Goal: Task Accomplishment & Management: Use online tool/utility

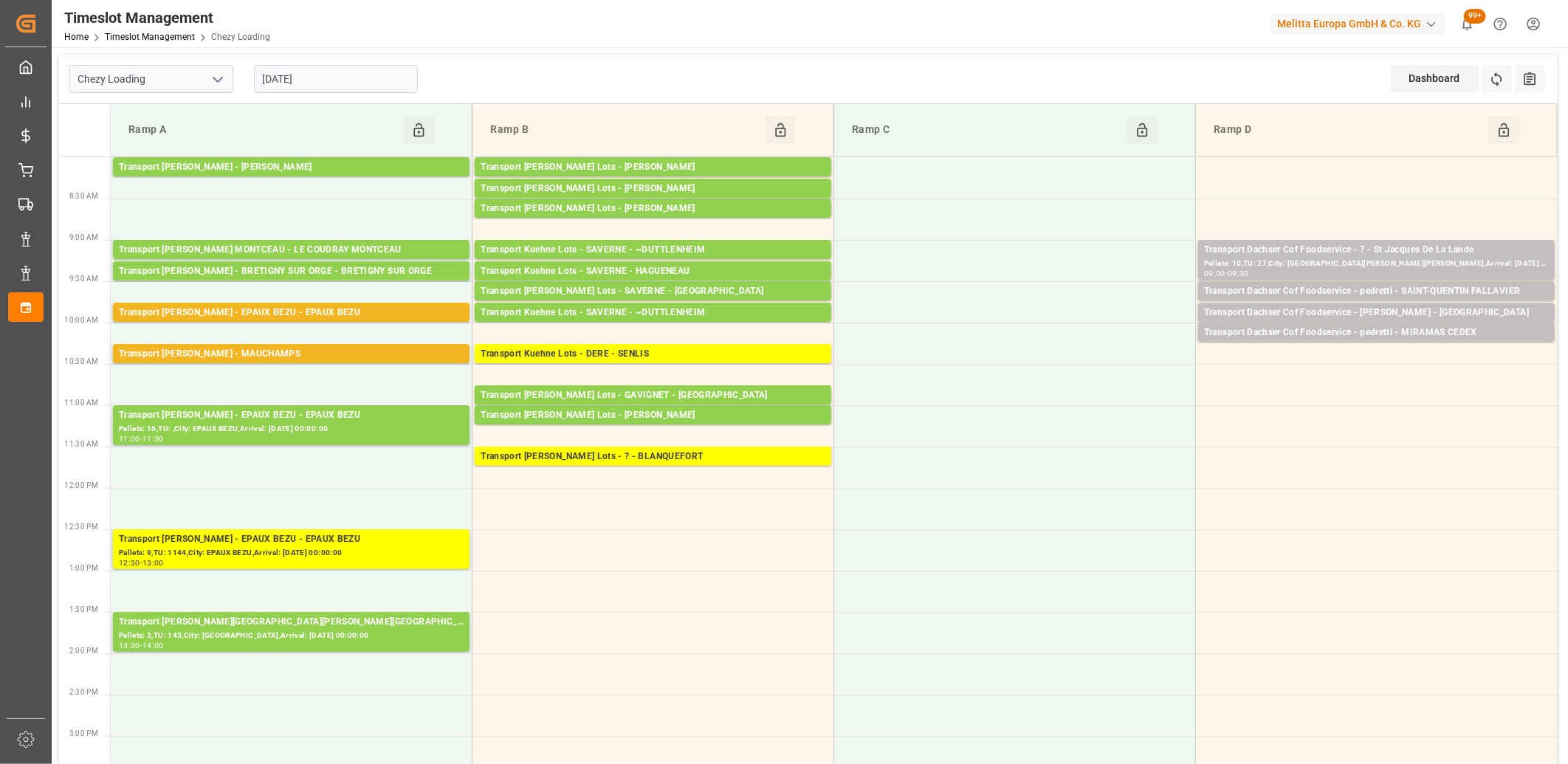
click at [381, 85] on input "[DATE]" at bounding box center [336, 79] width 164 height 28
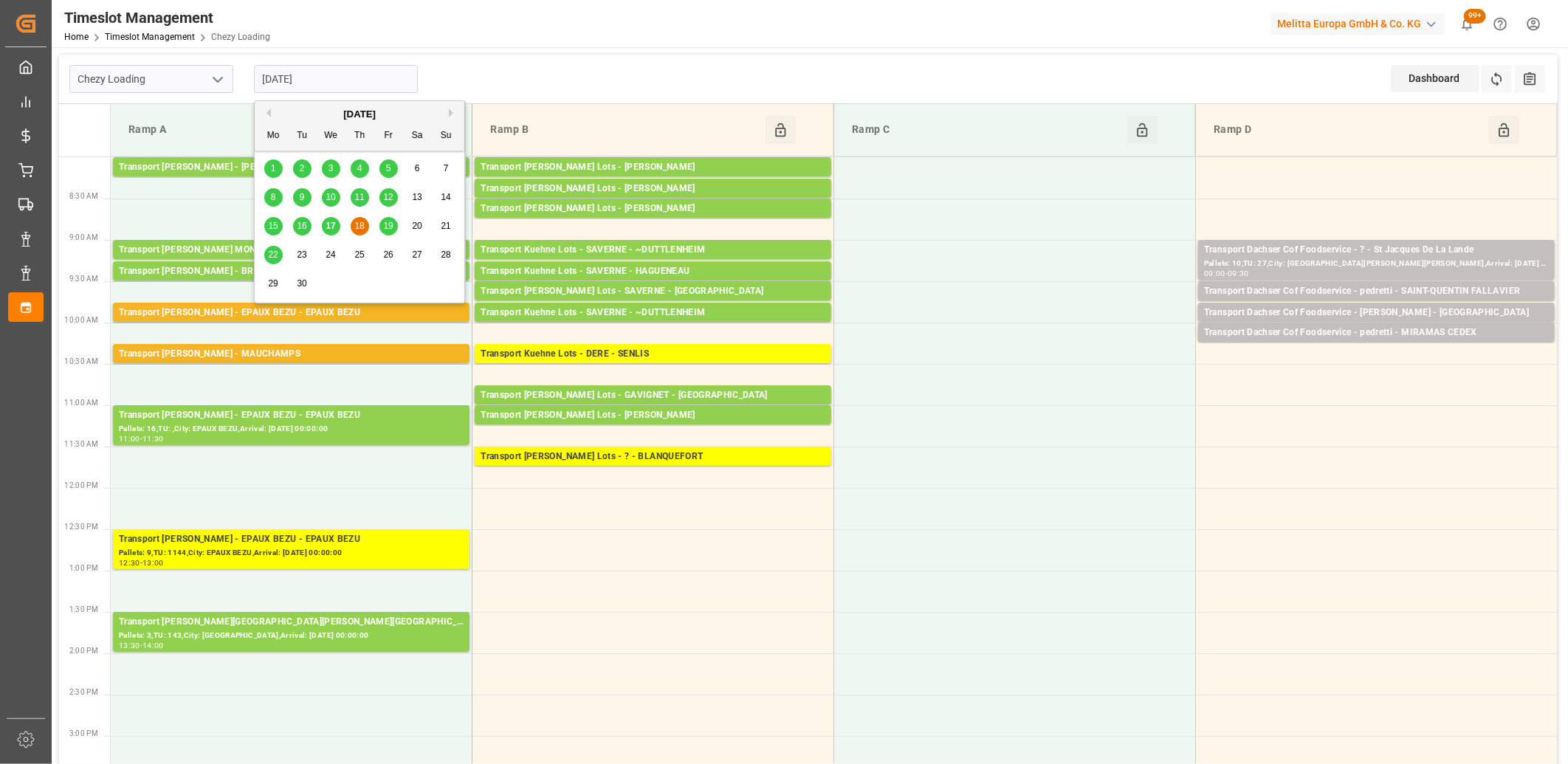
click at [331, 221] on span "17" at bounding box center [331, 226] width 10 height 10
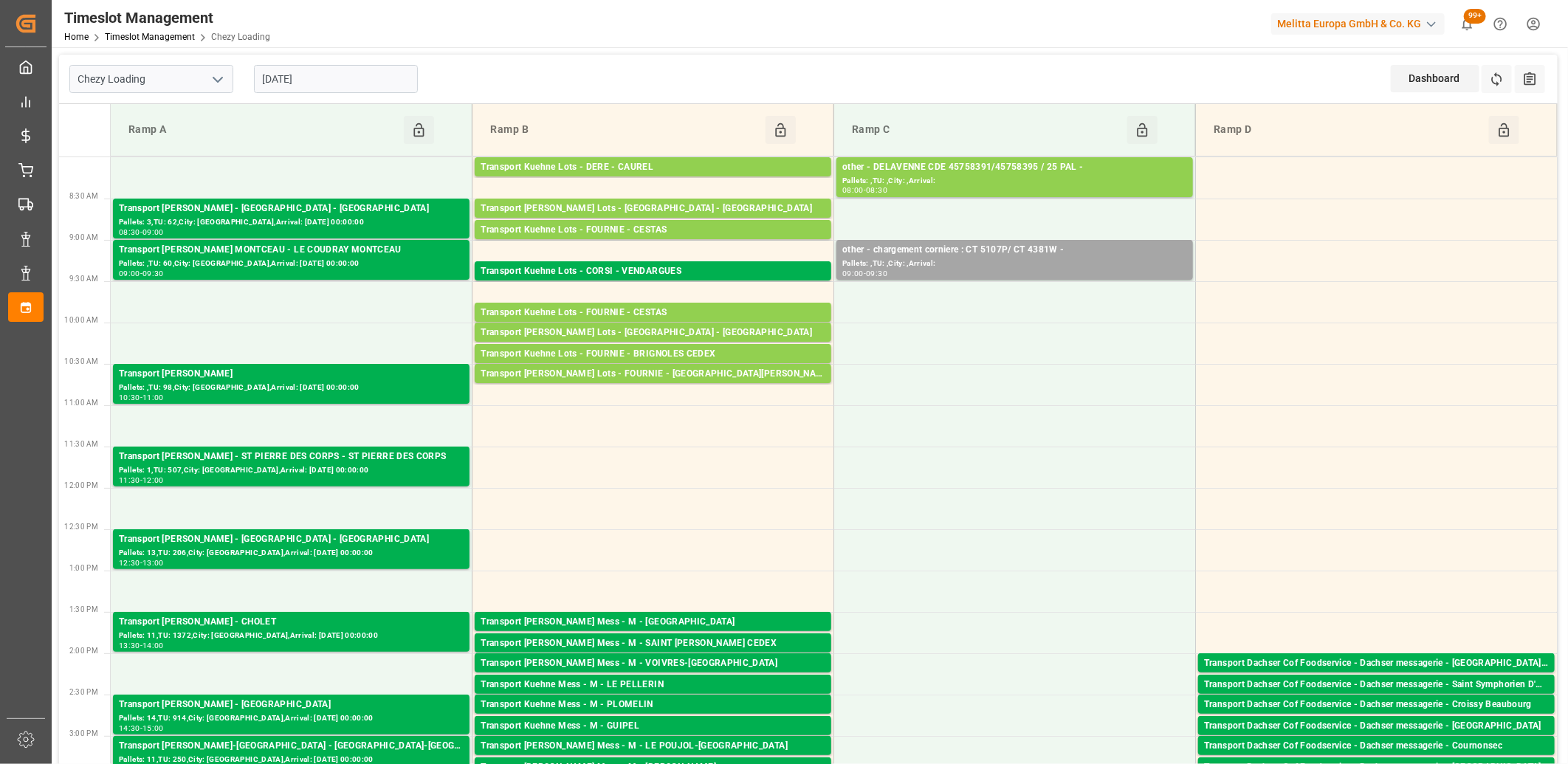
click at [397, 76] on input "[DATE]" at bounding box center [336, 79] width 164 height 28
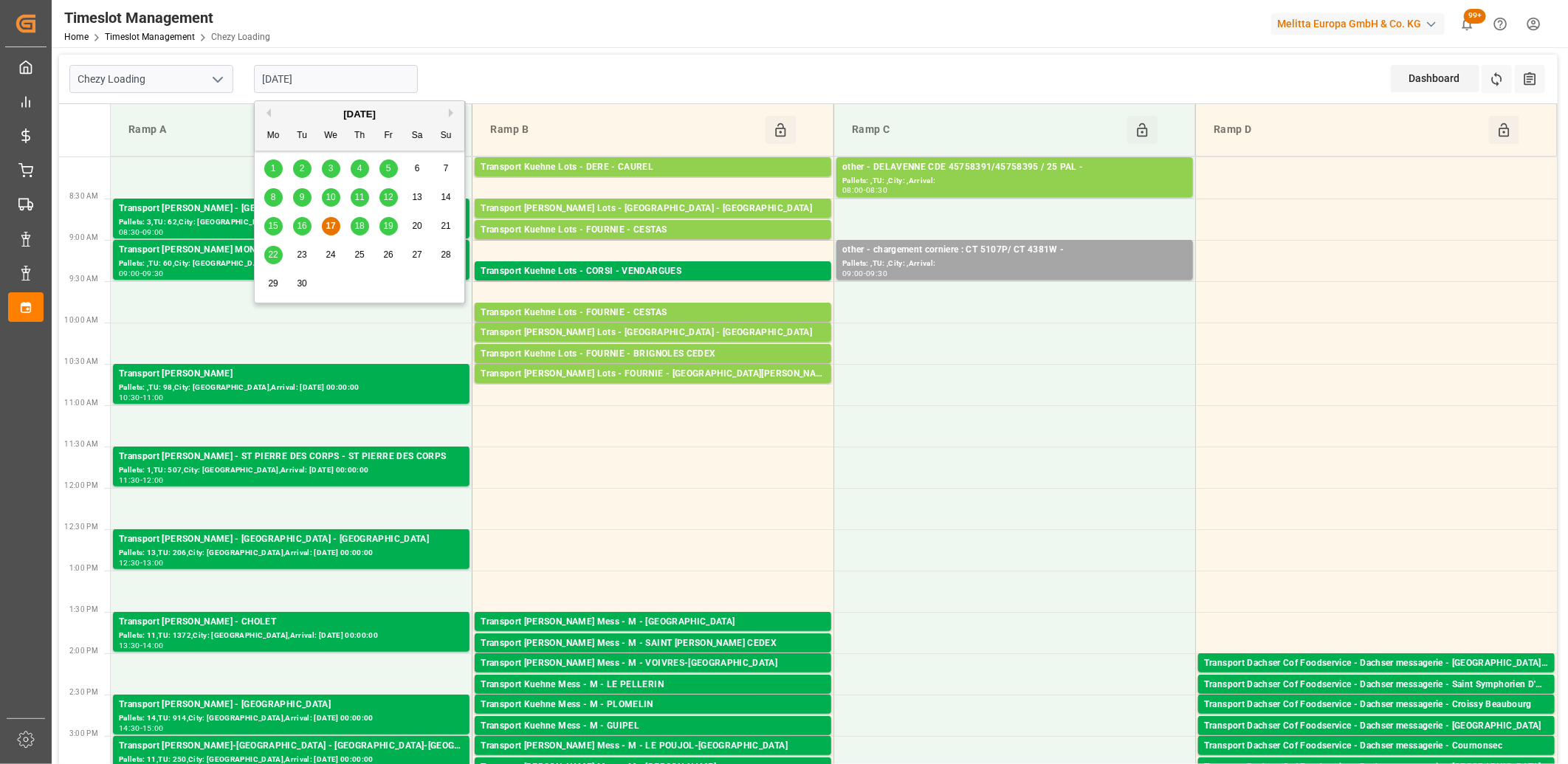
click at [359, 223] on span "18" at bounding box center [359, 226] width 10 height 10
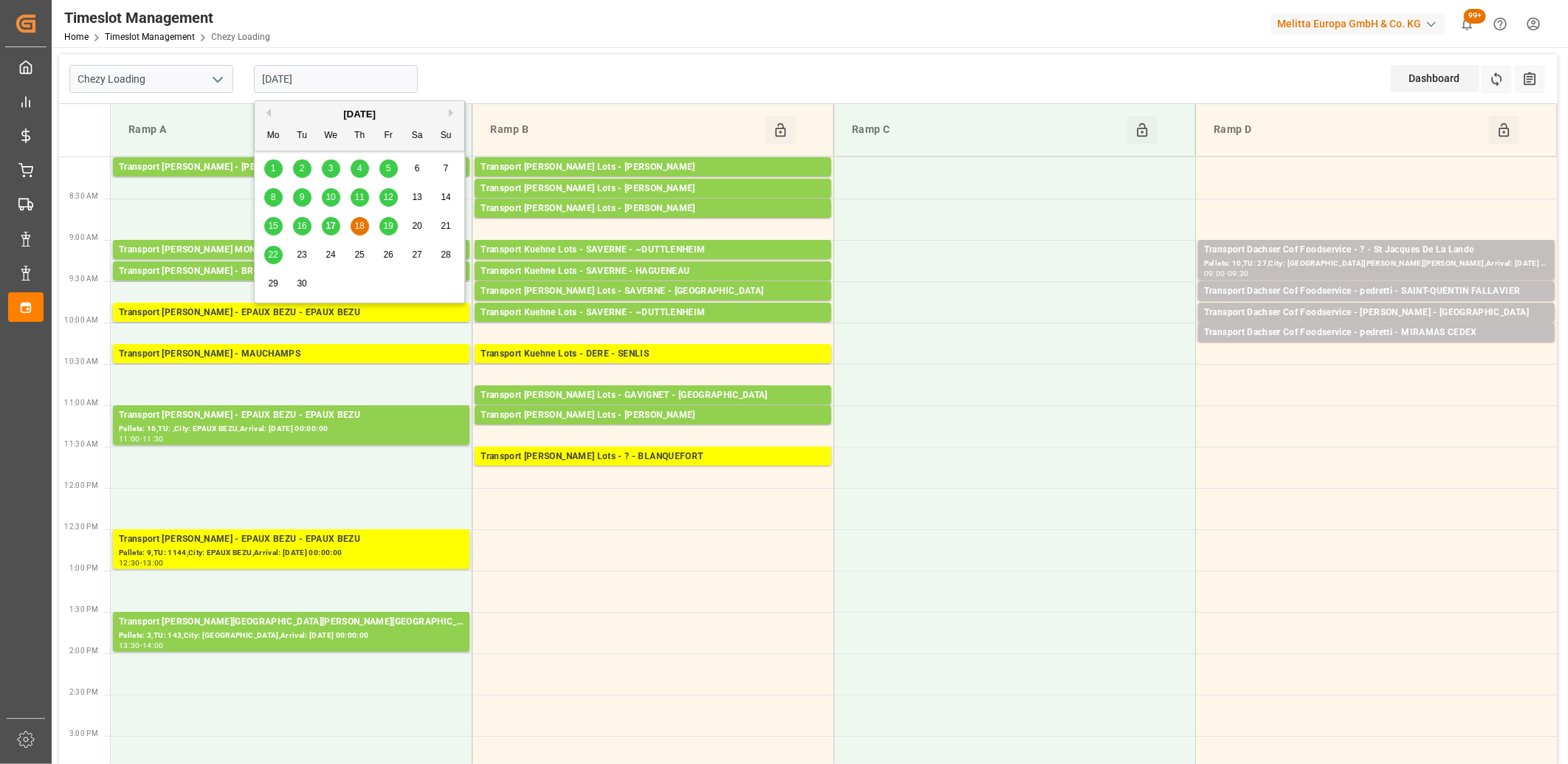
click at [400, 75] on input "[DATE]" at bounding box center [336, 79] width 164 height 28
click at [297, 230] on span "16" at bounding box center [302, 226] width 10 height 10
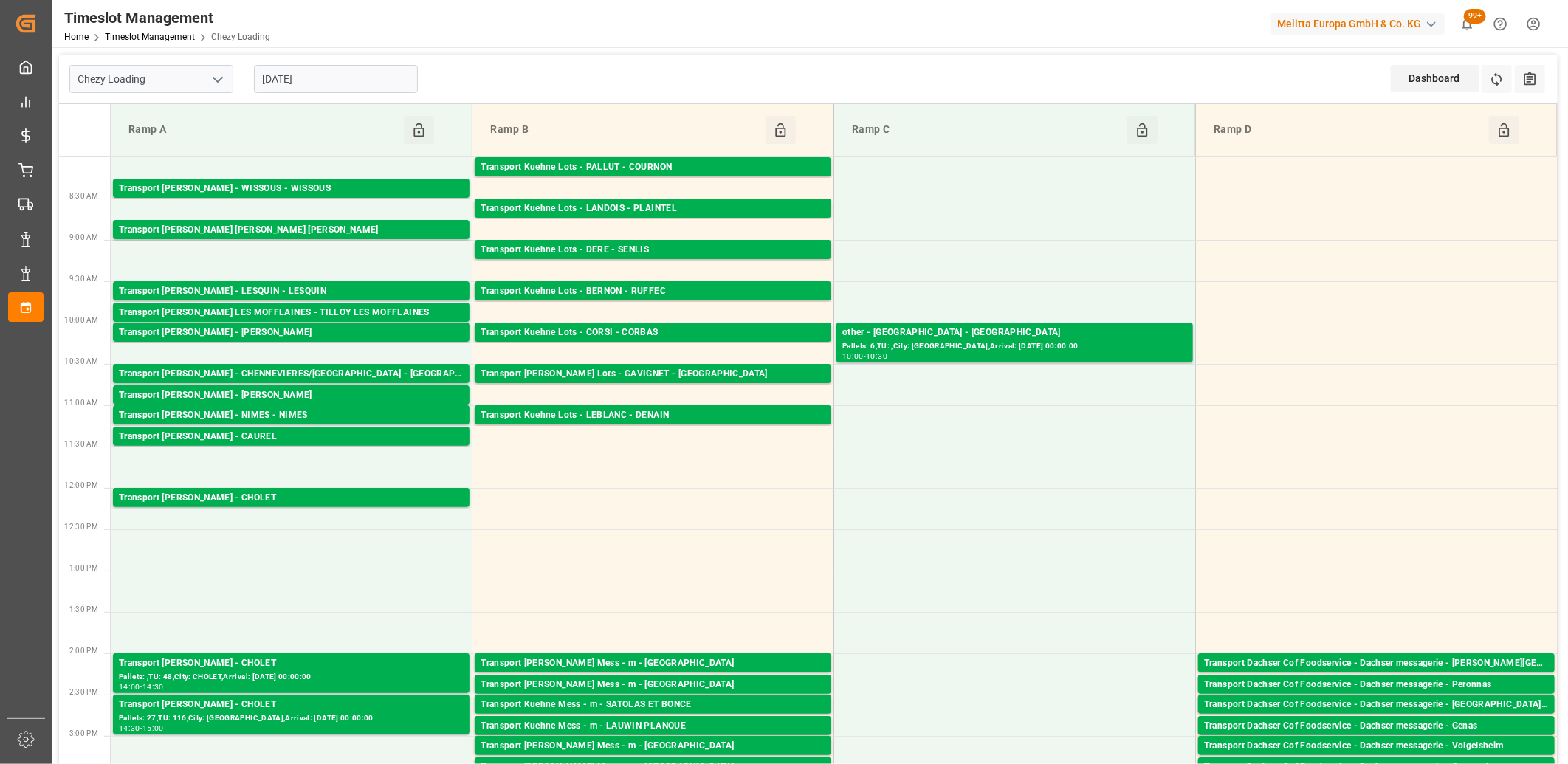
click at [379, 82] on input "16-09-2025" at bounding box center [336, 79] width 164 height 28
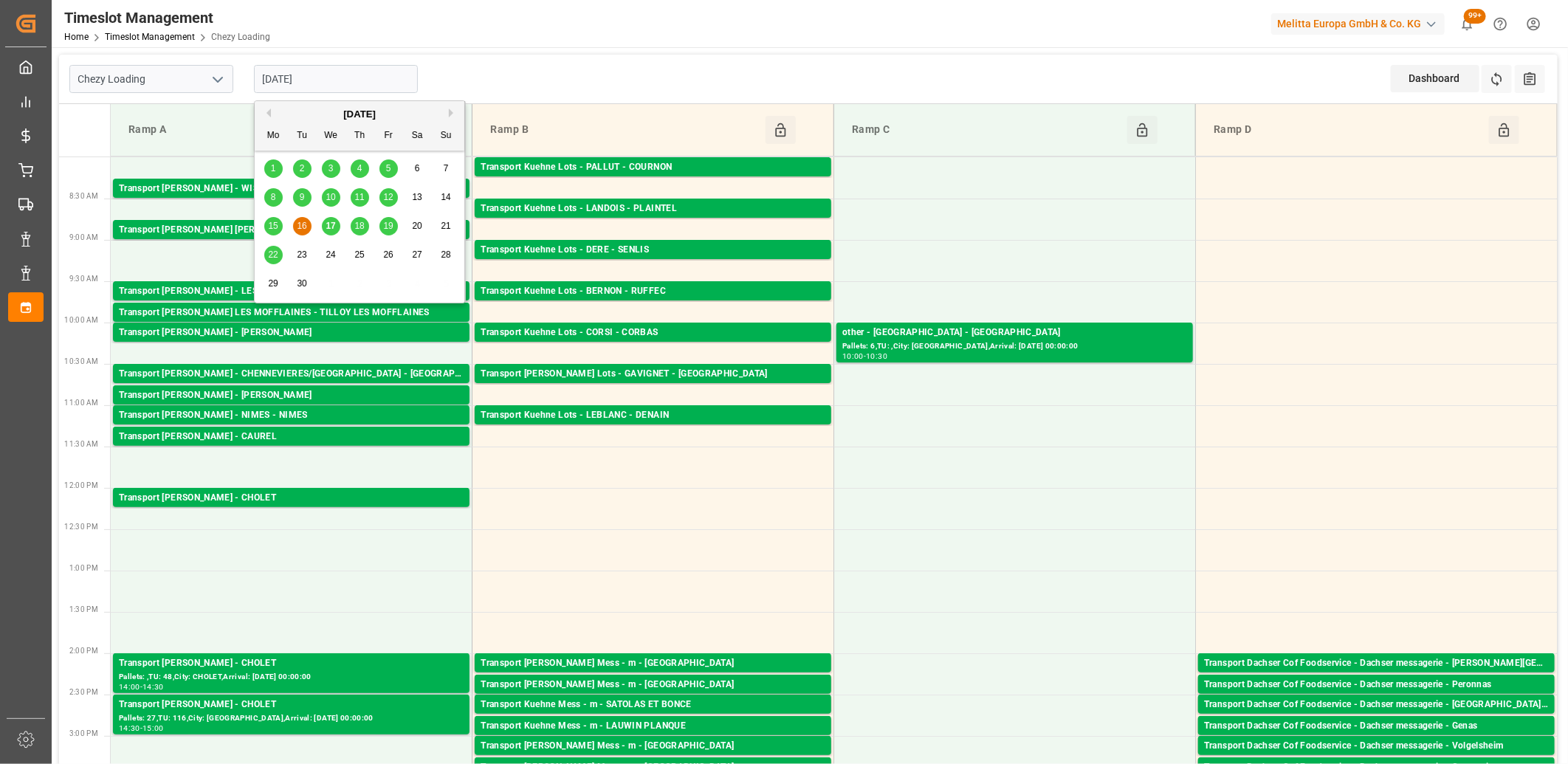
click at [273, 221] on span "15" at bounding box center [273, 226] width 10 height 10
type input "15-09-2025"
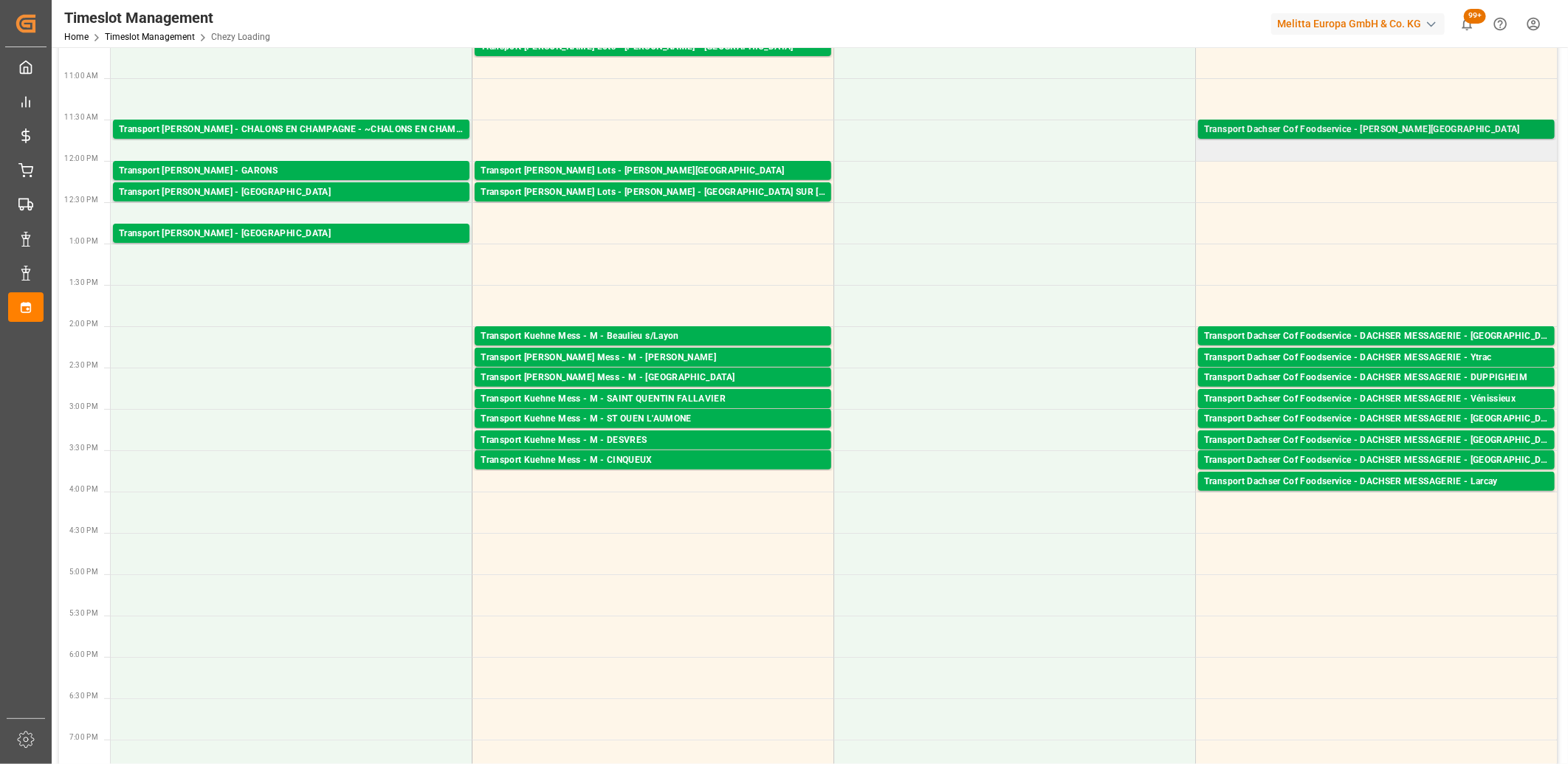
scroll to position [328, 0]
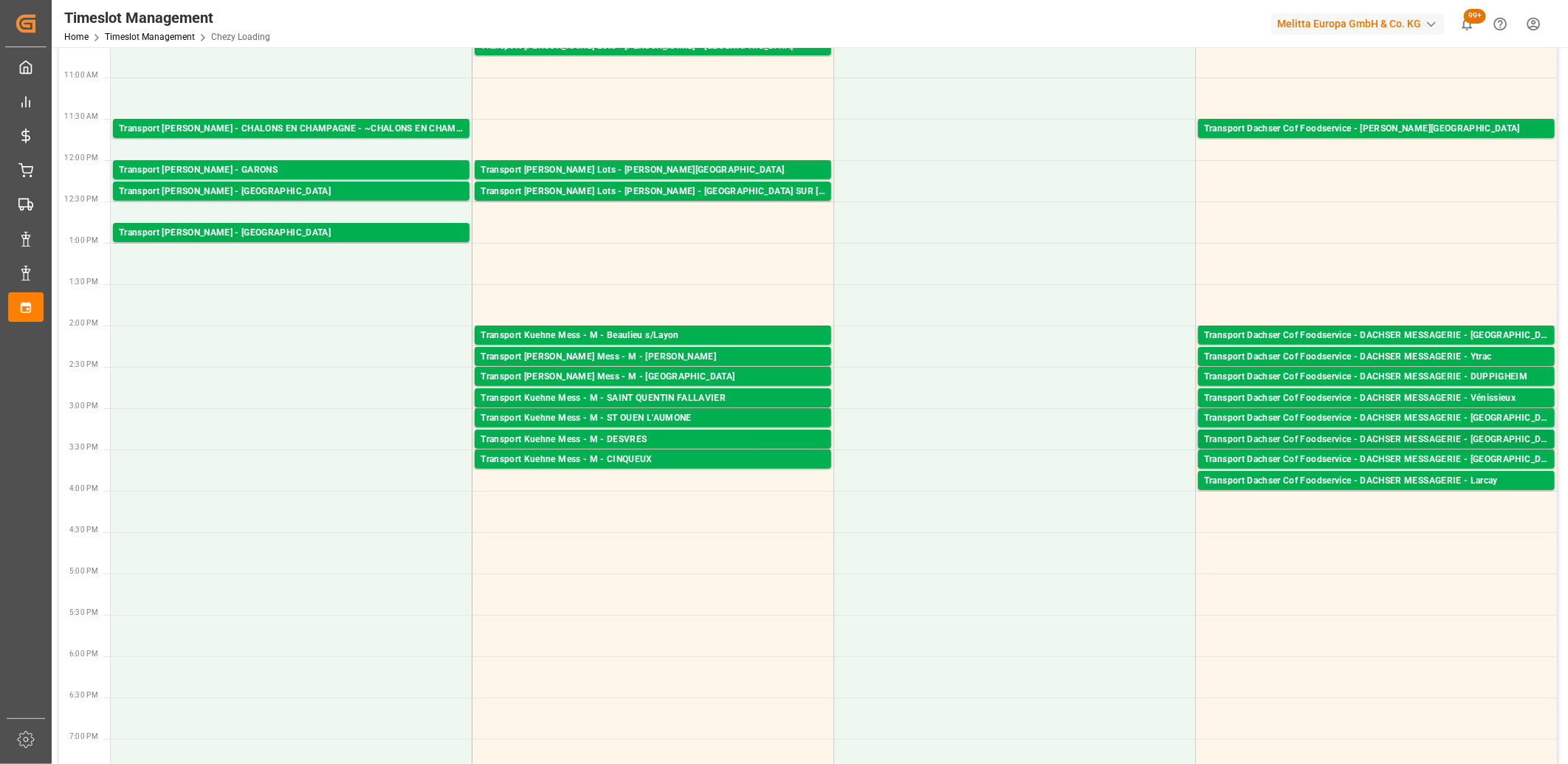
click at [1233, 438] on div "Transport Dachser Cof Foodservice - DACHSER MESSAGERIE - Toulon Sur Allier" at bounding box center [1376, 440] width 345 height 15
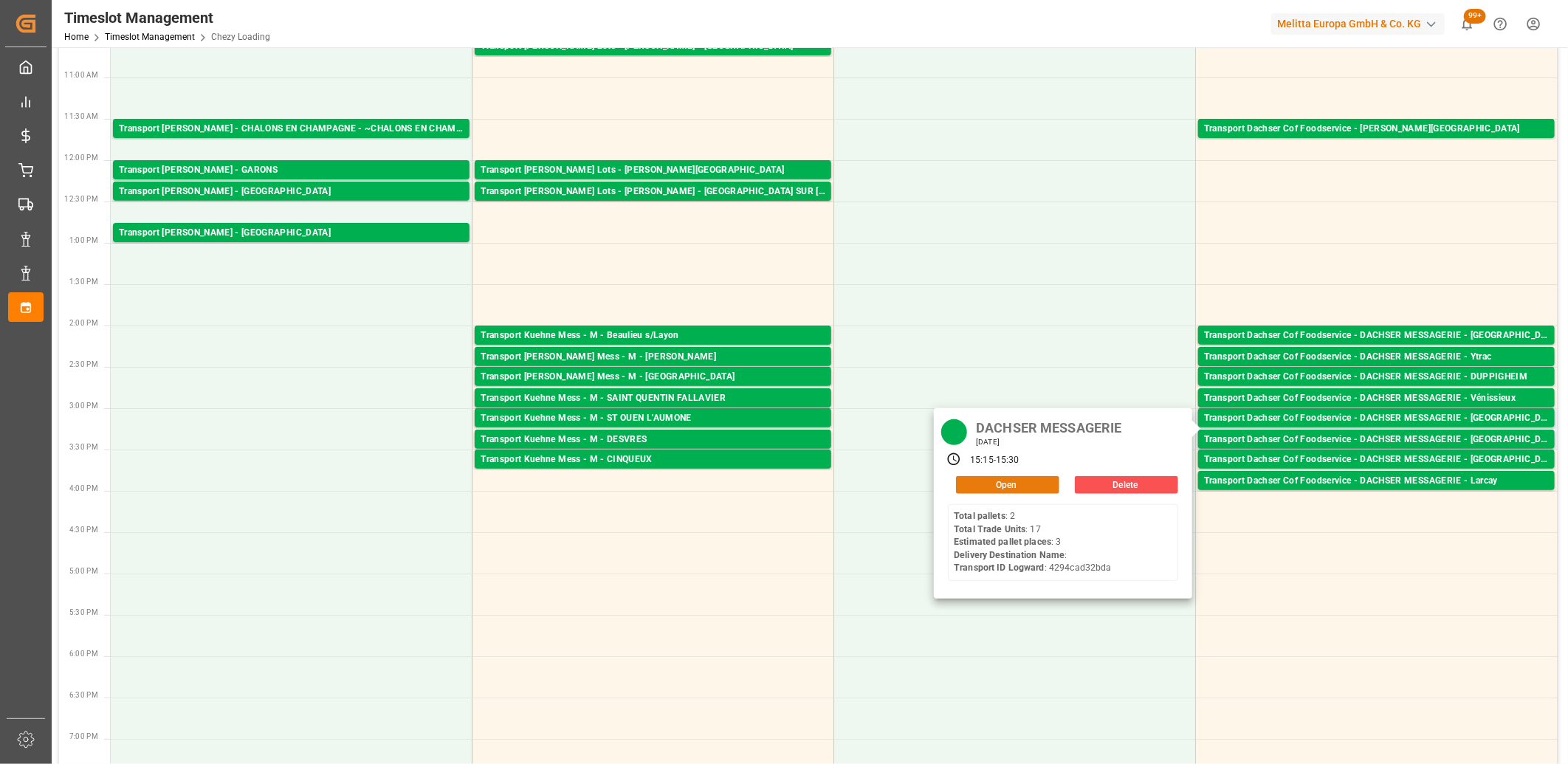
click at [1036, 481] on button "Open" at bounding box center [1007, 485] width 103 height 18
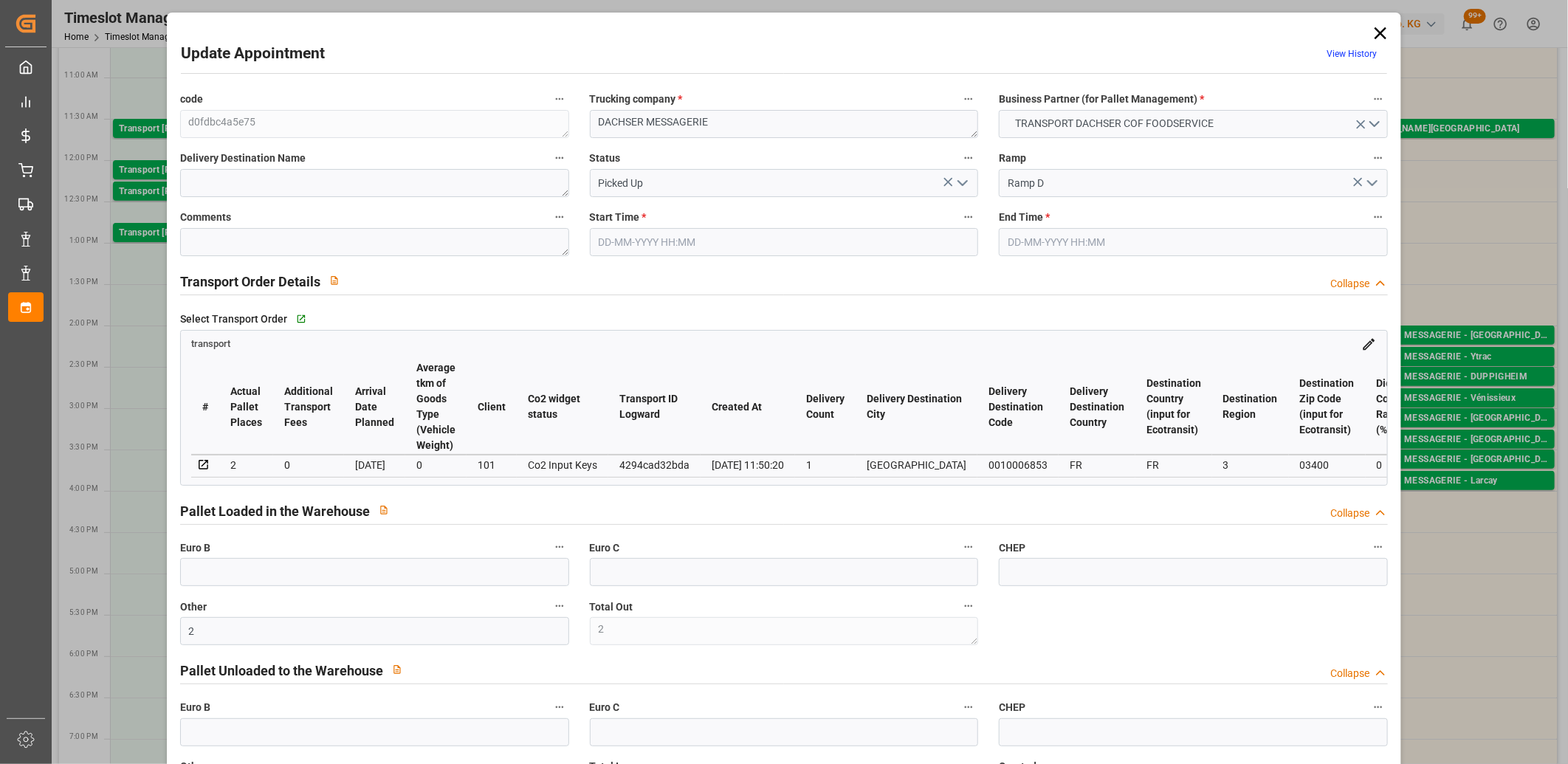
type input "15-09-2025 15:15"
type input "15-09-2025 15:30"
type input "12-09-2025 13:51"
type input "12-09-2025 11:50"
type input "[DATE]"
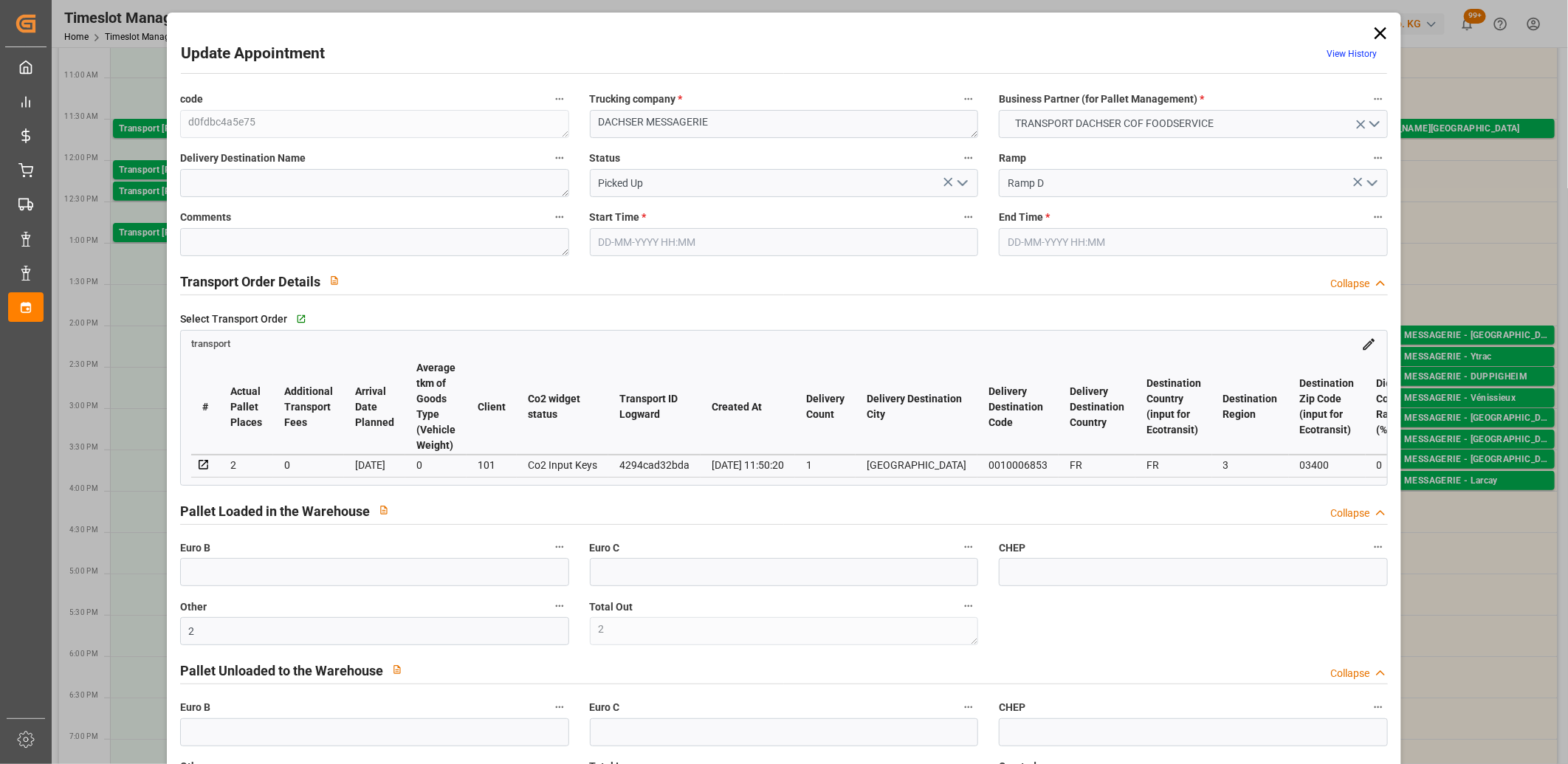
type input "15-09-2025"
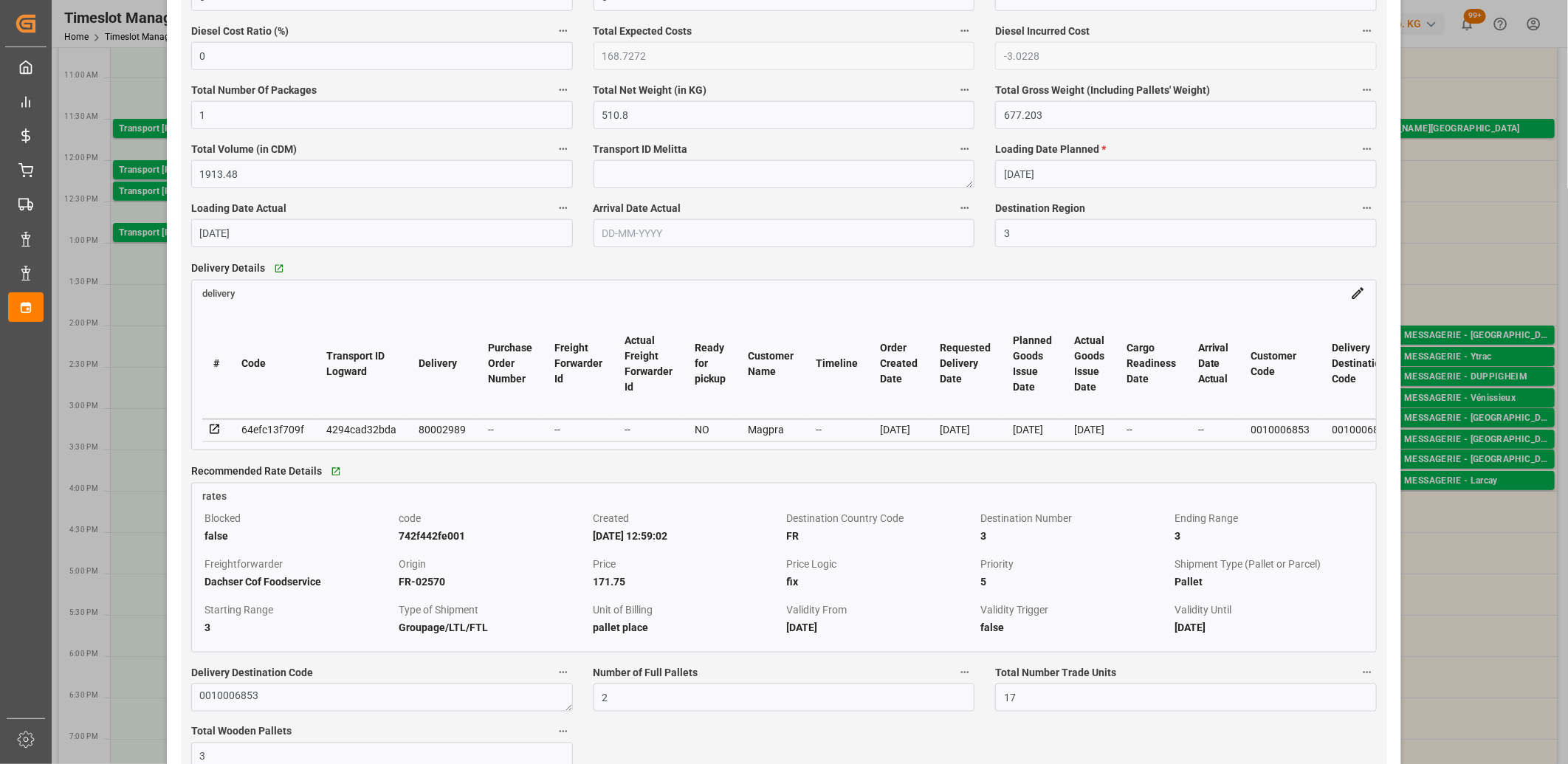
scroll to position [1066, 0]
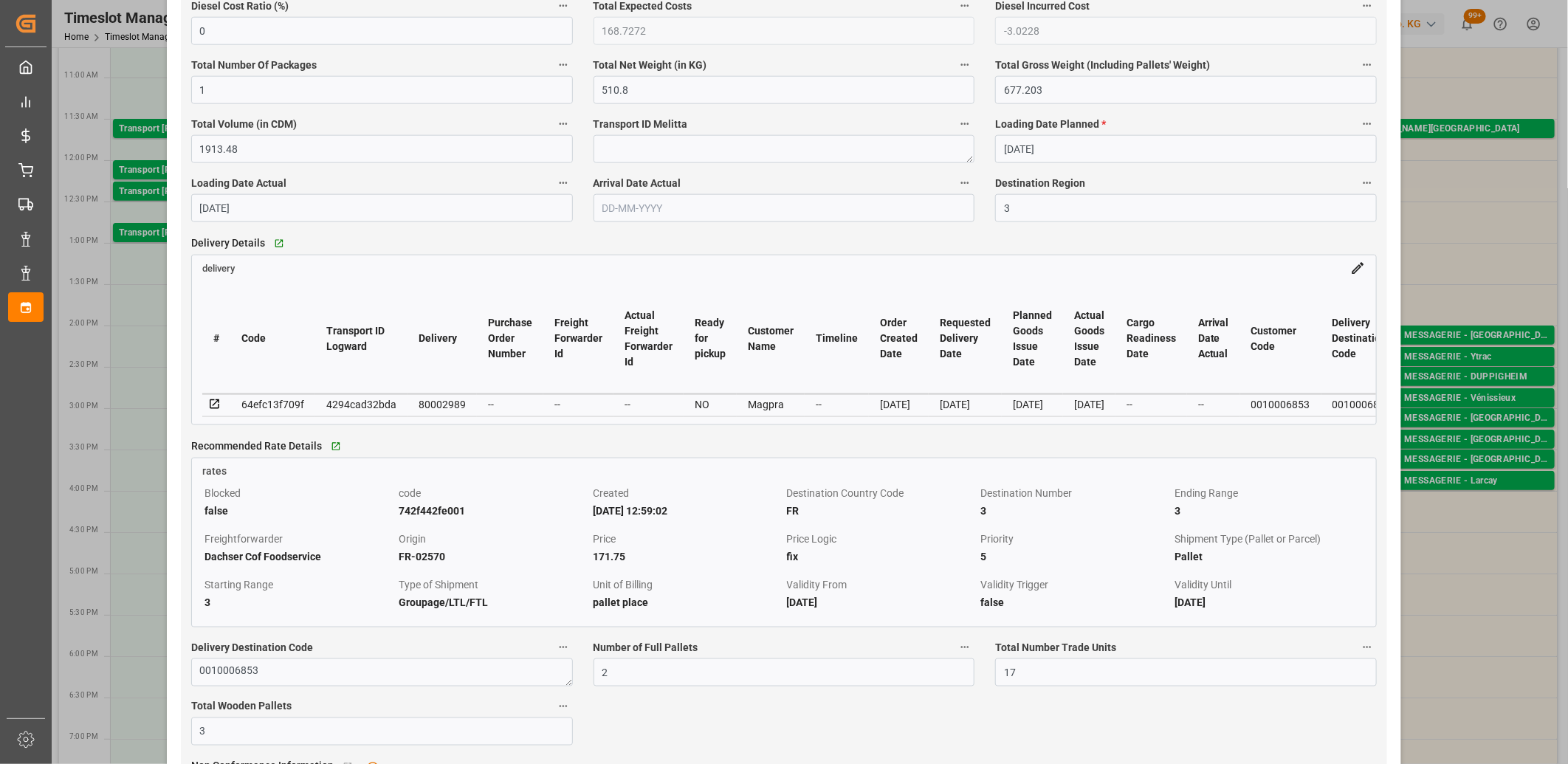
click at [443, 408] on div "80002989" at bounding box center [442, 405] width 47 height 18
copy div "80002989"
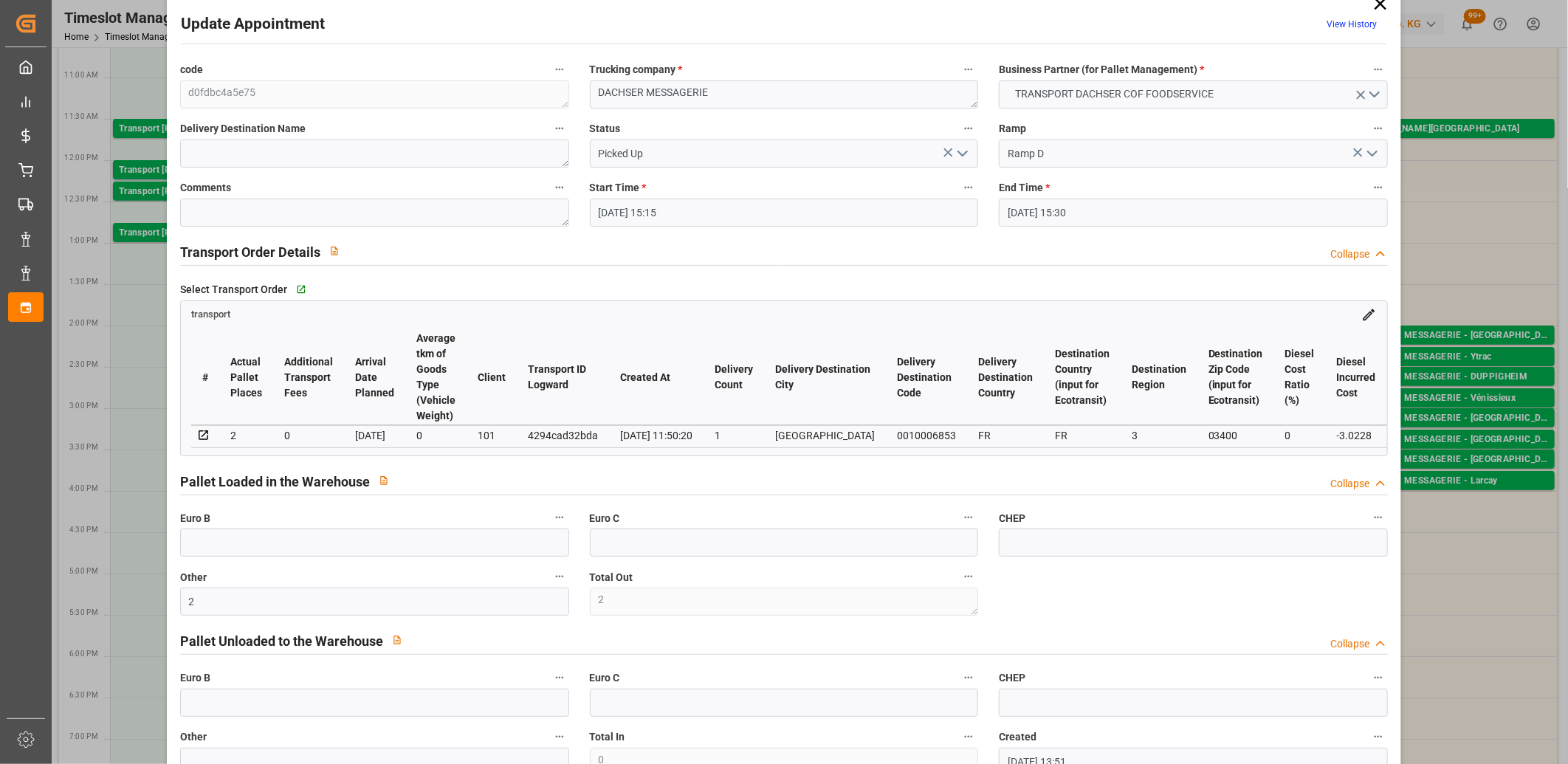
scroll to position [0, 0]
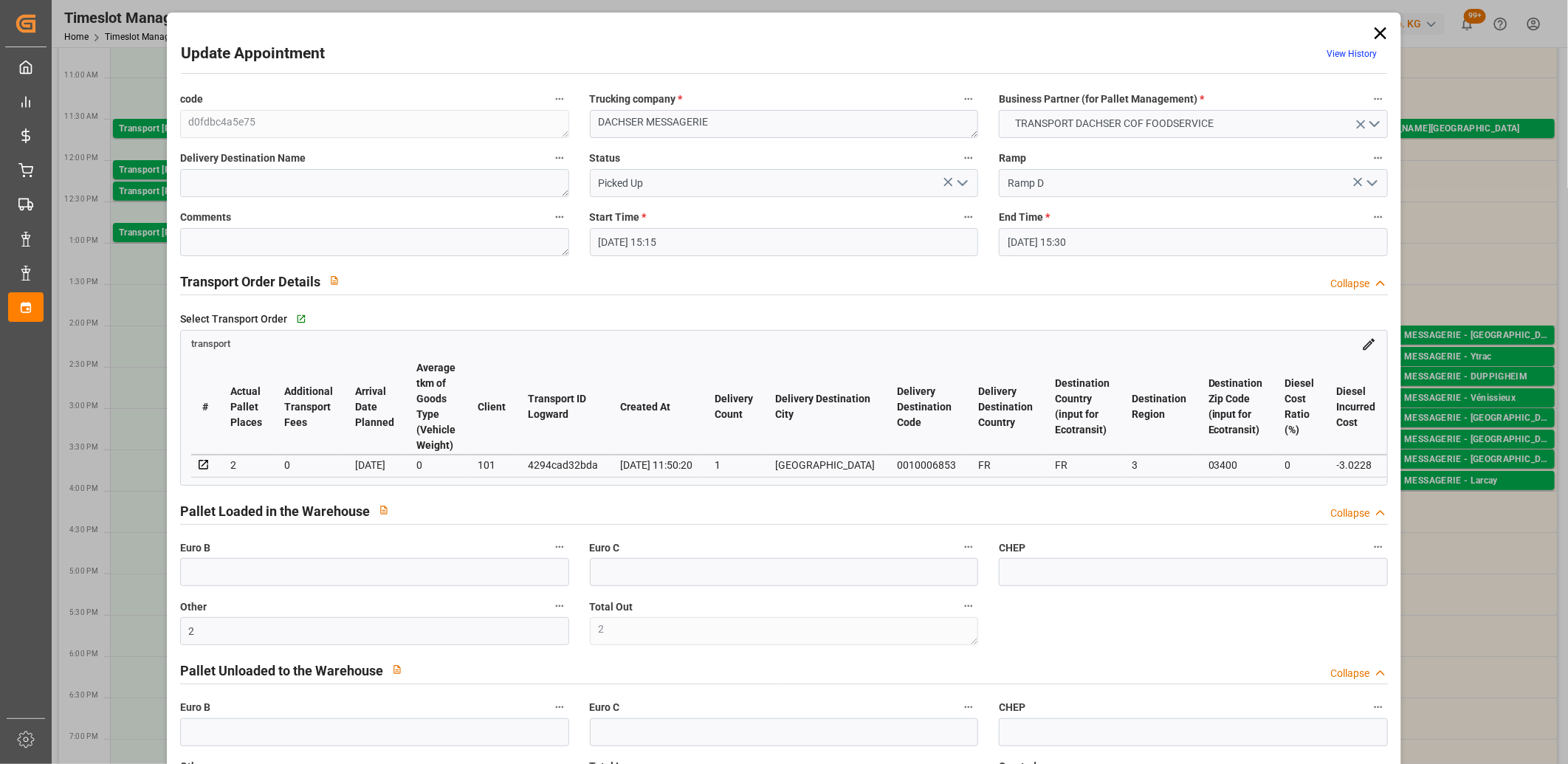
click at [1377, 38] on icon at bounding box center [1380, 33] width 21 height 21
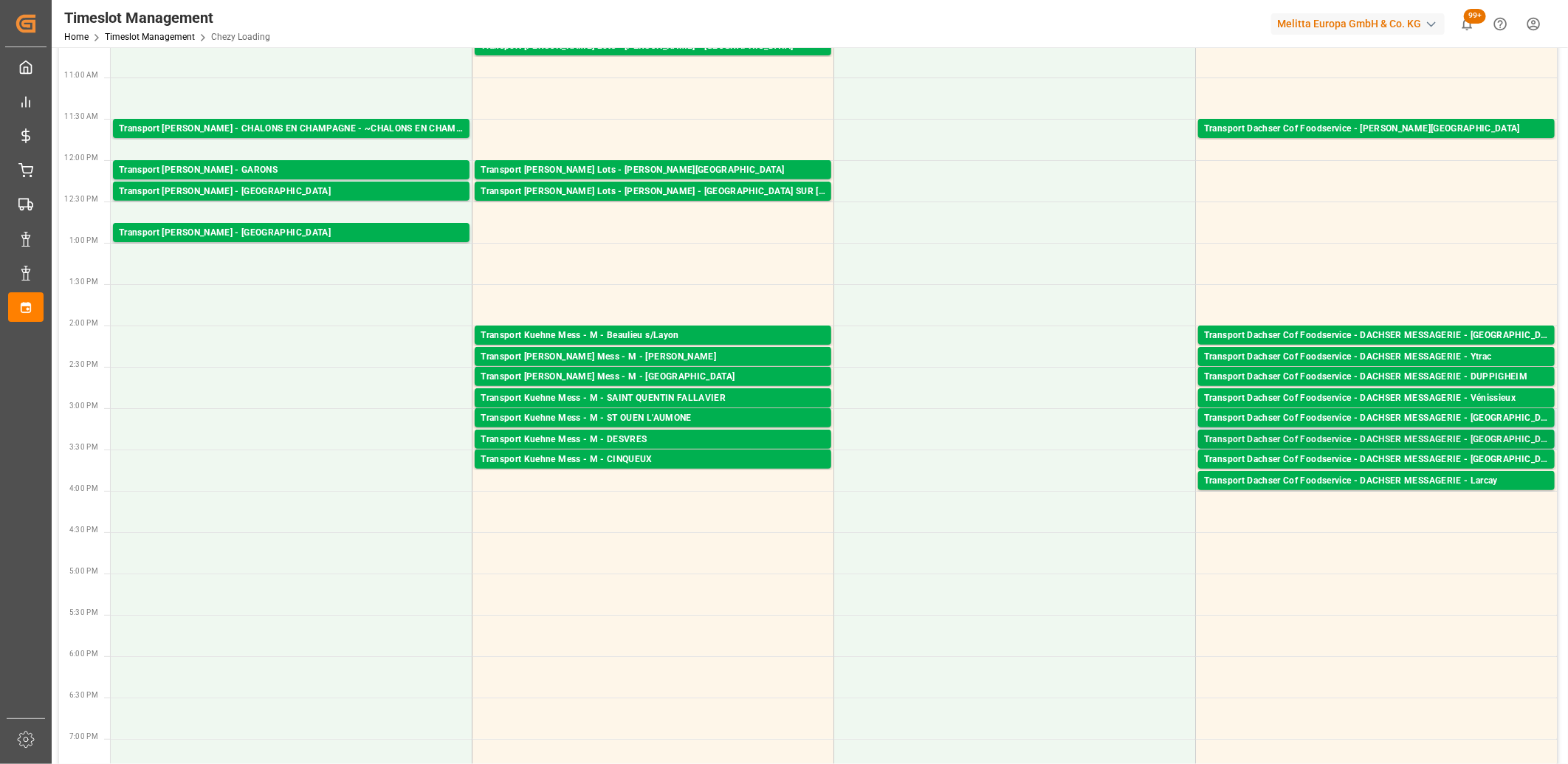
click at [1412, 439] on div "Transport Dachser Cof Foodservice - DACHSER MESSAGERIE - Toulon Sur Allier" at bounding box center [1376, 440] width 345 height 15
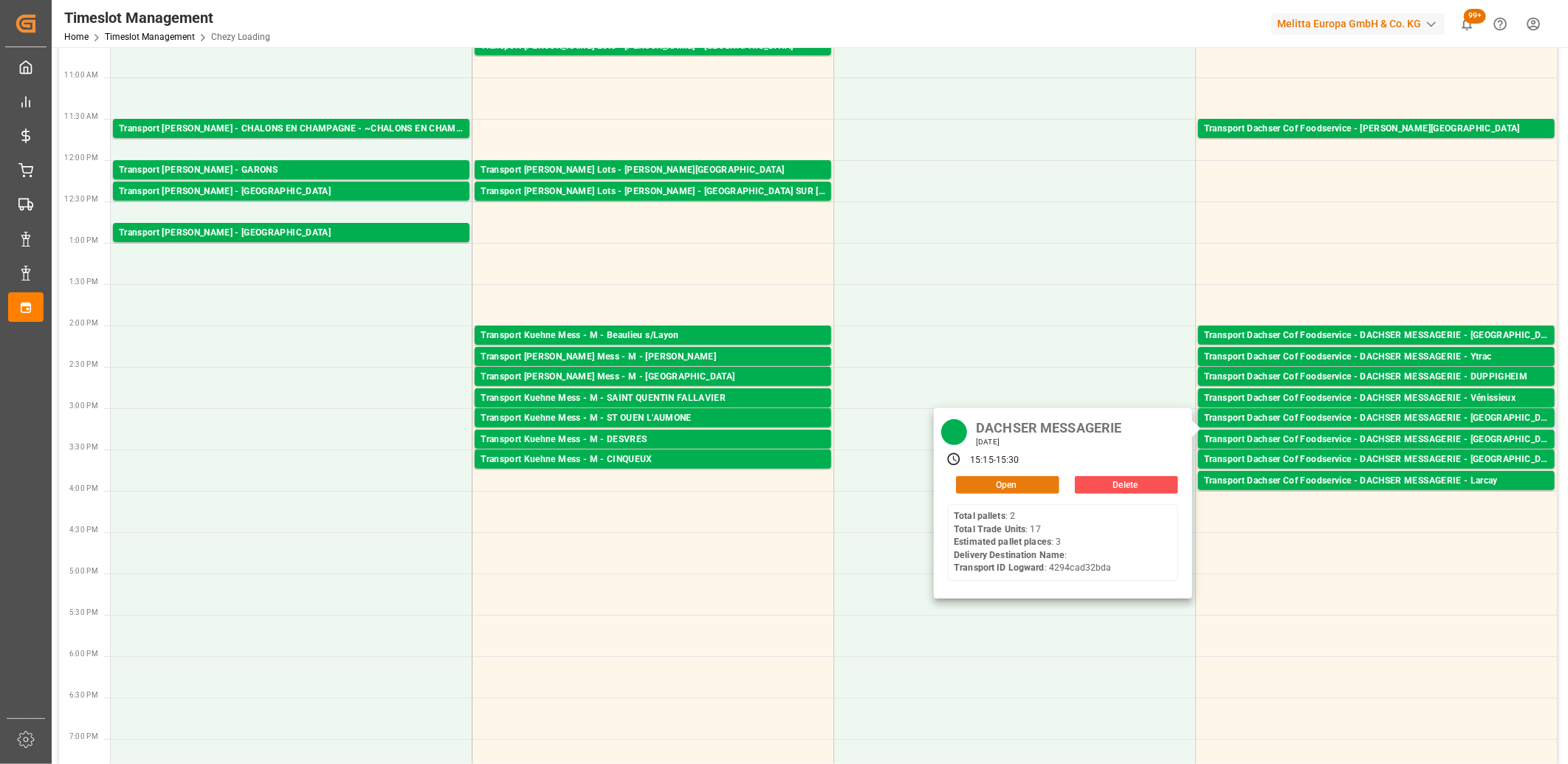
click at [1045, 484] on button "Open" at bounding box center [1007, 485] width 103 height 18
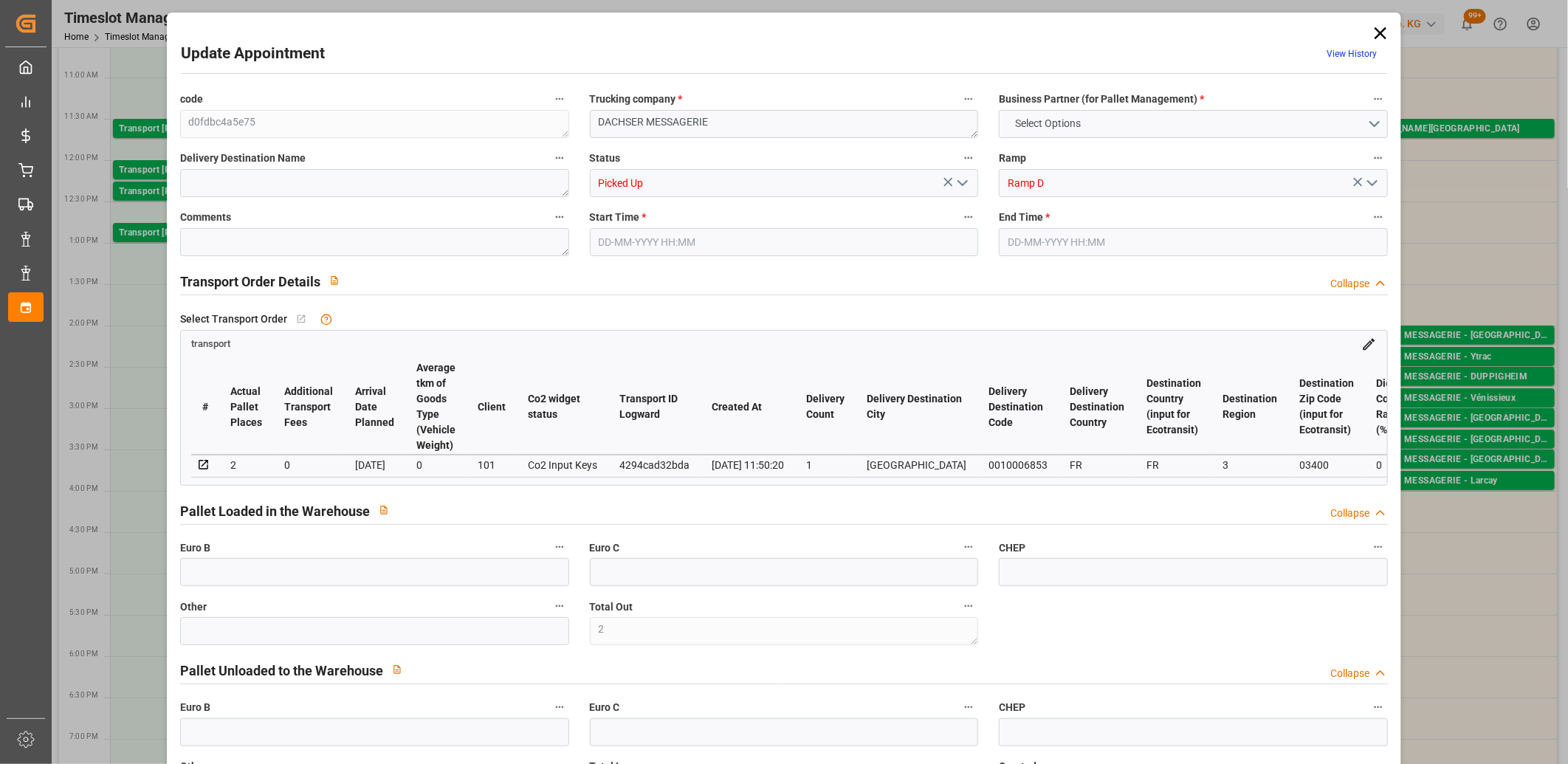
type input "2"
type input "3"
type input "2"
type input "171.75"
type input "0"
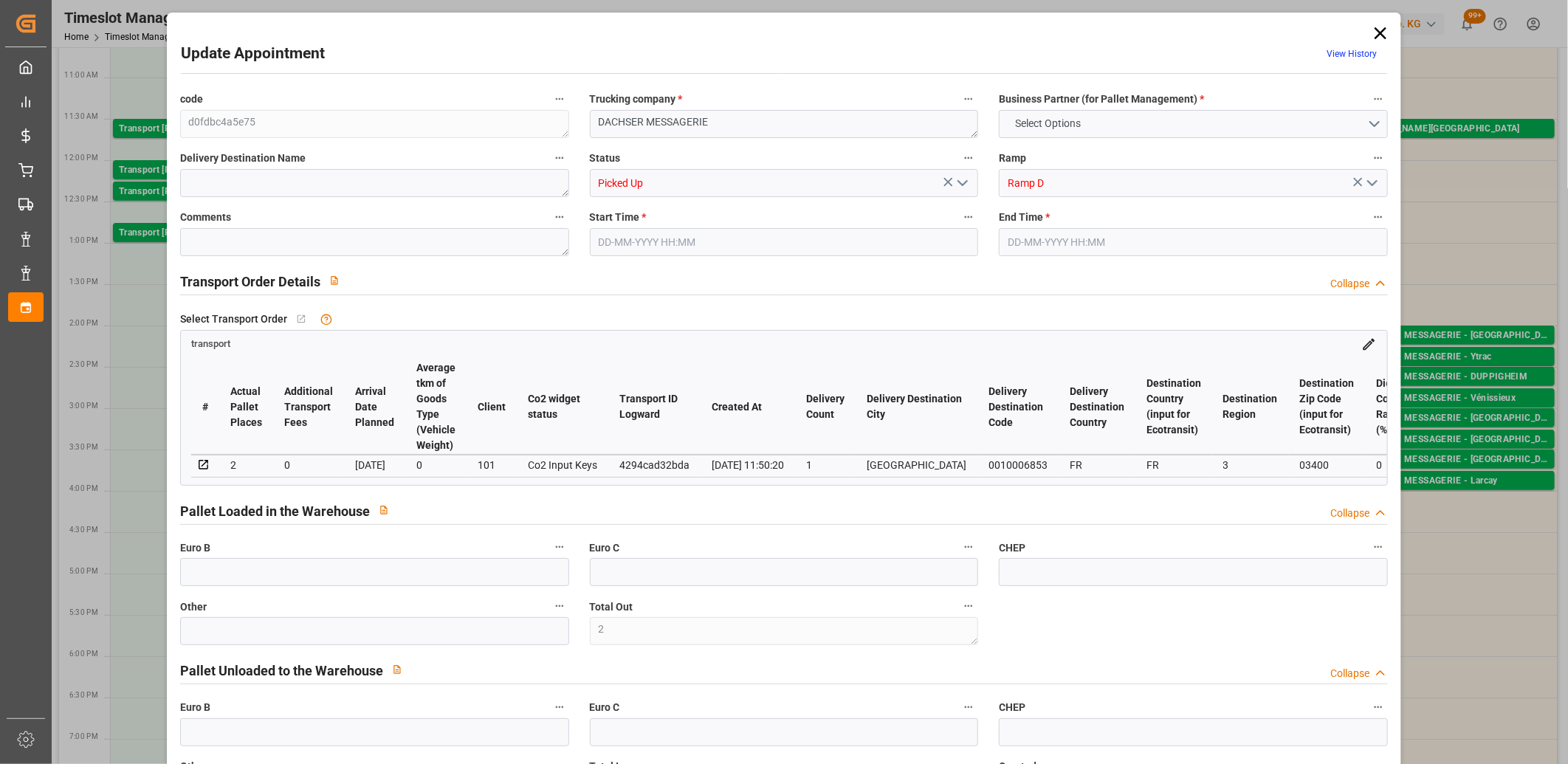
type input "0"
type input "168.7272"
type input "-3.0228"
type input "1"
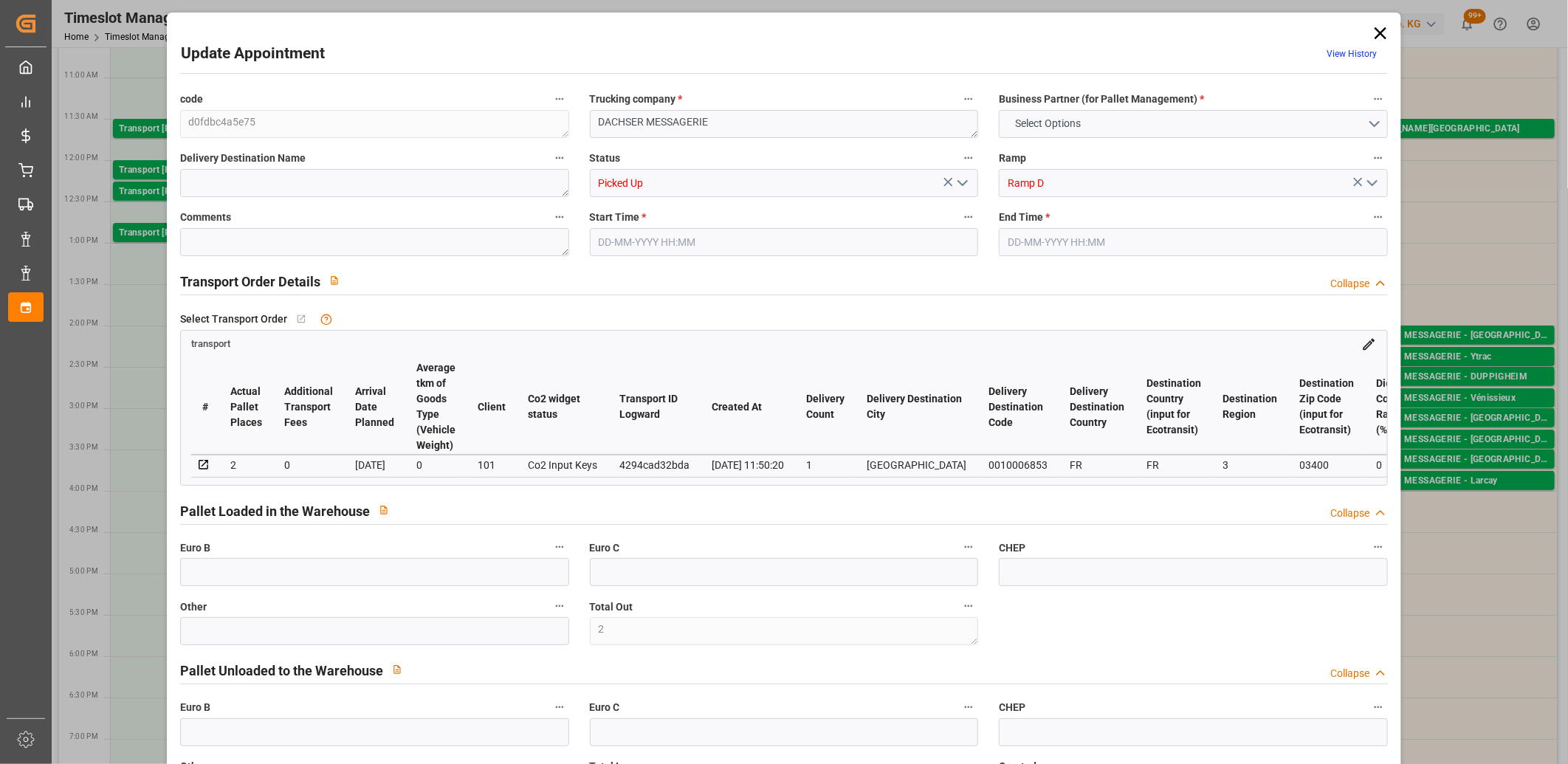
type input "510.8"
type input "677.203"
type input "1913.48"
type input "3"
type input "2"
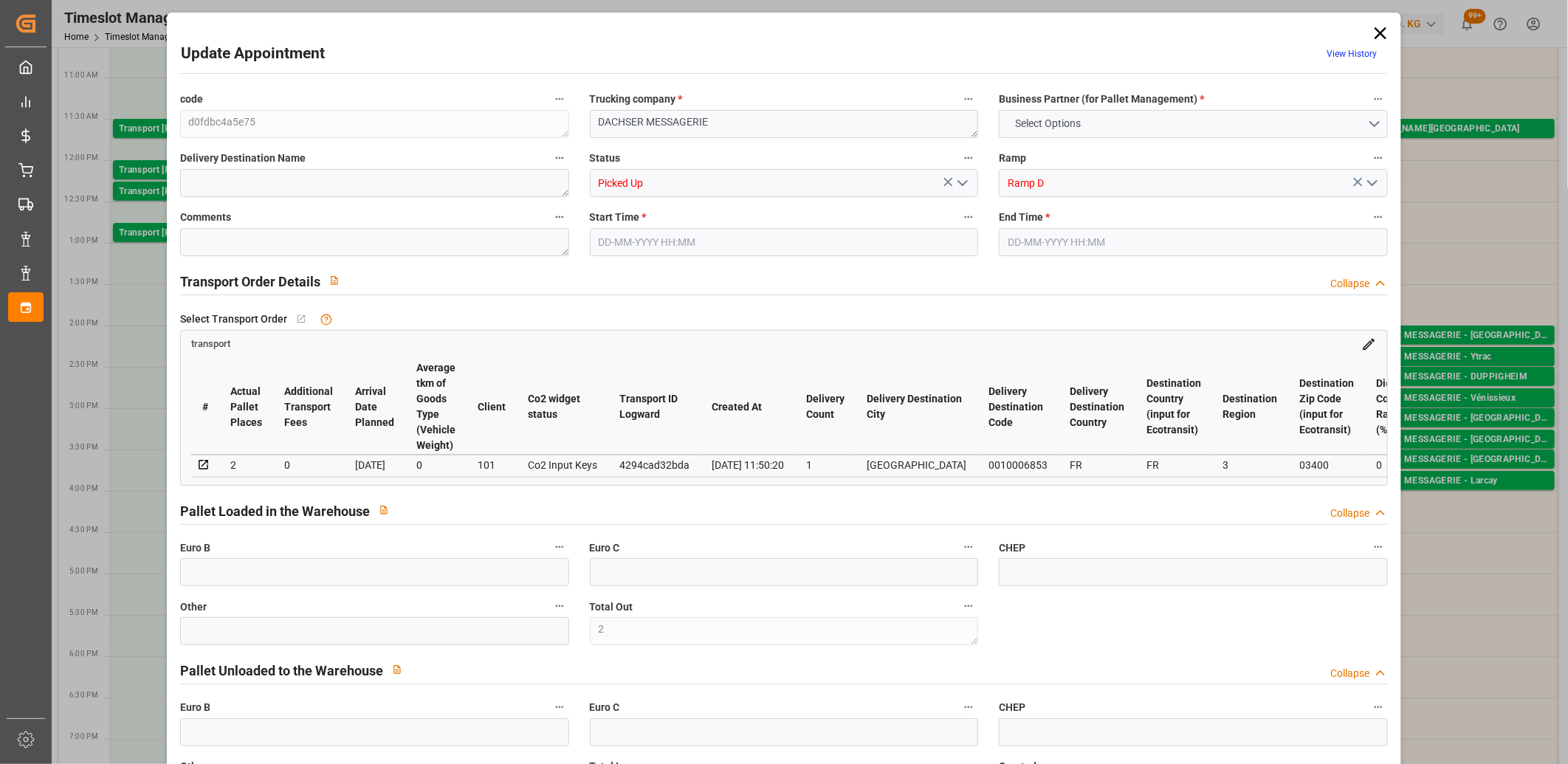
type input "17"
type input "3"
type input "101"
type input "603.423"
type input "0"
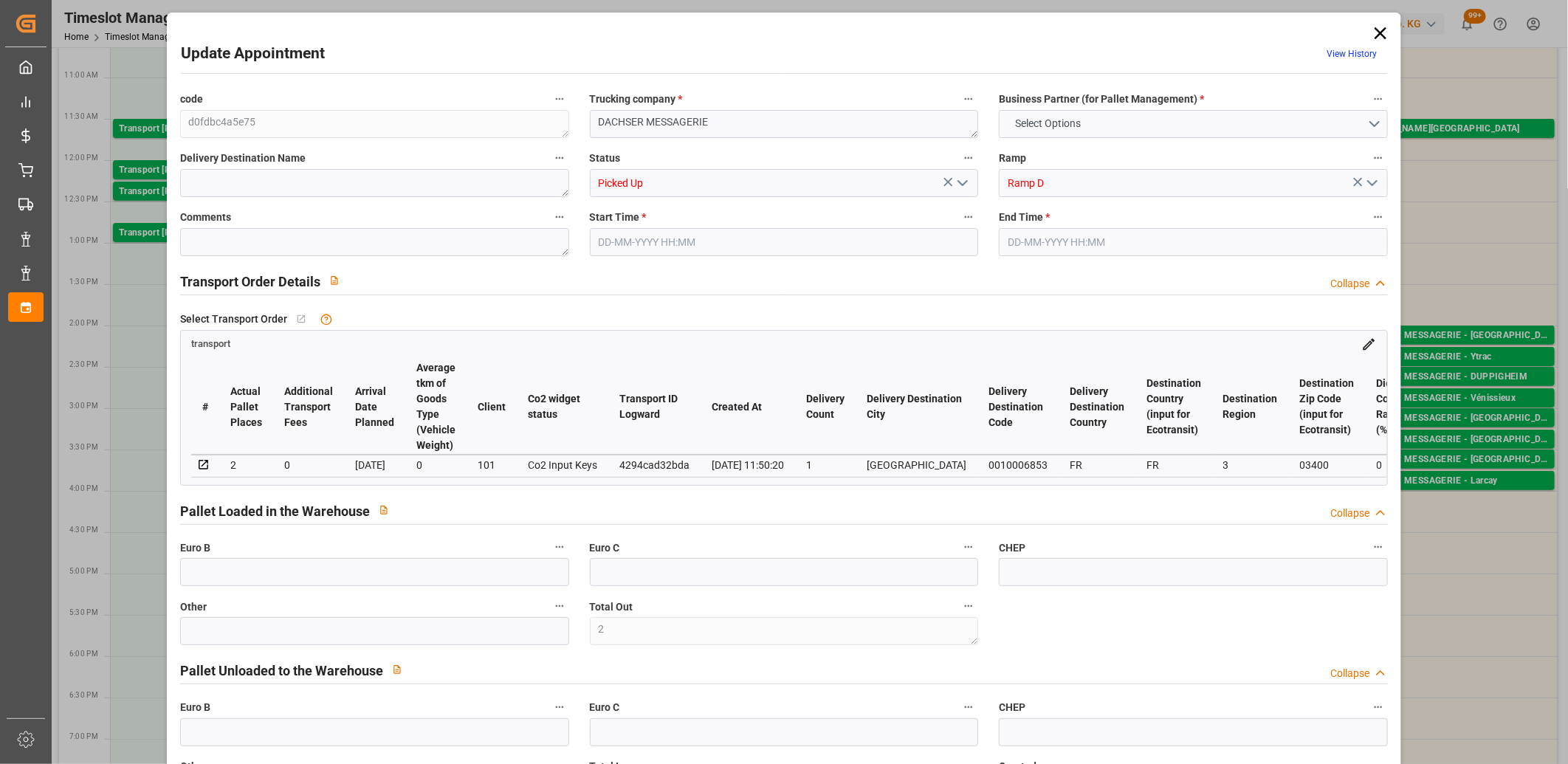
type input "4710.8598"
type input "0"
type input "21"
type input "35"
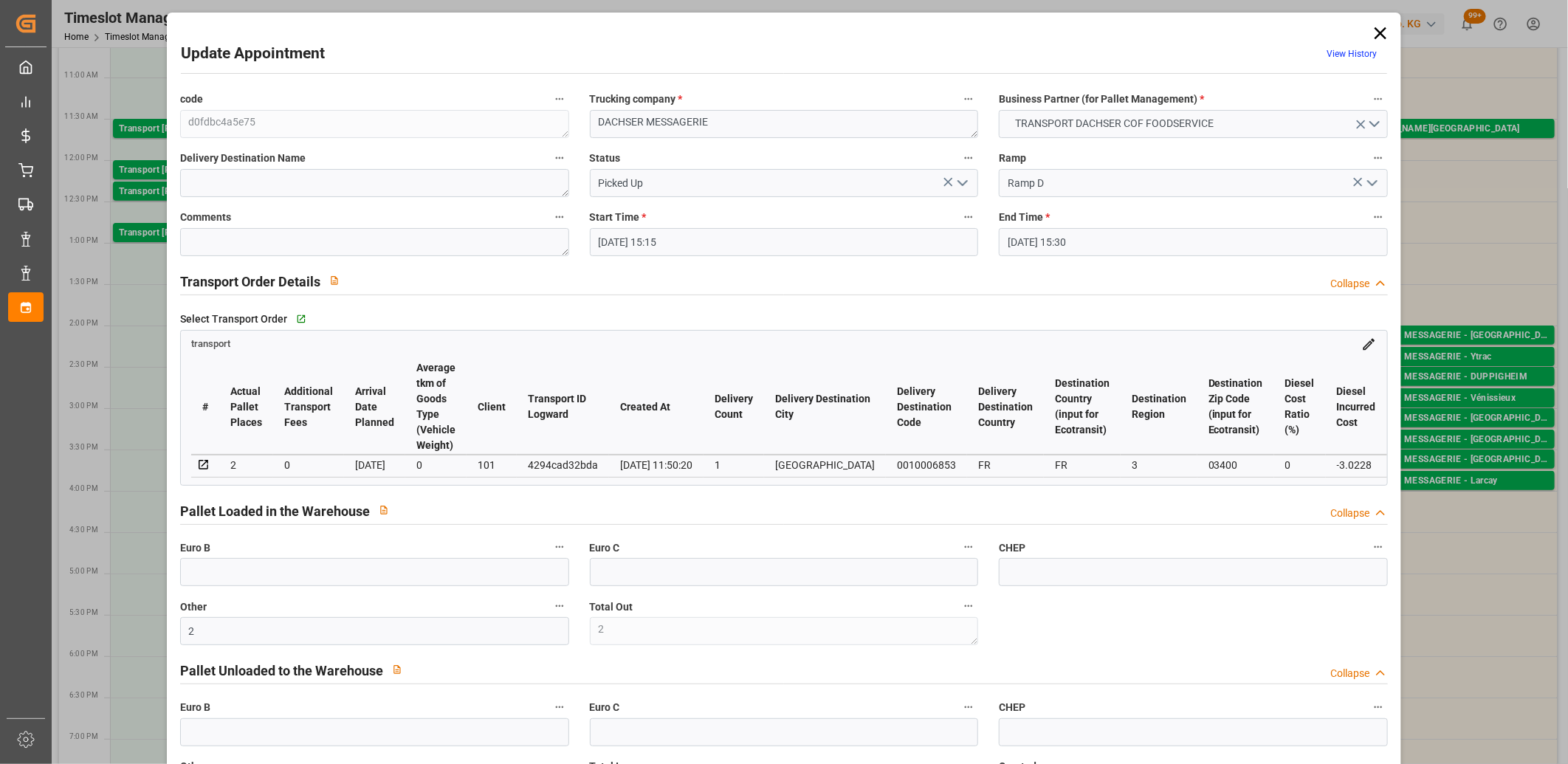
type input "15-09-2025 15:15"
type input "15-09-2025 15:30"
type input "12-09-2025 13:51"
type input "12-09-2025 11:50"
type input "[DATE]"
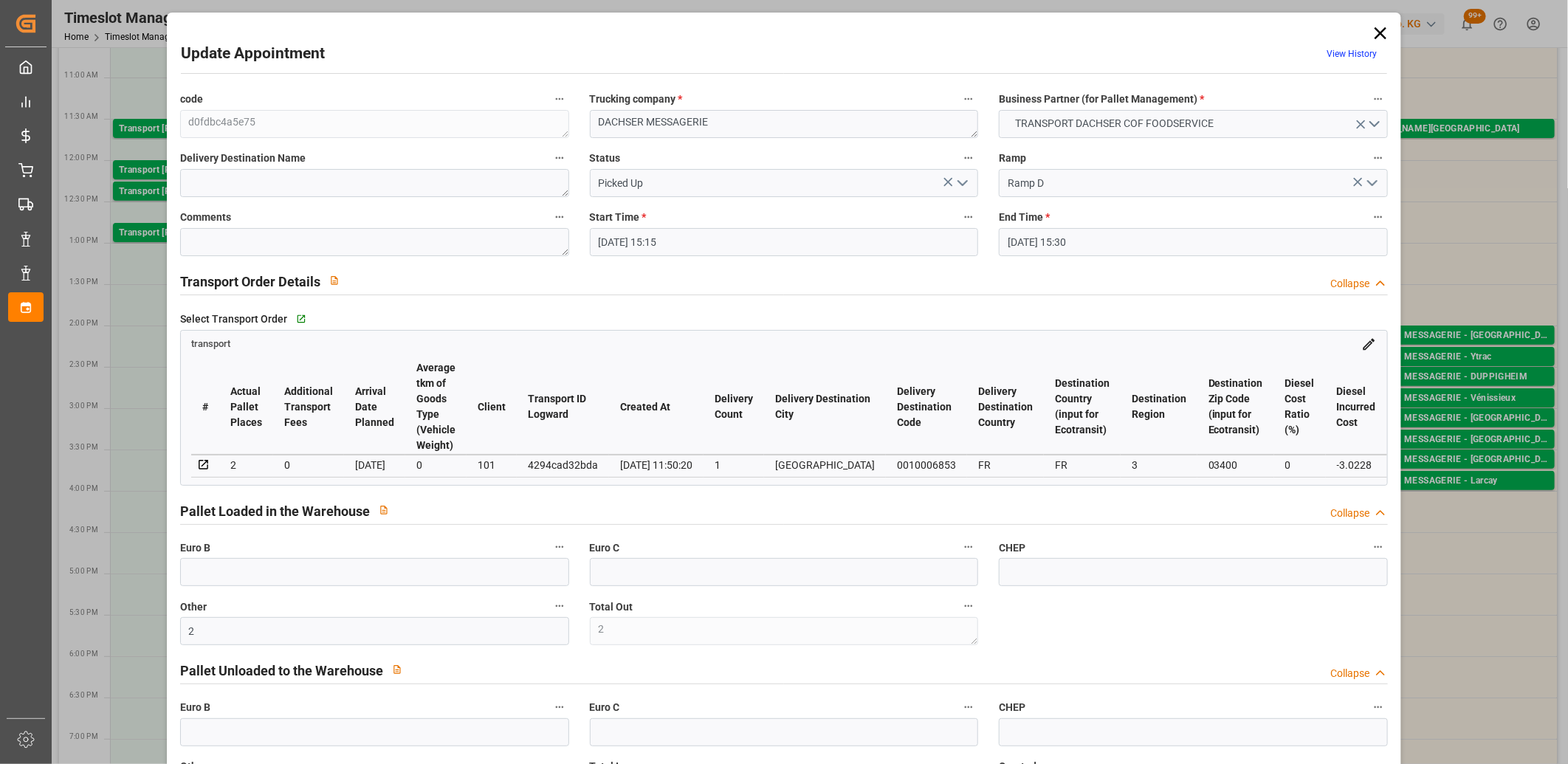
type input "15-09-2025"
click at [1374, 32] on icon at bounding box center [1380, 33] width 21 height 21
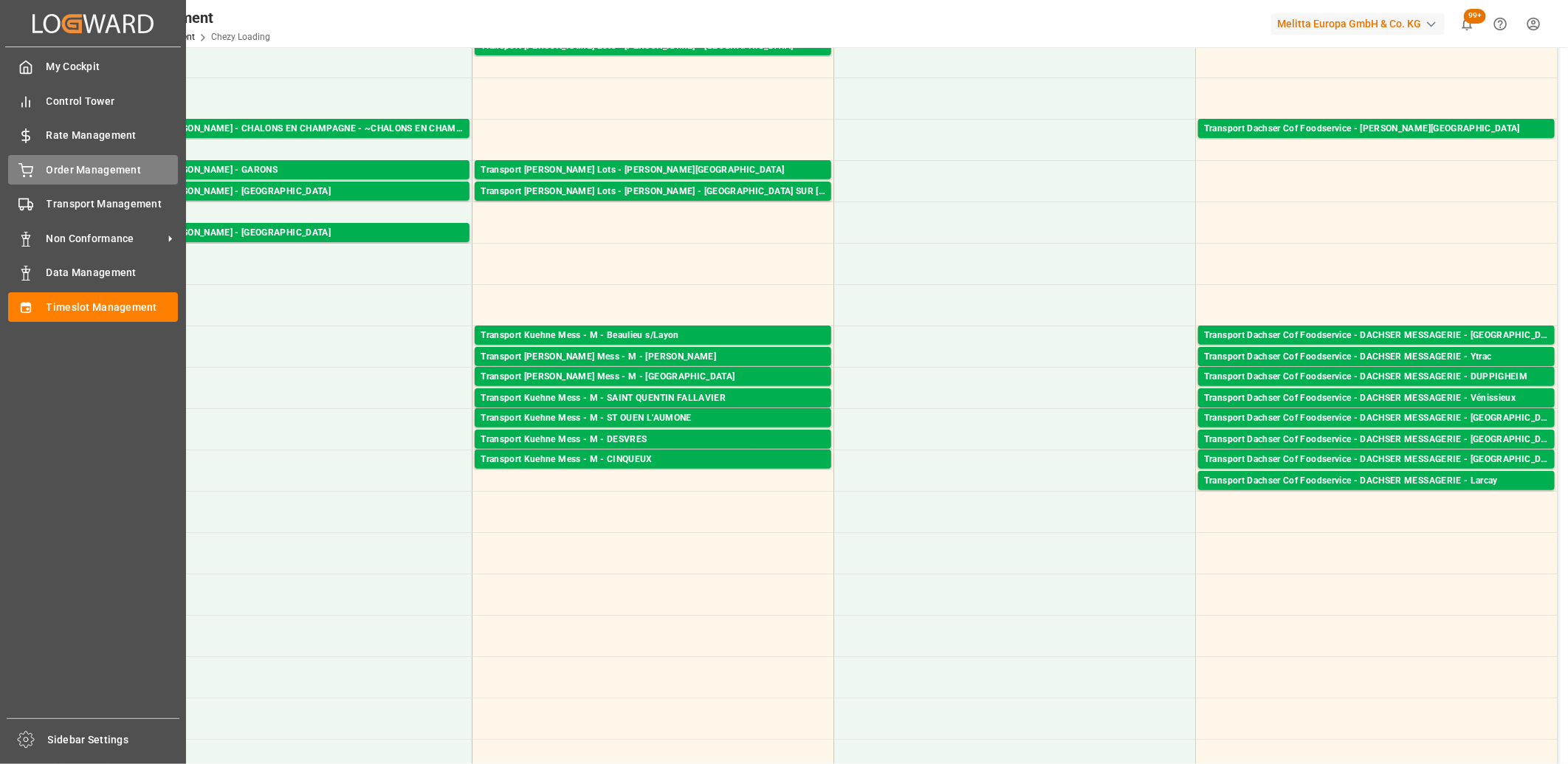
click at [40, 166] on div "Order Management Order Management" at bounding box center [93, 169] width 170 height 29
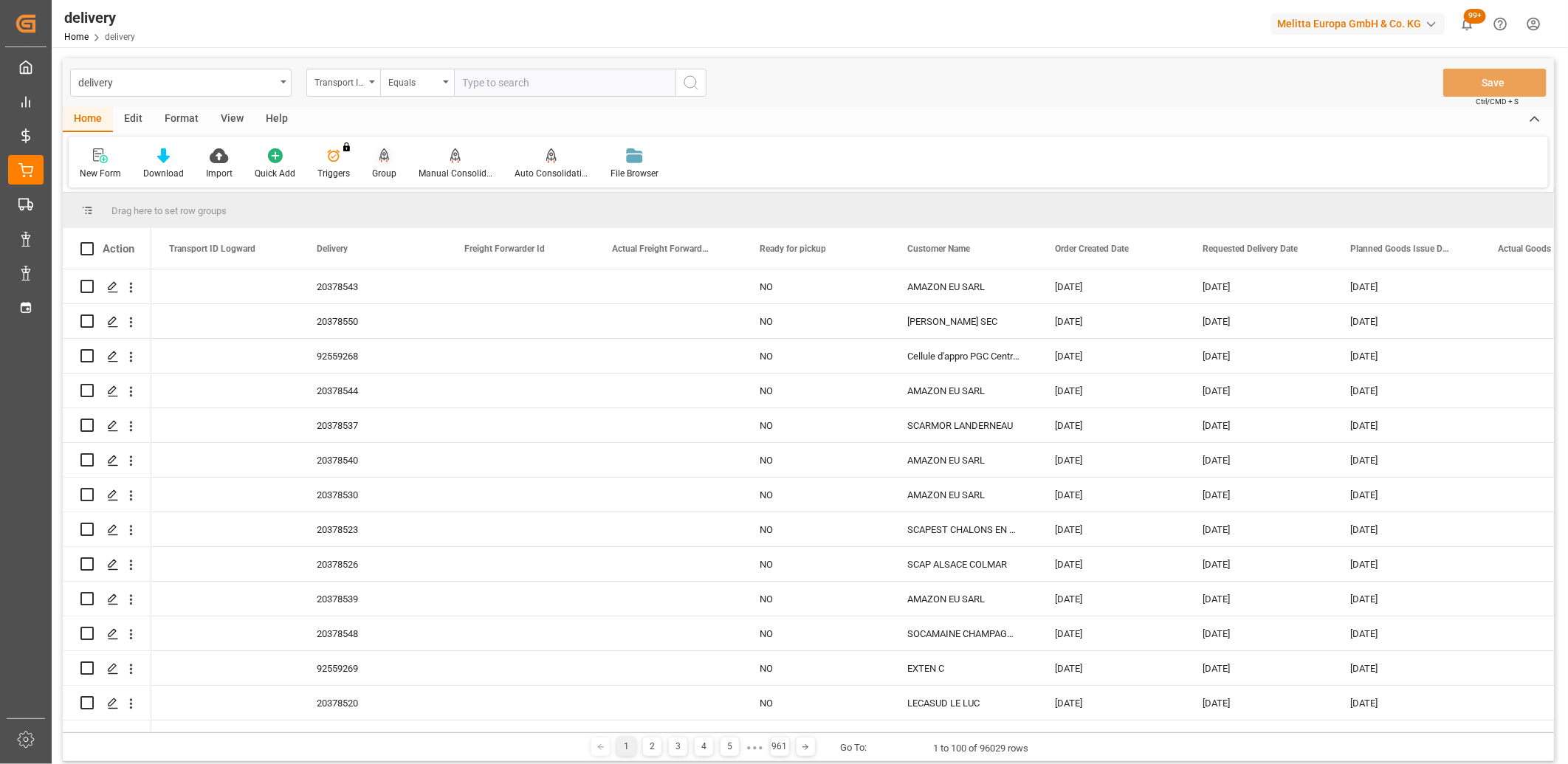
click at [379, 153] on icon at bounding box center [384, 155] width 10 height 15
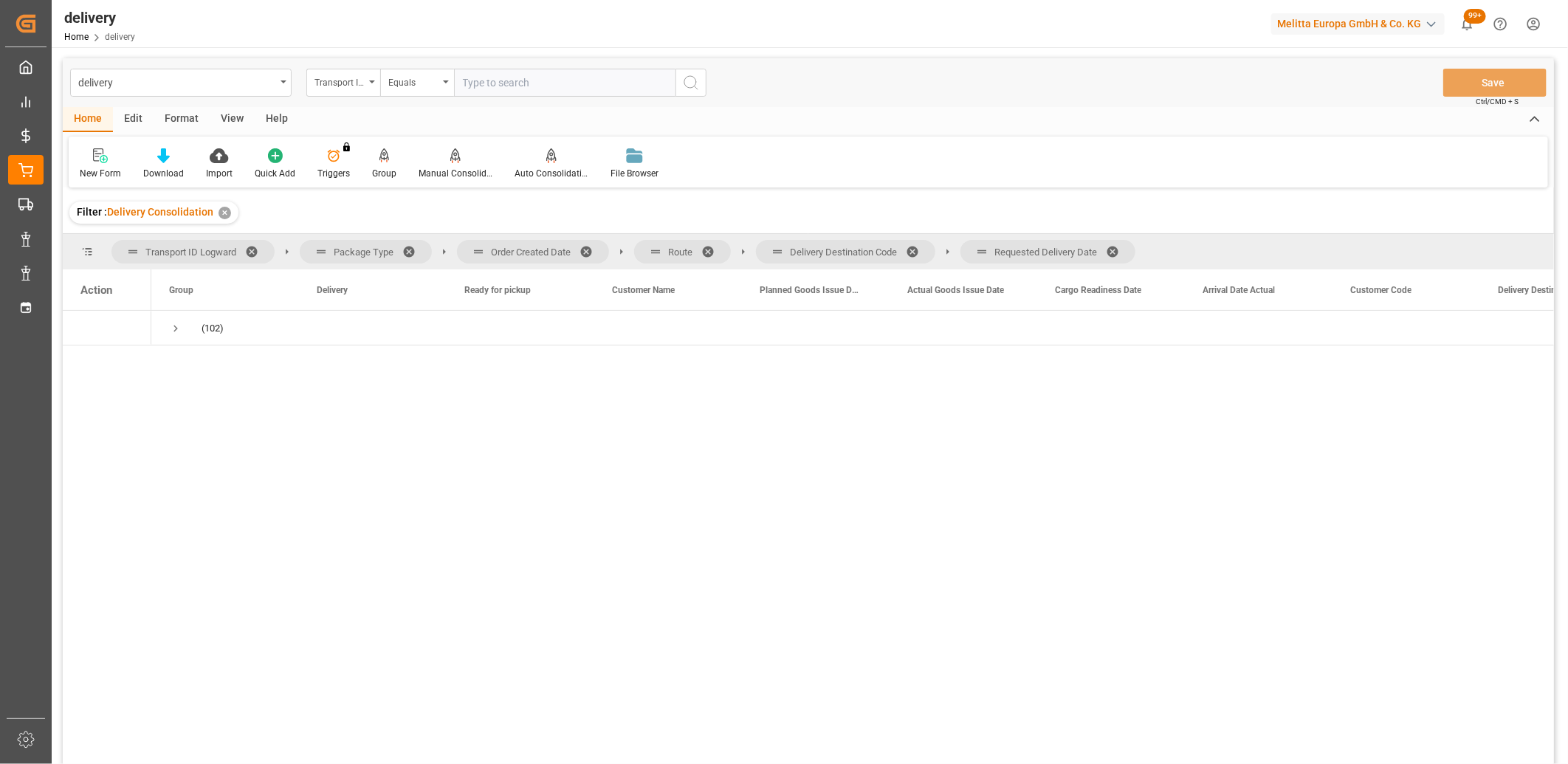
click at [1113, 249] on span at bounding box center [1118, 251] width 24 height 13
click at [915, 252] on span at bounding box center [918, 251] width 24 height 13
click at [713, 247] on span at bounding box center [713, 251] width 24 height 13
click at [589, 249] on span at bounding box center [591, 251] width 24 height 13
click at [175, 328] on span "Press SPACE to select this row." at bounding box center [175, 328] width 13 height 13
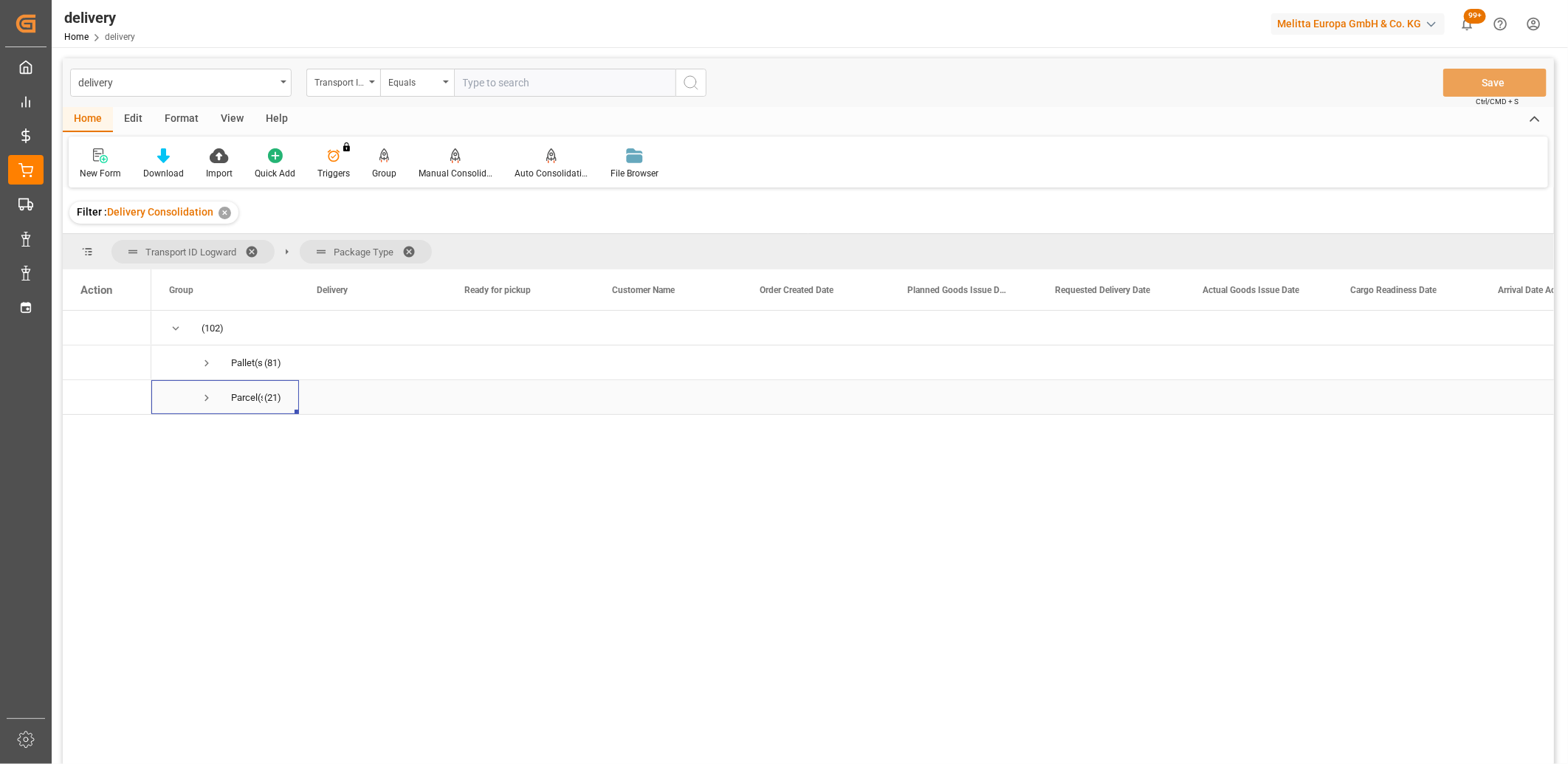
click at [204, 397] on span "Press SPACE to select this row." at bounding box center [206, 397] width 13 height 13
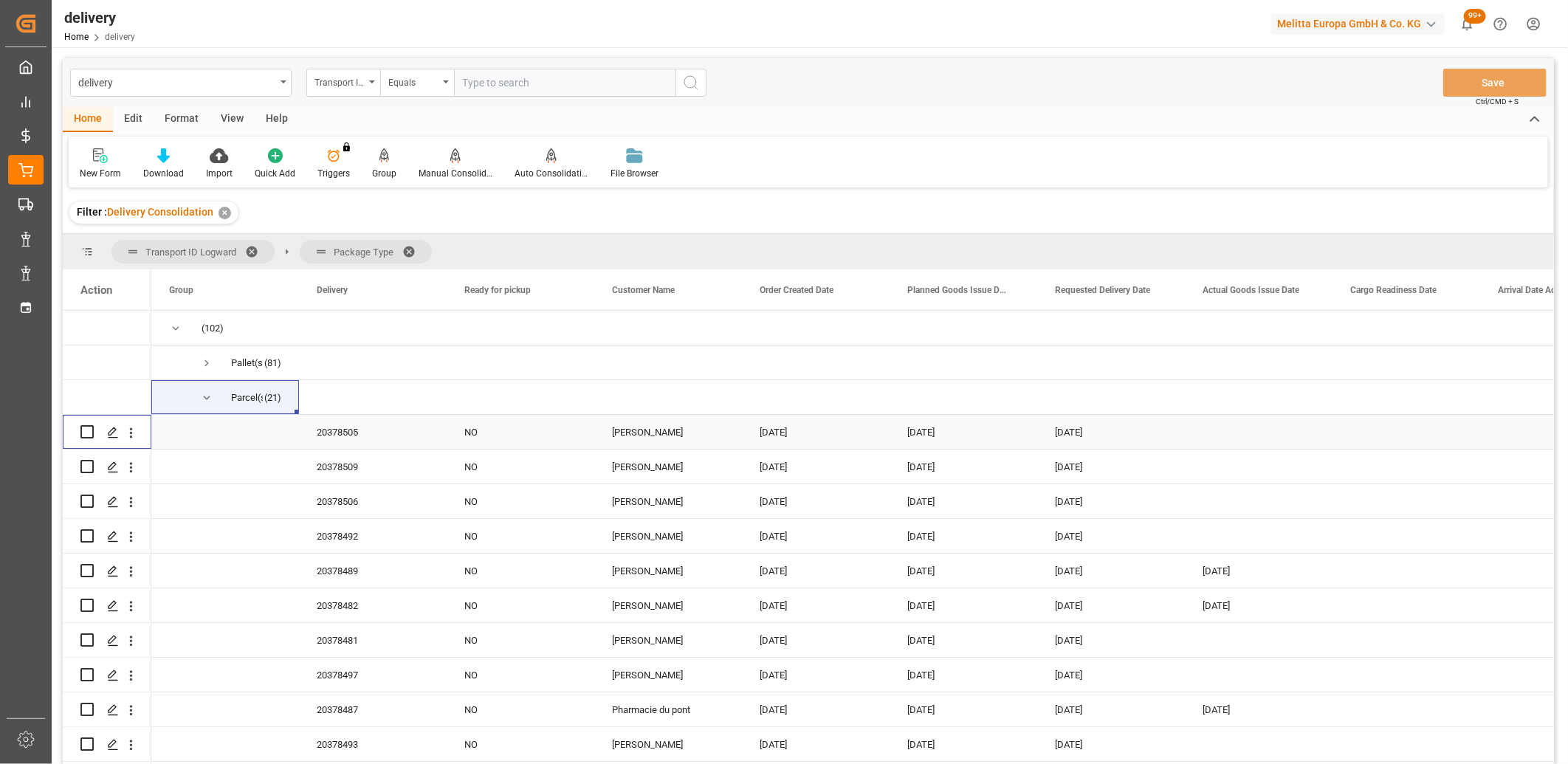
click at [86, 438] on div "Press SPACE to select this row." at bounding box center [86, 432] width 13 height 34
click at [87, 430] on input "Press Space to toggle row selection (unchecked)" at bounding box center [86, 431] width 13 height 13
checkbox input "true"
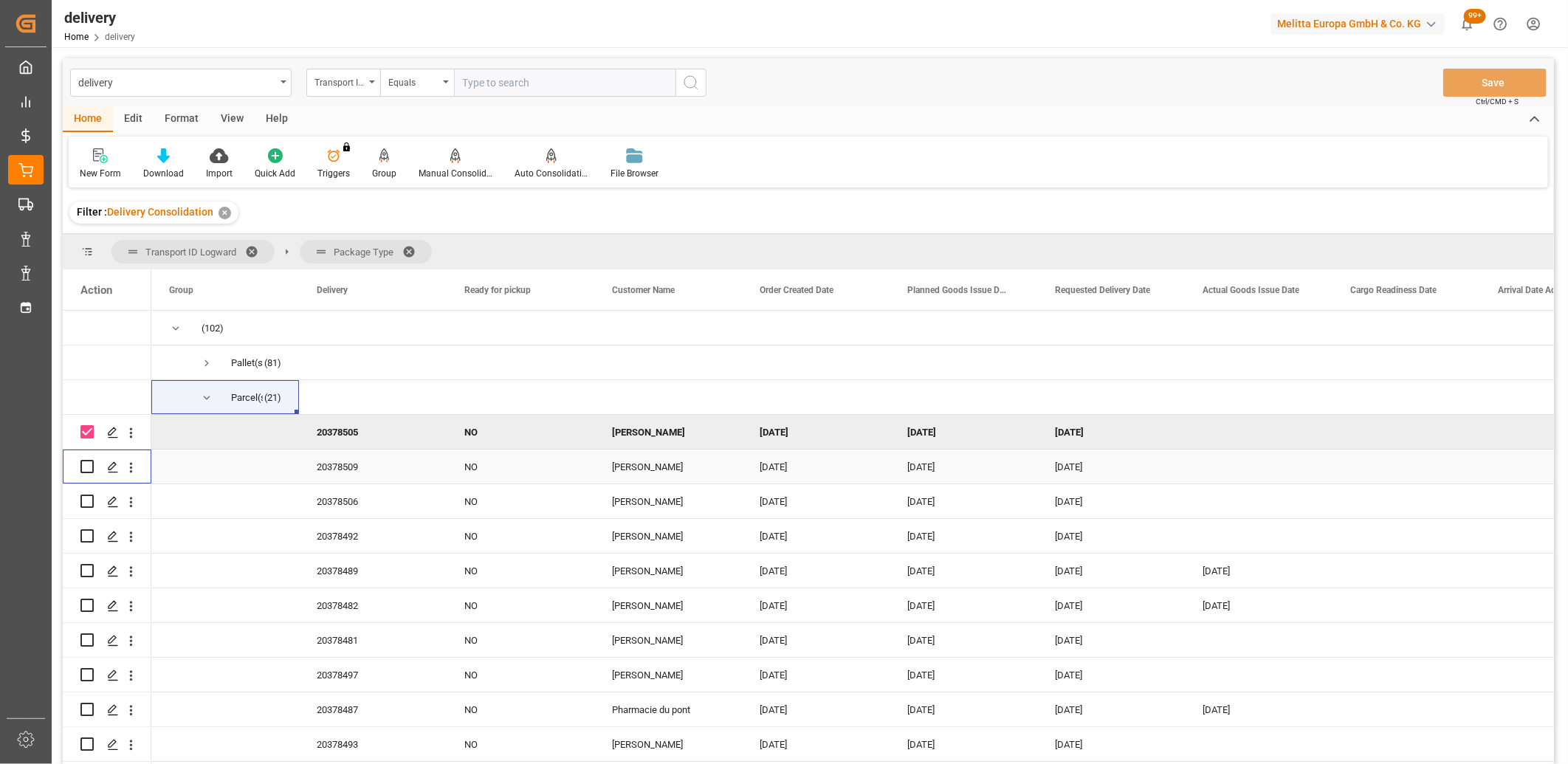
click at [87, 465] on input "Press Space to toggle row selection (unchecked)" at bounding box center [86, 466] width 13 height 13
checkbox input "true"
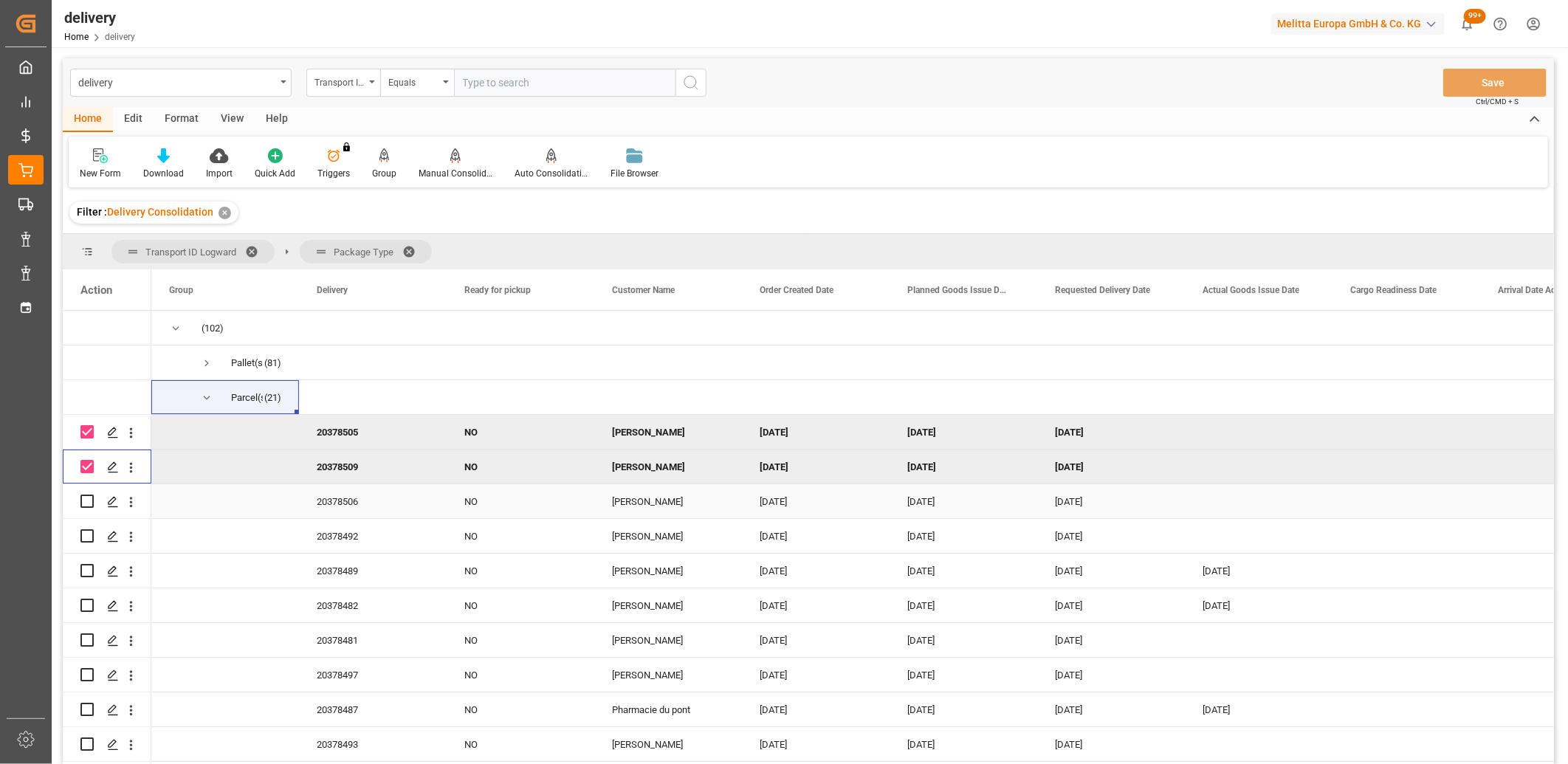
click at [89, 503] on input "Press Space to toggle row selection (unchecked)" at bounding box center [86, 501] width 13 height 13
checkbox input "true"
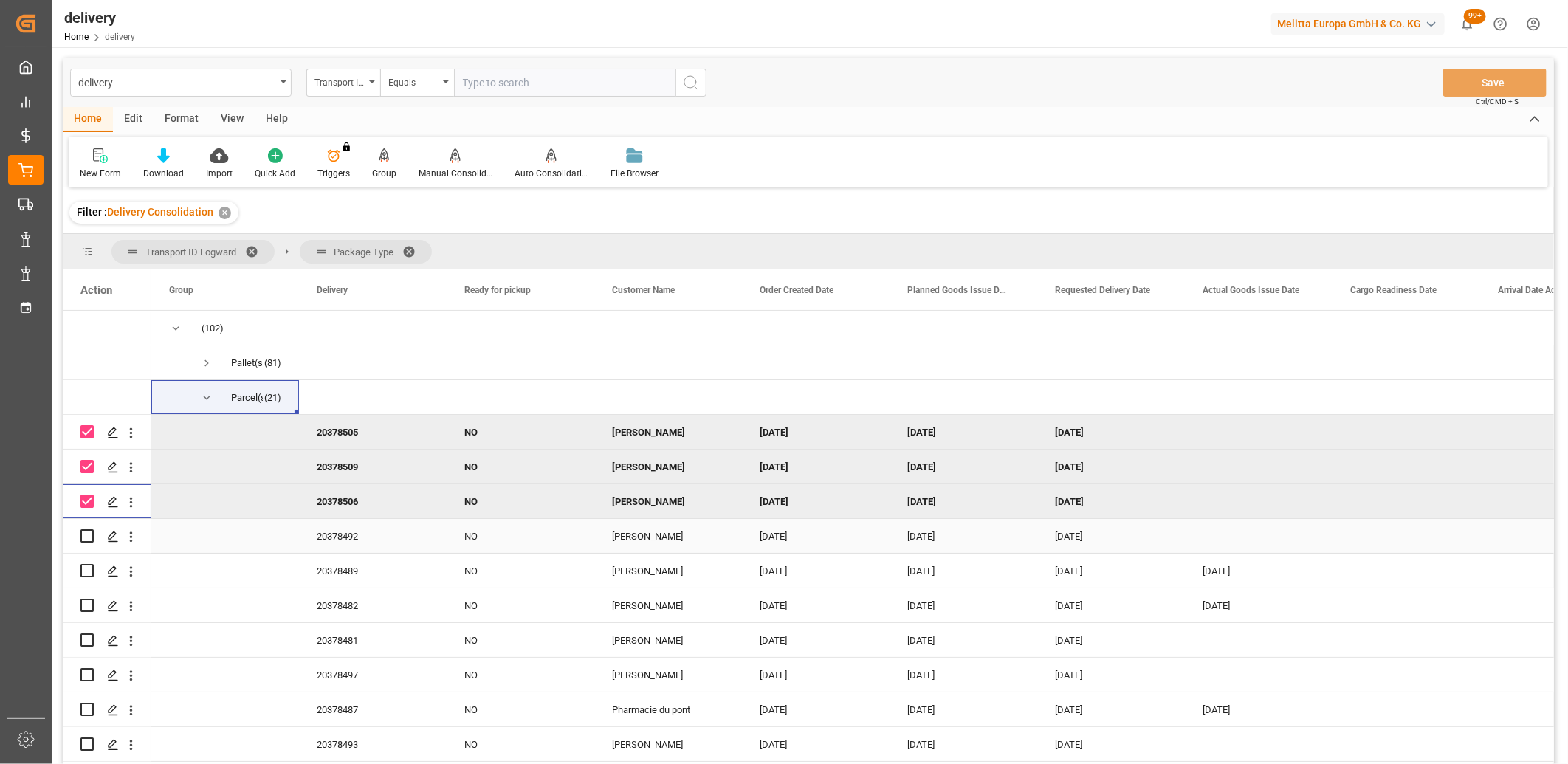
click at [86, 539] on input "Press Space to toggle row selection (unchecked)" at bounding box center [86, 535] width 13 height 13
checkbox input "true"
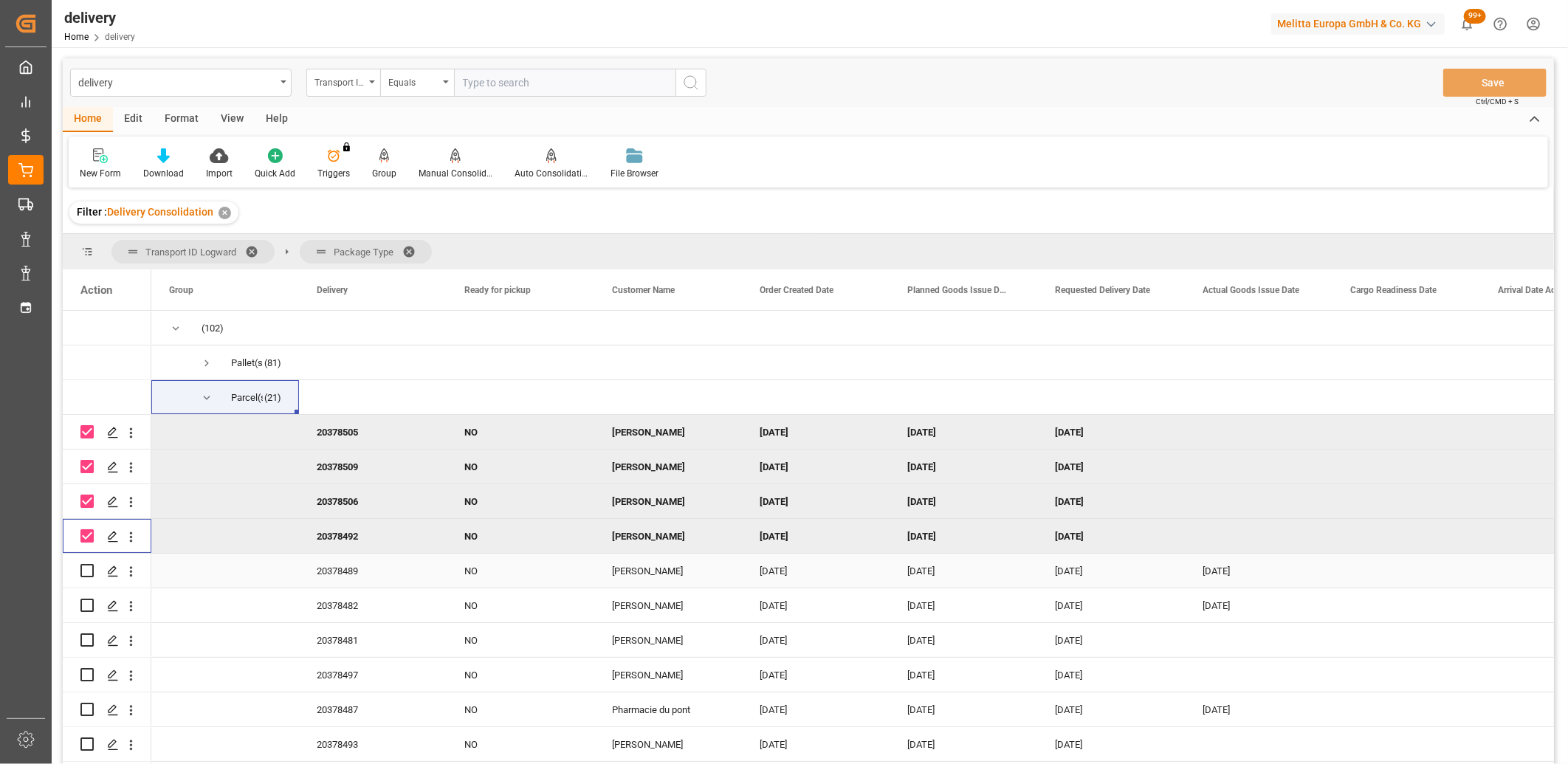
click at [86, 574] on input "Press Space to toggle row selection (unchecked)" at bounding box center [86, 570] width 13 height 13
checkbox input "true"
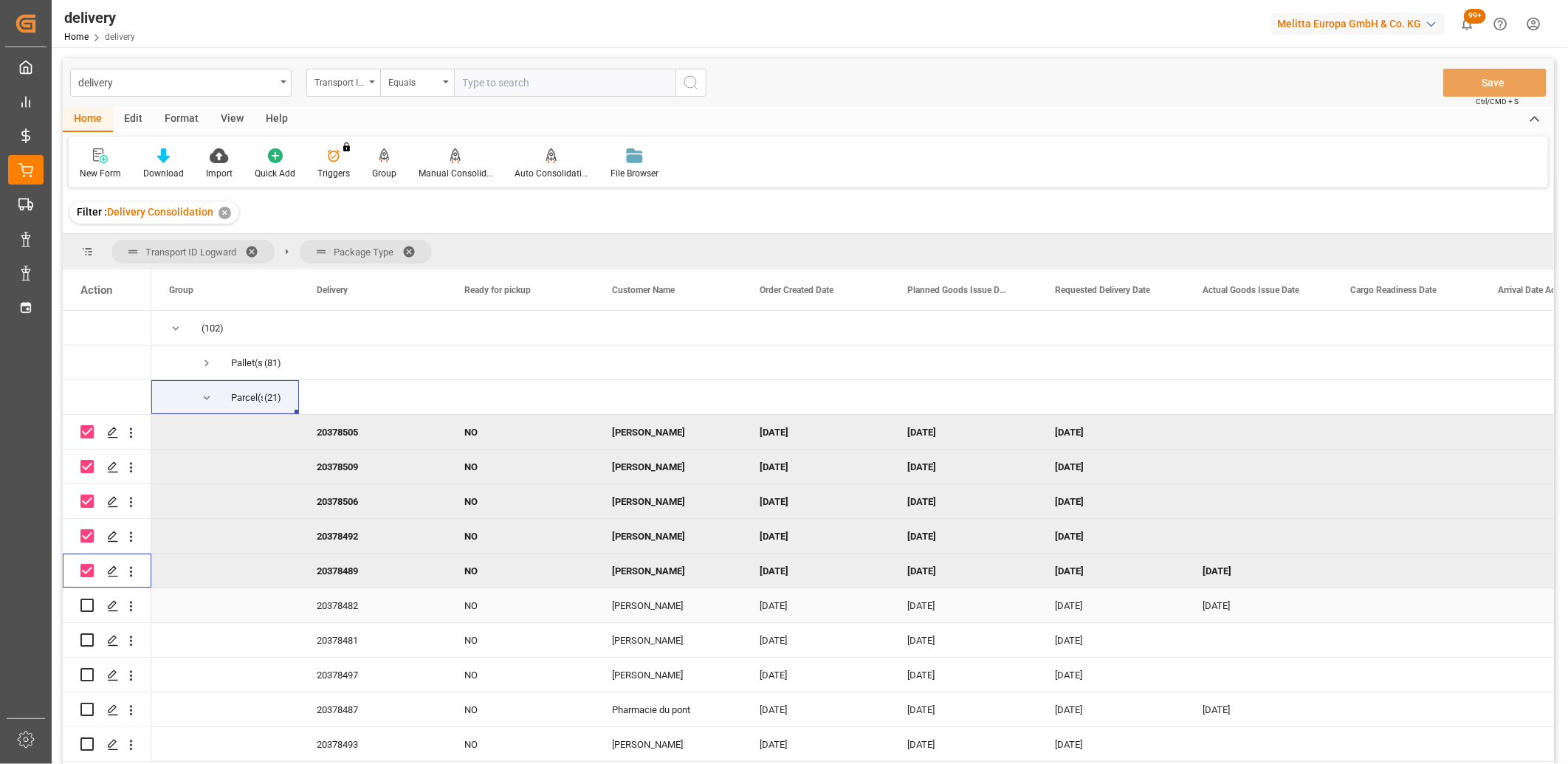
click at [84, 605] on input "Press Space to toggle row selection (unchecked)" at bounding box center [86, 605] width 13 height 13
checkbox input "true"
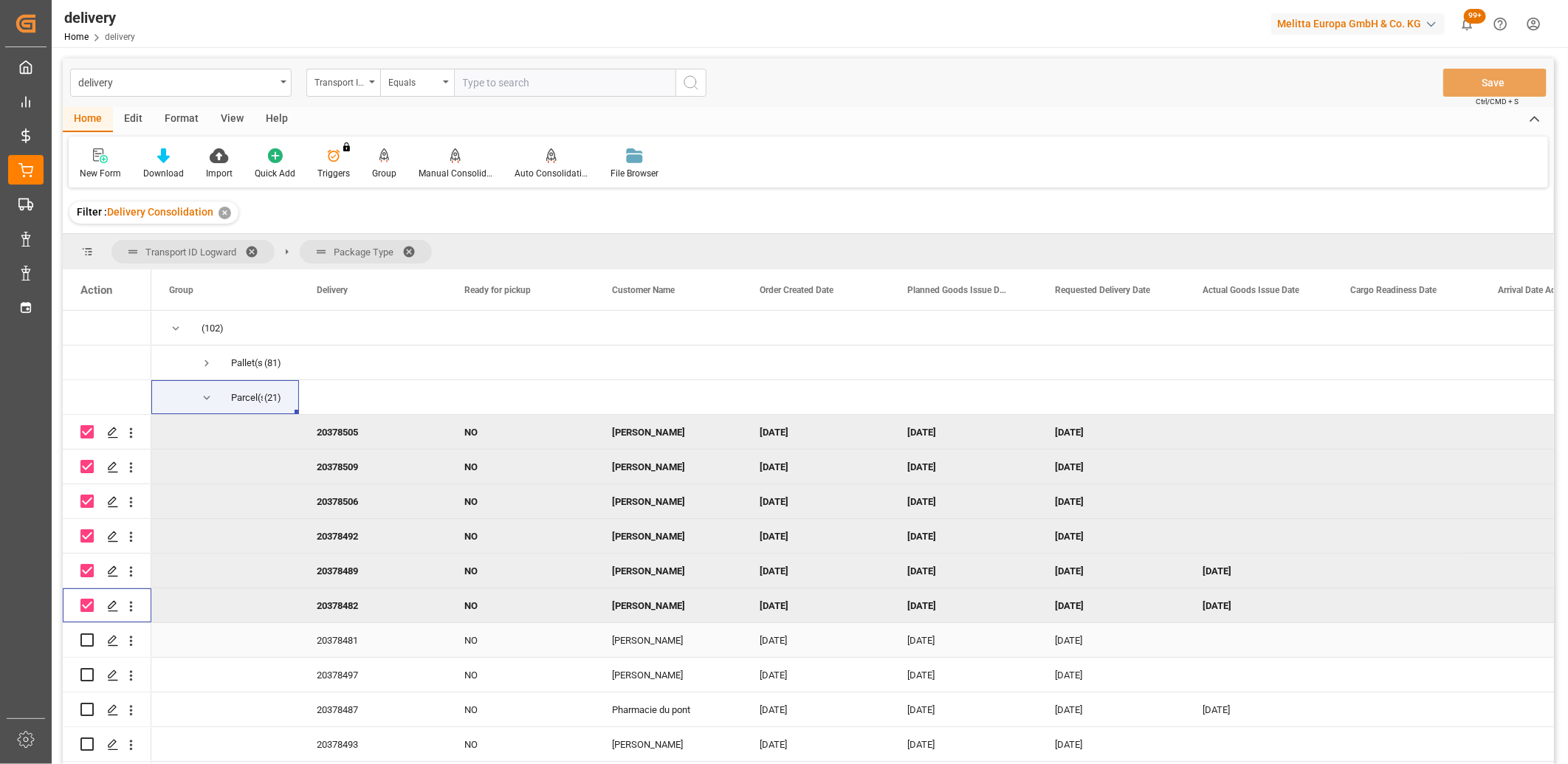
click at [84, 646] on input "Press Space to toggle row selection (unchecked)" at bounding box center [86, 639] width 13 height 13
checkbox input "true"
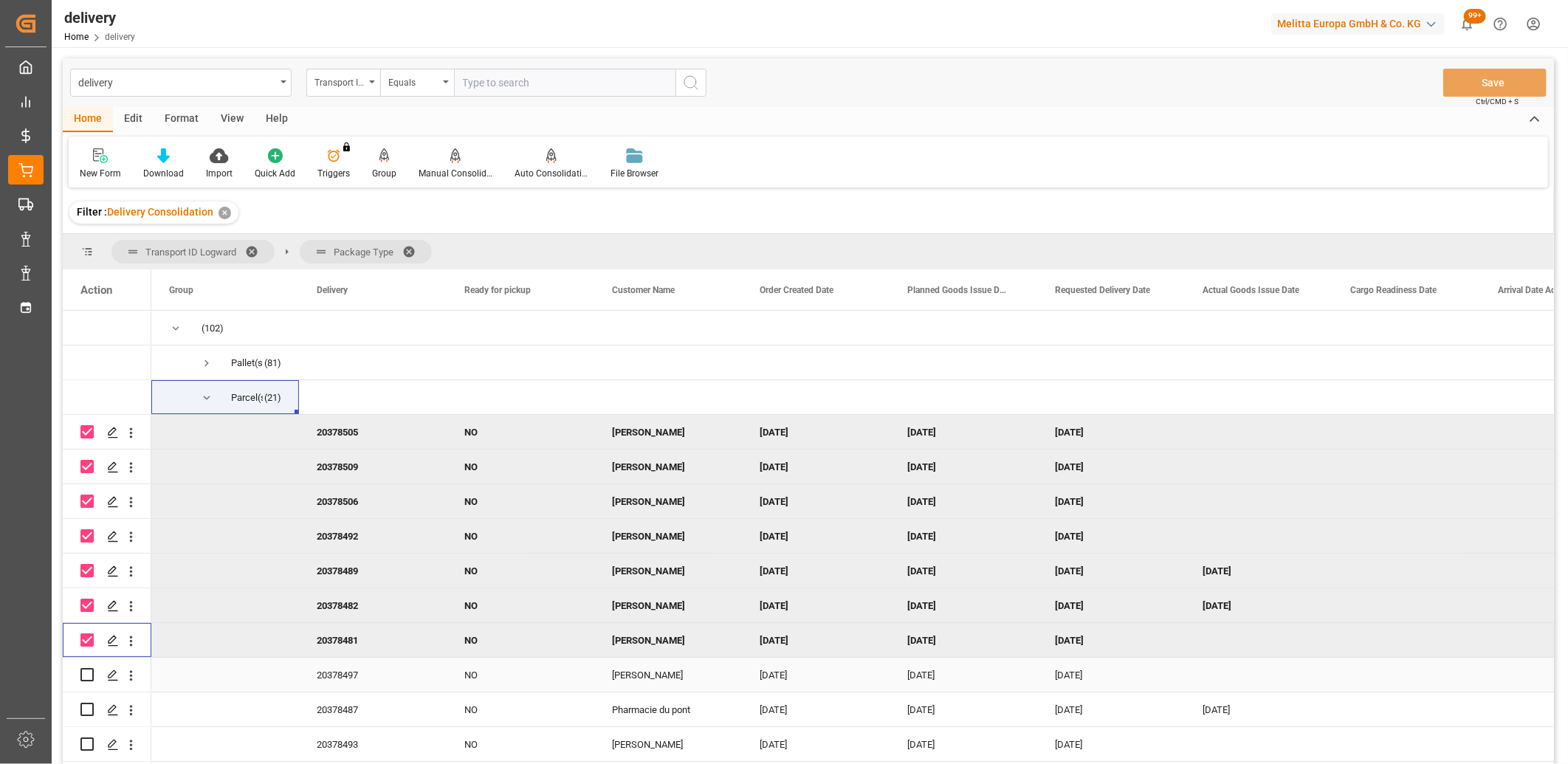
click at [84, 680] on input "Press Space to toggle row selection (unchecked)" at bounding box center [86, 674] width 13 height 13
checkbox input "true"
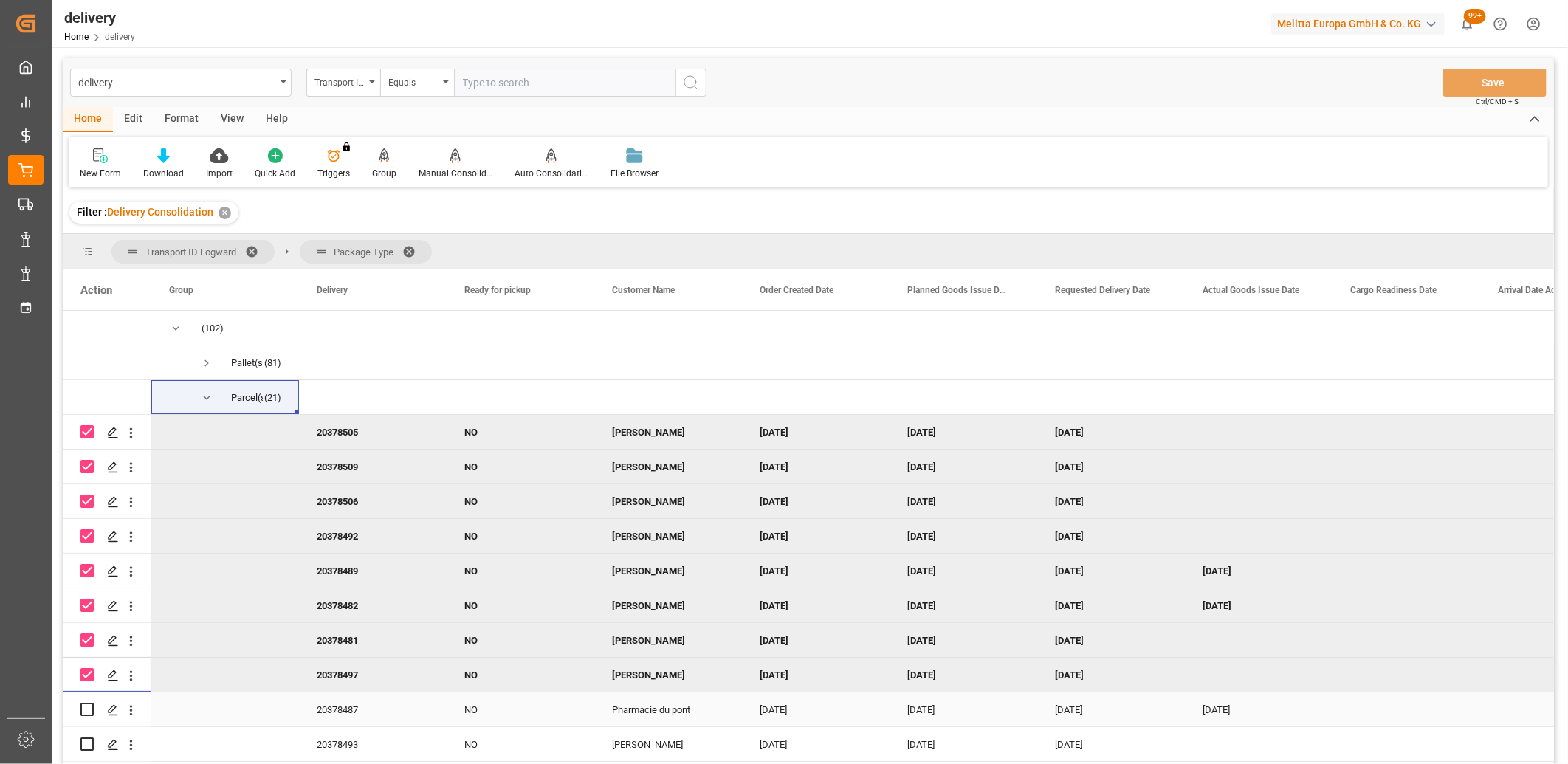
click at [83, 704] on input "Press Space to toggle row selection (unchecked)" at bounding box center [86, 709] width 13 height 13
checkbox input "true"
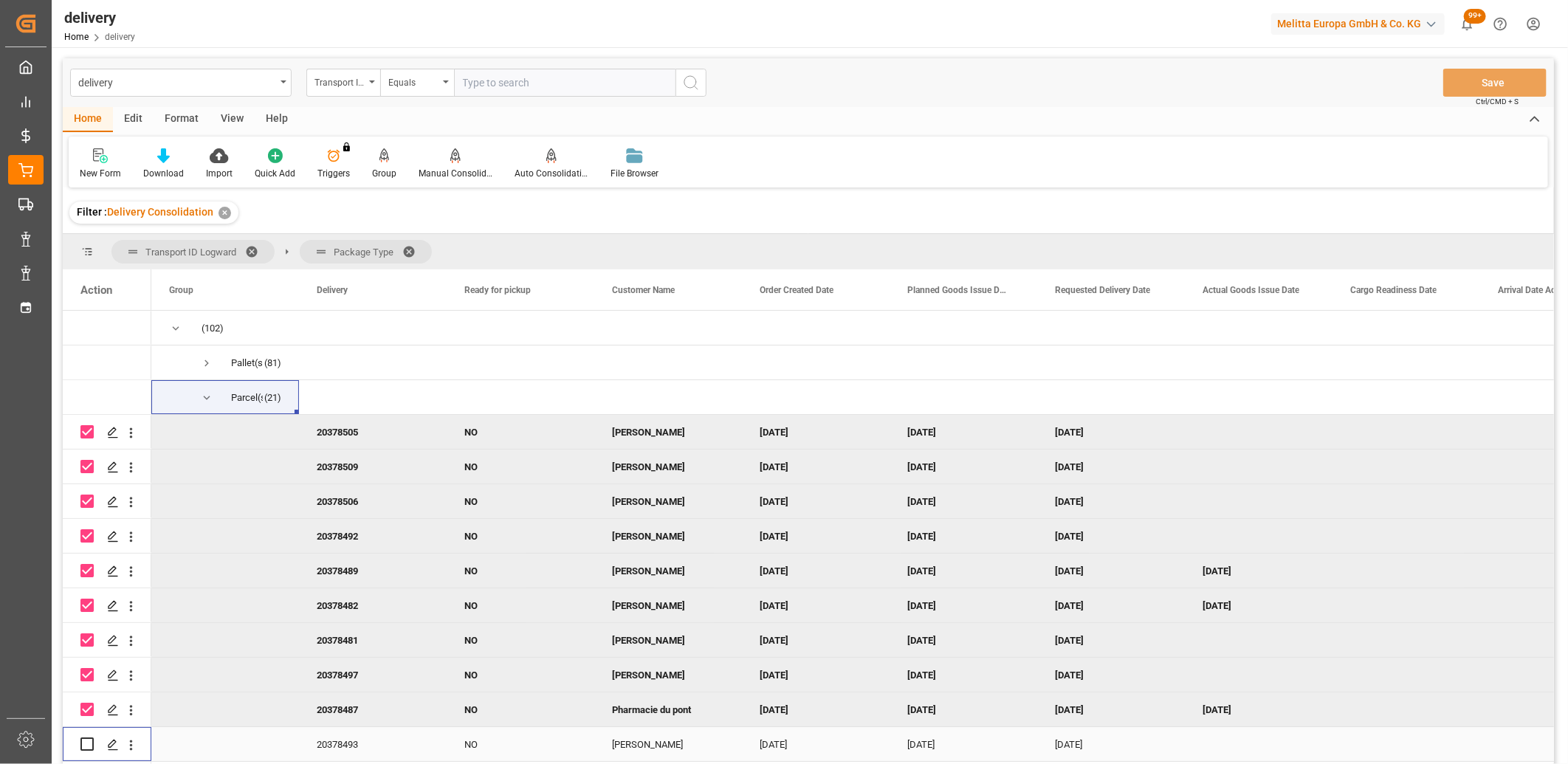
click at [84, 743] on input "Press Space to toggle row selection (unchecked)" at bounding box center [86, 743] width 13 height 13
checkbox input "true"
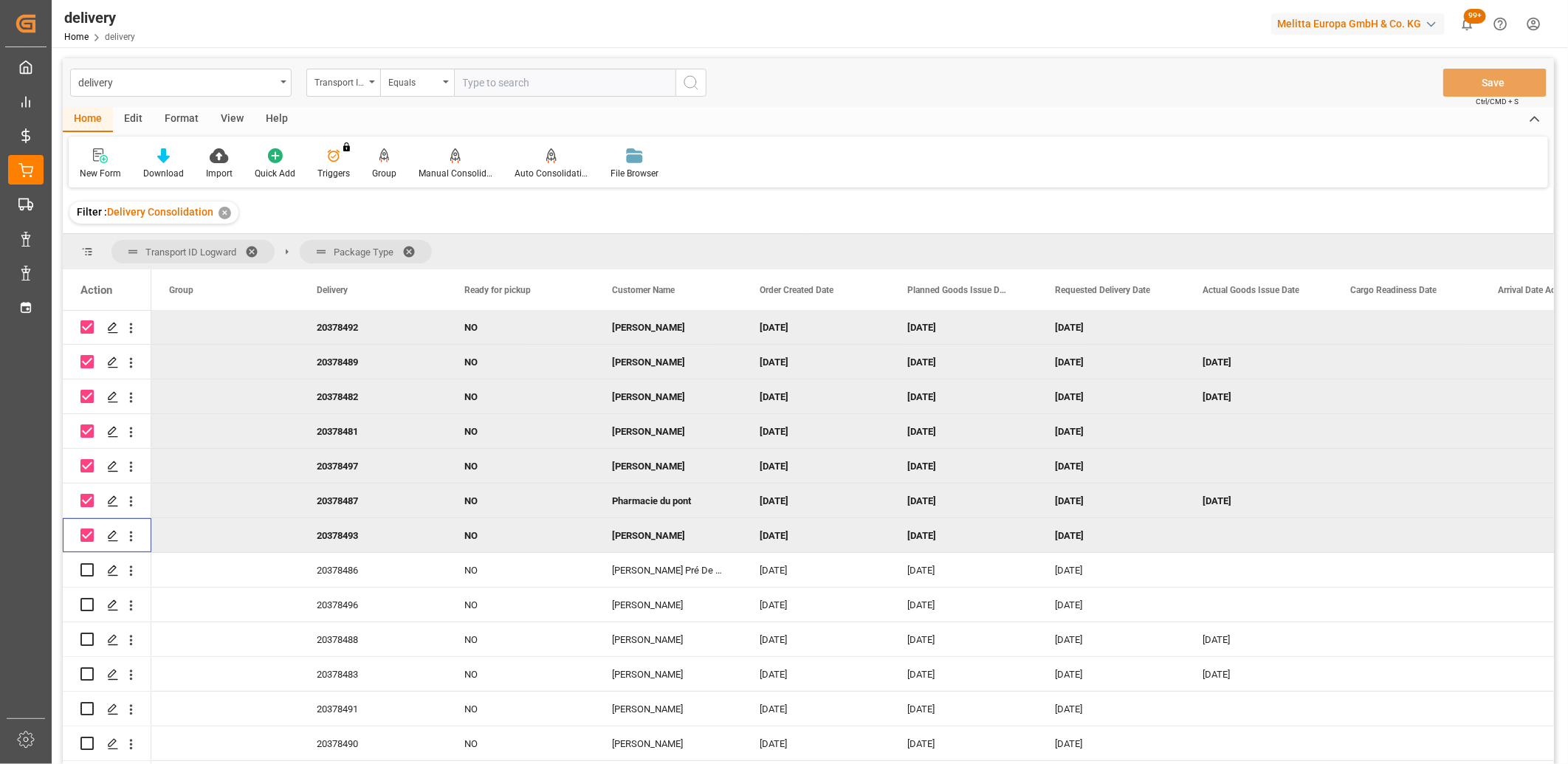
scroll to position [246, 0]
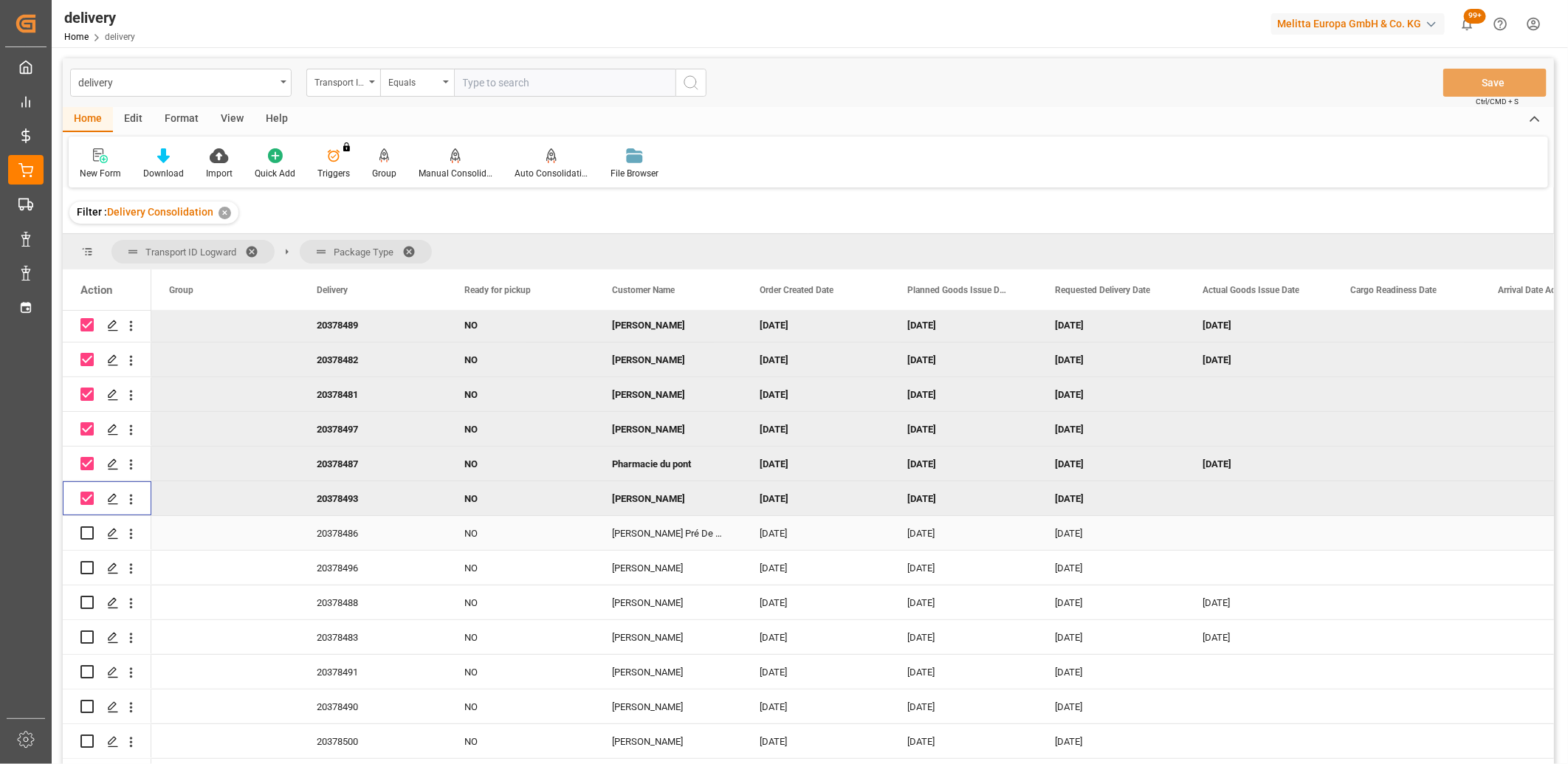
click at [86, 531] on input "Press Space to toggle row selection (unchecked)" at bounding box center [86, 532] width 13 height 13
checkbox input "true"
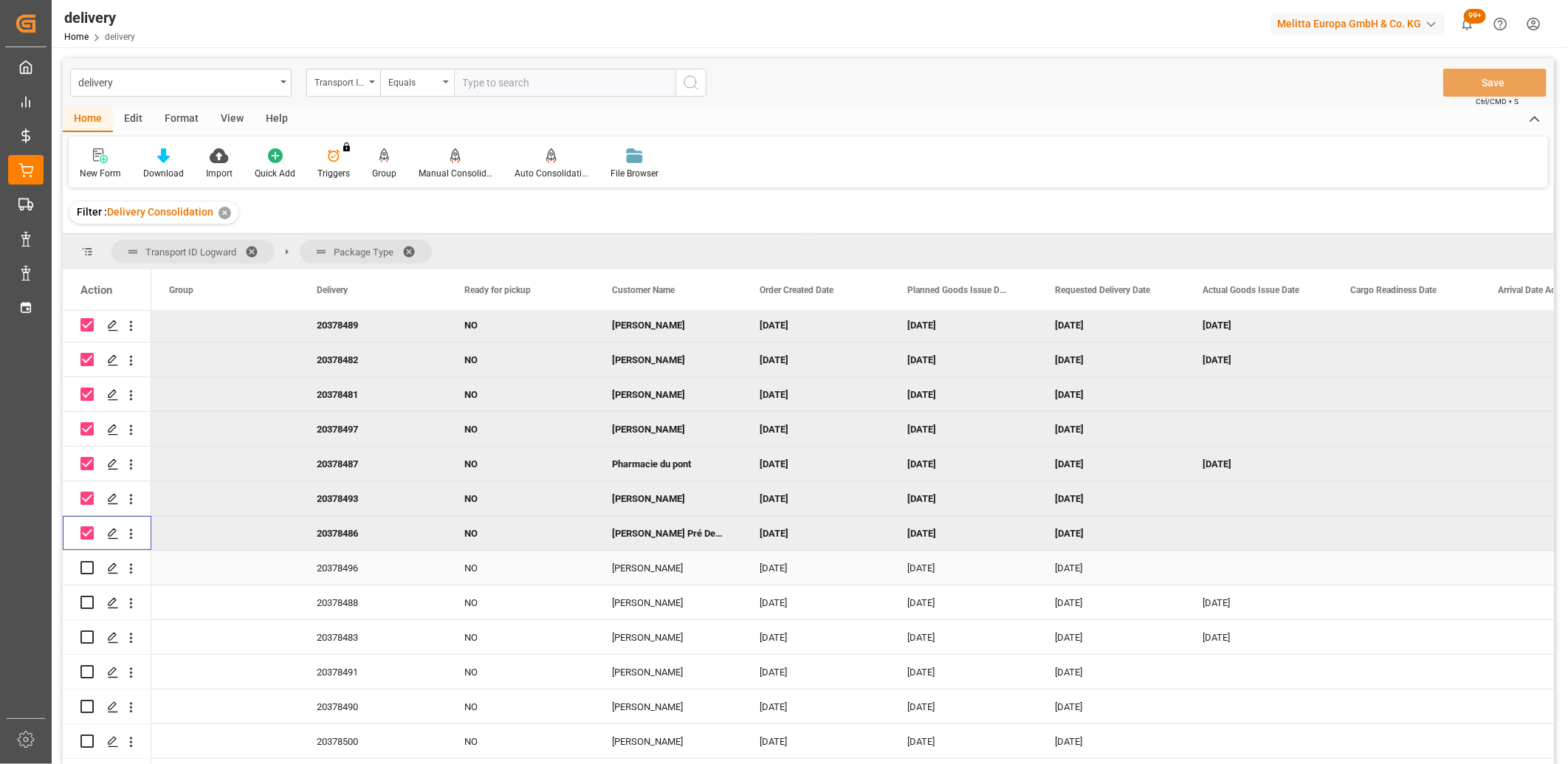
click at [86, 565] on input "Press Space to toggle row selection (unchecked)" at bounding box center [86, 567] width 13 height 13
checkbox input "true"
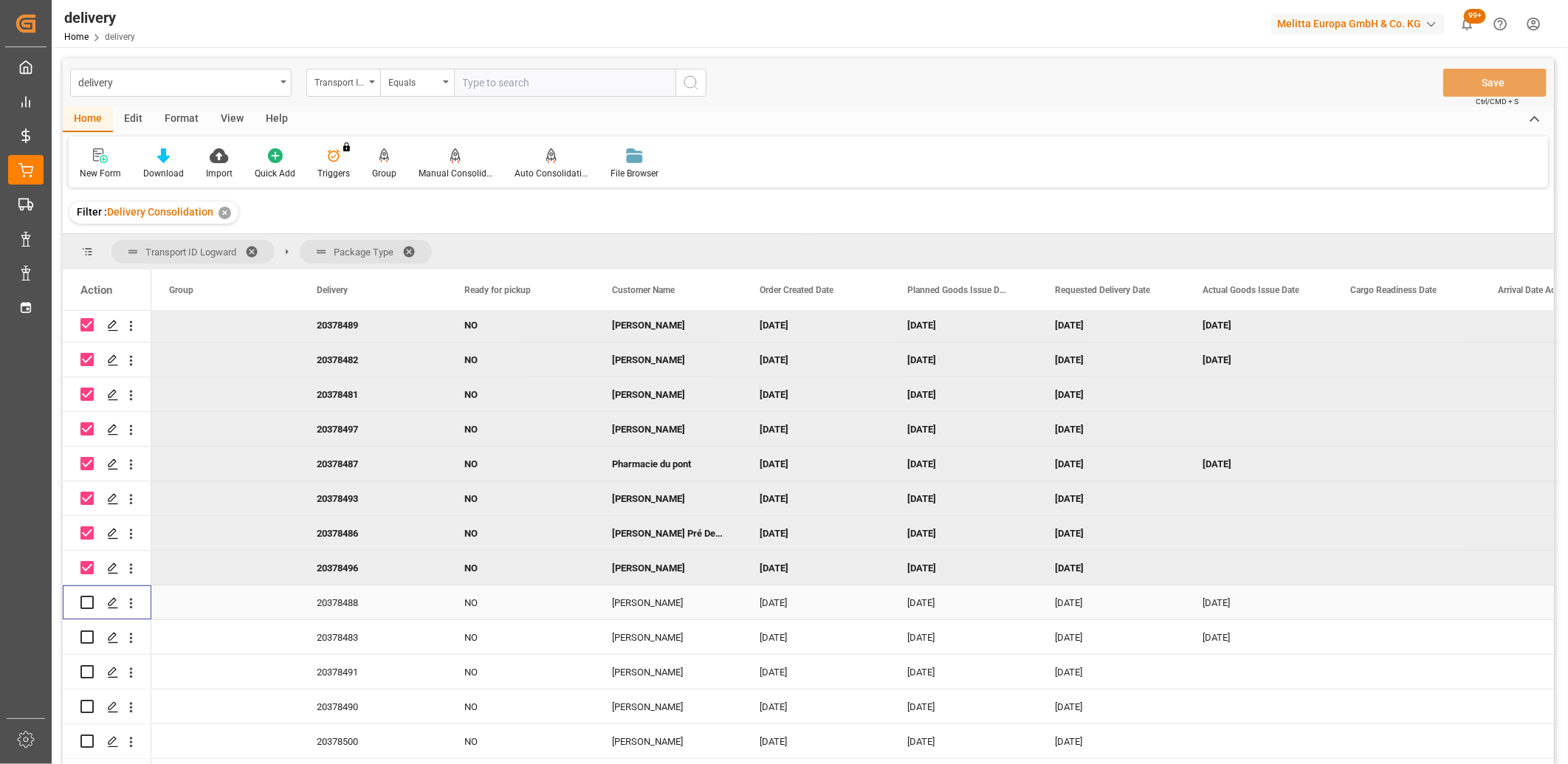
click at [86, 599] on input "Press Space to toggle row selection (unchecked)" at bounding box center [86, 602] width 13 height 13
checkbox input "true"
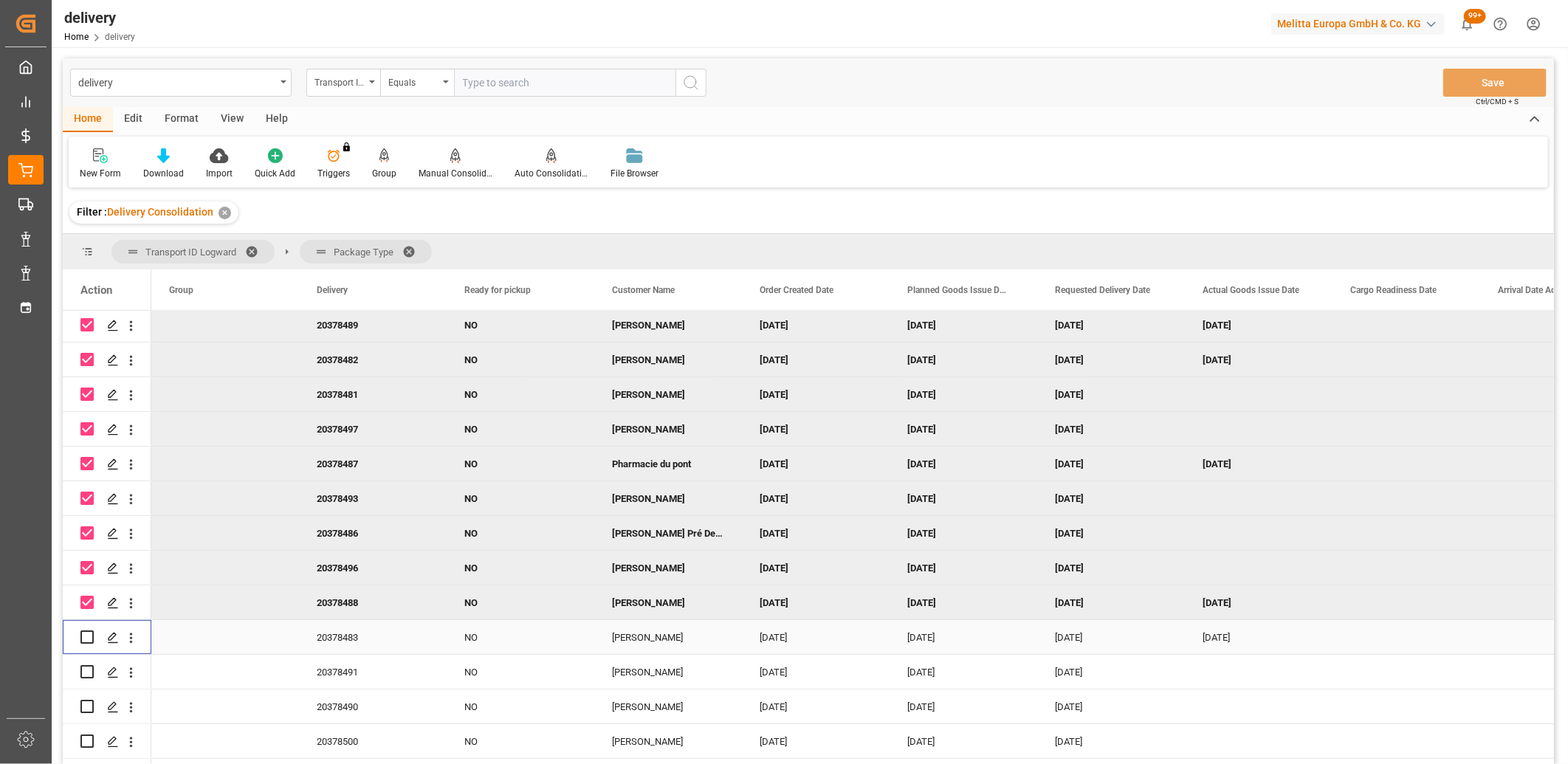
click at [86, 630] on input "Press Space to toggle row selection (unchecked)" at bounding box center [86, 636] width 13 height 13
checkbox input "true"
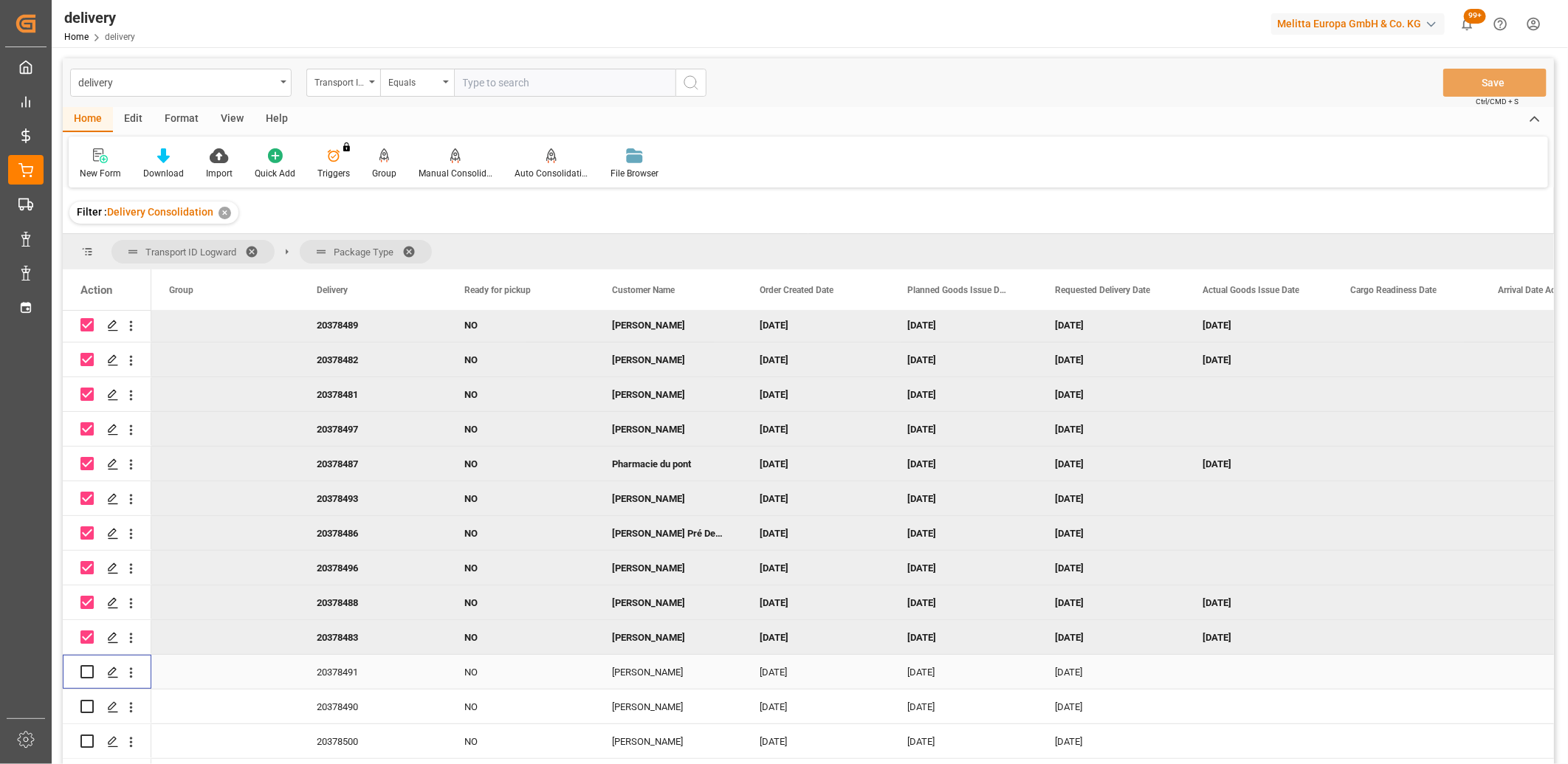
click at [83, 672] on input "Press Space to toggle row selection (unchecked)" at bounding box center [86, 671] width 13 height 13
checkbox input "true"
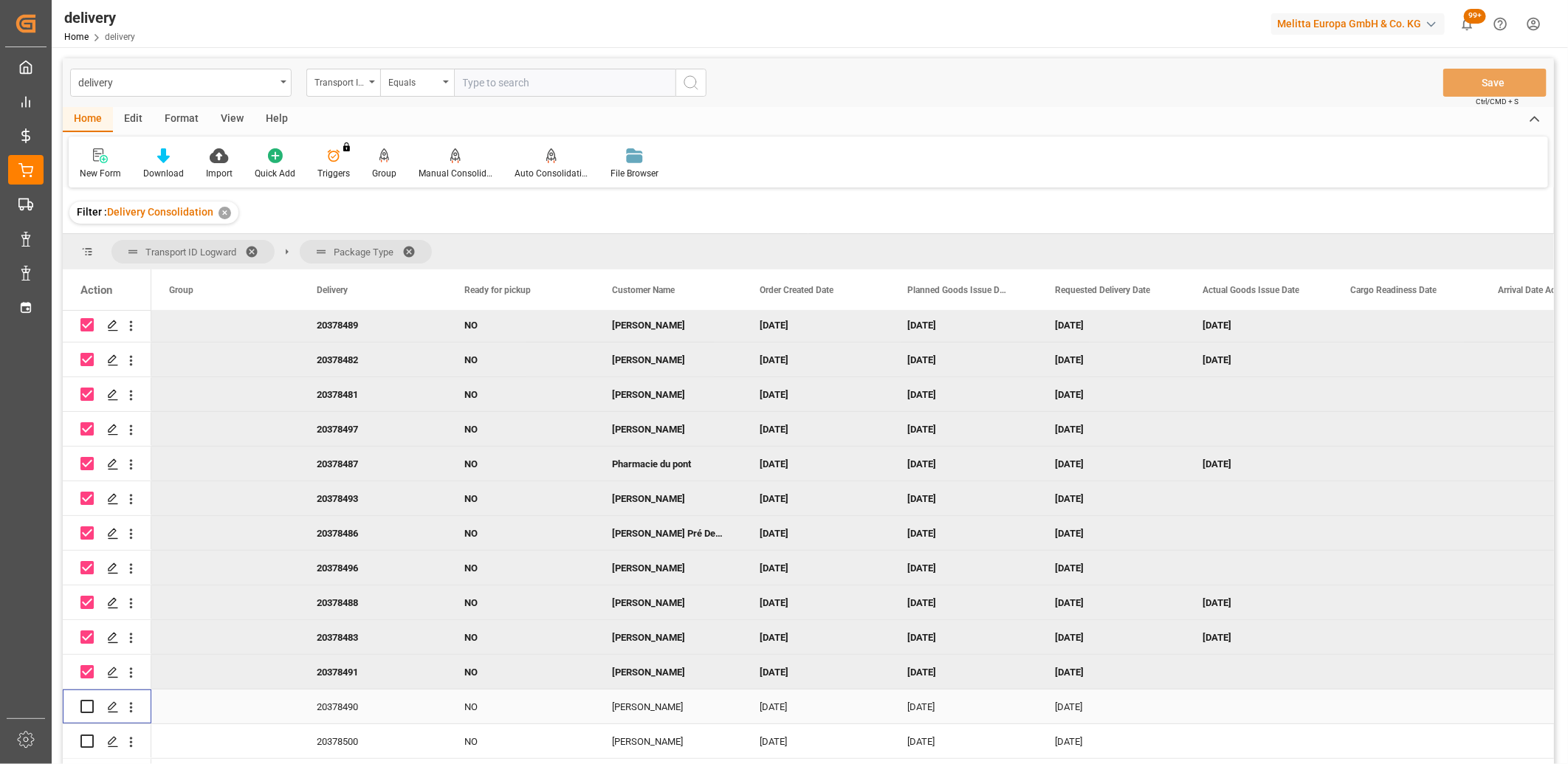
click at [84, 709] on input "Press Space to toggle row selection (unchecked)" at bounding box center [86, 706] width 13 height 13
checkbox input "true"
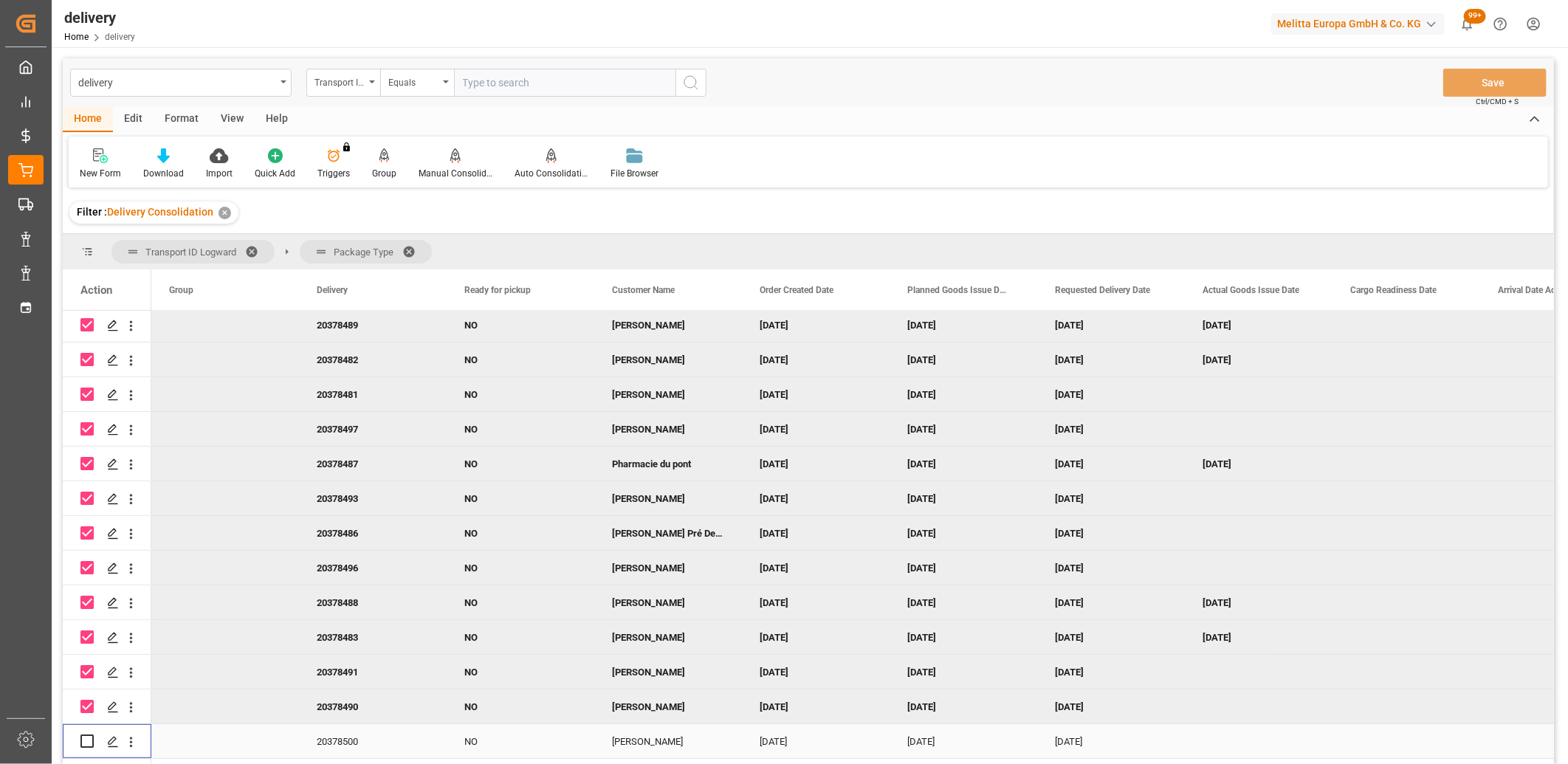
click at [86, 750] on div "Press SPACE to select this row." at bounding box center [86, 741] width 13 height 34
click at [86, 741] on input "Press Space to toggle row selection (unchecked)" at bounding box center [86, 740] width 13 height 13
checkbox input "true"
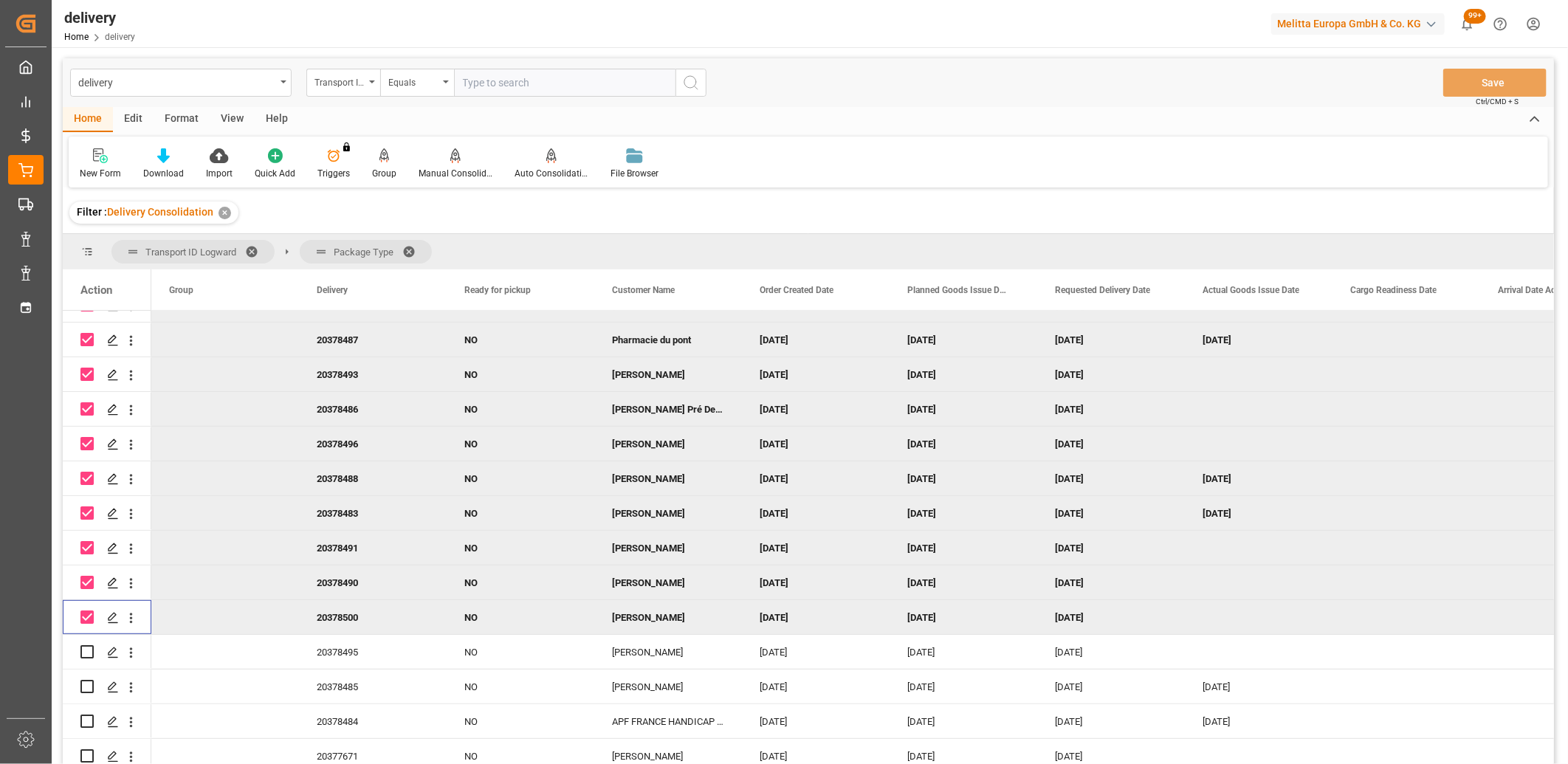
scroll to position [379, 0]
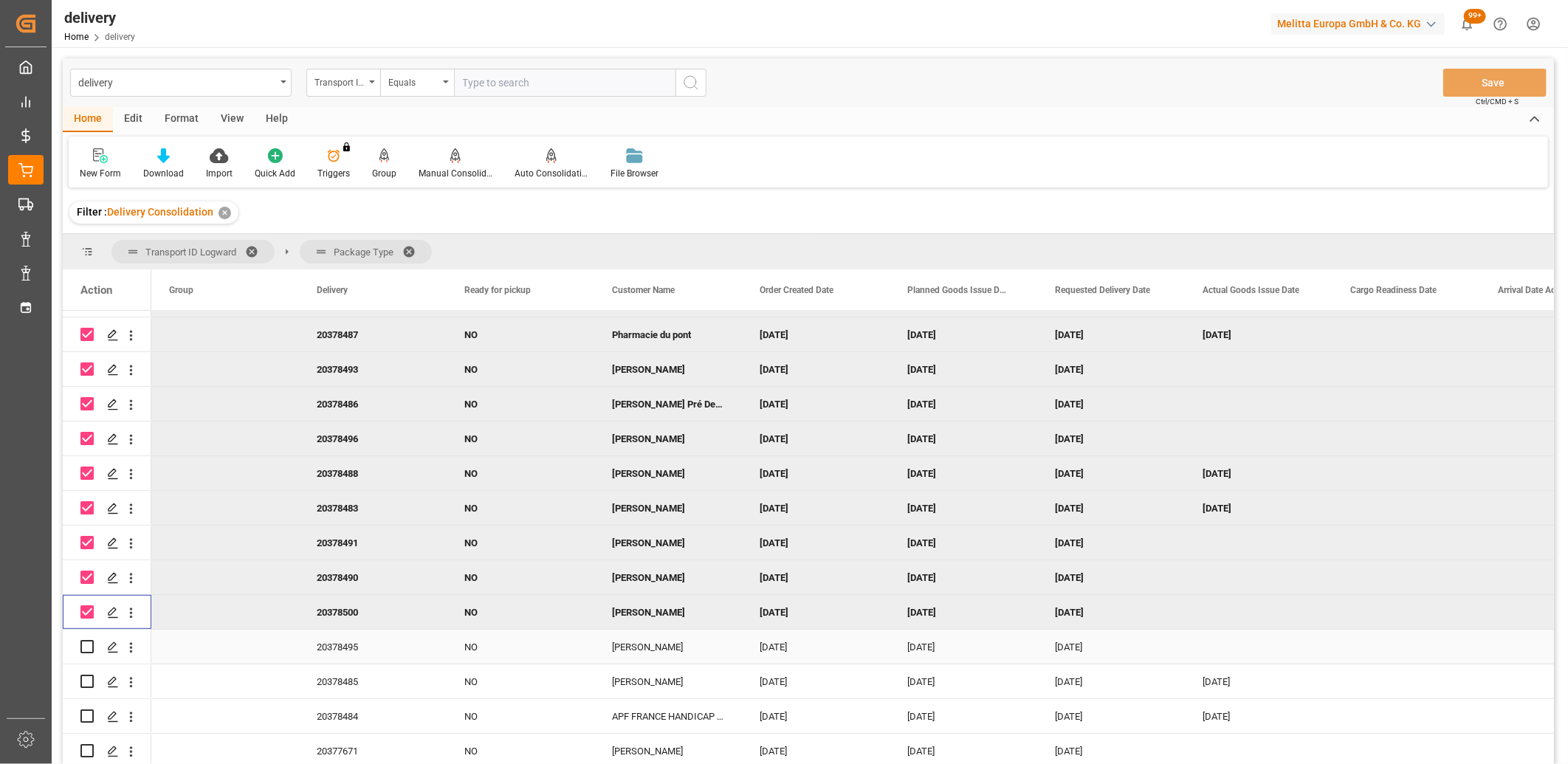
click at [81, 640] on input "Press Space to toggle row selection (unchecked)" at bounding box center [86, 646] width 13 height 13
checkbox input "true"
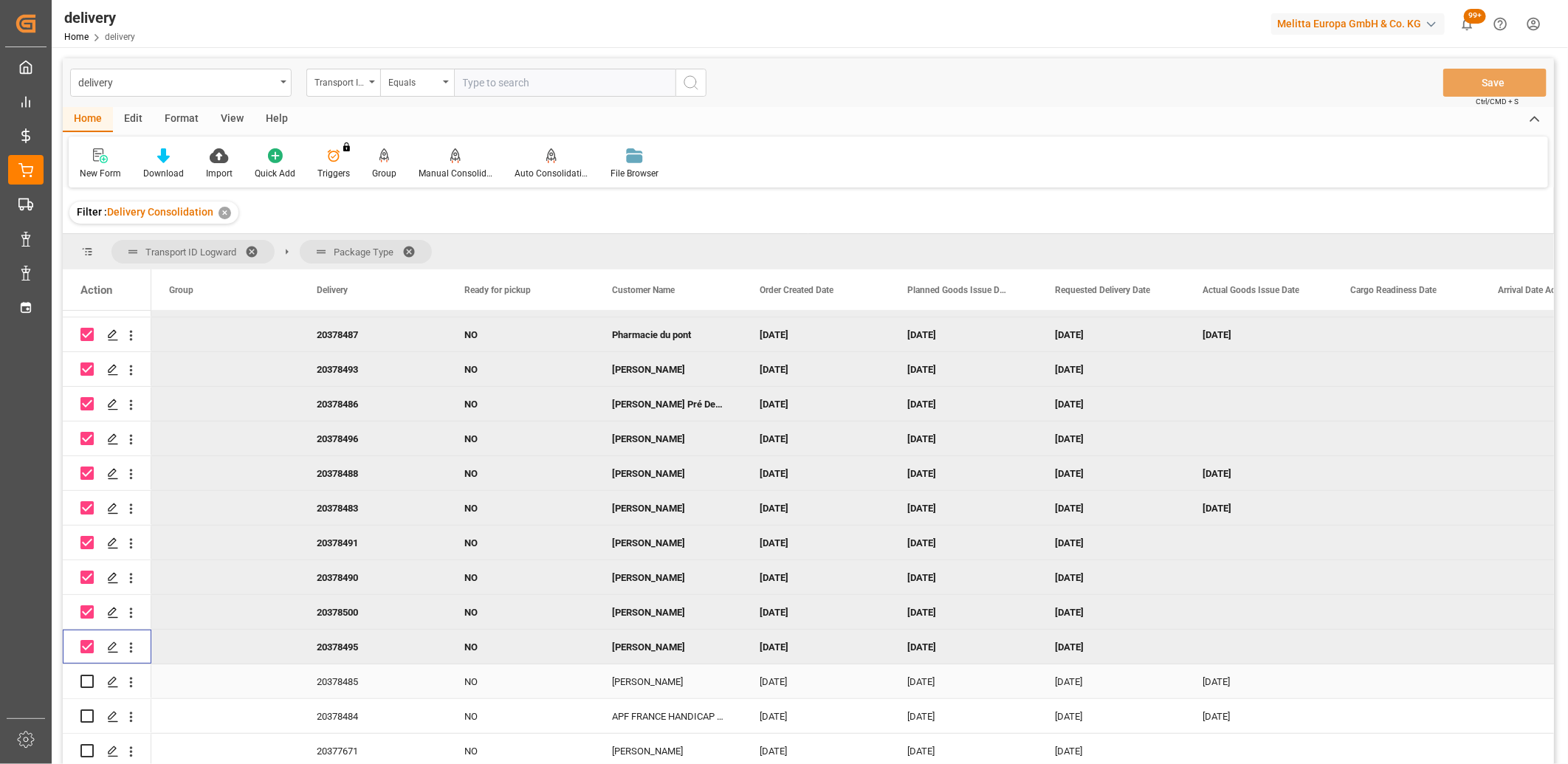
click at [86, 675] on input "Press Space to toggle row selection (unchecked)" at bounding box center [86, 681] width 13 height 13
checkbox input "true"
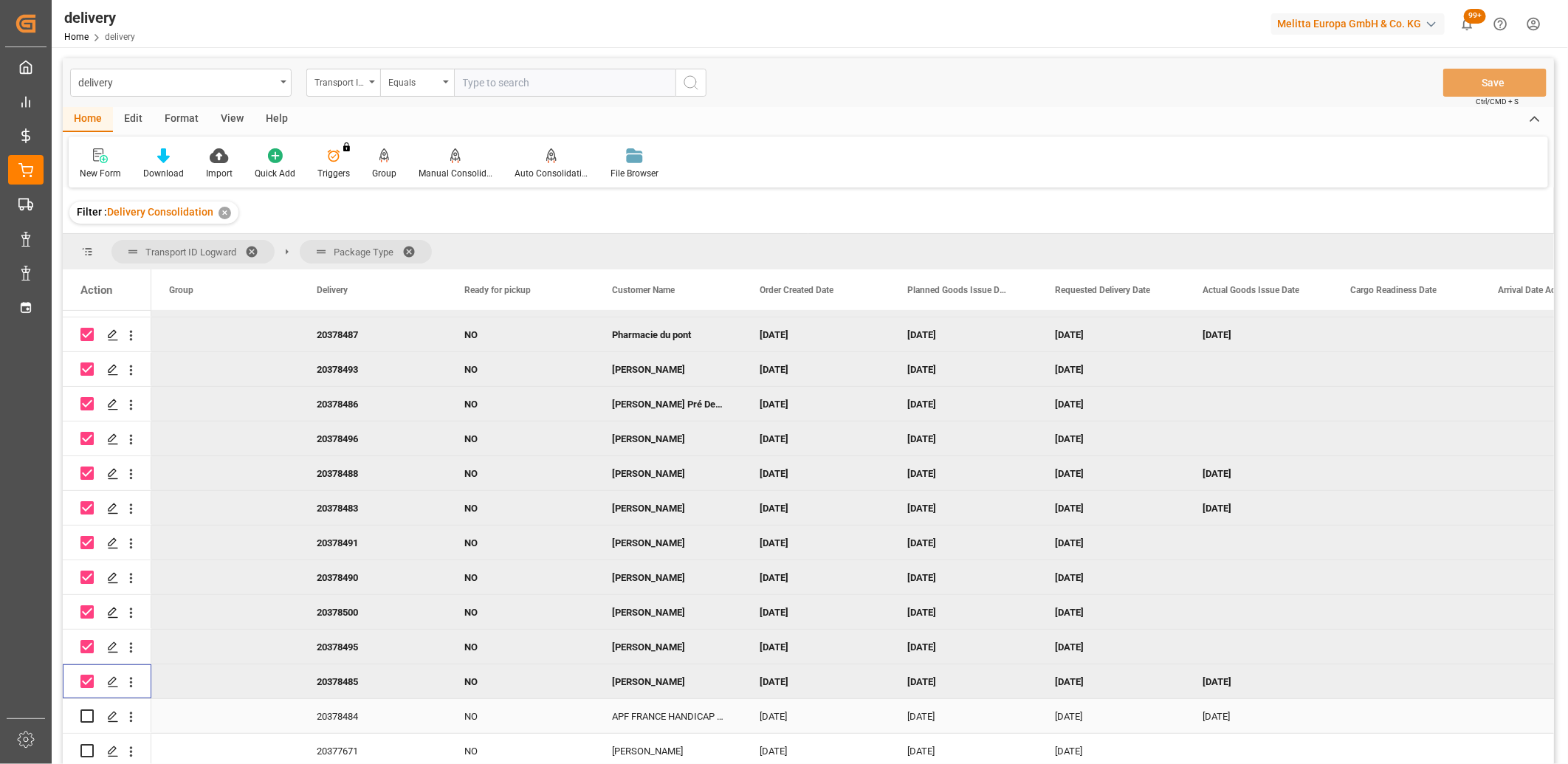
click at [87, 714] on input "Press Space to toggle row selection (unchecked)" at bounding box center [86, 715] width 13 height 13
checkbox input "true"
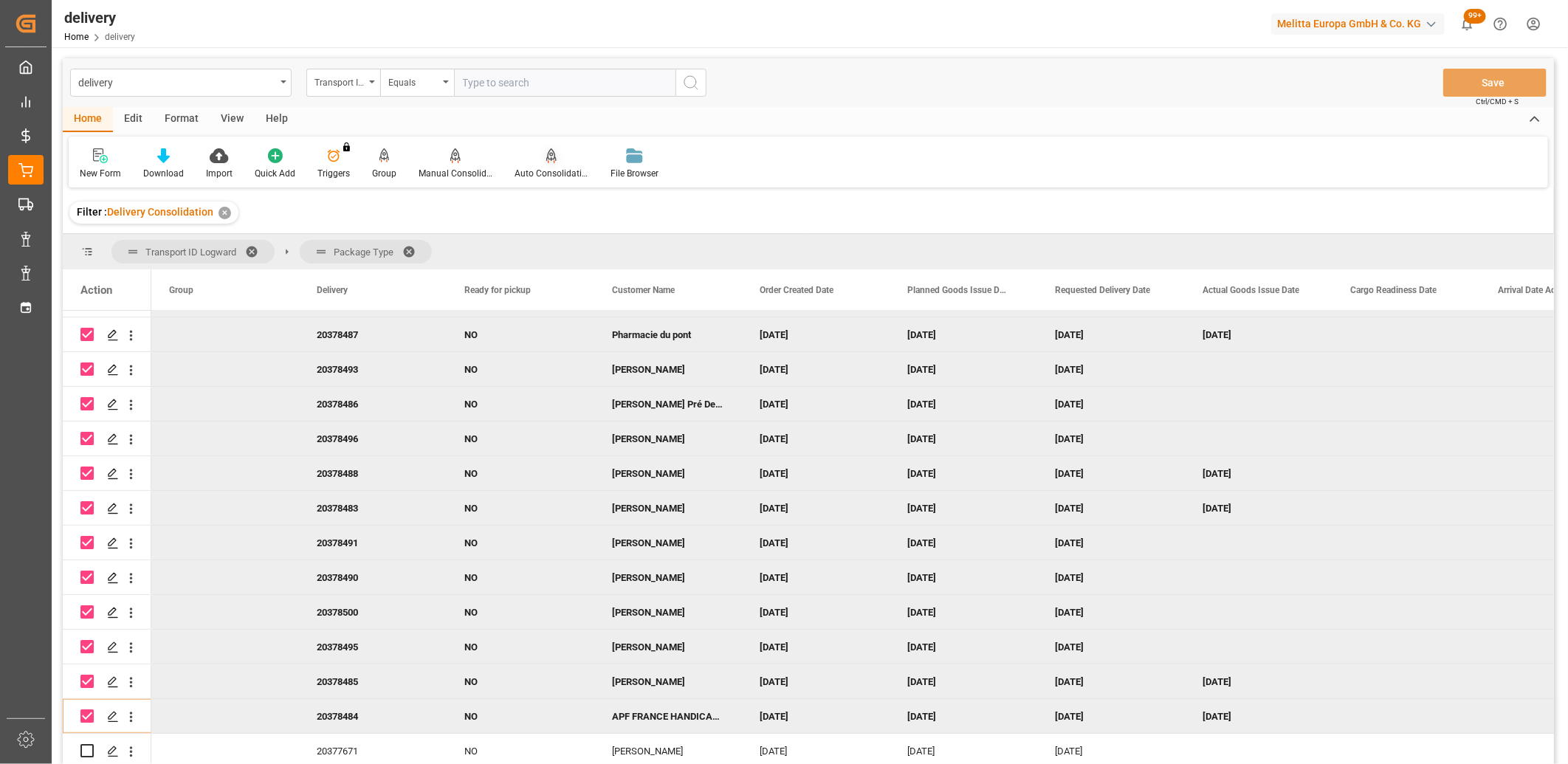
click at [543, 164] on div "Auto Consolidation" at bounding box center [551, 164] width 96 height 32
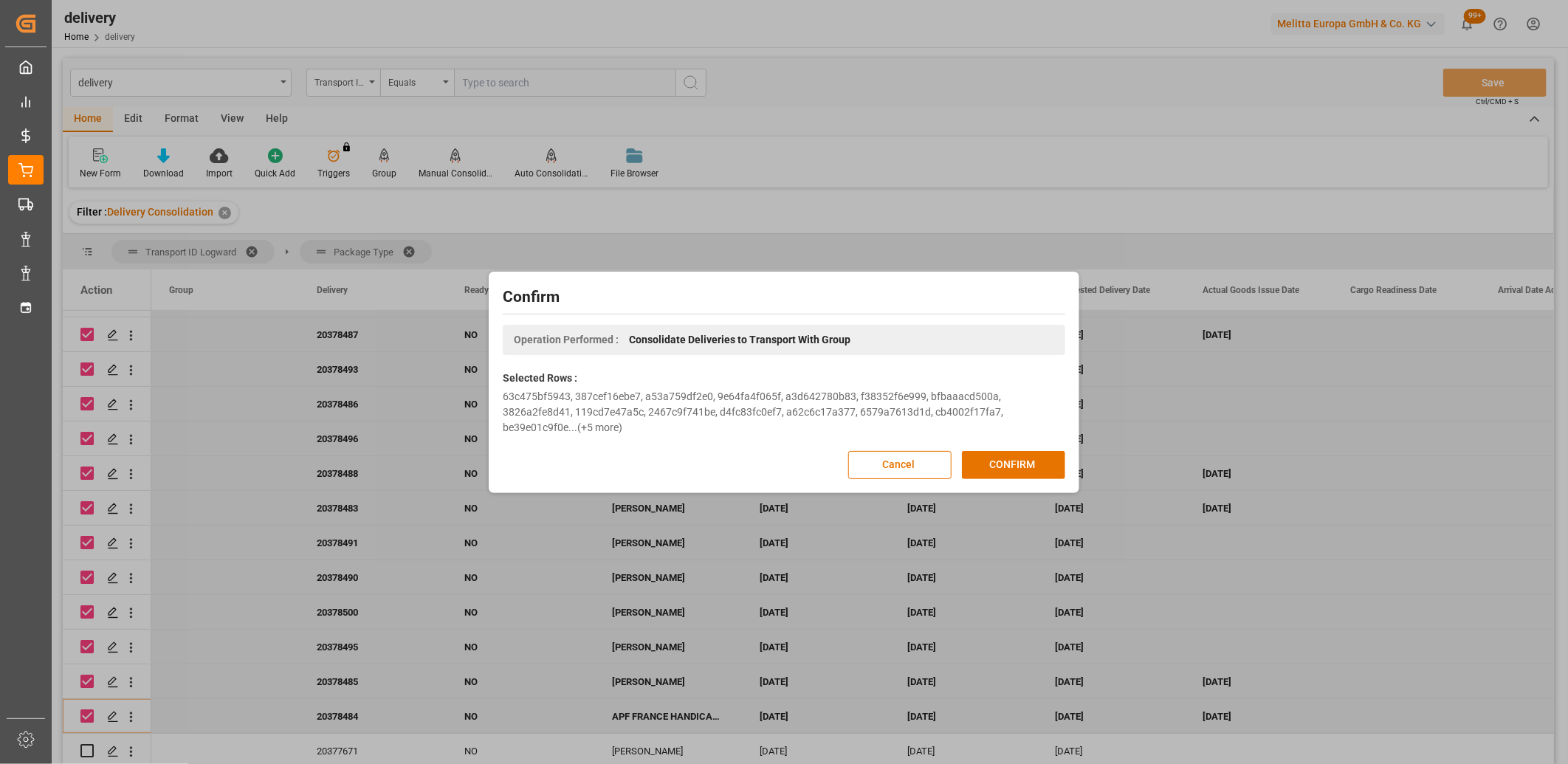
click at [982, 449] on div "Confirm Operation Performed : Consolidate Deliveries to Transport With Group Se…" at bounding box center [783, 382] width 583 height 214
click at [989, 467] on button "CONFIRM" at bounding box center [1013, 465] width 103 height 28
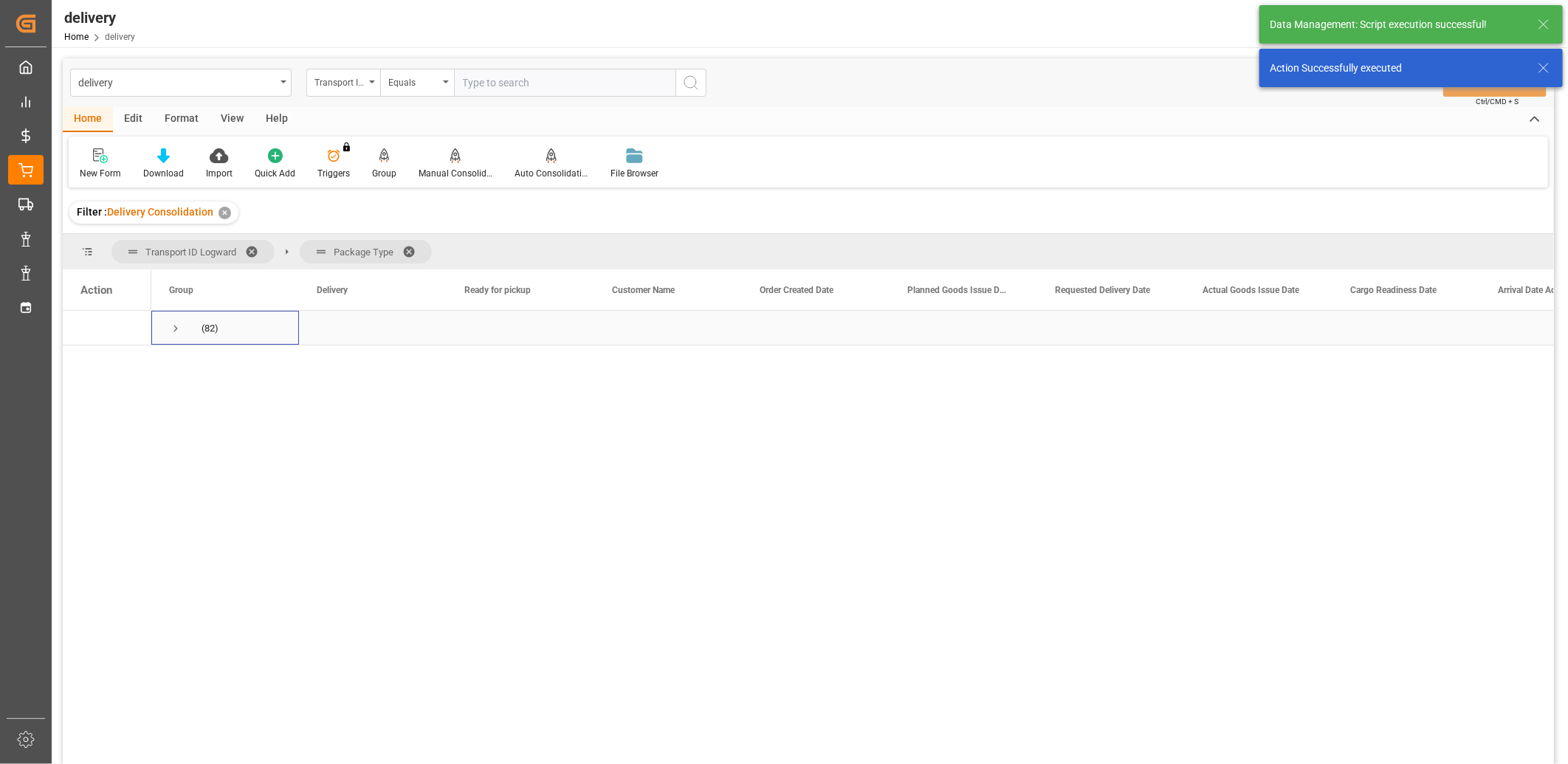
click at [174, 330] on span "Press SPACE to select this row." at bounding box center [175, 328] width 13 height 13
click at [207, 362] on span "Press SPACE to select this row." at bounding box center [206, 363] width 13 height 13
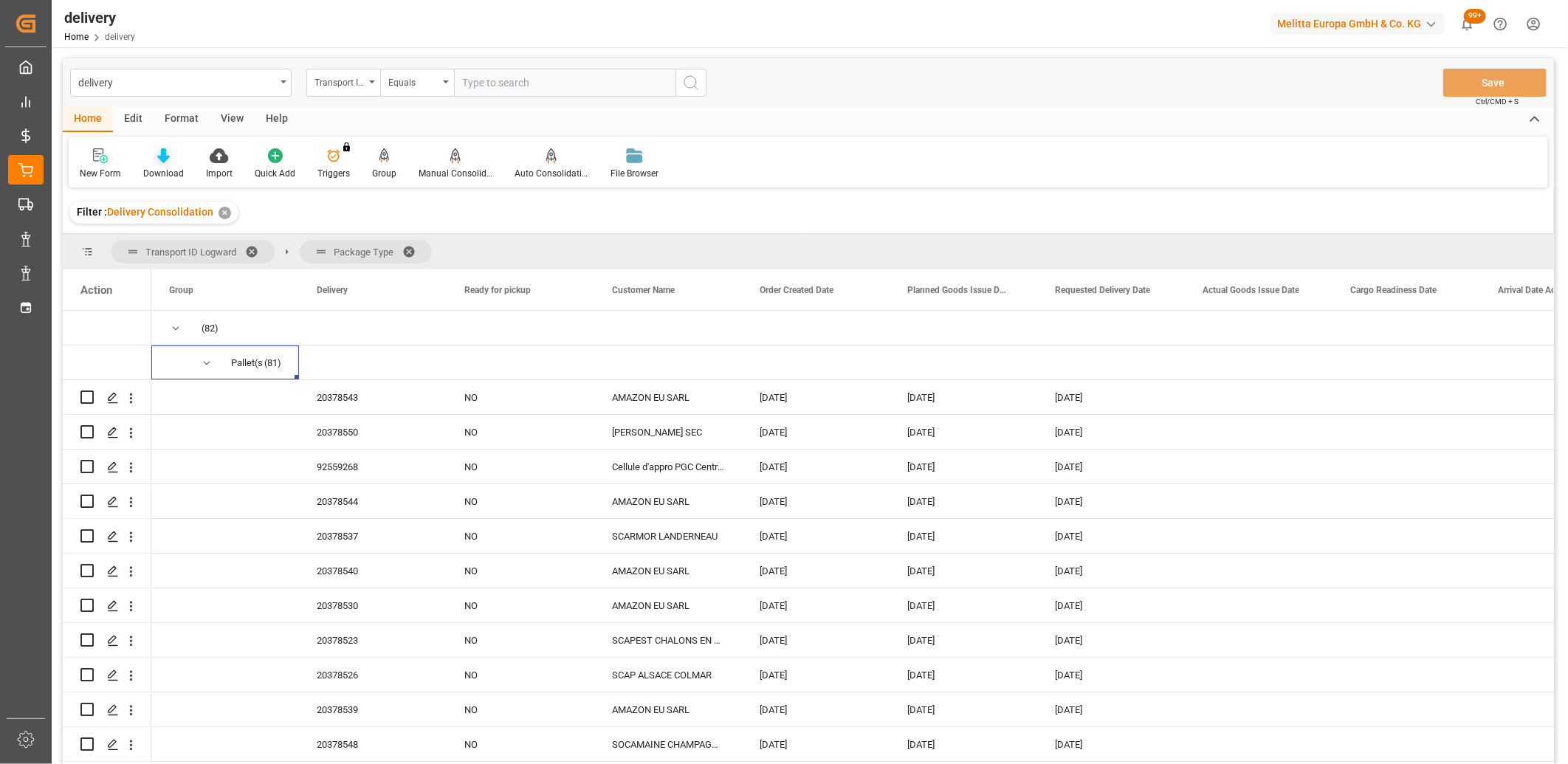
click at [165, 155] on icon at bounding box center [163, 155] width 13 height 15
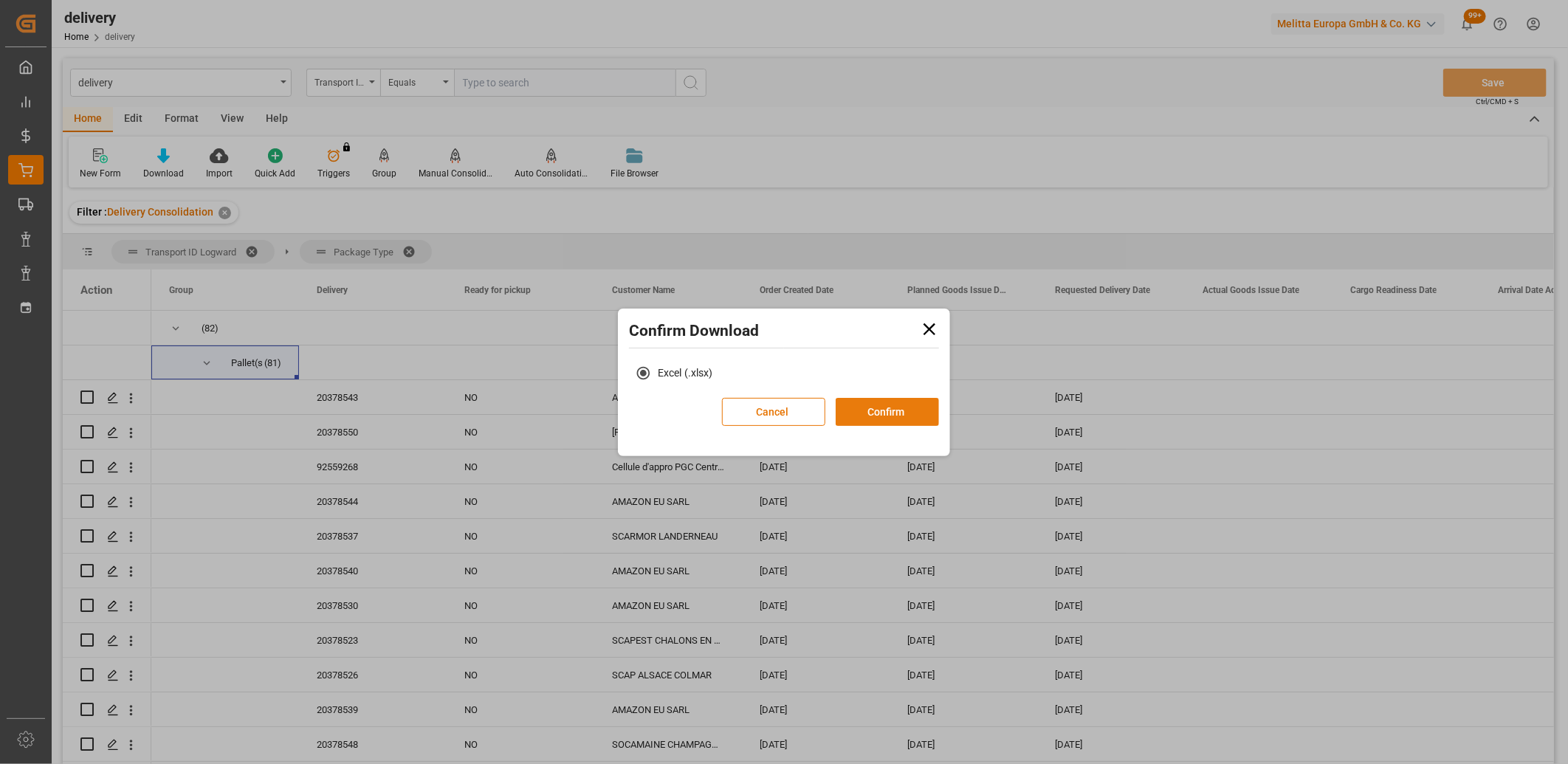
click at [889, 411] on button "Confirm" at bounding box center [887, 412] width 103 height 28
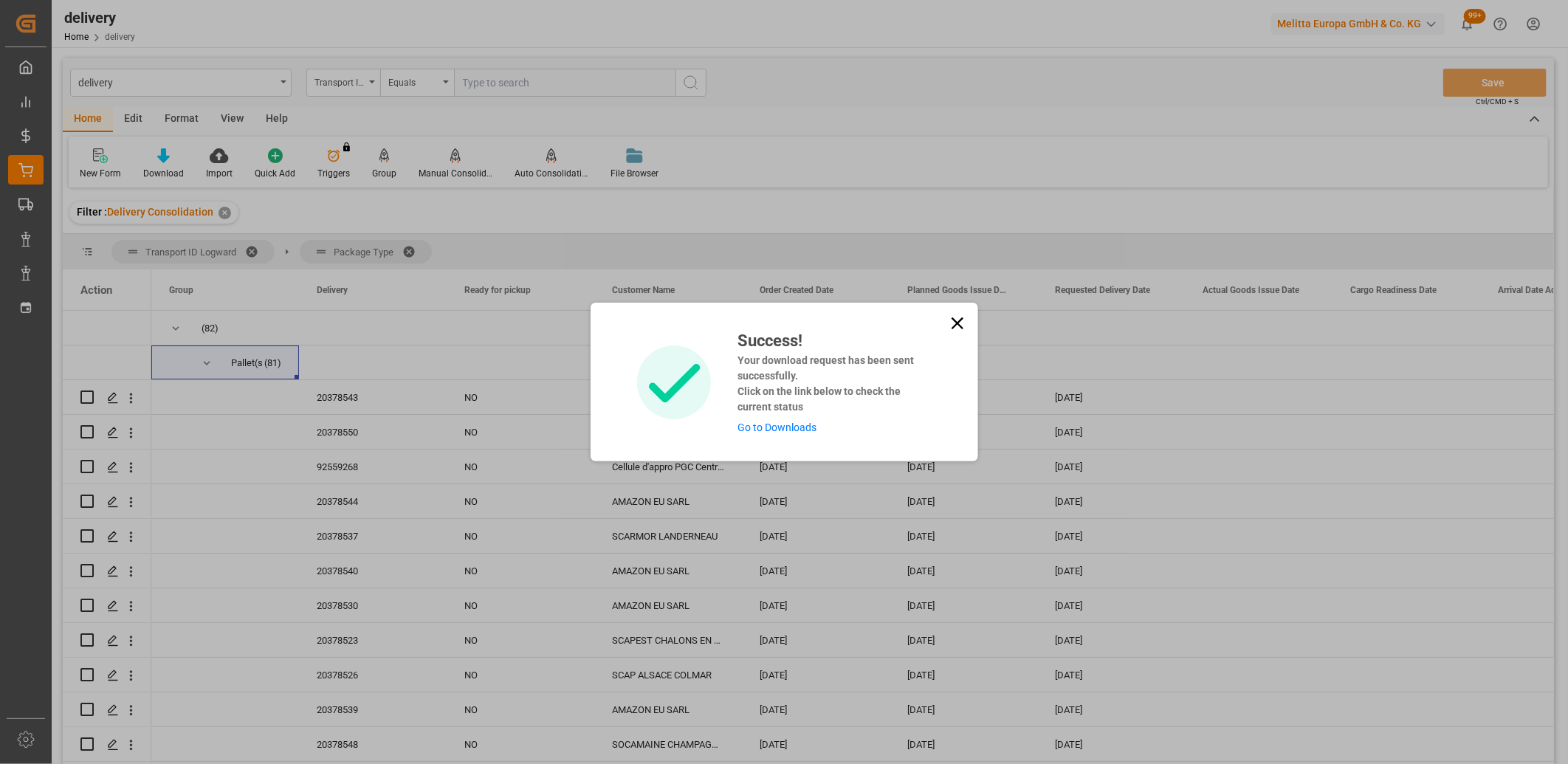
click at [805, 426] on link "Go to Downloads" at bounding box center [776, 427] width 79 height 12
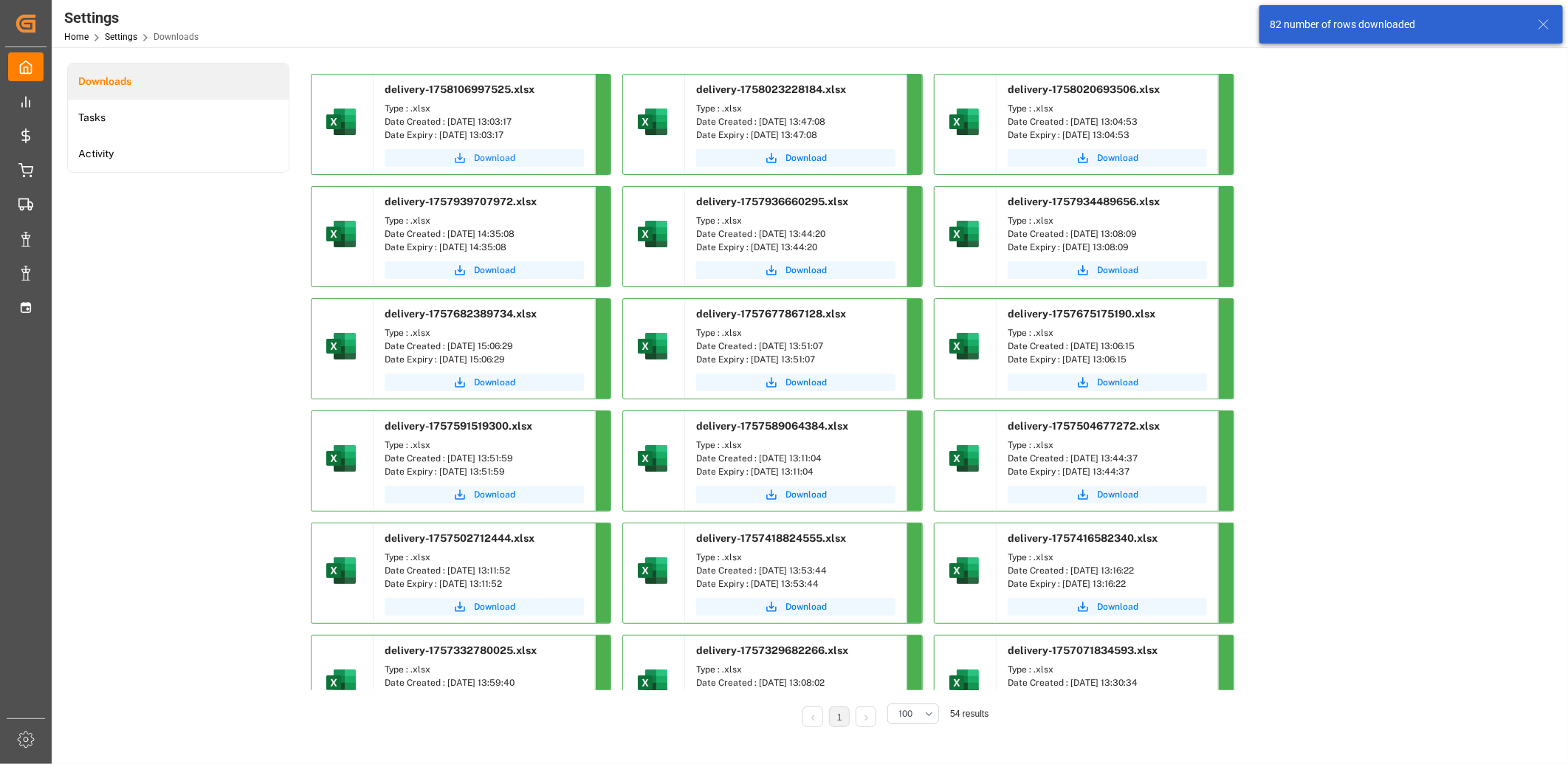
click at [475, 159] on span "Download" at bounding box center [494, 157] width 41 height 13
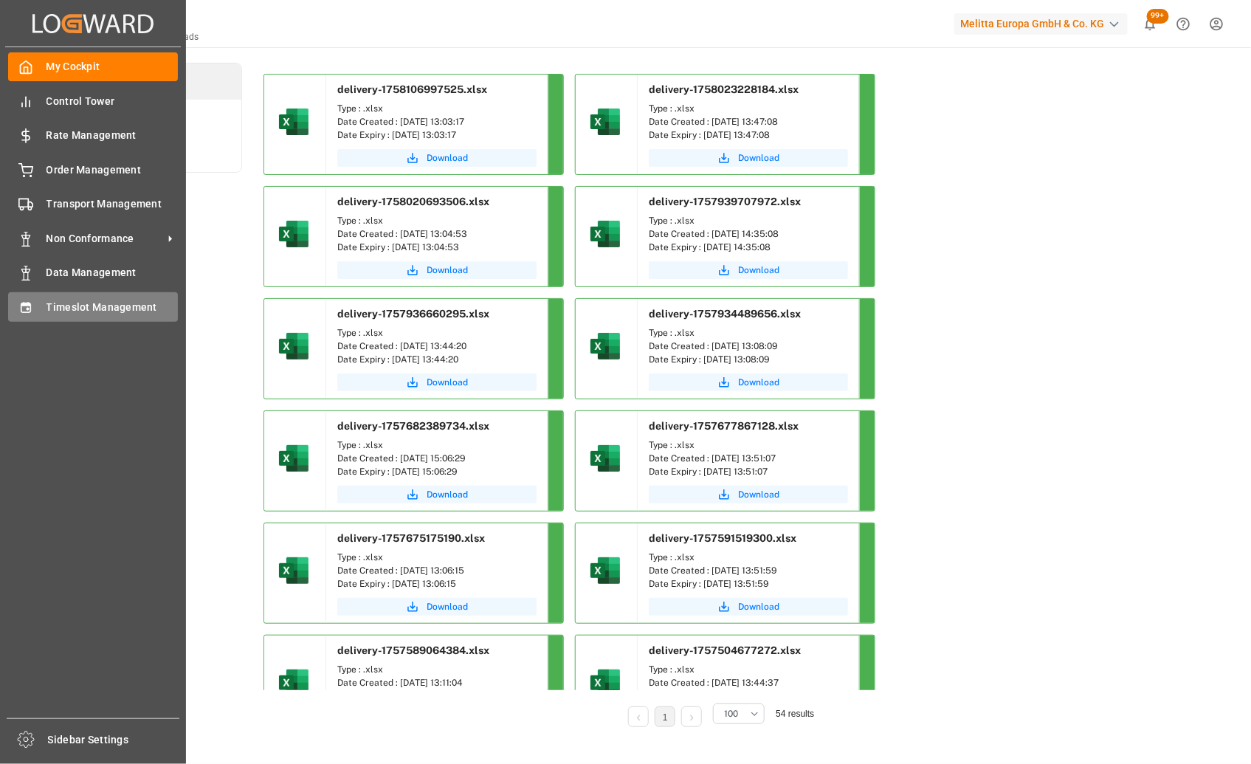
click at [16, 304] on div at bounding box center [20, 307] width 25 height 16
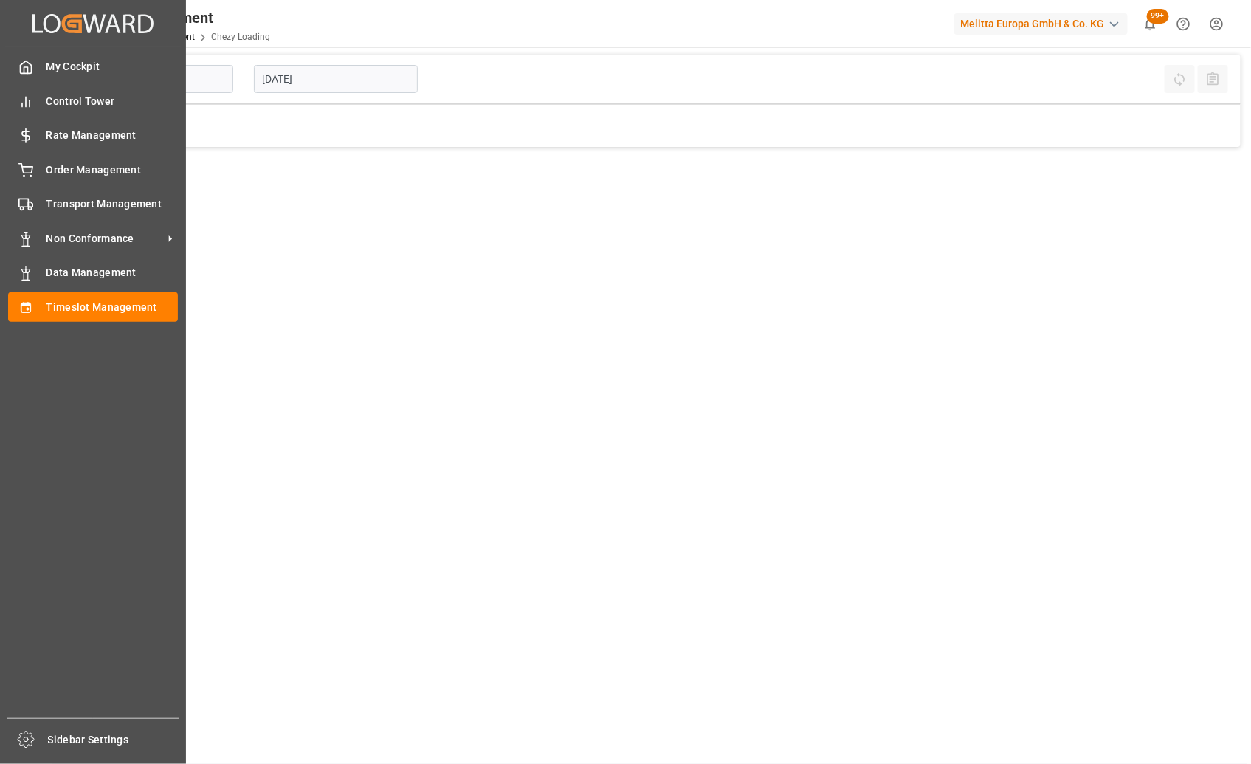
type input "Chezy Loading"
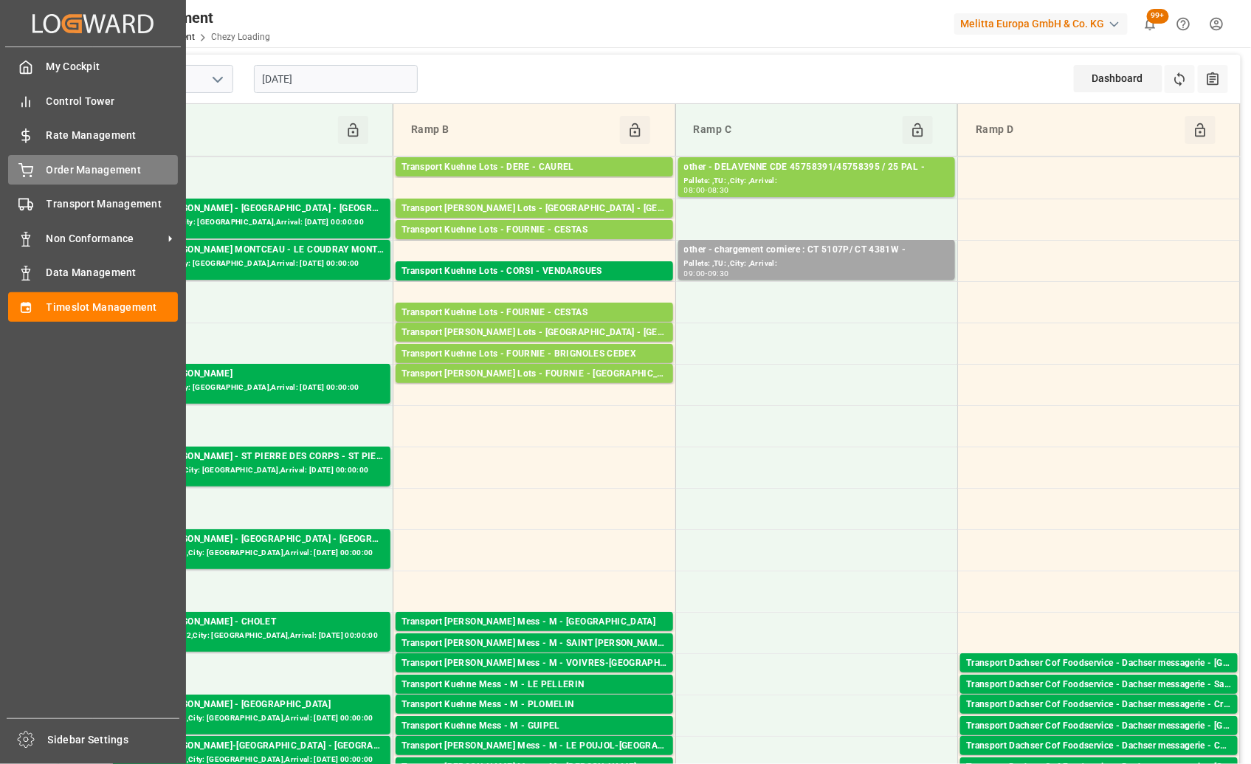
click at [30, 181] on div "Order Management Order Management" at bounding box center [93, 169] width 170 height 29
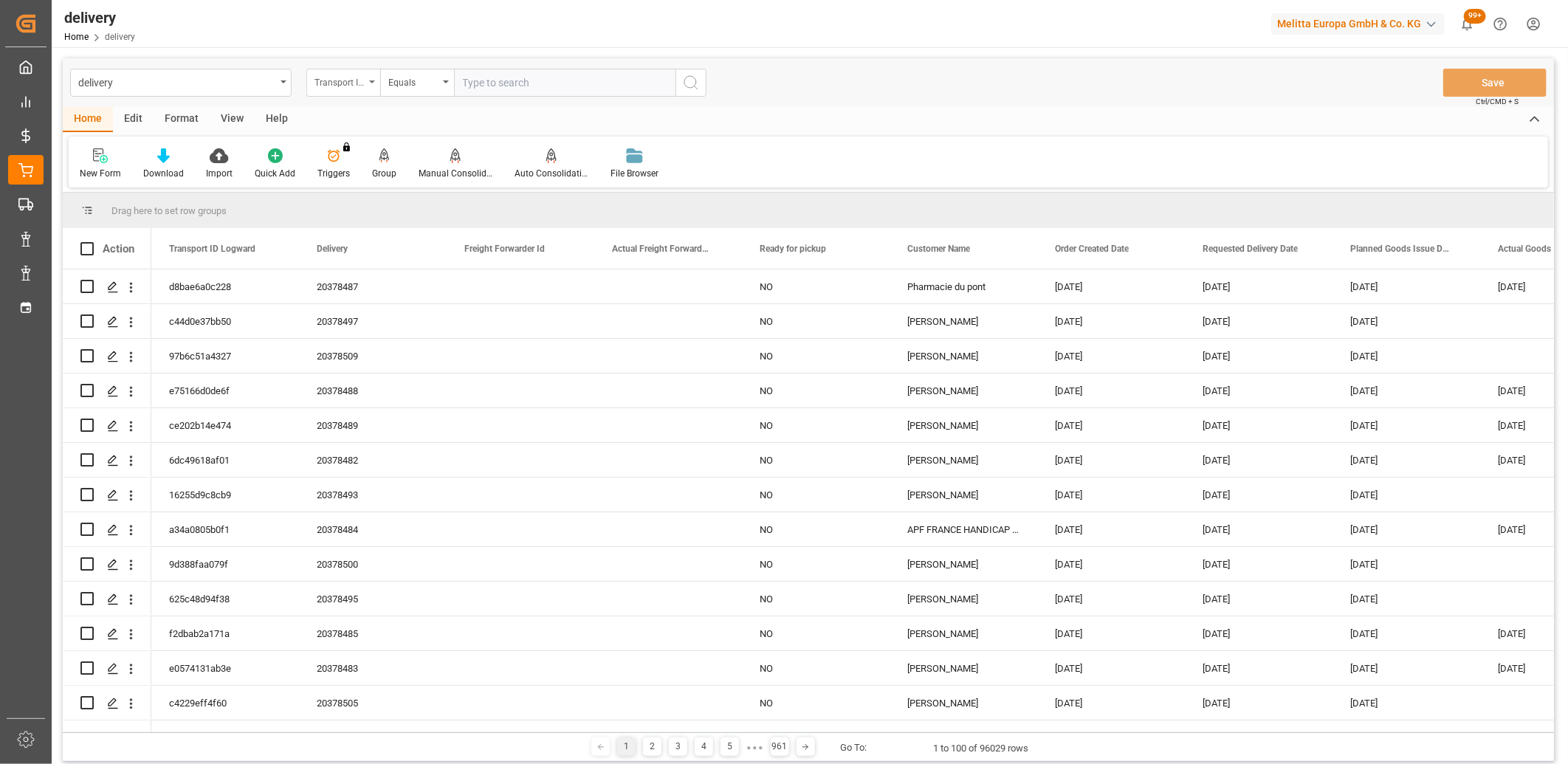
click at [351, 83] on div "Transport ID Logward" at bounding box center [339, 80] width 50 height 17
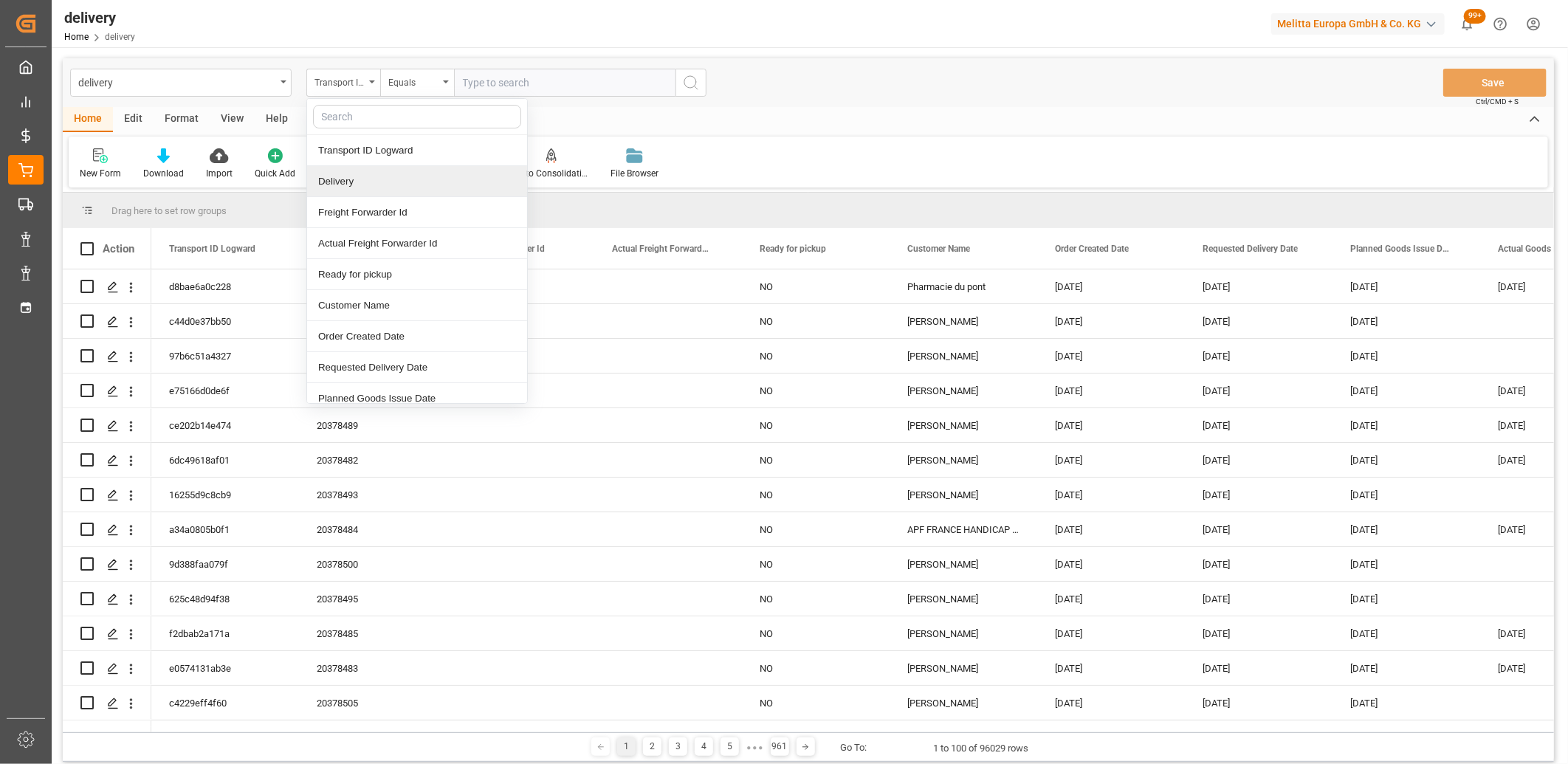
click at [359, 180] on div "Delivery" at bounding box center [417, 181] width 220 height 31
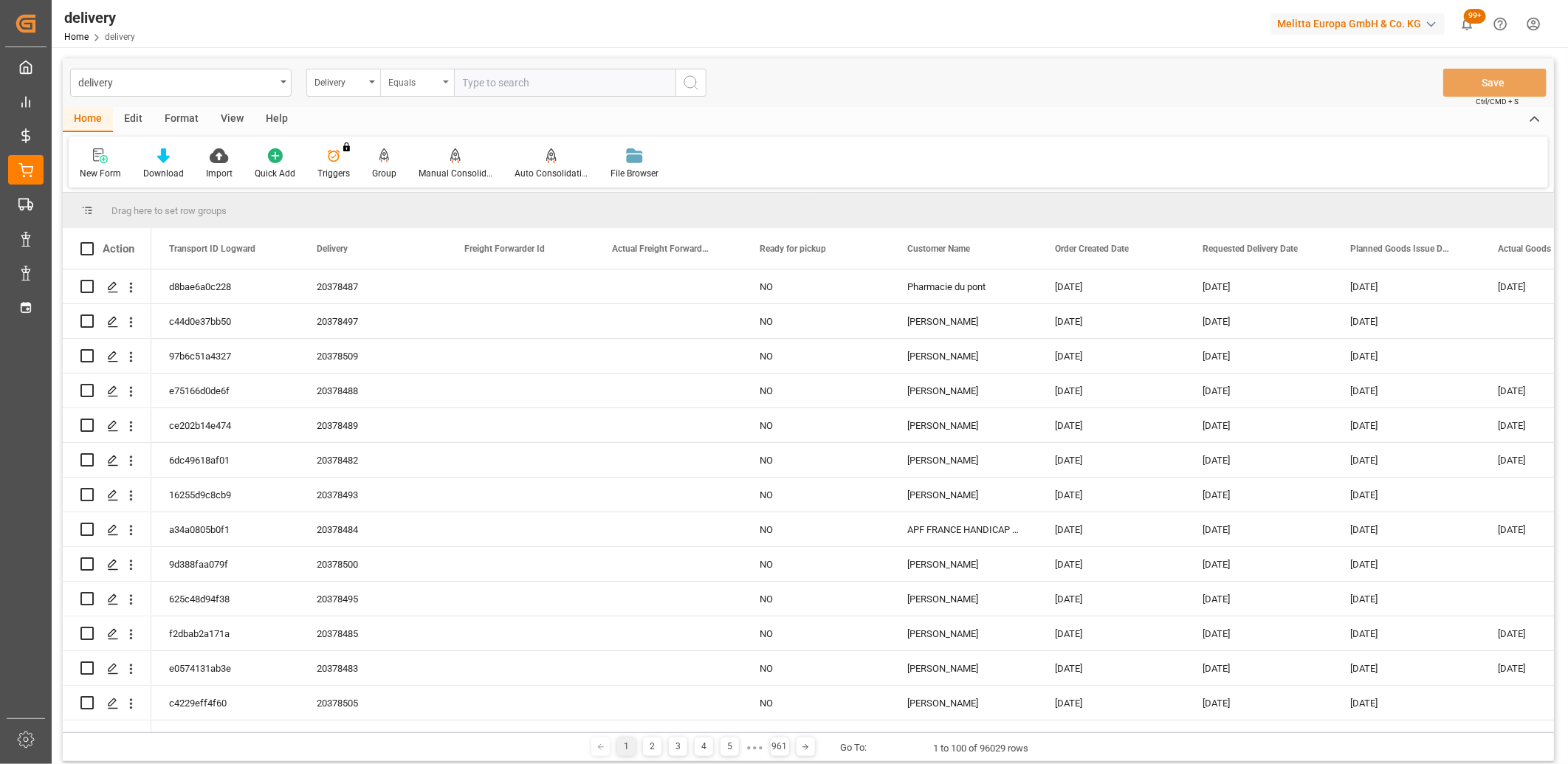
click at [411, 87] on div "Equals" at bounding box center [413, 80] width 50 height 17
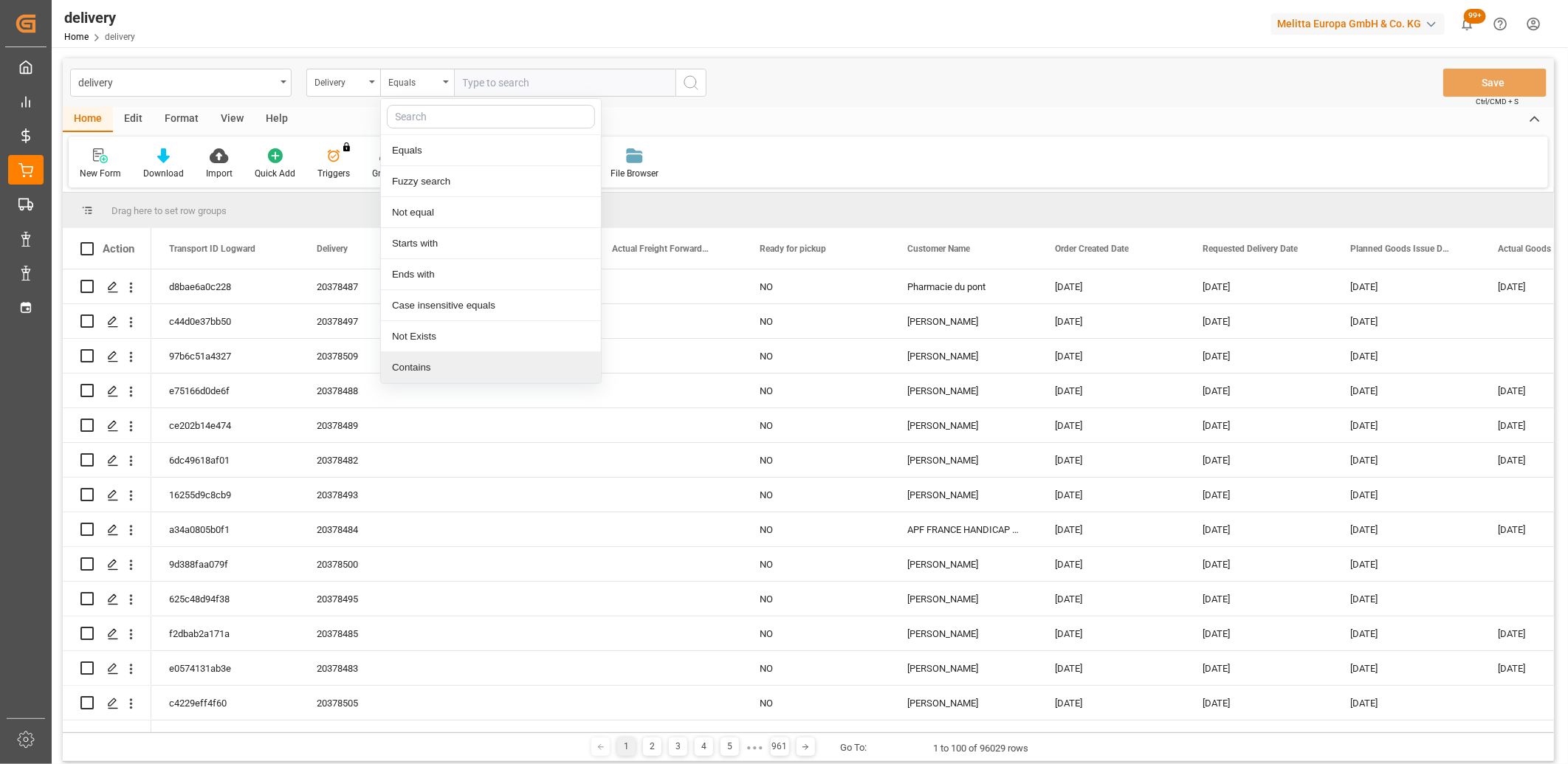
click at [426, 364] on div "Contains" at bounding box center [491, 367] width 220 height 31
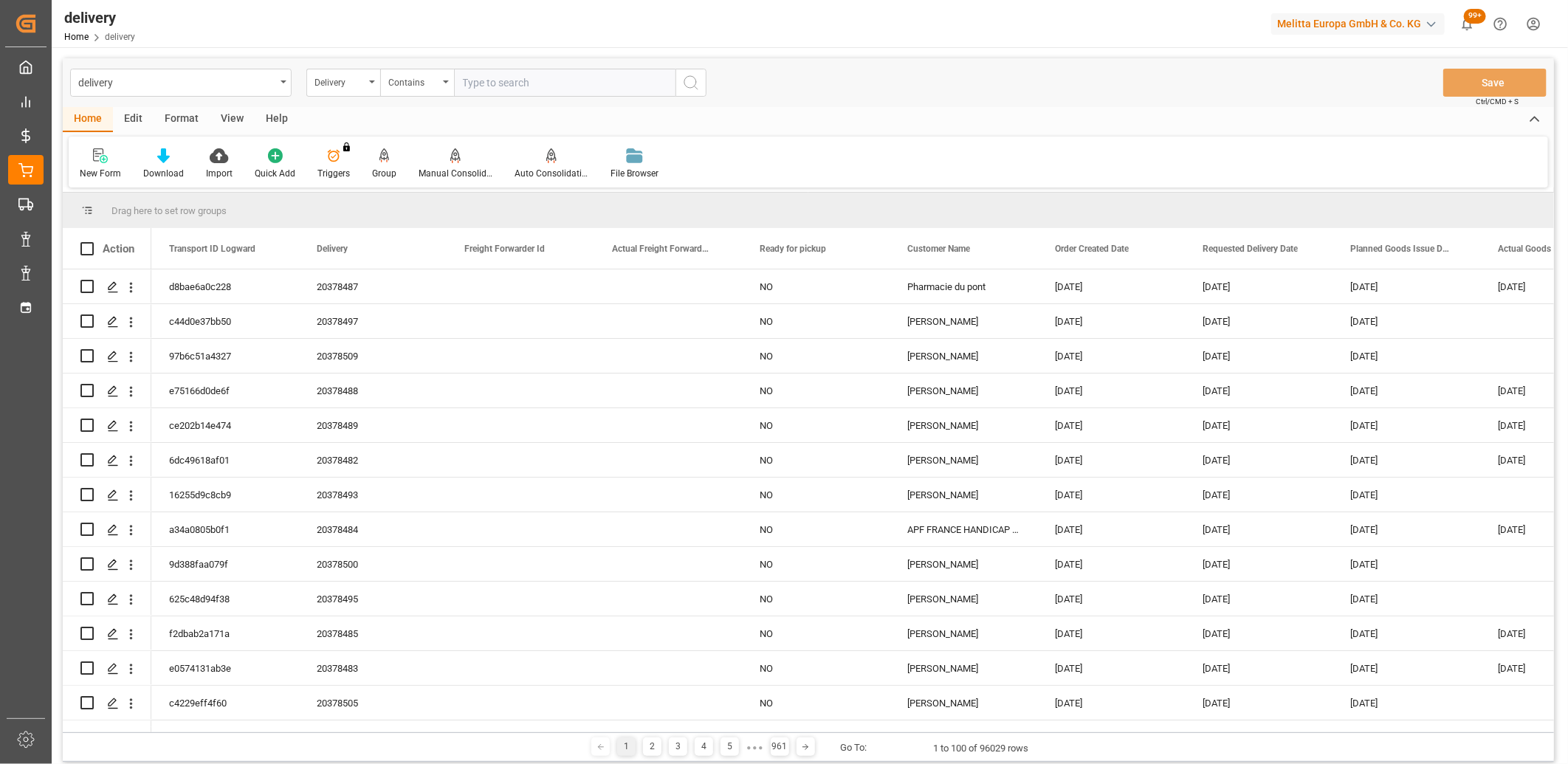
click at [495, 83] on input "text" at bounding box center [564, 83] width 221 height 28
paste input "20378514,20378515,20378520,20378519,20378518,20378522,20378521,20378494,2037852…"
type input "20378514,20378515,20378520,20378519,20378518,20378522,20378521,20378494,2037852…"
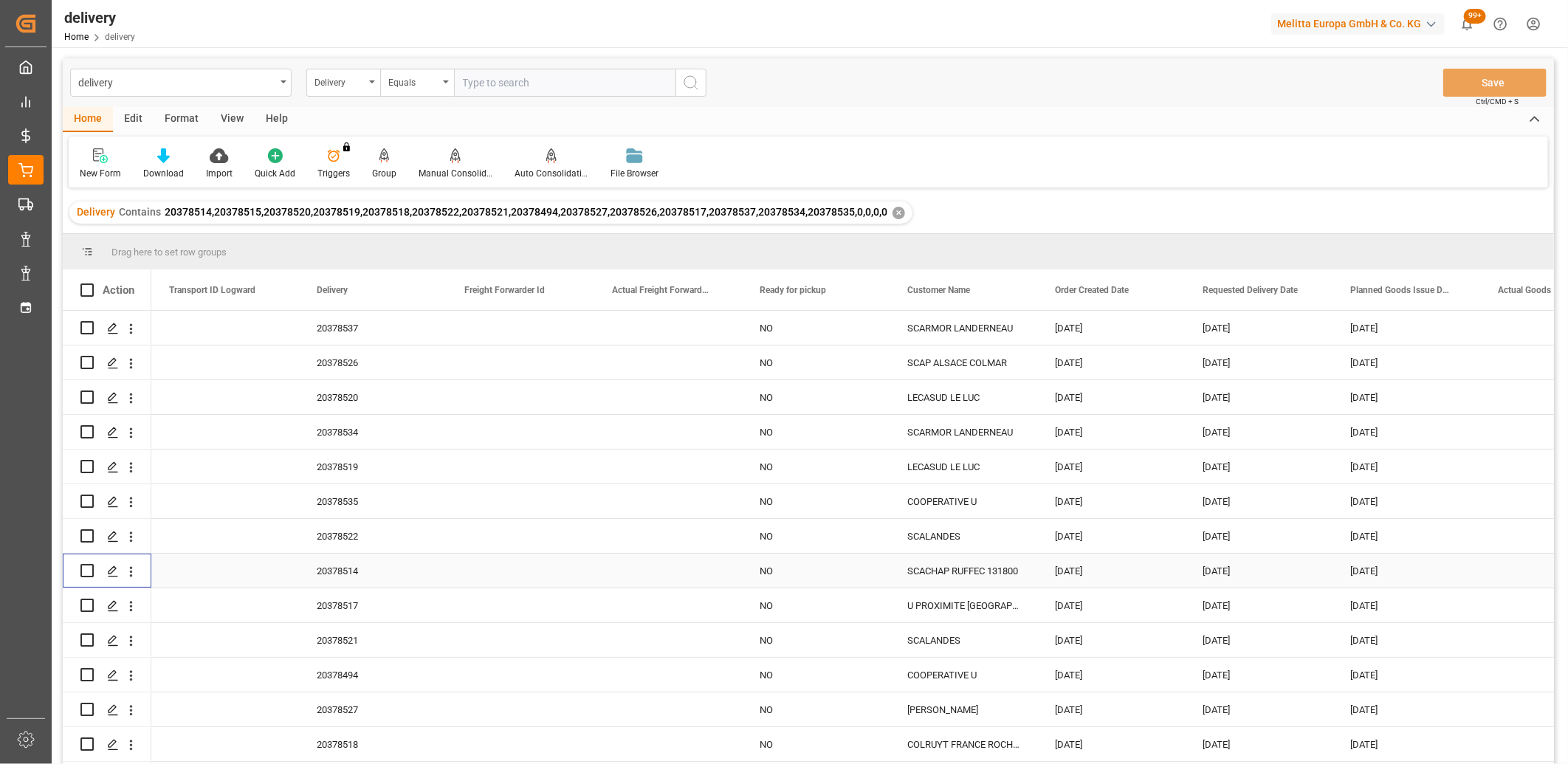
click at [86, 571] on input "Press Space to toggle row selection (unchecked)" at bounding box center [86, 570] width 13 height 13
checkbox input "true"
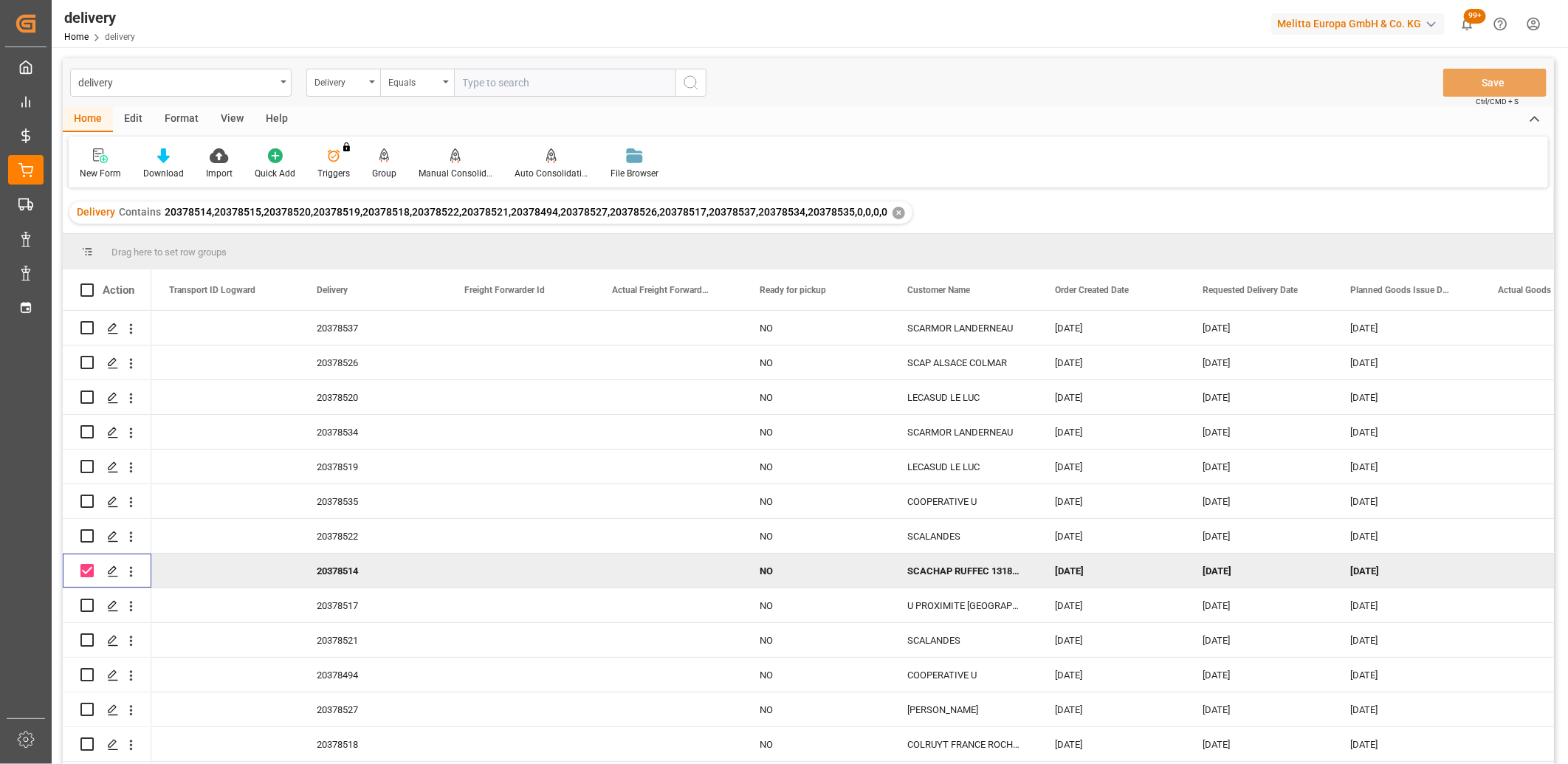
scroll to position [32, 0]
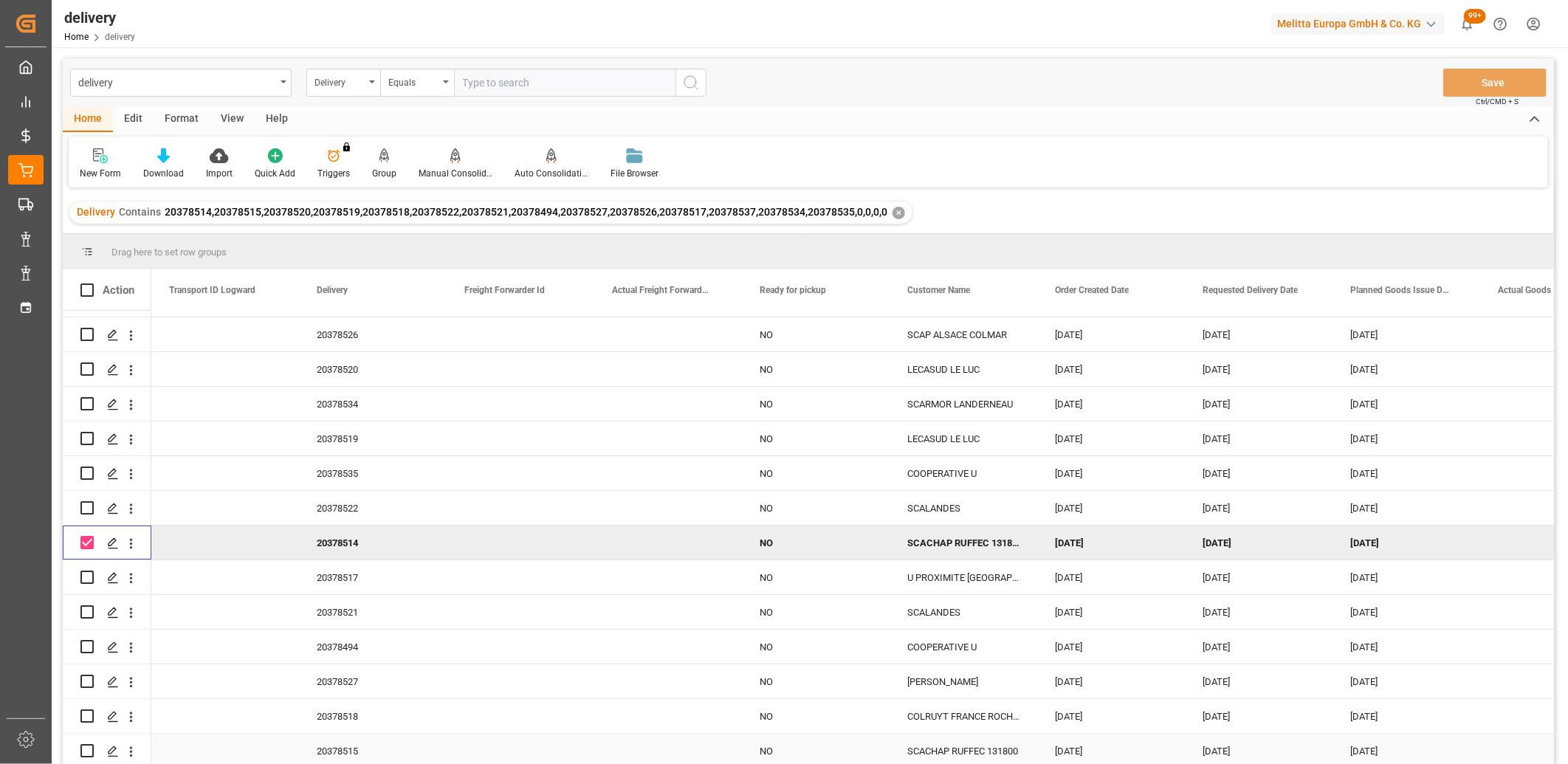
click at [89, 746] on input "Press Space to toggle row selection (unchecked)" at bounding box center [86, 750] width 13 height 13
checkbox input "true"
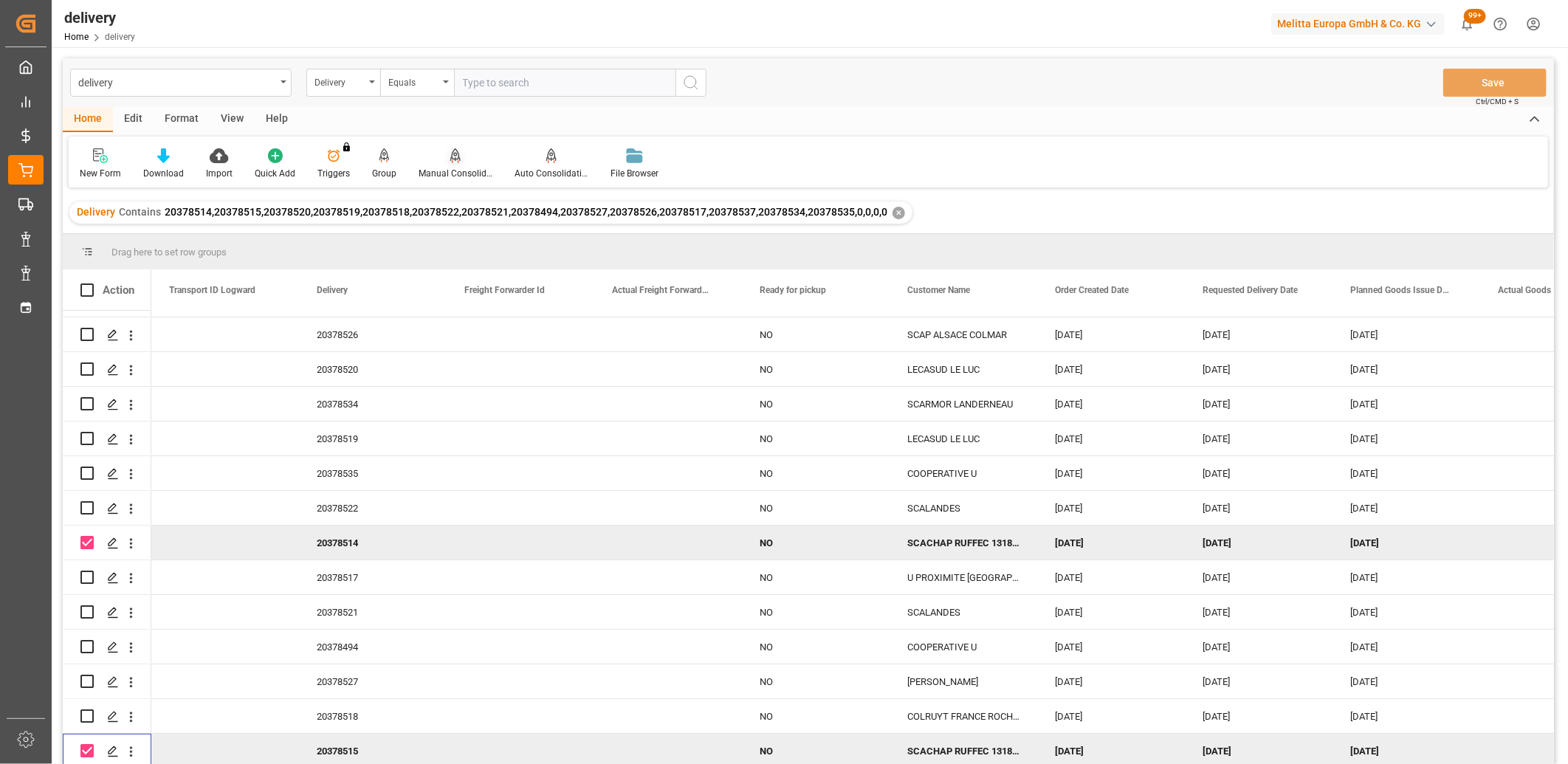
click at [452, 151] on icon at bounding box center [455, 155] width 10 height 15
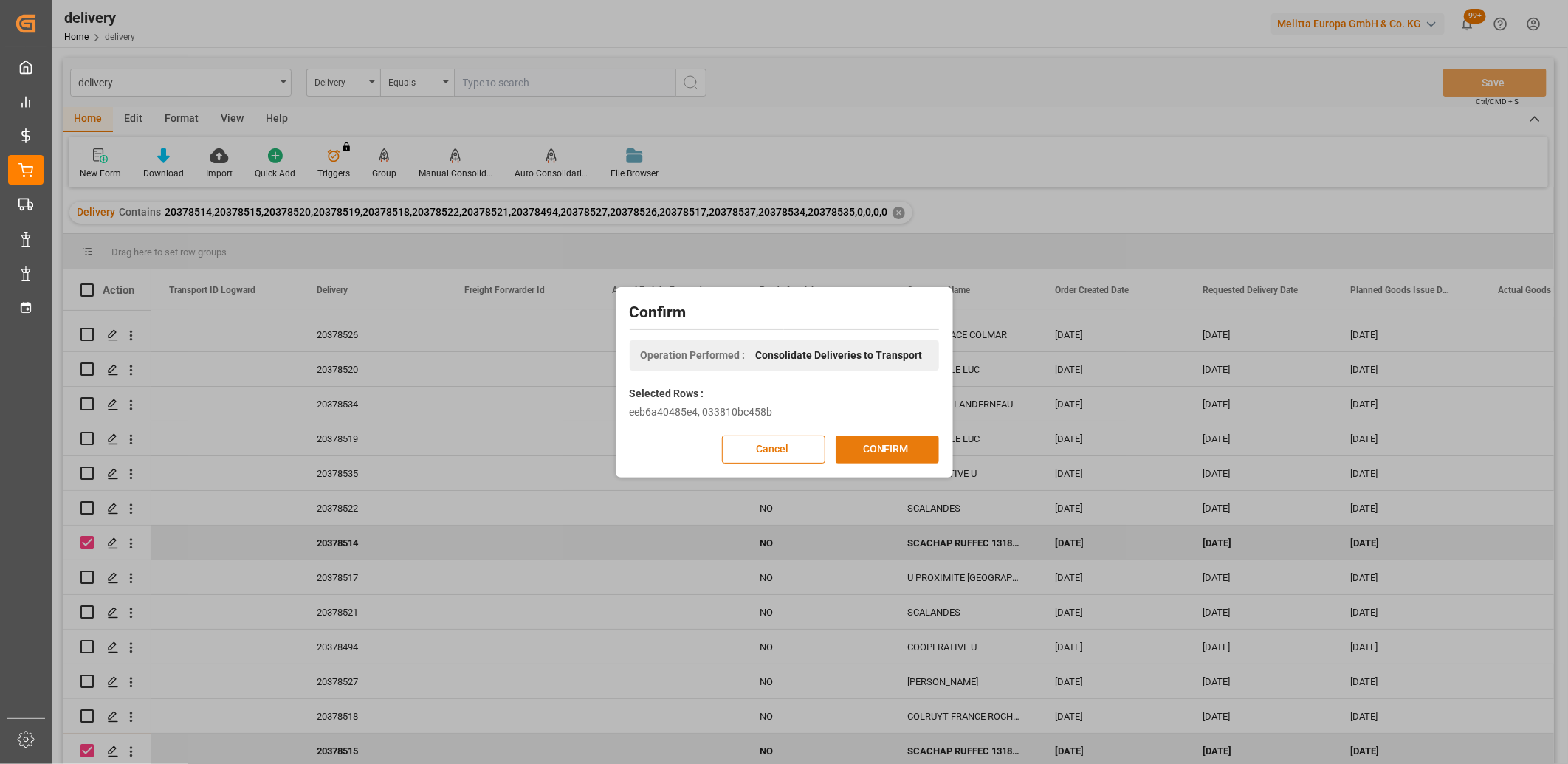
click at [855, 448] on button "CONFIRM" at bounding box center [887, 449] width 103 height 28
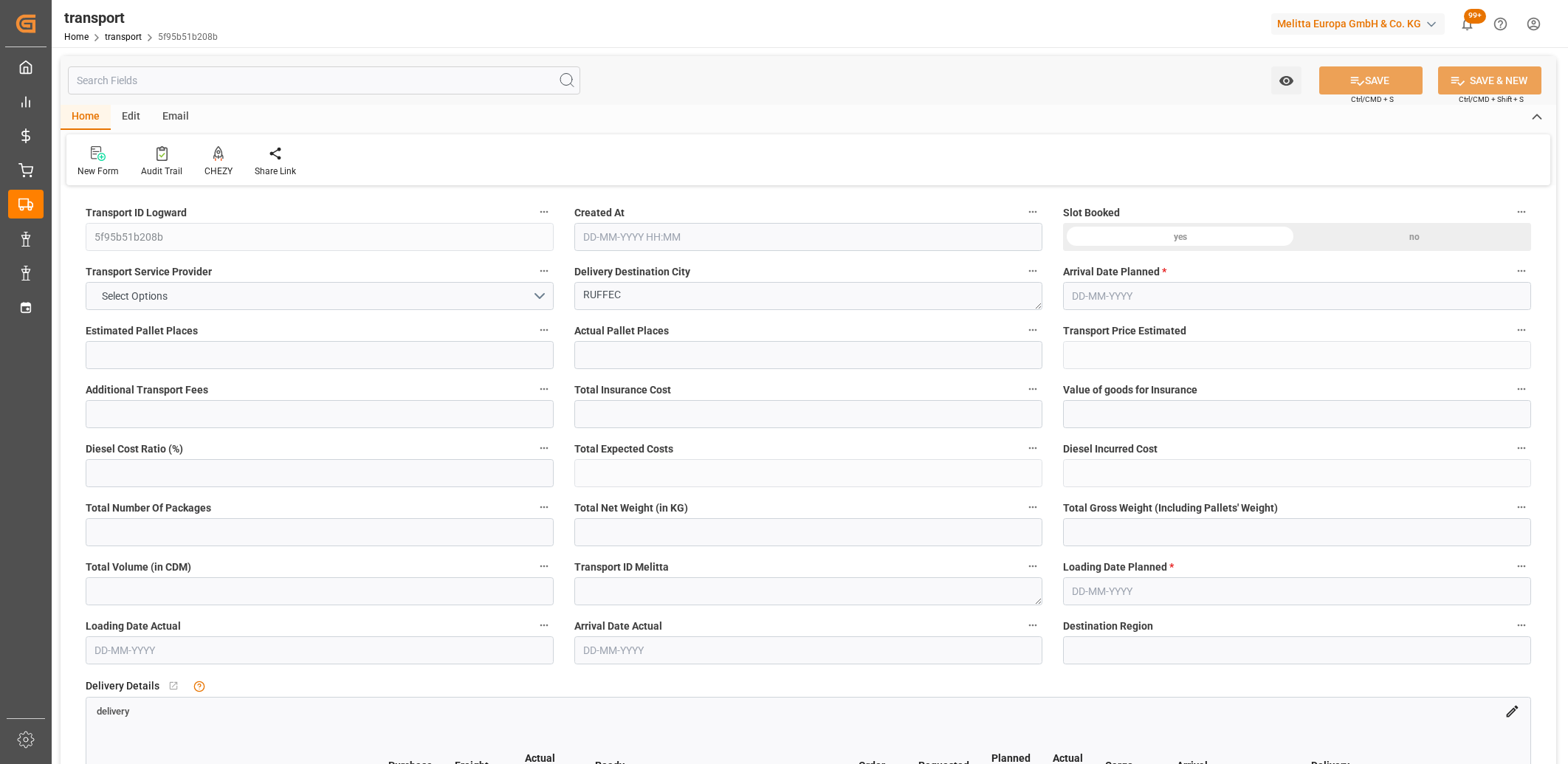
type input "13"
type input "483.5"
type input "0"
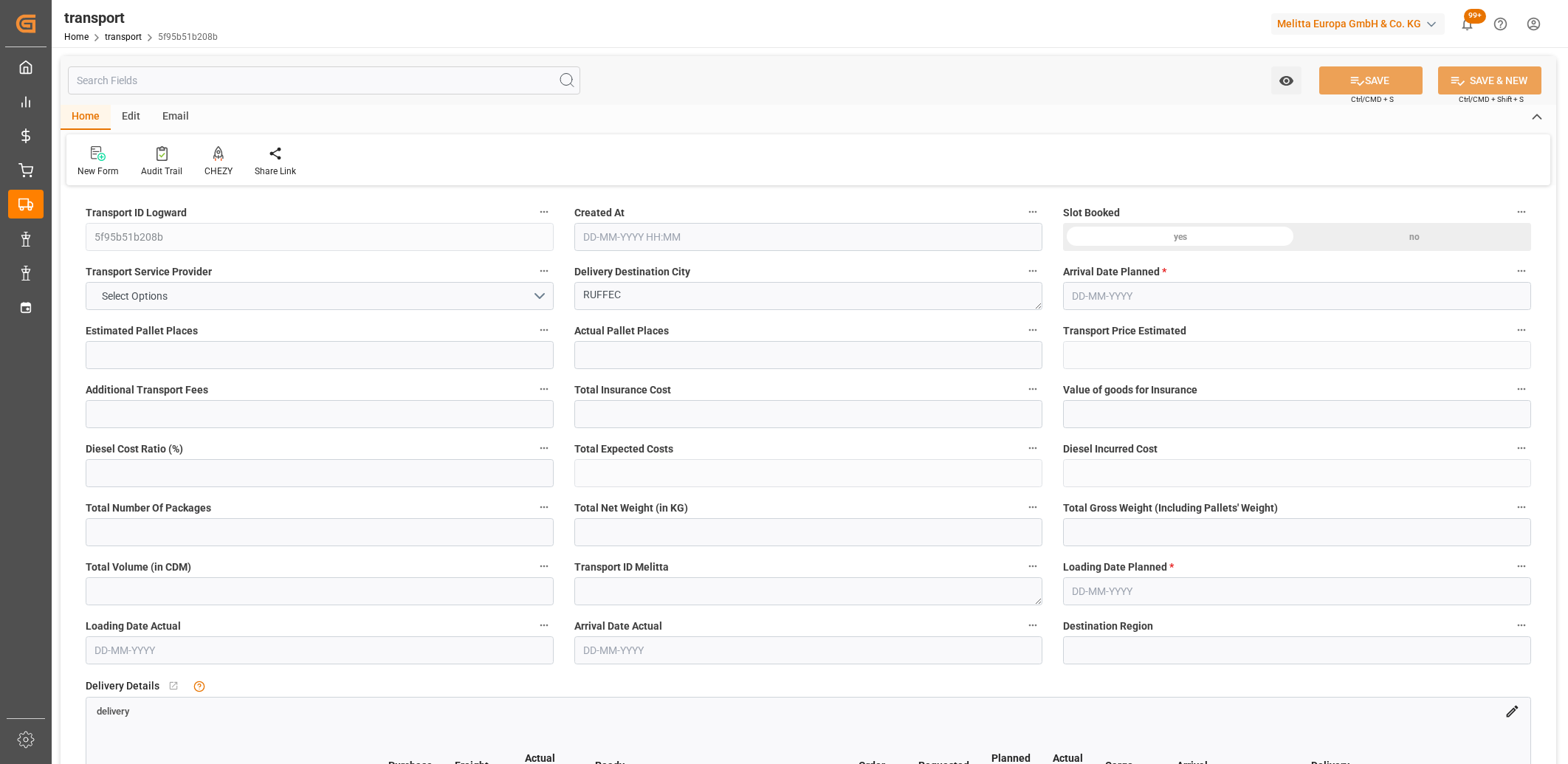
type input "483.5"
type input "0"
type input "2052.575"
type input "3728.366"
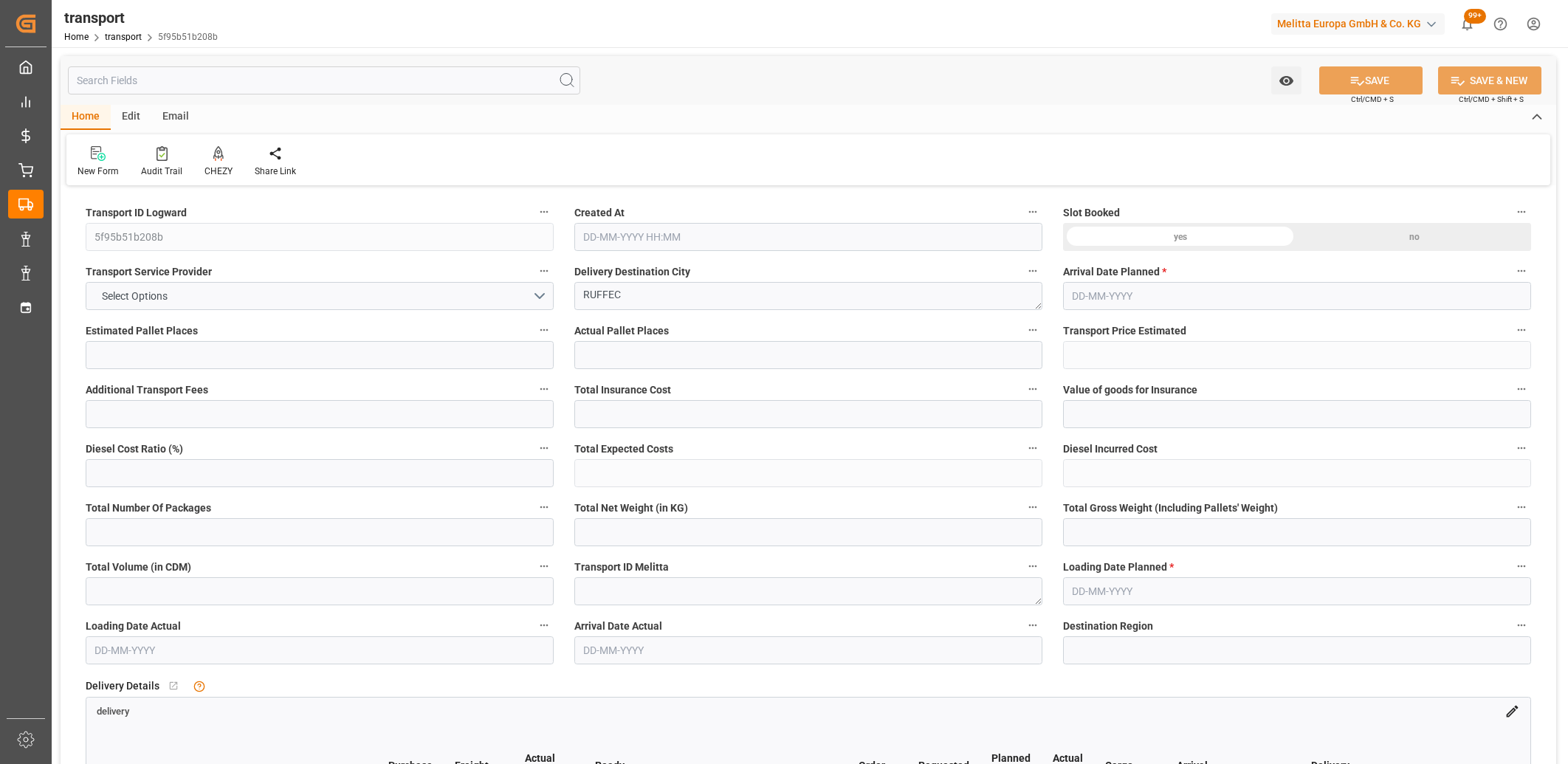
type input "7995.667"
type input "16"
type input "1"
type input "742"
type input "60"
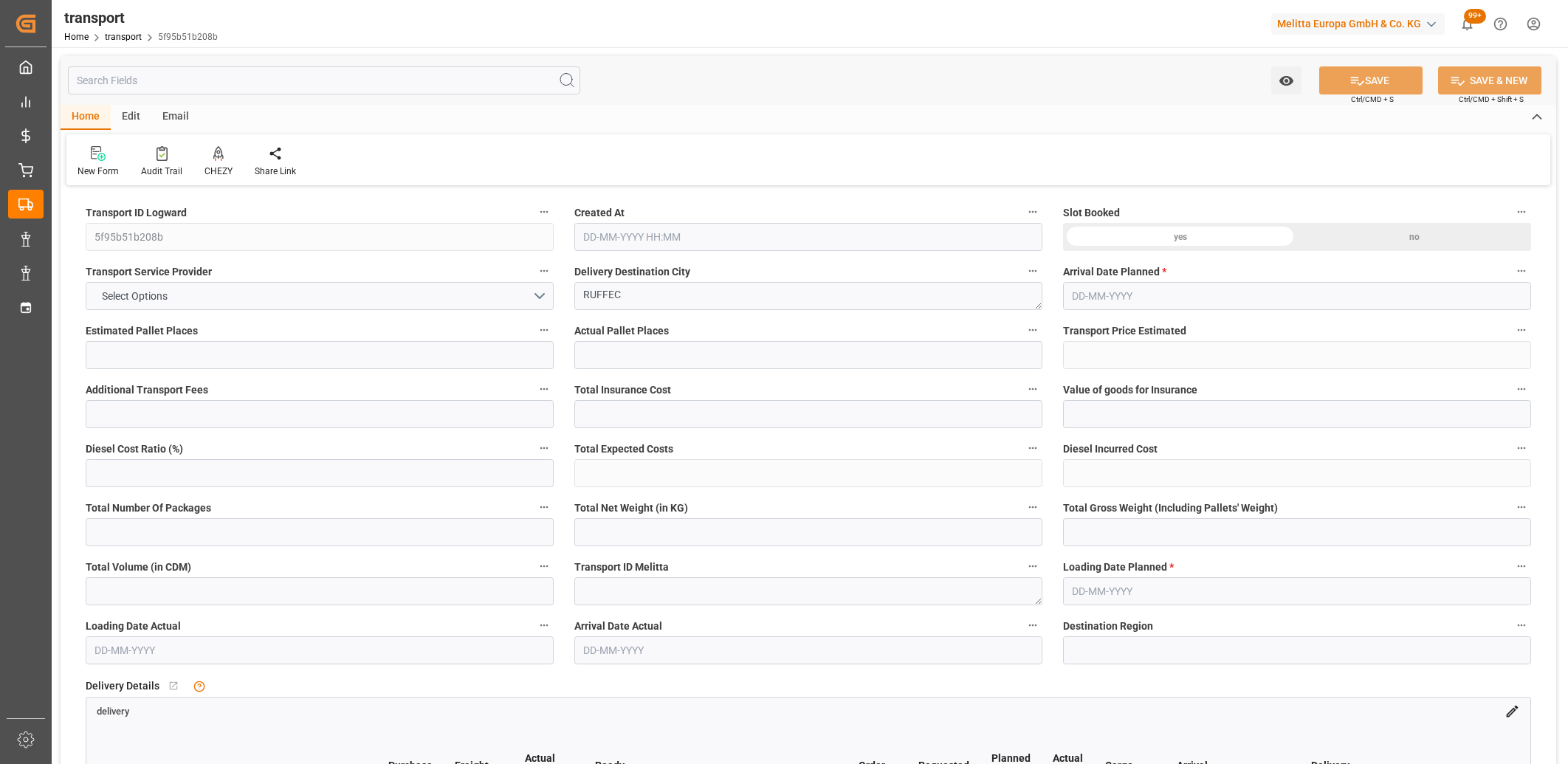
type input "101"
type input "2343.894"
type input "0"
type input "4710.8598"
type input "0"
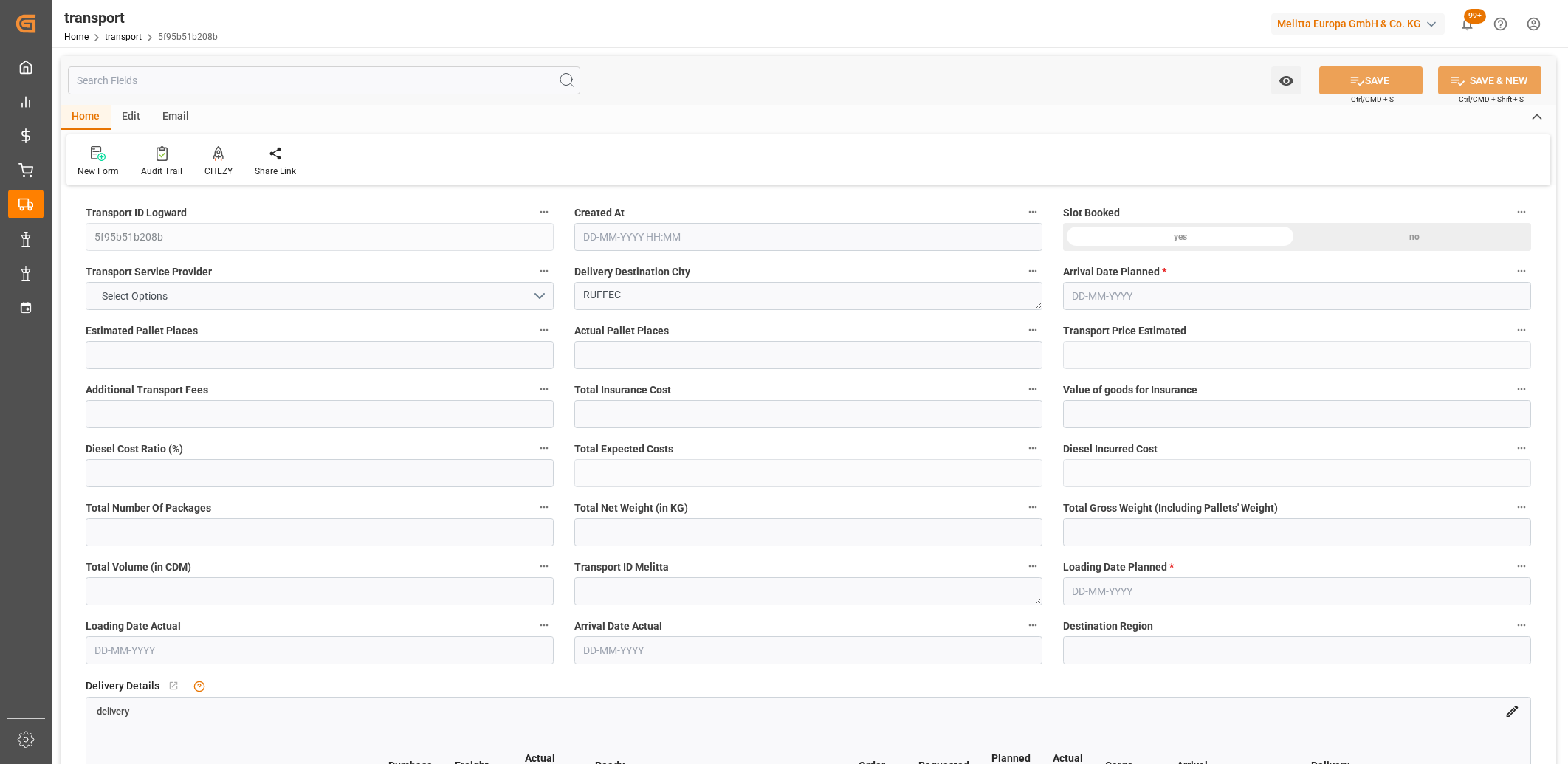
type input "0"
type input "21"
type input "35"
type input "17-09-2025 11:25"
type input "22-09-2025"
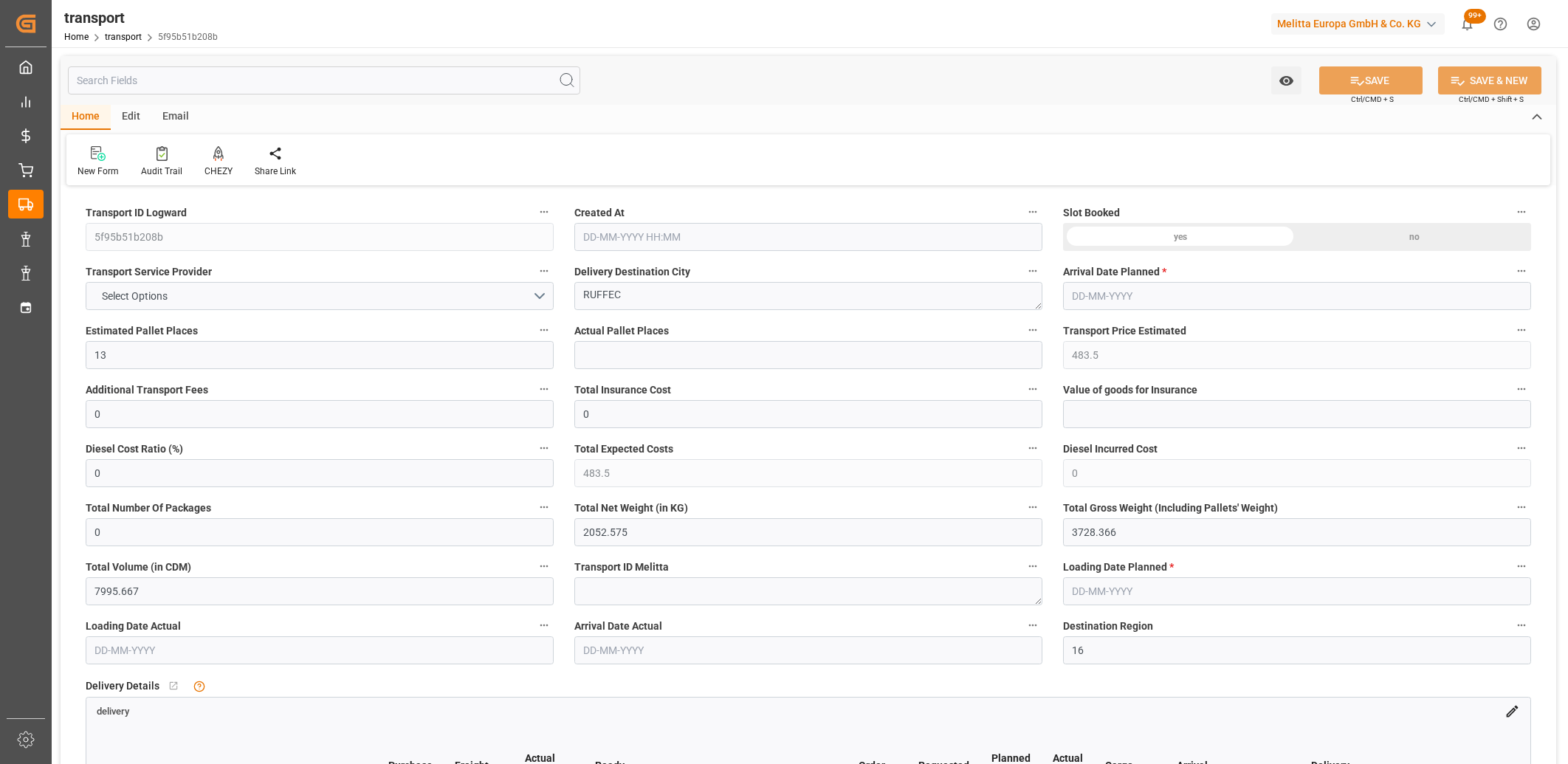
type input "[DATE]"
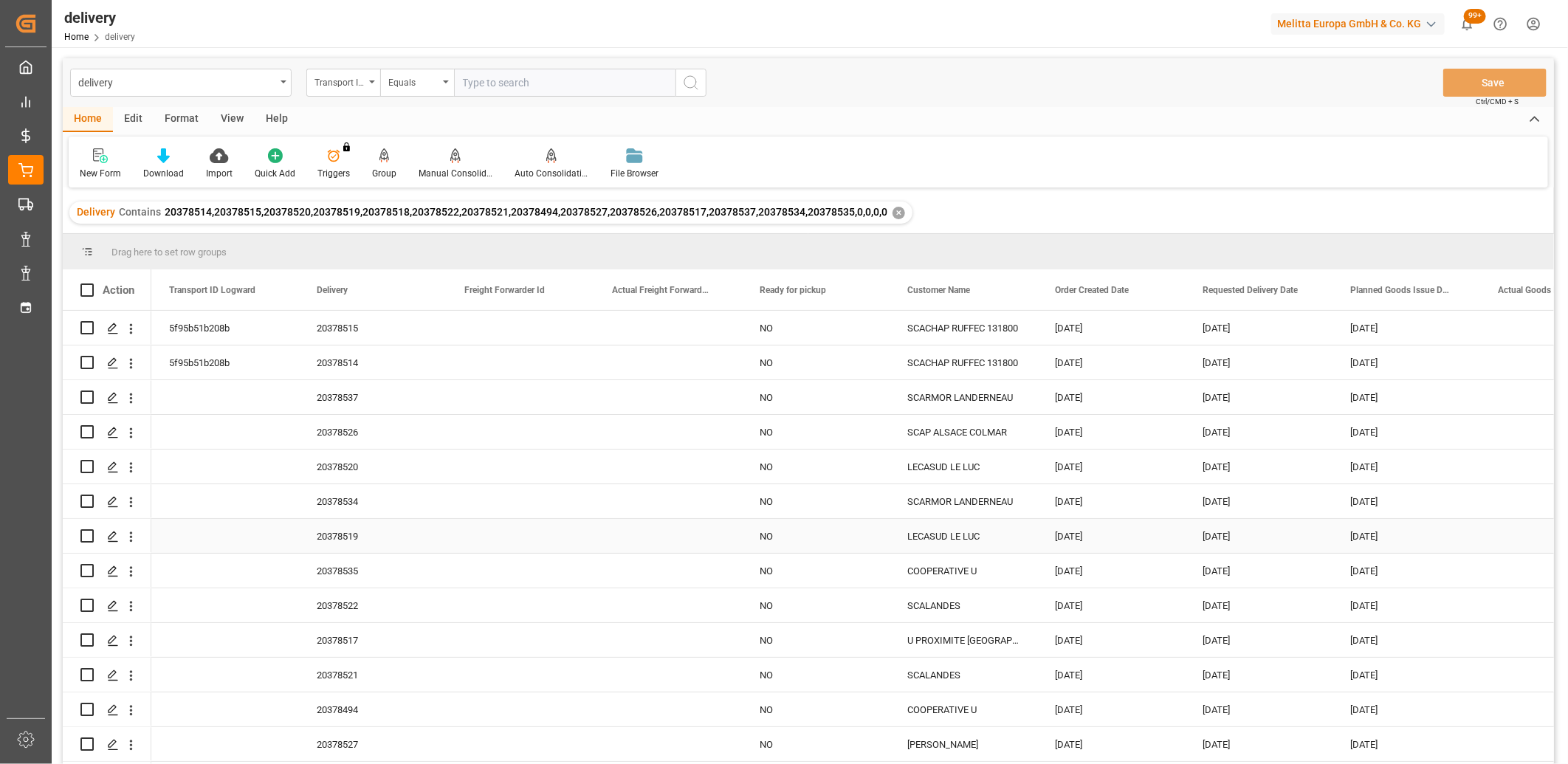
click at [86, 540] on input "Press Space to toggle row selection (unchecked)" at bounding box center [86, 535] width 13 height 13
checkbox input "true"
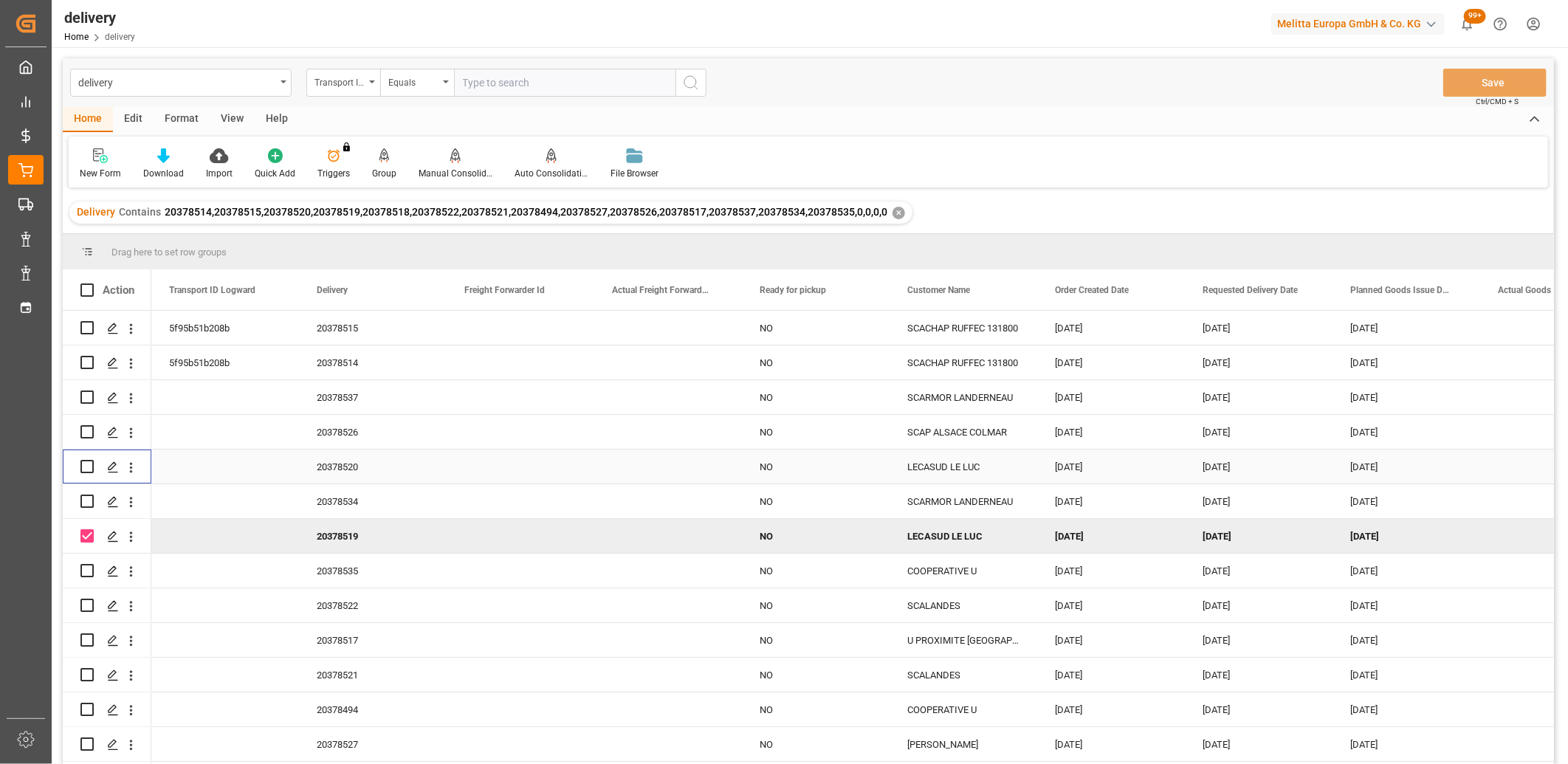
click at [87, 467] on input "Press Space to toggle row selection (unchecked)" at bounding box center [86, 466] width 13 height 13
checkbox input "true"
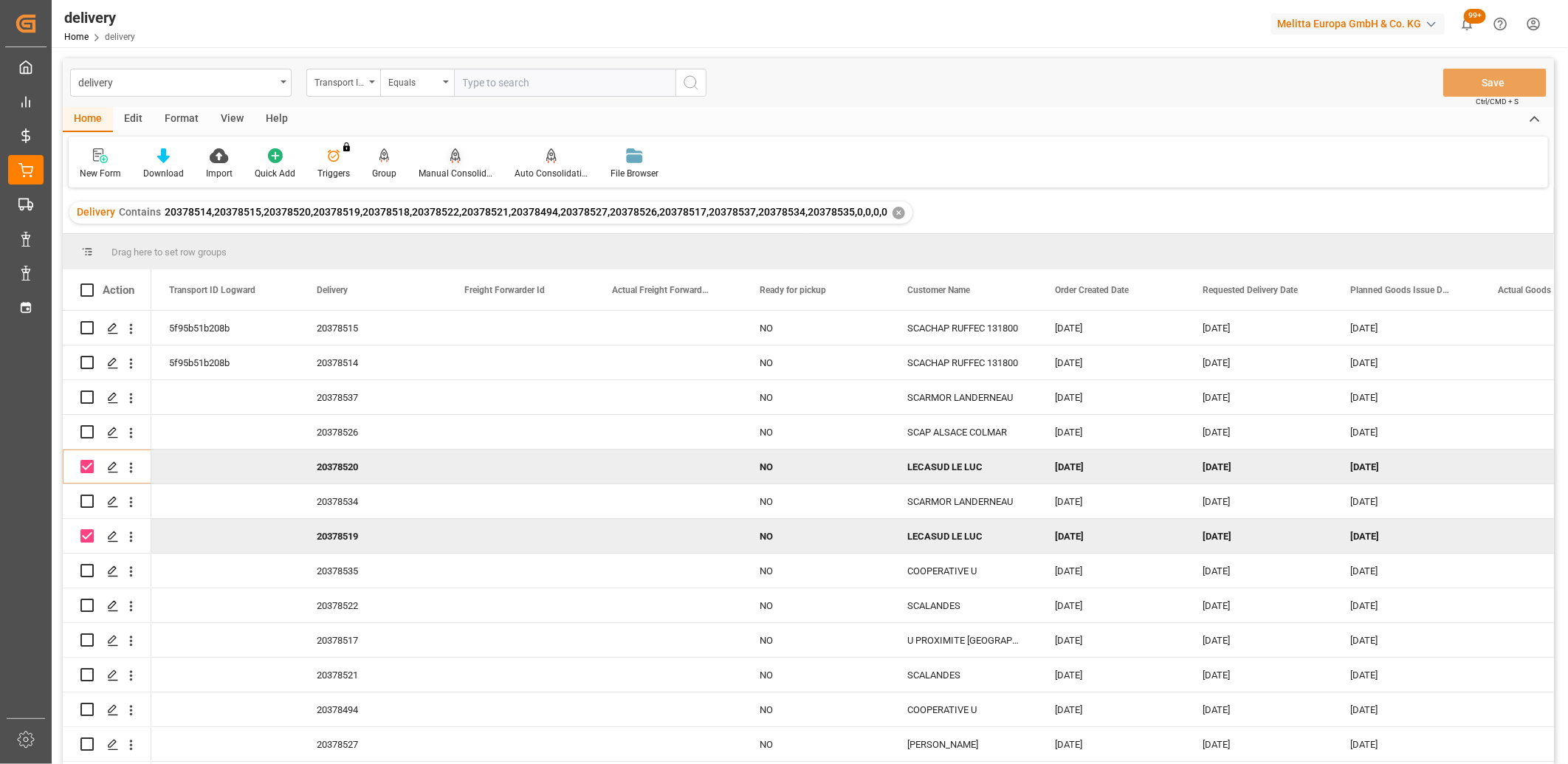
click at [452, 155] on icon at bounding box center [455, 154] width 10 height 13
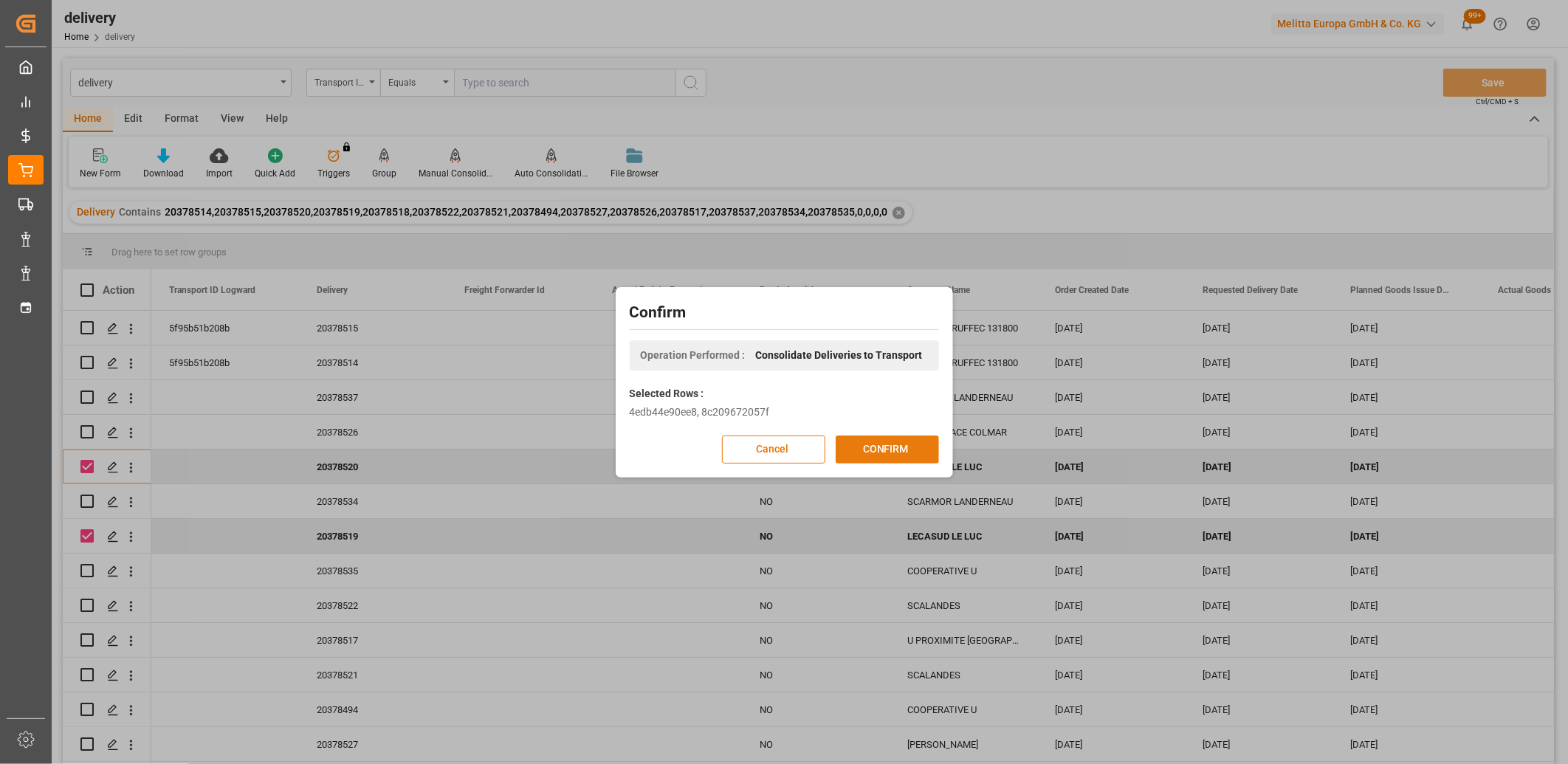
click at [855, 440] on button "CONFIRM" at bounding box center [887, 449] width 103 height 28
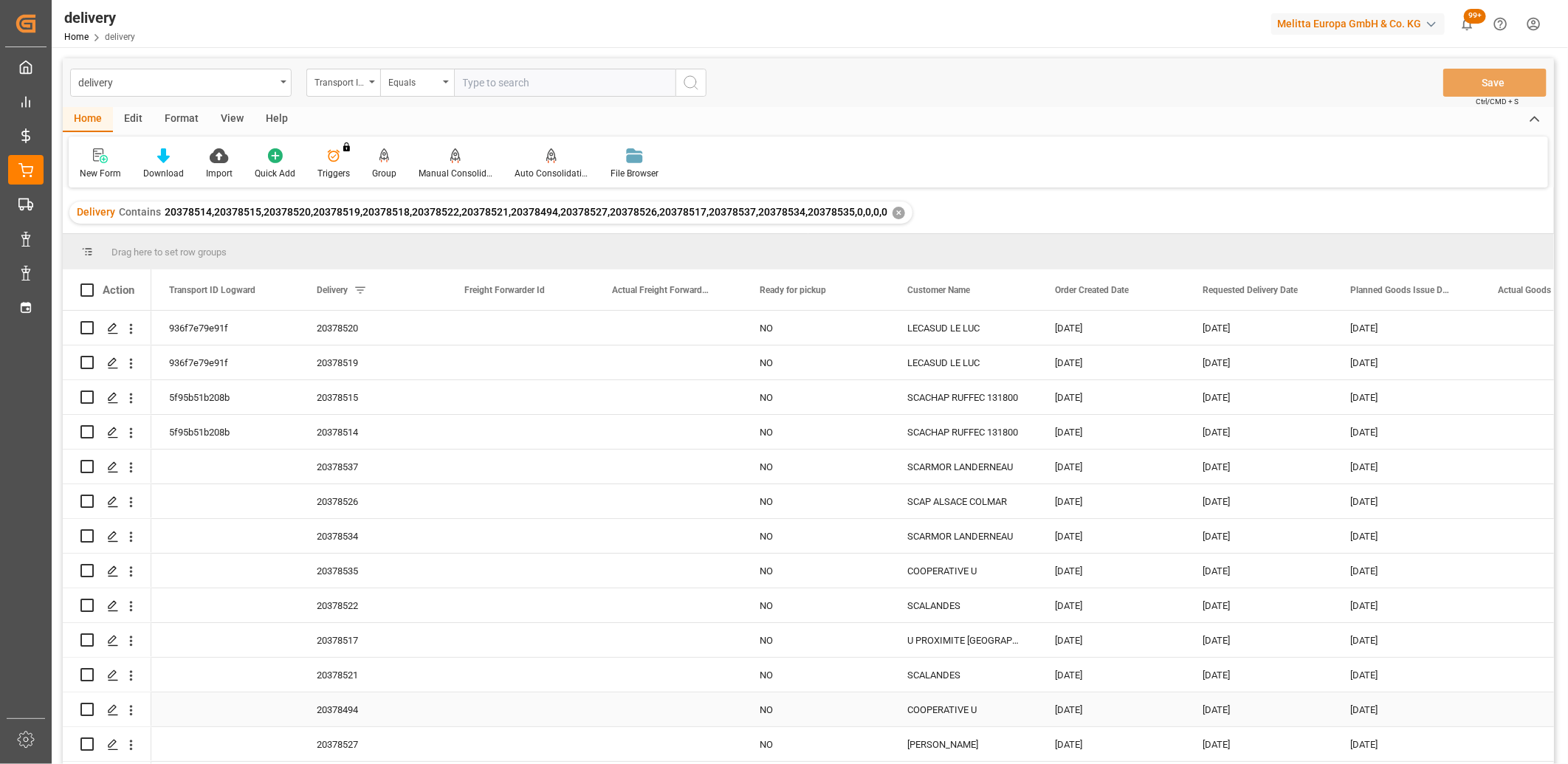
scroll to position [32, 0]
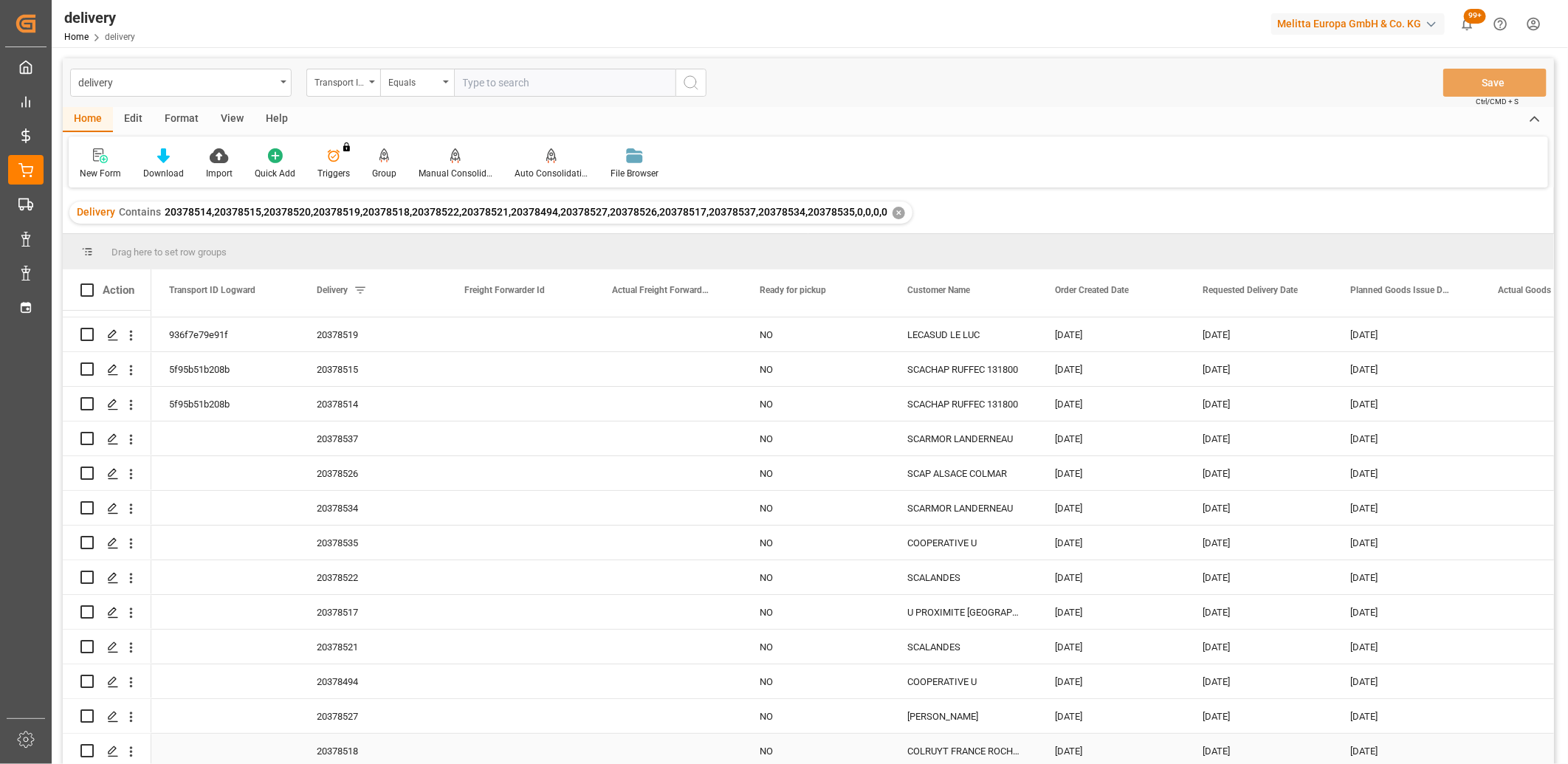
click at [87, 748] on input "Press Space to toggle row selection (unchecked)" at bounding box center [86, 750] width 13 height 13
checkbox input "true"
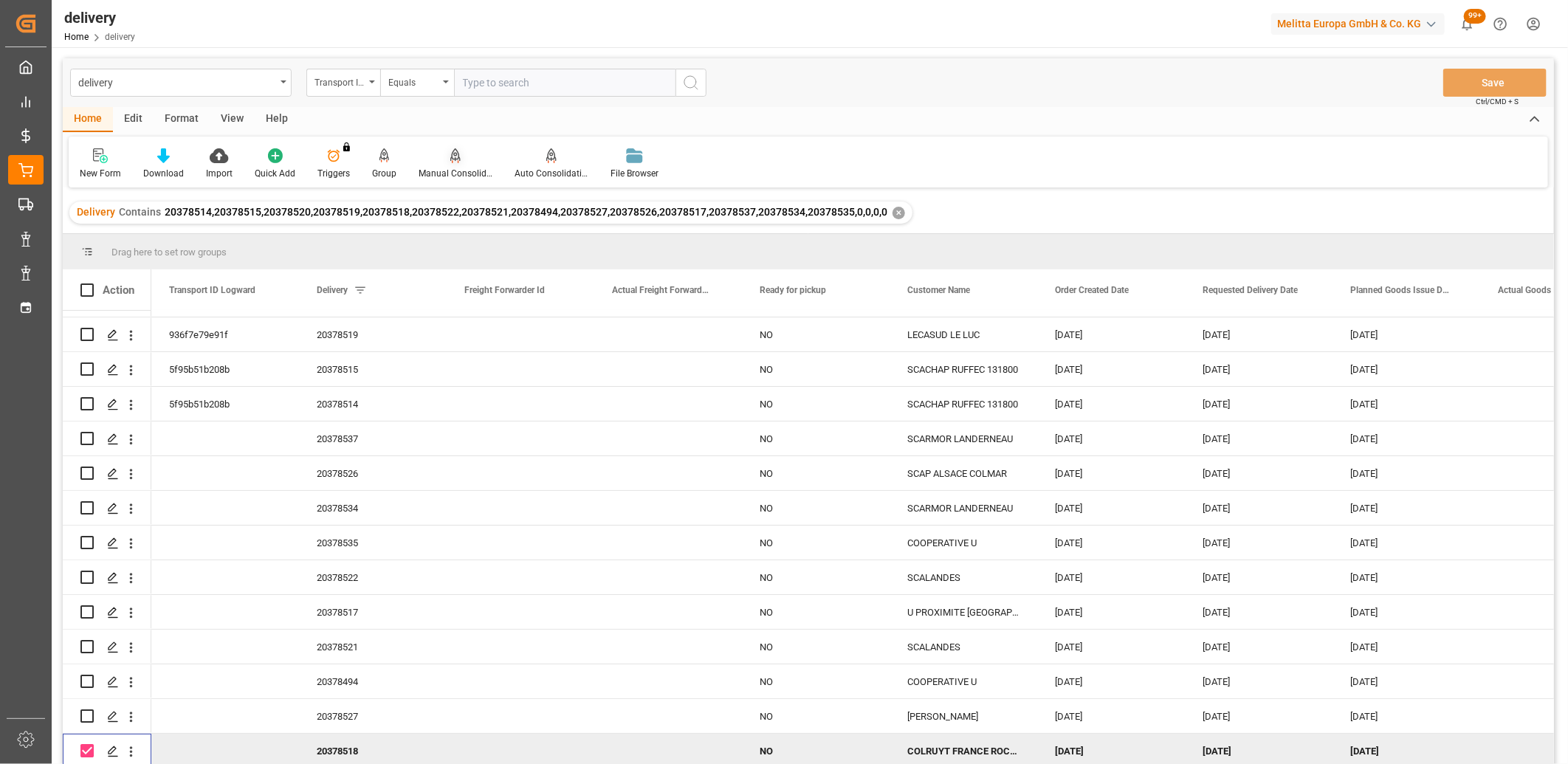
click at [452, 157] on icon at bounding box center [455, 155] width 10 height 15
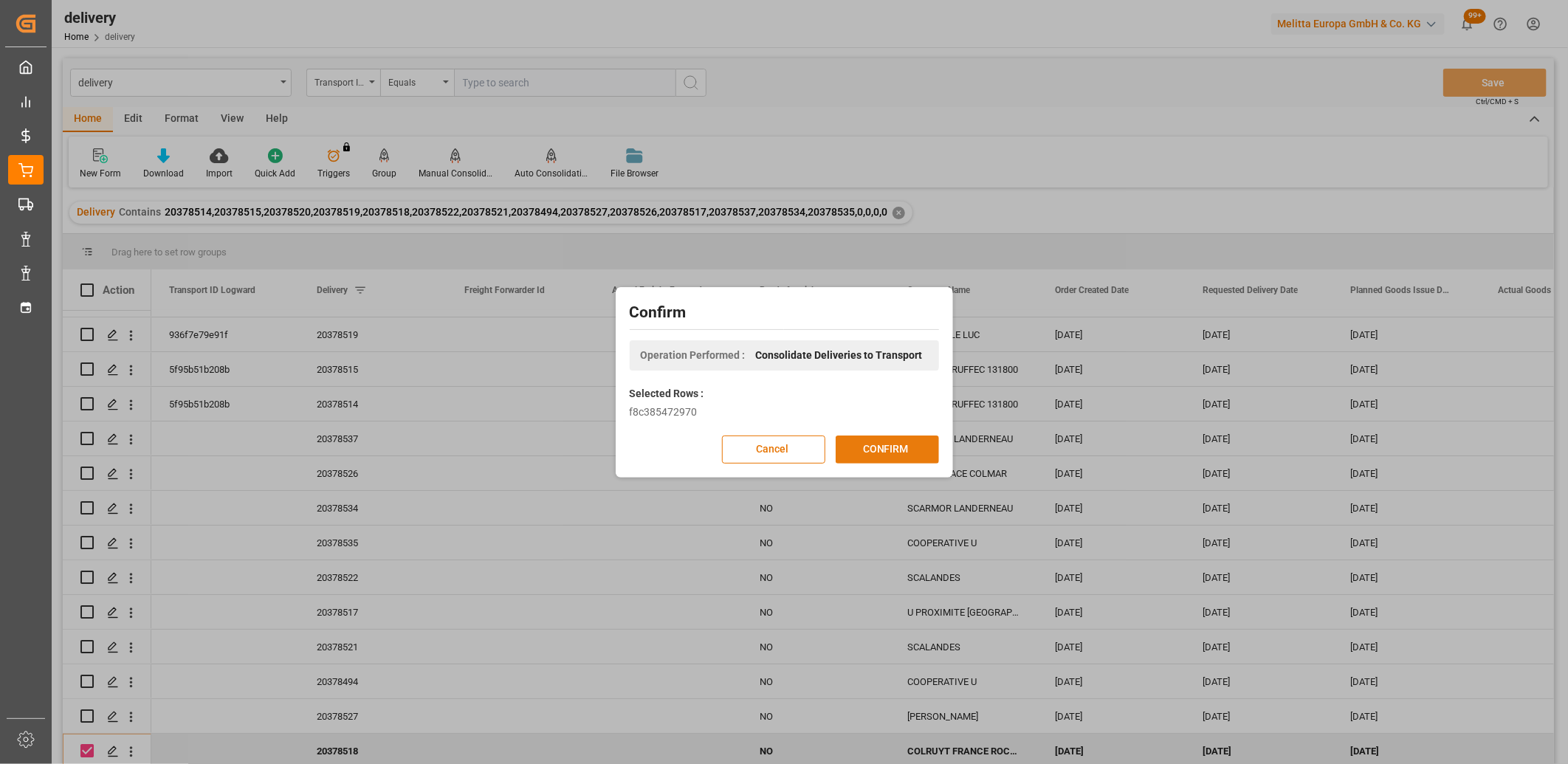
click at [853, 447] on button "CONFIRM" at bounding box center [887, 449] width 103 height 28
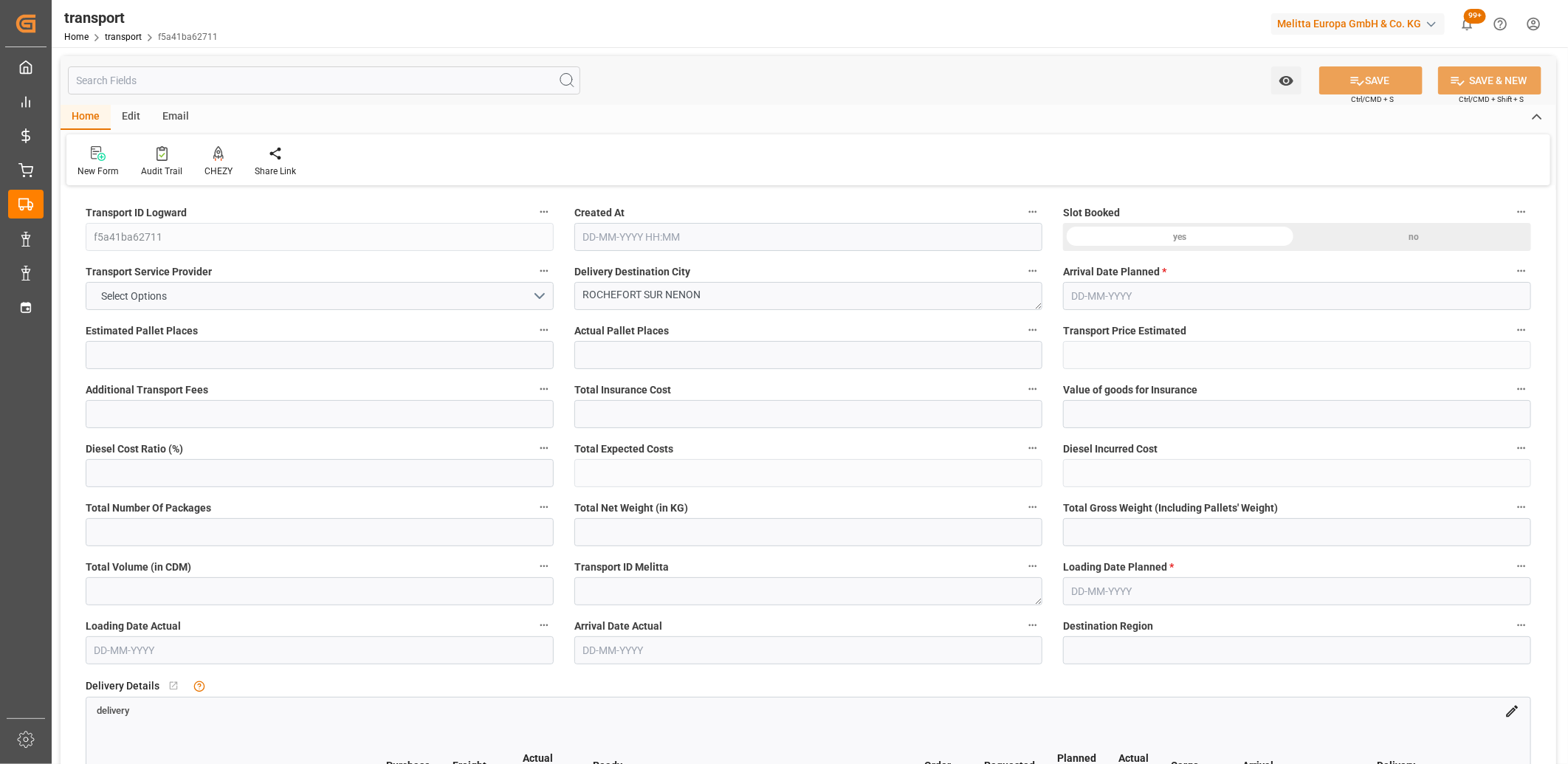
type input "8"
type input "290.99"
type input "0"
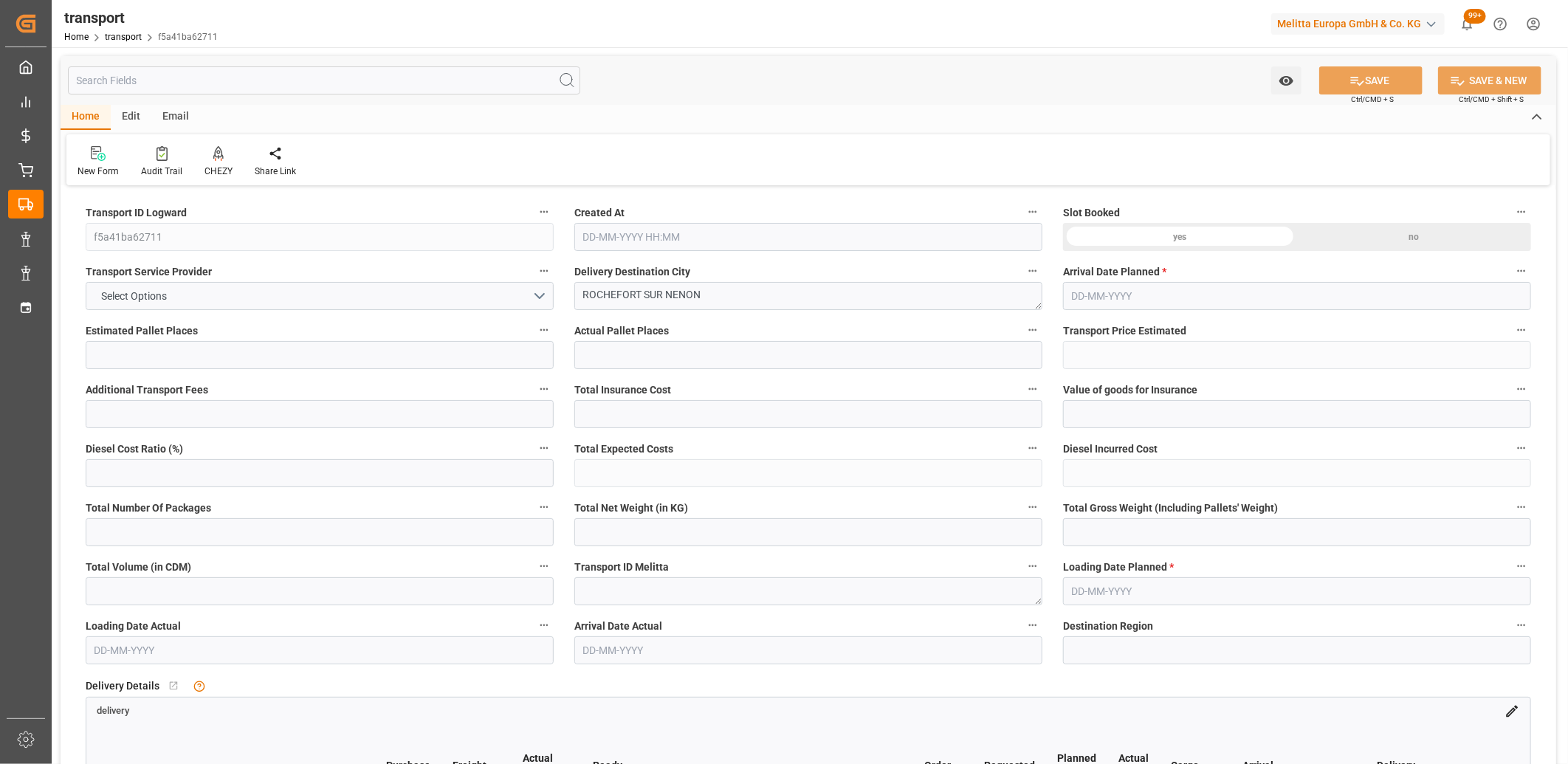
type input "290.99"
type input "0"
type input "2194.46"
type input "2825.004"
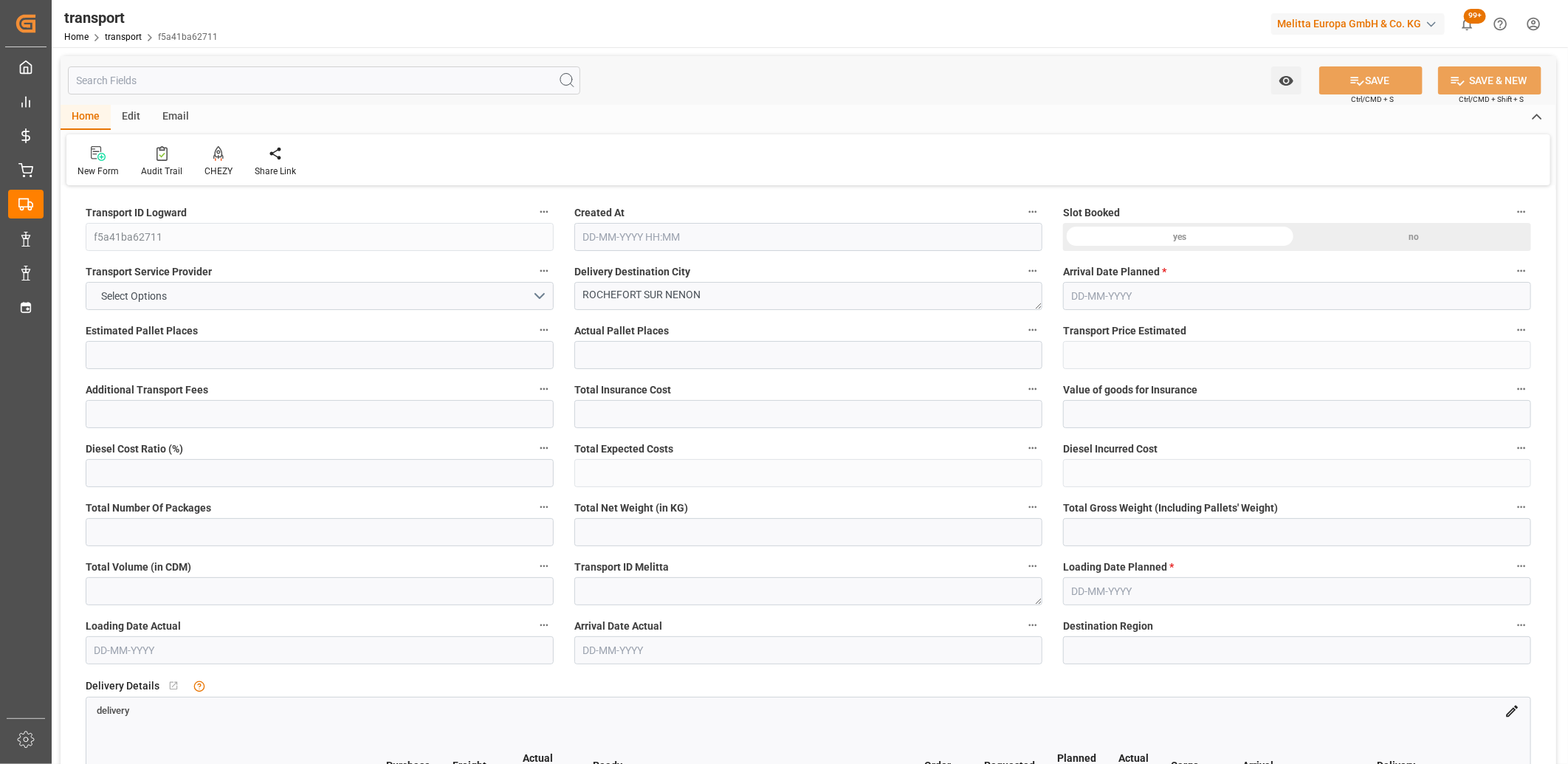
type input "8484.3"
type input "39"
type input "5"
type input "211"
type input "10"
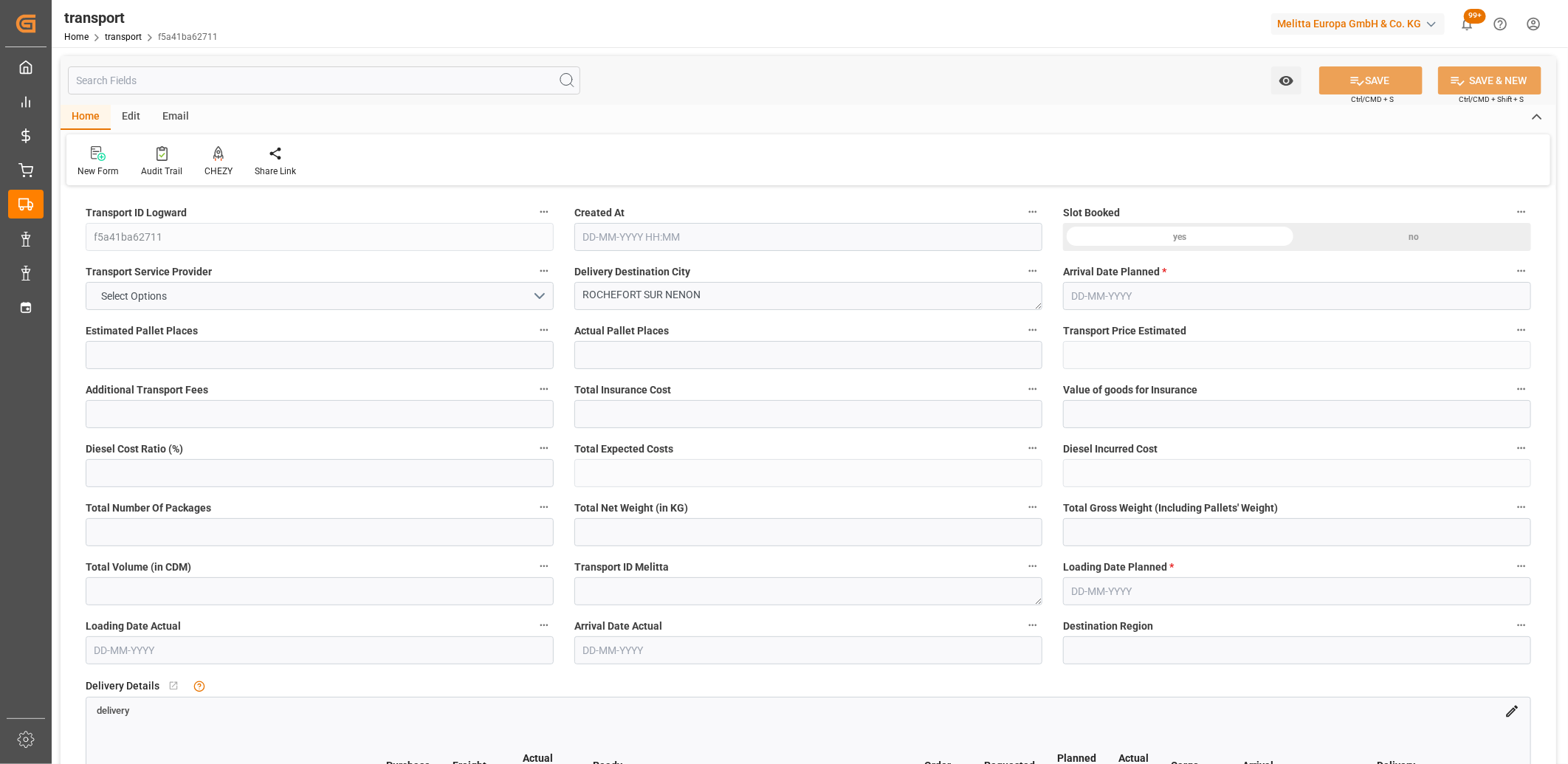
type input "101"
type input "2490.964"
type input "0"
type input "4710.8598"
type input "0"
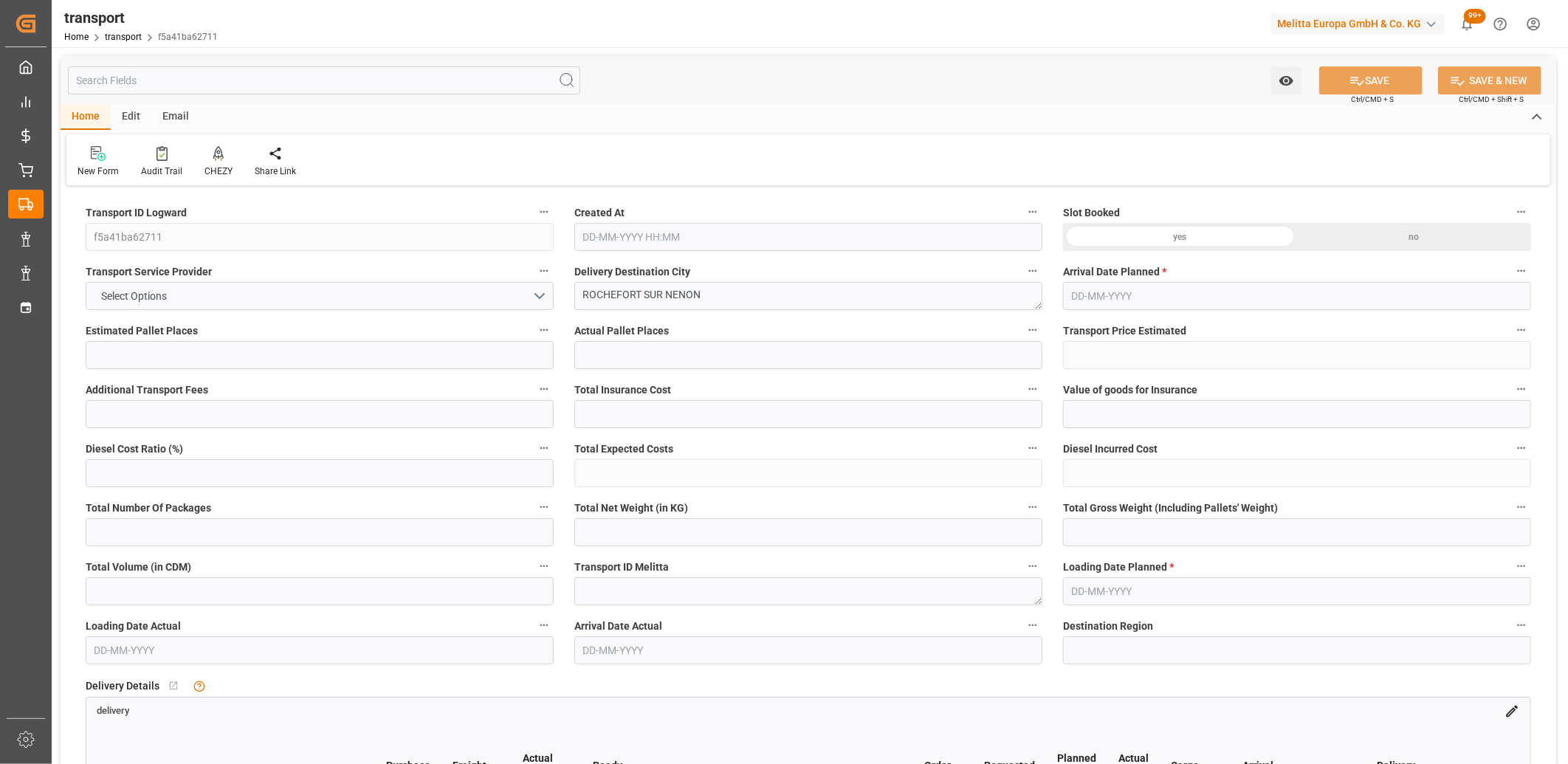
type input "0"
type input "21"
type input "35"
type input "[DATE] 11:25"
type input "[DATE]"
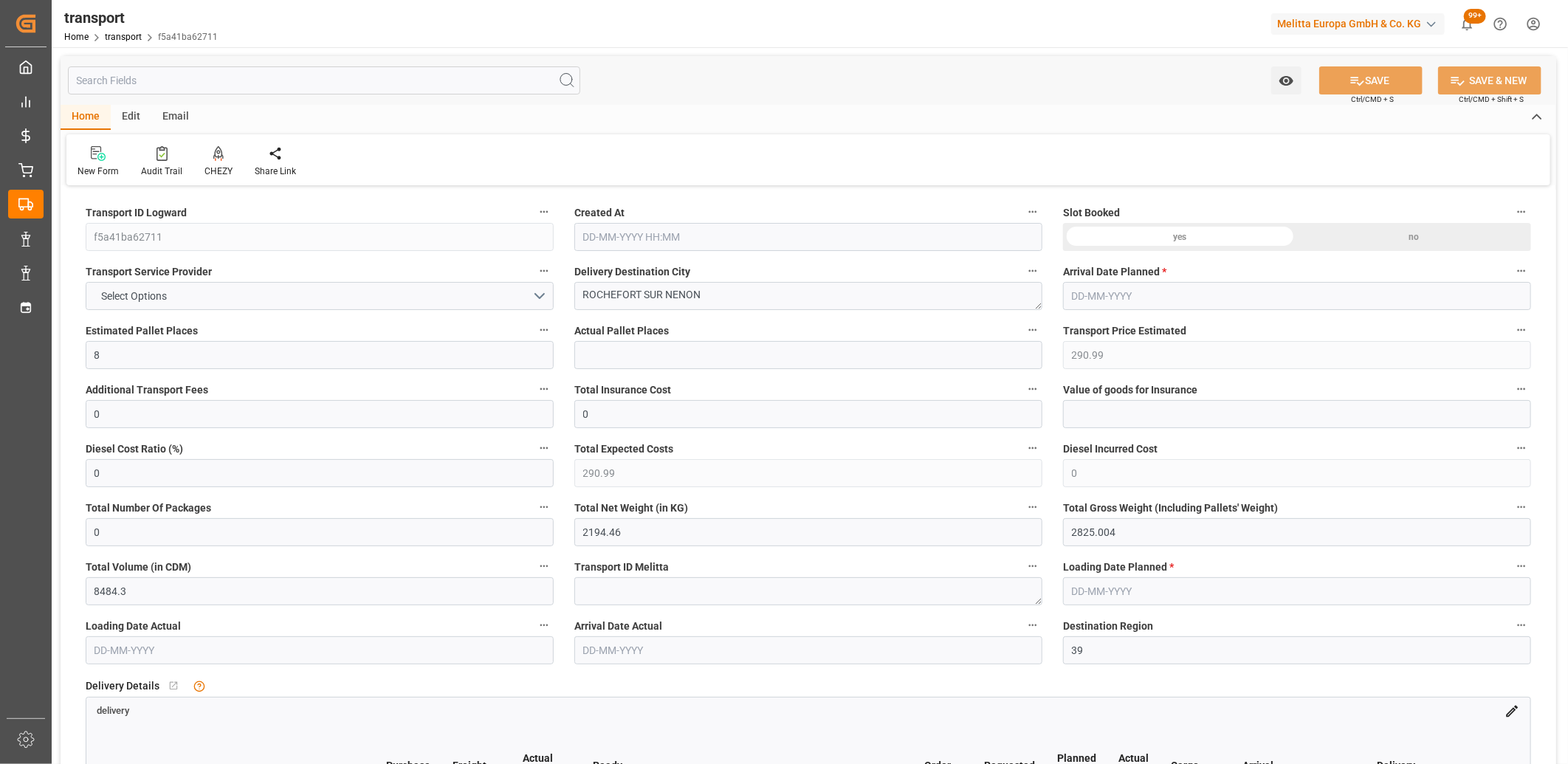
type input "[DATE]"
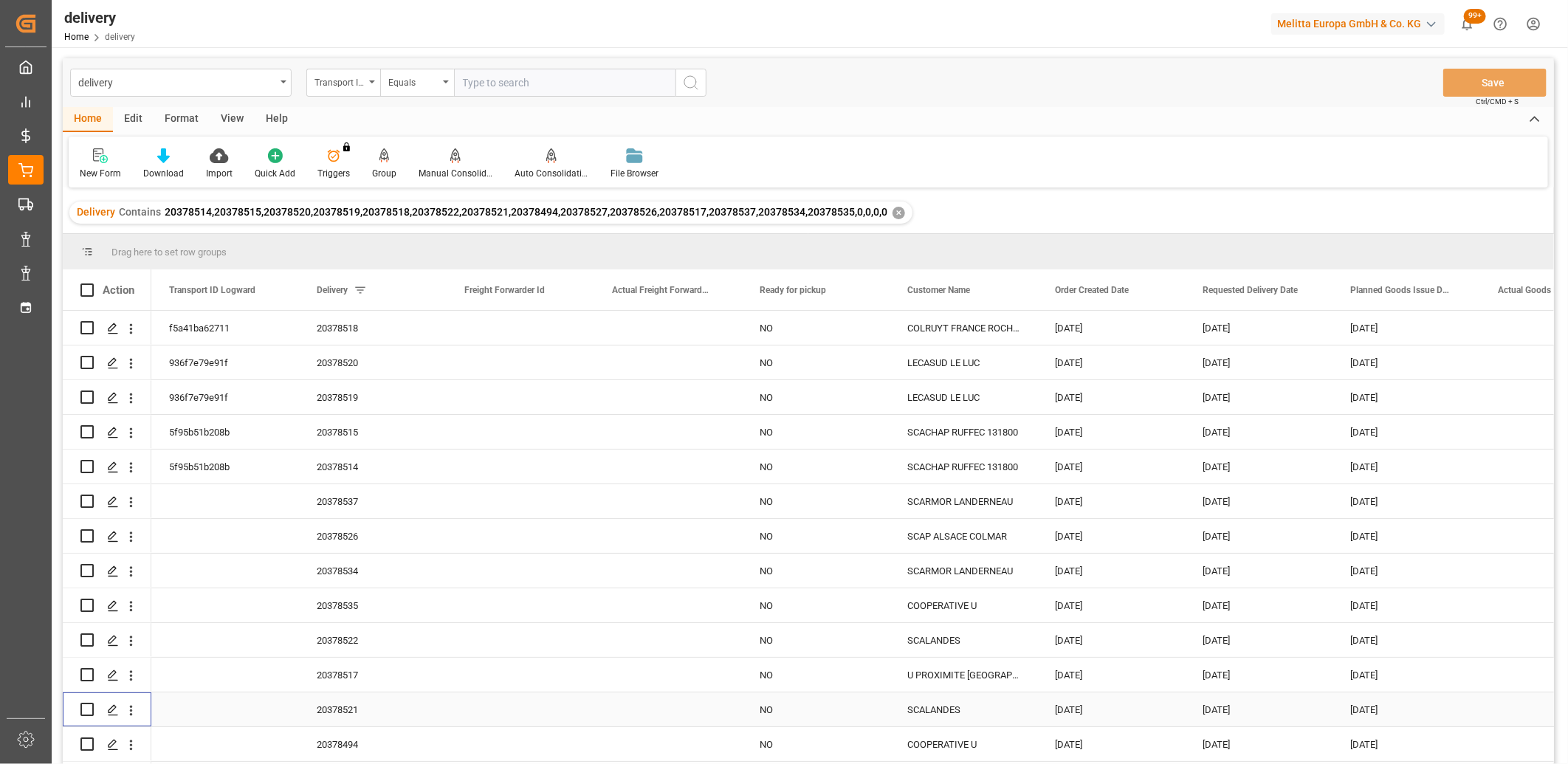
click at [85, 709] on input "Press Space to toggle row selection (unchecked)" at bounding box center [86, 709] width 13 height 13
checkbox input "true"
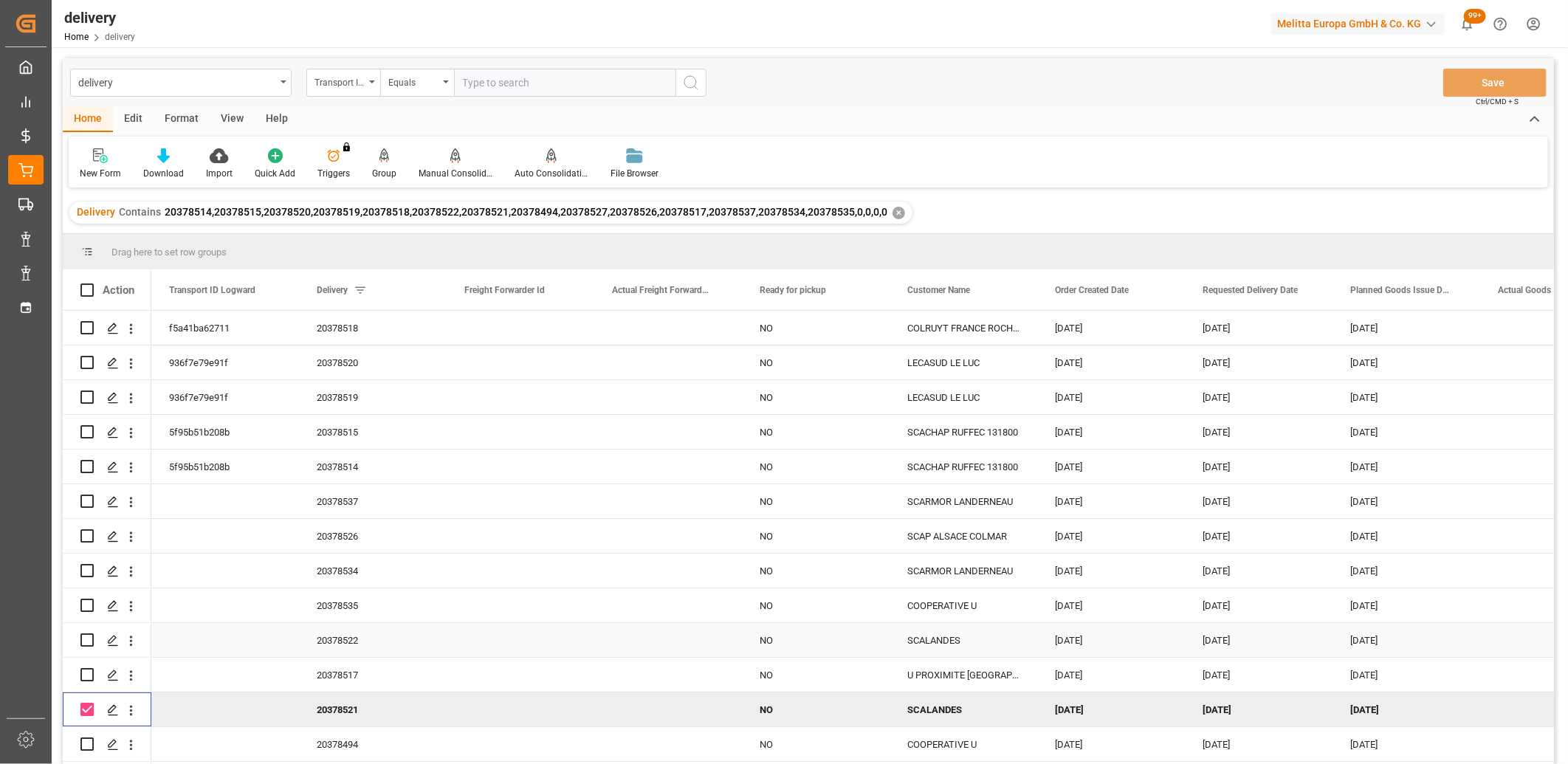
click at [84, 644] on input "Press Space to toggle row selection (unchecked)" at bounding box center [86, 639] width 13 height 13
checkbox input "true"
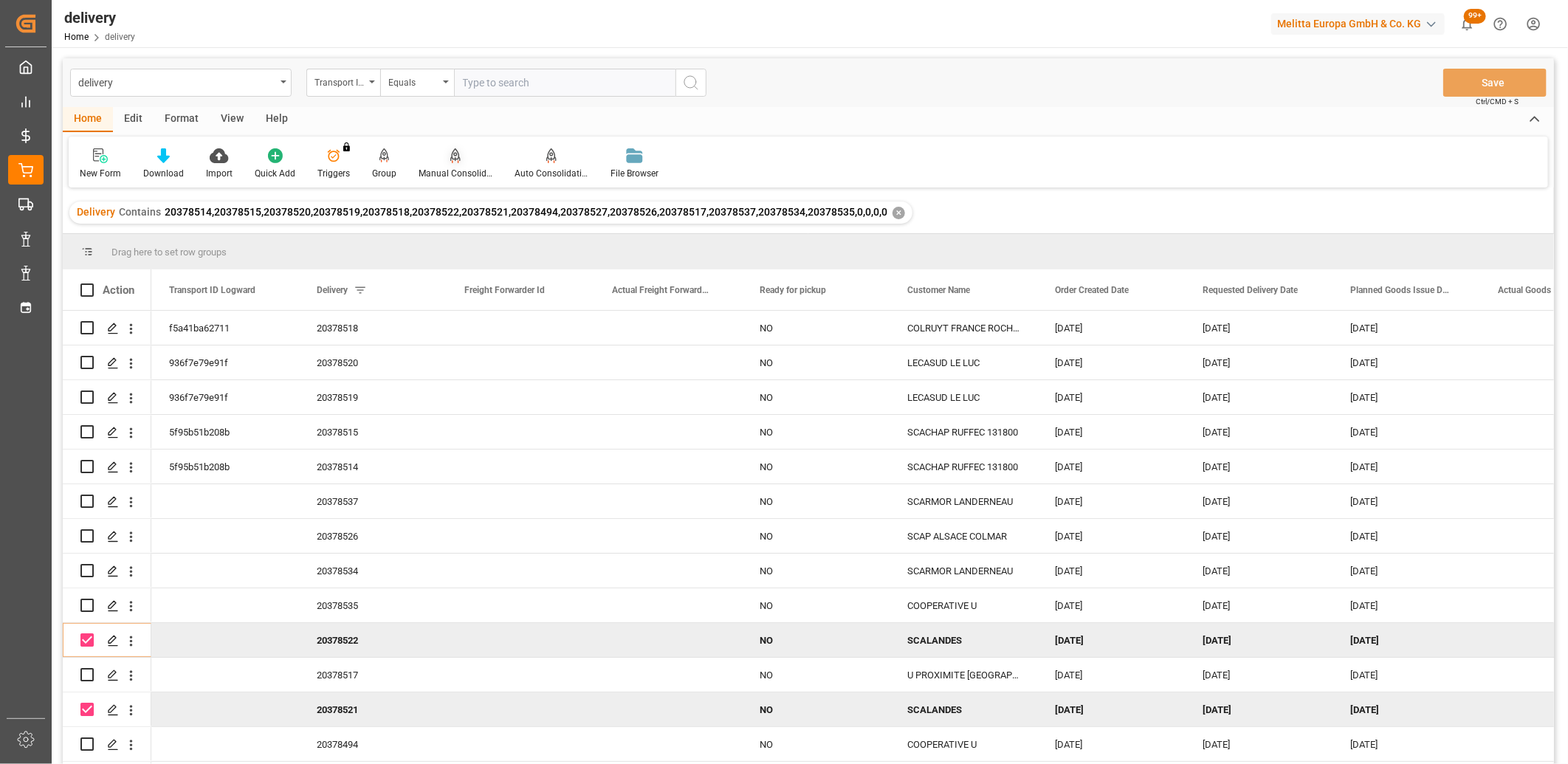
click at [445, 165] on div "Manual Consolidation" at bounding box center [455, 164] width 96 height 32
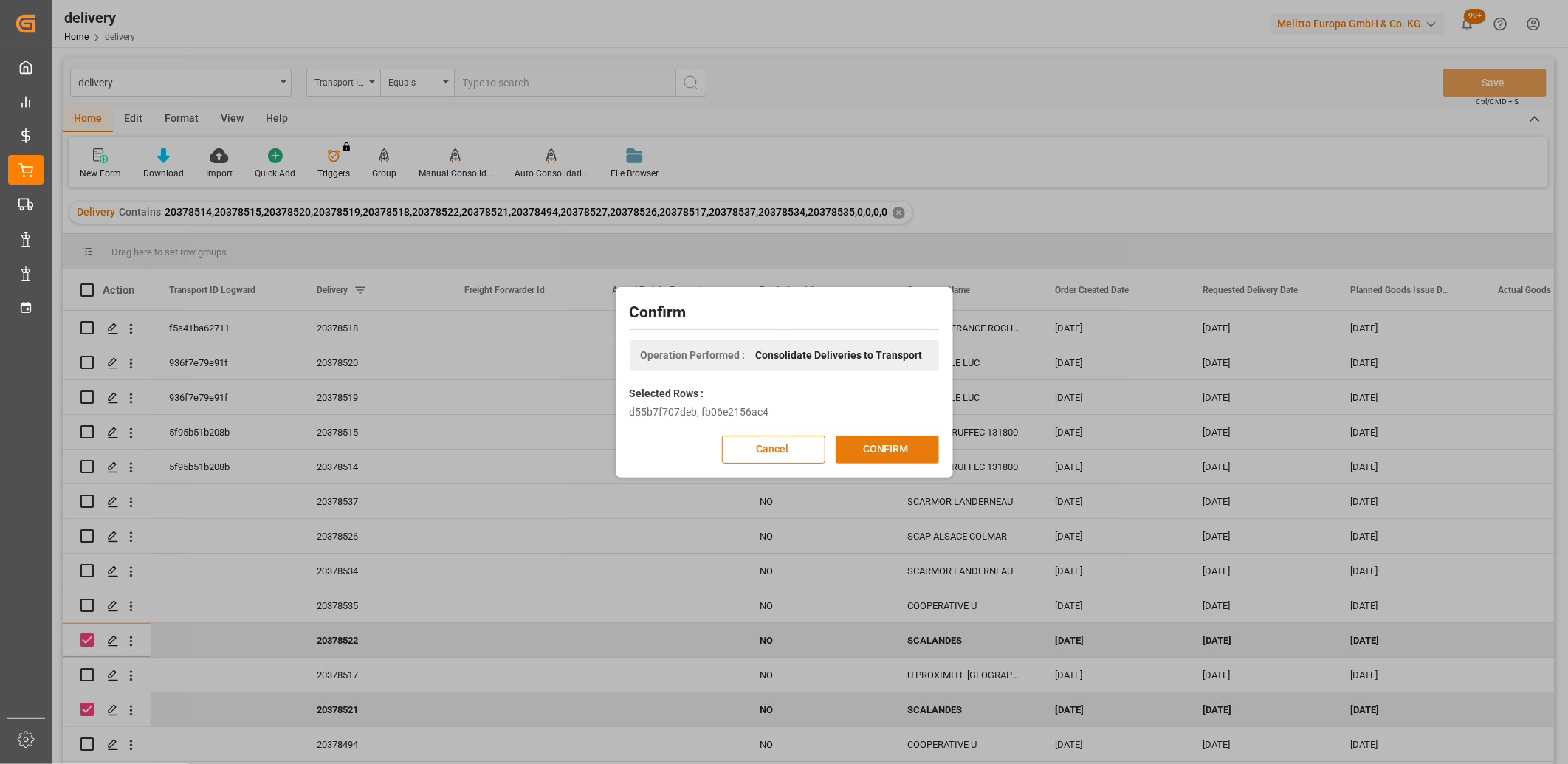
click at [842, 441] on button "CONFIRM" at bounding box center [887, 449] width 103 height 28
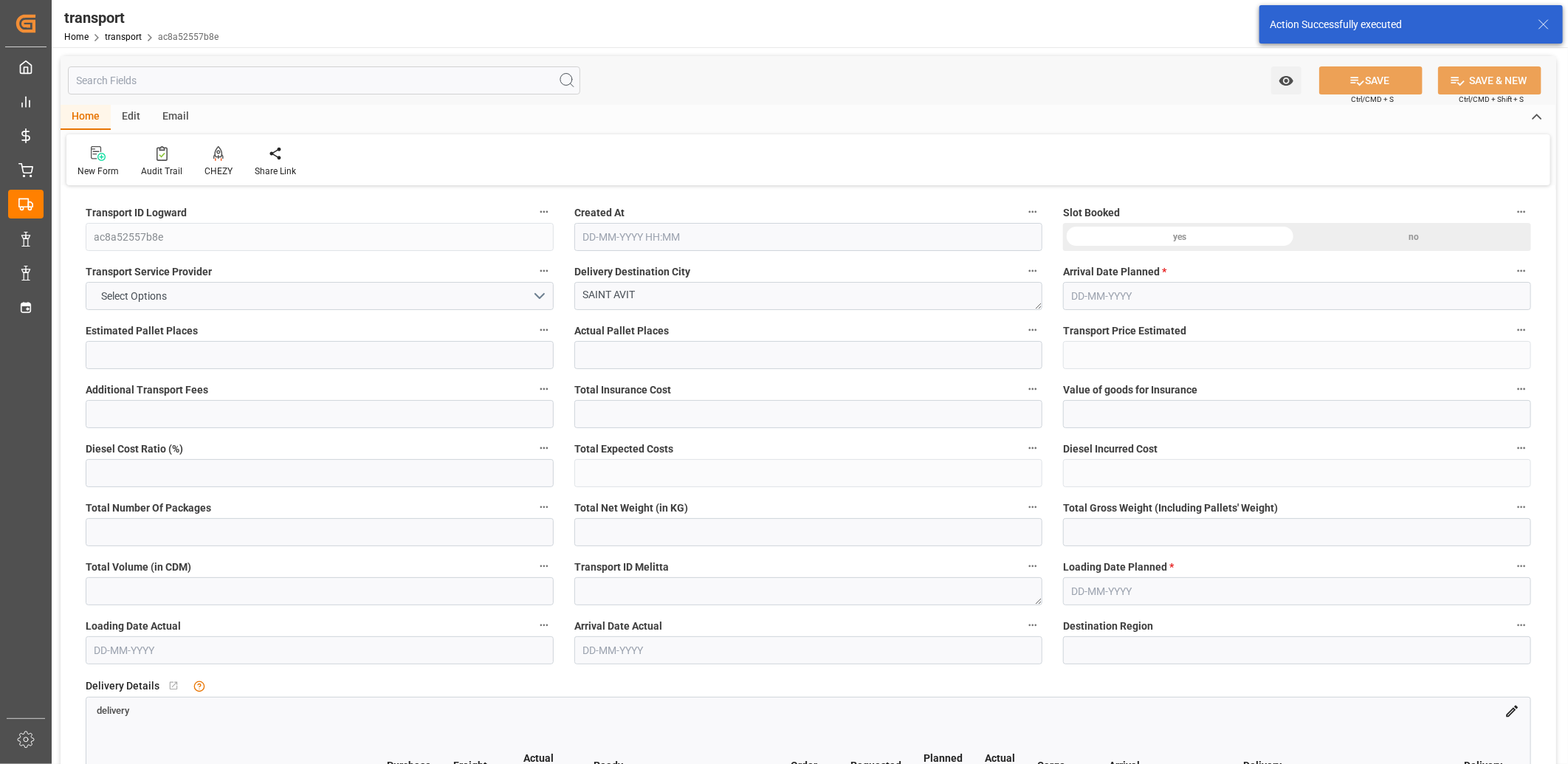
type input "9"
type input "542.2"
type input "0"
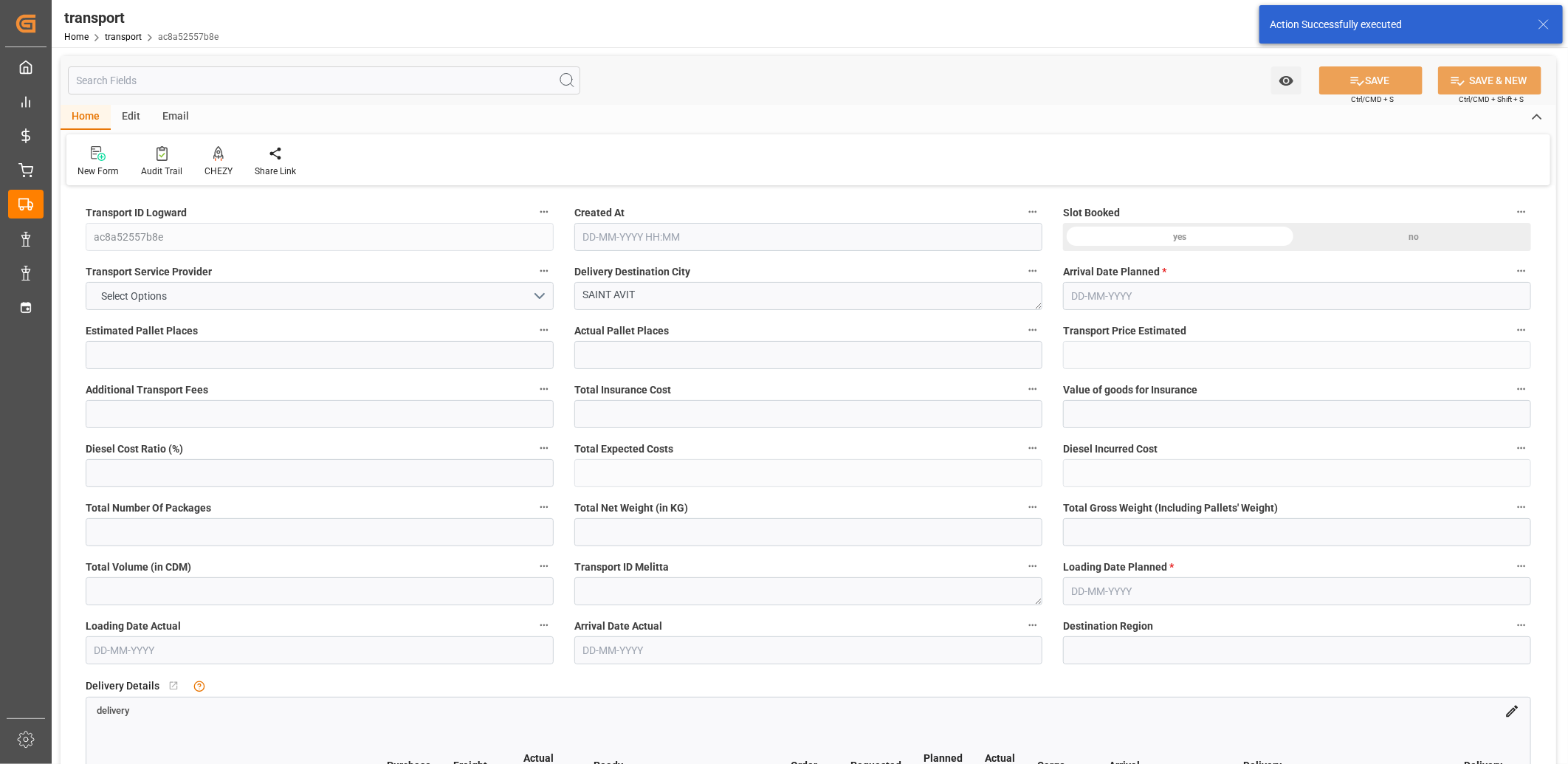
type input "542.2"
type input "0"
type input "868.213"
type input "1957.675"
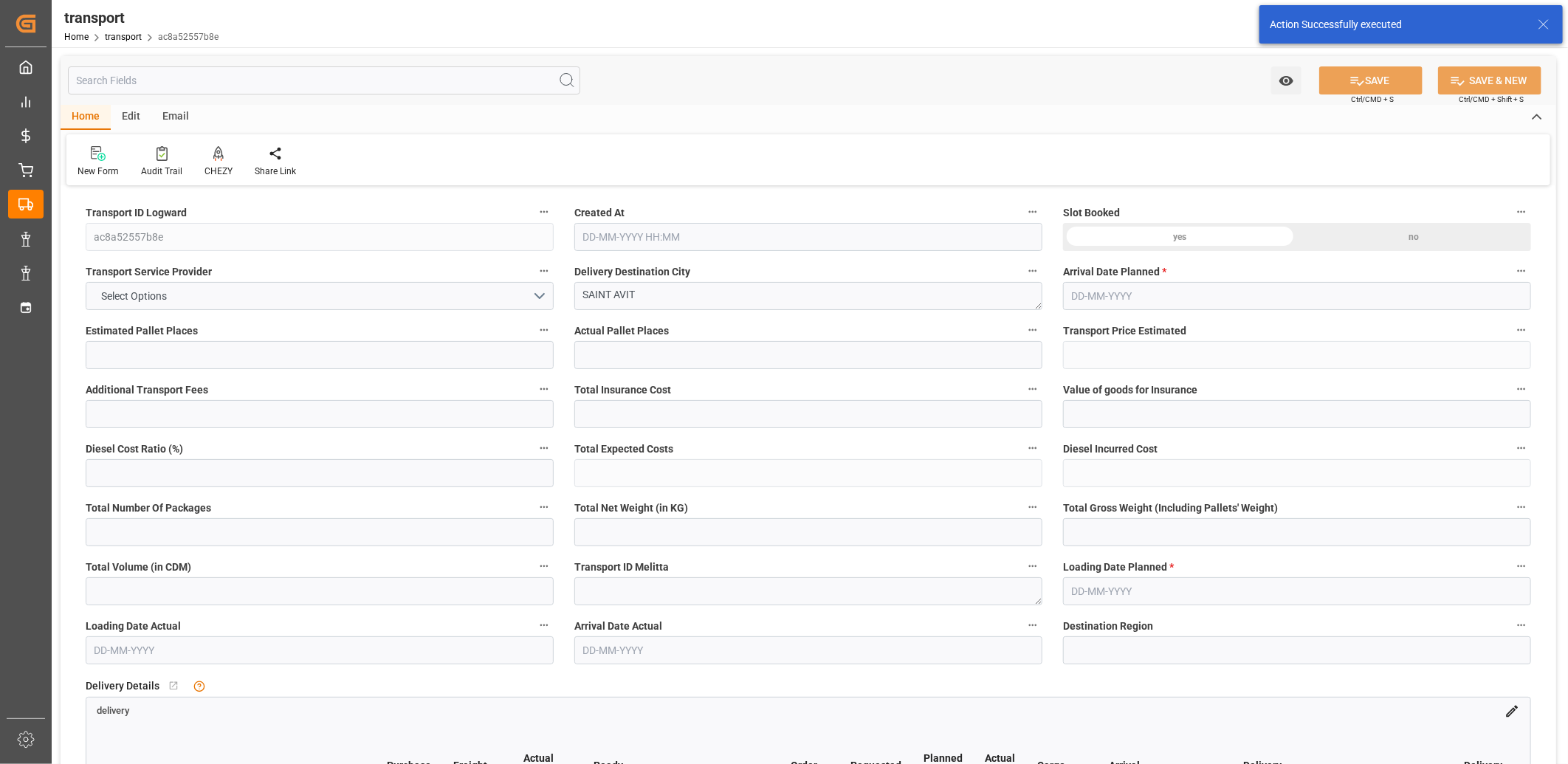
type input "3859.851"
type input "40"
type input "0"
type input "381"
type input "41"
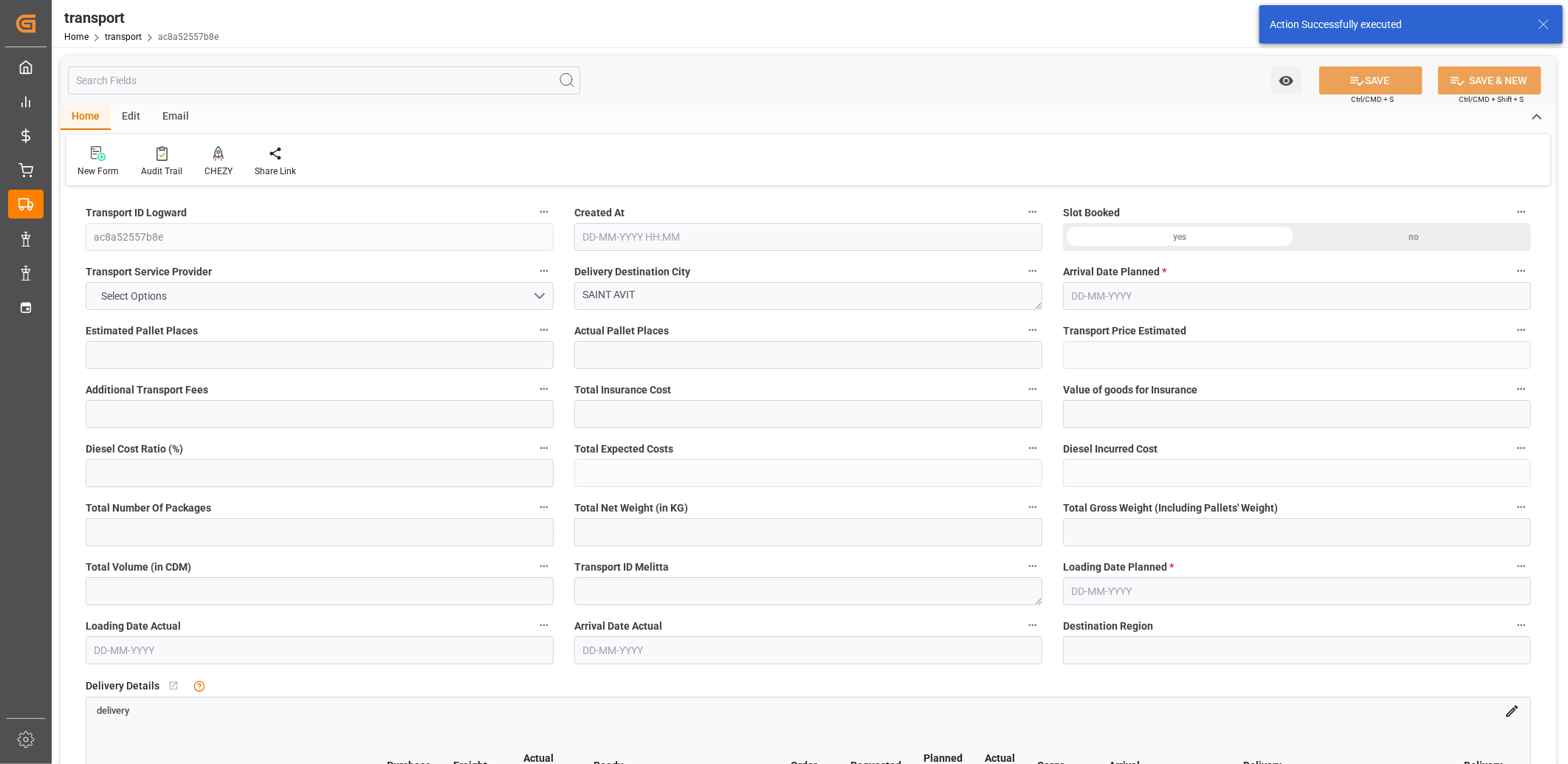
type input "101"
type input "1014.675"
type input "0"
type input "4710.8598"
type input "0"
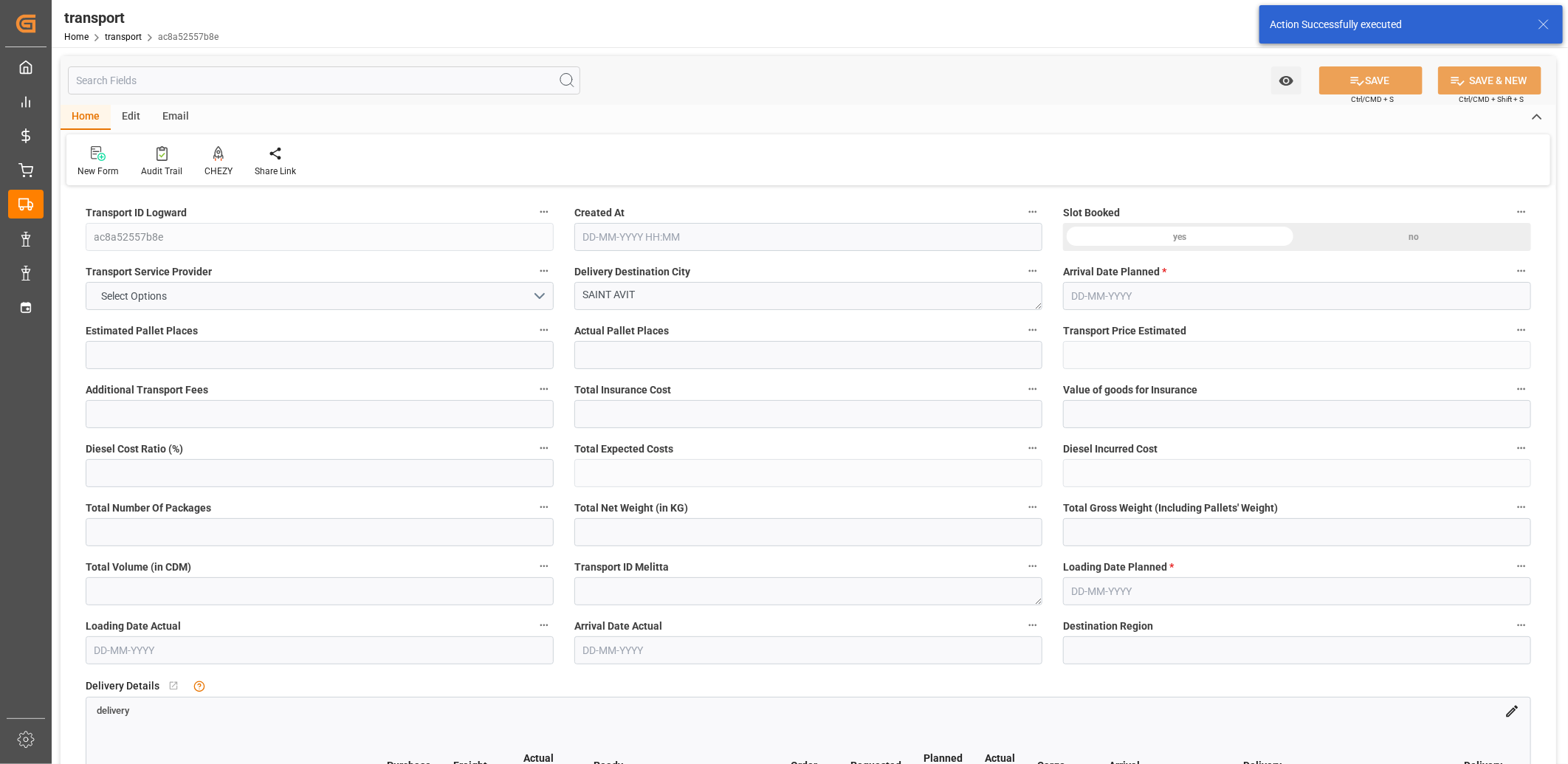
type input "0"
type input "21"
type input "35"
type input "17-09-2025 11:26"
type input "[DATE]"
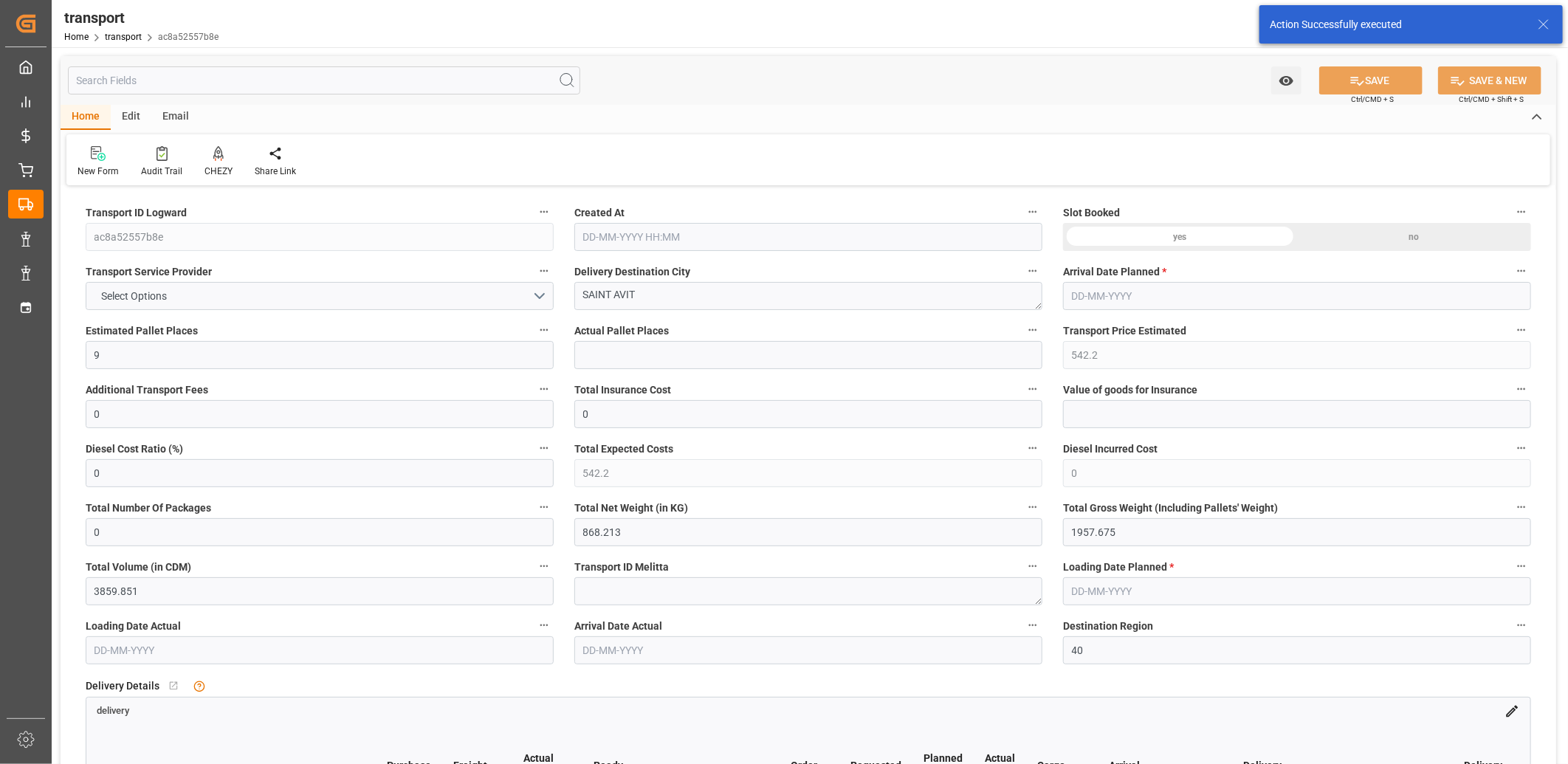
type input "[DATE]"
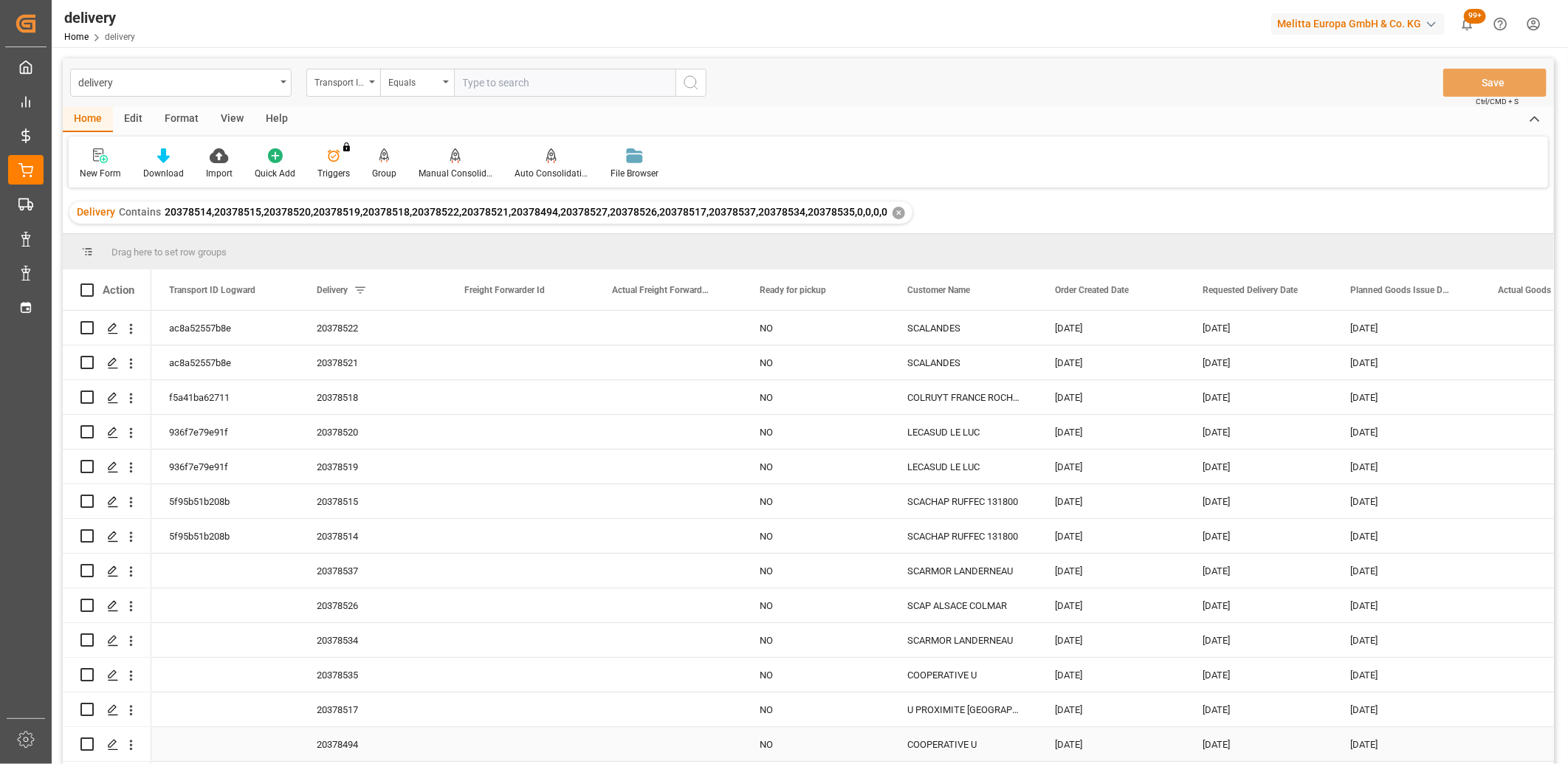
click at [87, 744] on input "Press Space to toggle row selection (unchecked)" at bounding box center [86, 743] width 13 height 13
checkbox input "true"
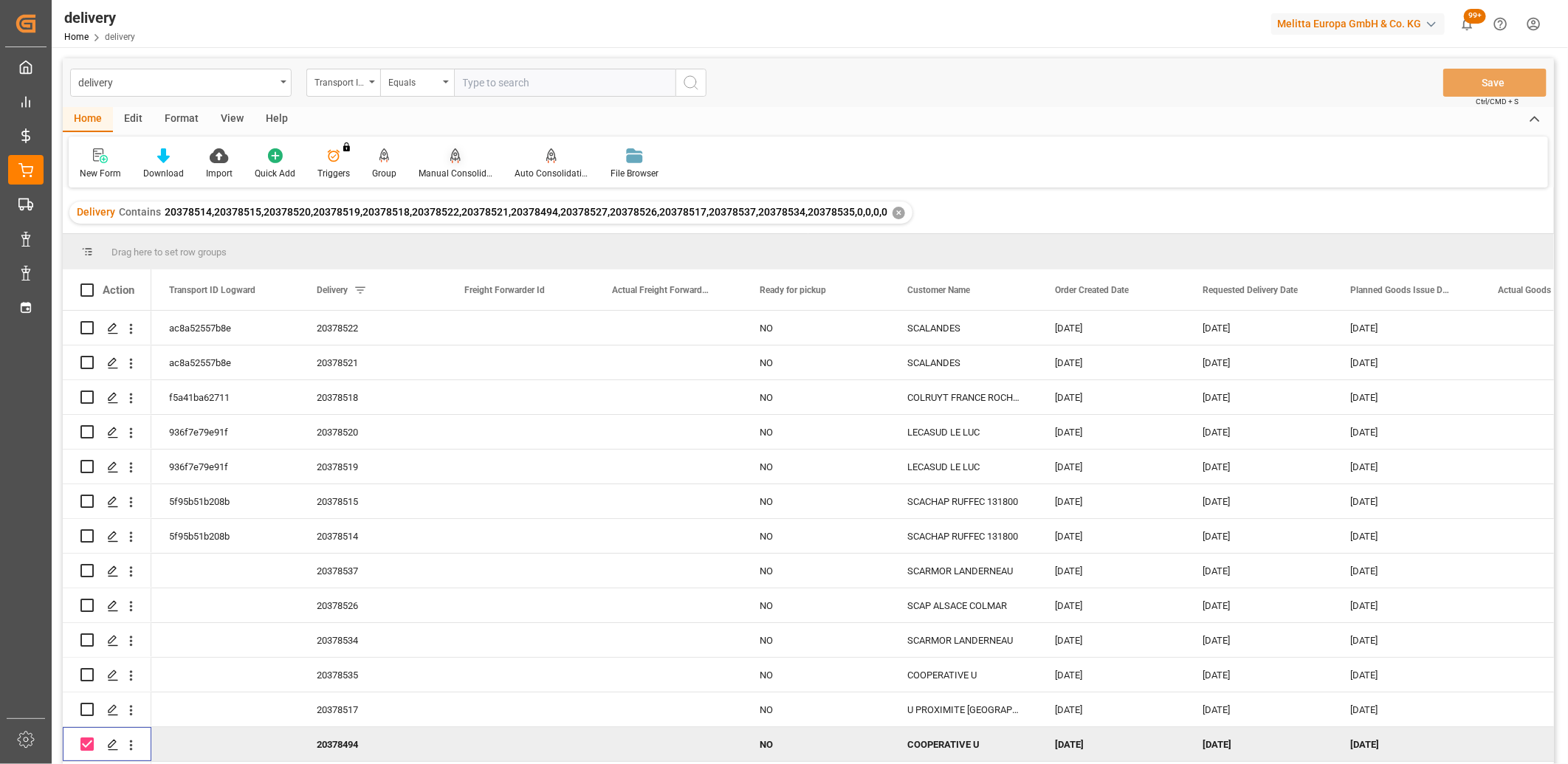
click at [449, 167] on div "Manual Consolidation" at bounding box center [456, 173] width 74 height 13
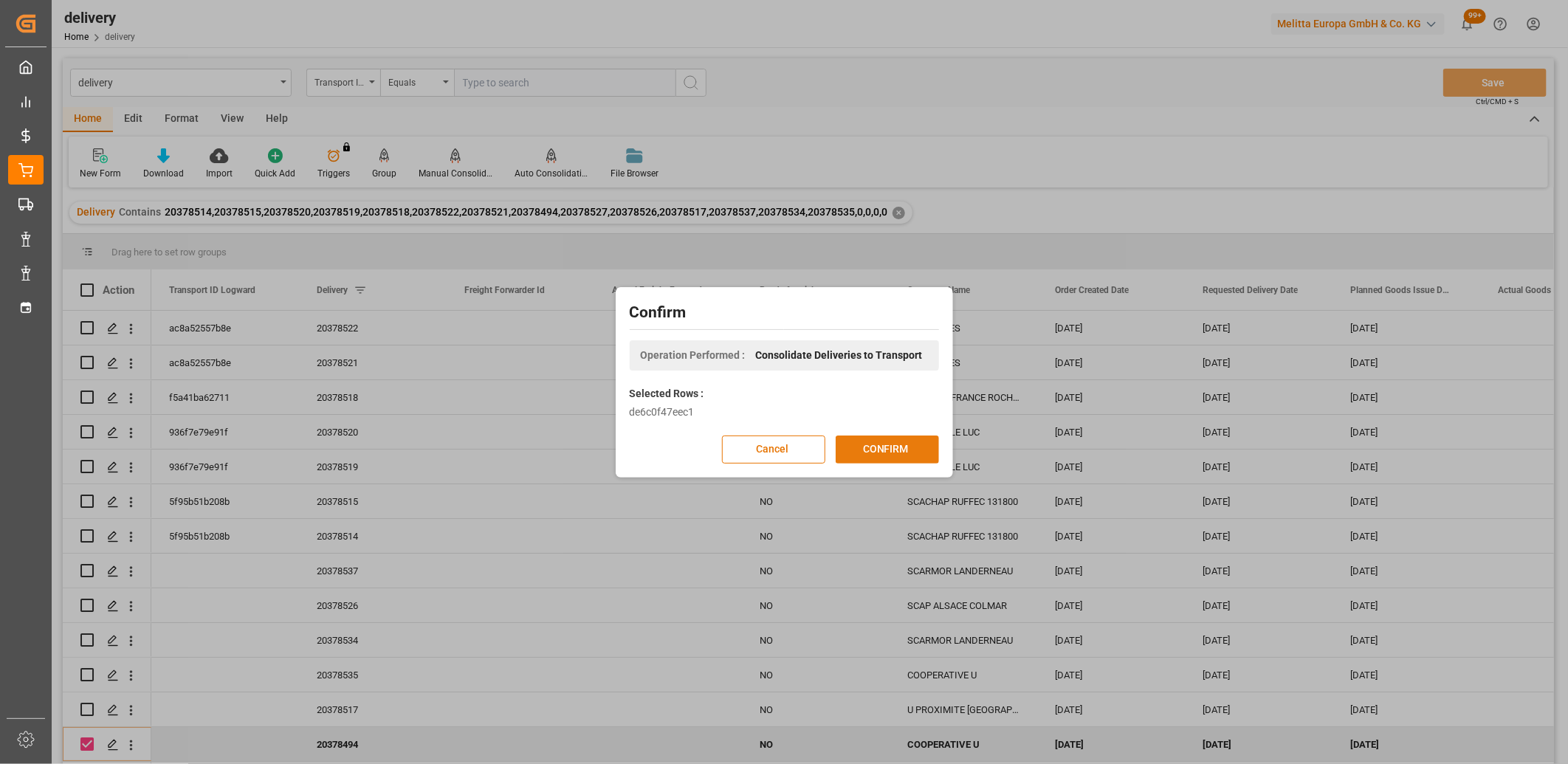
click at [853, 444] on button "CONFIRM" at bounding box center [887, 449] width 103 height 28
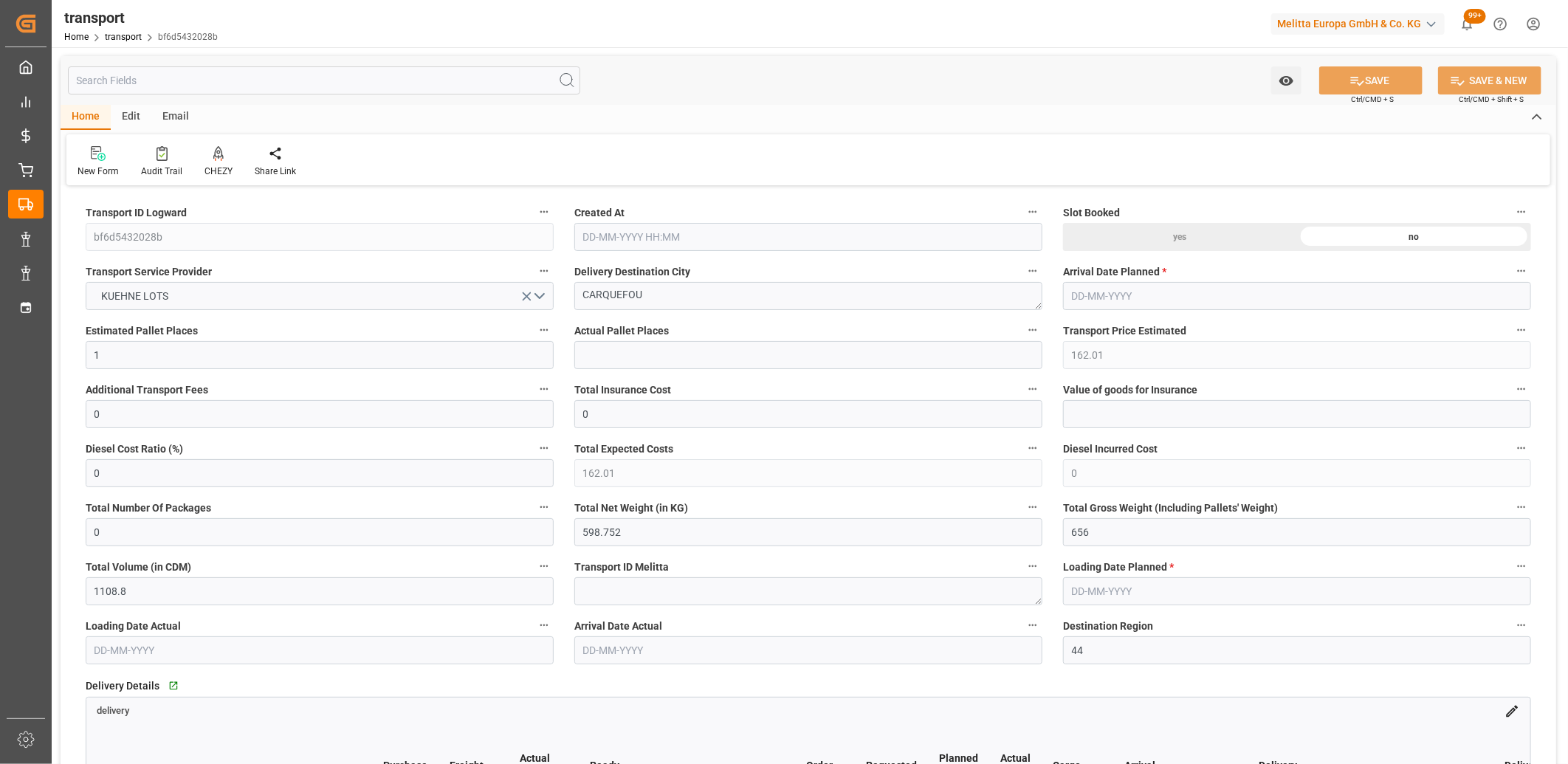
type input "17-09-2025 11:26"
type input "[DATE]"
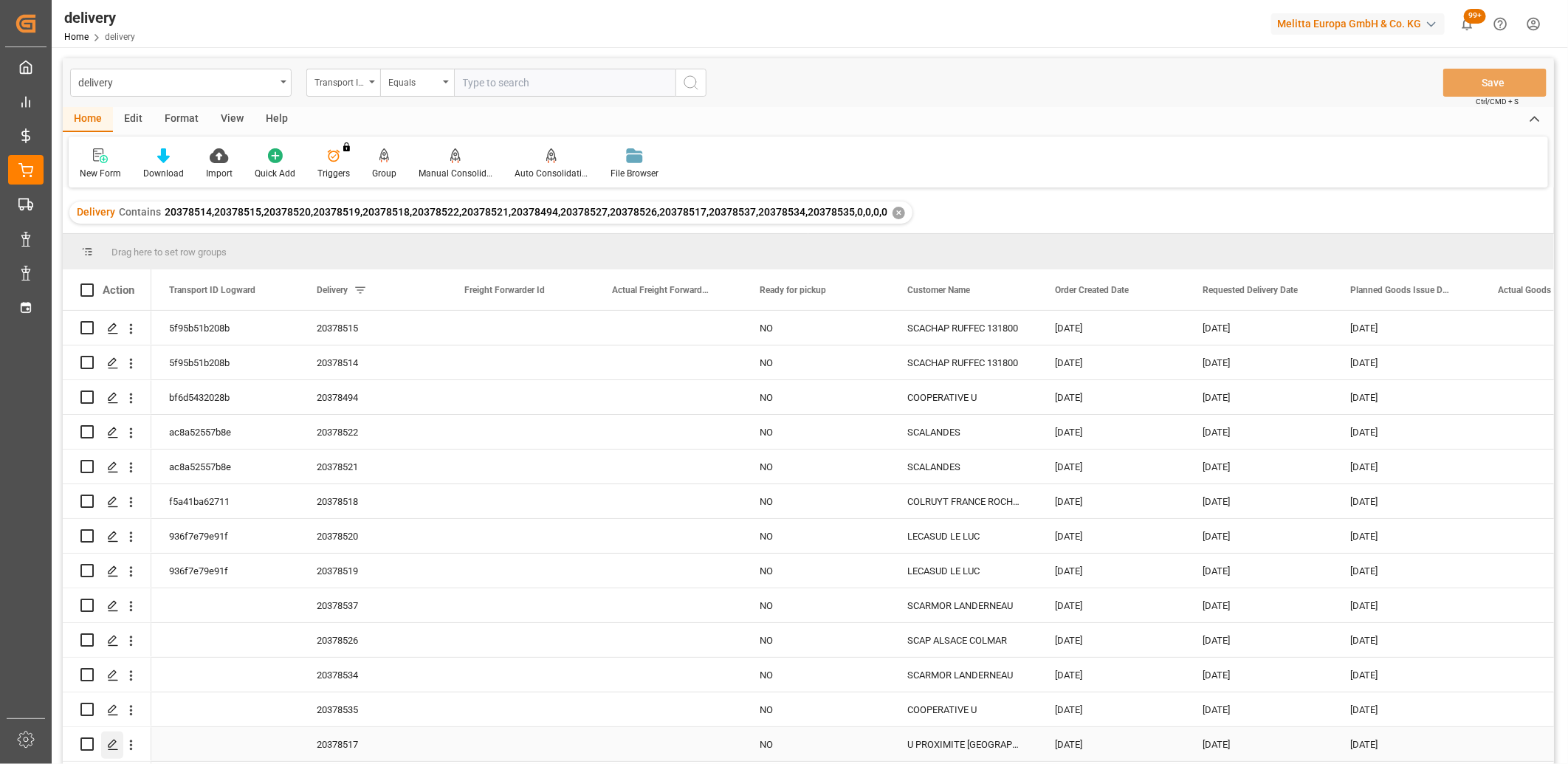
scroll to position [32, 0]
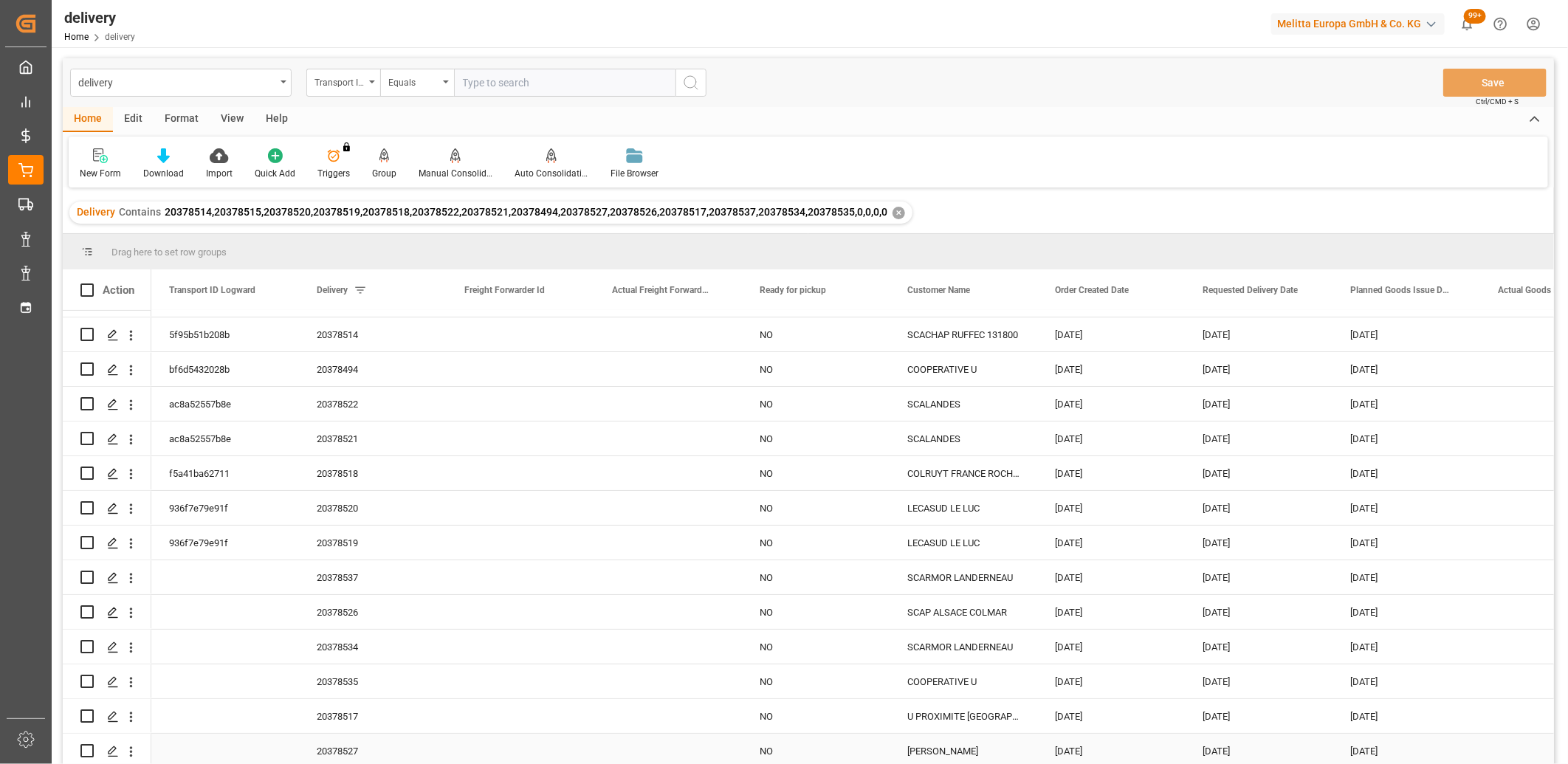
click at [91, 744] on input "Press Space to toggle row selection (unchecked)" at bounding box center [86, 750] width 13 height 13
checkbox input "true"
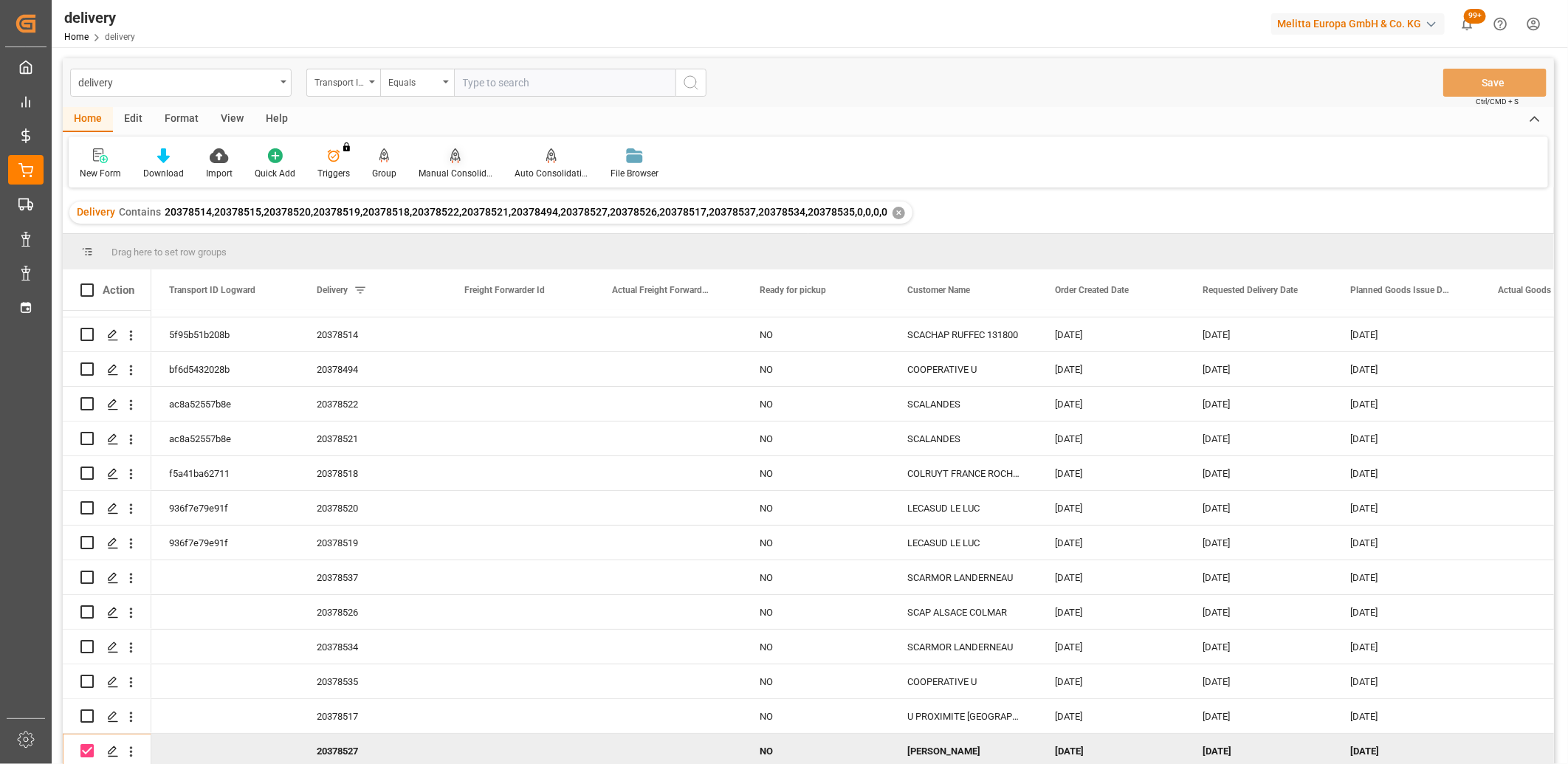
click at [450, 156] on icon at bounding box center [455, 155] width 10 height 15
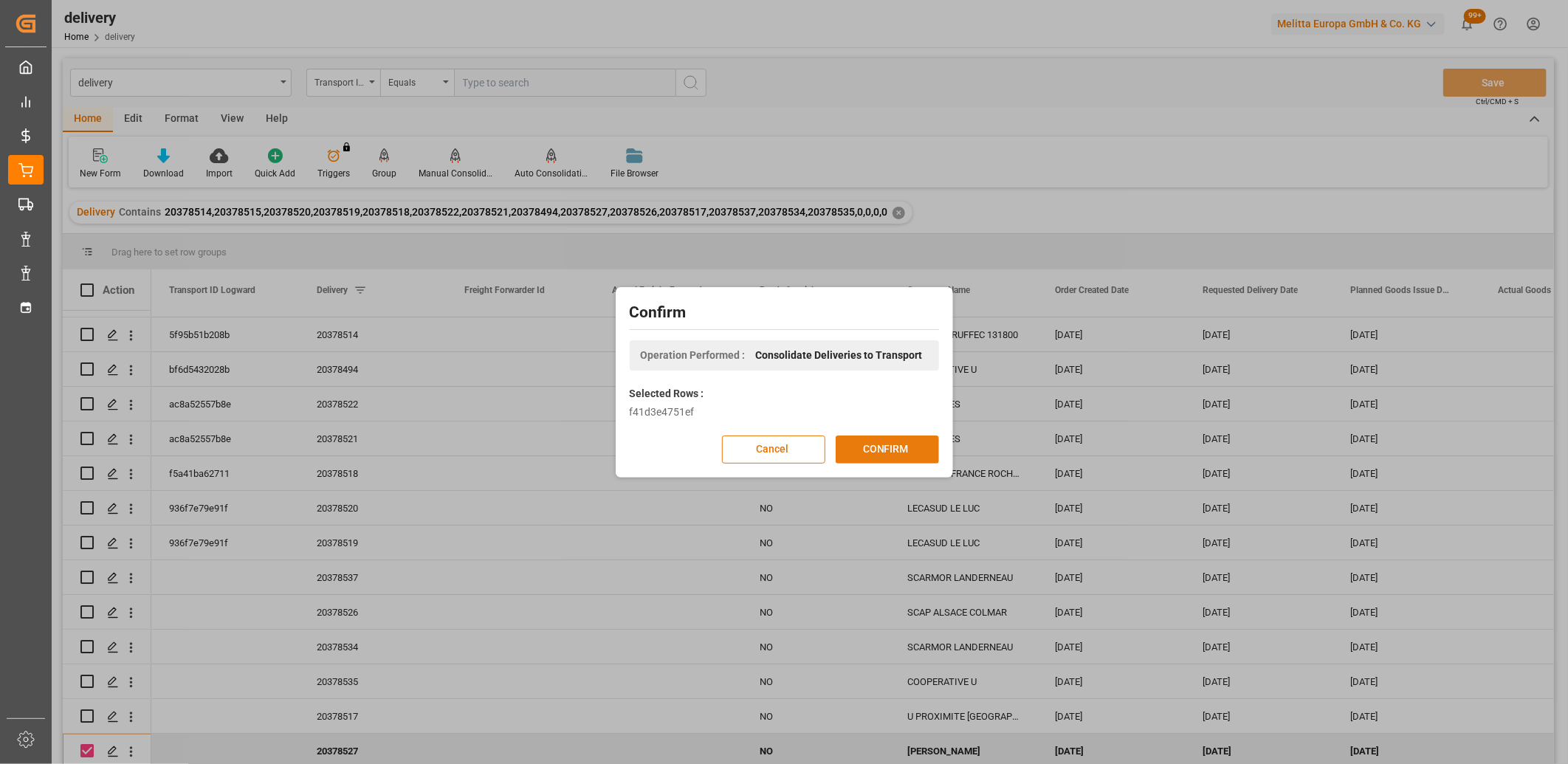
click at [870, 449] on button "CONFIRM" at bounding box center [887, 449] width 103 height 28
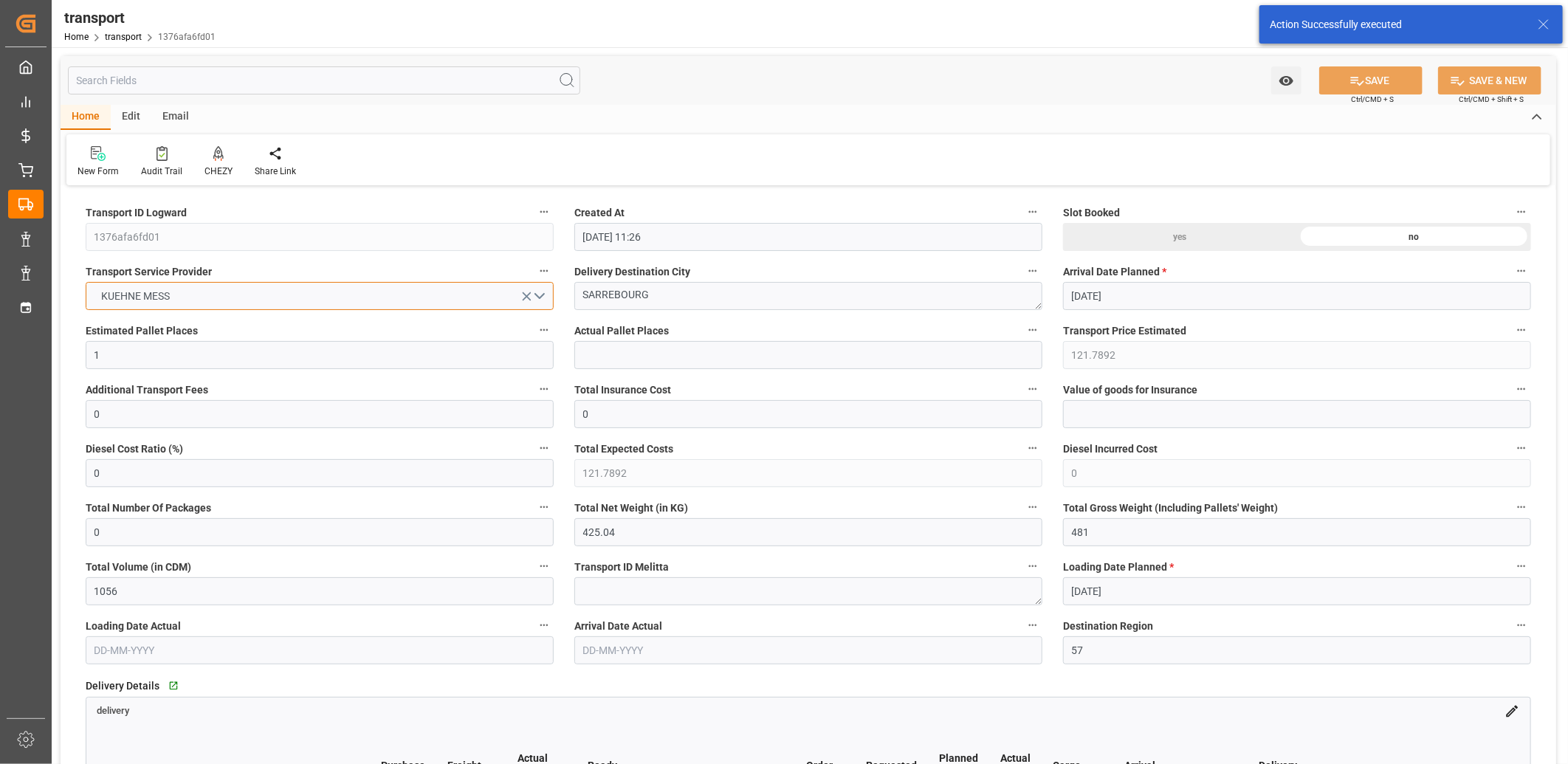
click at [268, 292] on button "KUEHNE MESS" at bounding box center [320, 296] width 468 height 28
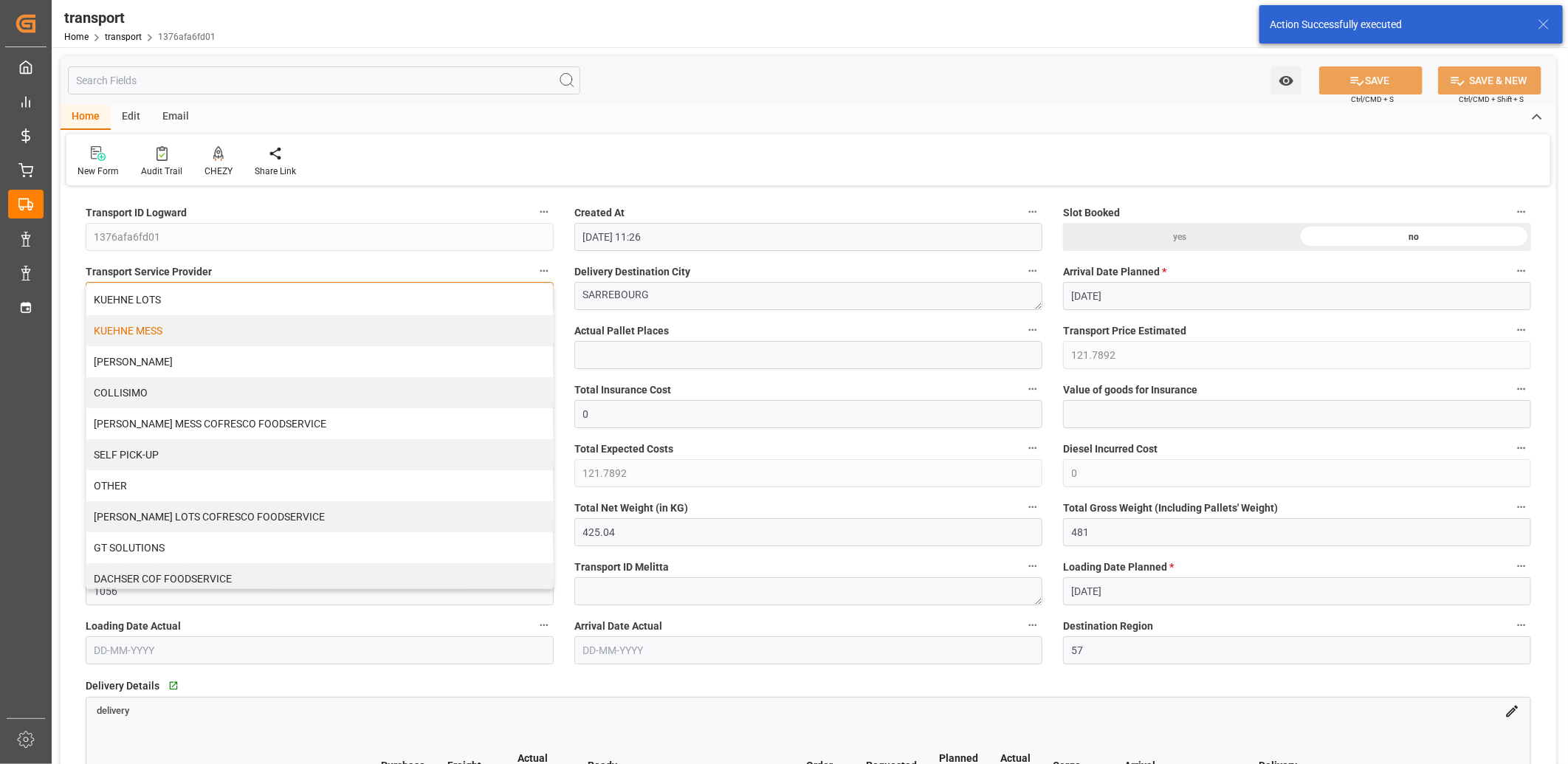
click at [268, 292] on div "KUEHNE LOTS" at bounding box center [319, 299] width 466 height 31
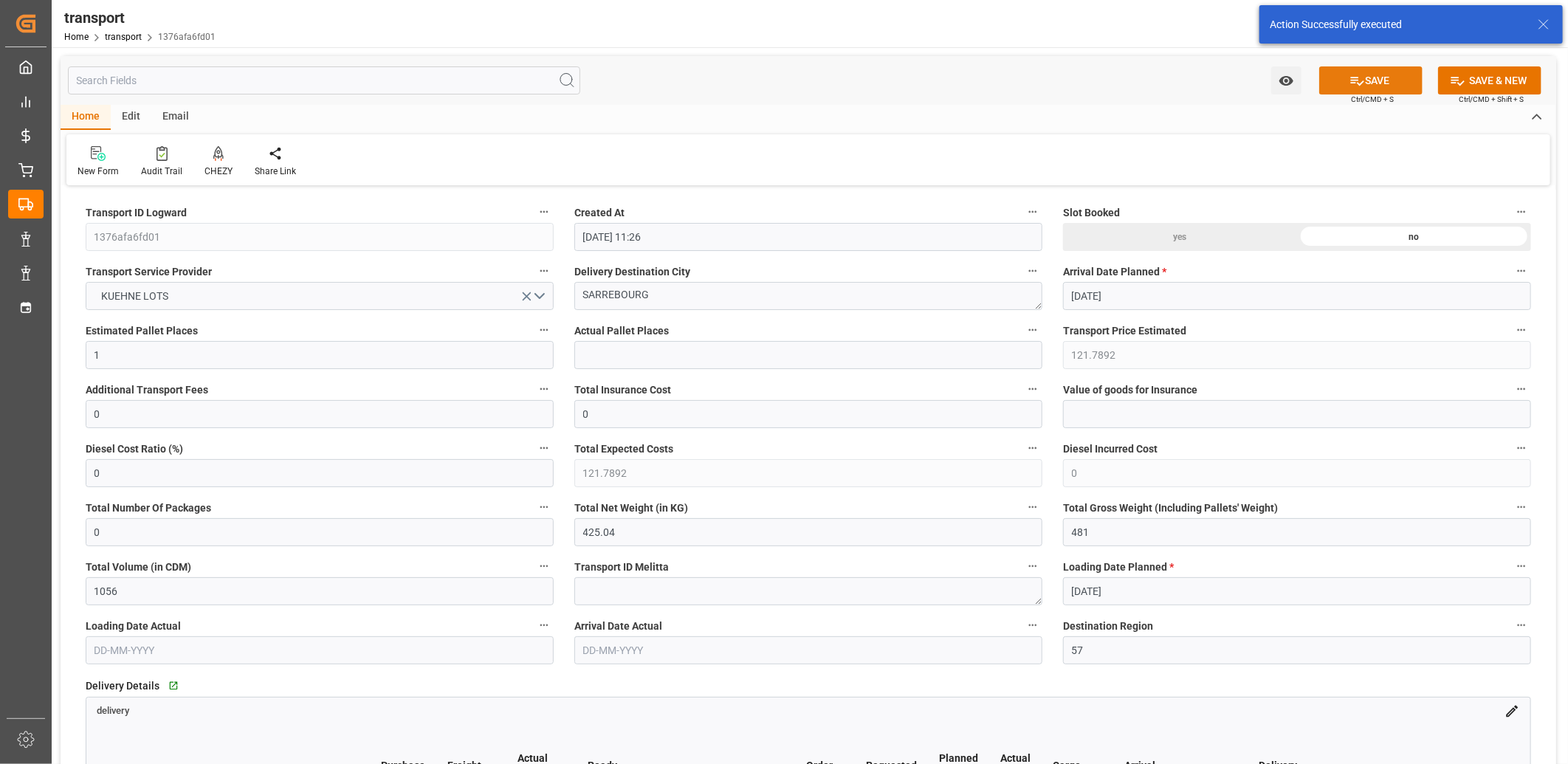
click at [1339, 78] on button "SAVE" at bounding box center [1370, 80] width 103 height 28
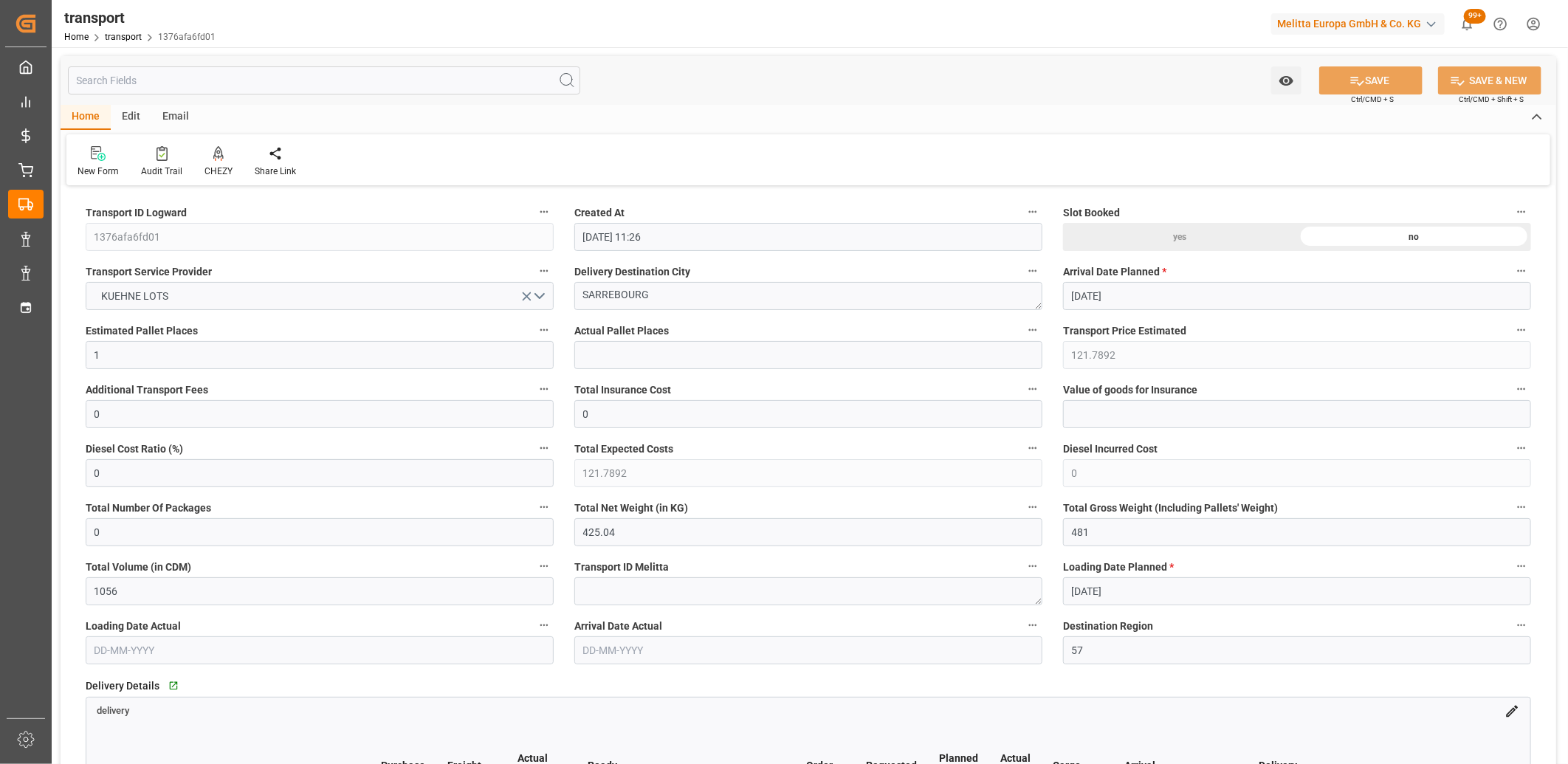
type input "127.3"
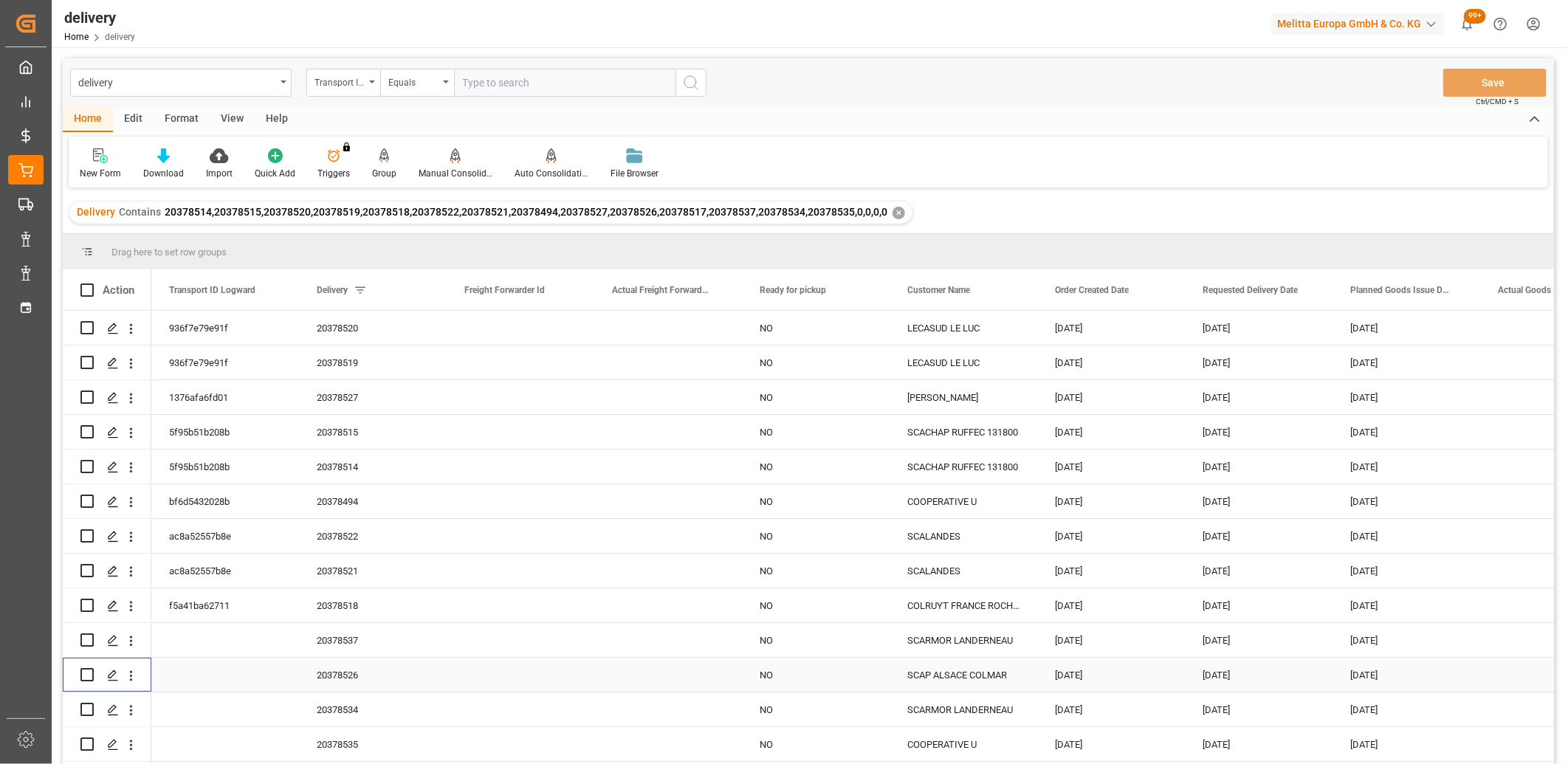
click at [86, 674] on input "Press Space to toggle row selection (unchecked)" at bounding box center [86, 674] width 13 height 13
checkbox input "true"
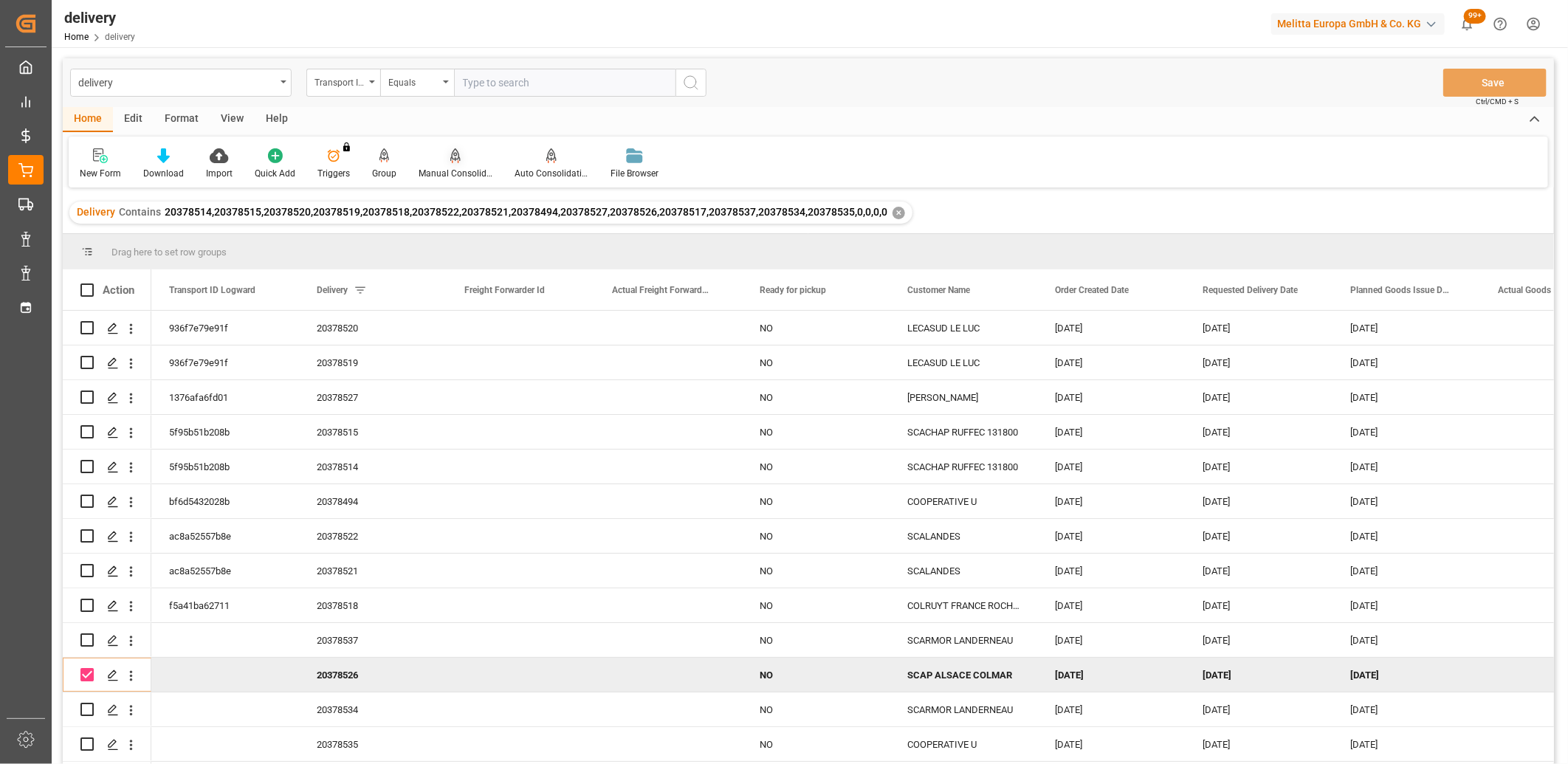
click at [453, 162] on icon at bounding box center [455, 155] width 10 height 15
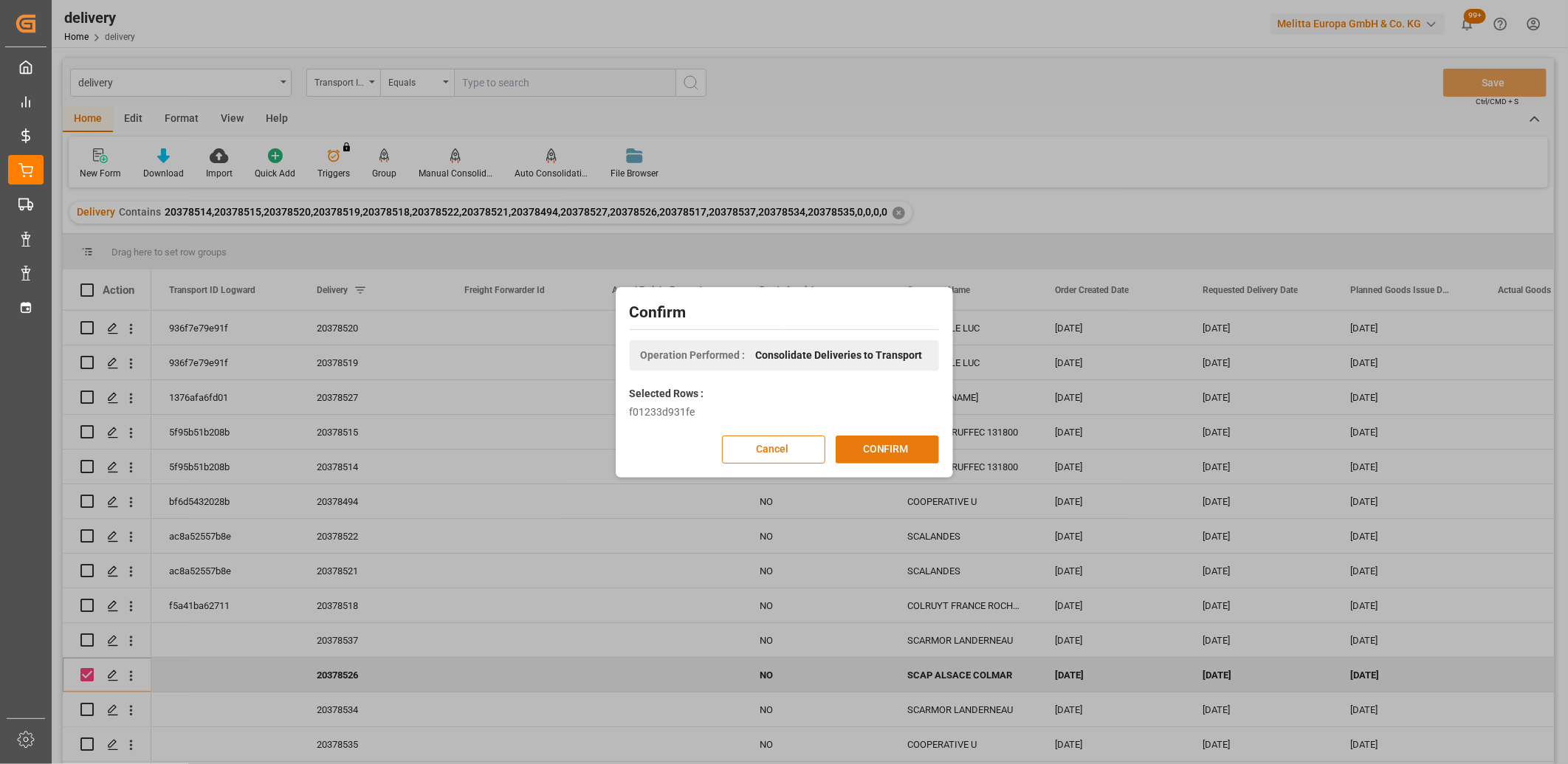
click at [851, 441] on button "CONFIRM" at bounding box center [887, 449] width 103 height 28
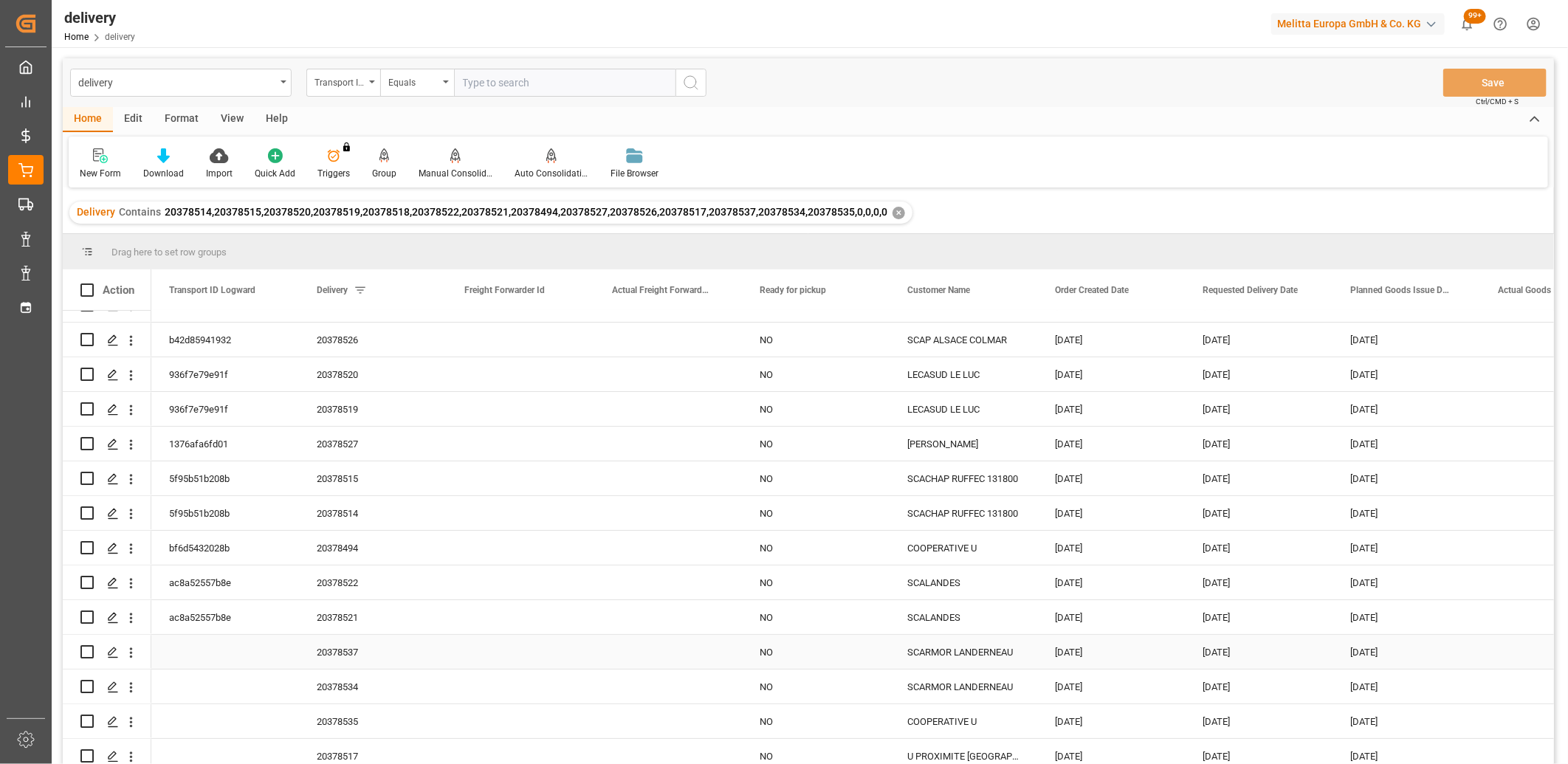
scroll to position [32, 0]
click at [89, 744] on input "Press Space to toggle row selection (unchecked)" at bounding box center [86, 750] width 13 height 13
checkbox input "true"
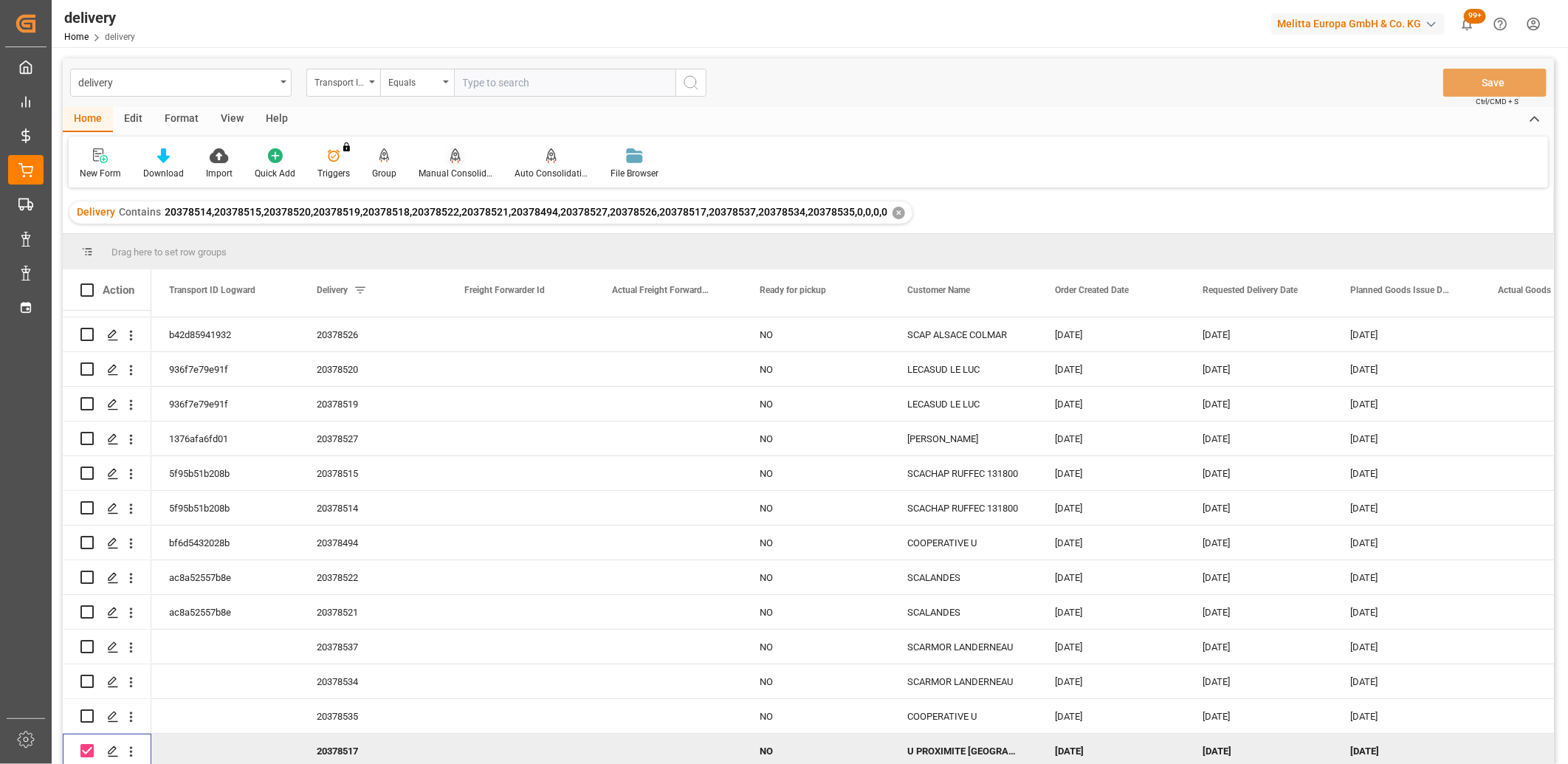
click at [446, 163] on div "Manual Consolidation" at bounding box center [455, 164] width 96 height 32
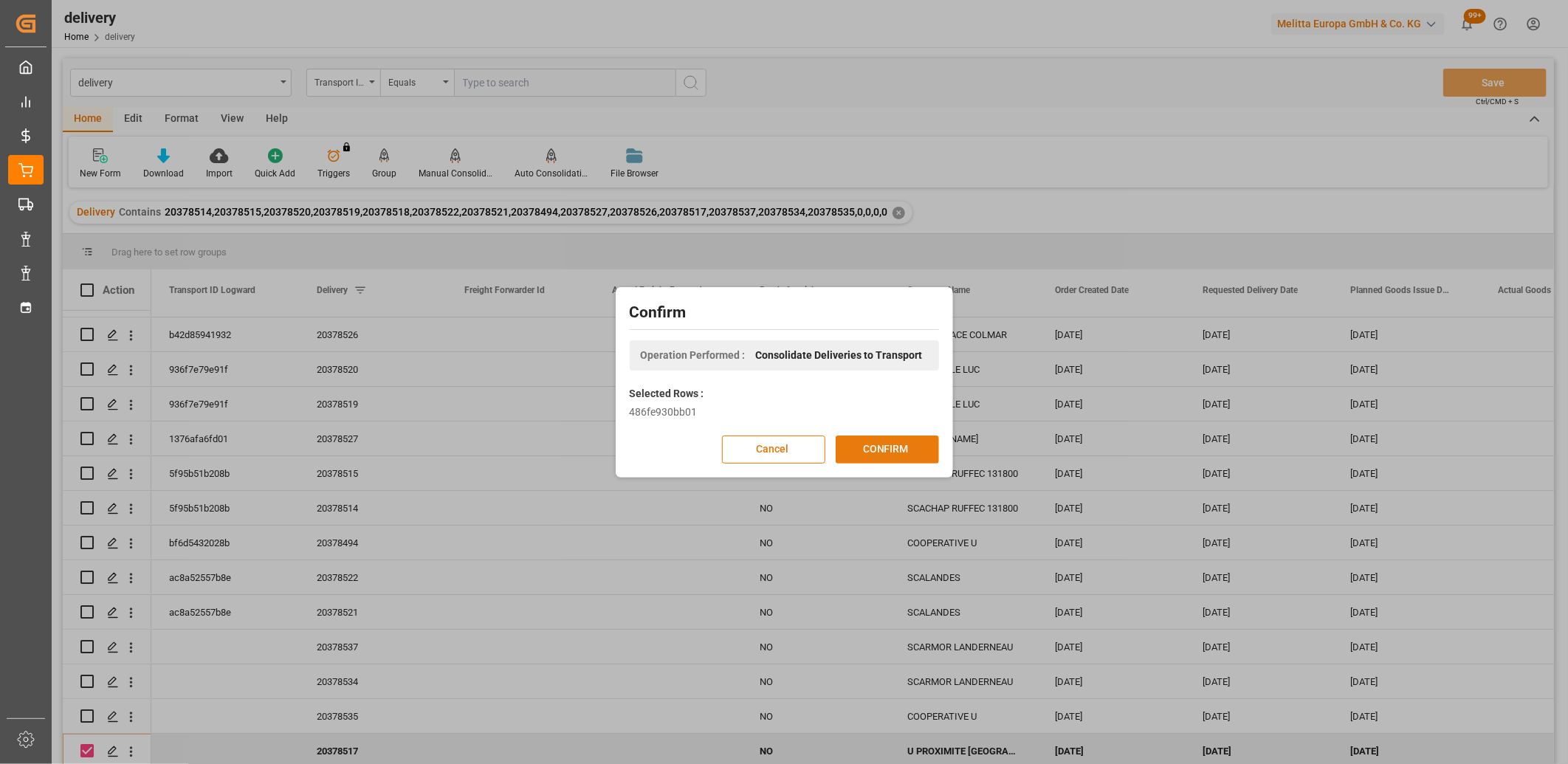
click at [859, 450] on button "CONFIRM" at bounding box center [887, 449] width 103 height 28
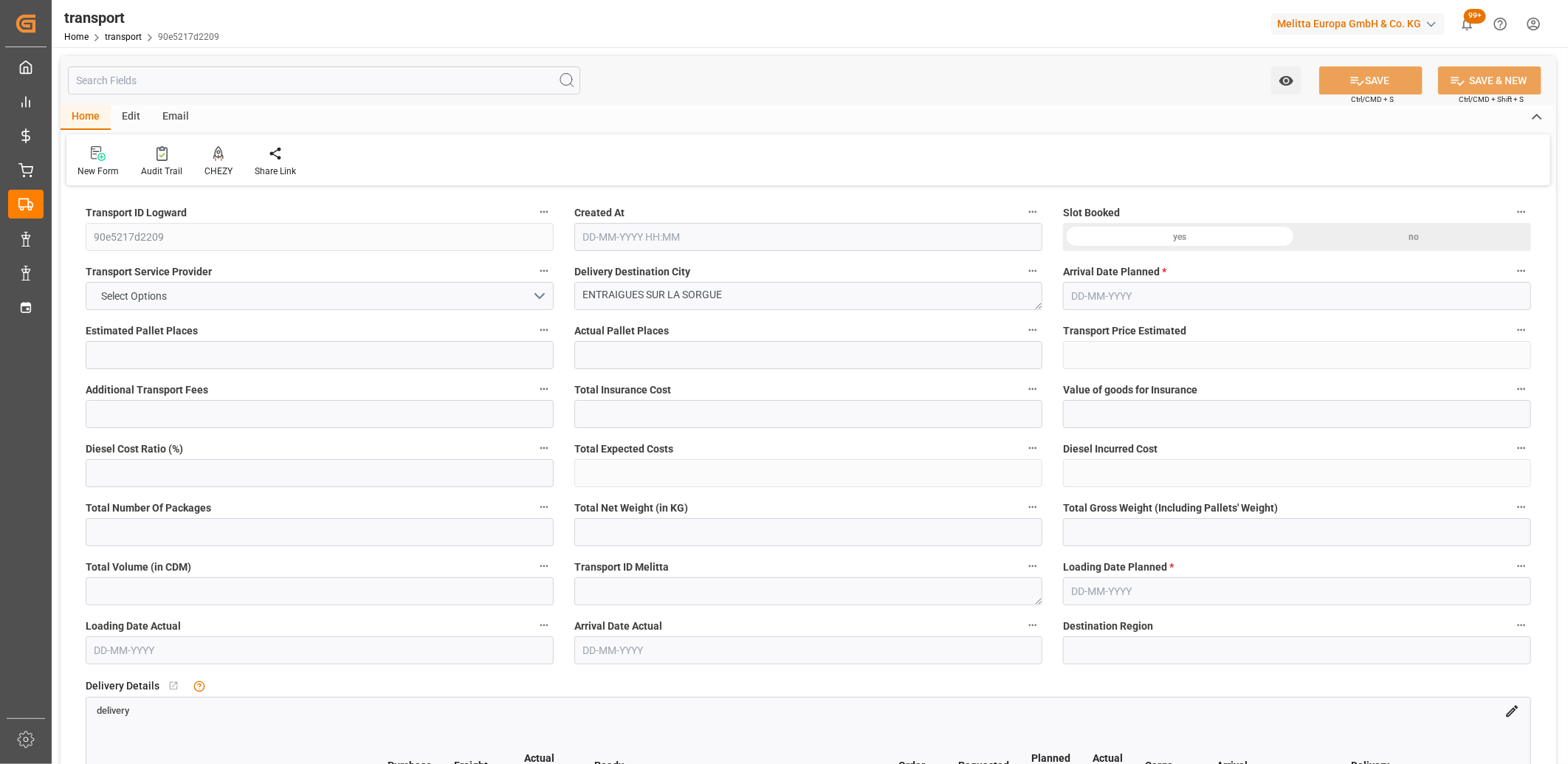
type input "3"
type input "298.85"
type input "0"
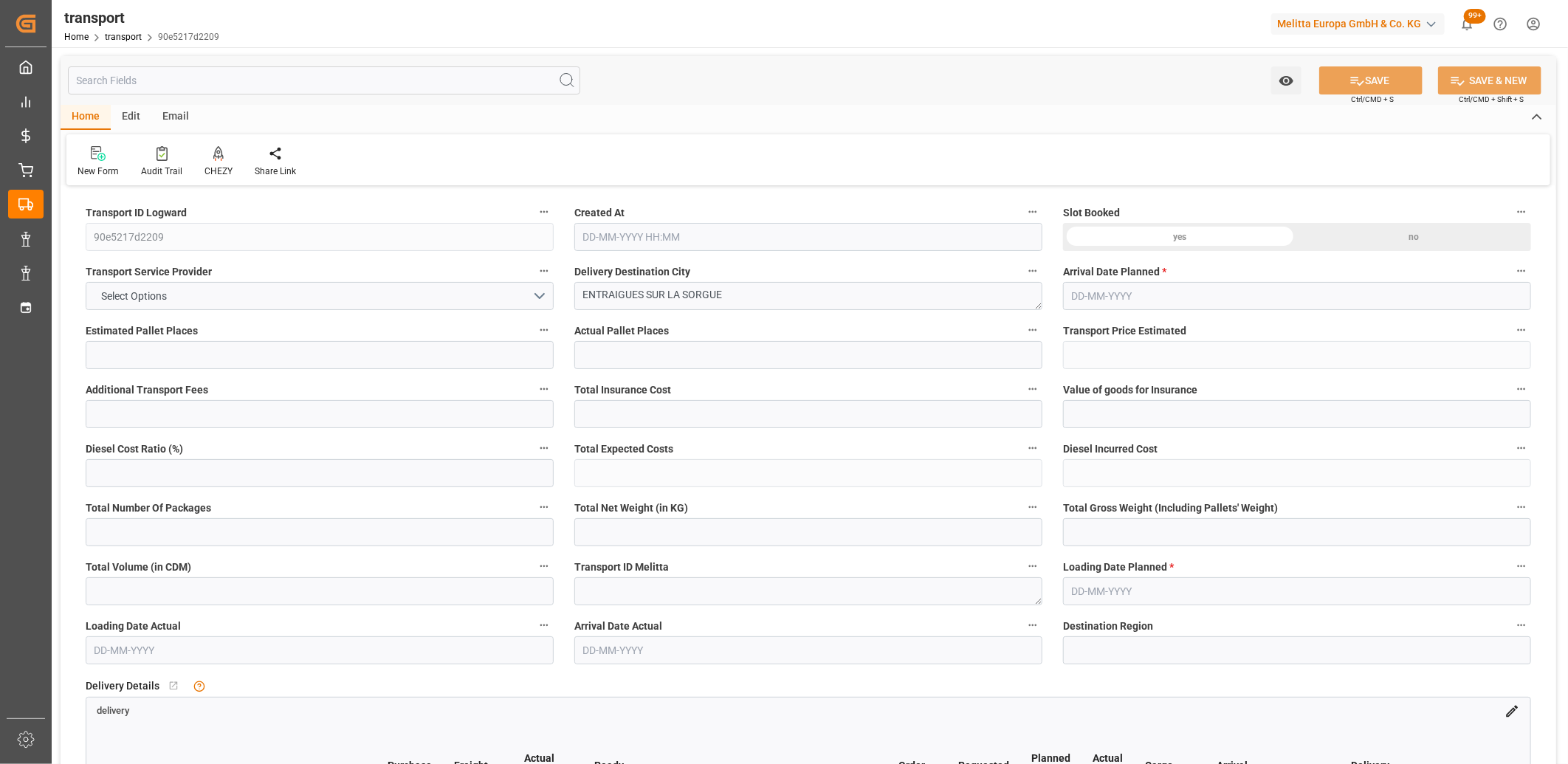
type input "298.85"
type input "0"
type input "795.164"
type input "1075.38"
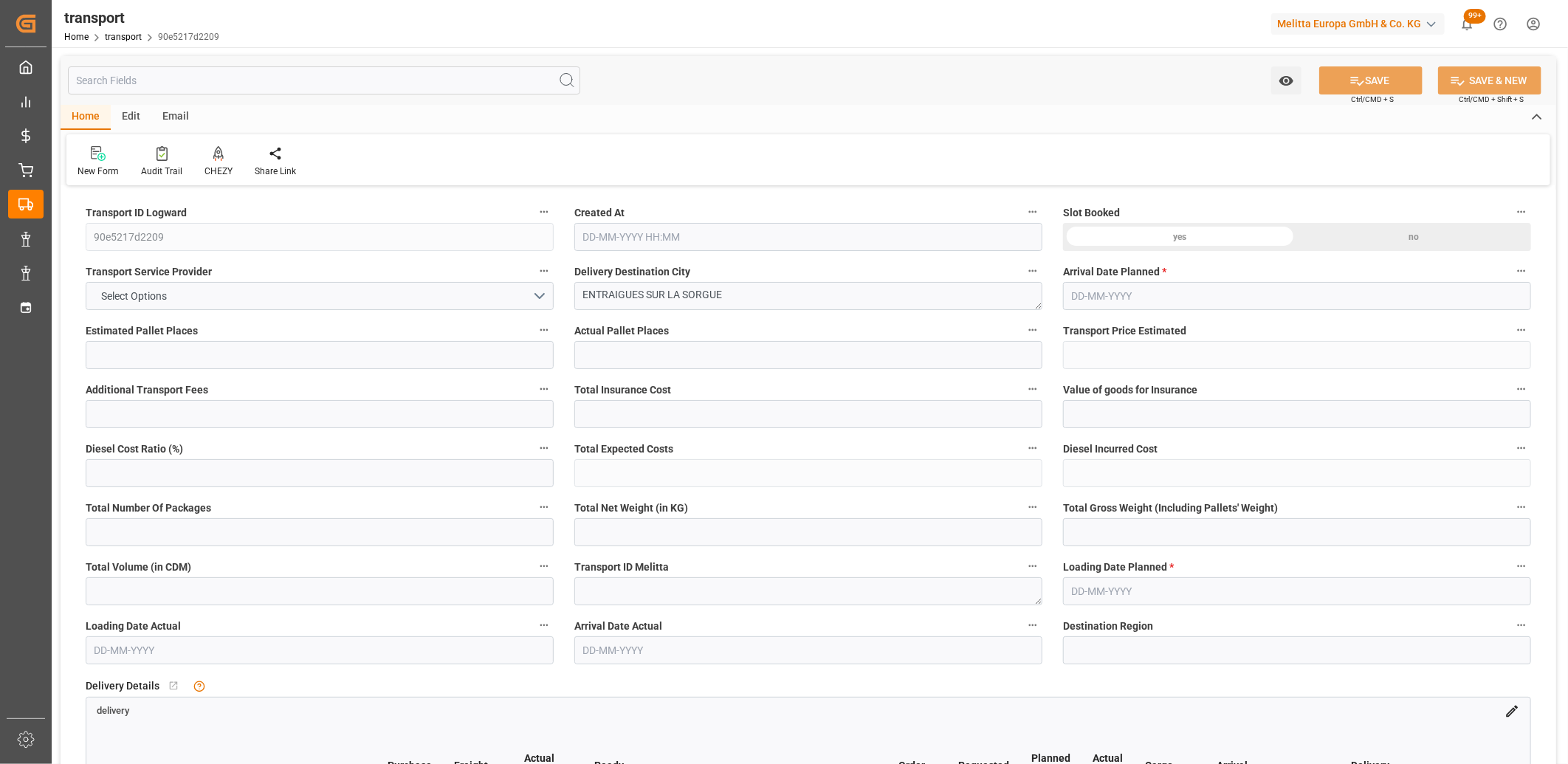
type input "2388.108"
type input "84"
type input "0"
type input "238"
type input "9"
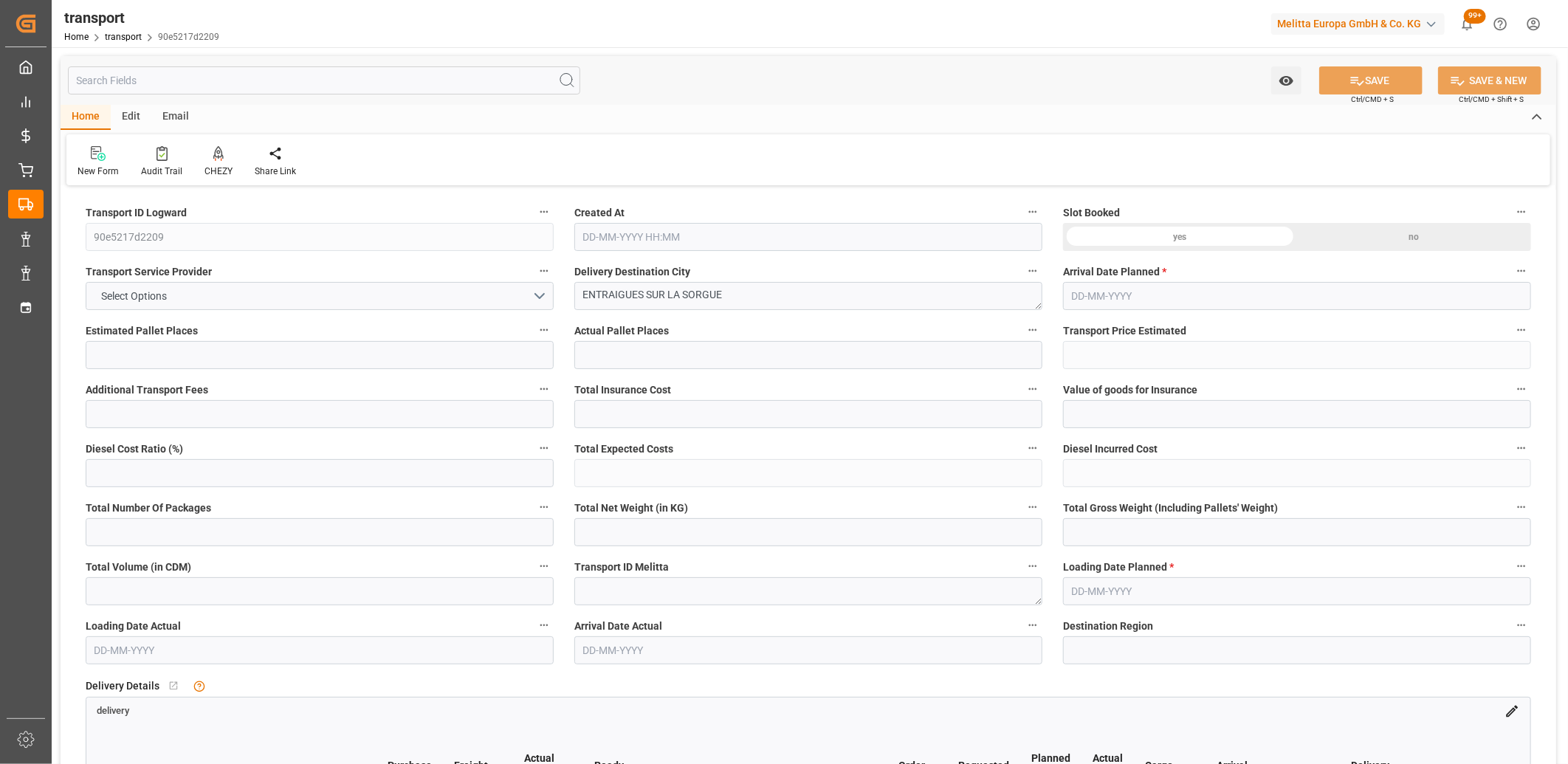
type input "101"
type input "868.38"
type input "0"
type input "4710.8598"
type input "0"
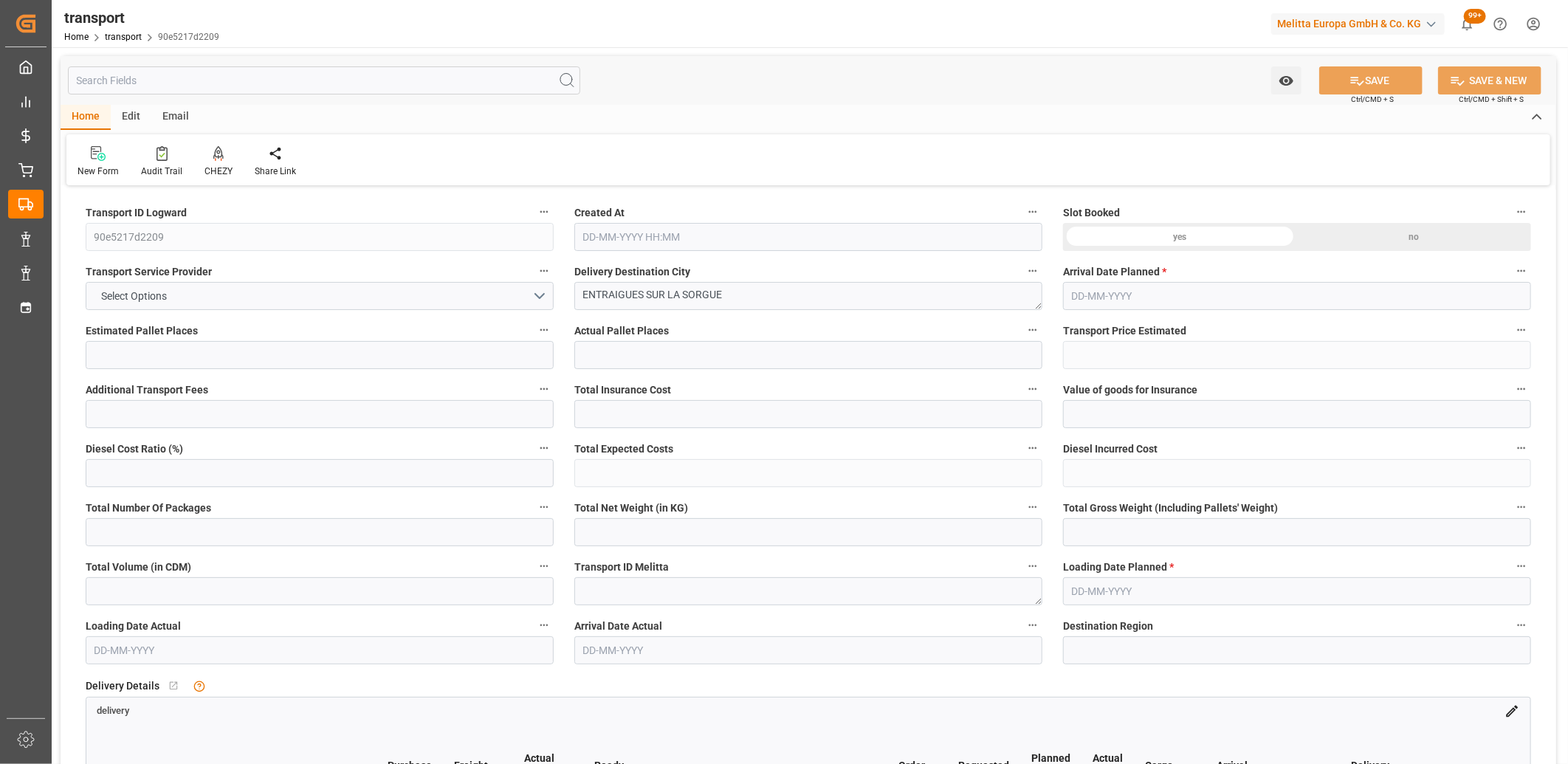
type input "0"
type input "21"
type input "35"
type input "17-09-2025 11:27"
type input "[DATE]"
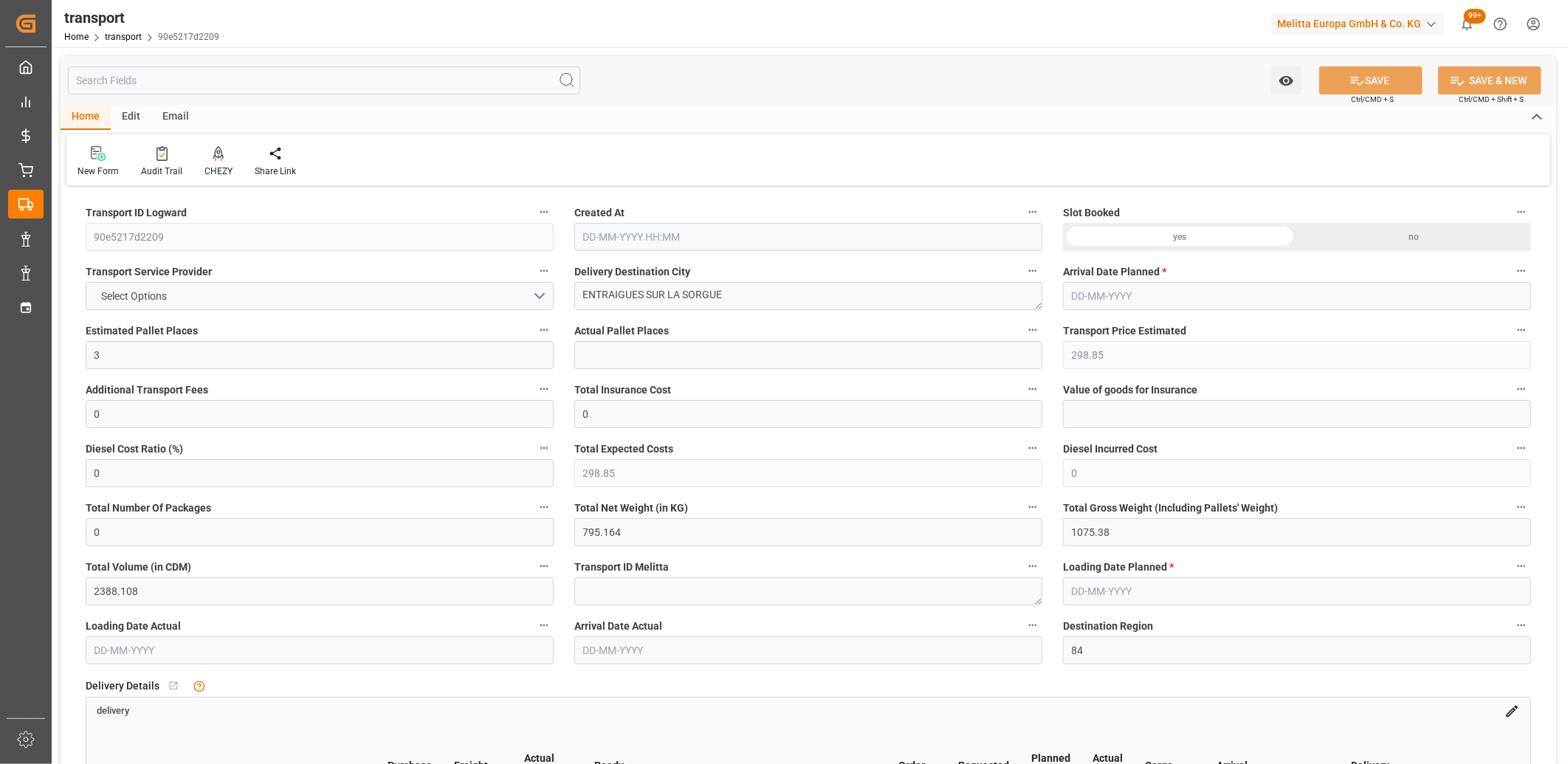
type input "[DATE]"
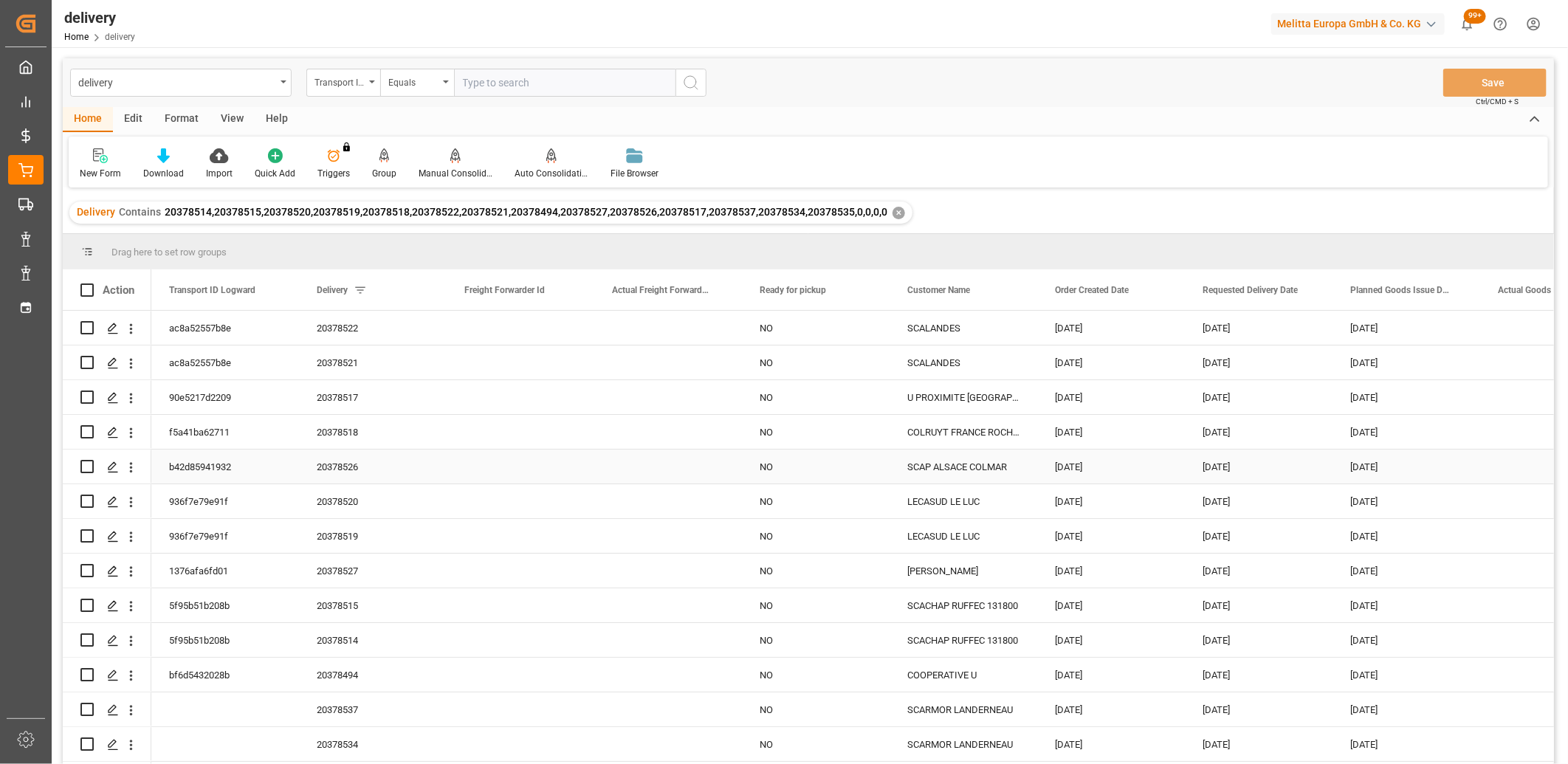
scroll to position [32, 0]
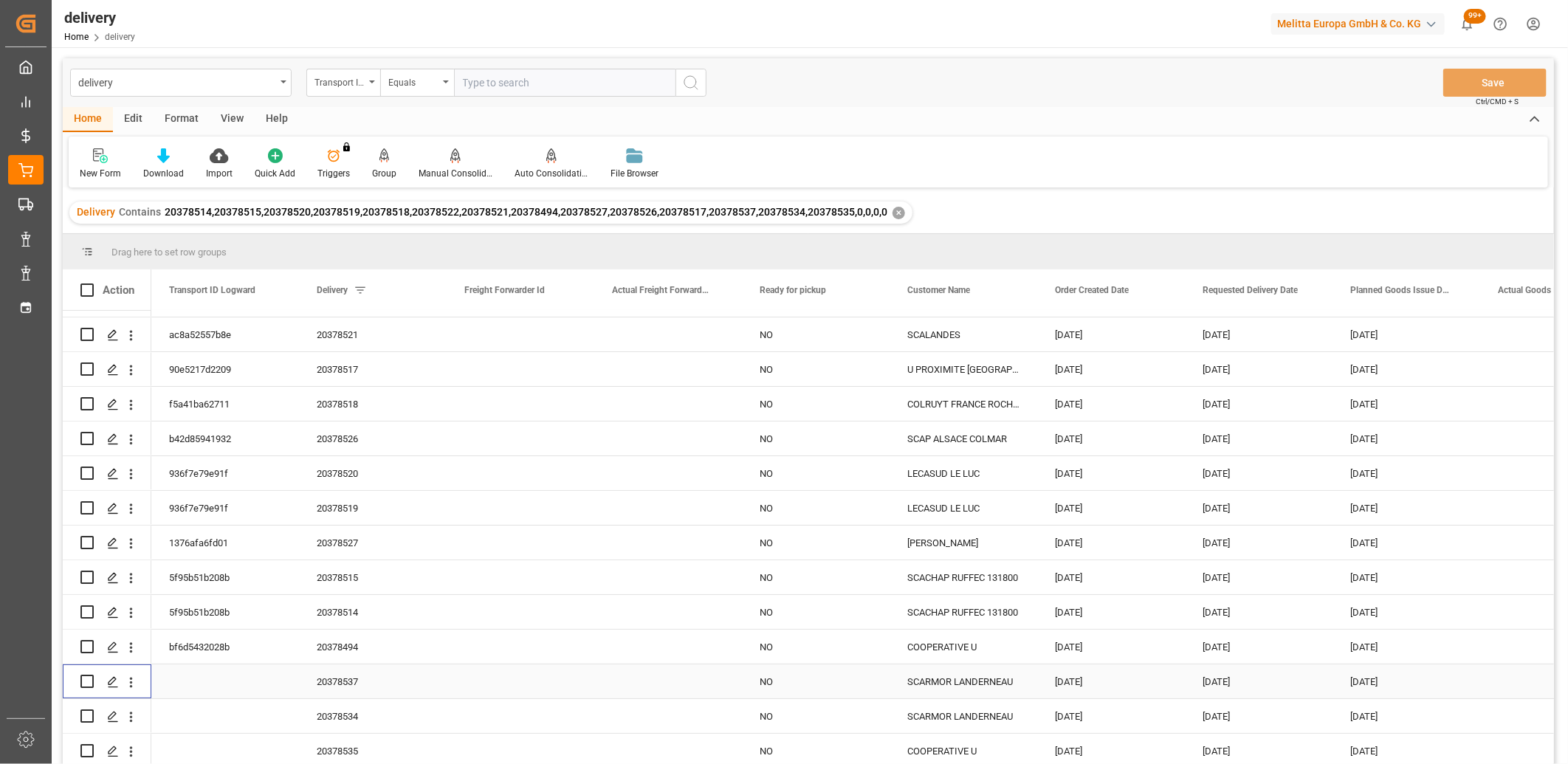
click at [89, 678] on input "Press Space to toggle row selection (unchecked)" at bounding box center [86, 681] width 13 height 13
checkbox input "true"
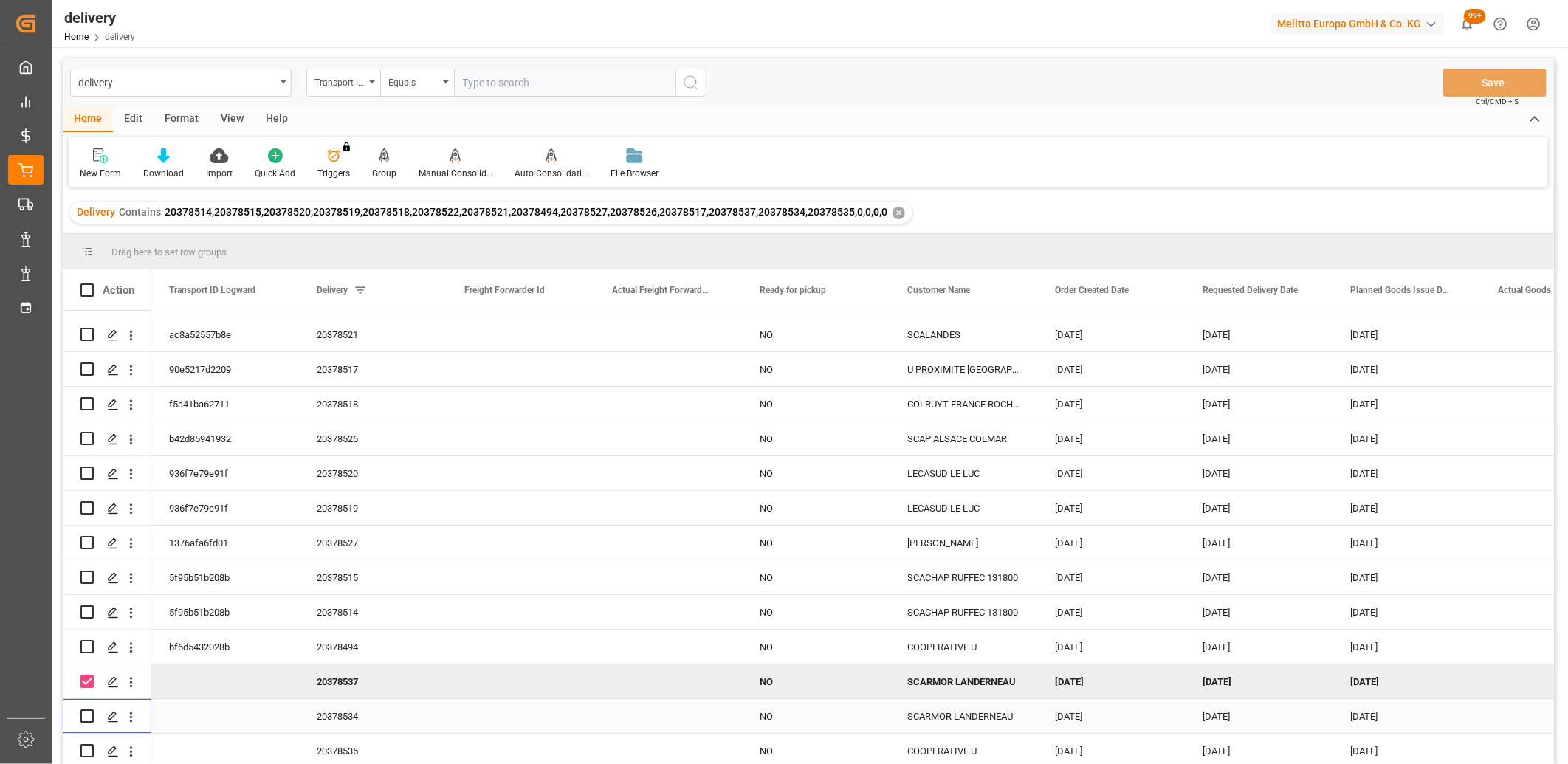
click at [93, 710] on input "Press Space to toggle row selection (unchecked)" at bounding box center [86, 715] width 13 height 13
checkbox input "true"
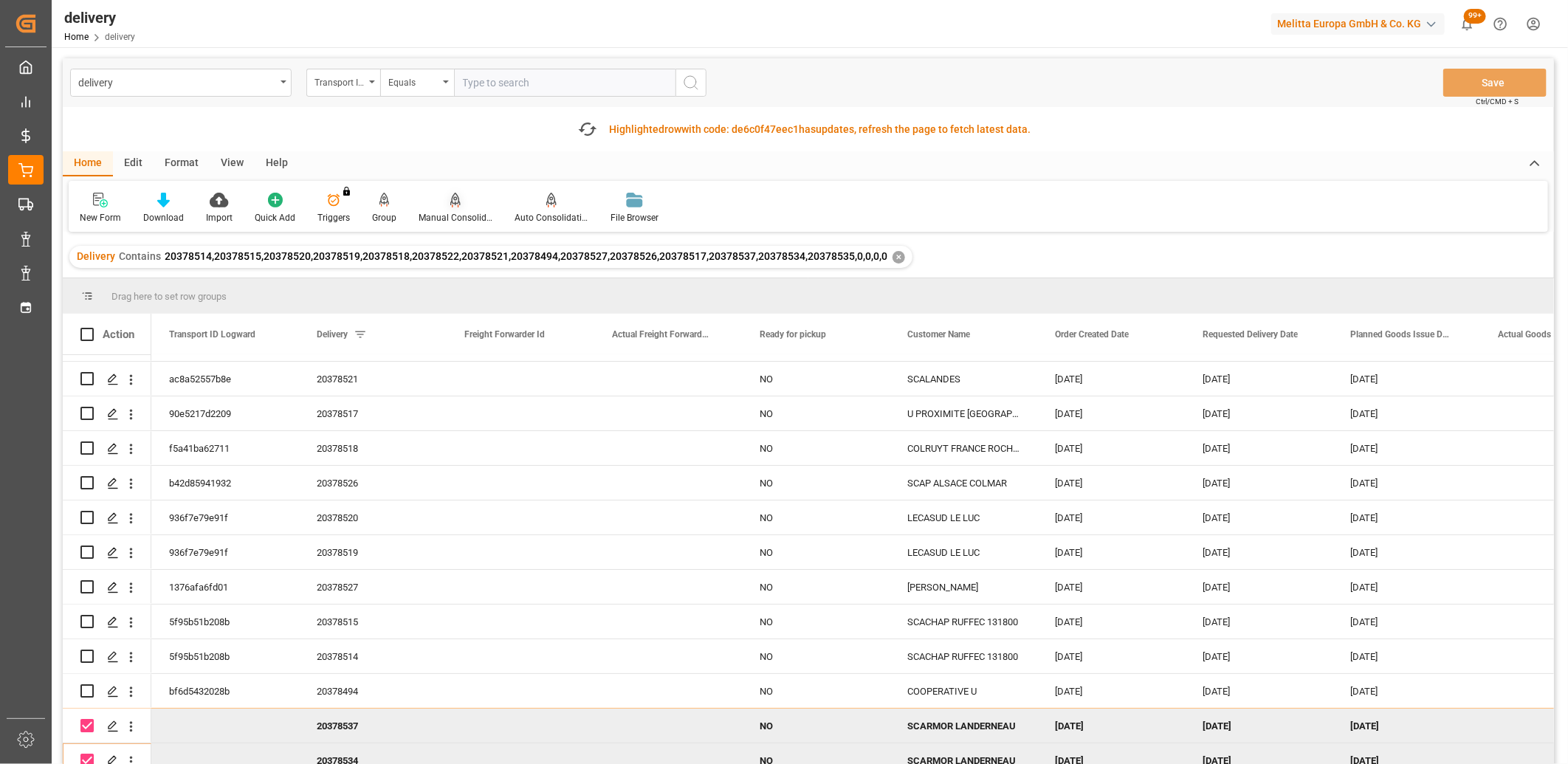
click at [450, 193] on icon at bounding box center [455, 200] width 10 height 15
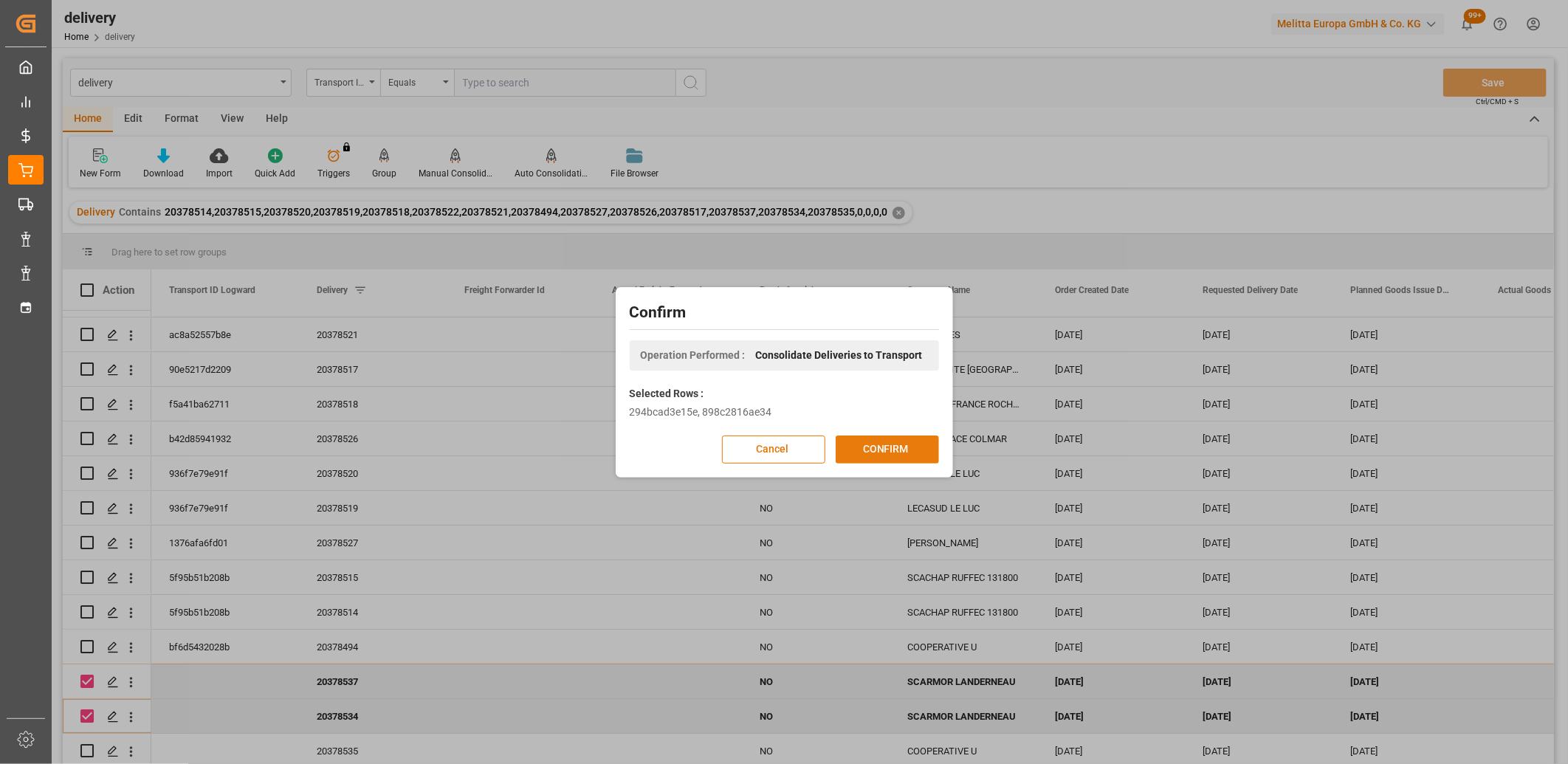
click at [889, 450] on button "CONFIRM" at bounding box center [887, 449] width 103 height 28
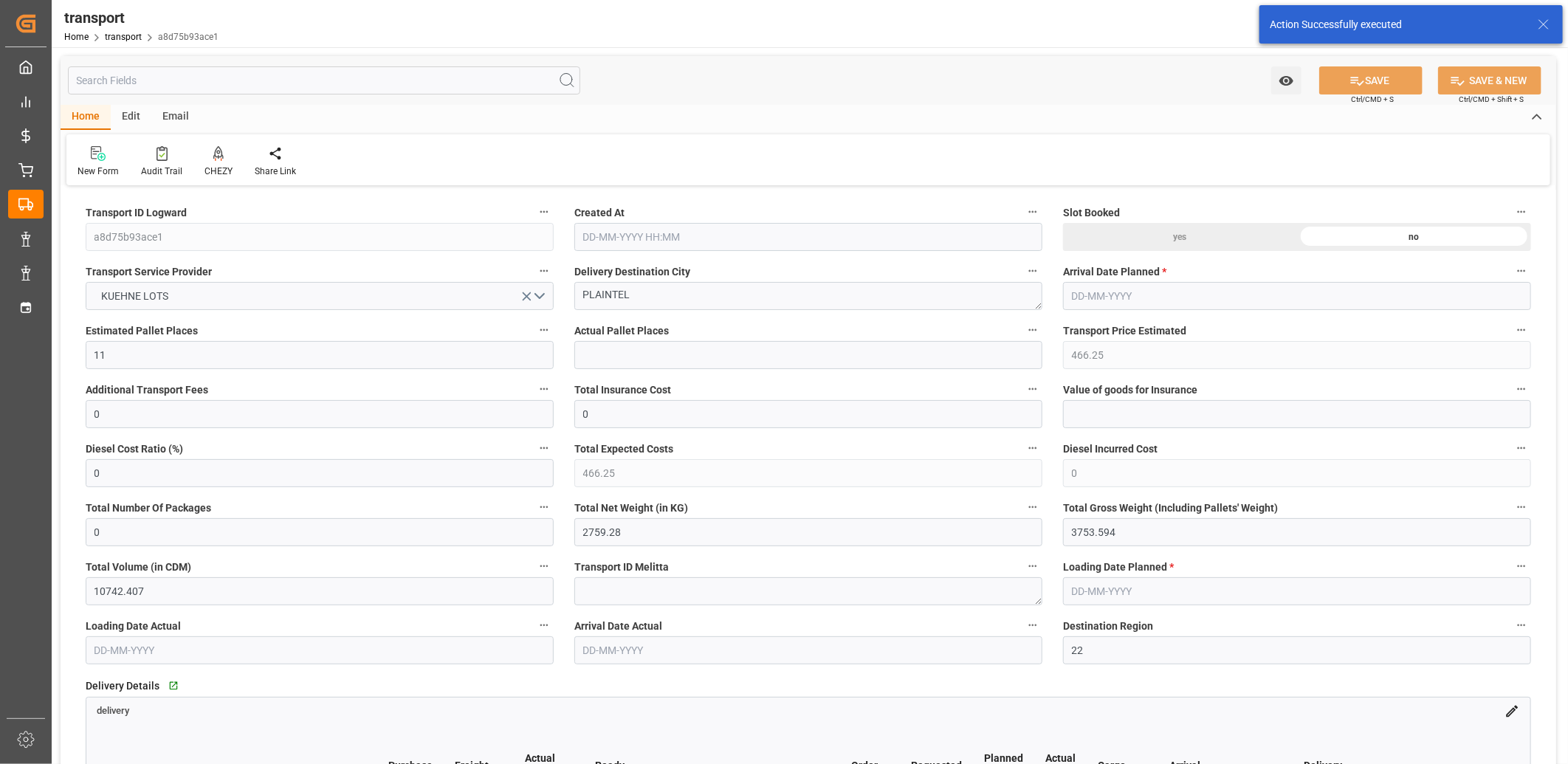
type input "17-09-2025 11:27"
type input "[DATE]"
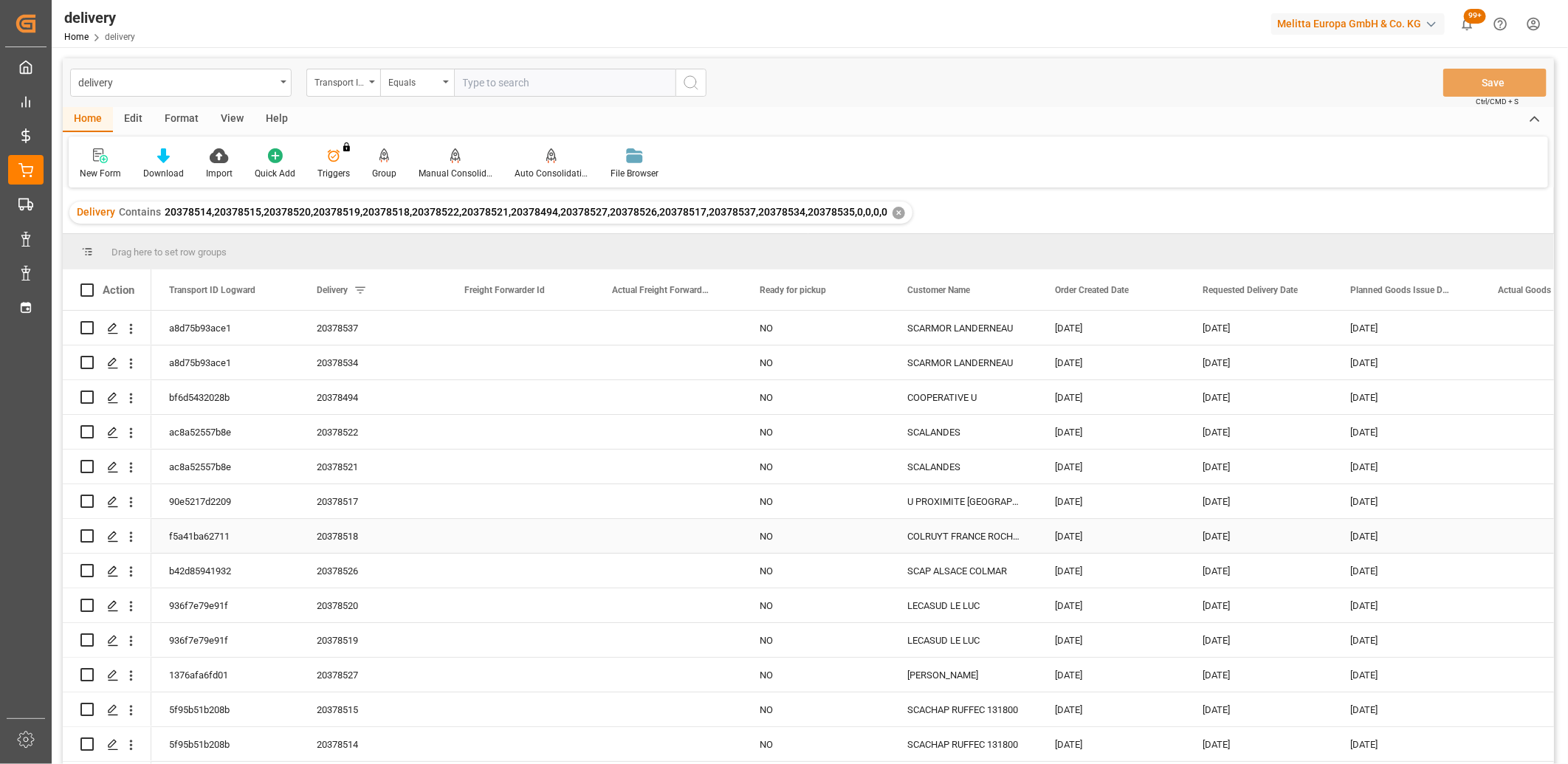
scroll to position [32, 0]
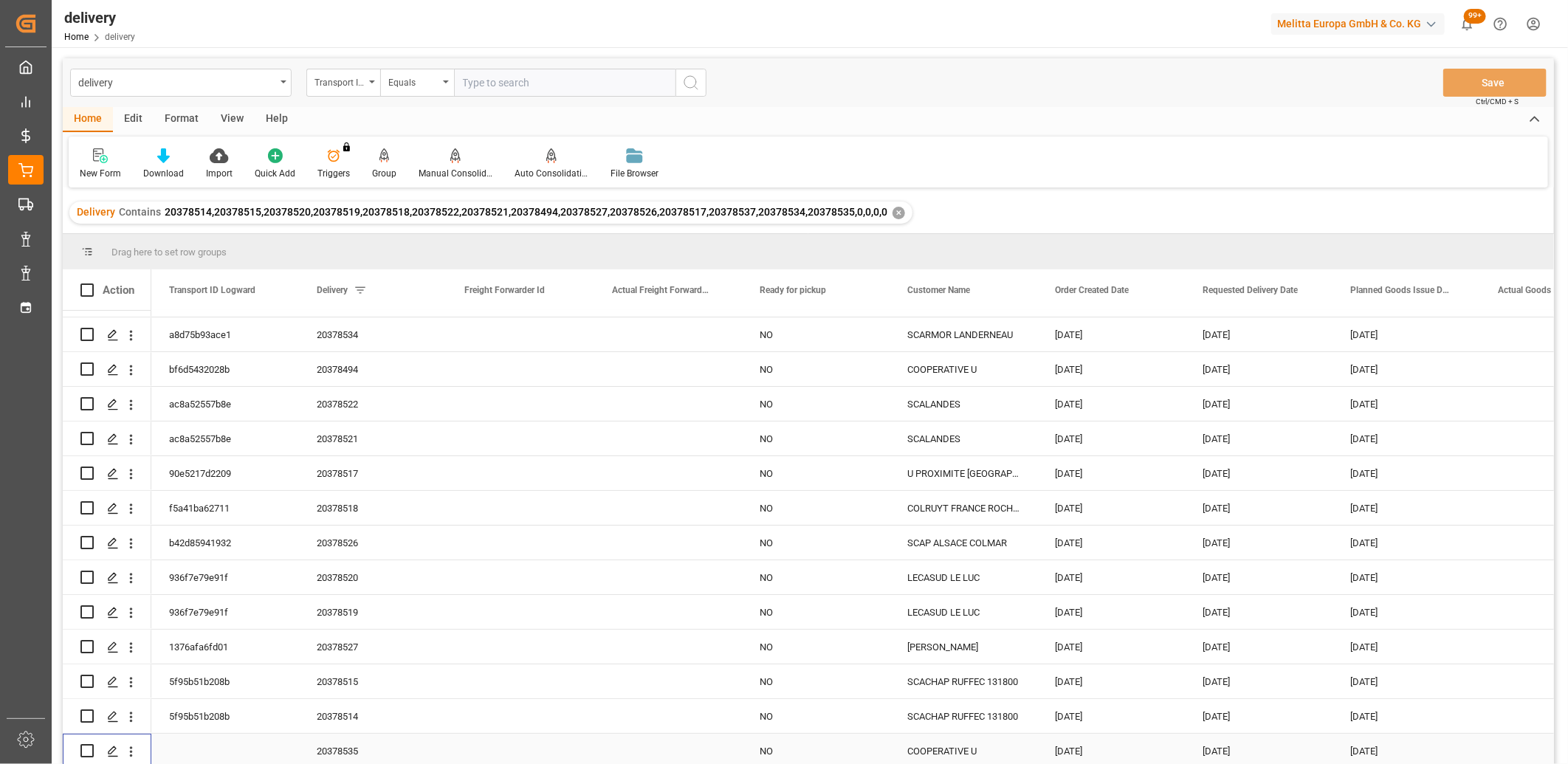
click at [85, 749] on input "Press Space to toggle row selection (unchecked)" at bounding box center [86, 750] width 13 height 13
checkbox input "true"
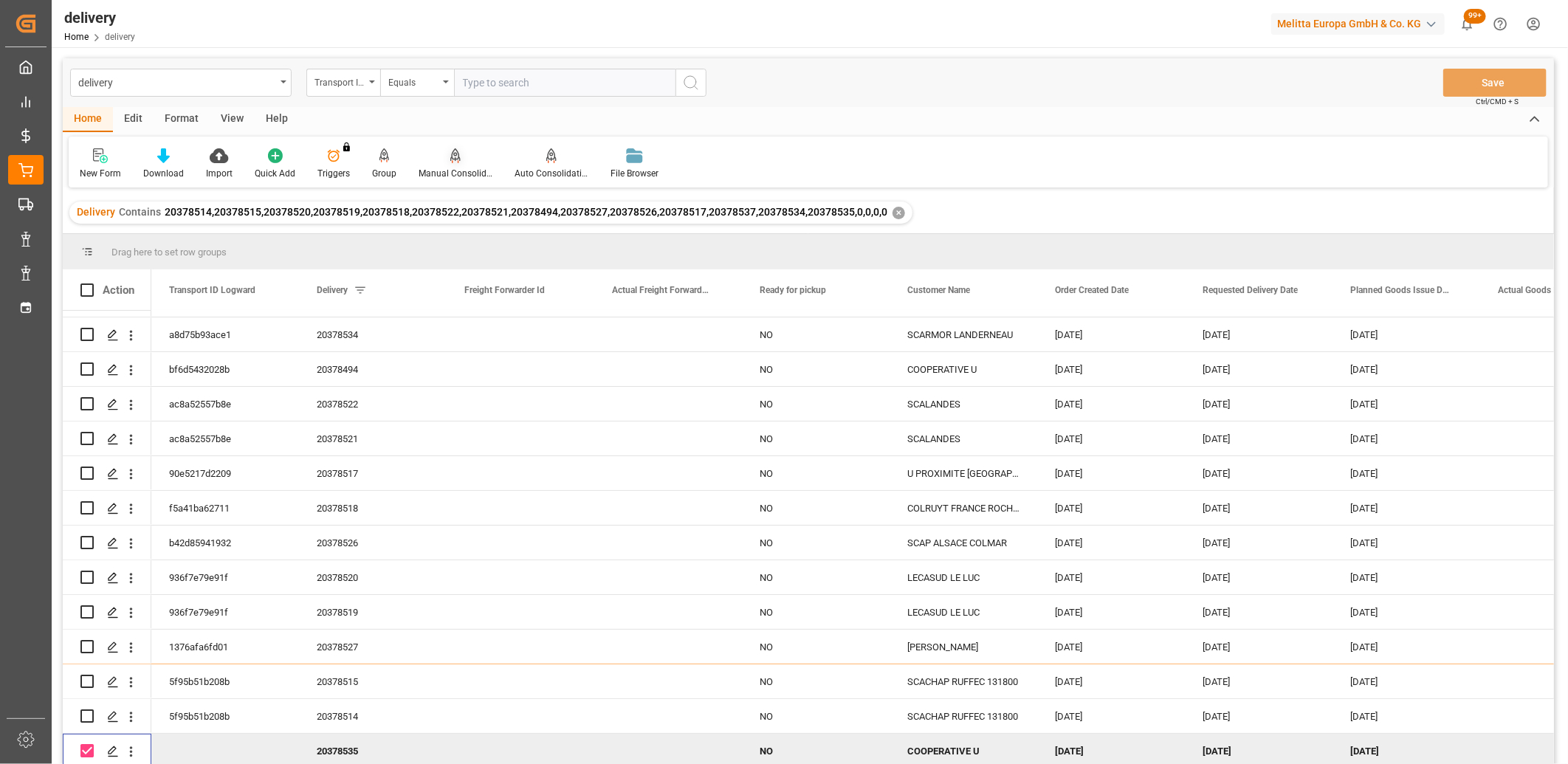
click at [452, 156] on icon at bounding box center [455, 154] width 10 height 13
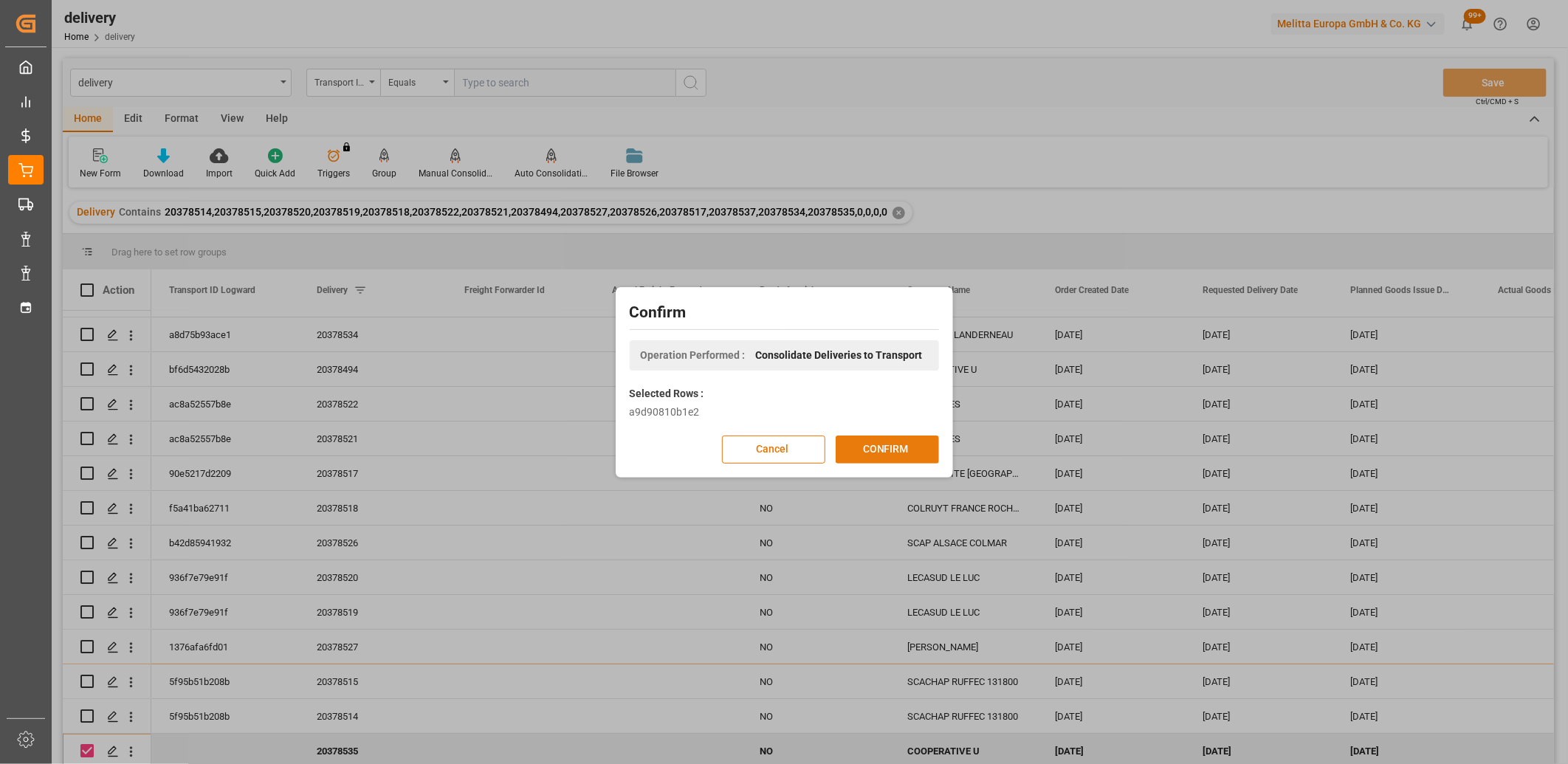
click at [868, 444] on button "CONFIRM" at bounding box center [887, 449] width 103 height 28
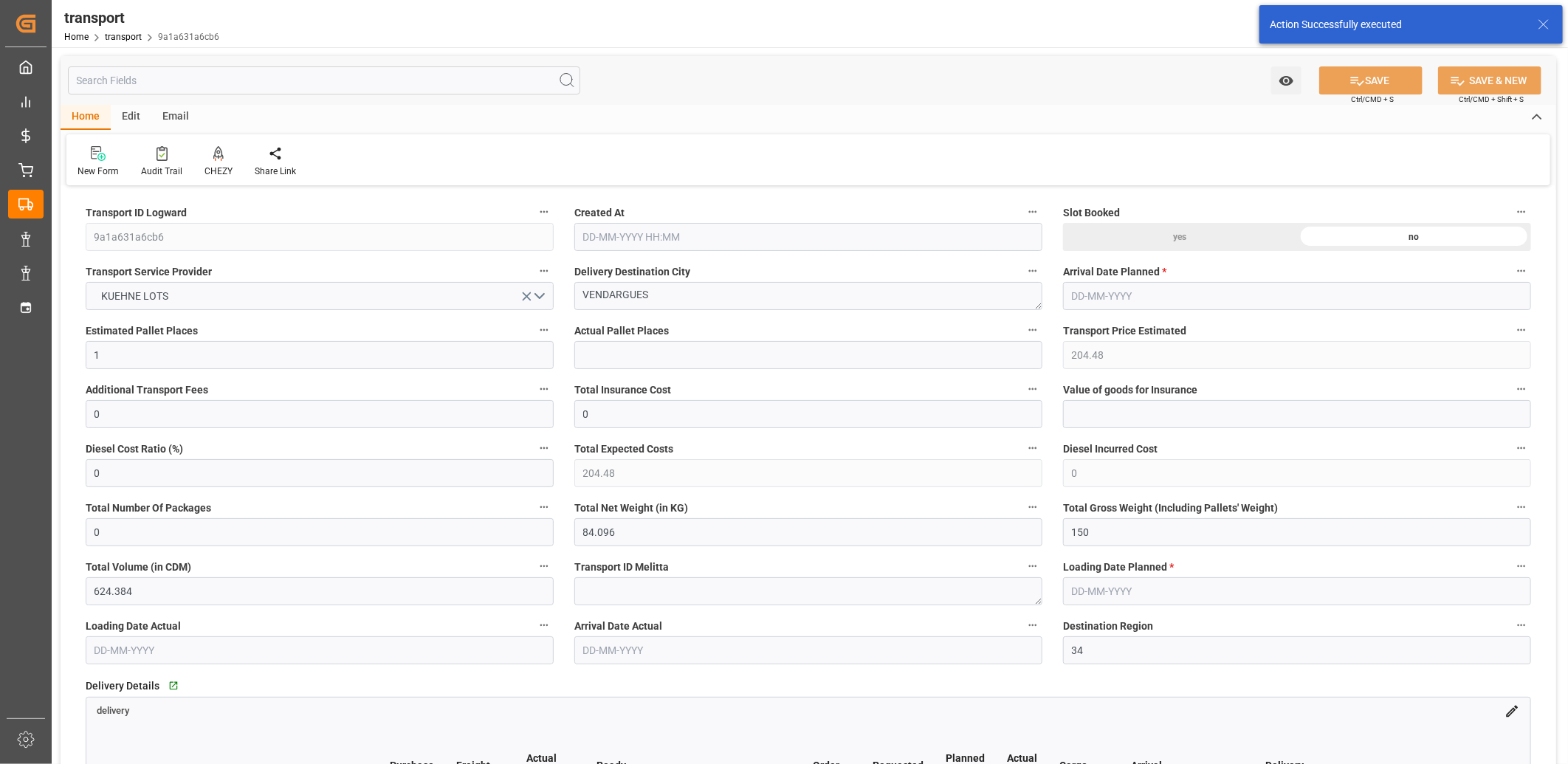
type input "17-09-2025 11:27"
type input "[DATE]"
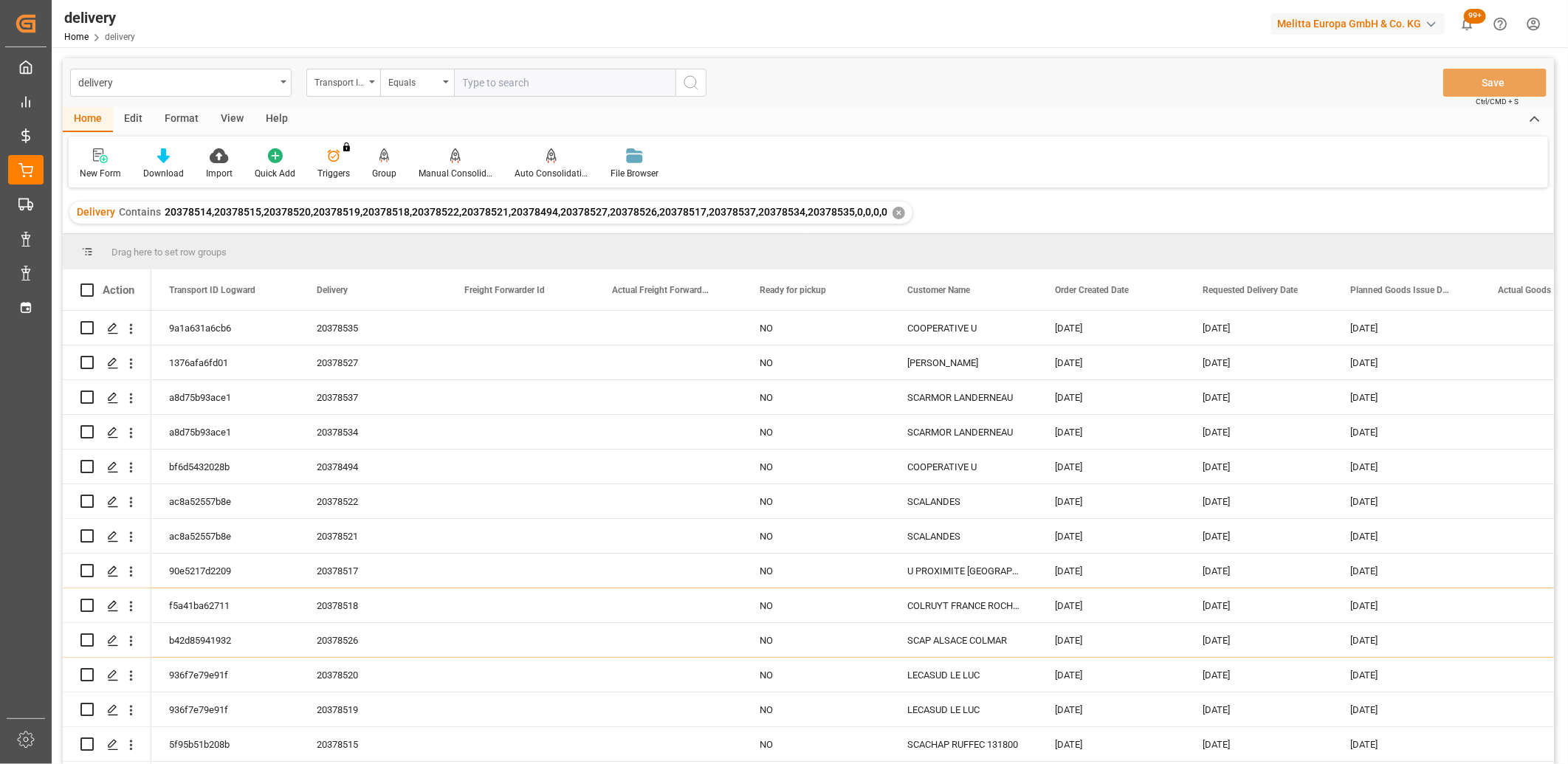
click at [898, 211] on div "✕" at bounding box center [898, 213] width 13 height 13
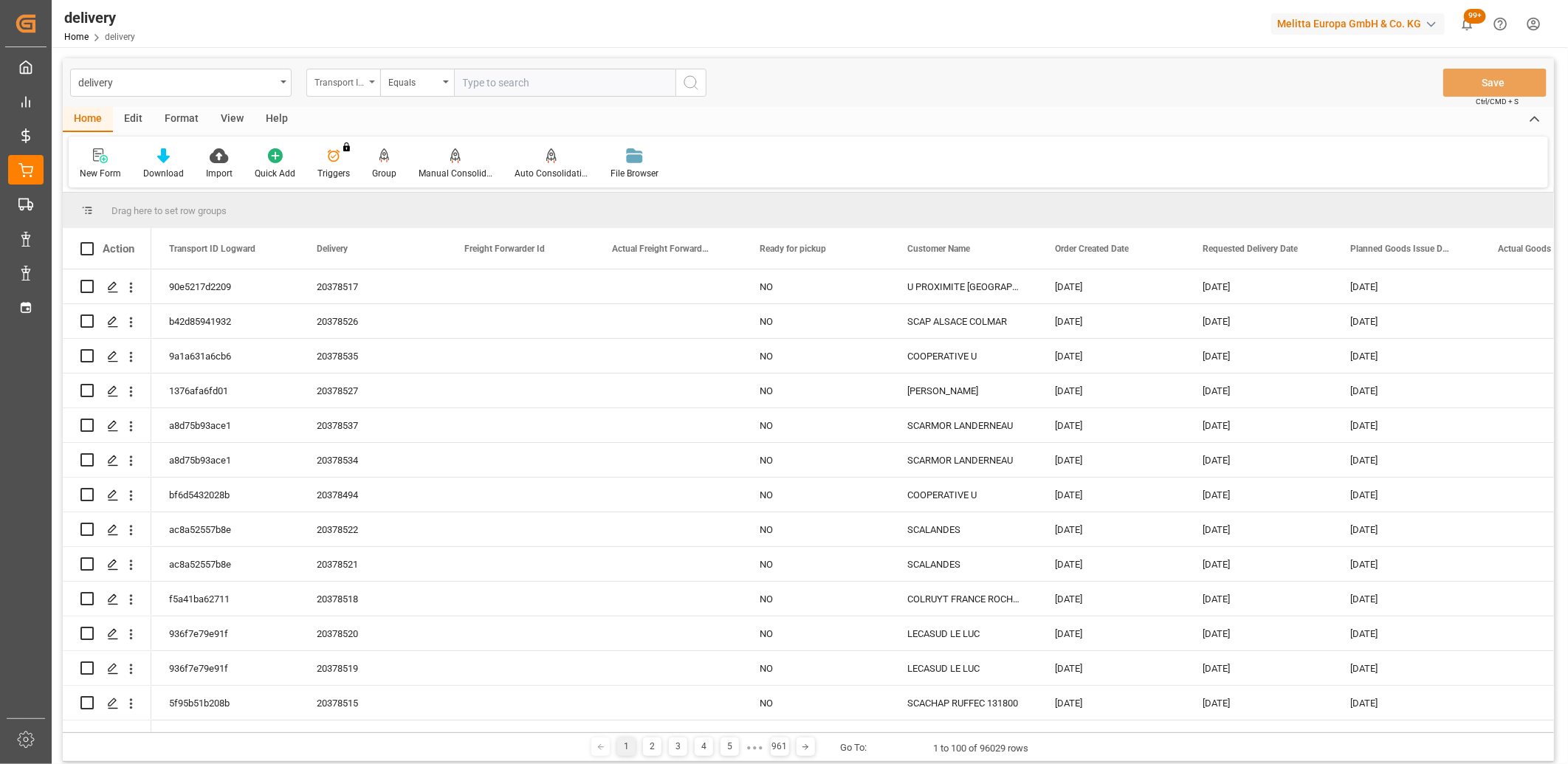
click at [372, 86] on div "Transport ID Logward" at bounding box center [343, 83] width 74 height 28
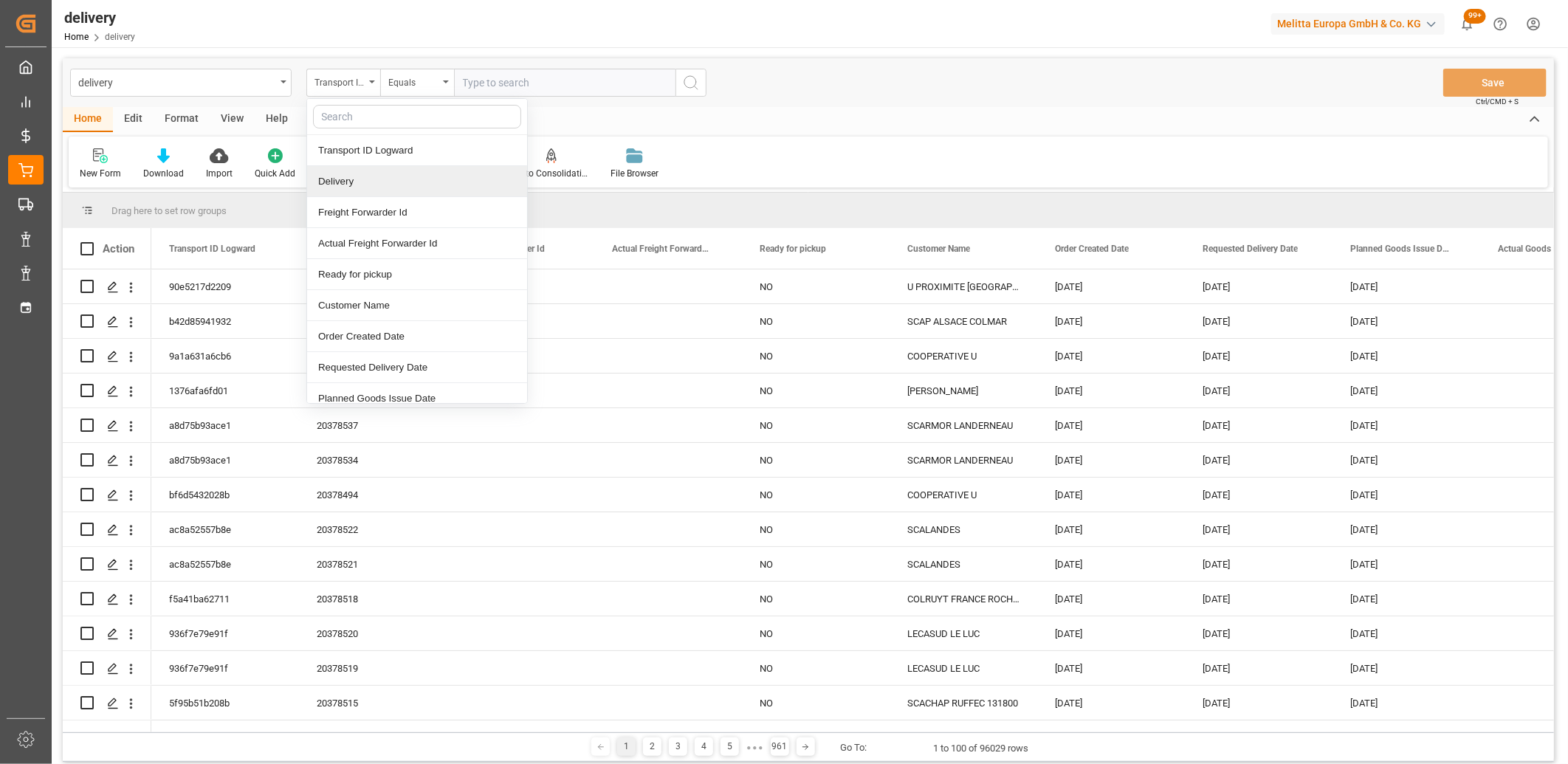
click at [351, 190] on div "Delivery" at bounding box center [417, 181] width 220 height 31
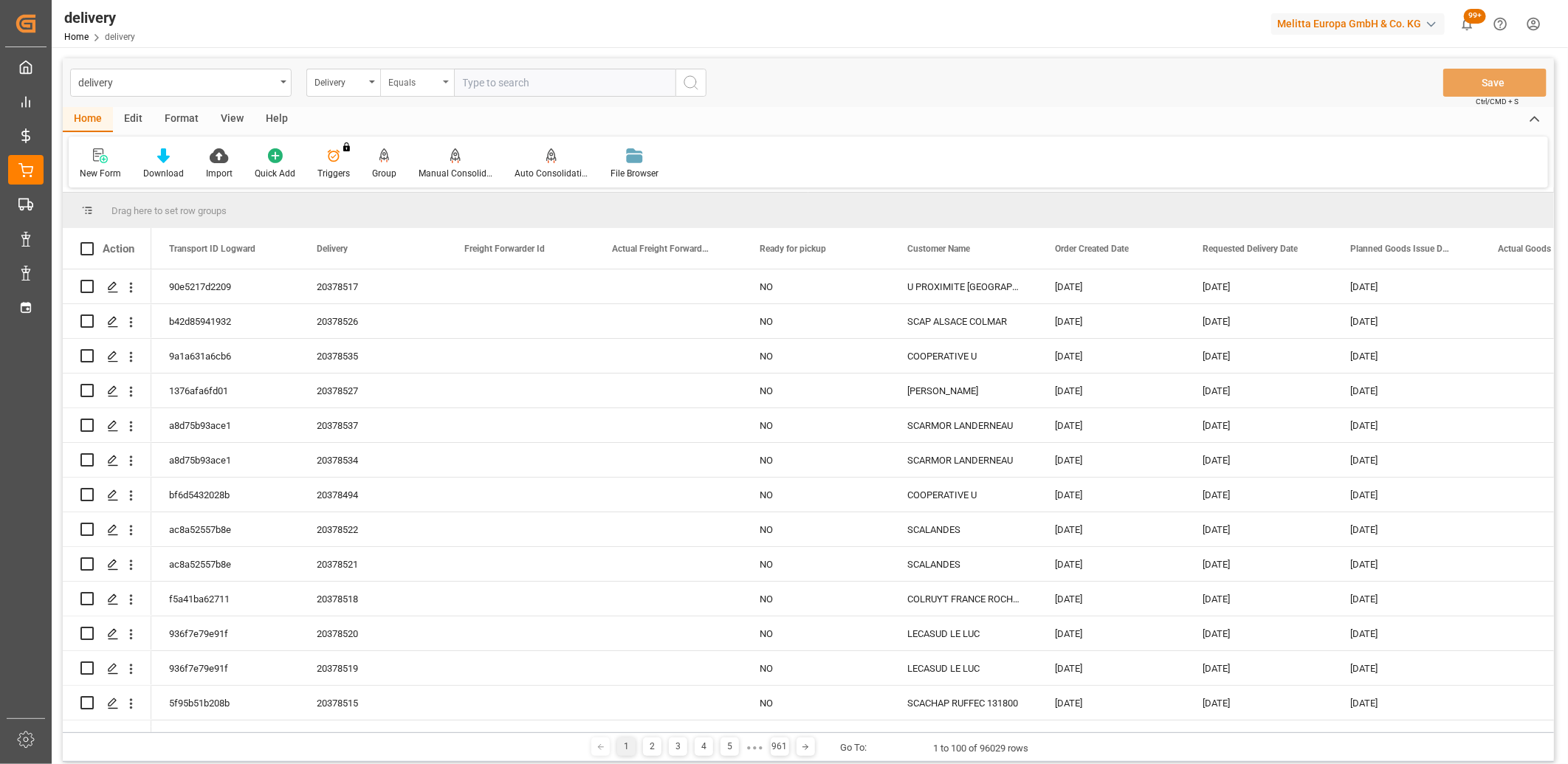
click at [438, 79] on div "Equals" at bounding box center [417, 83] width 74 height 28
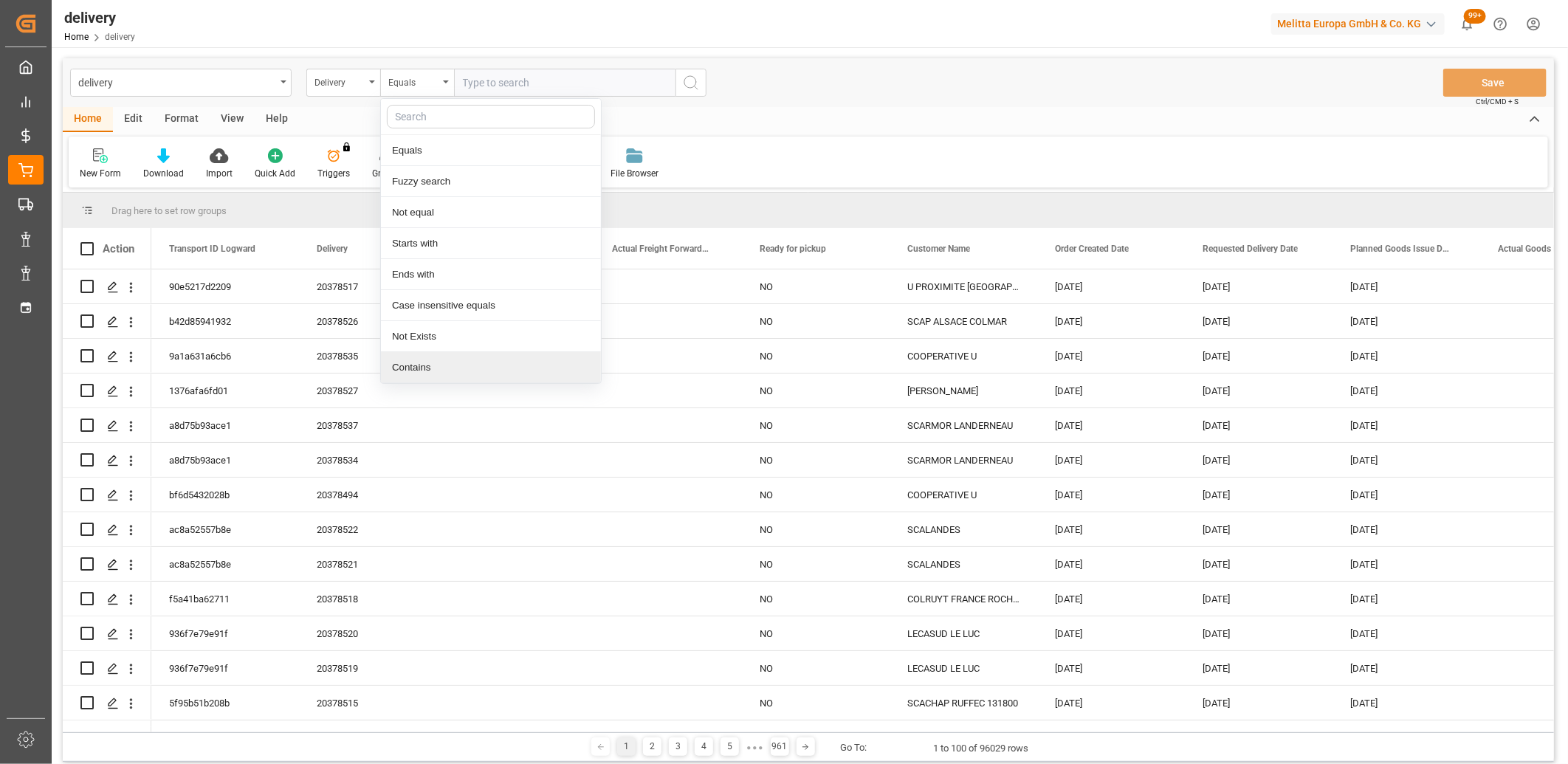
click at [404, 357] on div "Contains" at bounding box center [491, 367] width 220 height 31
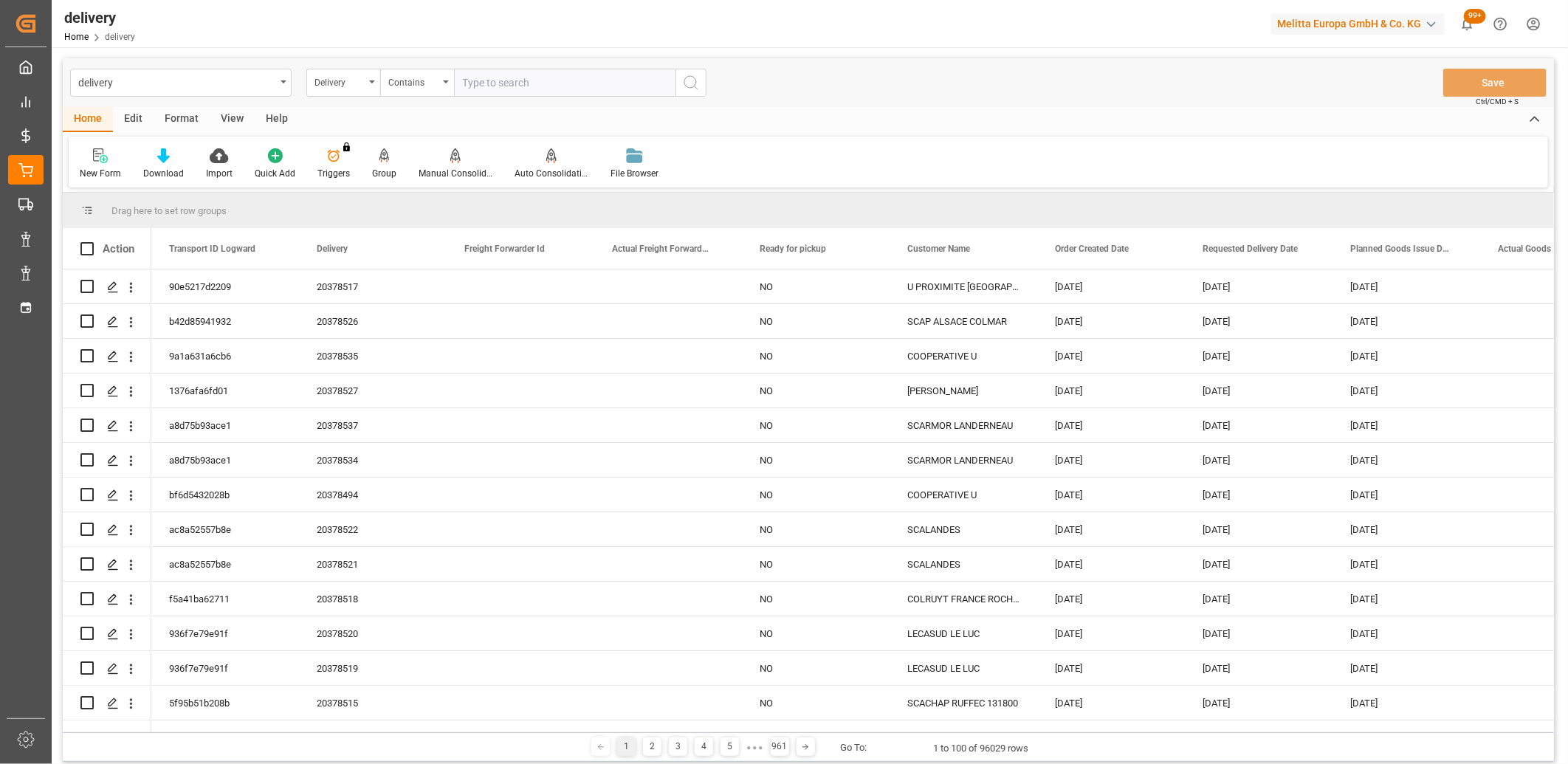
click at [478, 80] on input "text" at bounding box center [564, 83] width 221 height 28
paste input "20378536,20378451,20378450,20378530,20378529,20378531,20378532,20378528,9255926…"
type input "20378536,20378451,20378450,20378530,20378529,20378531,20378532,20378528,9255926…"
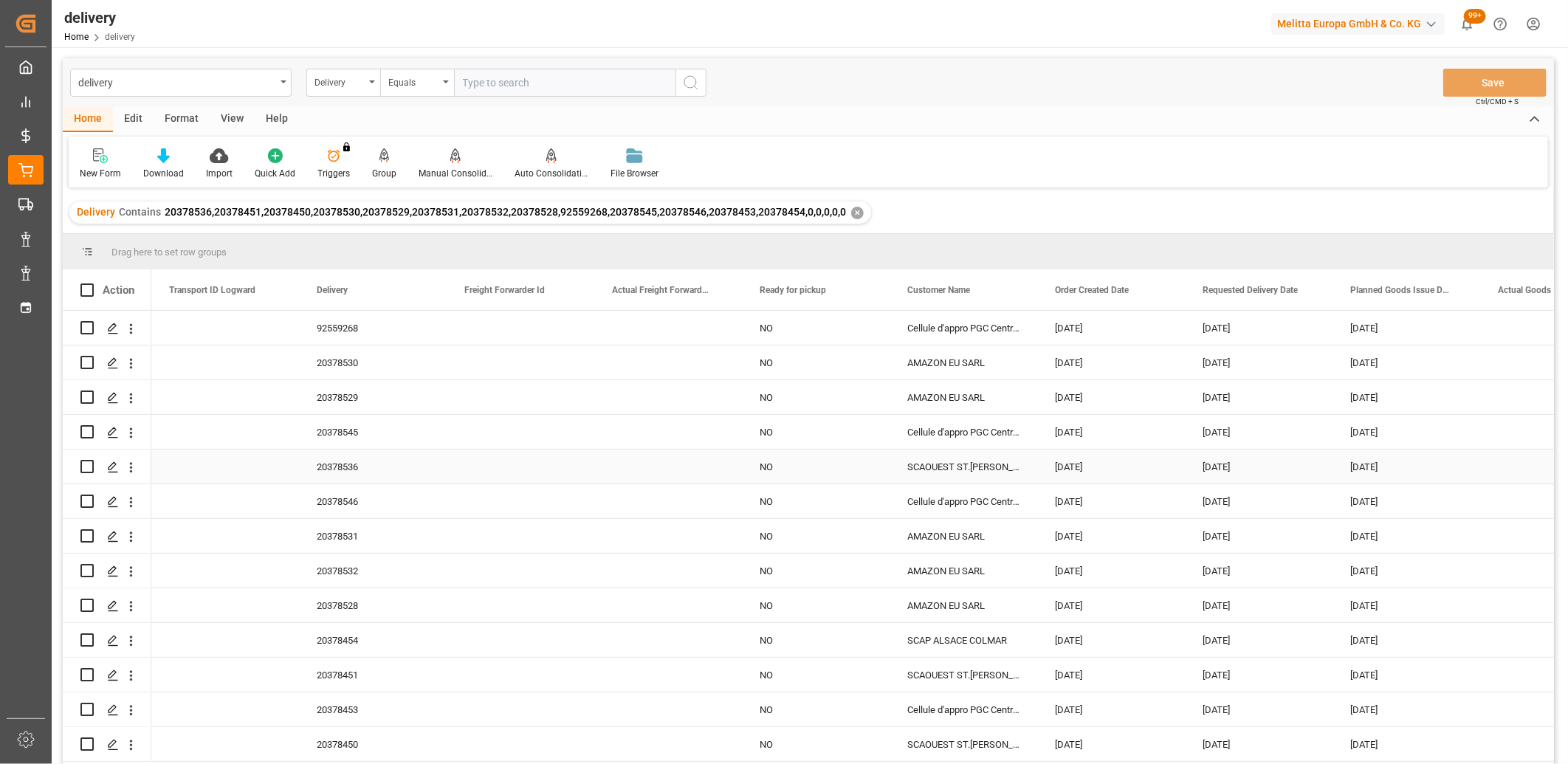
click at [83, 466] on input "Press Space to toggle row selection (unchecked)" at bounding box center [86, 466] width 13 height 13
checkbox input "true"
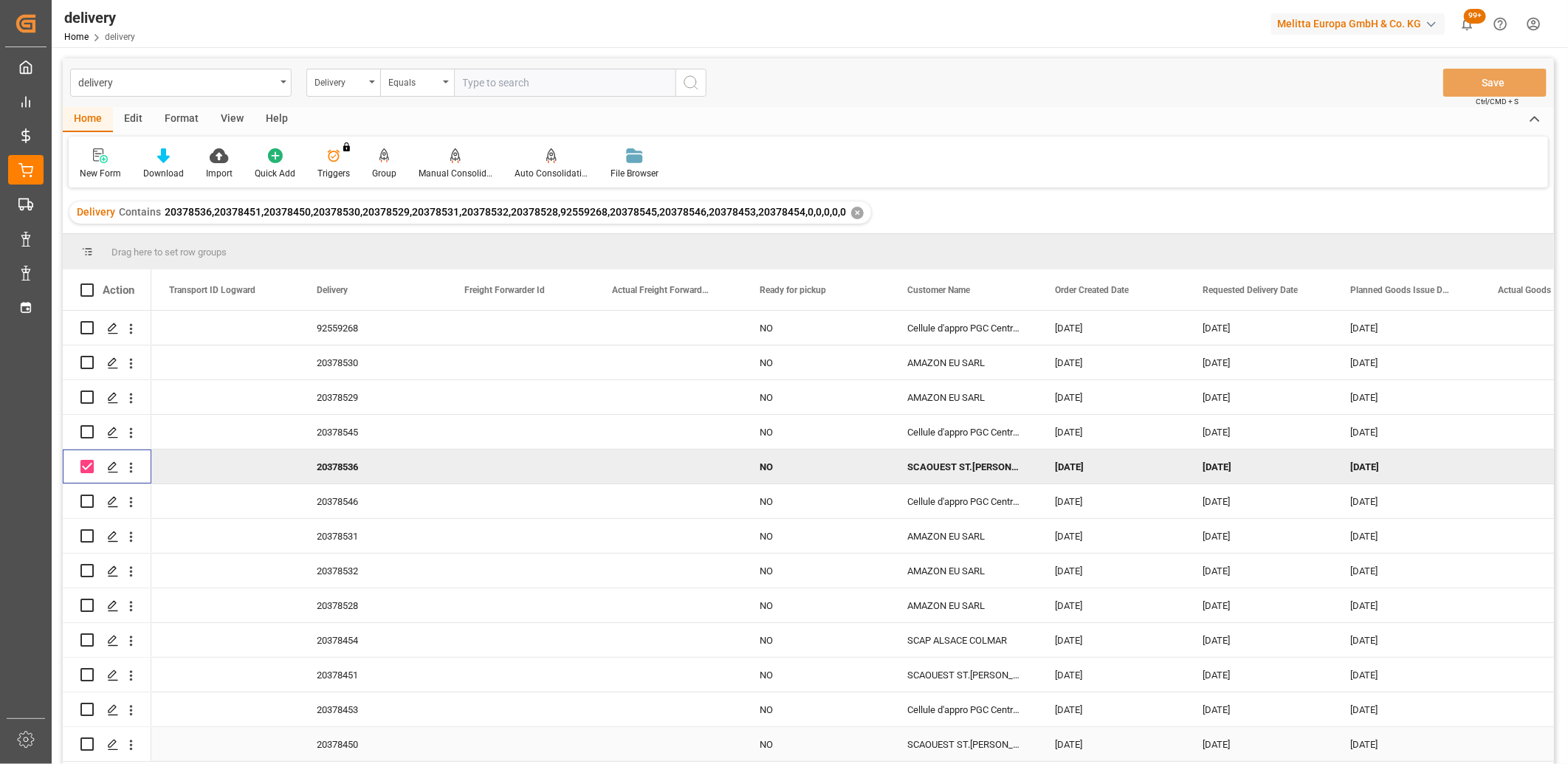
click at [82, 743] on input "Press Space to toggle row selection (unchecked)" at bounding box center [86, 743] width 13 height 13
checkbox input "true"
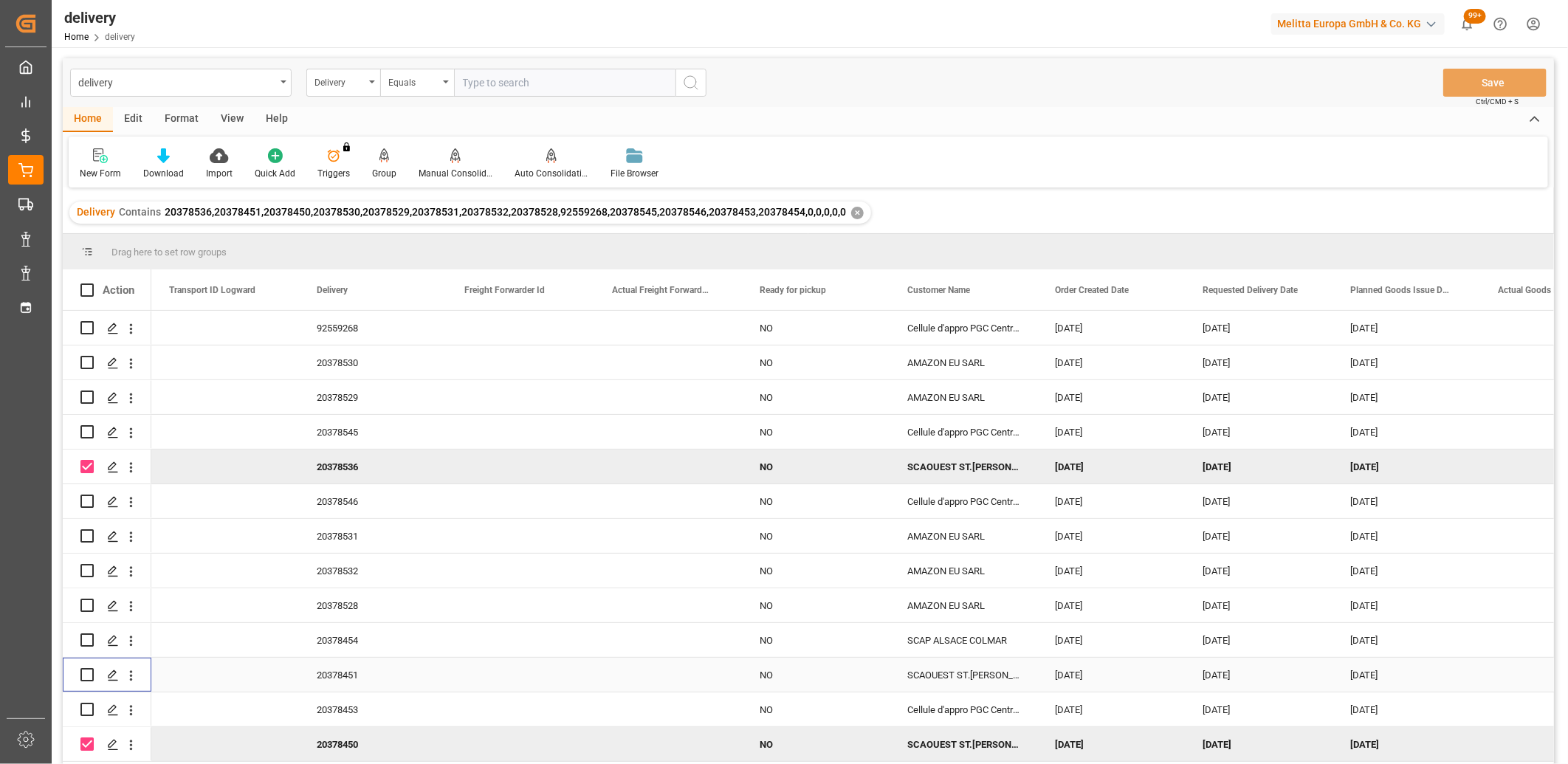
click at [89, 676] on input "Press Space to toggle row selection (unchecked)" at bounding box center [86, 674] width 13 height 13
checkbox input "true"
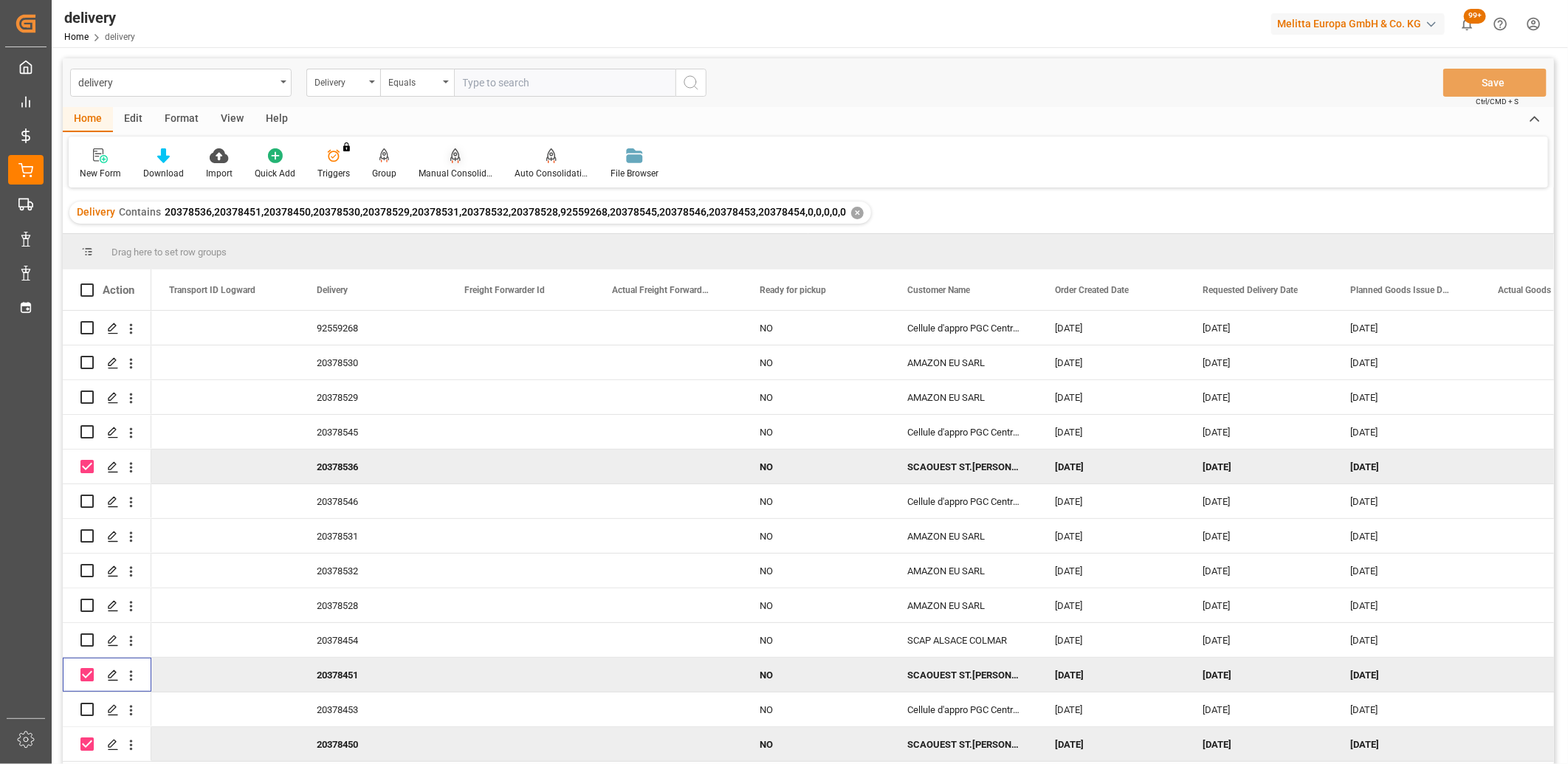
click at [454, 165] on div "Manual Consolidation" at bounding box center [455, 164] width 96 height 32
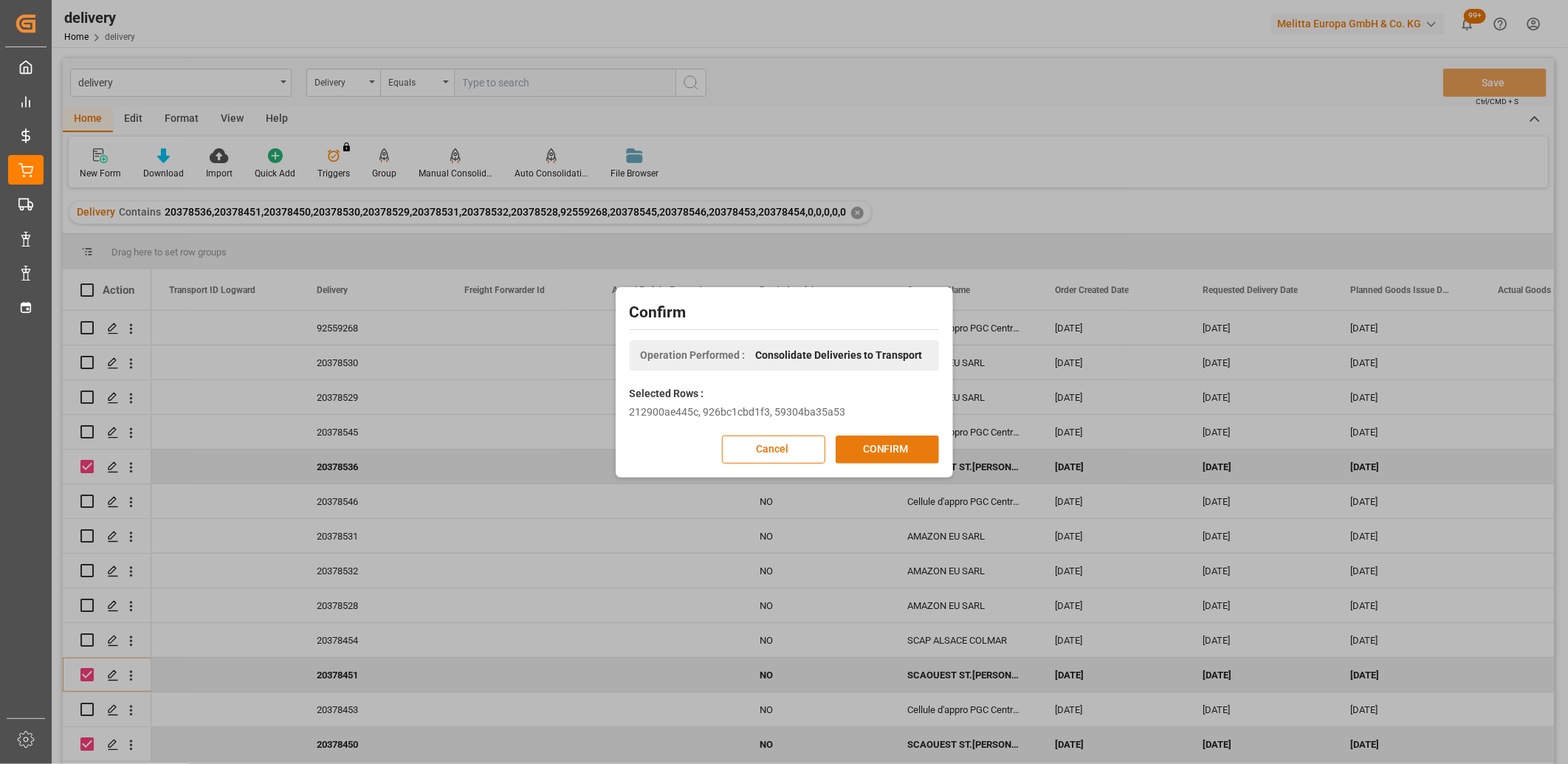
click at [903, 454] on button "CONFIRM" at bounding box center [887, 449] width 103 height 28
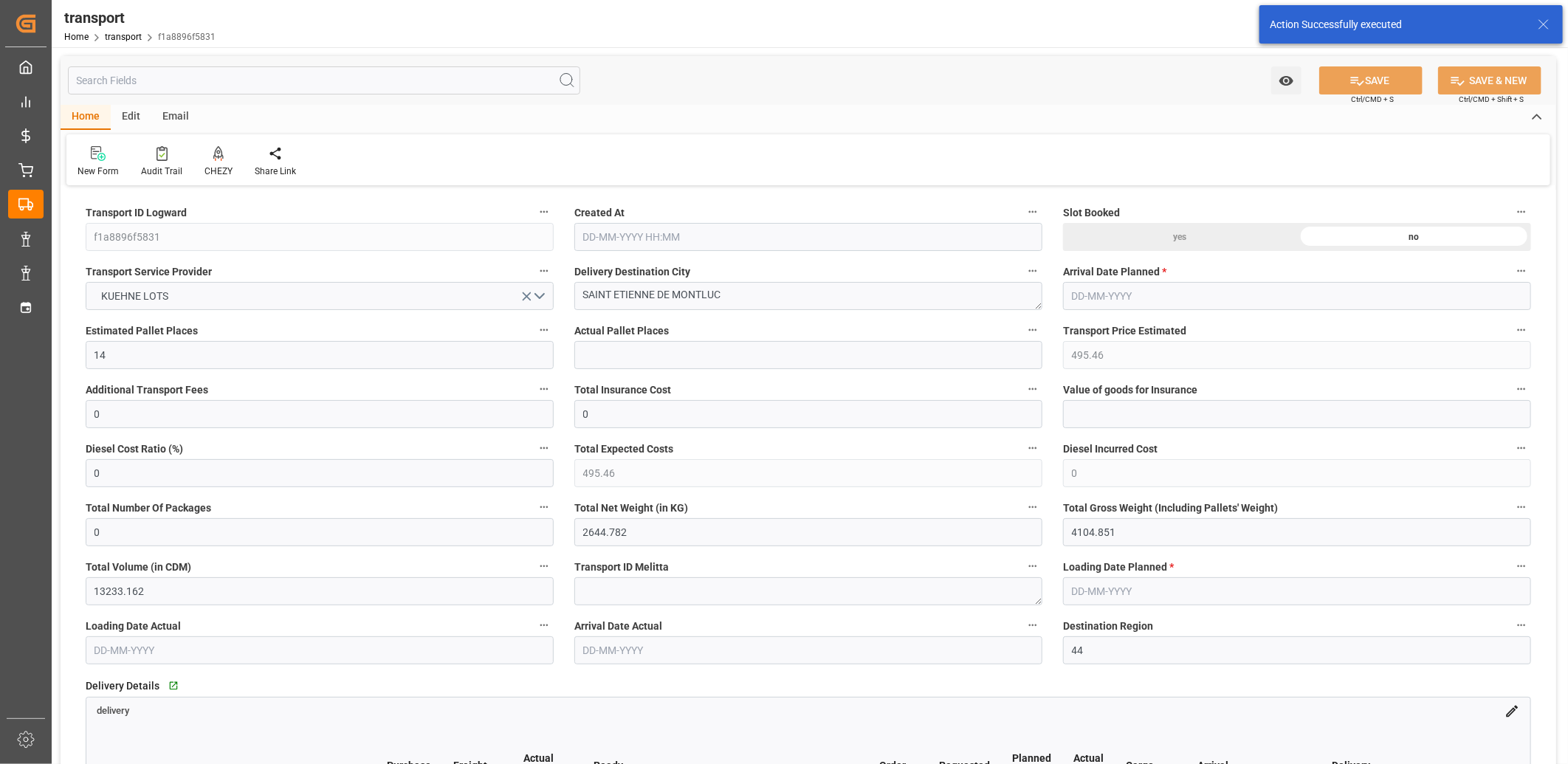
type input "[DATE] 11:28"
type input "[DATE]"
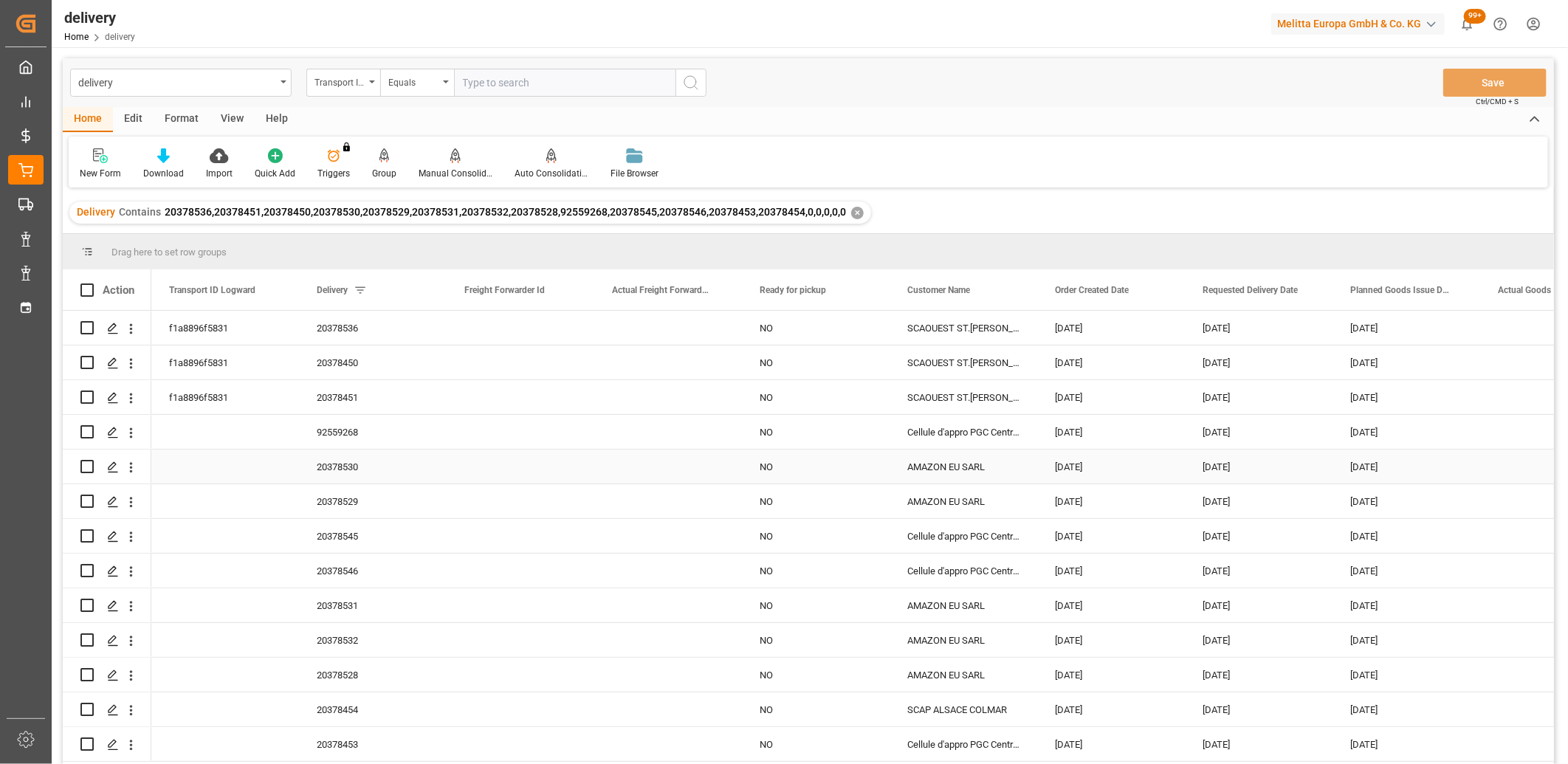
click at [83, 469] on input "Press Space to toggle row selection (unchecked)" at bounding box center [86, 466] width 13 height 13
checkbox input "true"
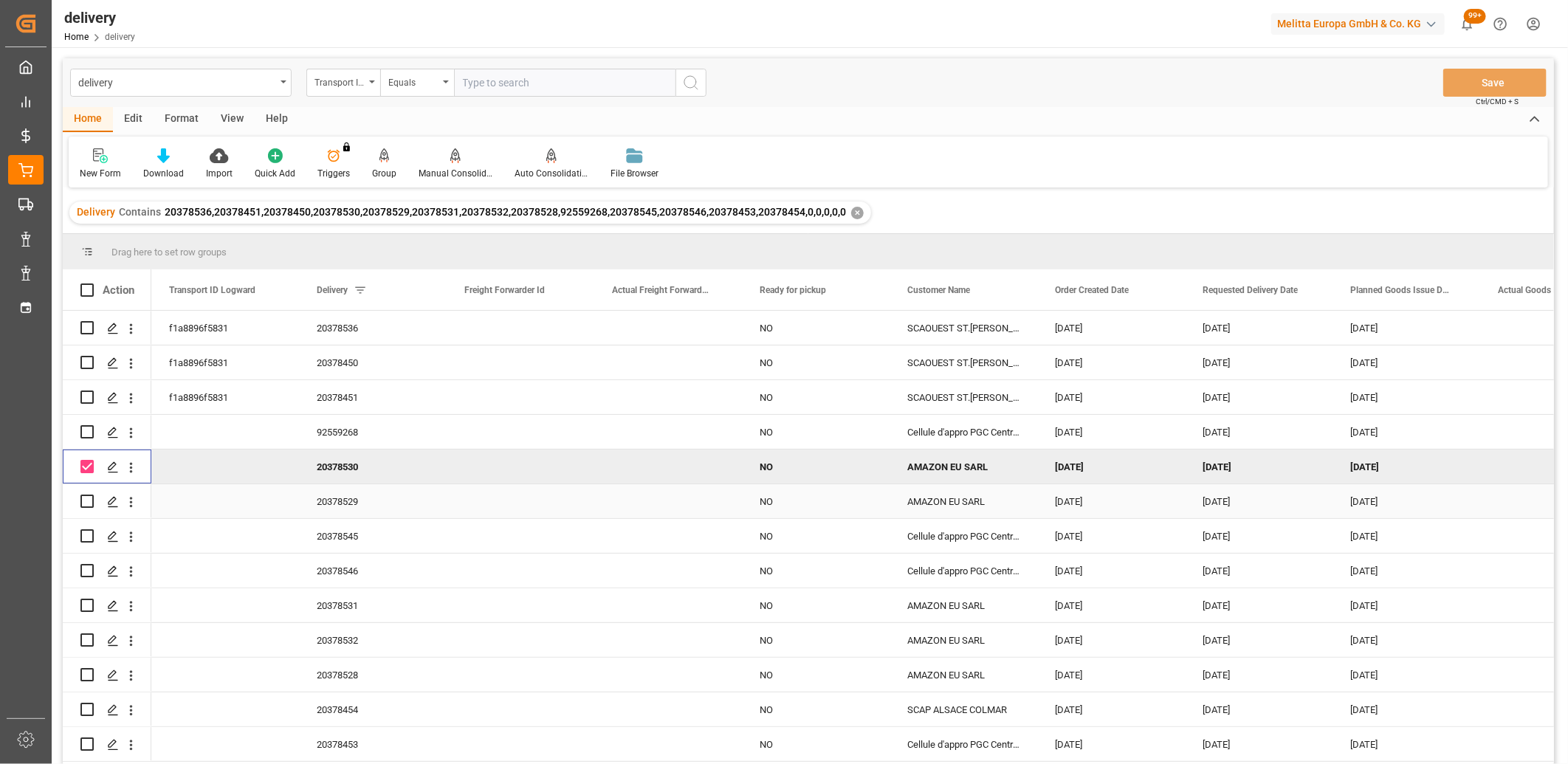
click at [84, 503] on input "Press Space to toggle row selection (unchecked)" at bounding box center [86, 501] width 13 height 13
checkbox input "true"
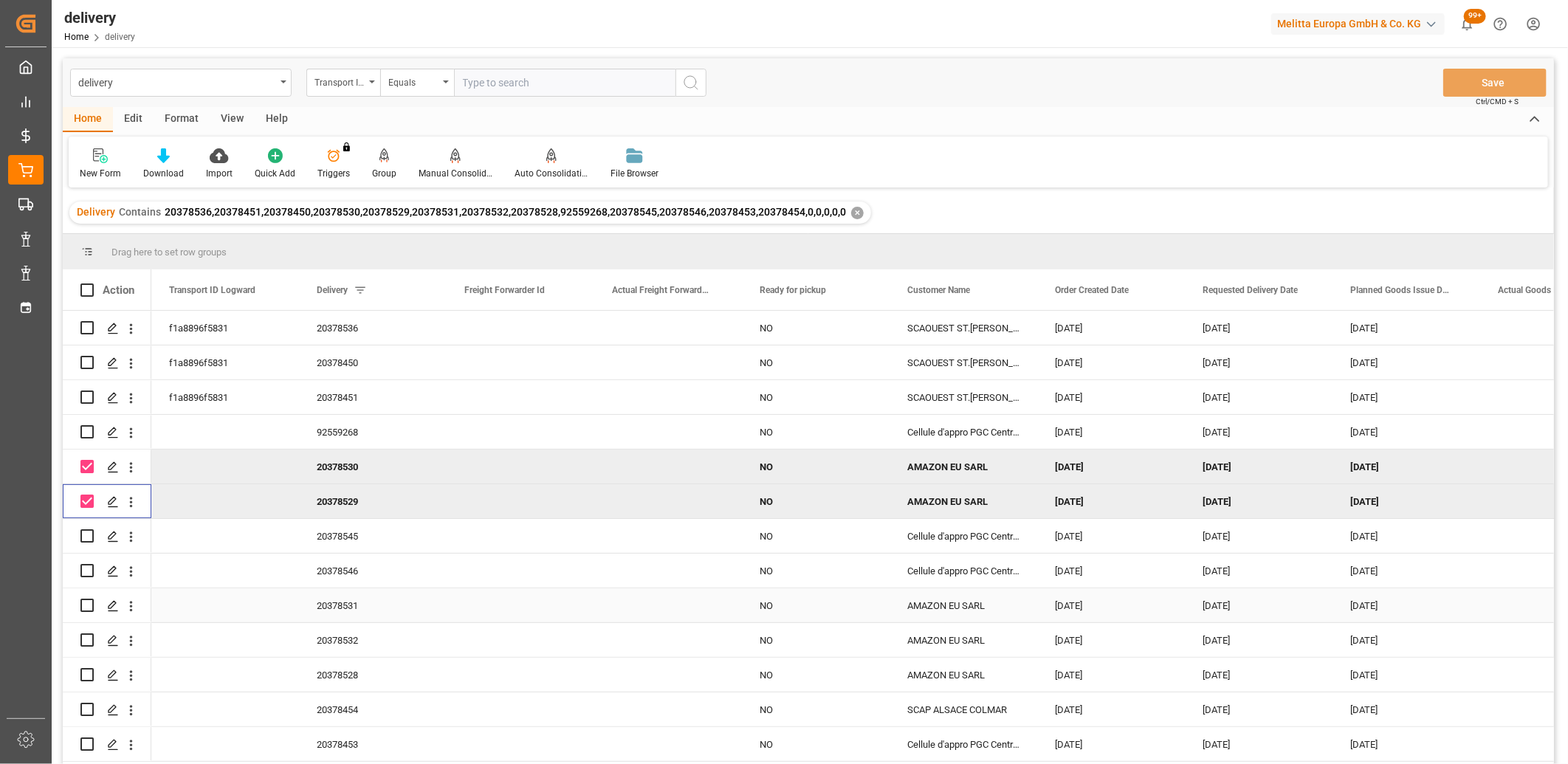
click at [85, 607] on input "Press Space to toggle row selection (unchecked)" at bounding box center [86, 605] width 13 height 13
checkbox input "true"
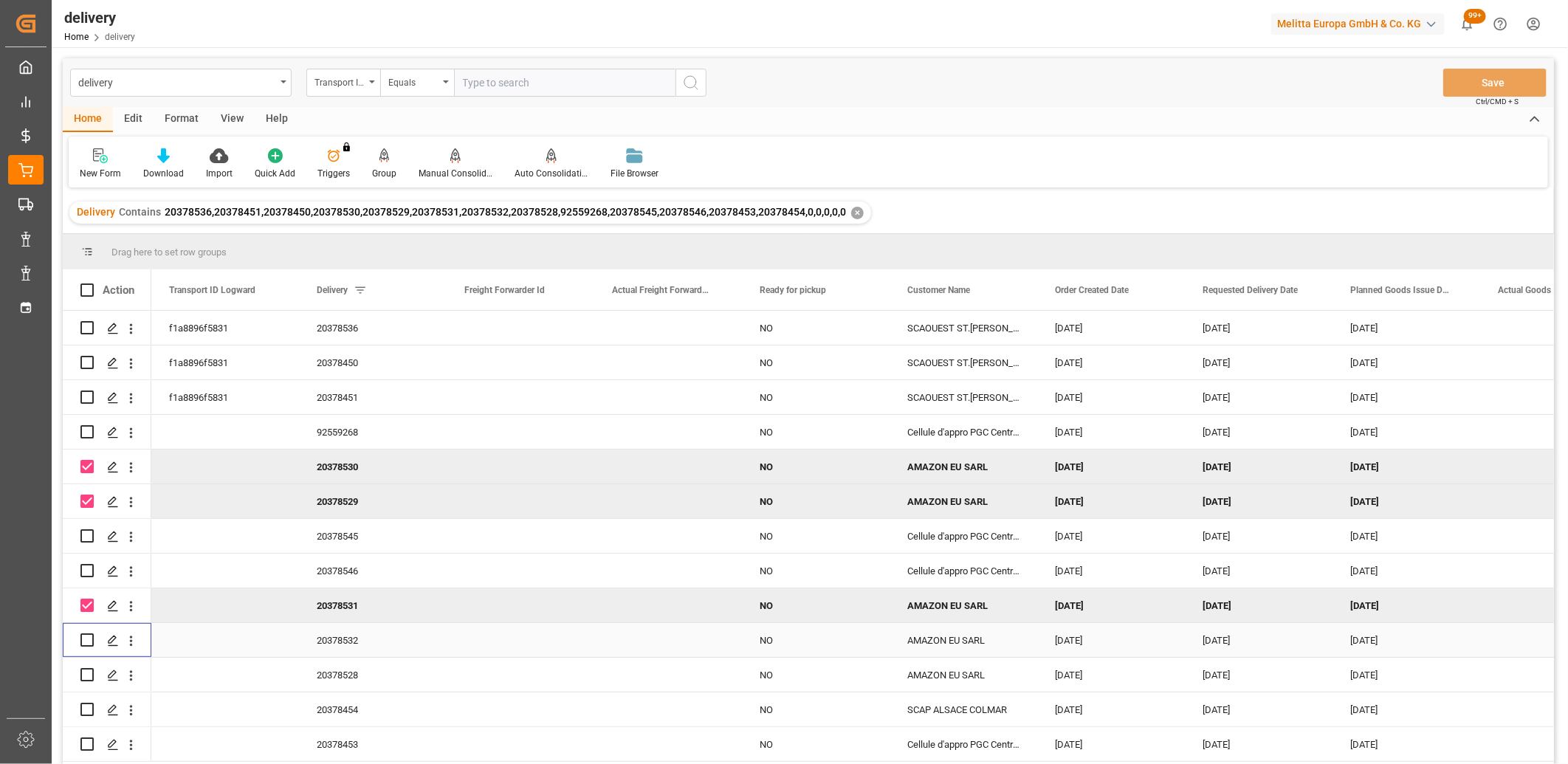
drag, startPoint x: 86, startPoint y: 639, endPoint x: 86, endPoint y: 654, distance: 14.8
click at [86, 641] on input "Press Space to toggle row selection (unchecked)" at bounding box center [86, 639] width 13 height 13
checkbox input "true"
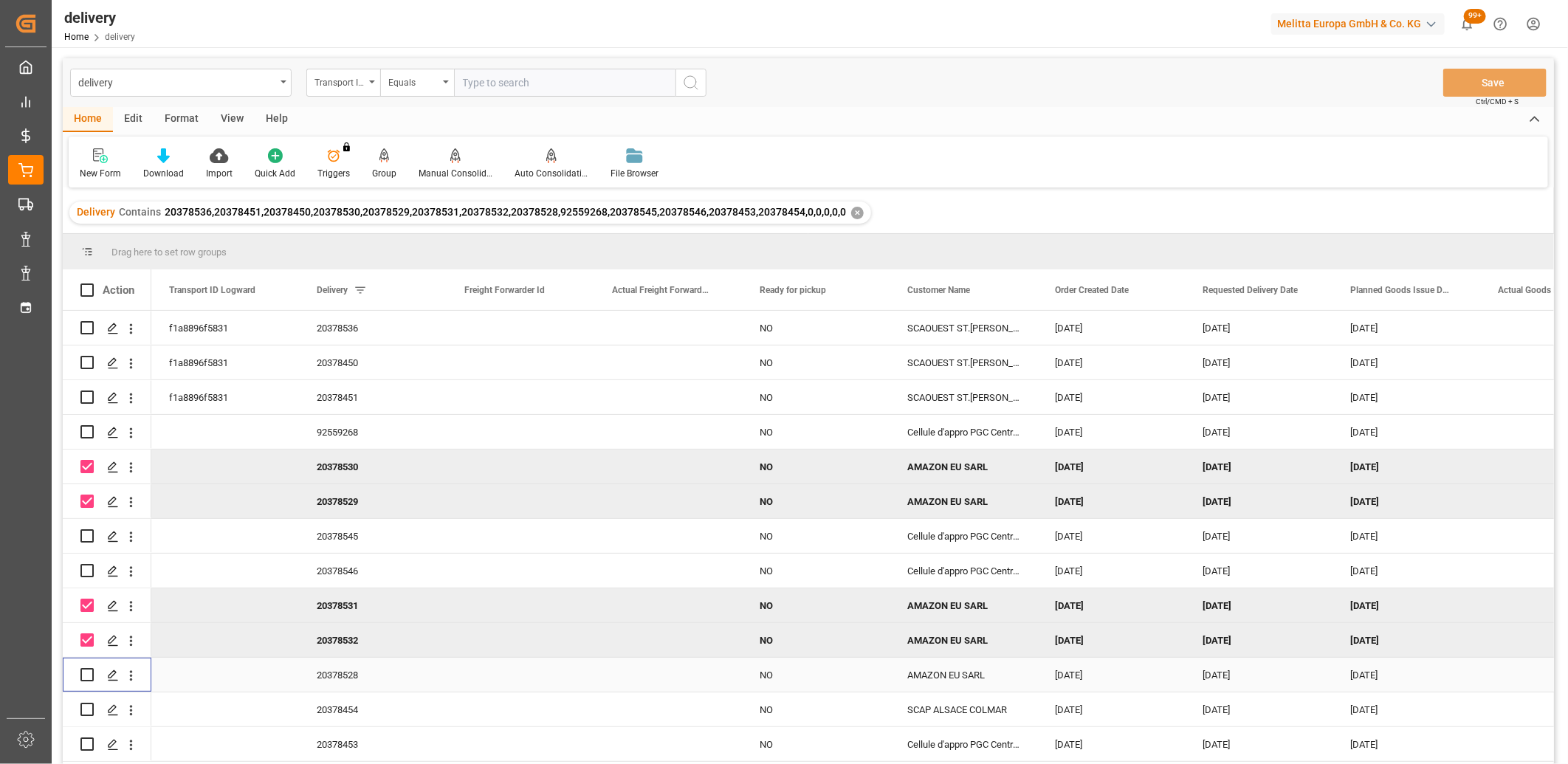
click at [89, 673] on input "Press Space to toggle row selection (unchecked)" at bounding box center [86, 674] width 13 height 13
checkbox input "true"
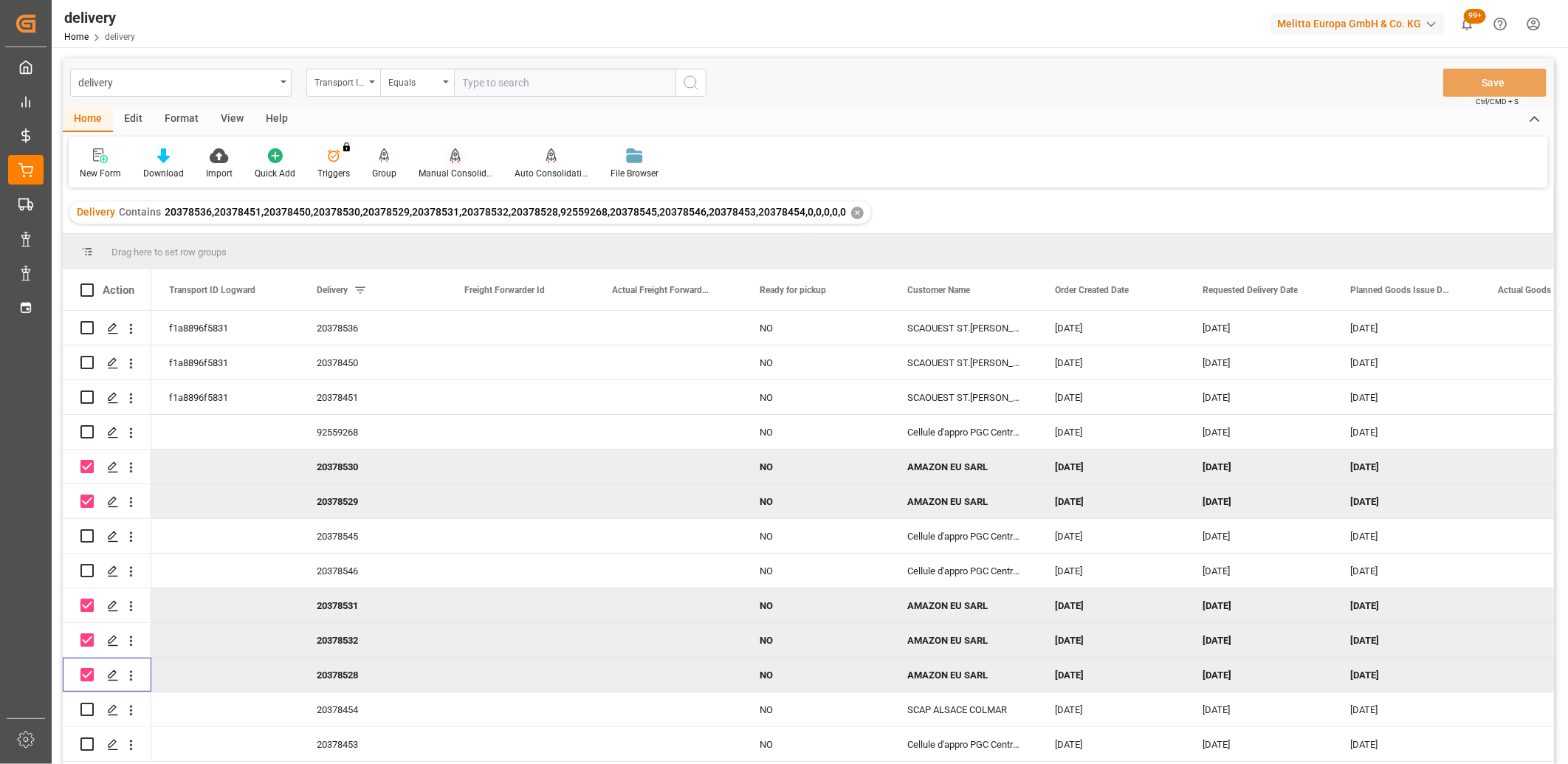
click at [450, 156] on icon at bounding box center [455, 155] width 10 height 15
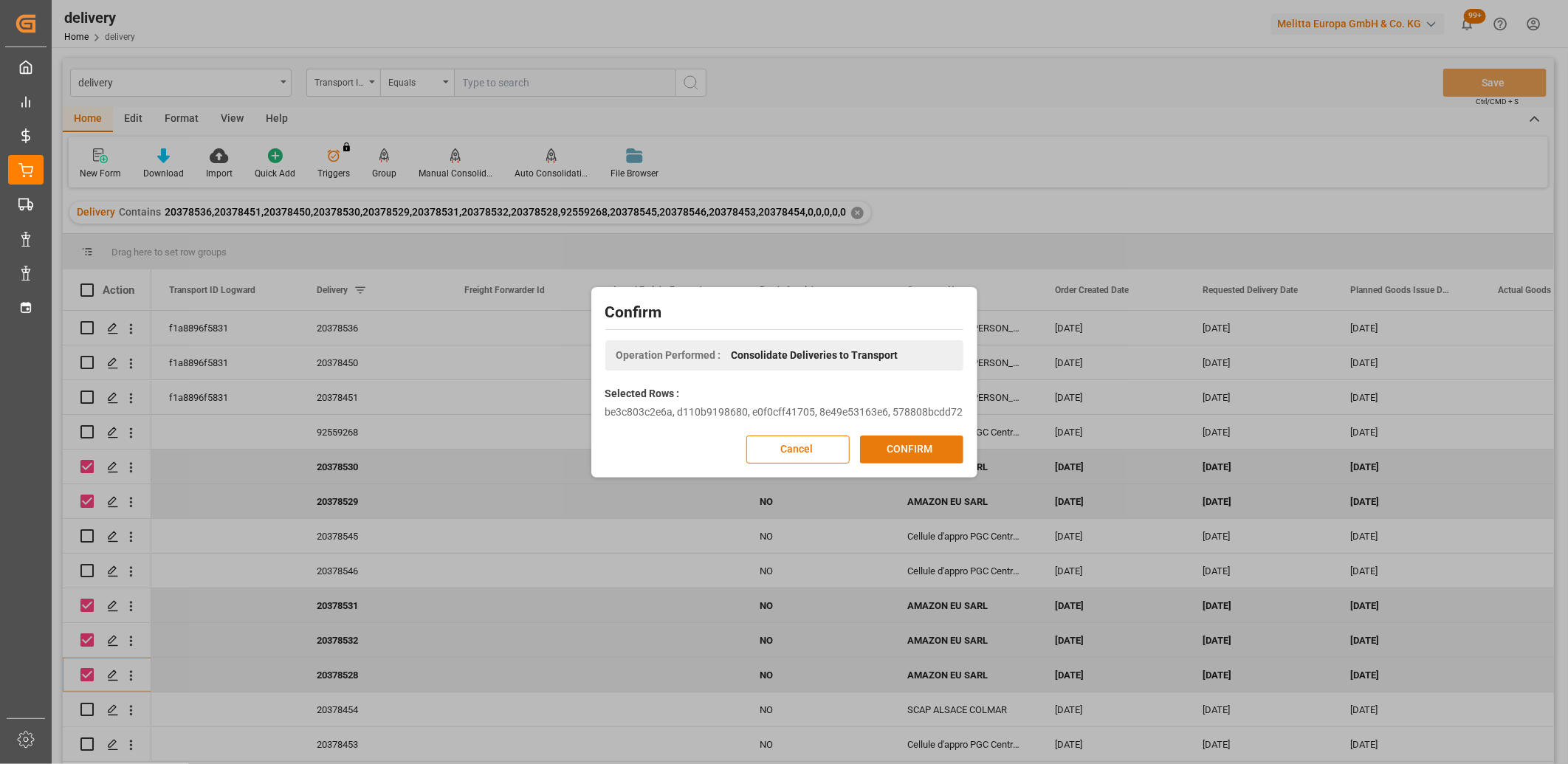
click at [901, 447] on button "CONFIRM" at bounding box center [911, 449] width 103 height 28
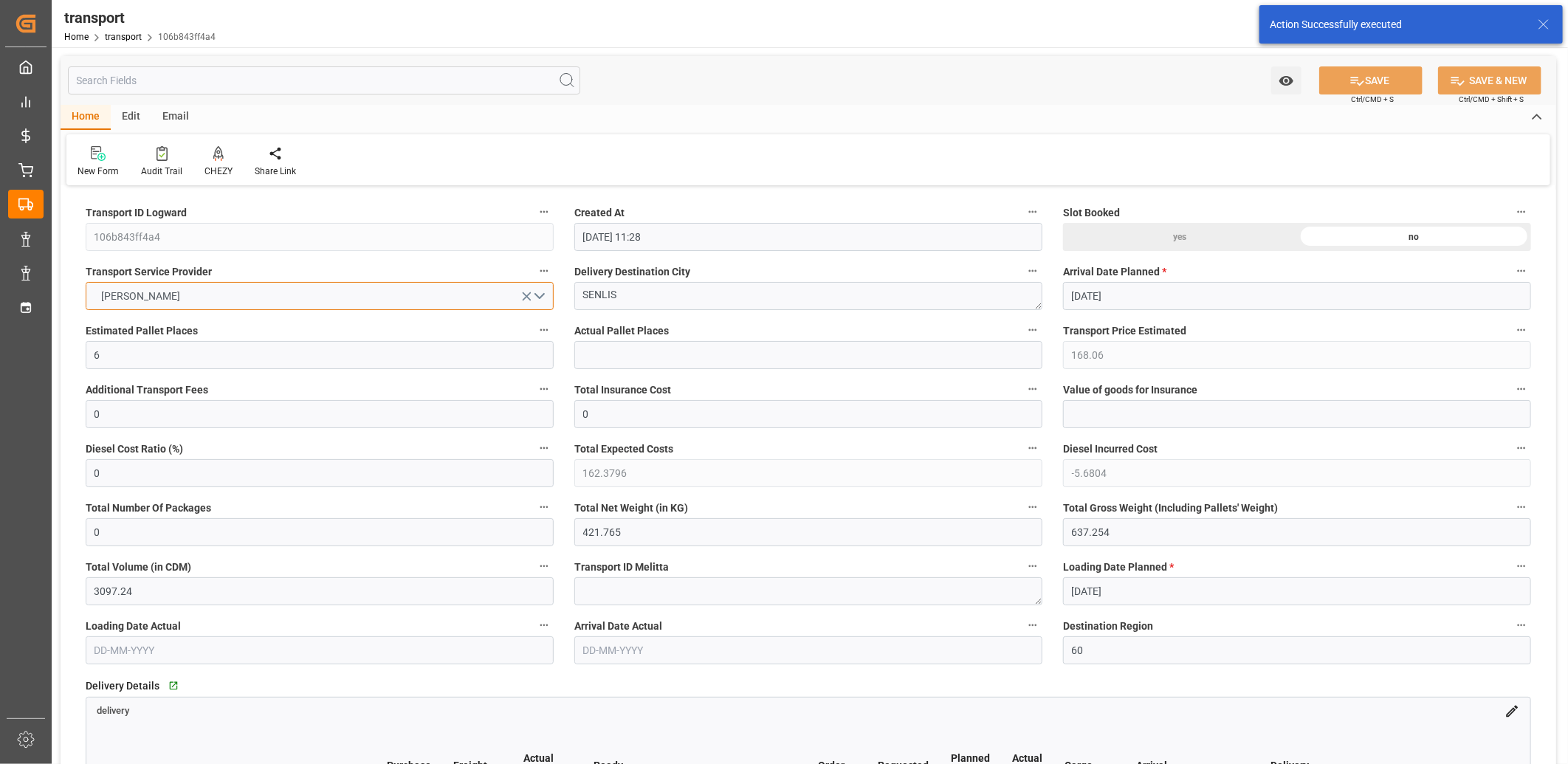
click at [253, 292] on button "DELISLE" at bounding box center [320, 296] width 468 height 28
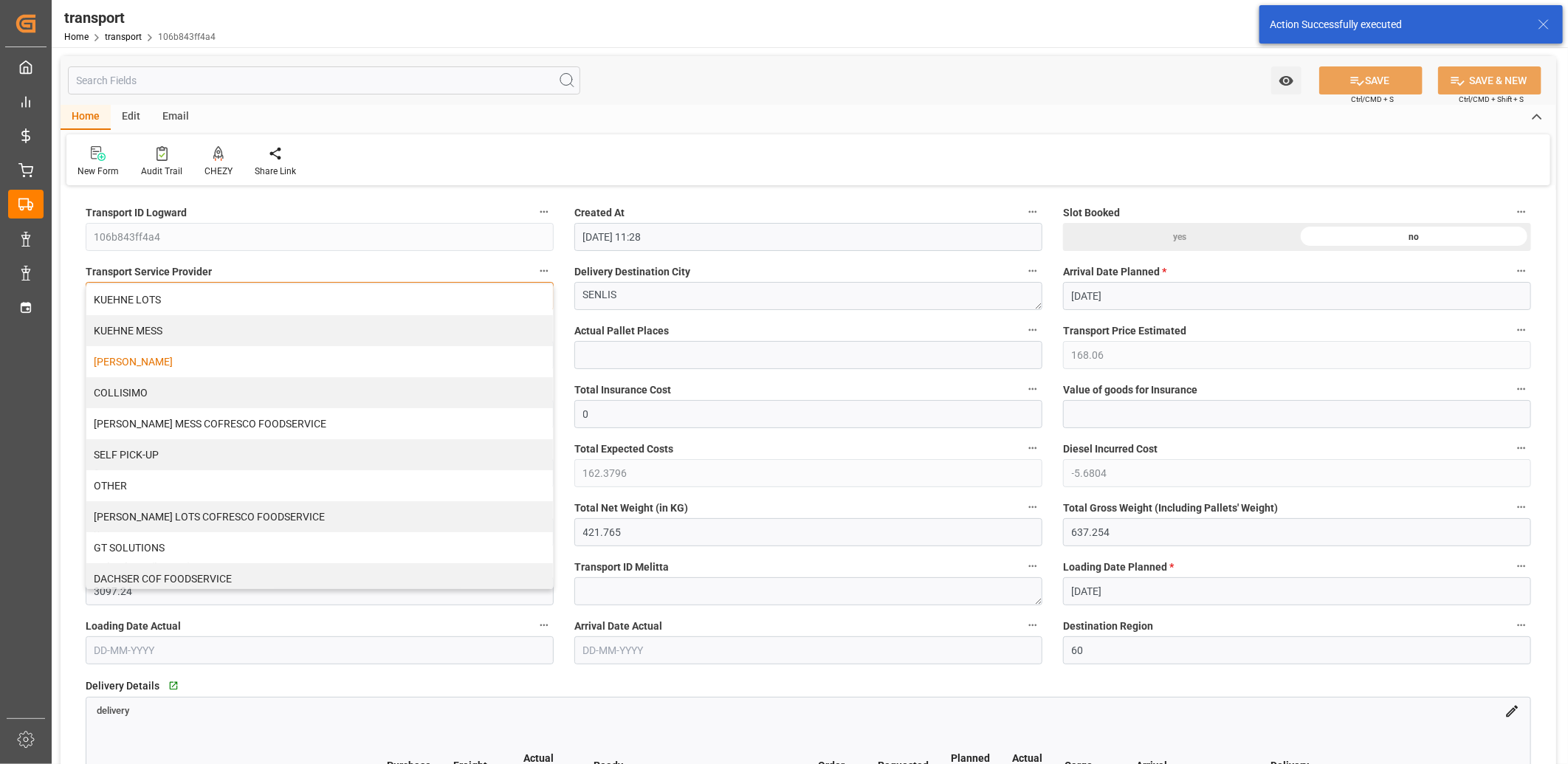
click at [253, 292] on div "KUEHNE LOTS" at bounding box center [319, 299] width 466 height 31
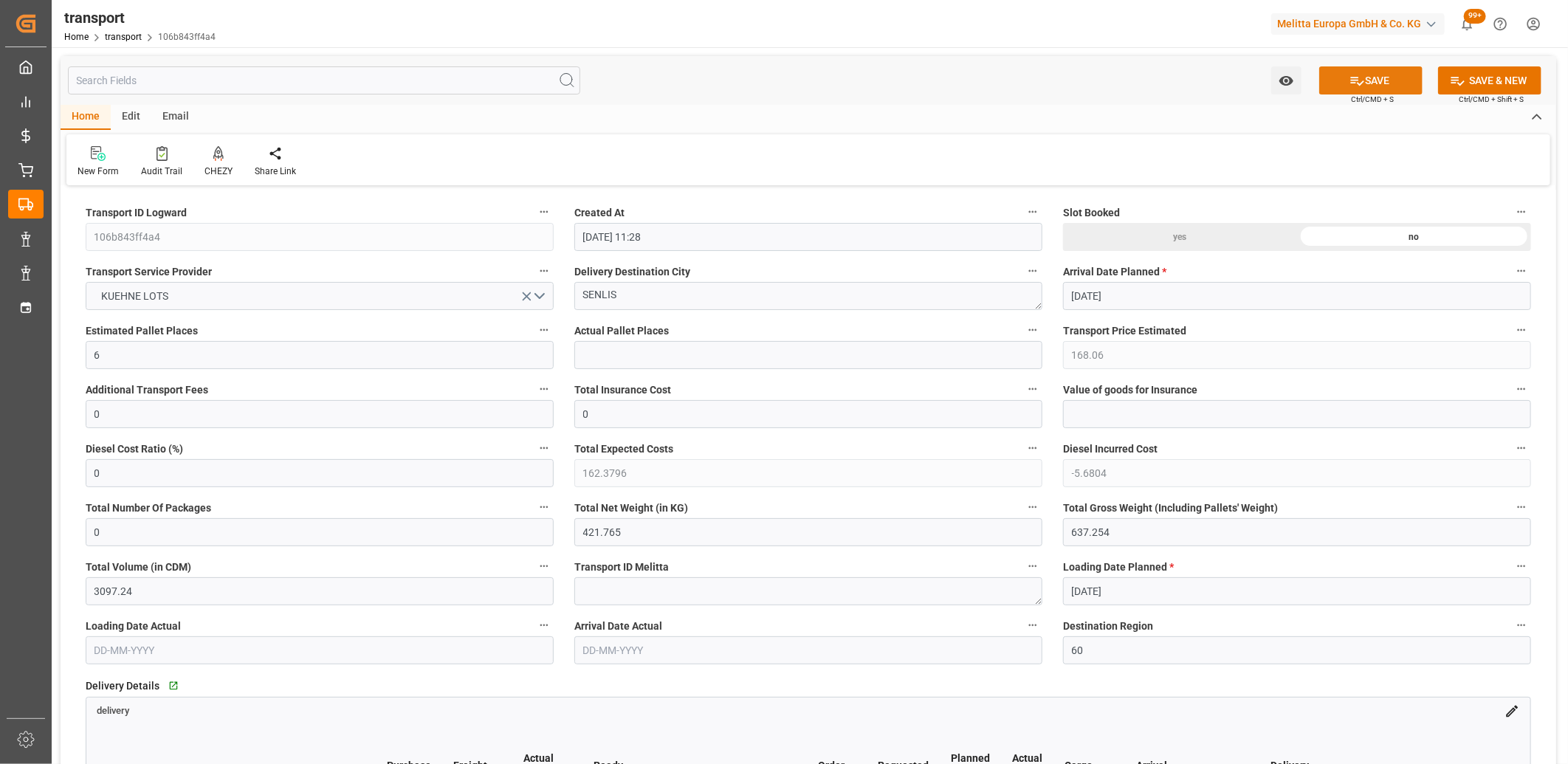
click at [1368, 75] on button "SAVE" at bounding box center [1370, 80] width 103 height 28
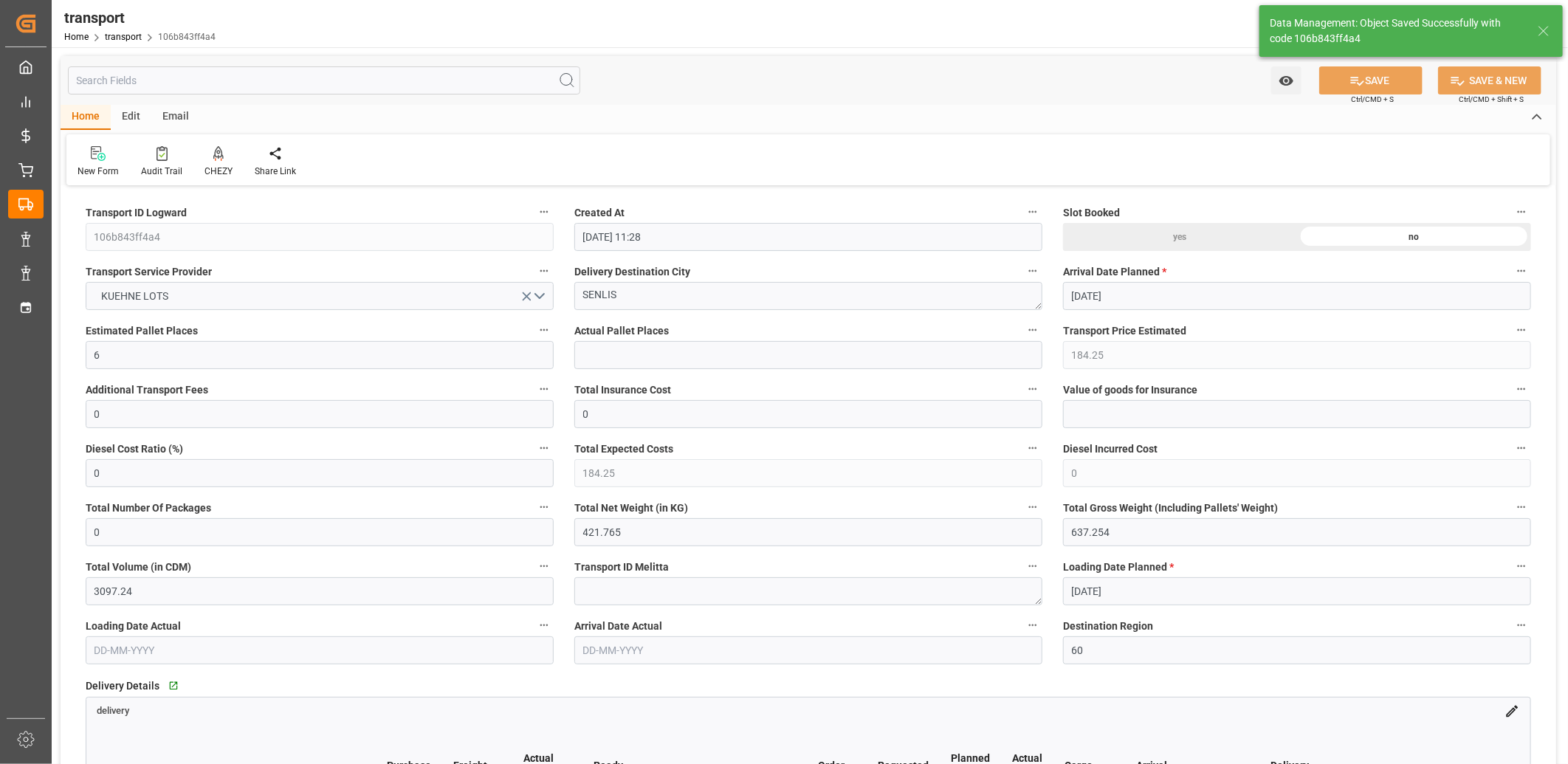
type input "184.25"
type input "0"
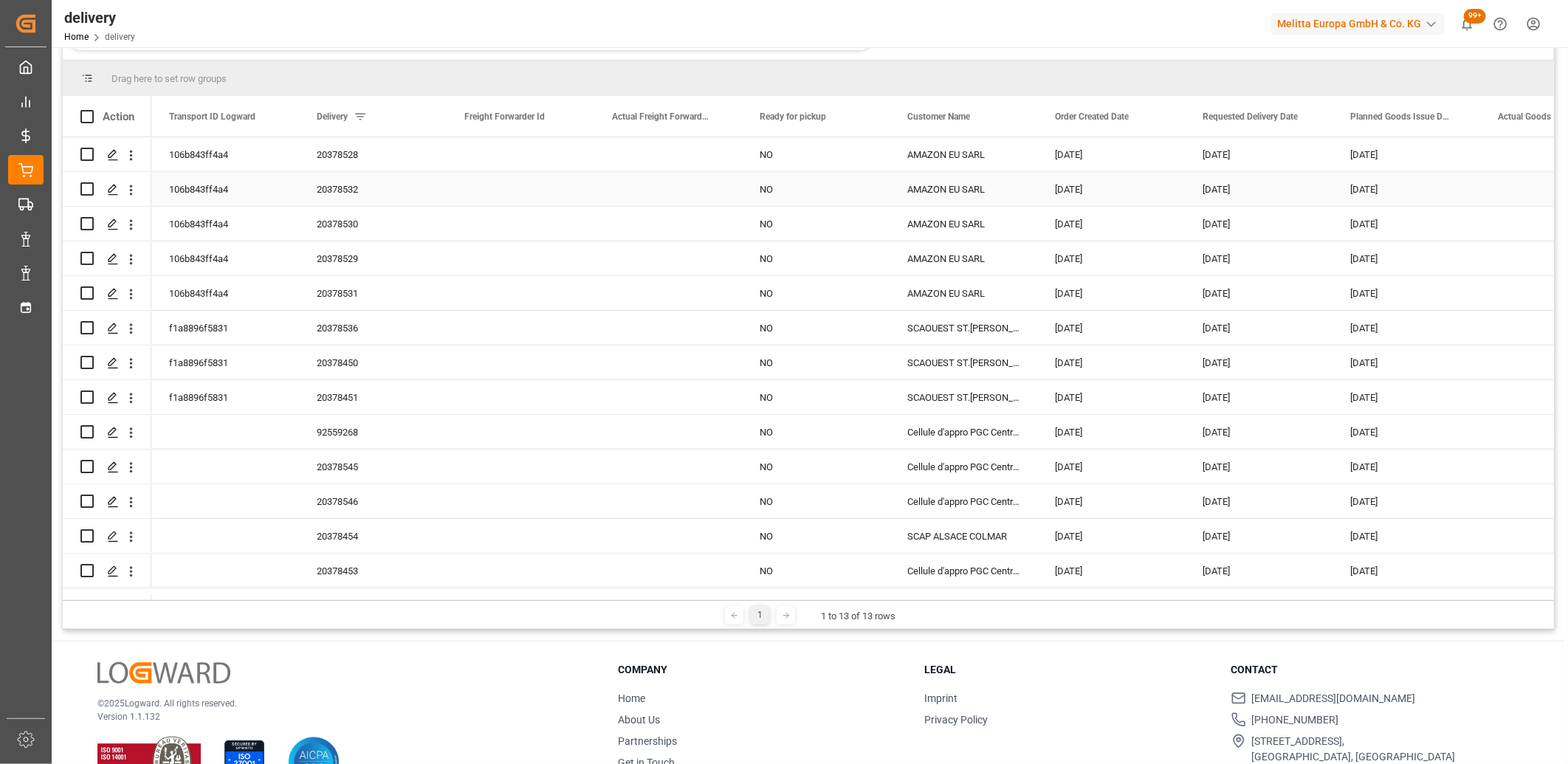
scroll to position [218, 0]
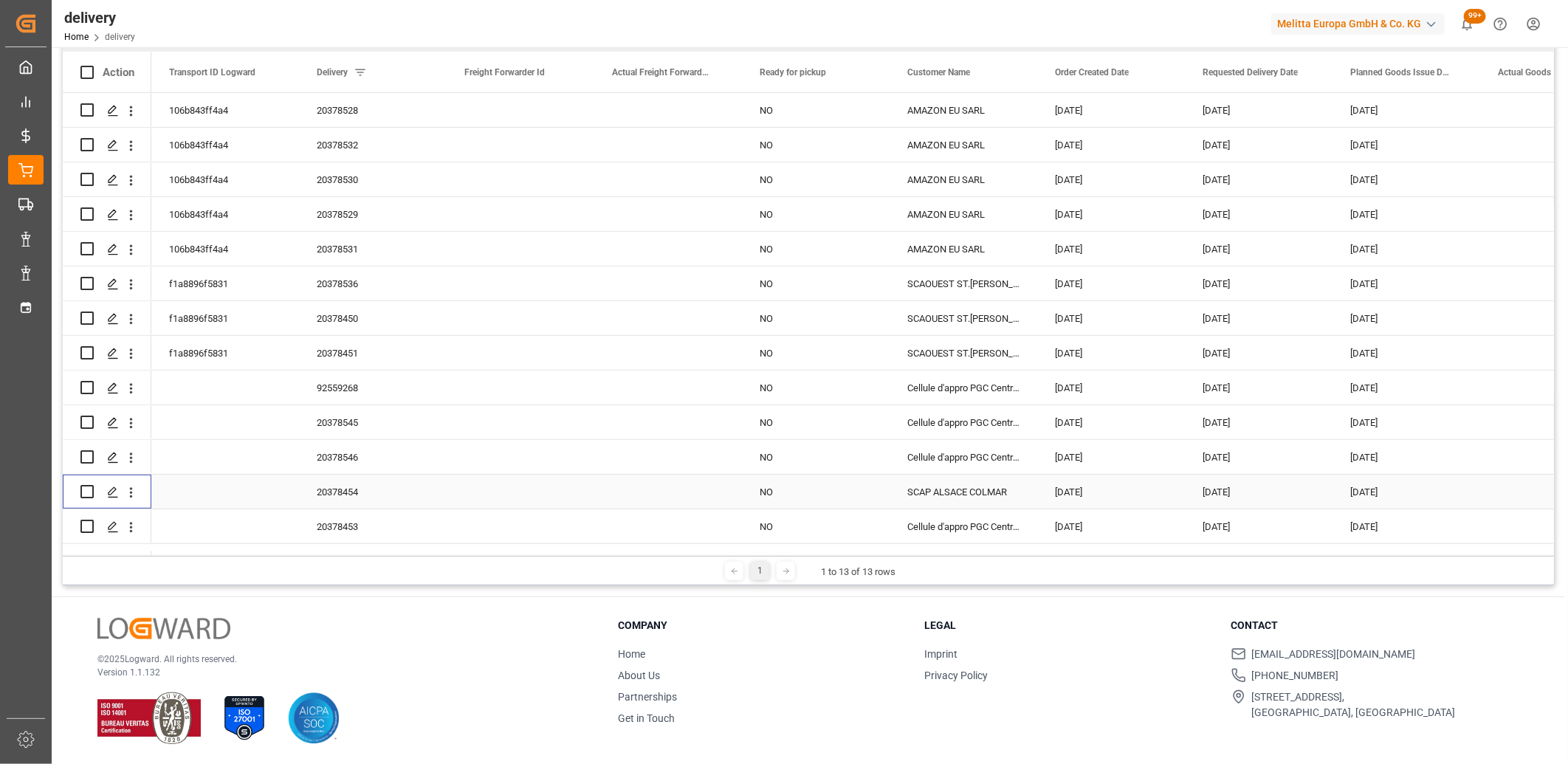
click at [84, 492] on input "Press Space to toggle row selection (unchecked)" at bounding box center [86, 491] width 13 height 13
checkbox input "true"
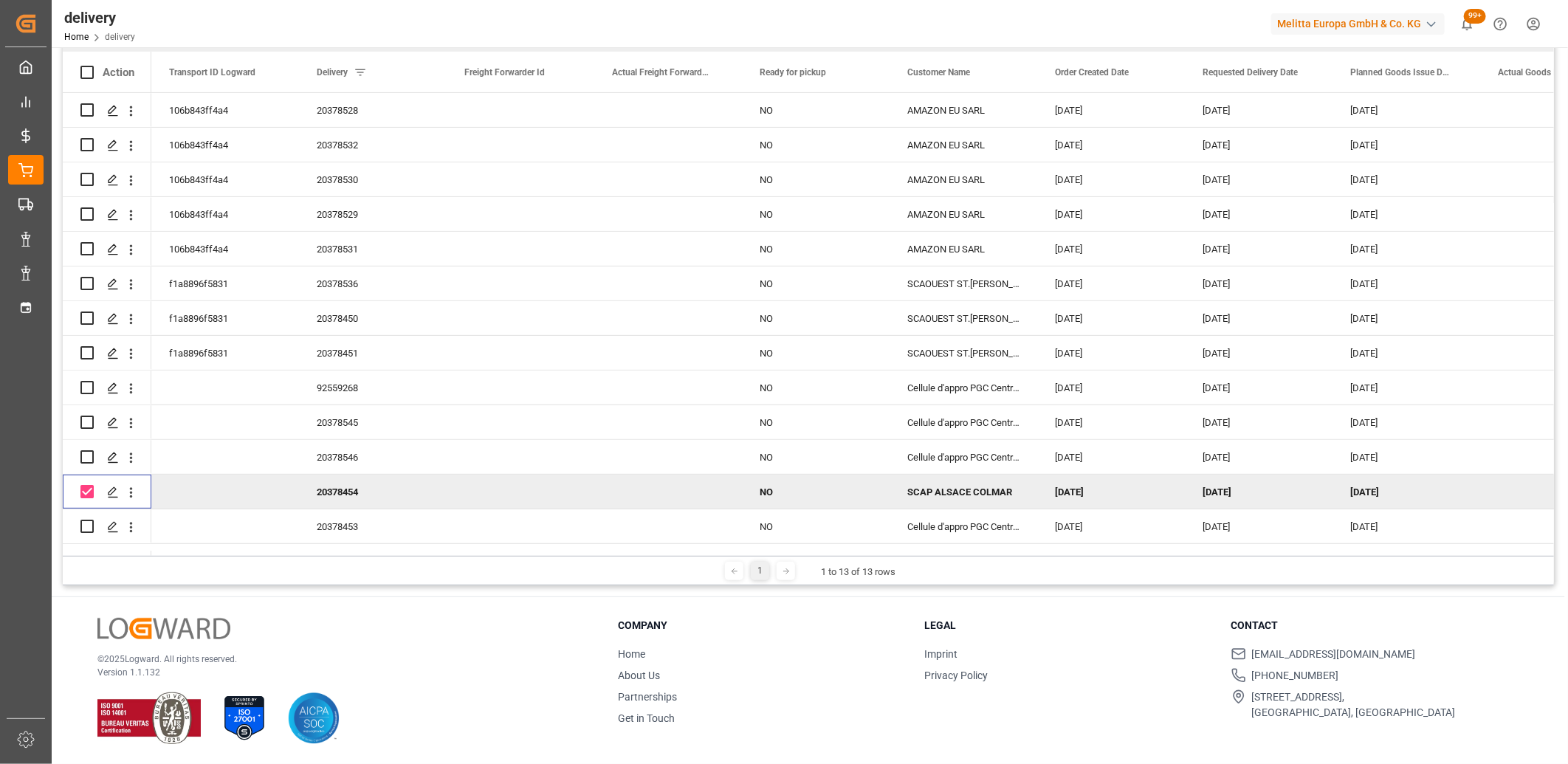
scroll to position [54, 0]
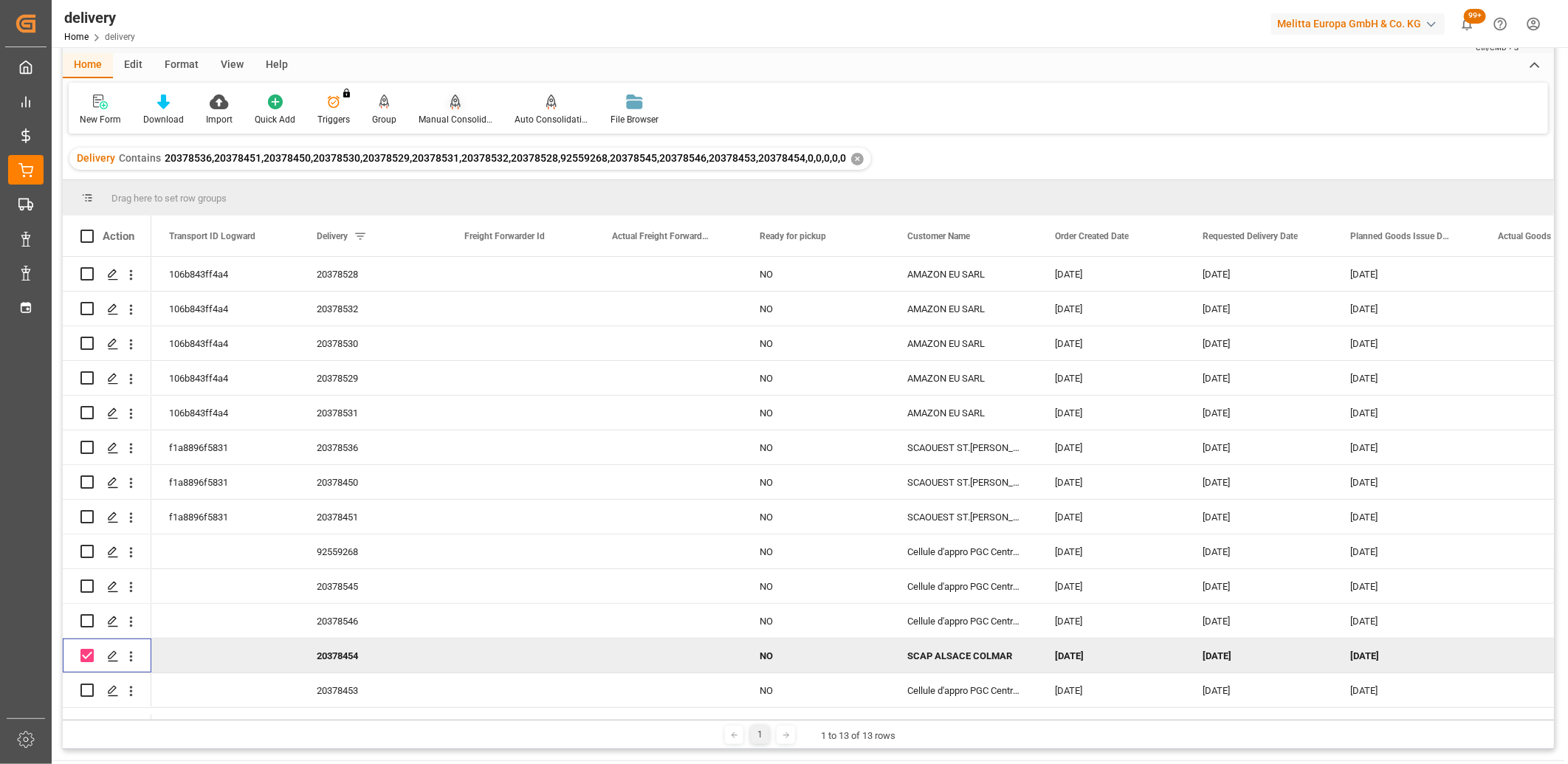
click at [452, 107] on icon at bounding box center [455, 108] width 7 height 3
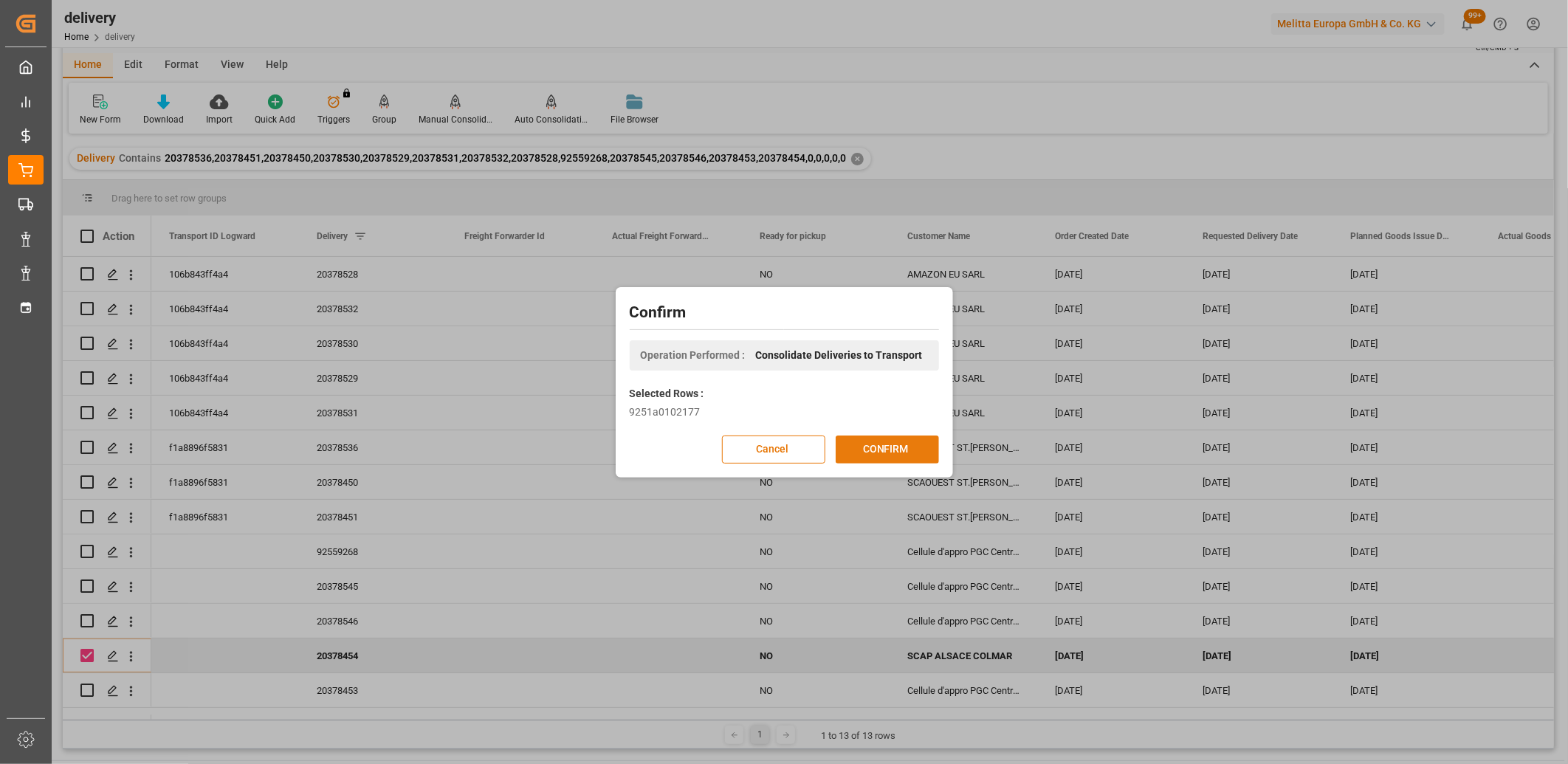
click at [905, 452] on button "CONFIRM" at bounding box center [887, 449] width 103 height 28
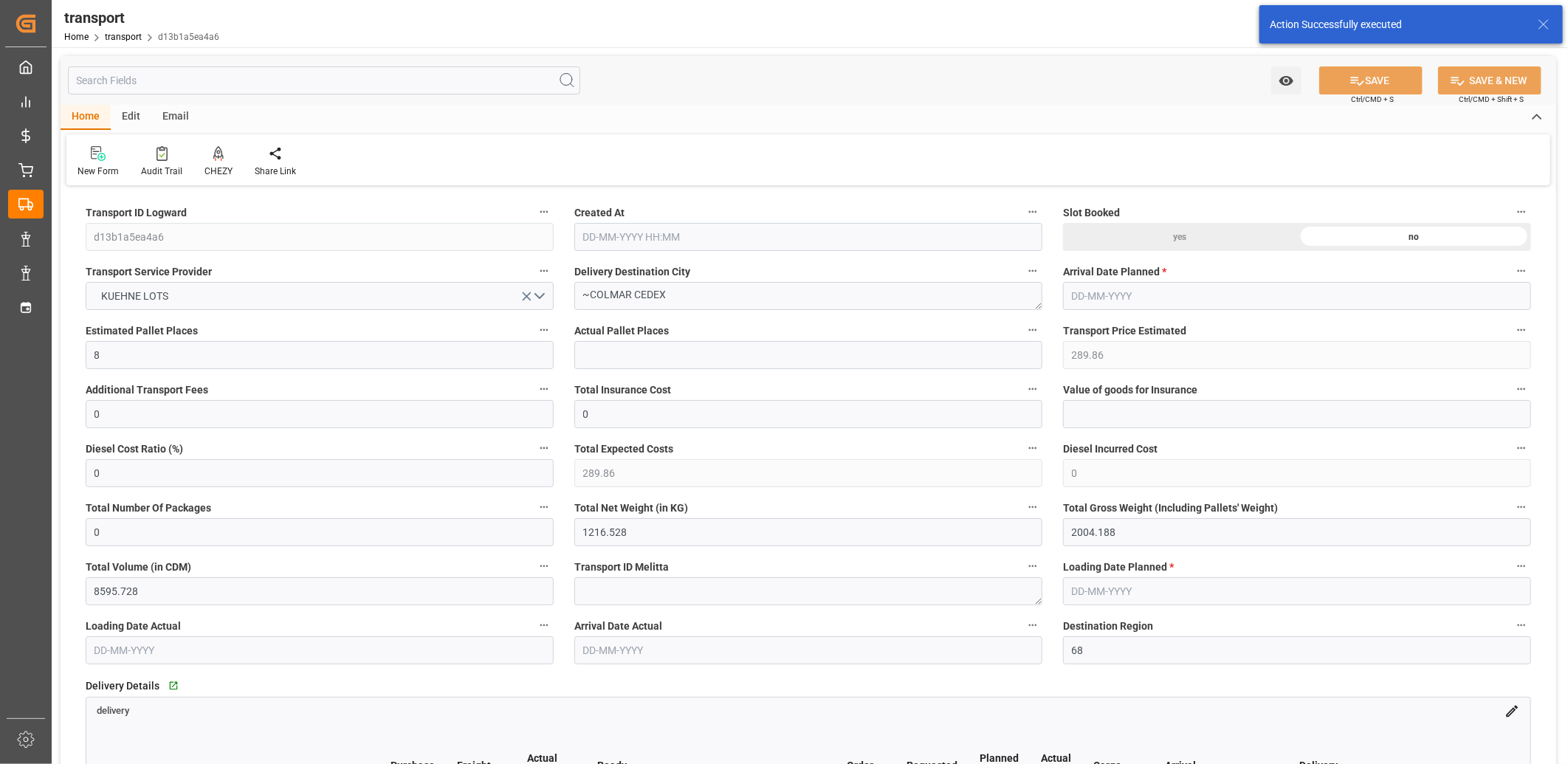
type input "[DATE] 11:29"
type input "[DATE]"
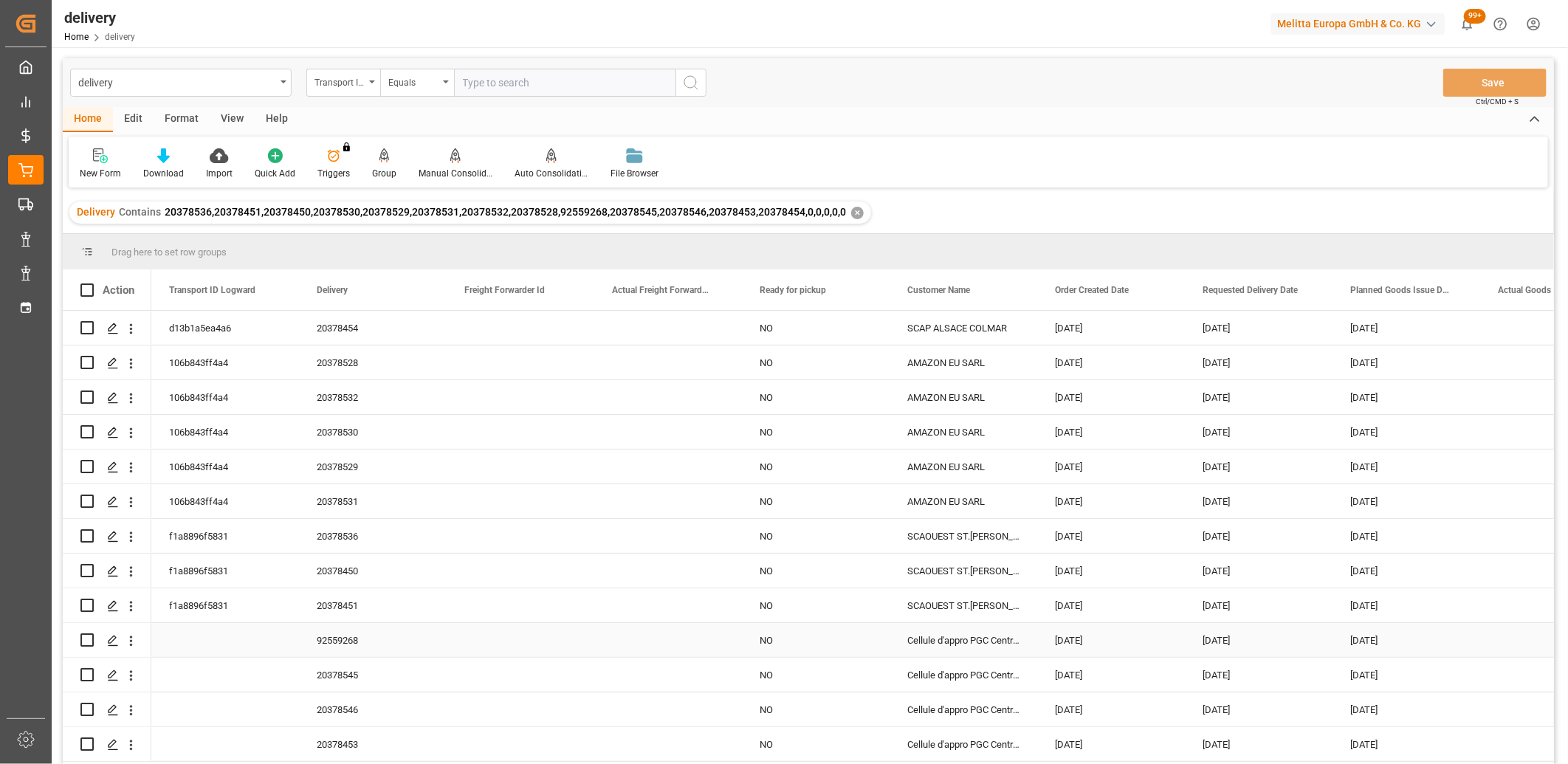
click at [84, 633] on input "Press Space to toggle row selection (unchecked)" at bounding box center [86, 639] width 13 height 13
checkbox input "true"
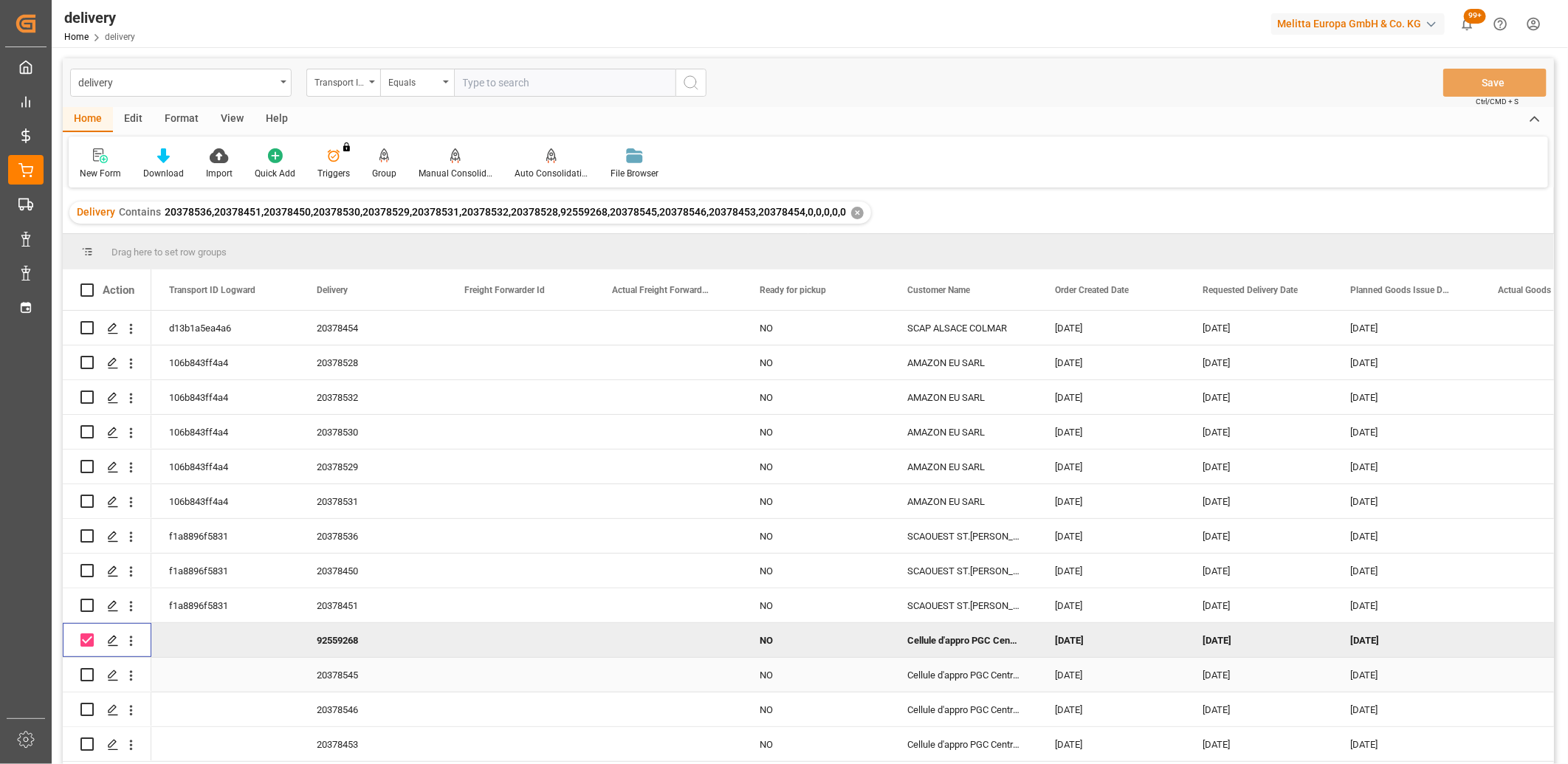
click at [86, 675] on input "Press Space to toggle row selection (unchecked)" at bounding box center [86, 674] width 13 height 13
checkbox input "true"
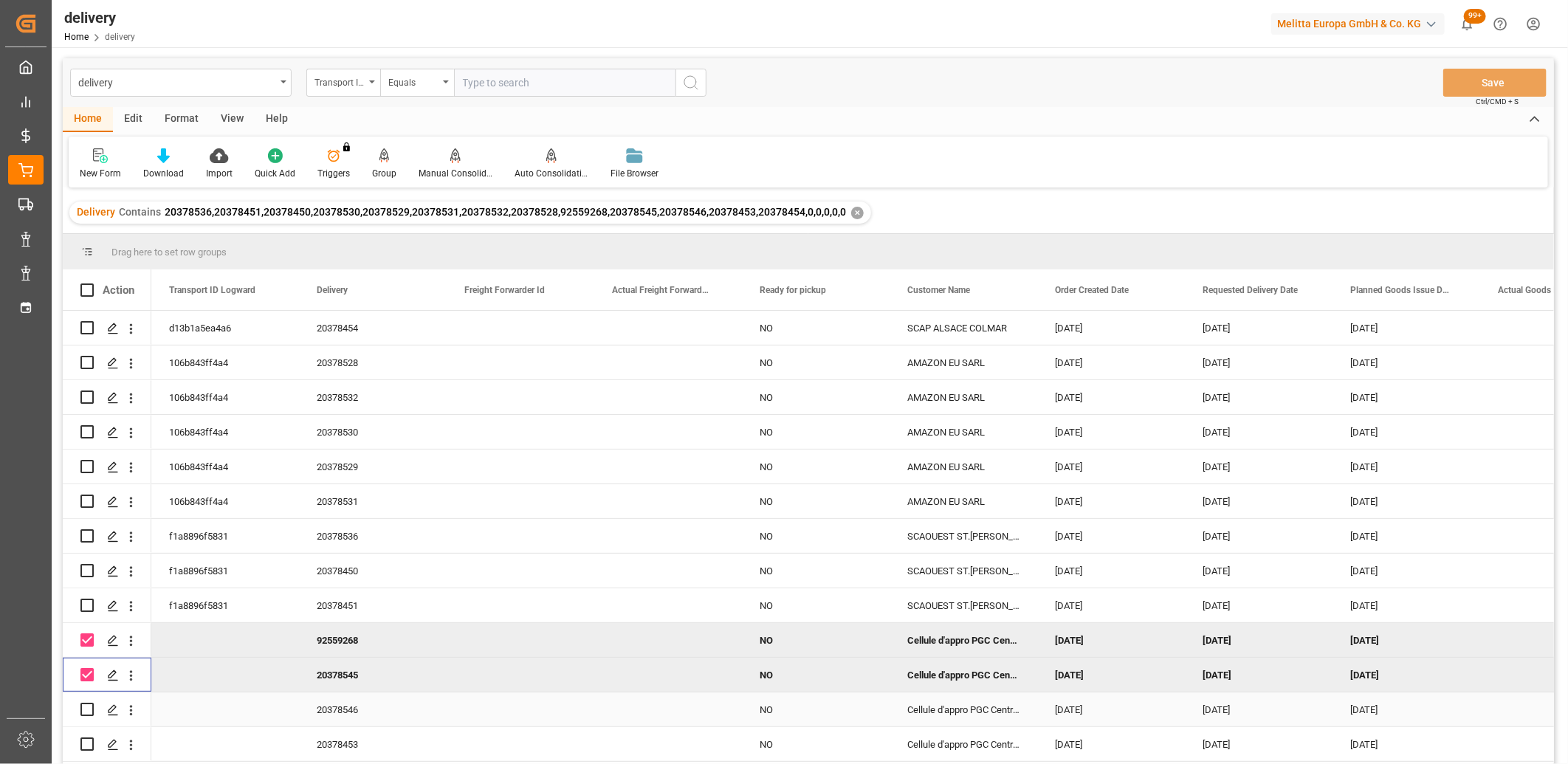
click at [89, 706] on input "Press Space to toggle row selection (unchecked)" at bounding box center [86, 709] width 13 height 13
checkbox input "true"
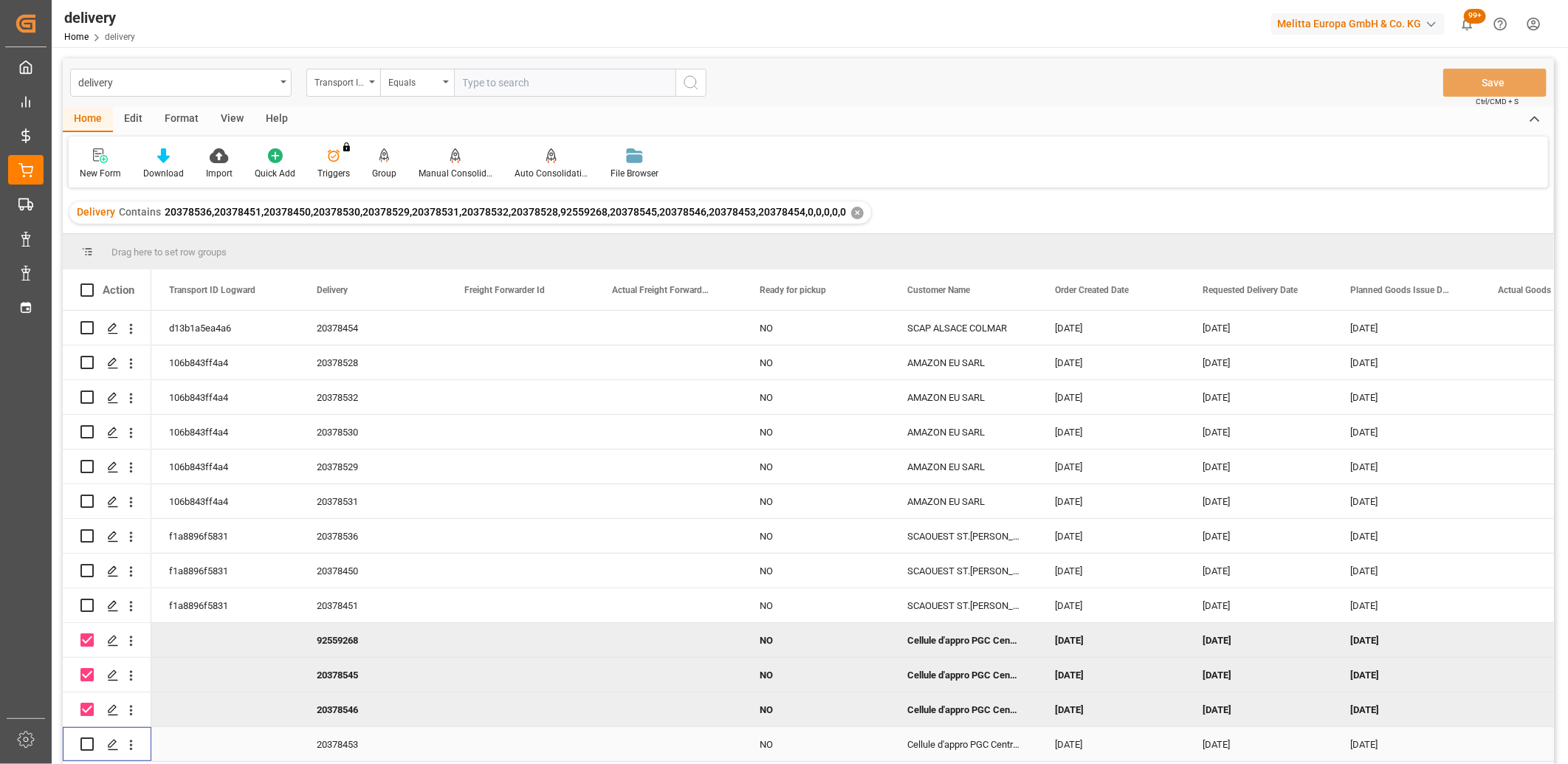
click at [89, 739] on input "Press Space to toggle row selection (unchecked)" at bounding box center [86, 743] width 13 height 13
checkbox input "true"
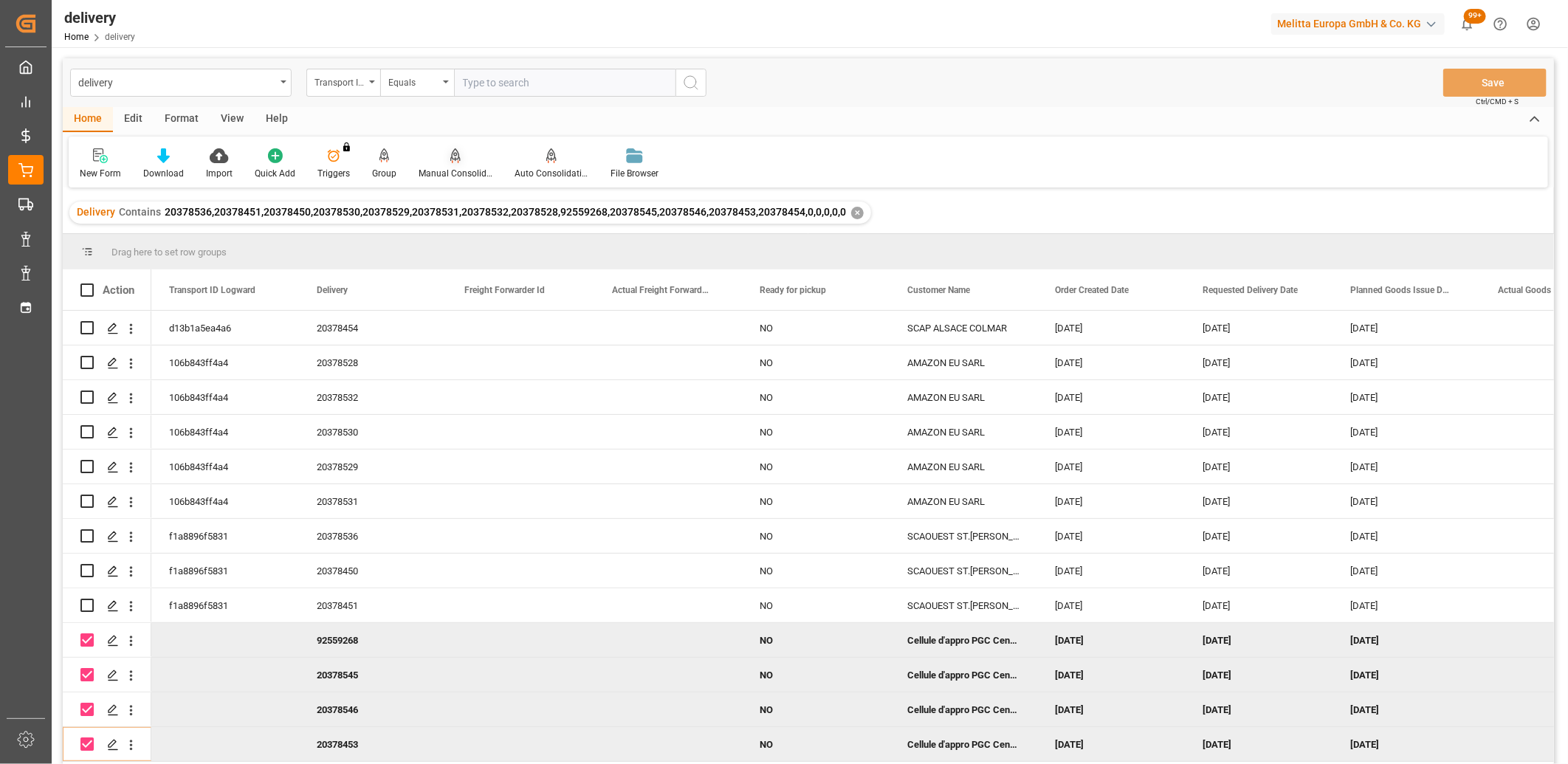
click at [450, 154] on icon at bounding box center [455, 154] width 10 height 13
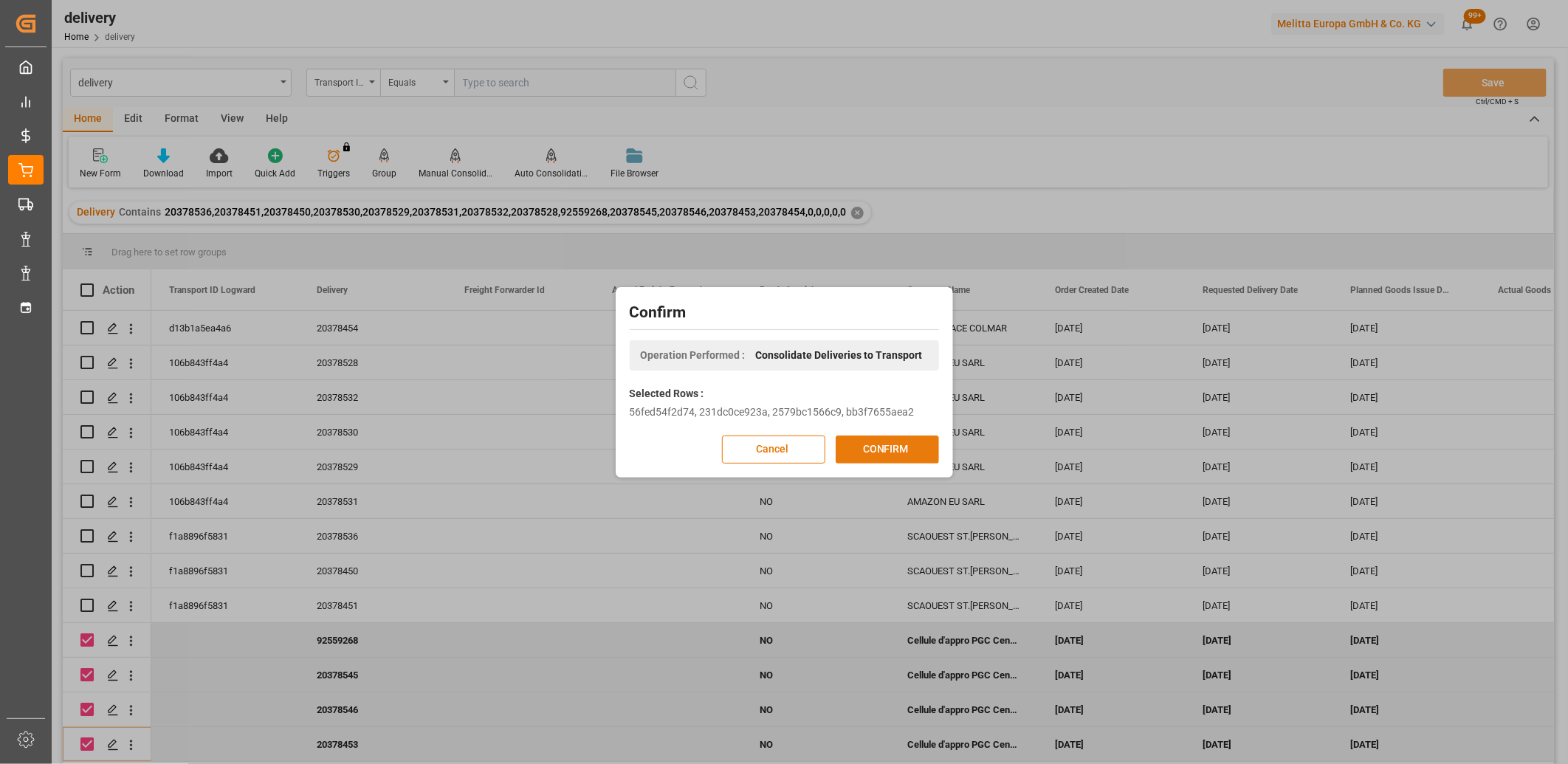
click at [909, 455] on button "CONFIRM" at bounding box center [887, 449] width 103 height 28
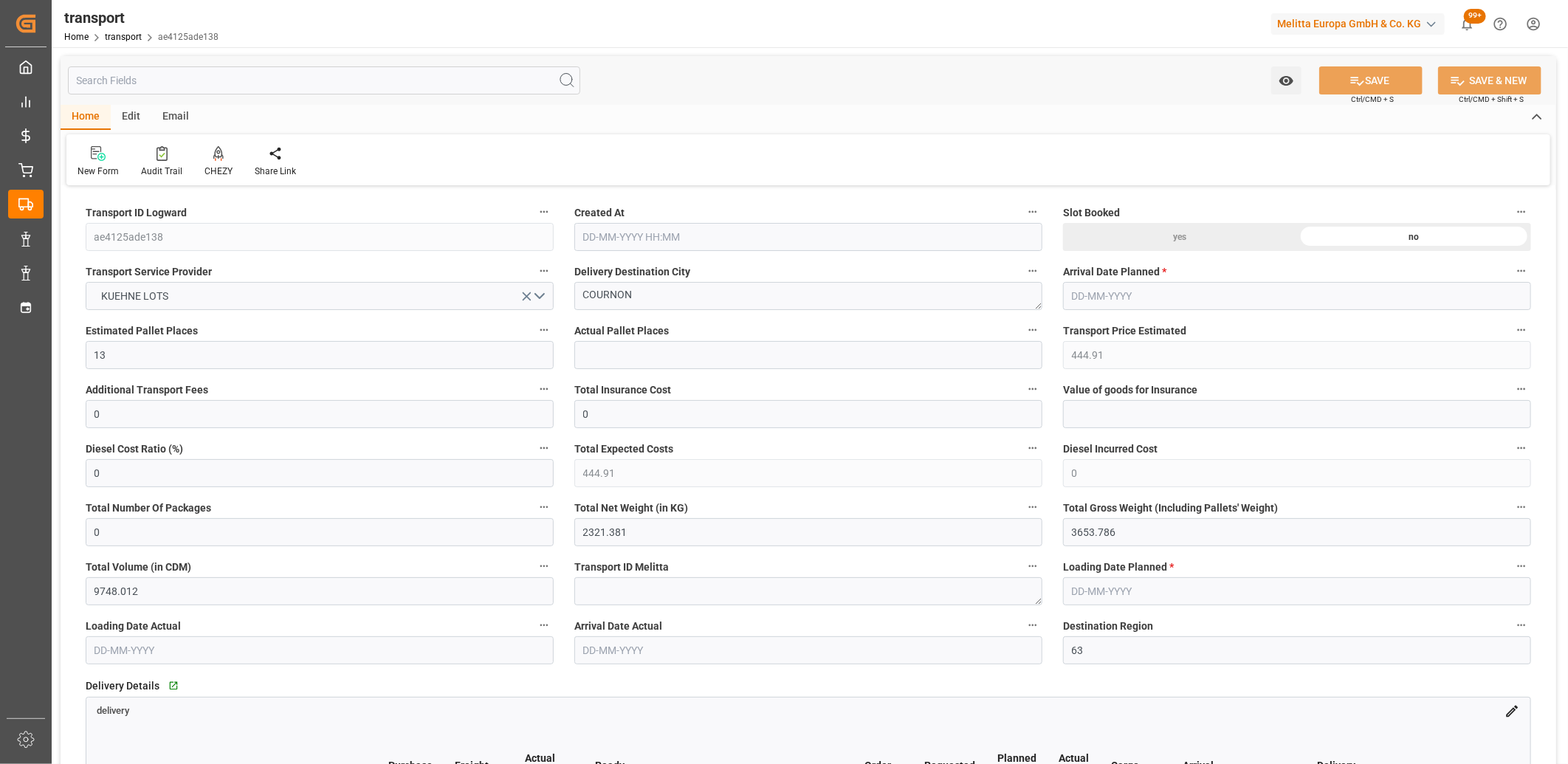
type input "17-09-2025 11:29"
type input "24-09-2025"
type input "[DATE]"
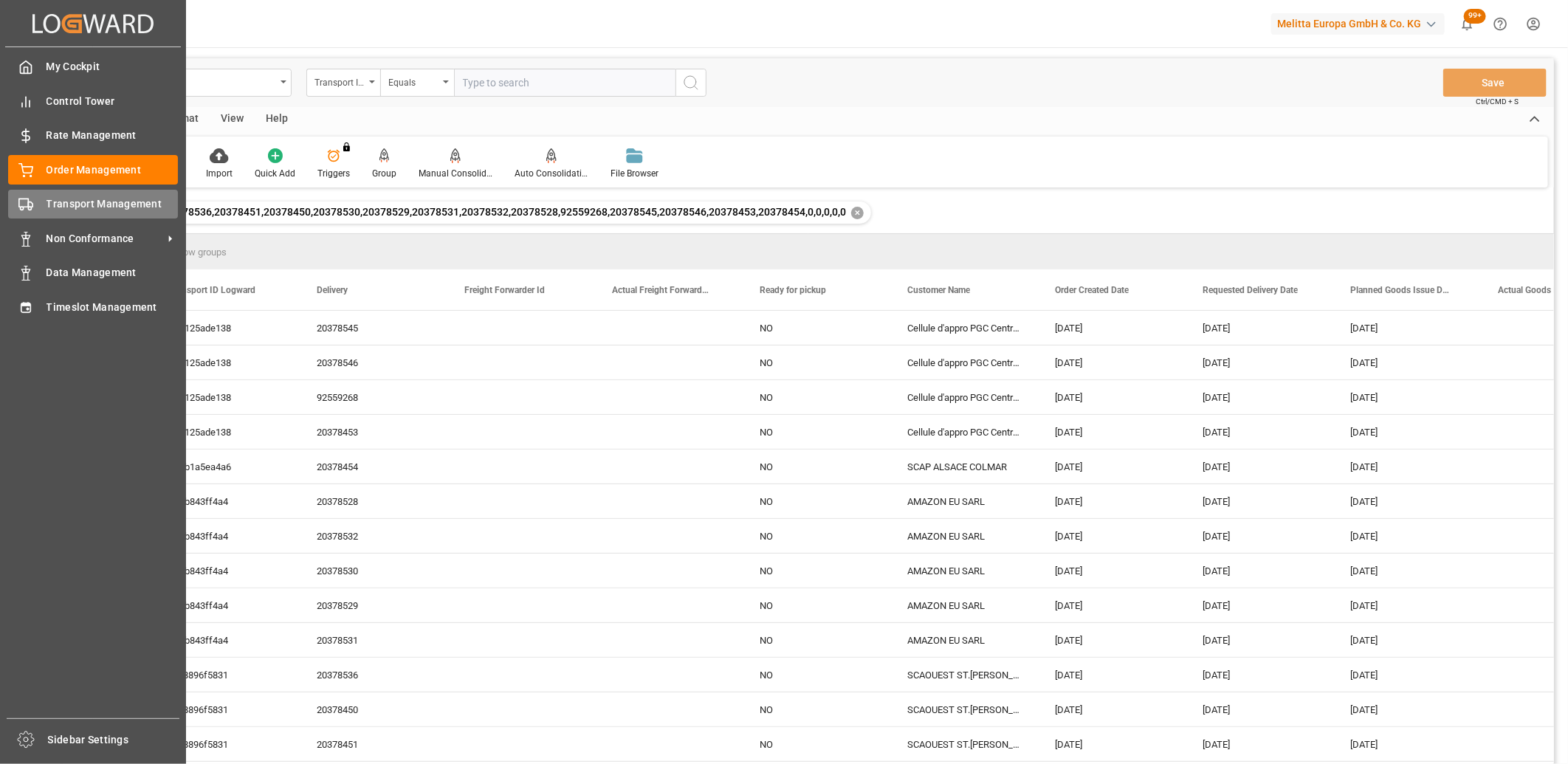
click at [30, 209] on circle at bounding box center [29, 208] width 3 height 3
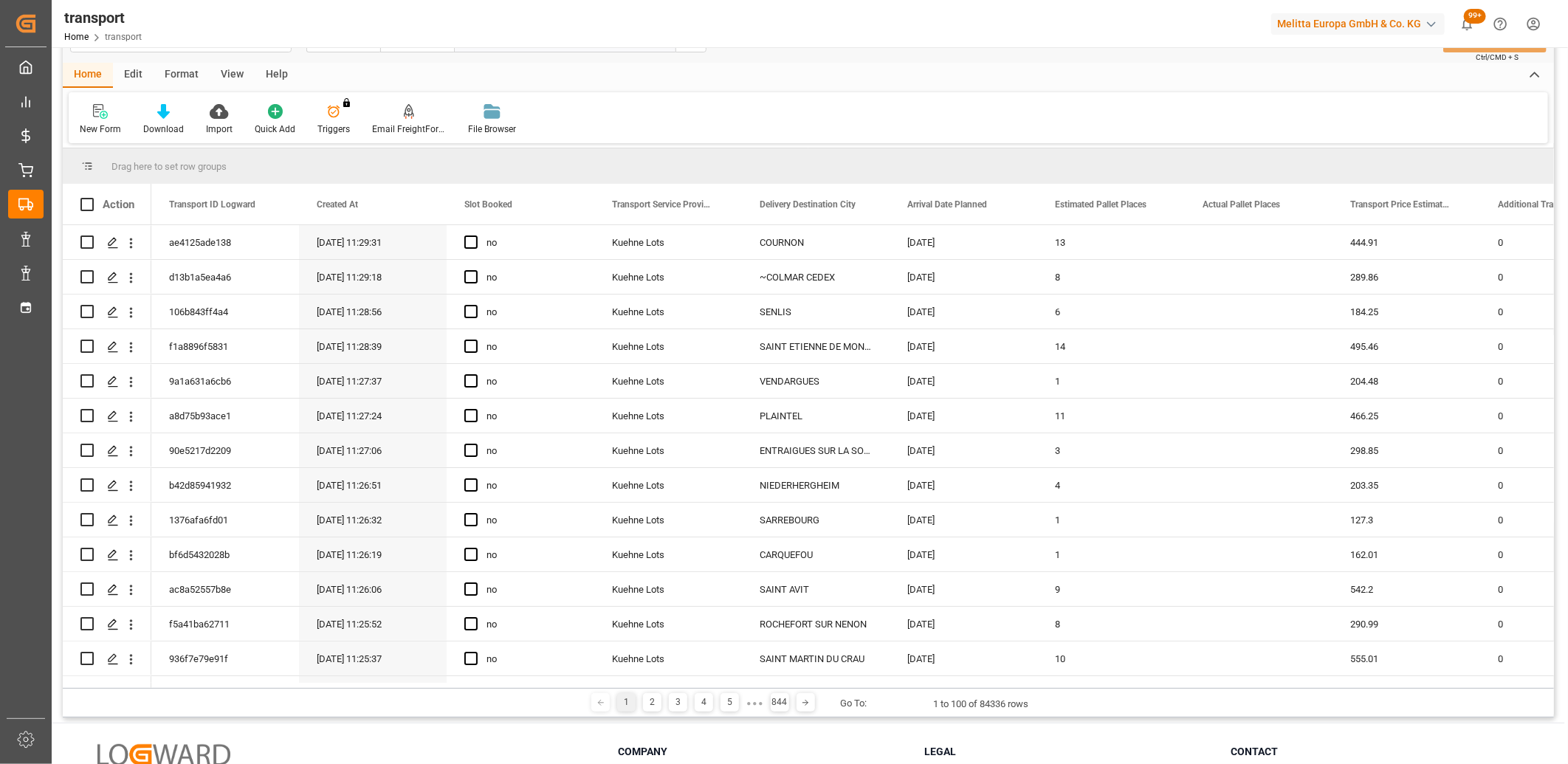
scroll to position [82, 0]
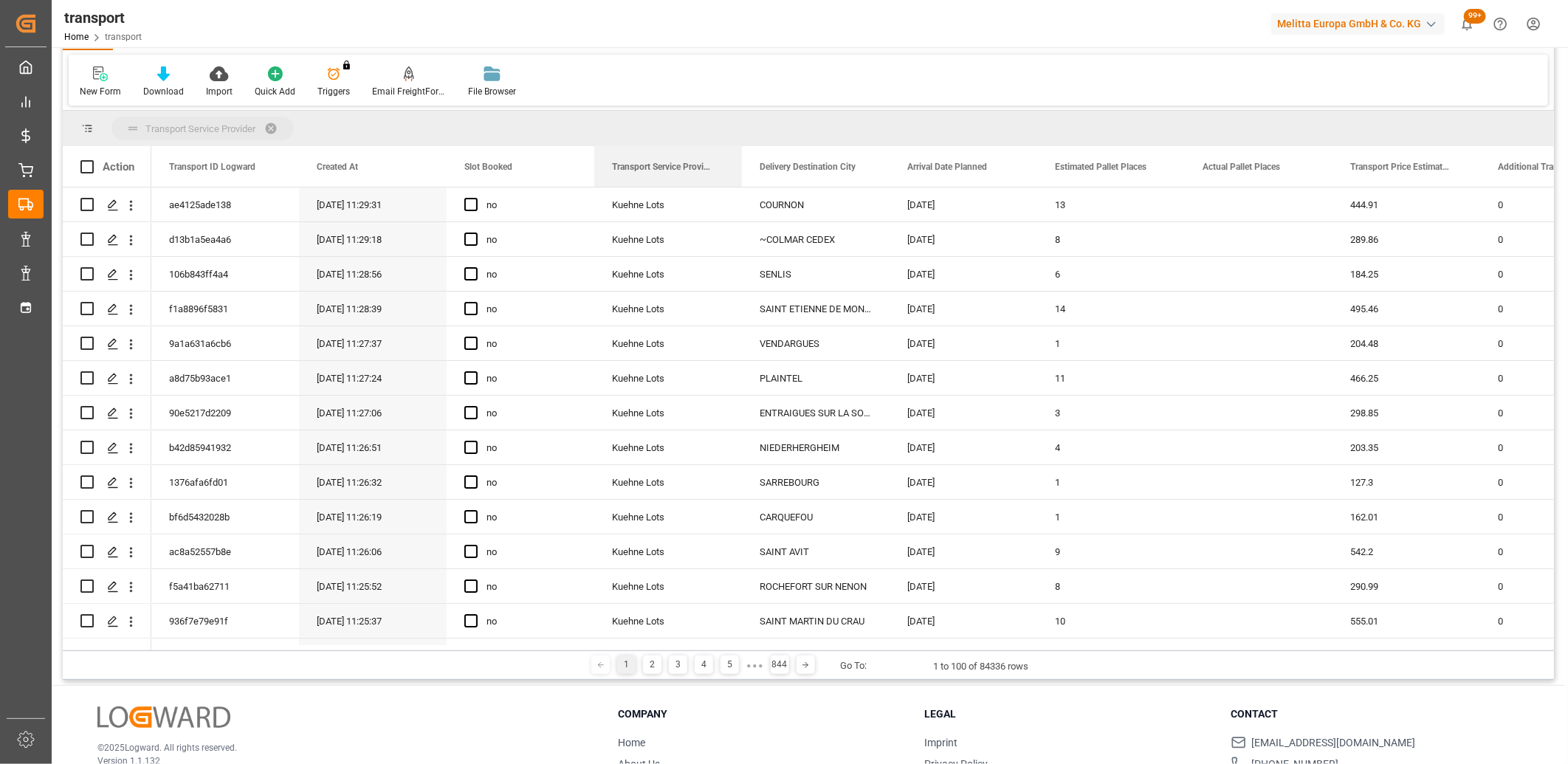
drag, startPoint x: 648, startPoint y: 159, endPoint x: 648, endPoint y: 131, distance: 28.0
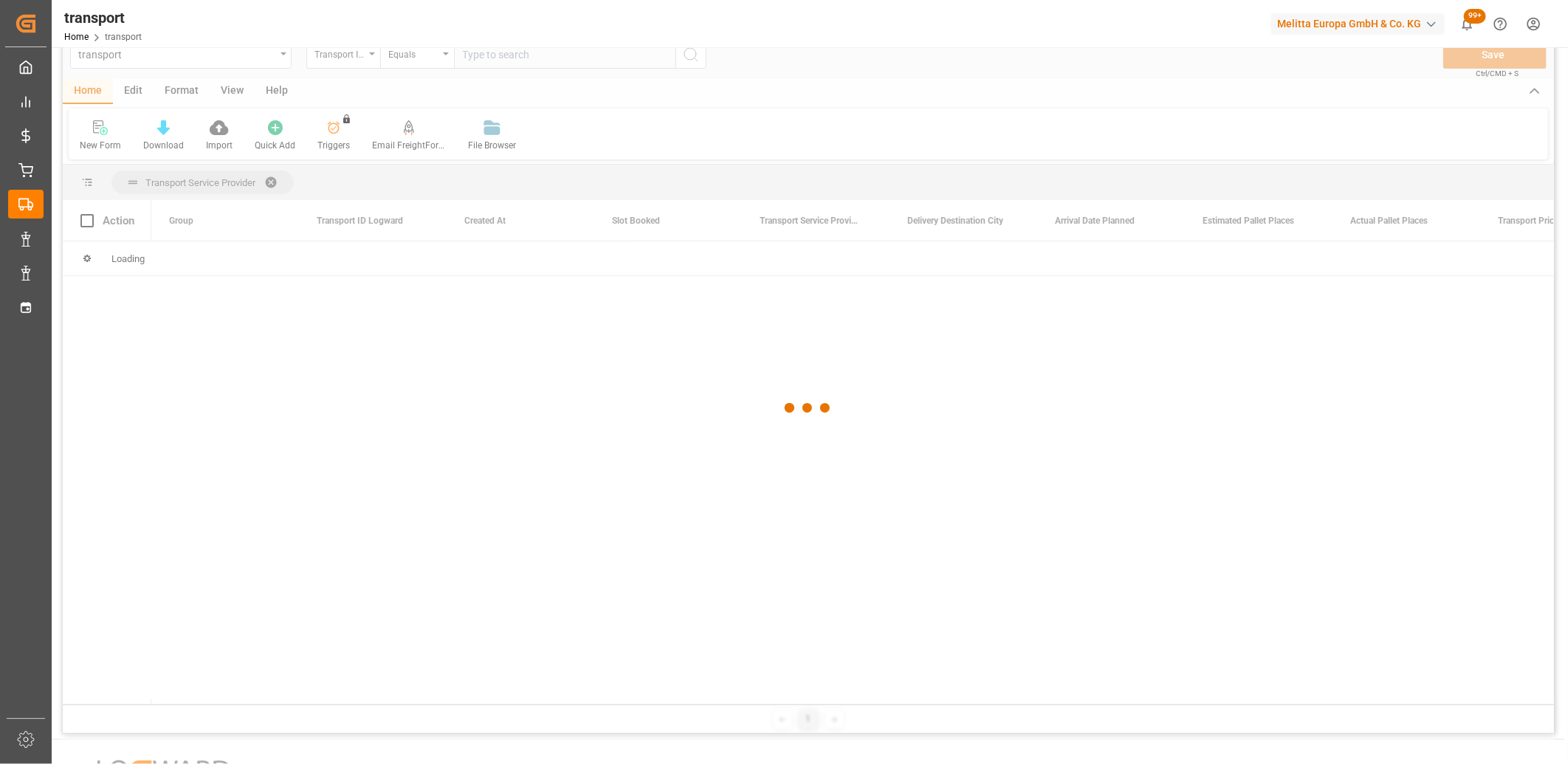
scroll to position [0, 0]
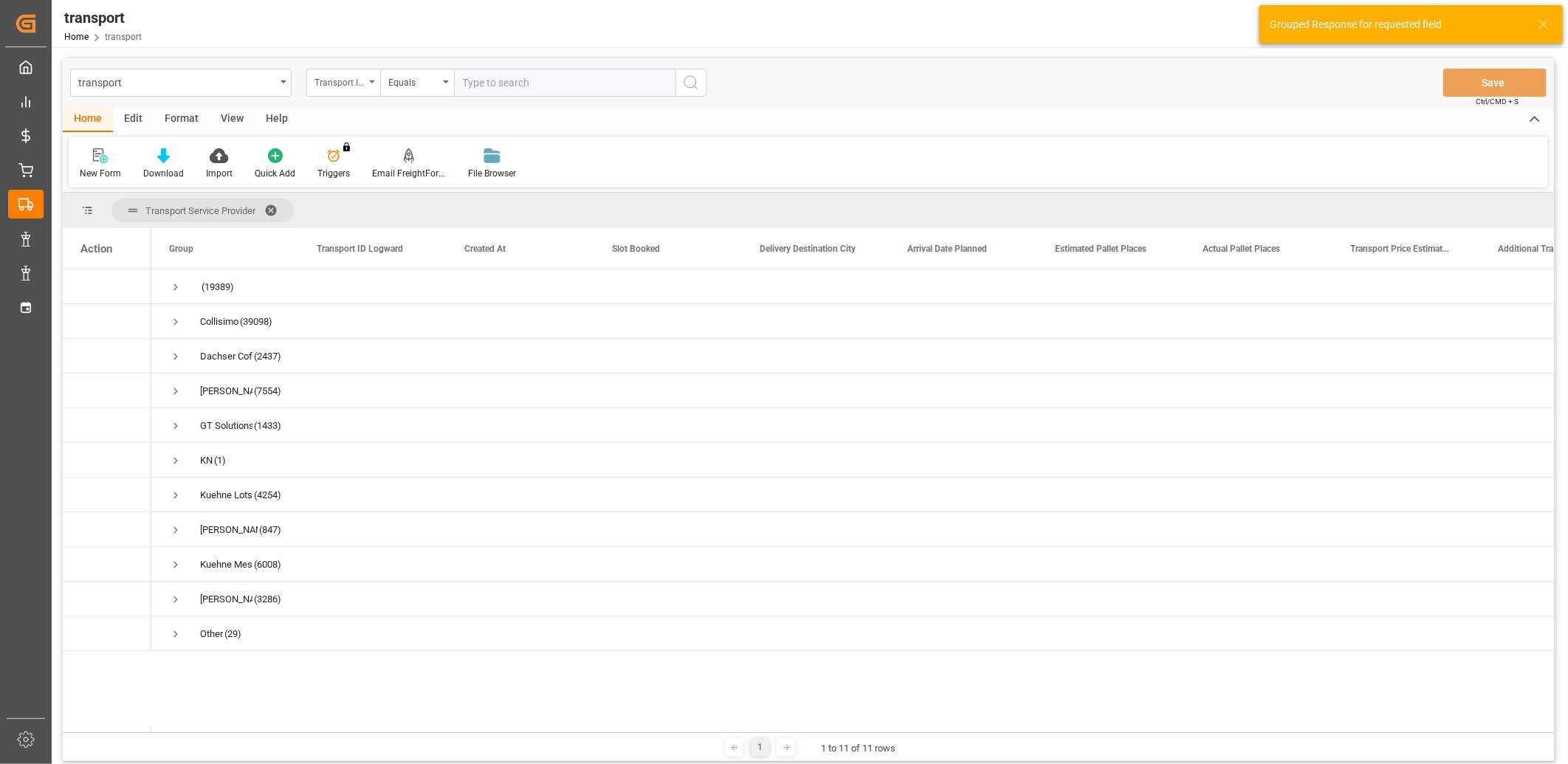
click at [342, 85] on div "Transport ID Logward" at bounding box center [339, 80] width 50 height 17
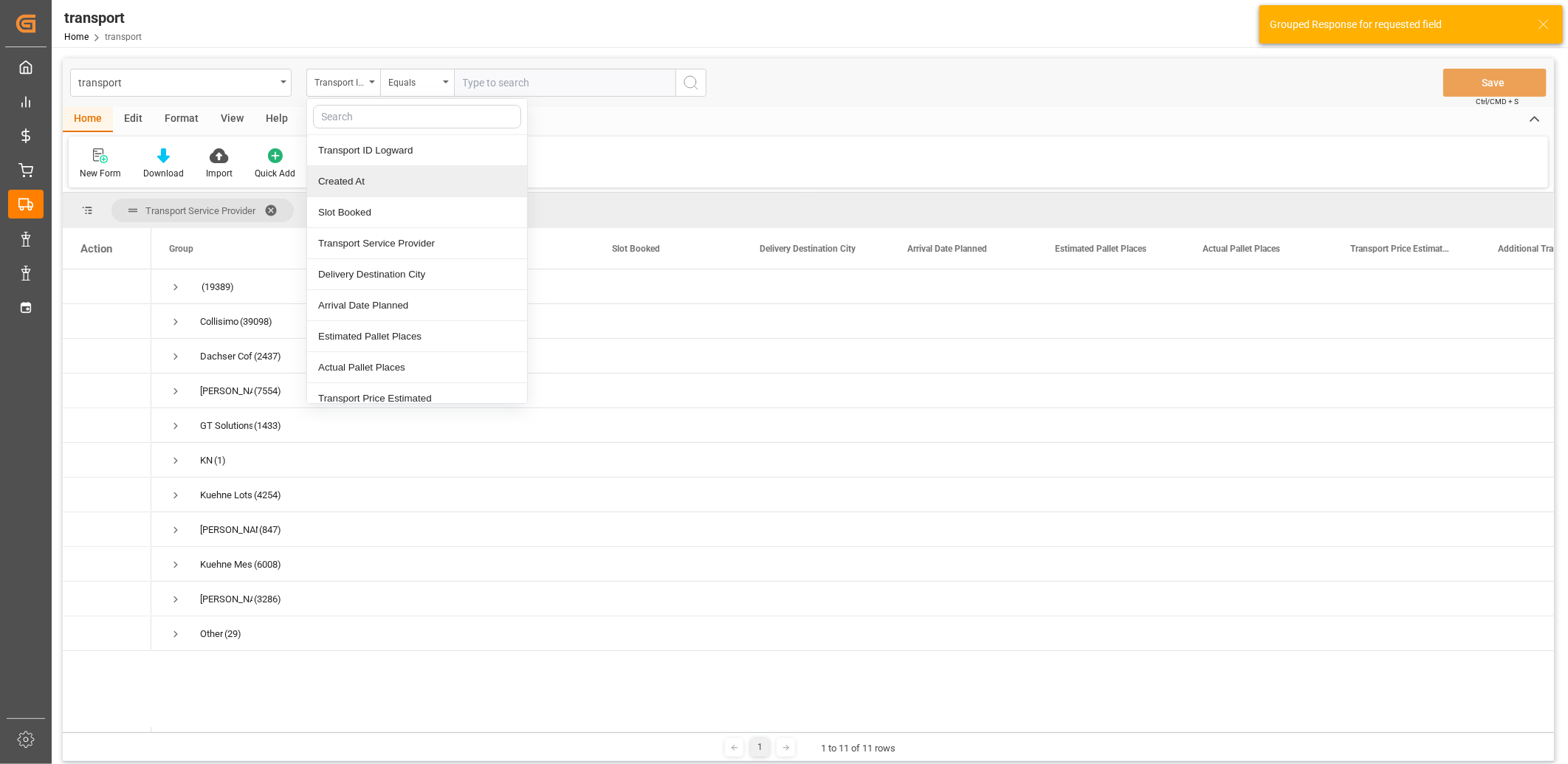
click at [342, 173] on div "Created At" at bounding box center [417, 181] width 220 height 31
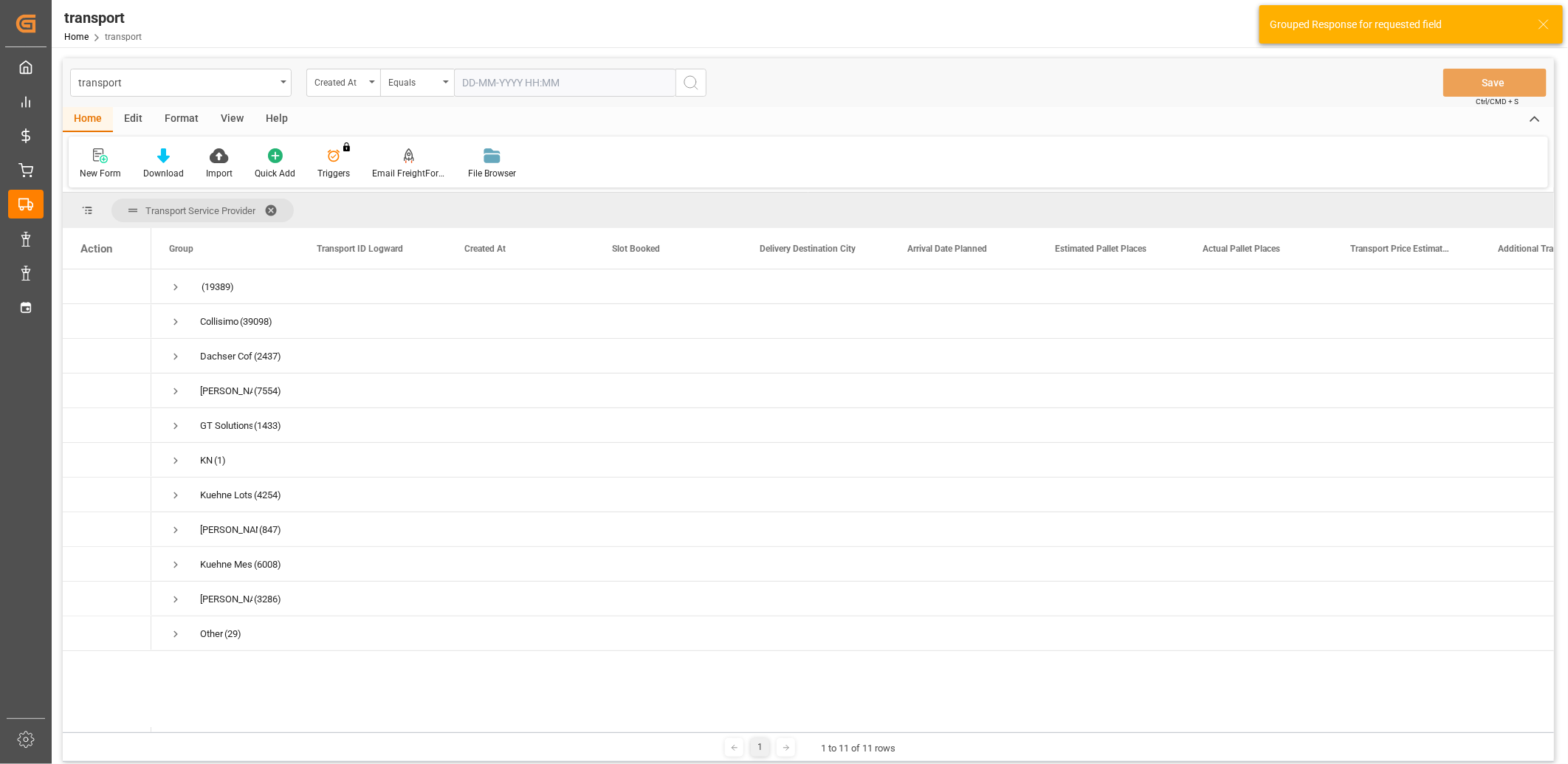
click at [489, 86] on input "text" at bounding box center [564, 83] width 221 height 28
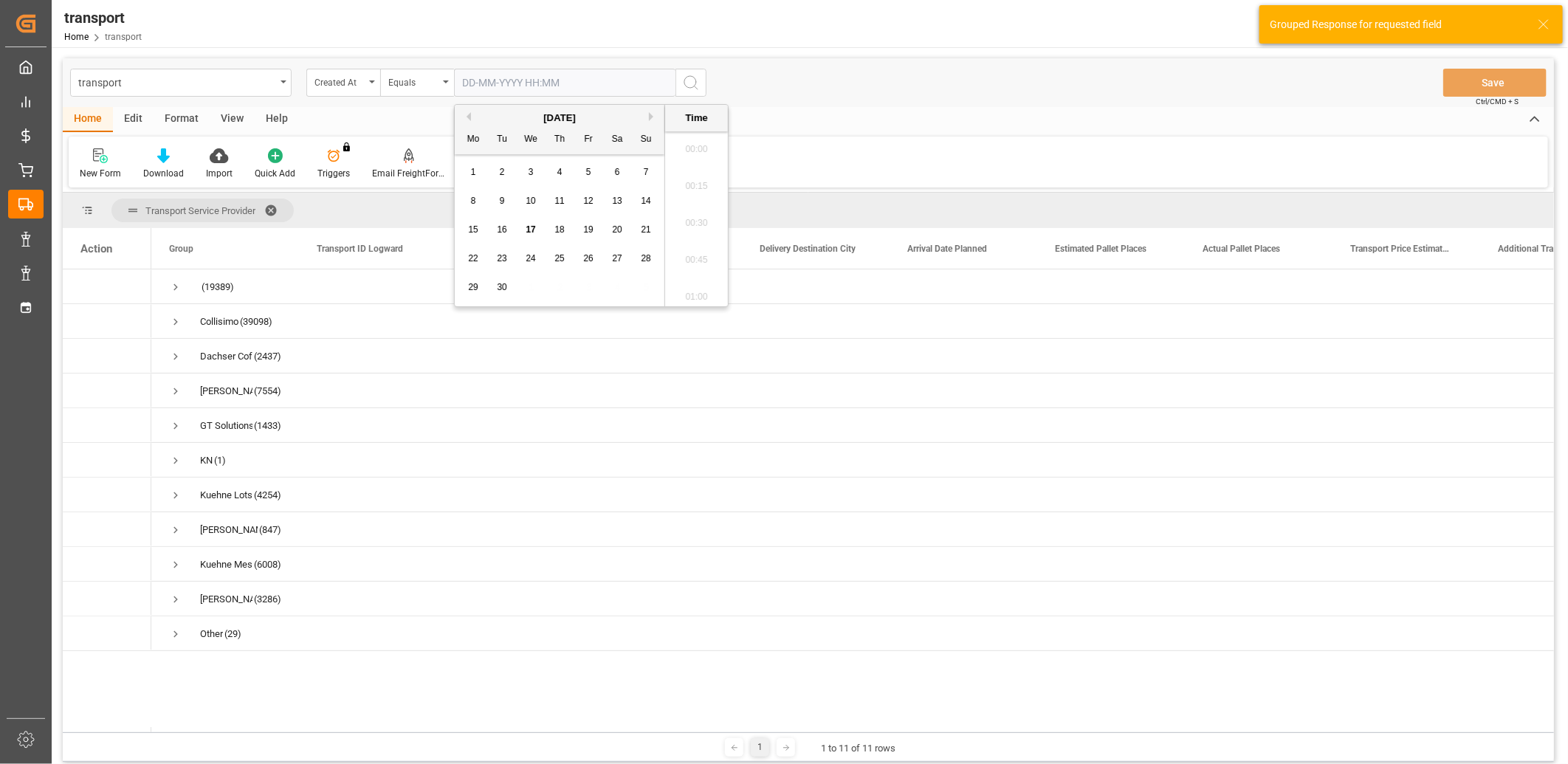
scroll to position [1924, 0]
click at [529, 230] on span "17" at bounding box center [531, 229] width 10 height 10
type input "17-09-2025 00:00"
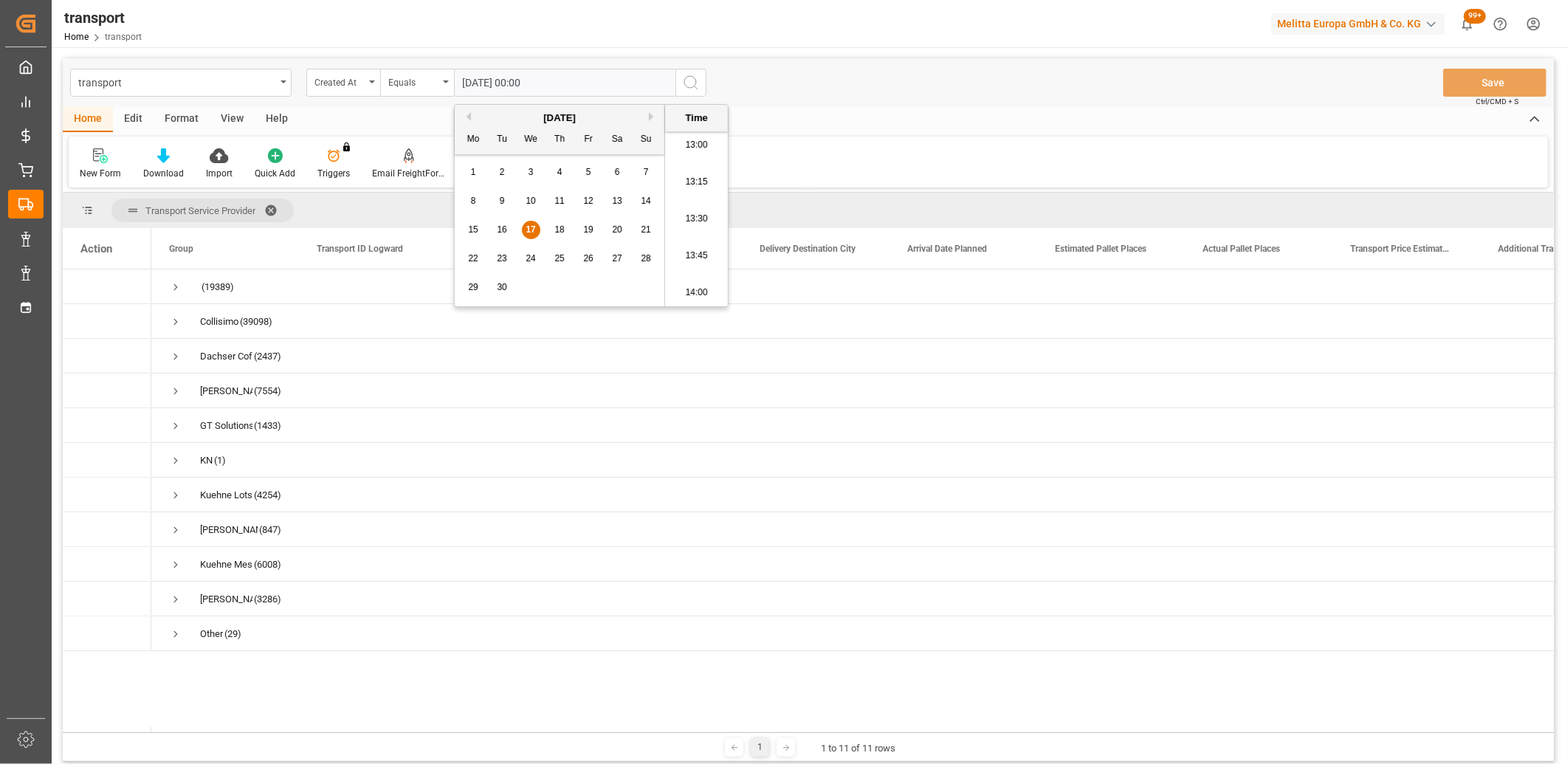
click at [689, 81] on icon "search button" at bounding box center [691, 83] width 18 height 18
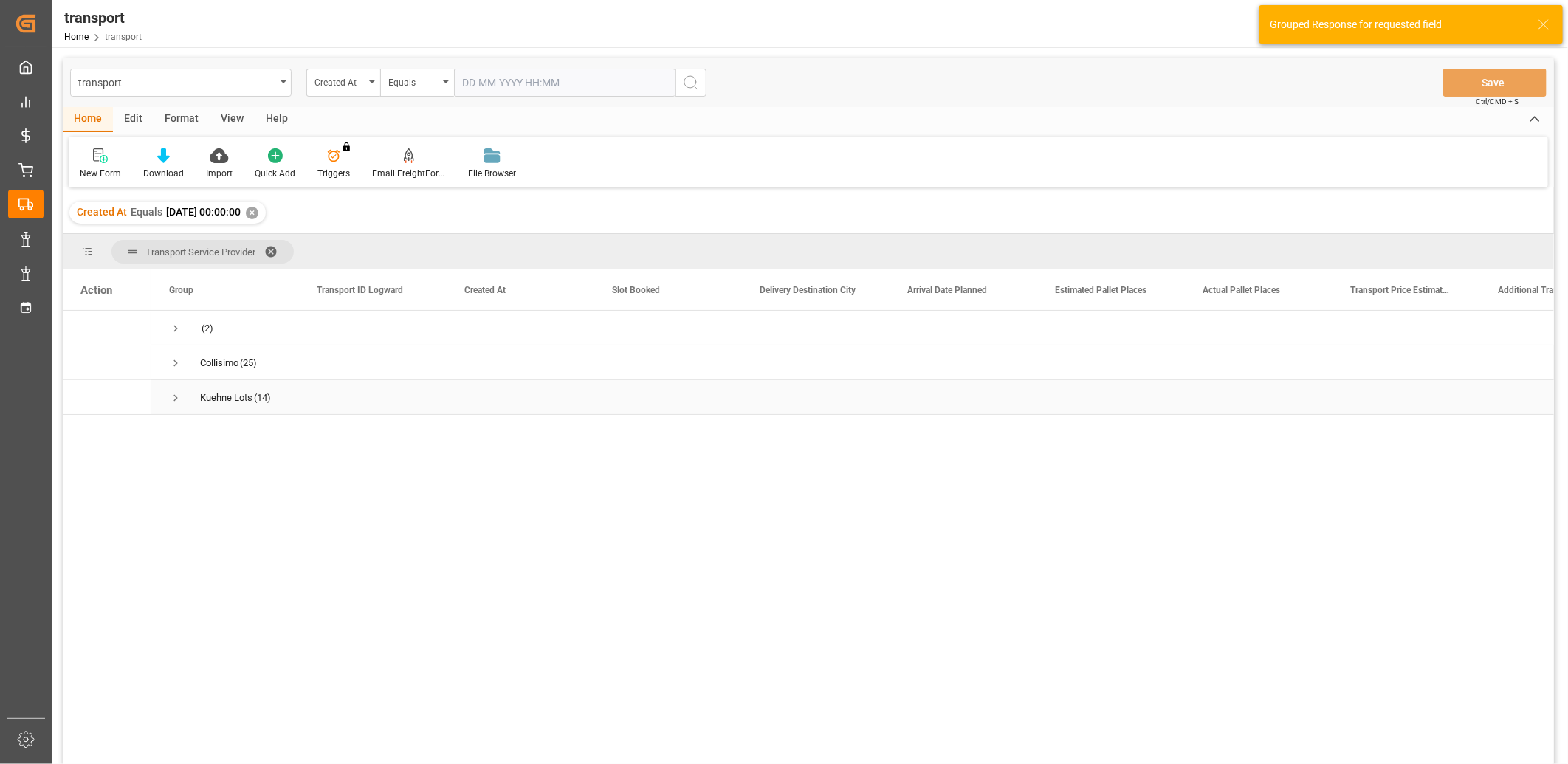
click at [173, 399] on span "Press SPACE to select this row." at bounding box center [175, 397] width 13 height 13
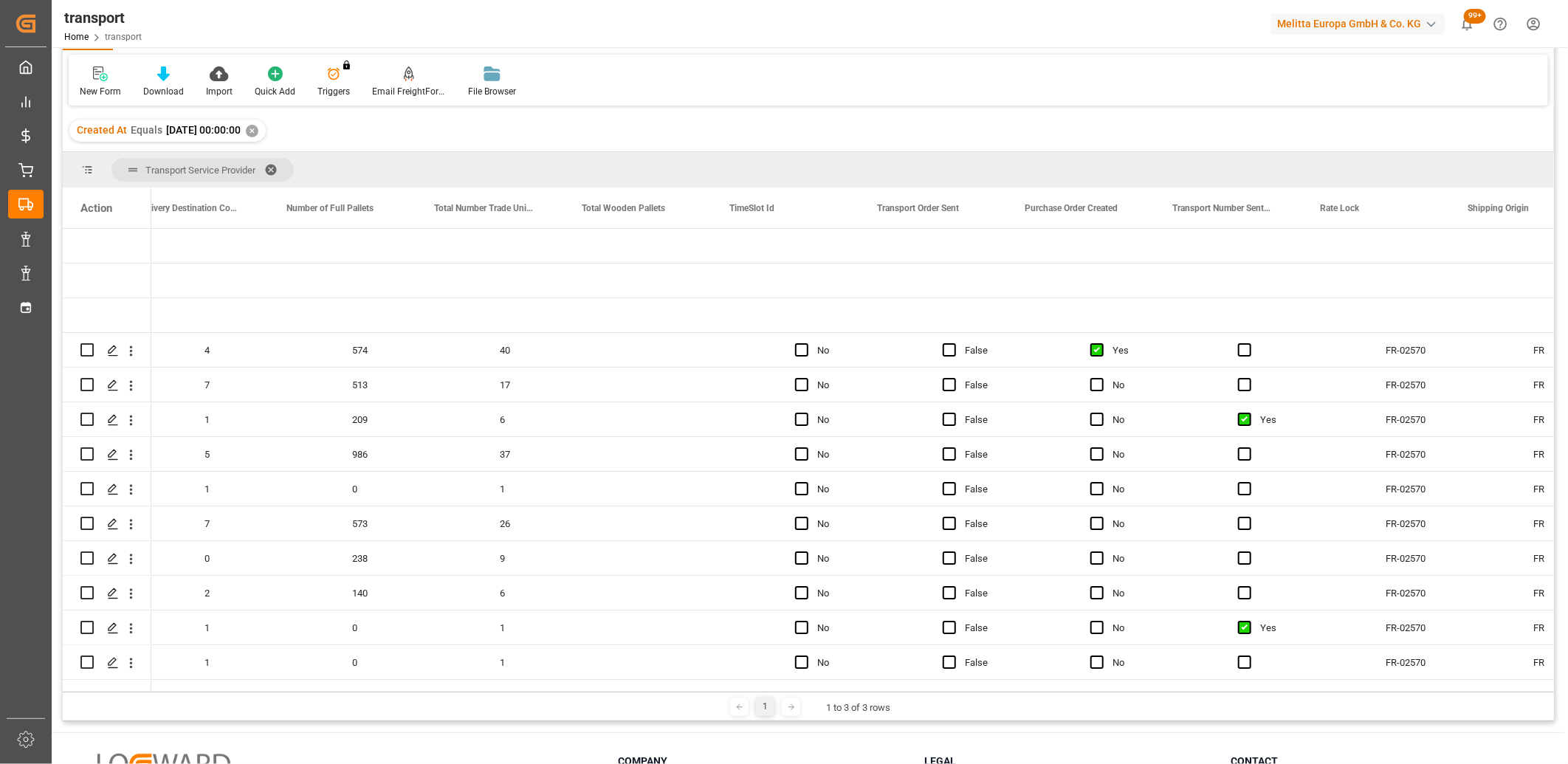
scroll to position [0, 3663]
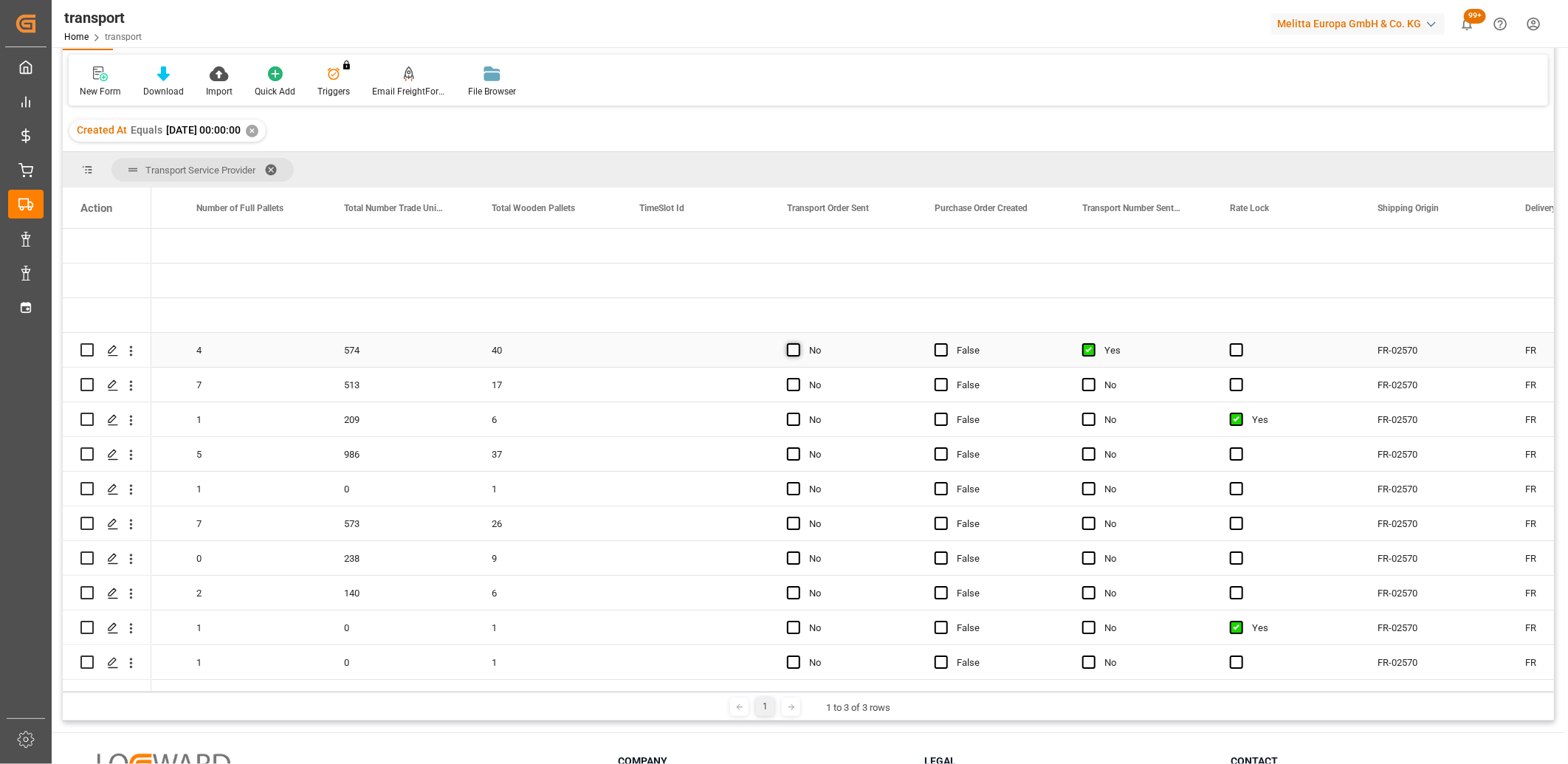
click at [791, 352] on span "Press SPACE to select this row." at bounding box center [793, 349] width 13 height 13
click at [798, 343] on input "Press SPACE to select this row." at bounding box center [798, 343] width 0 height 0
click at [790, 384] on span "Press SPACE to select this row." at bounding box center [793, 384] width 13 height 13
click at [798, 378] on input "Press SPACE to select this row." at bounding box center [798, 378] width 0 height 0
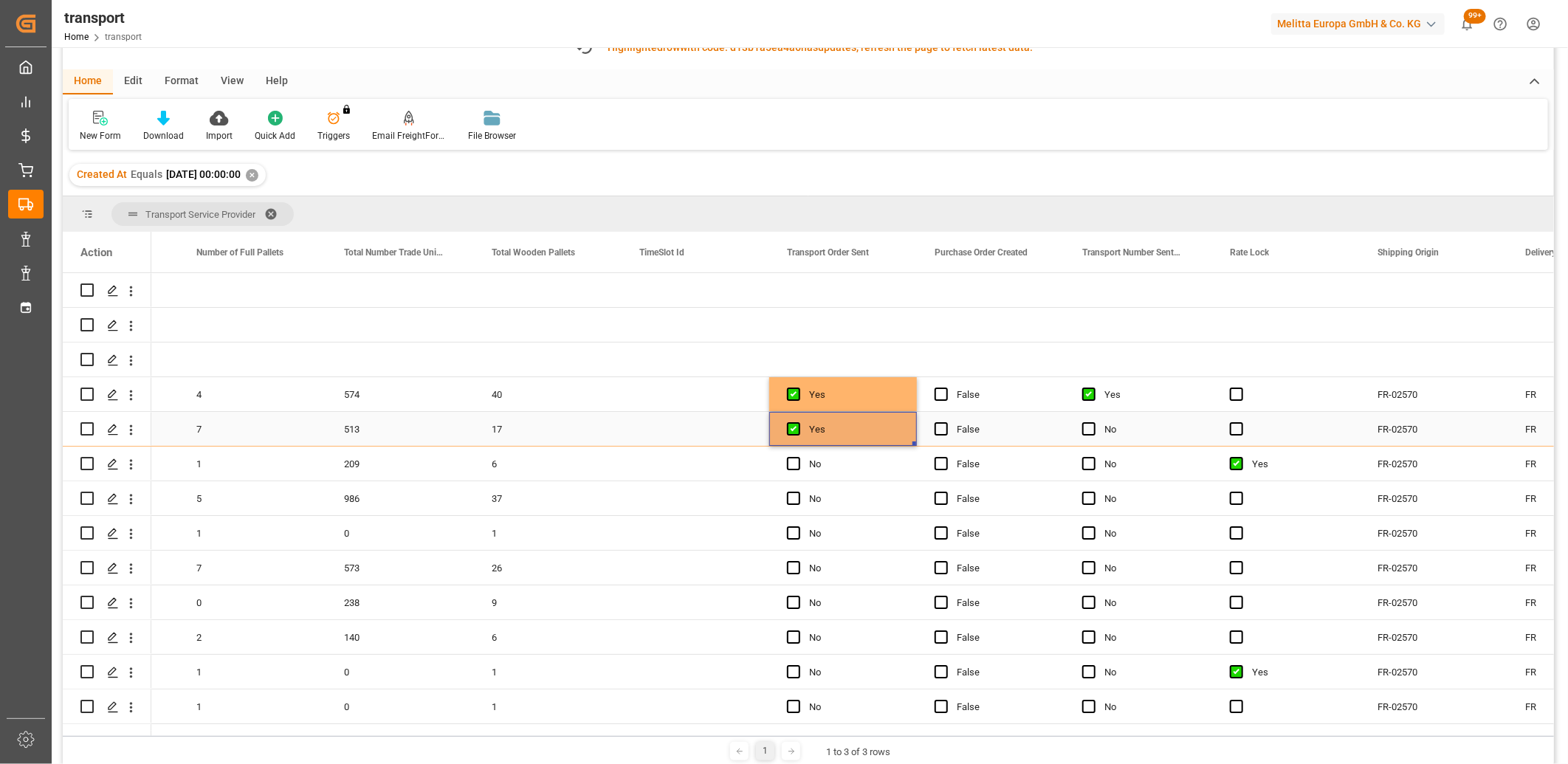
scroll to position [126, 0]
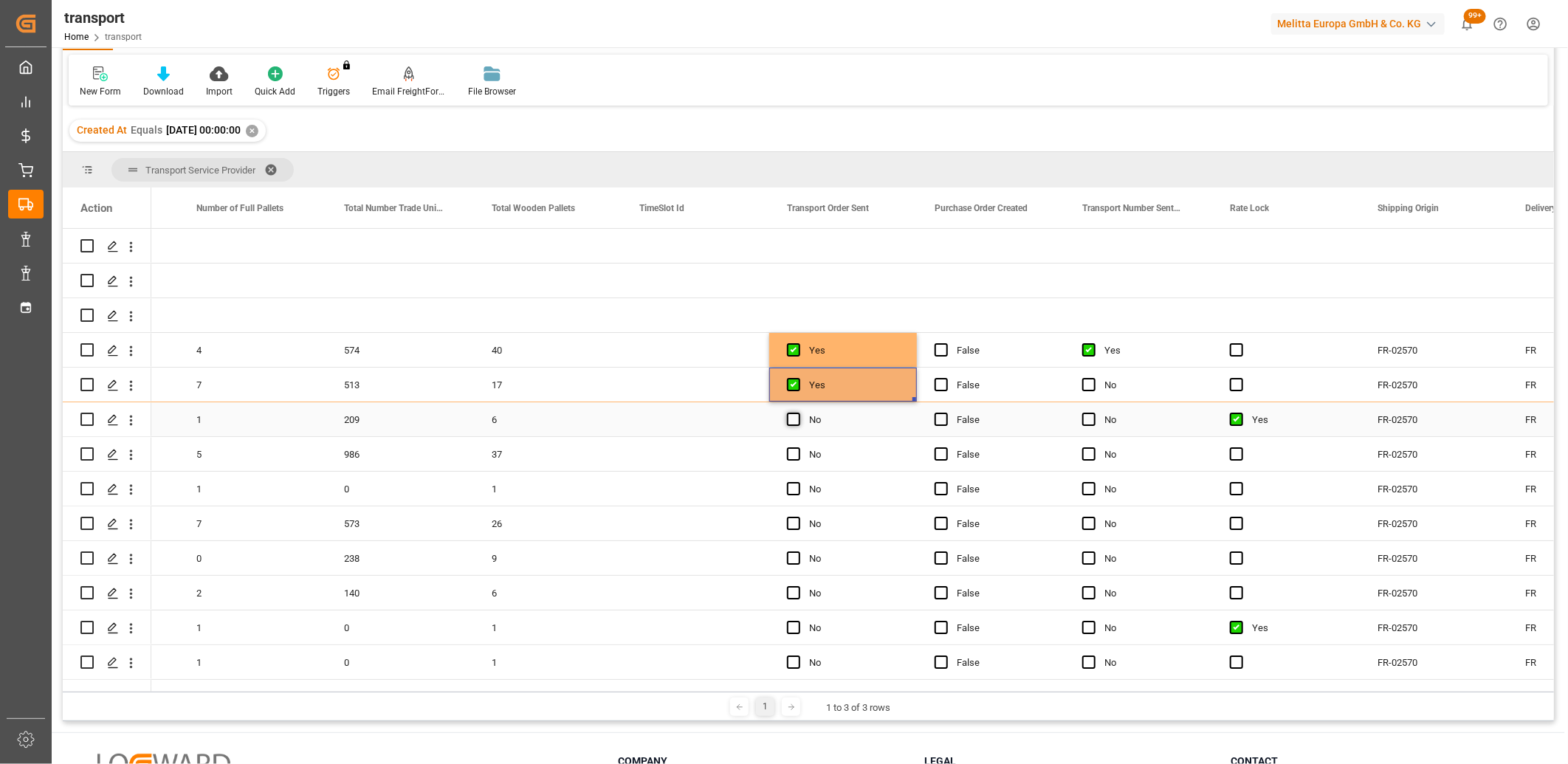
click at [795, 415] on span "Press SPACE to select this row." at bounding box center [793, 419] width 13 height 13
click at [798, 413] on input "Press SPACE to select this row." at bounding box center [798, 413] width 0 height 0
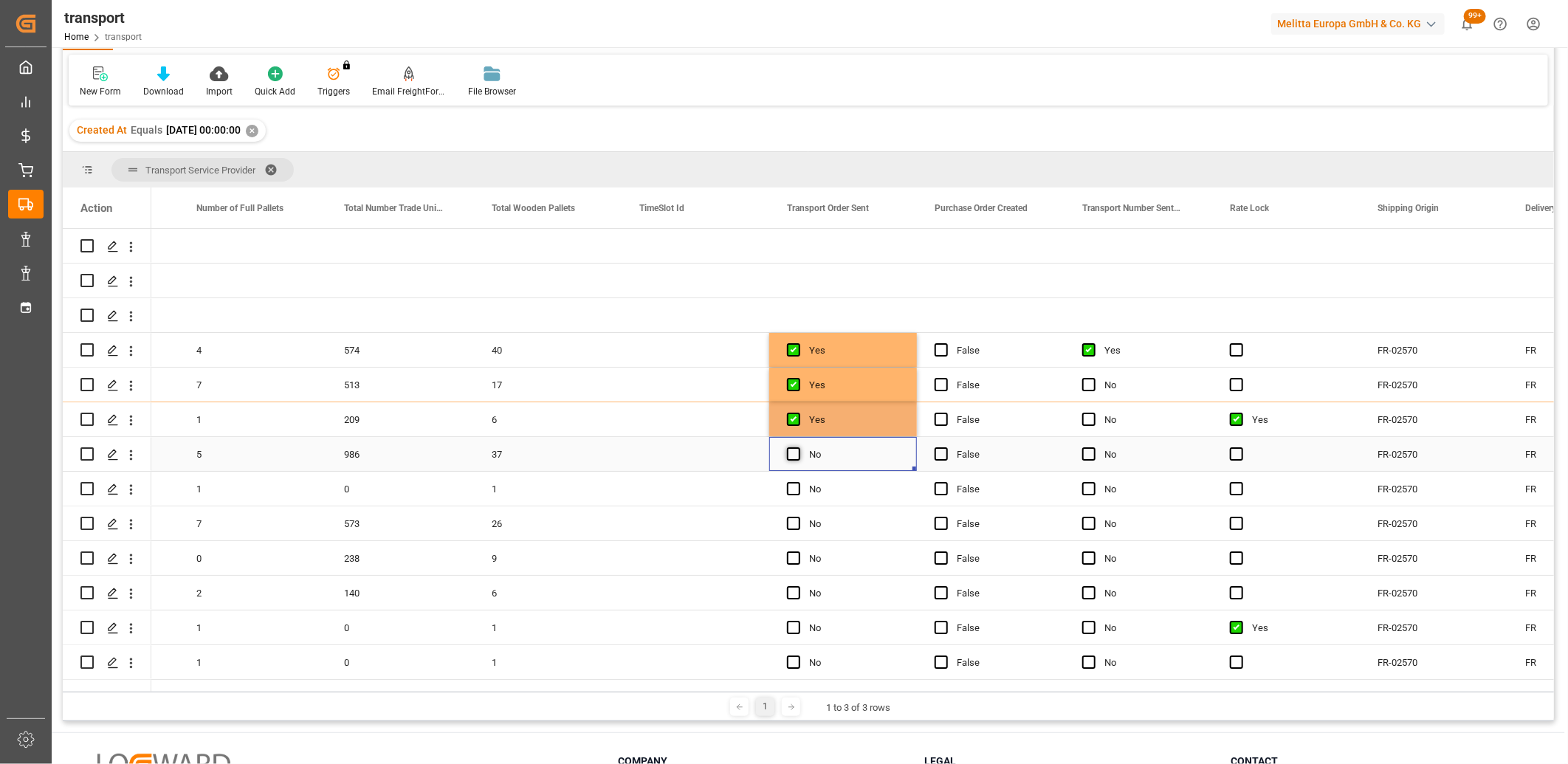
click at [791, 456] on span "Press SPACE to select this row." at bounding box center [793, 453] width 13 height 13
click at [798, 447] on input "Press SPACE to select this row." at bounding box center [798, 447] width 0 height 0
click at [791, 490] on span "Press SPACE to select this row." at bounding box center [793, 488] width 13 height 13
click at [798, 482] on input "Press SPACE to select this row." at bounding box center [798, 482] width 0 height 0
click at [791, 522] on span "Press SPACE to select this row." at bounding box center [793, 523] width 13 height 13
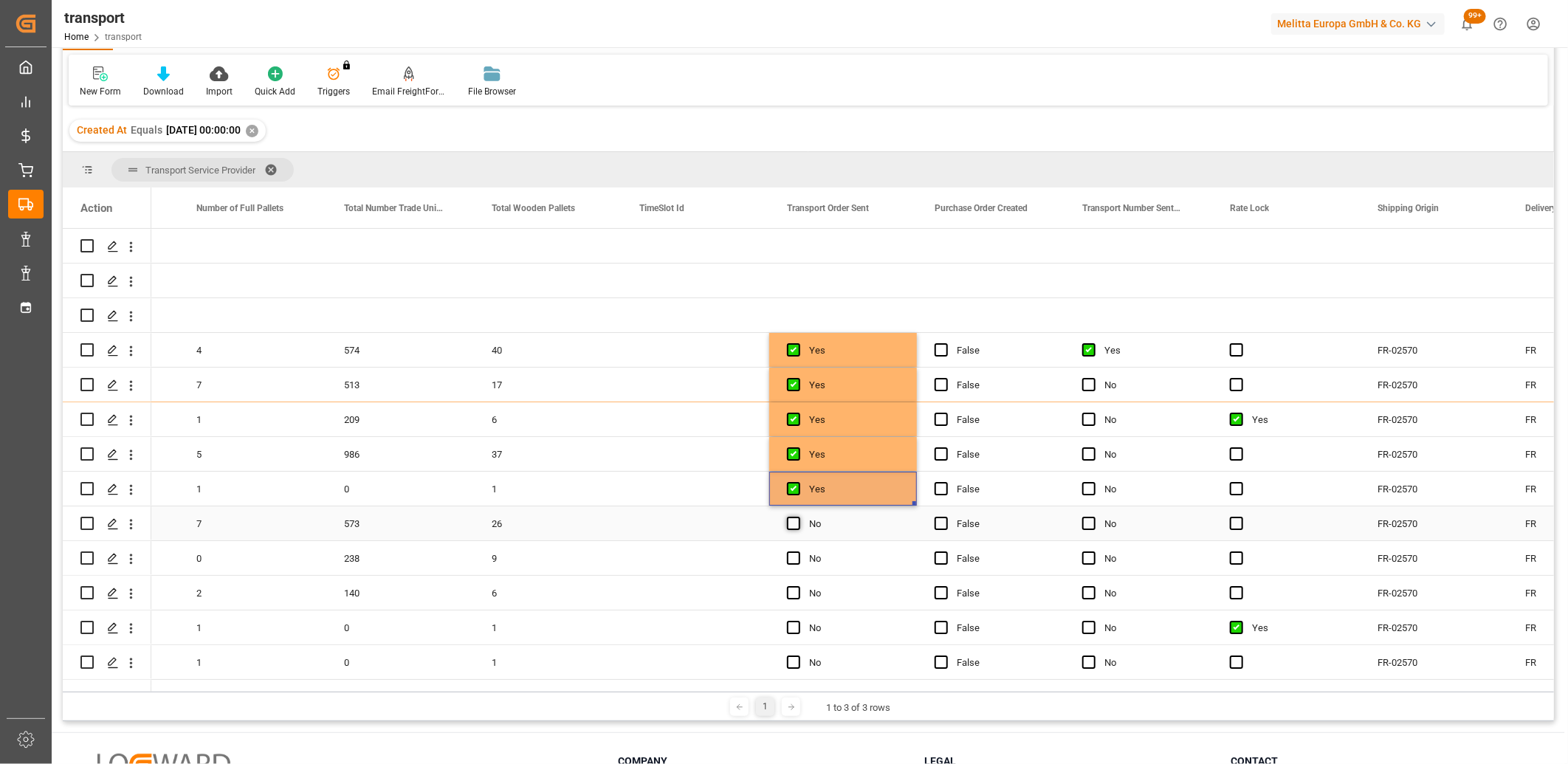
click at [798, 517] on input "Press SPACE to select this row." at bounding box center [798, 517] width 0 height 0
click at [793, 557] on span "Press SPACE to select this row." at bounding box center [793, 557] width 13 height 13
click at [798, 551] on input "Press SPACE to select this row." at bounding box center [798, 551] width 0 height 0
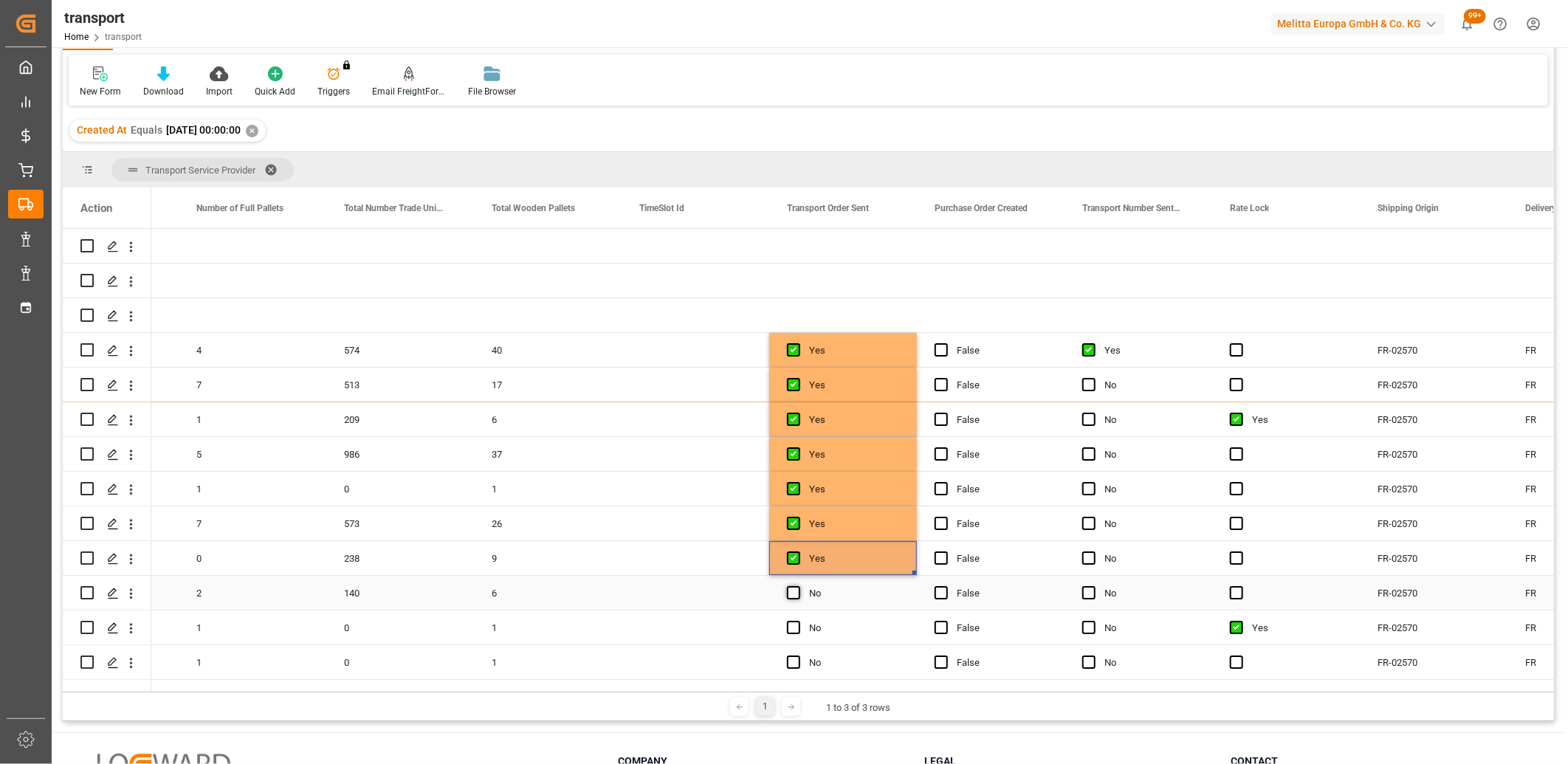
click at [792, 592] on span "Press SPACE to select this row." at bounding box center [793, 592] width 13 height 13
click at [798, 586] on input "Press SPACE to select this row." at bounding box center [798, 586] width 0 height 0
click at [792, 627] on span "Press SPACE to select this row." at bounding box center [793, 627] width 13 height 13
click at [798, 621] on input "Press SPACE to select this row." at bounding box center [798, 621] width 0 height 0
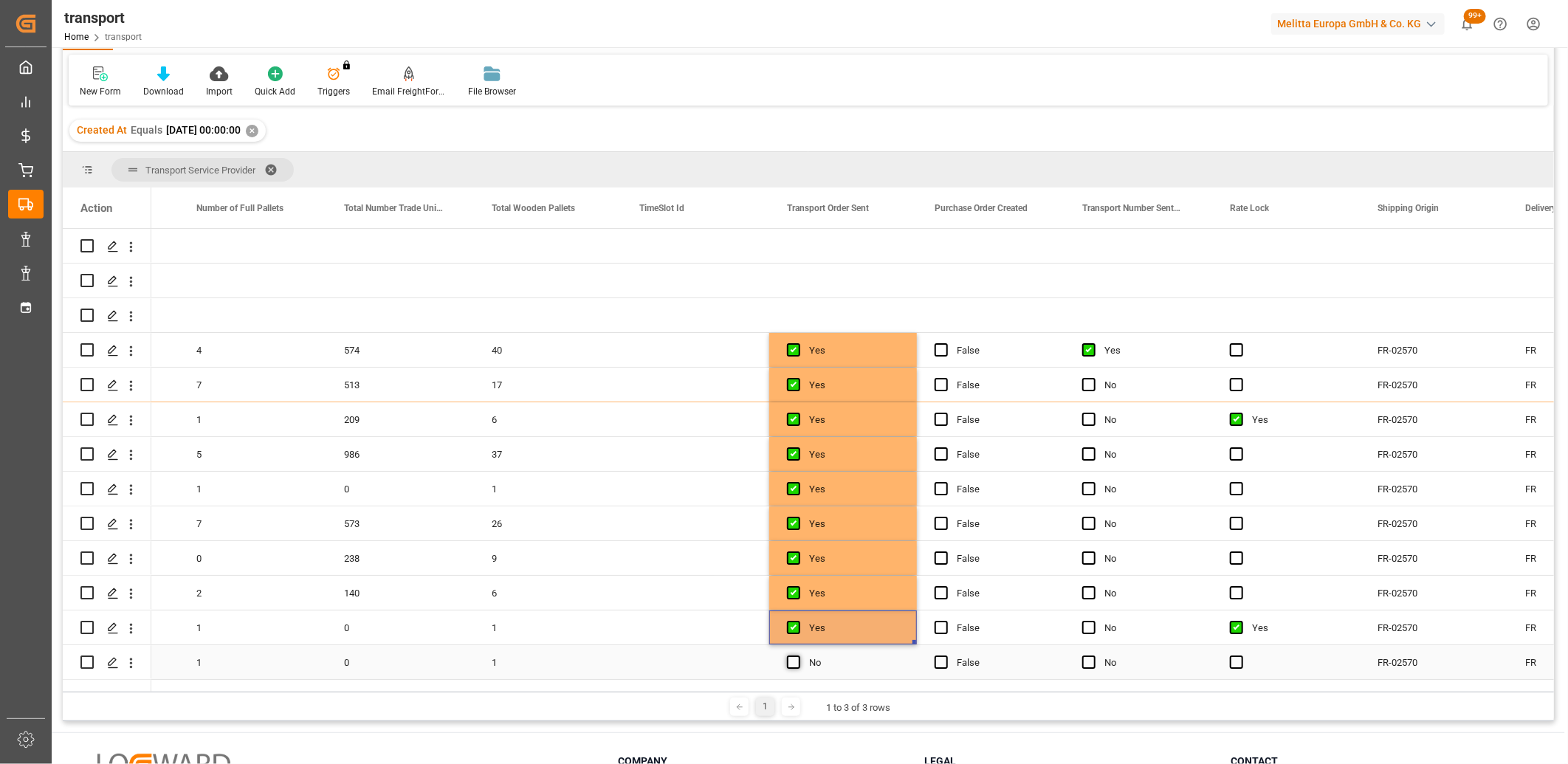
click at [792, 661] on span "Press SPACE to select this row." at bounding box center [793, 661] width 13 height 13
click at [798, 655] on input "Press SPACE to select this row." at bounding box center [798, 655] width 0 height 0
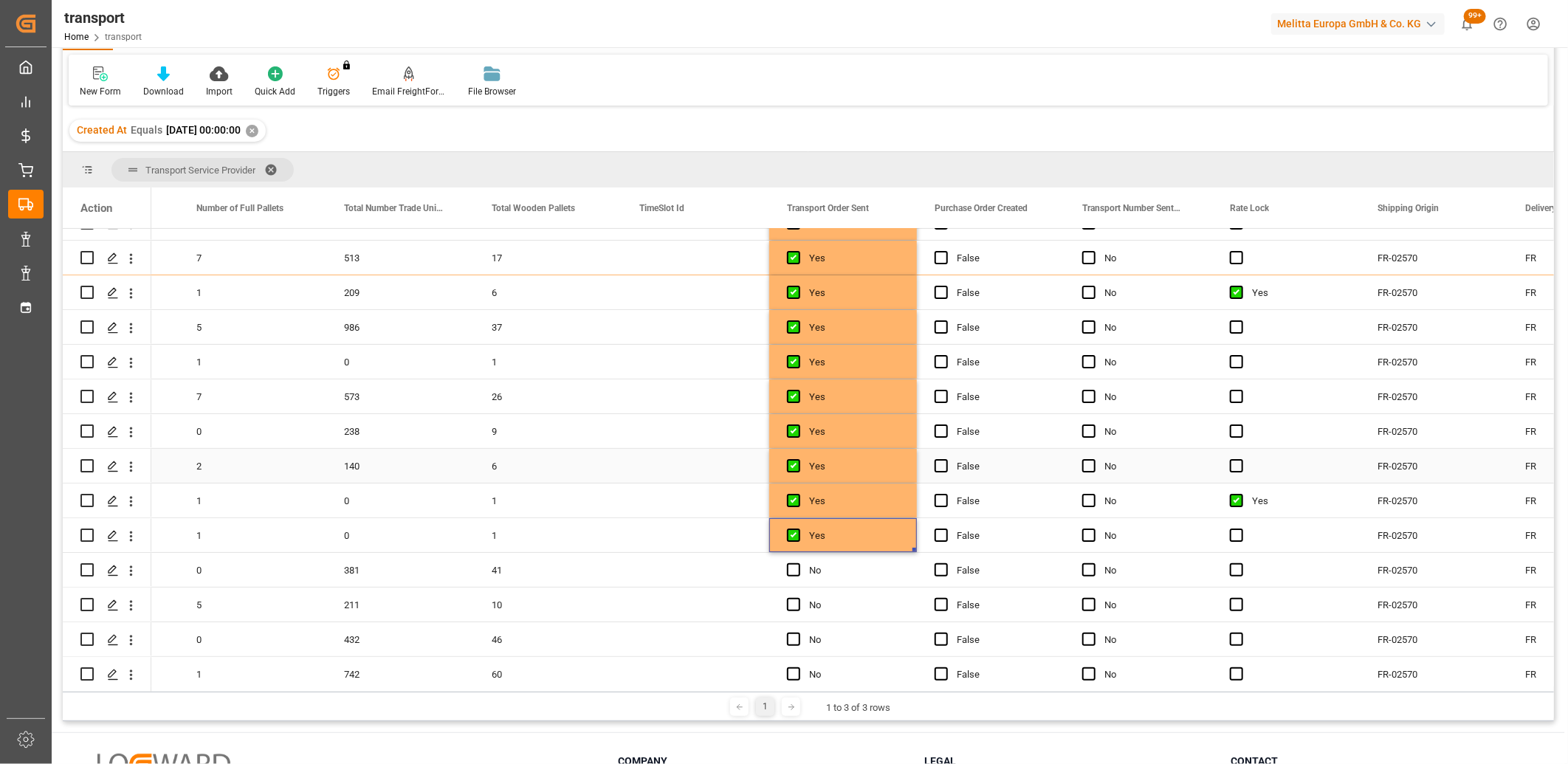
scroll to position [136, 0]
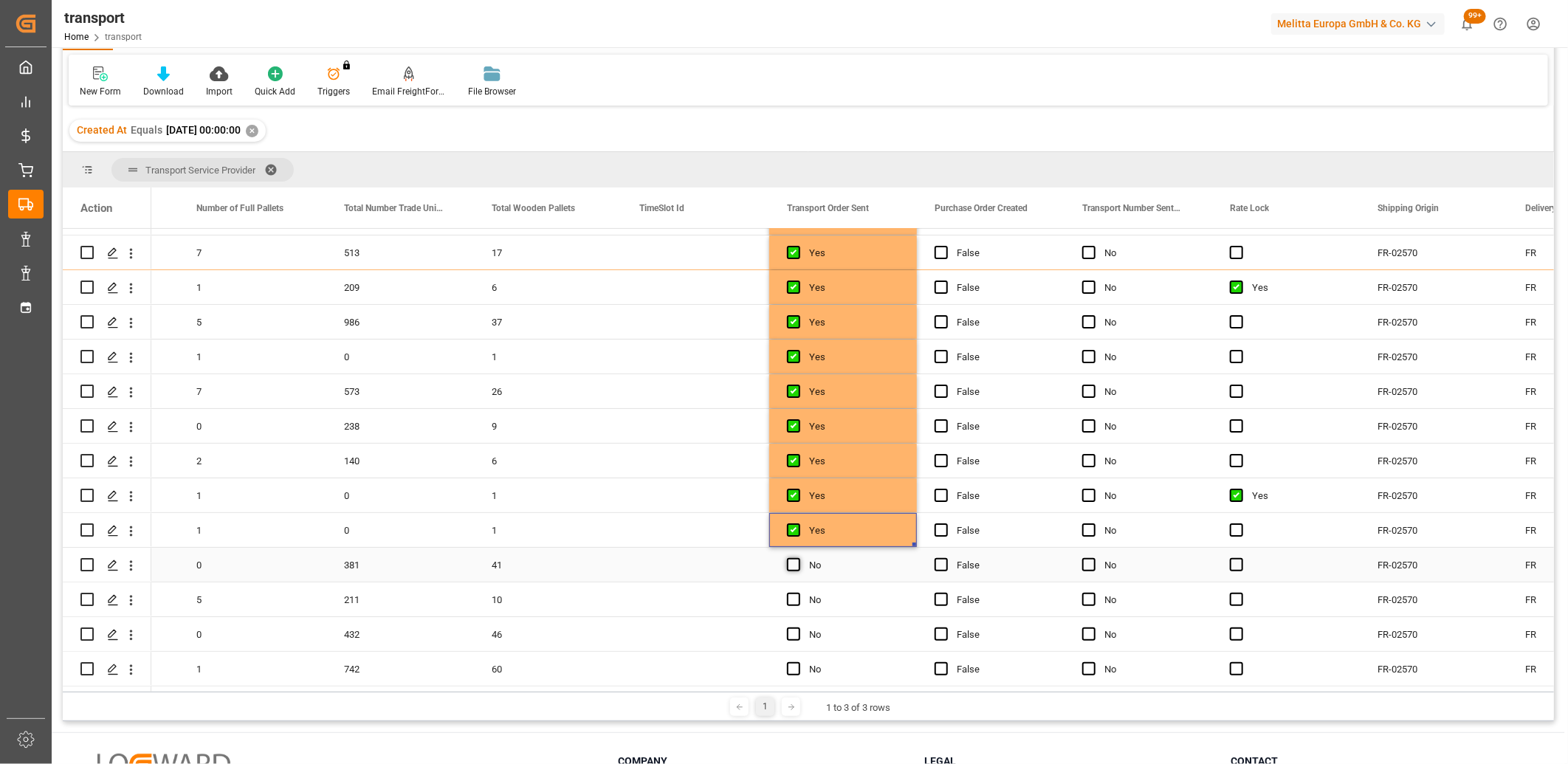
click at [794, 562] on span "Press SPACE to select this row." at bounding box center [793, 564] width 13 height 13
click at [798, 558] on input "Press SPACE to select this row." at bounding box center [798, 558] width 0 height 0
click at [793, 595] on span "Press SPACE to select this row." at bounding box center [793, 599] width 13 height 13
click at [798, 593] on input "Press SPACE to select this row." at bounding box center [798, 593] width 0 height 0
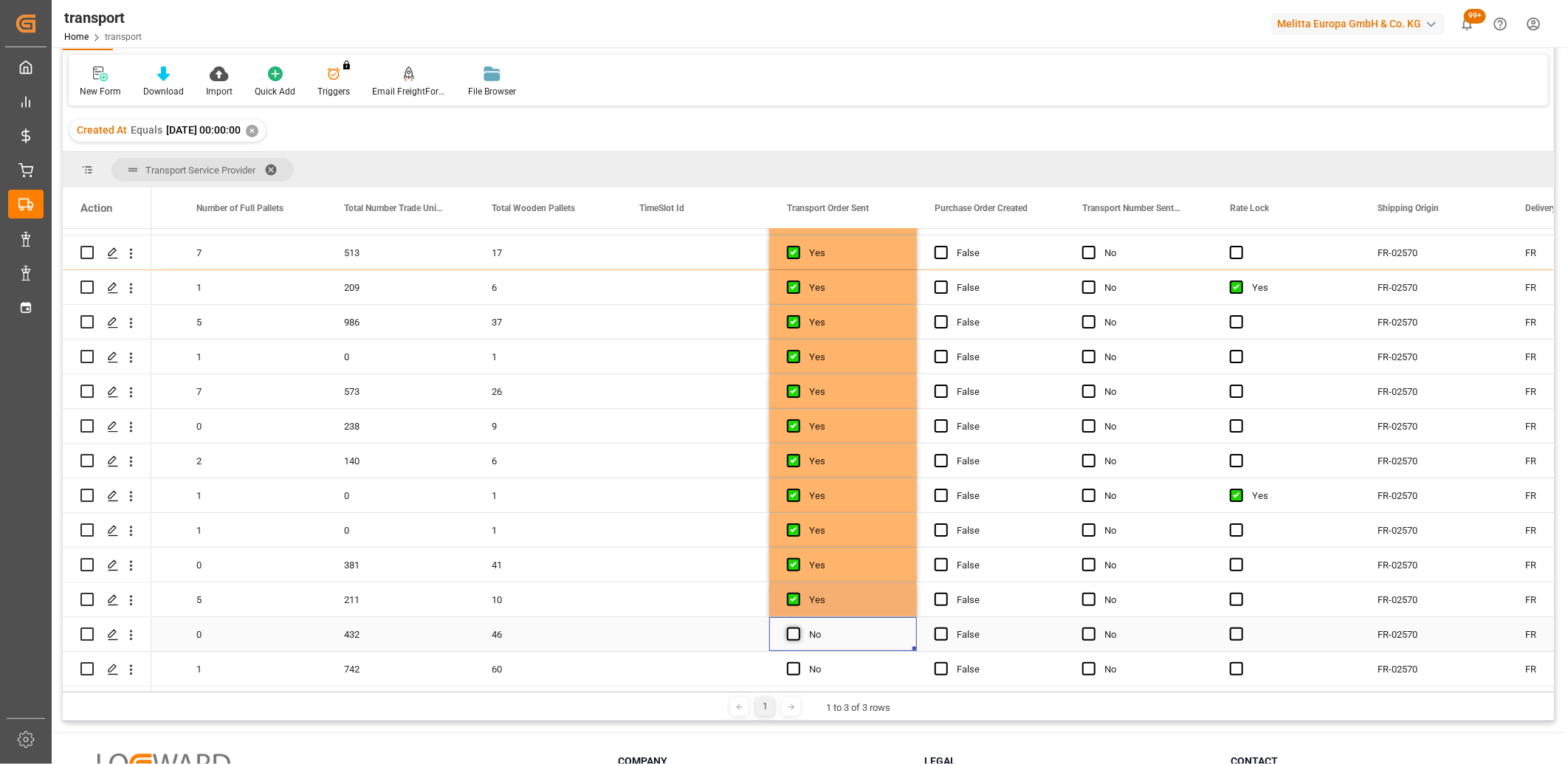
click at [793, 630] on span "Press SPACE to select this row." at bounding box center [793, 633] width 13 height 13
click at [798, 627] on input "Press SPACE to select this row." at bounding box center [798, 627] width 0 height 0
click at [792, 664] on span "Press SPACE to select this row." at bounding box center [793, 668] width 13 height 13
click at [798, 662] on input "Press SPACE to select this row." at bounding box center [798, 662] width 0 height 0
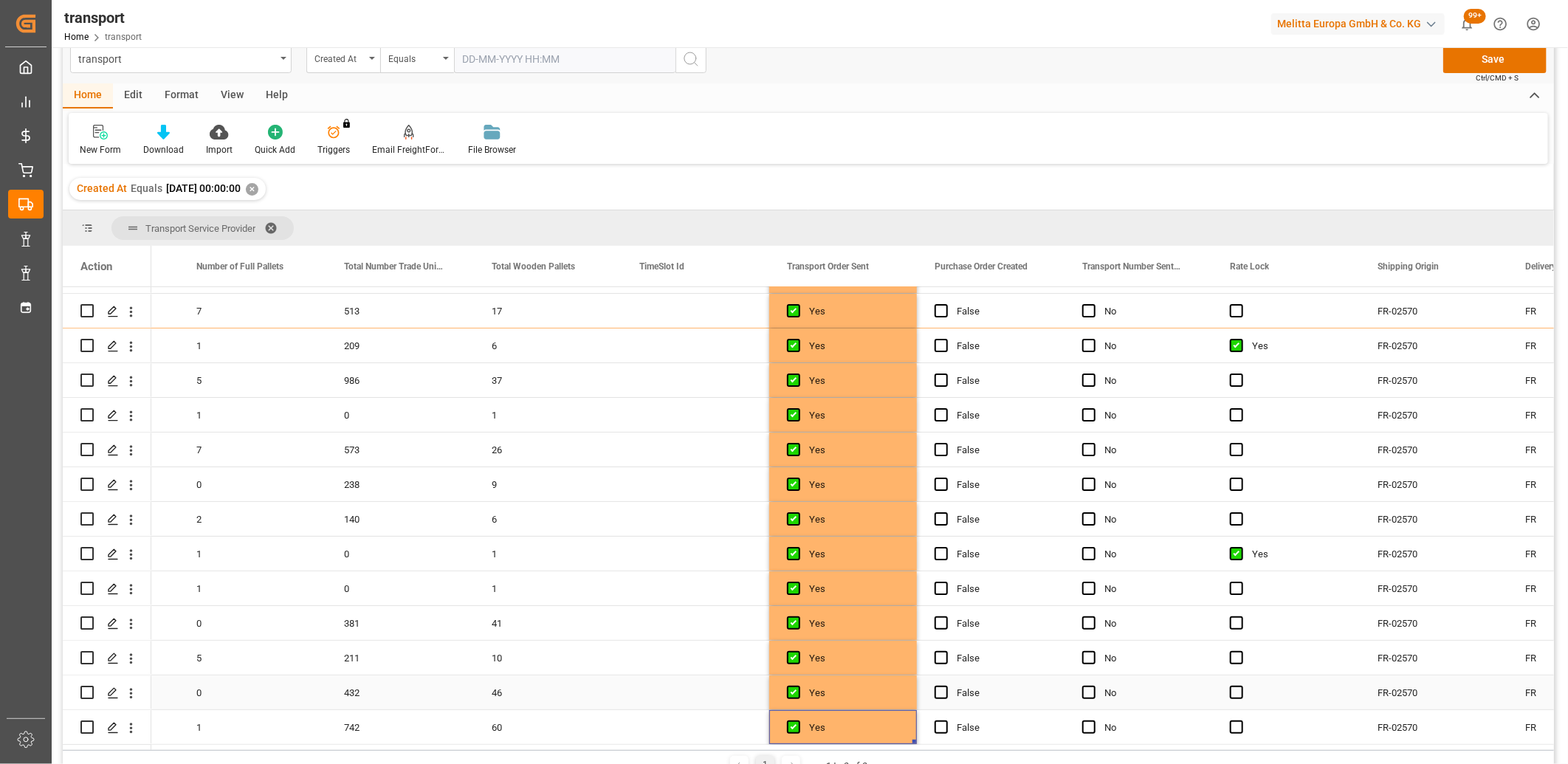
scroll to position [0, 0]
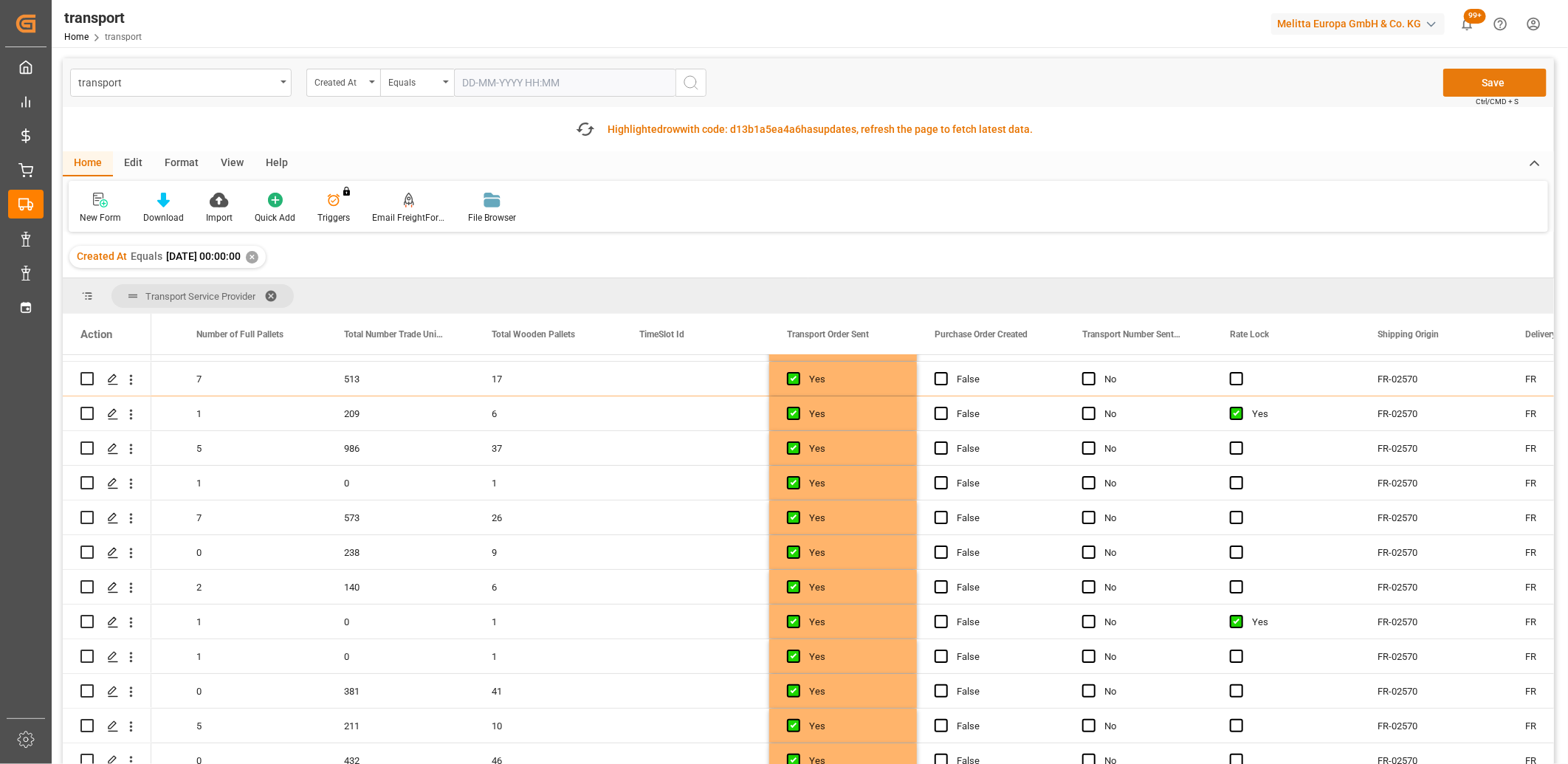
click at [1474, 78] on button "Save" at bounding box center [1494, 83] width 103 height 28
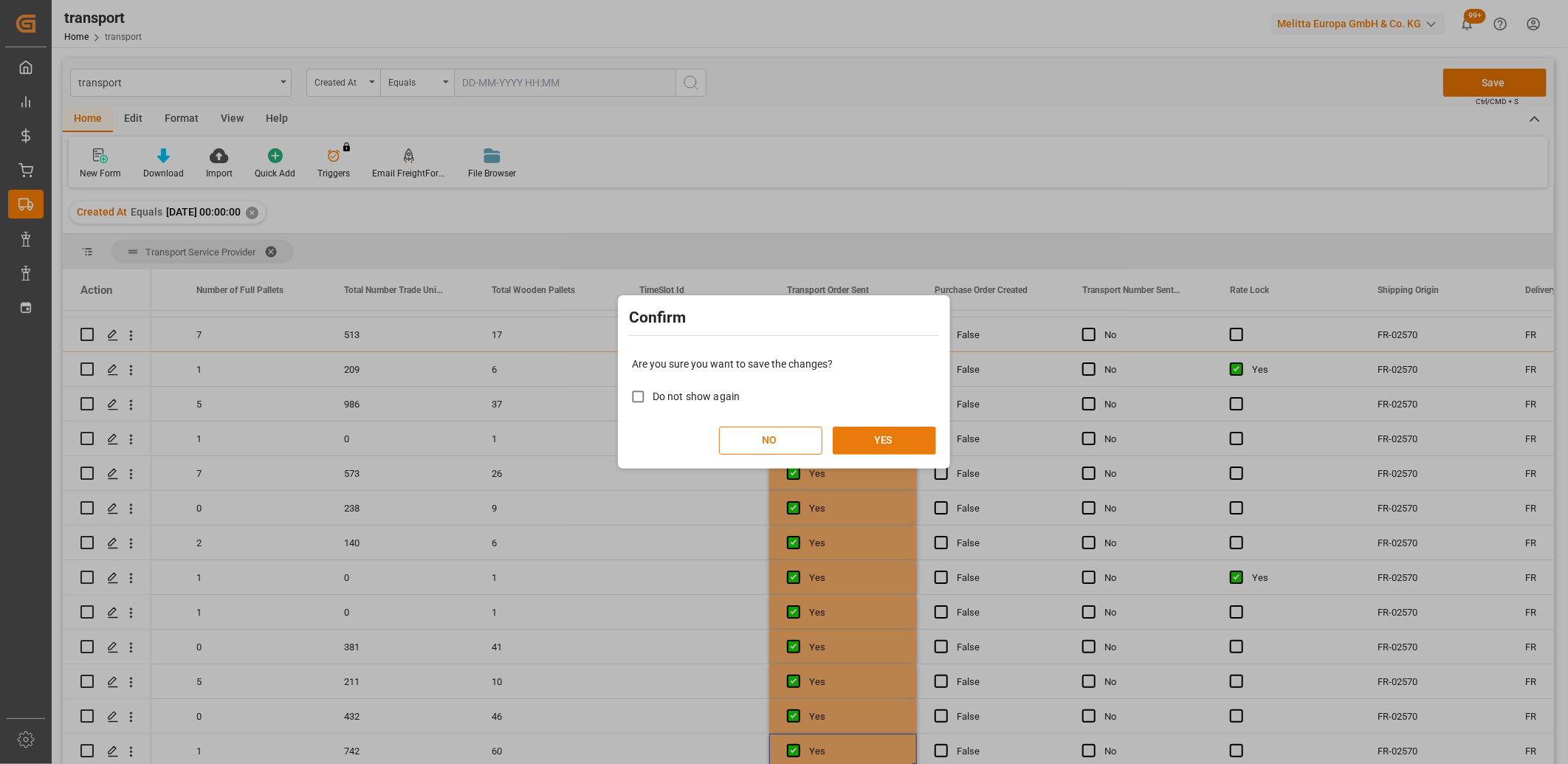
click at [880, 437] on button "YES" at bounding box center [884, 441] width 103 height 28
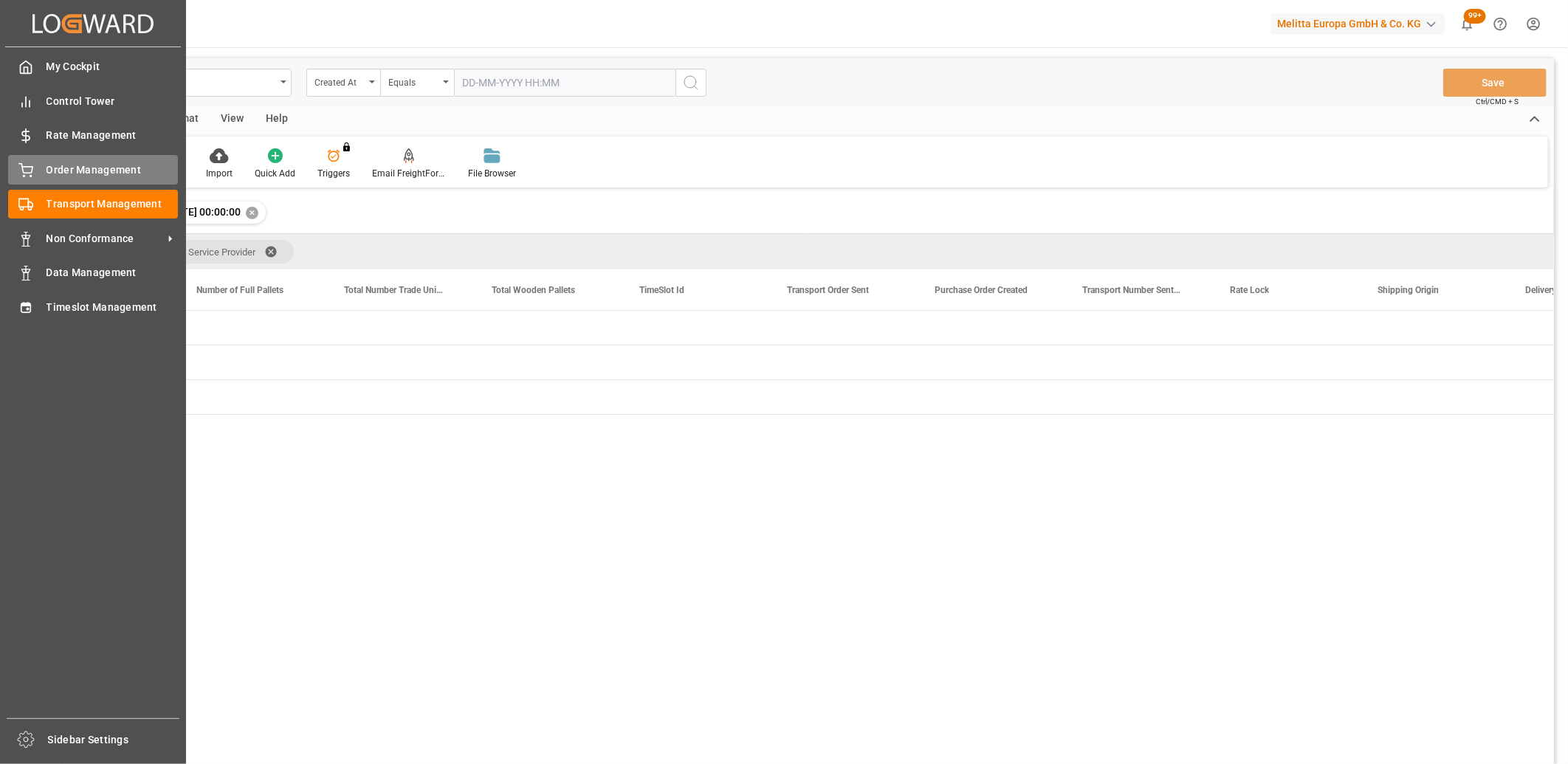
click at [41, 170] on div "Order Management Order Management" at bounding box center [93, 169] width 170 height 29
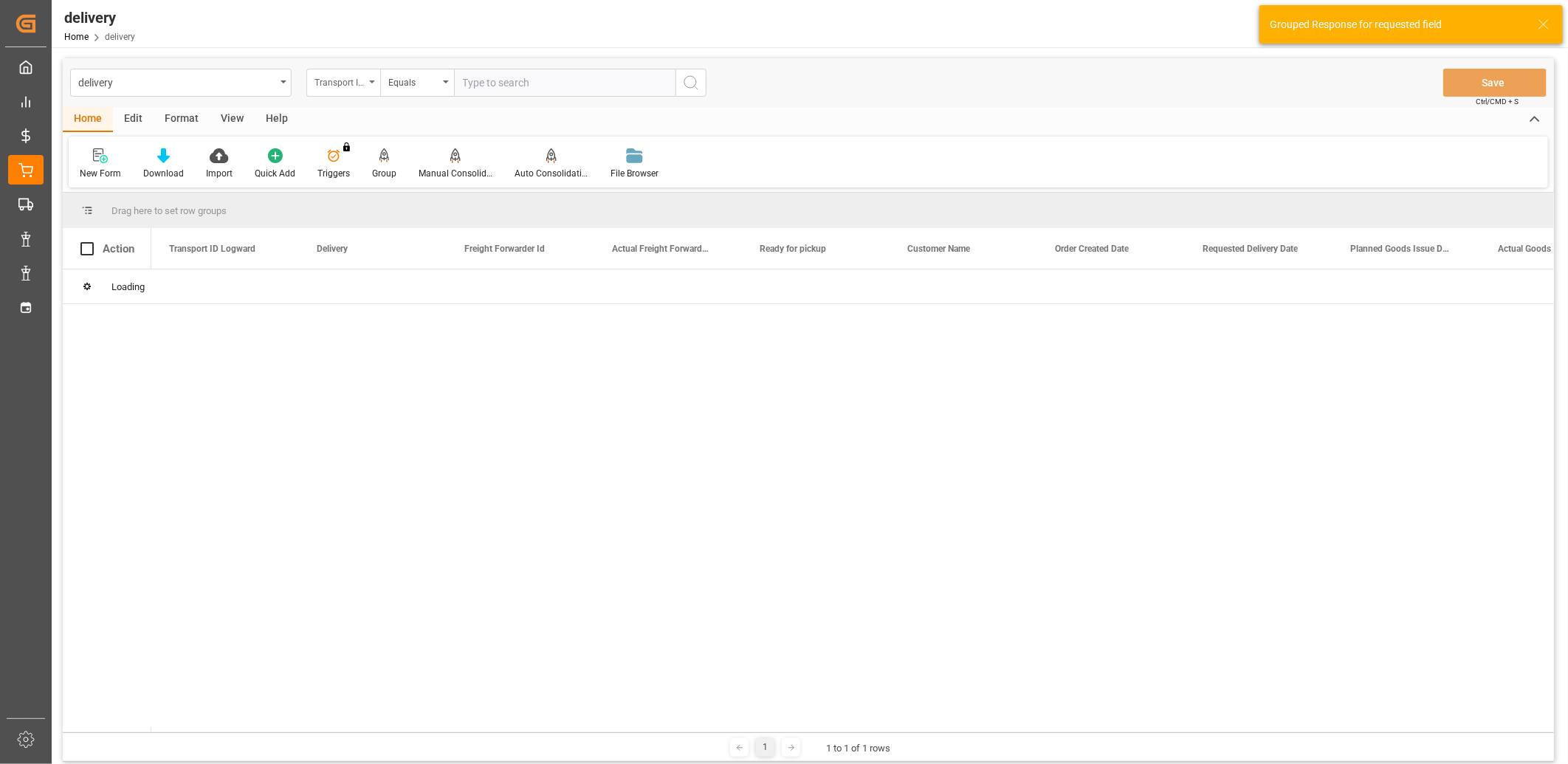
click at [357, 83] on div "Transport ID Logward" at bounding box center [339, 80] width 50 height 17
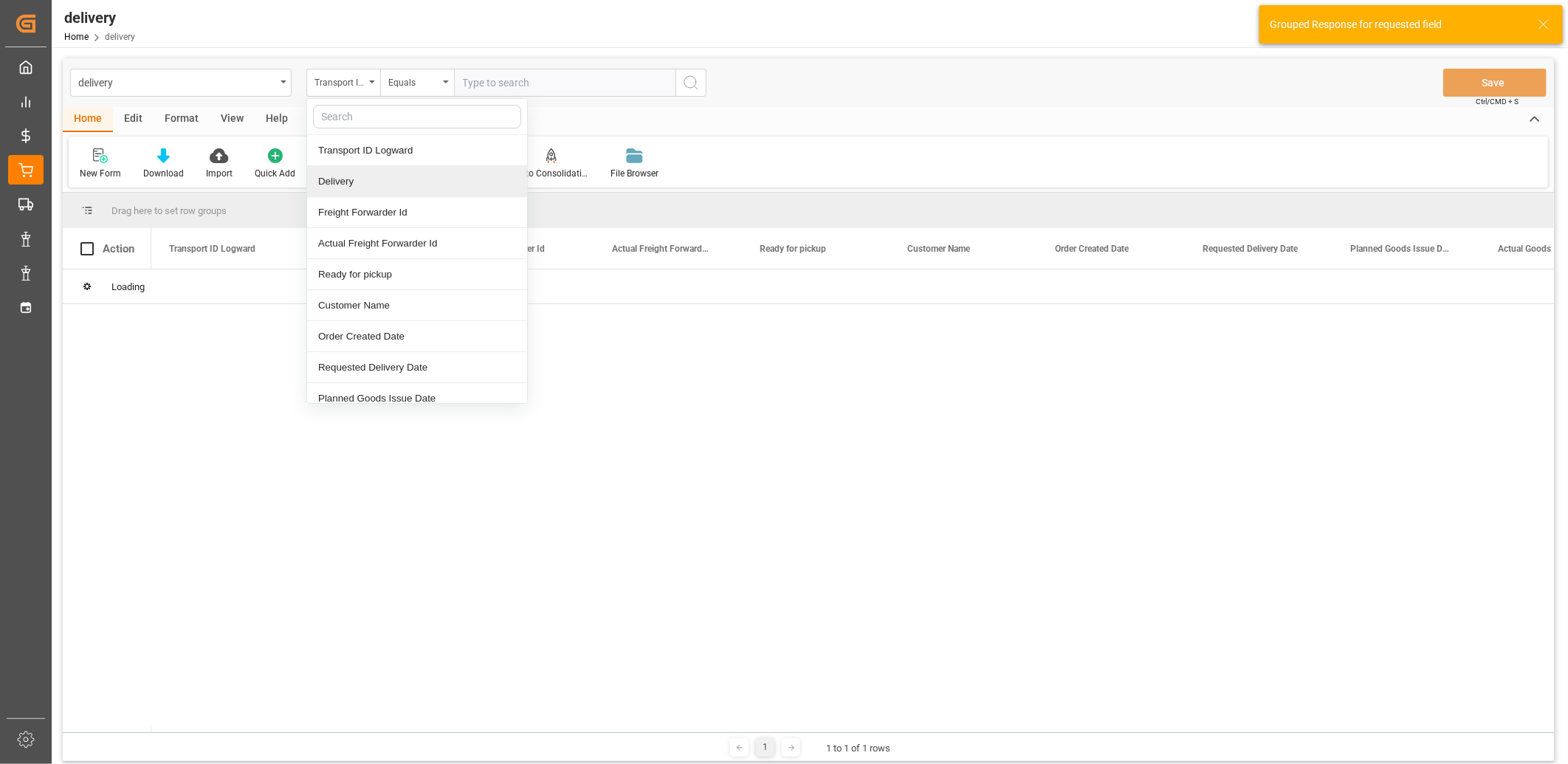
click at [352, 171] on div "Delivery" at bounding box center [417, 181] width 220 height 31
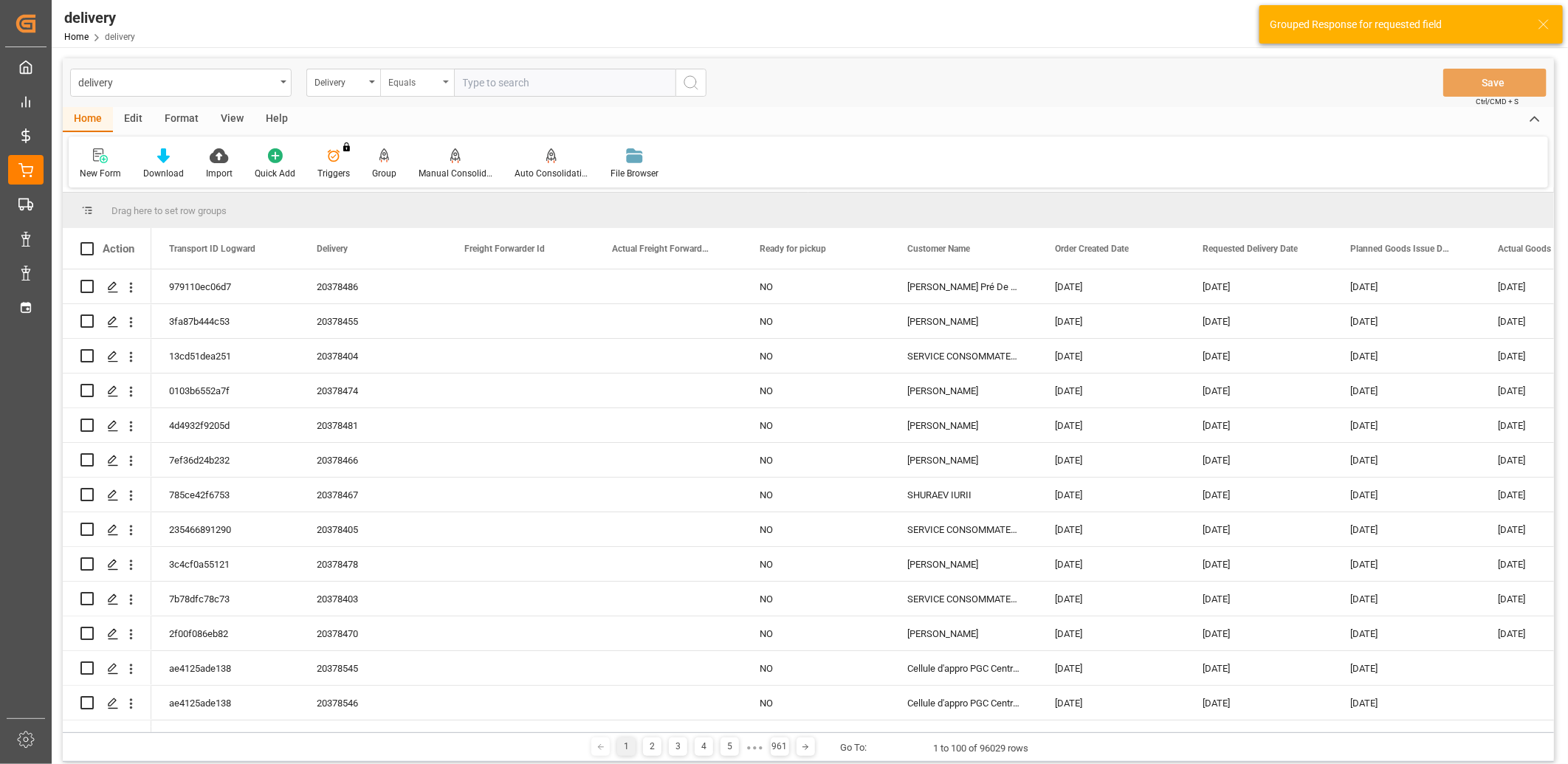
click at [393, 83] on div "Equals" at bounding box center [413, 80] width 50 height 17
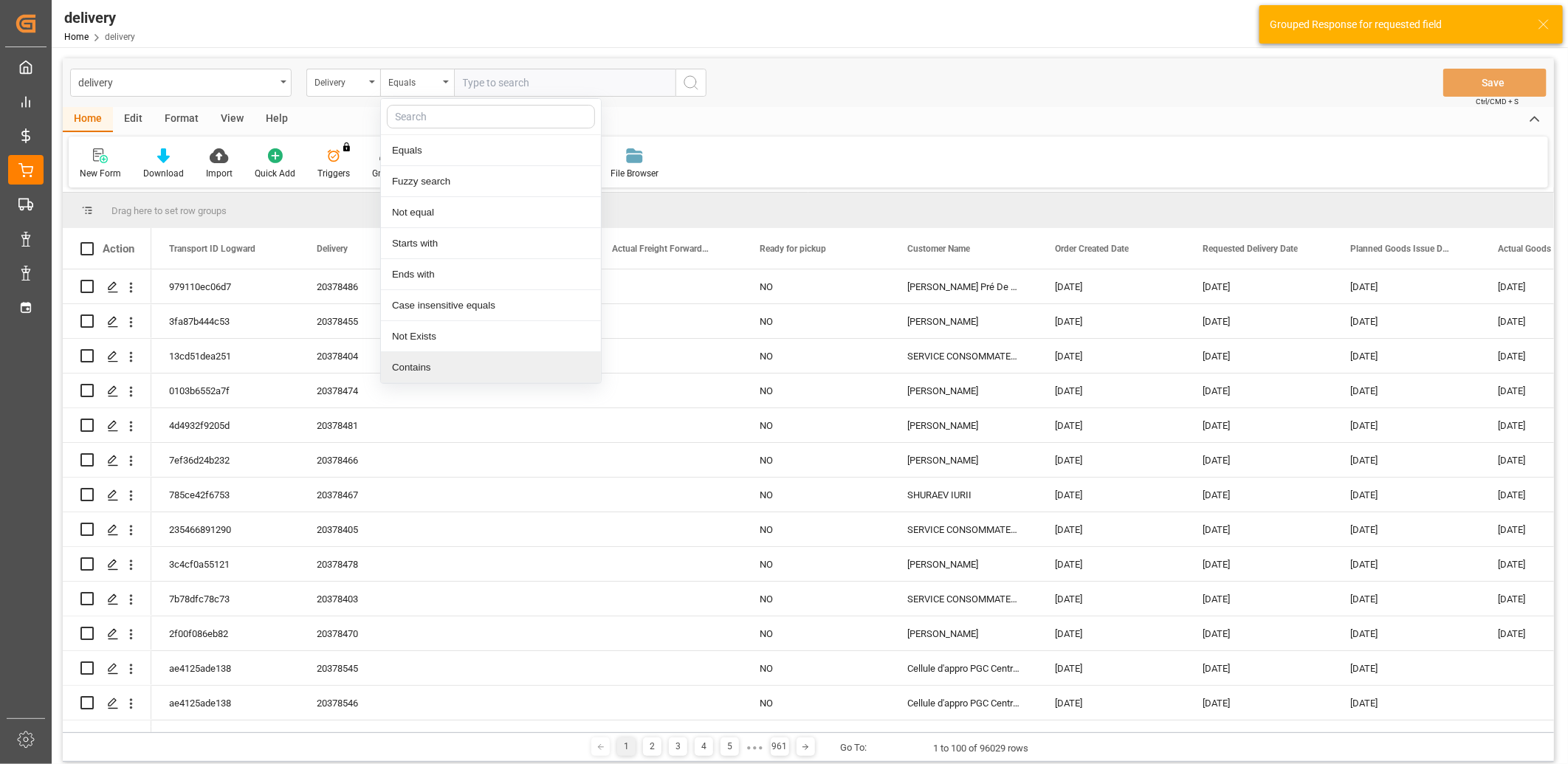
click at [407, 370] on div "Contains" at bounding box center [491, 367] width 220 height 31
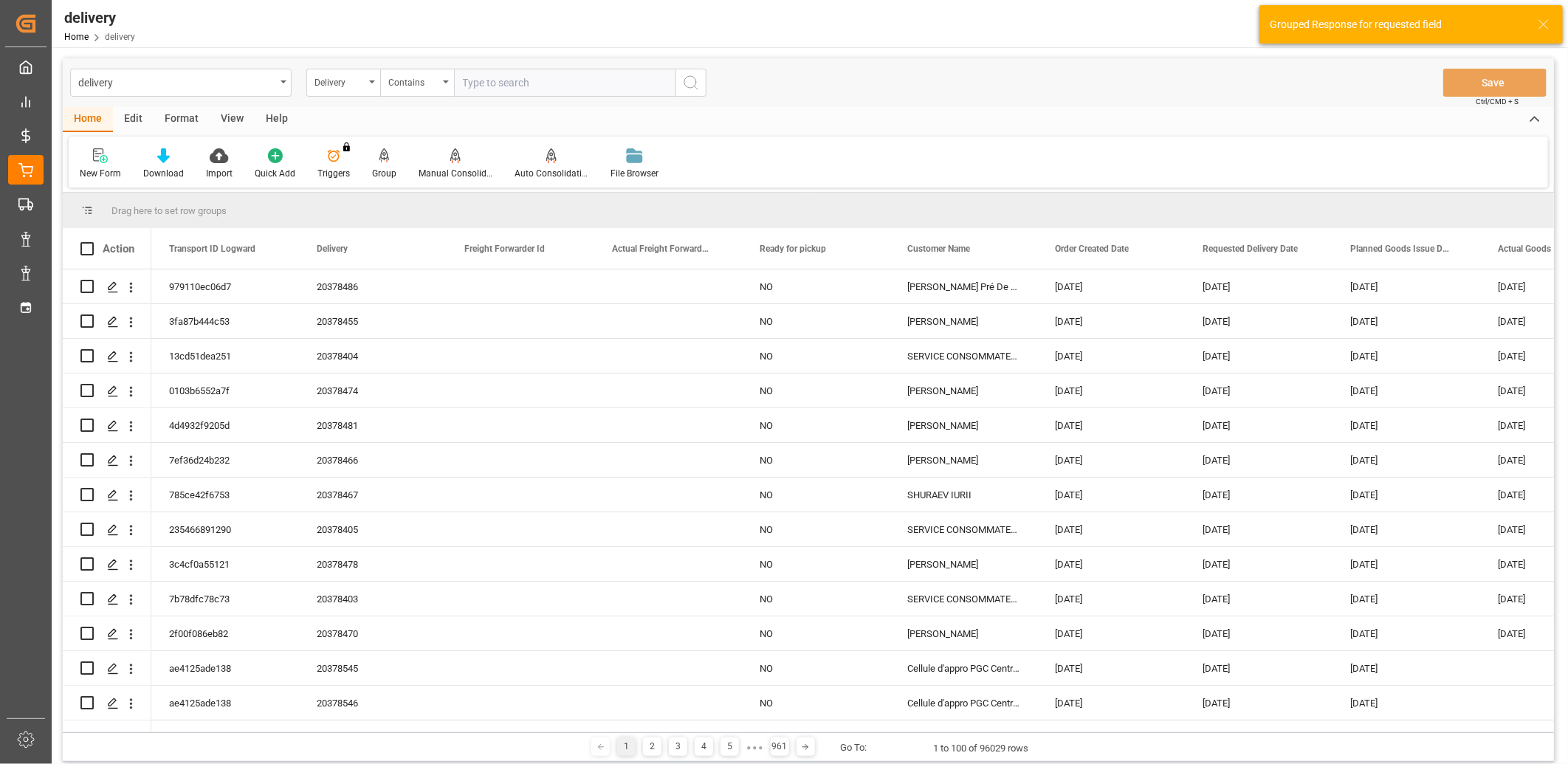
click at [480, 87] on input "text" at bounding box center [564, 83] width 221 height 28
paste input "20378510,20378430,20378524,92559267,20378525,20378523,0,0,0,0,0,0,0,0,0,0,0,0"
type input "20378510,20378430,20378524,92559267,20378525,20378523,0,0,0,0,0,0,0,0,0,0,0,0"
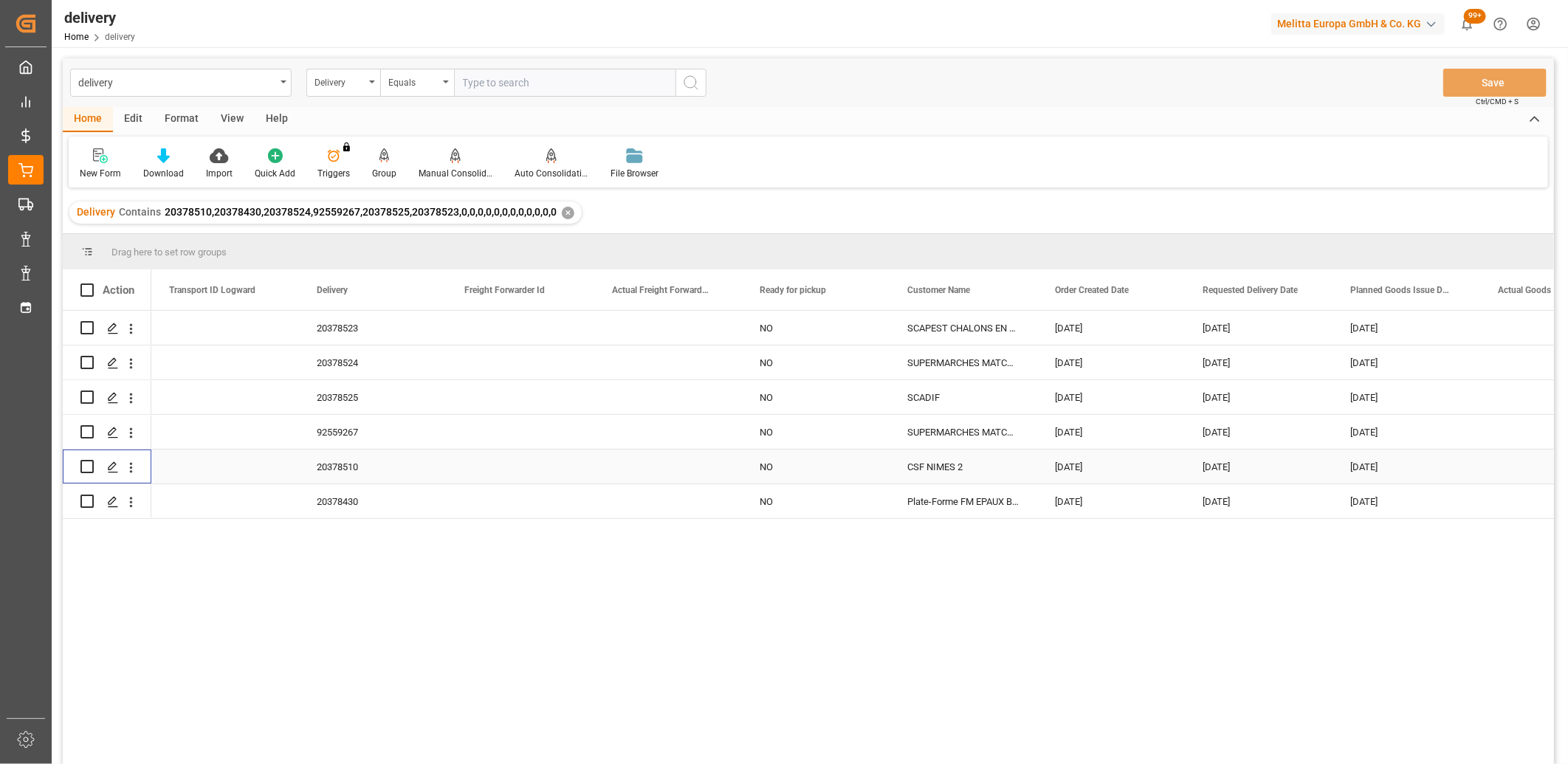
click at [86, 461] on input "Press Space to toggle row selection (unchecked)" at bounding box center [86, 466] width 13 height 13
checkbox input "true"
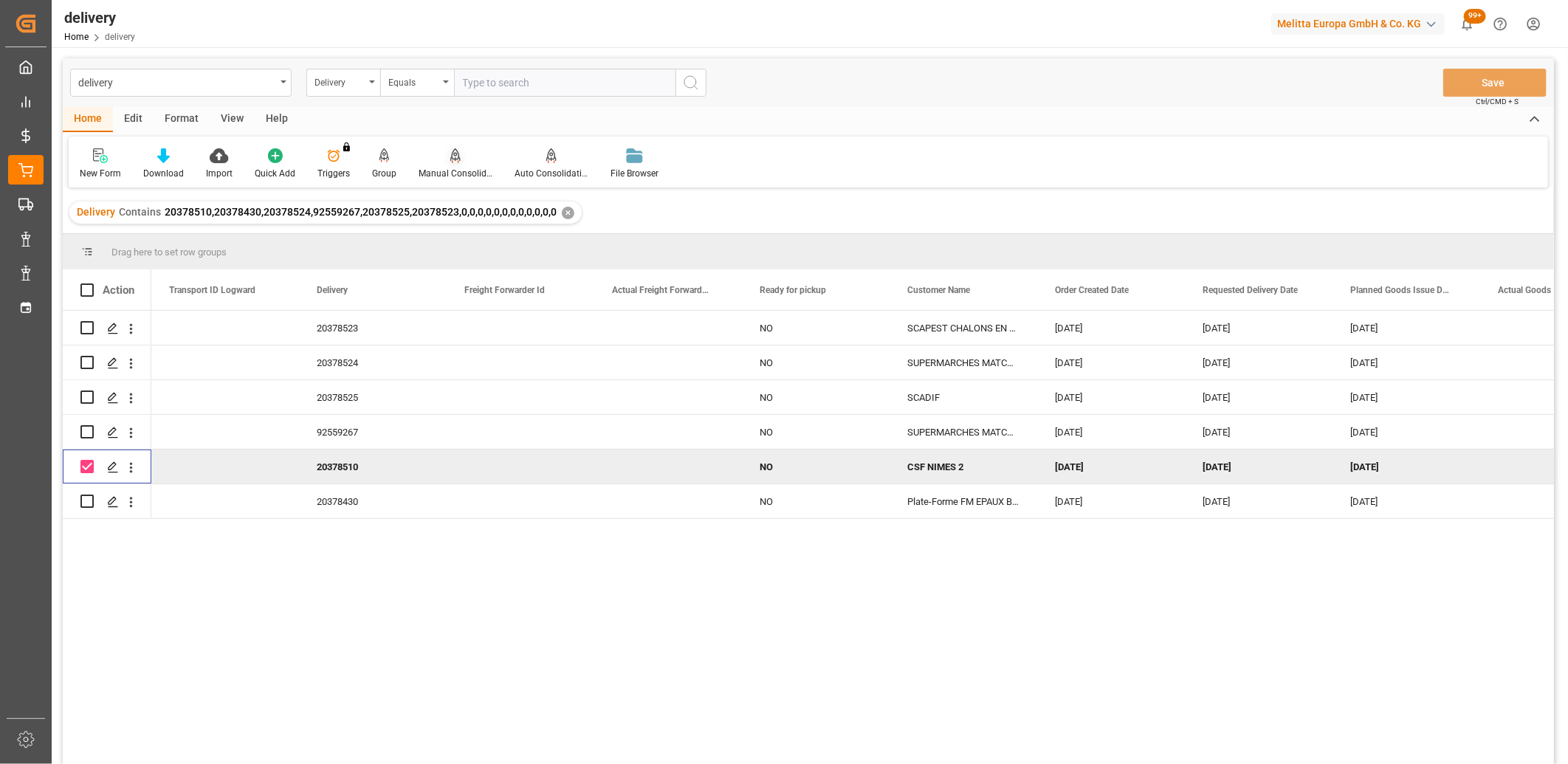
click at [451, 154] on icon at bounding box center [455, 154] width 10 height 13
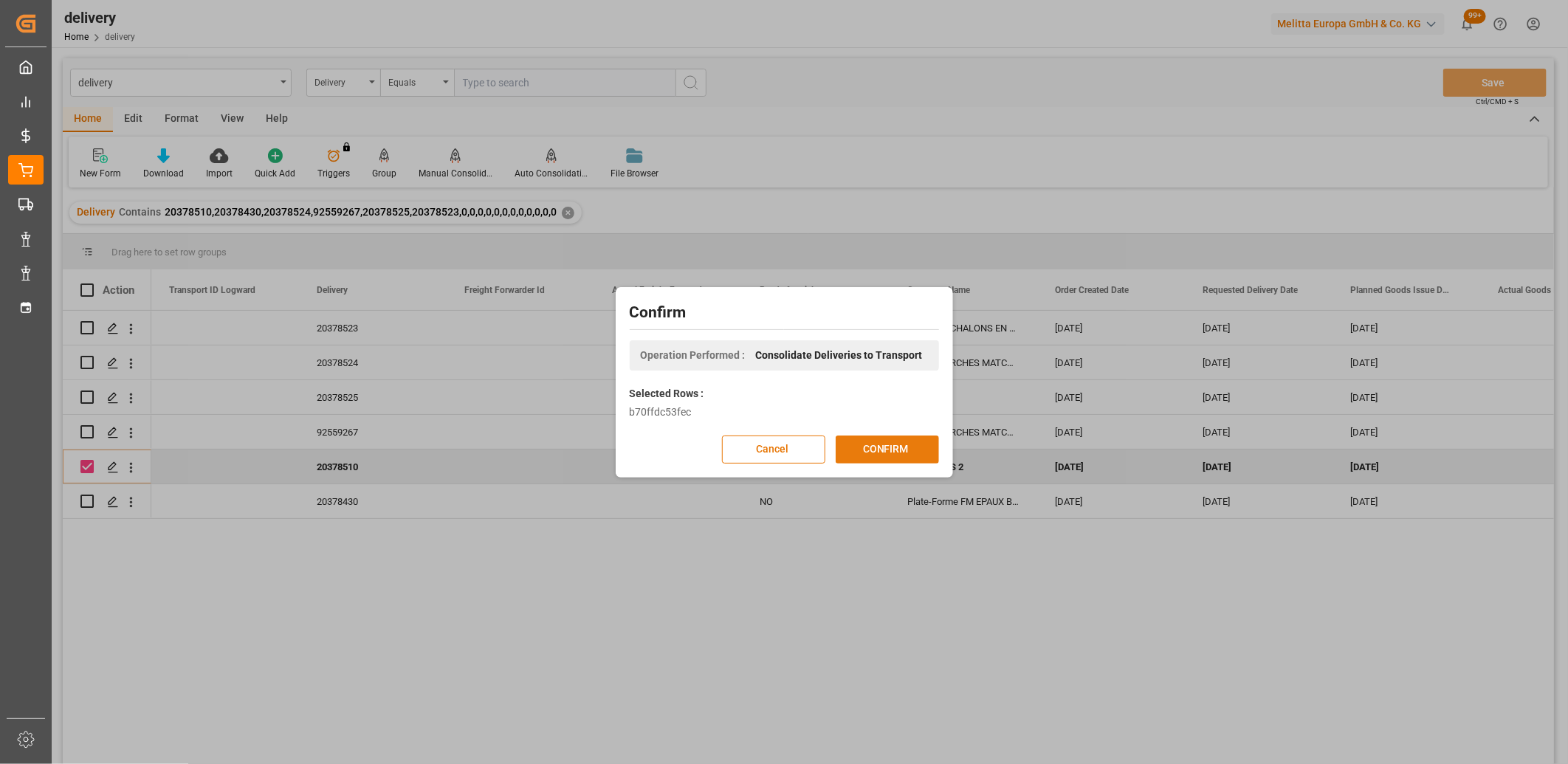
click at [872, 447] on button "CONFIRM" at bounding box center [887, 449] width 103 height 28
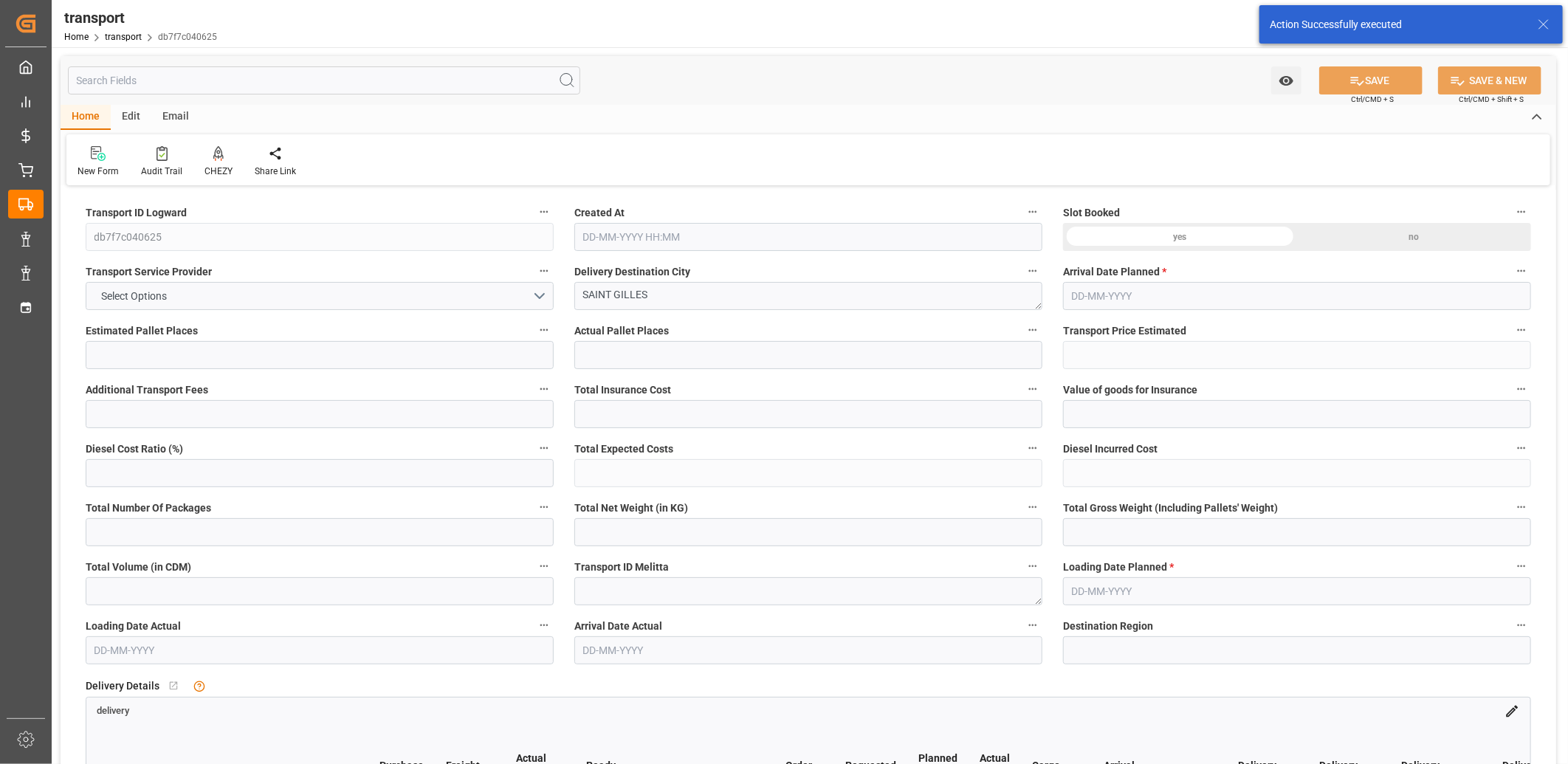
type input "10"
type input "568.8"
type input "0"
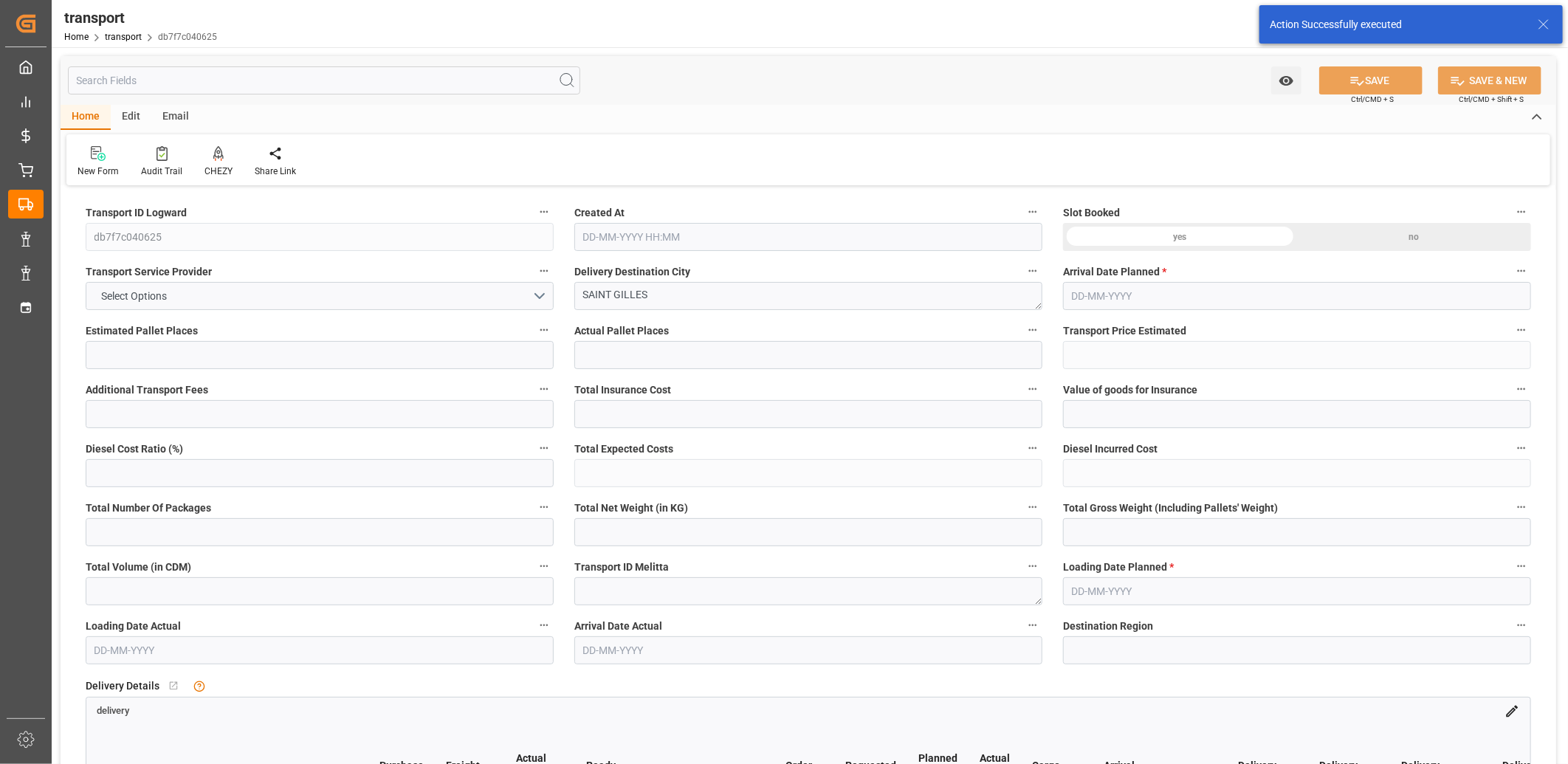
type input "549.5746"
type input "-19.2254"
type input "0"
type input "1774.752"
type input "2357.24"
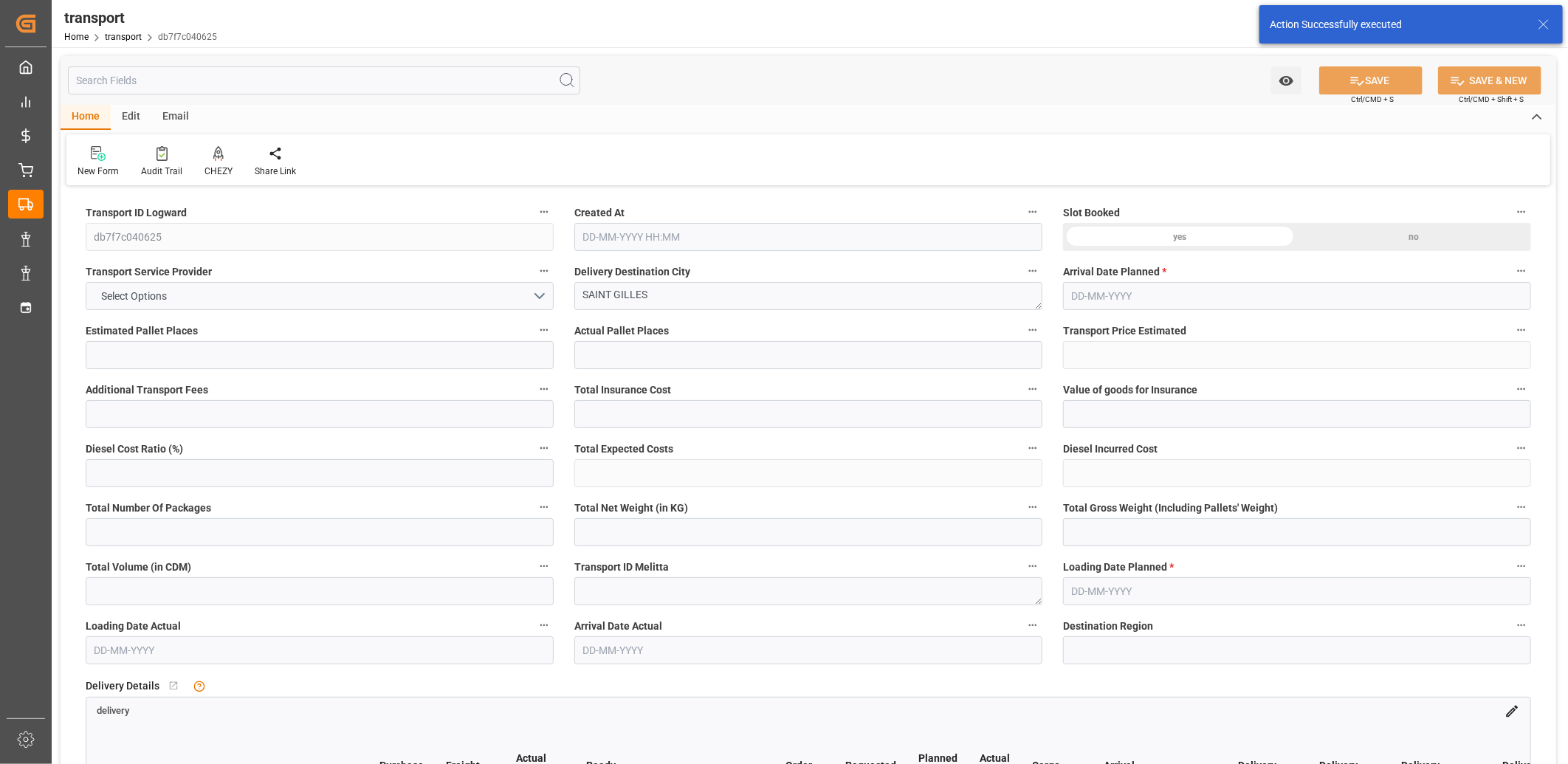
type input "12419.616"
type input "30"
type input "12"
type input "122"
type input "10"
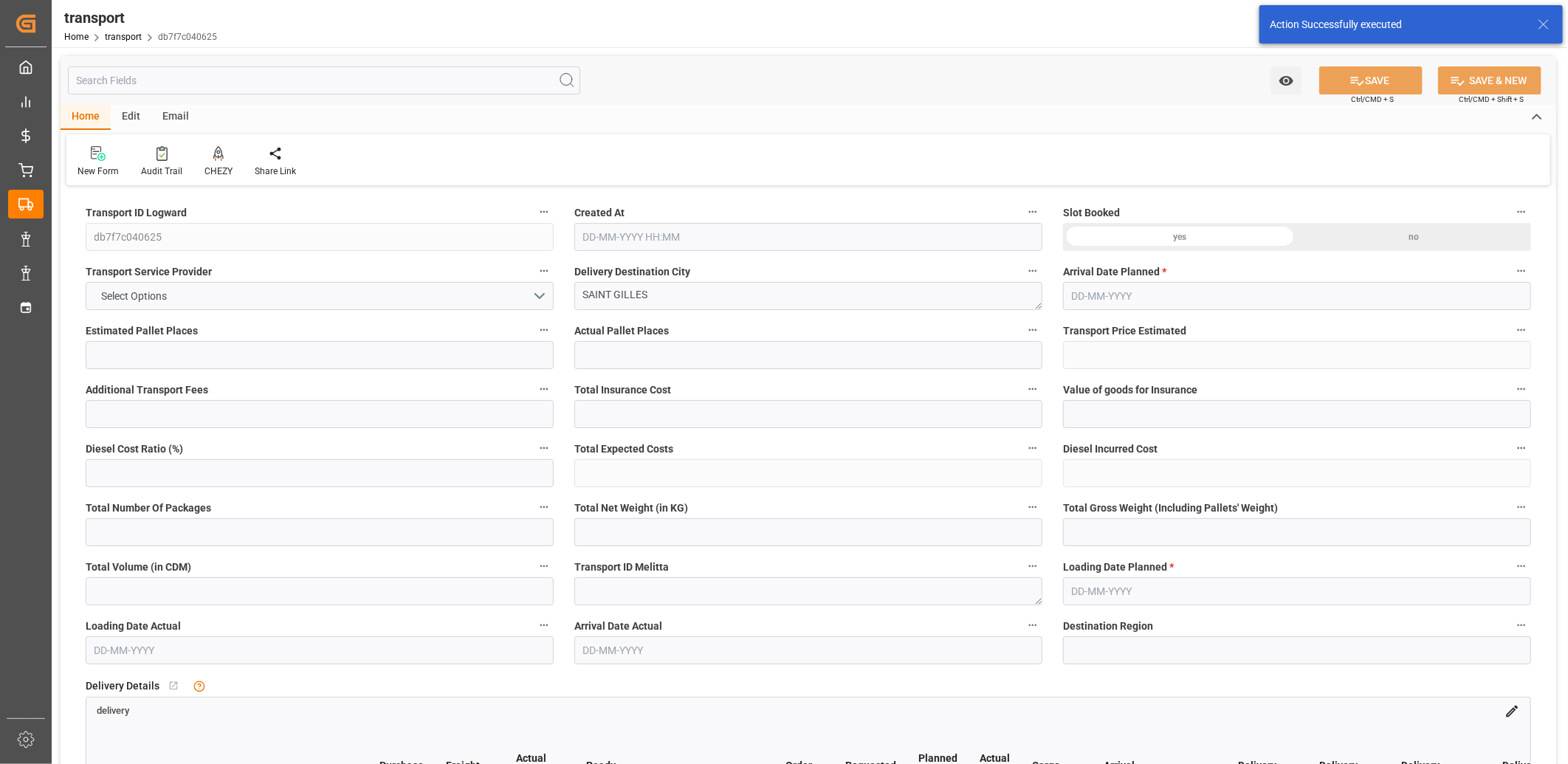
type input "101"
type input "2113.56"
type input "0"
type input "4710.8598"
type input "0"
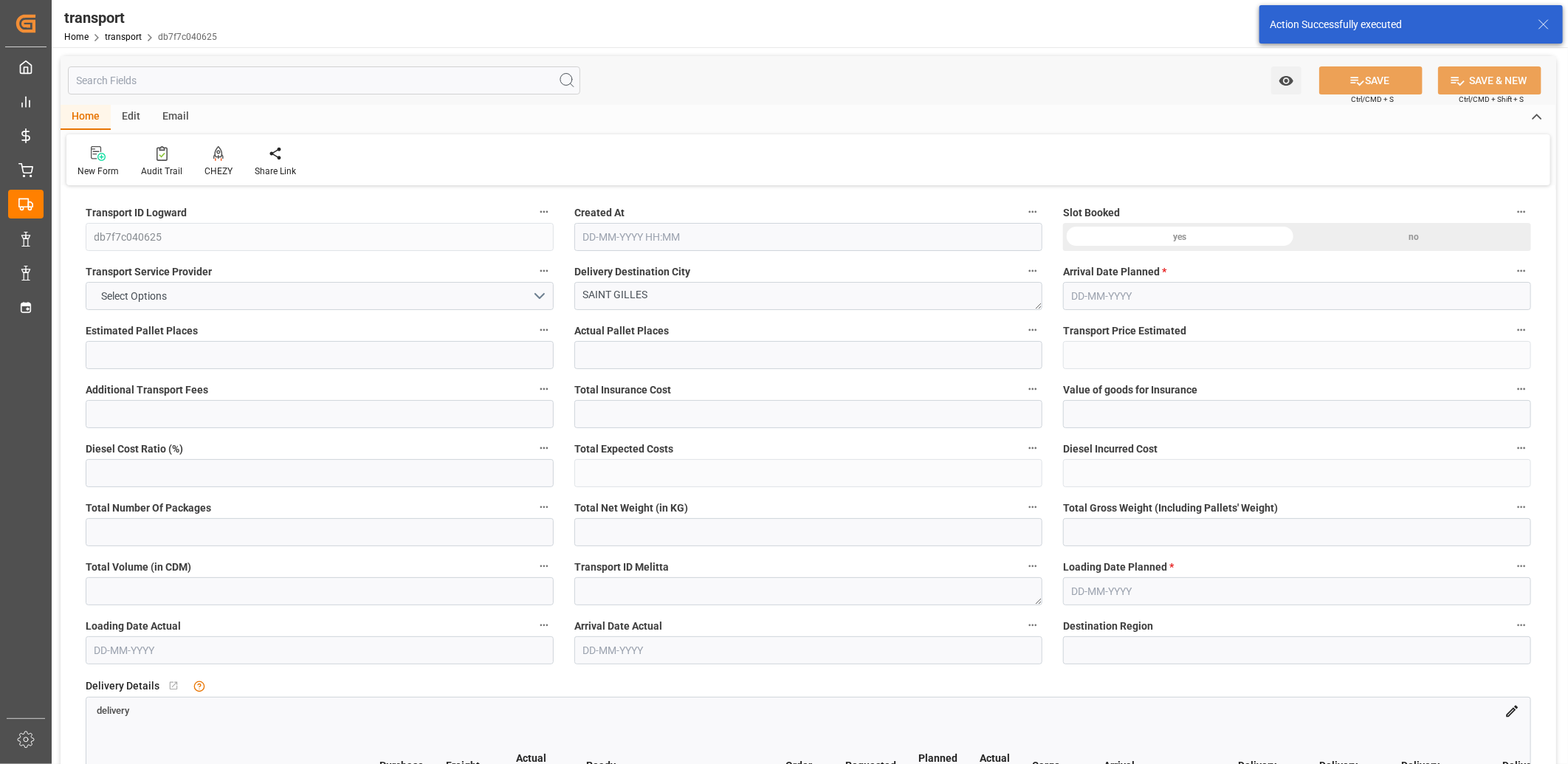
type input "0"
type input "21"
type input "35"
type input "17-09-2025 11:37"
type input "[DATE]"
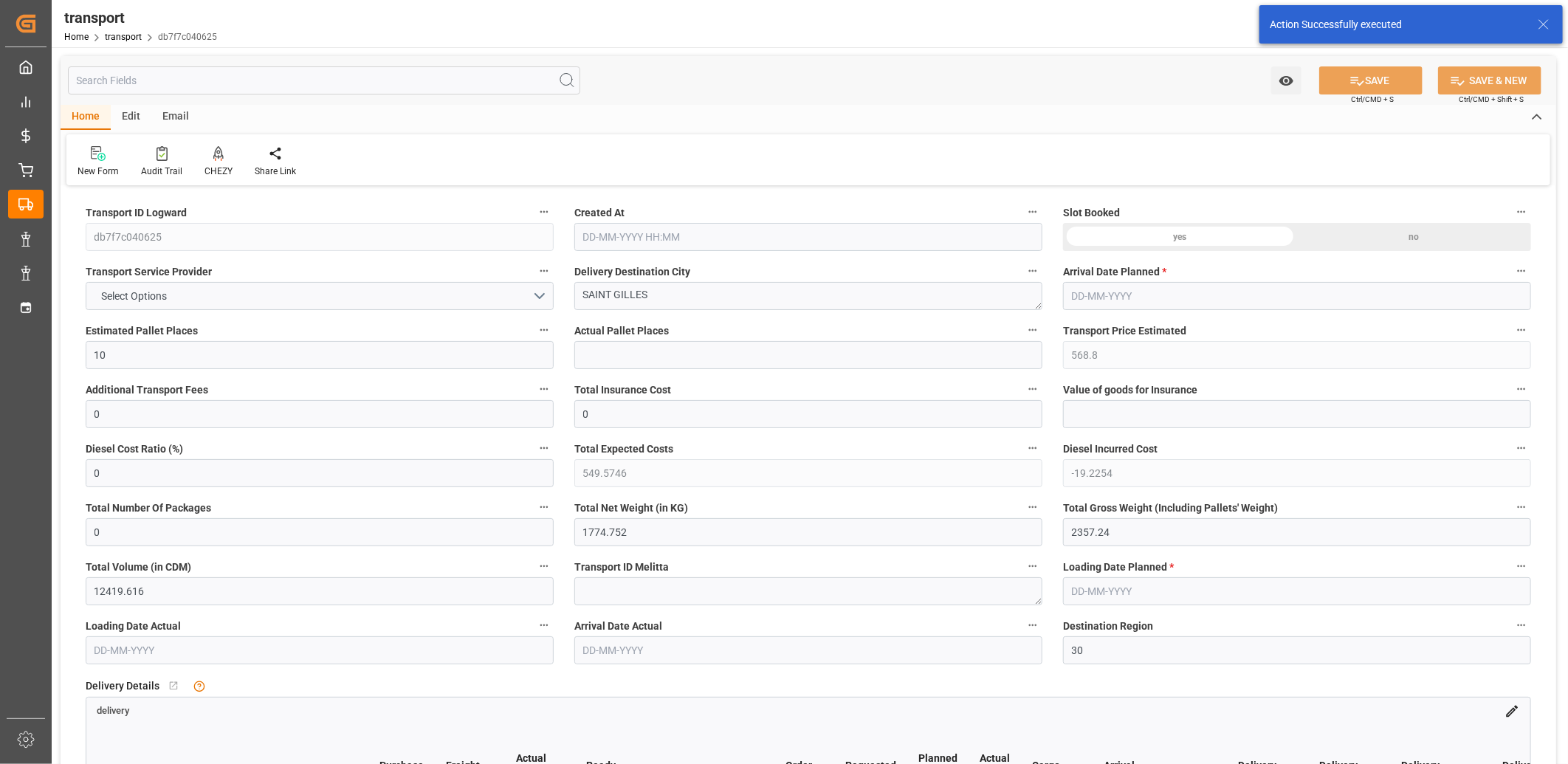
type input "[DATE]"
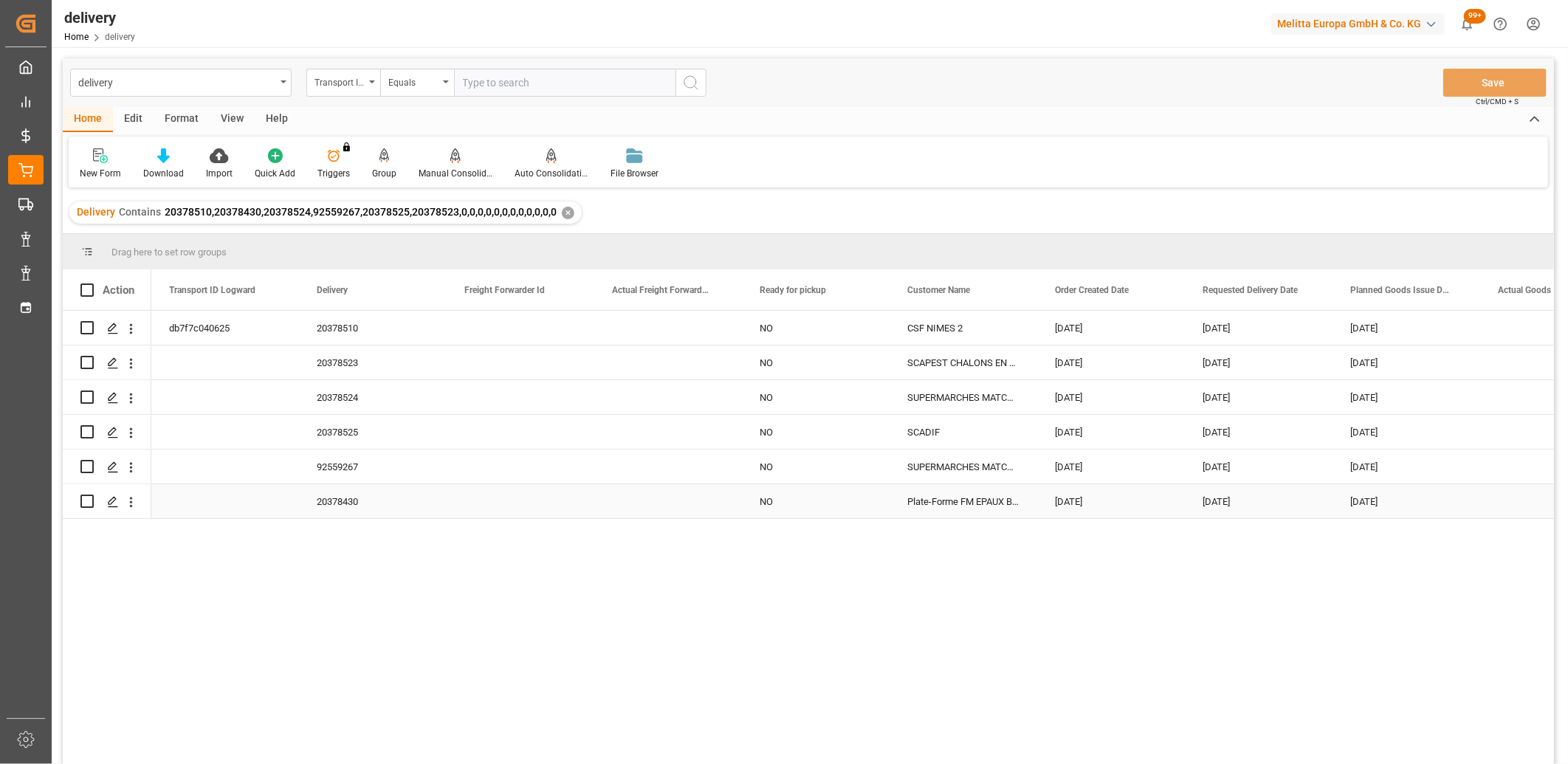
click at [87, 502] on input "Press Space to toggle row selection (unchecked)" at bounding box center [86, 501] width 13 height 13
checkbox input "true"
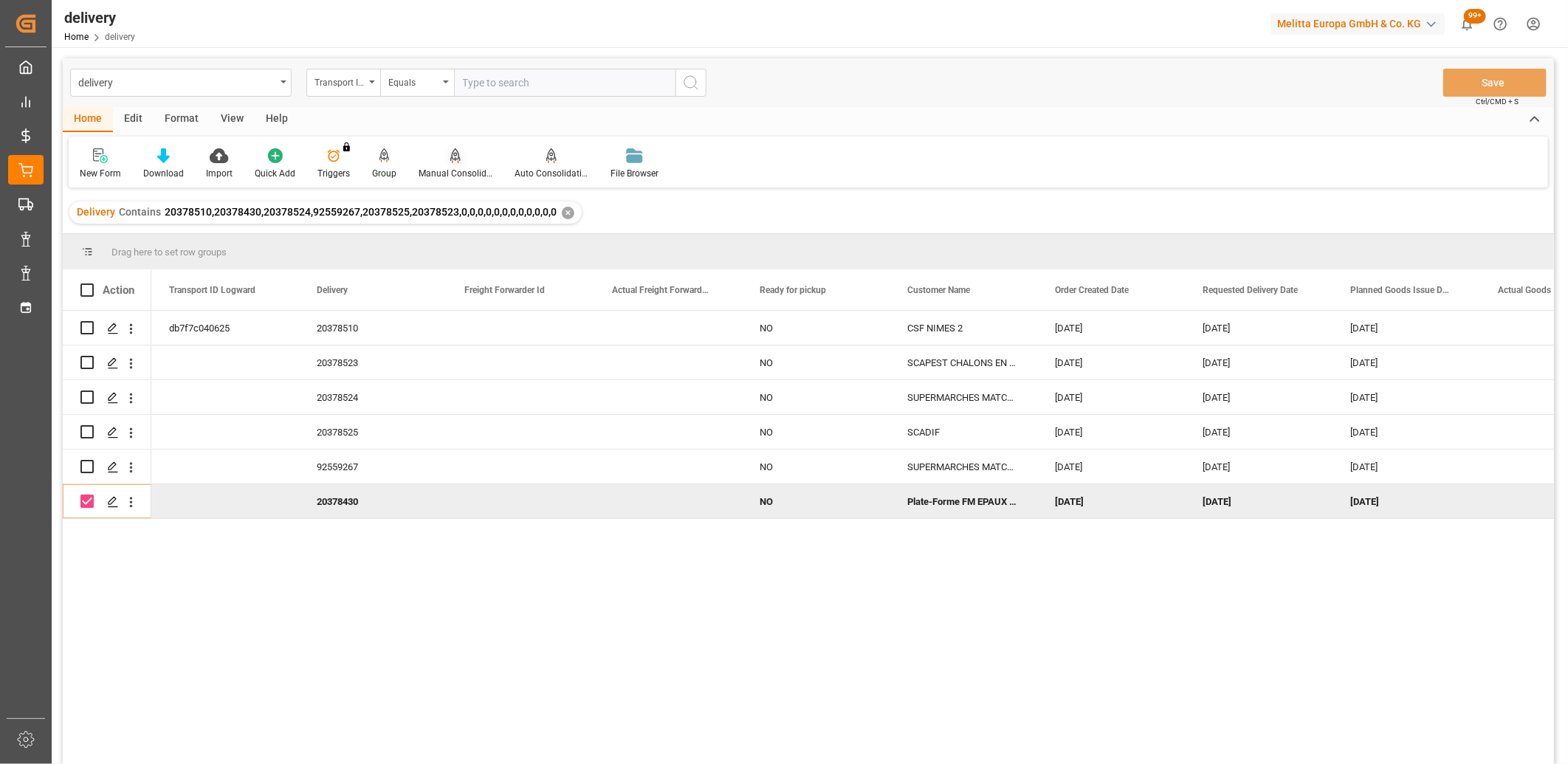
click at [452, 152] on icon at bounding box center [455, 154] width 10 height 13
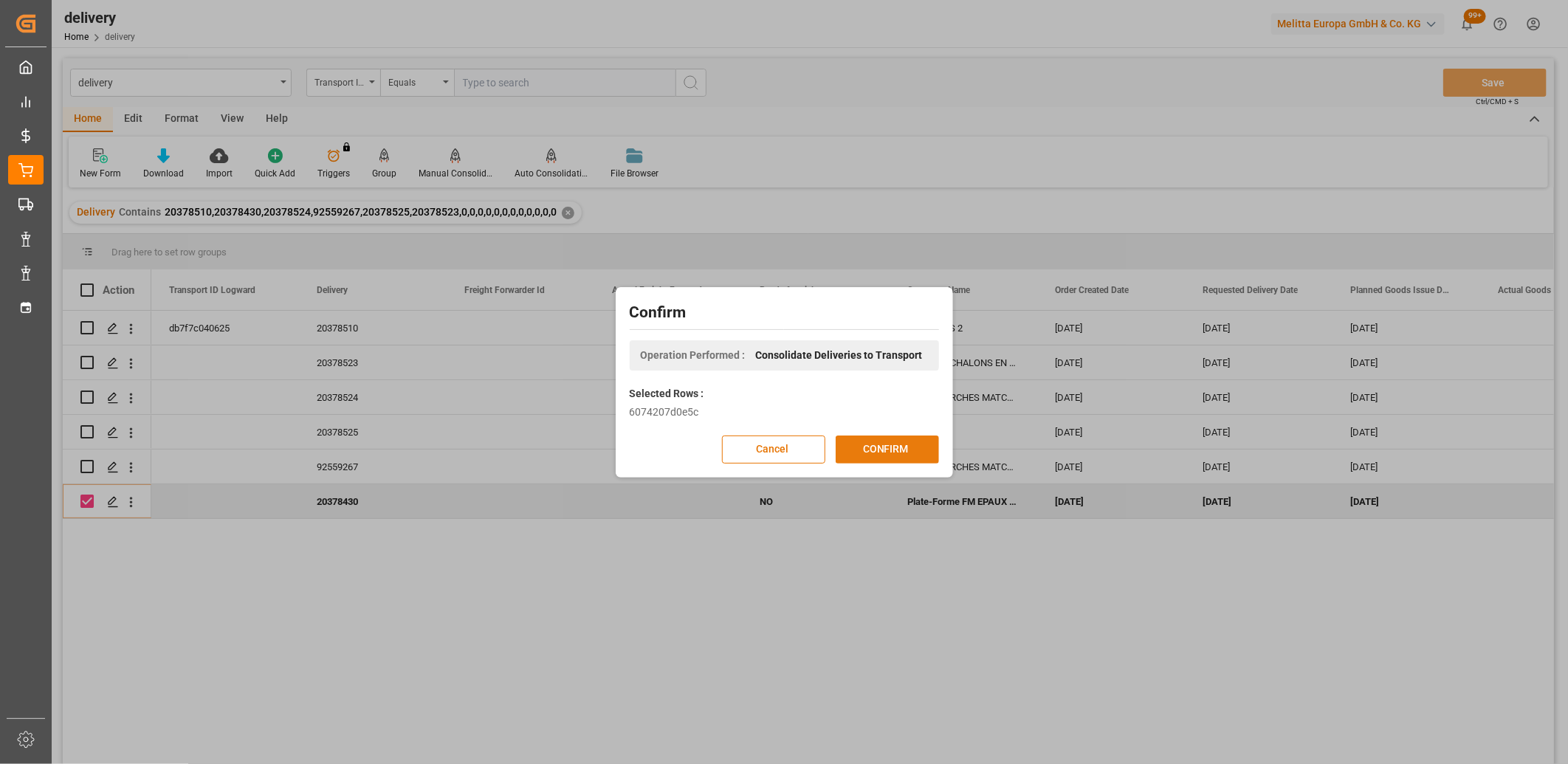
click at [859, 447] on button "CONFIRM" at bounding box center [887, 449] width 103 height 28
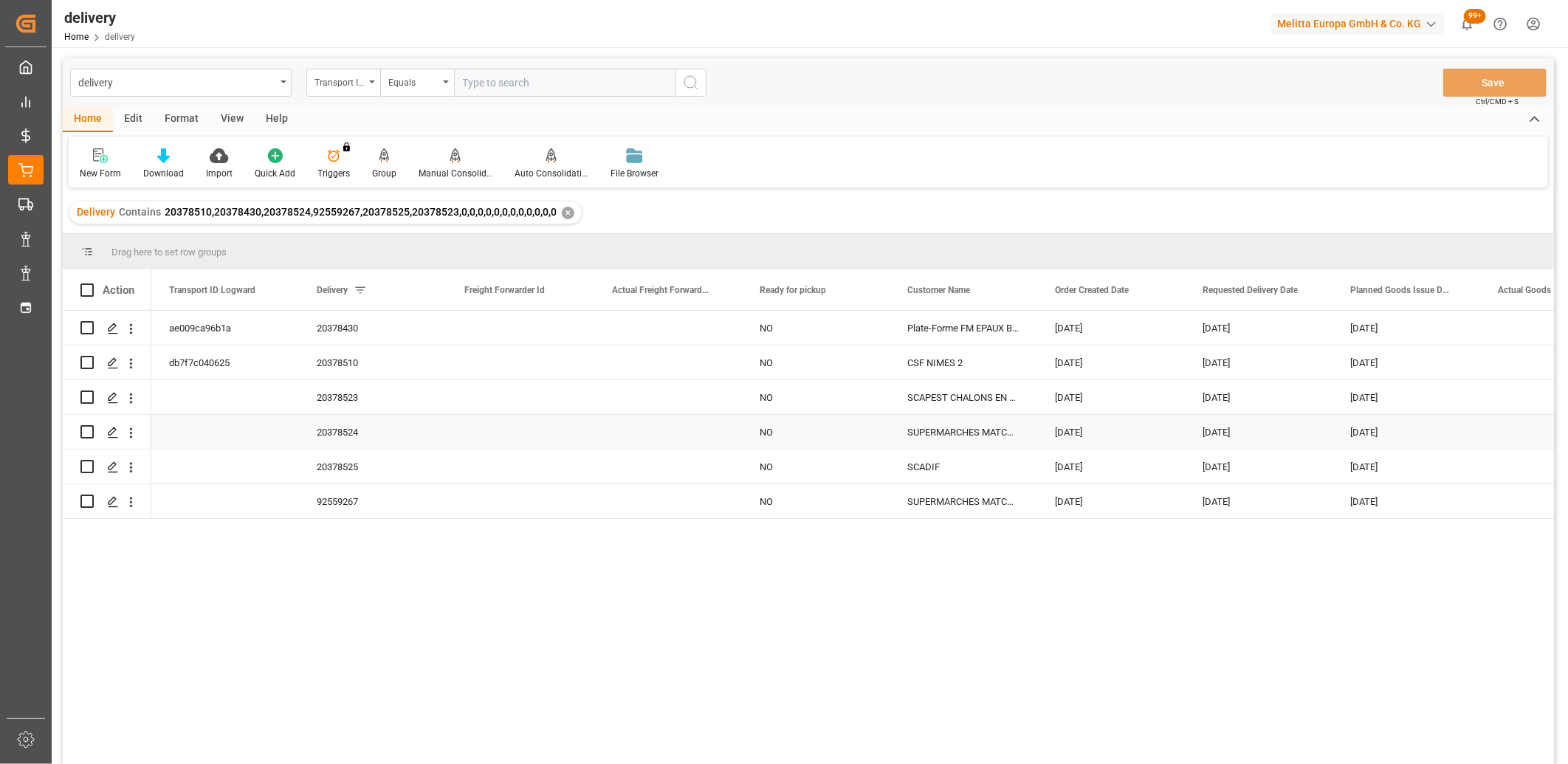
click at [91, 429] on input "Press Space to toggle row selection (unchecked)" at bounding box center [86, 431] width 13 height 13
checkbox input "true"
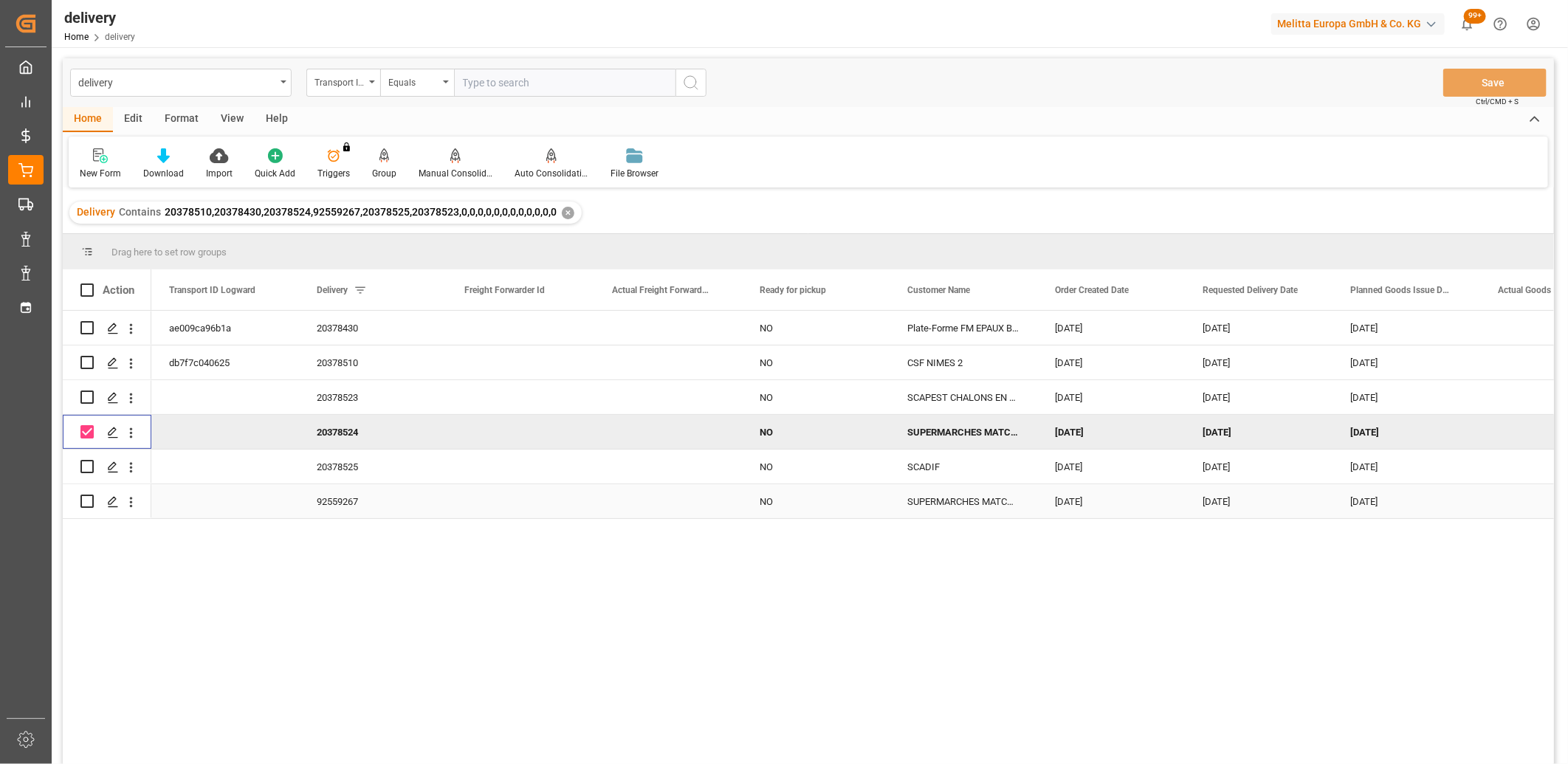
click at [89, 496] on input "Press Space to toggle row selection (unchecked)" at bounding box center [86, 501] width 13 height 13
checkbox input "true"
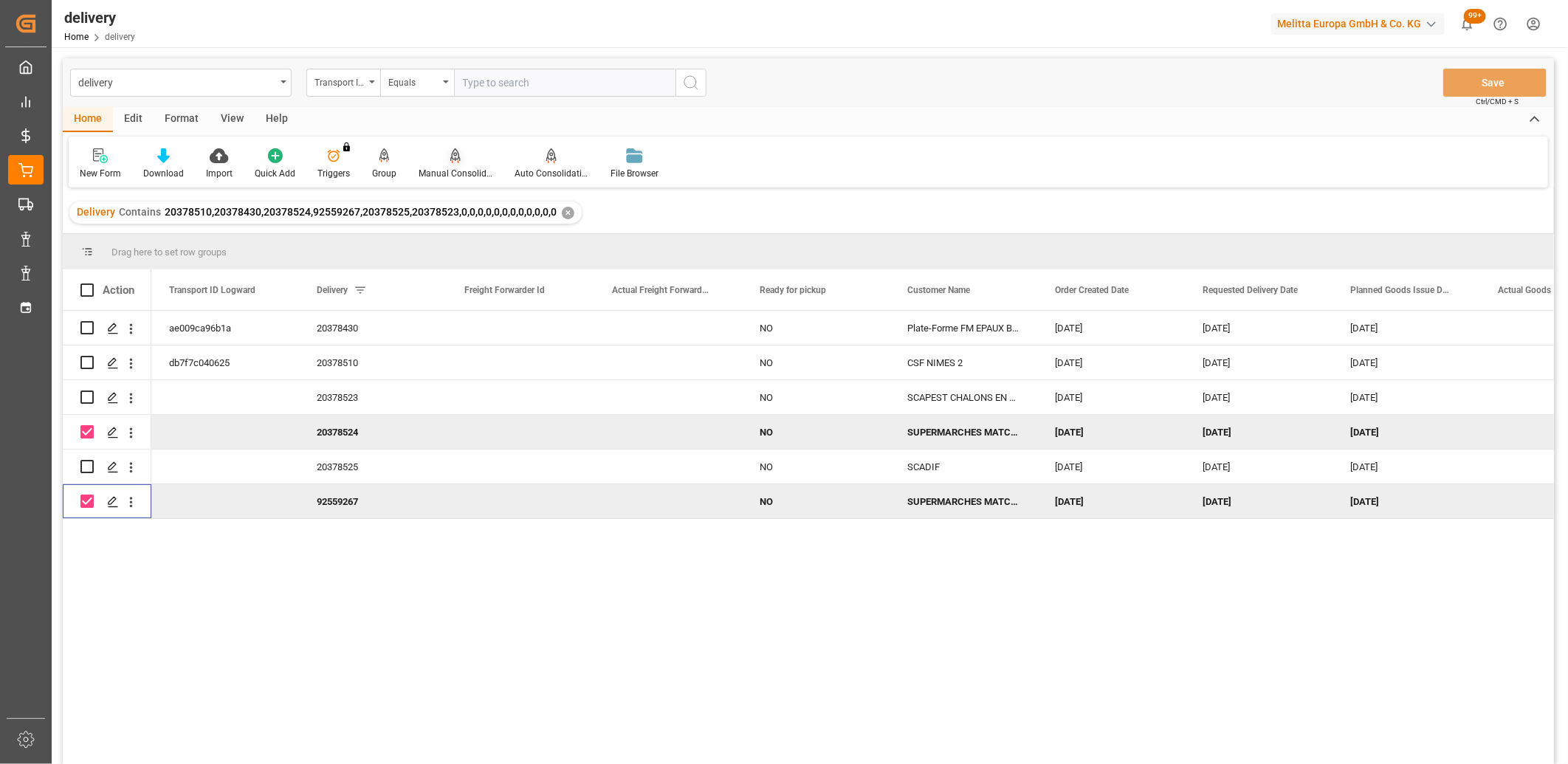
click at [455, 161] on icon at bounding box center [455, 162] width 7 height 3
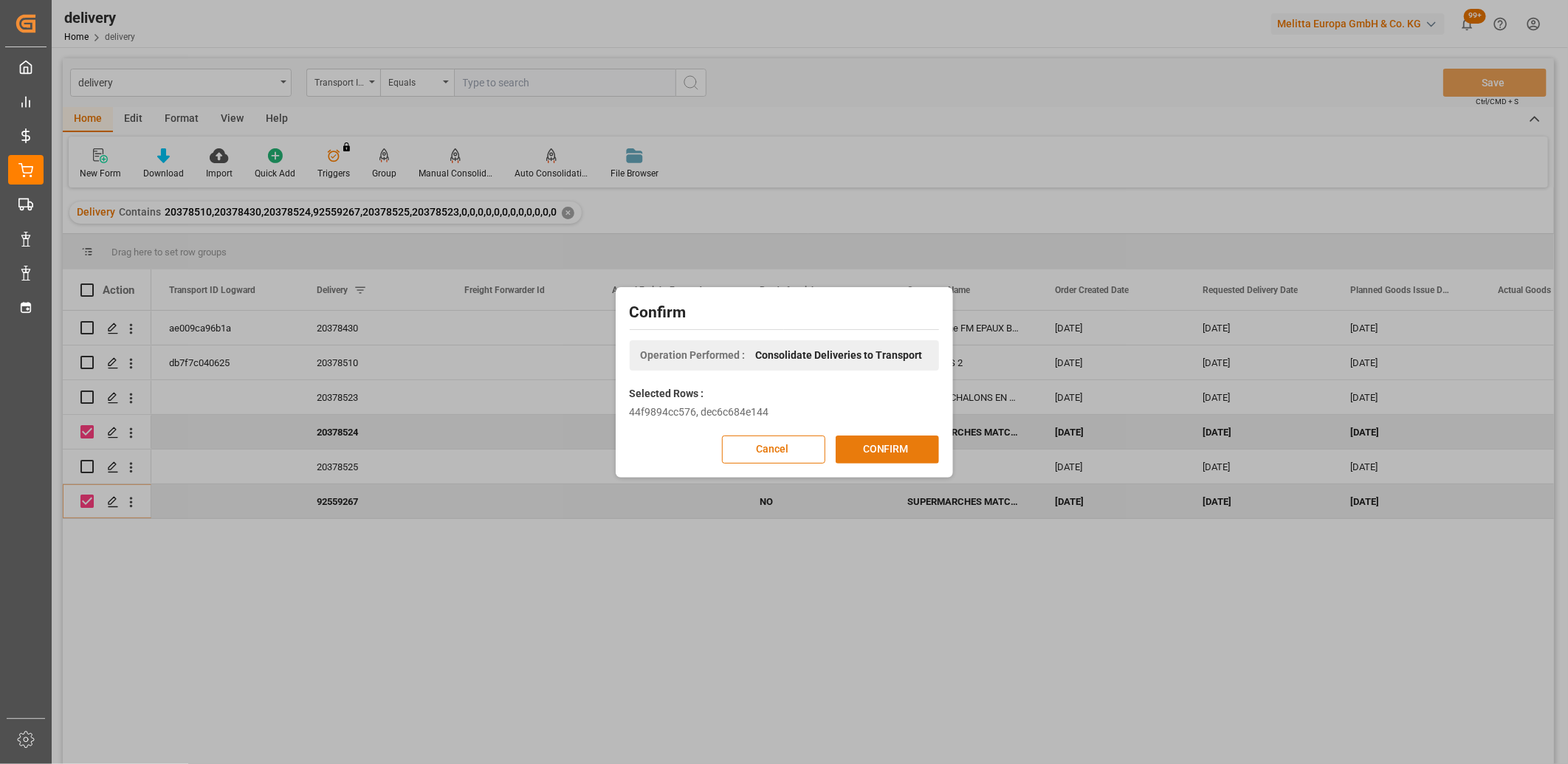
click at [845, 441] on button "CONFIRM" at bounding box center [887, 449] width 103 height 28
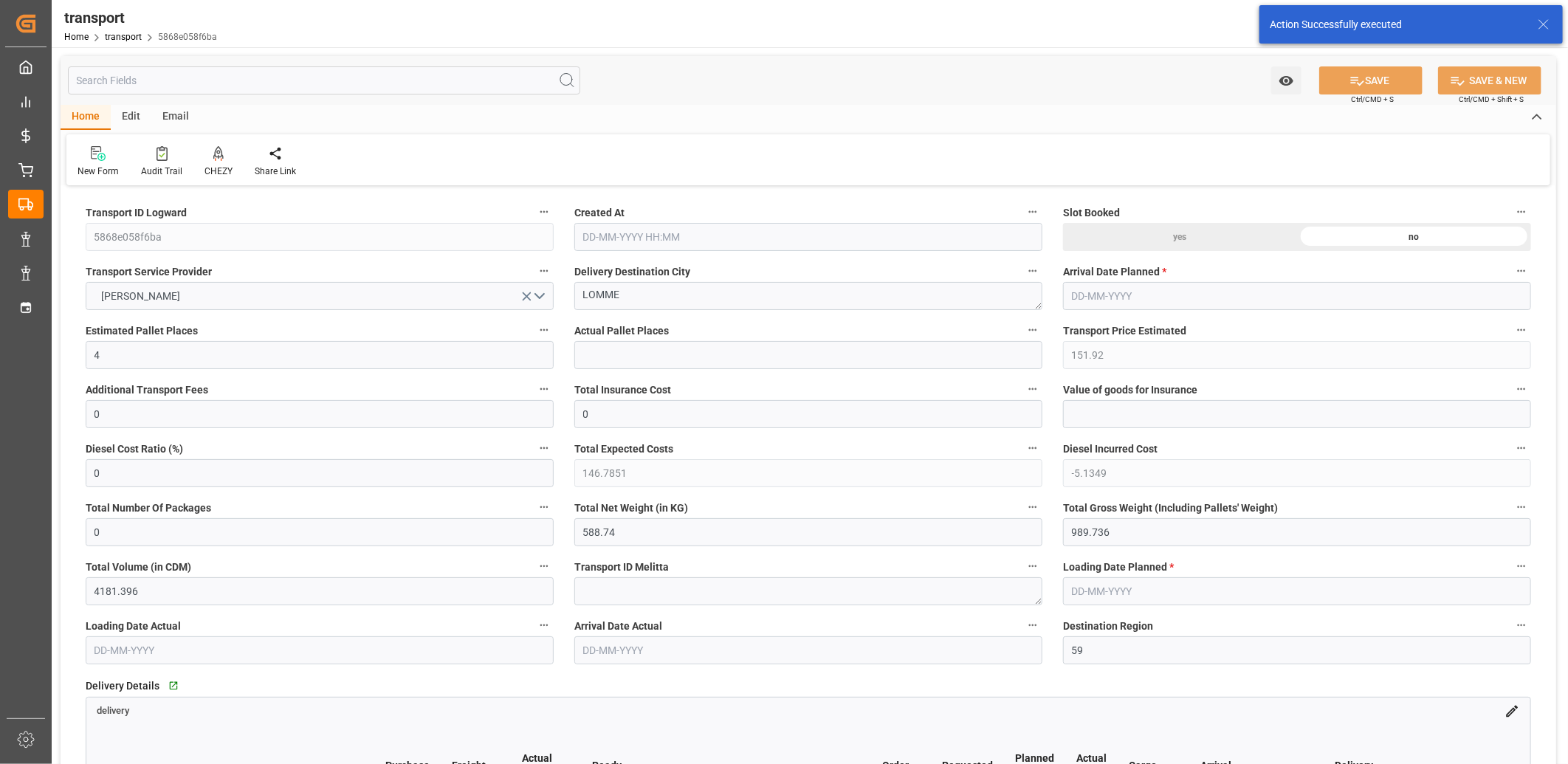
type input "[DATE] 11:37"
type input "[DATE]"
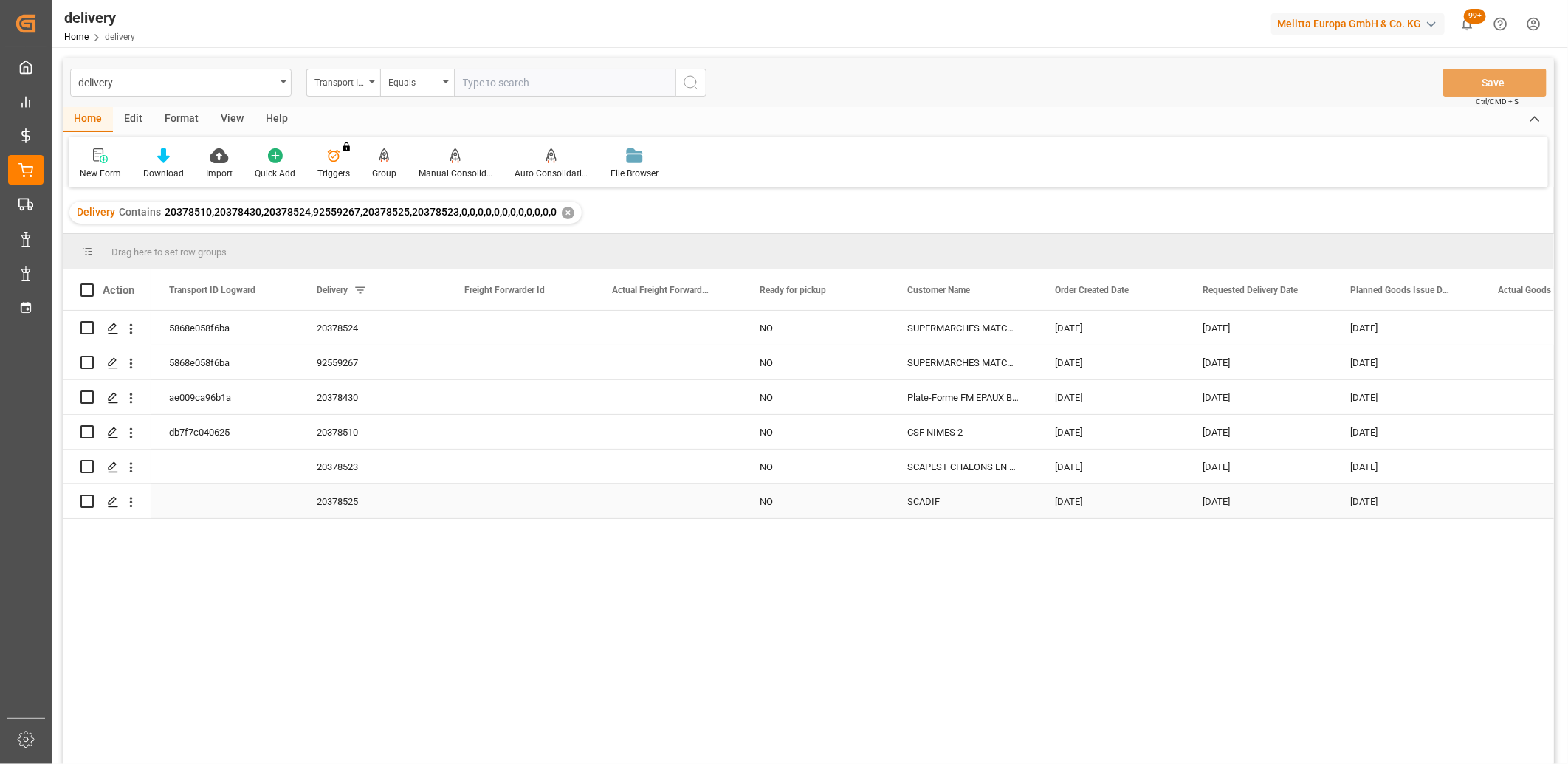
click at [83, 503] on input "Press Space to toggle row selection (unchecked)" at bounding box center [86, 501] width 13 height 13
checkbox input "true"
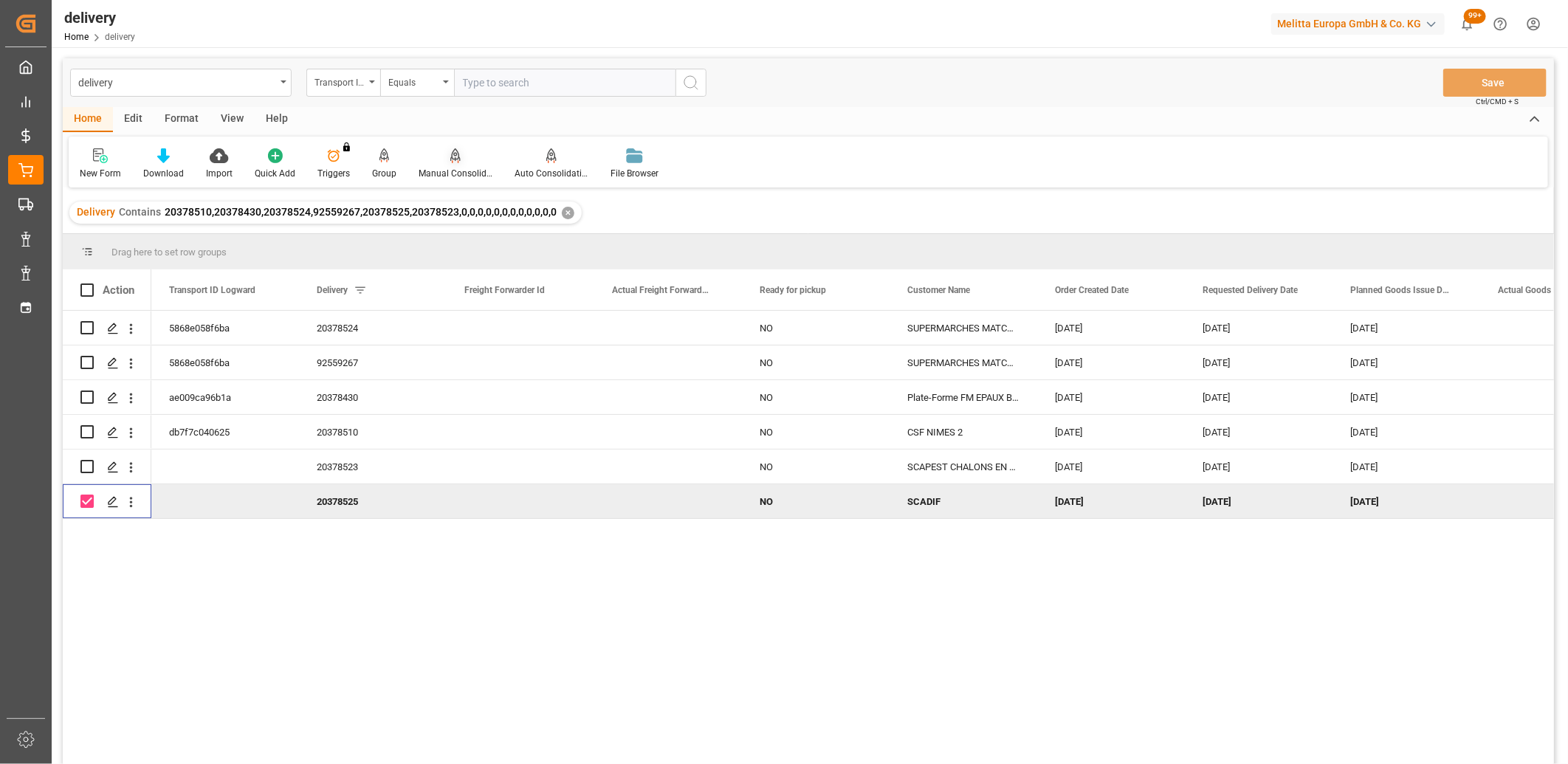
click at [450, 159] on icon at bounding box center [455, 154] width 10 height 13
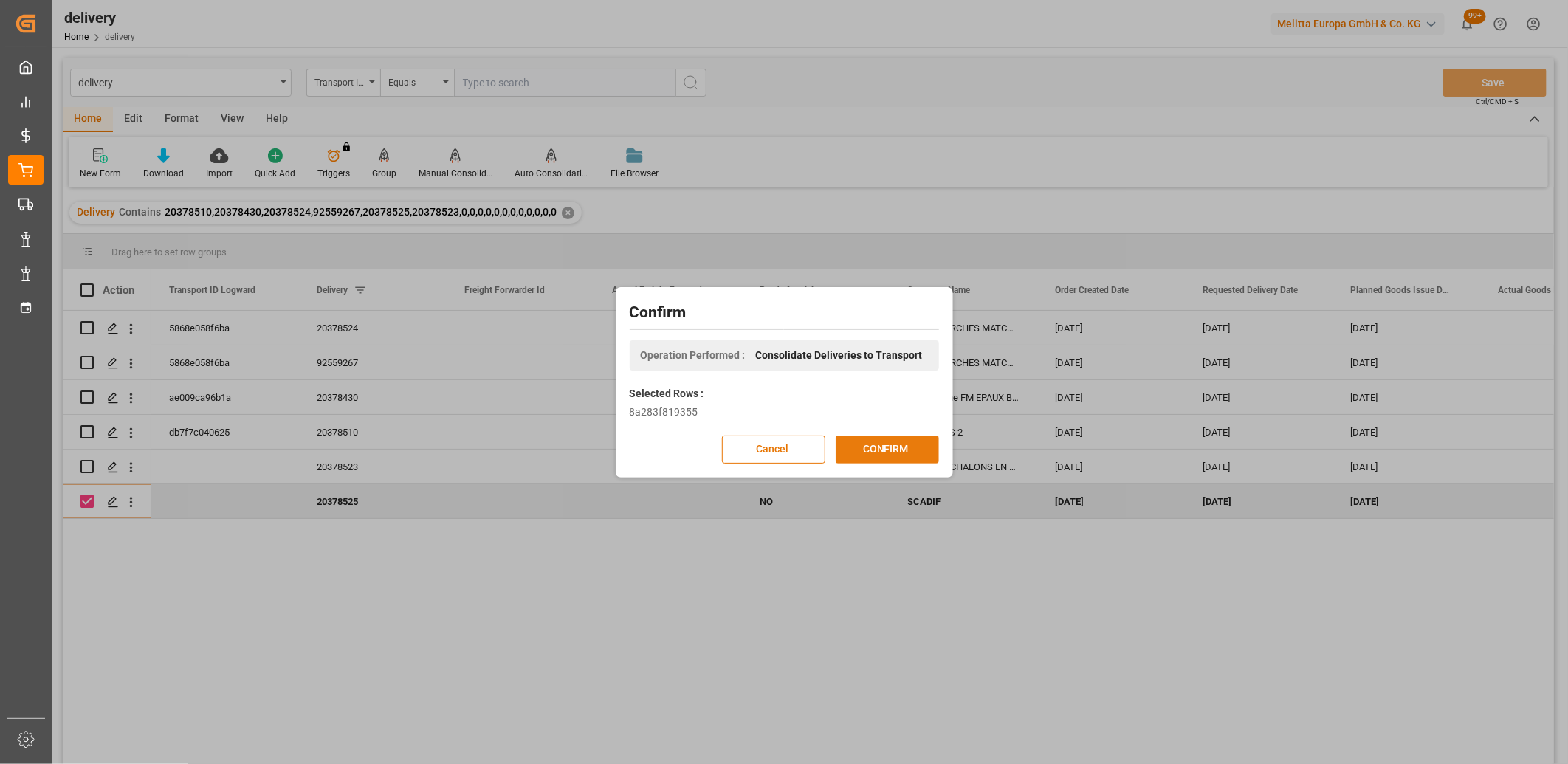
click at [866, 448] on button "CONFIRM" at bounding box center [887, 449] width 103 height 28
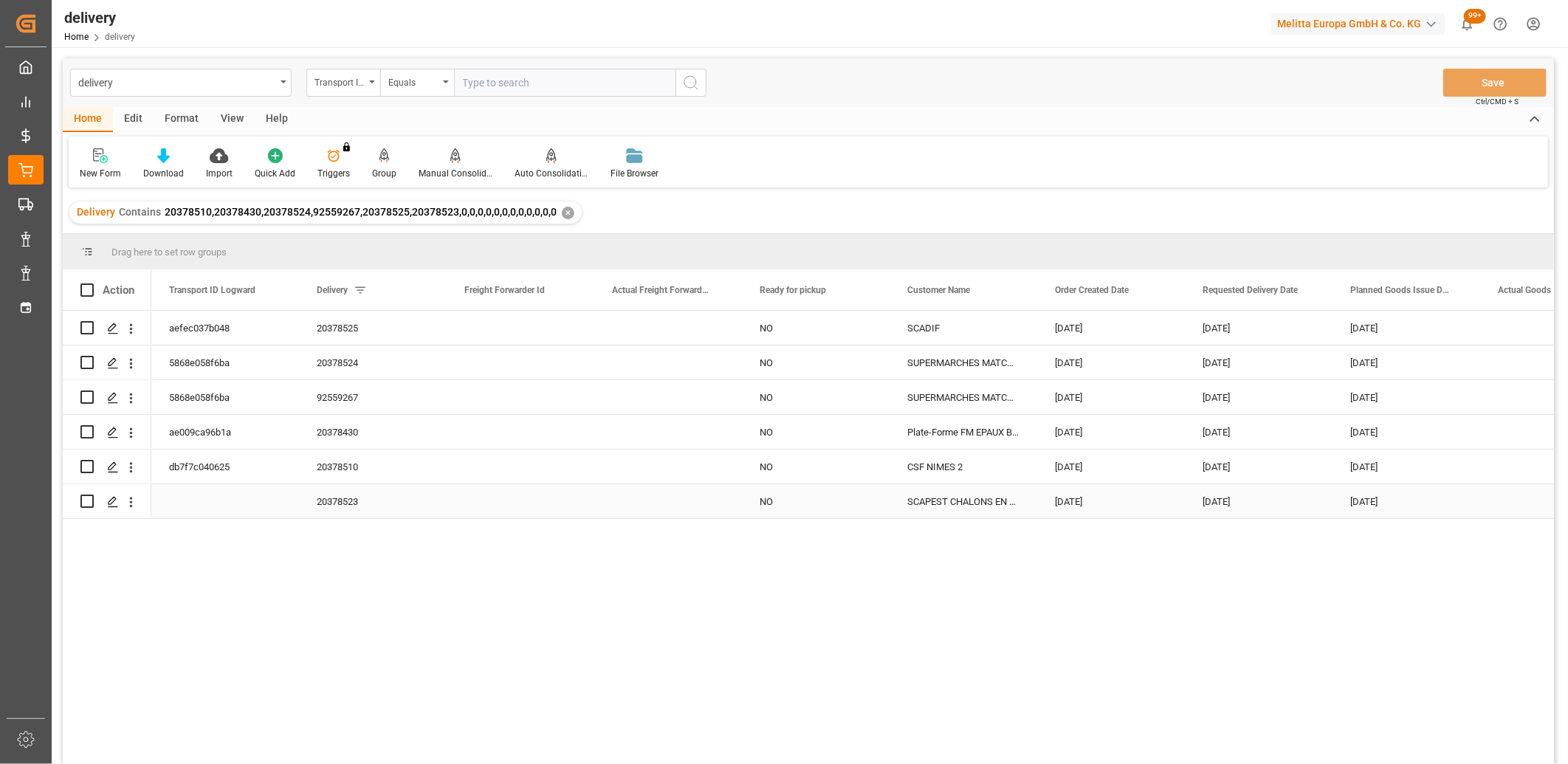
click at [89, 503] on input "Press Space to toggle row selection (unchecked)" at bounding box center [86, 501] width 13 height 13
checkbox input "true"
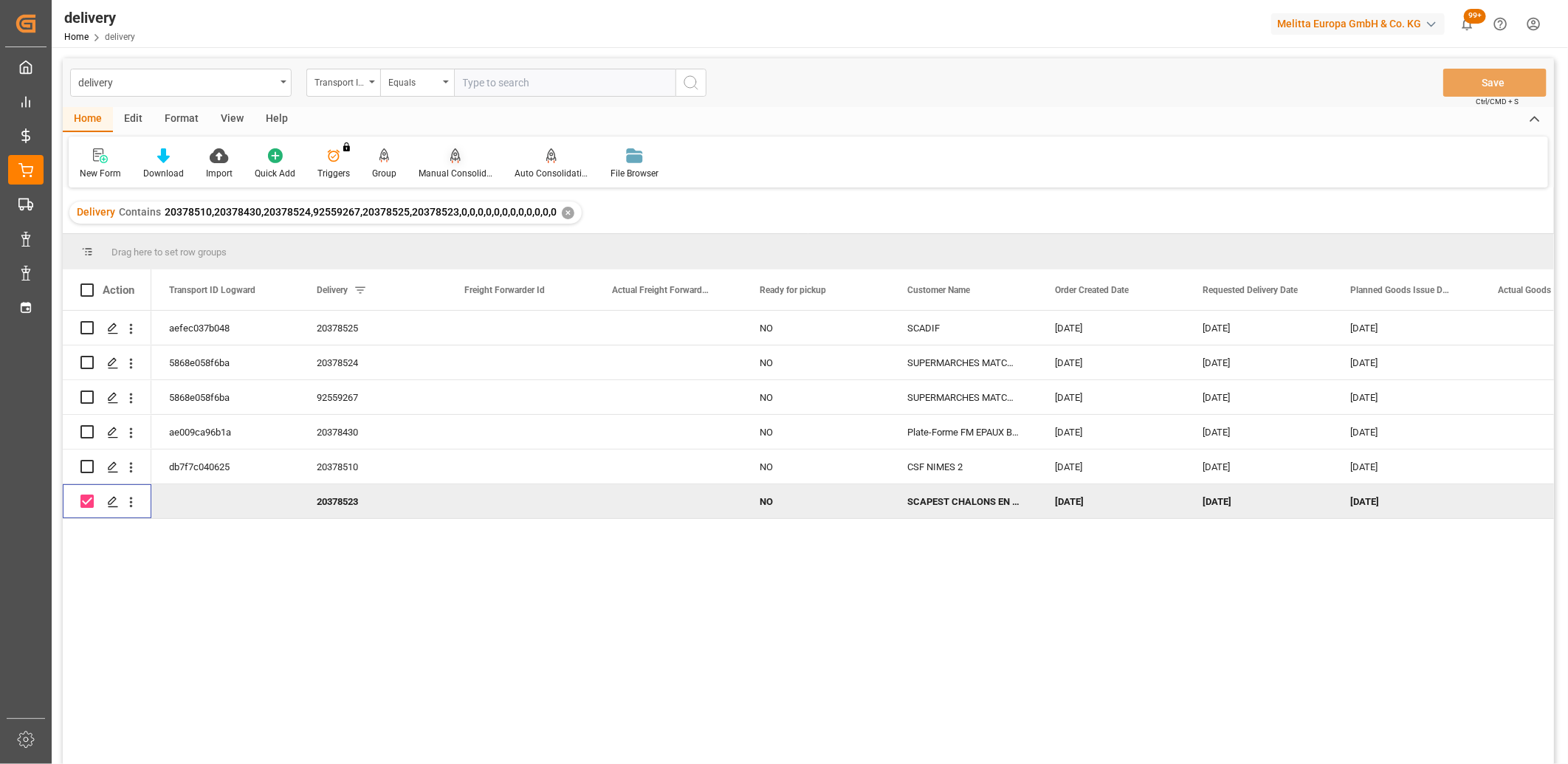
click at [452, 161] on icon at bounding box center [455, 162] width 7 height 3
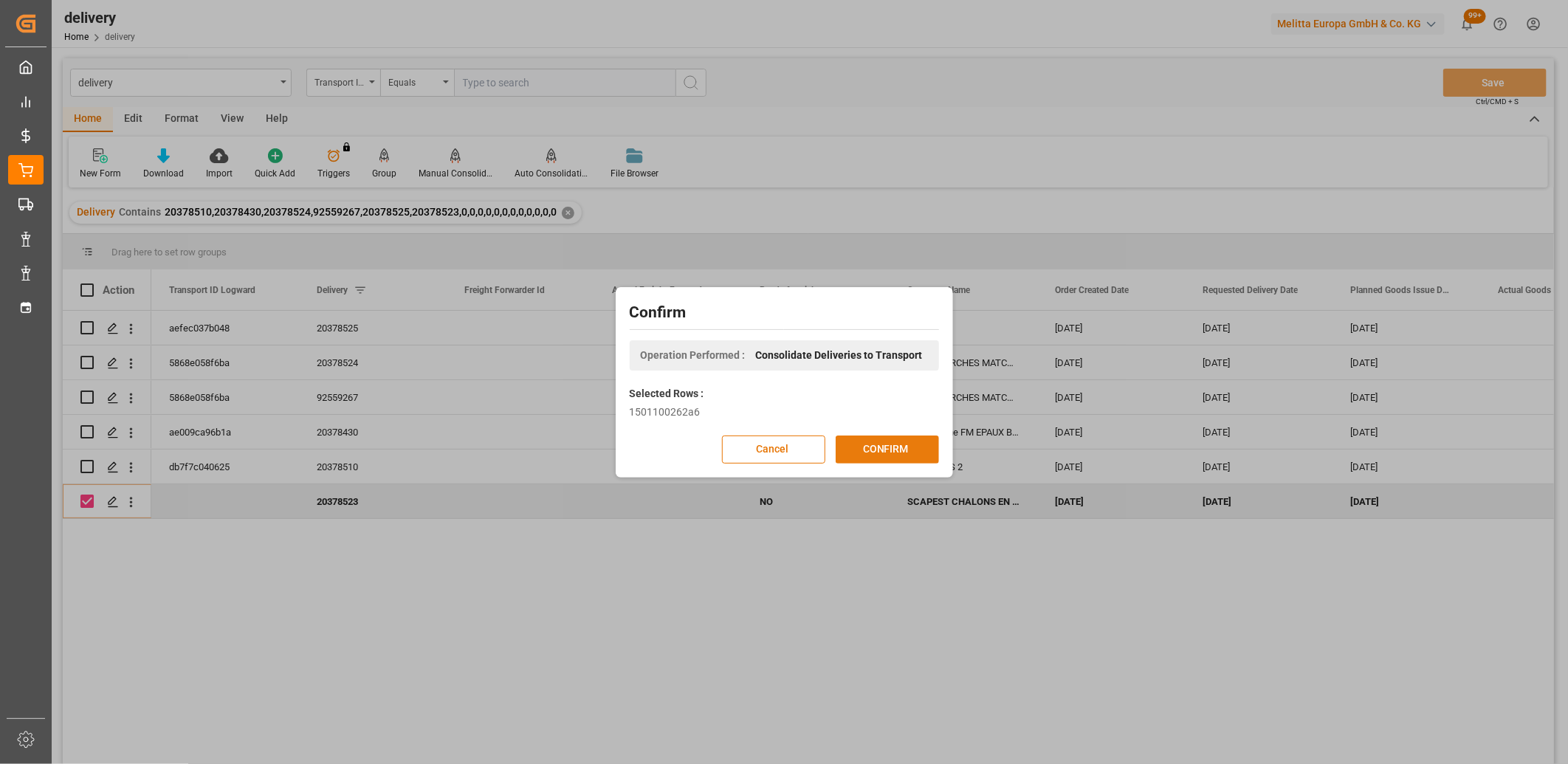
click at [881, 444] on button "CONFIRM" at bounding box center [887, 449] width 103 height 28
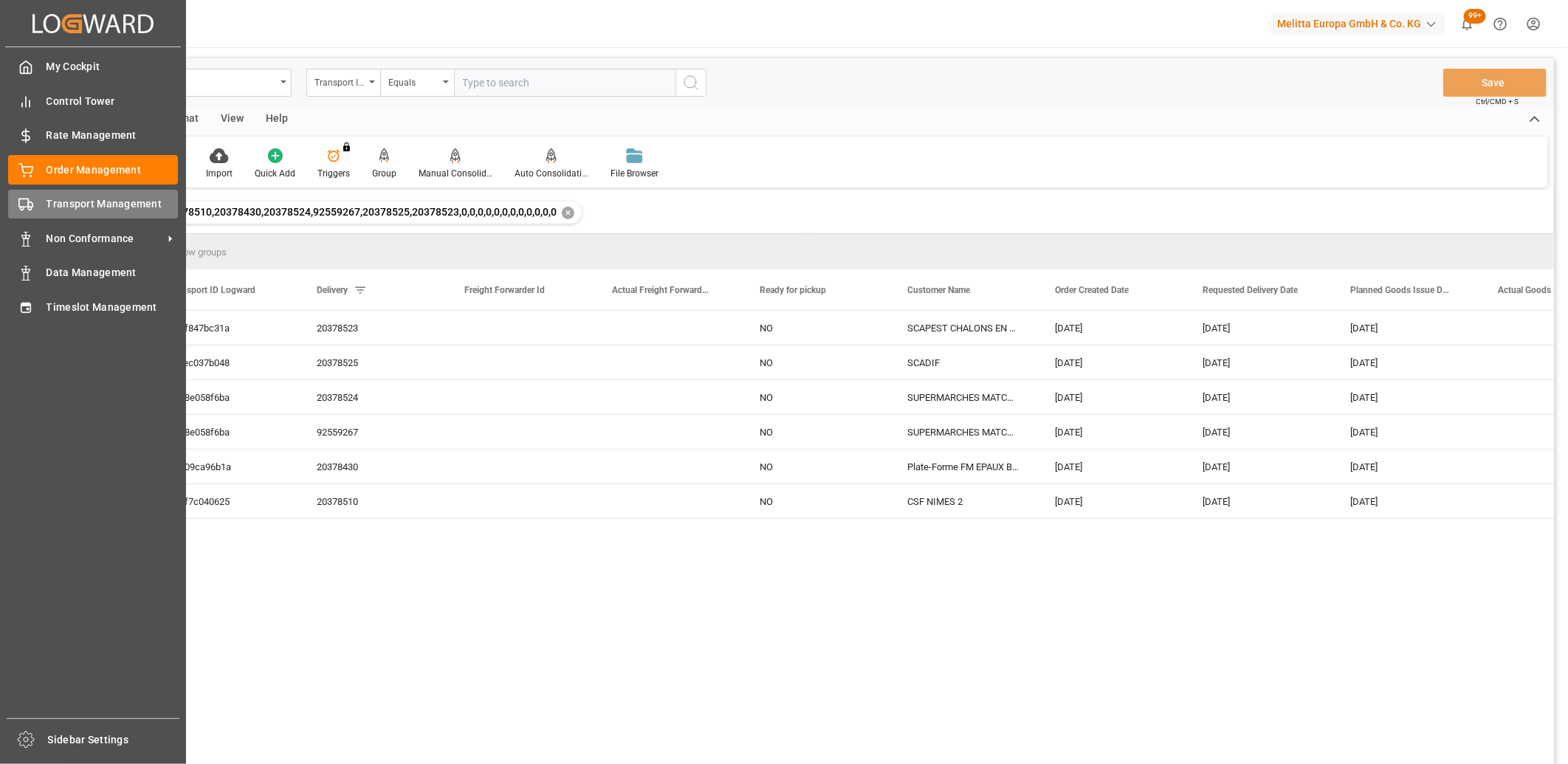
click at [35, 202] on div "Transport Management Transport Management" at bounding box center [93, 204] width 170 height 29
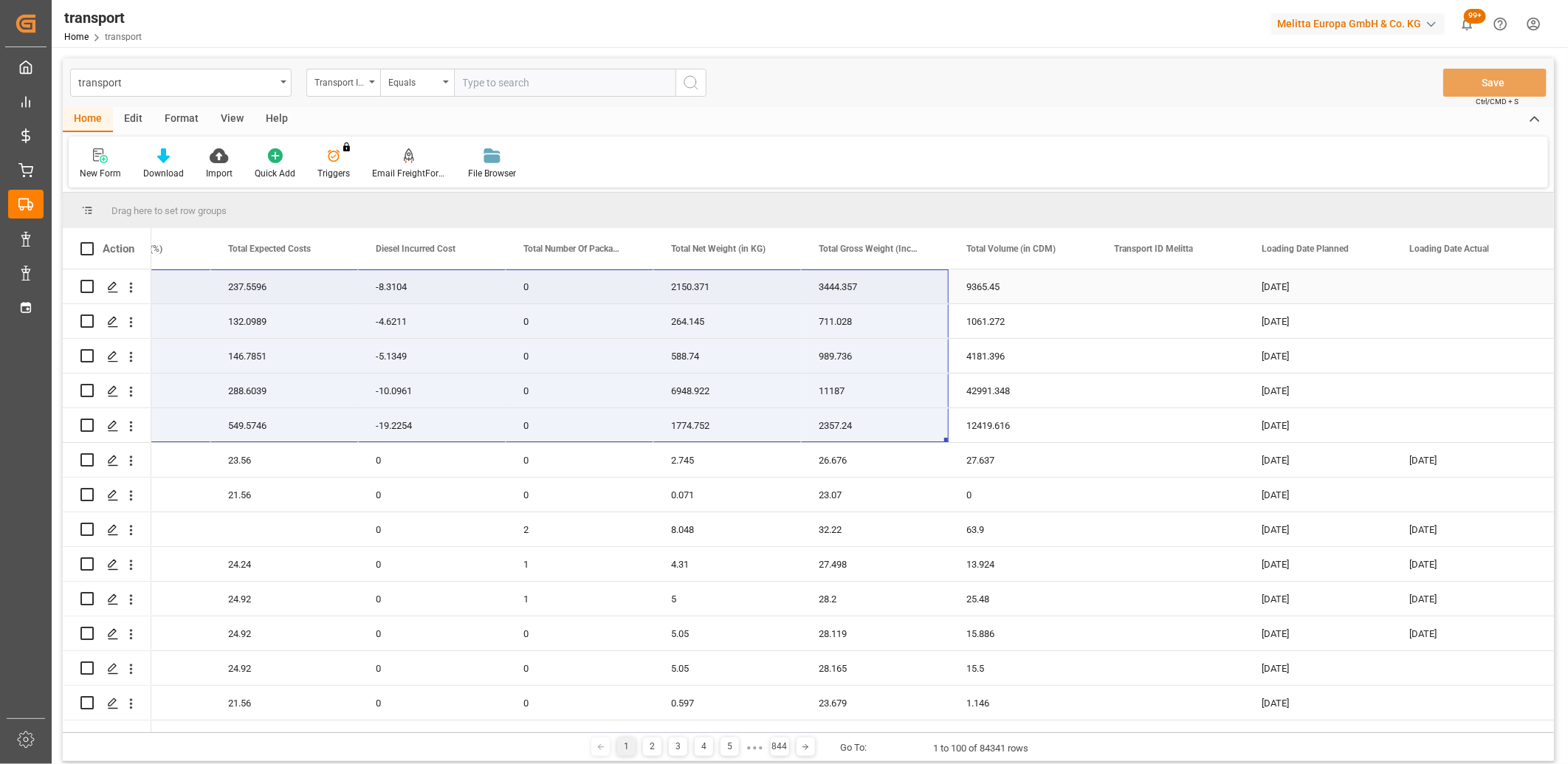
drag, startPoint x: 220, startPoint y: 426, endPoint x: 934, endPoint y: 281, distance: 729.0
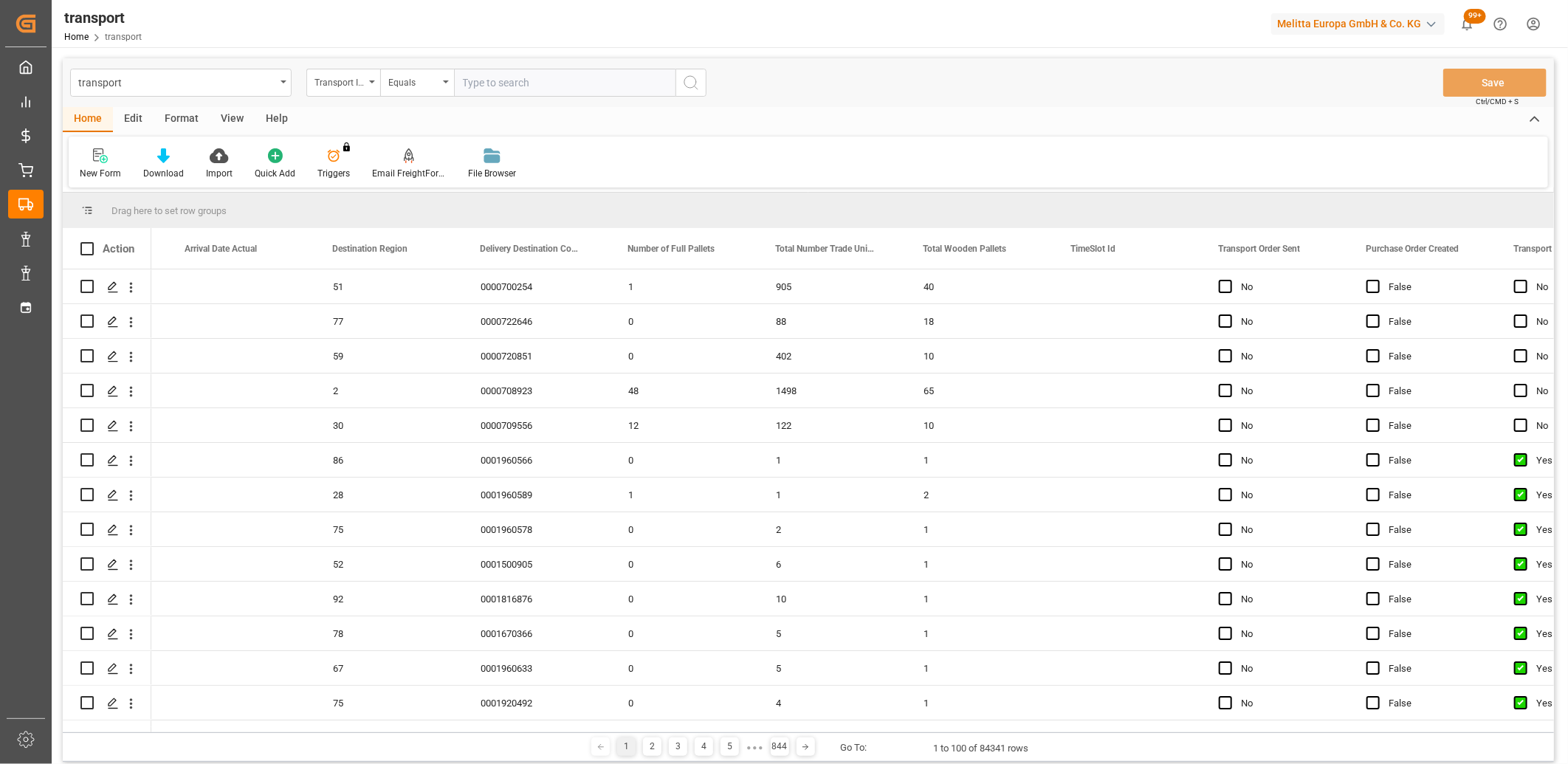
scroll to position [0, 3443]
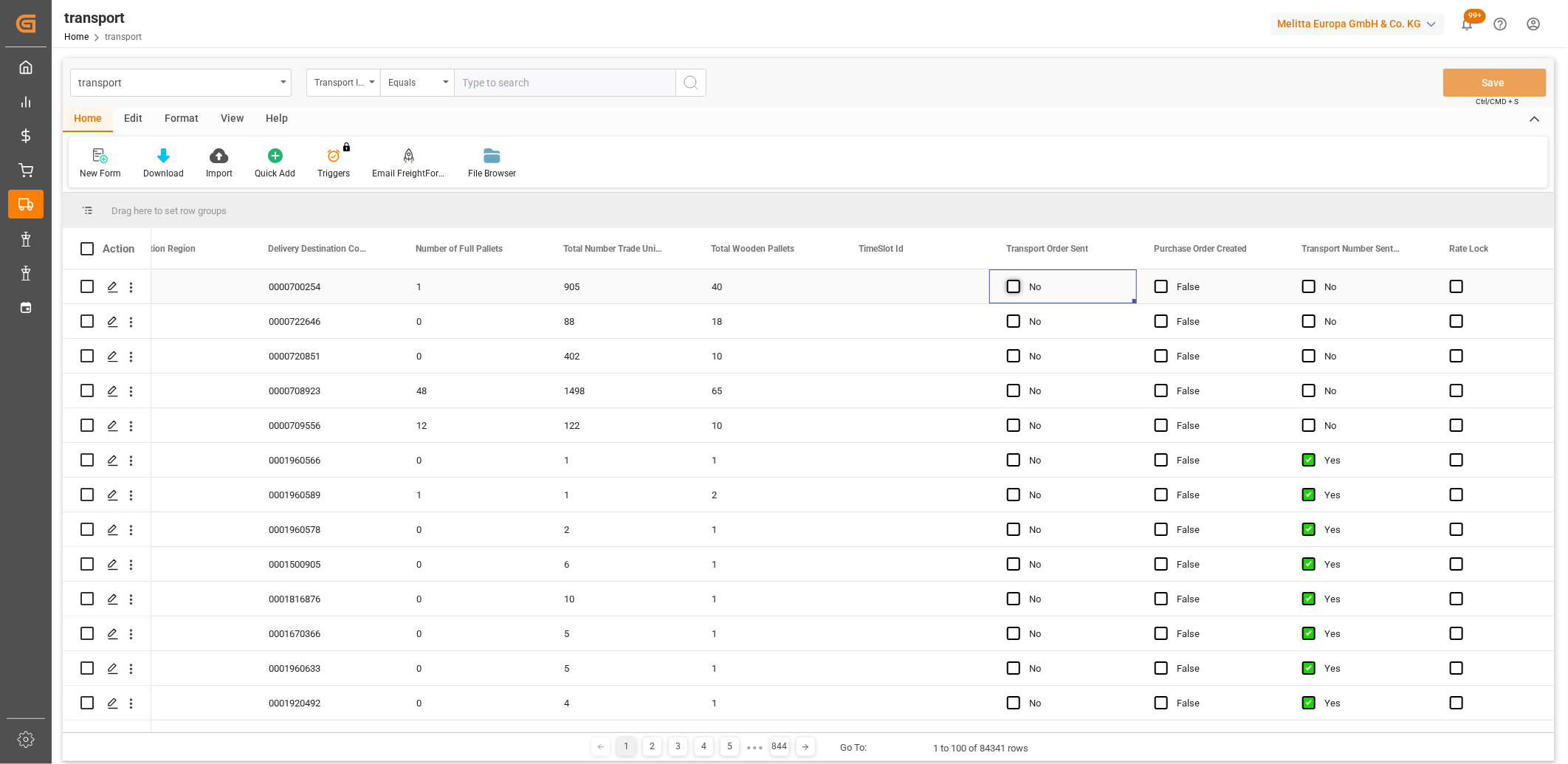
click at [1013, 288] on span "Press SPACE to select this row." at bounding box center [1013, 286] width 13 height 13
click at [1018, 280] on input "Press SPACE to select this row." at bounding box center [1018, 280] width 0 height 0
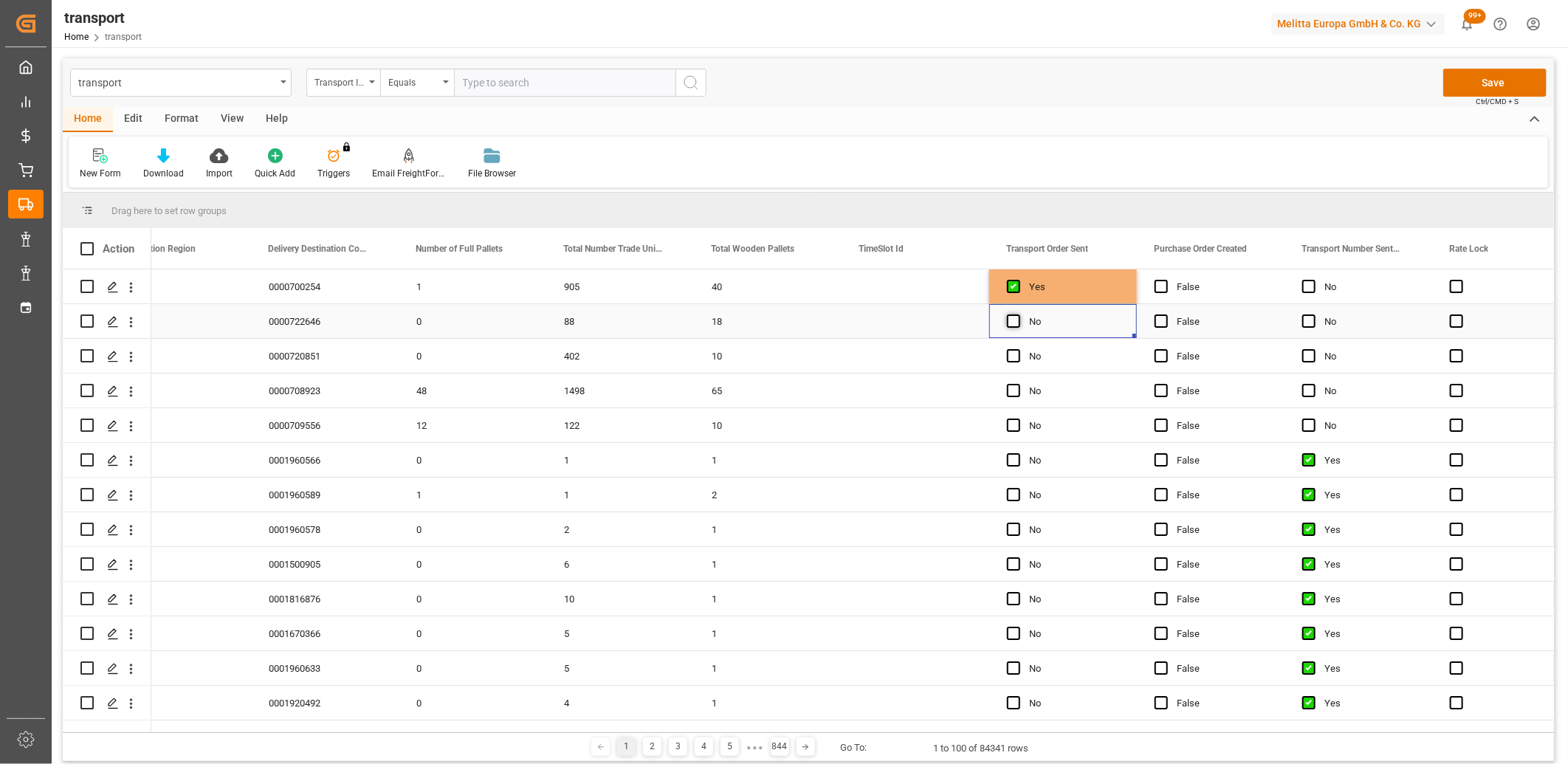
click at [1013, 322] on span "Press SPACE to select this row." at bounding box center [1013, 320] width 13 height 13
click at [1018, 314] on input "Press SPACE to select this row." at bounding box center [1018, 314] width 0 height 0
click at [1013, 353] on span "Press SPACE to select this row." at bounding box center [1013, 355] width 13 height 13
click at [1018, 349] on input "Press SPACE to select this row." at bounding box center [1018, 349] width 0 height 0
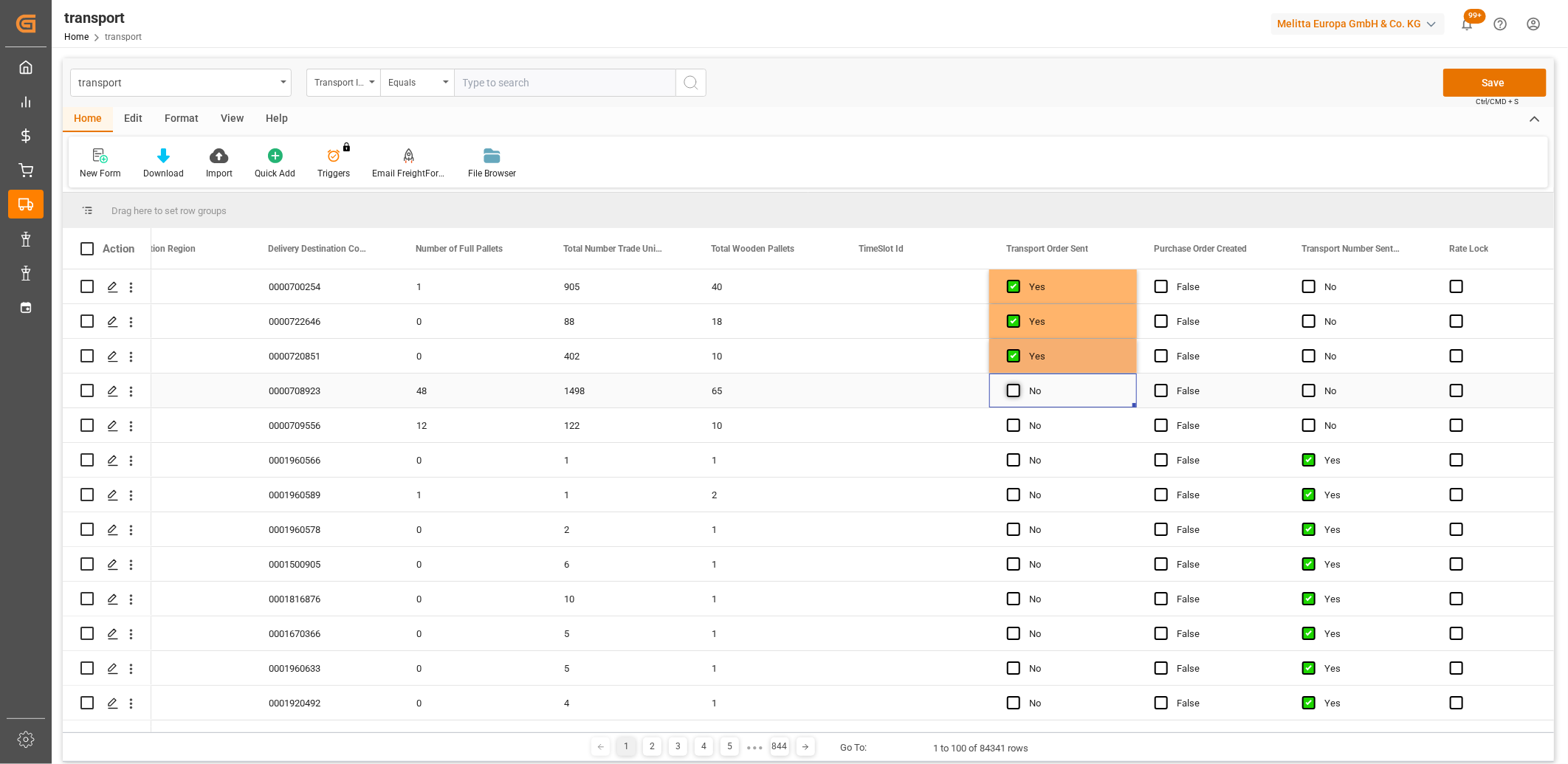
click at [1013, 392] on span "Press SPACE to select this row." at bounding box center [1013, 390] width 13 height 13
click at [1018, 384] on input "Press SPACE to select this row." at bounding box center [1018, 384] width 0 height 0
click at [1013, 428] on span "Press SPACE to select this row." at bounding box center [1013, 425] width 13 height 13
click at [1018, 419] on input "Press SPACE to select this row." at bounding box center [1018, 419] width 0 height 0
click at [1487, 83] on button "Save" at bounding box center [1494, 83] width 103 height 28
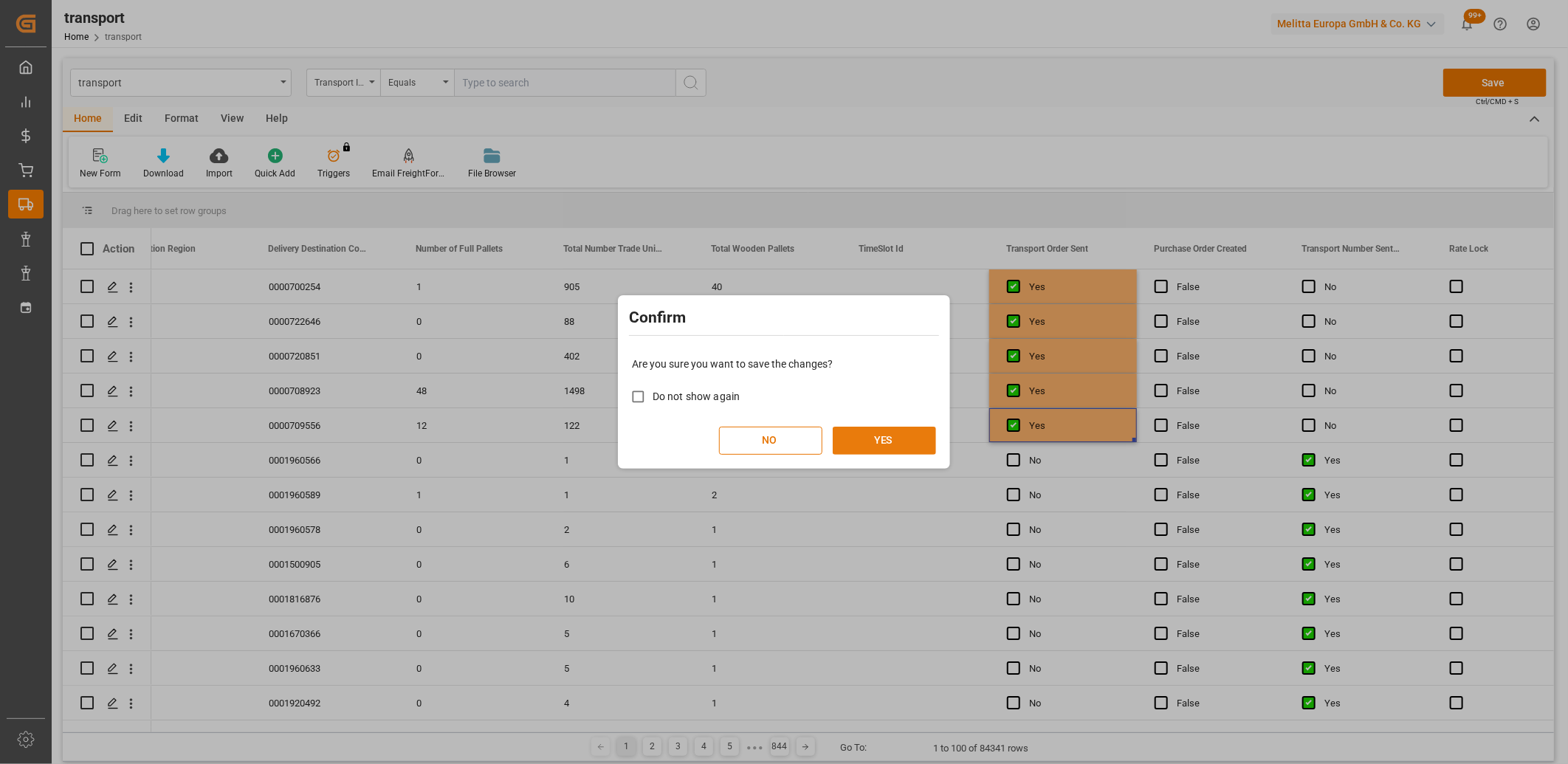
click at [897, 437] on button "YES" at bounding box center [884, 441] width 103 height 28
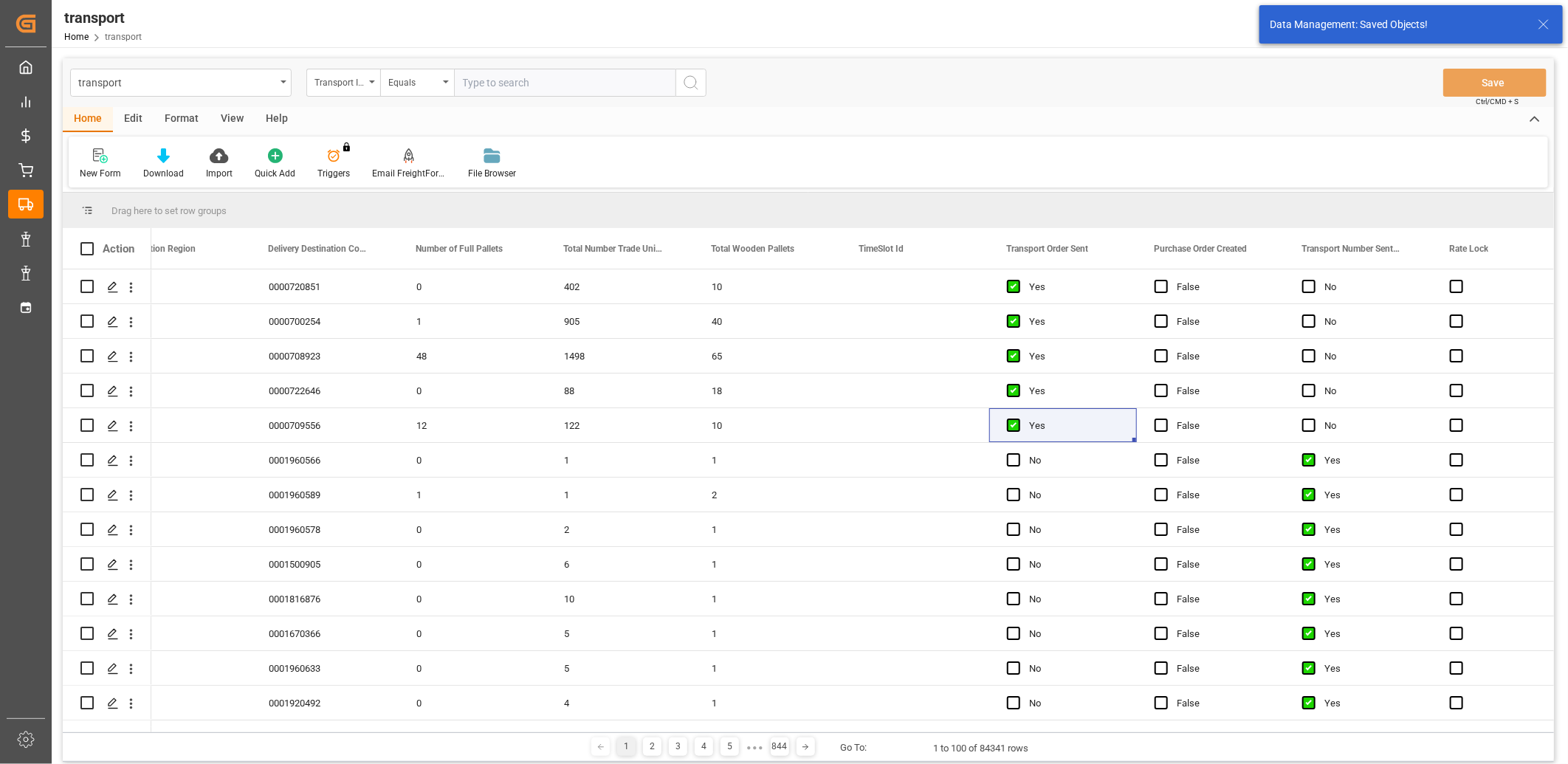
drag, startPoint x: 600, startPoint y: 732, endPoint x: 399, endPoint y: 727, distance: 200.8
click at [397, 726] on div "Drag here to set row groups Drag here to set column labels Action Arrival Date …" at bounding box center [808, 477] width 1491 height 569
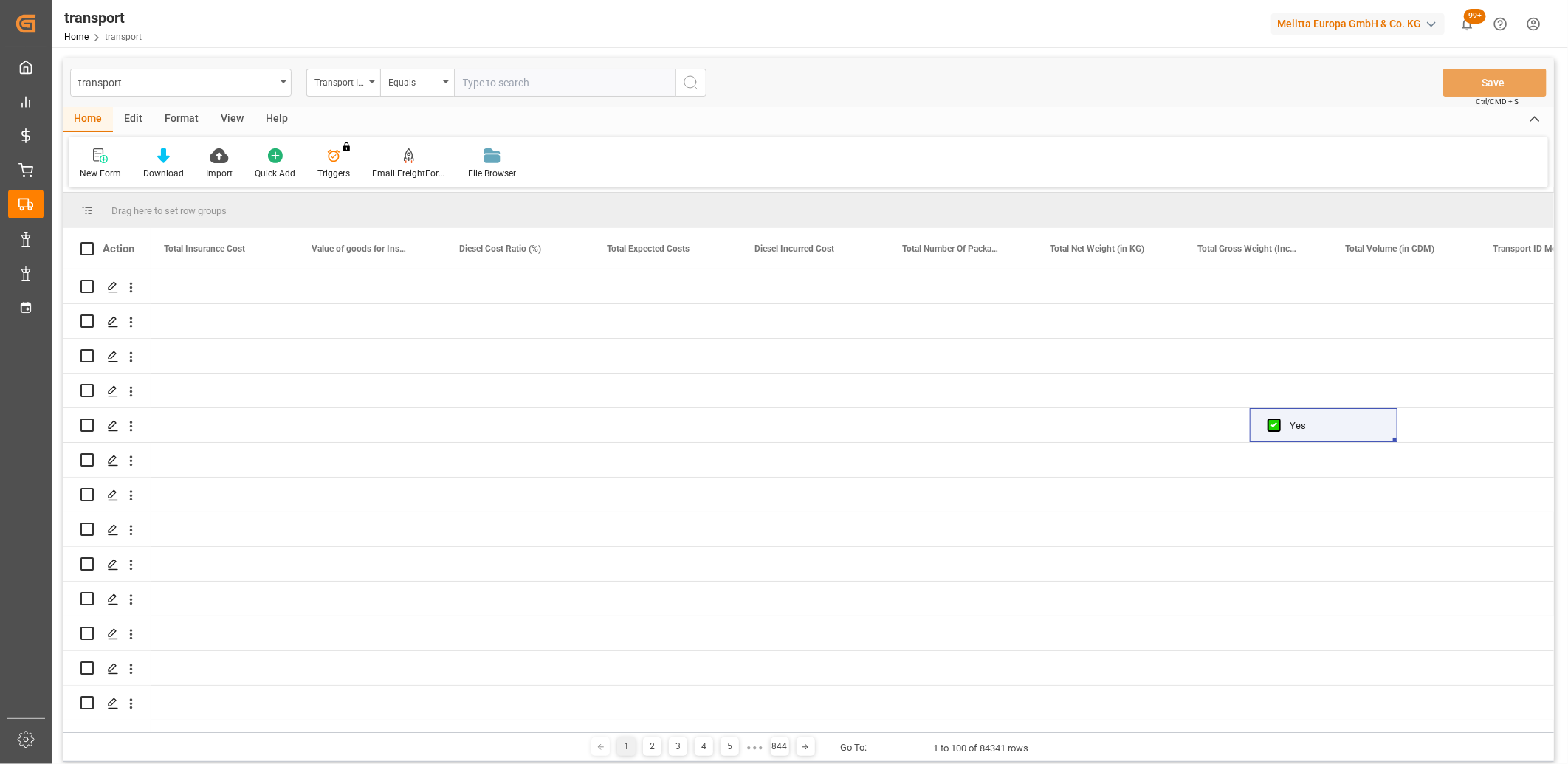
scroll to position [0, 1009]
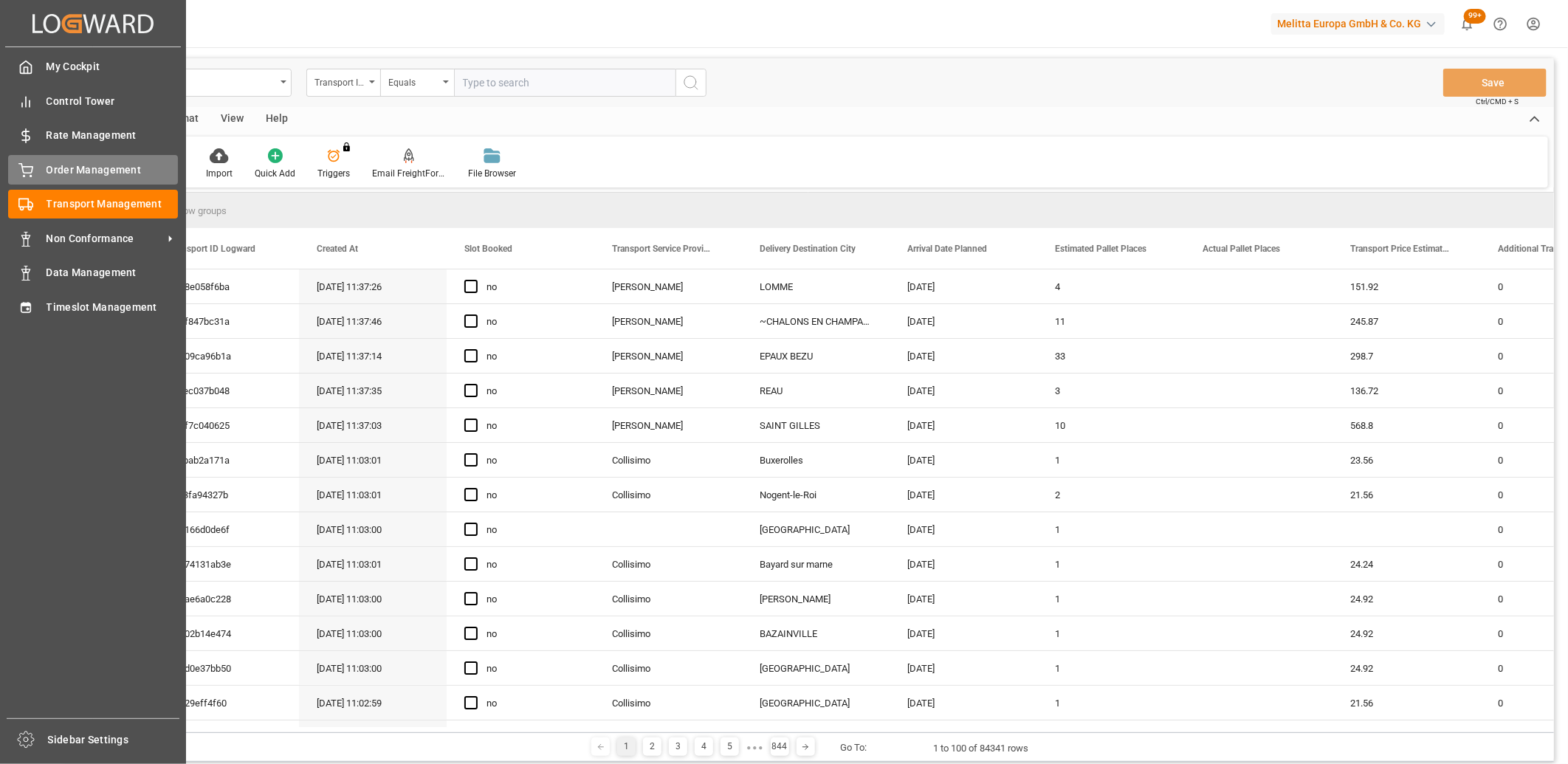
click at [24, 171] on icon at bounding box center [25, 169] width 13 height 10
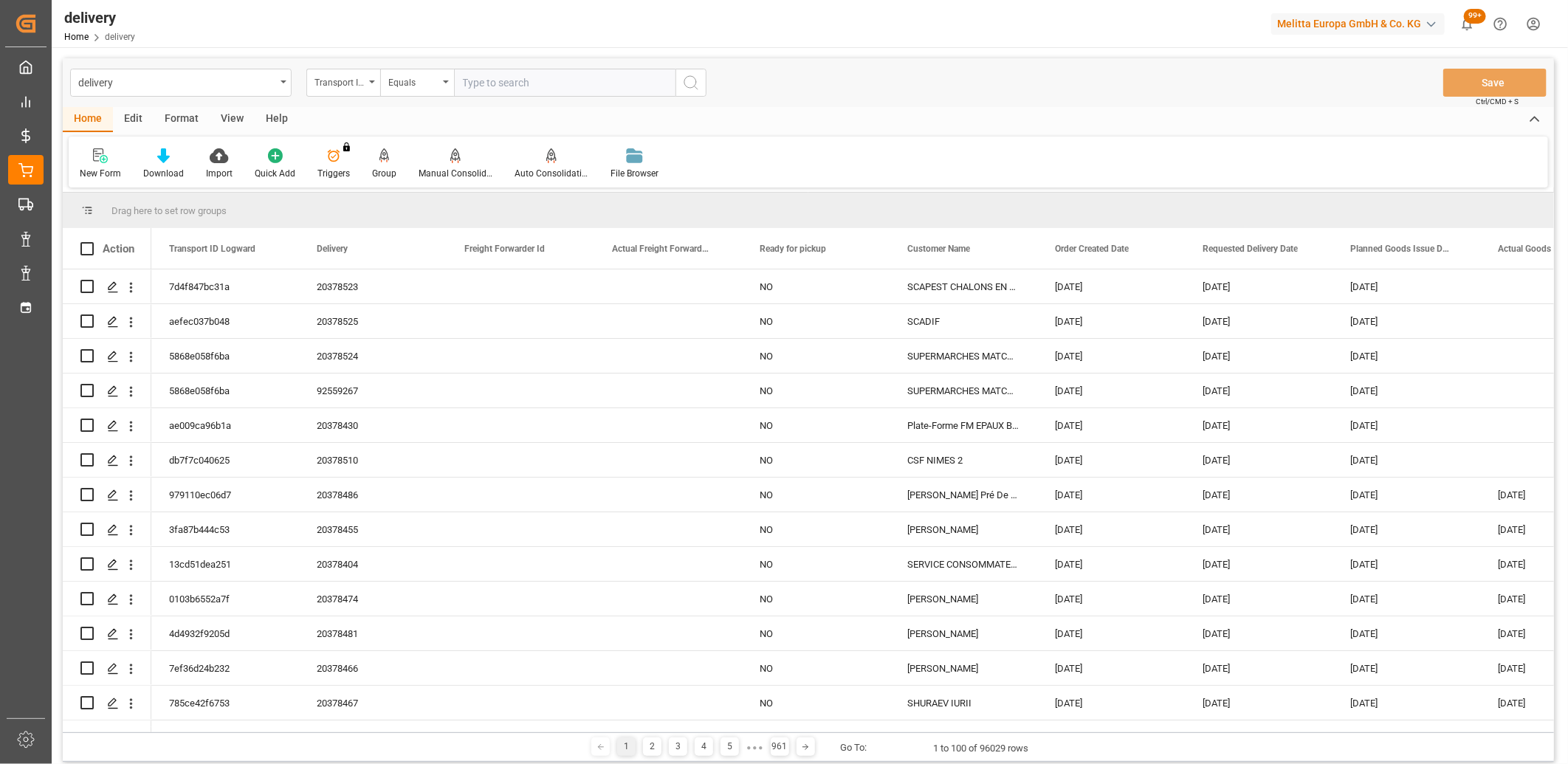
click at [359, 85] on div "Transport ID Logward" at bounding box center [339, 80] width 50 height 17
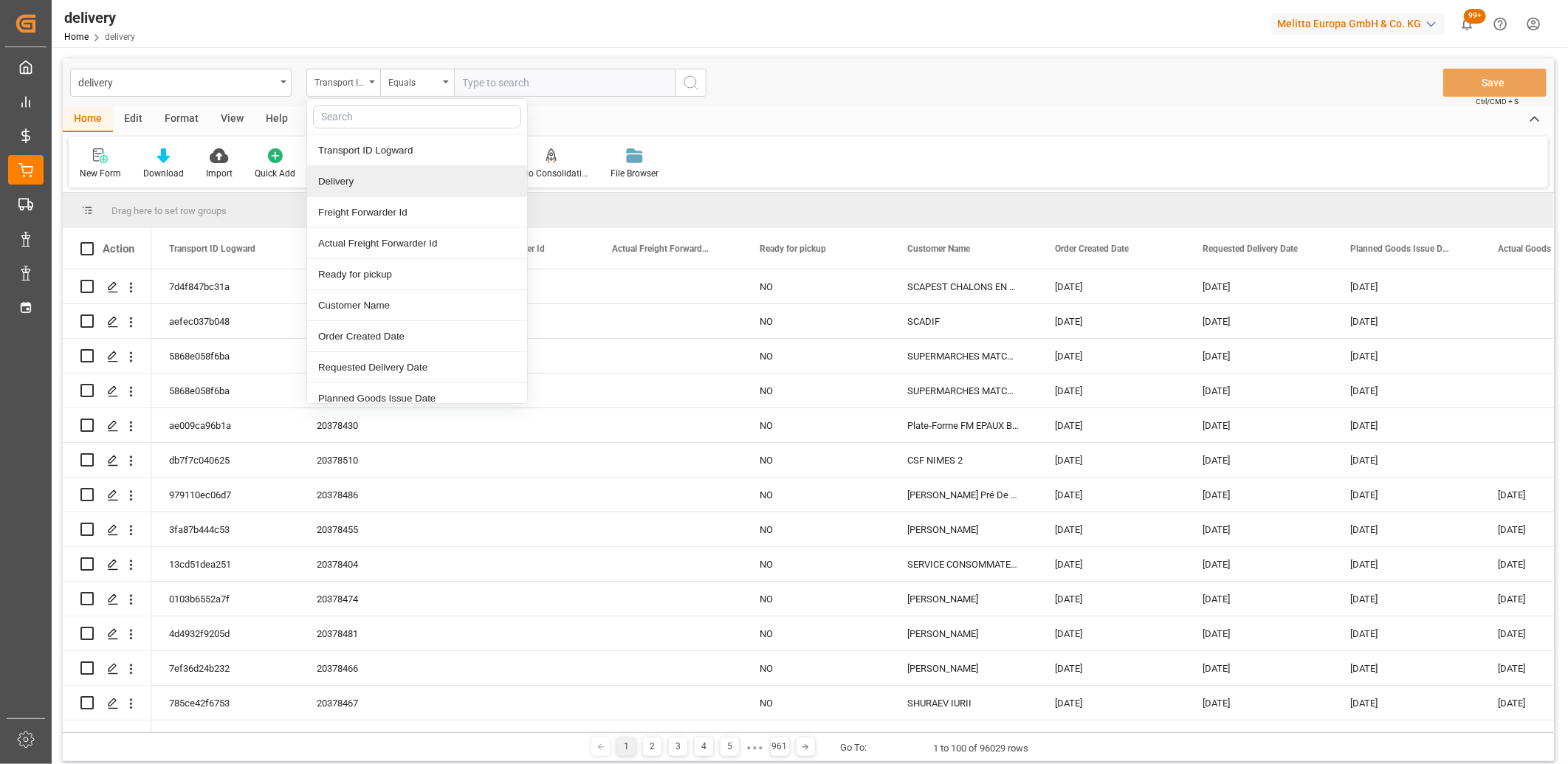
click at [341, 186] on div "Delivery" at bounding box center [417, 181] width 220 height 31
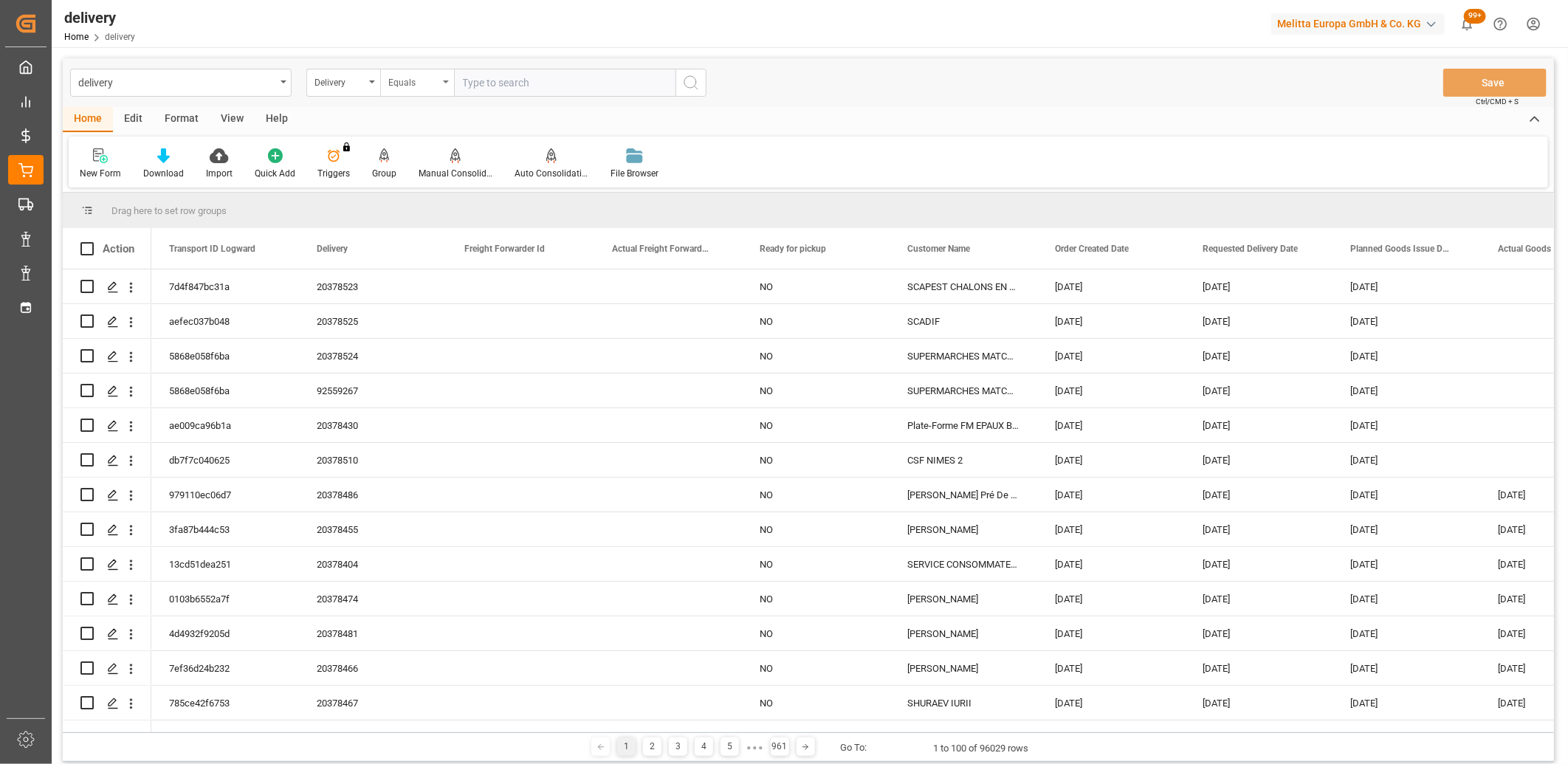
click at [429, 80] on div "Equals" at bounding box center [413, 80] width 50 height 17
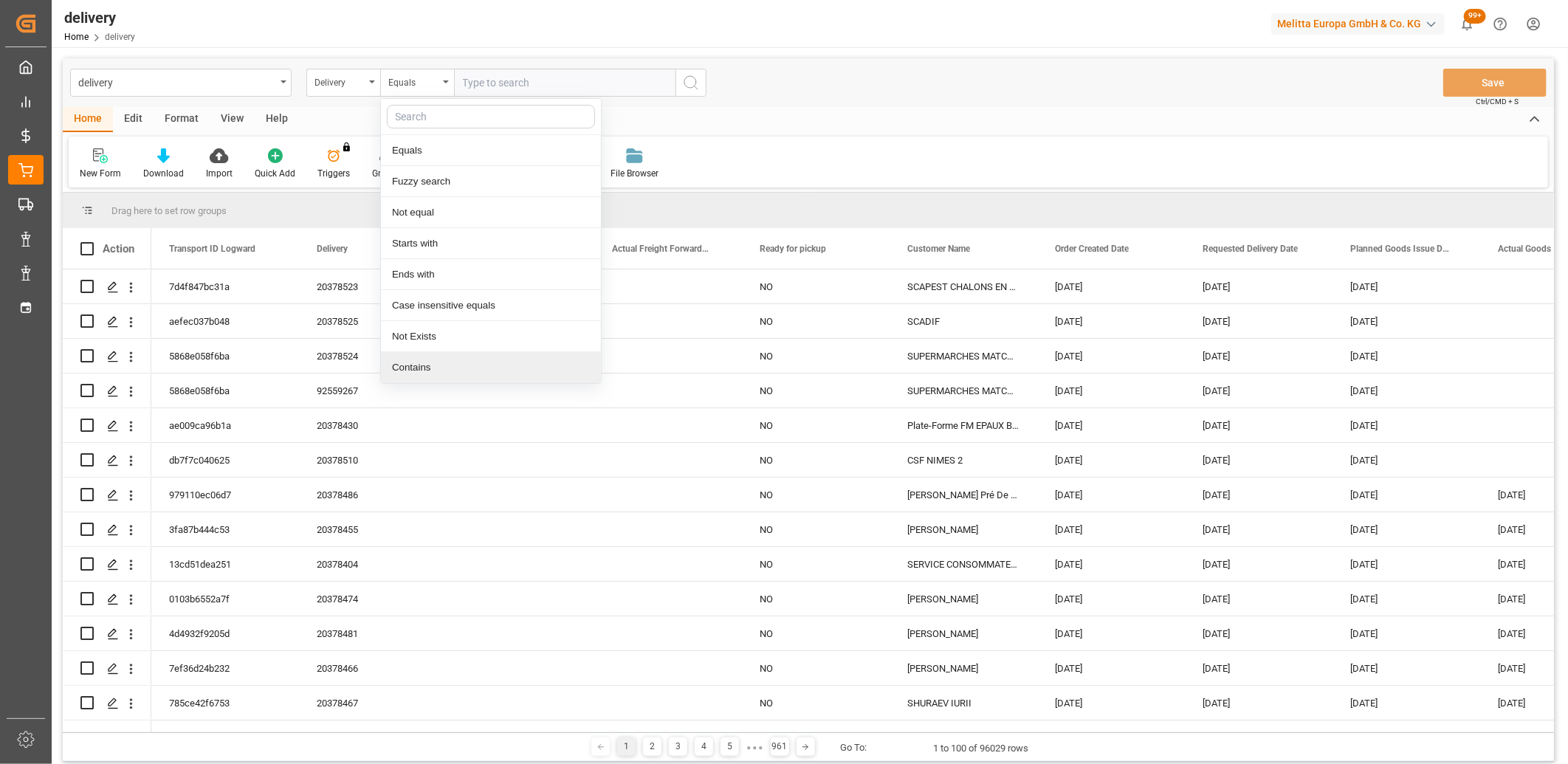
click at [427, 367] on div "Contains" at bounding box center [491, 367] width 220 height 31
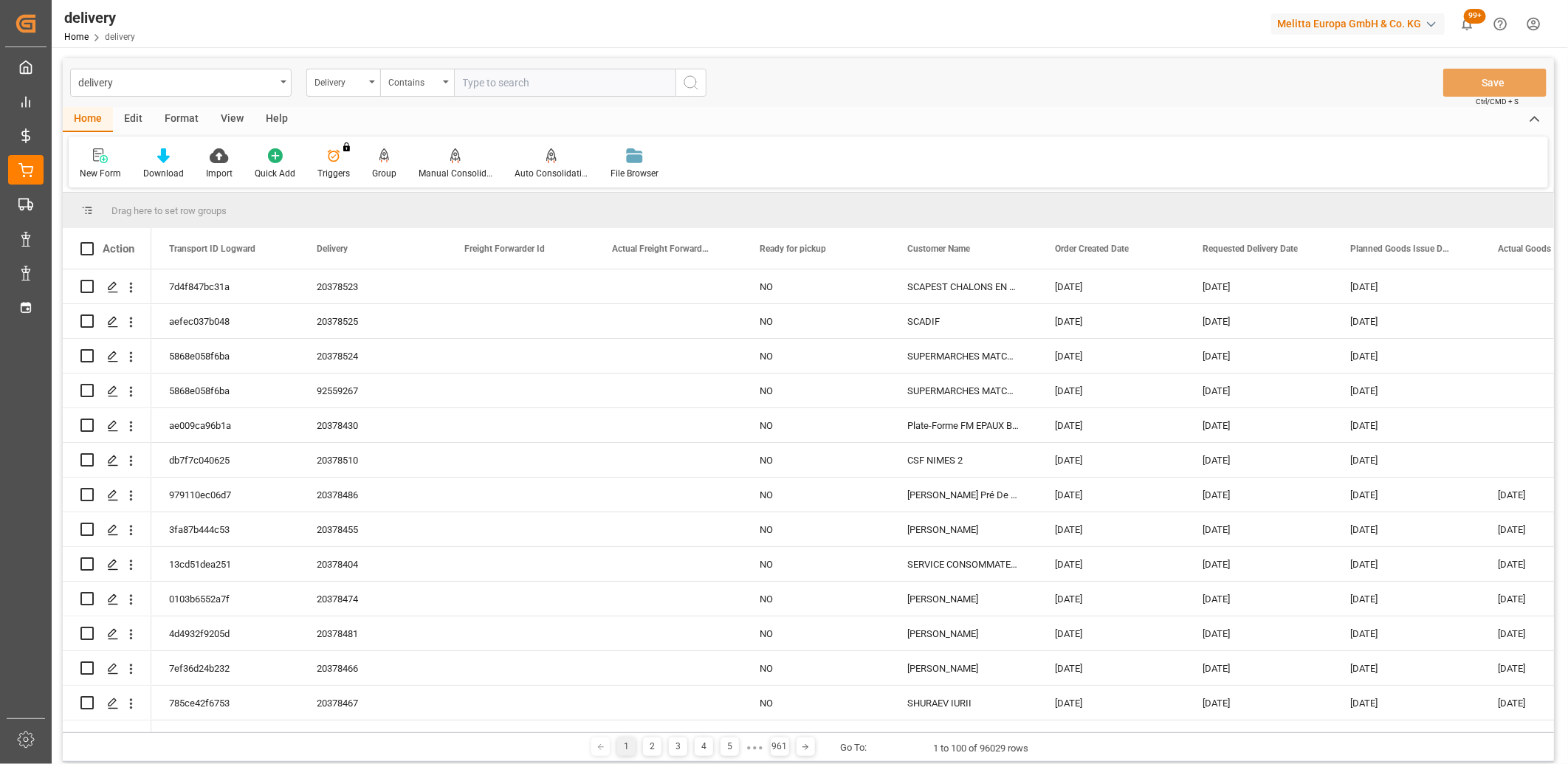
click at [469, 82] on input "text" at bounding box center [564, 83] width 221 height 28
paste input "20378460,20378457,20378458,20378507,20378502,20378501,20378533,20378544,2037854…"
type input "20378460,20378457,20378458,20378507,20378502,20378501,20378533,20378544,2037854…"
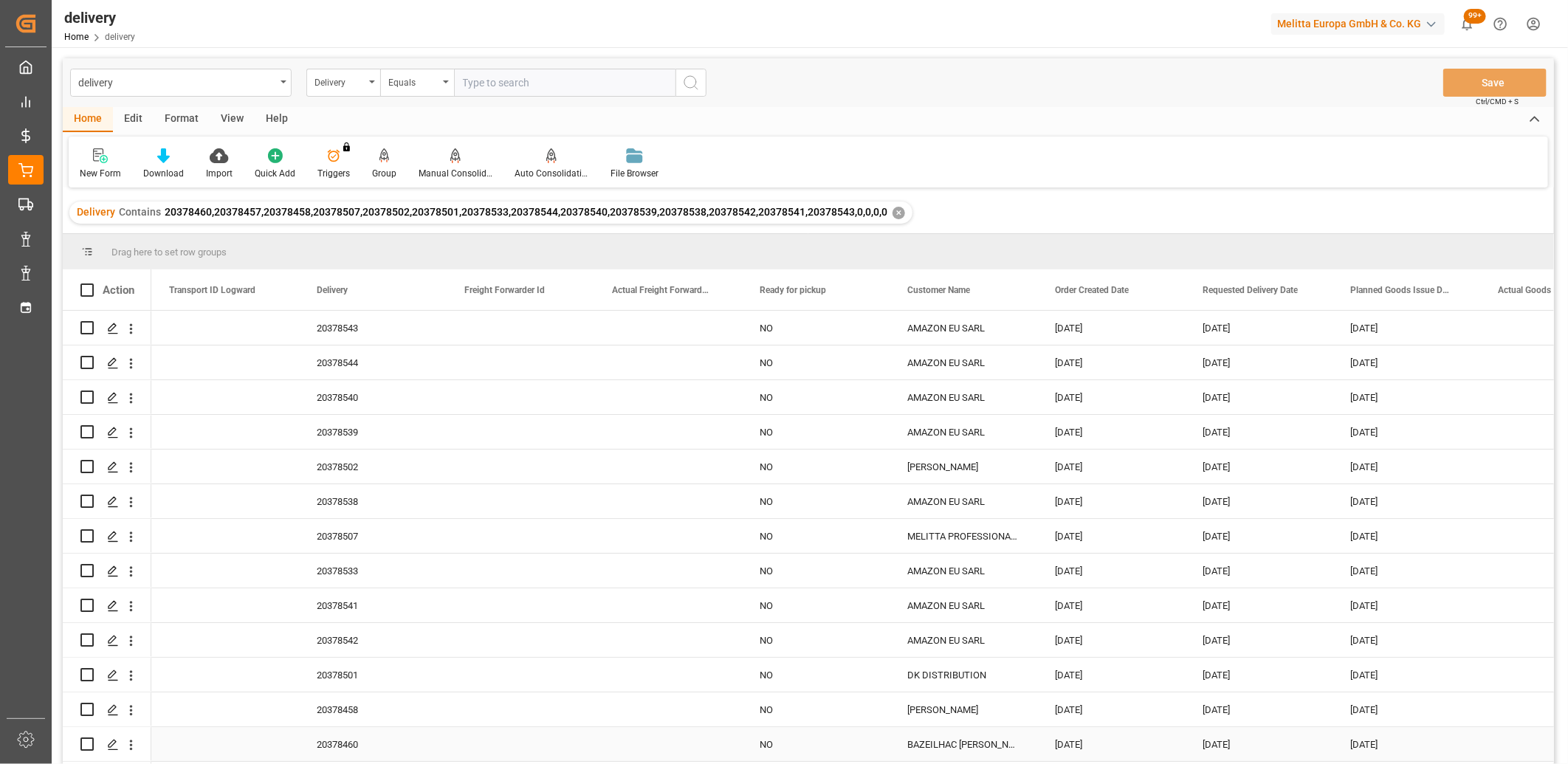
click at [87, 746] on input "Press Space to toggle row selection (unchecked)" at bounding box center [86, 743] width 13 height 13
checkbox input "true"
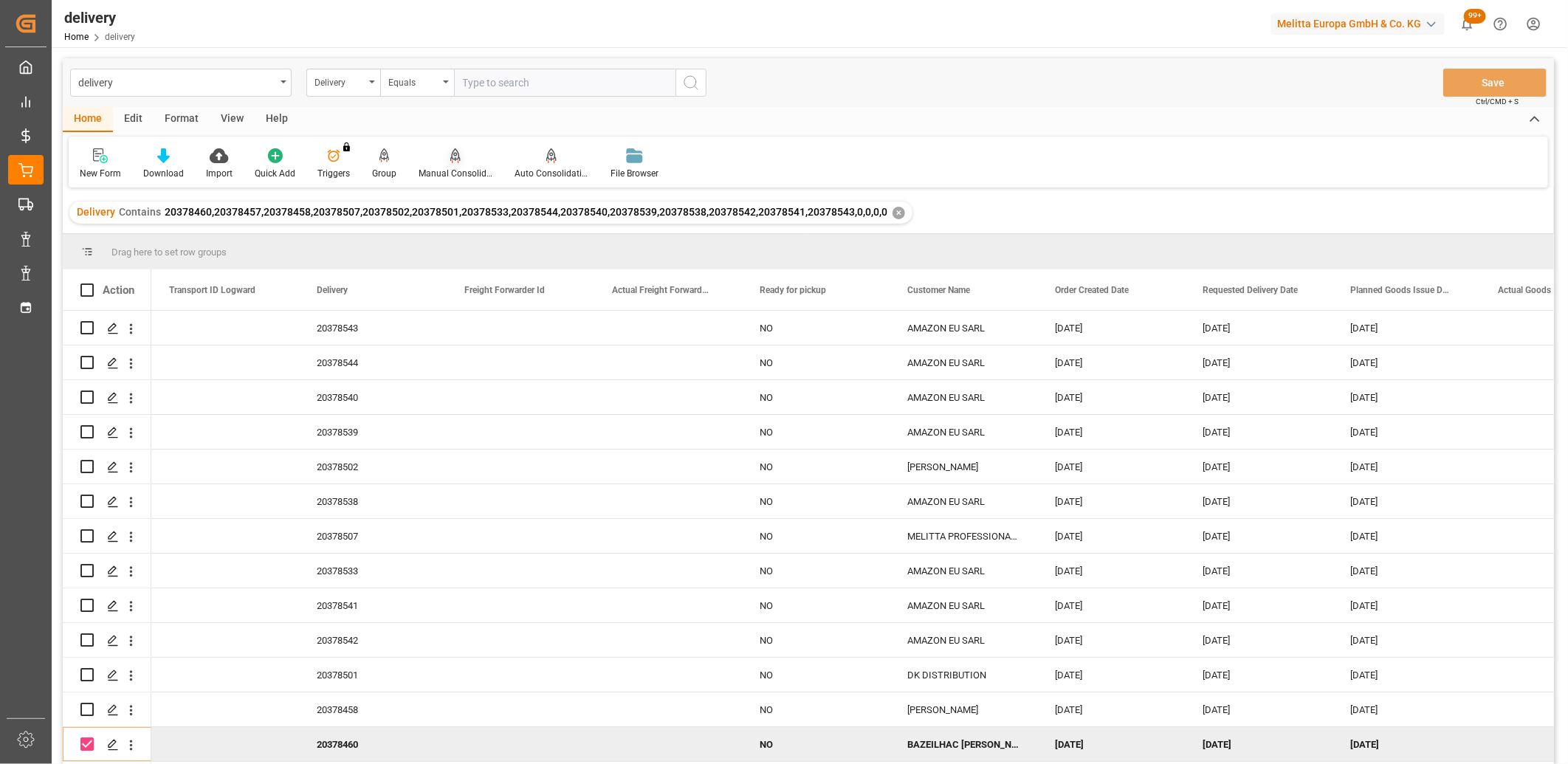
click at [450, 151] on icon at bounding box center [455, 154] width 10 height 13
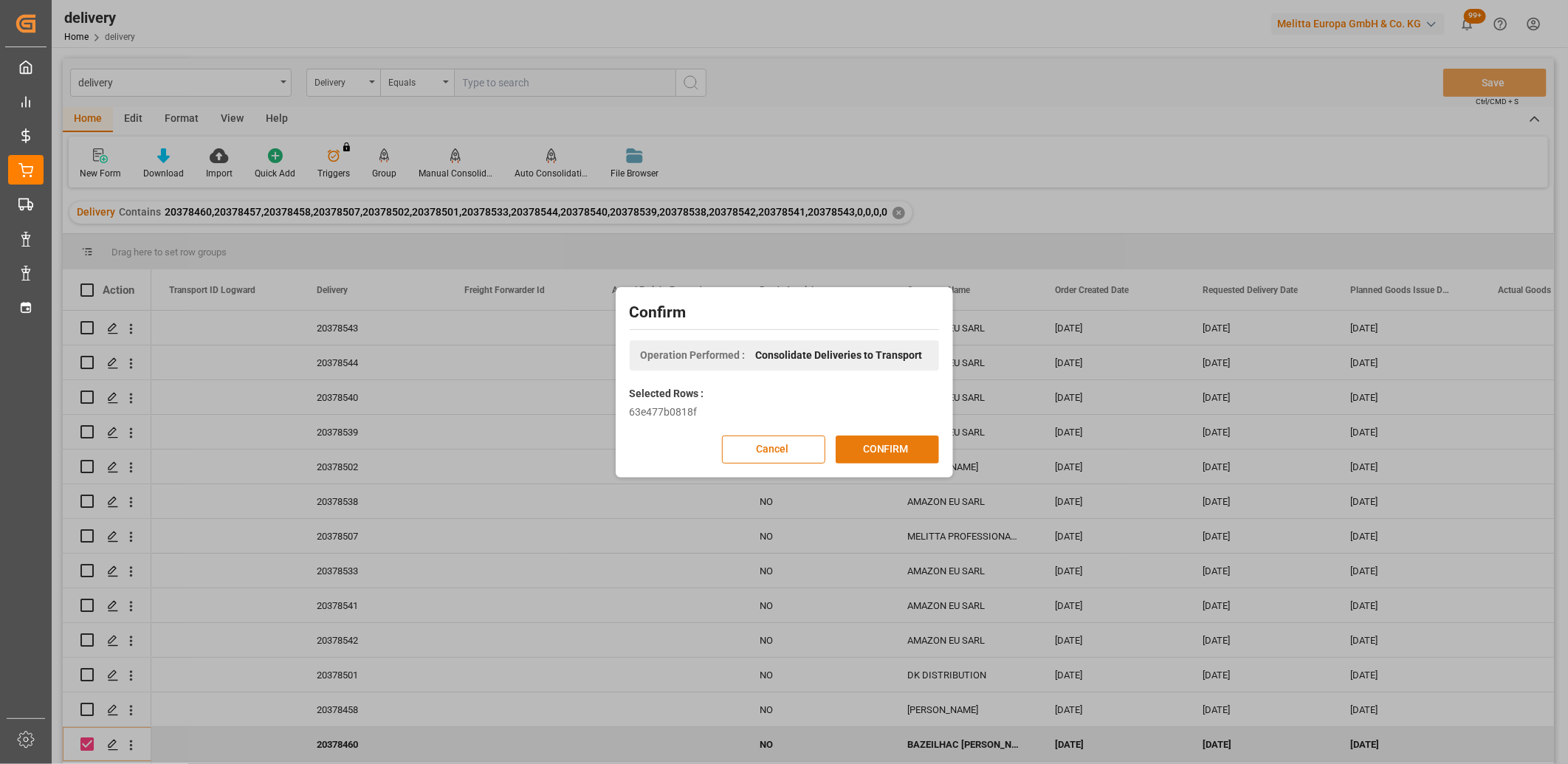
click at [884, 449] on button "CONFIRM" at bounding box center [887, 449] width 103 height 28
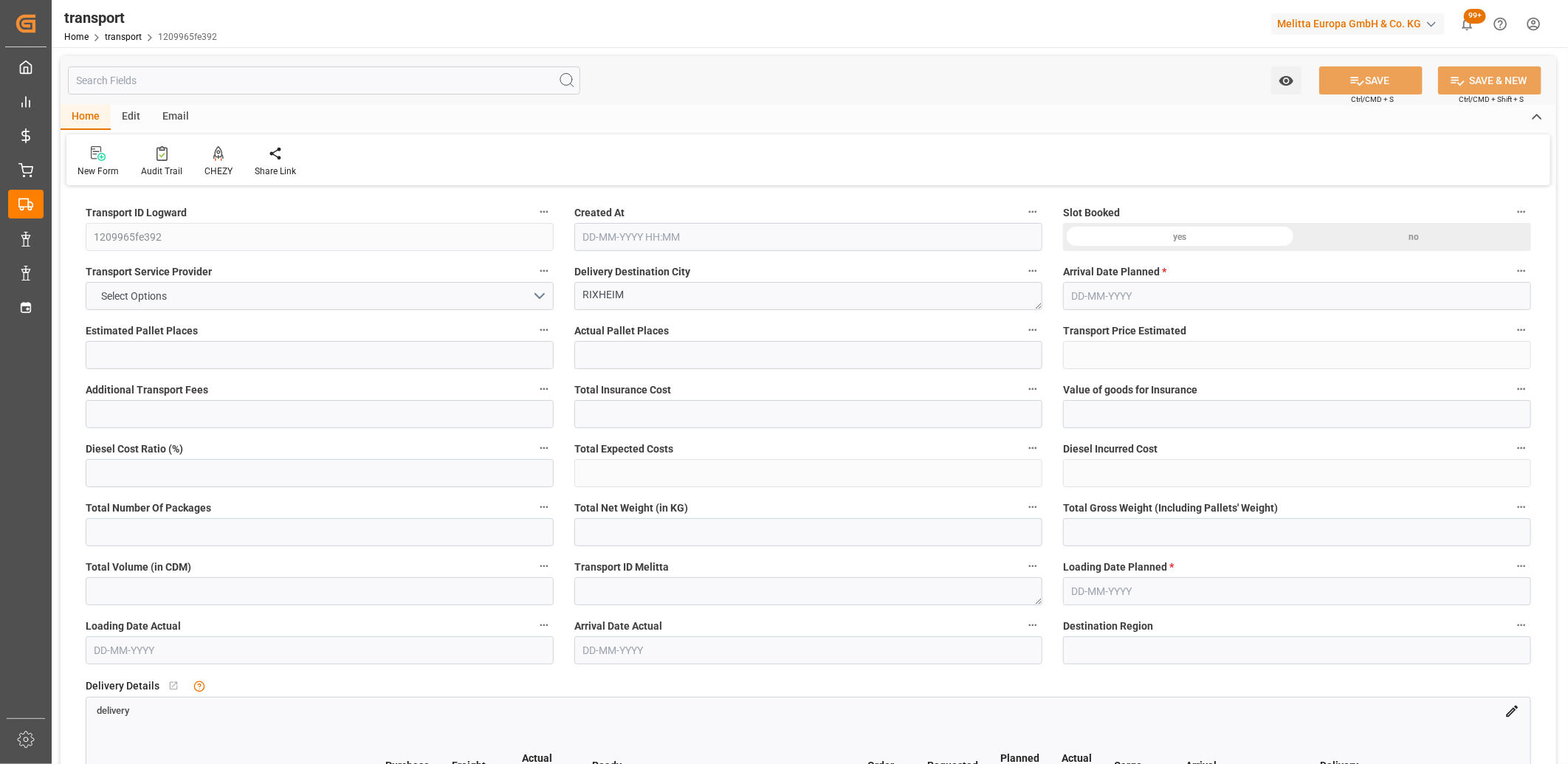
type input "1"
type input "40.18"
type input "0"
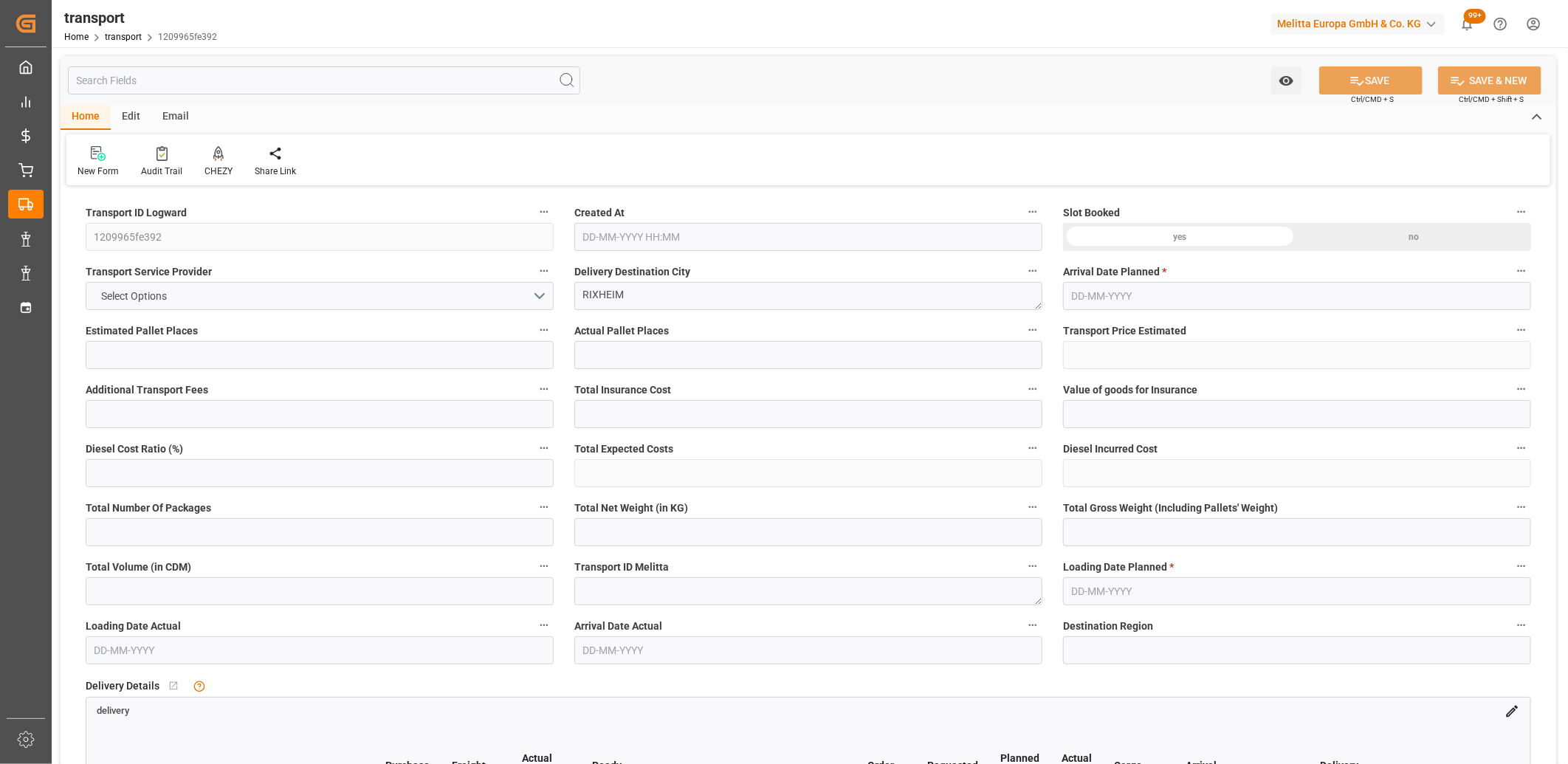
type input "40.18"
type input "0"
type input "7.818"
type input "31.558"
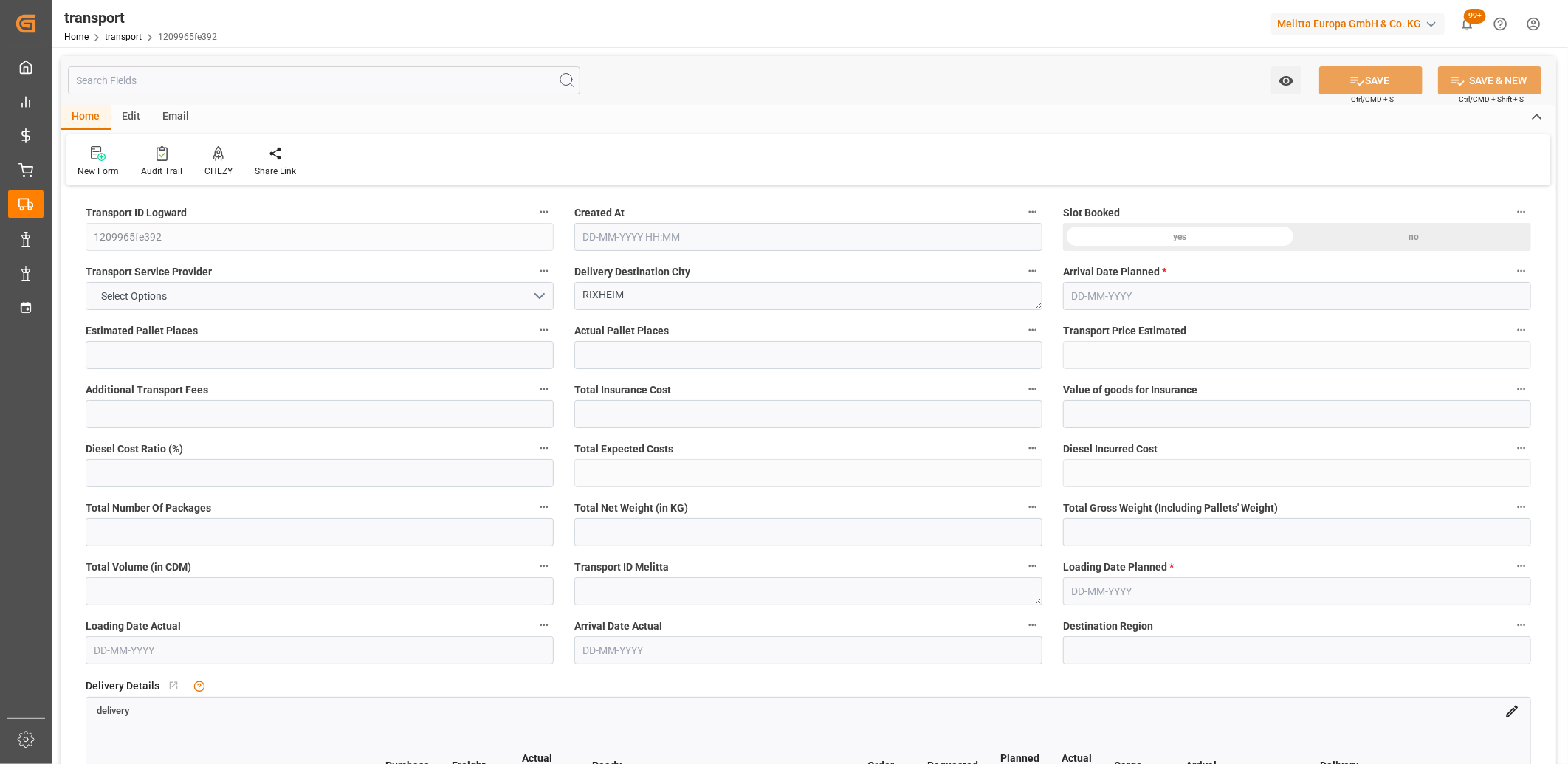
type input "26.384"
type input "68"
type input "0"
type input "5"
type input "1"
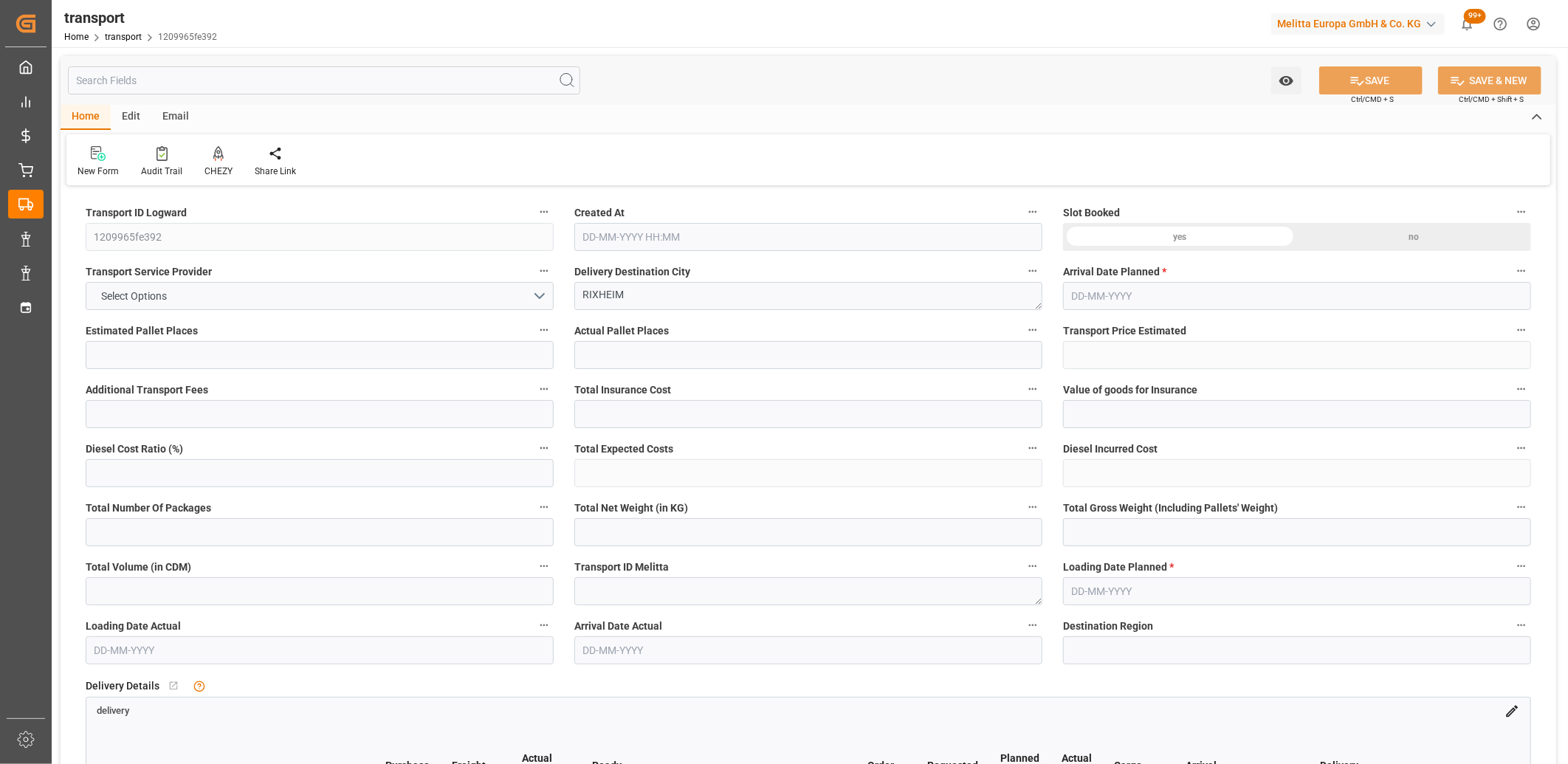
type input "101"
type input "8.558"
type input "0"
type input "4710.8598"
type input "0"
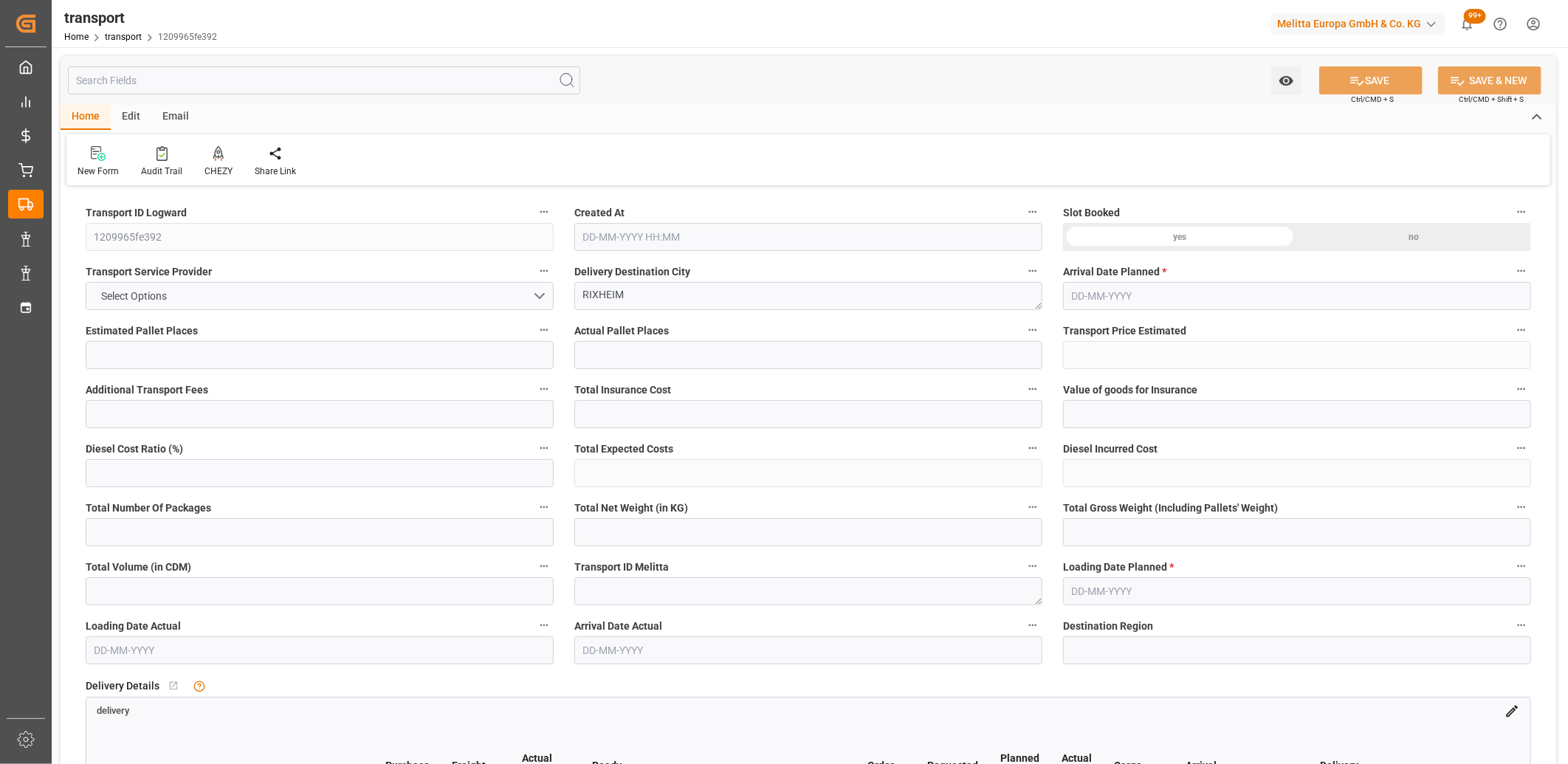
type input "0"
type input "21"
type input "35"
type input "[DATE] 11:40"
type input "[DATE]"
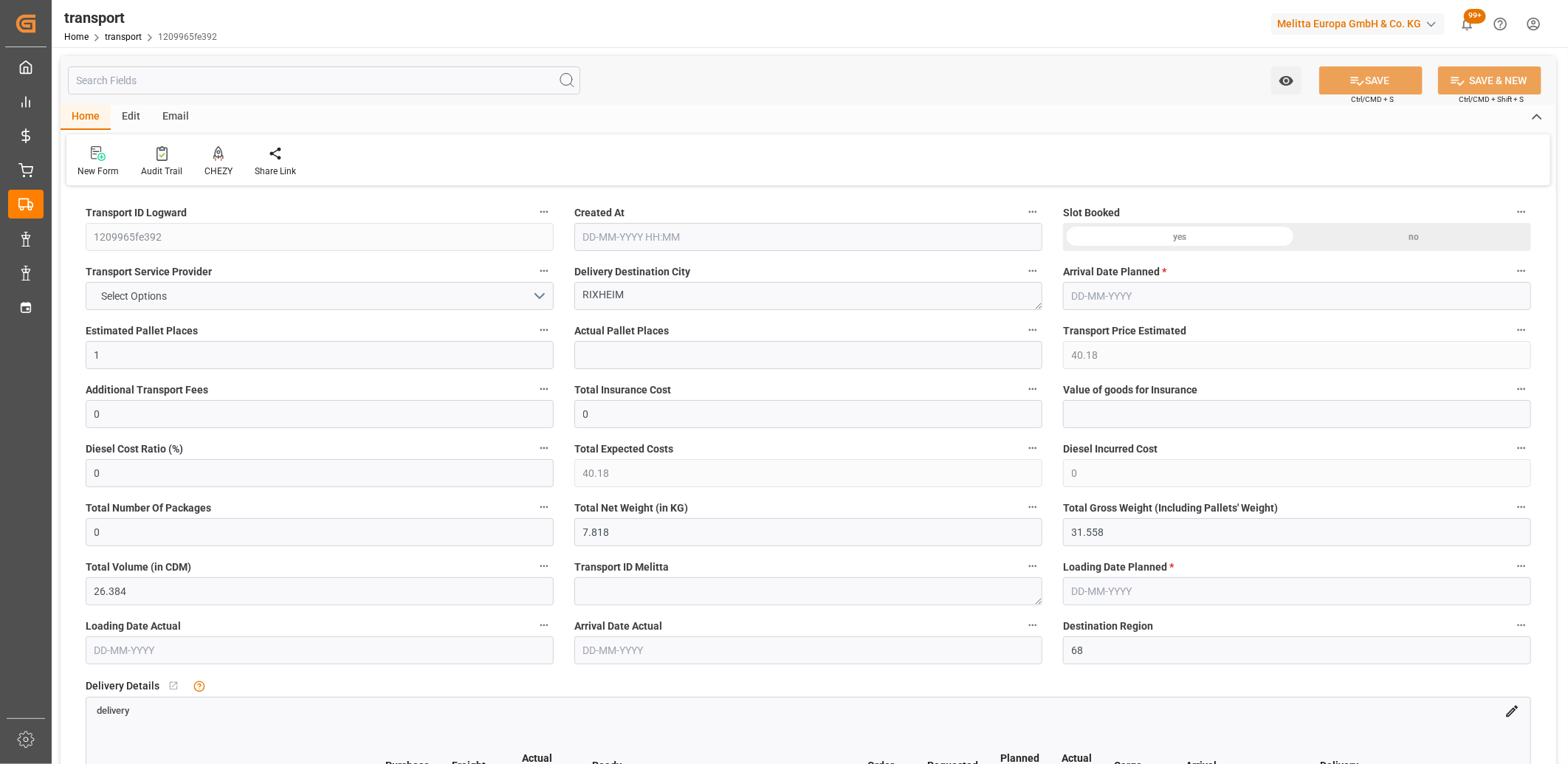
type input "[DATE]"
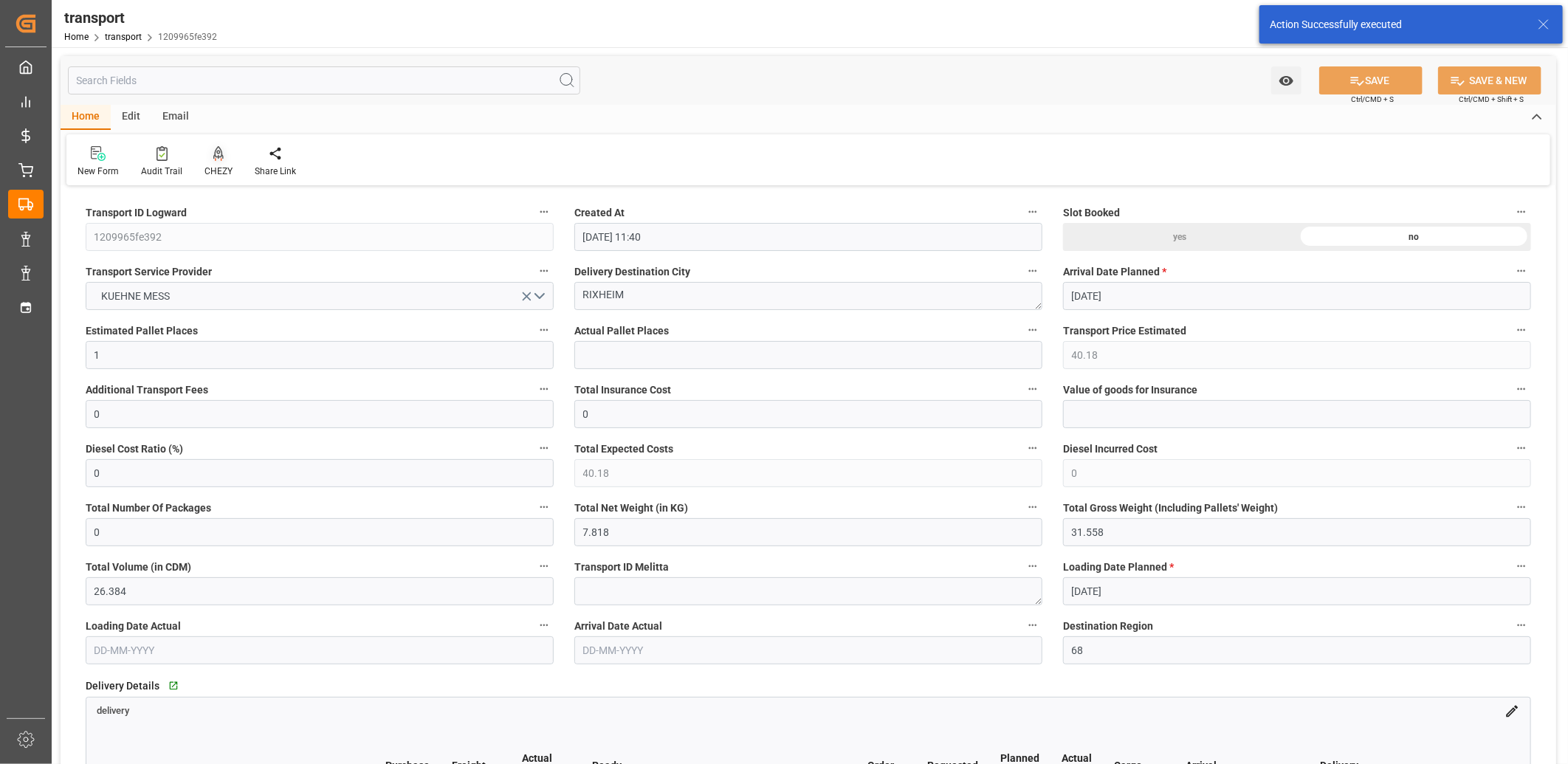
click at [218, 150] on icon at bounding box center [218, 152] width 10 height 13
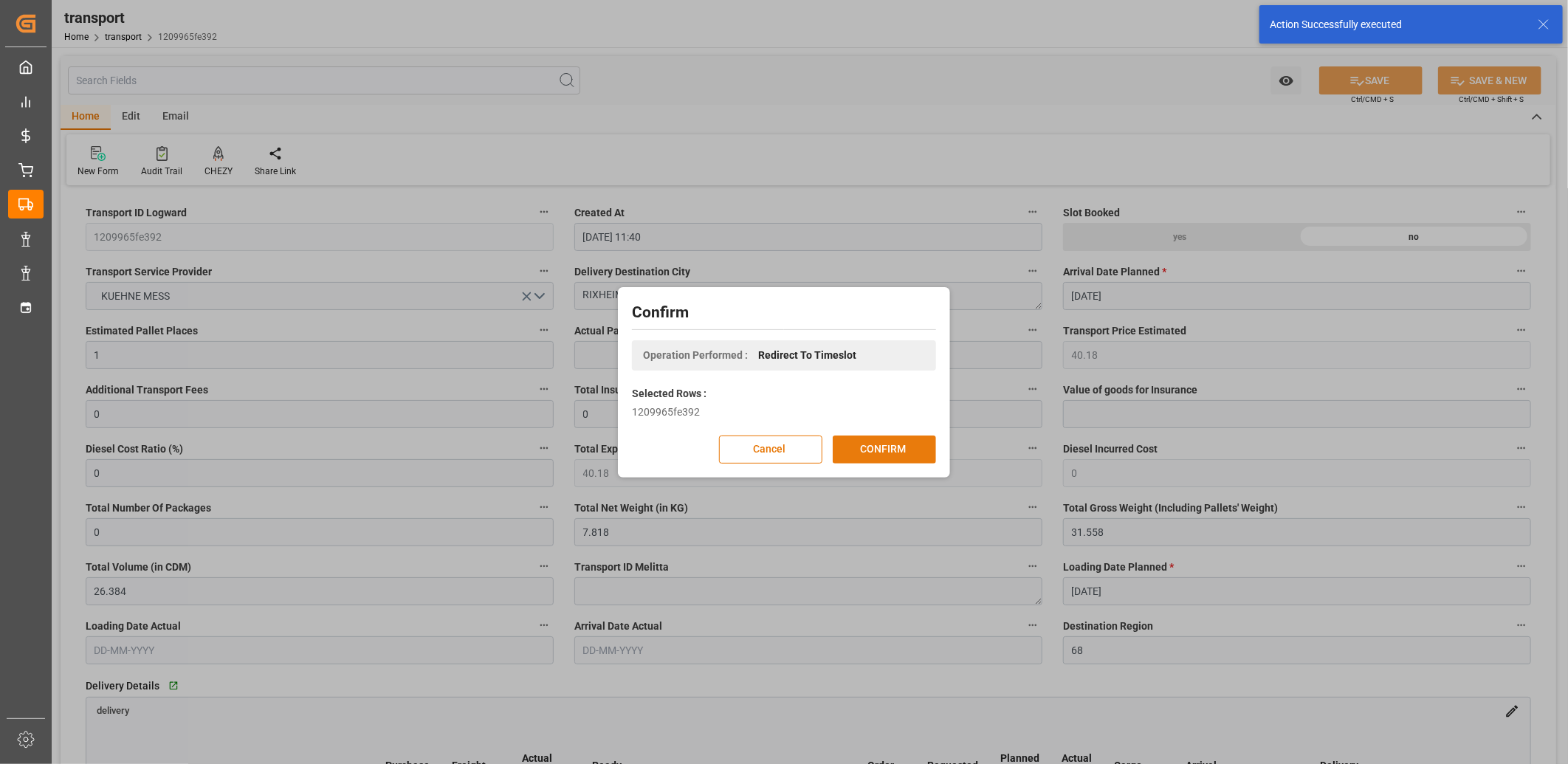
click at [856, 441] on button "CONFIRM" at bounding box center [884, 449] width 103 height 28
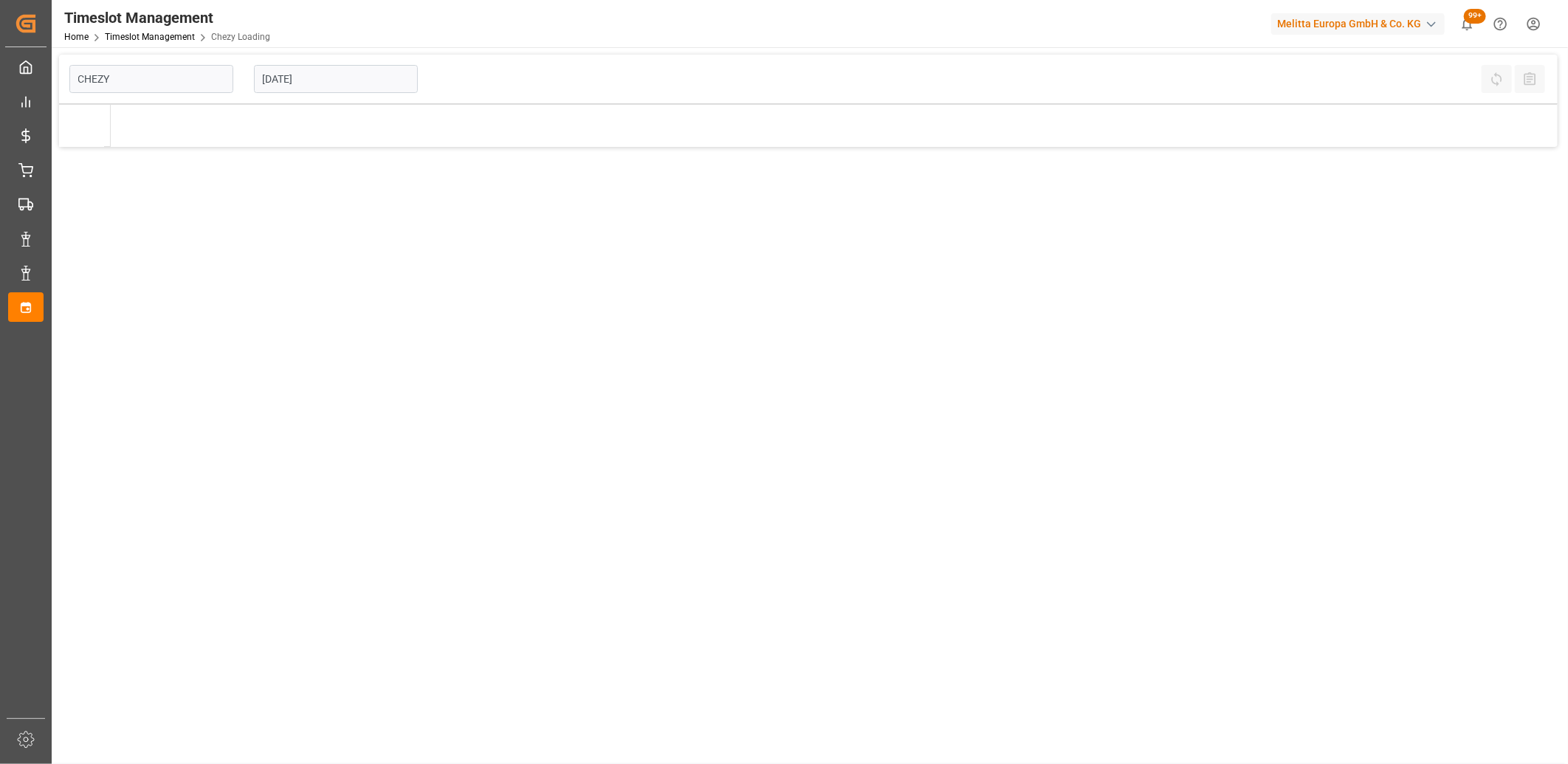
type input "Chezy Loading"
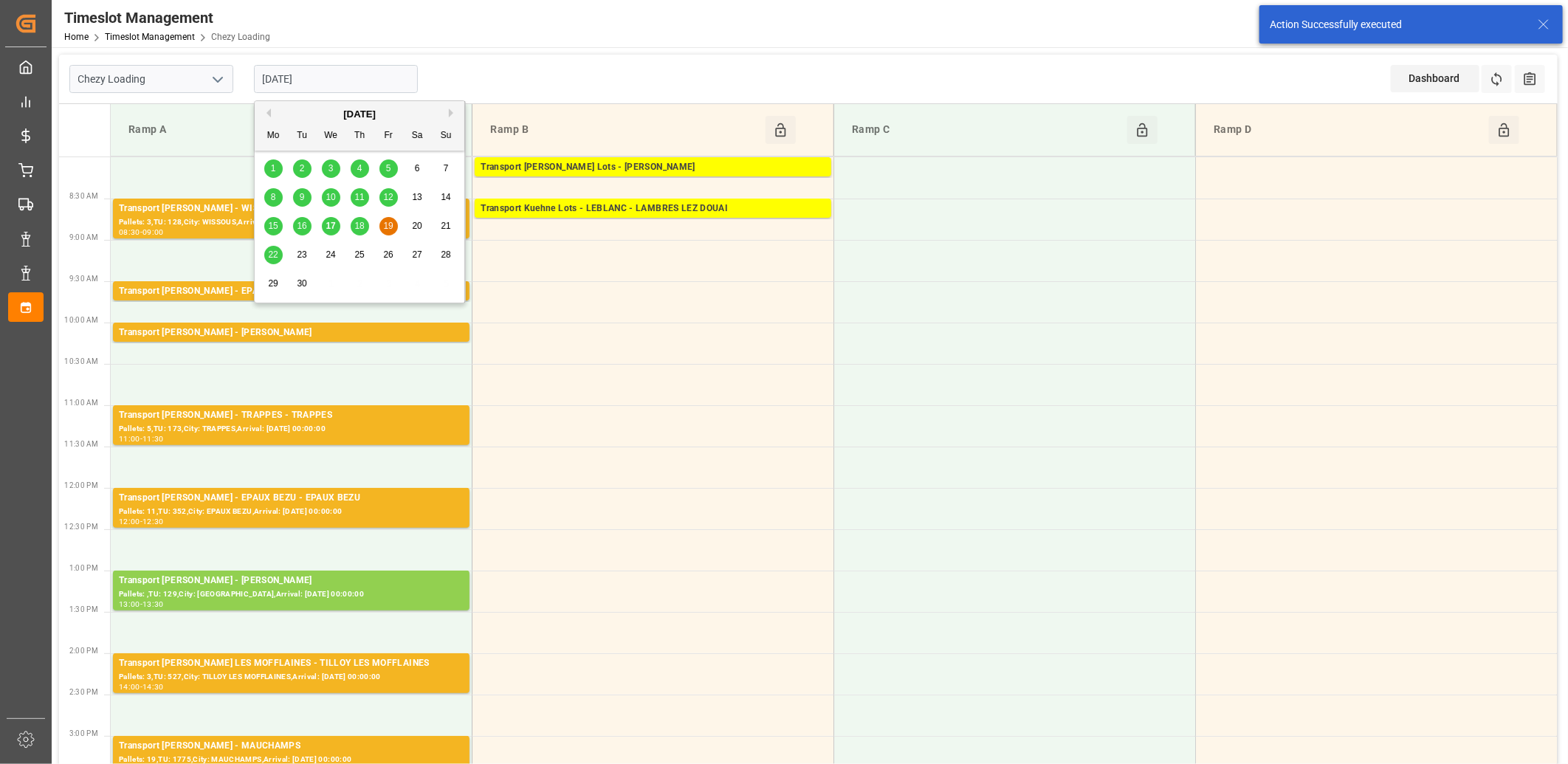
click at [371, 68] on input "[DATE]" at bounding box center [336, 79] width 164 height 28
click at [359, 225] on span "18" at bounding box center [359, 226] width 10 height 10
type input "[DATE]"
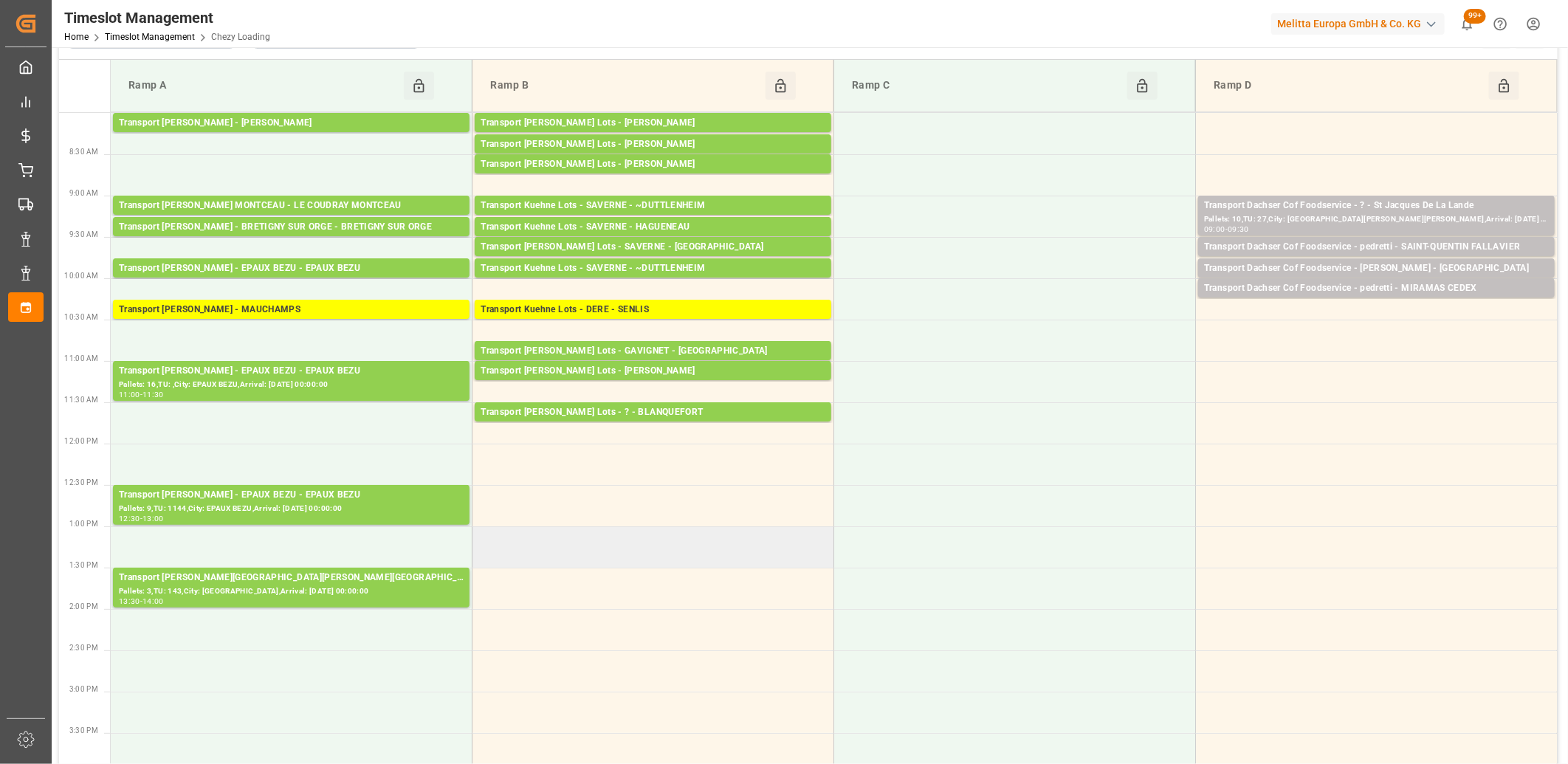
scroll to position [82, 0]
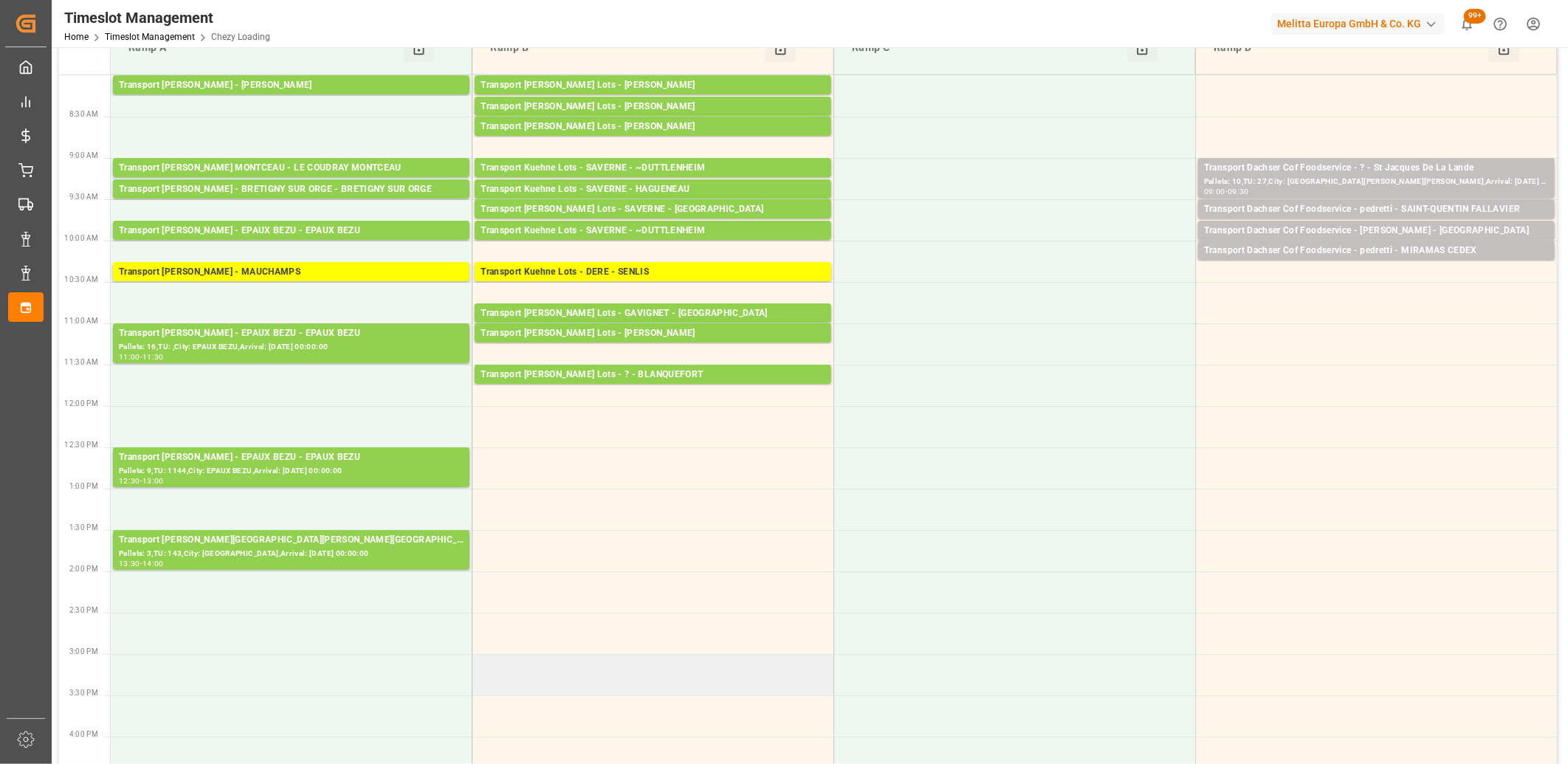
click at [554, 658] on td at bounding box center [653, 674] width 362 height 41
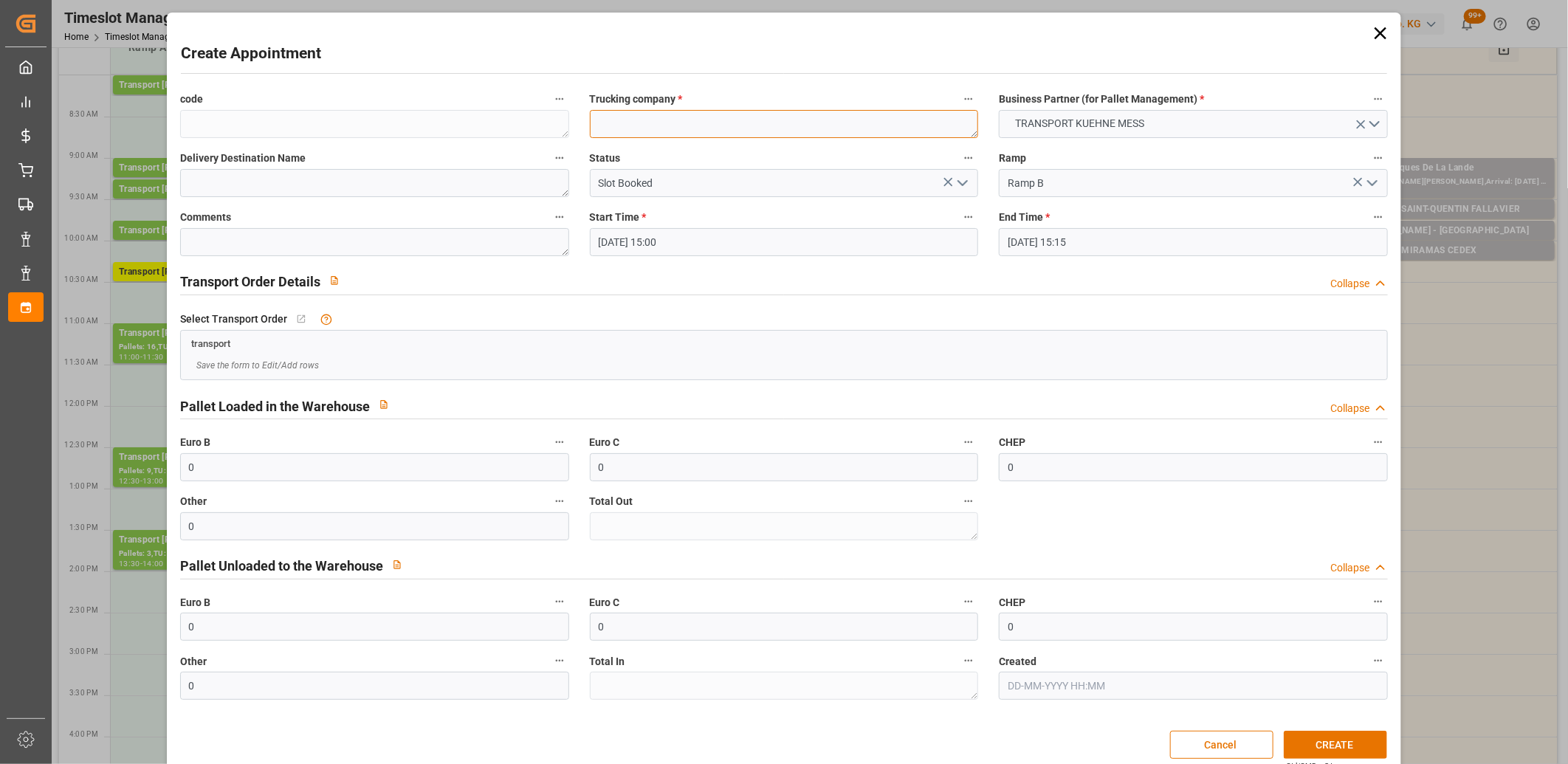
click at [610, 128] on textarea at bounding box center [784, 124] width 389 height 28
type textarea "m"
click at [1349, 742] on button "CREATE" at bounding box center [1335, 745] width 103 height 28
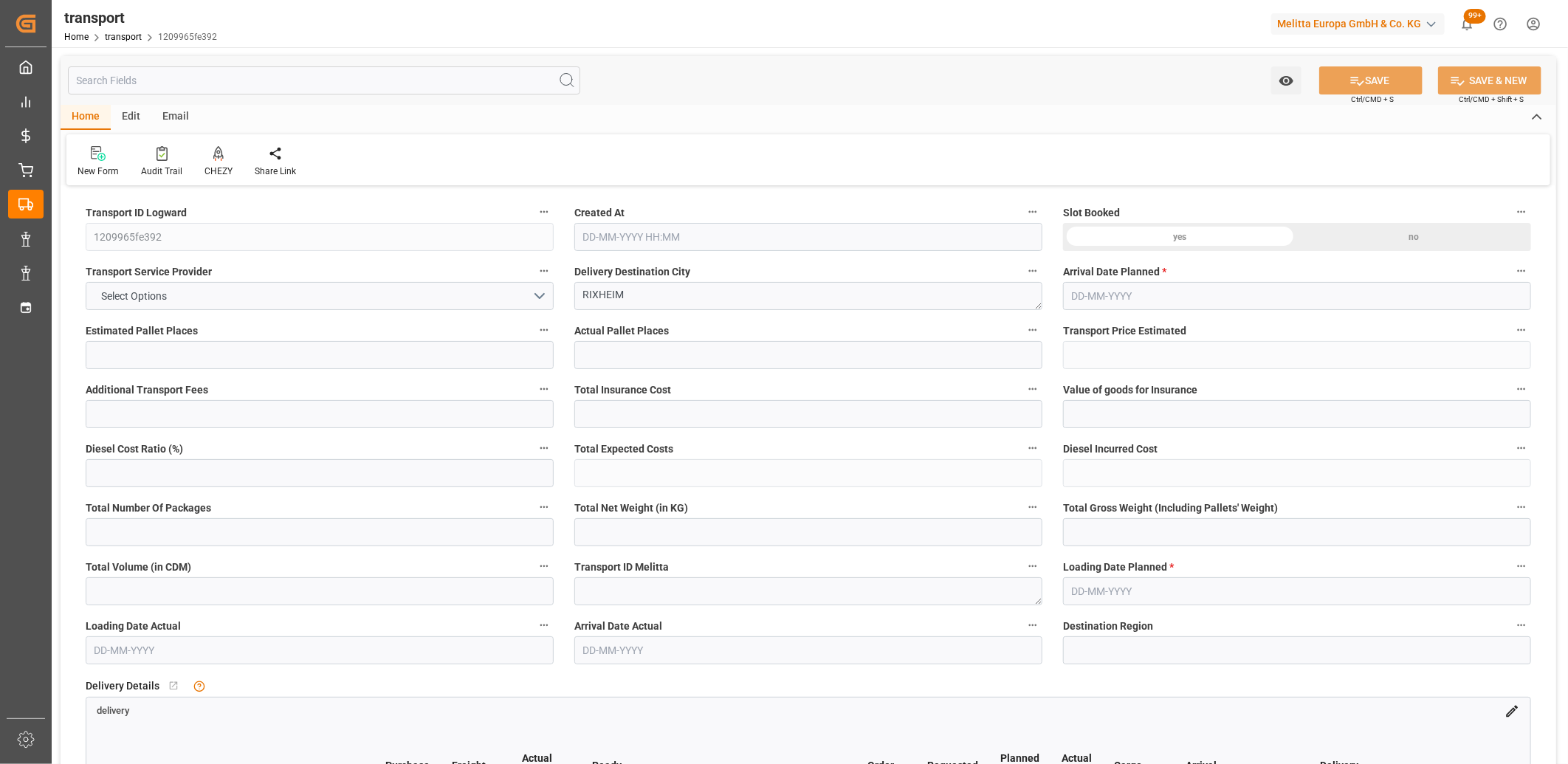
type input "1"
type input "40.18"
type input "0"
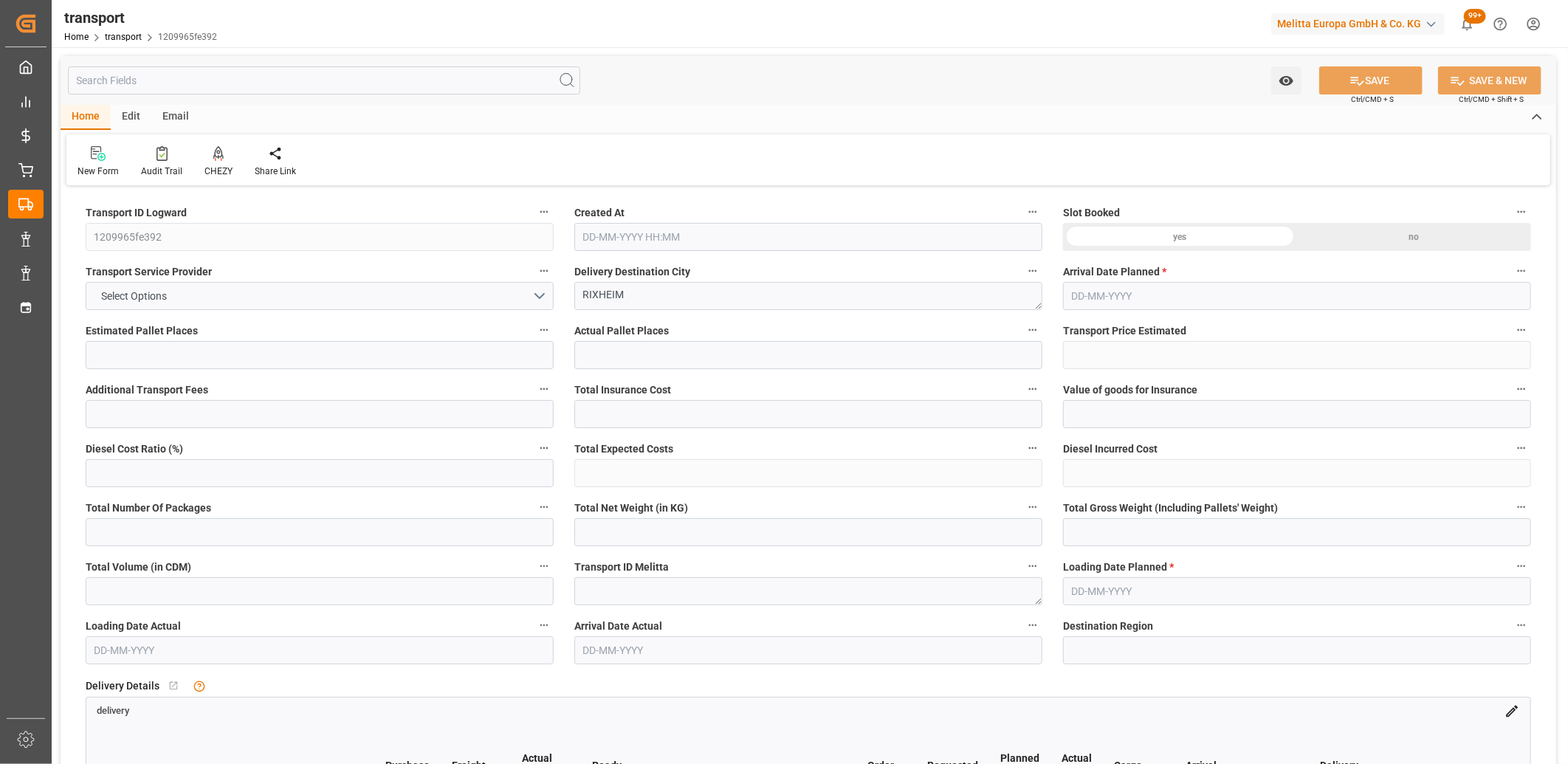
type input "40.18"
type input "0"
type input "7.818"
type input "31.558"
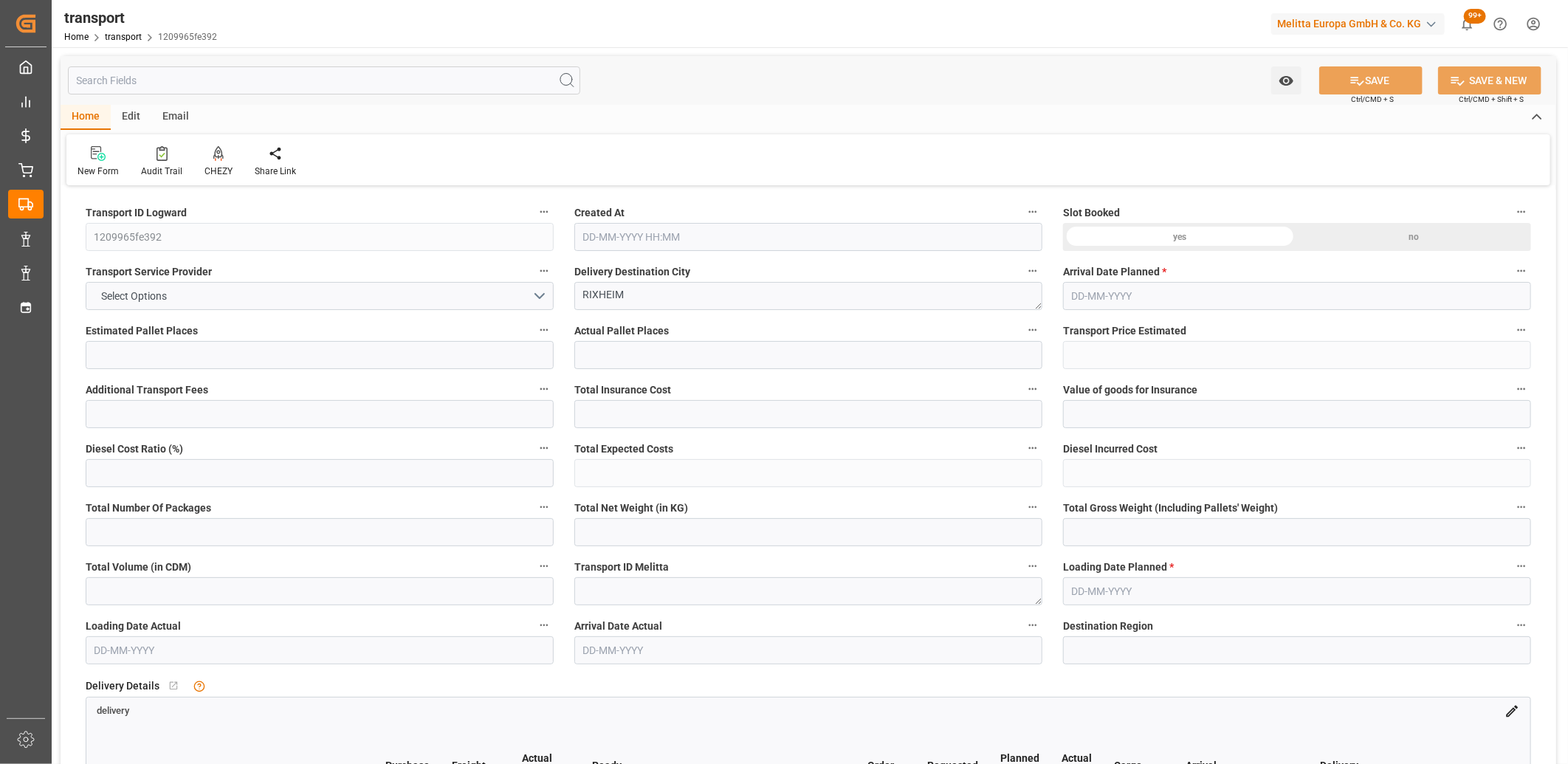
type input "26.384"
type input "68"
type input "0"
type input "5"
type input "1"
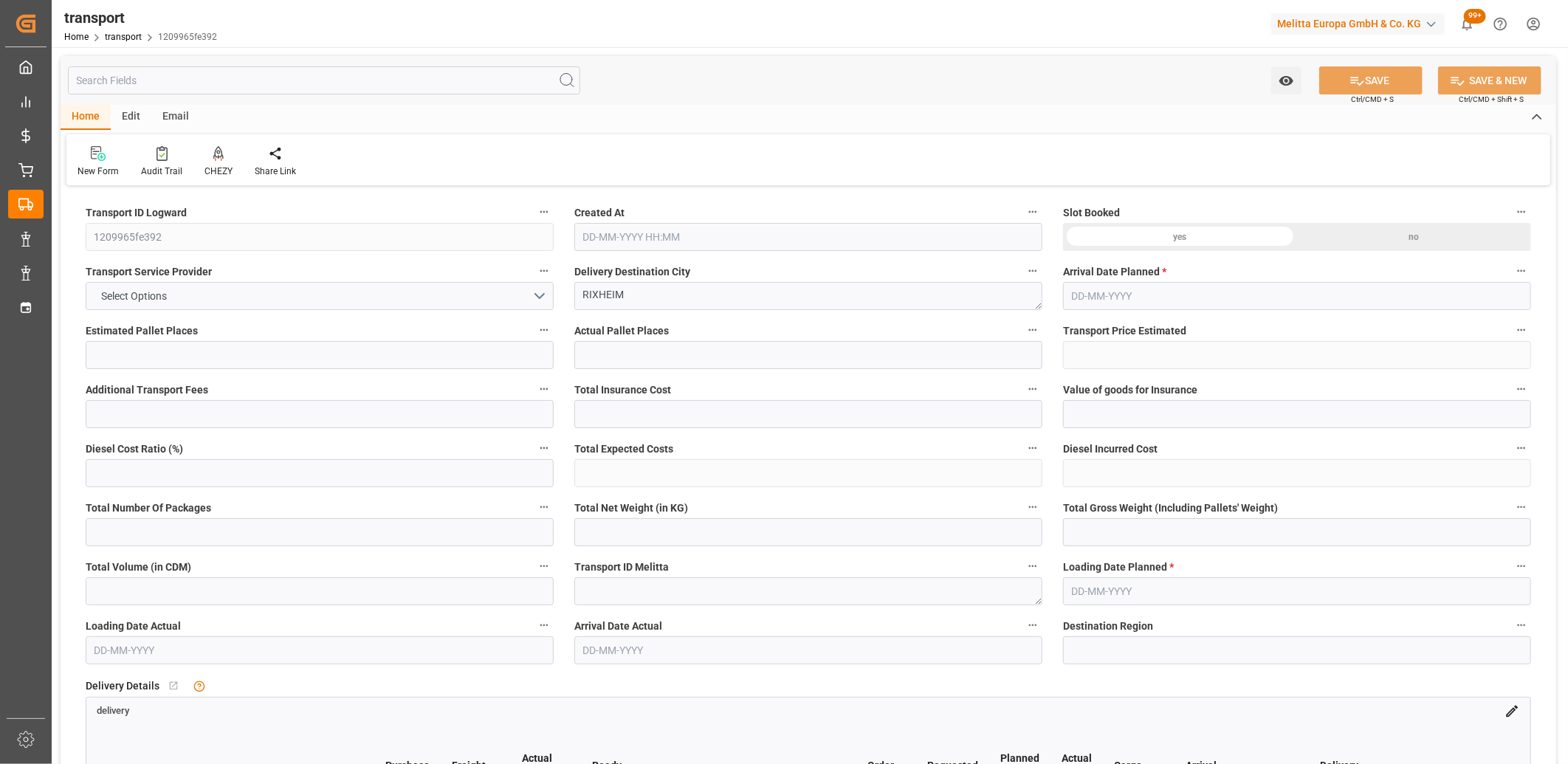
type input "101"
type input "8.558"
type input "0"
type input "4710.8598"
type input "0"
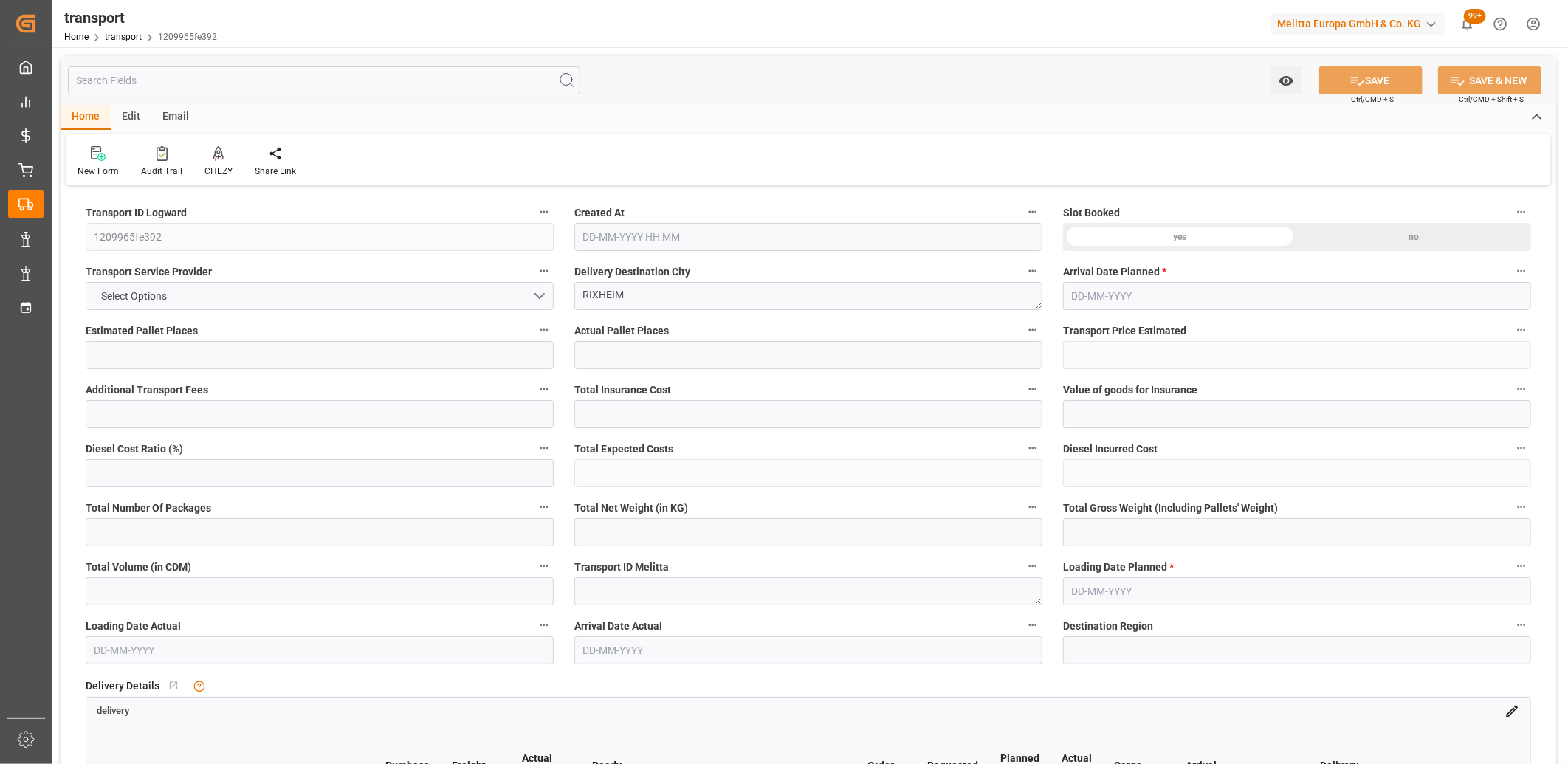
type input "0"
type input "21"
type input "35"
type input "[DATE] 11:40"
type input "[DATE]"
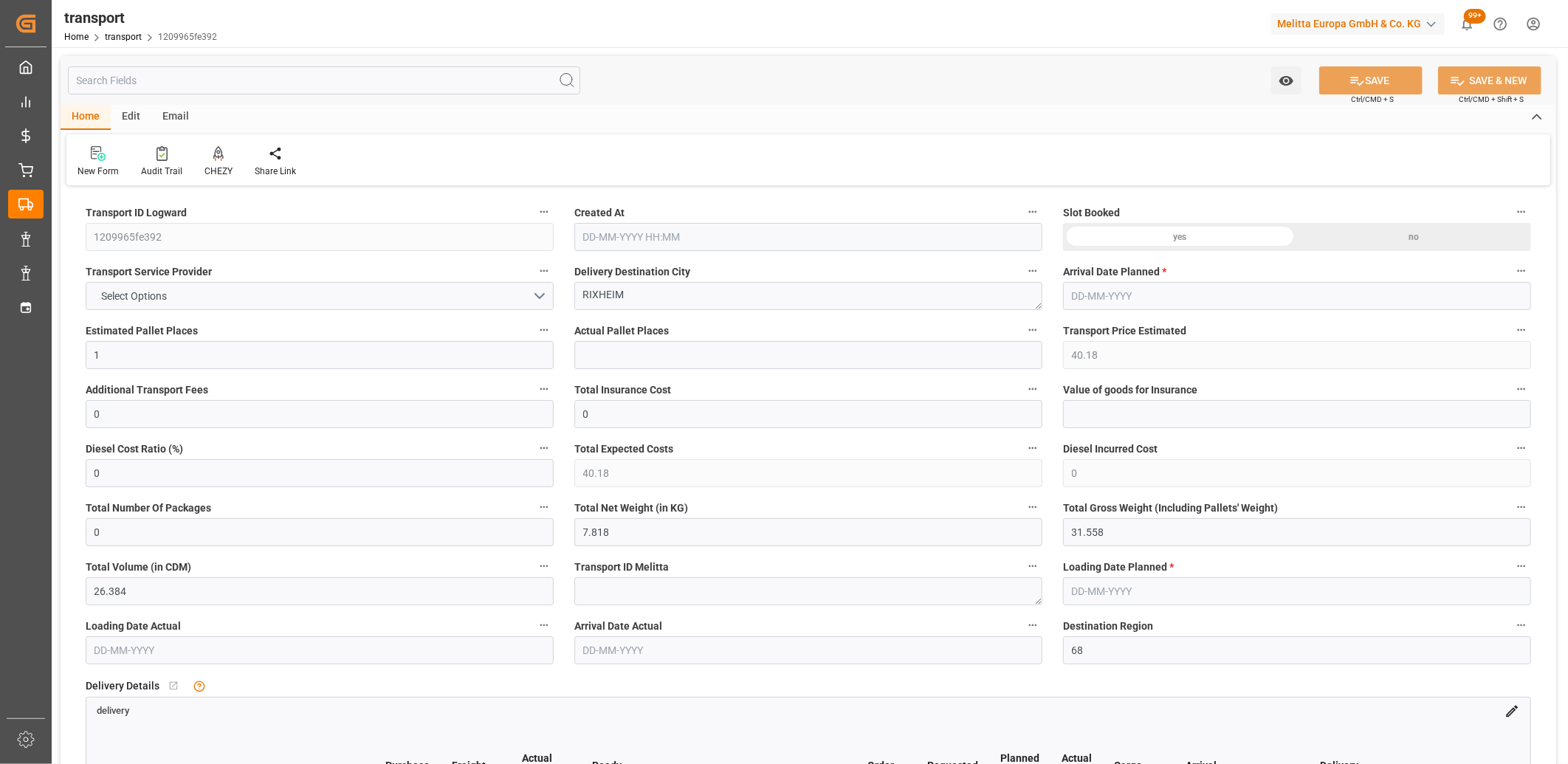
type input "[DATE]"
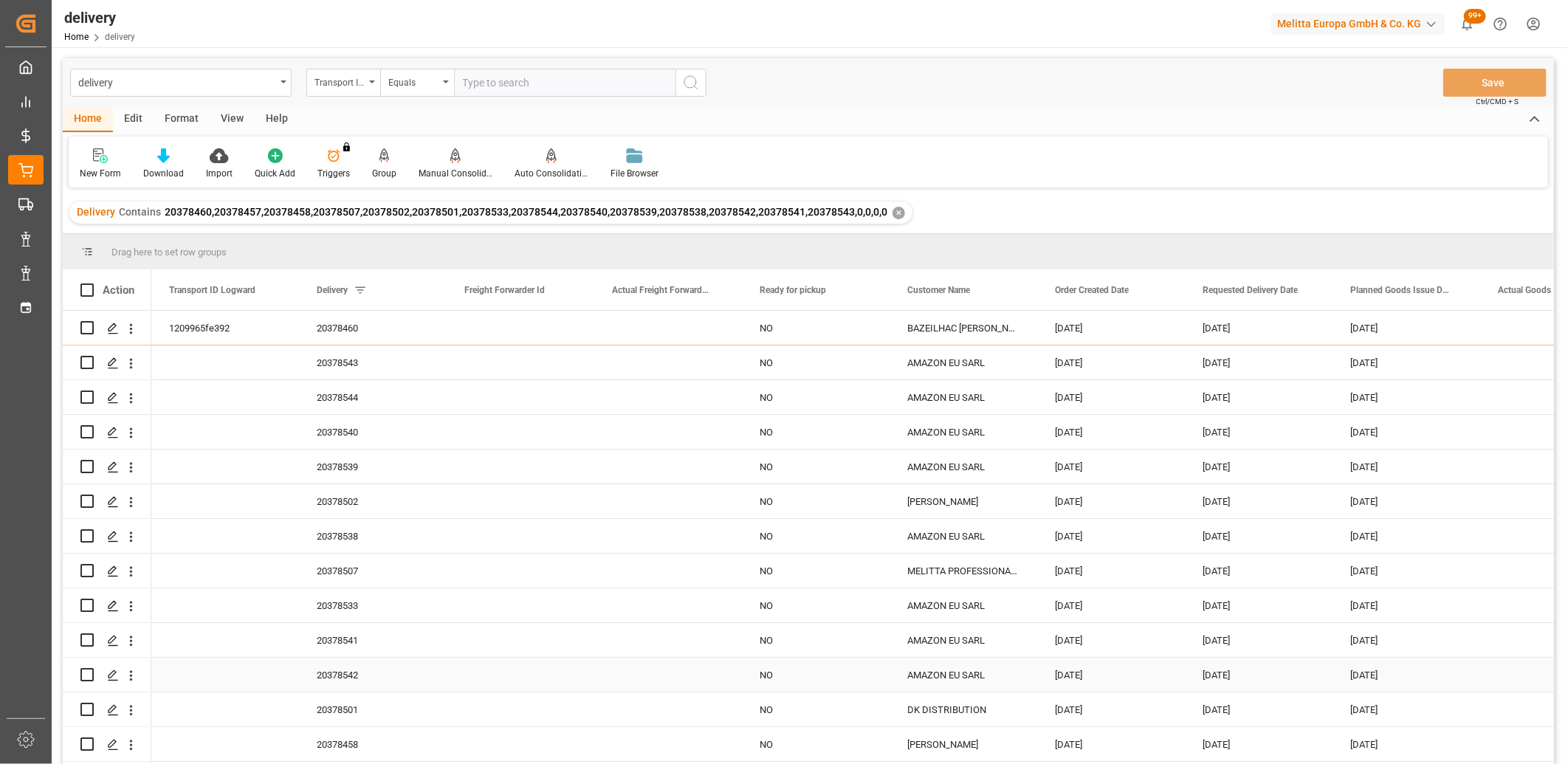
scroll to position [32, 0]
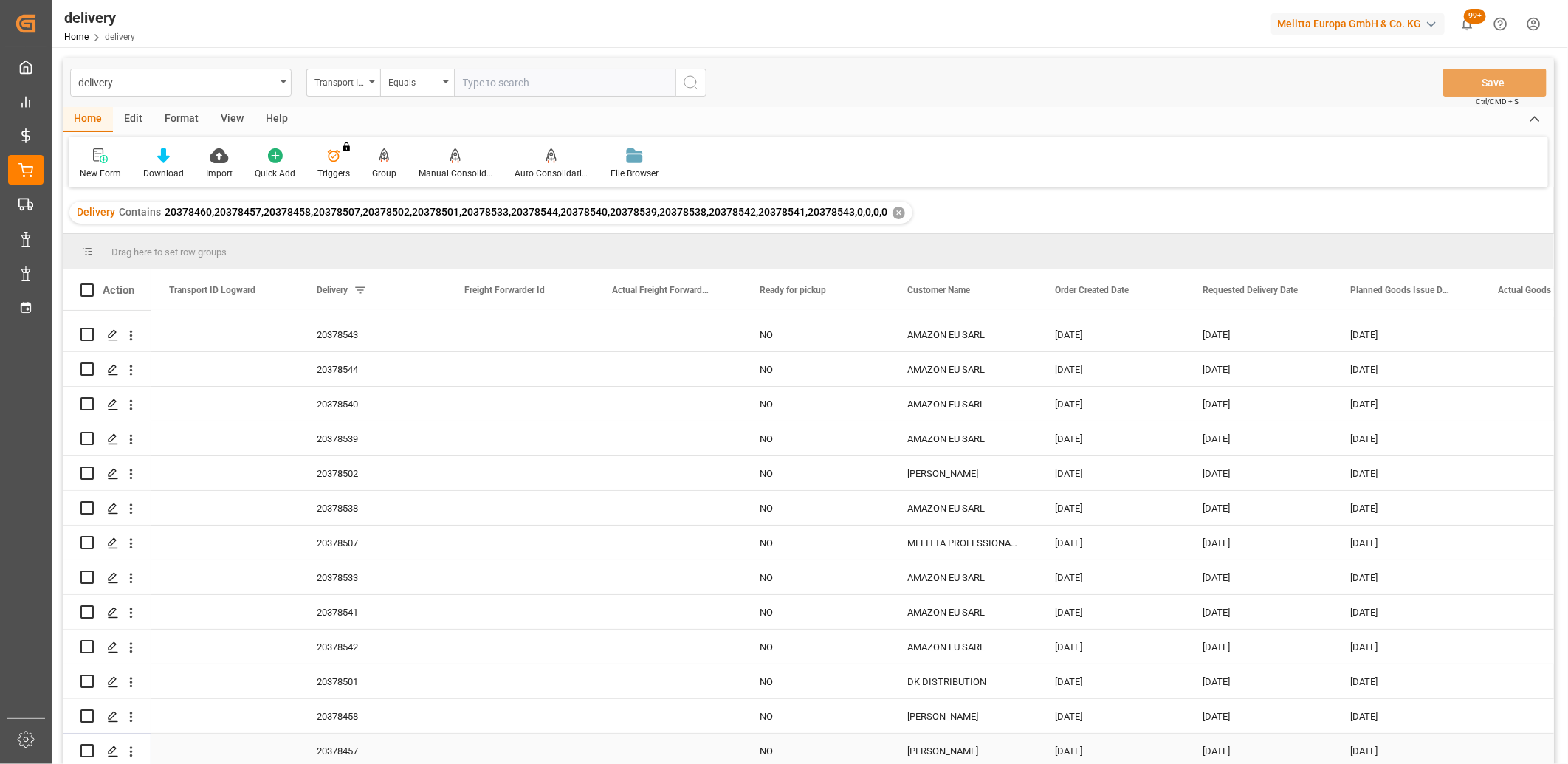
click at [84, 744] on input "Press Space to toggle row selection (unchecked)" at bounding box center [86, 750] width 13 height 13
checkbox input "true"
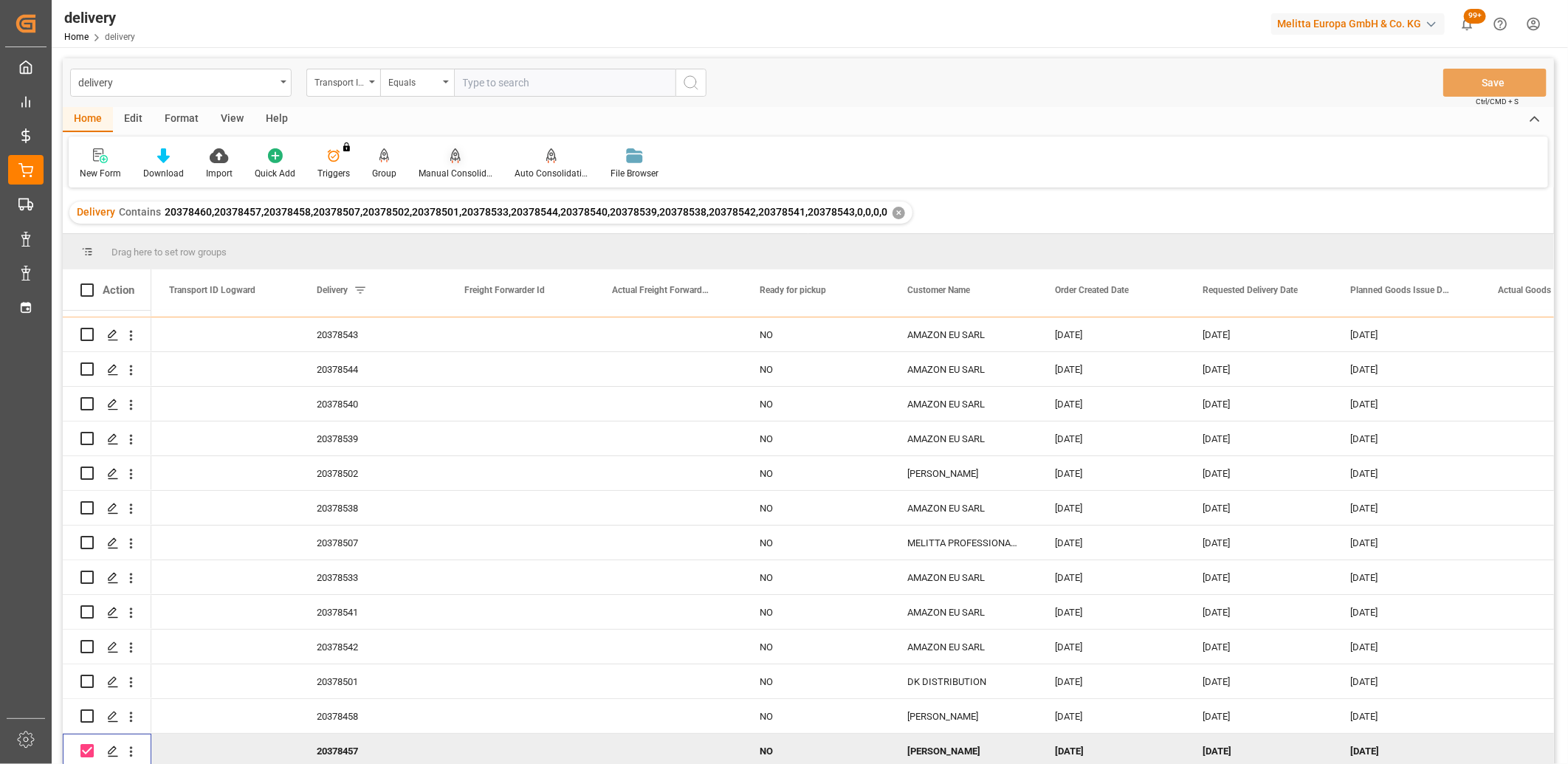
click at [452, 157] on icon at bounding box center [455, 155] width 10 height 15
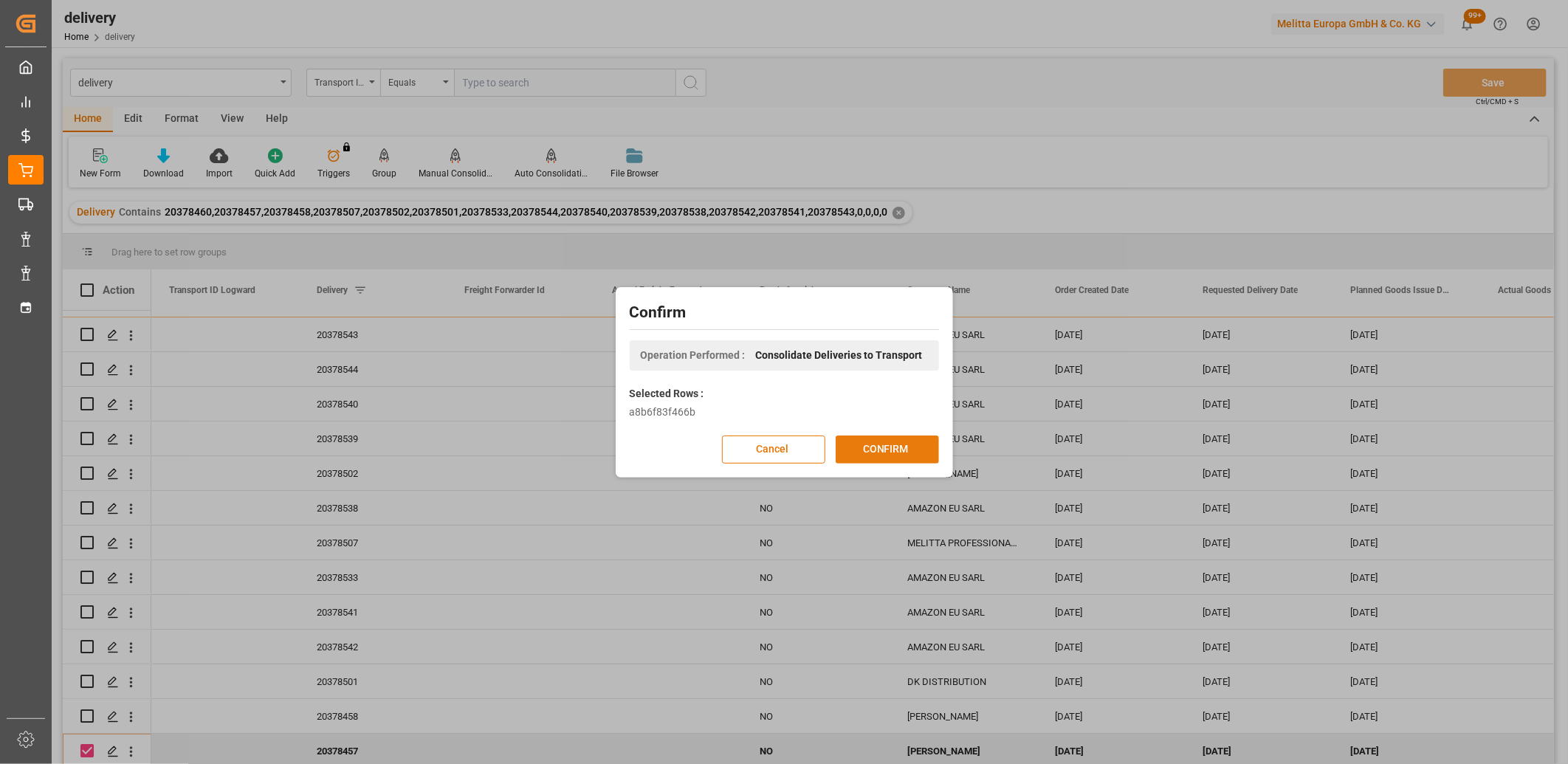
click at [895, 441] on button "CONFIRM" at bounding box center [887, 449] width 103 height 28
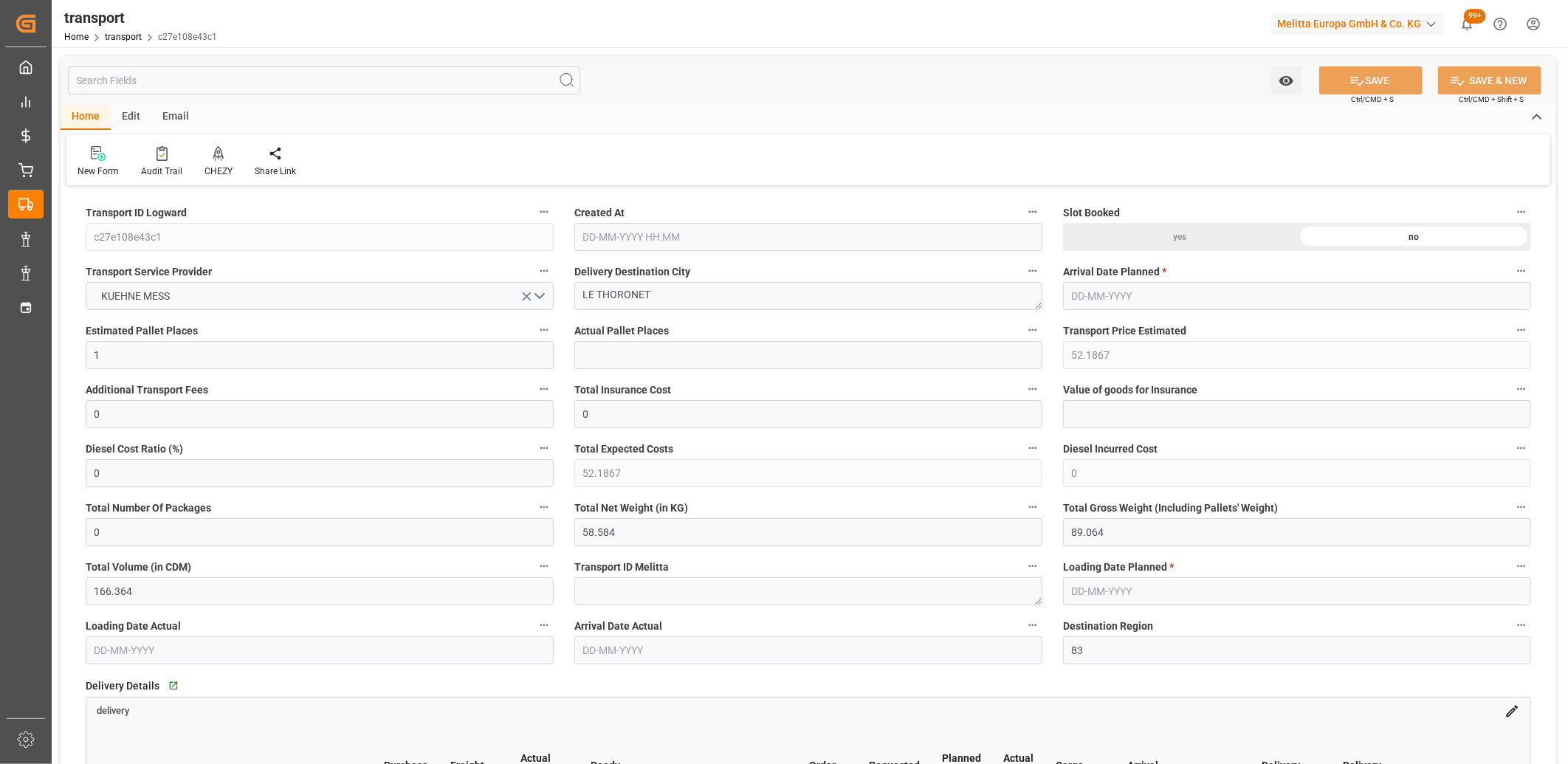
type input "[DATE] 11:42"
type input "[DATE]"
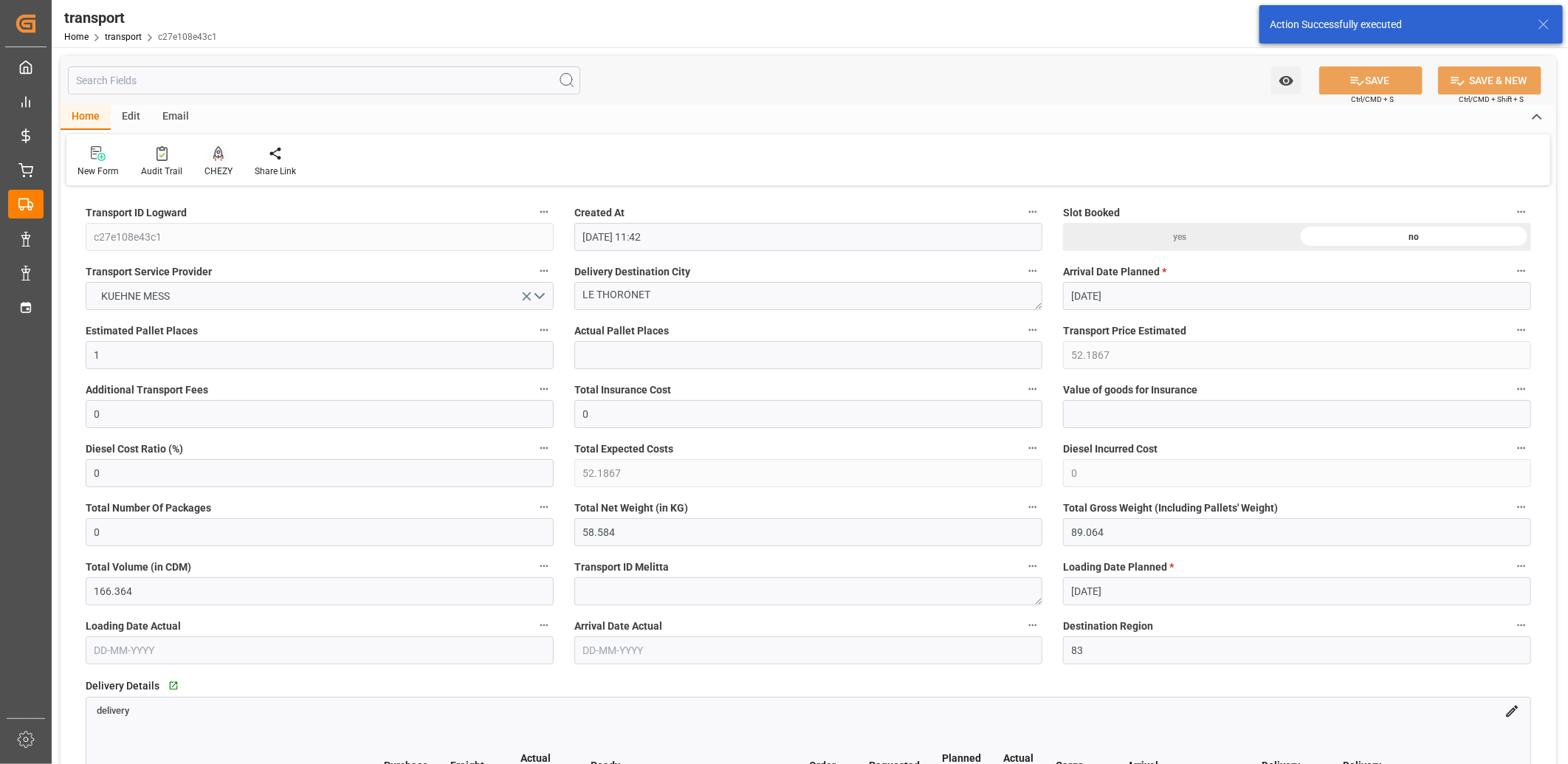
click at [216, 154] on icon at bounding box center [218, 153] width 10 height 15
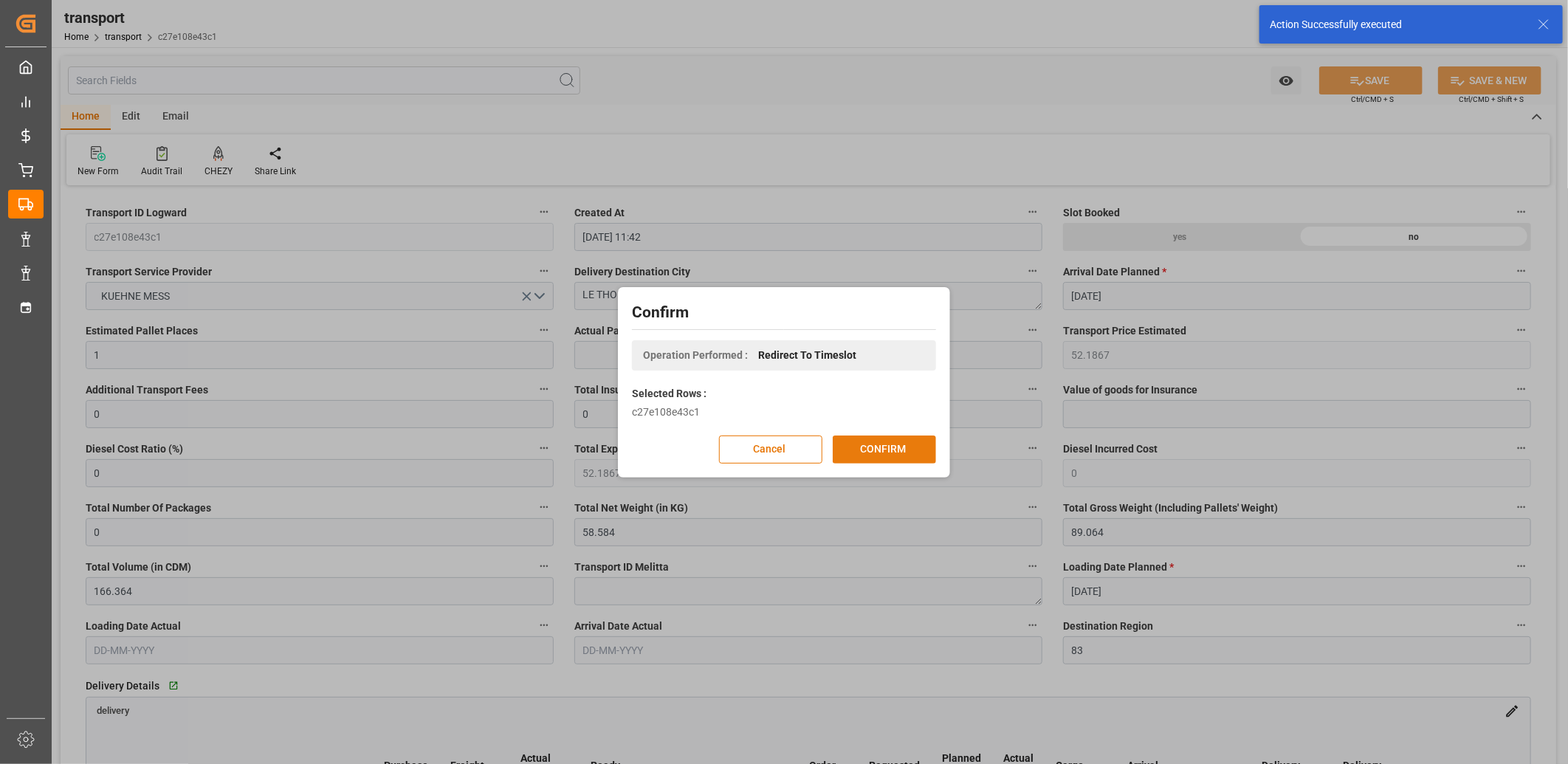
click at [875, 447] on button "CONFIRM" at bounding box center [884, 449] width 103 height 28
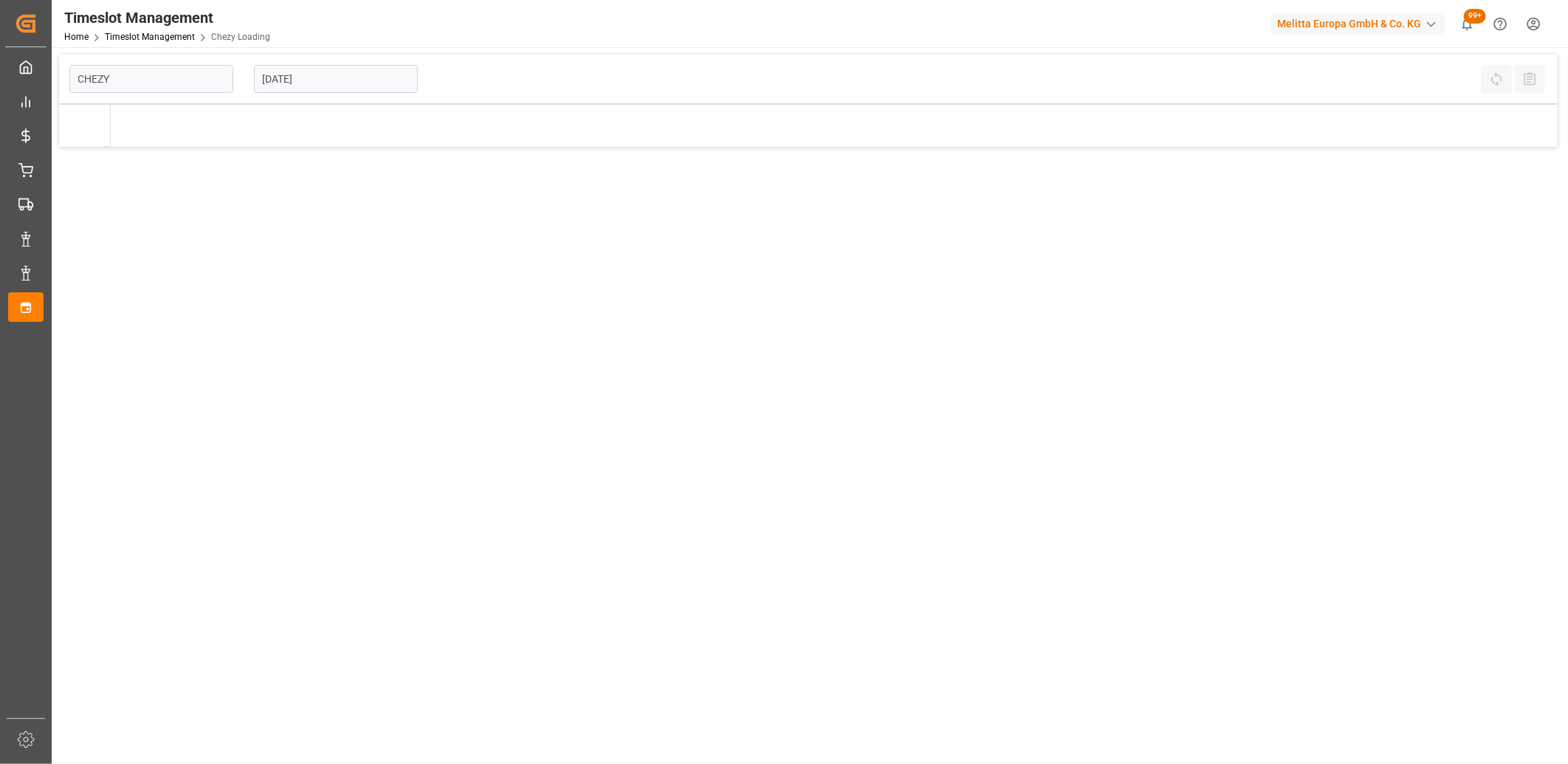
type input "Chezy Loading"
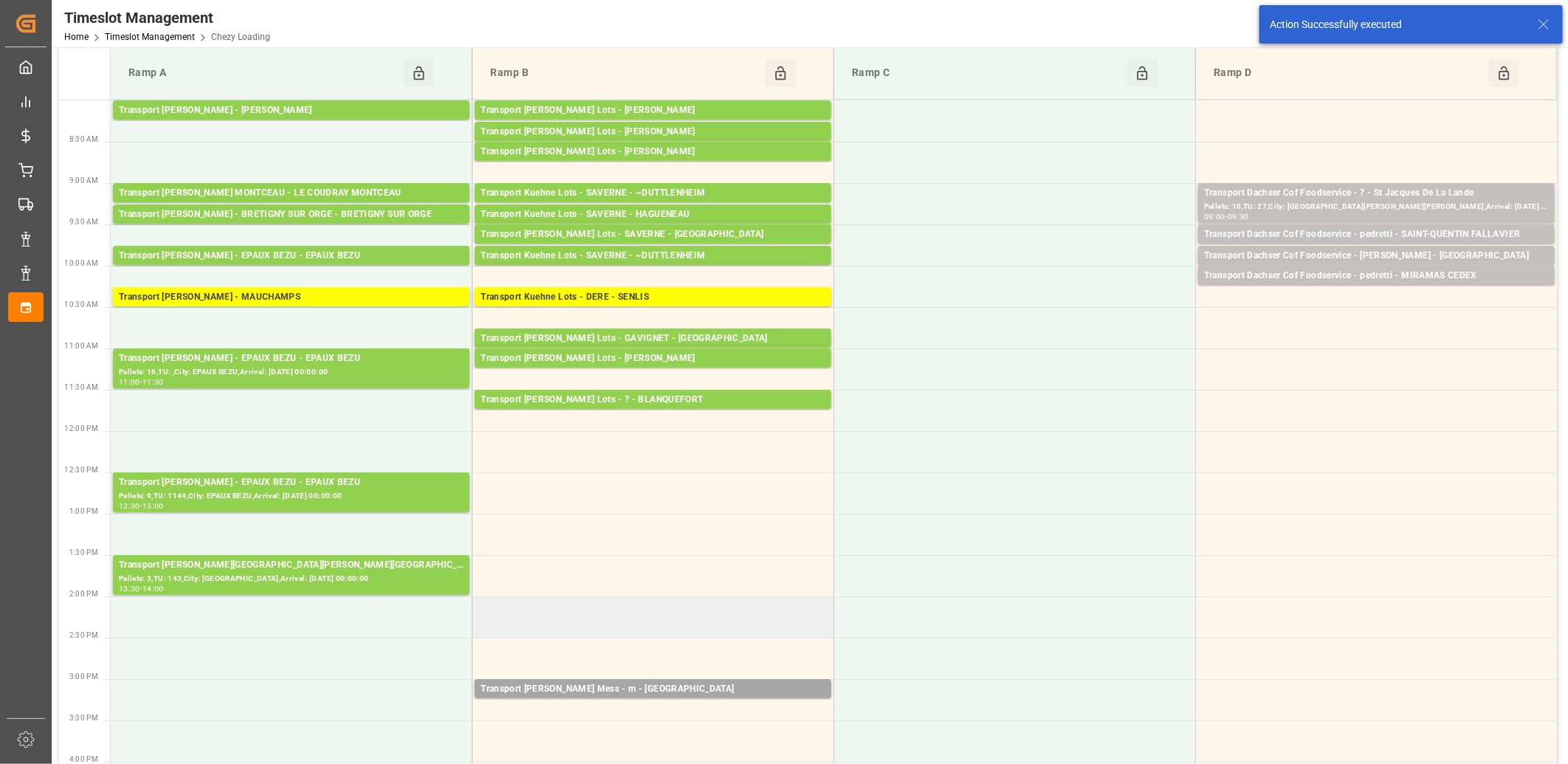
scroll to position [82, 0]
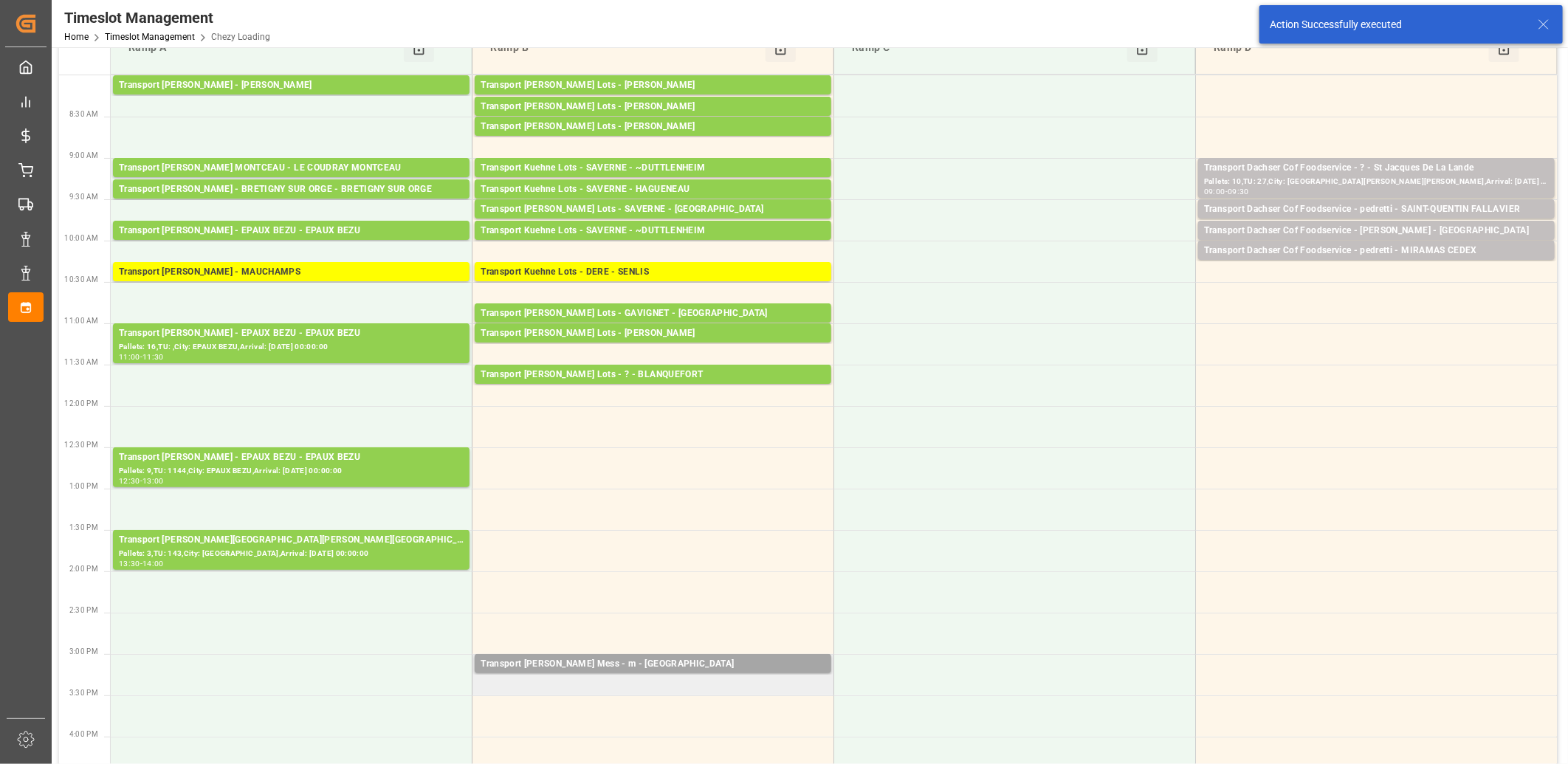
click at [657, 683] on td "Transport Kuehne Mess - m - RIXHEIM Pallets: ,TU: 5,City: RIXHEIM,Arrival: 2025…" at bounding box center [653, 674] width 362 height 41
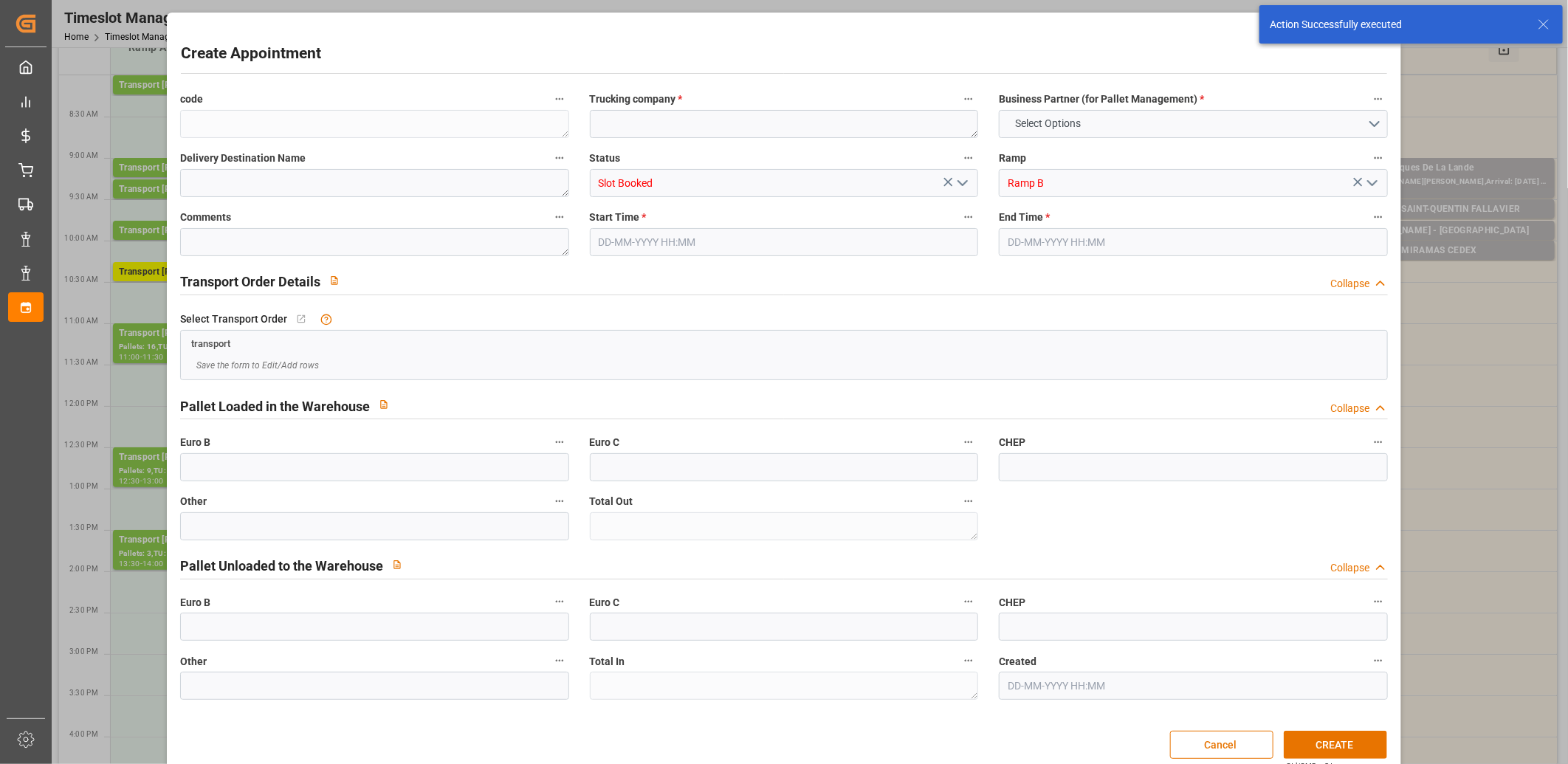
type input "0"
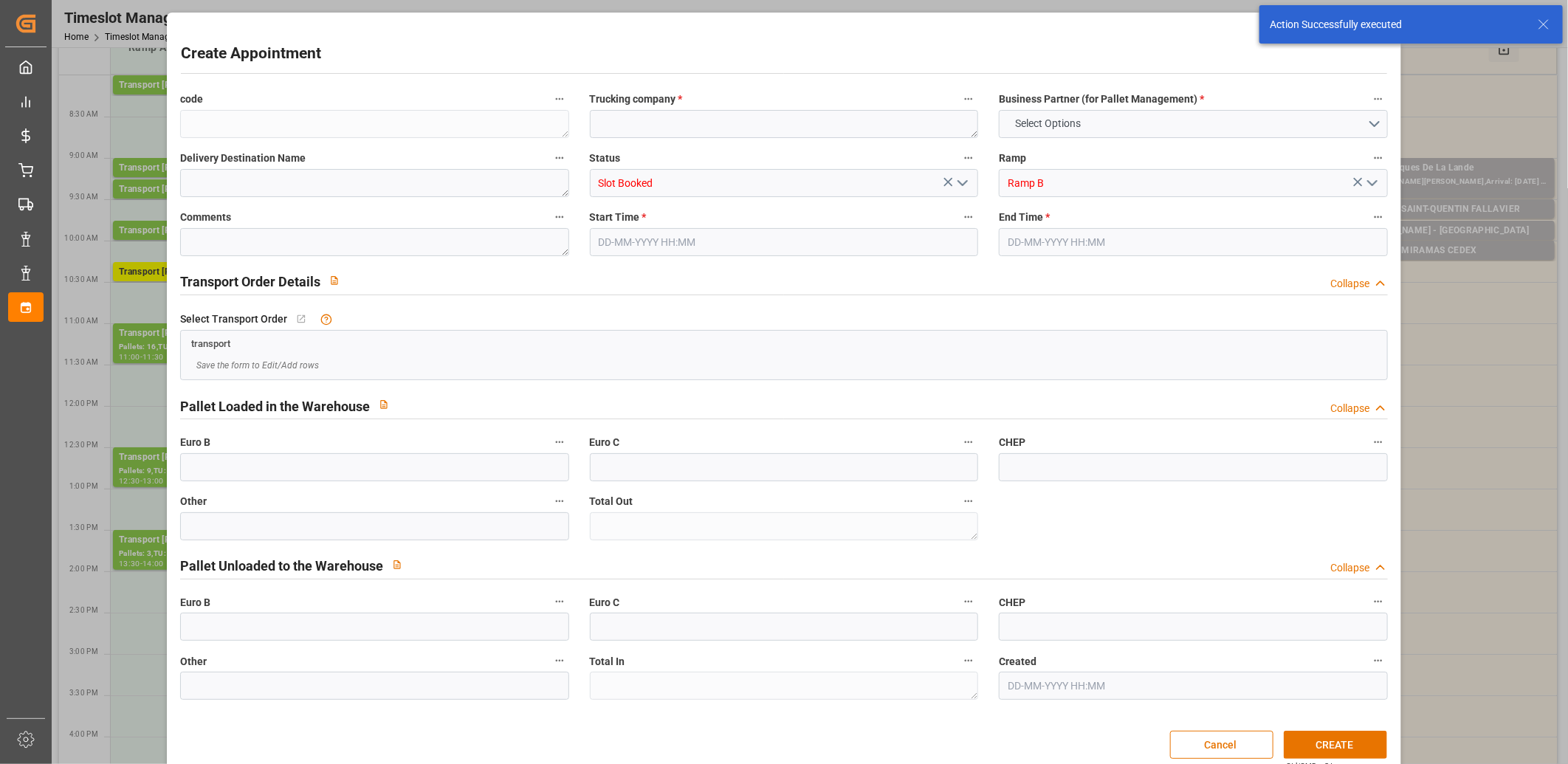
type input "0"
type input "18-09-2025 15:15"
type input "18-09-2025 15:30"
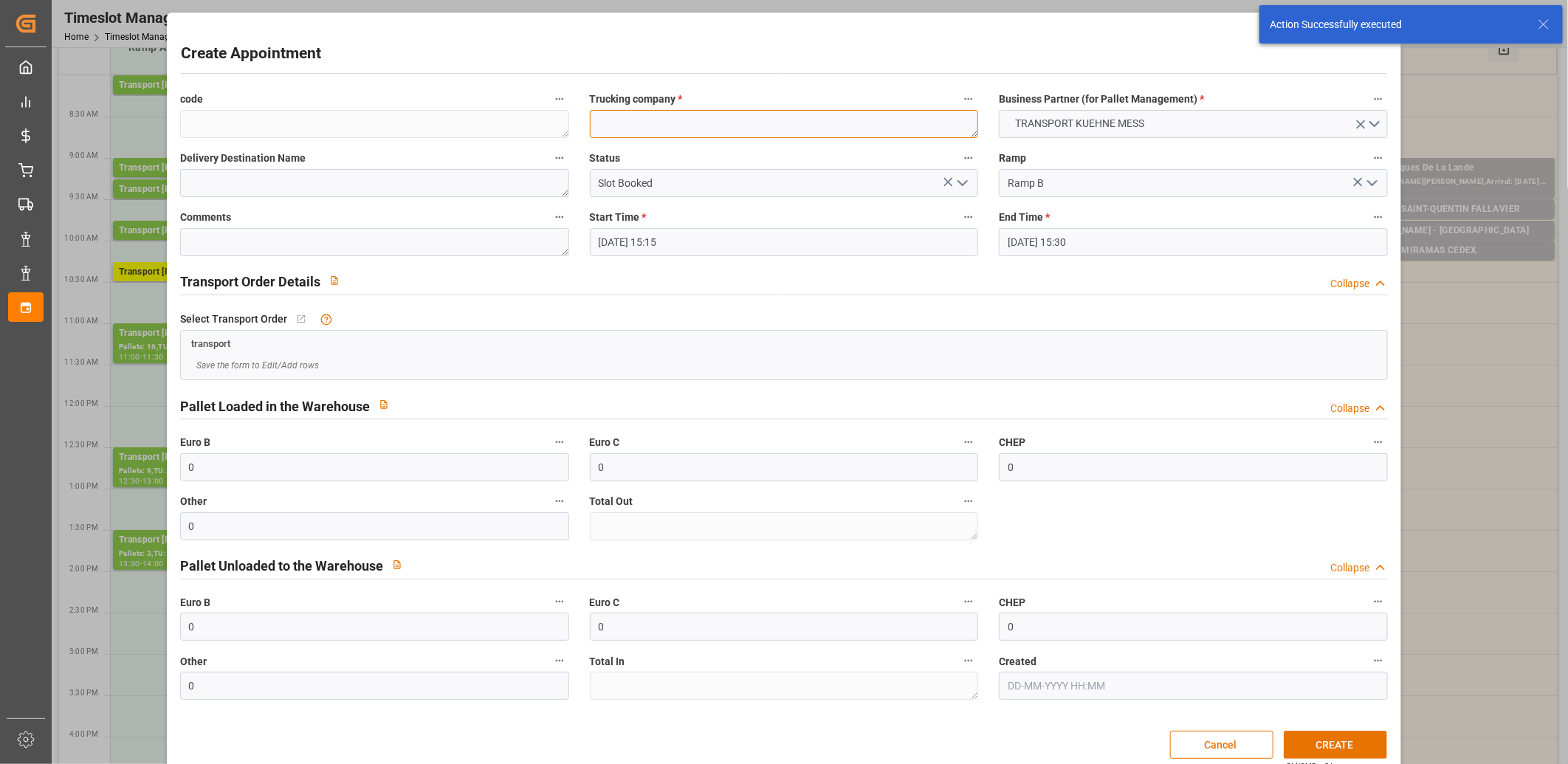
click at [635, 118] on textarea at bounding box center [784, 124] width 389 height 28
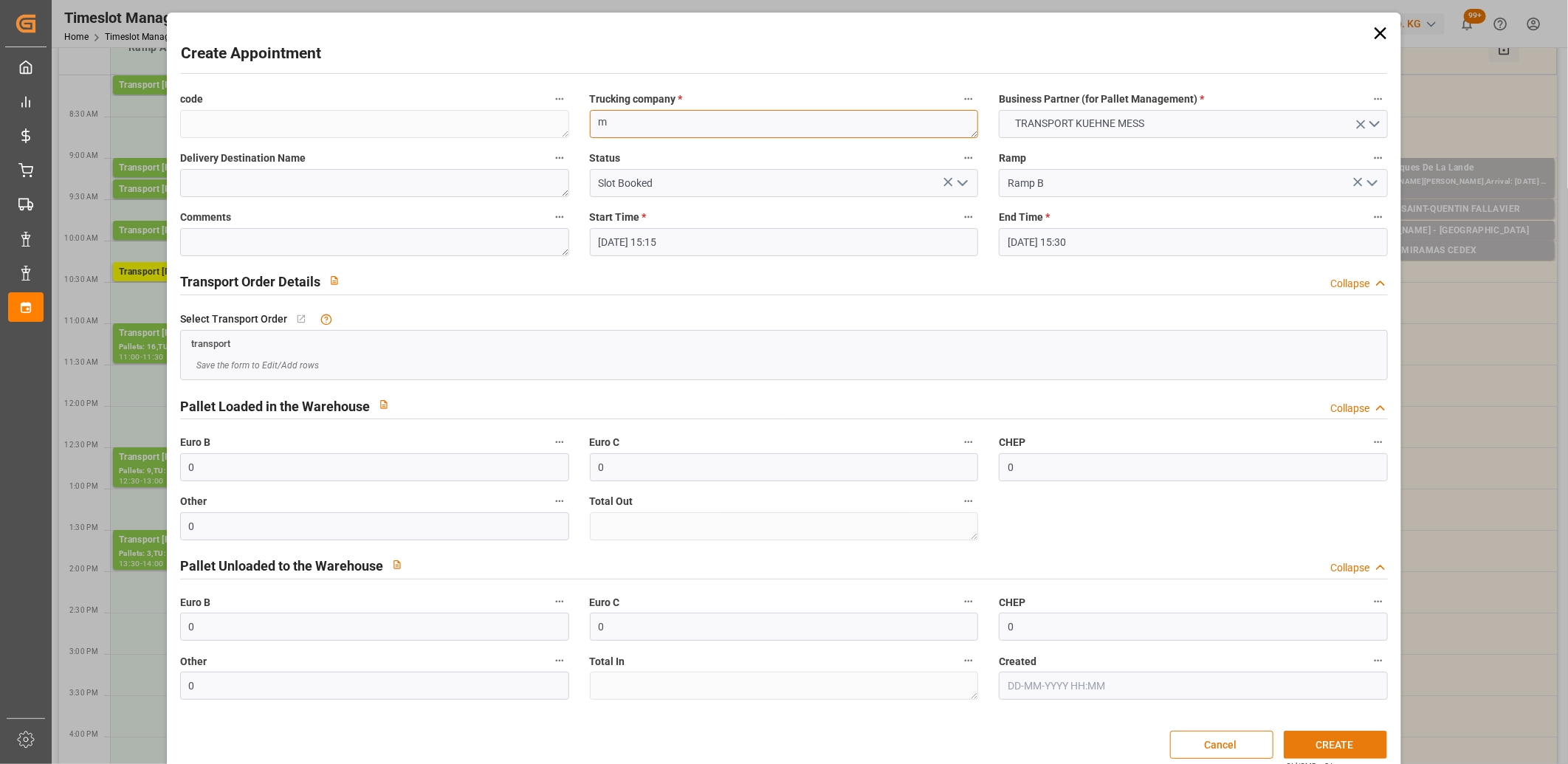
type textarea "m"
click at [1341, 749] on button "CREATE" at bounding box center [1335, 745] width 103 height 28
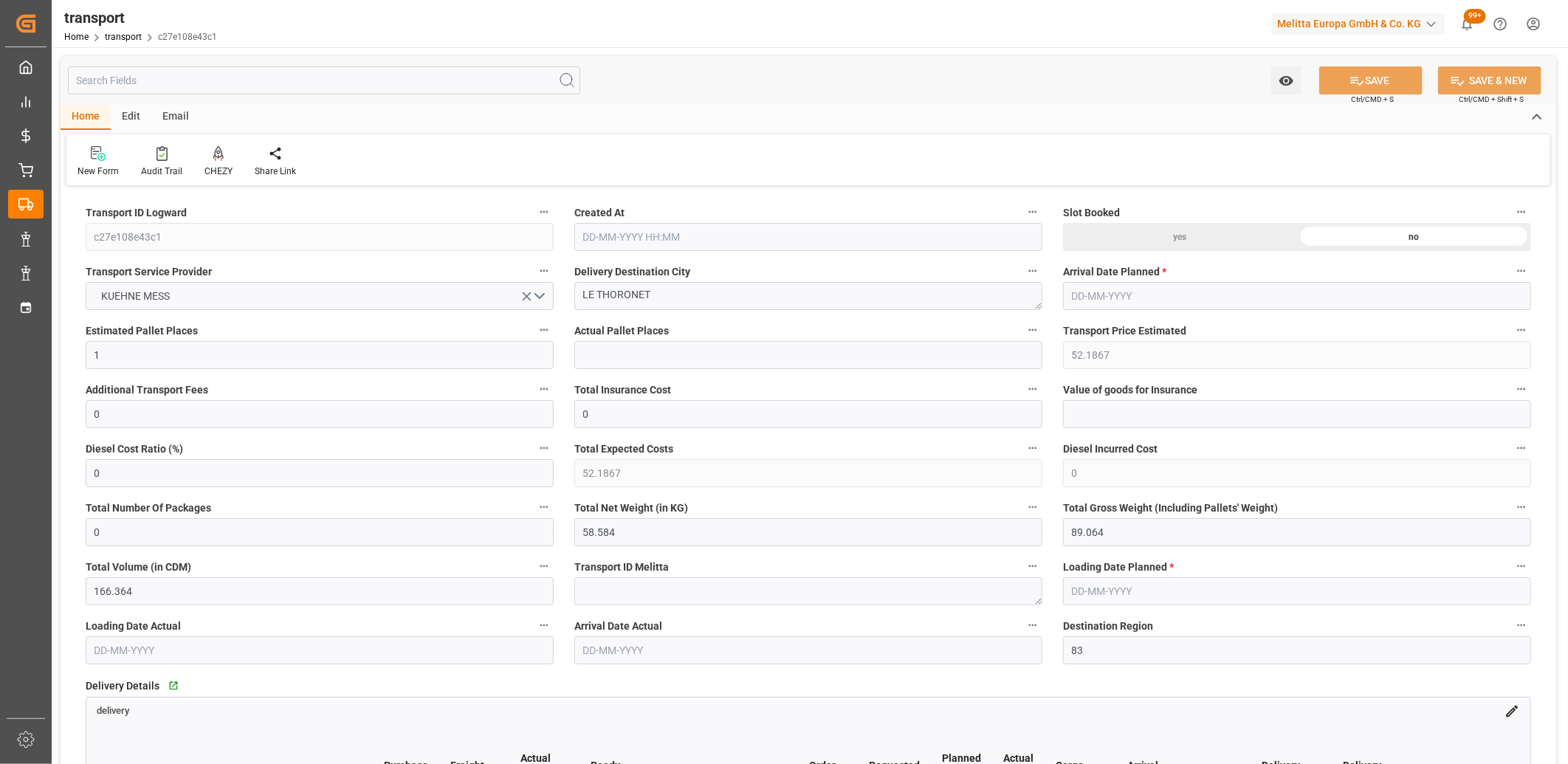
type input "[DATE] 11:42"
type input "22-09-2025"
type input "[DATE]"
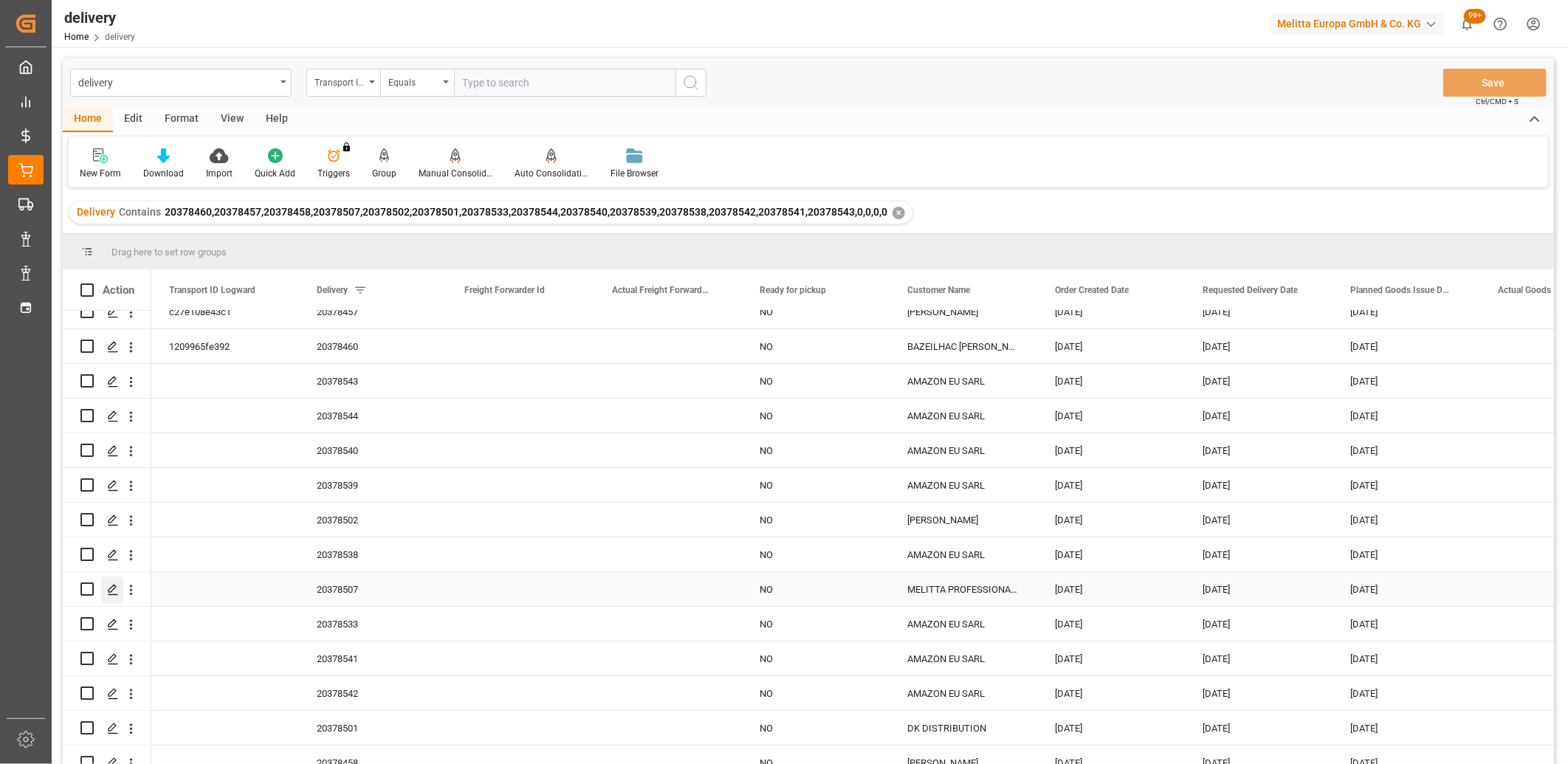
scroll to position [32, 0]
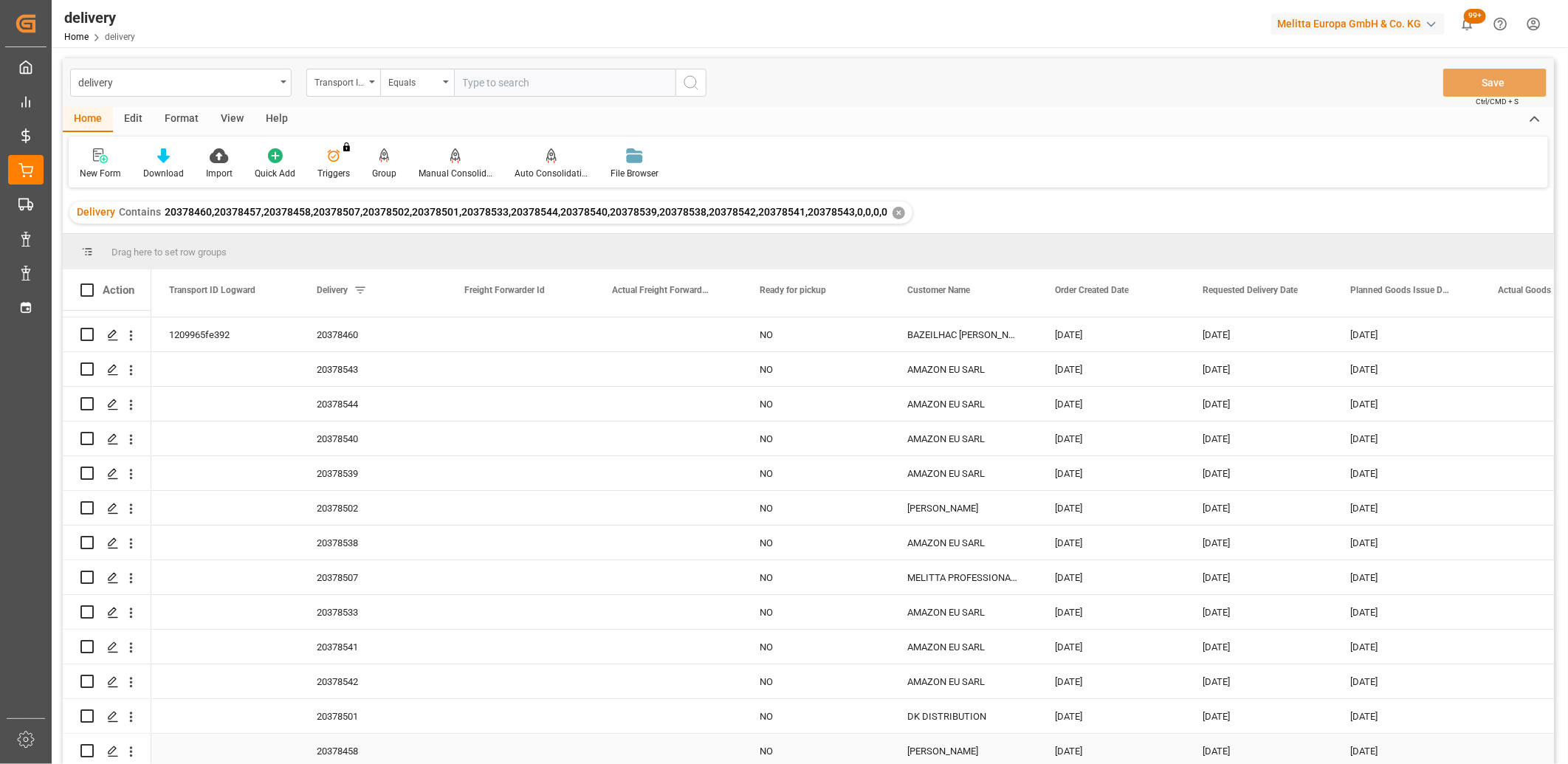
click at [89, 748] on input "Press Space to toggle row selection (unchecked)" at bounding box center [86, 750] width 13 height 13
checkbox input "true"
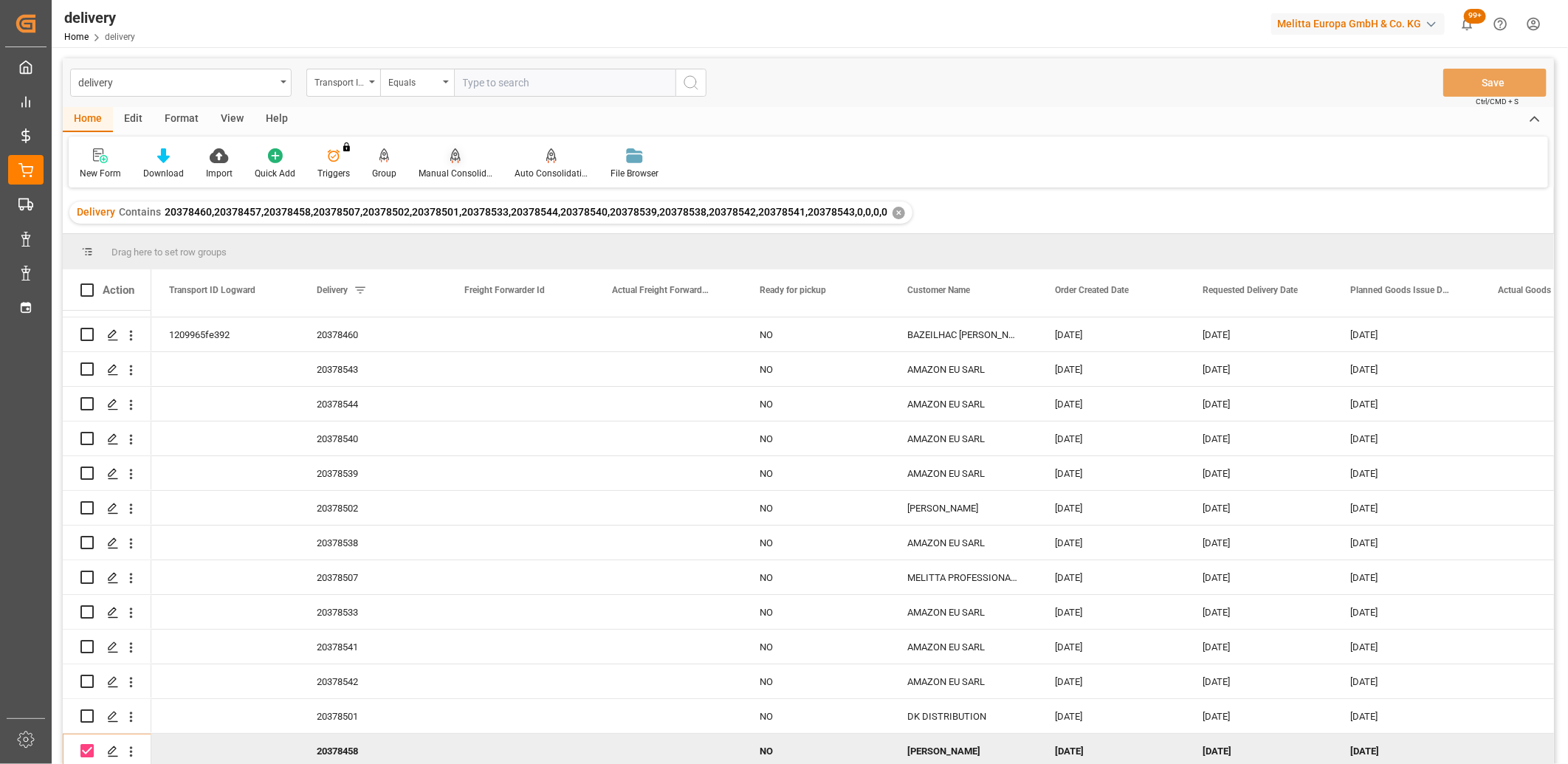
click at [451, 161] on icon at bounding box center [455, 155] width 10 height 15
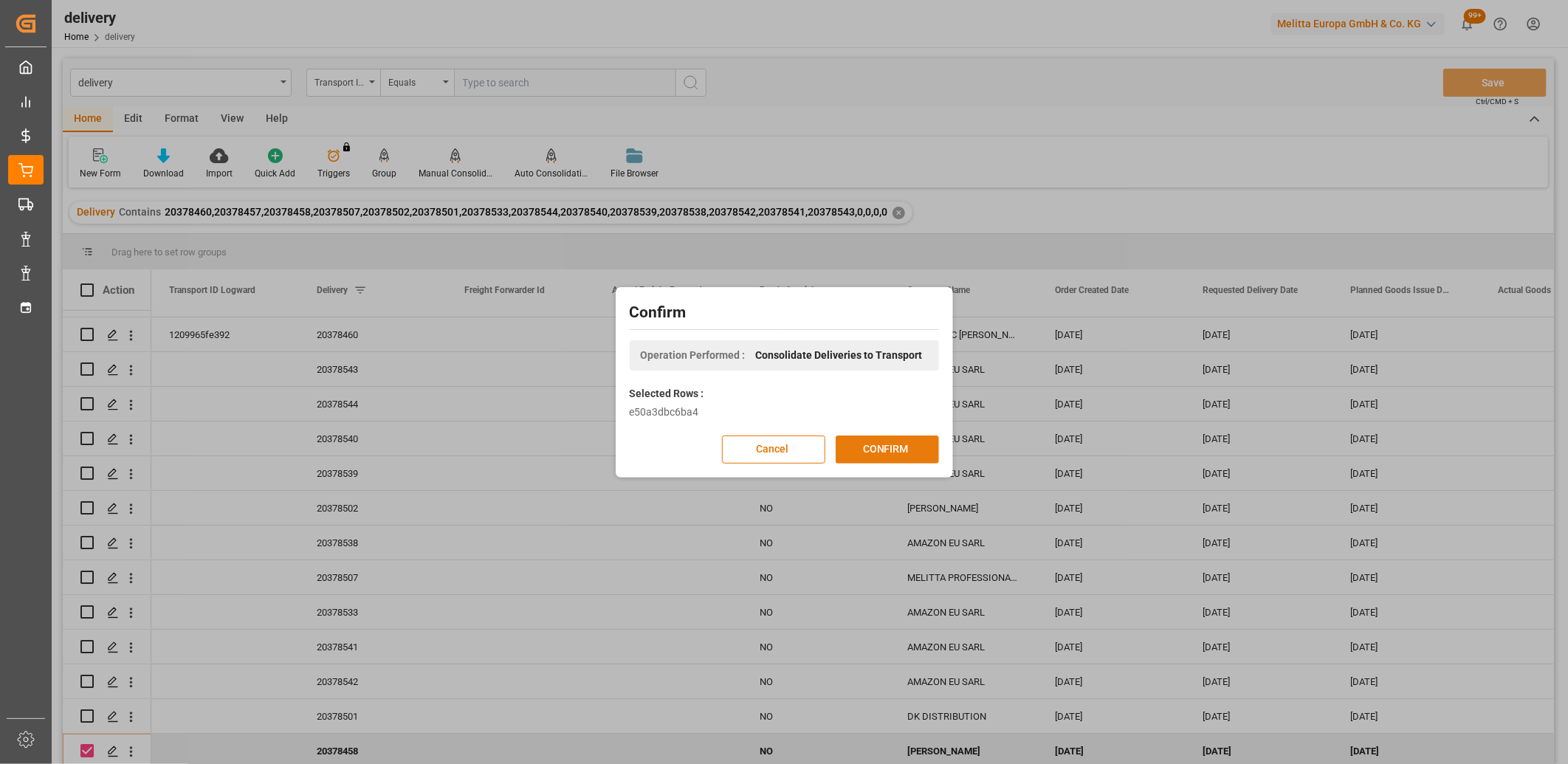
click at [891, 452] on button "CONFIRM" at bounding box center [887, 449] width 103 height 28
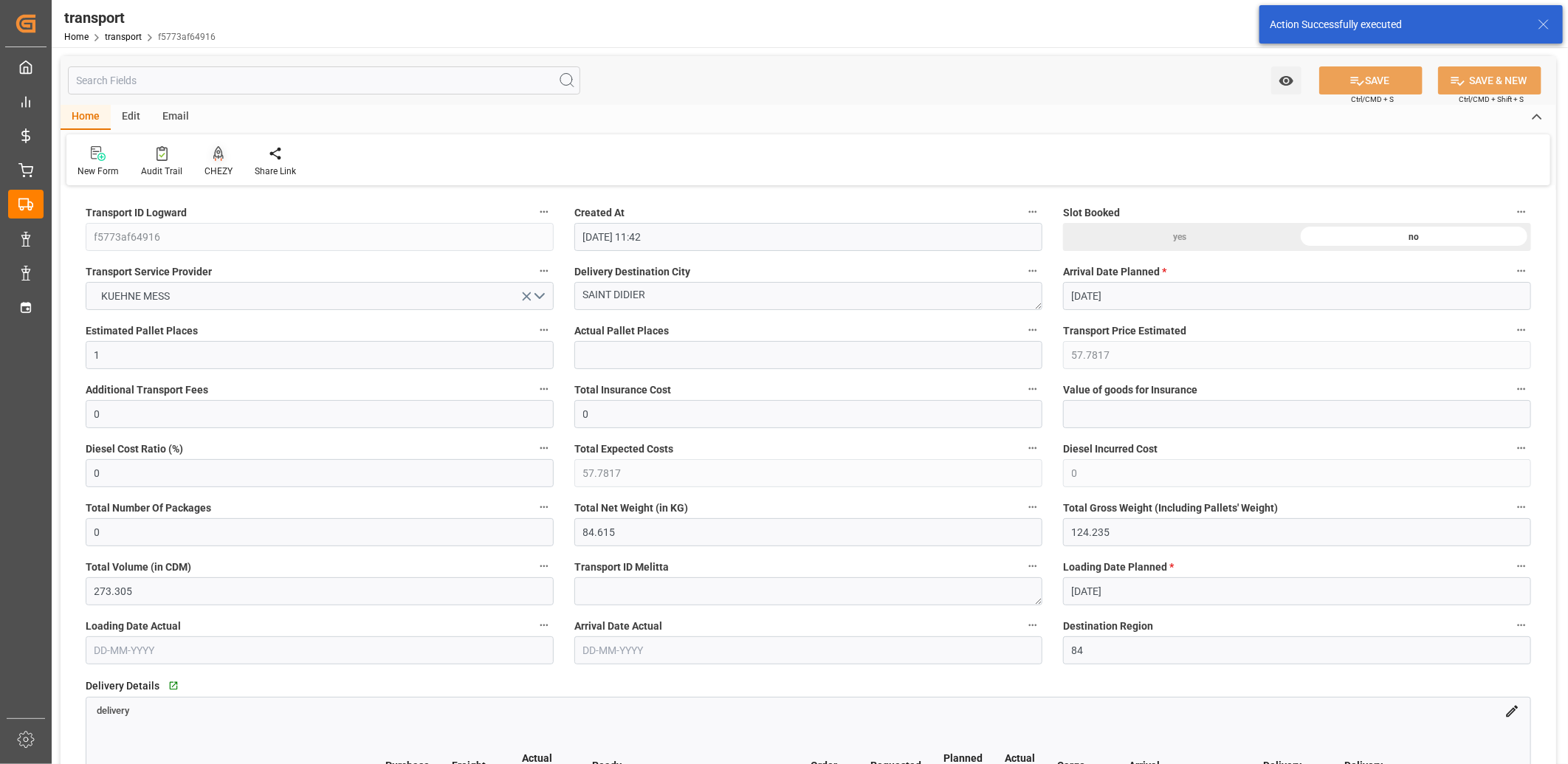
click at [213, 148] on icon at bounding box center [218, 153] width 10 height 15
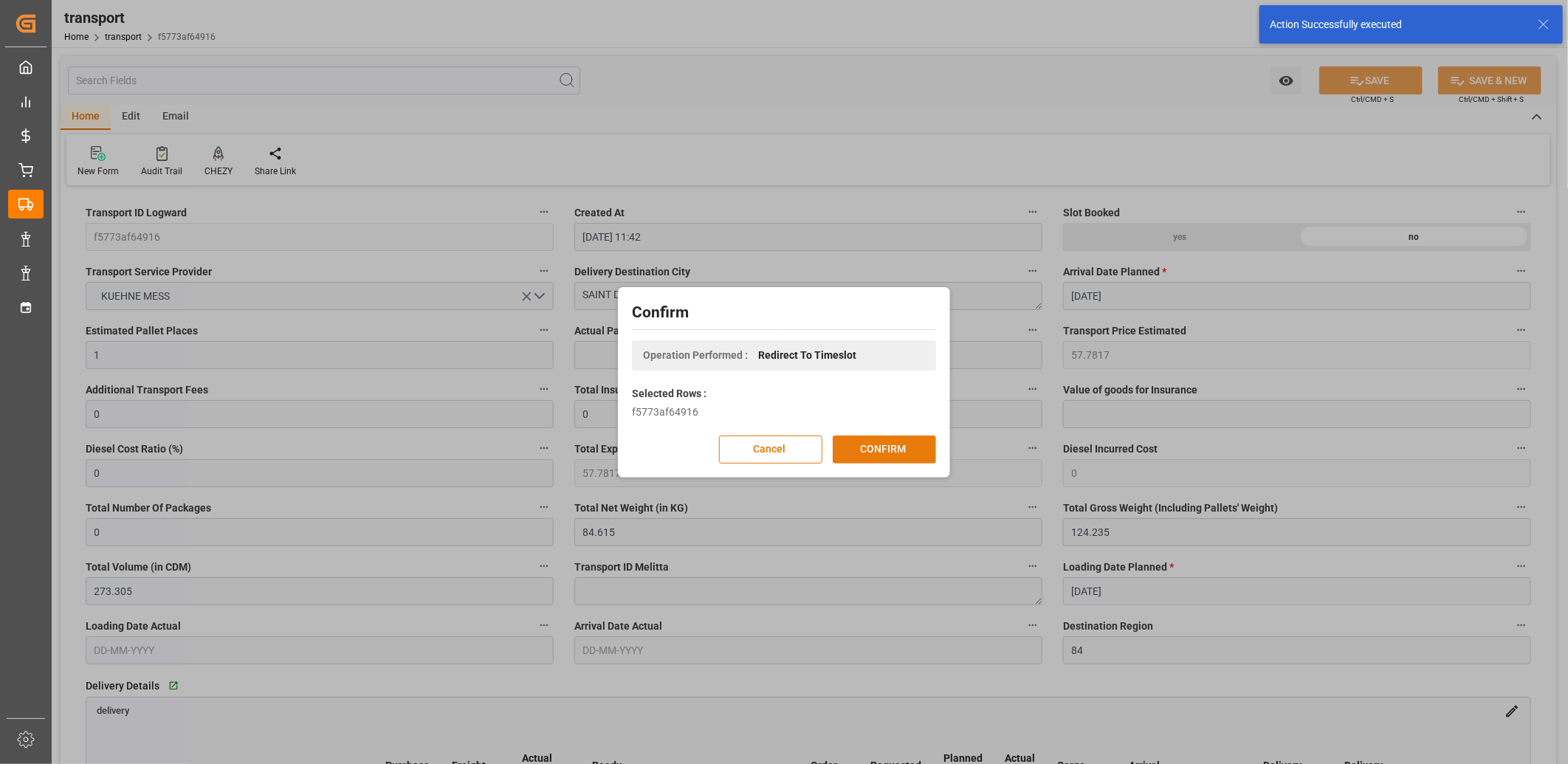
click at [899, 441] on button "CONFIRM" at bounding box center [884, 449] width 103 height 28
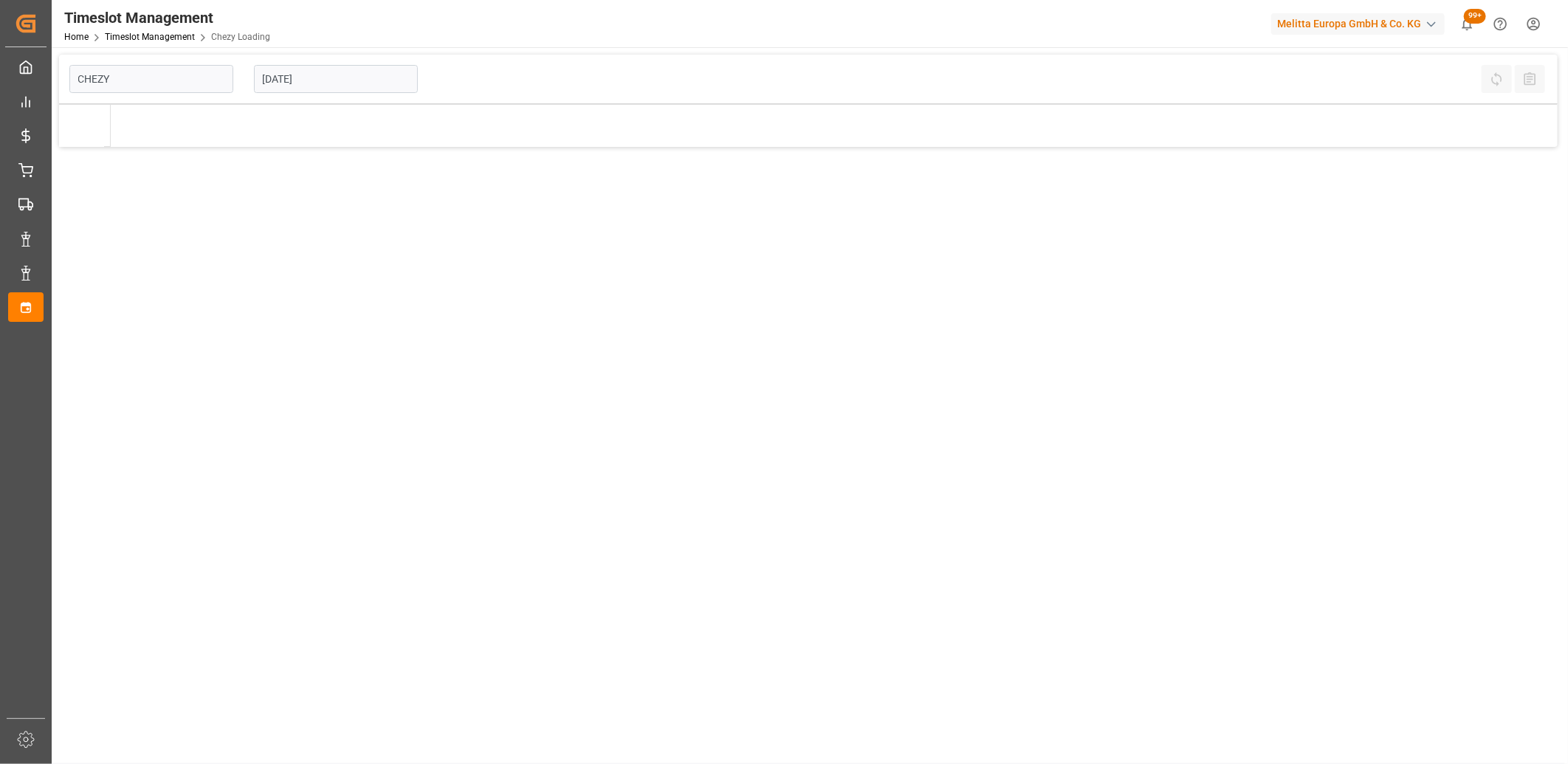
type input "Chezy Loading"
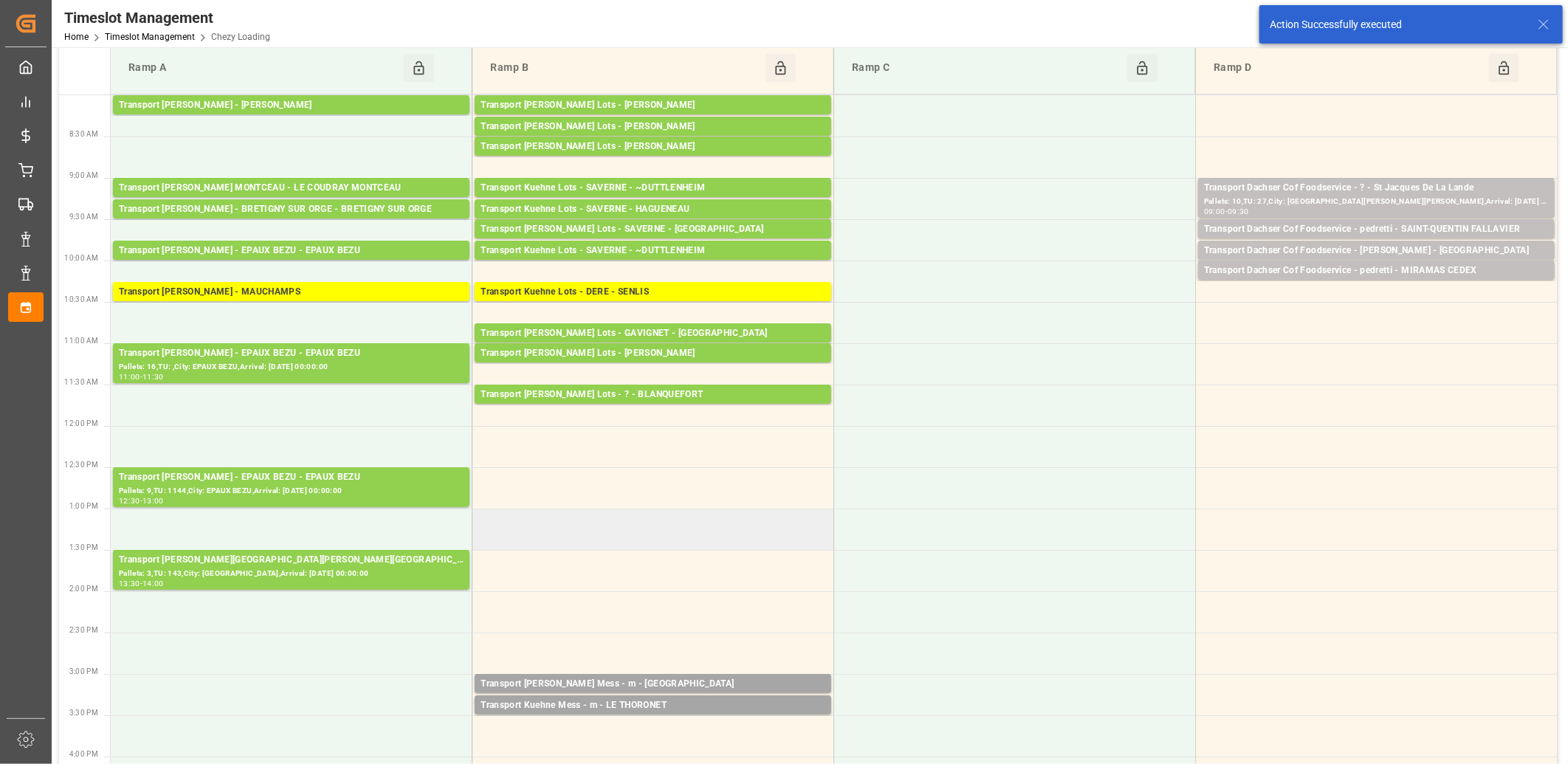
scroll to position [246, 0]
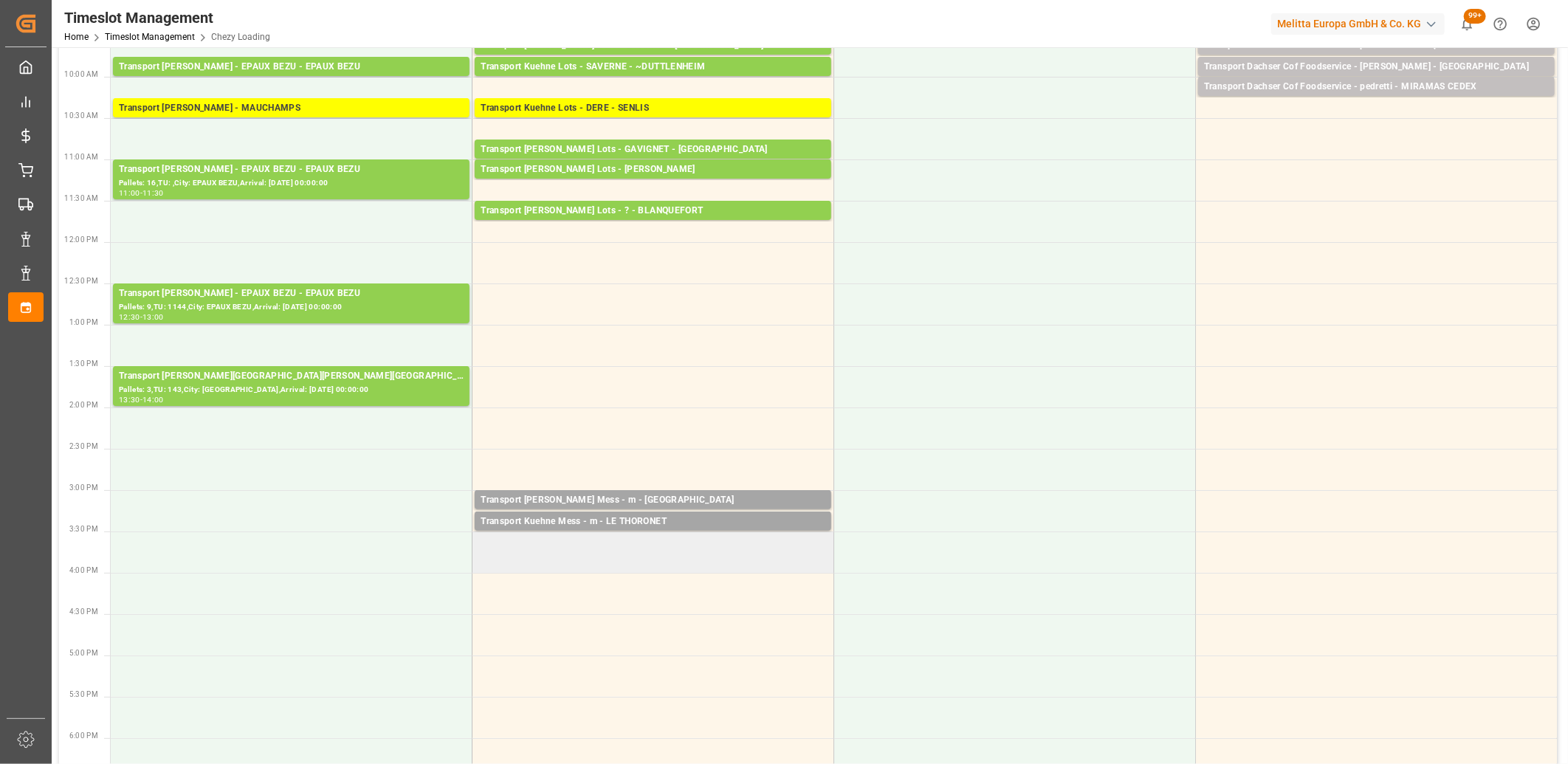
click at [644, 541] on td at bounding box center [653, 551] width 362 height 41
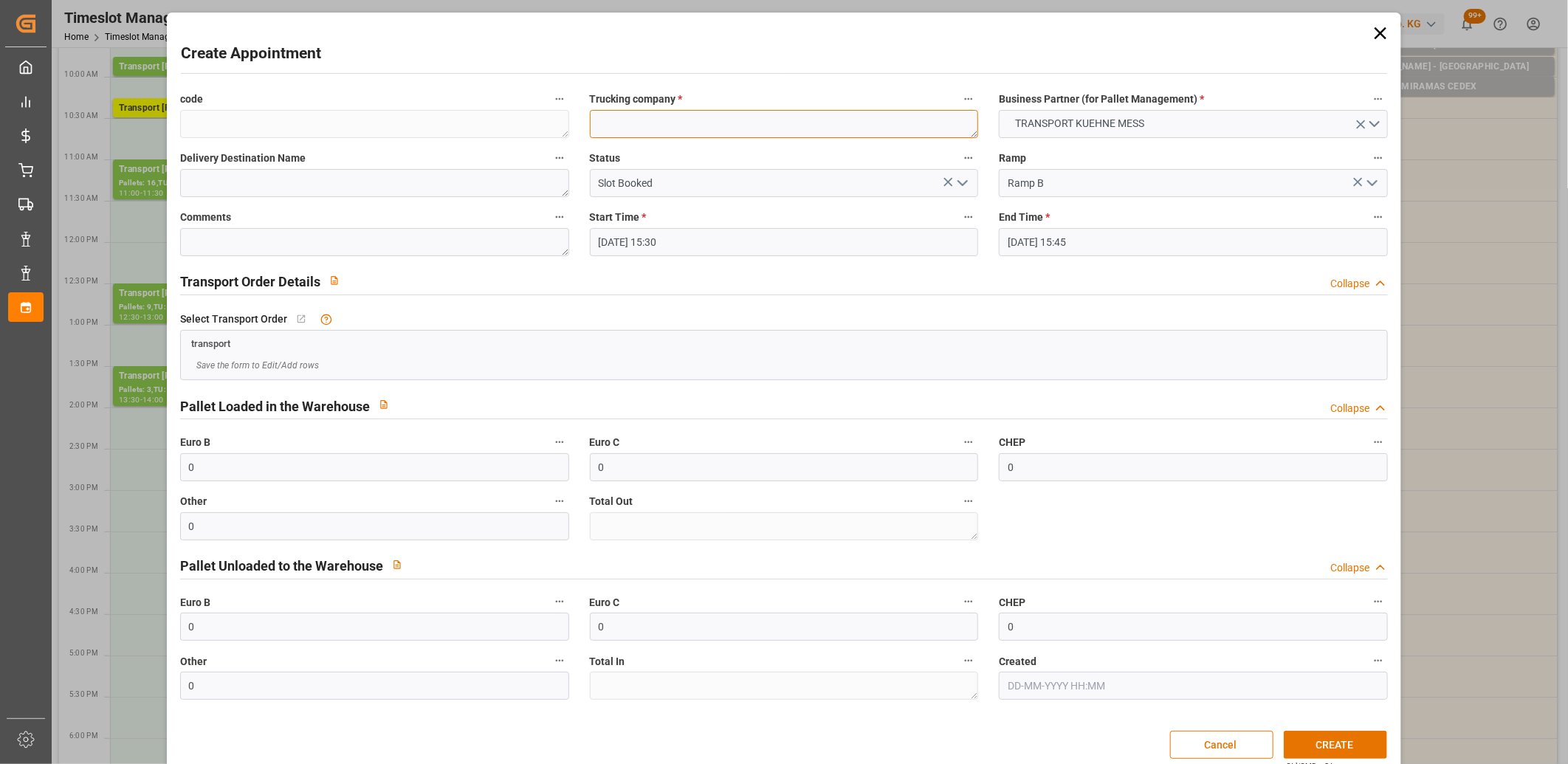
click at [684, 122] on textarea at bounding box center [784, 124] width 389 height 28
type textarea "m"
click at [1318, 735] on button "CREATE" at bounding box center [1335, 745] width 103 height 28
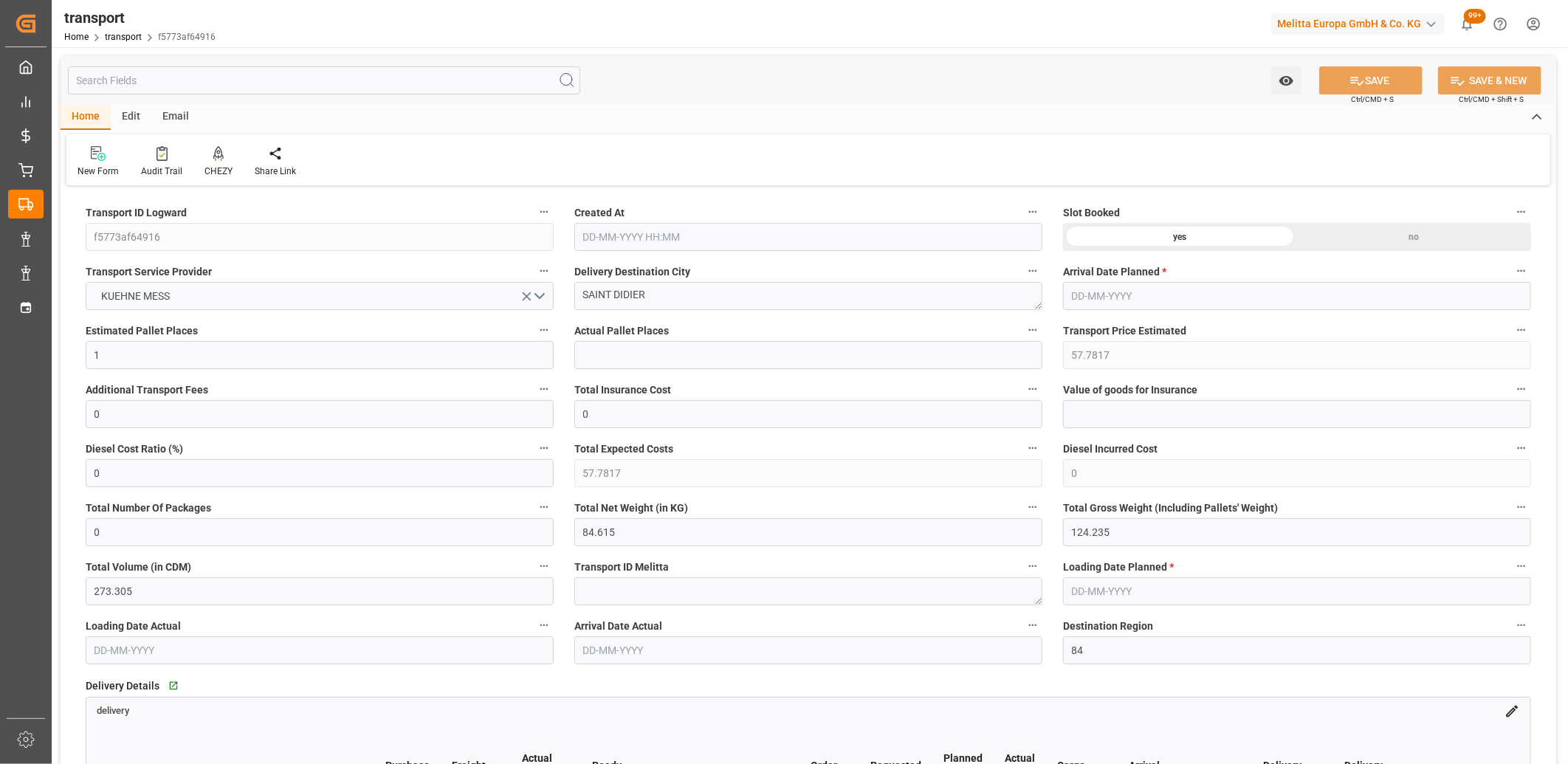
type input "[DATE] 11:42"
type input "22-09-2025"
type input "[DATE]"
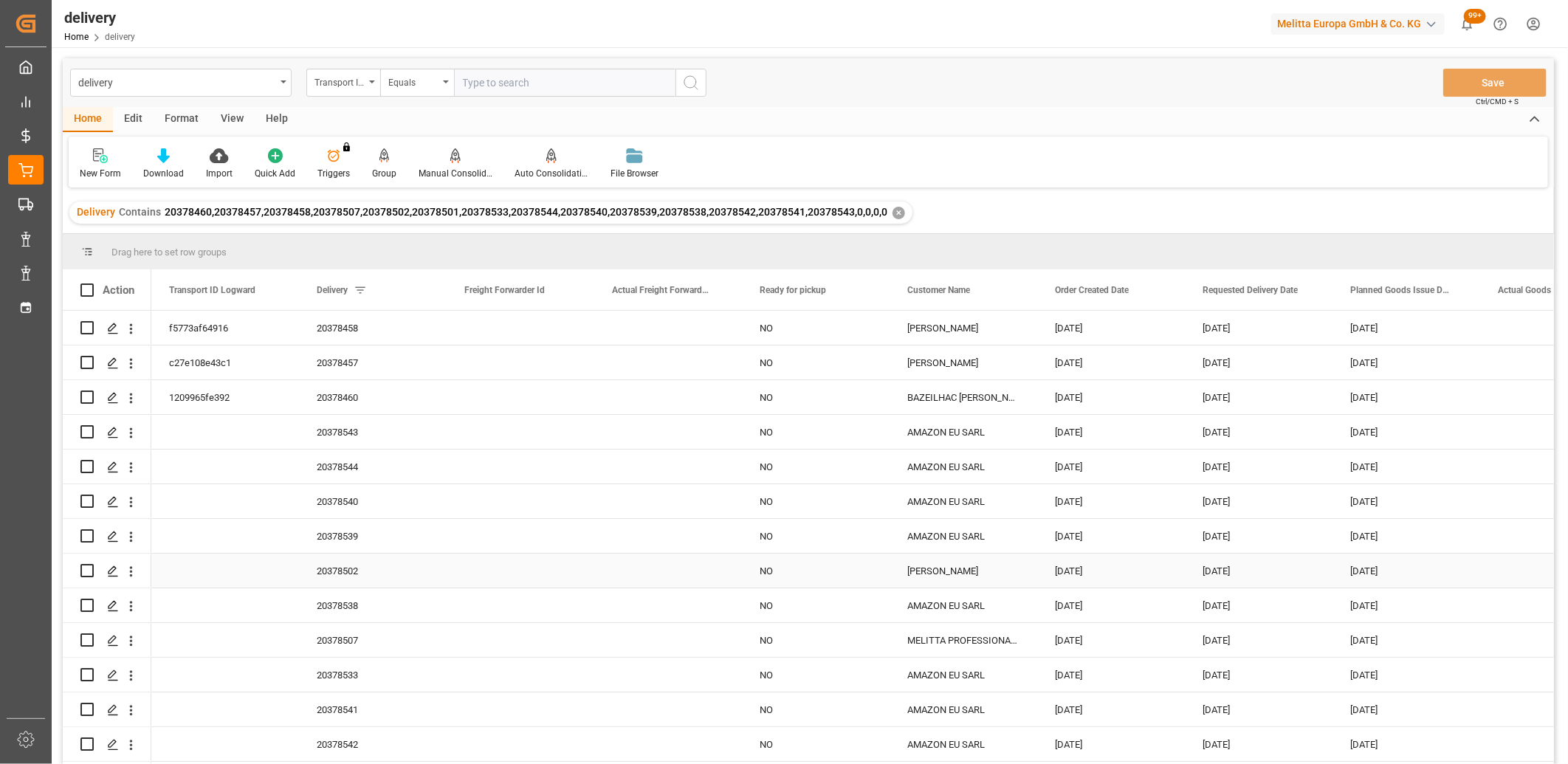
click at [86, 569] on input "Press Space to toggle row selection (unchecked)" at bounding box center [86, 570] width 13 height 13
checkbox input "true"
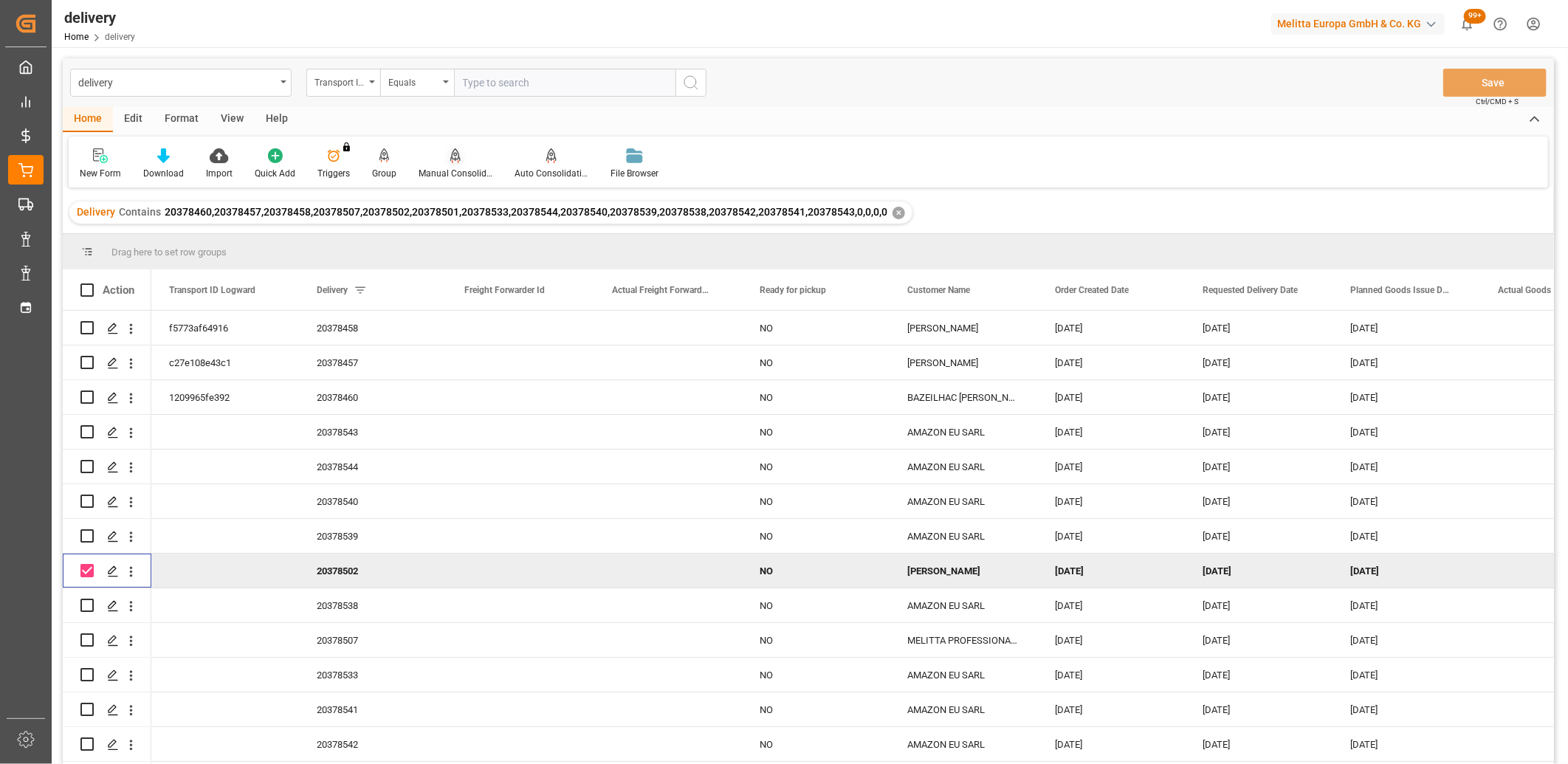
click at [452, 157] on icon at bounding box center [455, 154] width 10 height 13
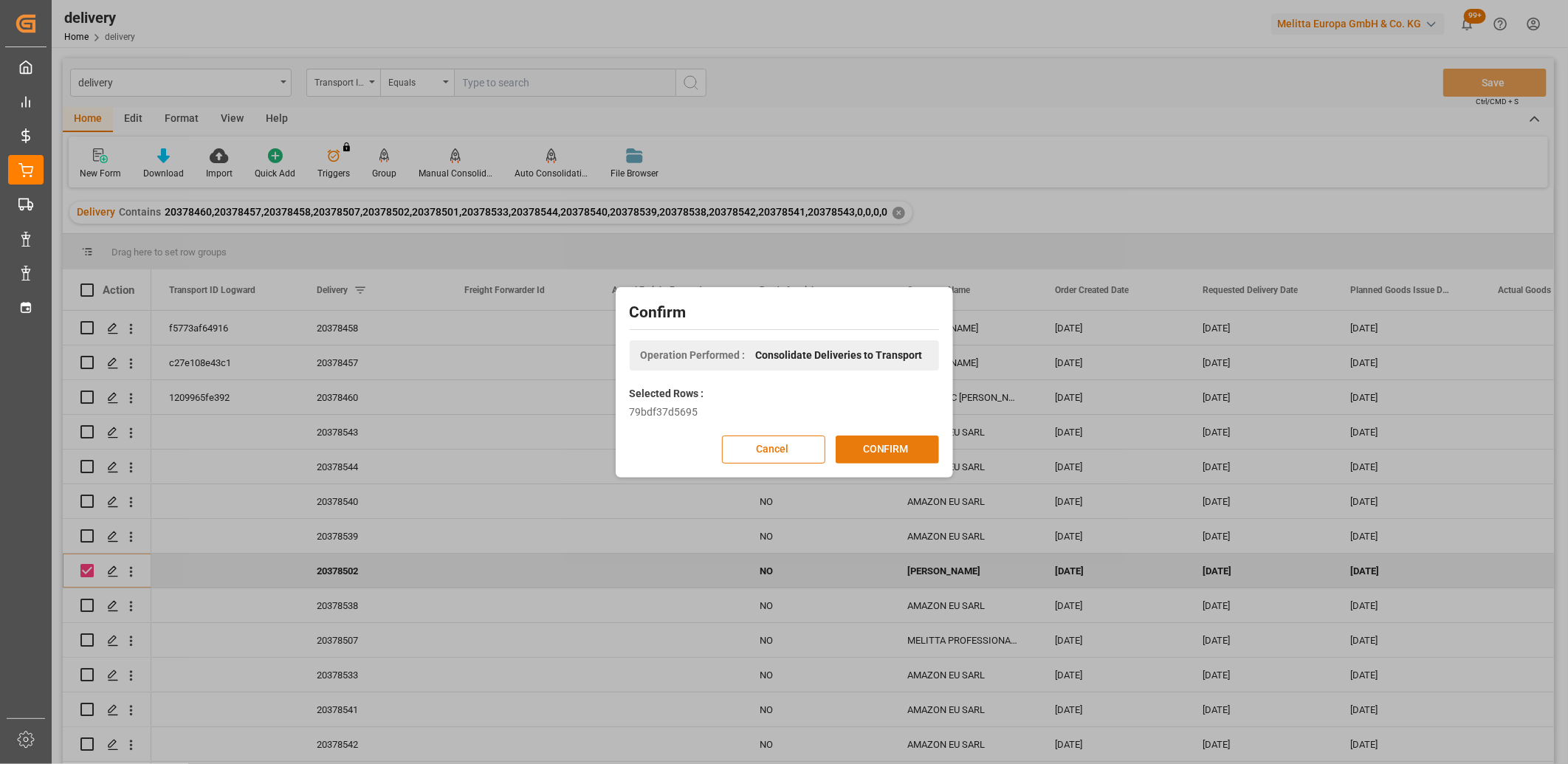
click at [874, 448] on button "CONFIRM" at bounding box center [887, 449] width 103 height 28
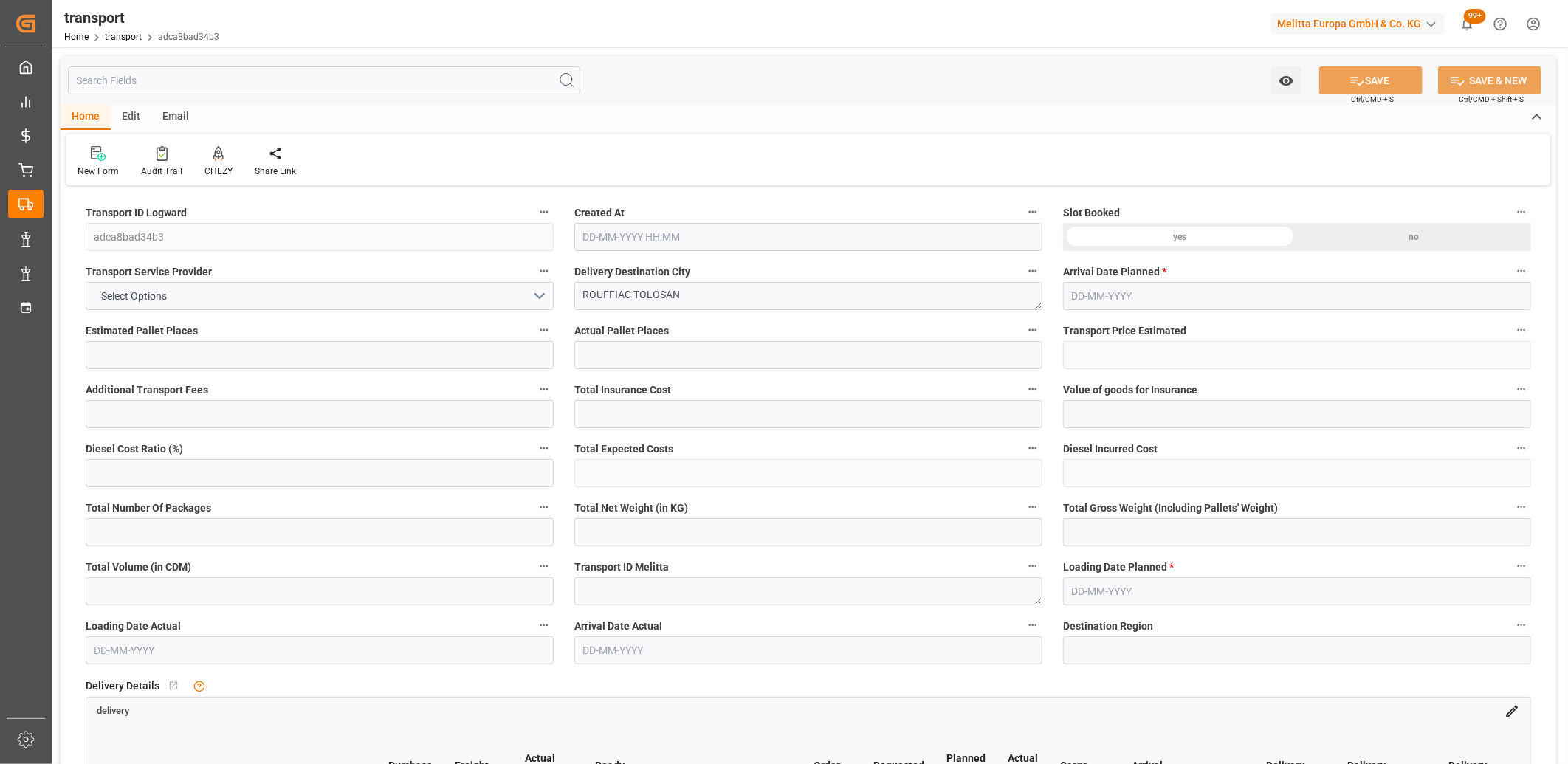
type input "1"
type input "57.12"
type input "0"
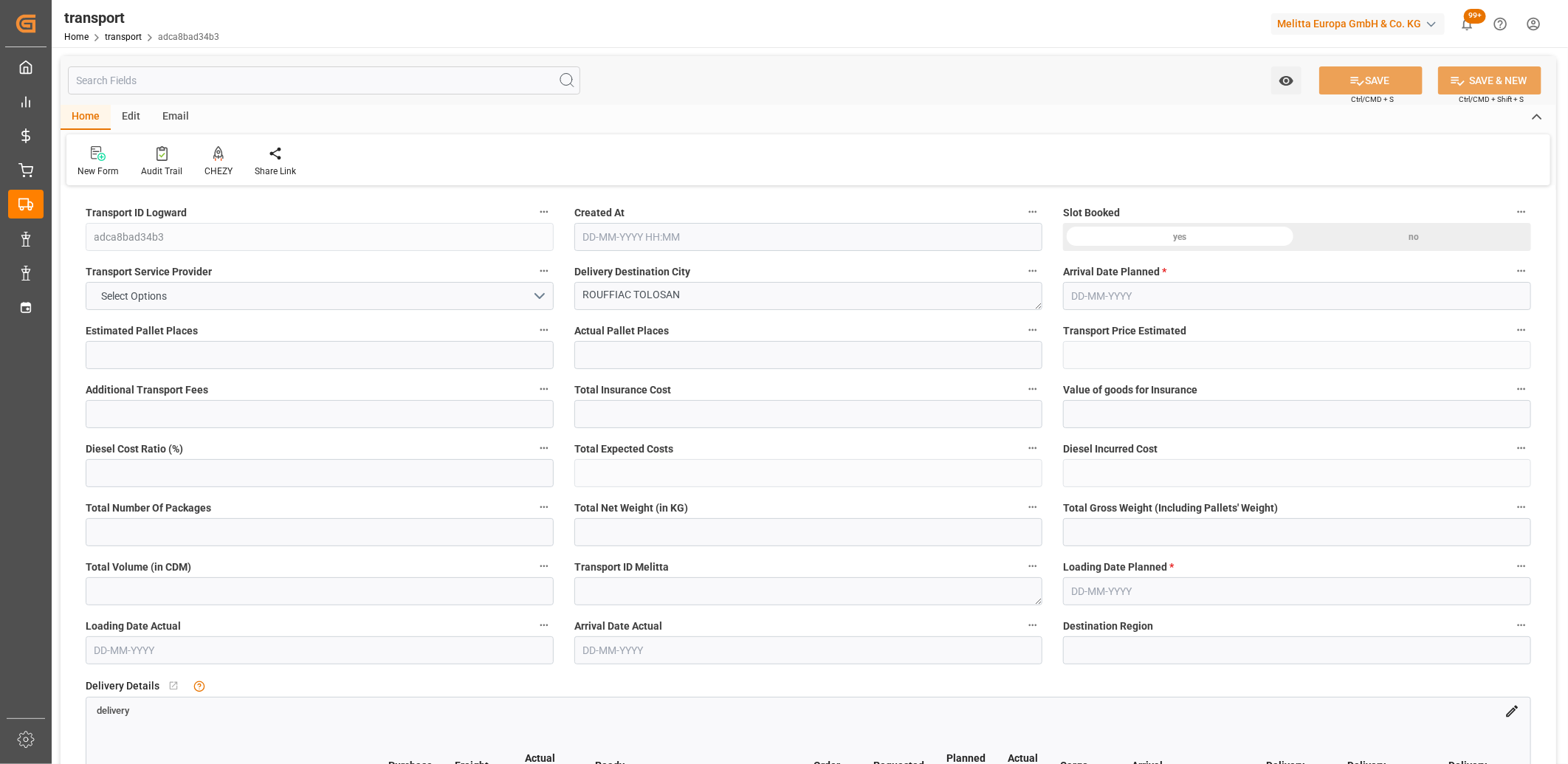
type input "57.12"
type input "0"
type input "11.76"
type input "37.512"
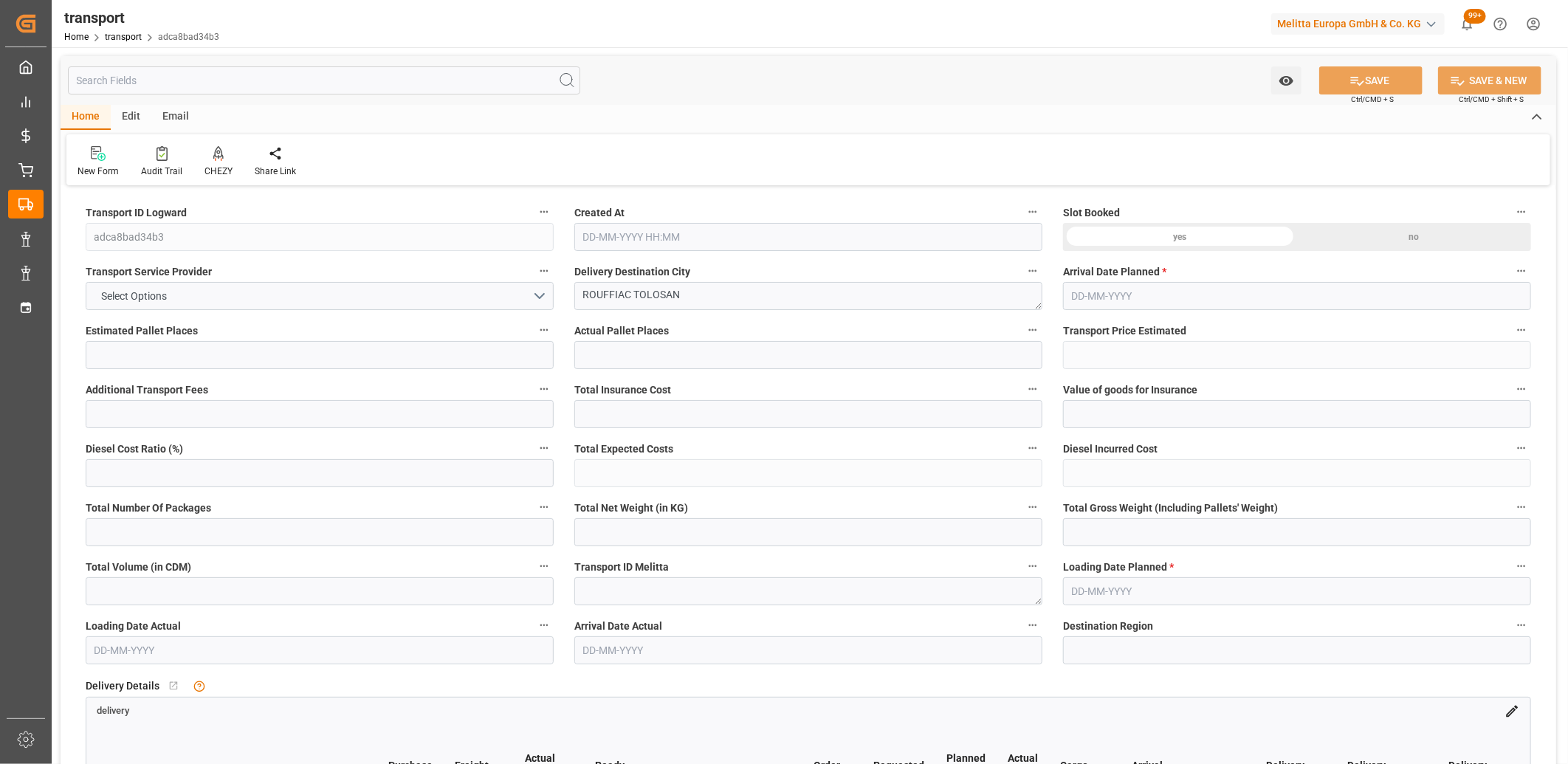
type input "49.4"
type input "31"
type input "0"
type input "4"
type input "1"
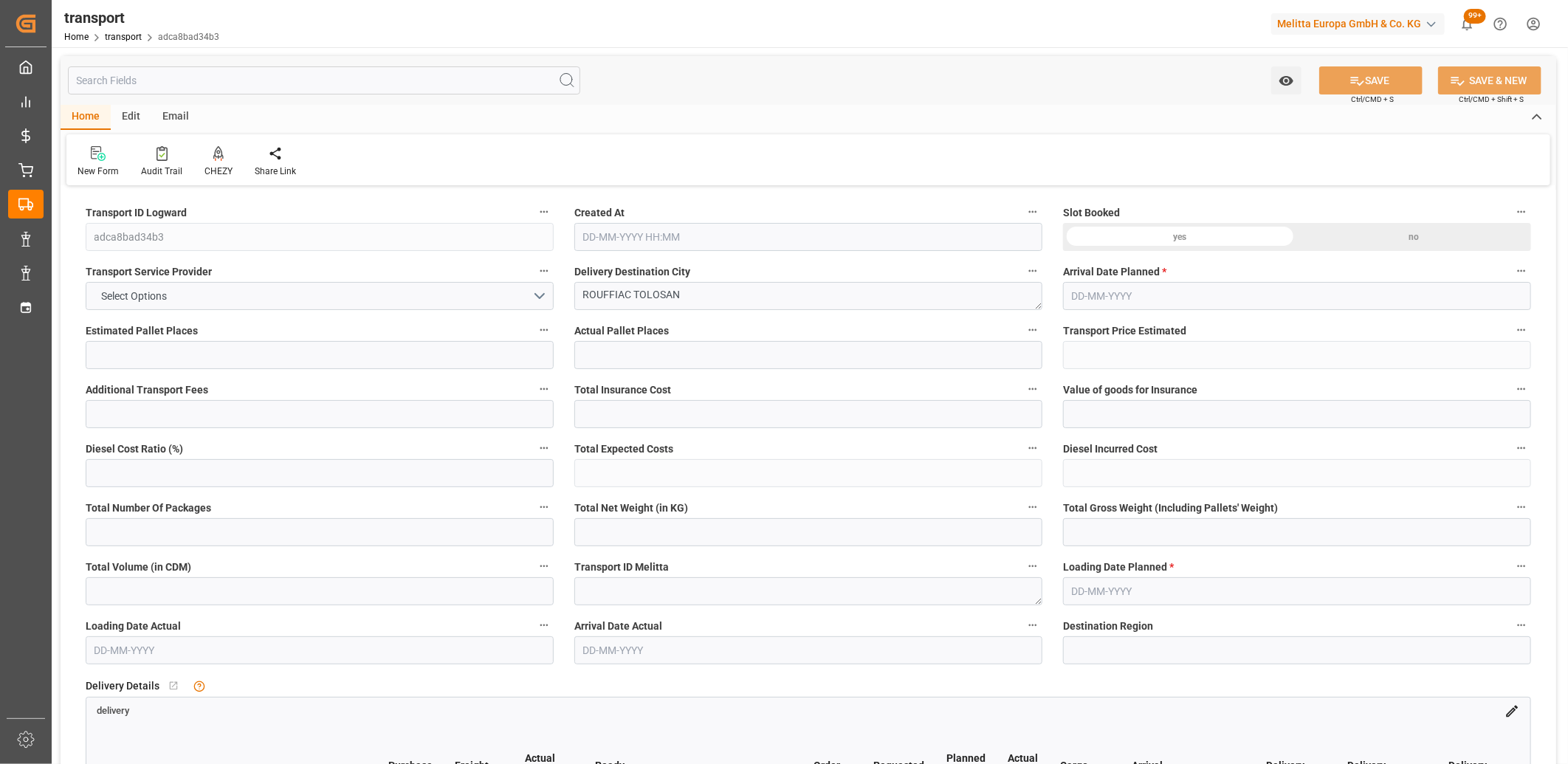
type input "101"
type input "14.512"
type input "0"
type input "4710.8598"
type input "0"
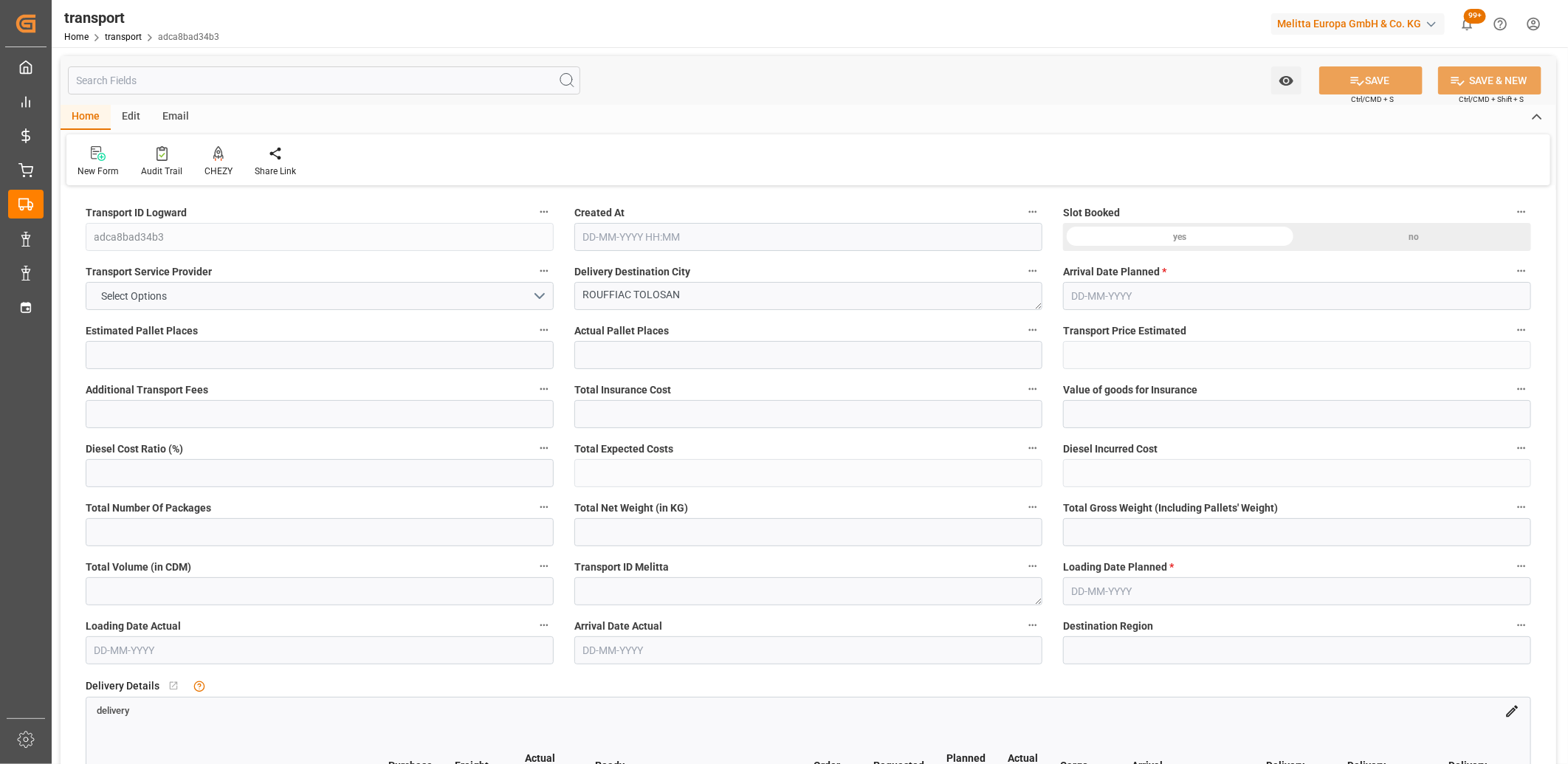
type input "0"
type input "21"
type input "35"
type input "17-09-2025 11:42"
type input "23-09-2025"
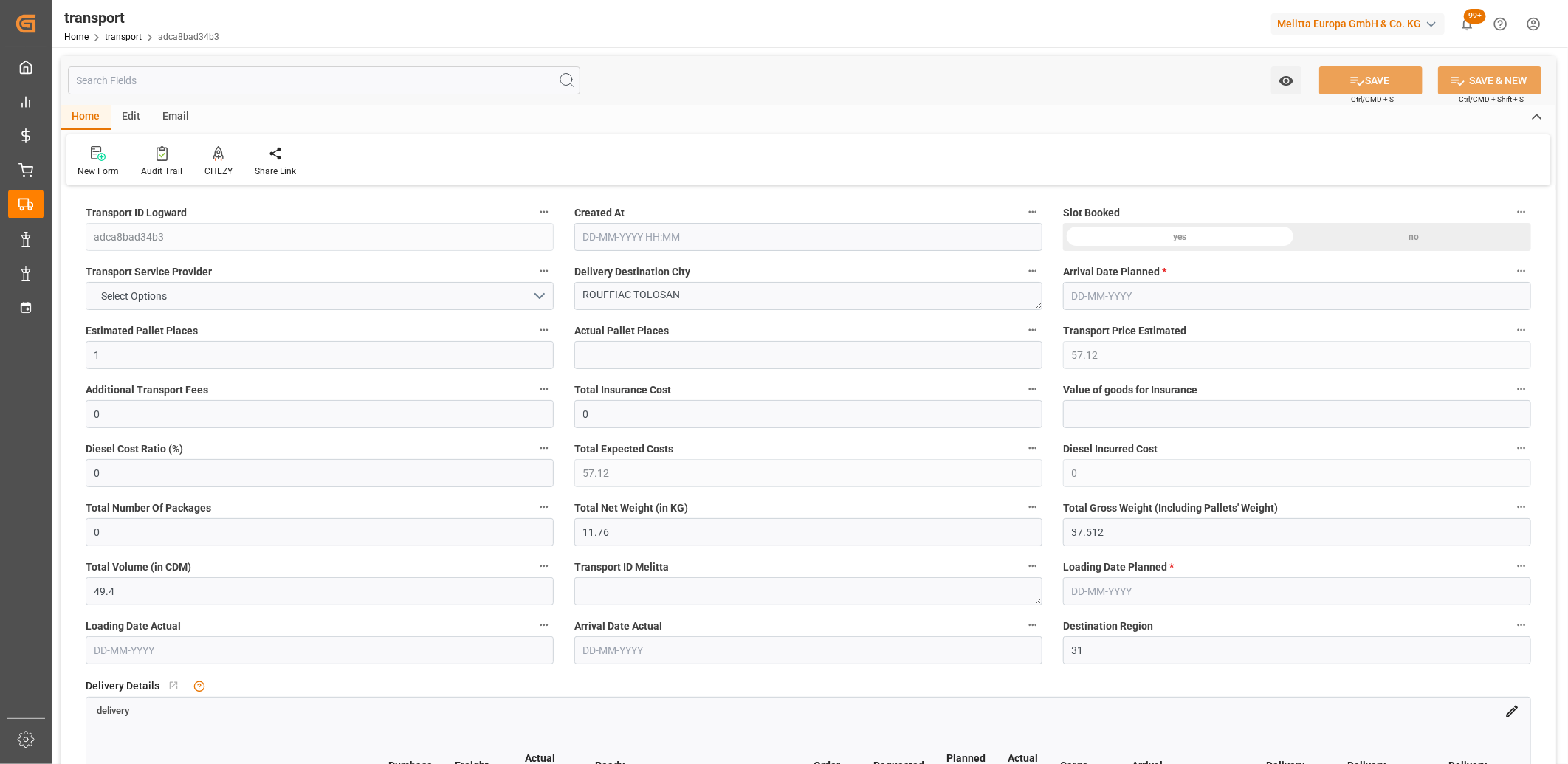
type input "[DATE]"
click at [213, 156] on icon at bounding box center [218, 152] width 10 height 13
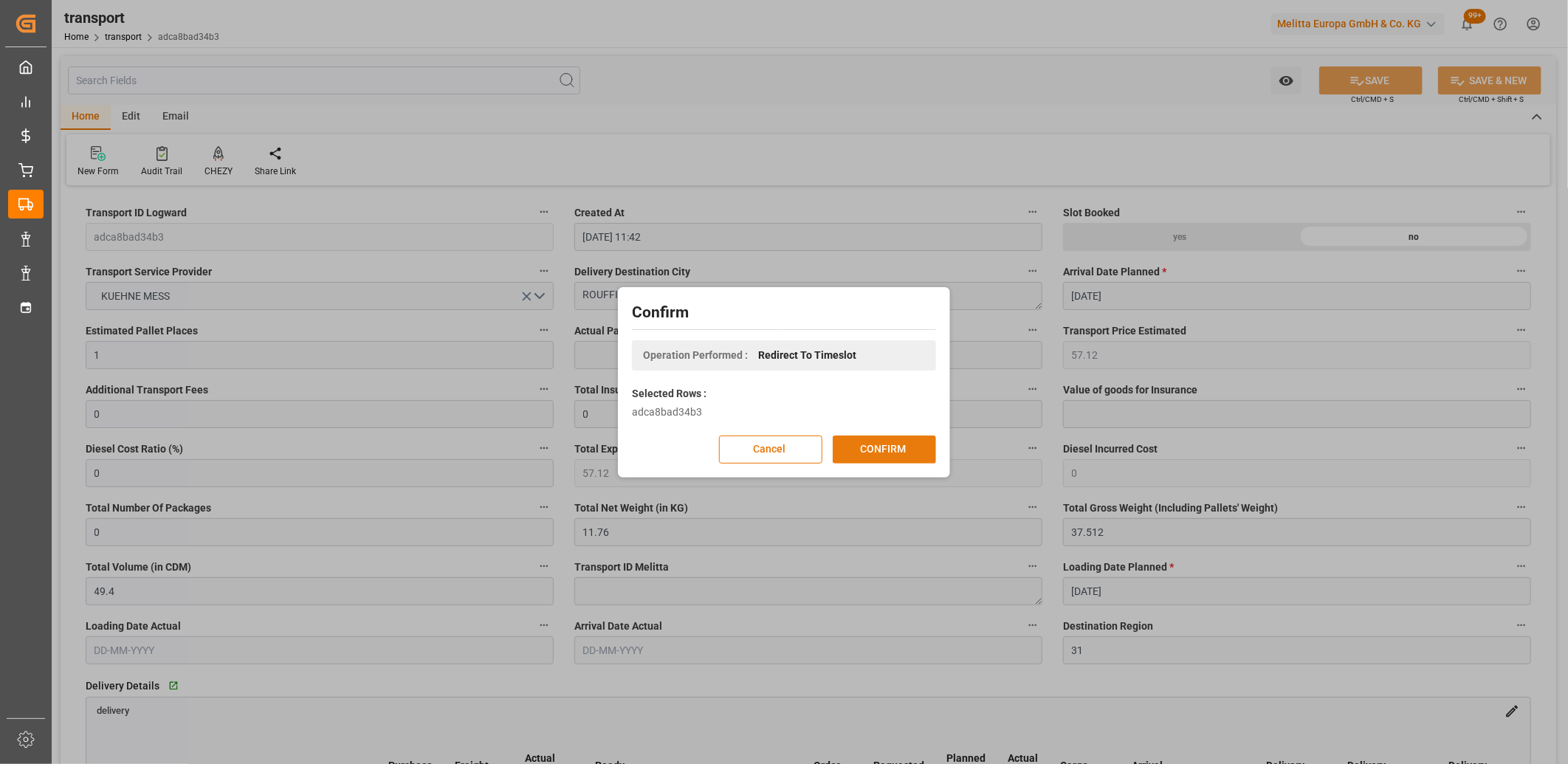
click at [858, 446] on button "CONFIRM" at bounding box center [884, 449] width 103 height 28
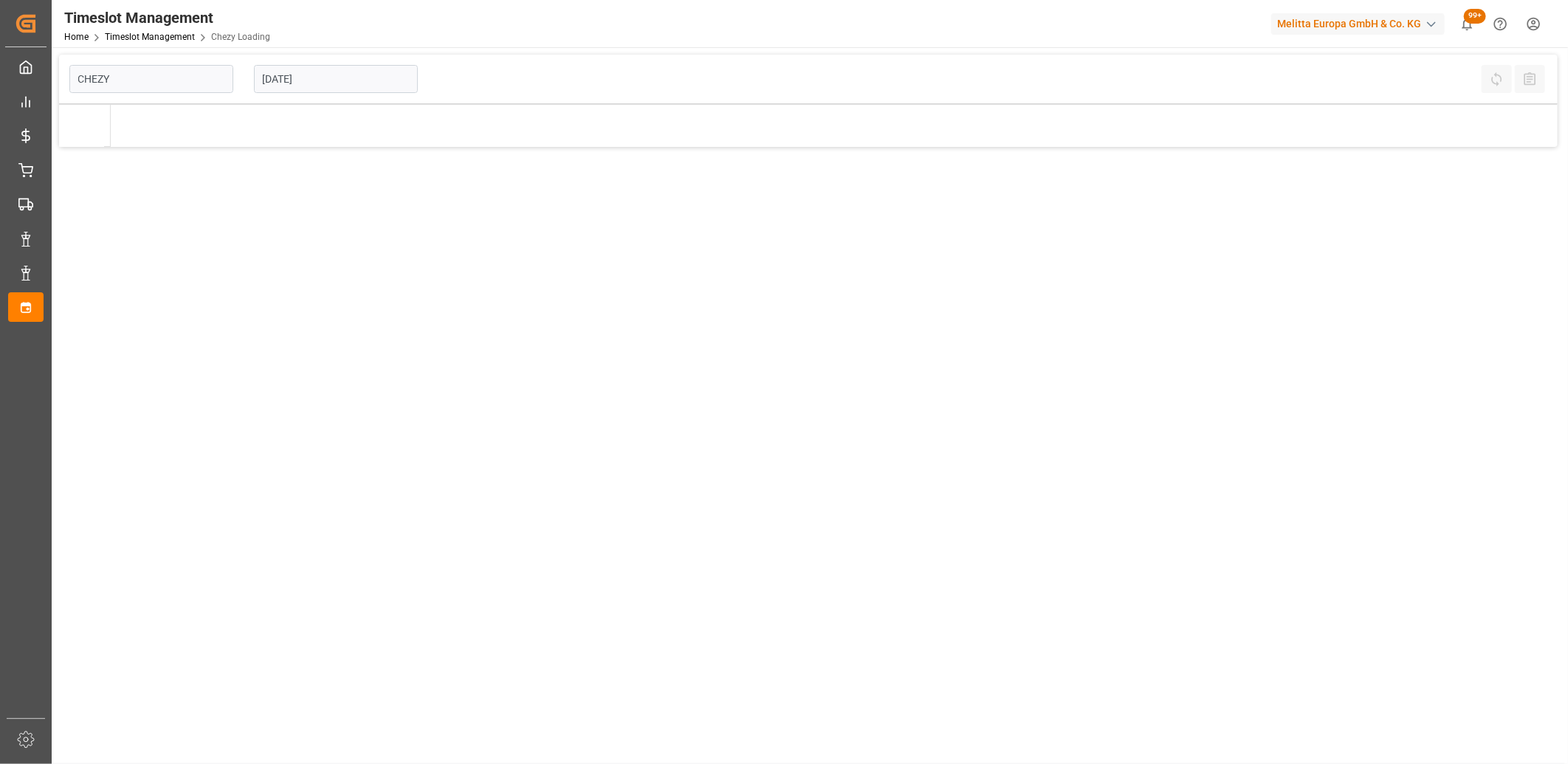
type input "Chezy Loading"
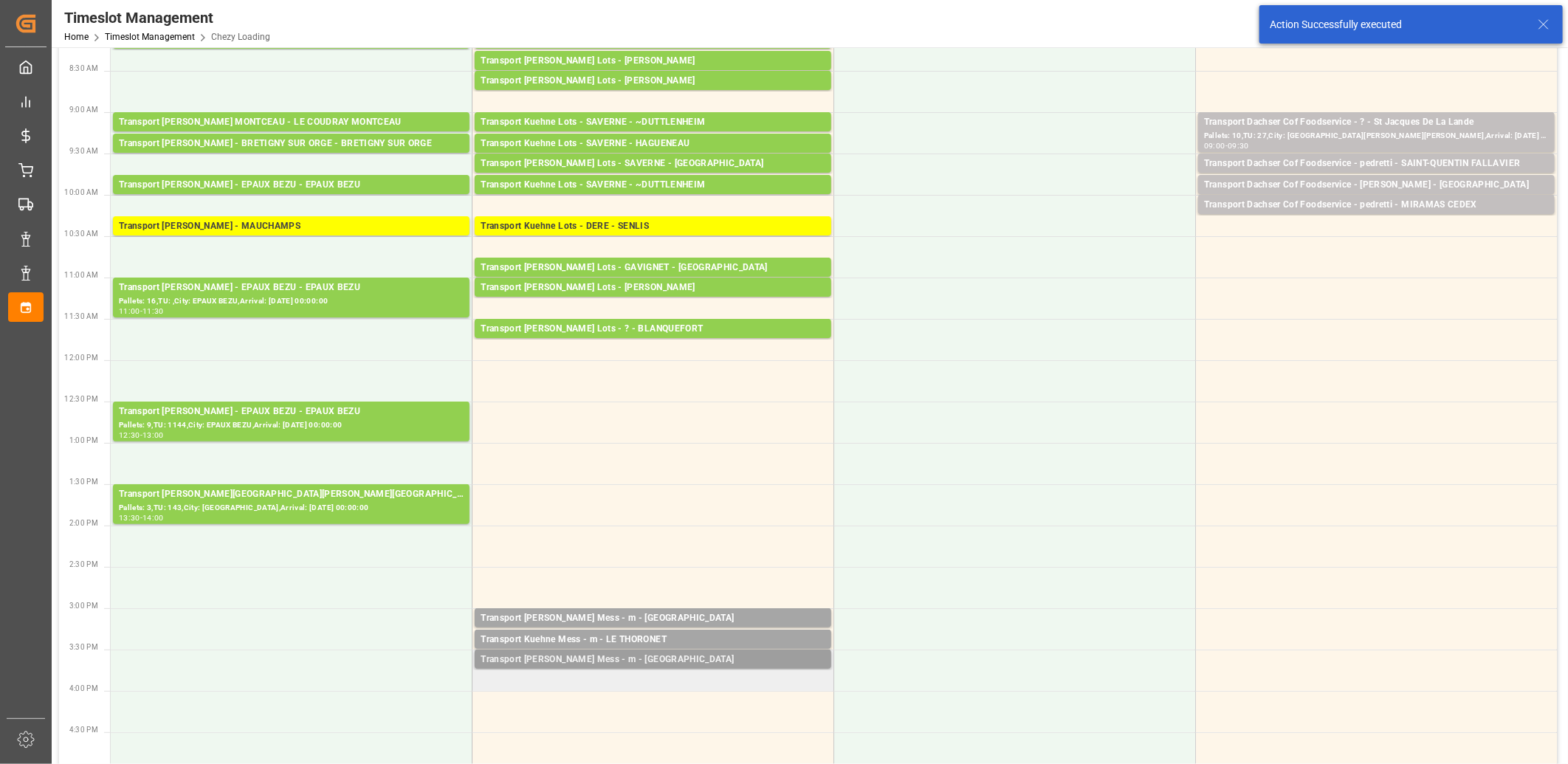
scroll to position [164, 0]
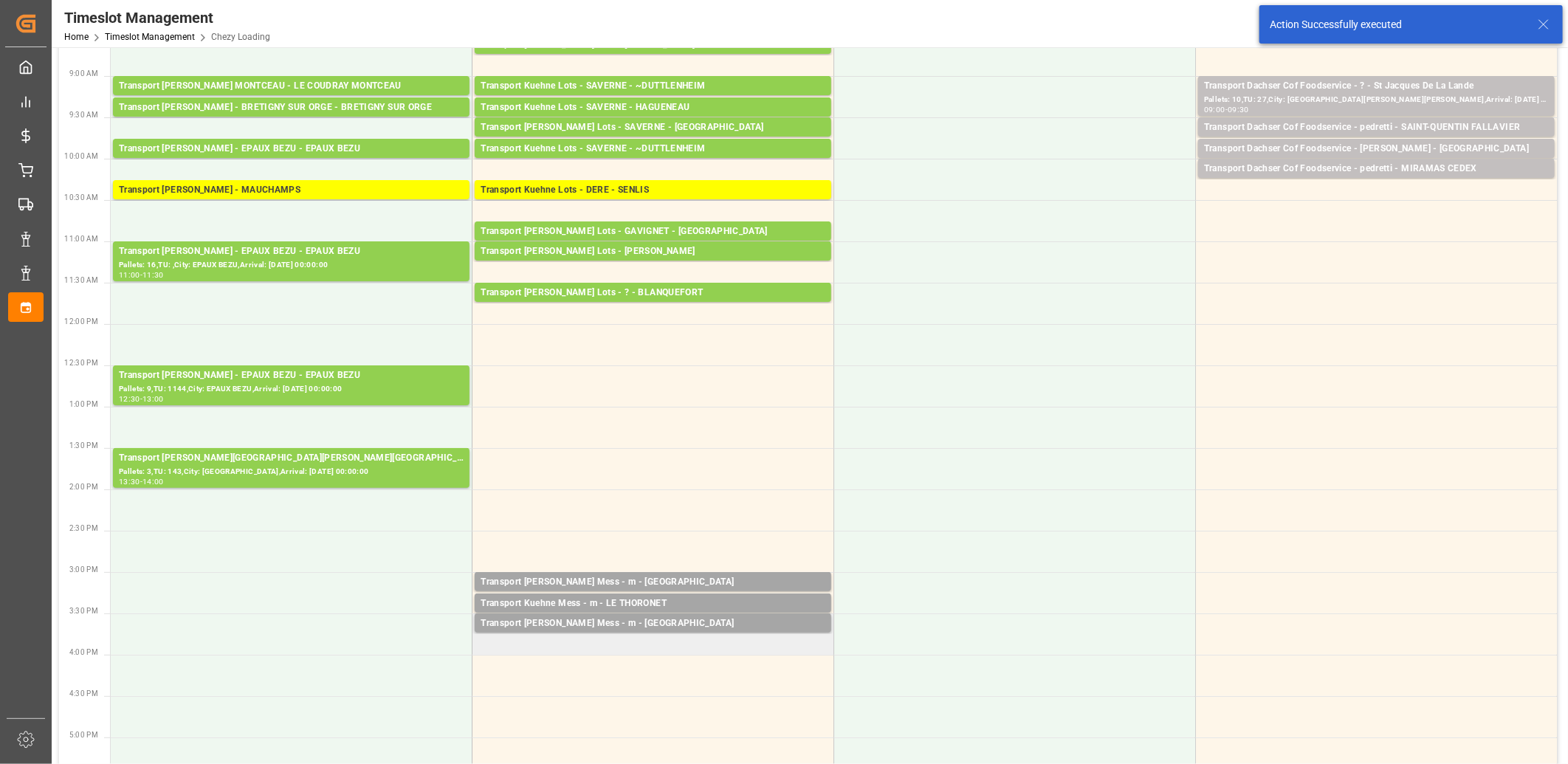
click at [624, 647] on td "Transport [PERSON_NAME] Mess - m - SAINT DIDIER Pallets: ,TU: 21,City: [GEOGRAP…" at bounding box center [653, 633] width 362 height 41
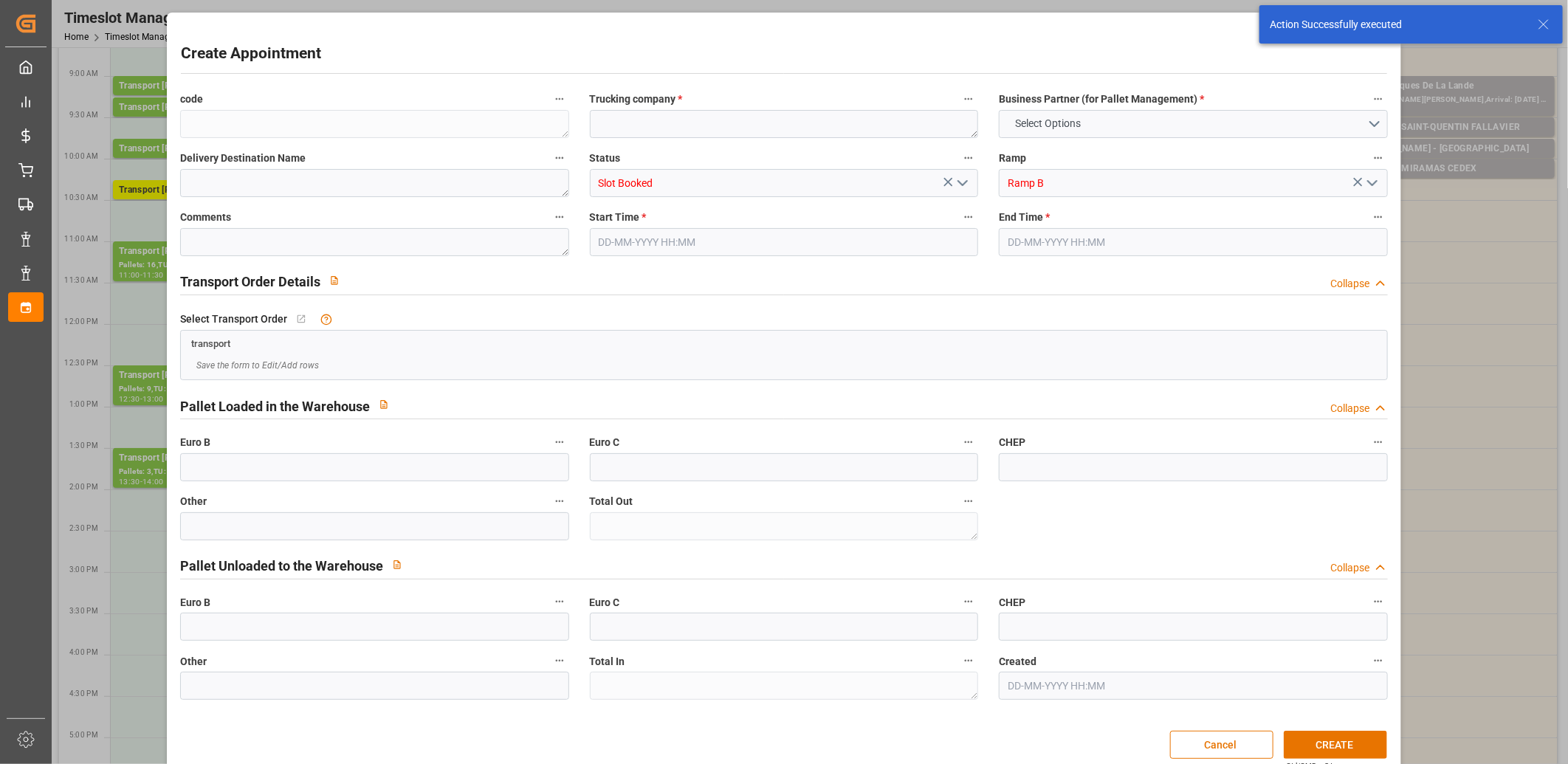
type input "0"
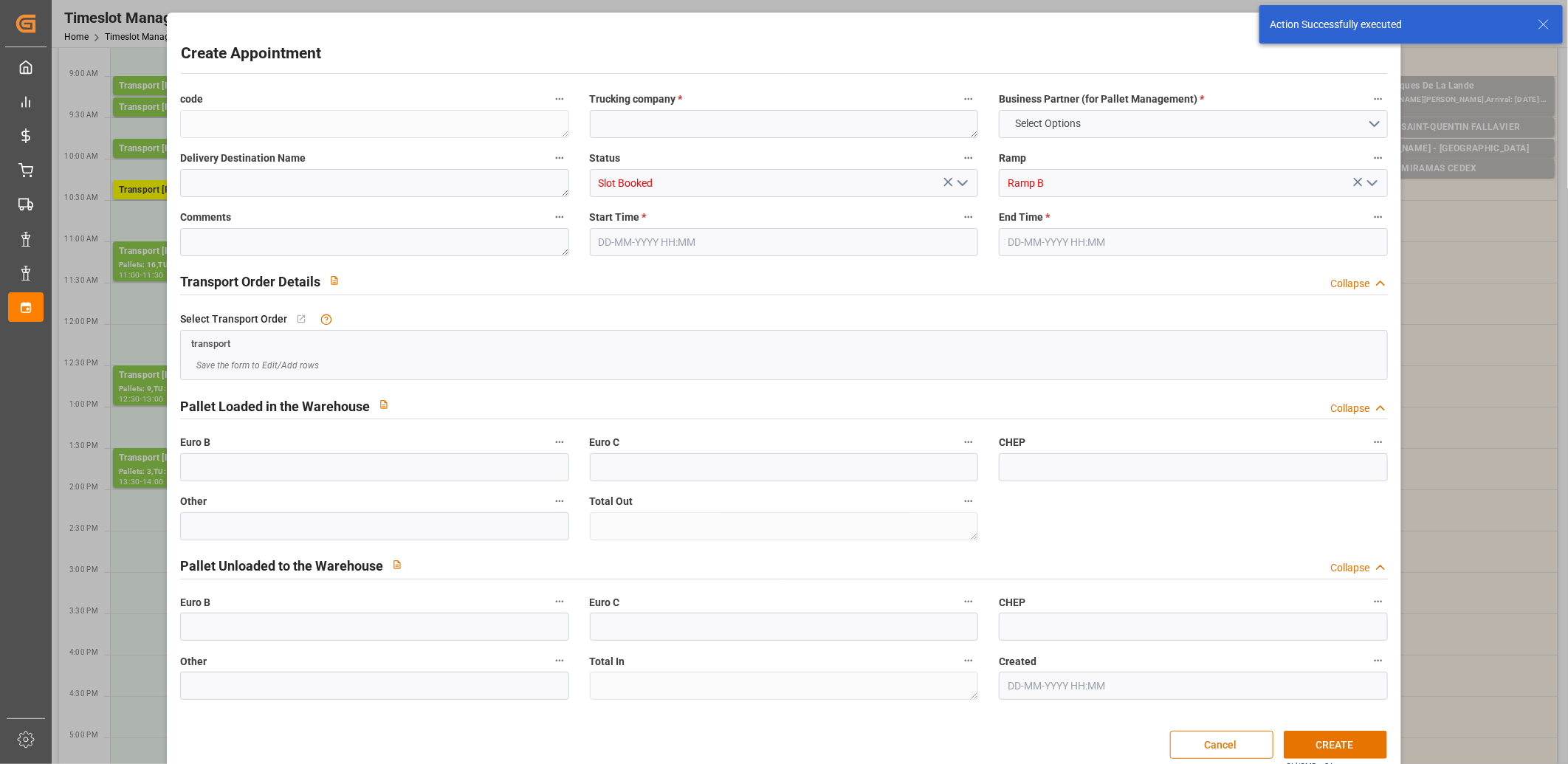
type input "0"
type input "18-09-2025 15:45"
type input "18-09-2025 16:00"
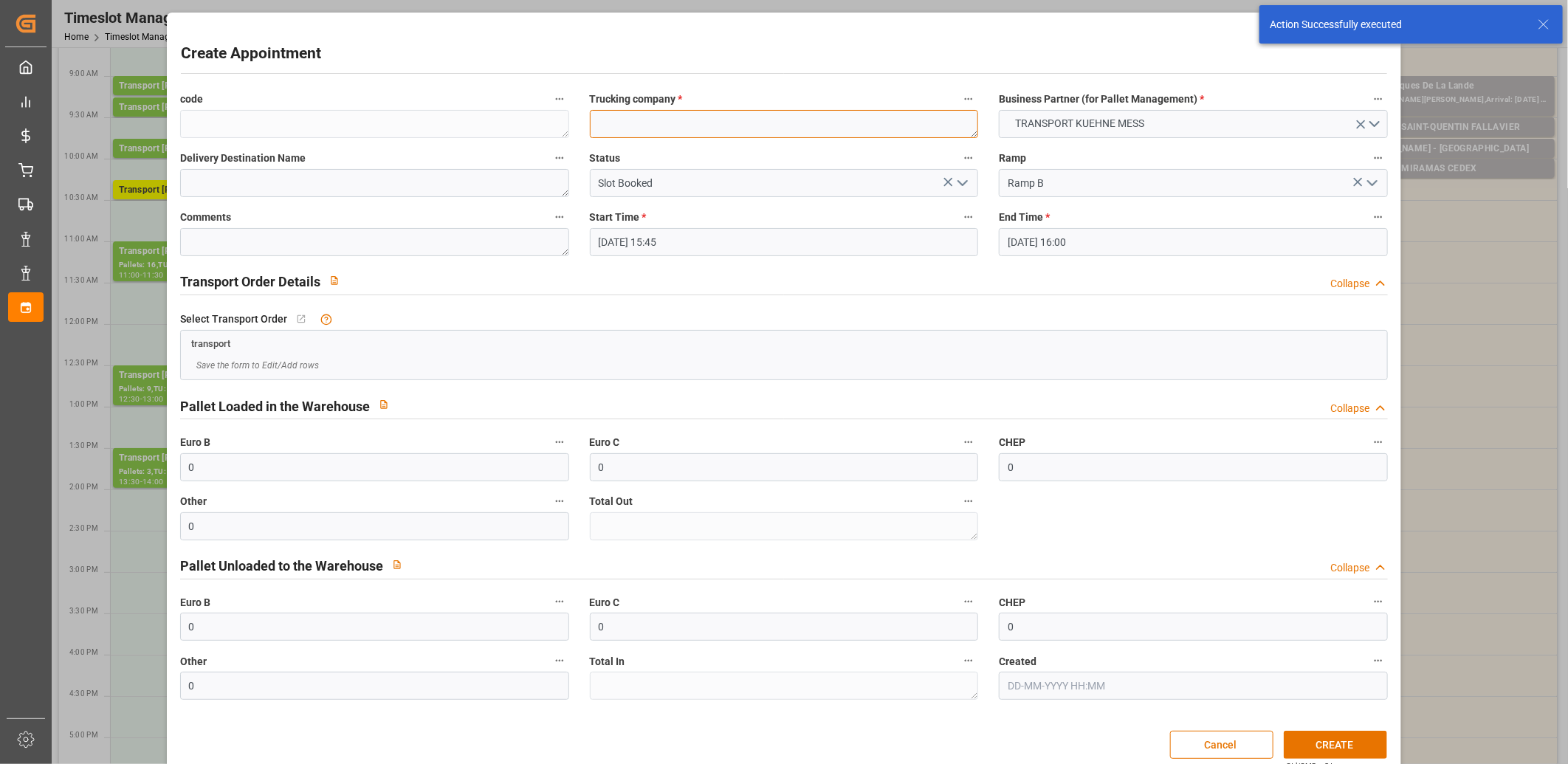
click at [653, 128] on textarea at bounding box center [784, 124] width 389 height 28
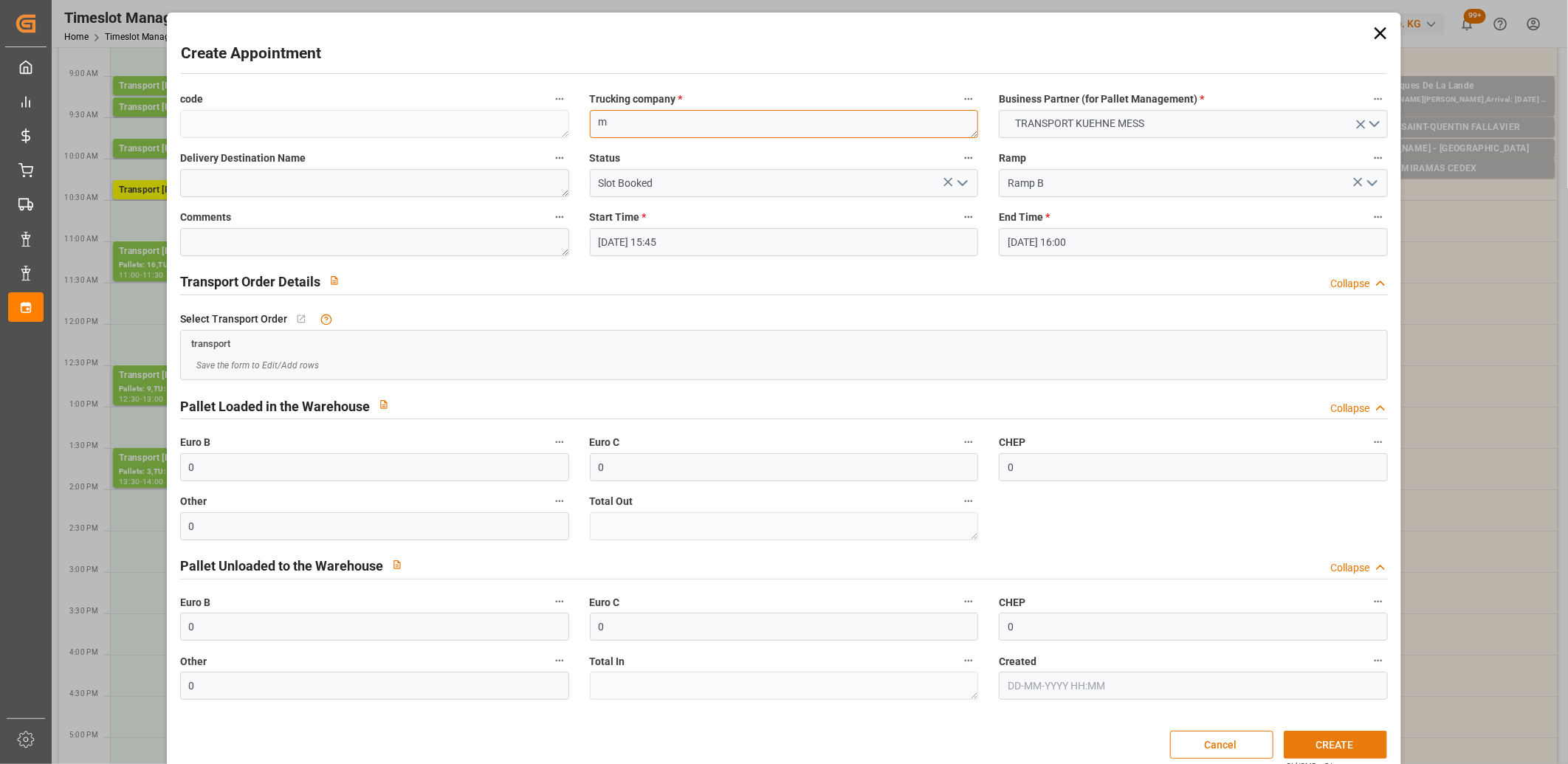
type textarea "m"
click at [1343, 747] on button "CREATE" at bounding box center [1335, 745] width 103 height 28
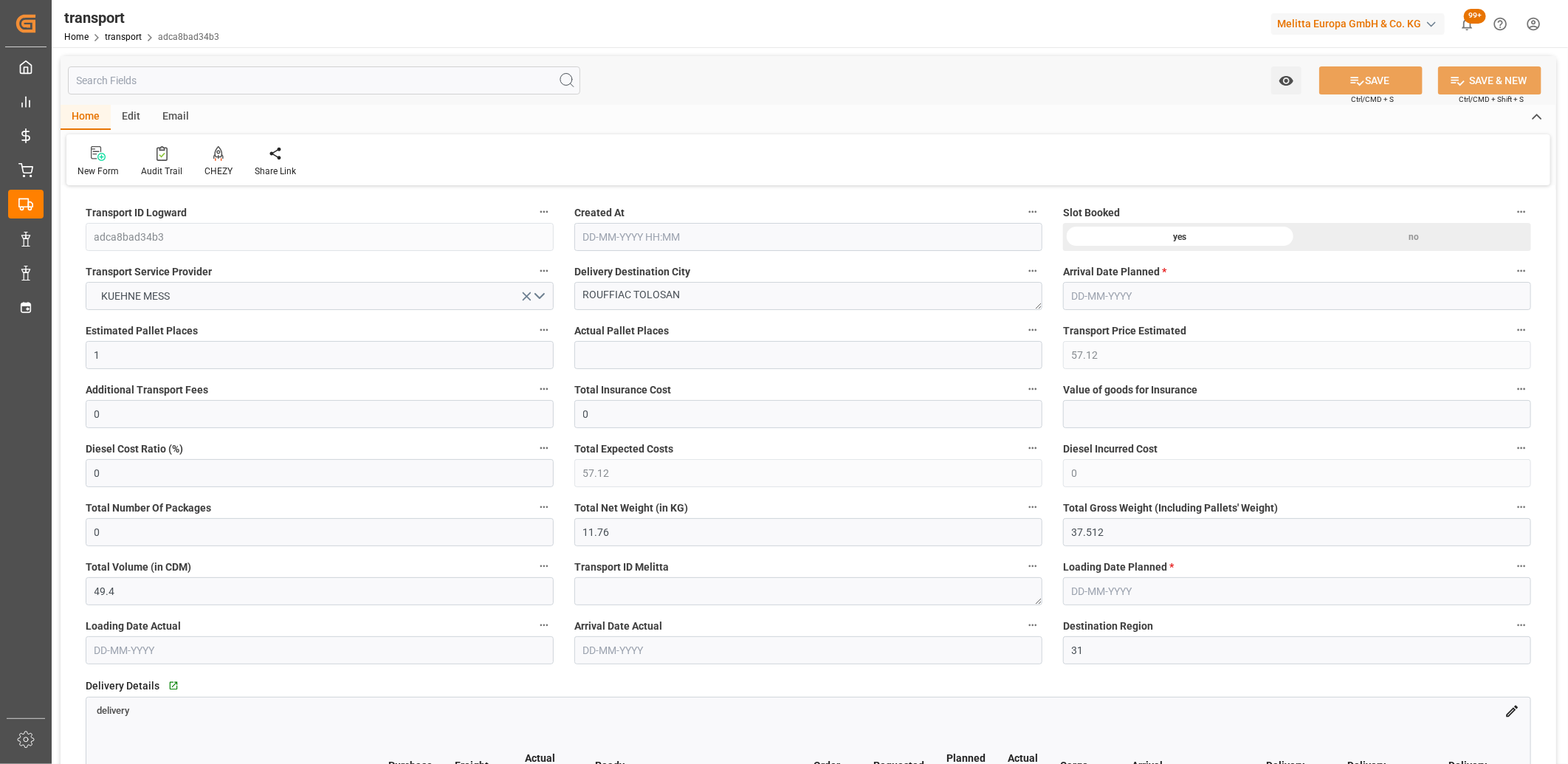
type input "17-09-2025 11:42"
type input "23-09-2025"
type input "18-09-2025"
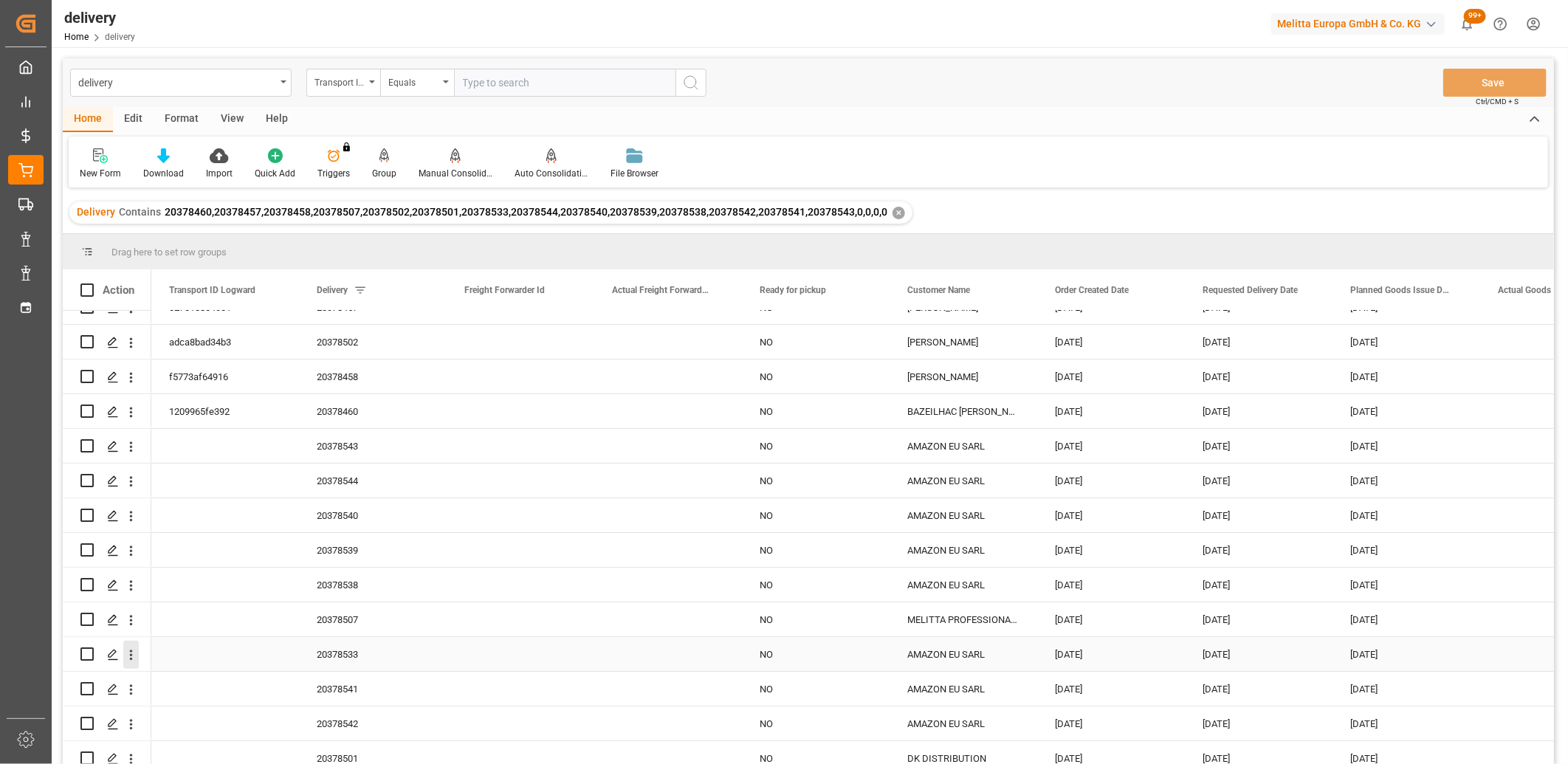
scroll to position [32, 0]
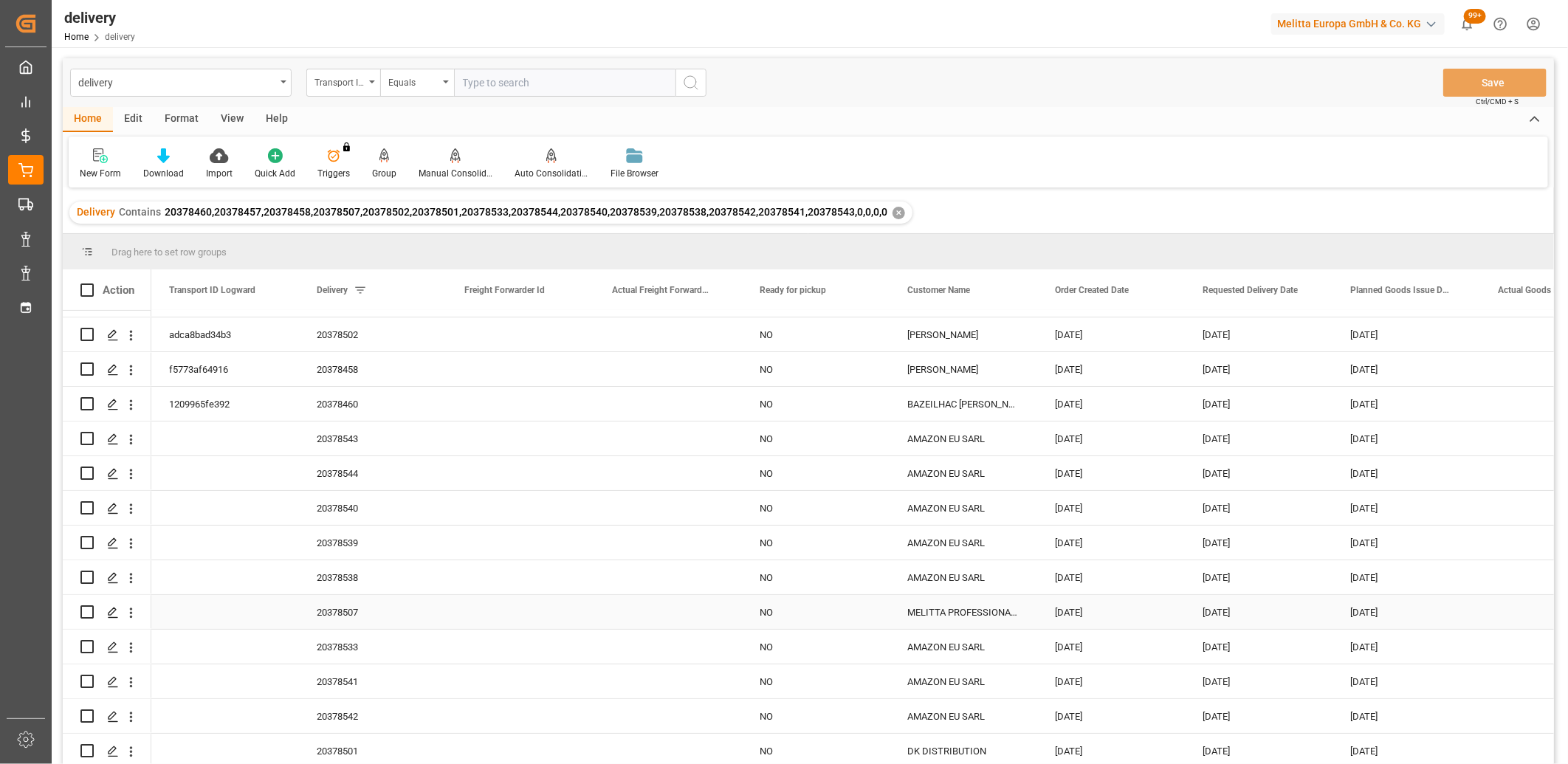
click at [89, 605] on input "Press Space to toggle row selection (unchecked)" at bounding box center [86, 611] width 13 height 13
checkbox input "true"
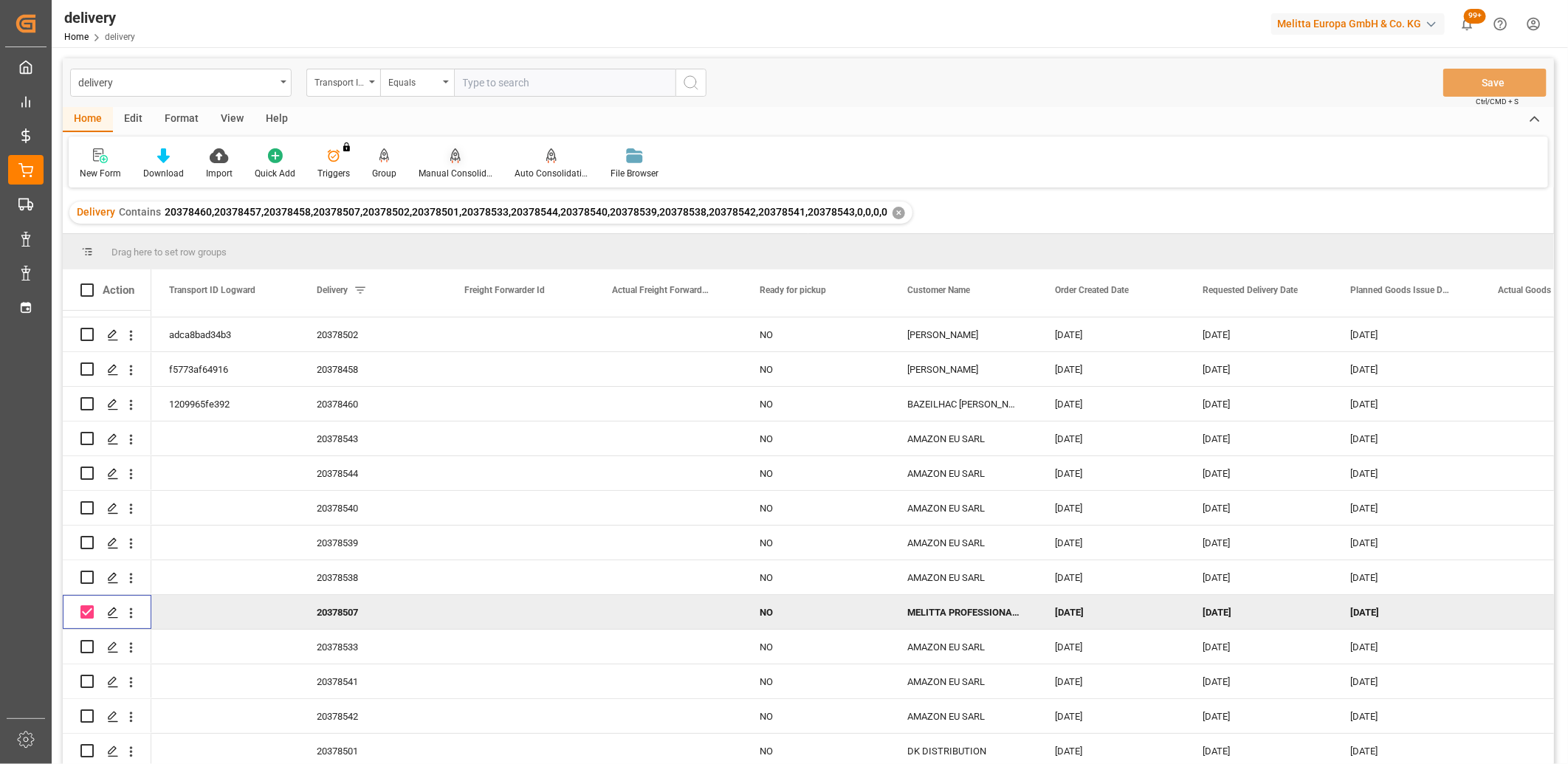
click at [451, 162] on icon at bounding box center [455, 155] width 10 height 15
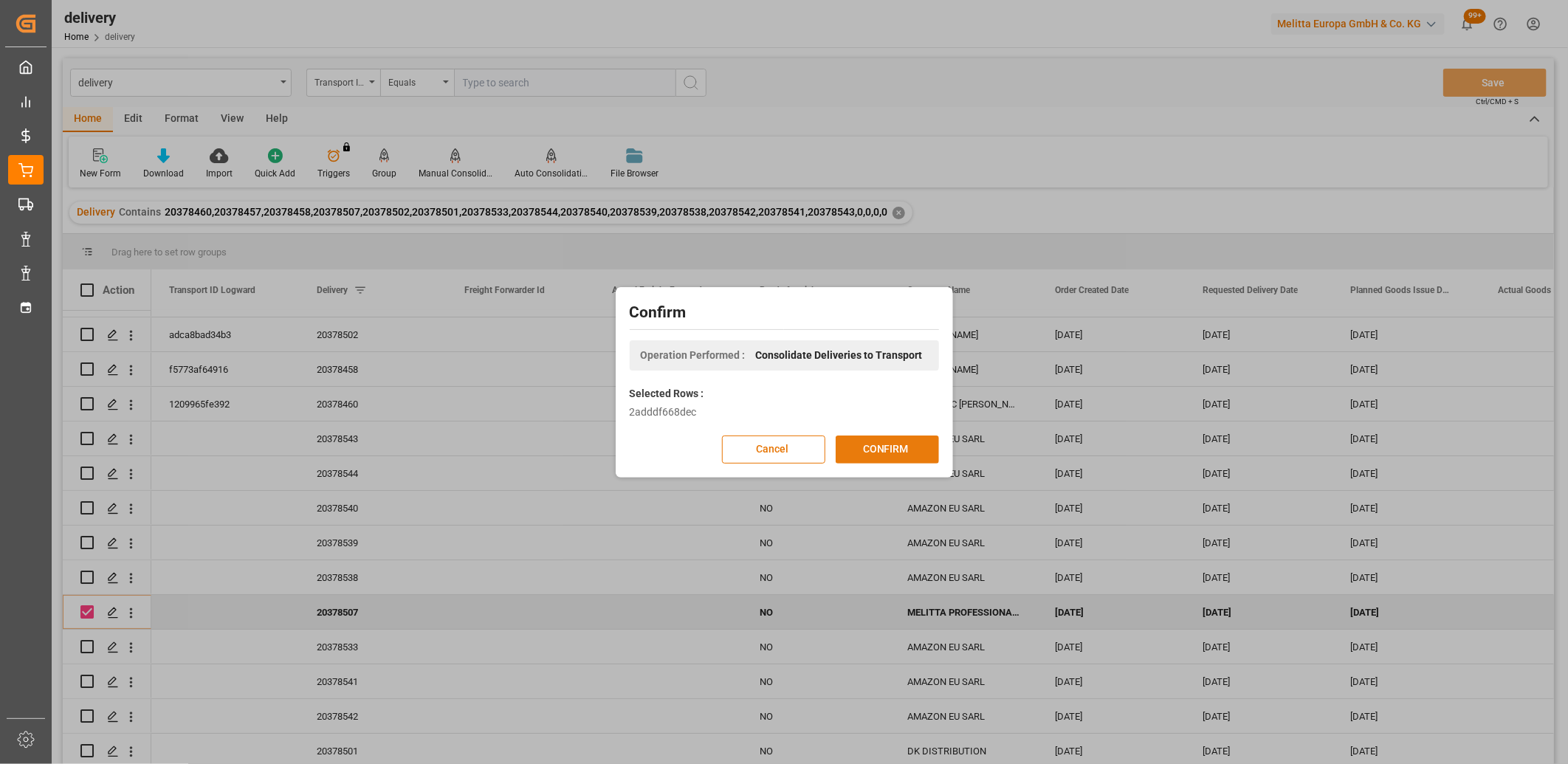
click at [857, 440] on button "CONFIRM" at bounding box center [887, 449] width 103 height 28
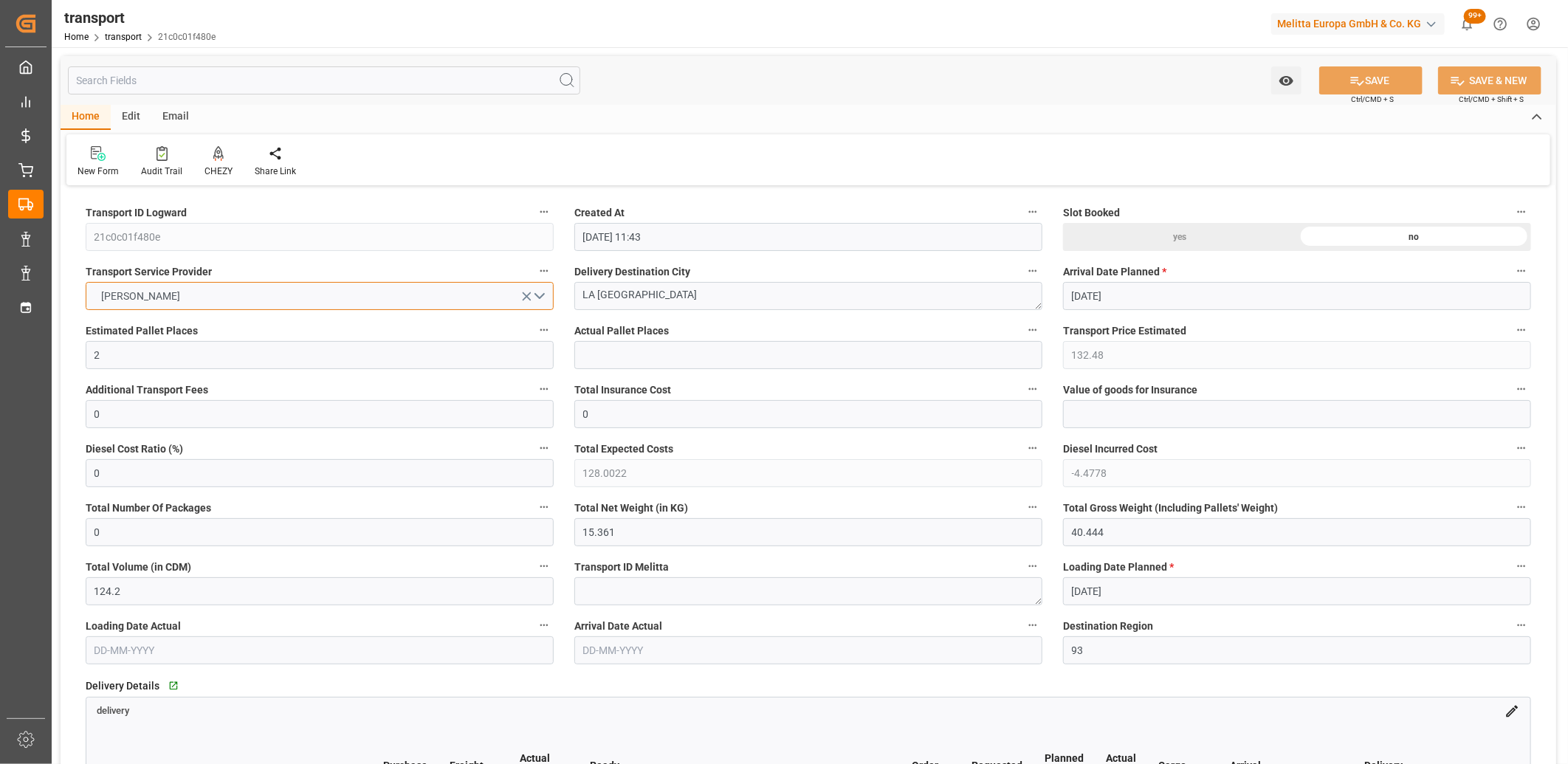
click at [179, 290] on button "[PERSON_NAME]" at bounding box center [320, 296] width 468 height 28
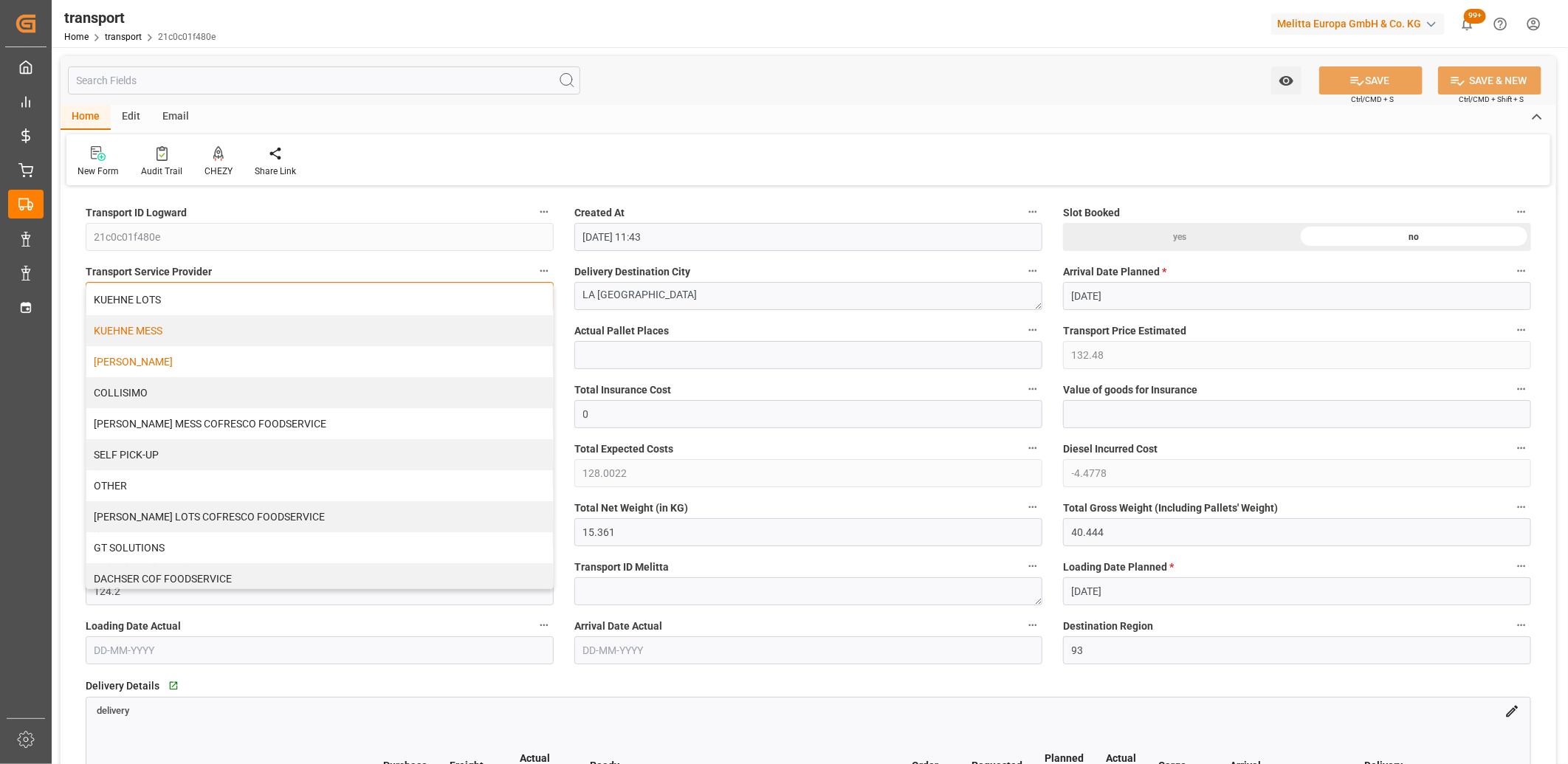
click at [177, 317] on div "KUEHNE MESS" at bounding box center [319, 330] width 466 height 31
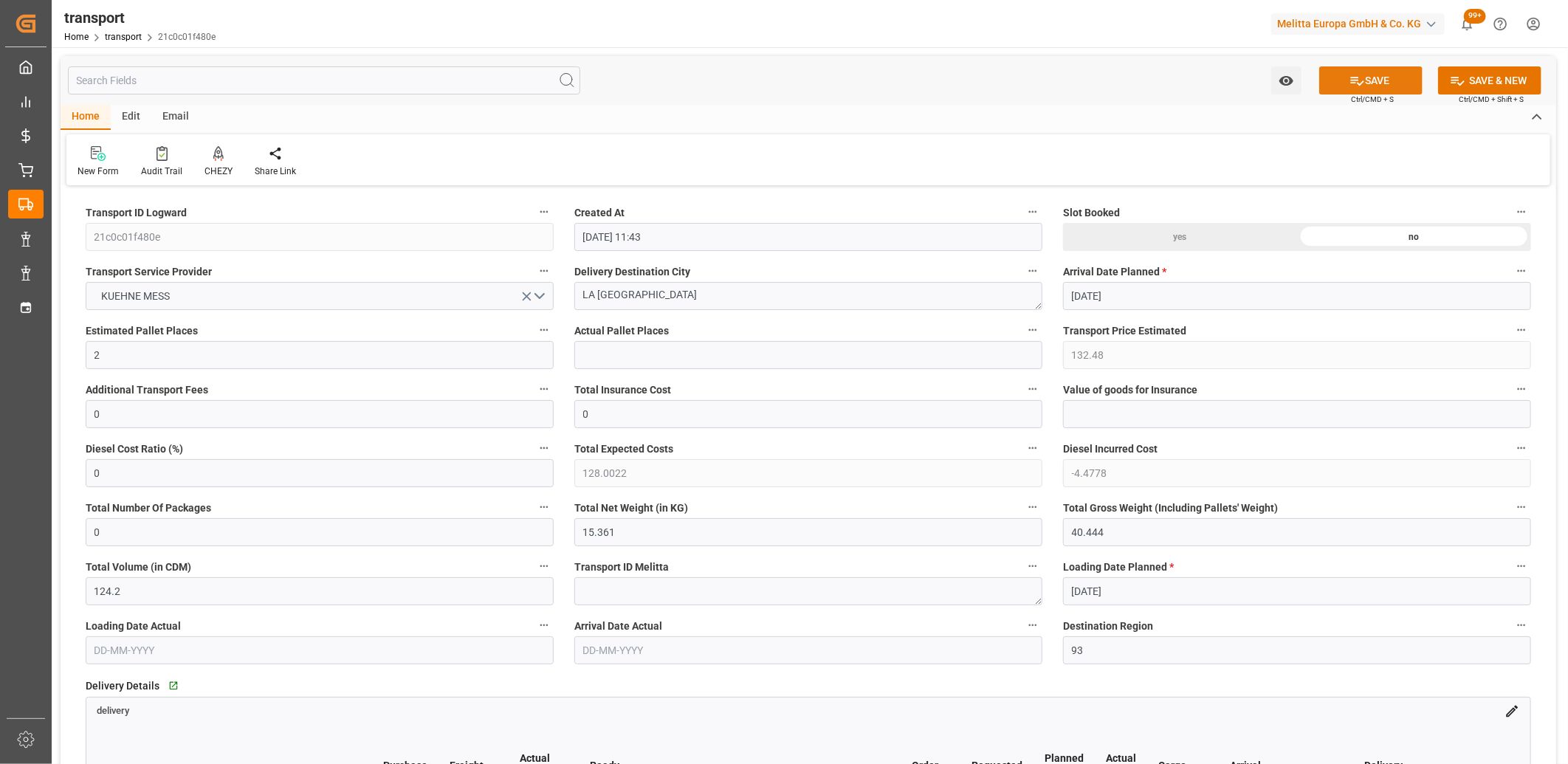
click at [1366, 75] on button "SAVE" at bounding box center [1370, 80] width 103 height 28
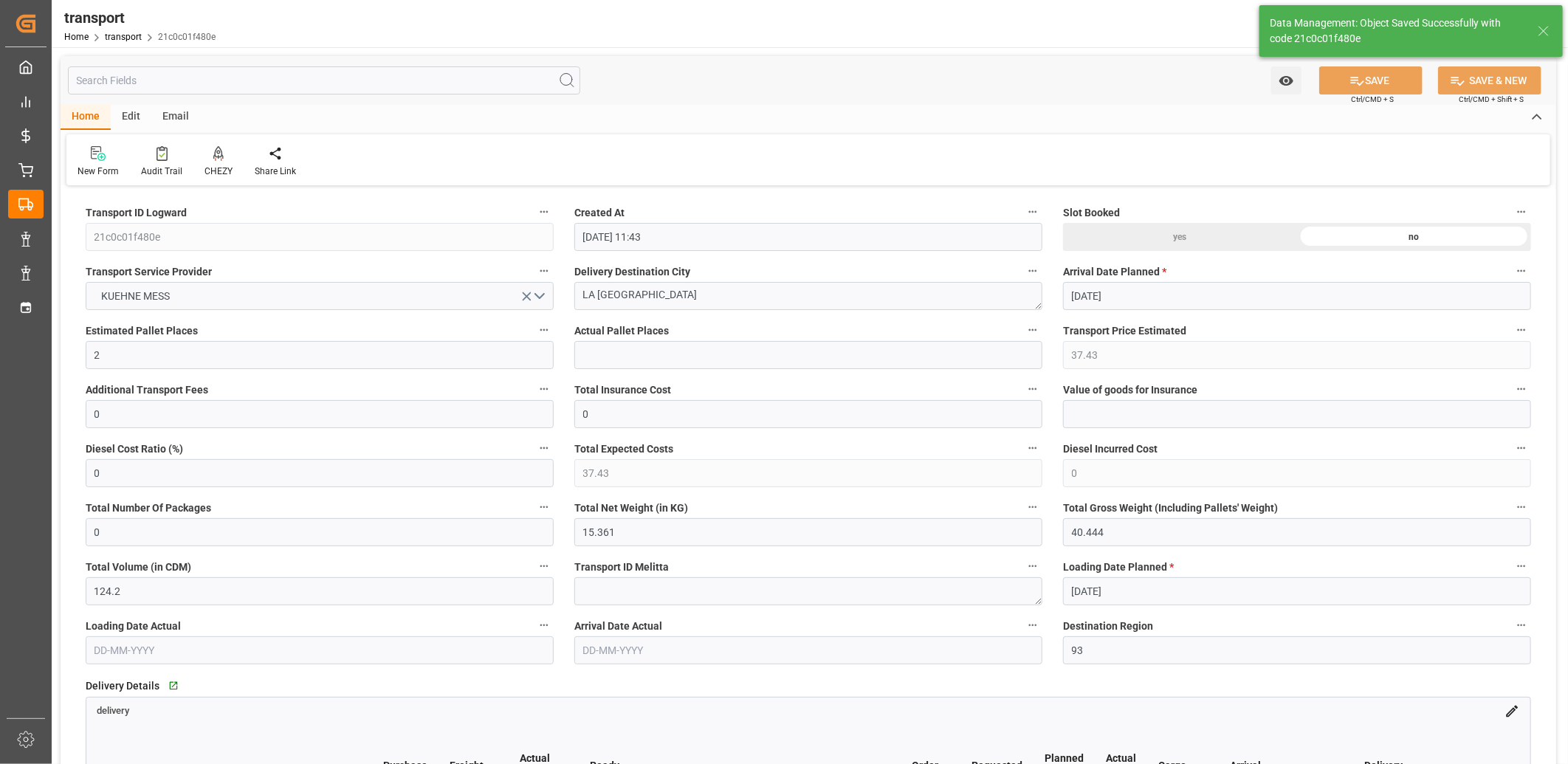
type input "37.43"
type input "0"
click at [214, 156] on icon at bounding box center [218, 152] width 10 height 13
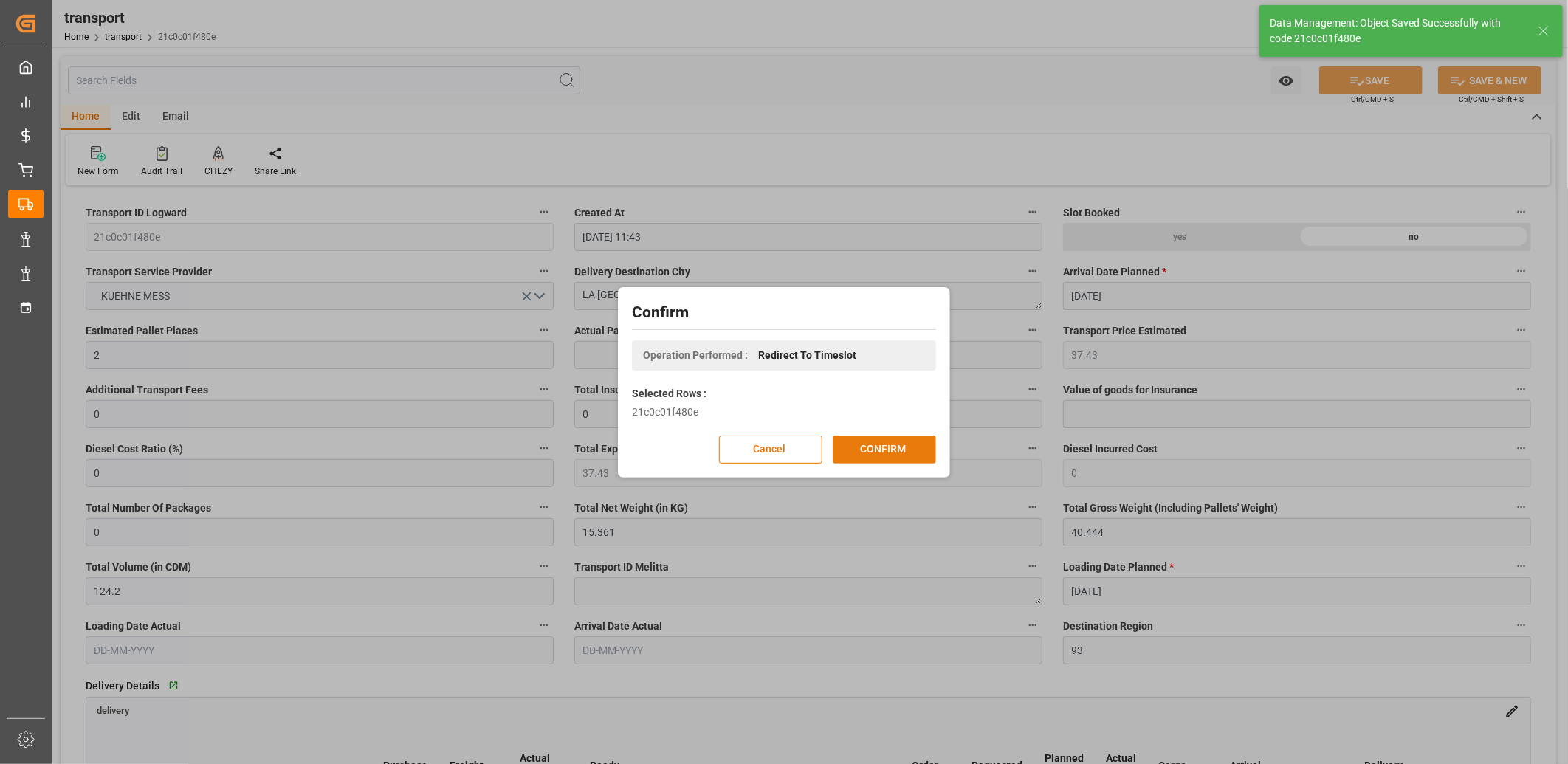
click at [893, 452] on button "CONFIRM" at bounding box center [884, 449] width 103 height 28
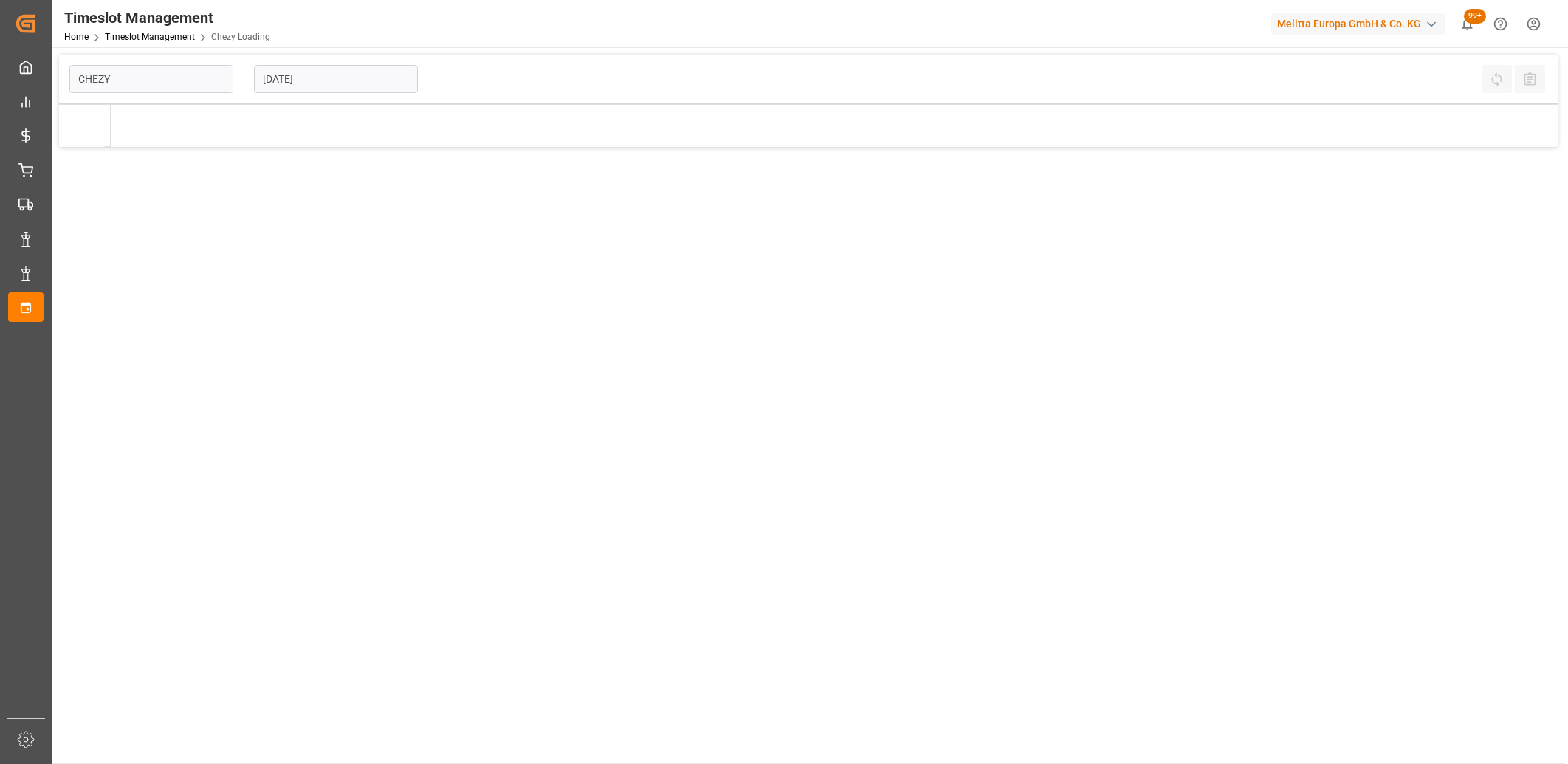
type input "Chezy Loading"
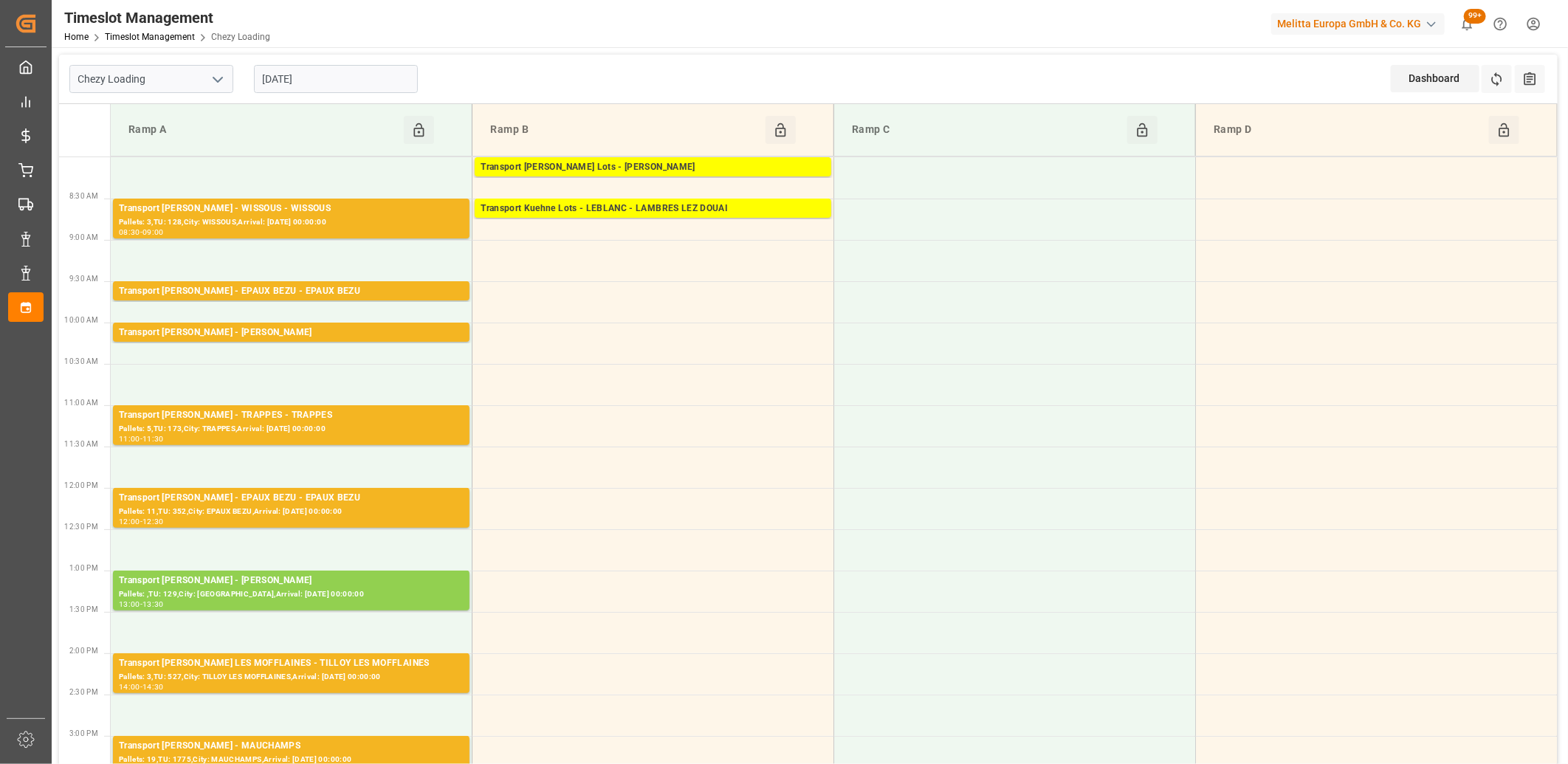
click at [340, 75] on input "[DATE]" at bounding box center [336, 79] width 164 height 28
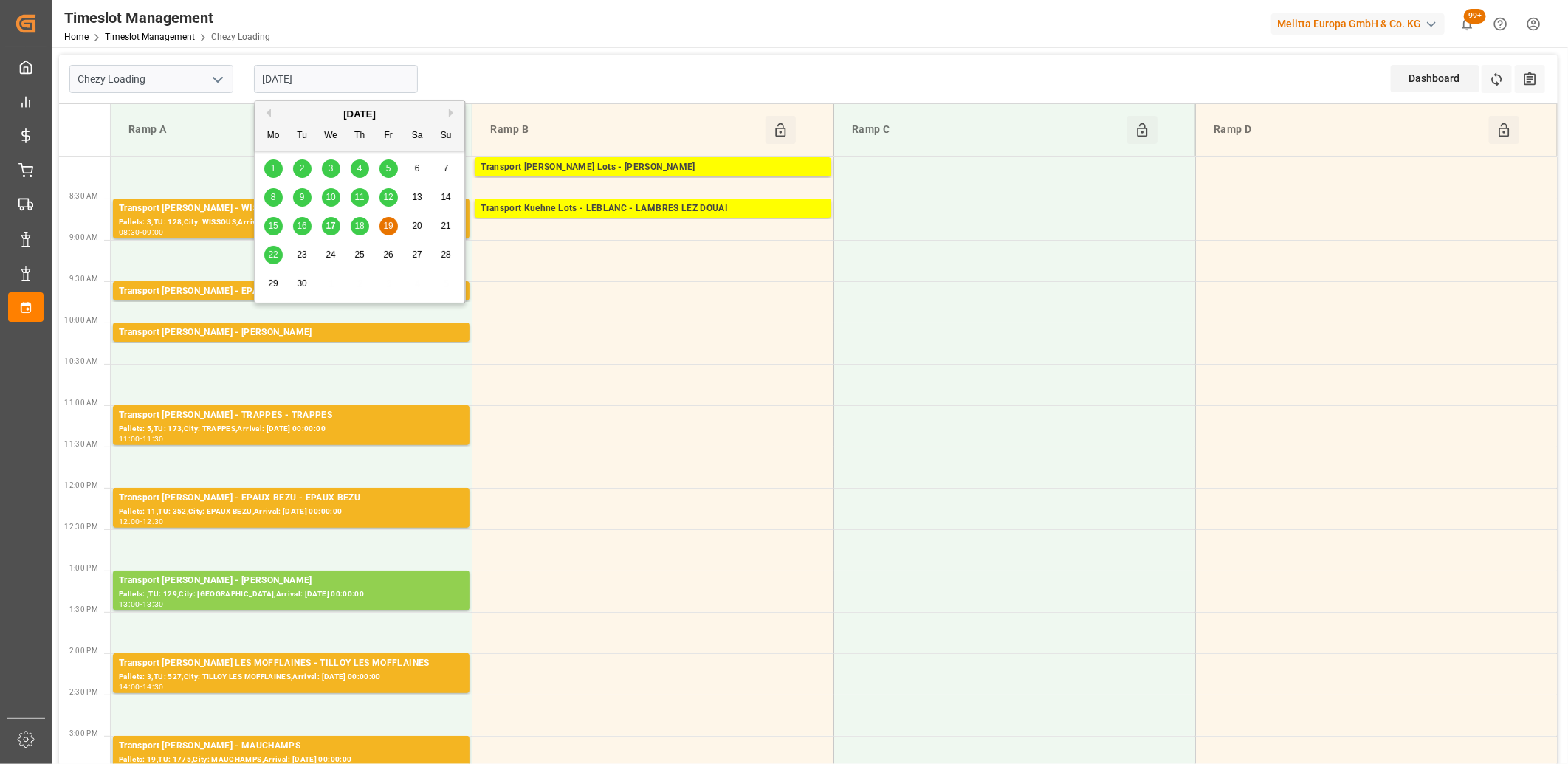
click at [356, 223] on span "18" at bounding box center [359, 226] width 10 height 10
type input "18-09-2025"
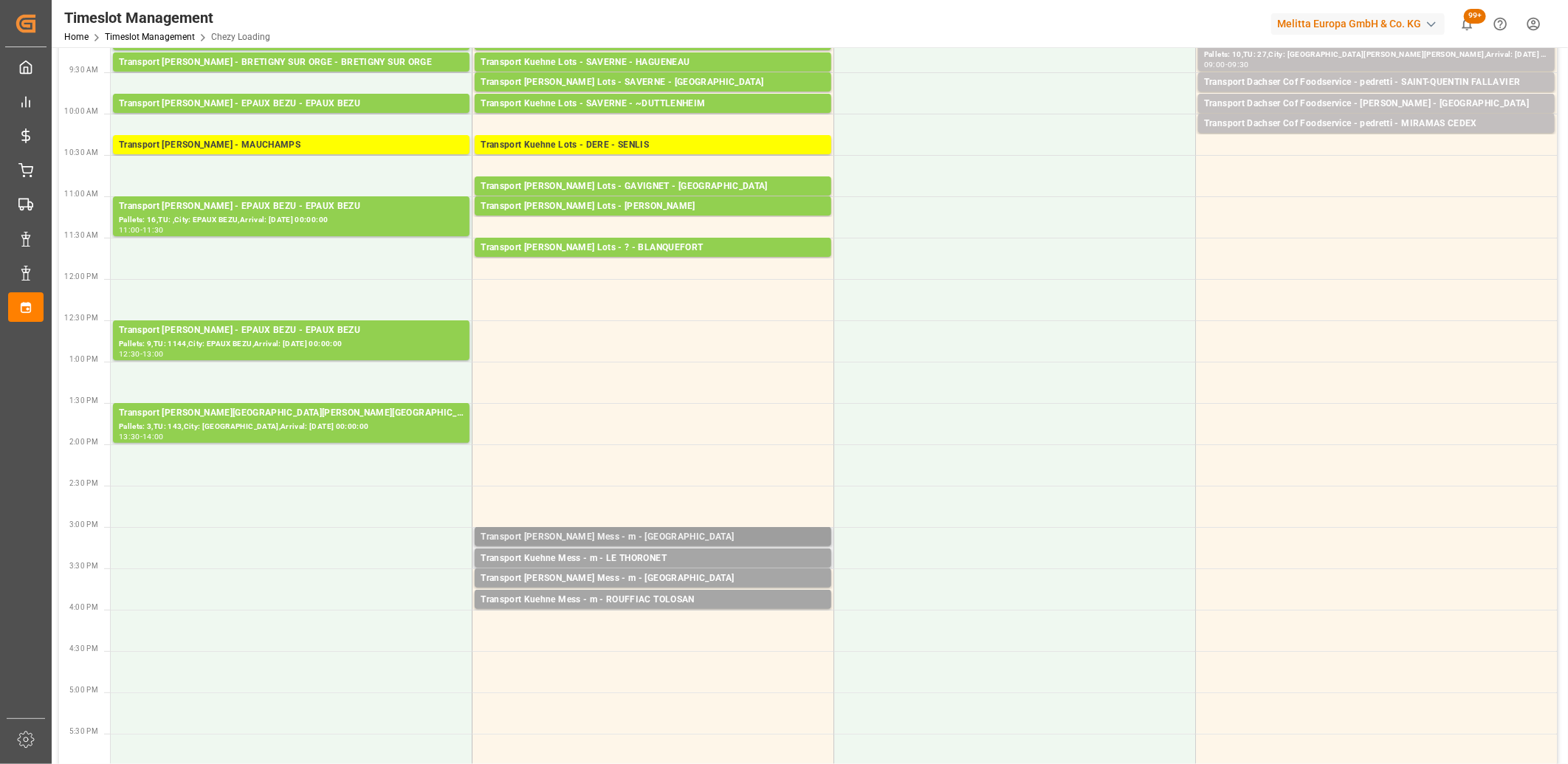
scroll to position [246, 0]
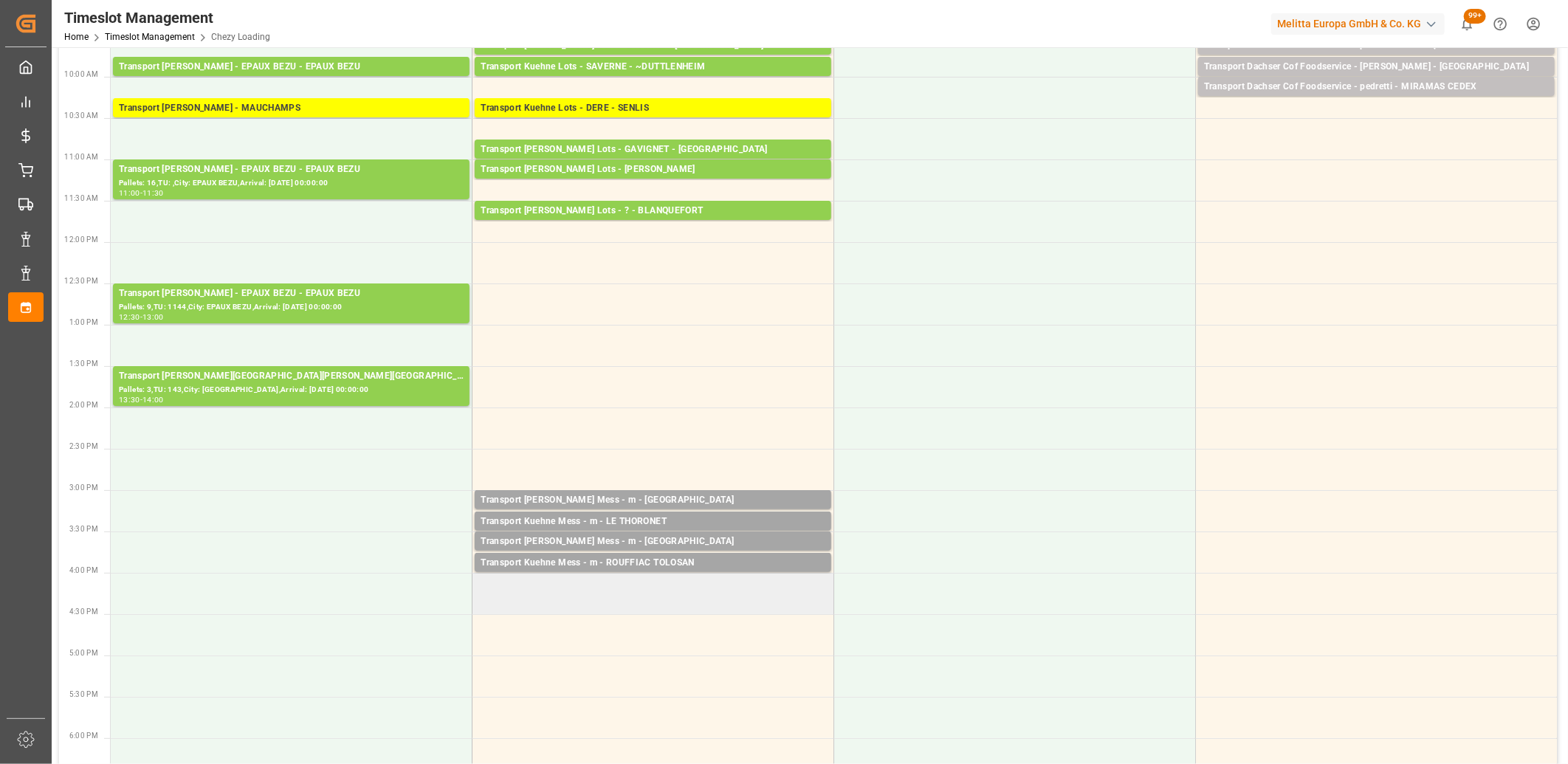
click at [650, 582] on td at bounding box center [653, 593] width 362 height 41
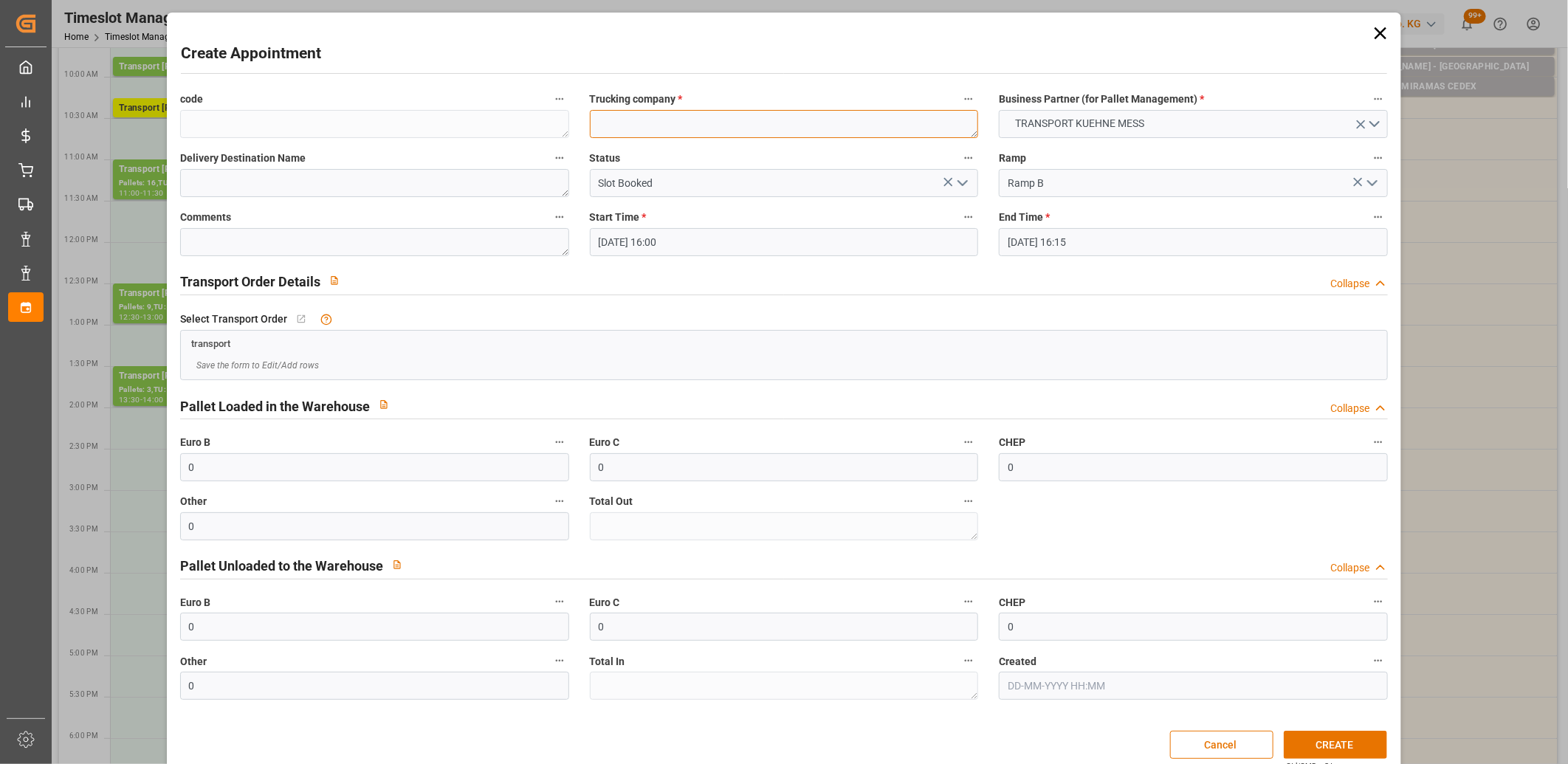
click at [633, 137] on textarea at bounding box center [784, 124] width 389 height 28
type textarea "m"
click at [1340, 748] on button "CREATE" at bounding box center [1335, 745] width 103 height 28
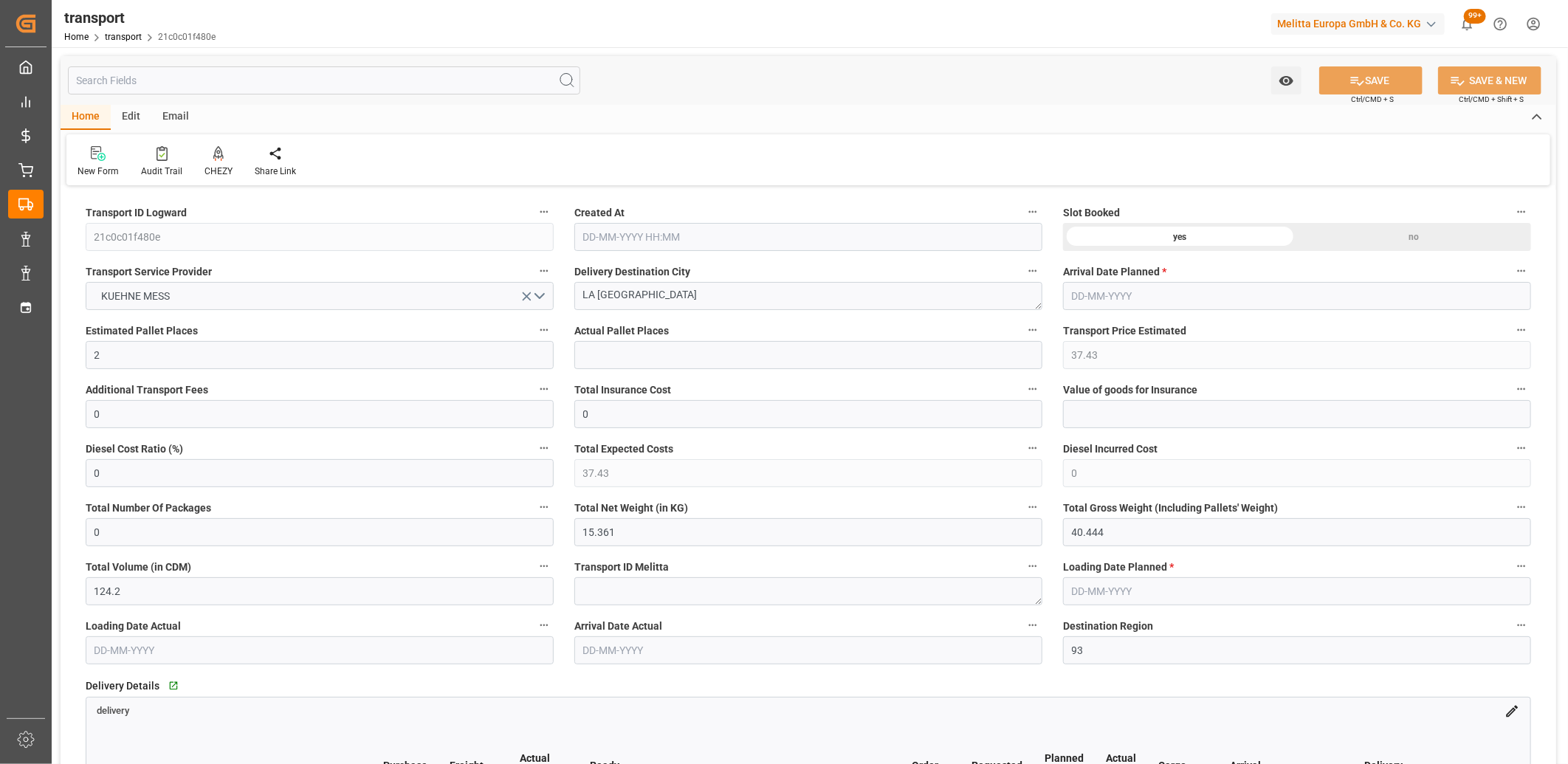
type input "[DATE] 11:43"
type input "[DATE]"
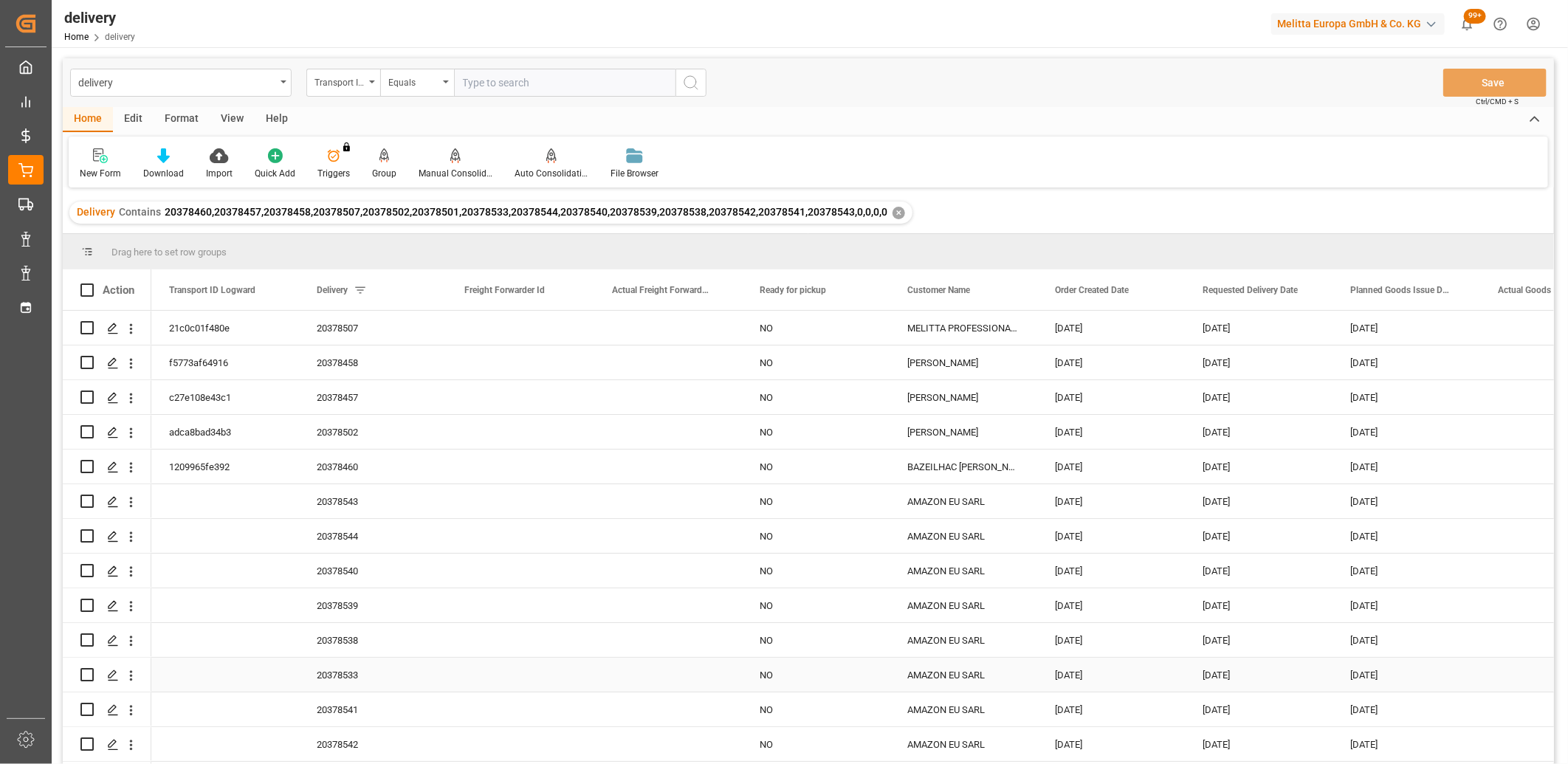
scroll to position [32, 0]
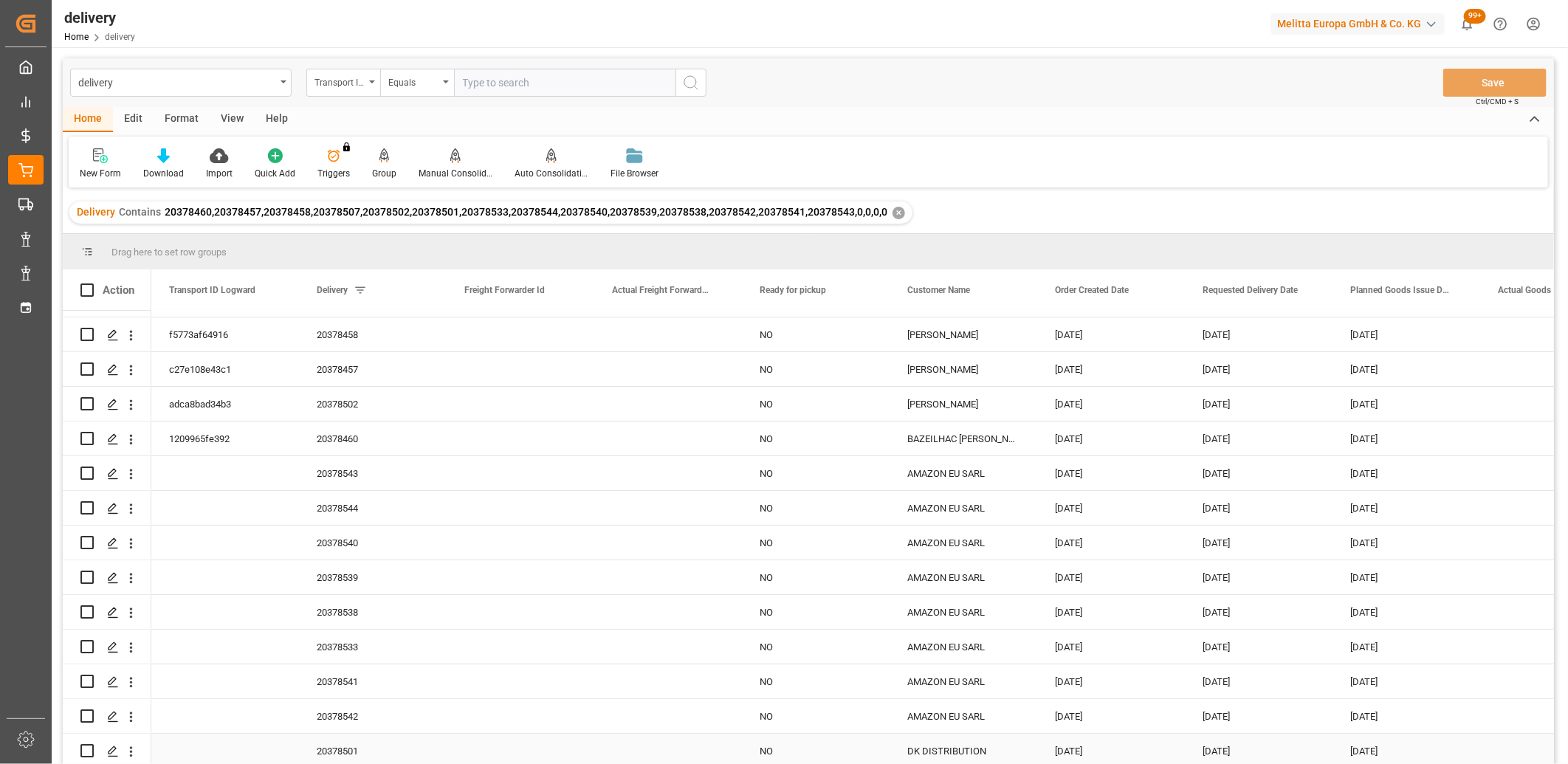
click at [86, 748] on input "Press Space to toggle row selection (unchecked)" at bounding box center [86, 750] width 13 height 13
checkbox input "true"
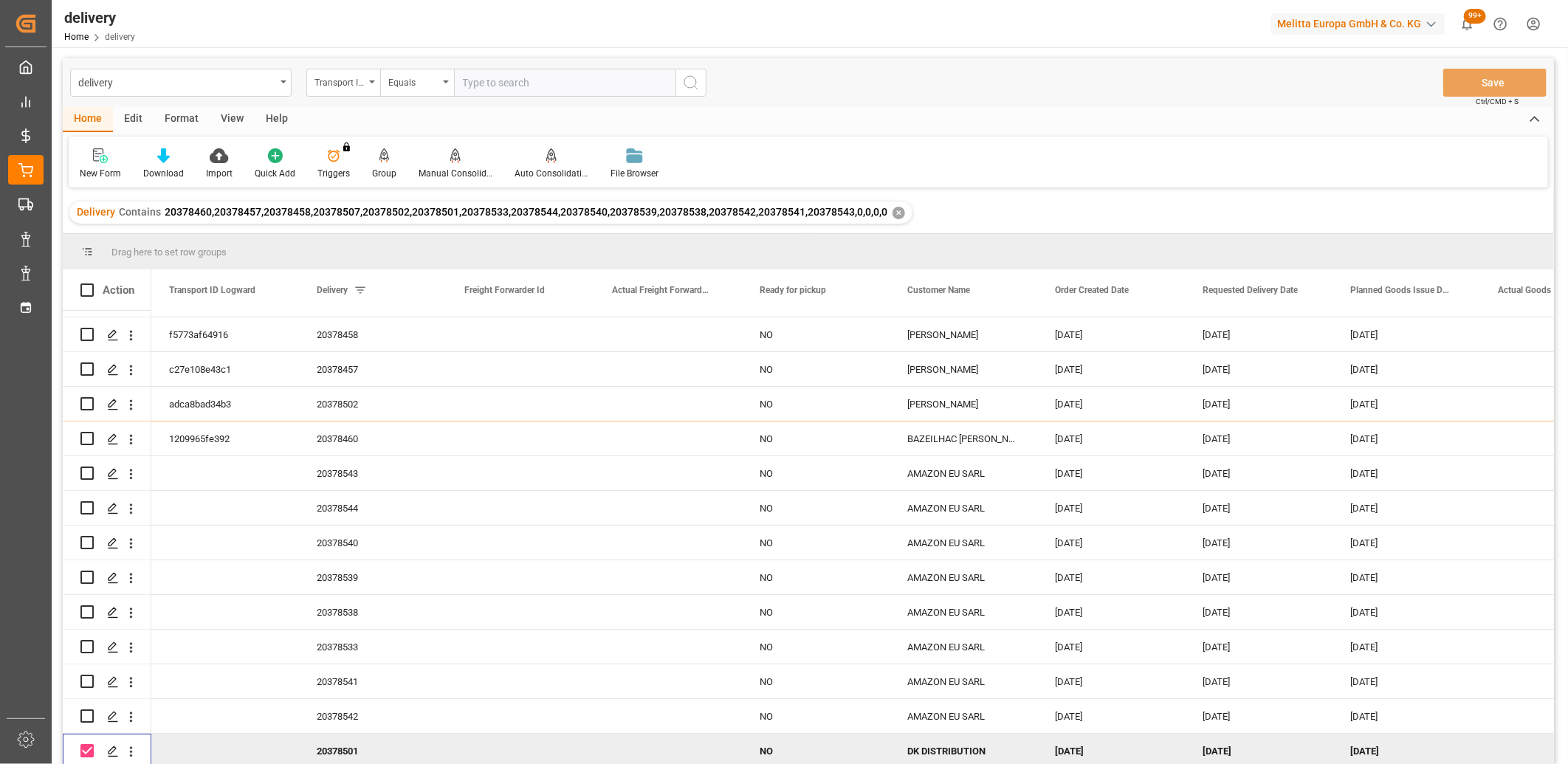
click at [450, 158] on icon at bounding box center [455, 155] width 10 height 15
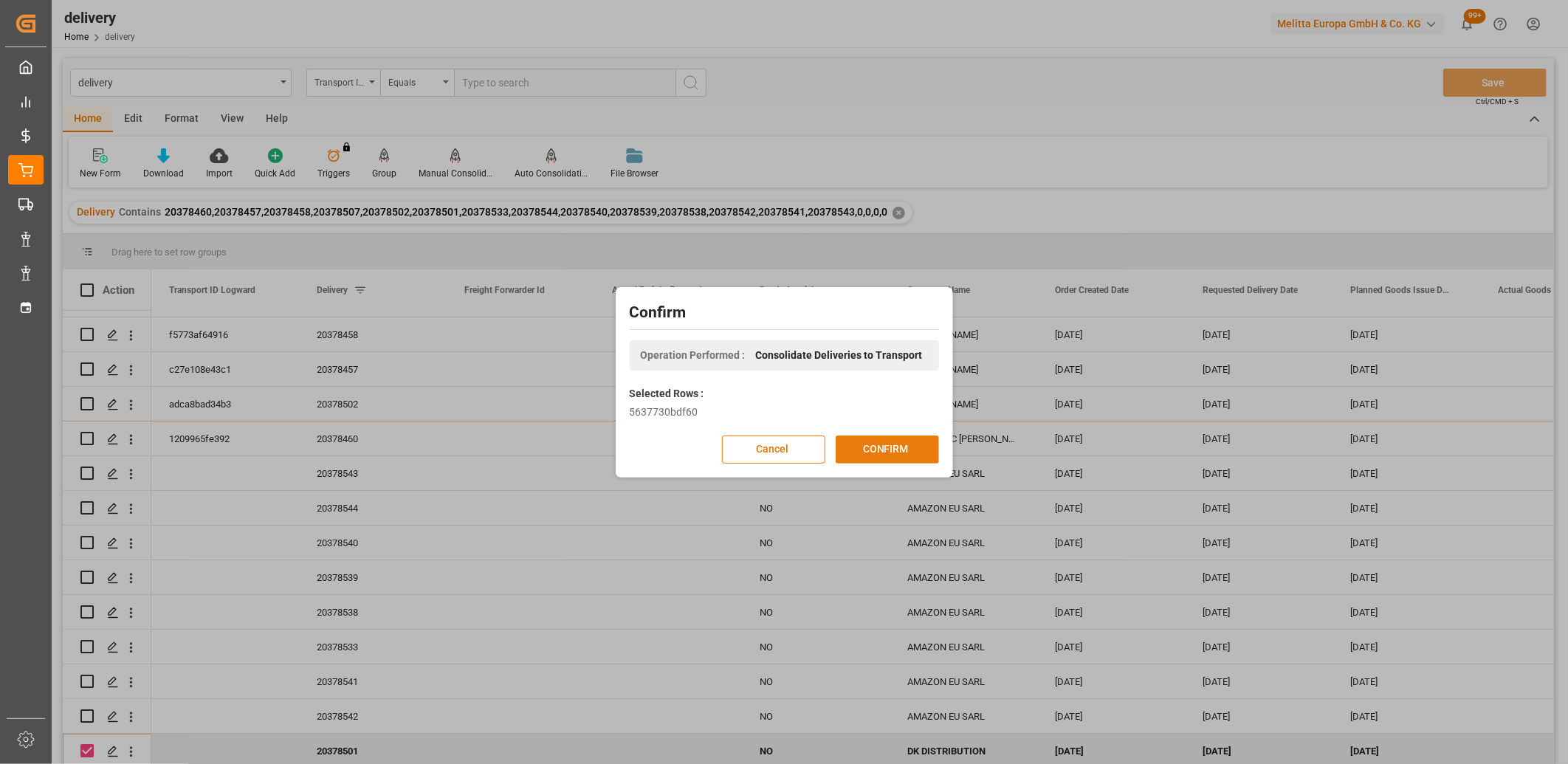
click at [881, 447] on button "CONFIRM" at bounding box center [887, 449] width 103 height 28
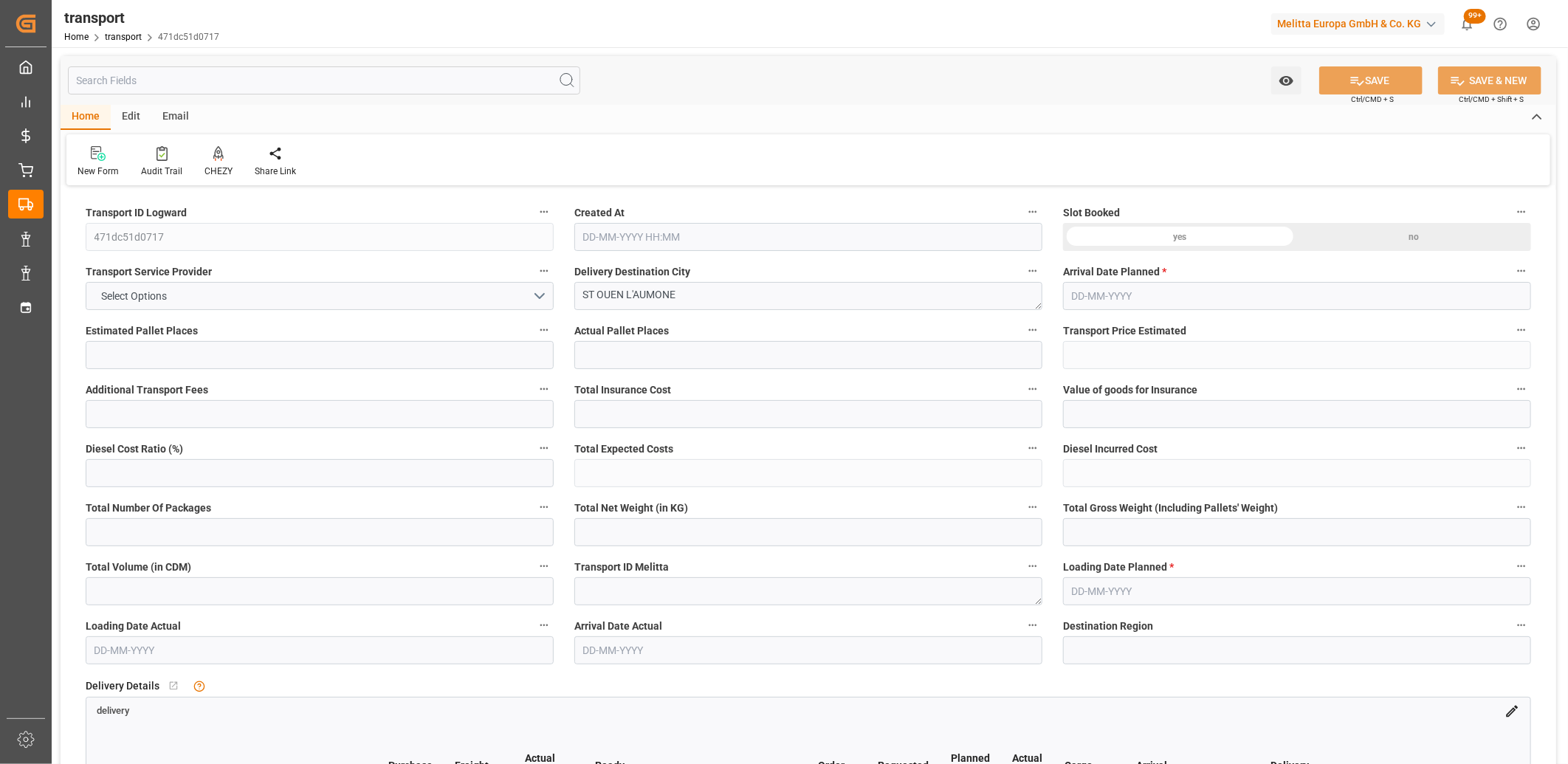
type input "2"
type input "82.2611"
type input "0"
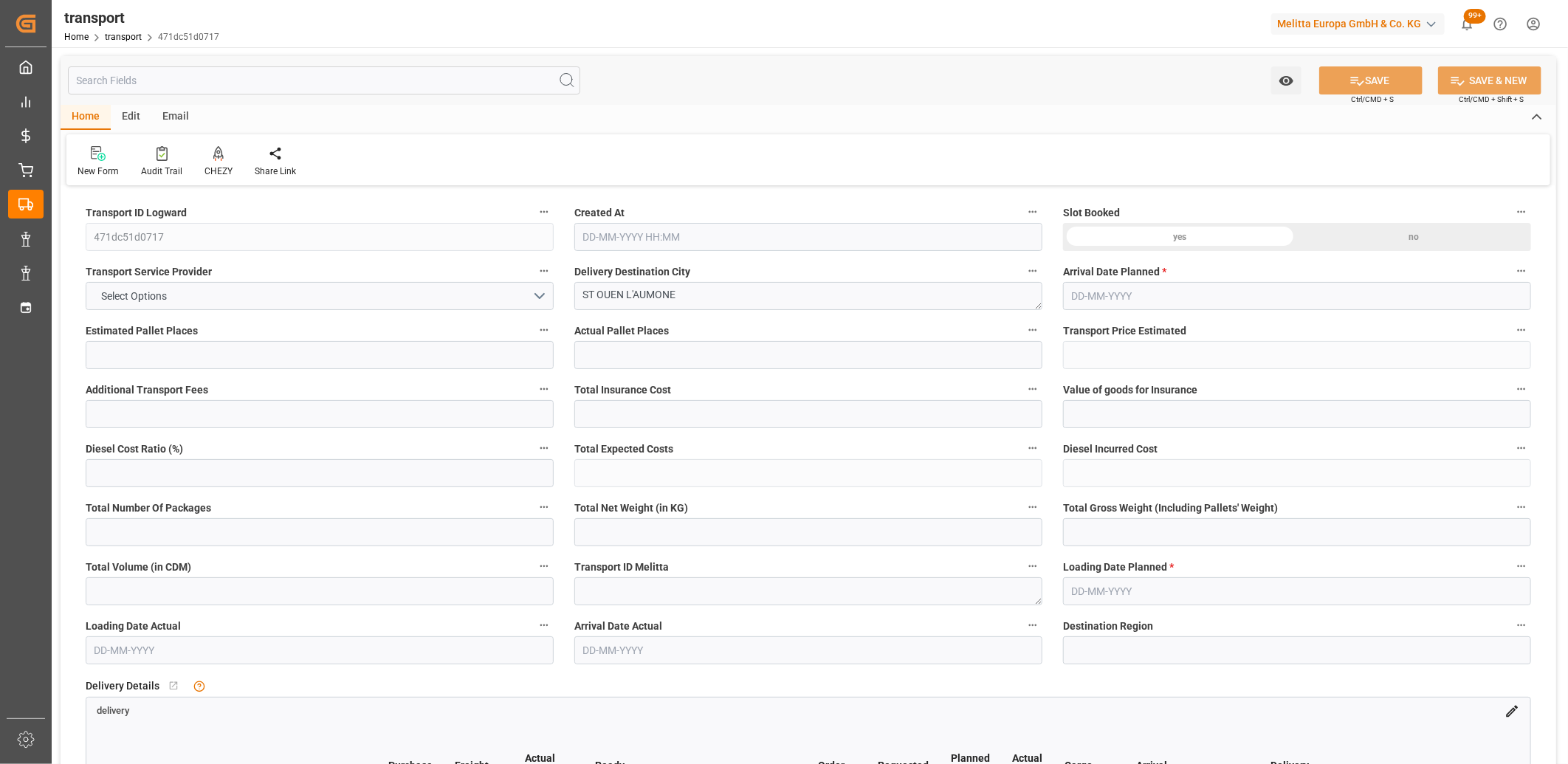
type input "82.2611"
type input "0"
type input "156.399"
type input "253.267"
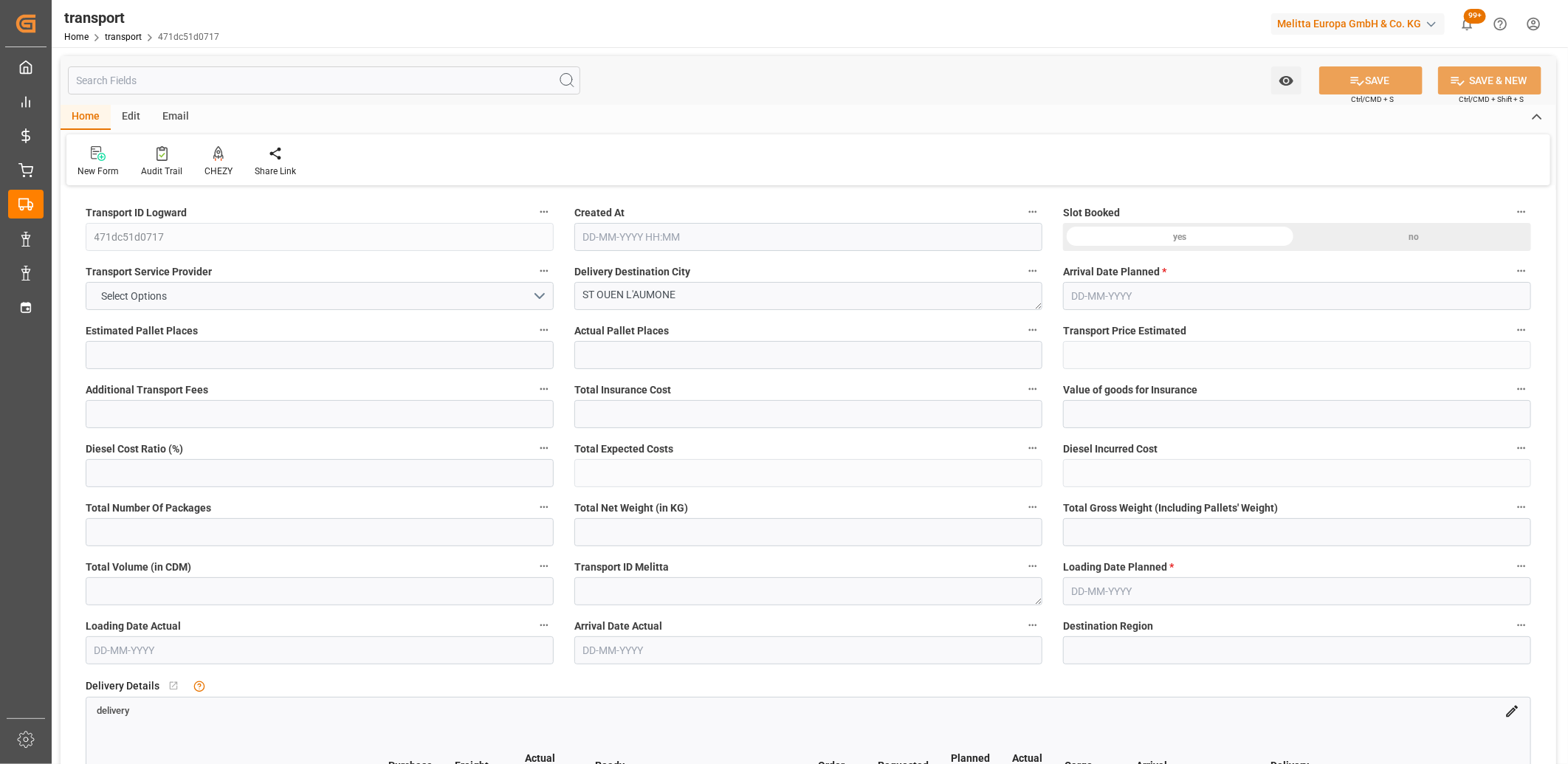
type input "1819.596"
type input "95"
type input "0"
type input "36"
type input "2"
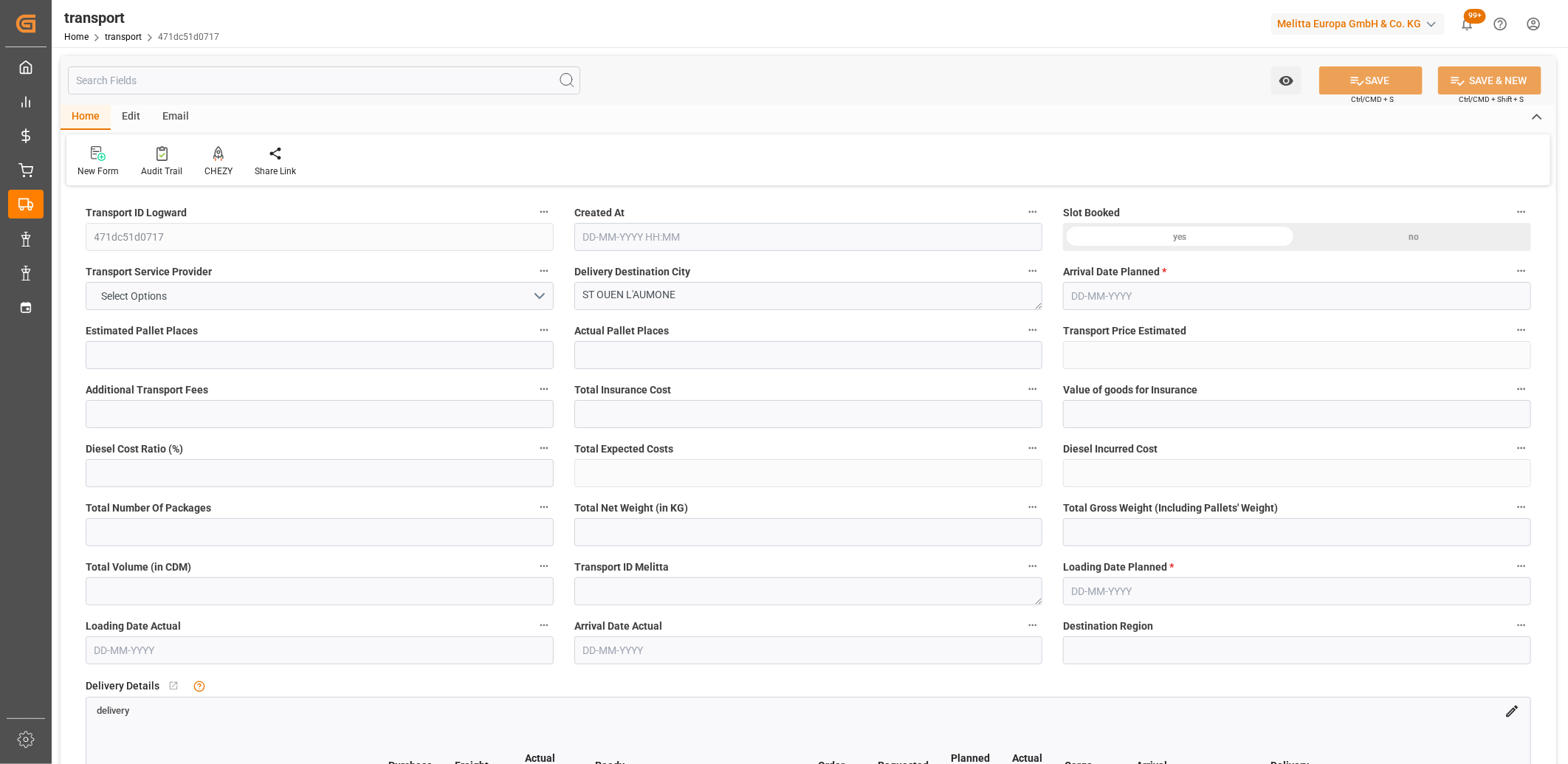
type input "101"
type input "207.267"
type input "0"
type input "4710.8598"
type input "0"
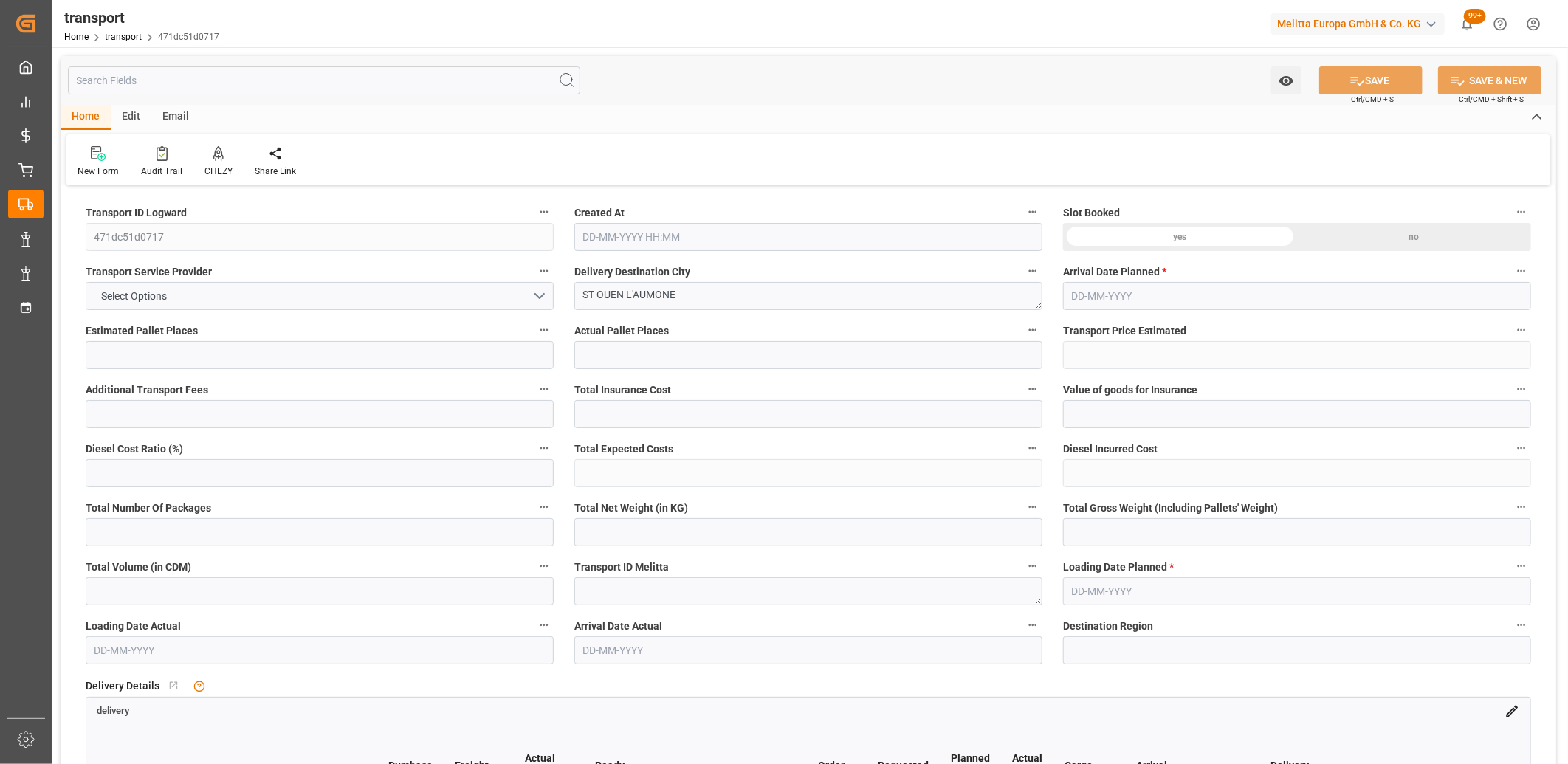
type input "0"
type input "21"
type input "35"
type input "[DATE] 11:44"
type input "23-09-2025"
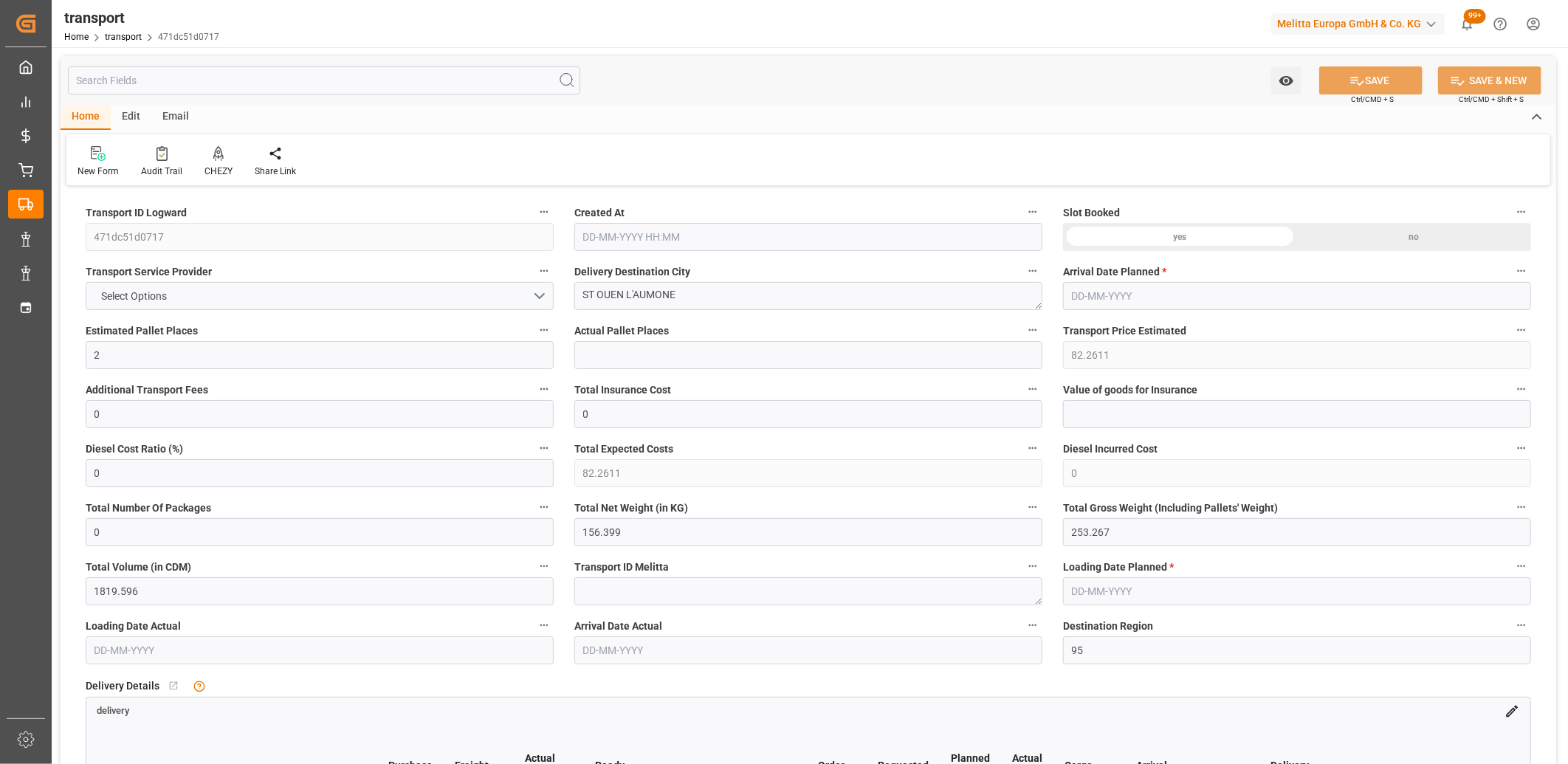
type input "[DATE]"
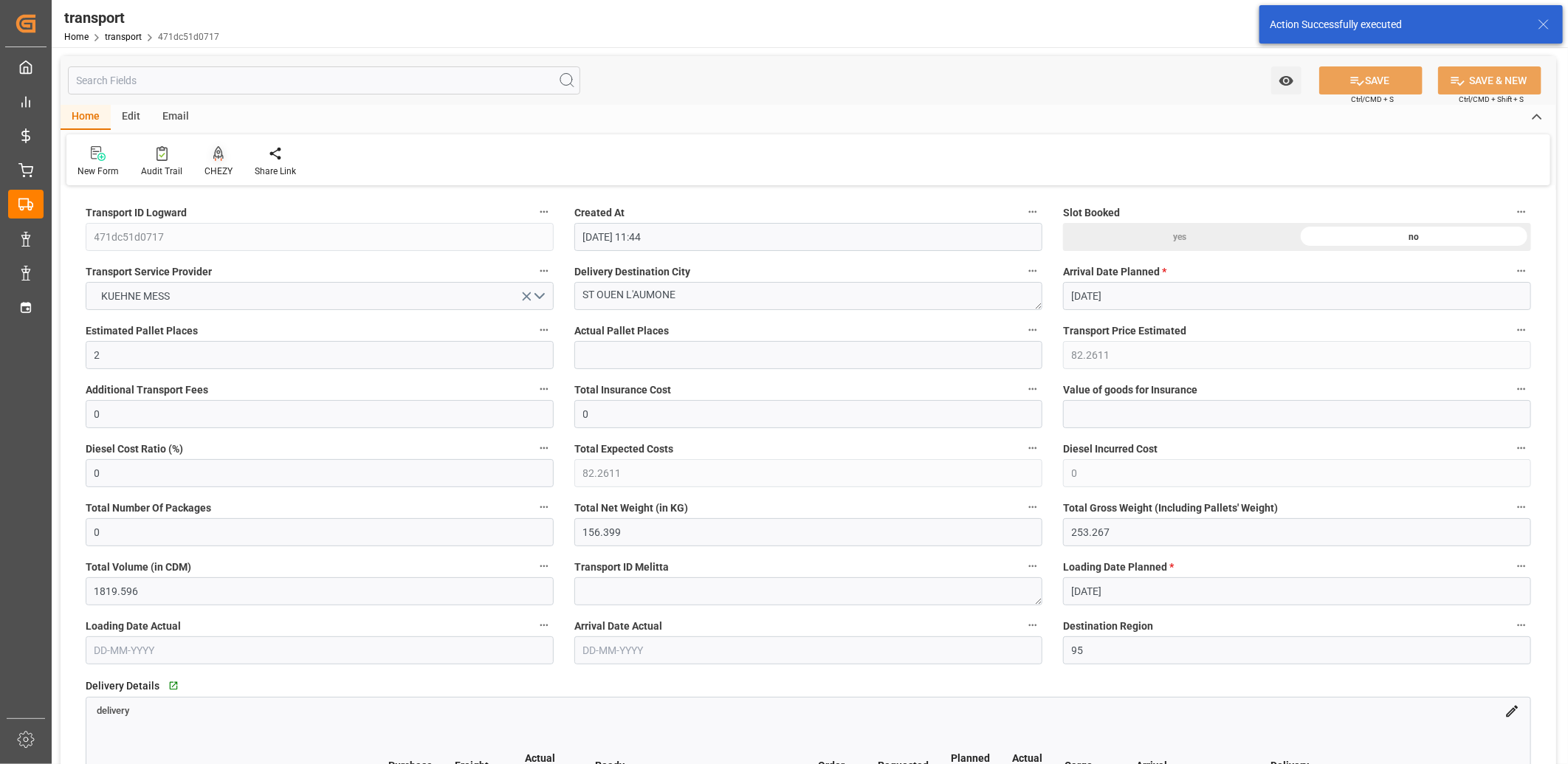
click at [218, 156] on icon at bounding box center [218, 152] width 10 height 13
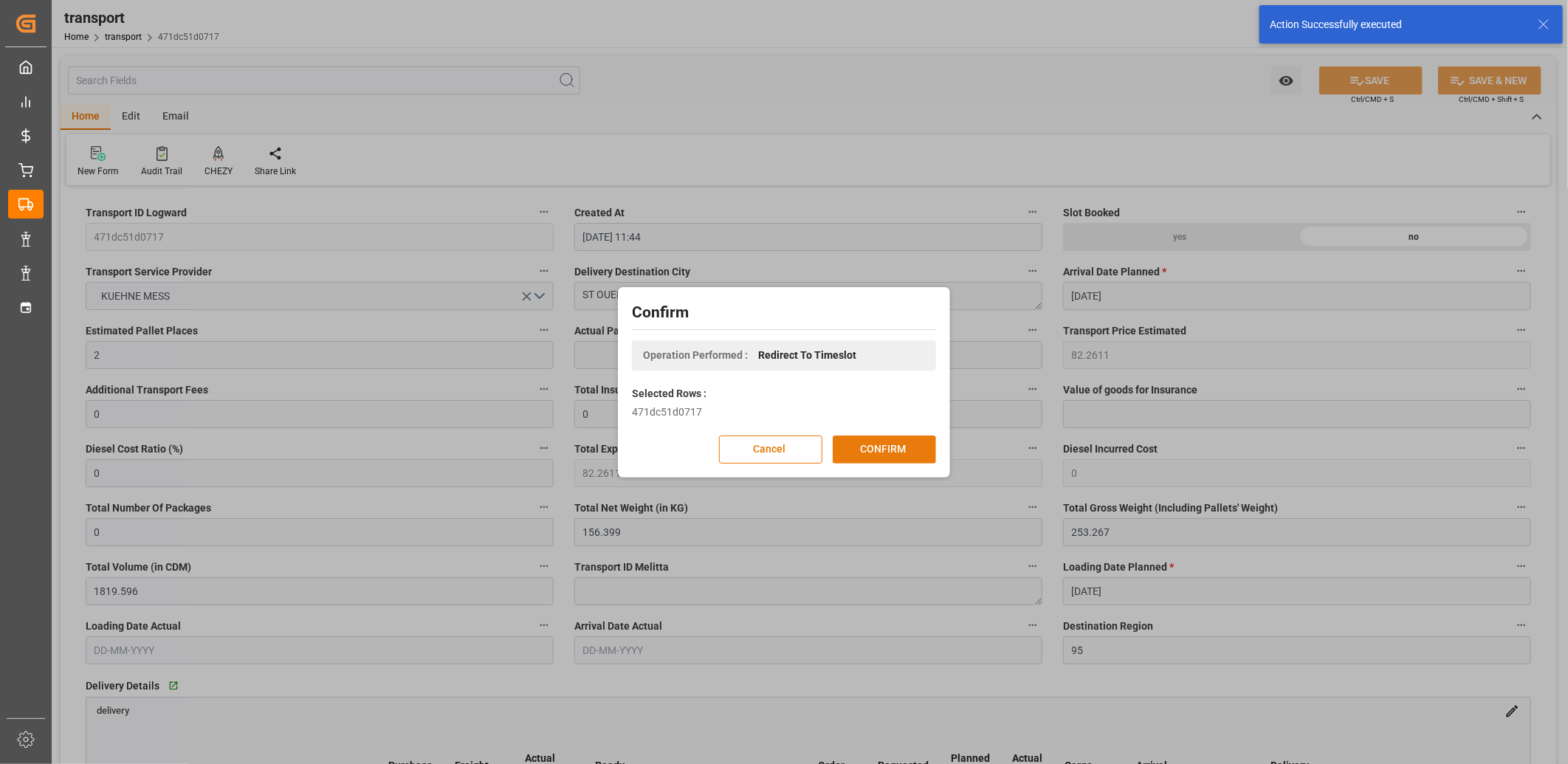
click at [871, 443] on button "CONFIRM" at bounding box center [884, 449] width 103 height 28
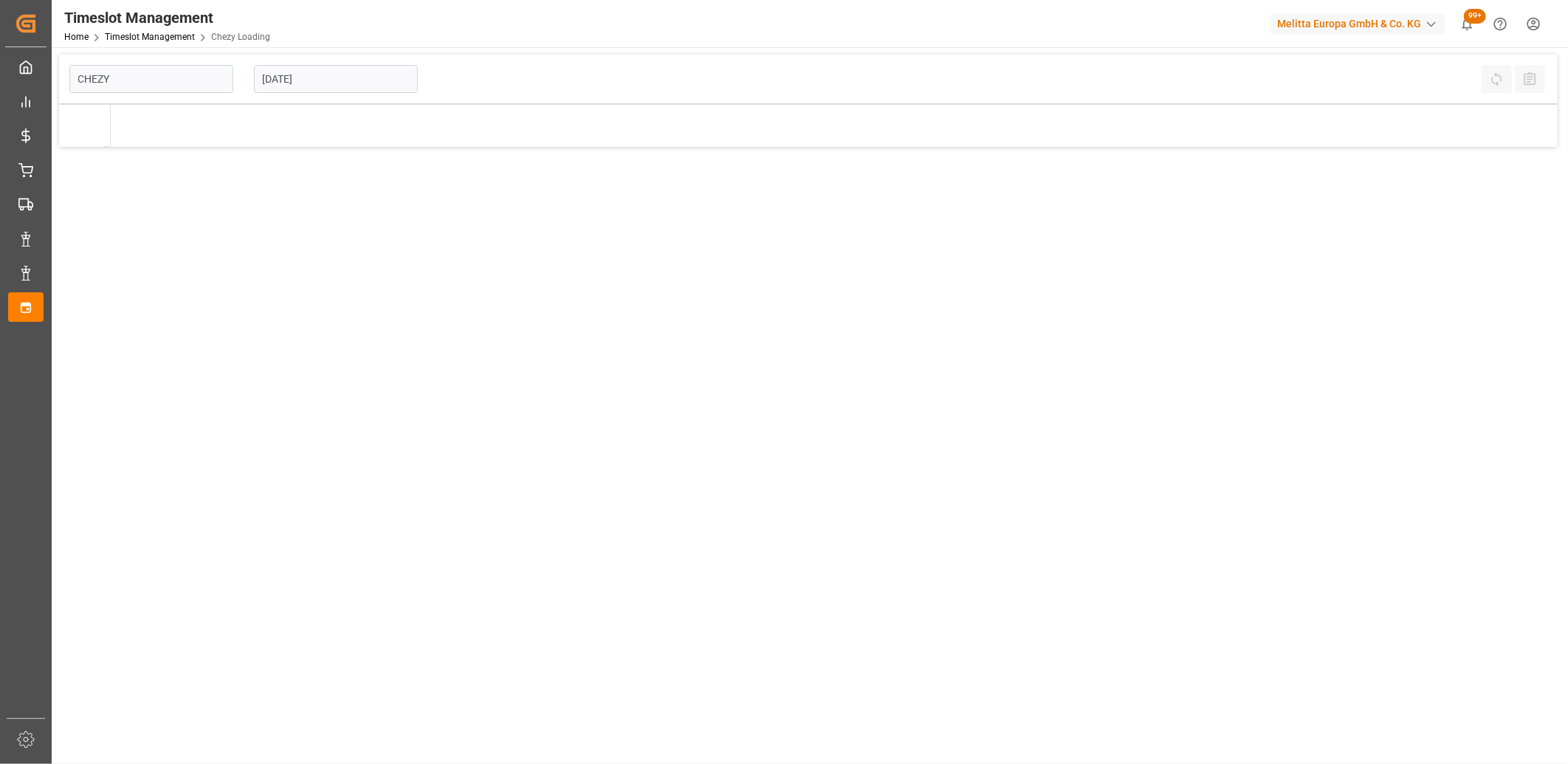
type input "Chezy Loading"
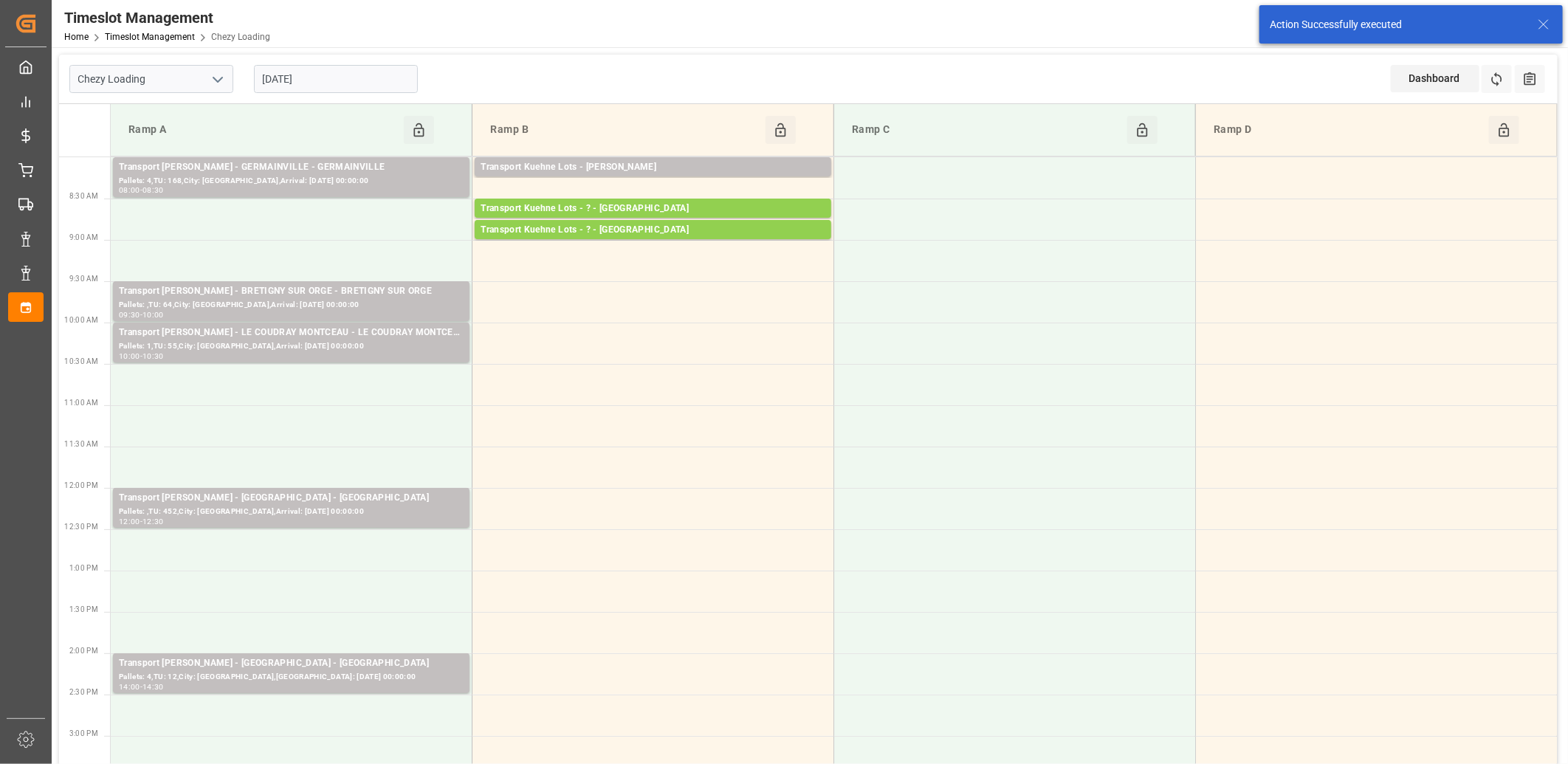
click at [321, 78] on input "[DATE]" at bounding box center [336, 79] width 164 height 28
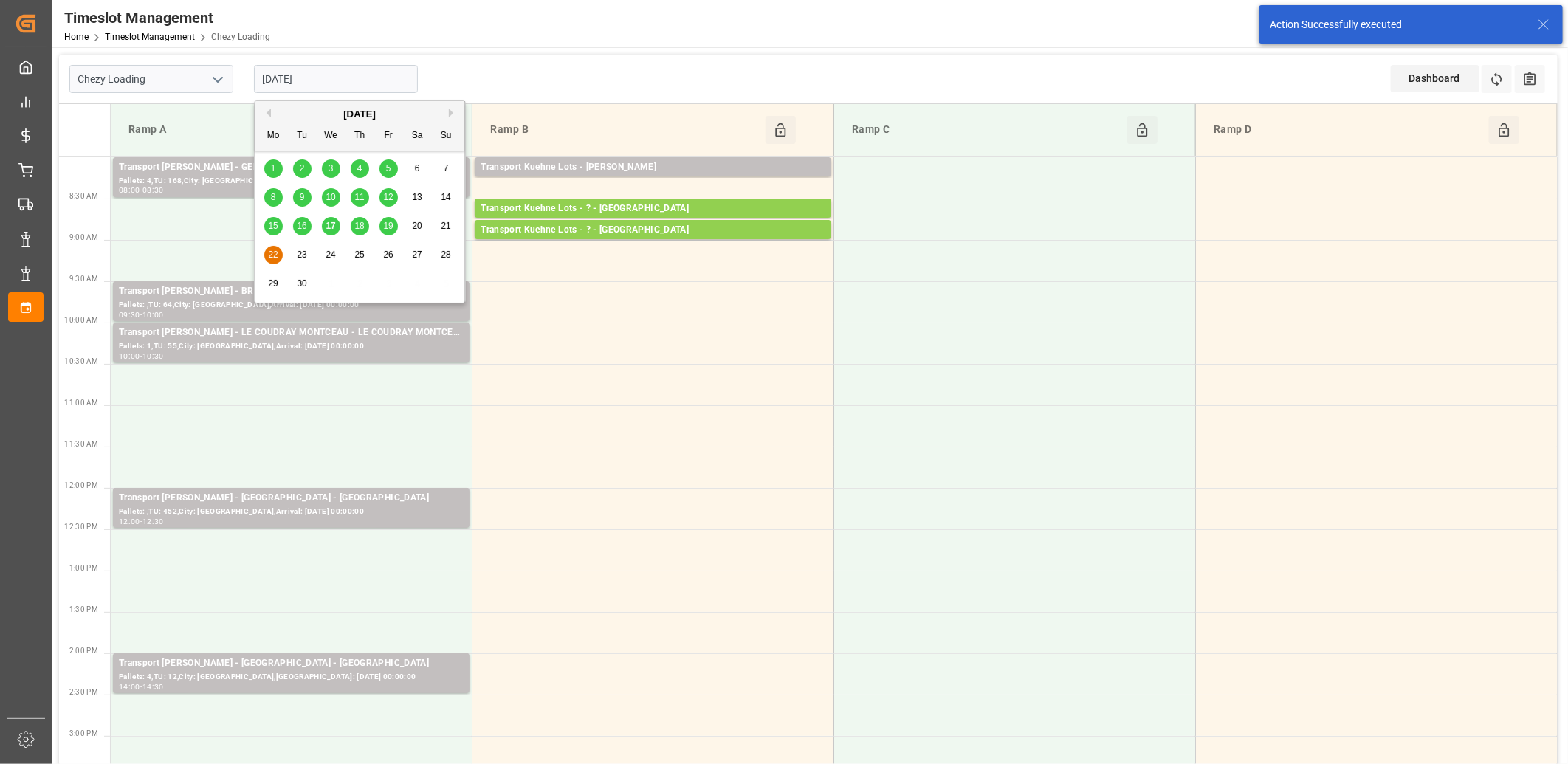
click at [359, 230] on span "18" at bounding box center [359, 226] width 10 height 10
type input "18-09-2025"
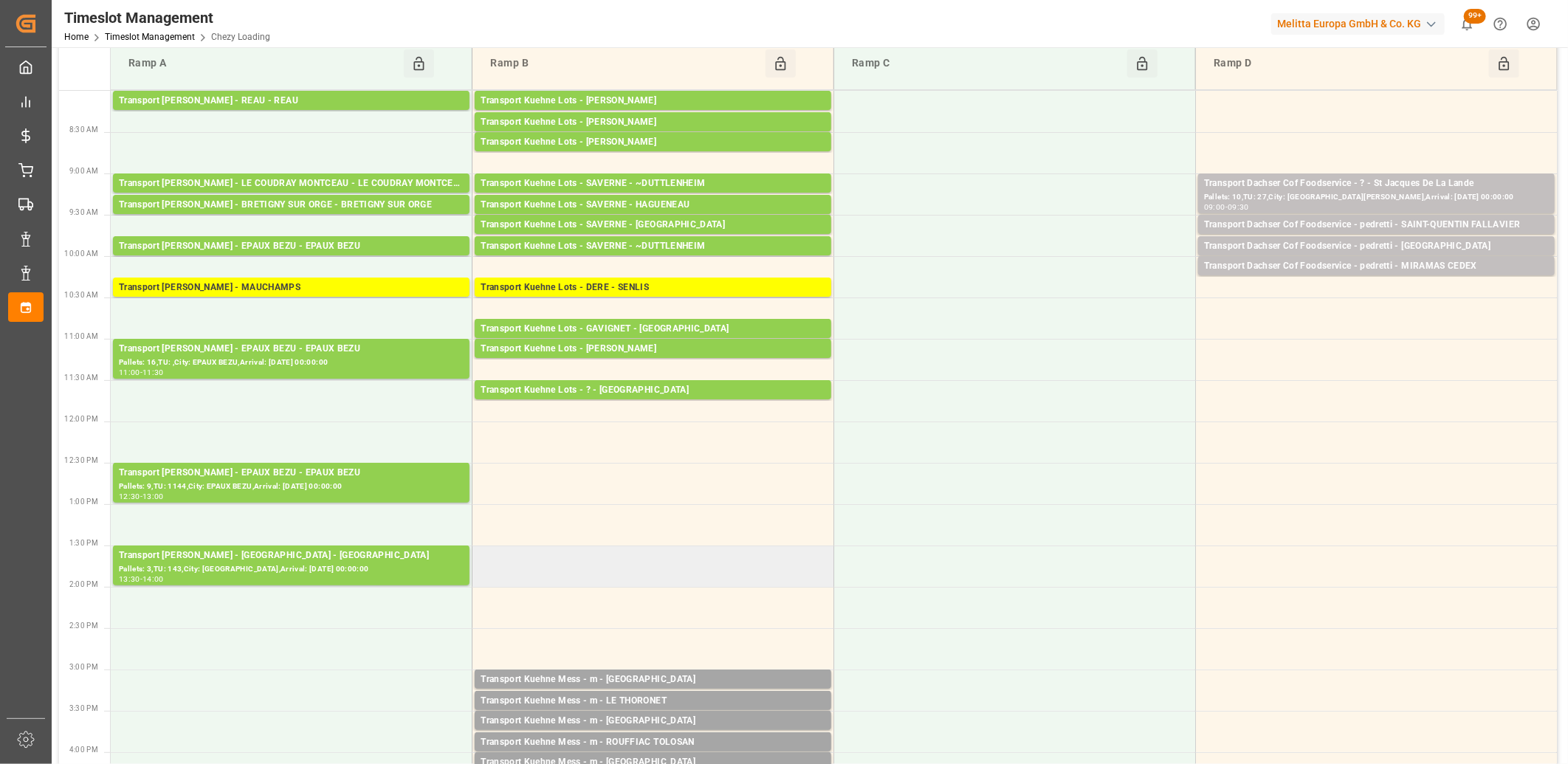
scroll to position [246, 0]
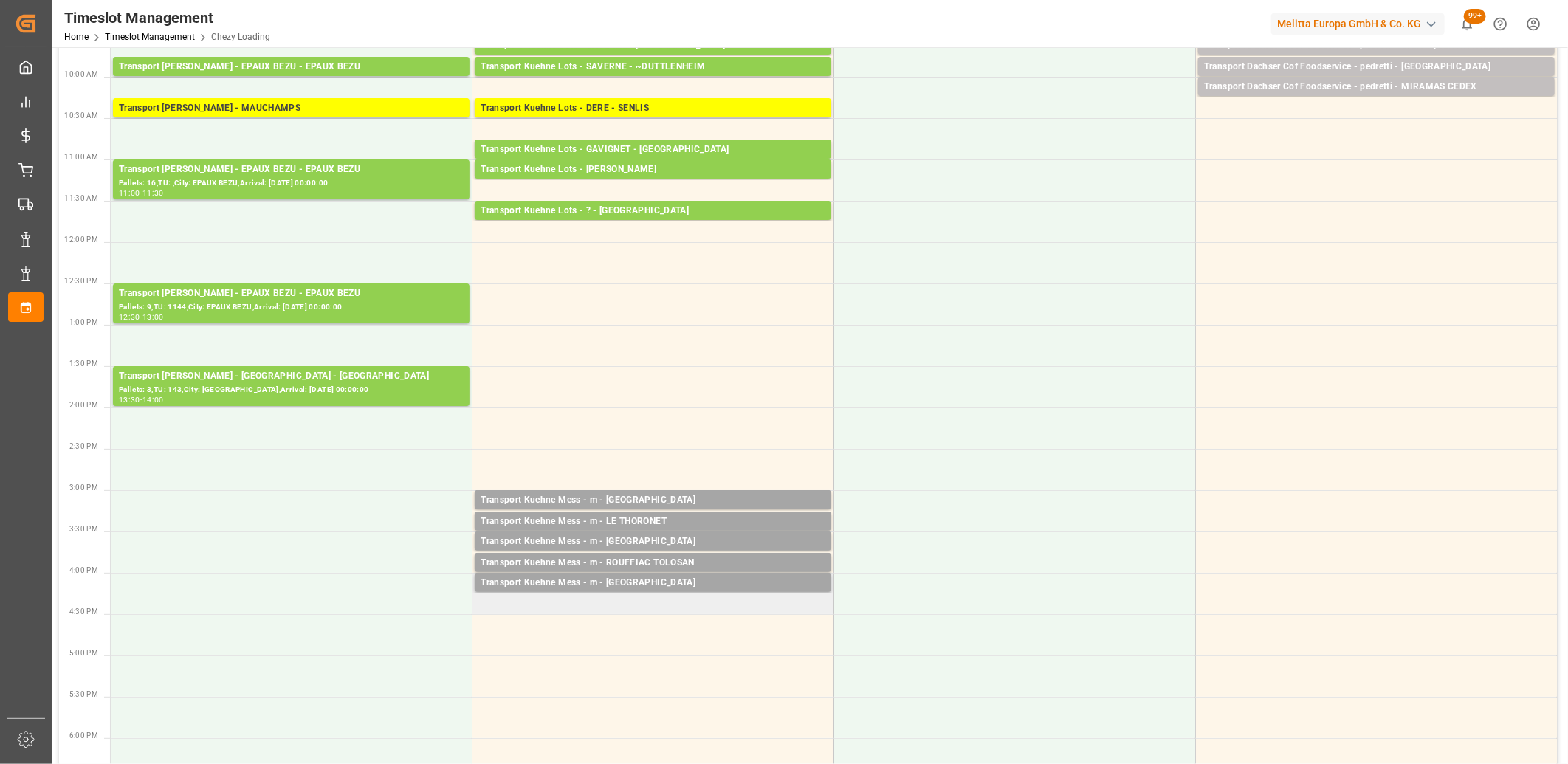
click at [605, 600] on td "Transport Kuehne Mess - m - LA PLAINE SAINT DENIS Pallets: 1,TU: 2,City: LA PLA…" at bounding box center [653, 593] width 362 height 41
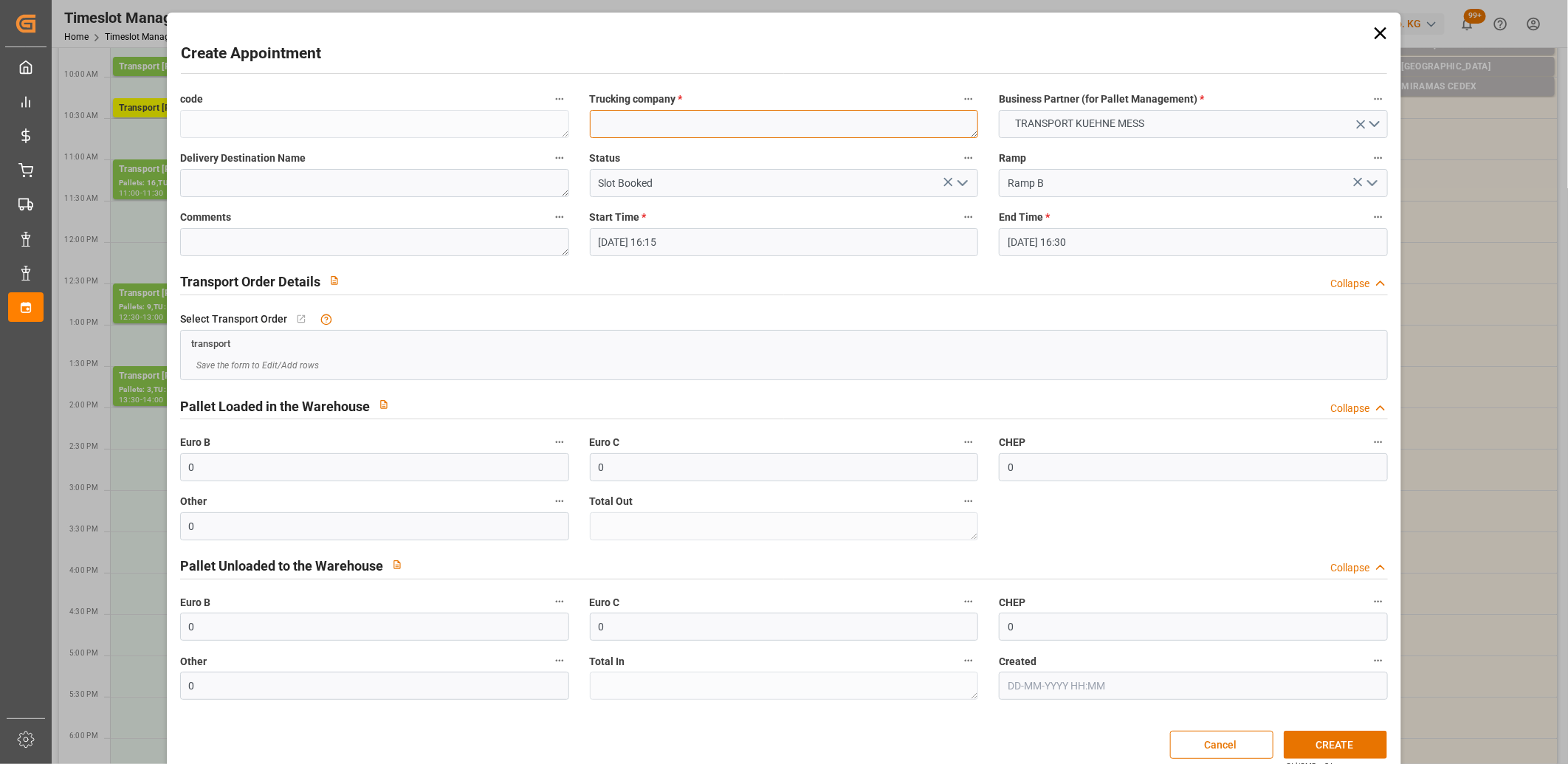
click at [640, 131] on textarea at bounding box center [784, 124] width 389 height 28
type textarea "m"
click at [1340, 743] on button "CREATE" at bounding box center [1335, 745] width 103 height 28
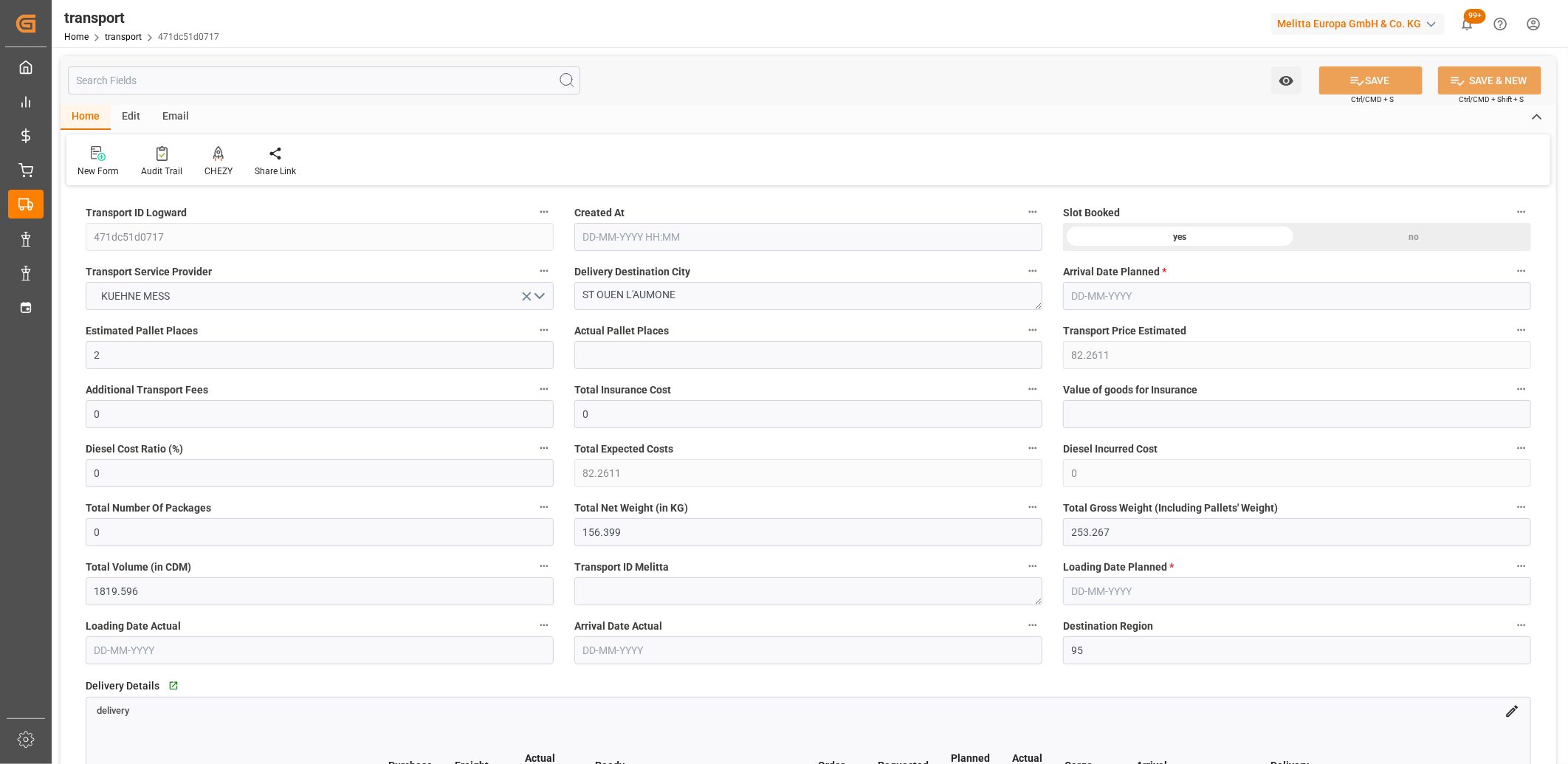
type input "[DATE] 11:44"
type input "[DATE]"
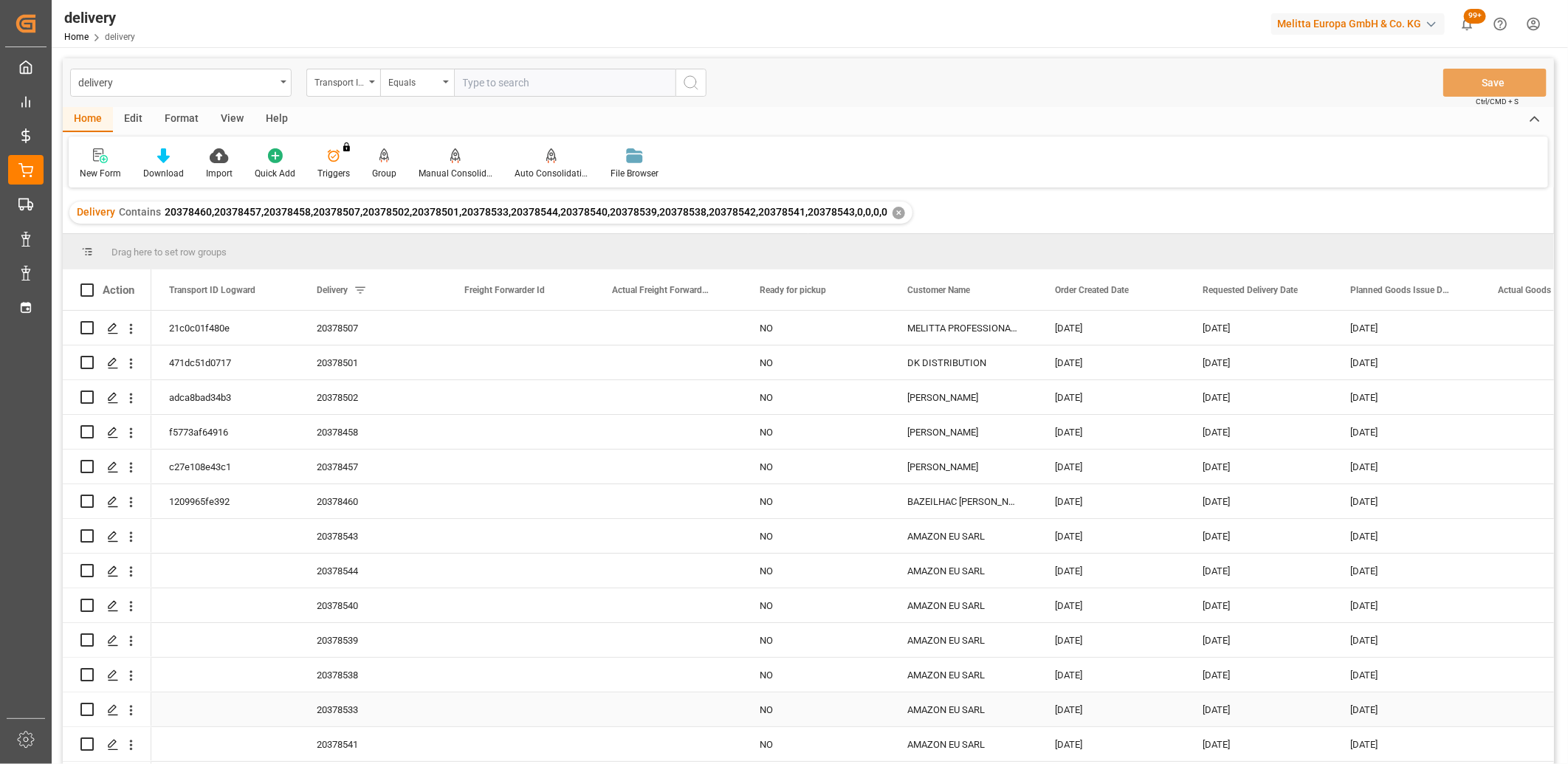
click at [91, 705] on input "Press Space to toggle row selection (unchecked)" at bounding box center [86, 709] width 13 height 13
checkbox input "true"
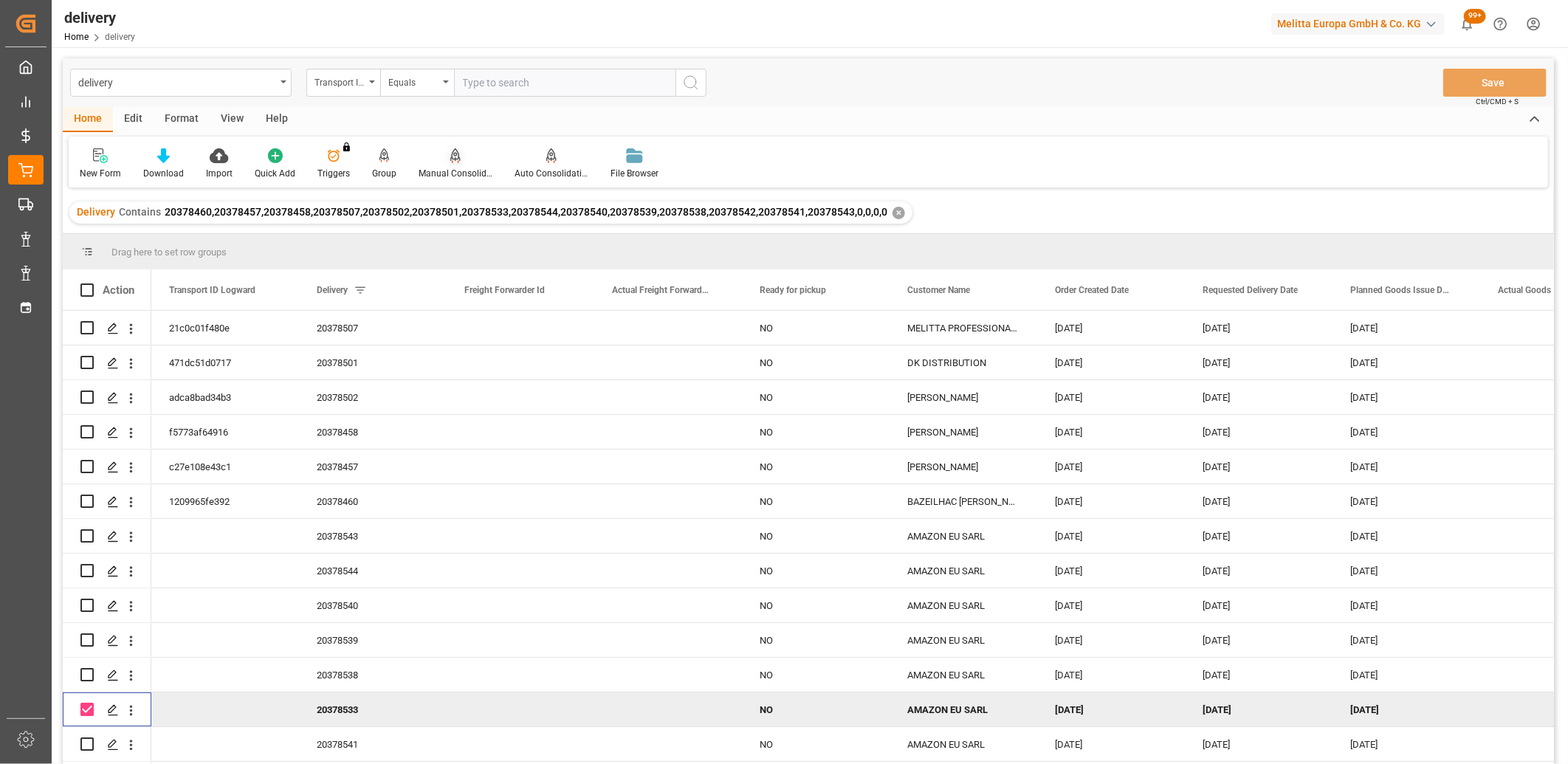
click at [450, 162] on icon at bounding box center [455, 155] width 10 height 15
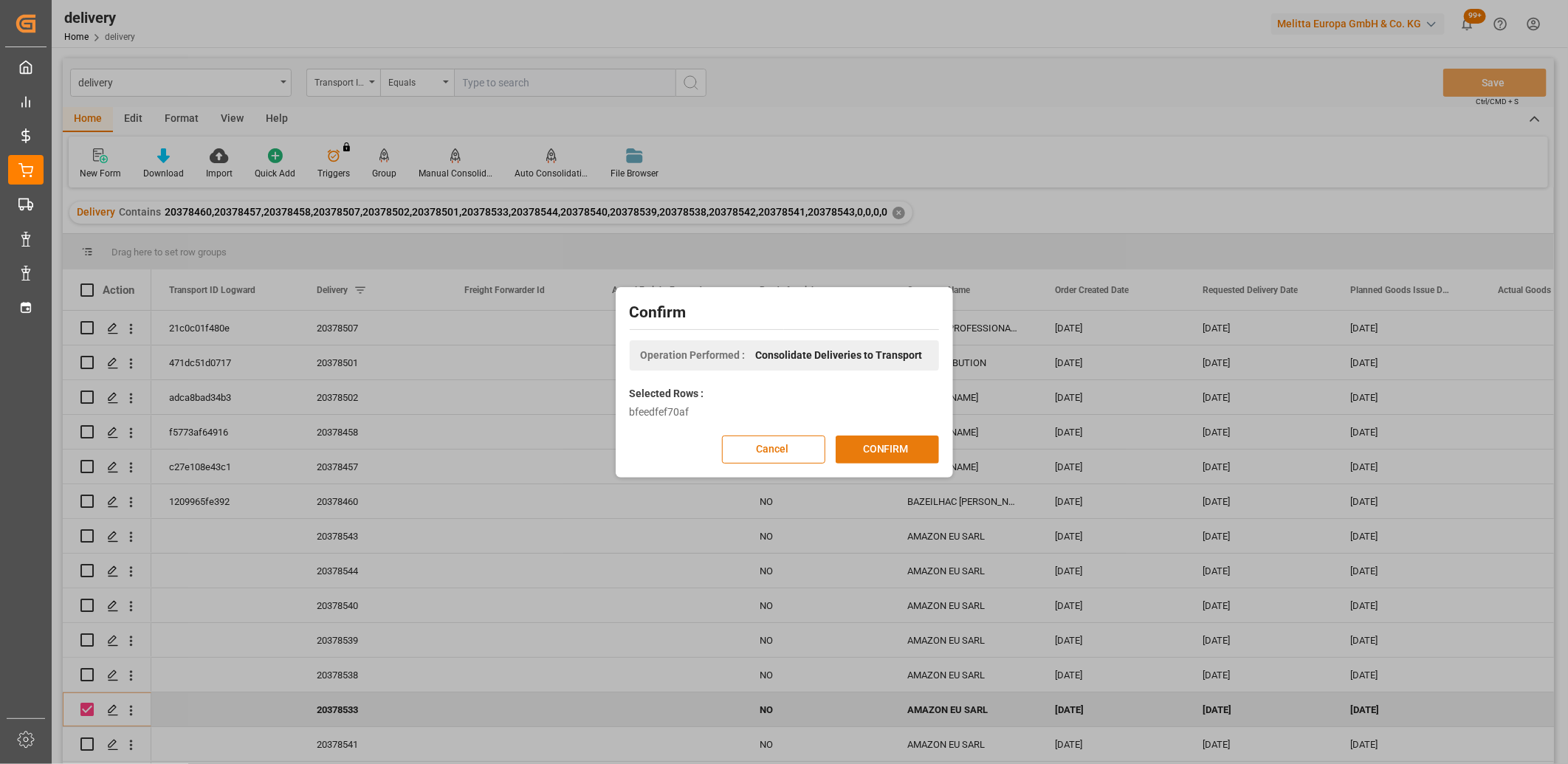
click at [867, 449] on button "CONFIRM" at bounding box center [887, 449] width 103 height 28
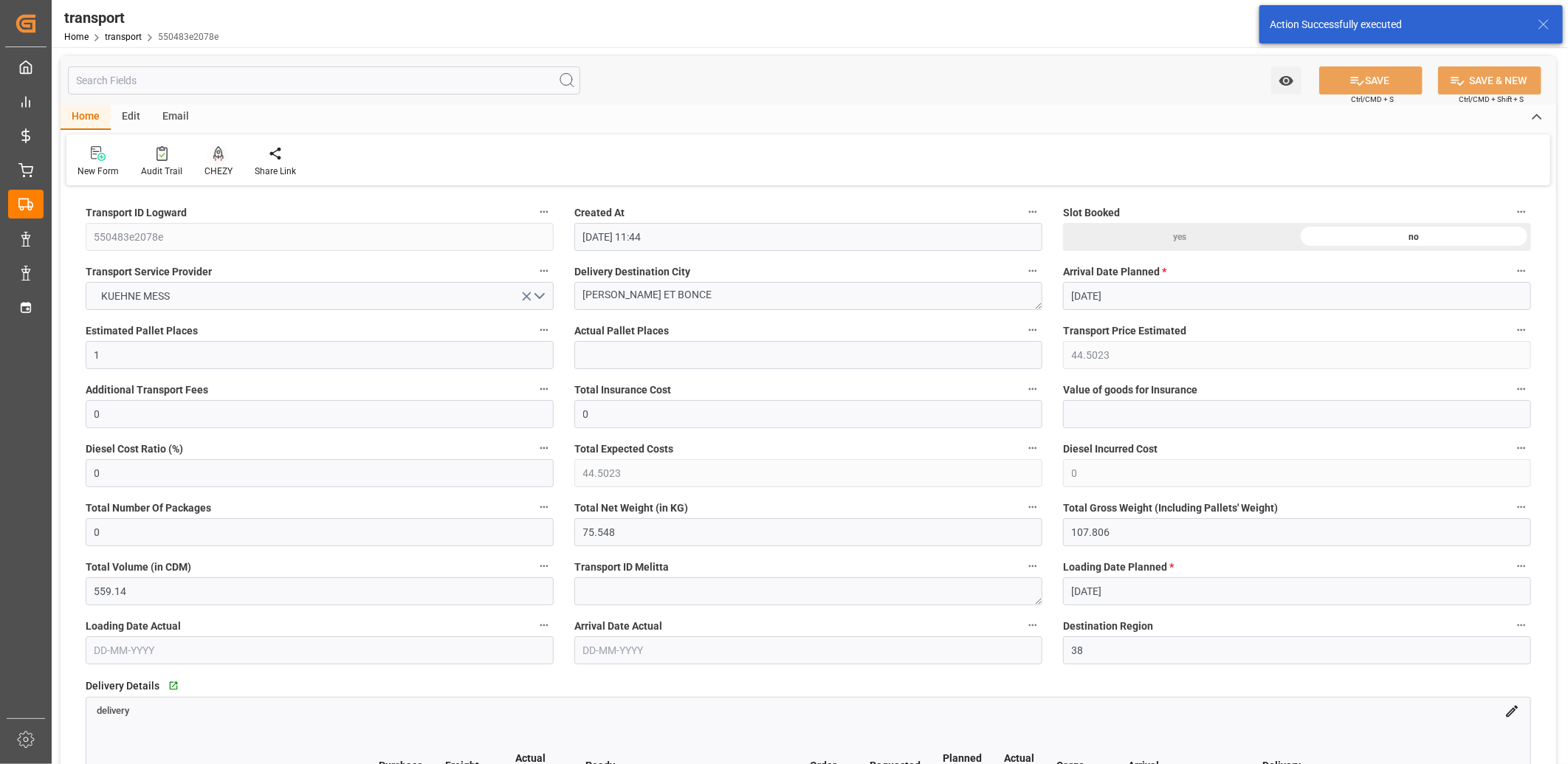
click at [217, 156] on icon at bounding box center [218, 153] width 10 height 15
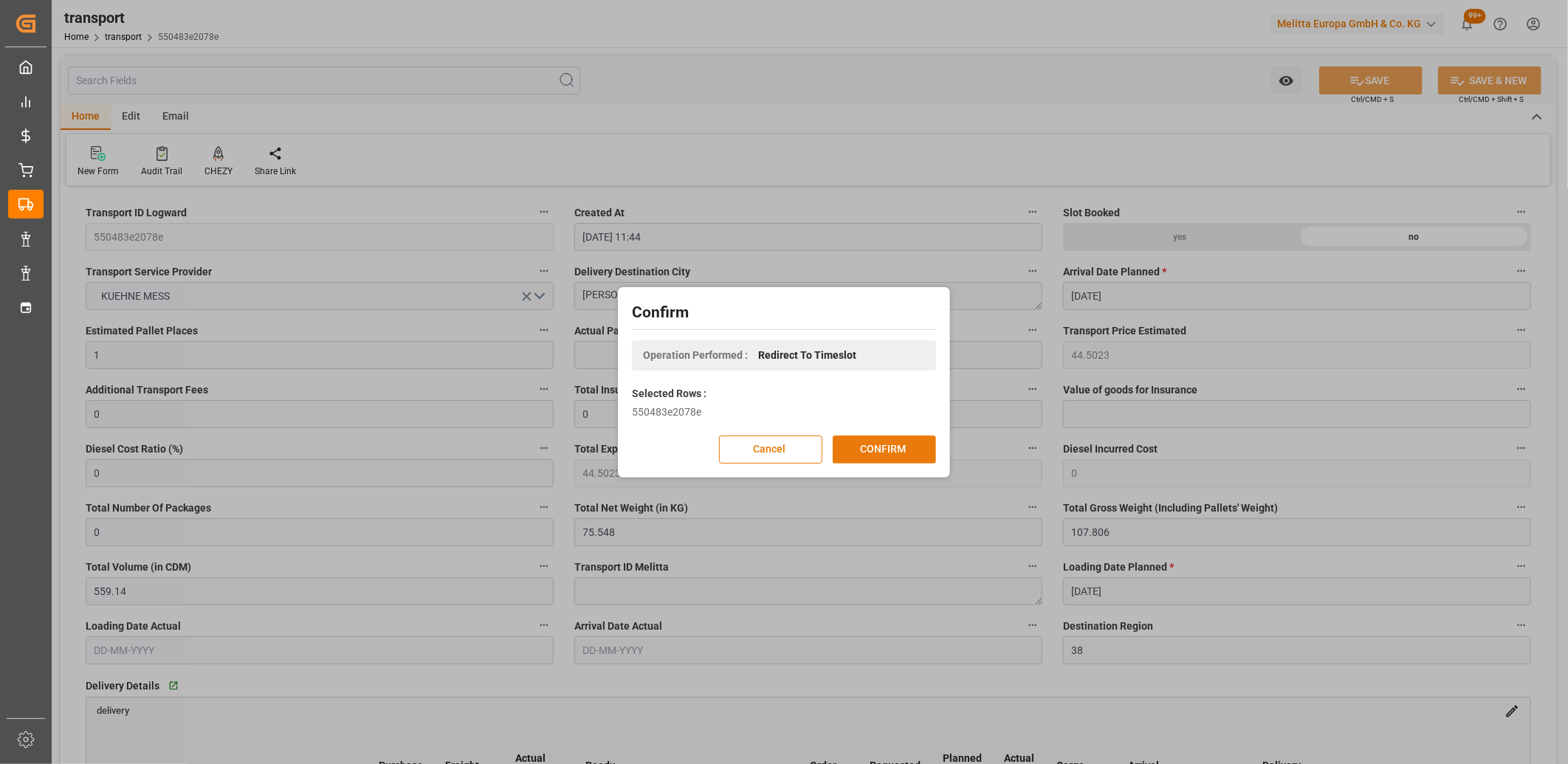
click at [853, 441] on button "CONFIRM" at bounding box center [884, 449] width 103 height 28
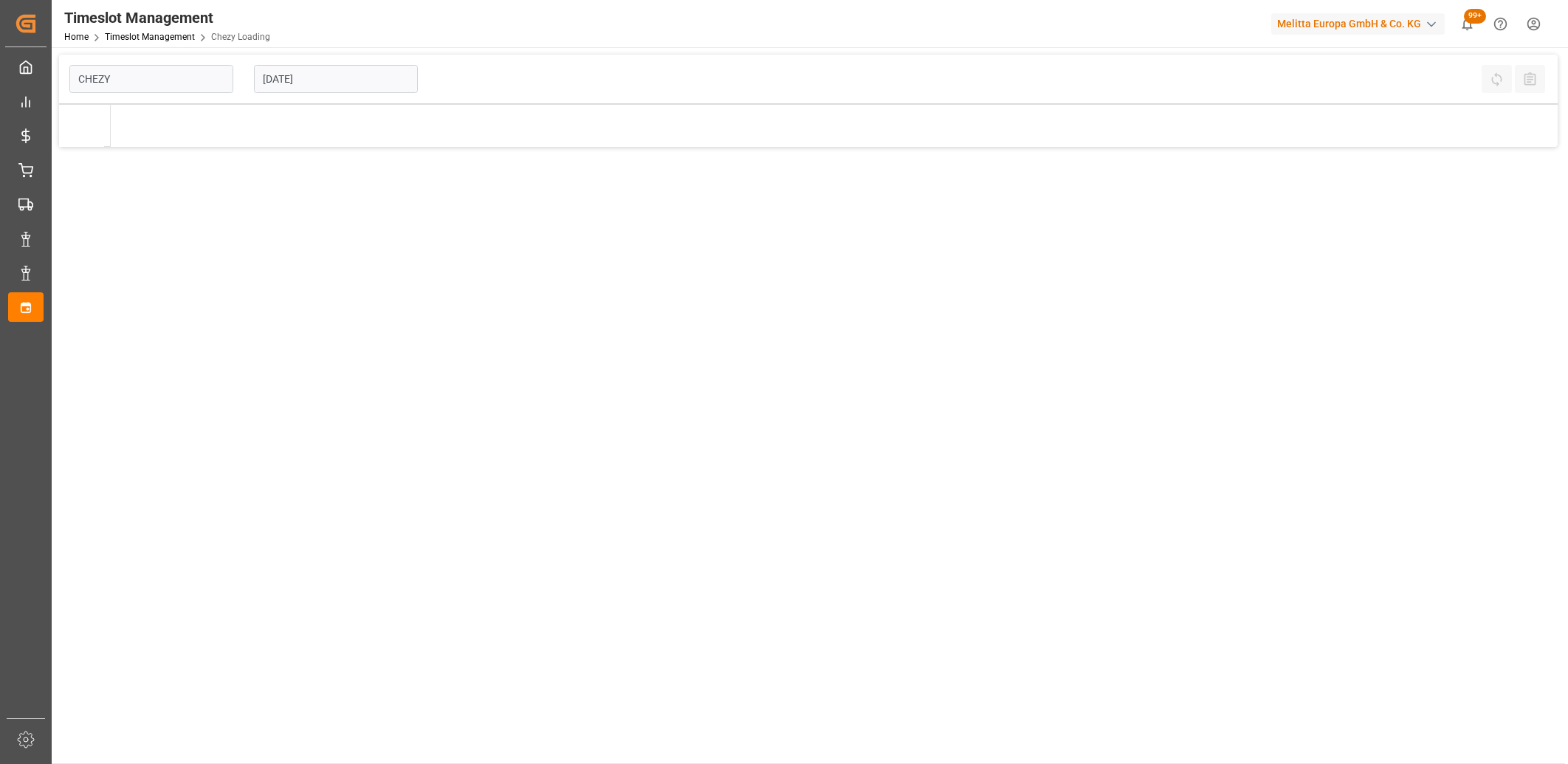
type input "Chezy Loading"
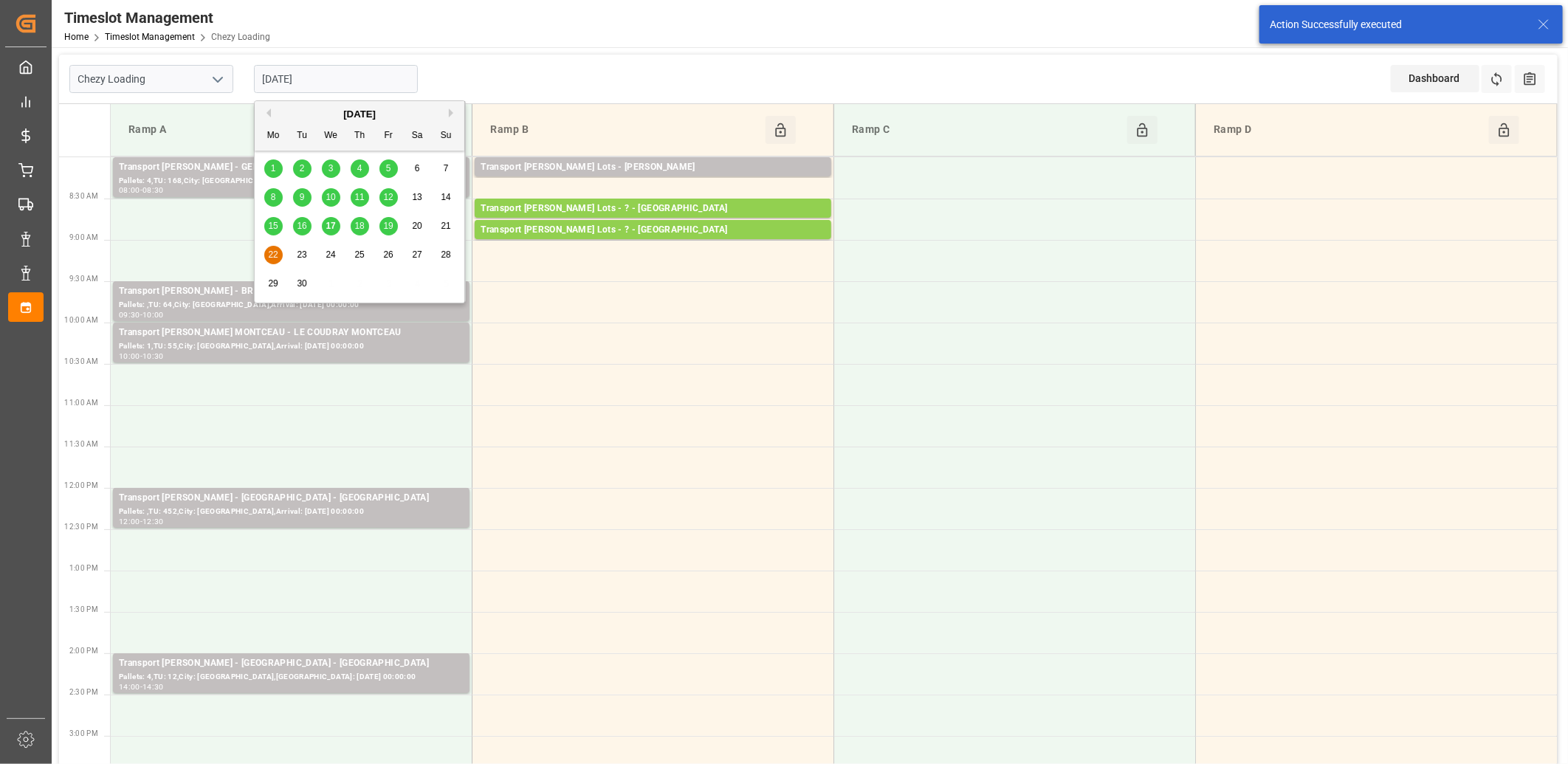
click at [335, 81] on input "[DATE]" at bounding box center [336, 79] width 164 height 28
click at [358, 227] on span "18" at bounding box center [359, 226] width 10 height 10
type input "18-09-2025"
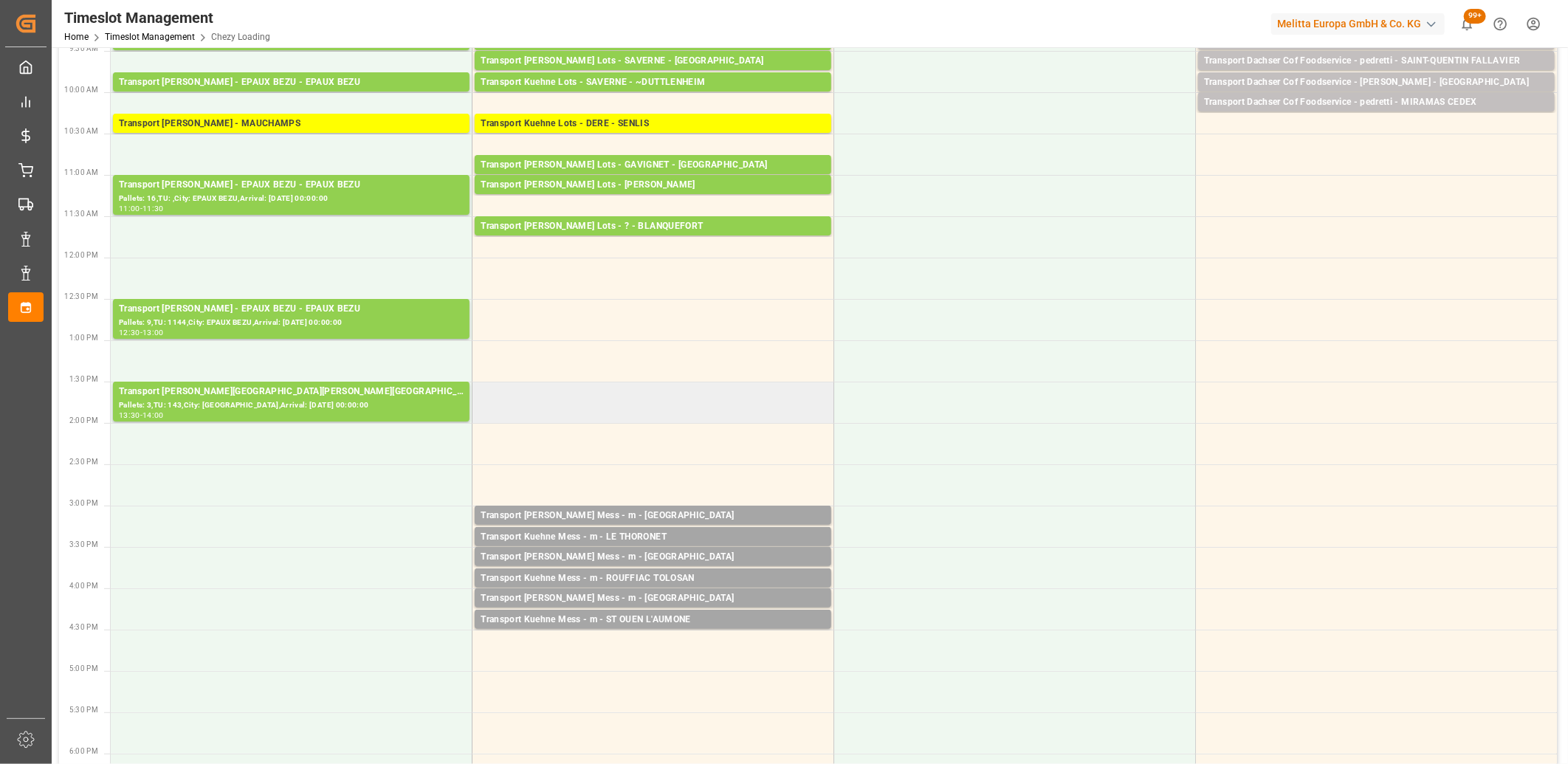
scroll to position [246, 0]
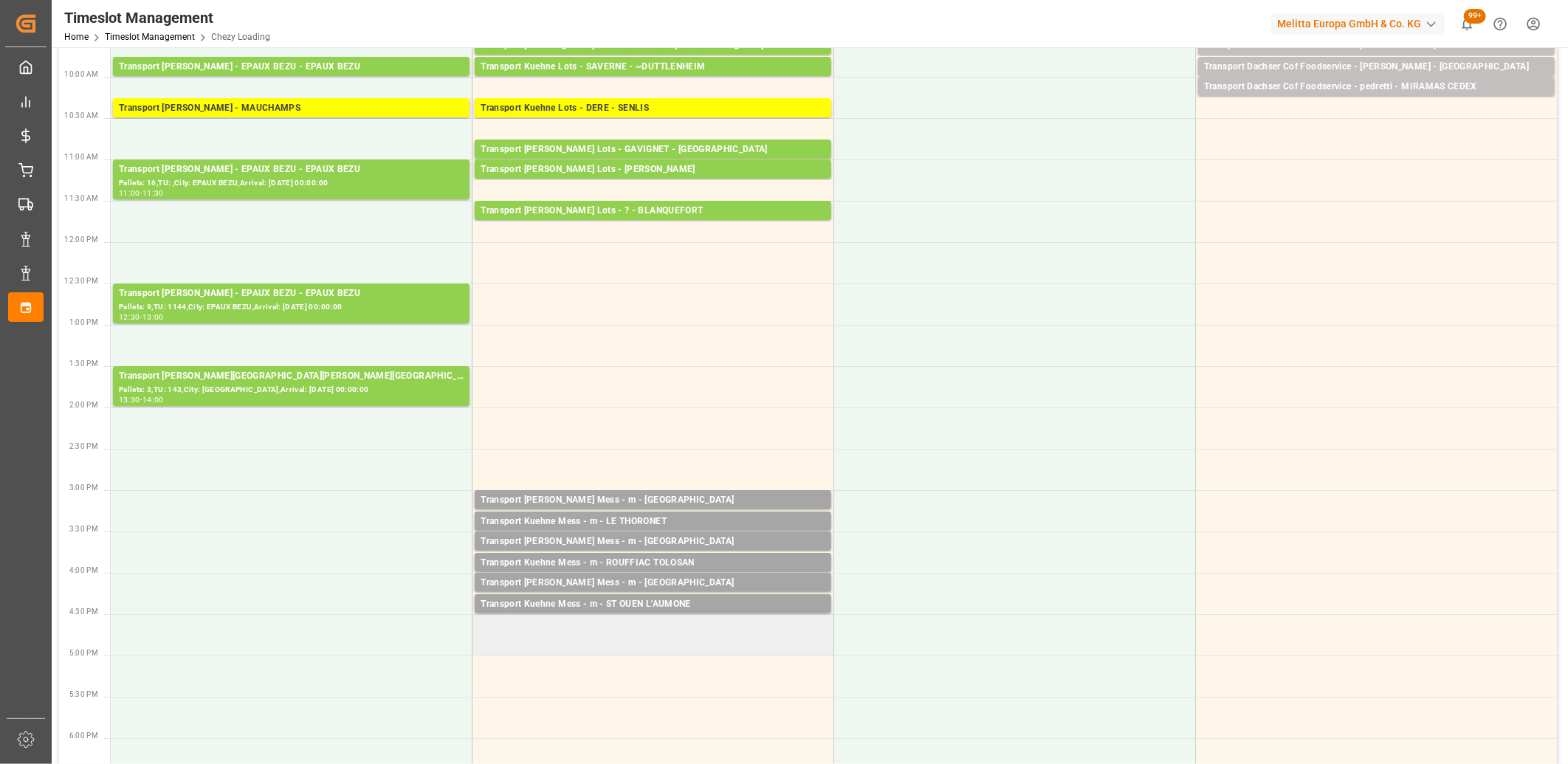
click at [592, 620] on td at bounding box center [653, 634] width 362 height 41
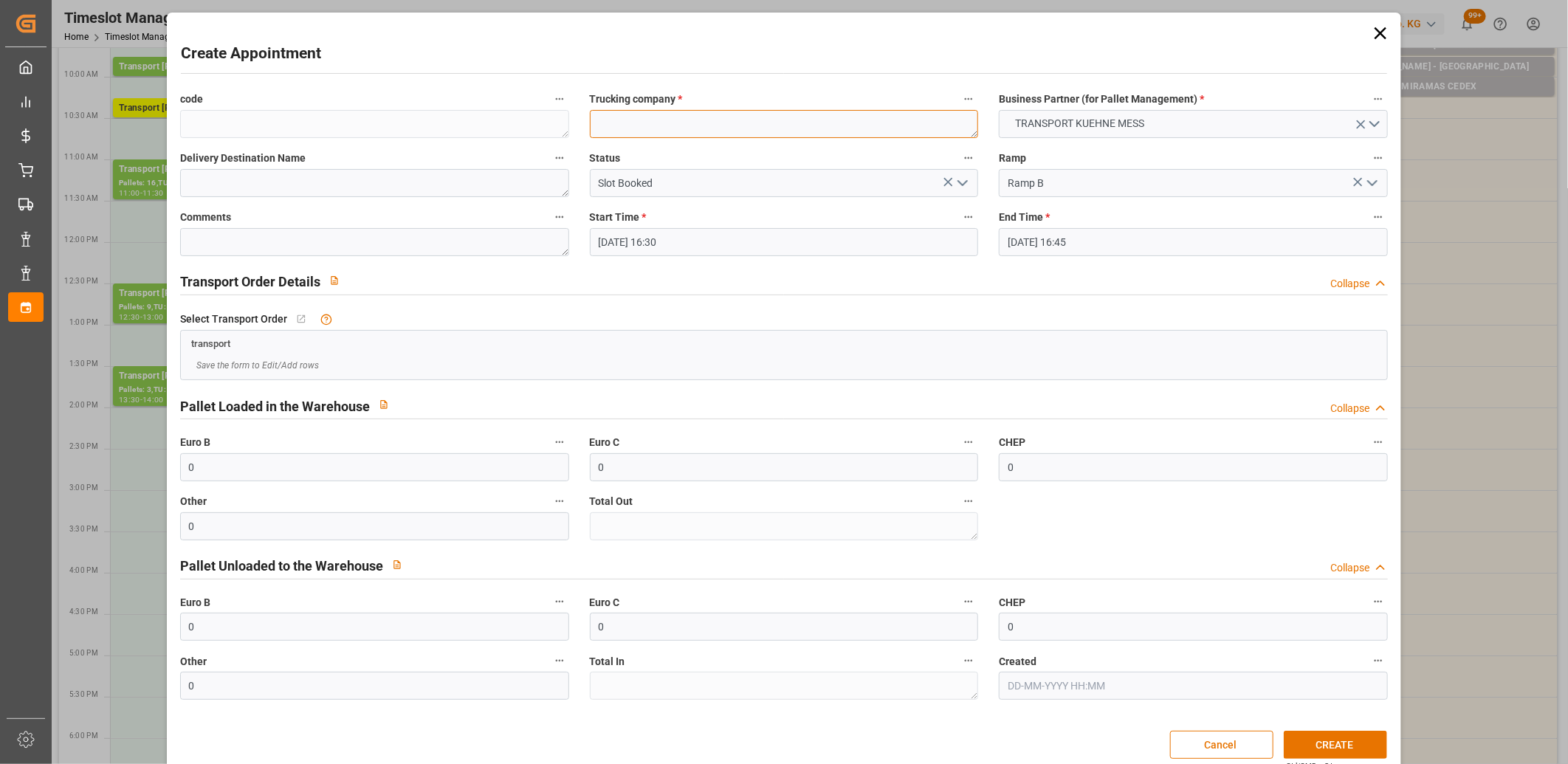
click at [624, 128] on textarea at bounding box center [784, 124] width 389 height 28
type textarea "m"
click at [1309, 743] on button "CREATE" at bounding box center [1335, 745] width 103 height 28
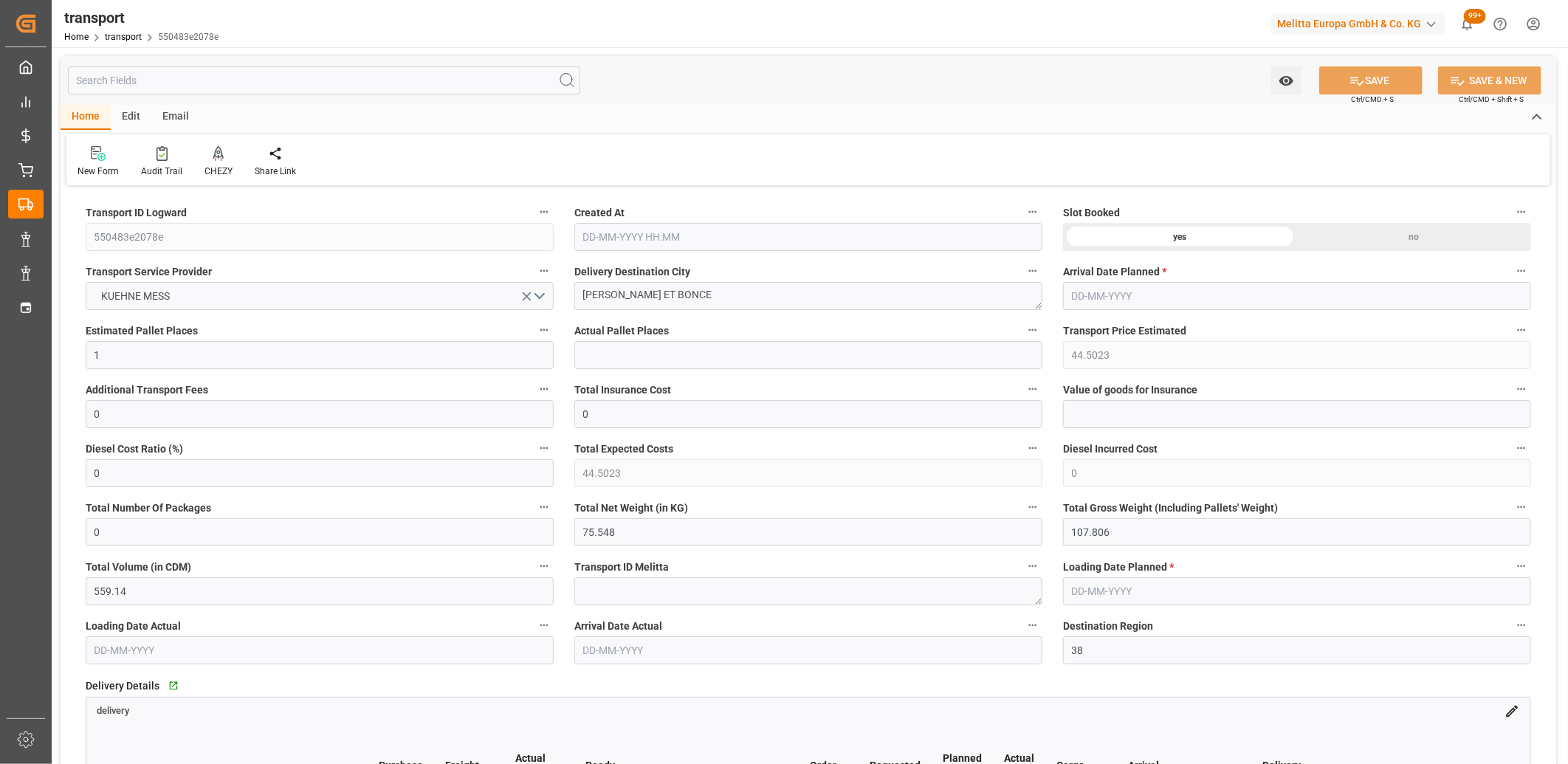
type input "[DATE] 11:44"
type input "[DATE]"
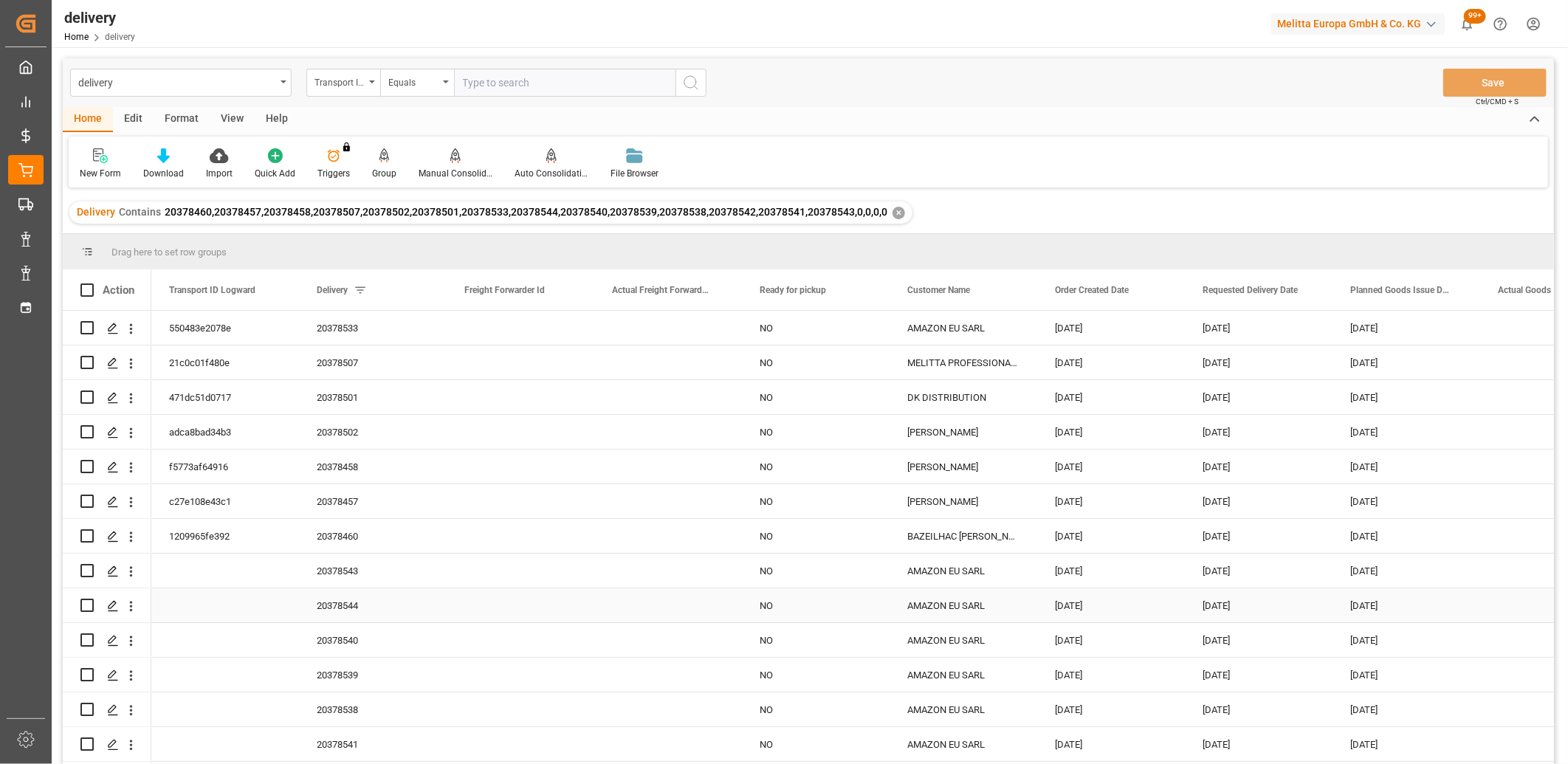
click at [92, 606] on input "Press Space to toggle row selection (unchecked)" at bounding box center [86, 605] width 13 height 13
checkbox input "true"
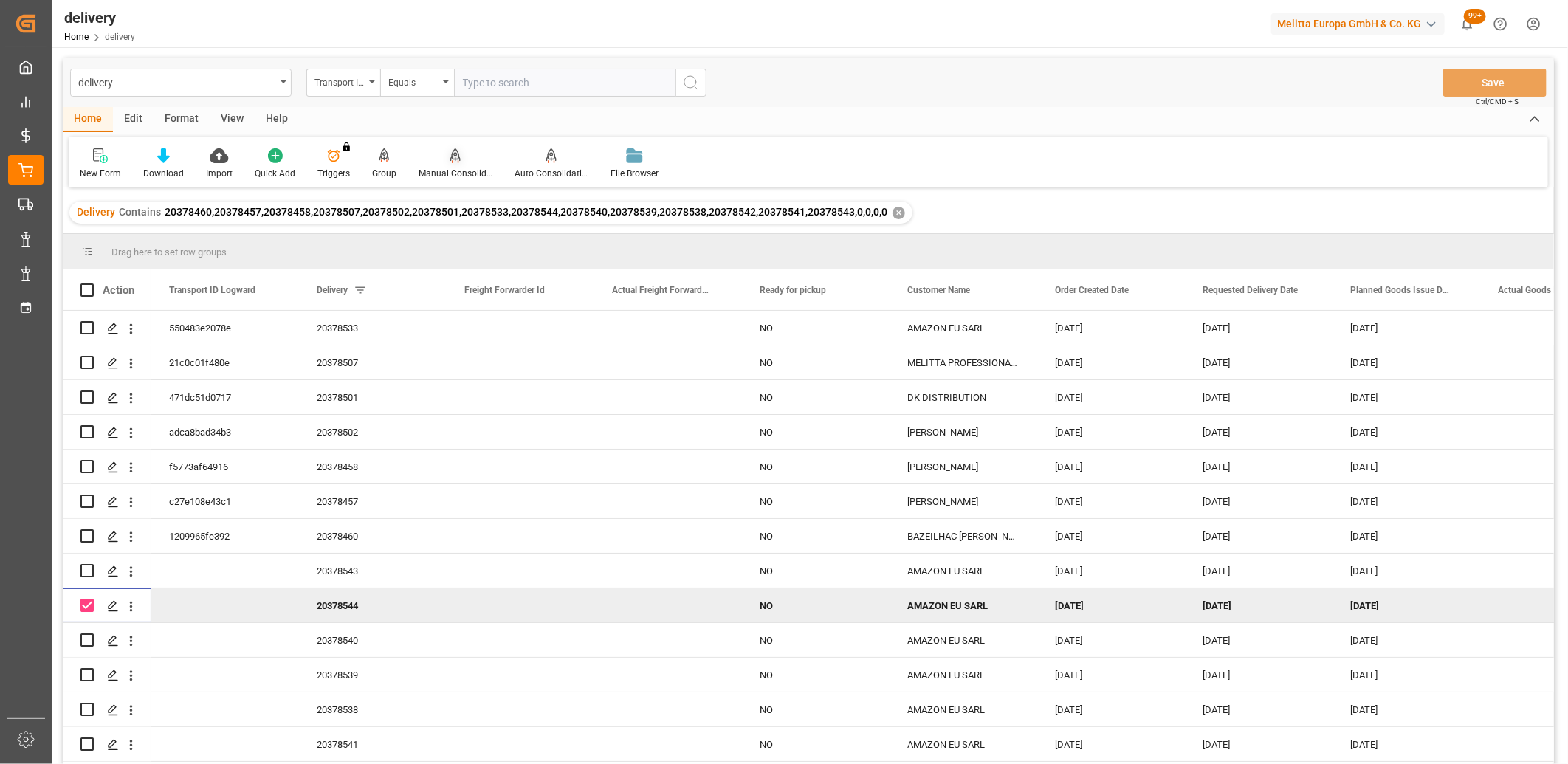
click at [455, 158] on icon at bounding box center [455, 154] width 10 height 13
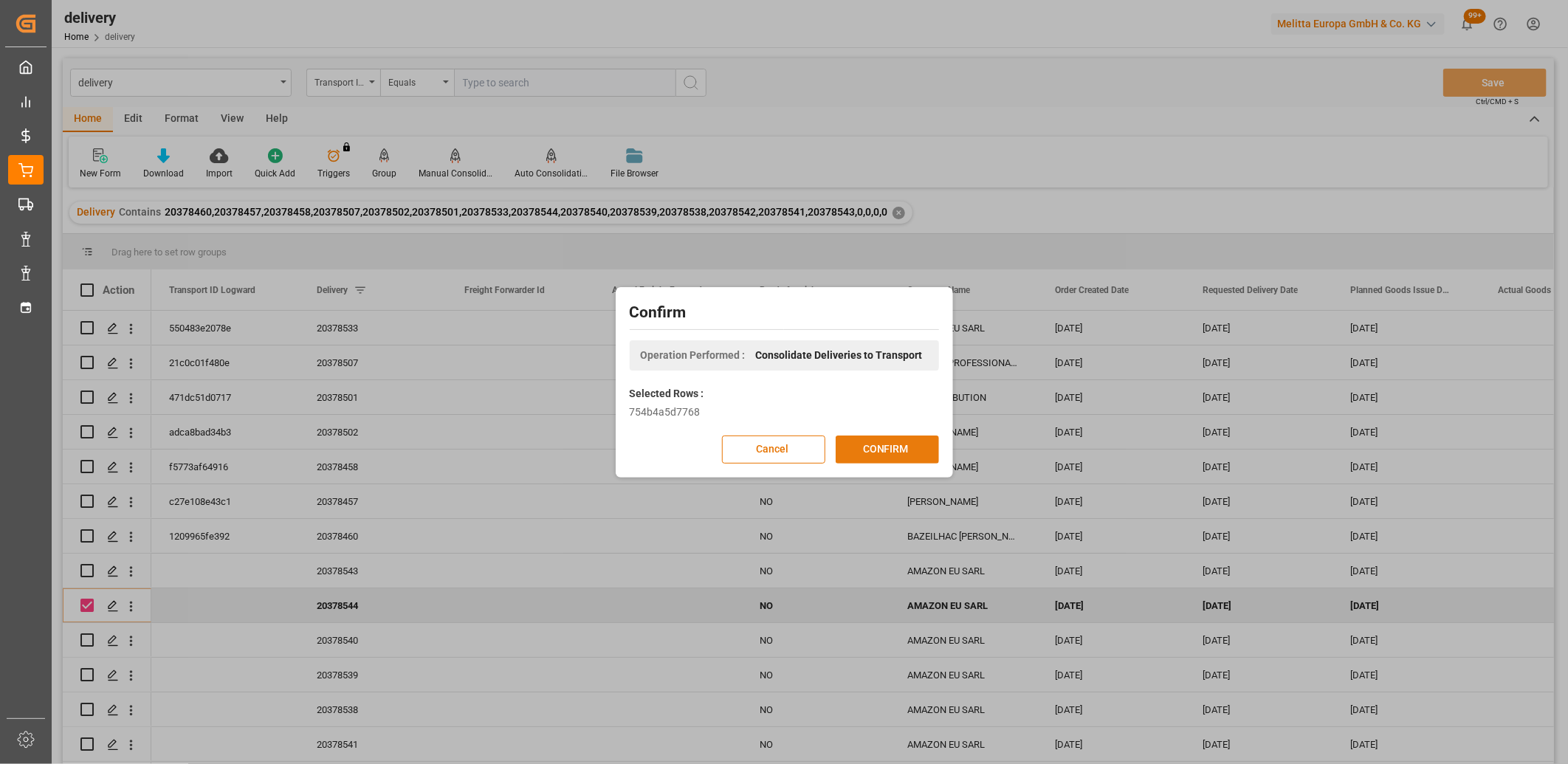
click at [864, 454] on button "CONFIRM" at bounding box center [887, 449] width 103 height 28
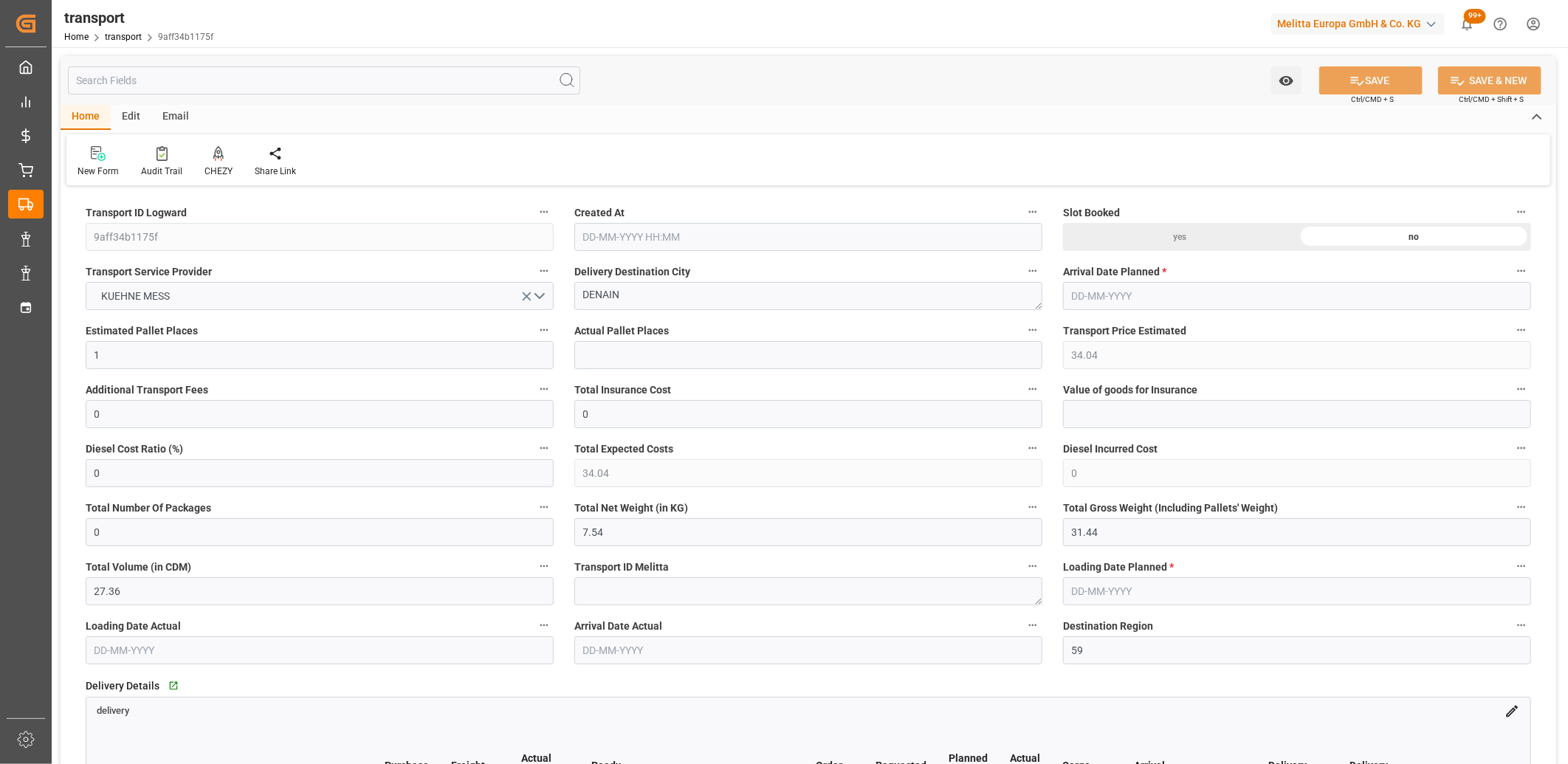
type input "17-09-2025 11:44"
type input "[DATE]"
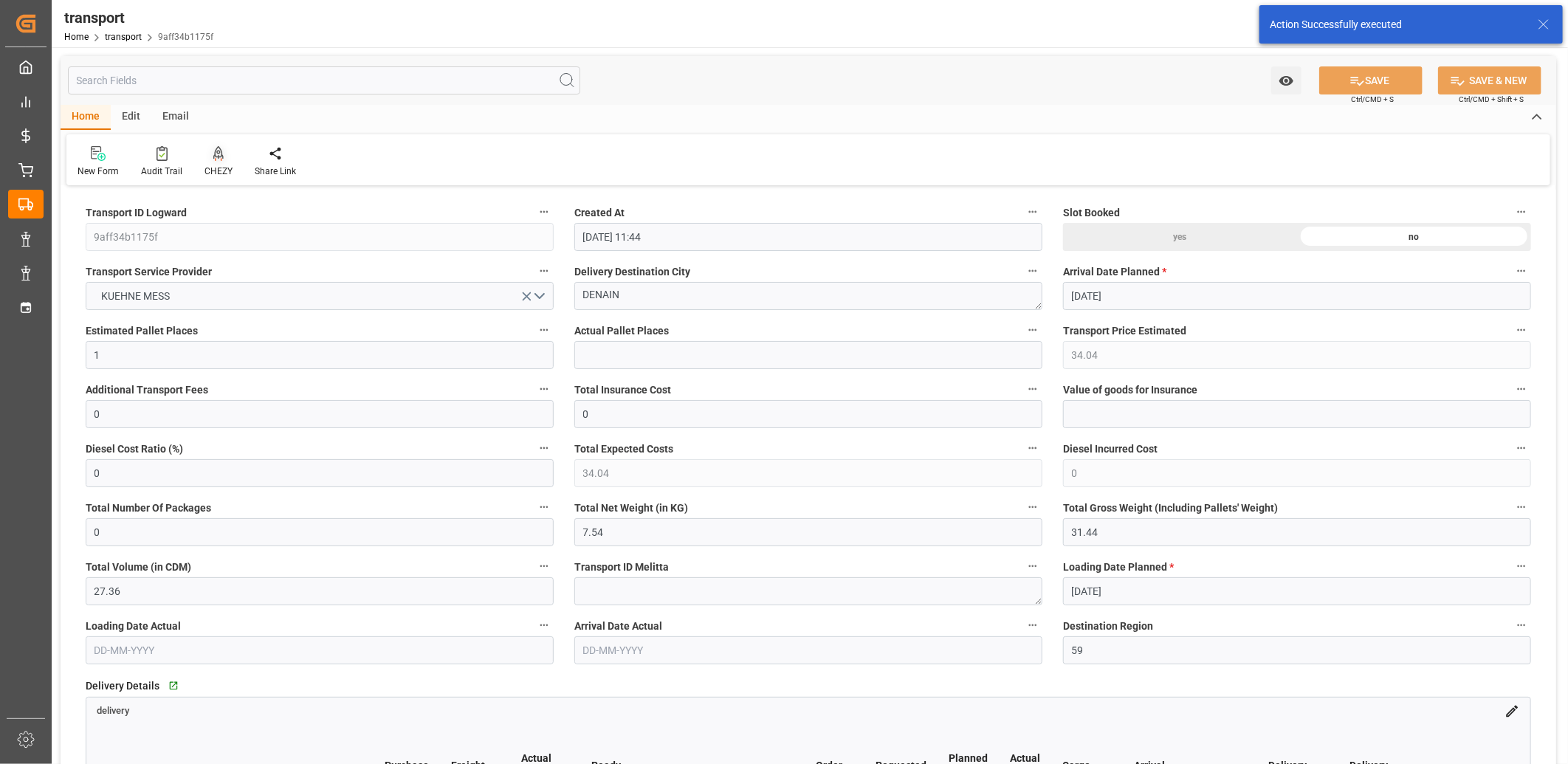
click at [215, 153] on icon at bounding box center [218, 152] width 10 height 13
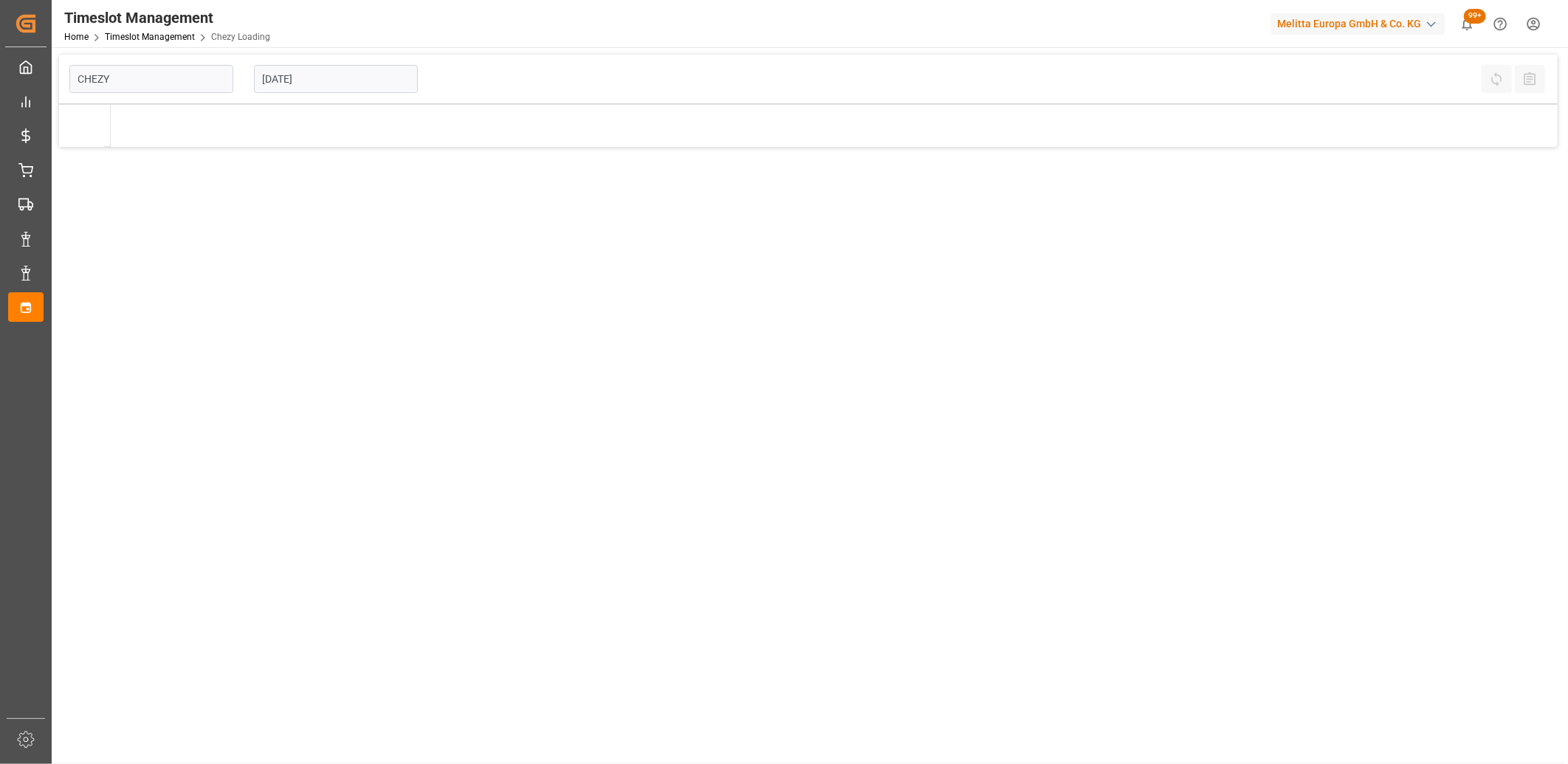
type input "Chezy Loading"
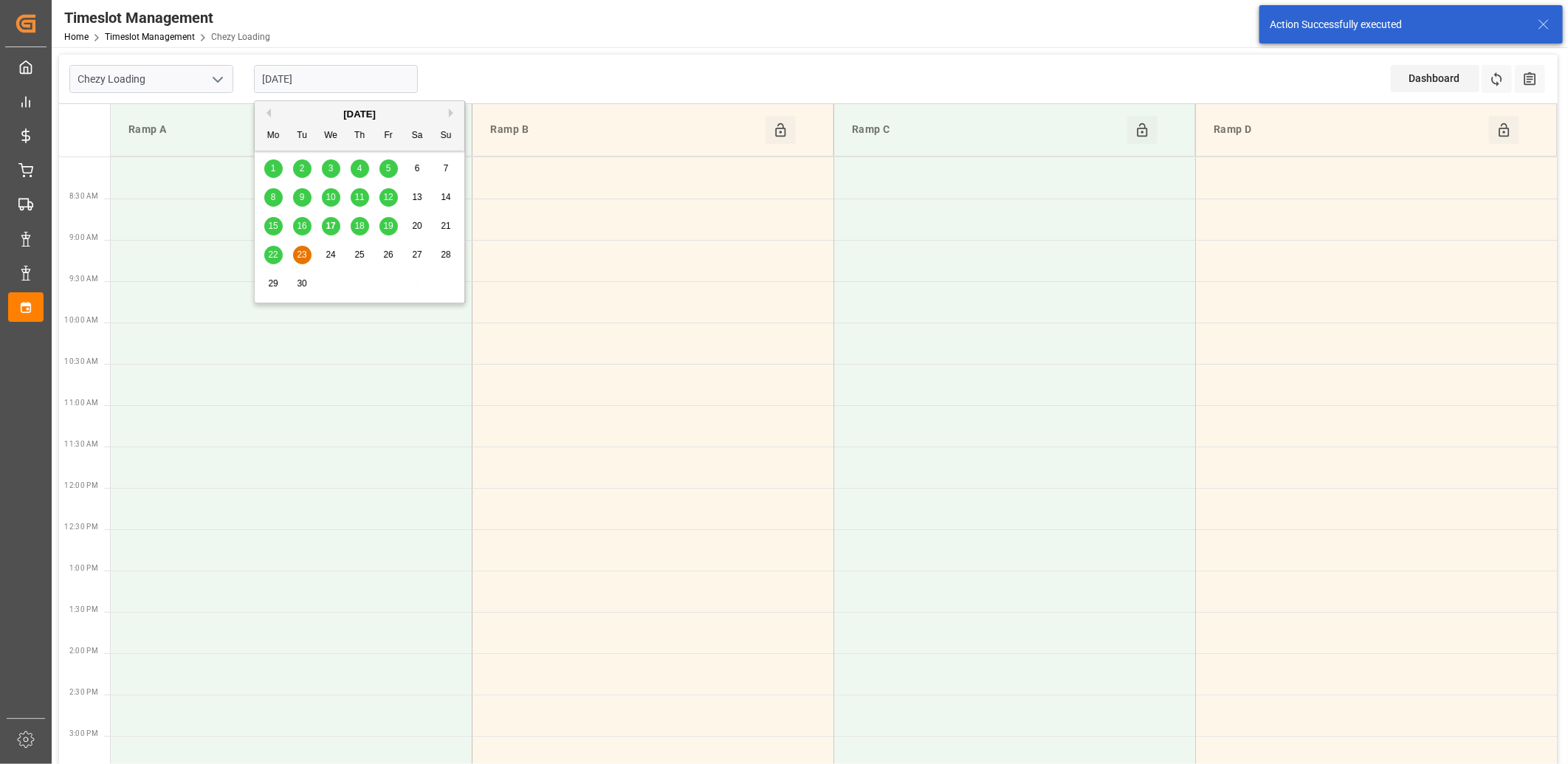
click at [348, 78] on input "[DATE]" at bounding box center [336, 79] width 164 height 28
click at [358, 223] on span "18" at bounding box center [359, 226] width 10 height 10
type input "[DATE]"
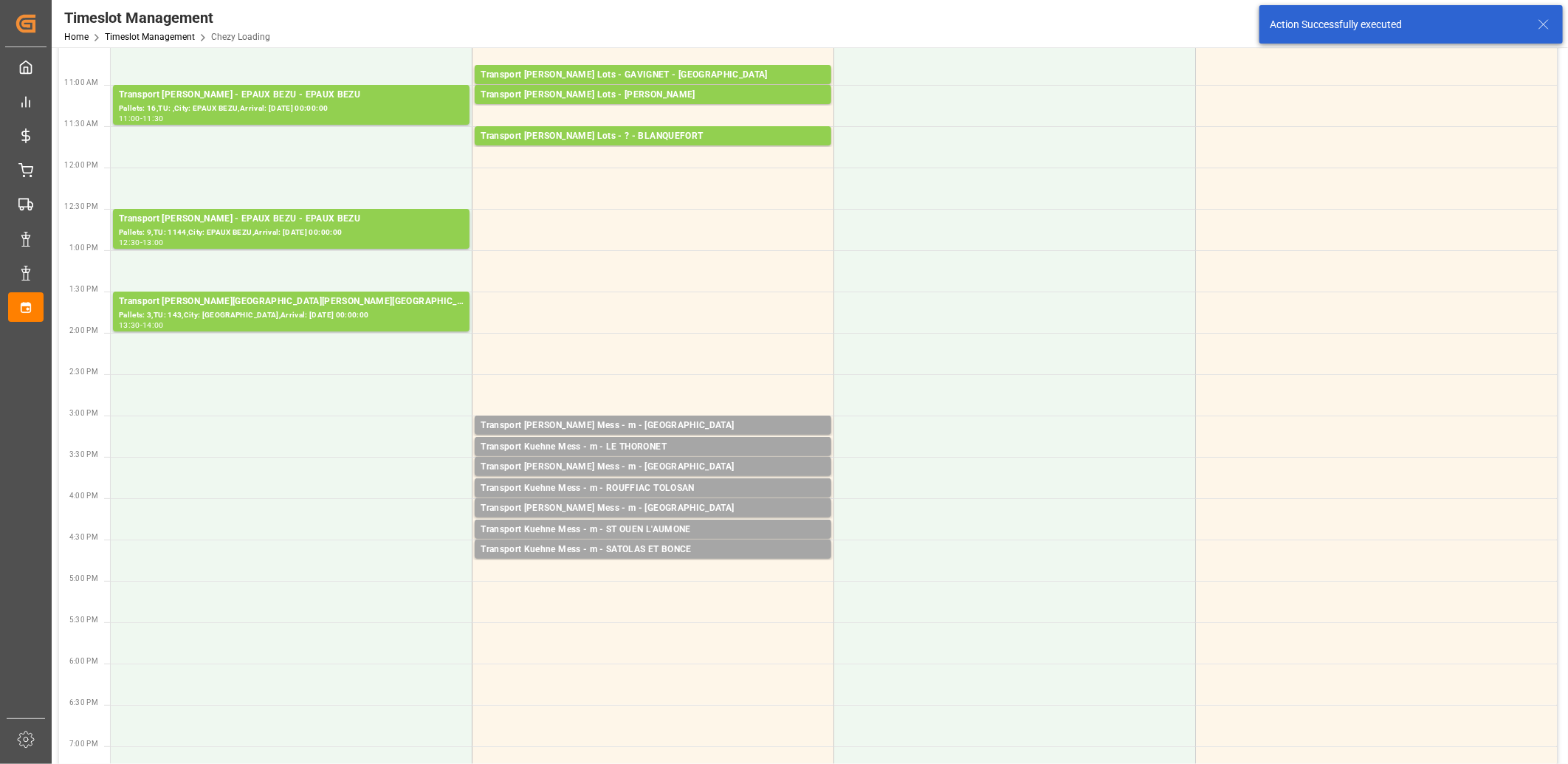
scroll to position [328, 0]
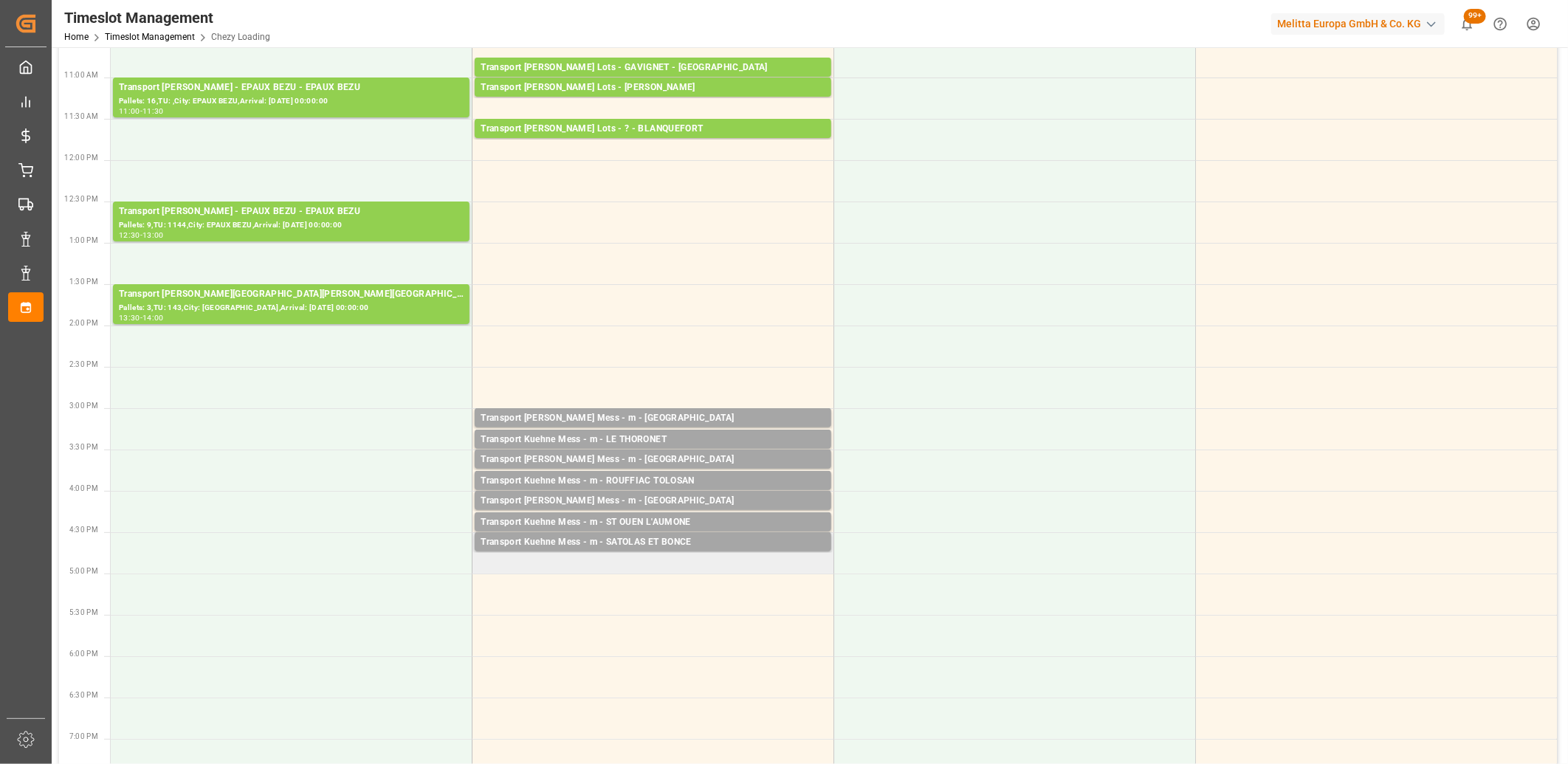
click at [582, 562] on td "Transport [PERSON_NAME] Mess - m - SATOLAS ET BONCE Pallets: ,TU: 9,City: [GEOG…" at bounding box center [653, 552] width 362 height 41
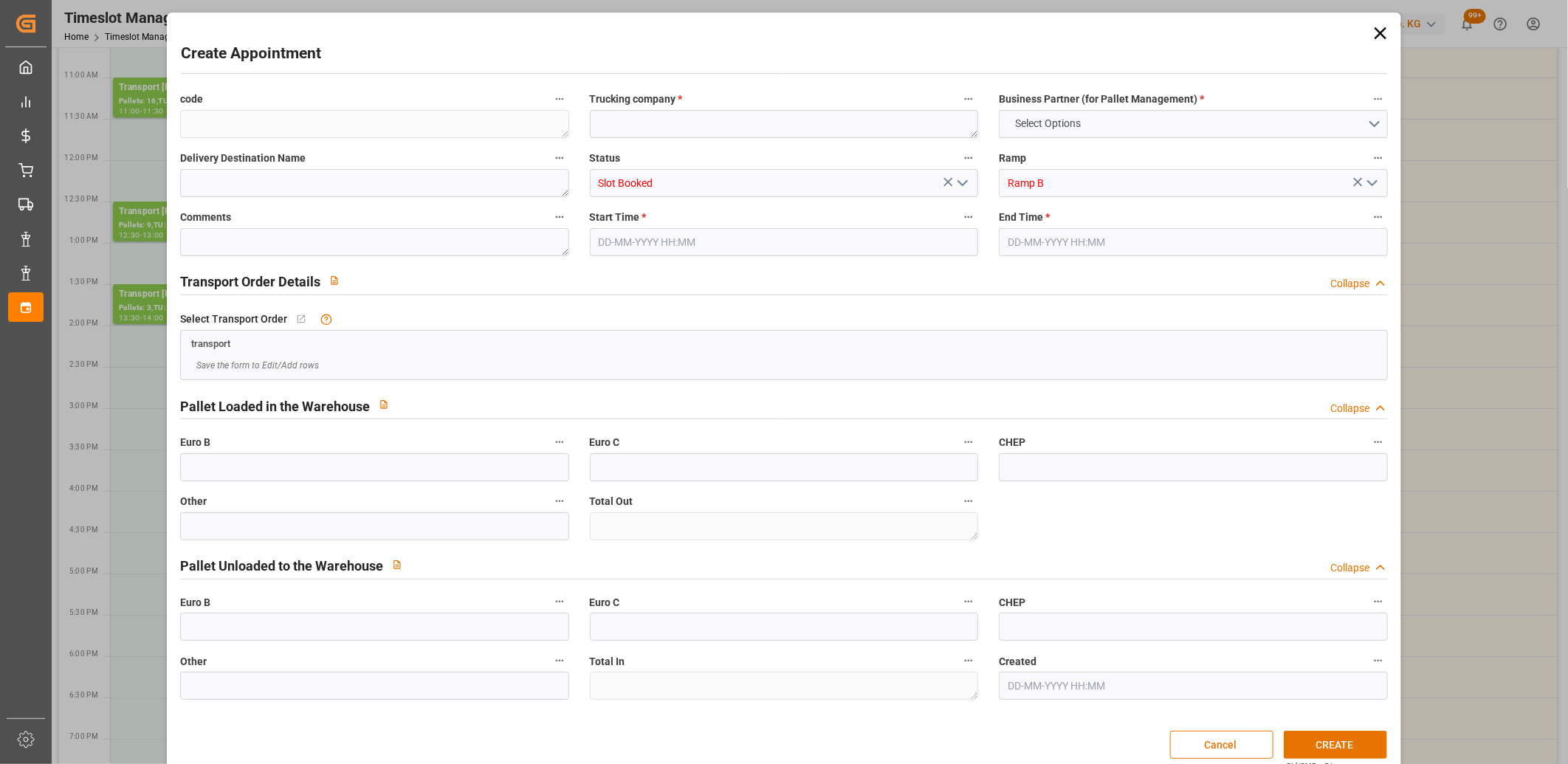
type input "0"
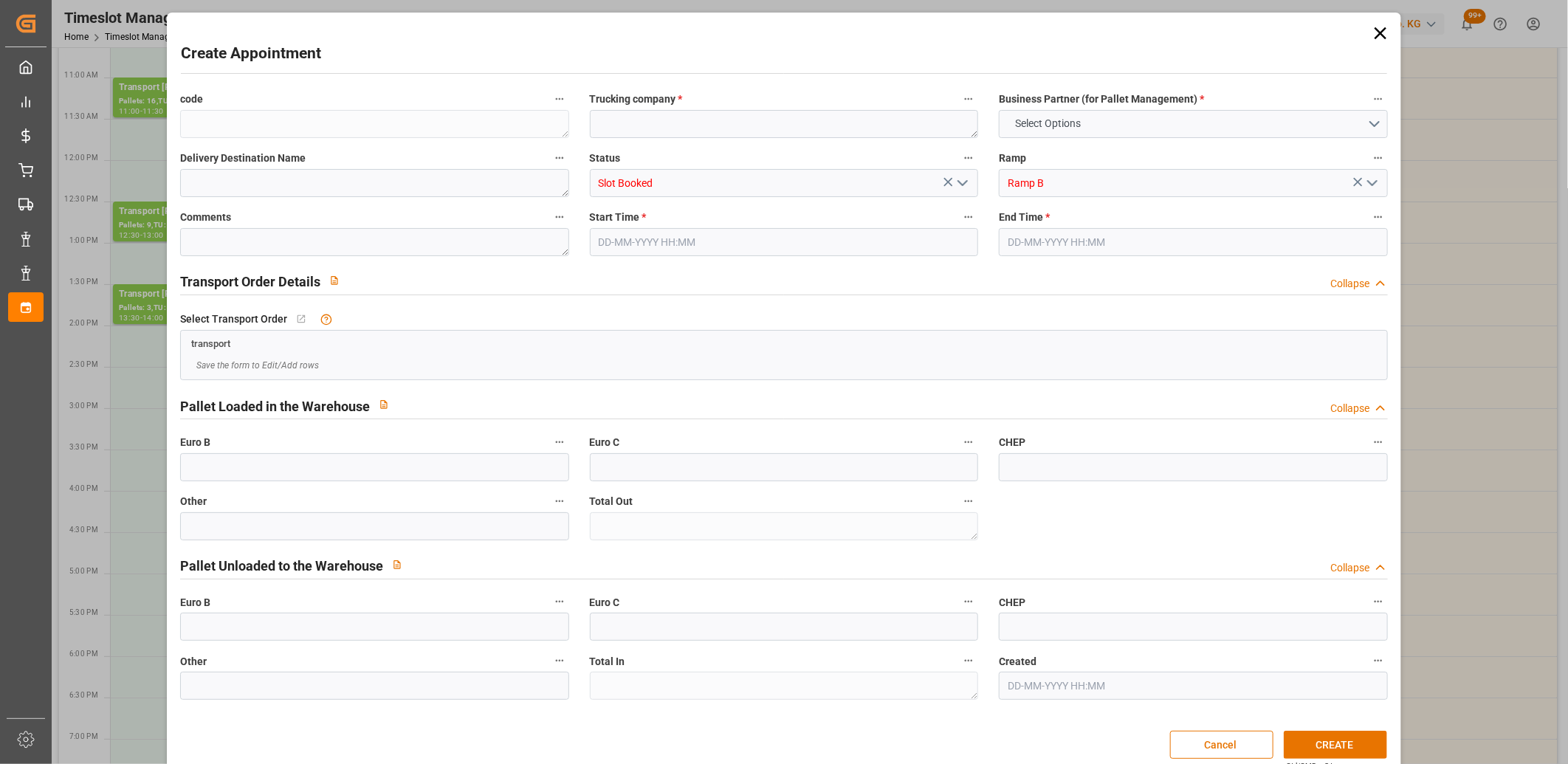
type input "0"
type input "[DATE] 16:45"
type input "[DATE] 17:00"
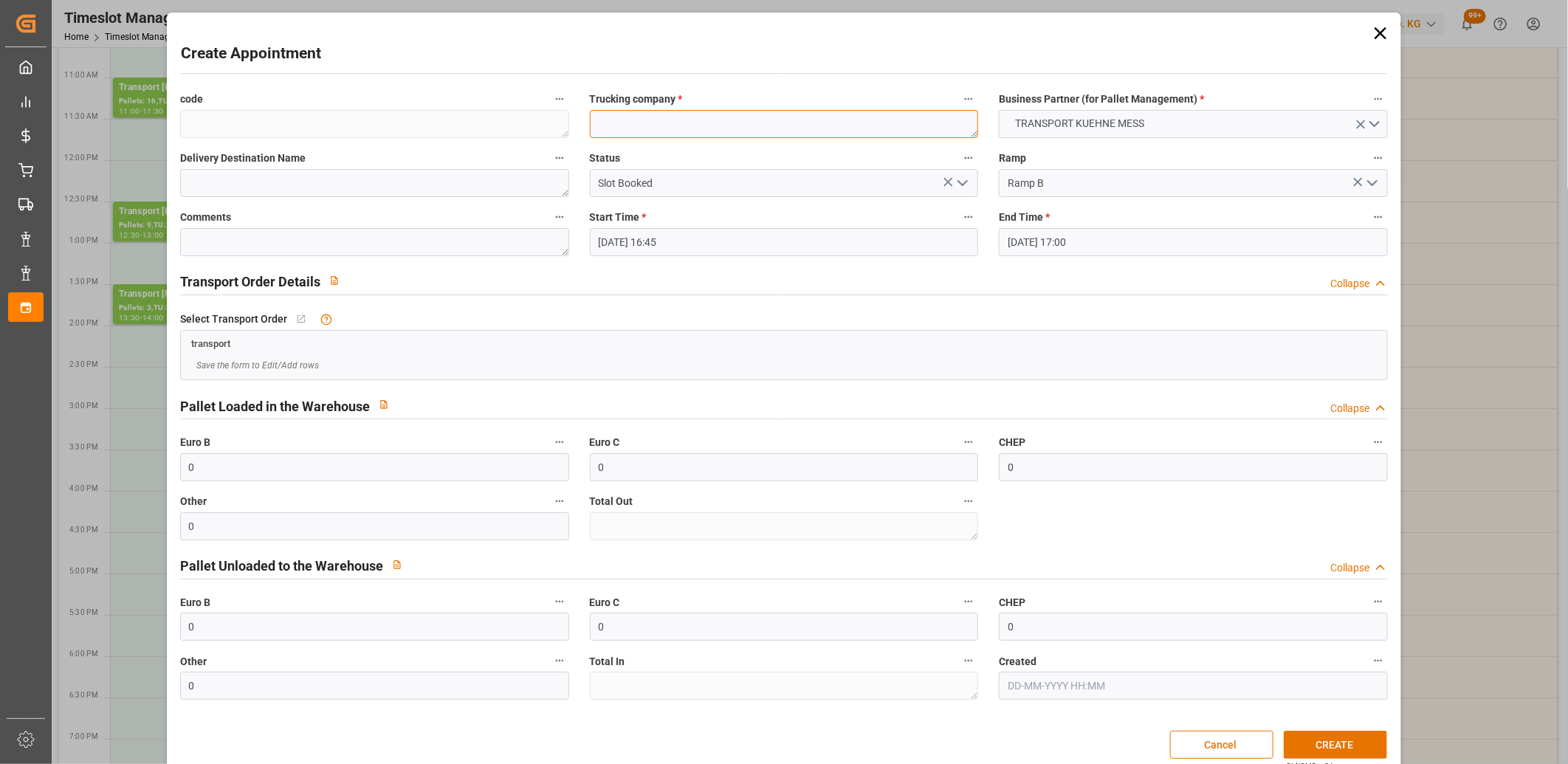
click at [625, 124] on textarea at bounding box center [784, 124] width 389 height 28
type textarea "m"
click at [1306, 738] on button "CREATE" at bounding box center [1335, 745] width 103 height 28
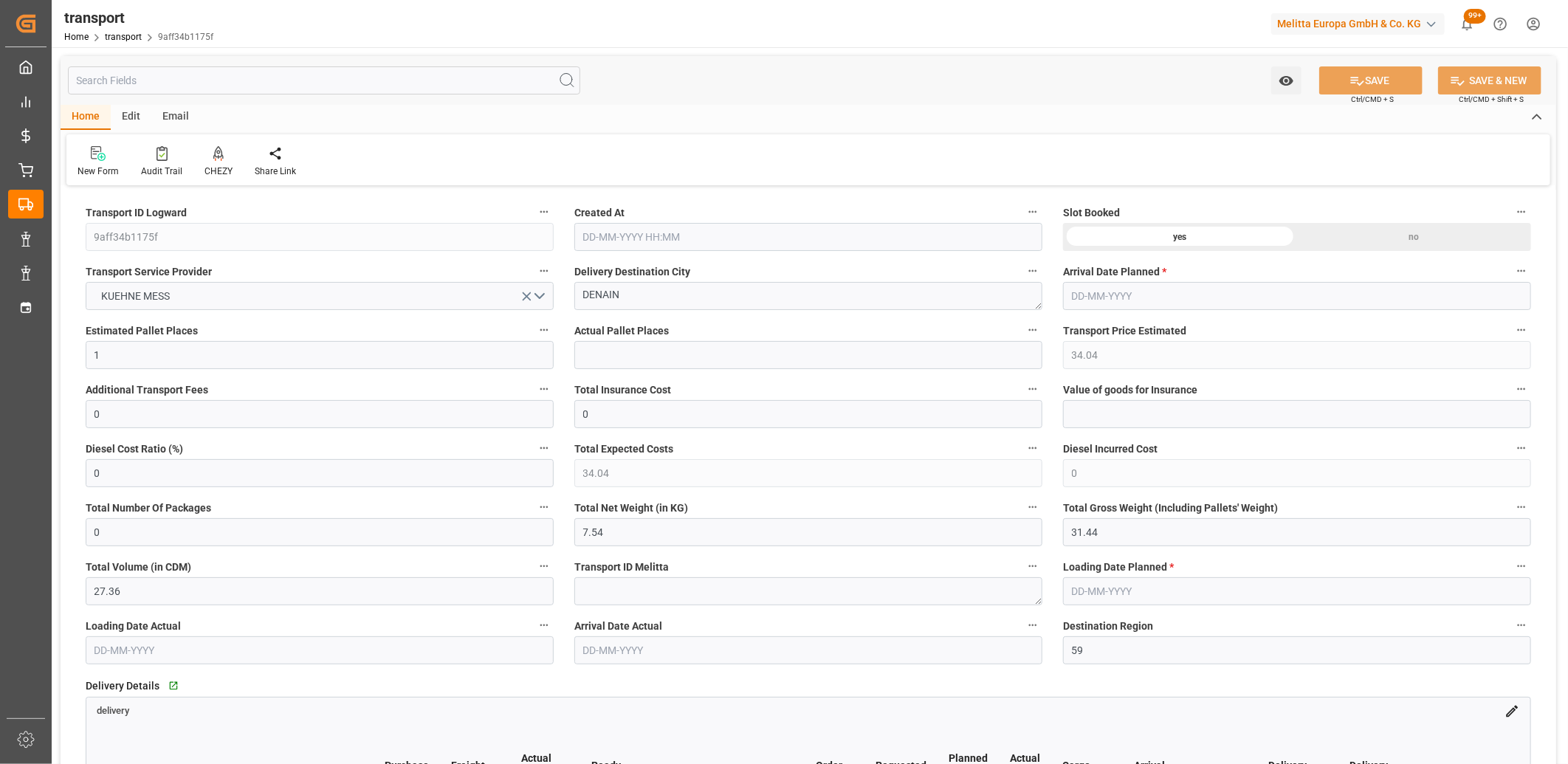
type input "17-09-2025 11:44"
type input "[DATE]"
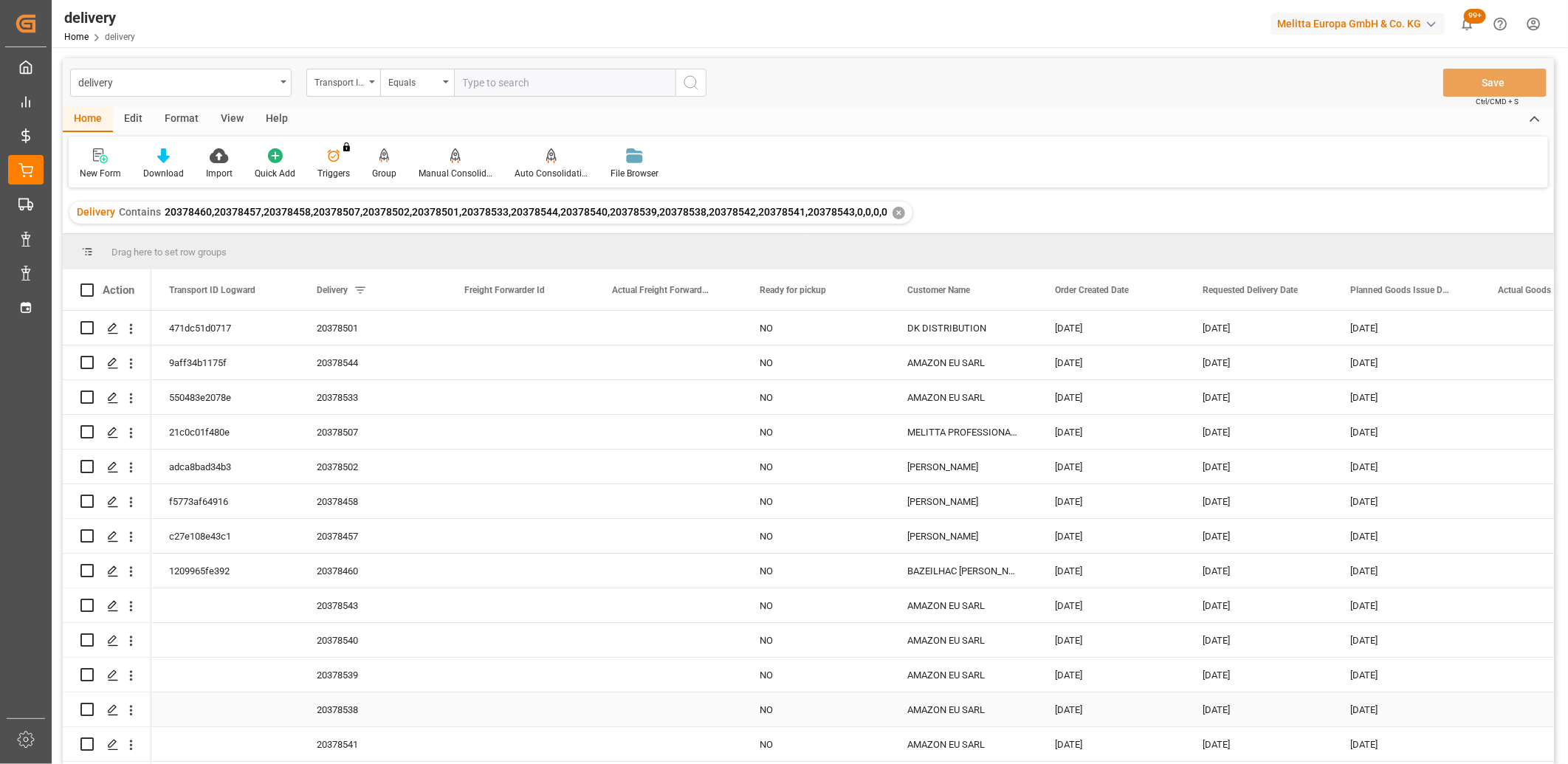
click at [89, 711] on input "Press Space to toggle row selection (unchecked)" at bounding box center [86, 709] width 13 height 13
checkbox input "true"
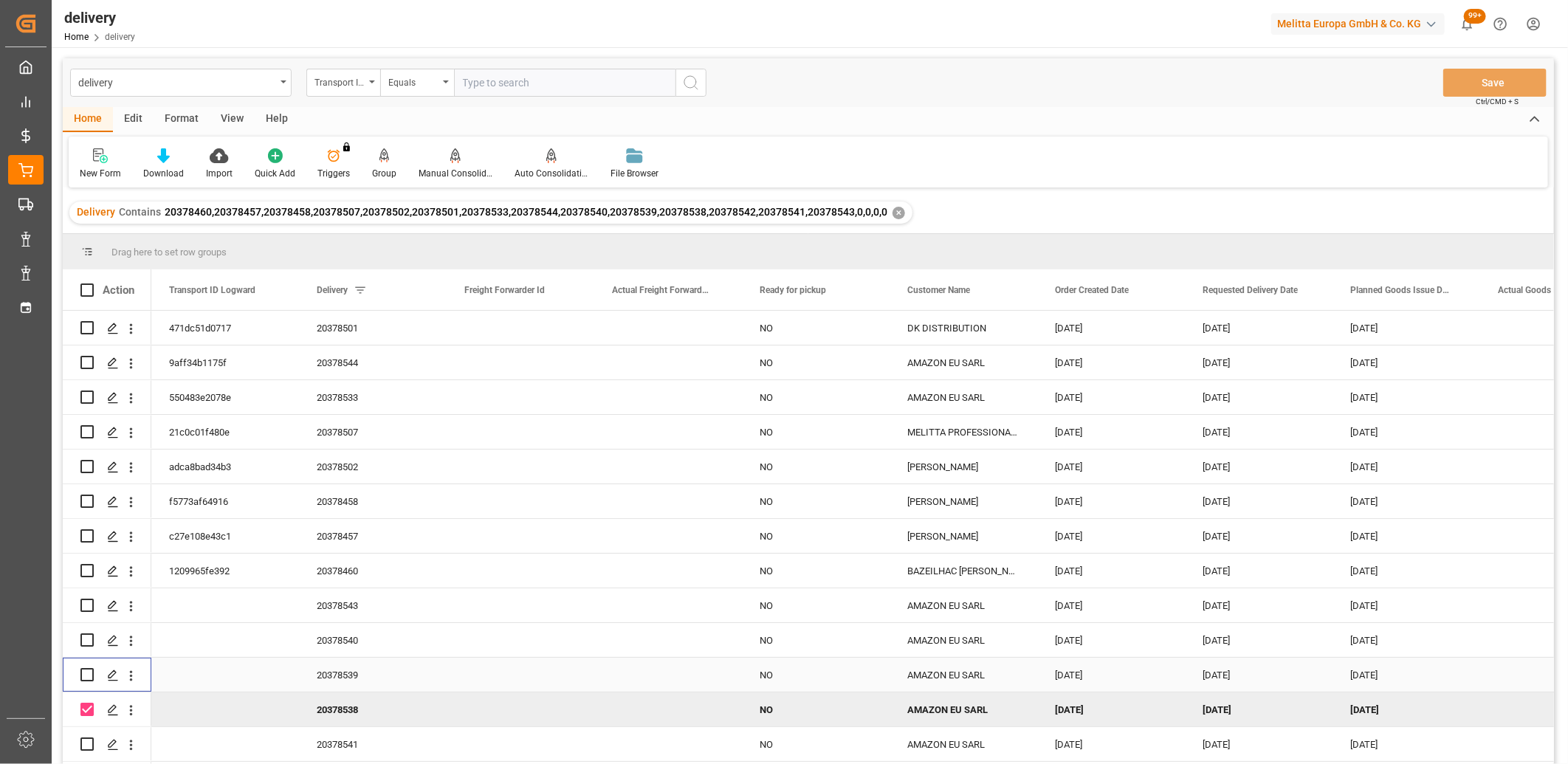
click at [89, 675] on input "Press Space to toggle row selection (unchecked)" at bounding box center [86, 674] width 13 height 13
checkbox input "true"
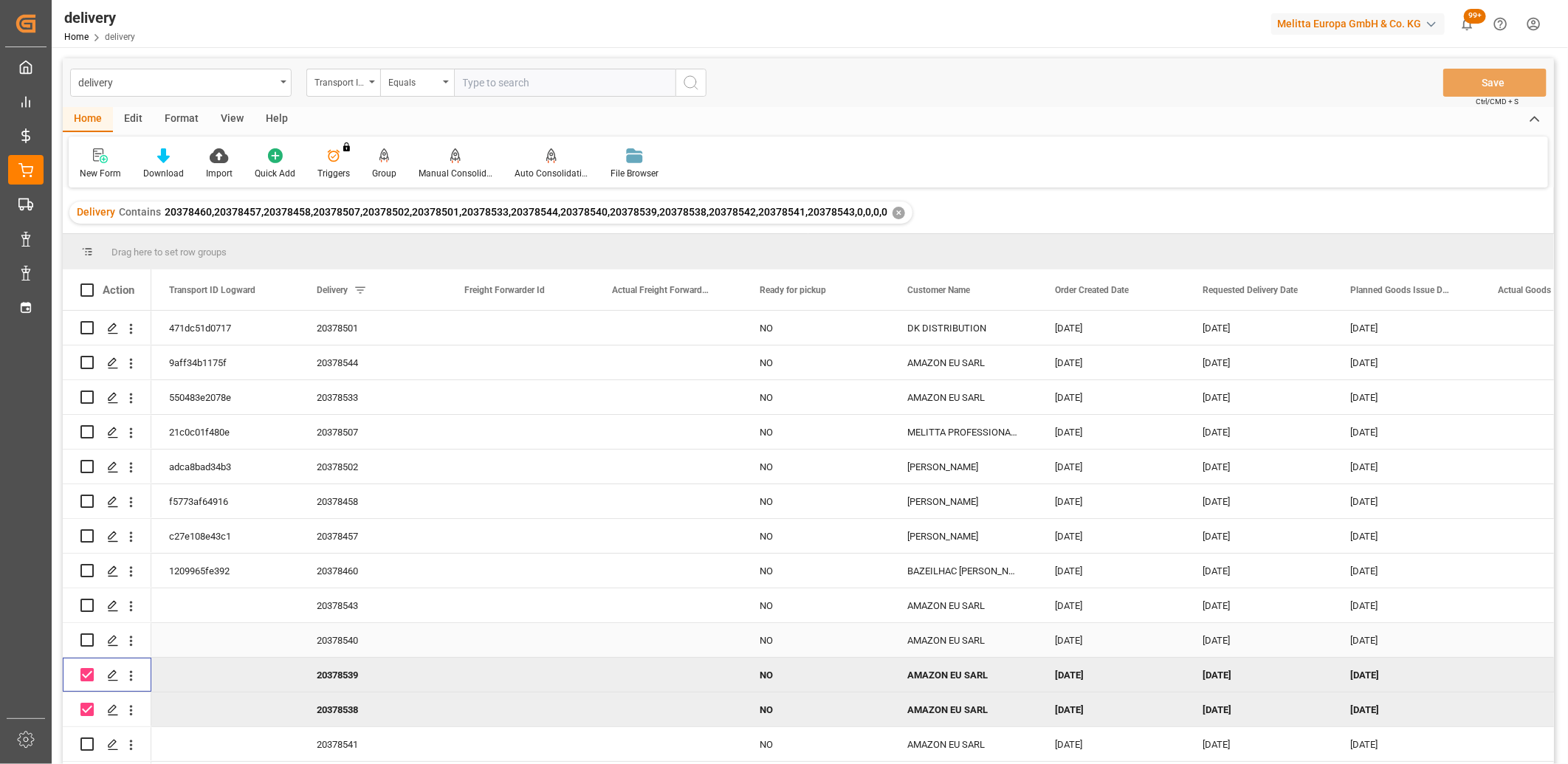
click at [83, 638] on input "Press Space to toggle row selection (unchecked)" at bounding box center [86, 639] width 13 height 13
checkbox input "true"
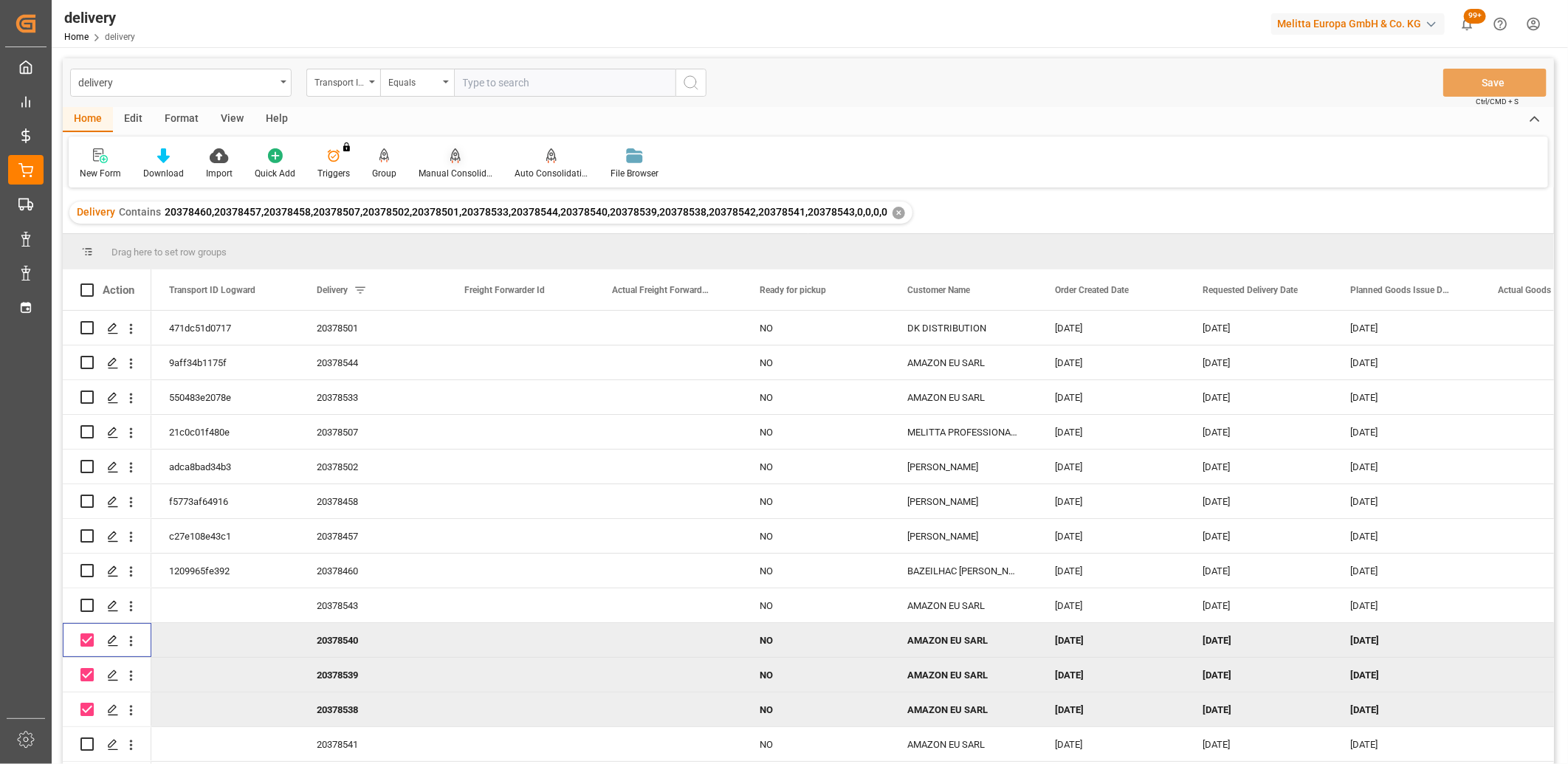
click at [445, 159] on div at bounding box center [456, 156] width 74 height 16
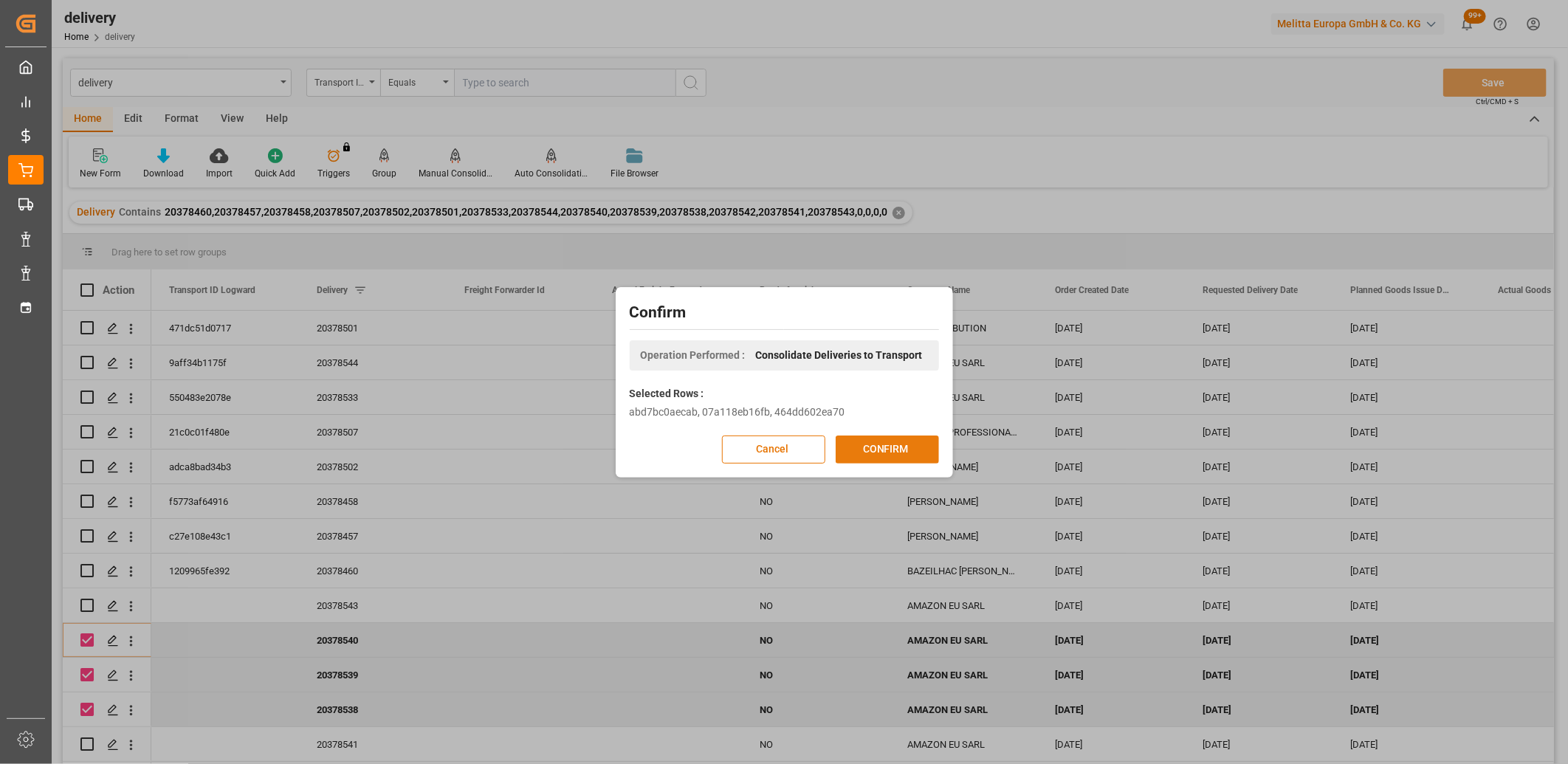
click at [858, 447] on button "CONFIRM" at bounding box center [887, 449] width 103 height 28
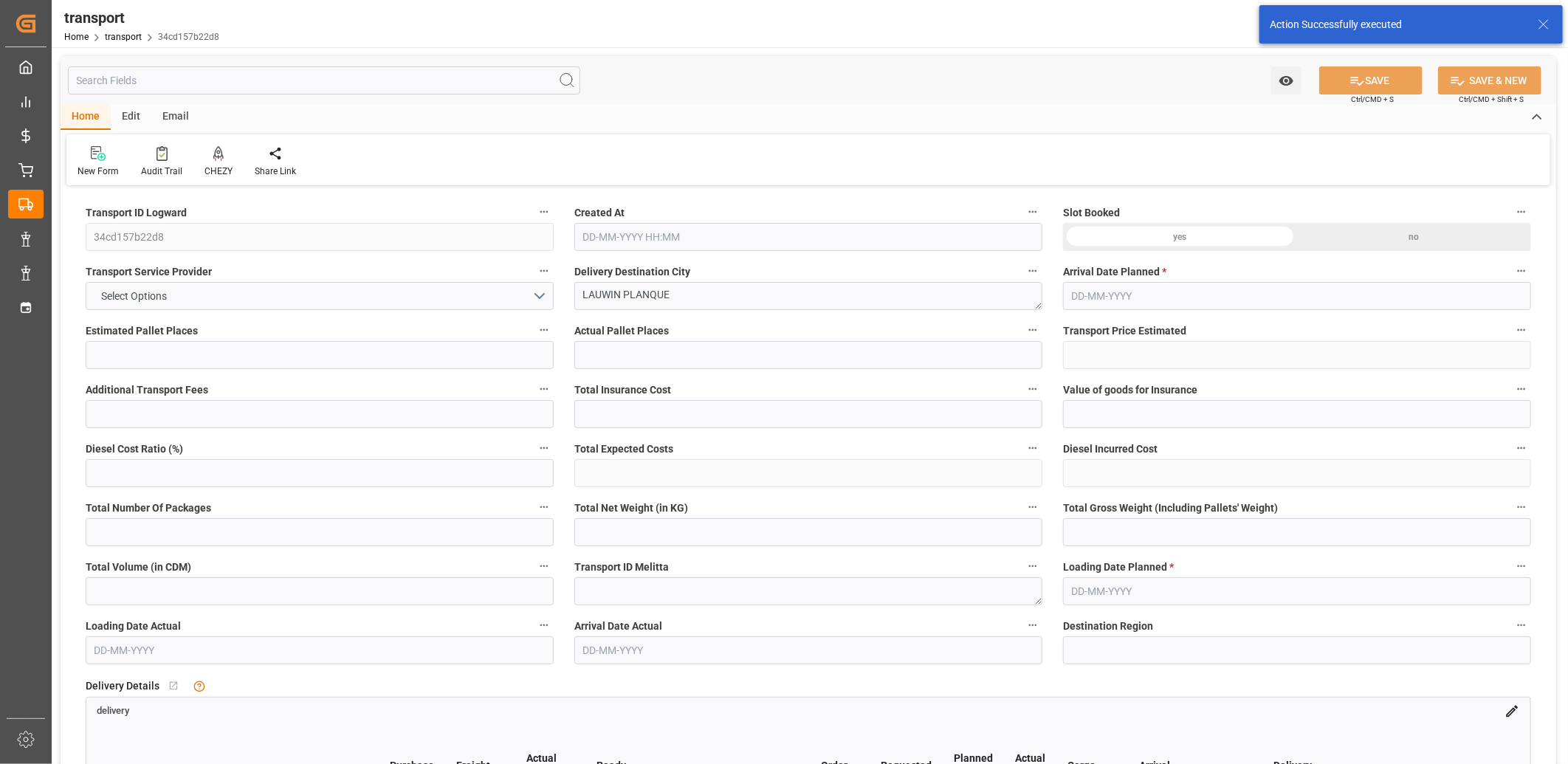
type input "3"
type input "0"
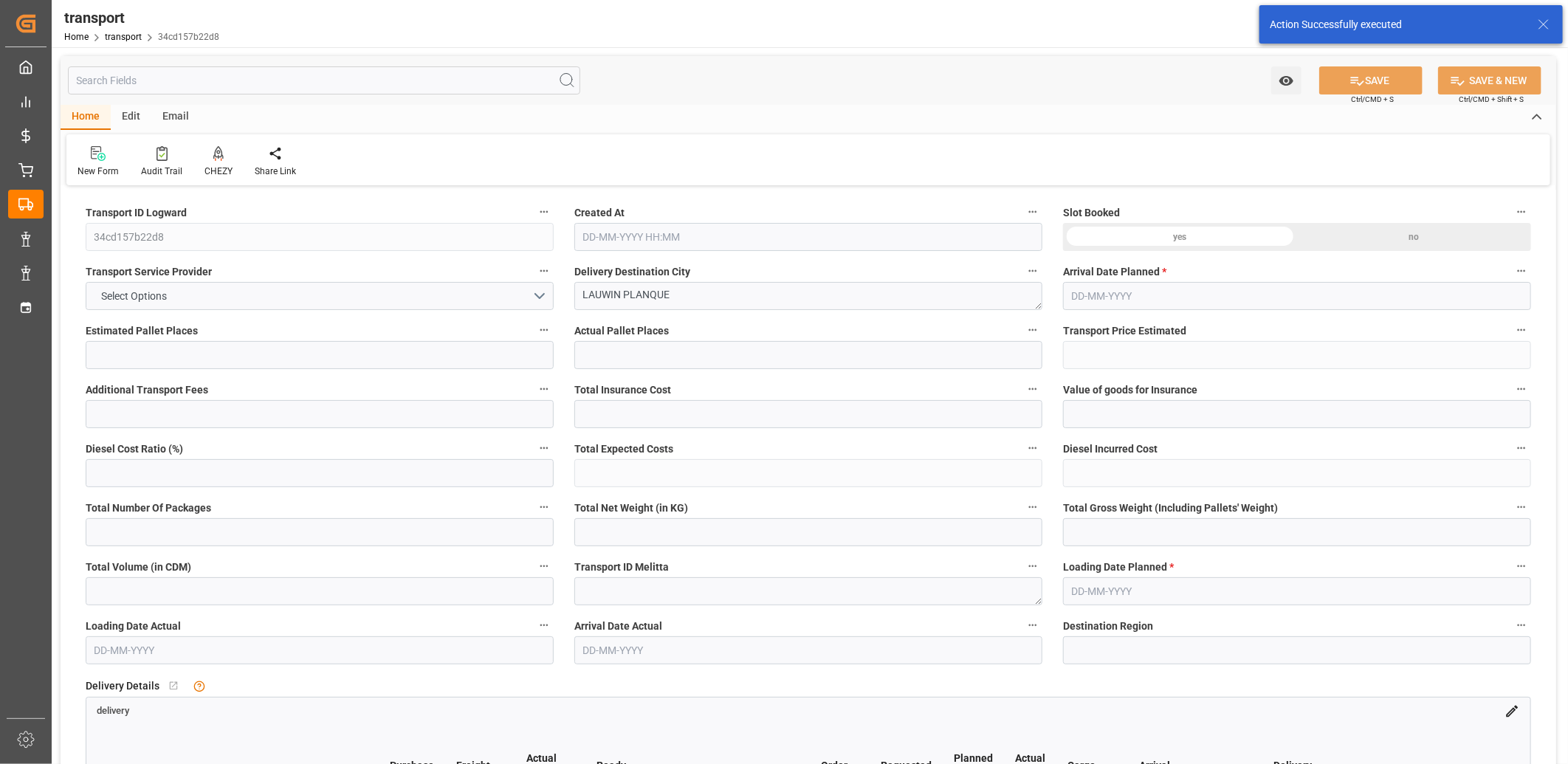
type input "0"
type input "458.401"
type input "554.197"
type input "1540.97"
type input "59"
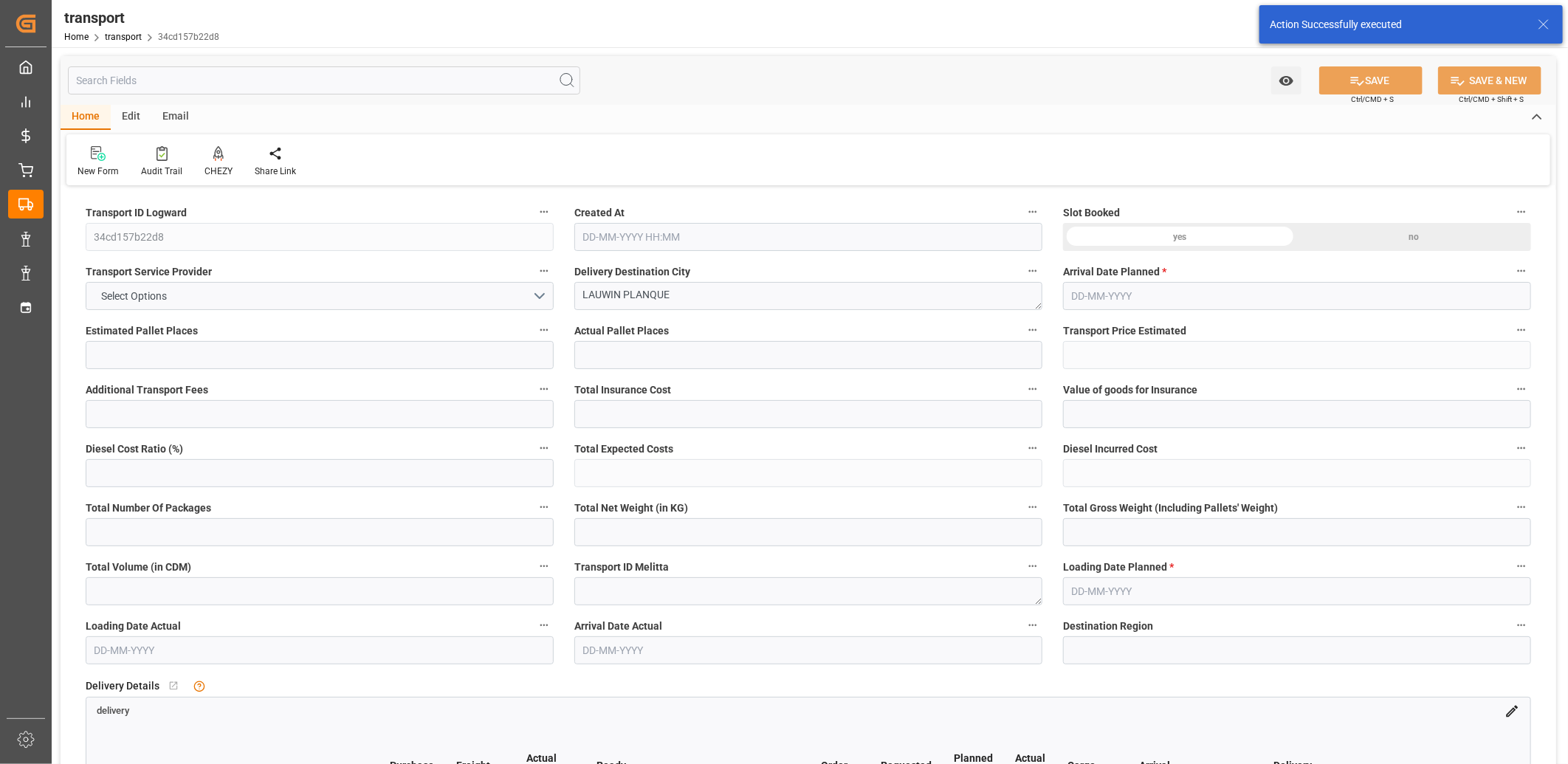
type input "0"
type input "154"
type input "3"
type input "101"
type input "485.197"
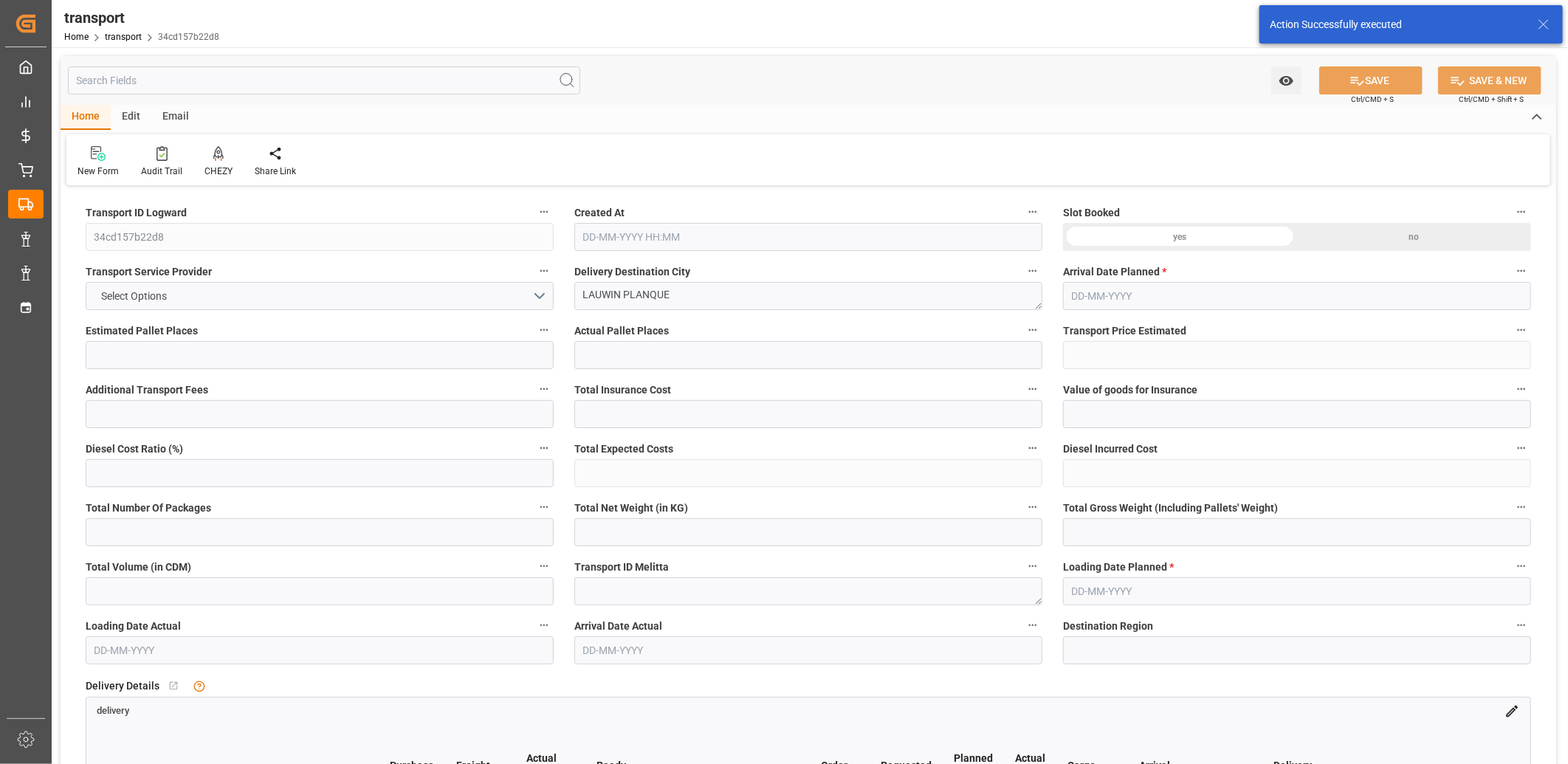
type input "0"
type input "4710.8598"
type input "0"
type input "21"
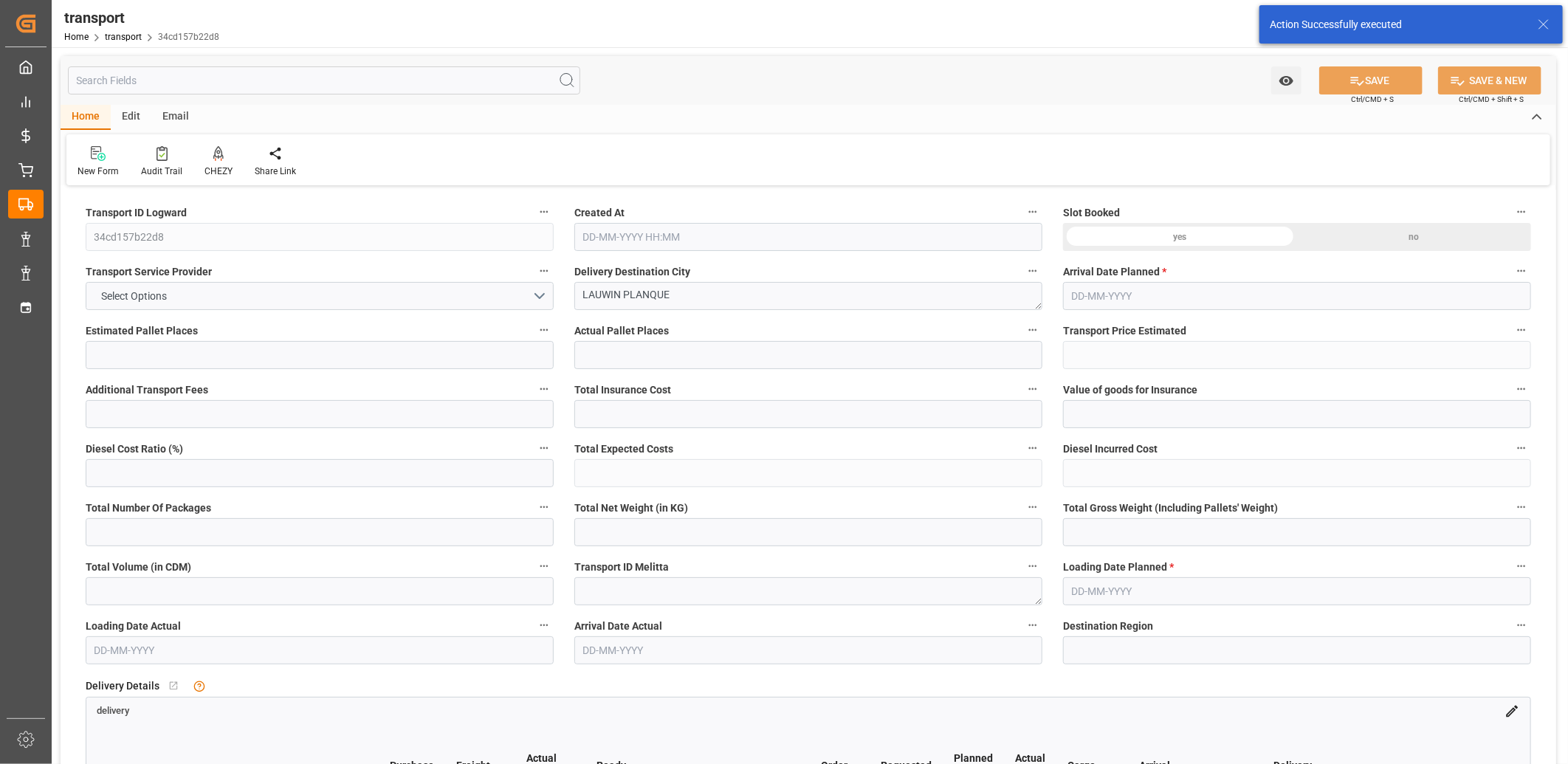
type input "35"
type input "[DATE] 11:45"
type input "[DATE]"
click at [214, 288] on button "Select Options" at bounding box center [320, 296] width 468 height 28
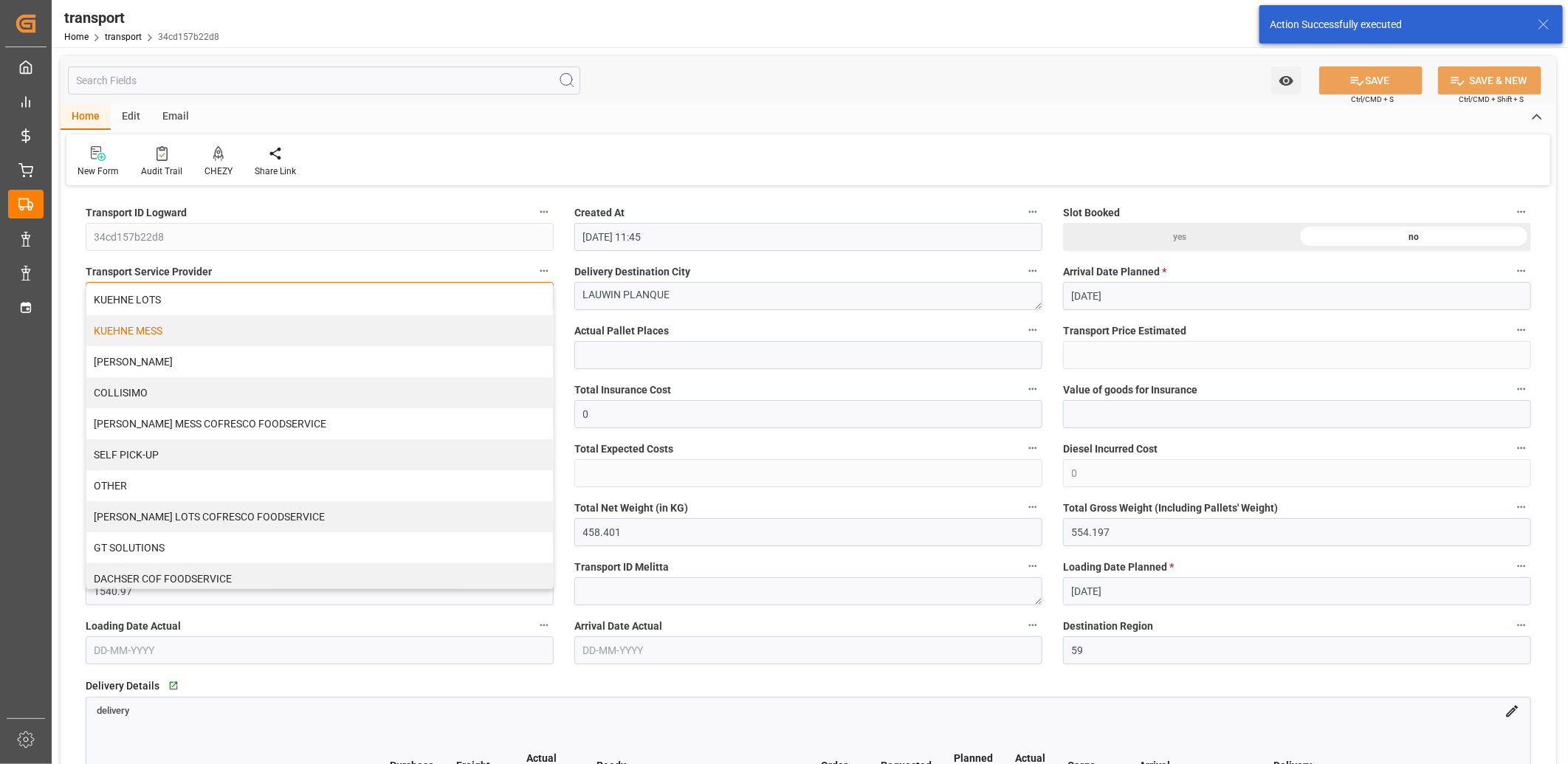
click at [187, 328] on div "KUEHNE MESS" at bounding box center [319, 330] width 466 height 31
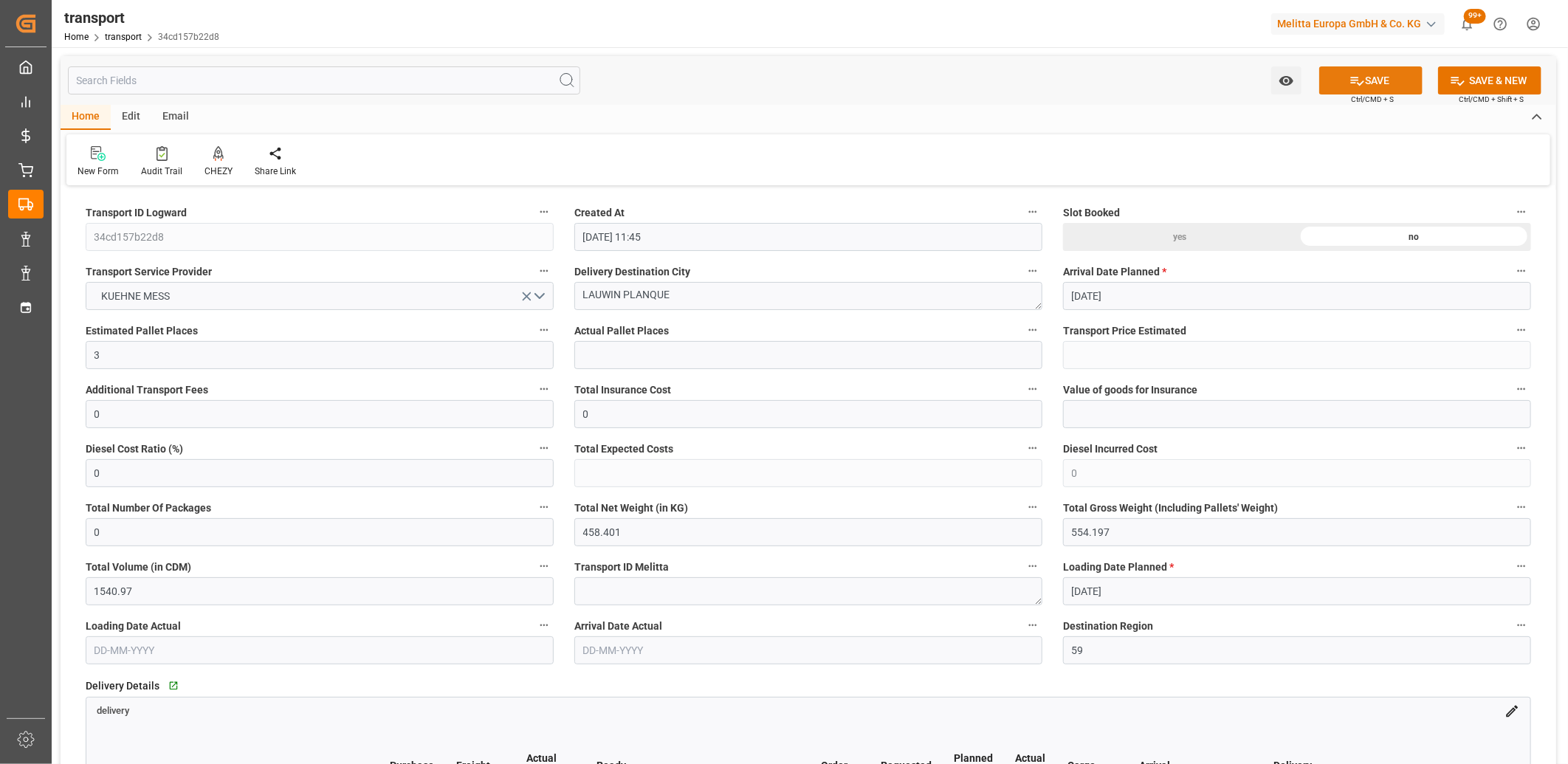
click at [1347, 70] on button "SAVE" at bounding box center [1370, 80] width 103 height 28
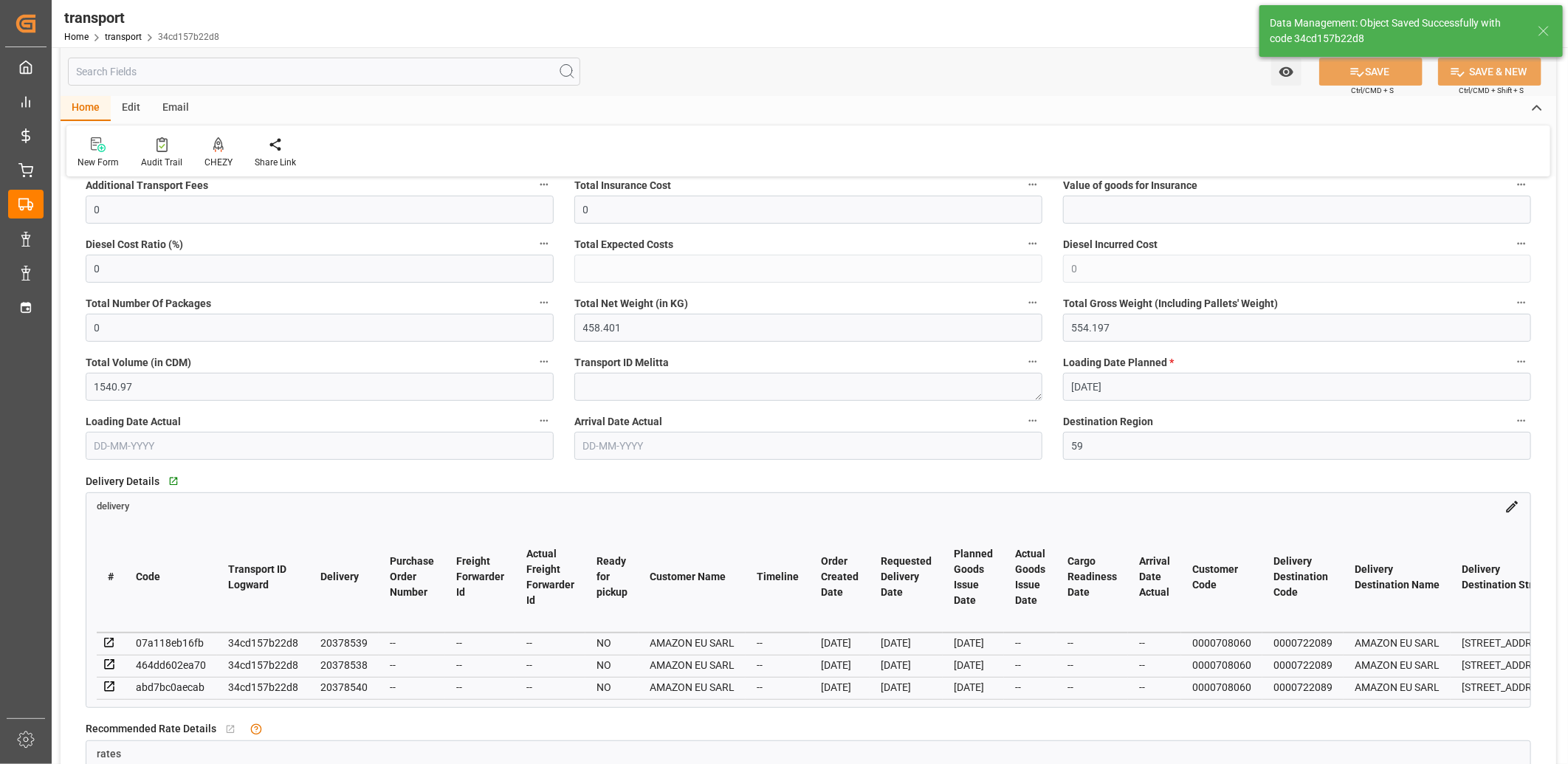
scroll to position [246, 0]
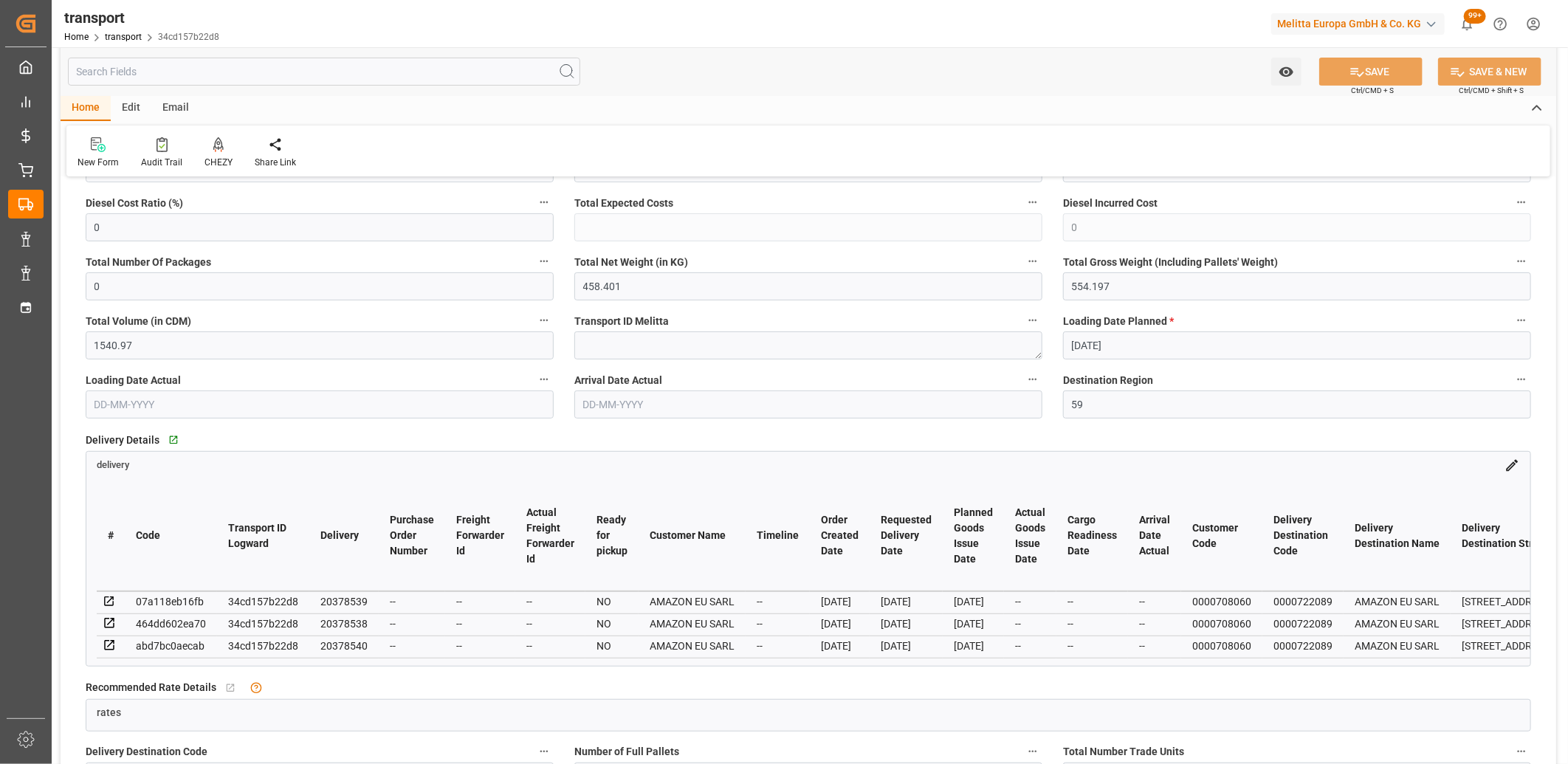
click at [106, 644] on icon at bounding box center [109, 644] width 13 height 13
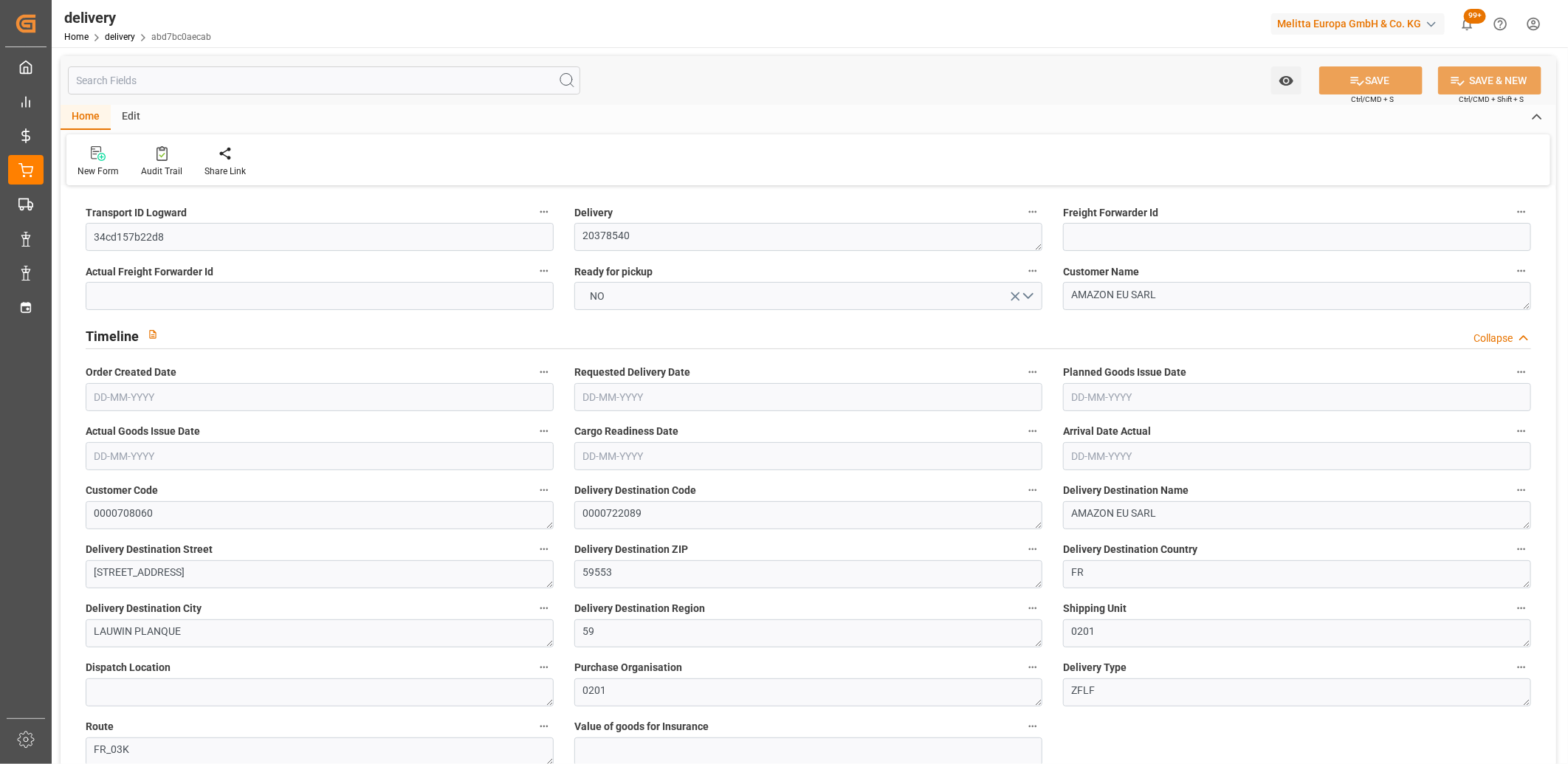
type input "[DATE]"
type input "[DATE] 11:01"
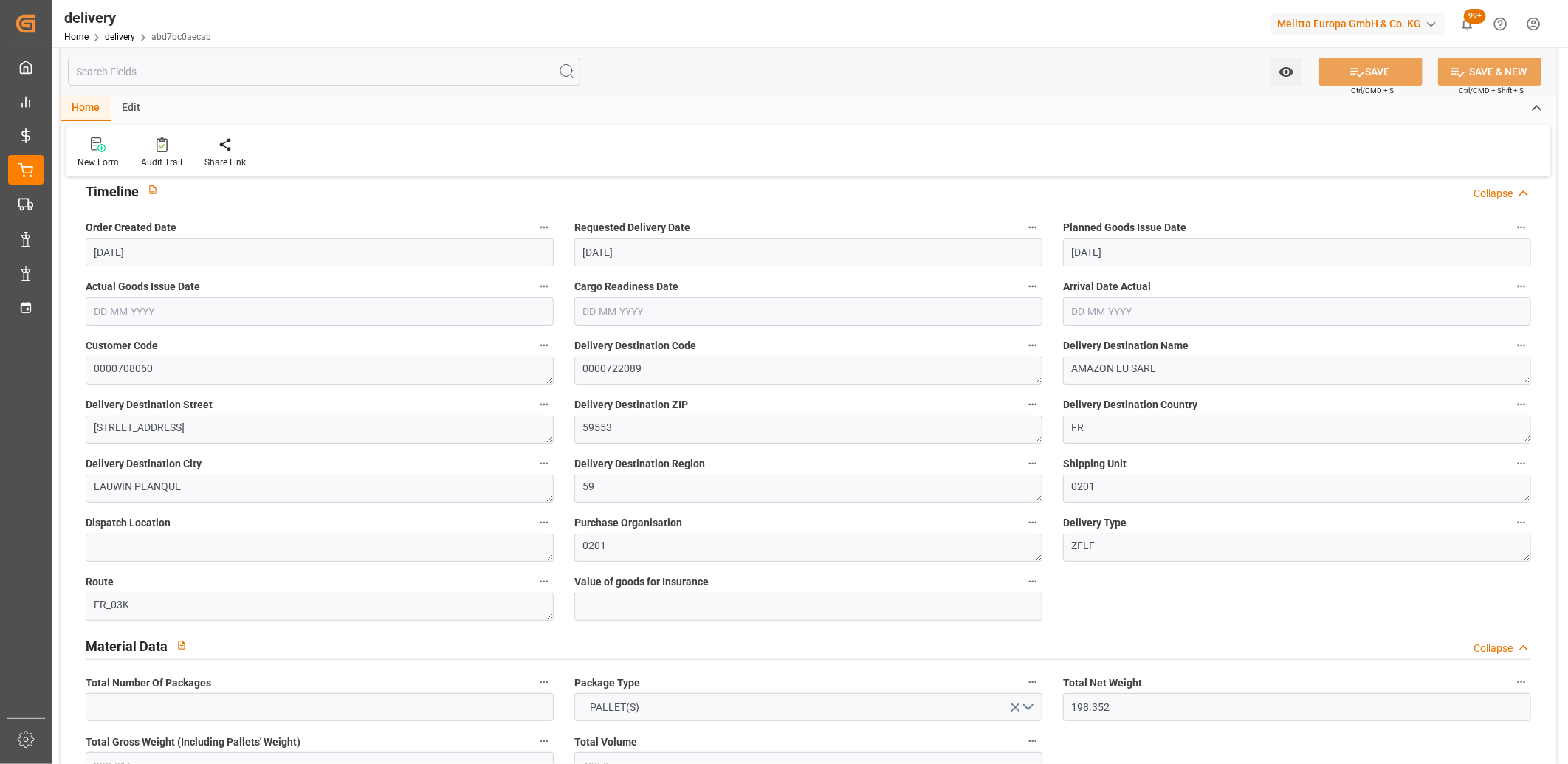
scroll to position [246, 0]
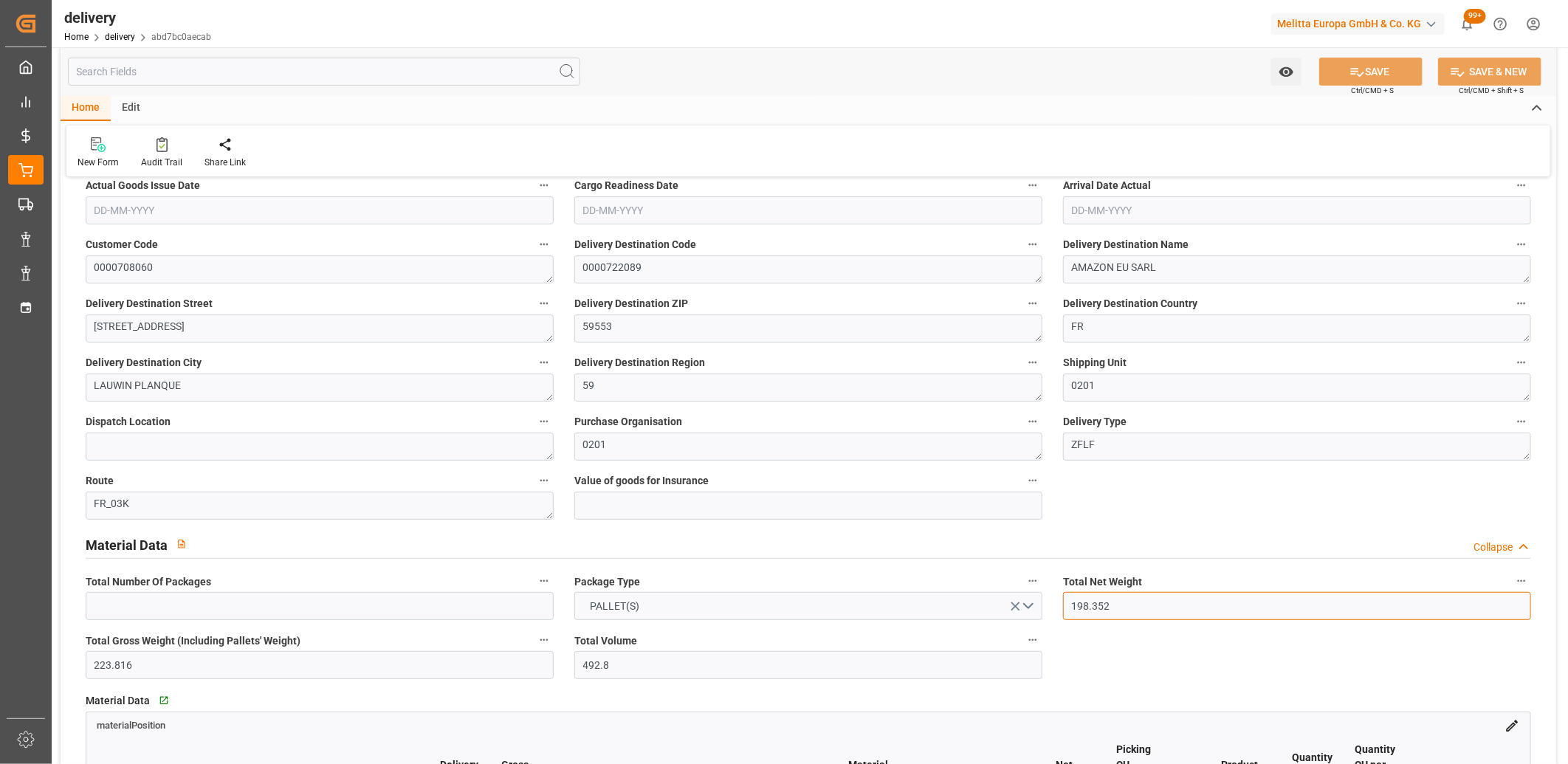
click at [1126, 608] on input "198.352" at bounding box center [1297, 606] width 468 height 28
drag, startPoint x: 140, startPoint y: 654, endPoint x: 1, endPoint y: 644, distance: 139.9
click at [1, 644] on div "Created by potrace 1.15, written by Peter Selinger 2001-2017 Created by potrace…" at bounding box center [784, 382] width 1568 height 764
type input "198"
click at [1335, 69] on button "SAVE" at bounding box center [1370, 72] width 103 height 28
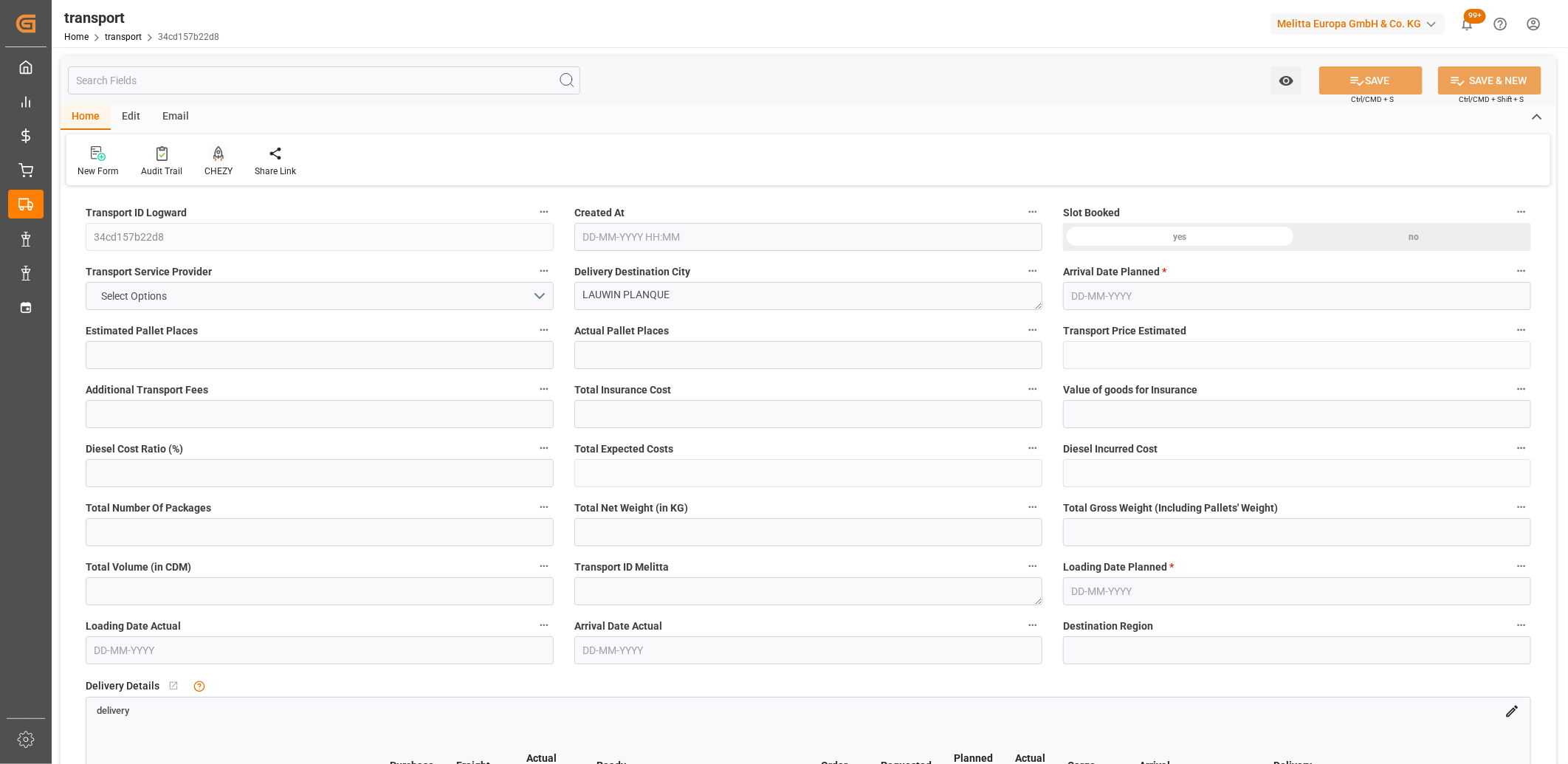
type input "3"
type input "0"
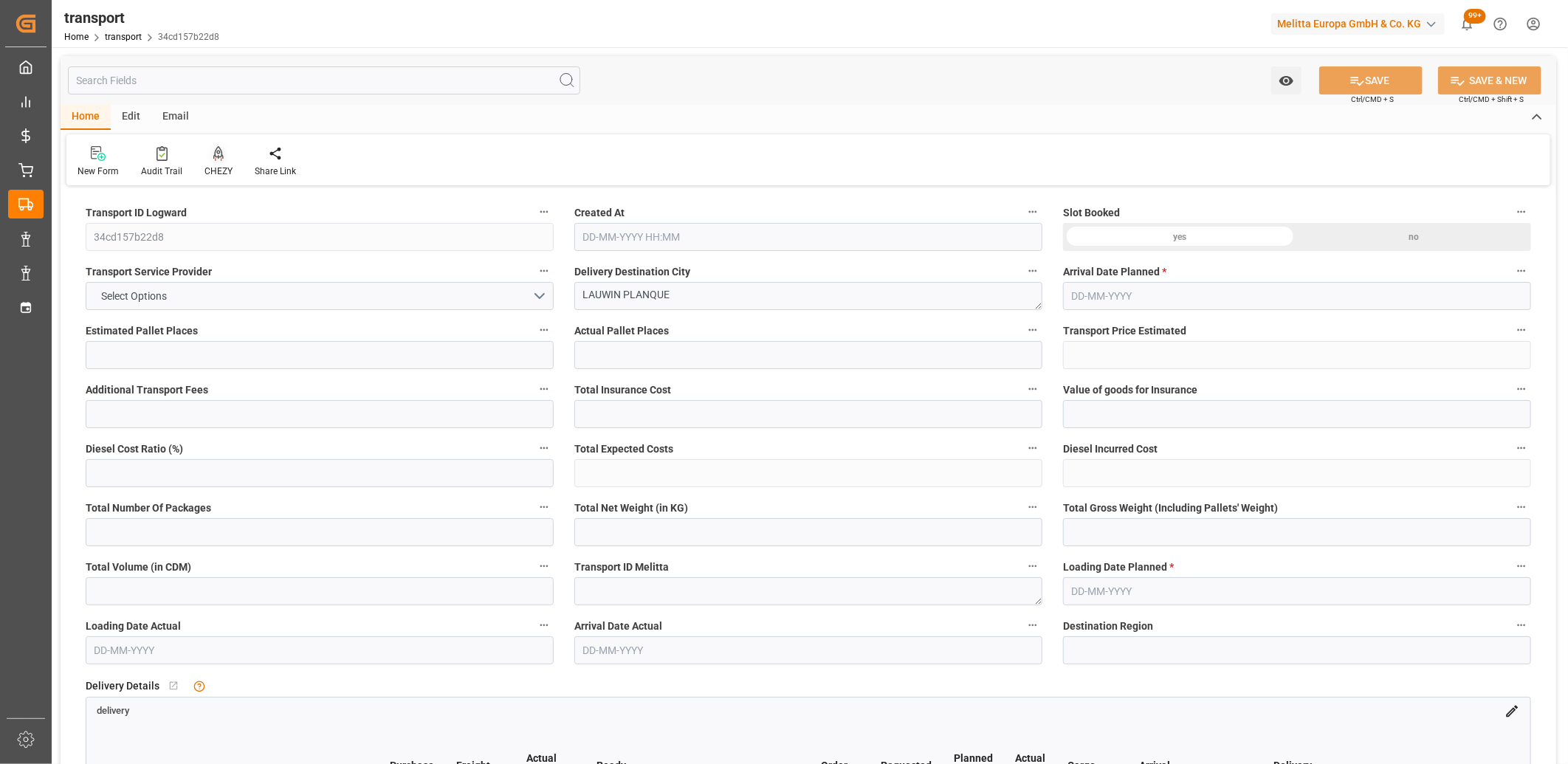
type input "0"
type input "458.401"
type input "528.381"
type input "1540.97"
type input "59"
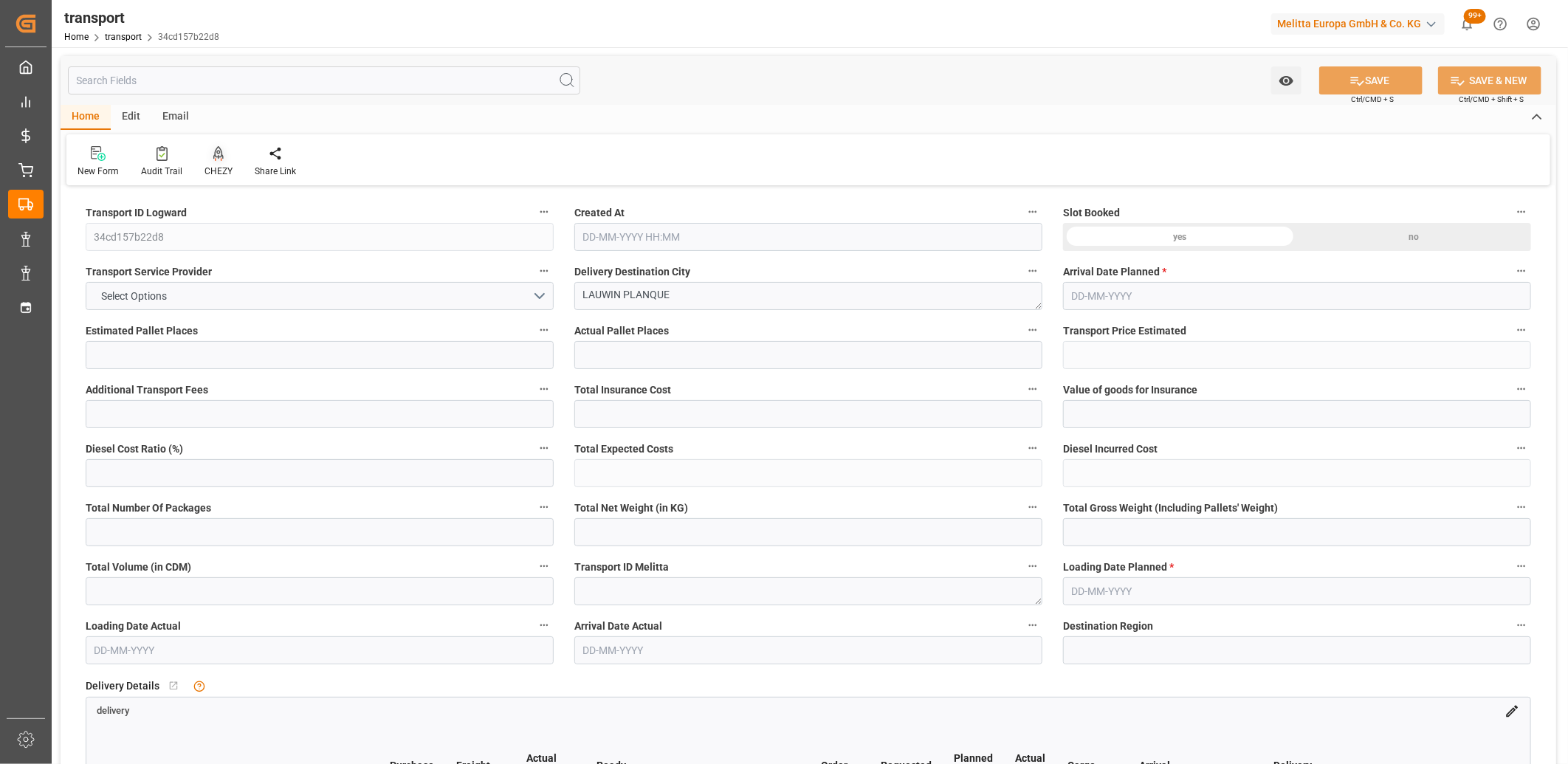
type input "0"
type input "154"
type input "3"
type input "101"
type input "485.197"
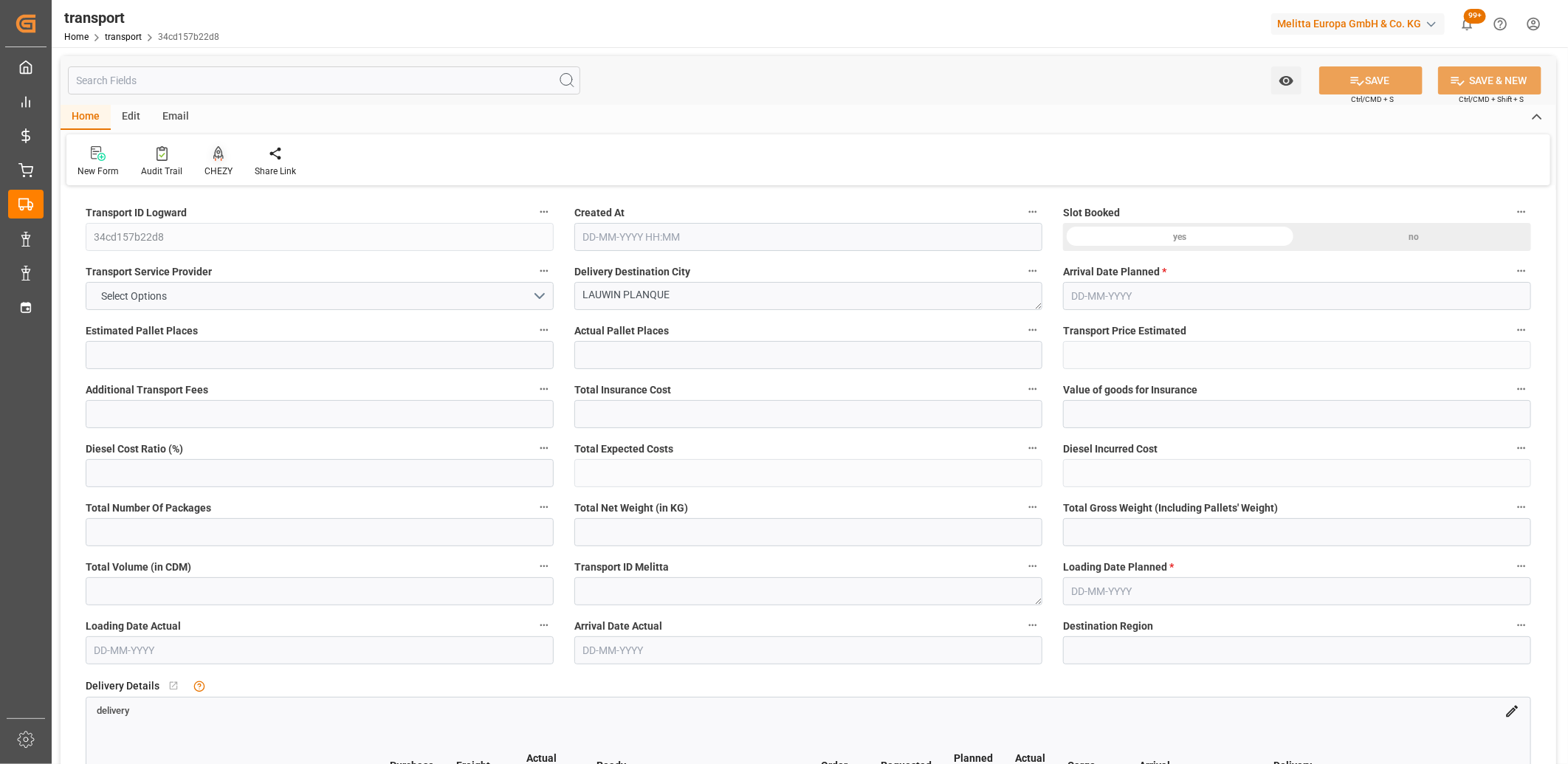
type input "0"
type input "4710.8598"
type input "0"
type input "21"
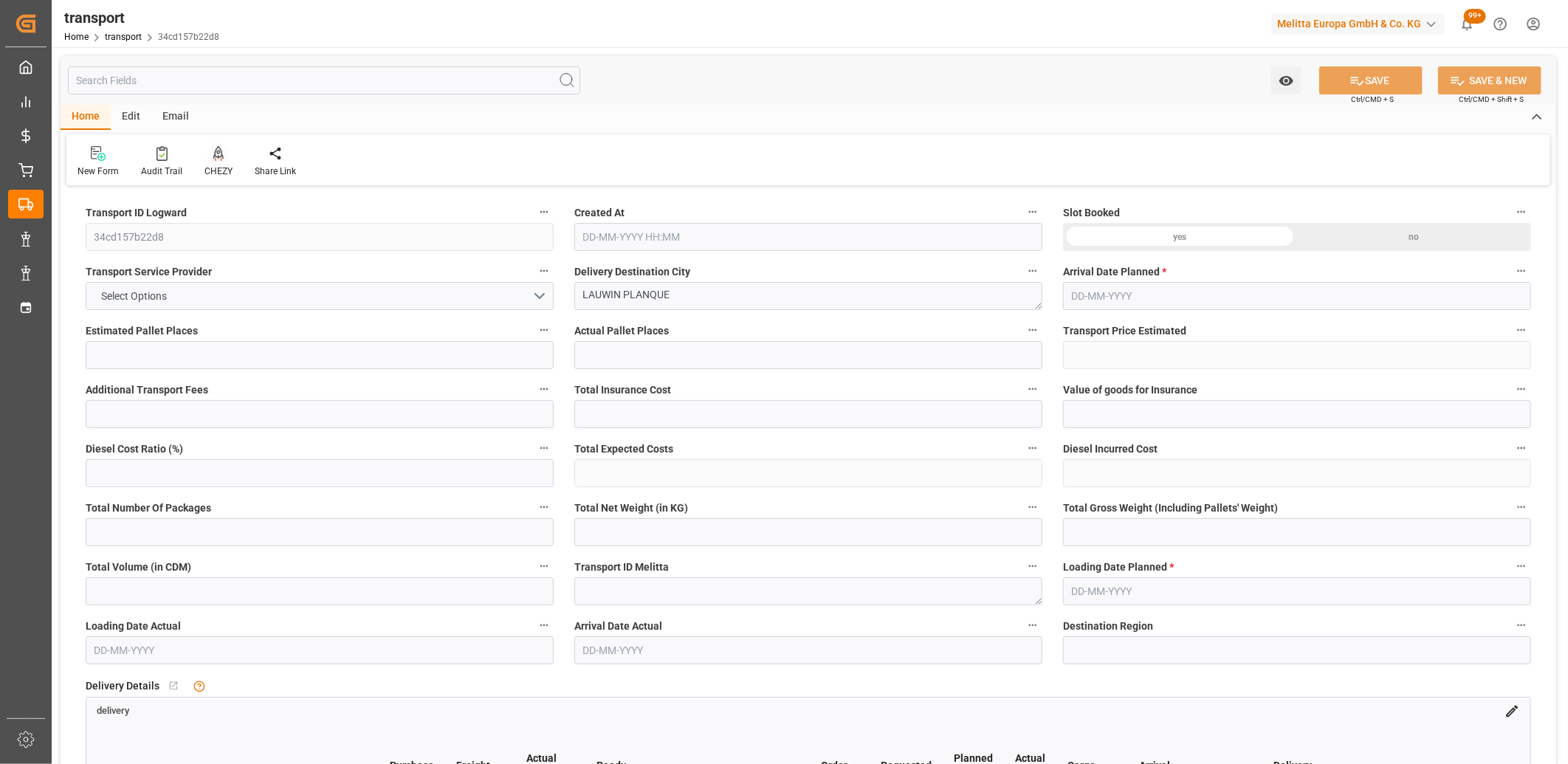
type input "35"
type input "17-09-2025 11:45"
type input "24-09-2025"
type input "[DATE]"
click at [293, 288] on button "Select Options" at bounding box center [320, 296] width 468 height 28
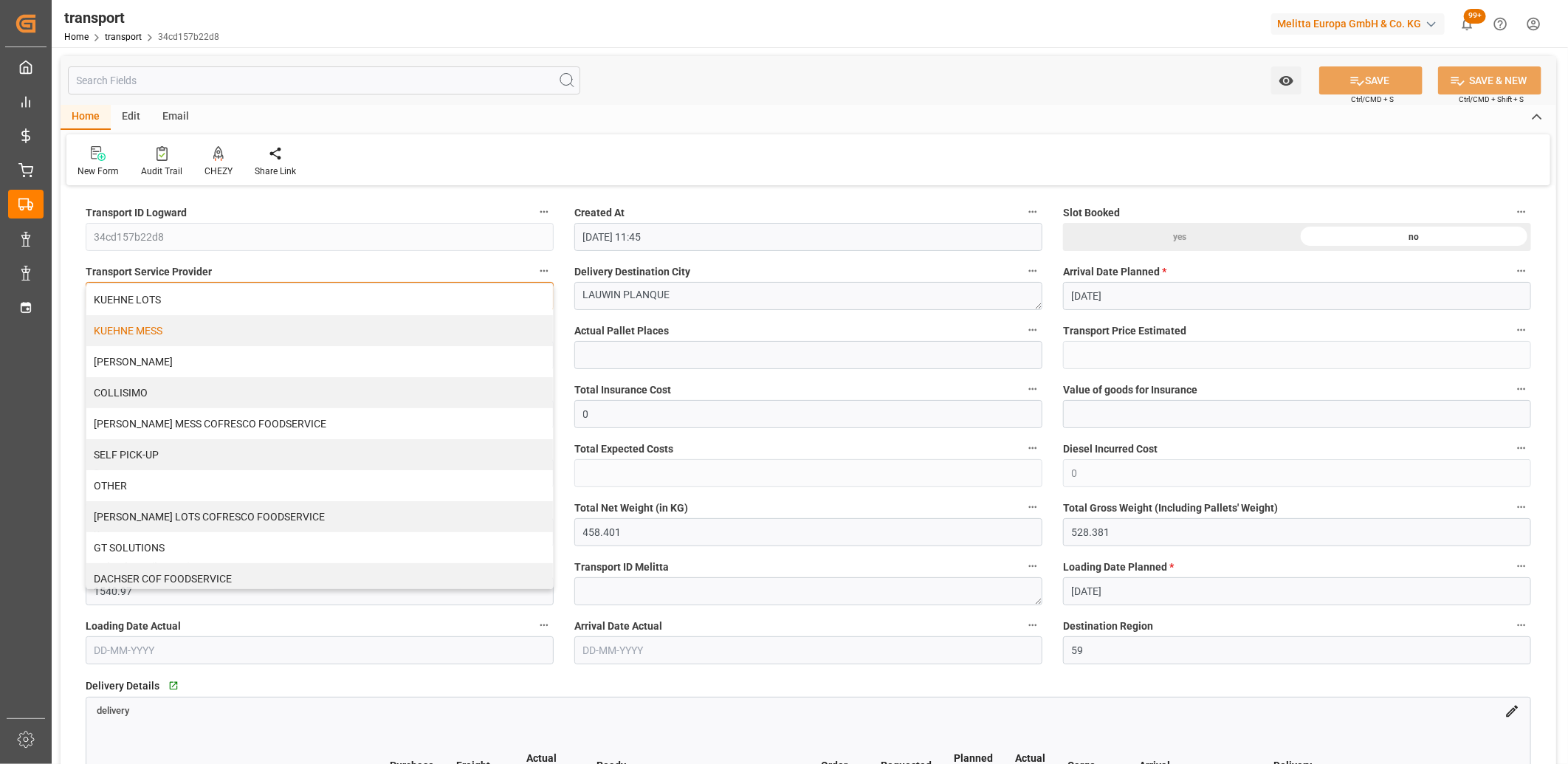
click at [269, 327] on div "KUEHNE MESS" at bounding box center [319, 330] width 466 height 31
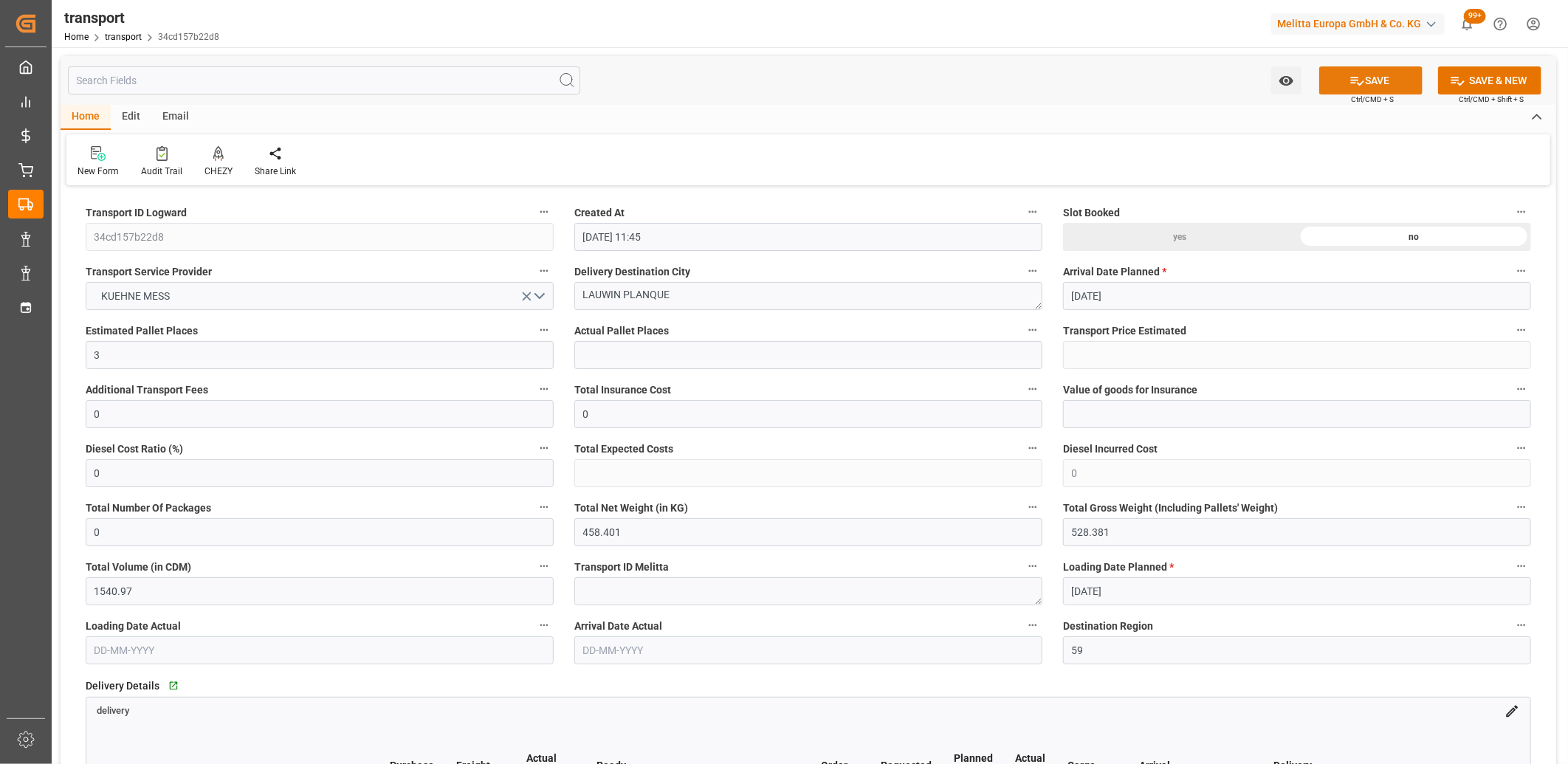
click at [1361, 92] on button "SAVE" at bounding box center [1370, 80] width 103 height 28
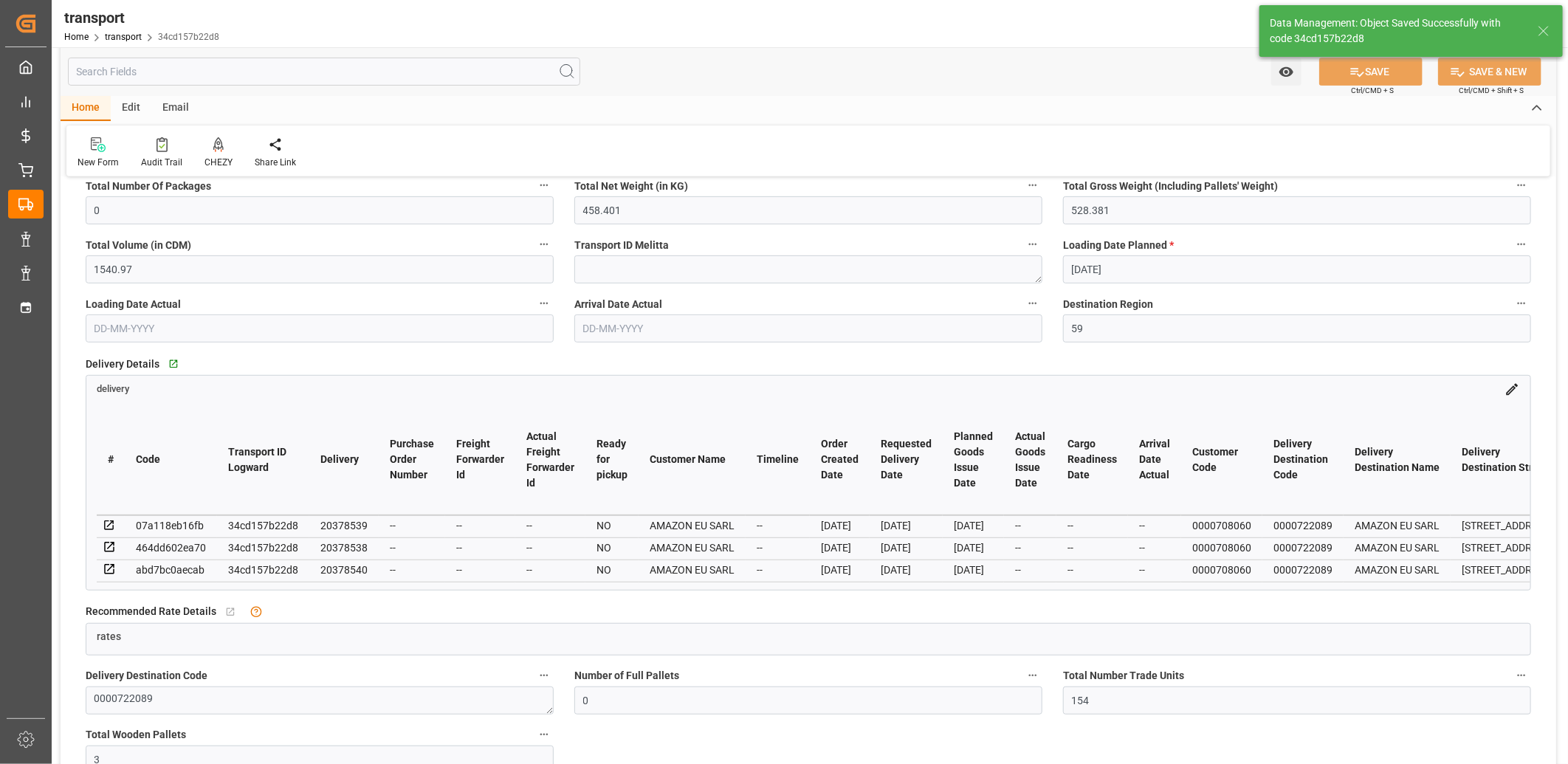
scroll to position [328, 0]
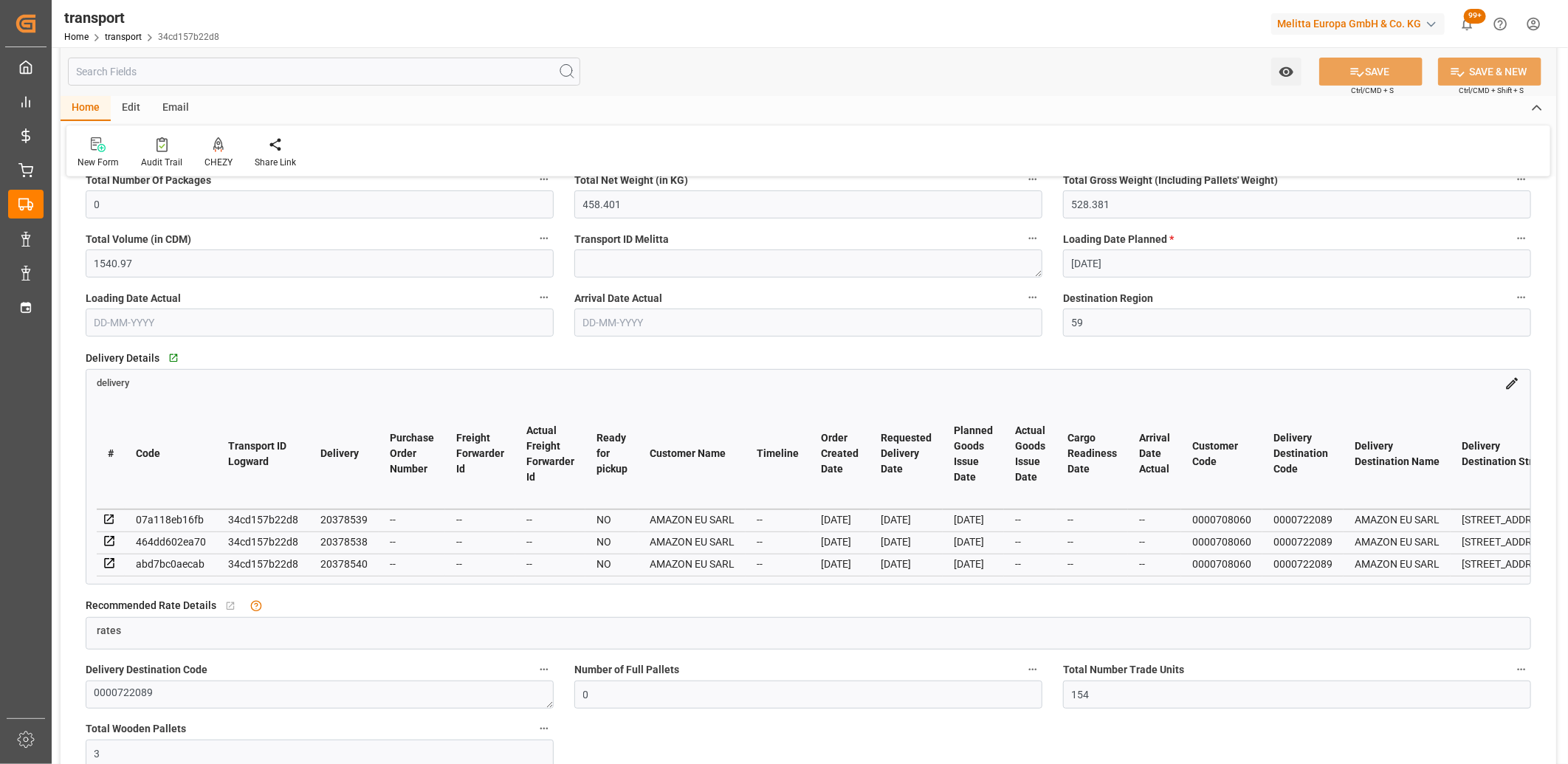
click at [111, 559] on icon at bounding box center [109, 563] width 10 height 10
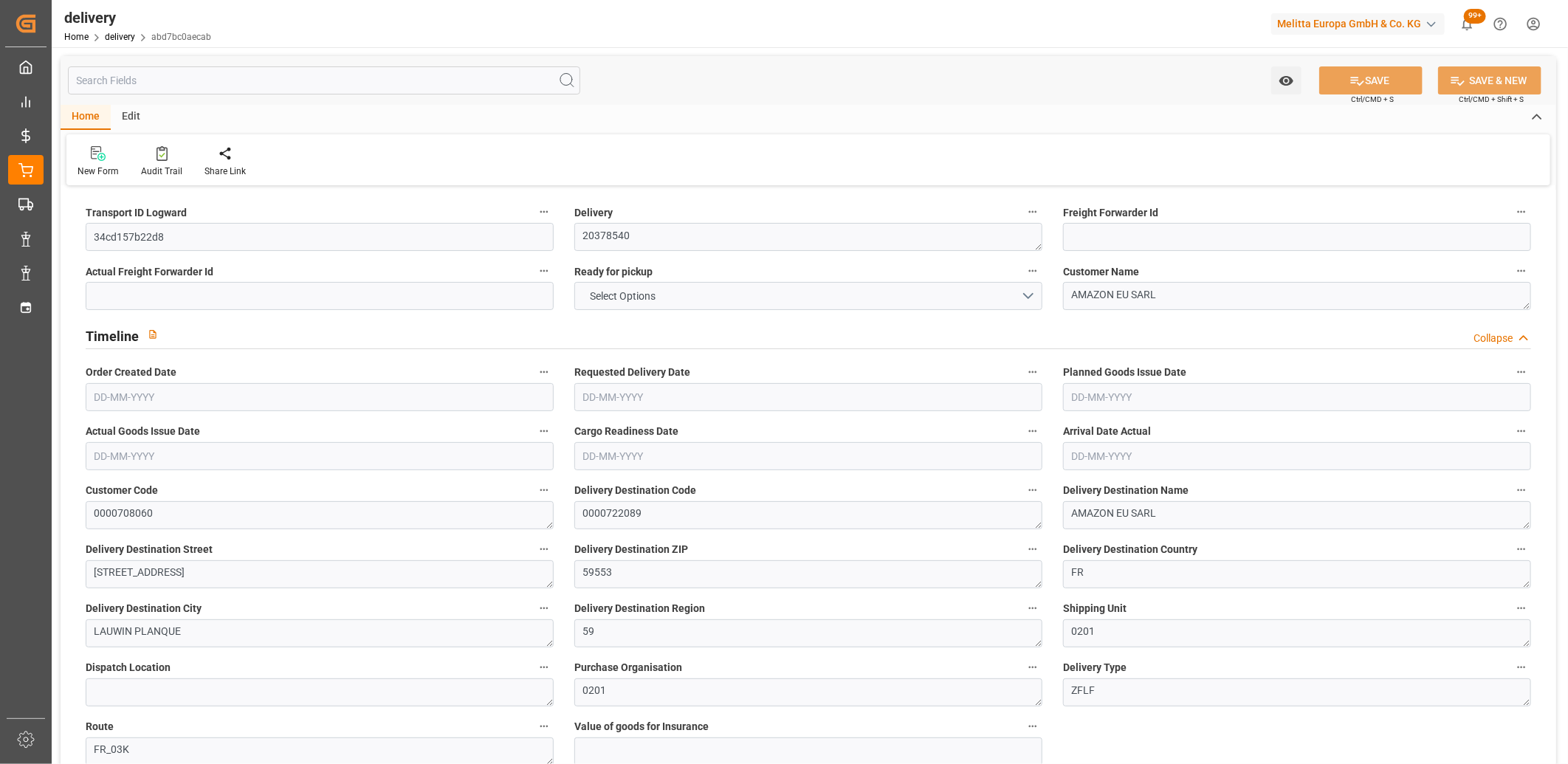
type input "198.352"
type input "198"
type input "492.8"
type input "56"
type input "1"
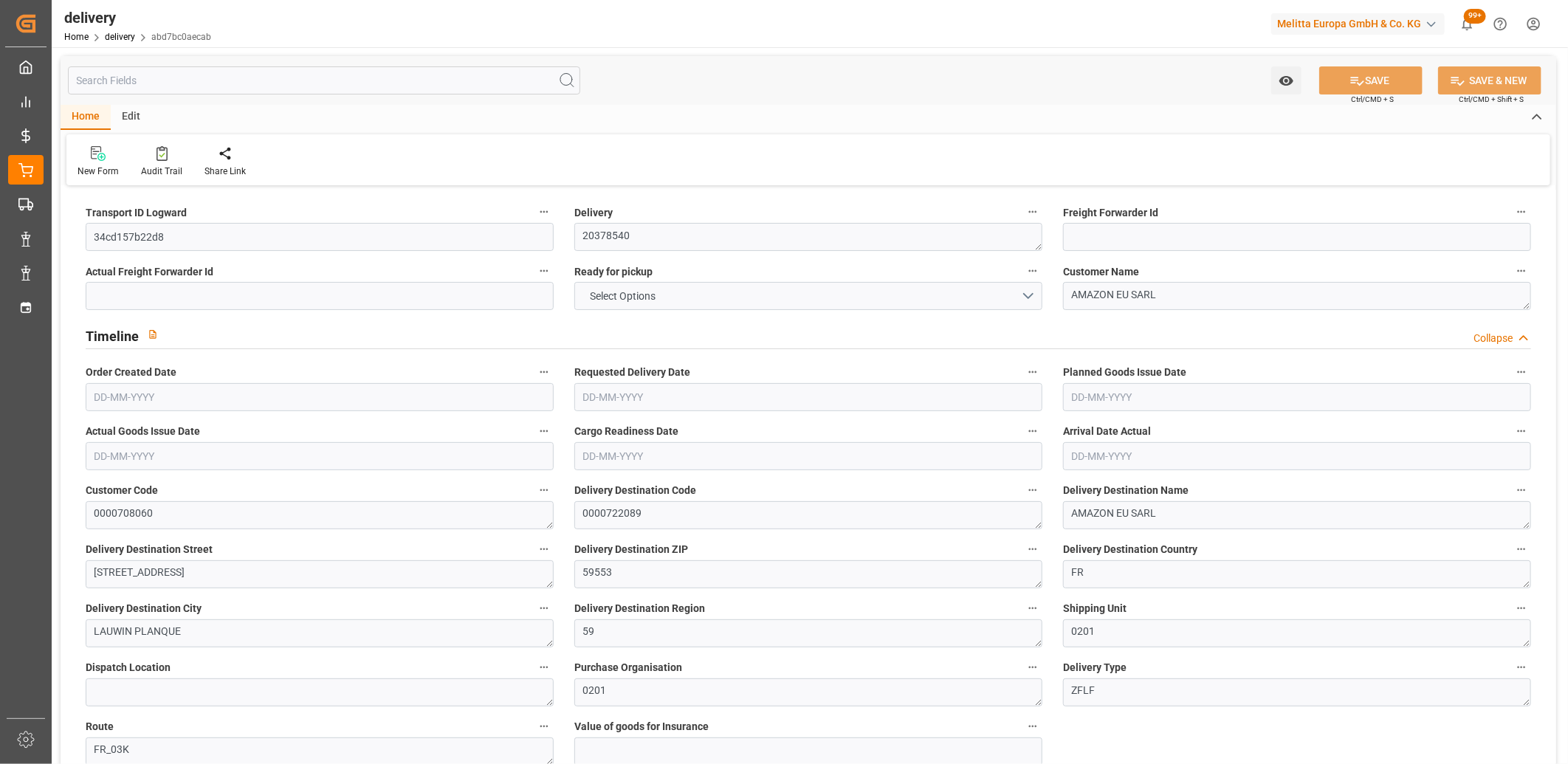
type input "0"
type input "1"
type input "0"
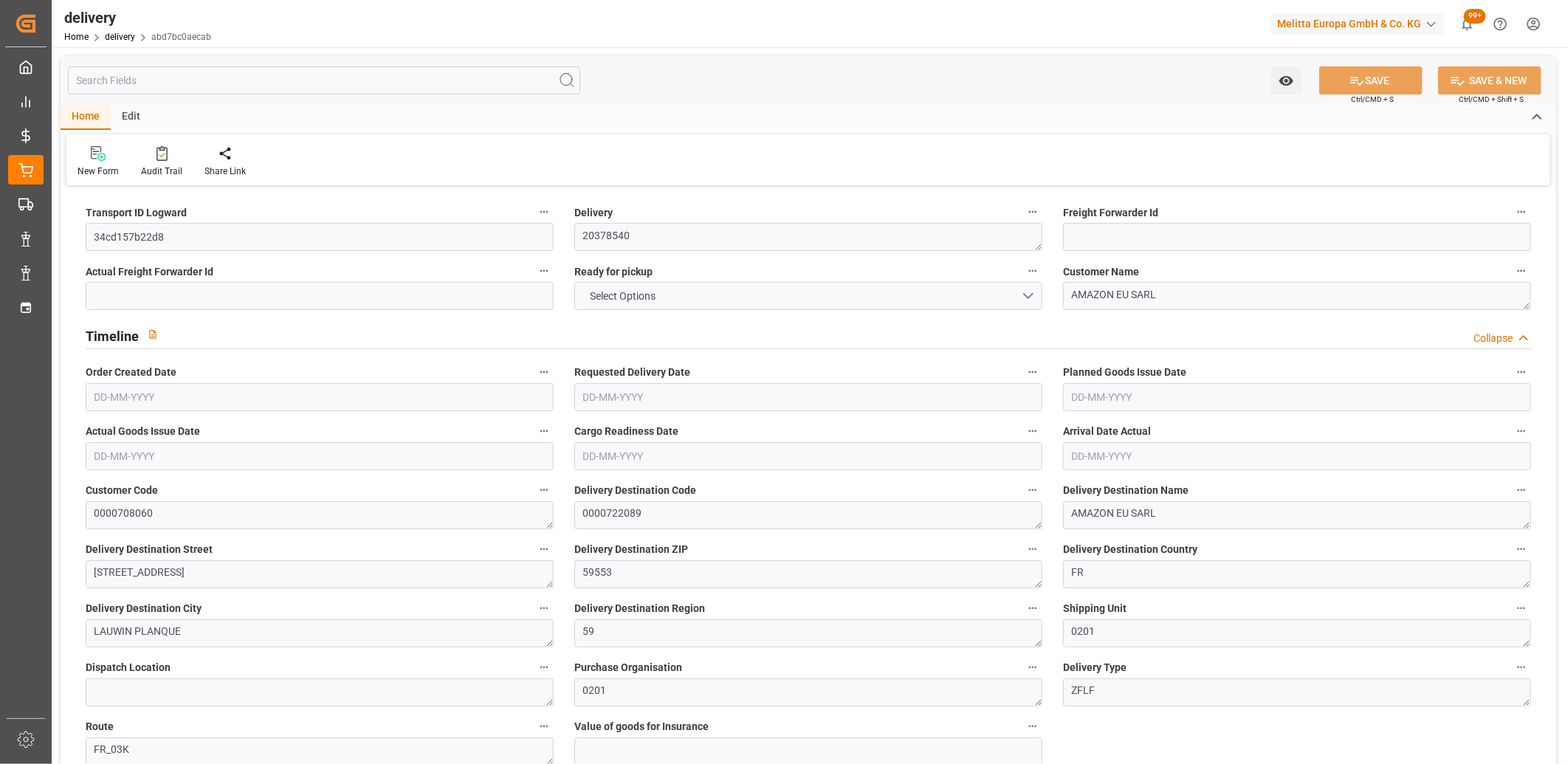
type input "0"
type input "20.16"
type input "1.5"
type input "1.3"
type input "0"
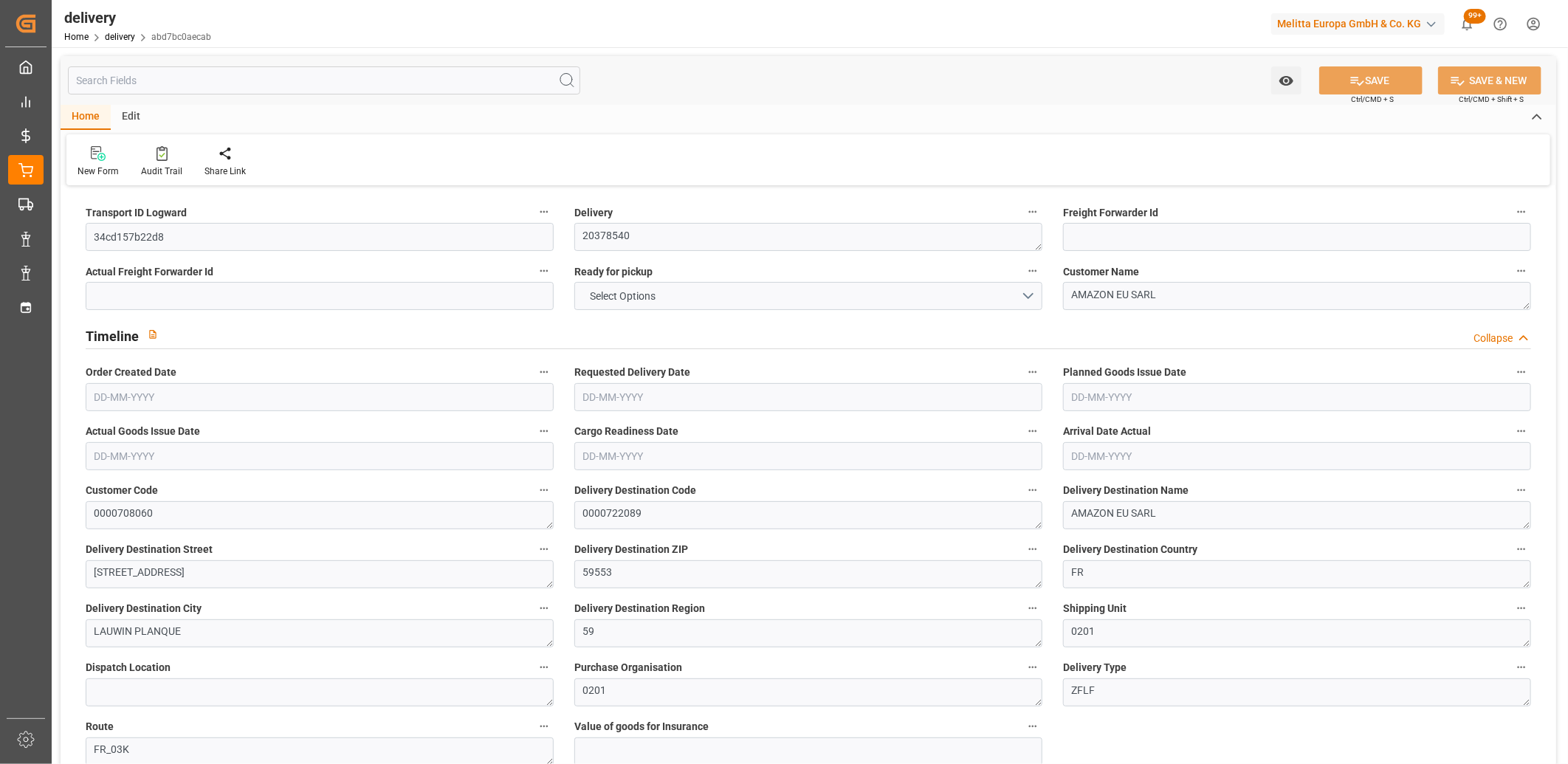
type input "1.5"
type input "200.816"
type input "101"
type input "307.5943"
type input "0.0197"
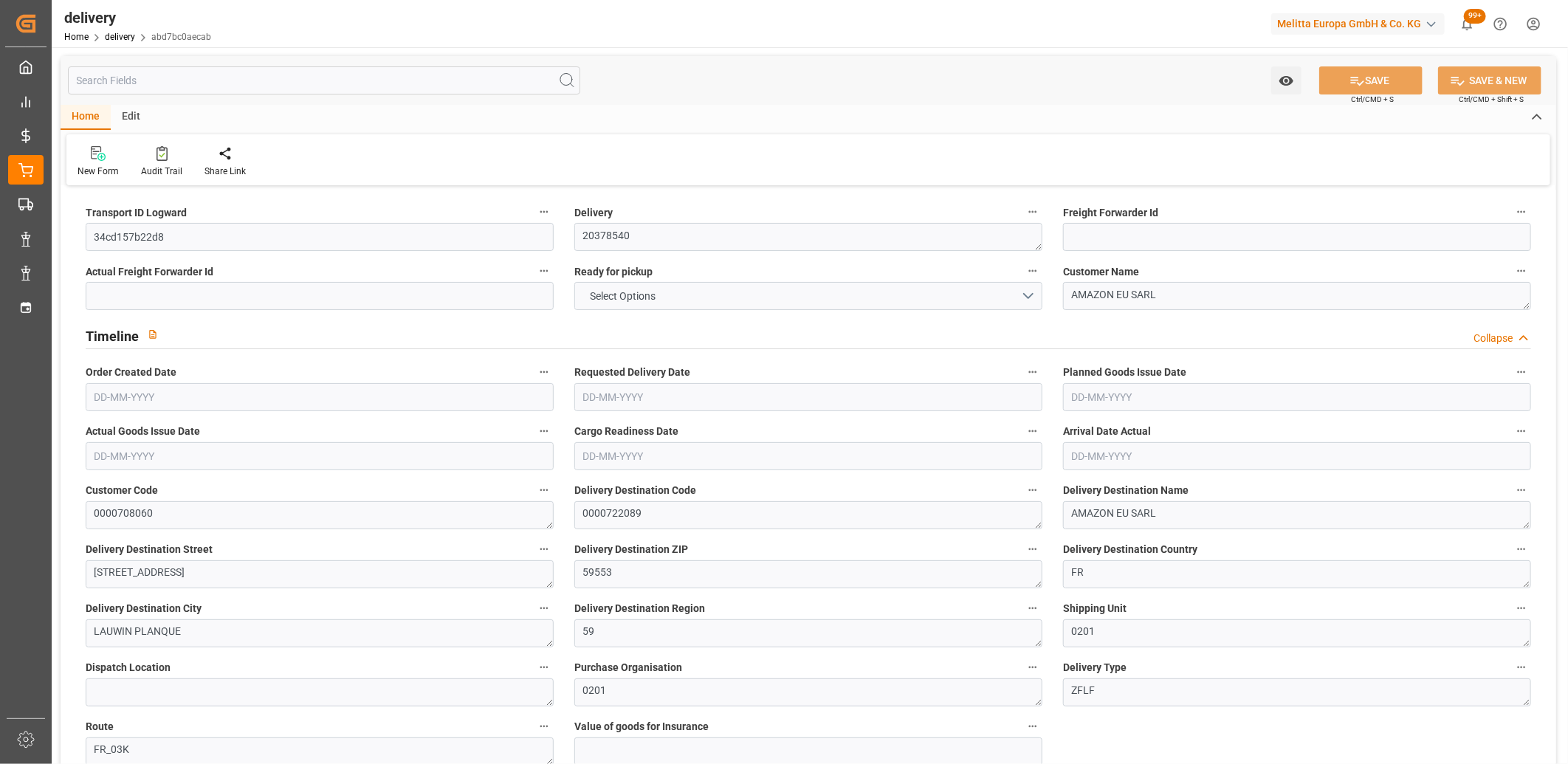
type input "0"
type input "[DATE]"
type input "17-09-2025 11:01"
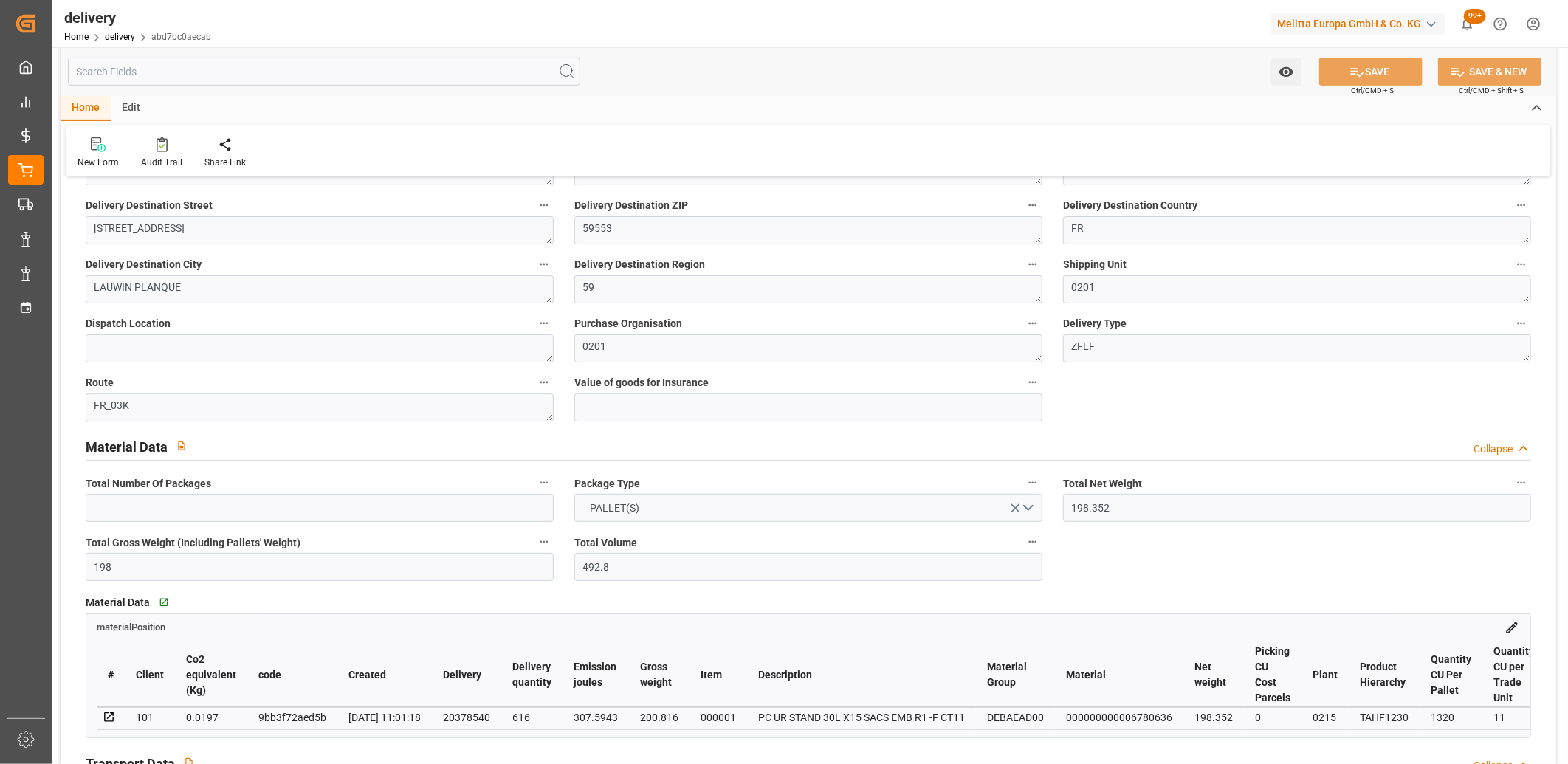
scroll to position [410, 0]
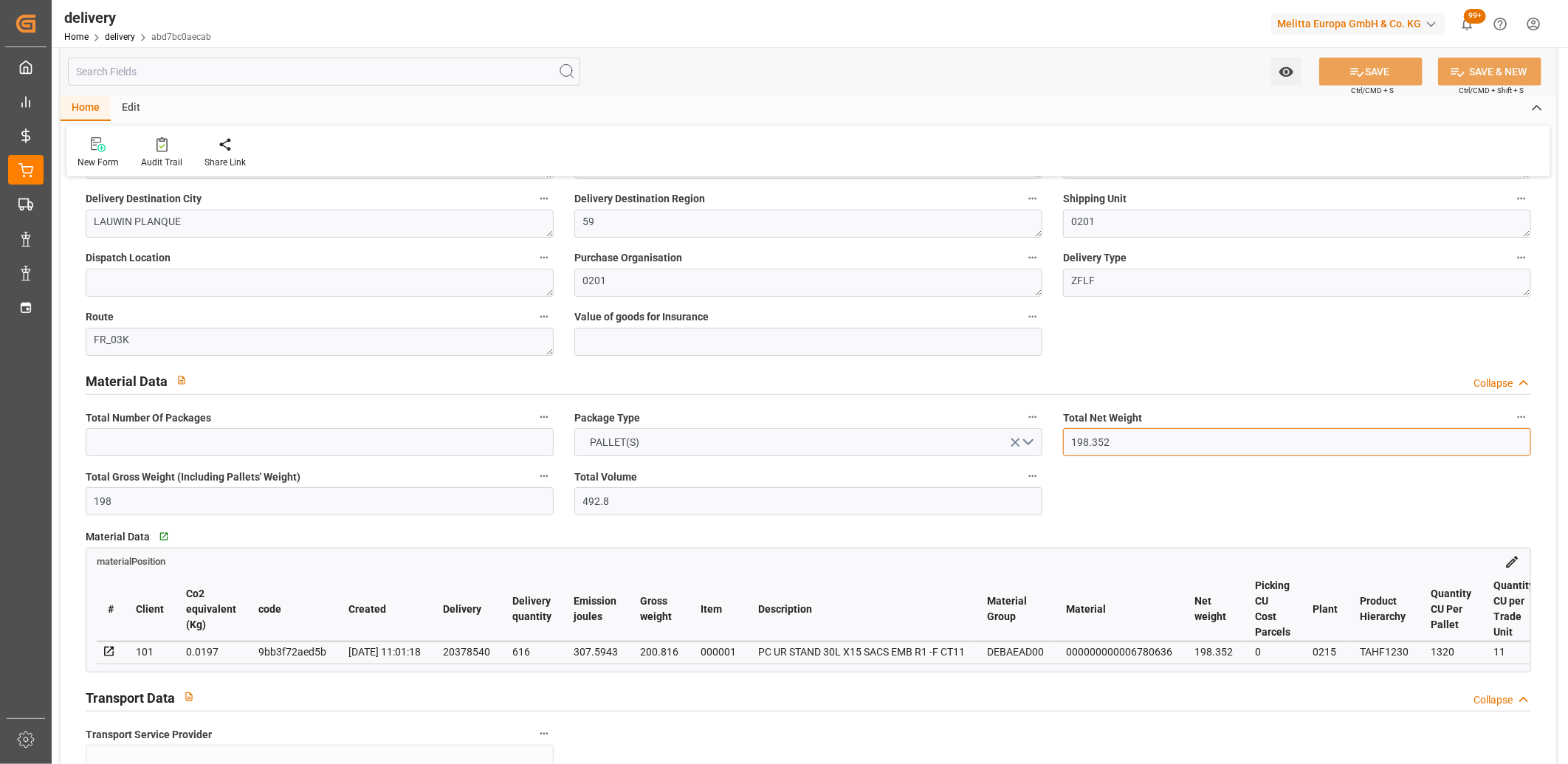
drag, startPoint x: 1137, startPoint y: 427, endPoint x: 1045, endPoint y: 428, distance: 92.3
type input "100"
click at [1385, 69] on button "SAVE" at bounding box center [1370, 72] width 103 height 28
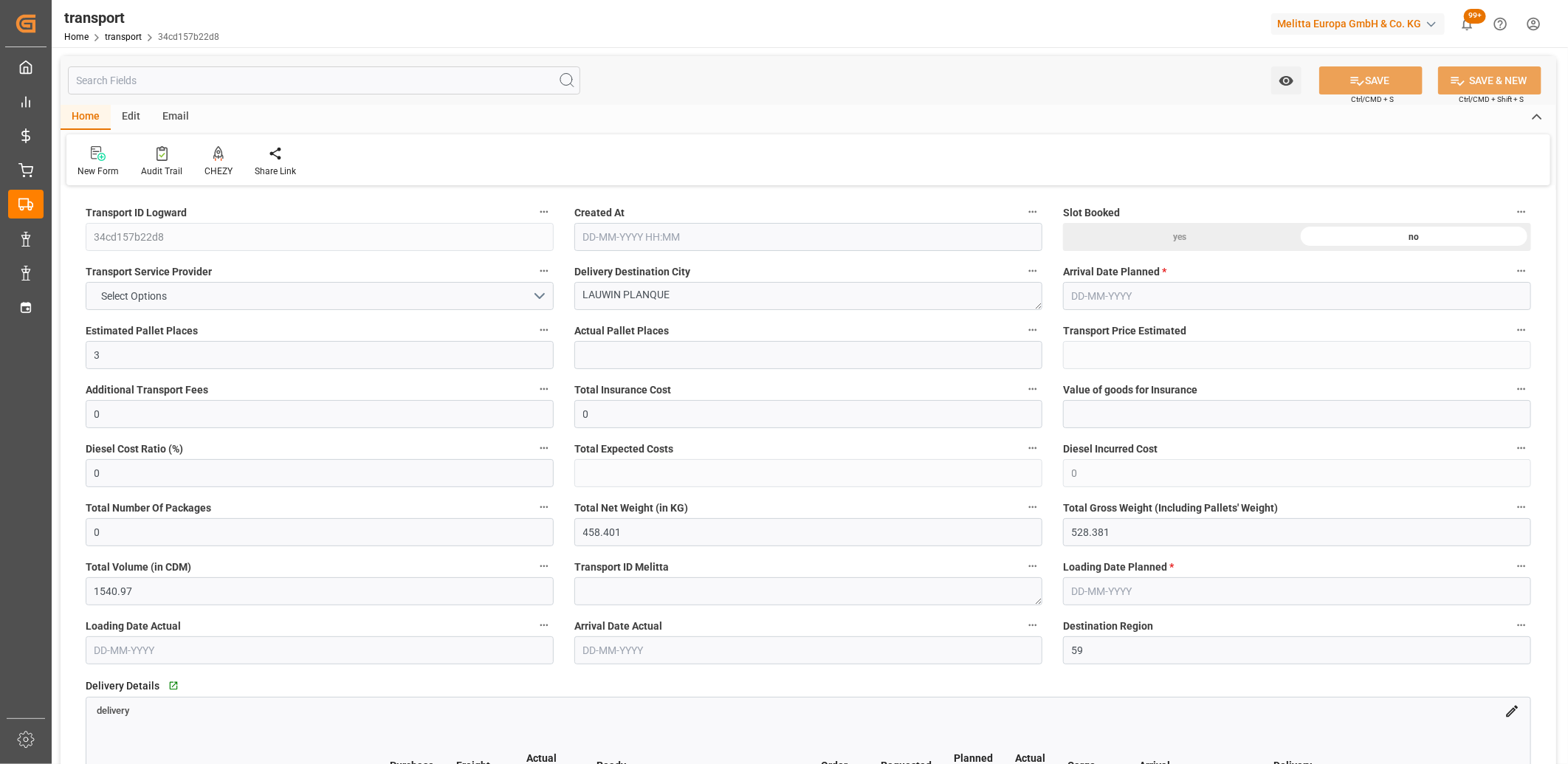
type input "[DATE] 11:45"
type input "[DATE]"
click at [267, 295] on button "Select Options" at bounding box center [320, 296] width 468 height 28
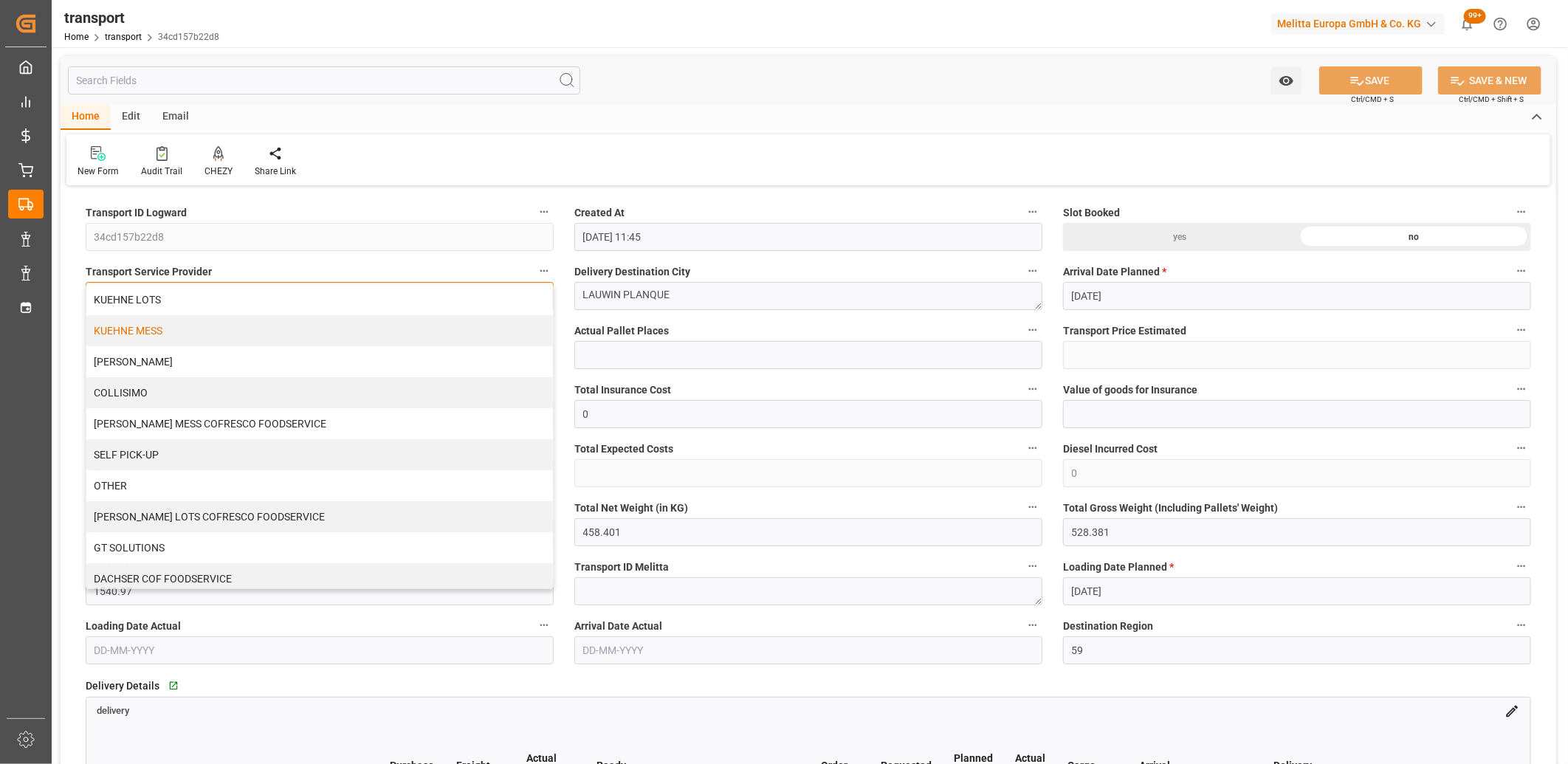
click at [244, 326] on div "KUEHNE MESS" at bounding box center [319, 330] width 466 height 31
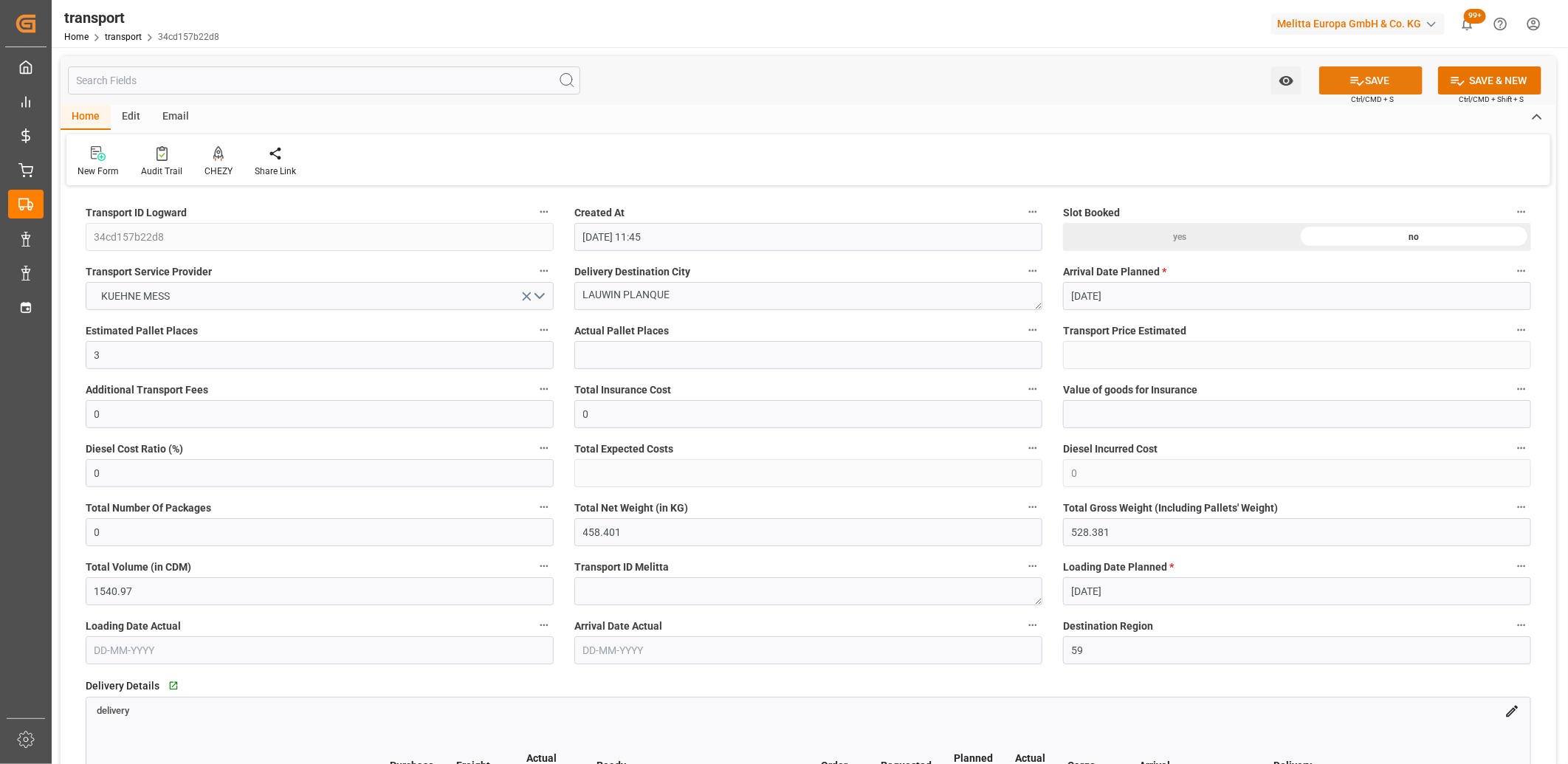
click at [1402, 76] on button "SAVE" at bounding box center [1370, 80] width 103 height 28
drag, startPoint x: 1140, startPoint y: 531, endPoint x: 1037, endPoint y: 542, distance: 103.9
click at [1354, 85] on icon at bounding box center [1357, 81] width 16 height 16
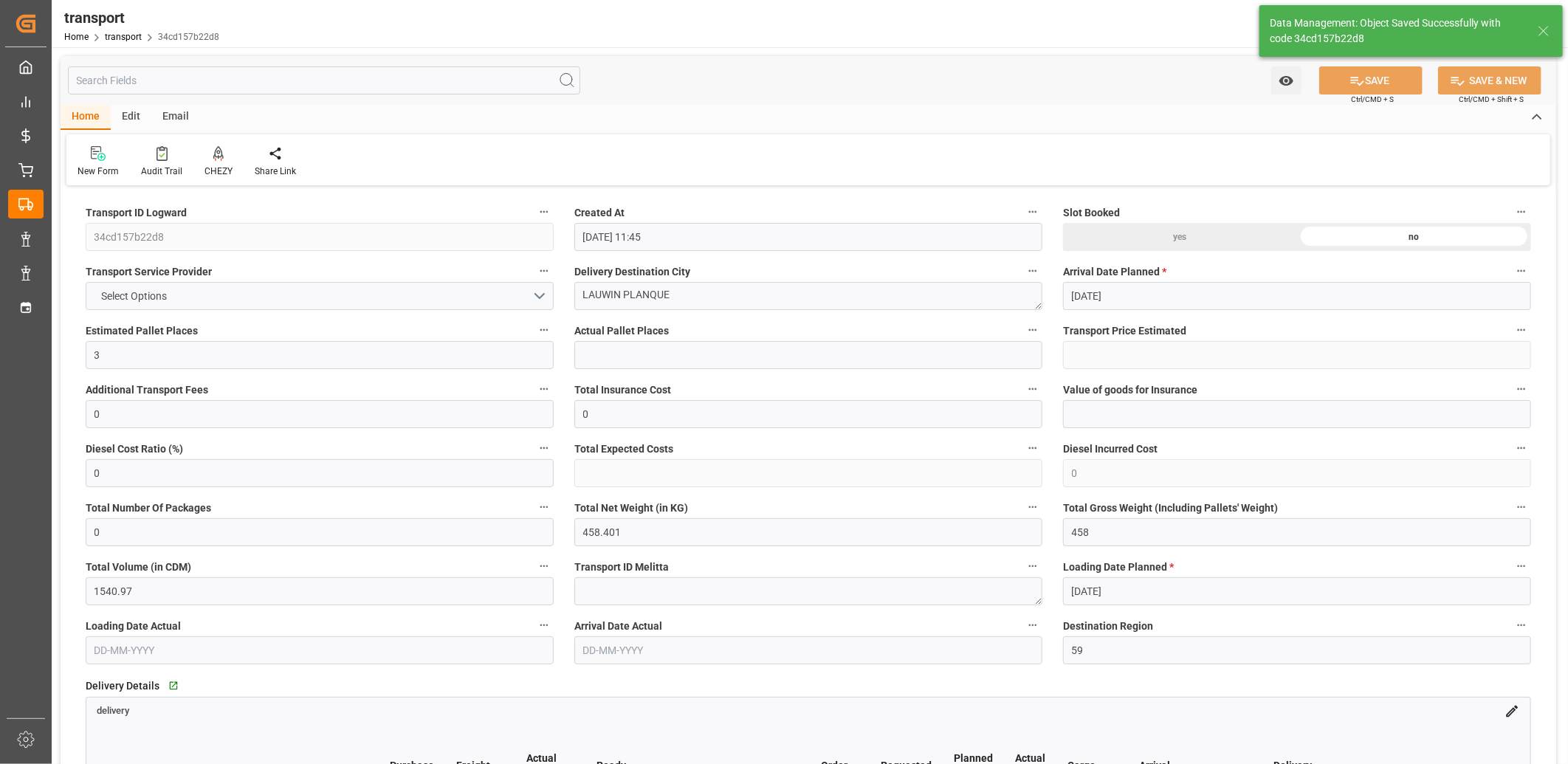
type input "528.381"
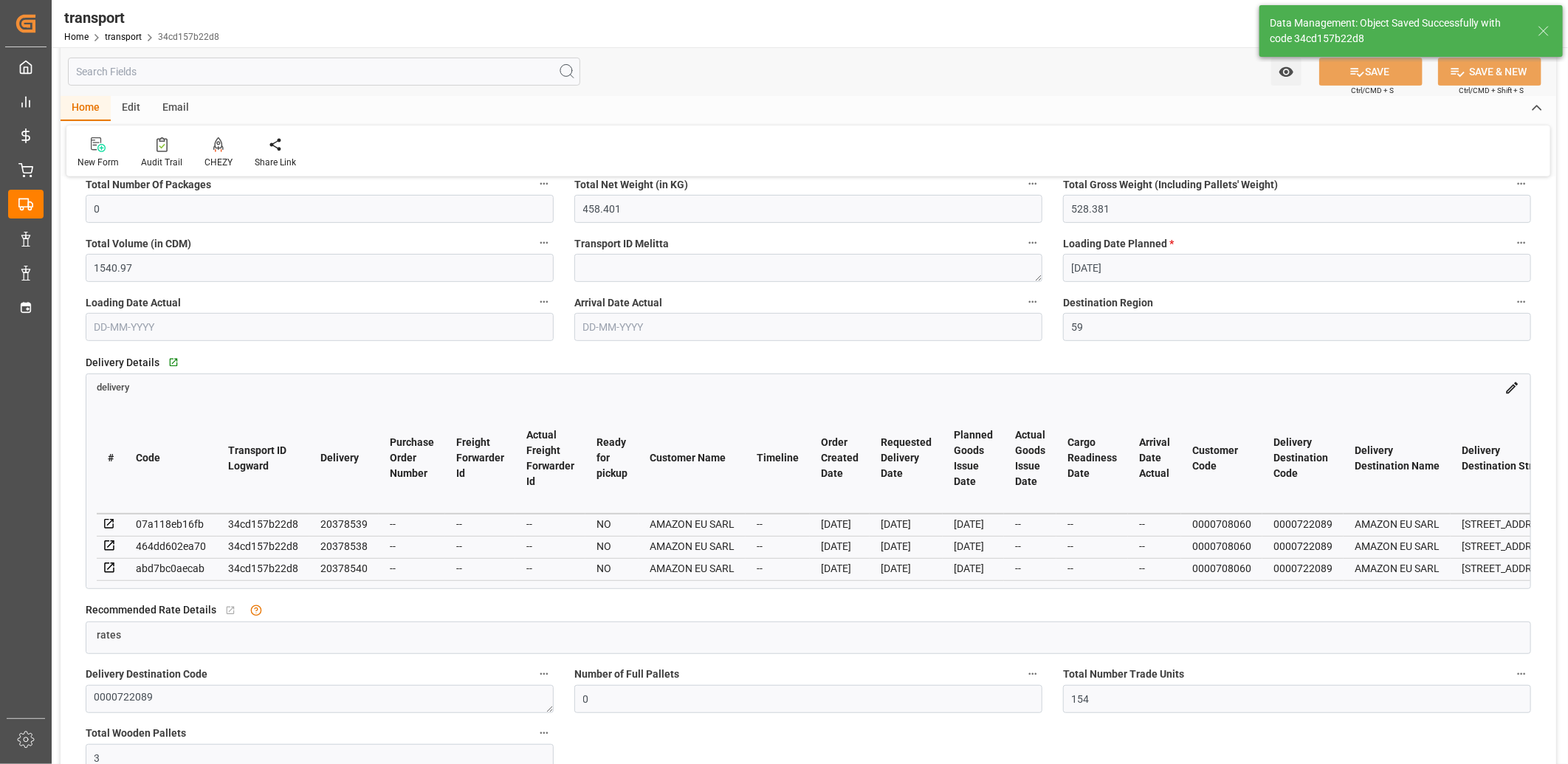
scroll to position [328, 0]
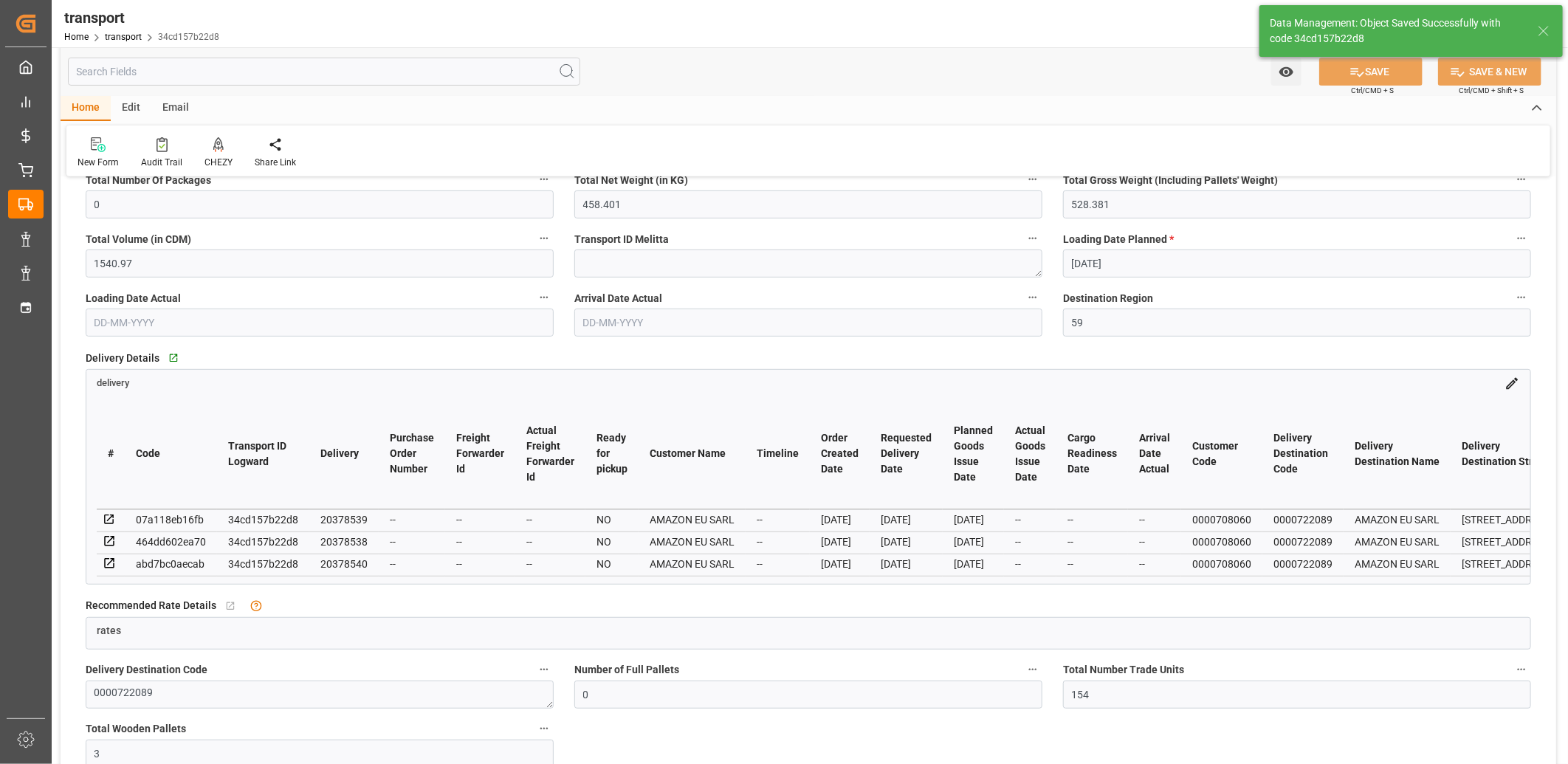
click at [109, 562] on icon at bounding box center [109, 563] width 13 height 13
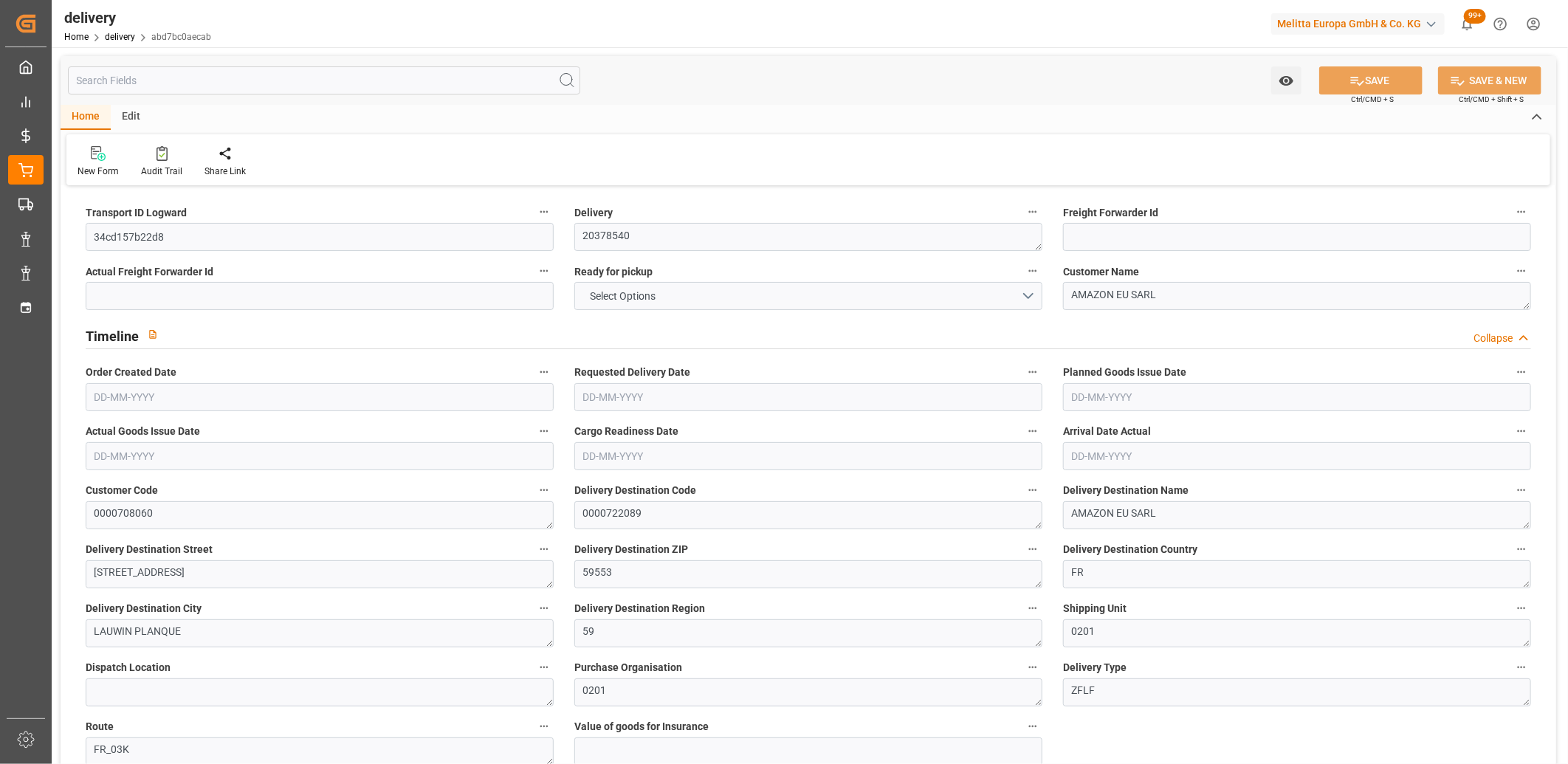
type input "198.352"
type input "198"
type input "492.8"
type input "56"
type input "1"
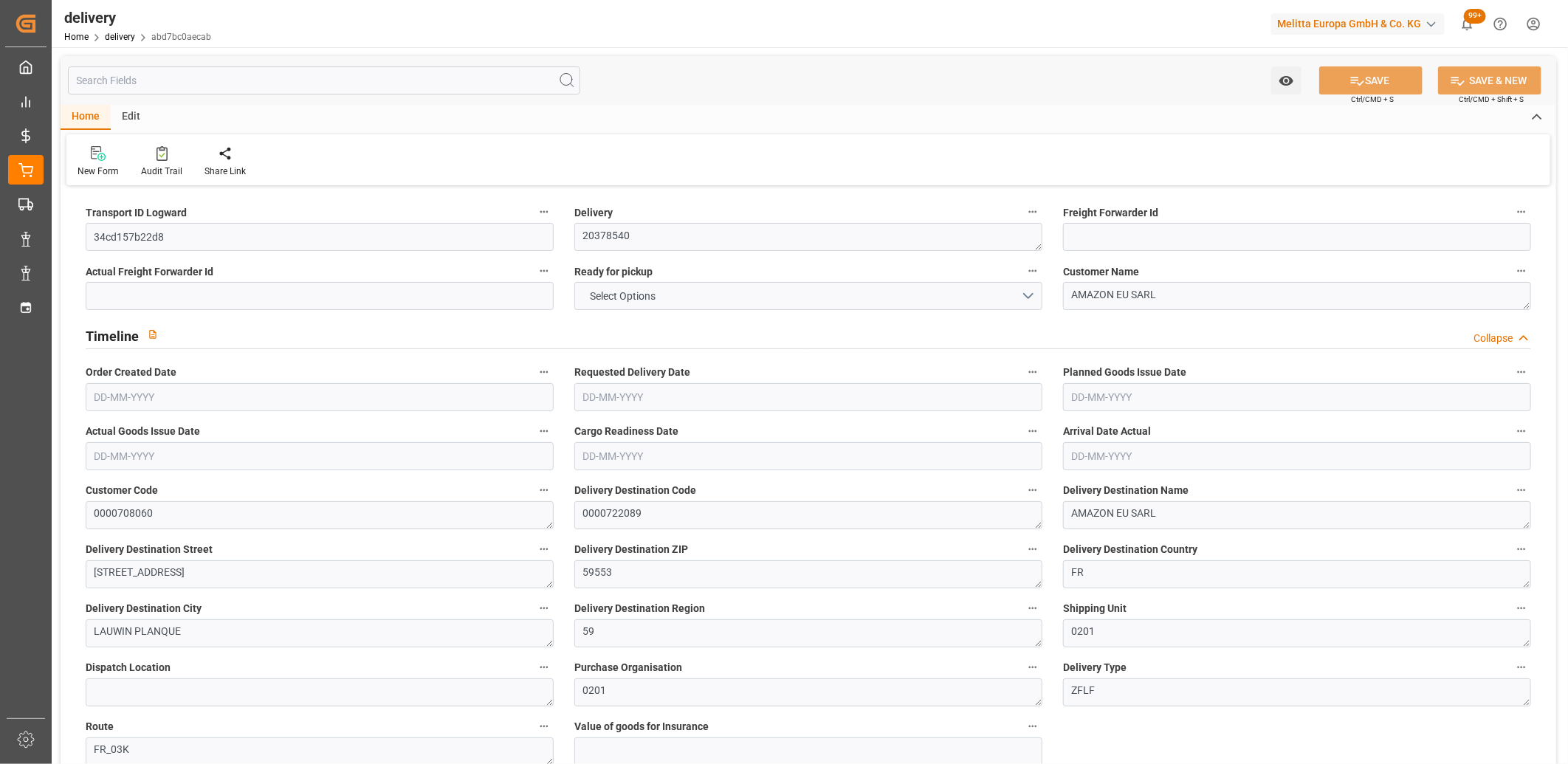
type input "0"
type input "1"
type input "0"
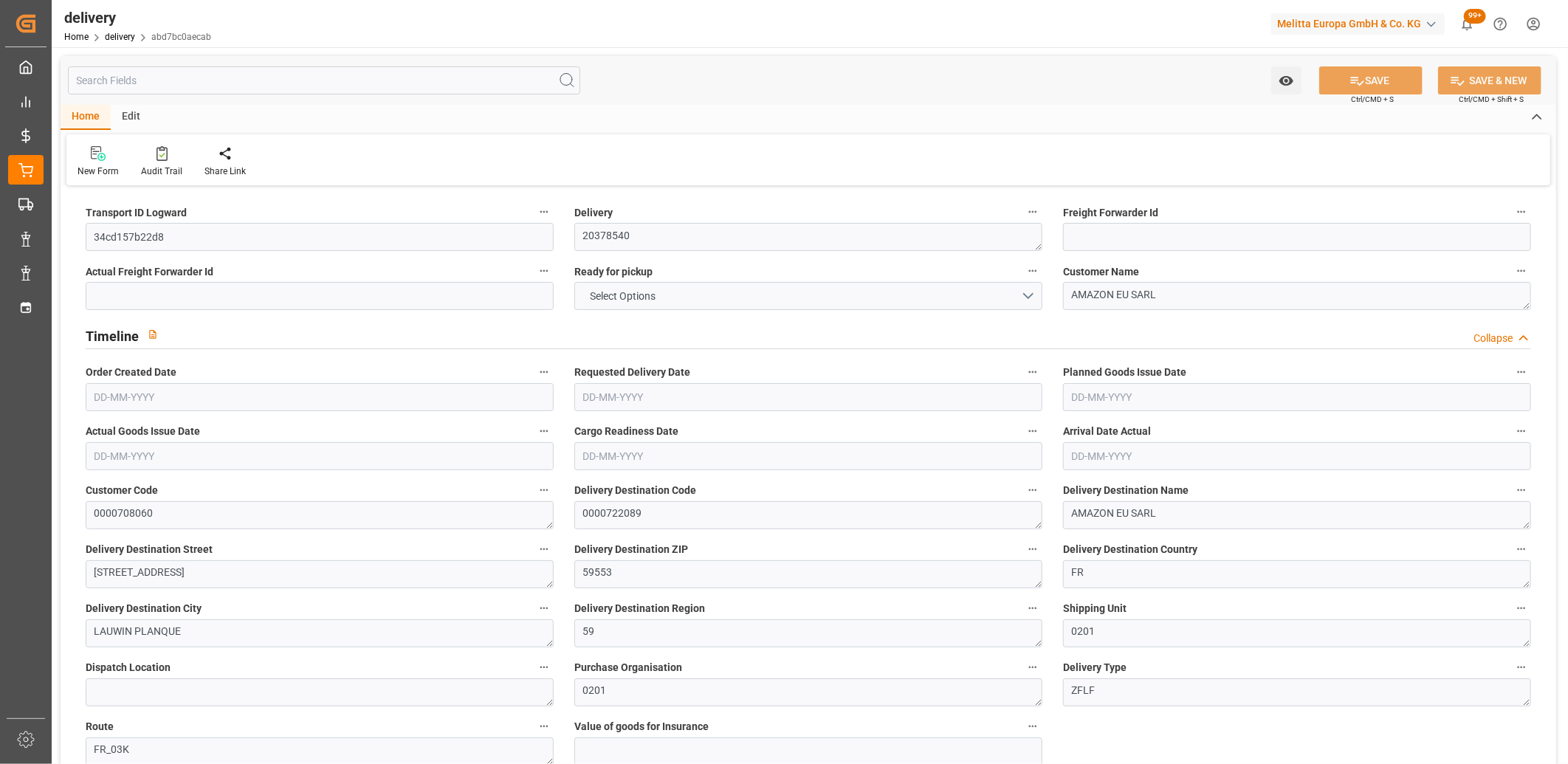
type input "0"
type input "20.16"
type input "1.5"
type input "1.3"
type input "0"
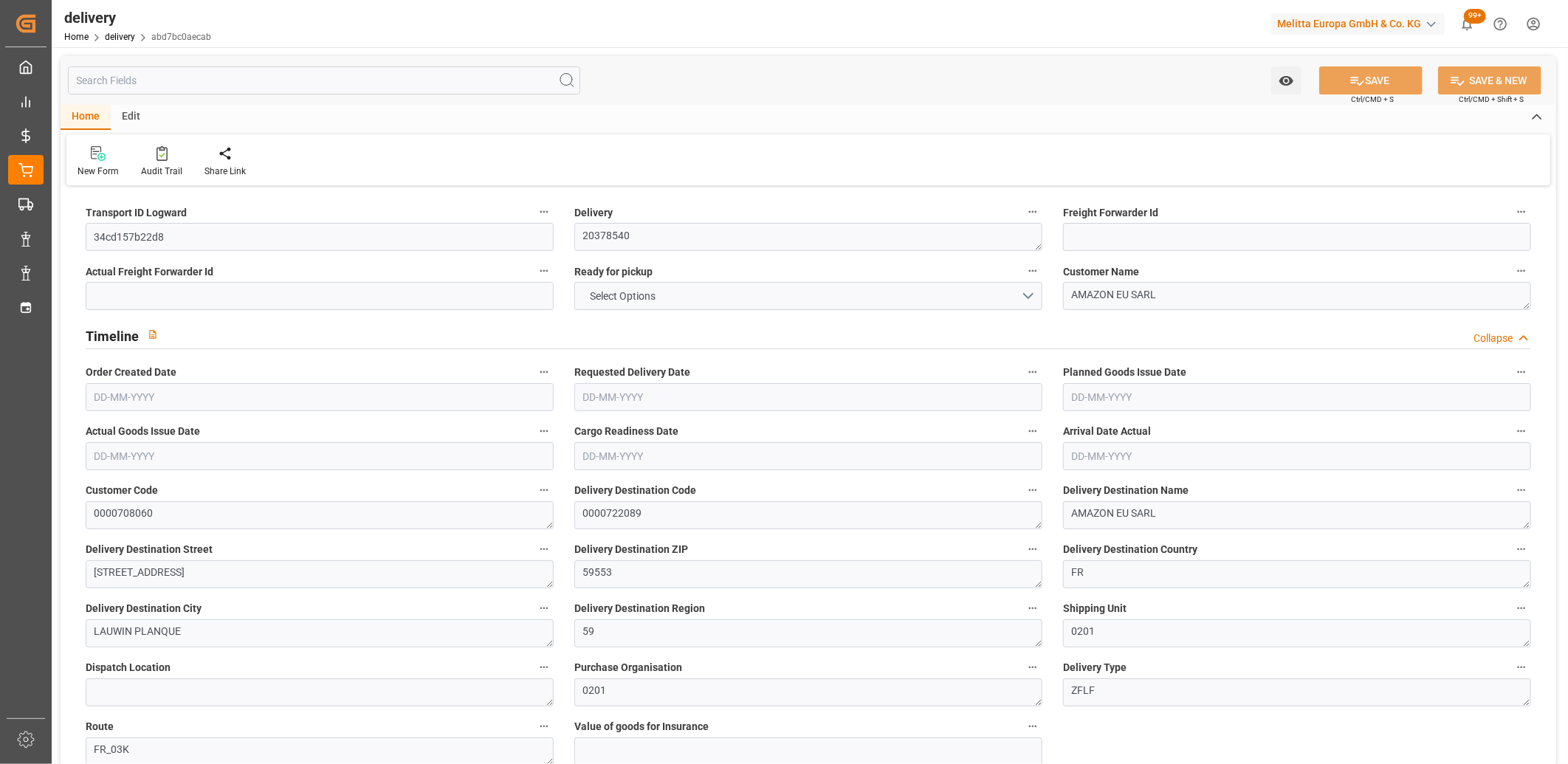
type input "1.5"
type input "200.816"
type input "101"
type input "307.5943"
type input "0.0197"
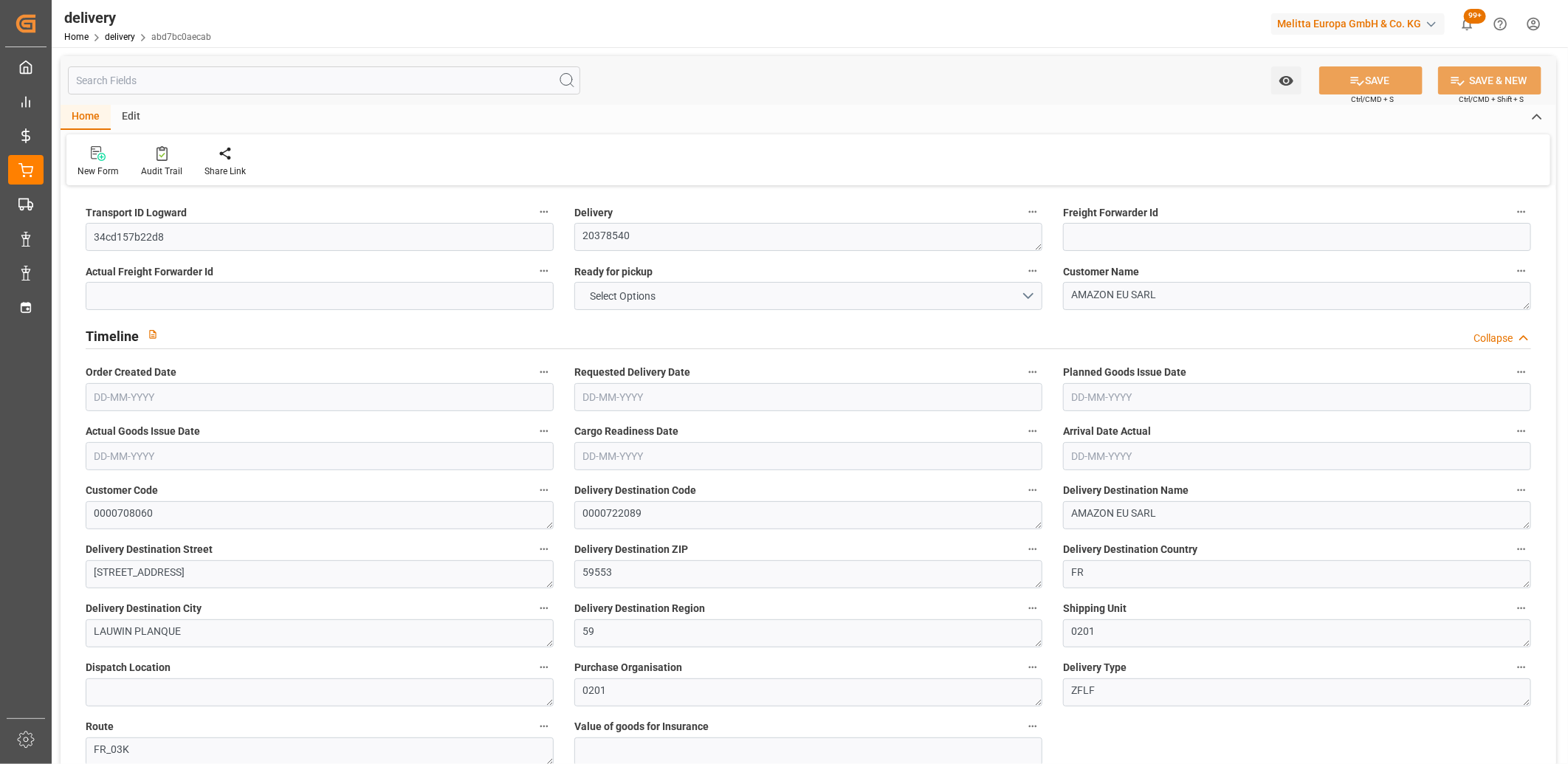
type input "0"
type input "[DATE]"
type input "[DATE] 11:01"
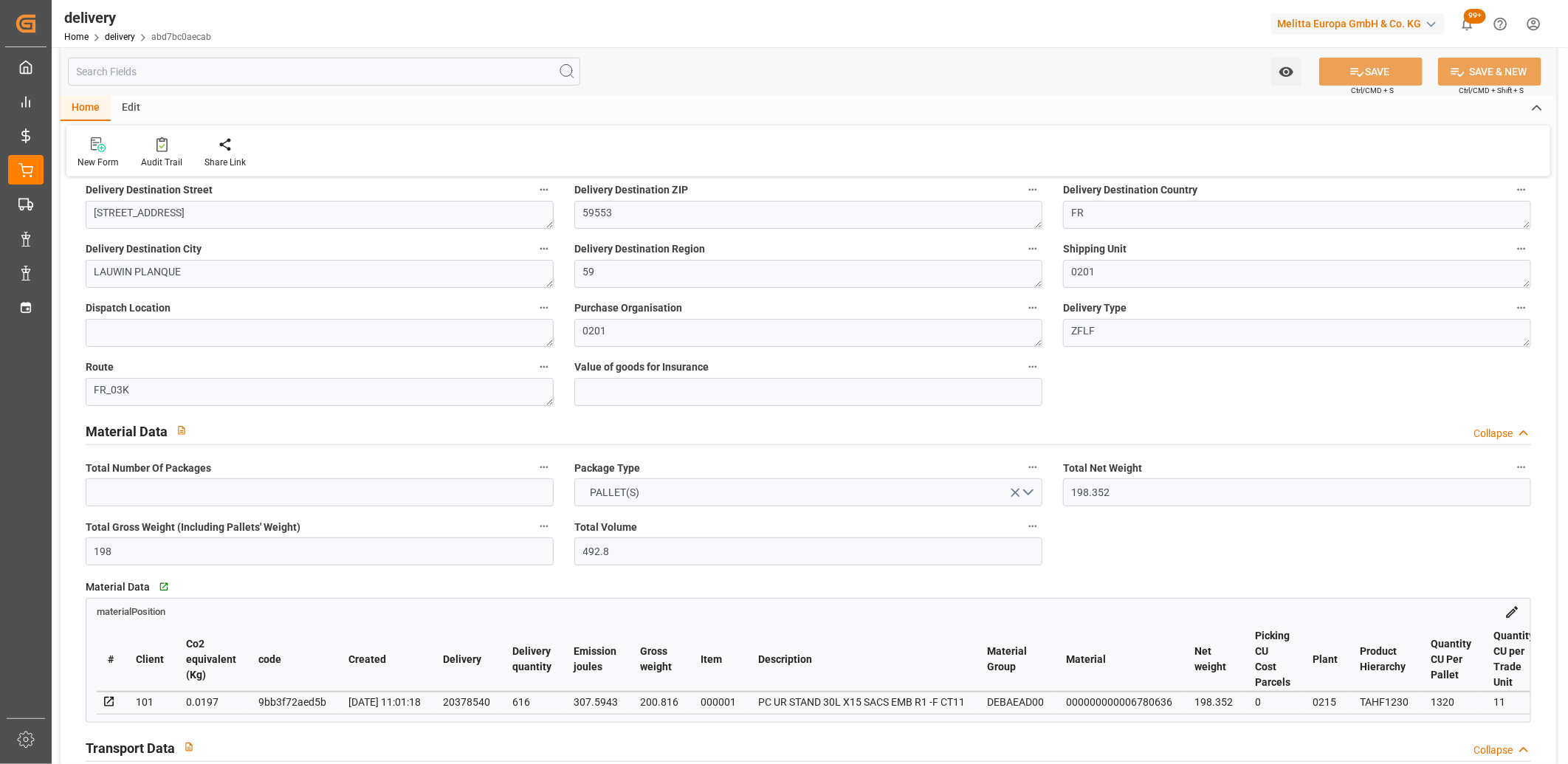
scroll to position [410, 0]
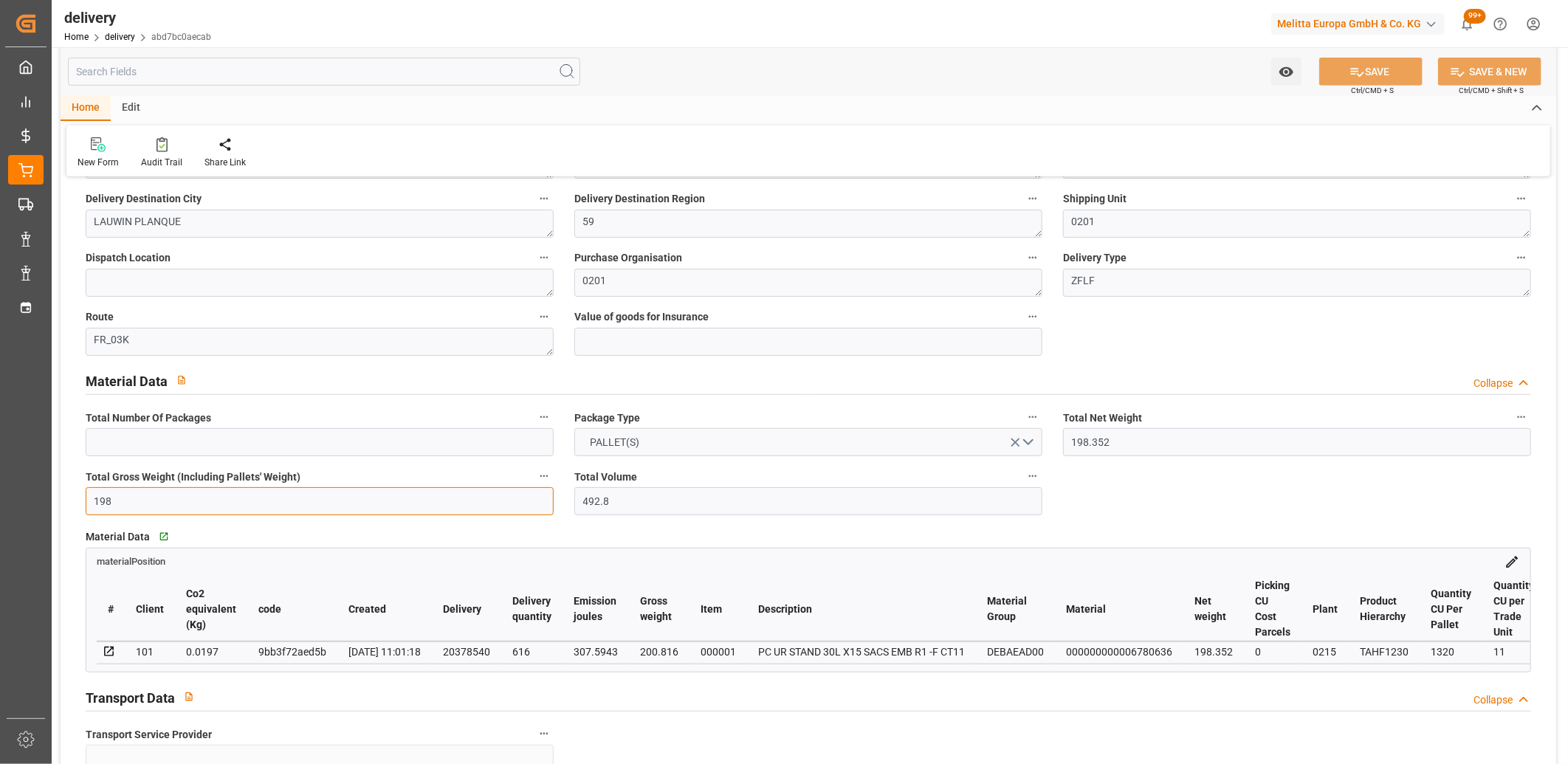
drag, startPoint x: 89, startPoint y: 503, endPoint x: 56, endPoint y: 500, distance: 32.7
type input "100"
click at [1337, 78] on button "SAVE" at bounding box center [1370, 72] width 103 height 28
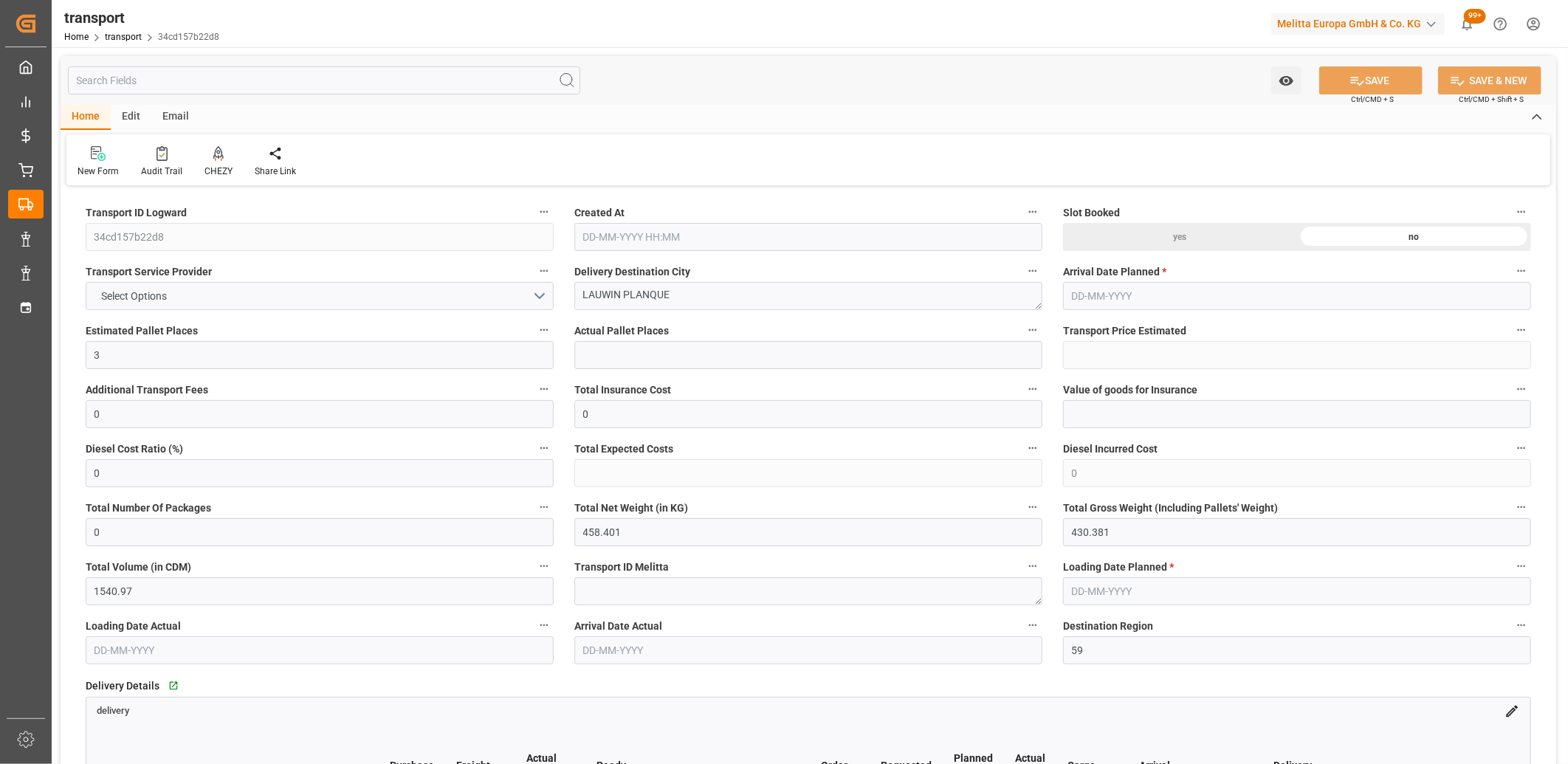
type input "[DATE] 11:45"
type input "[DATE]"
click at [292, 286] on button "Select Options" at bounding box center [320, 296] width 468 height 28
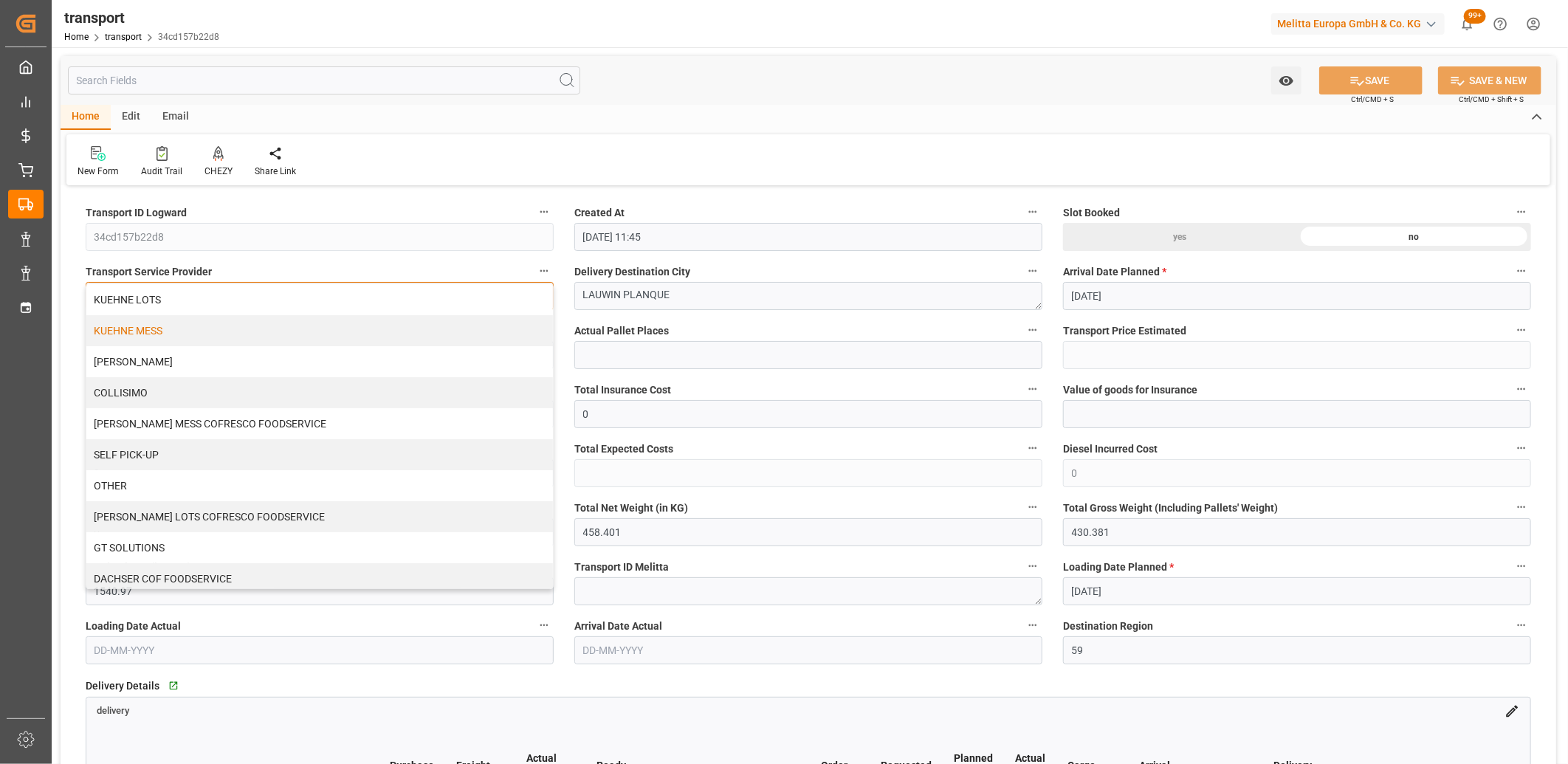
click at [252, 323] on div "KUEHNE MESS" at bounding box center [319, 330] width 466 height 31
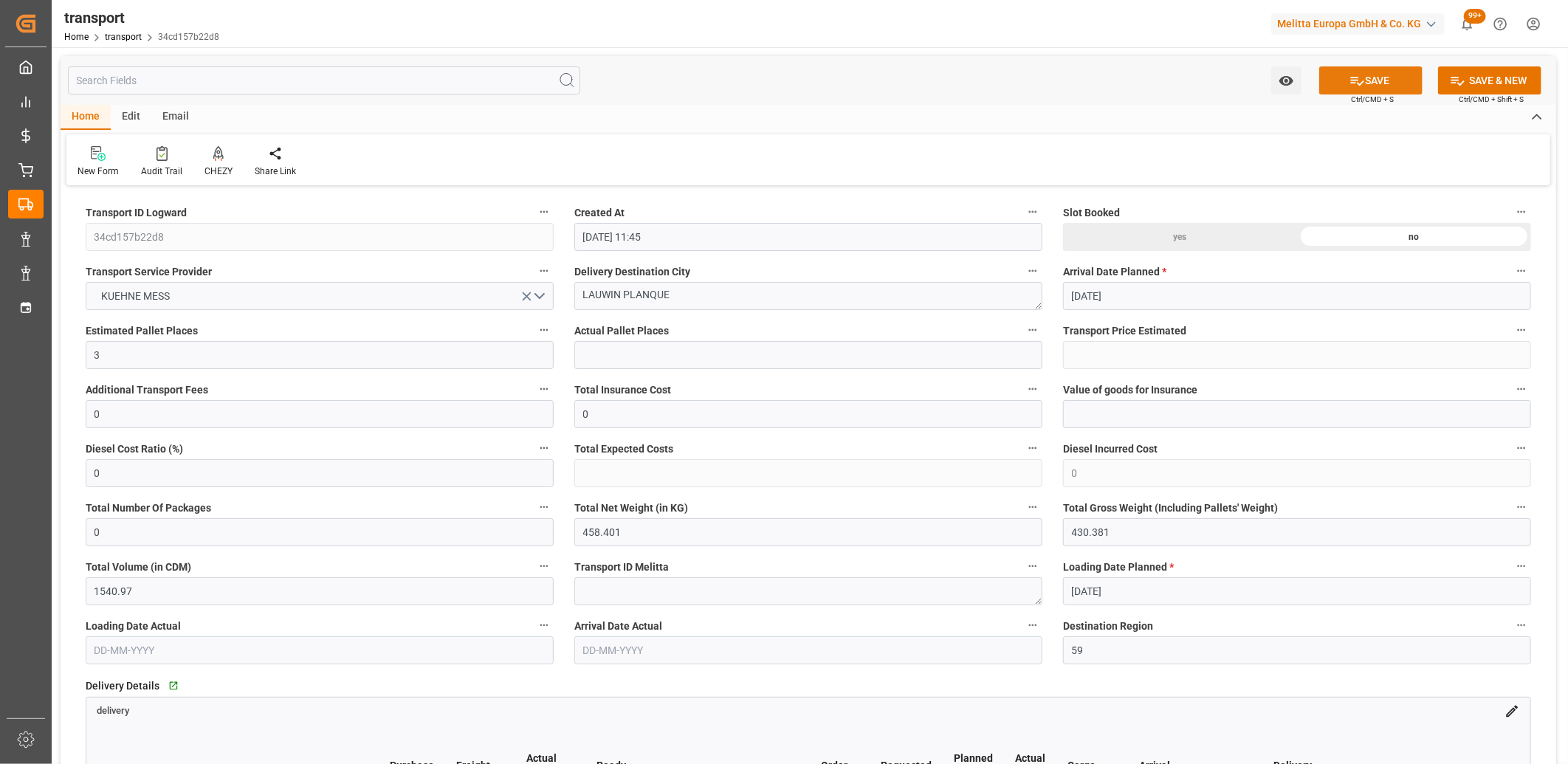
click at [1391, 78] on button "SAVE" at bounding box center [1370, 80] width 103 height 28
type input "109.6611"
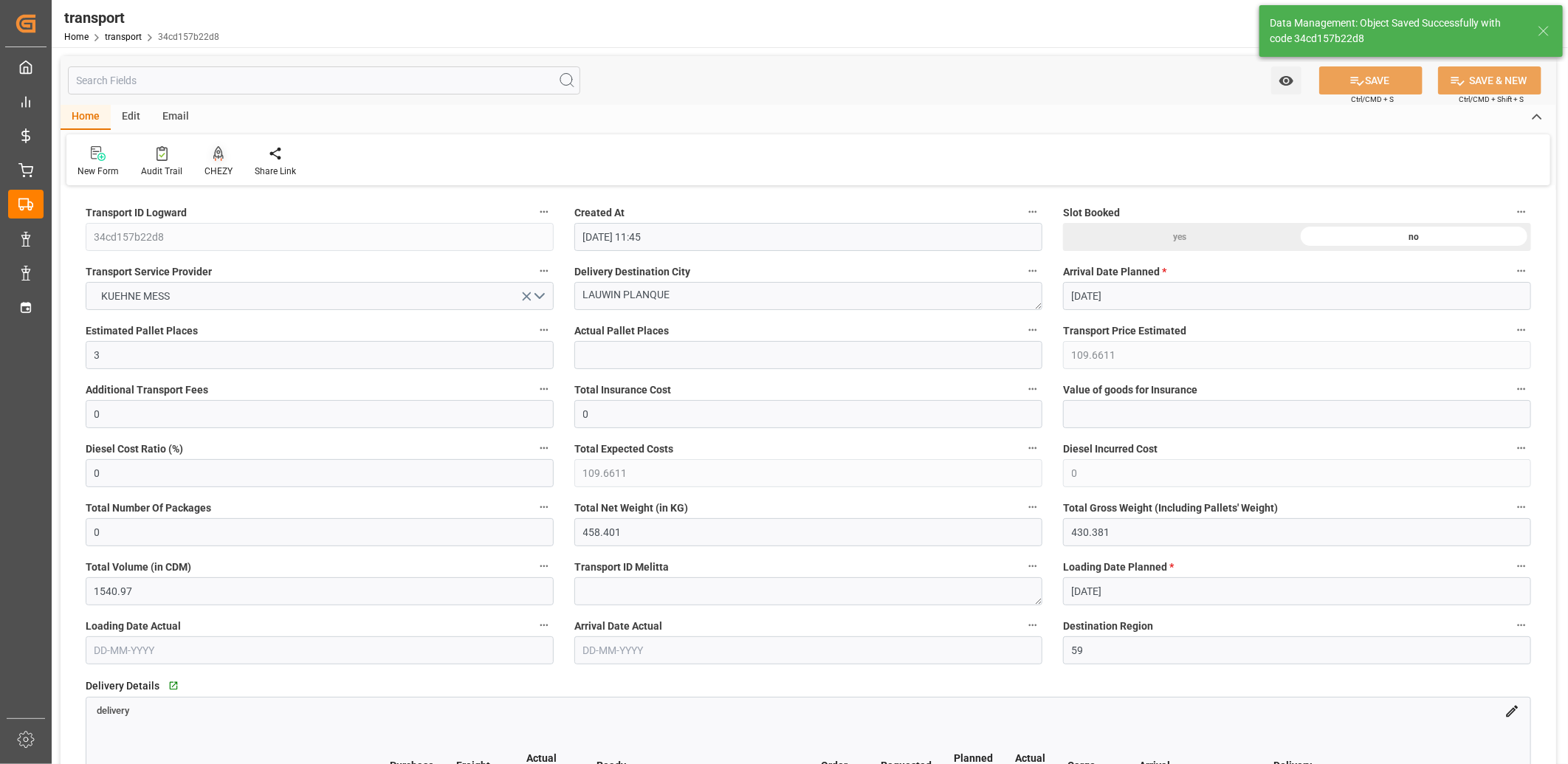
click at [215, 151] on icon at bounding box center [218, 153] width 10 height 15
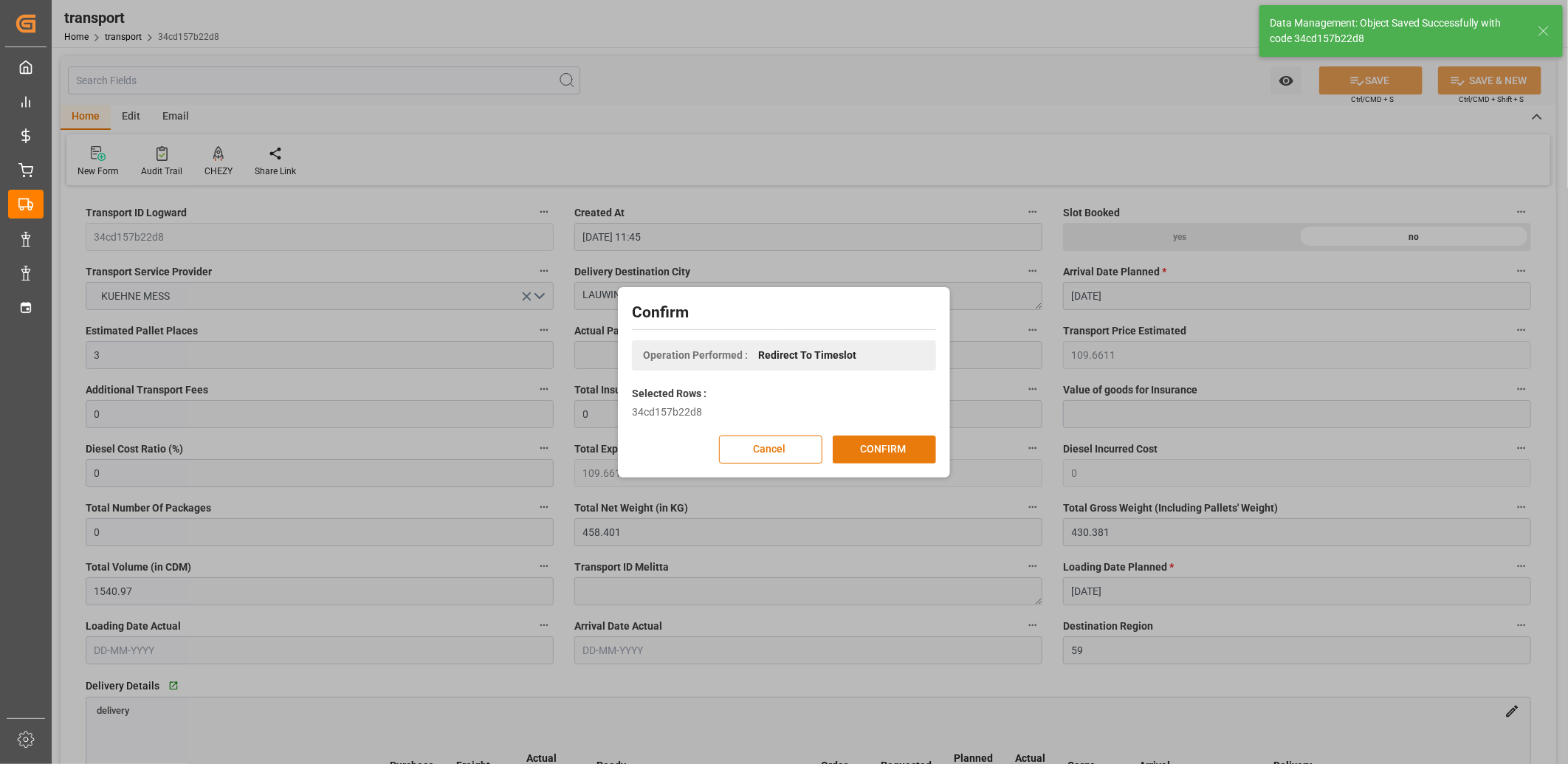
click at [862, 452] on button "CONFIRM" at bounding box center [884, 449] width 103 height 28
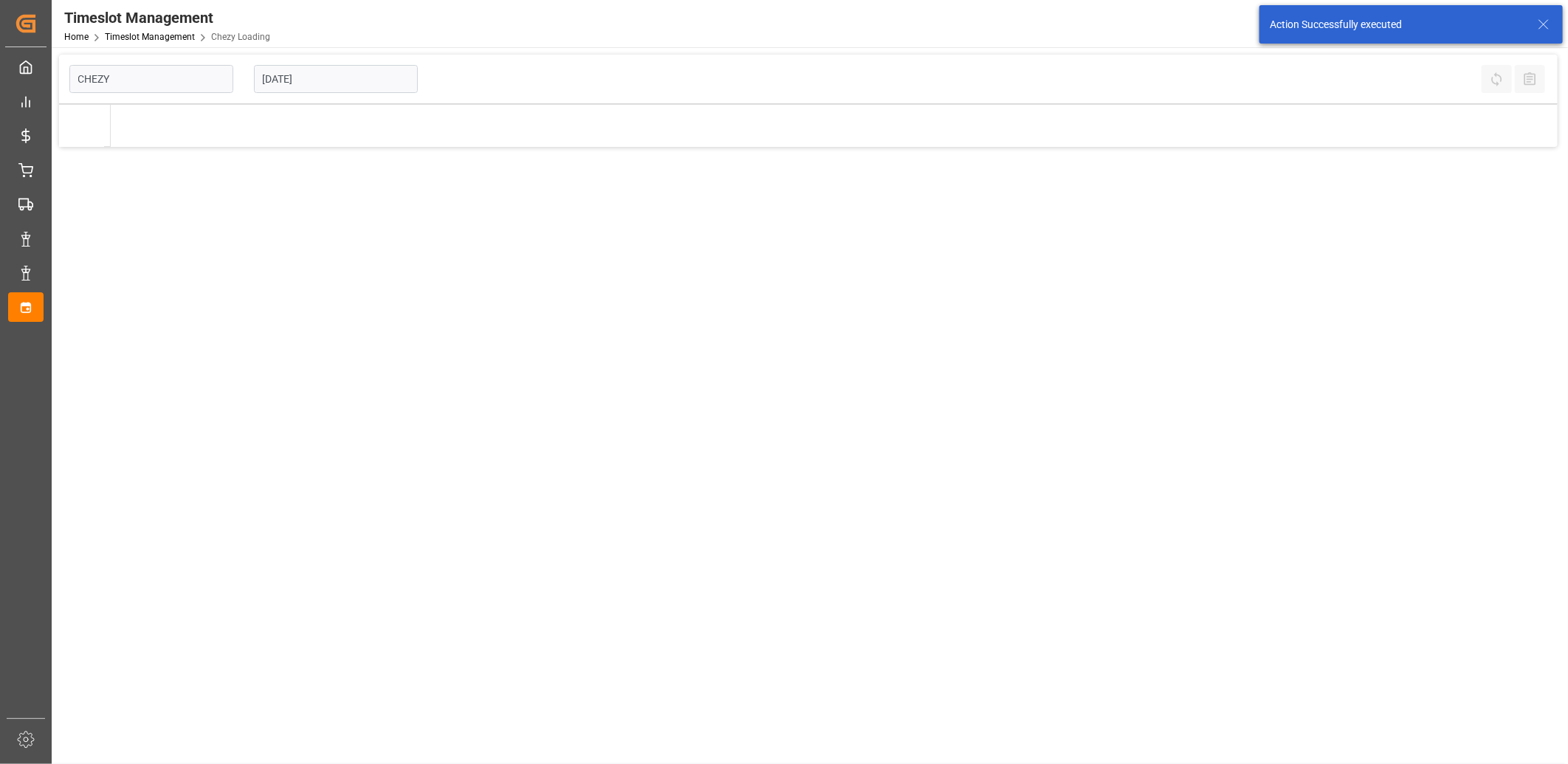
type input "Chezy Loading"
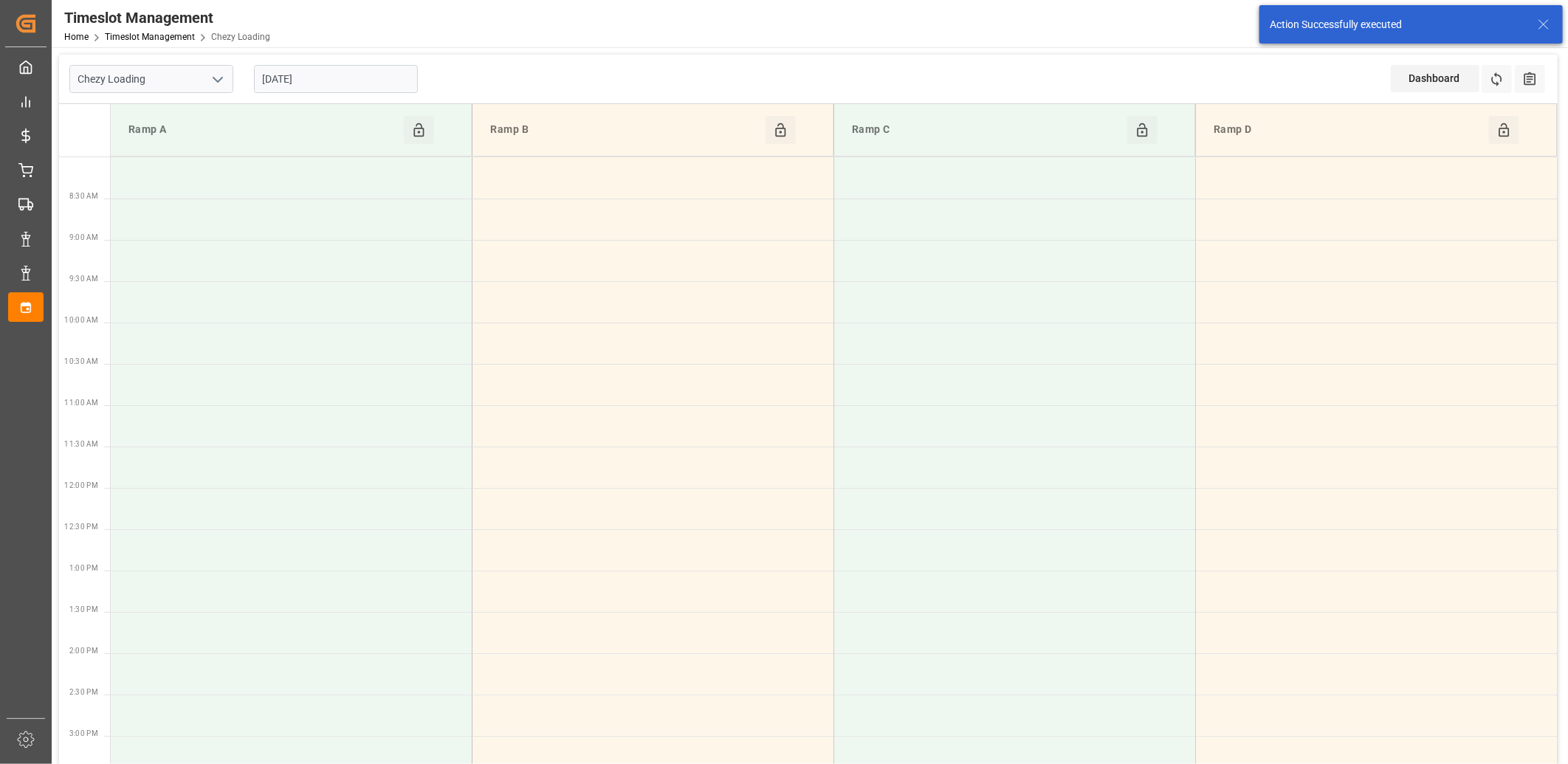
click at [389, 83] on input "[DATE]" at bounding box center [336, 79] width 164 height 28
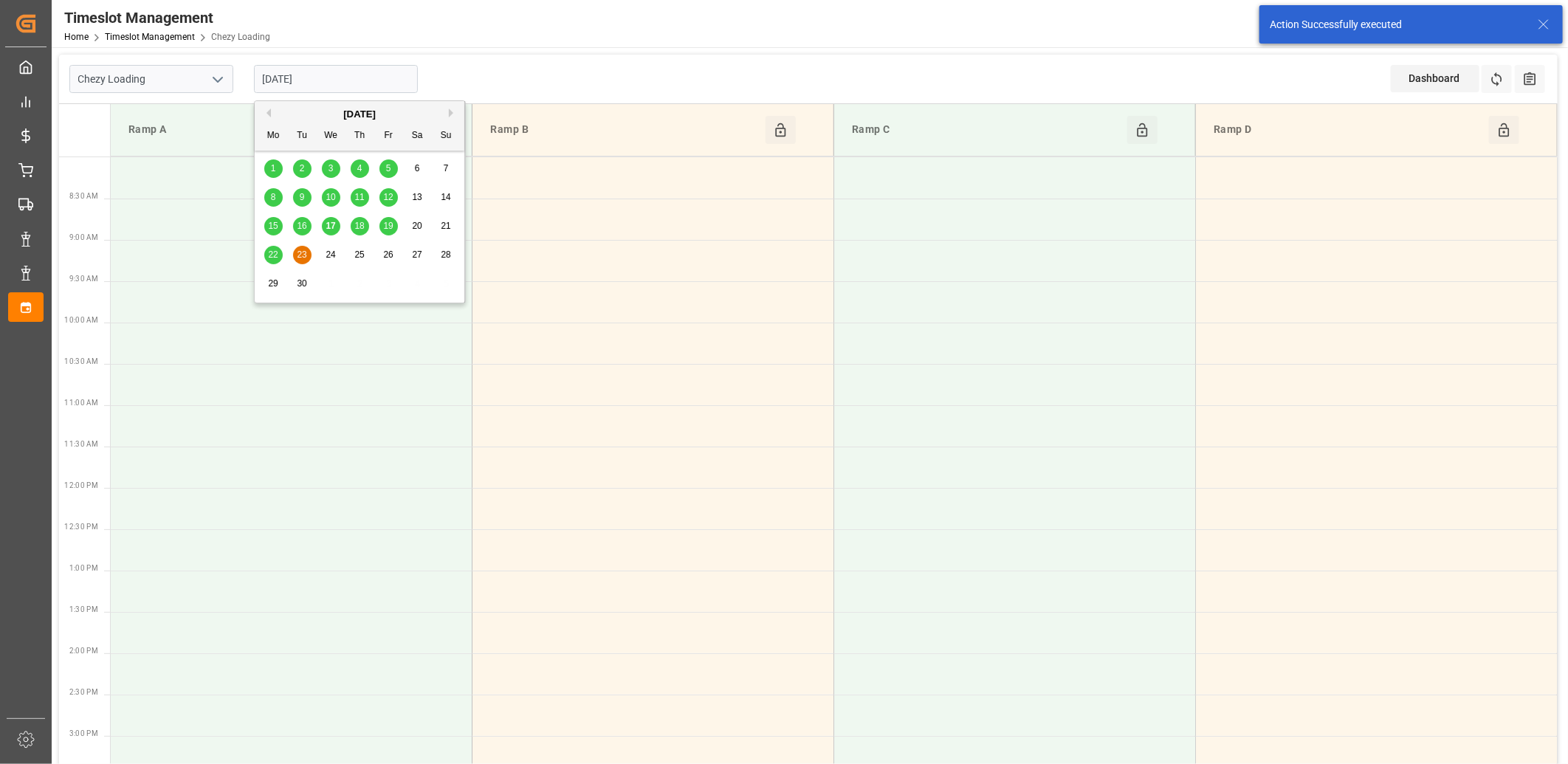
click at [355, 225] on span "18" at bounding box center [359, 226] width 10 height 10
type input "[DATE]"
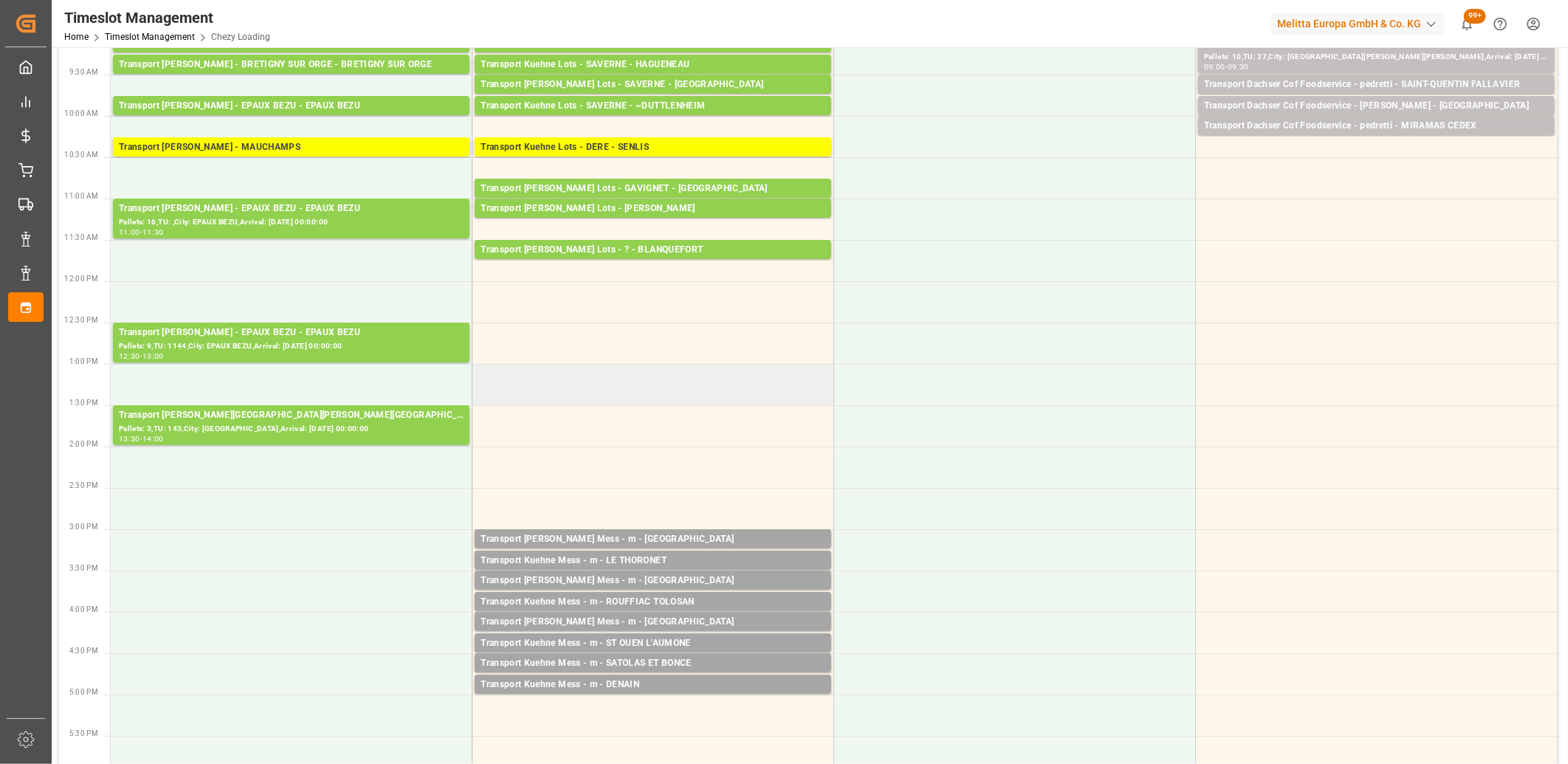
scroll to position [246, 0]
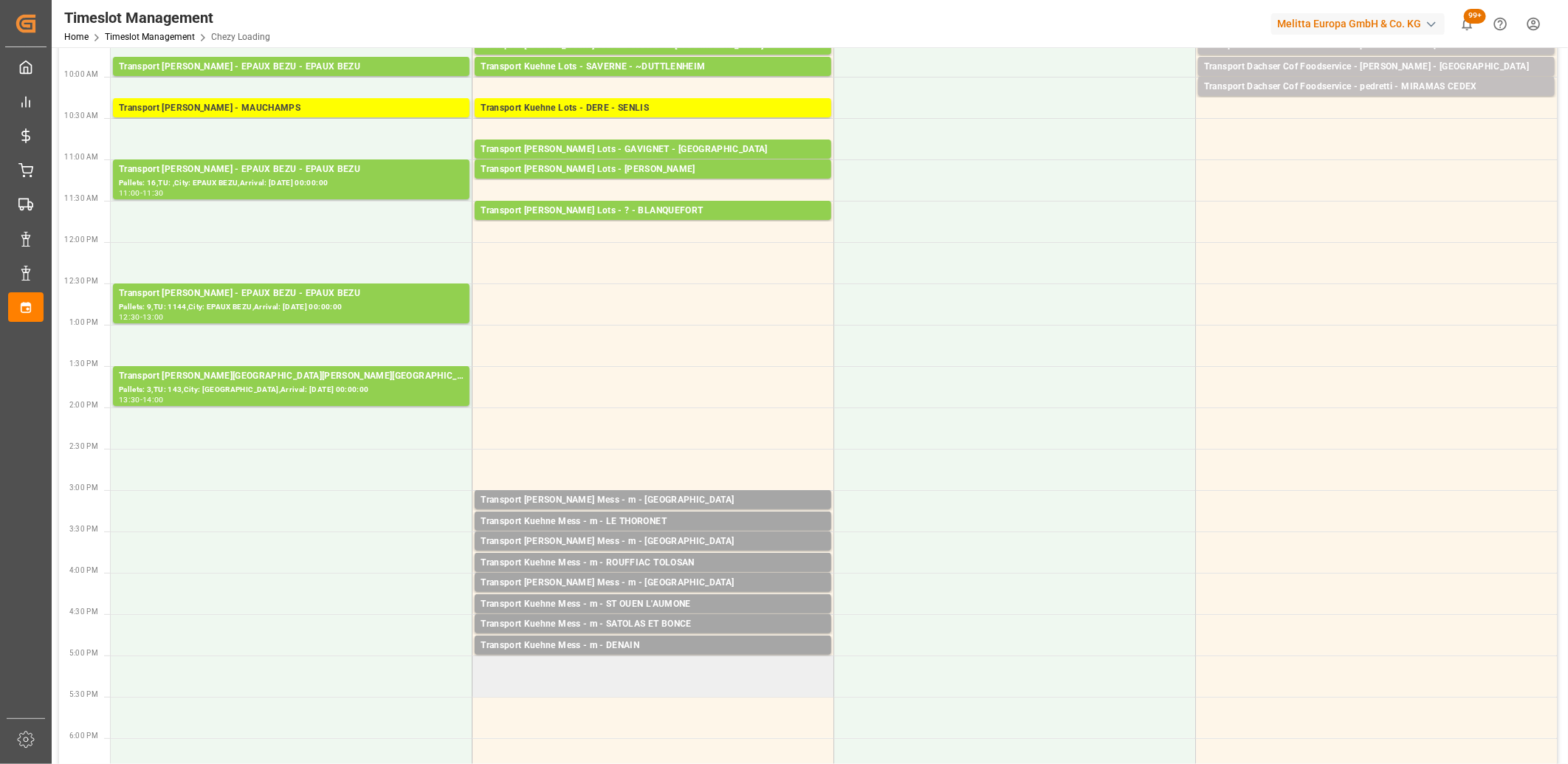
click at [626, 664] on td at bounding box center [653, 675] width 362 height 41
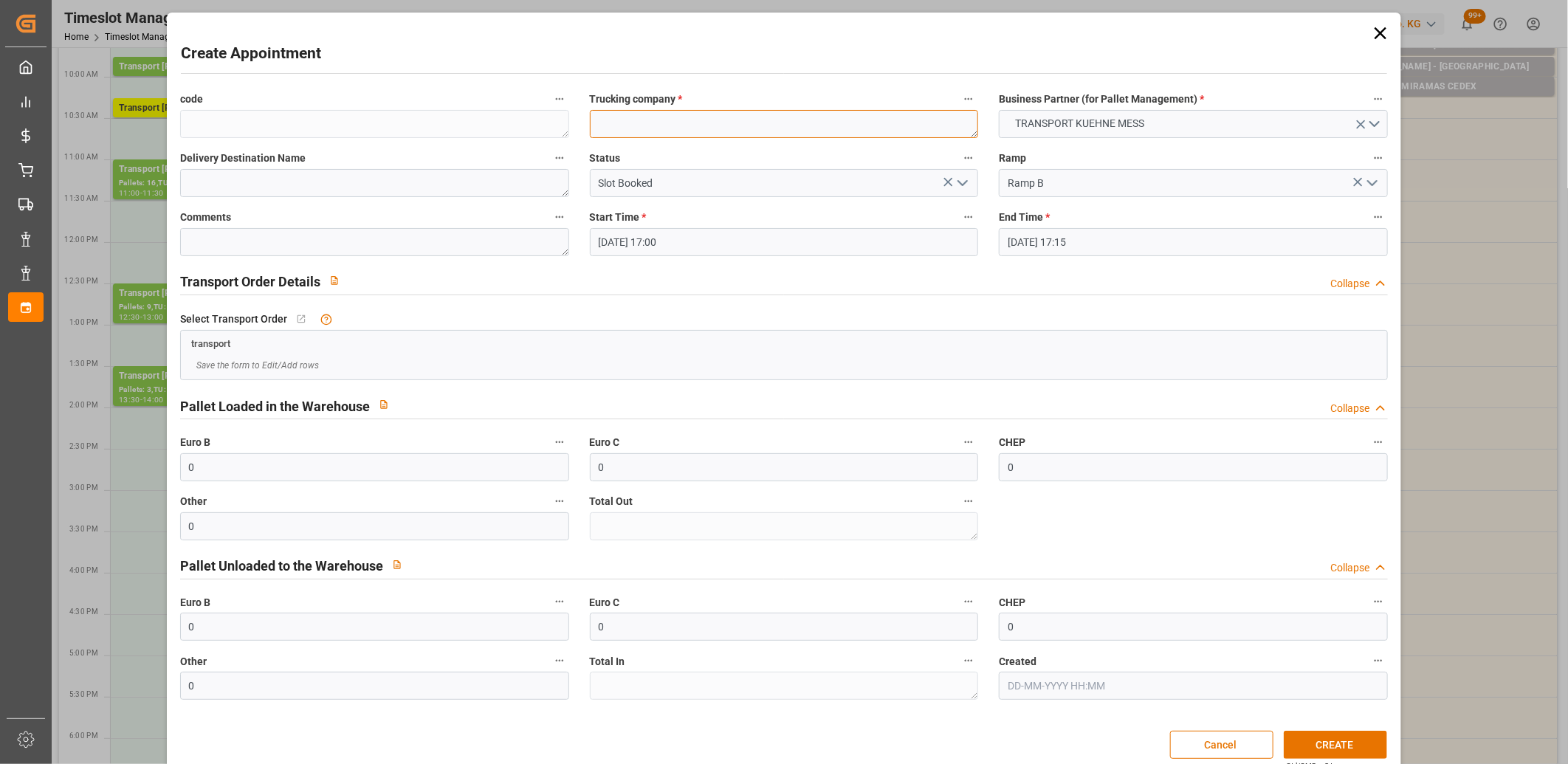
click at [639, 134] on textarea at bounding box center [784, 124] width 389 height 28
type textarea "m"
click at [1332, 756] on button "CREATE" at bounding box center [1335, 745] width 103 height 28
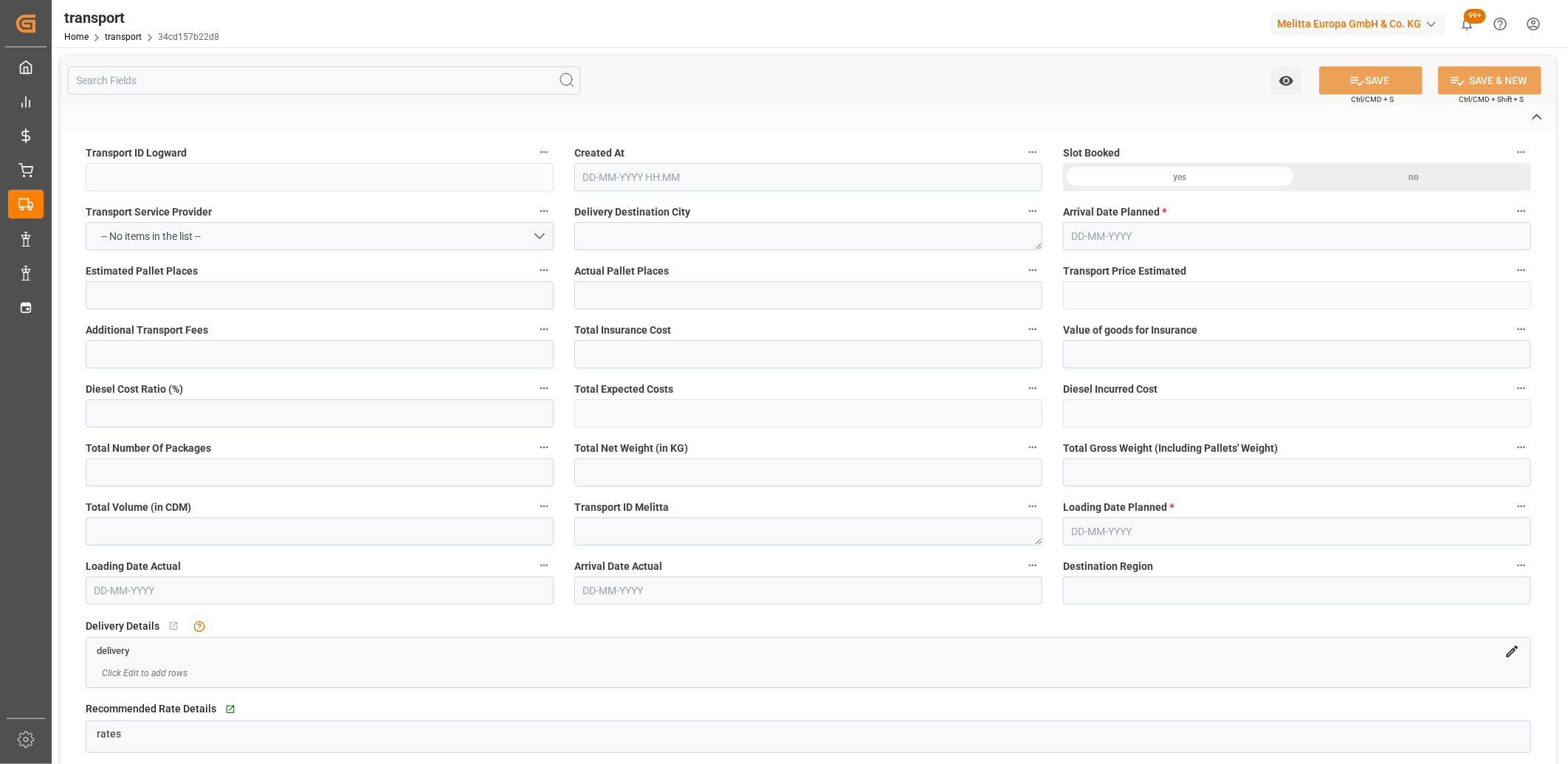
type input "34cd157b22d8"
type textarea "LAUWIN PLANQUE"
type textarea "0000722089"
type textarea "94bbacaf0c4f"
type textarea "FR-02570"
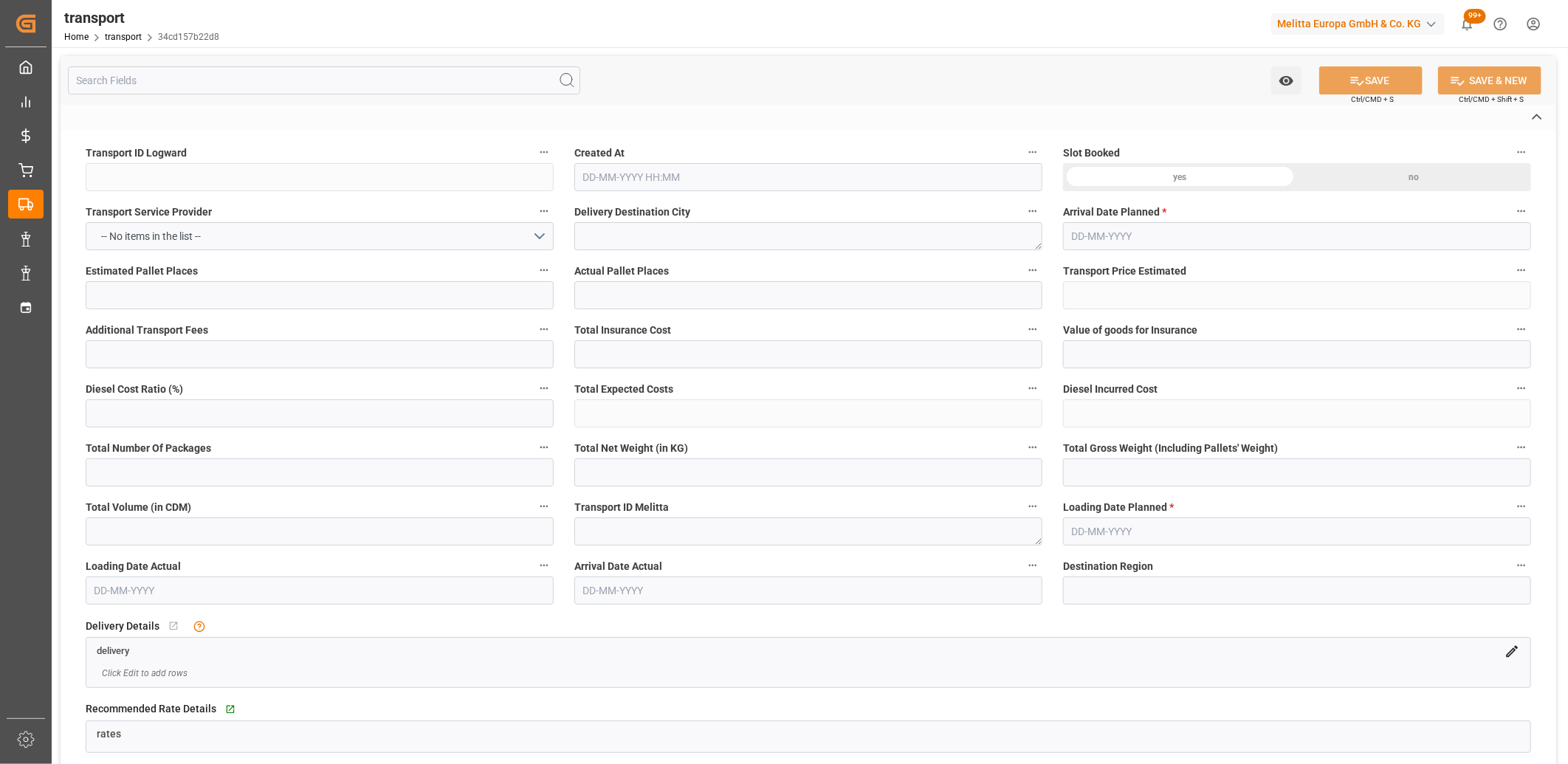
type textarea "FR"
type input "Road"
type input "FR"
type input "02570"
type input "FR"
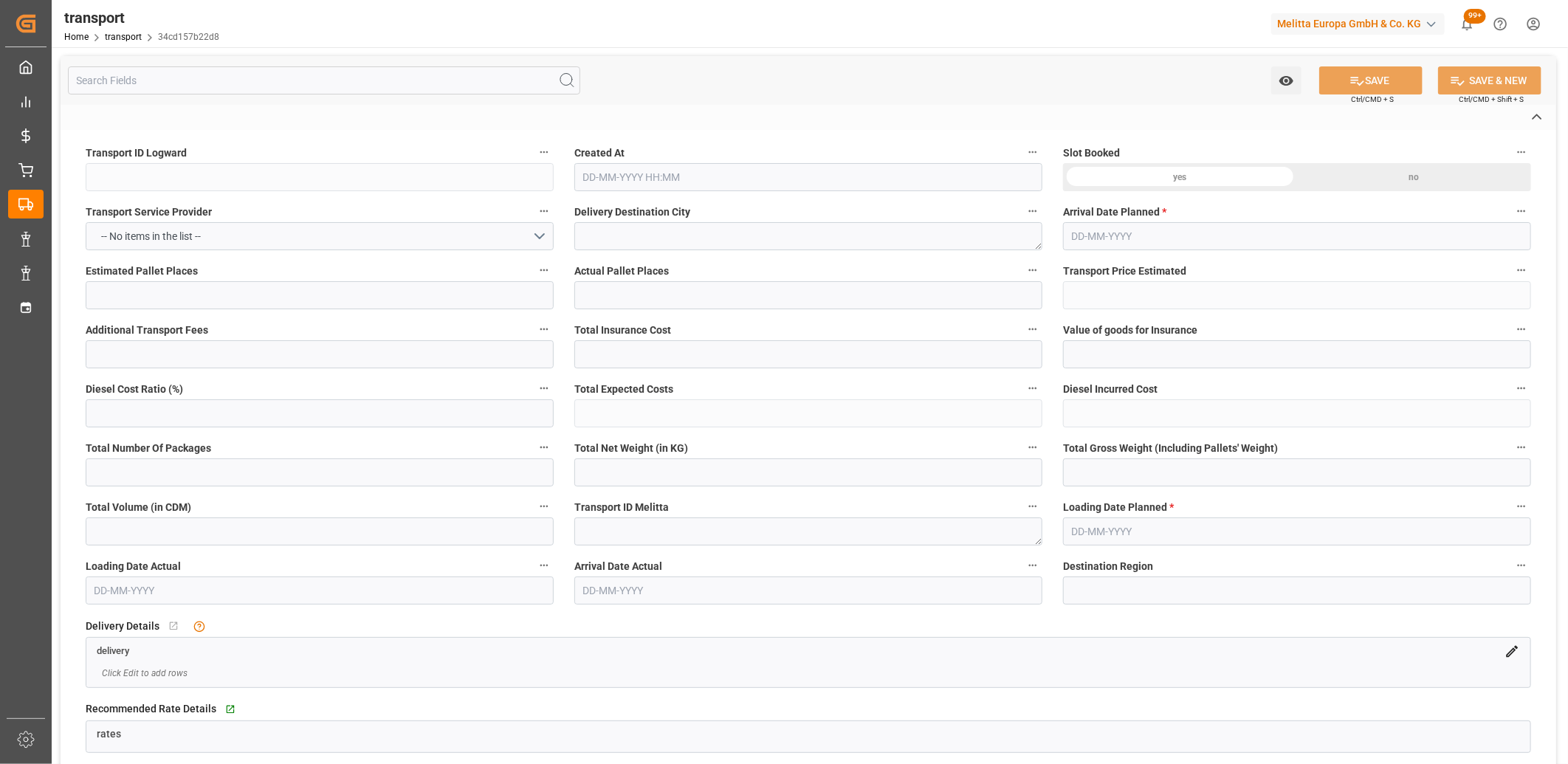
type input "59553"
type input "Small Shipment"
type input "3.5-7.5 t"
type input "EURO 6"
type input "Diesel"
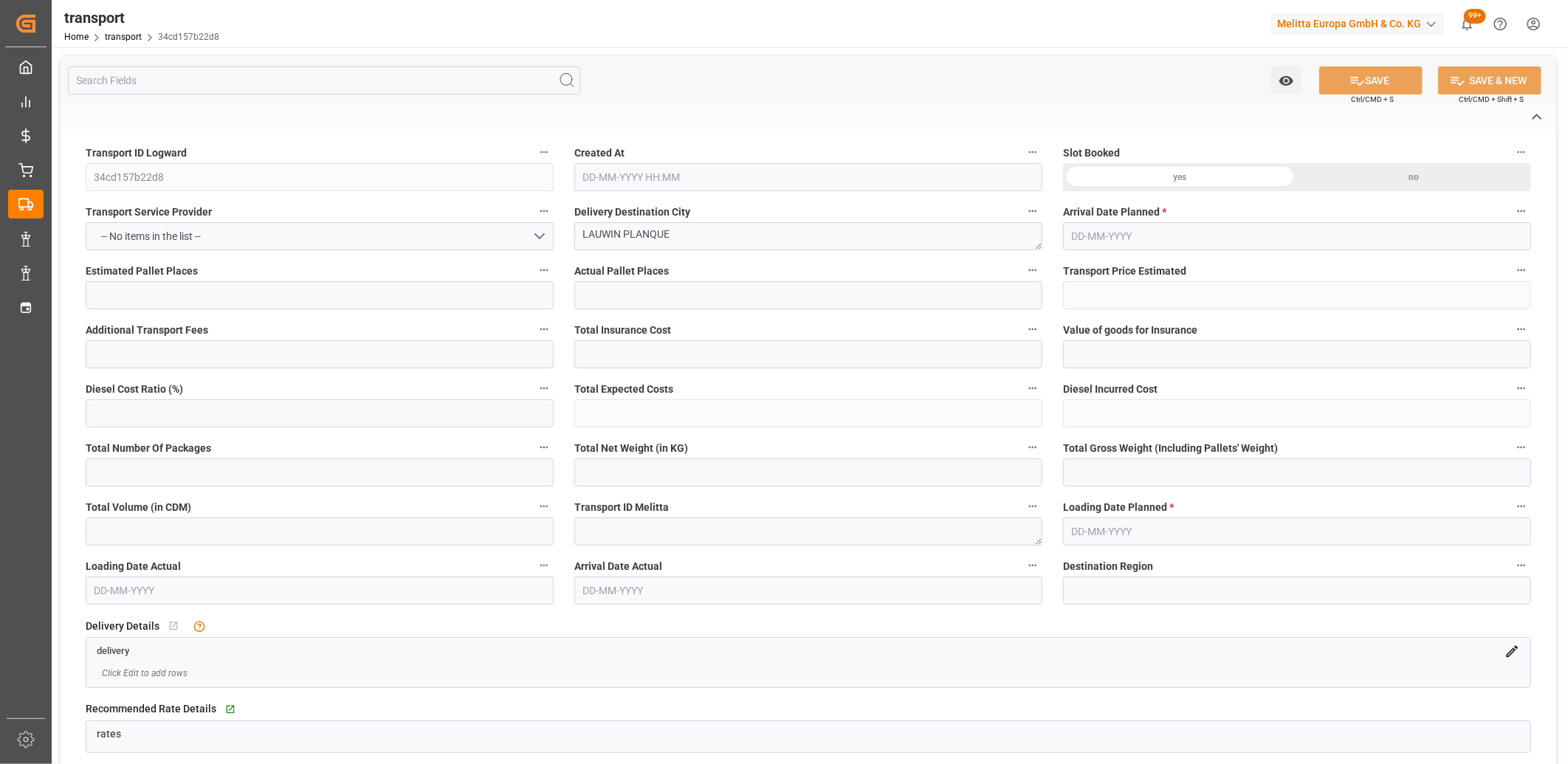
type input "3"
type input "109.6611"
type input "0"
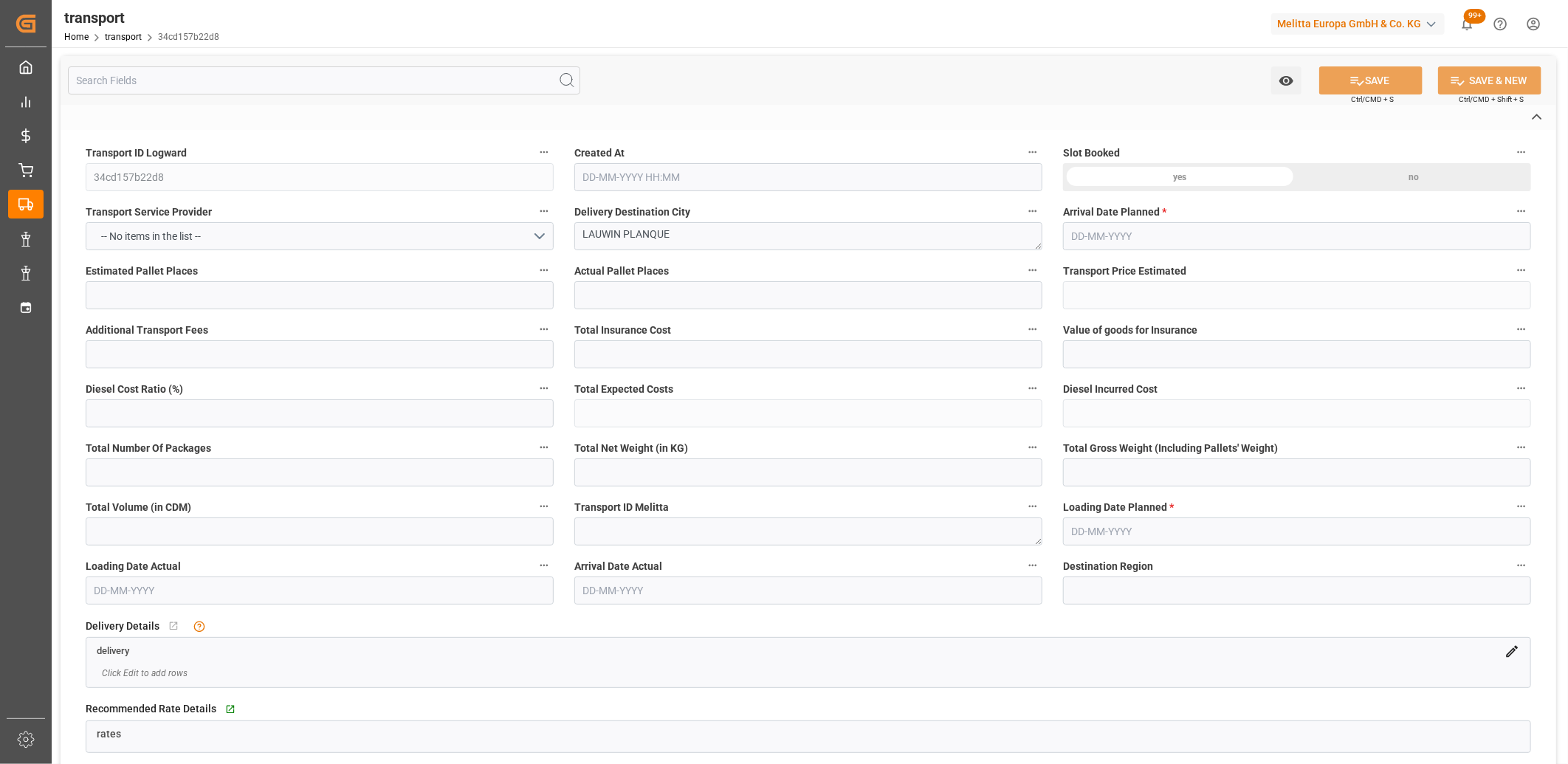
type input "109.6611"
type input "0"
type input "458.401"
type input "430.381"
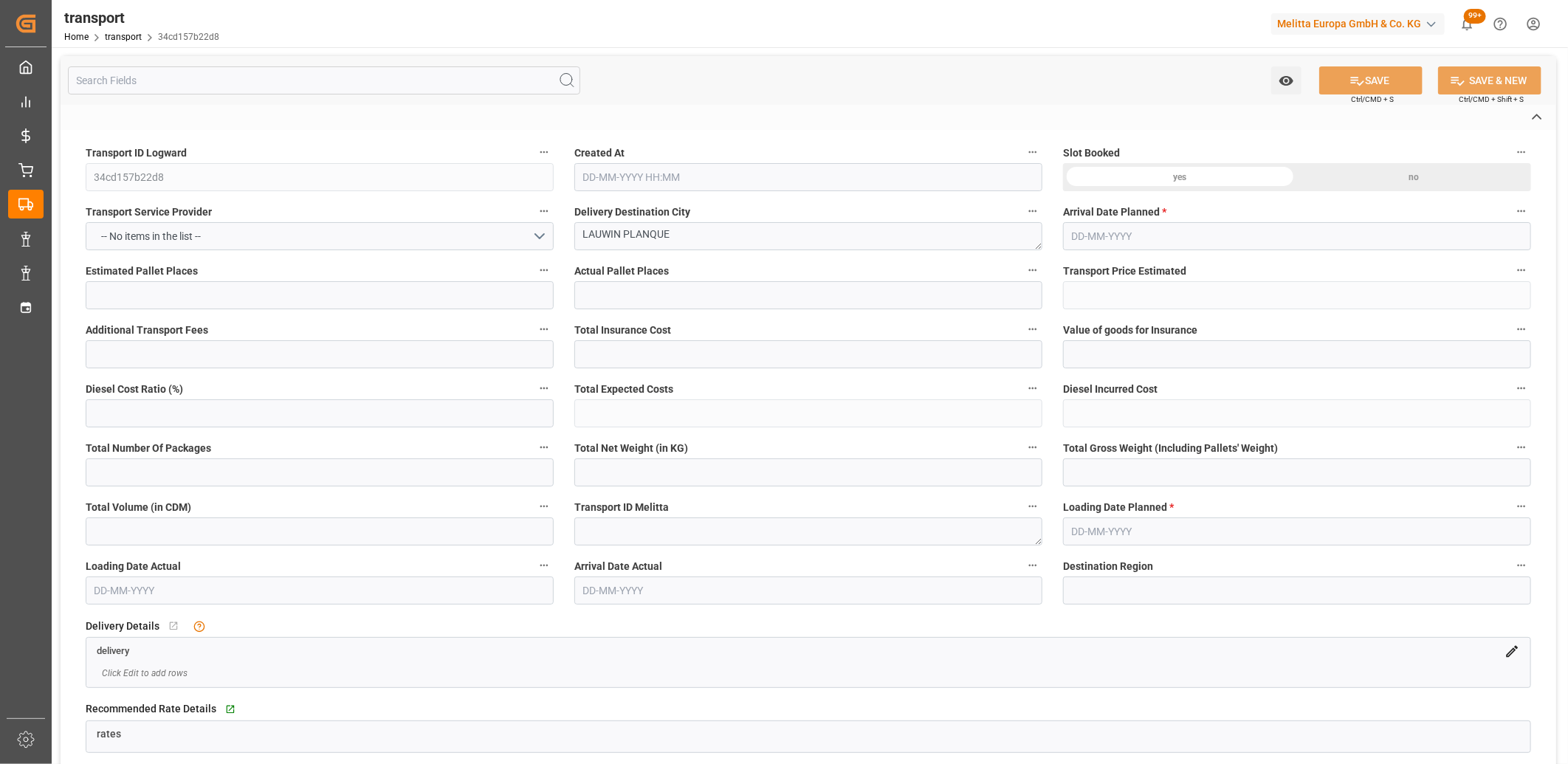
type input "1540.97"
type input "59"
type input "0"
type input "154"
type input "3"
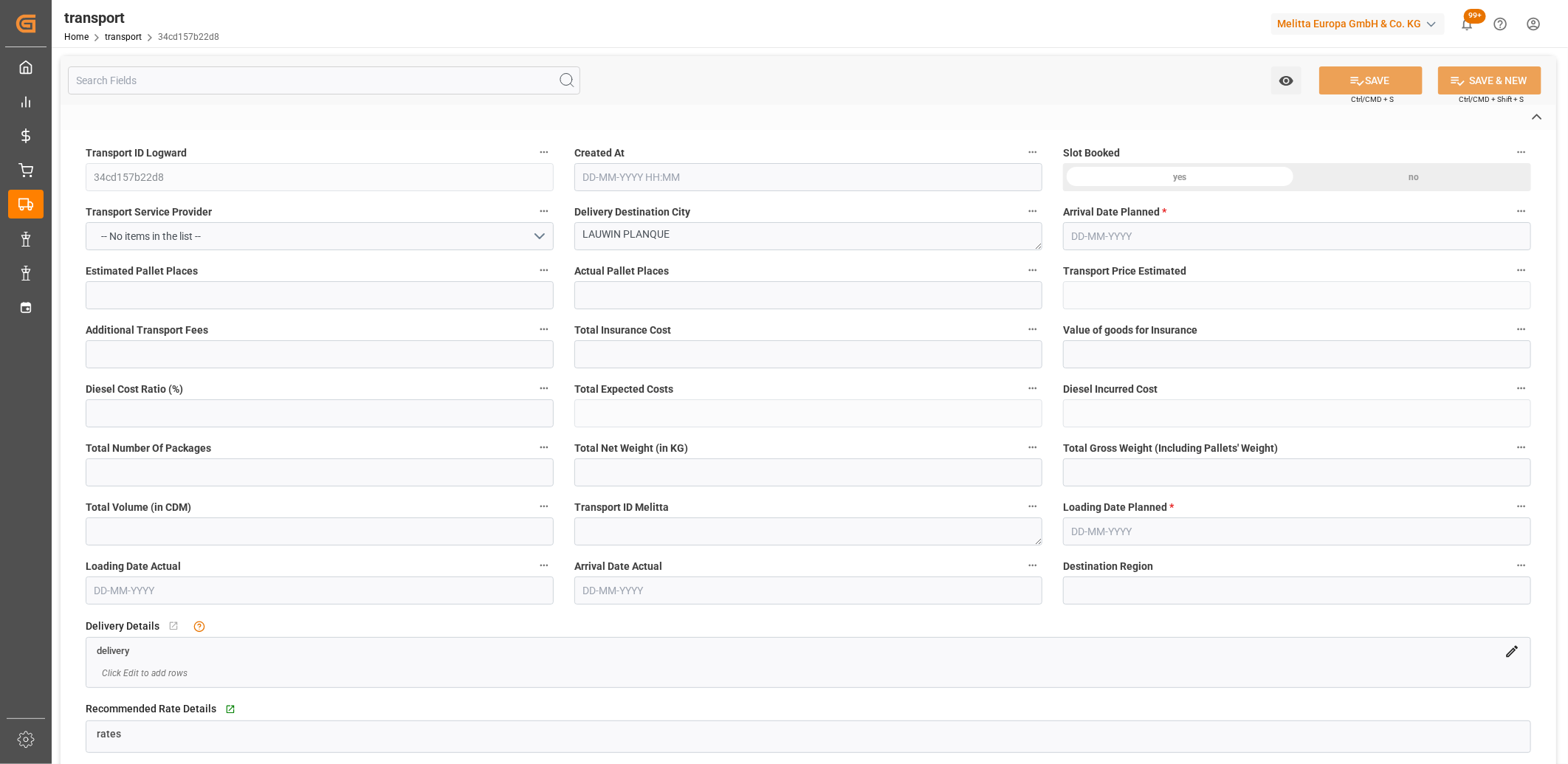
type input "101"
type input "485.197"
type input "0"
type input "4710.8598"
type input "0"
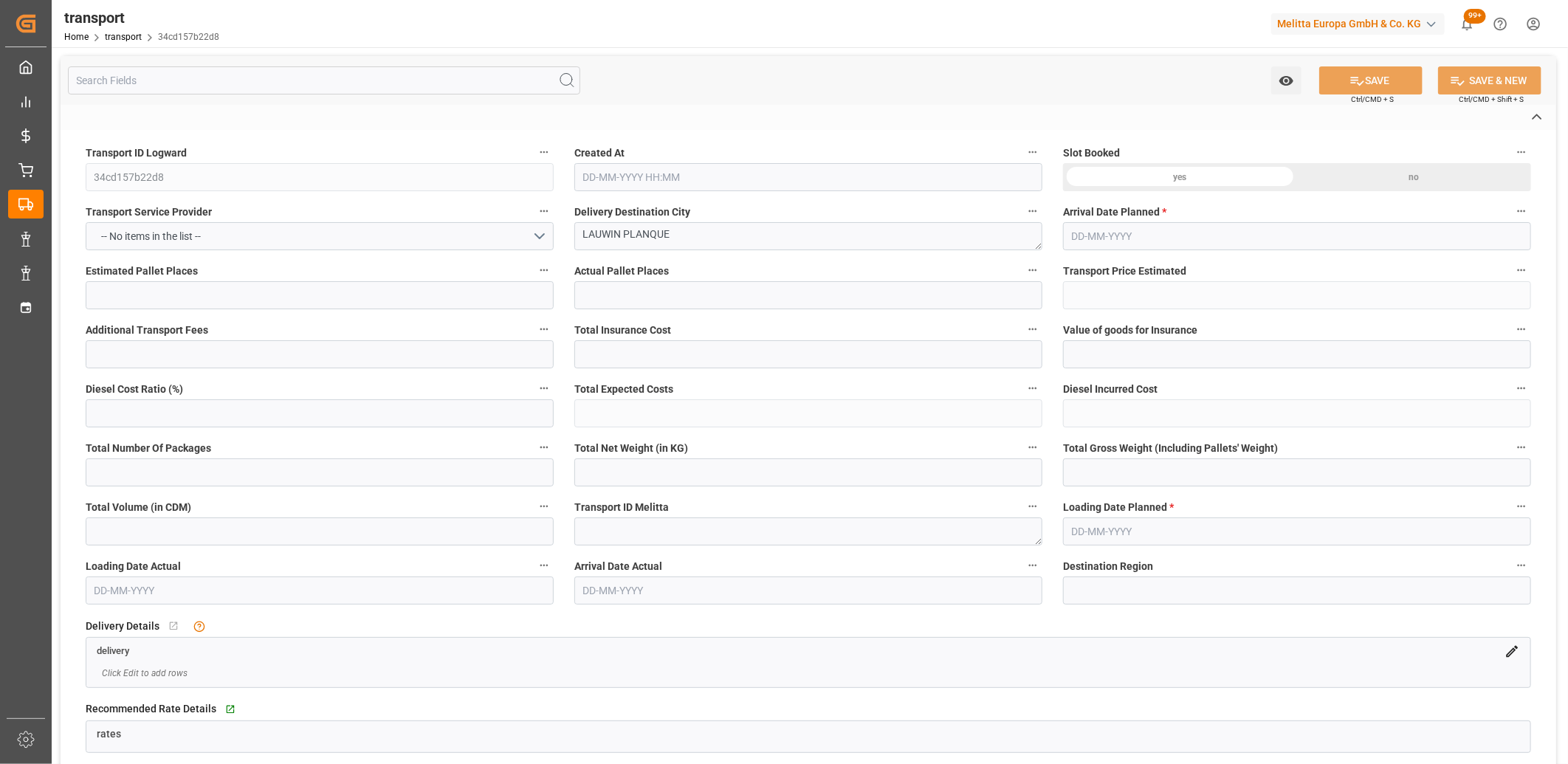
type input "0"
type input "21"
type input "35"
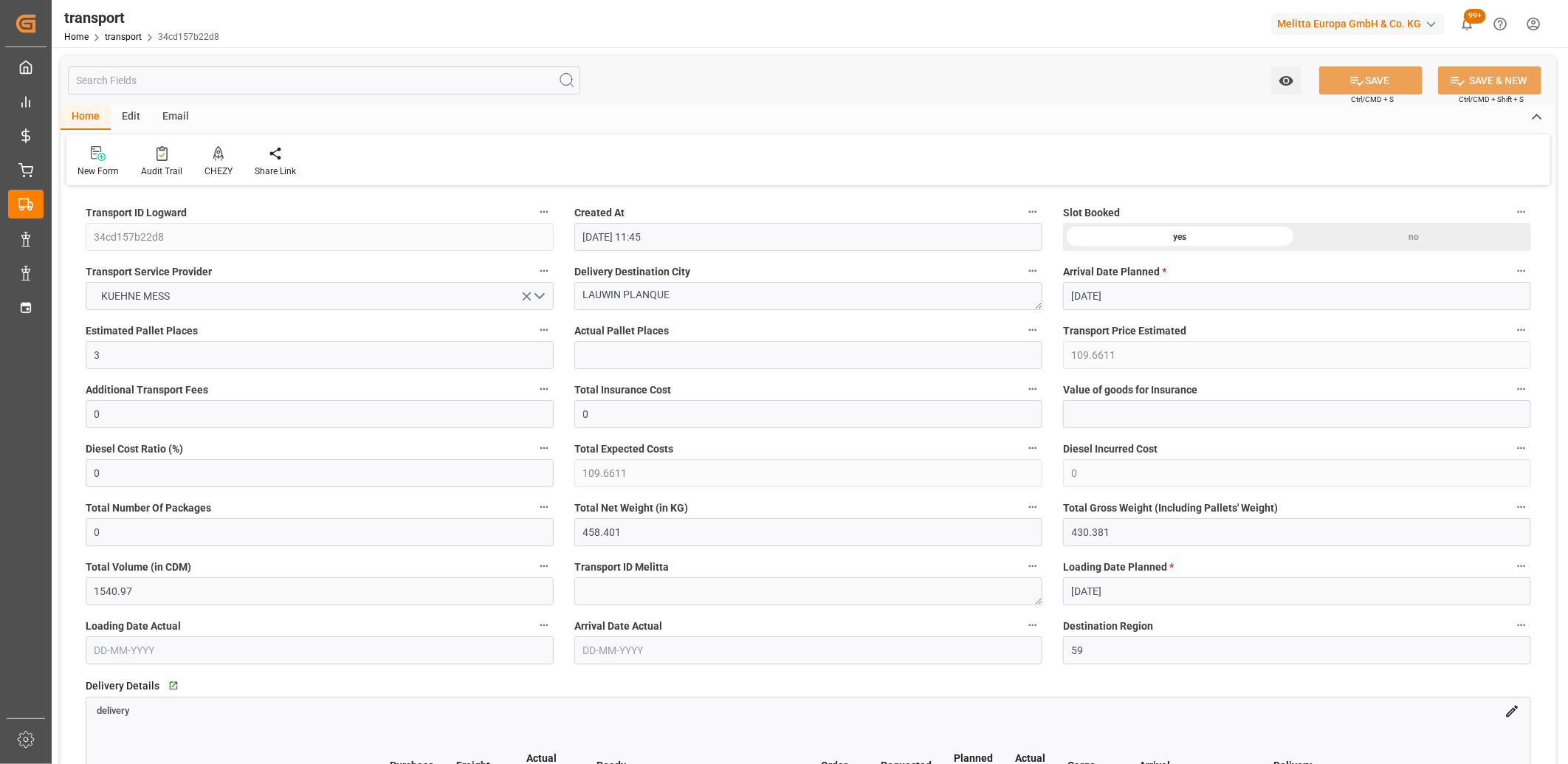
type input "[DATE] 11:45"
type input "[DATE]"
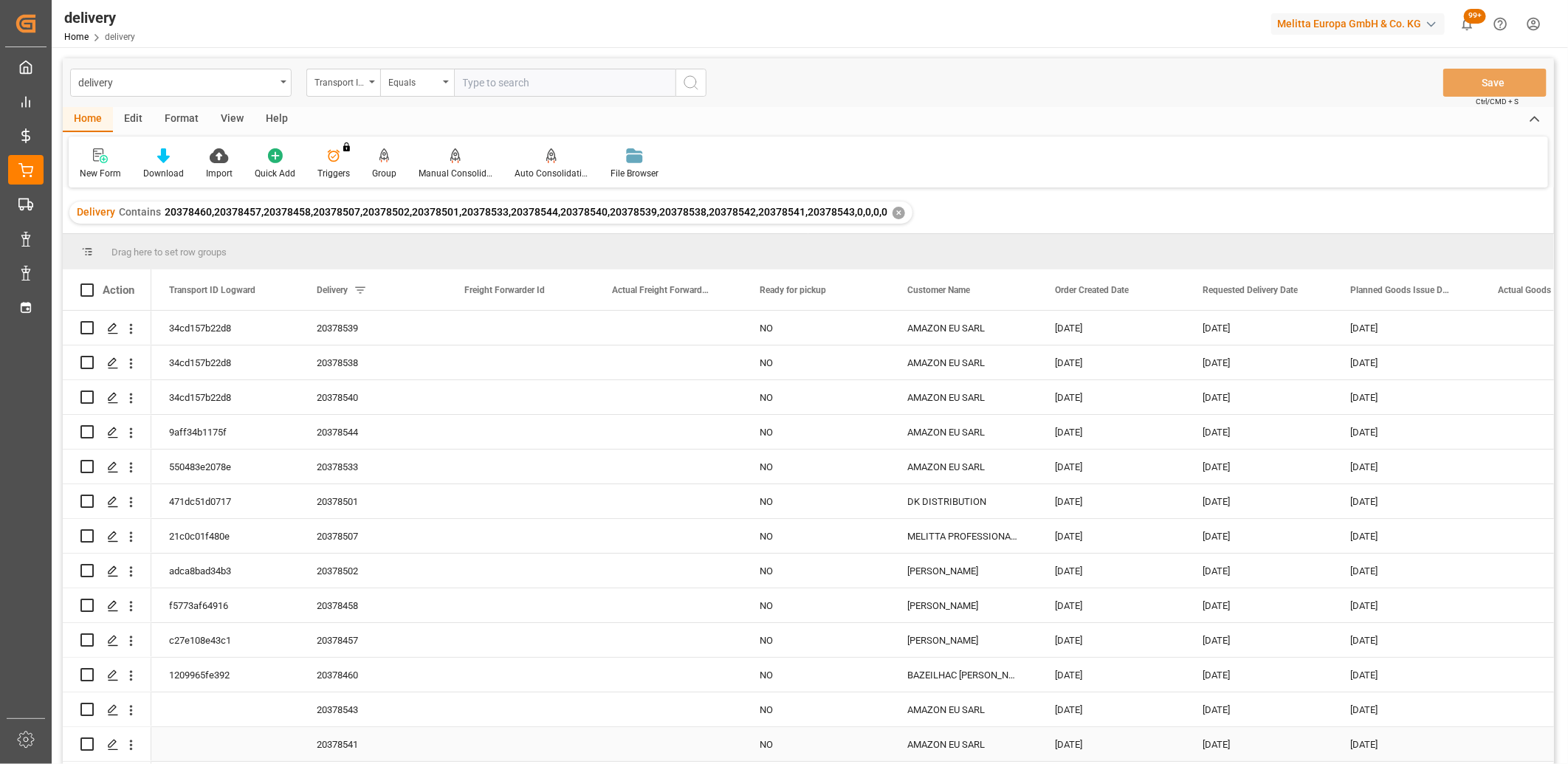
scroll to position [32, 0]
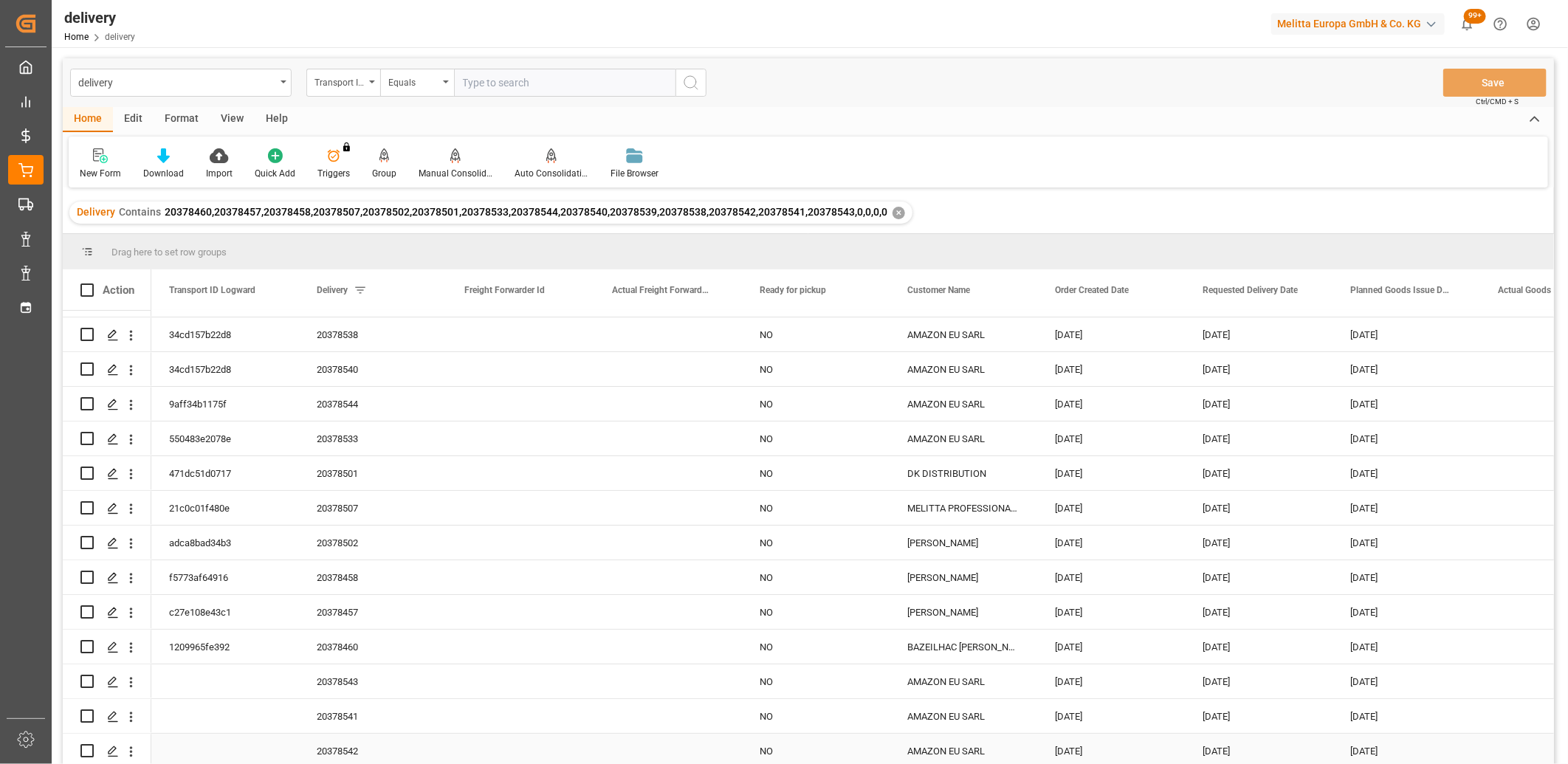
click at [90, 744] on input "Press Space to toggle row selection (unchecked)" at bounding box center [86, 750] width 13 height 13
checkbox input "true"
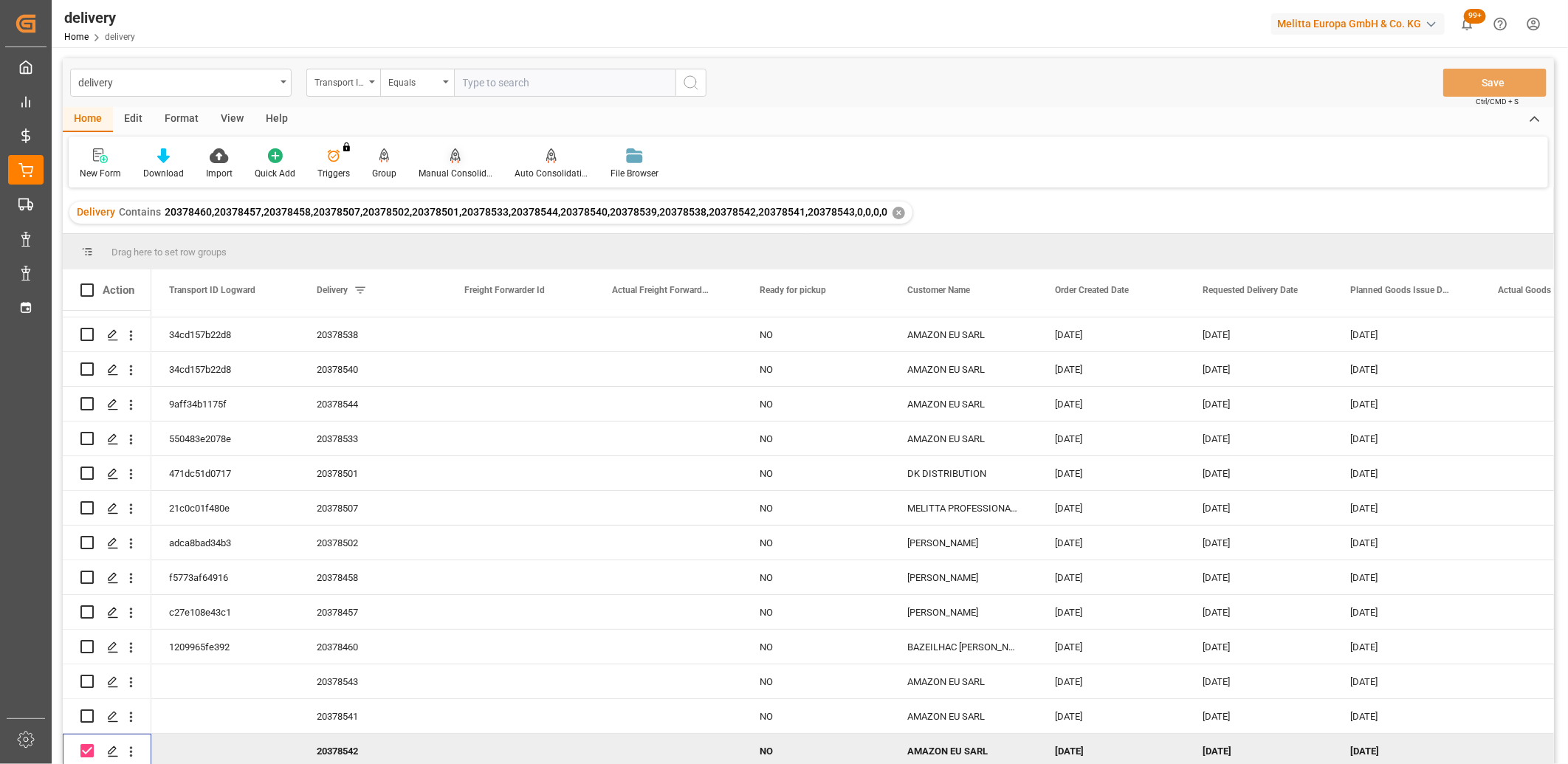
click at [452, 158] on icon at bounding box center [455, 154] width 10 height 13
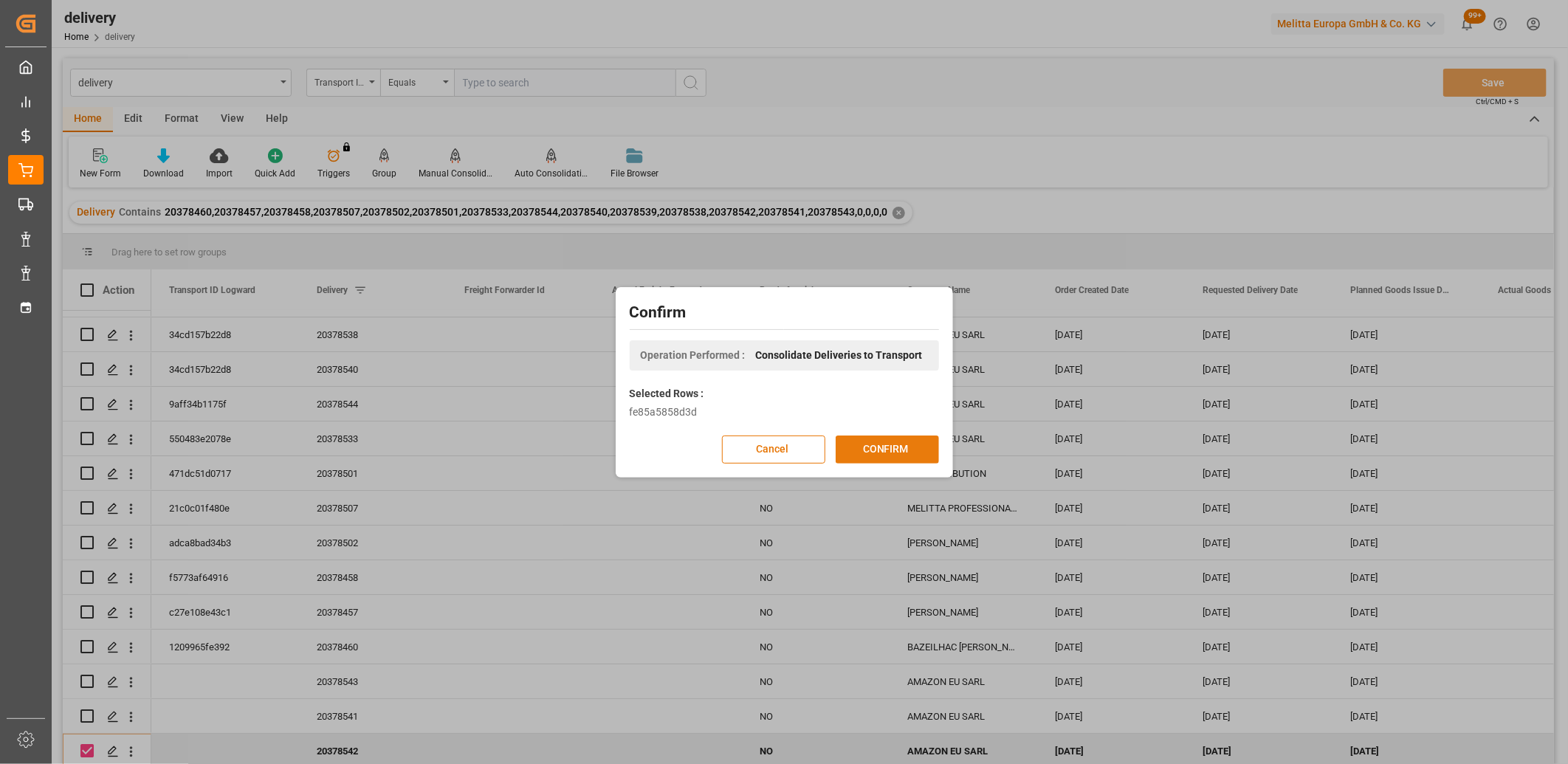
click at [884, 447] on button "CONFIRM" at bounding box center [887, 449] width 103 height 28
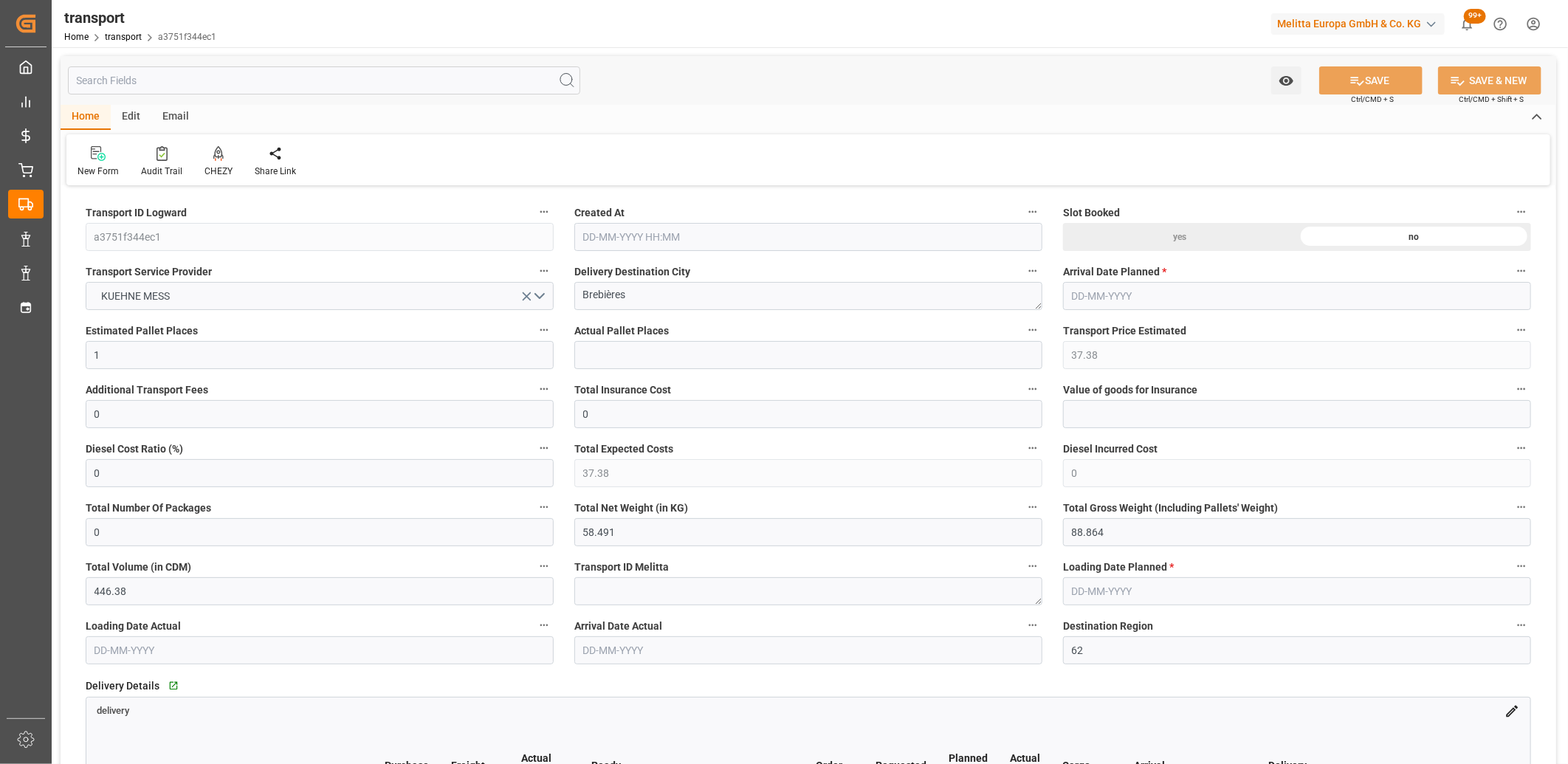
type input "[DATE] 11:47"
type input "[DATE]"
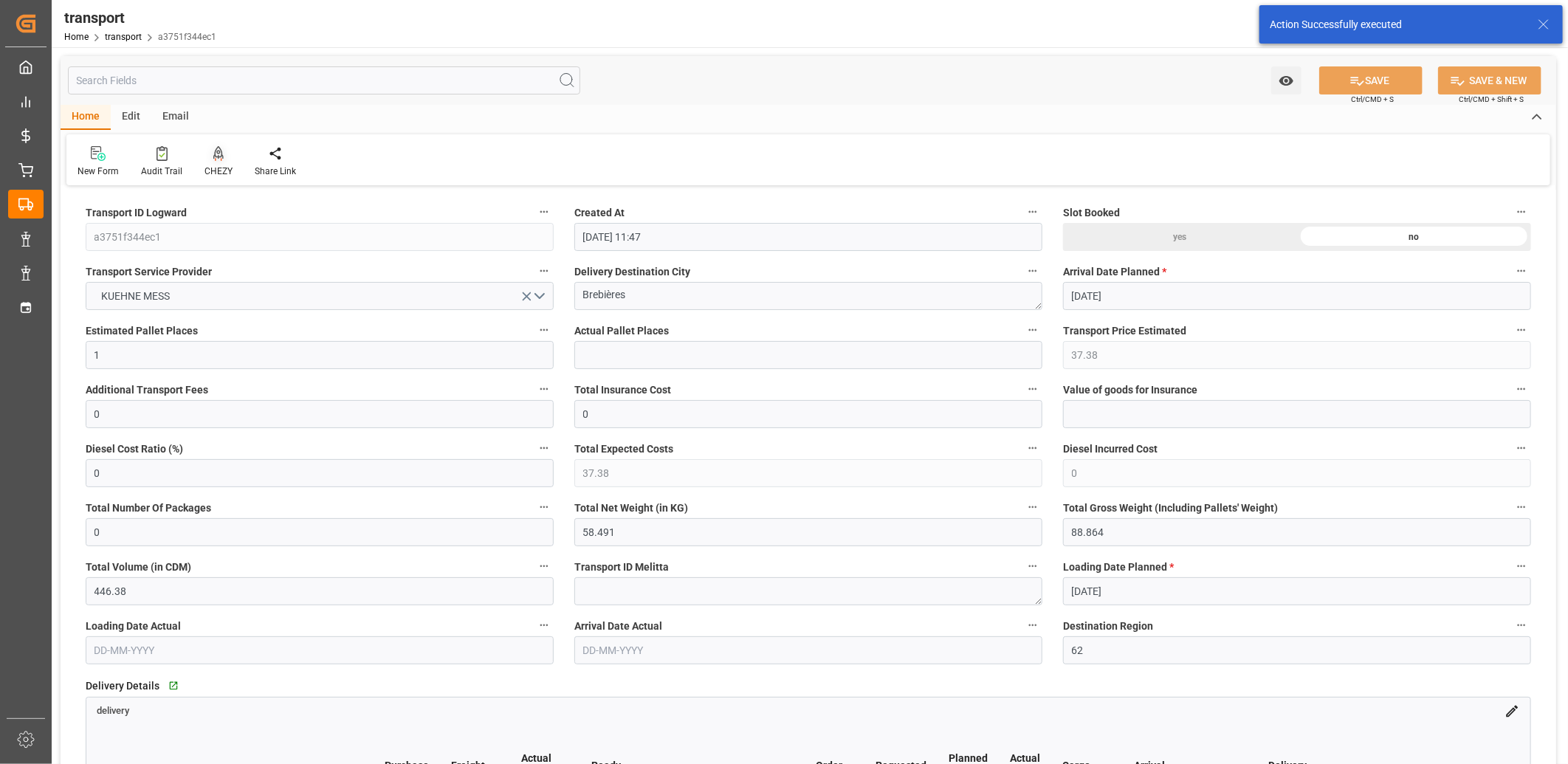
click at [215, 155] on icon at bounding box center [218, 153] width 10 height 15
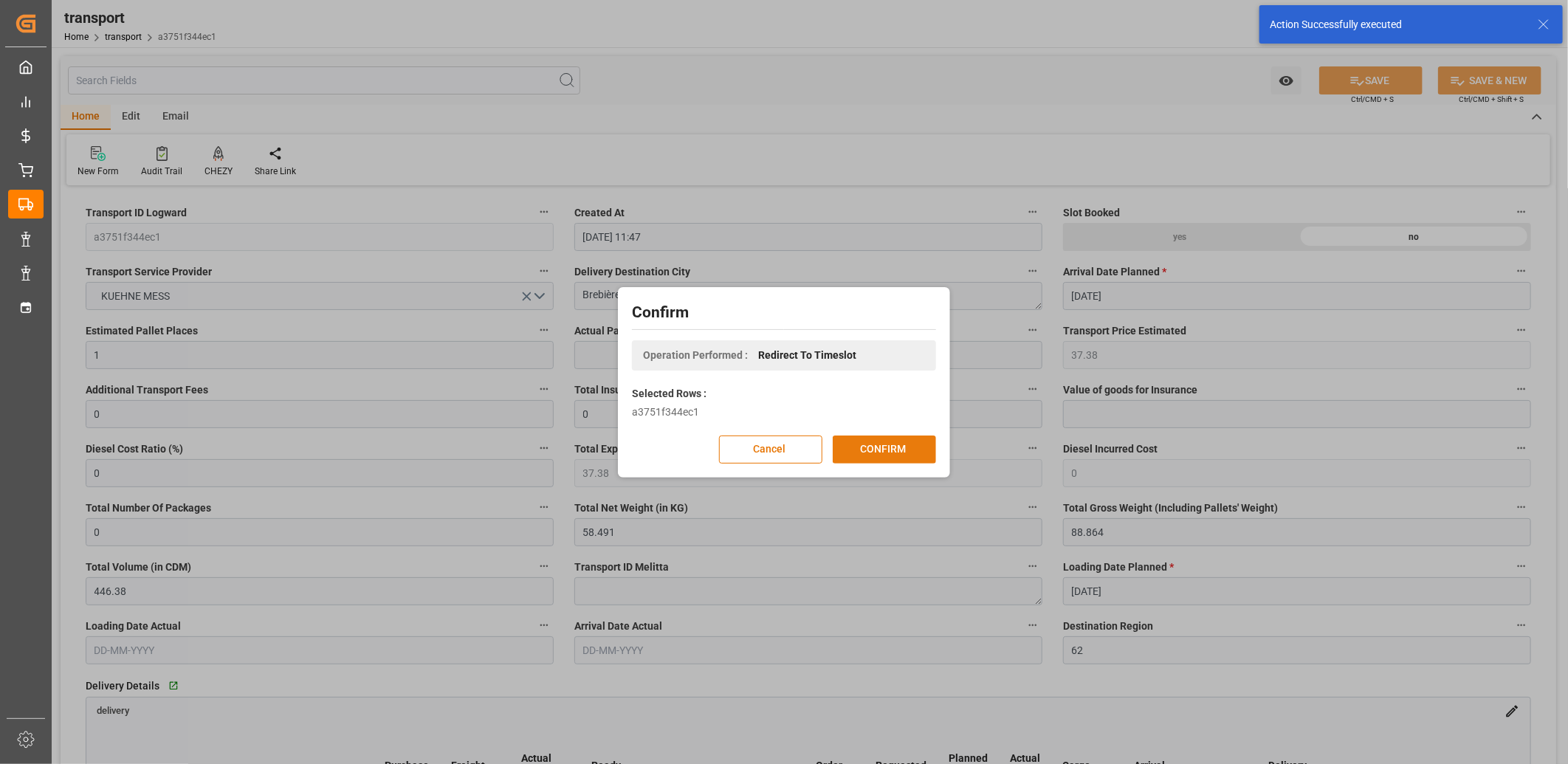
click at [881, 444] on button "CONFIRM" at bounding box center [884, 449] width 103 height 28
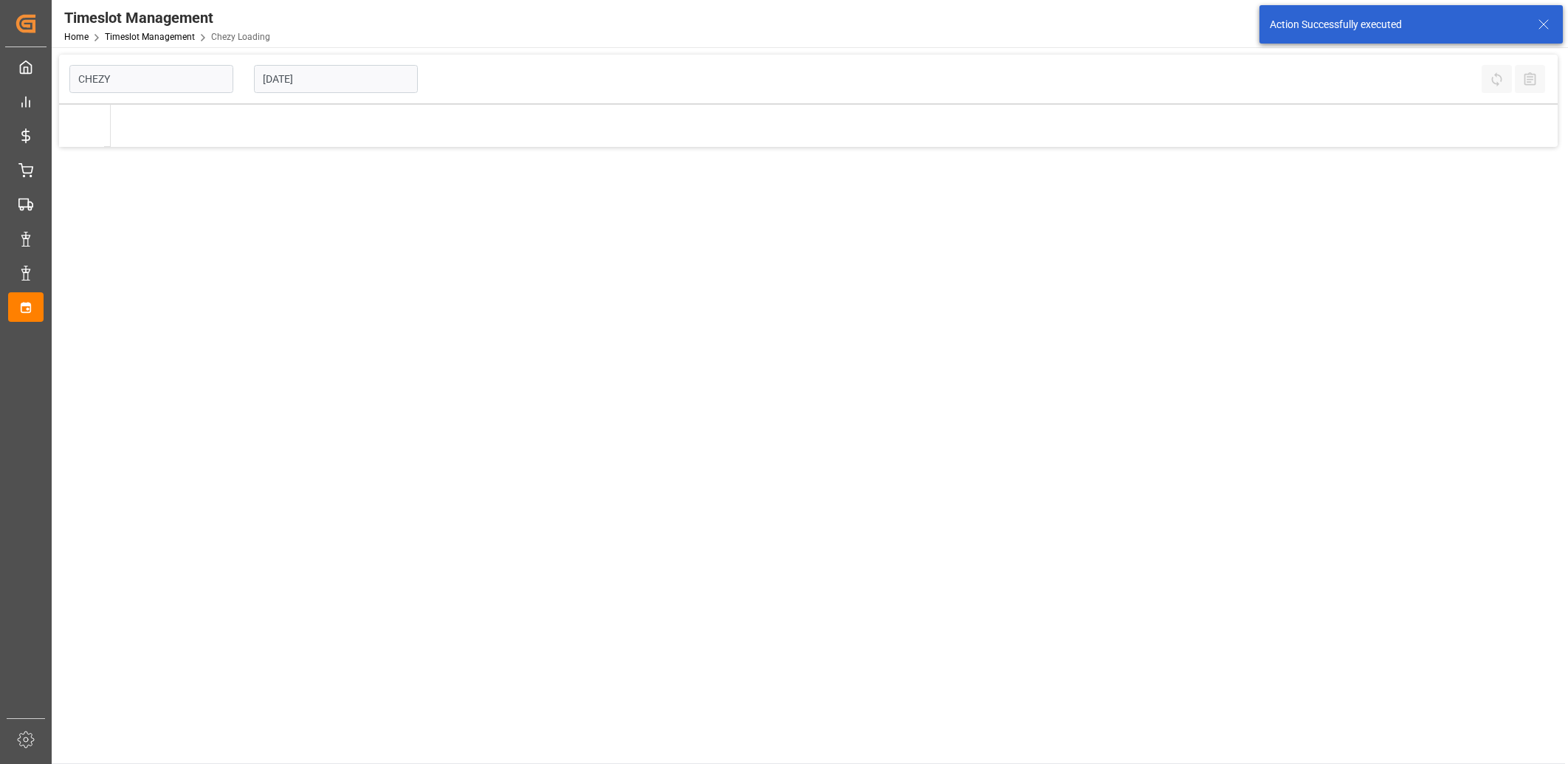
type input "Chezy Loading"
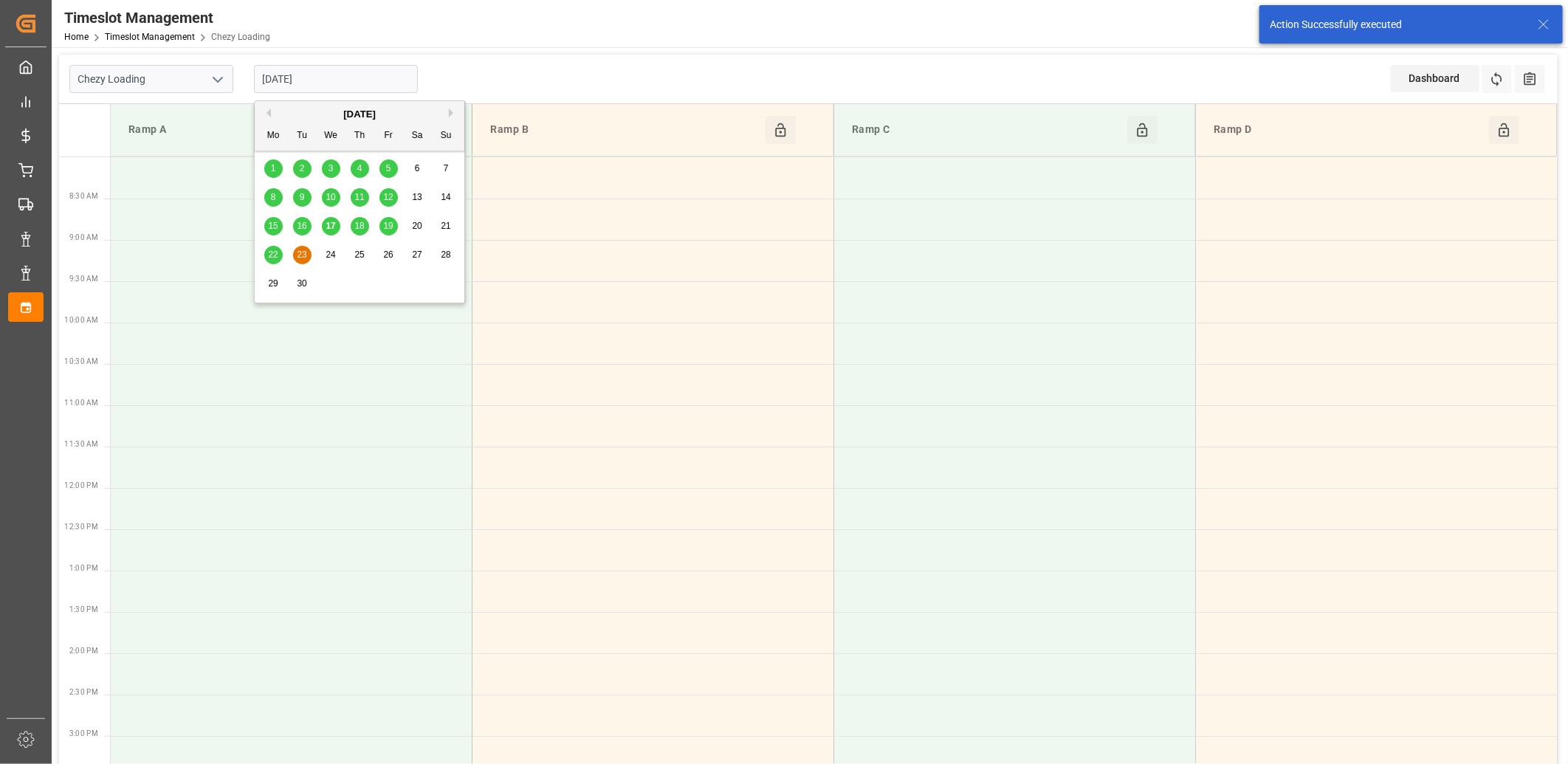
click at [340, 78] on input "[DATE]" at bounding box center [336, 79] width 164 height 28
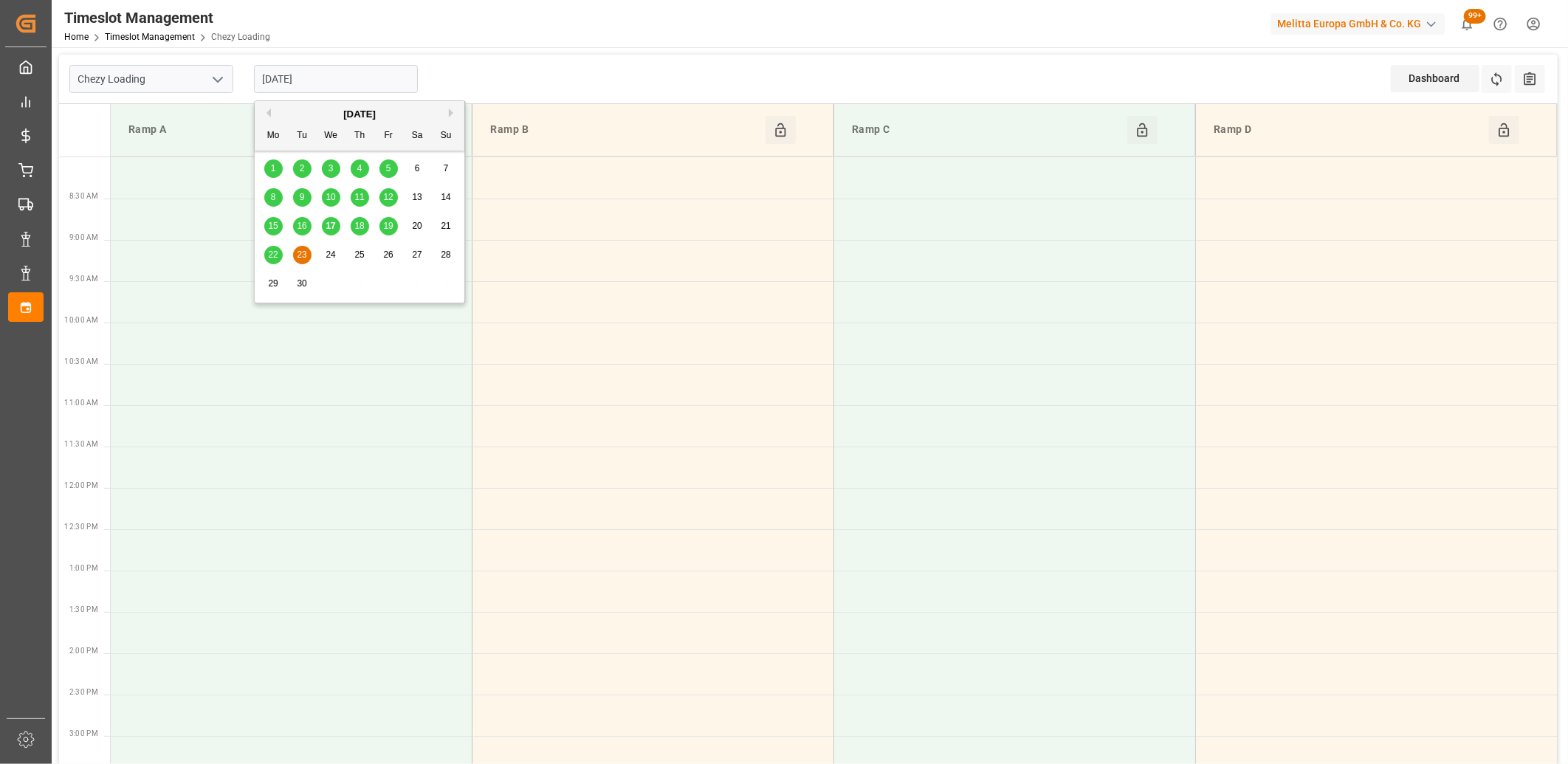
click at [357, 230] on span "18" at bounding box center [359, 226] width 10 height 10
type input "[DATE]"
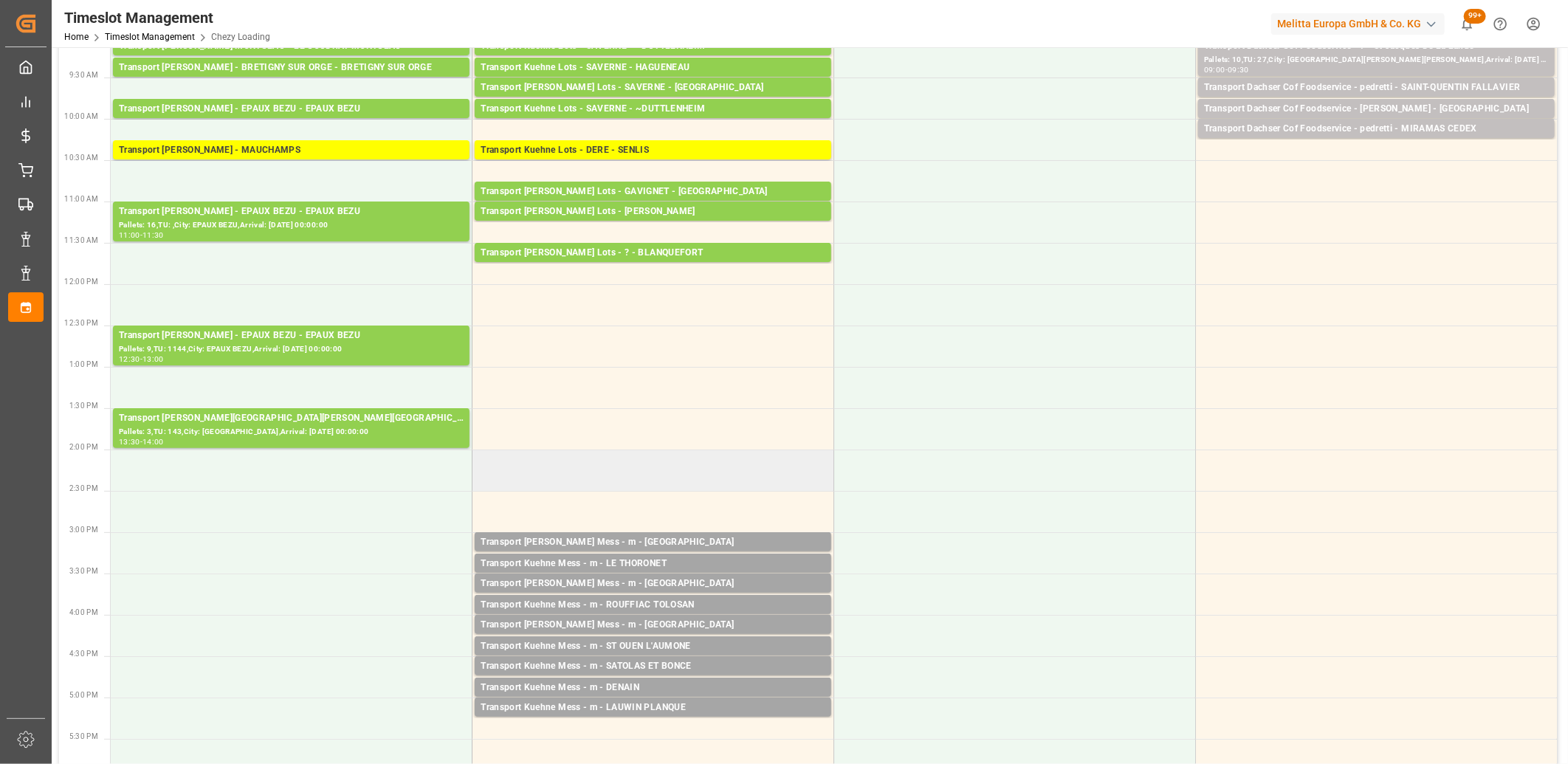
scroll to position [246, 0]
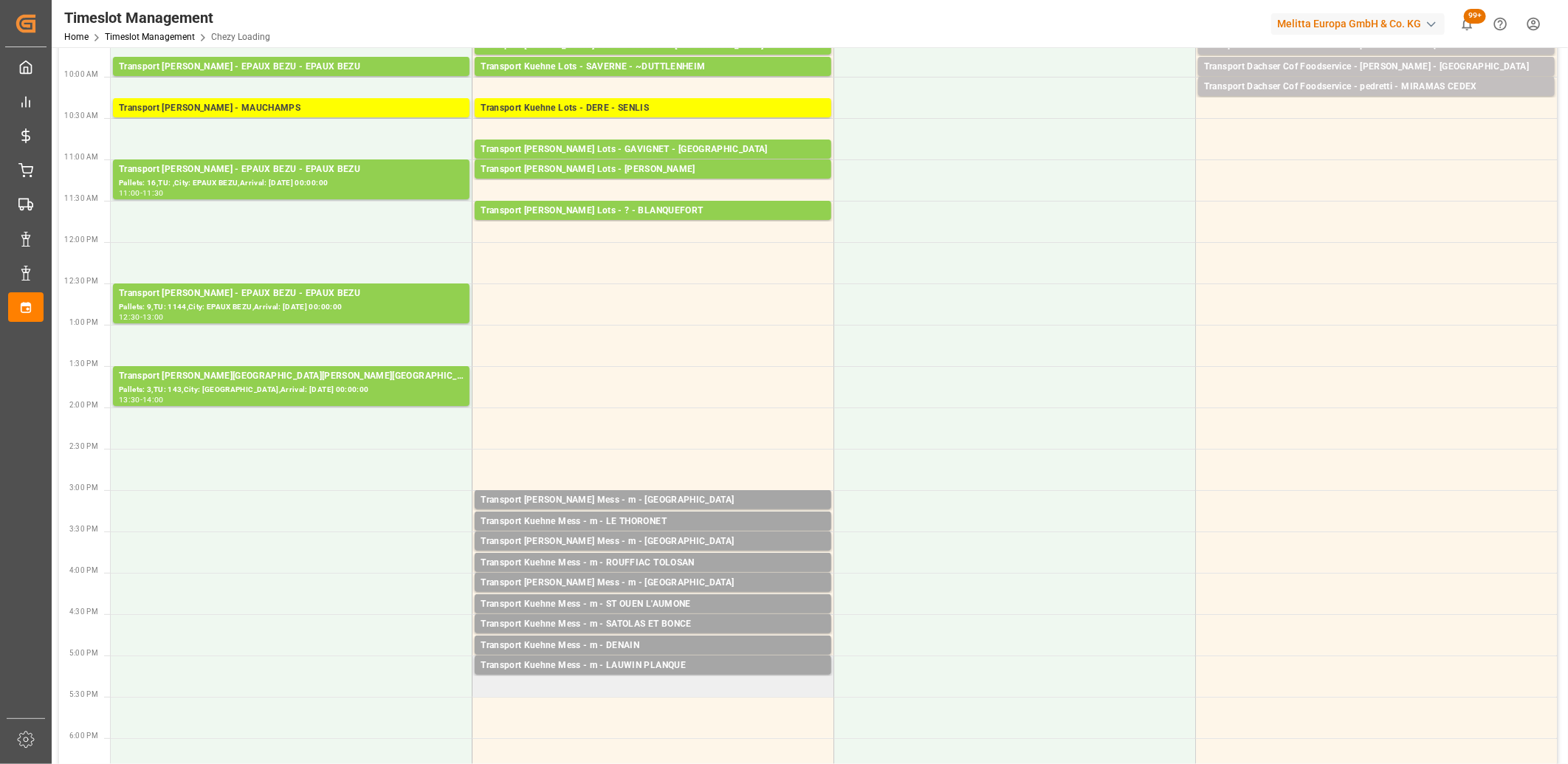
click at [582, 682] on td "Transport [PERSON_NAME] Mess - m - LAUWIN PLANQUE Pallets: ,TU: 154,City: LAUWI…" at bounding box center [653, 675] width 362 height 41
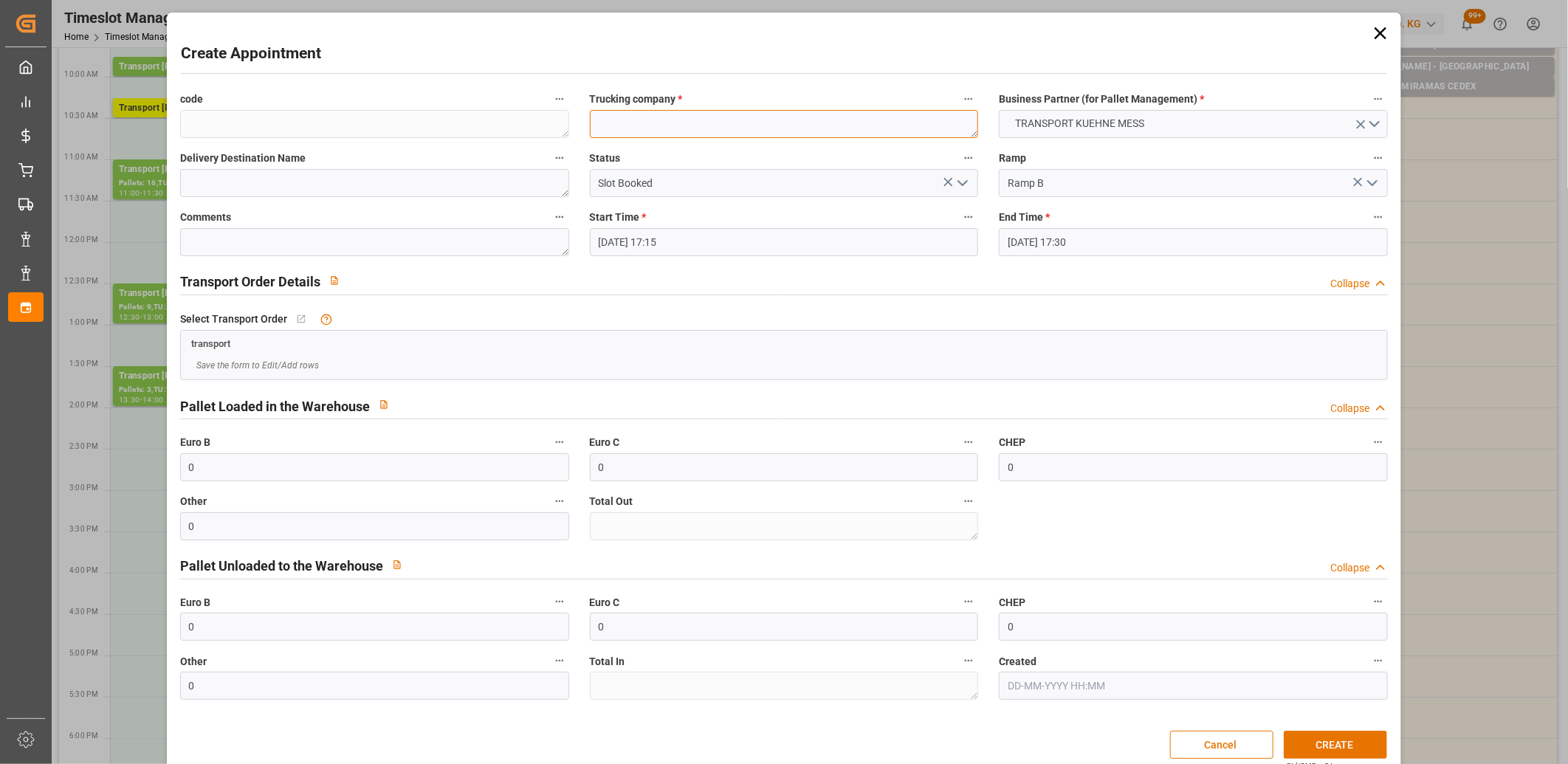
click at [605, 133] on textarea at bounding box center [784, 124] width 389 height 28
type textarea "m"
click at [1341, 746] on button "CREATE" at bounding box center [1335, 745] width 103 height 28
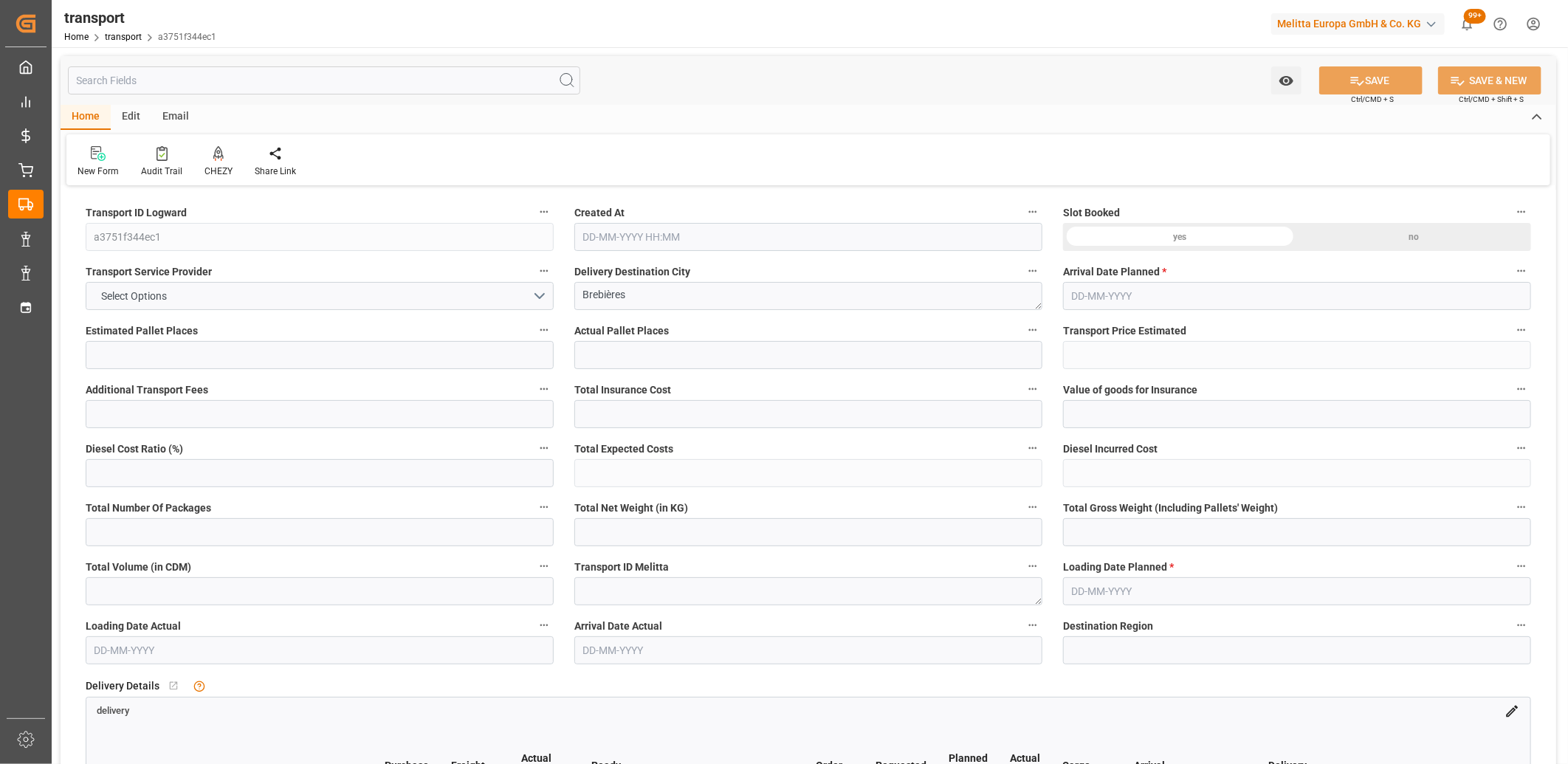
type input "1"
type input "37.38"
type input "0"
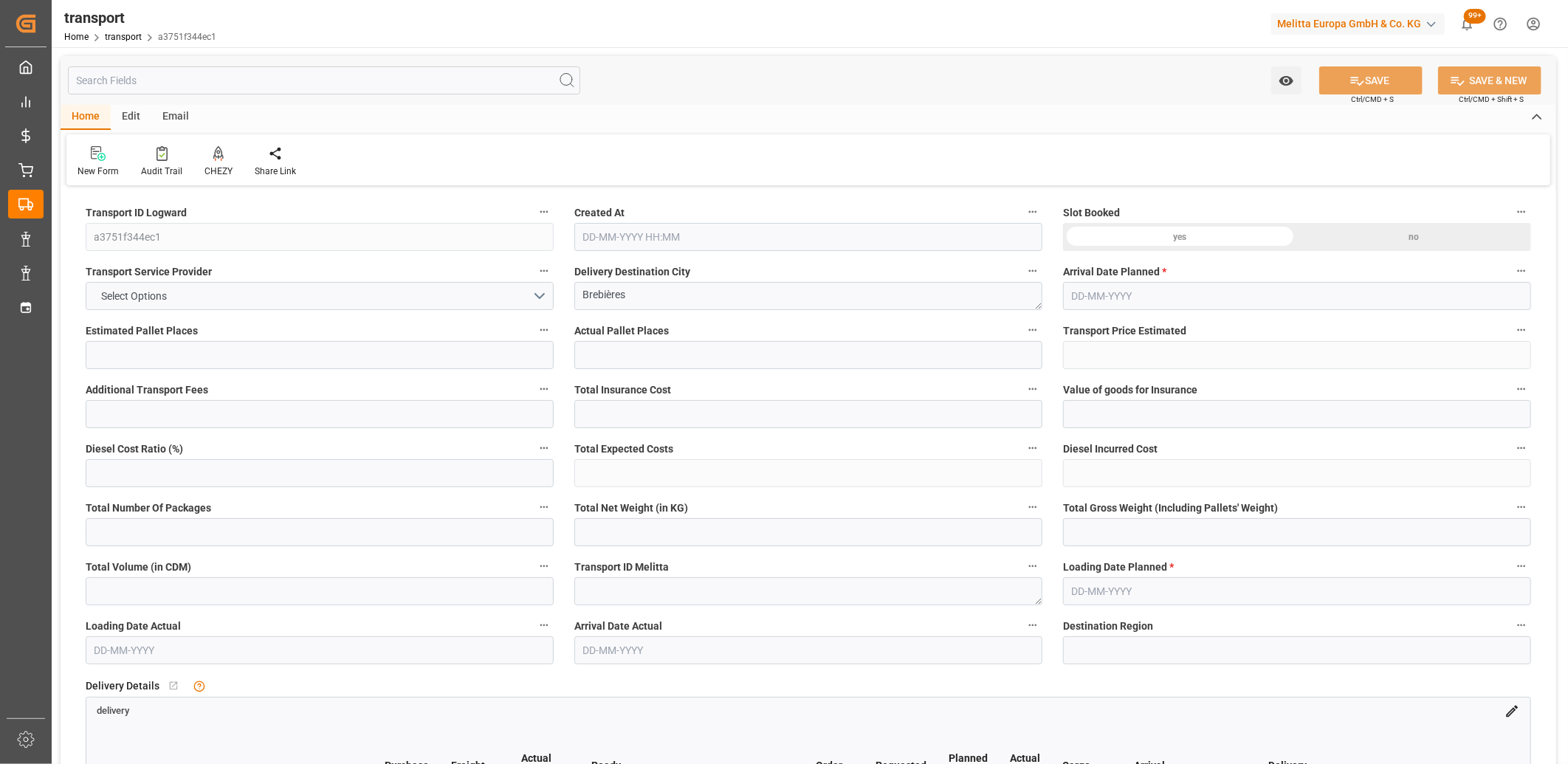
type input "37.38"
type input "0"
type input "58.491"
type input "88.864"
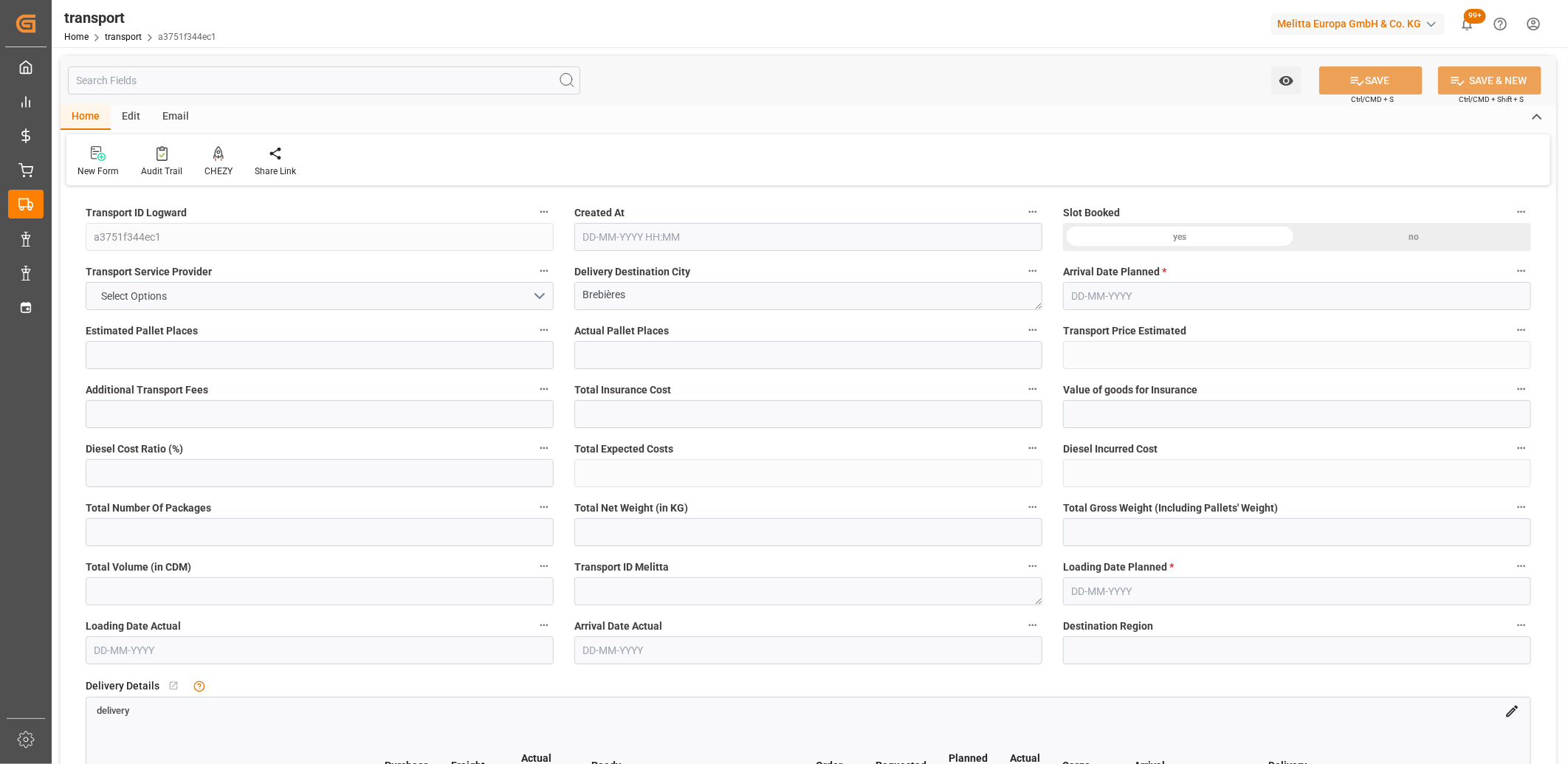
type input "446.38"
type input "62"
type input "0"
type input "7"
type input "1"
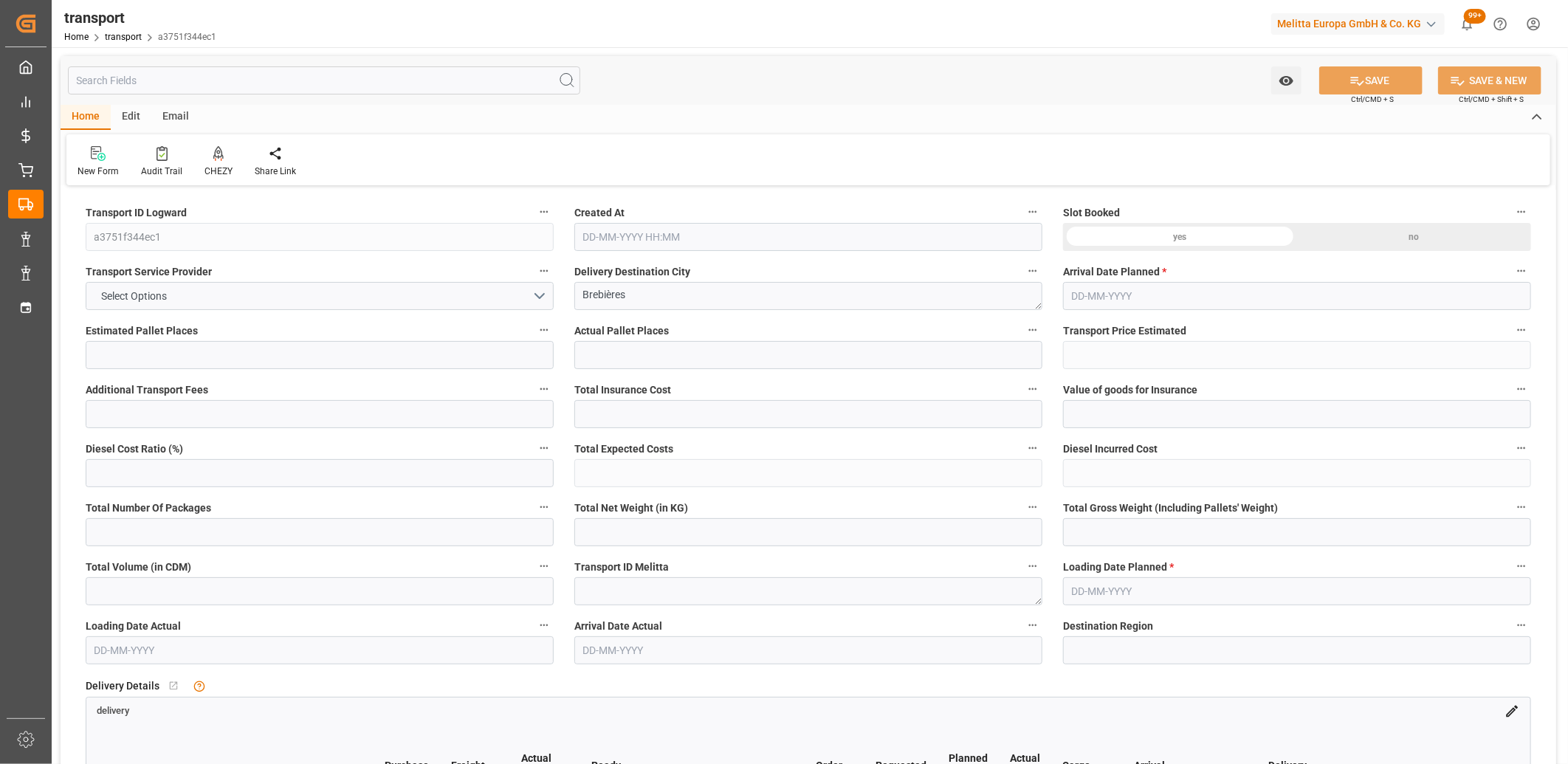
type input "101"
type input "65.864"
type input "0"
type input "4710.8598"
type input "0"
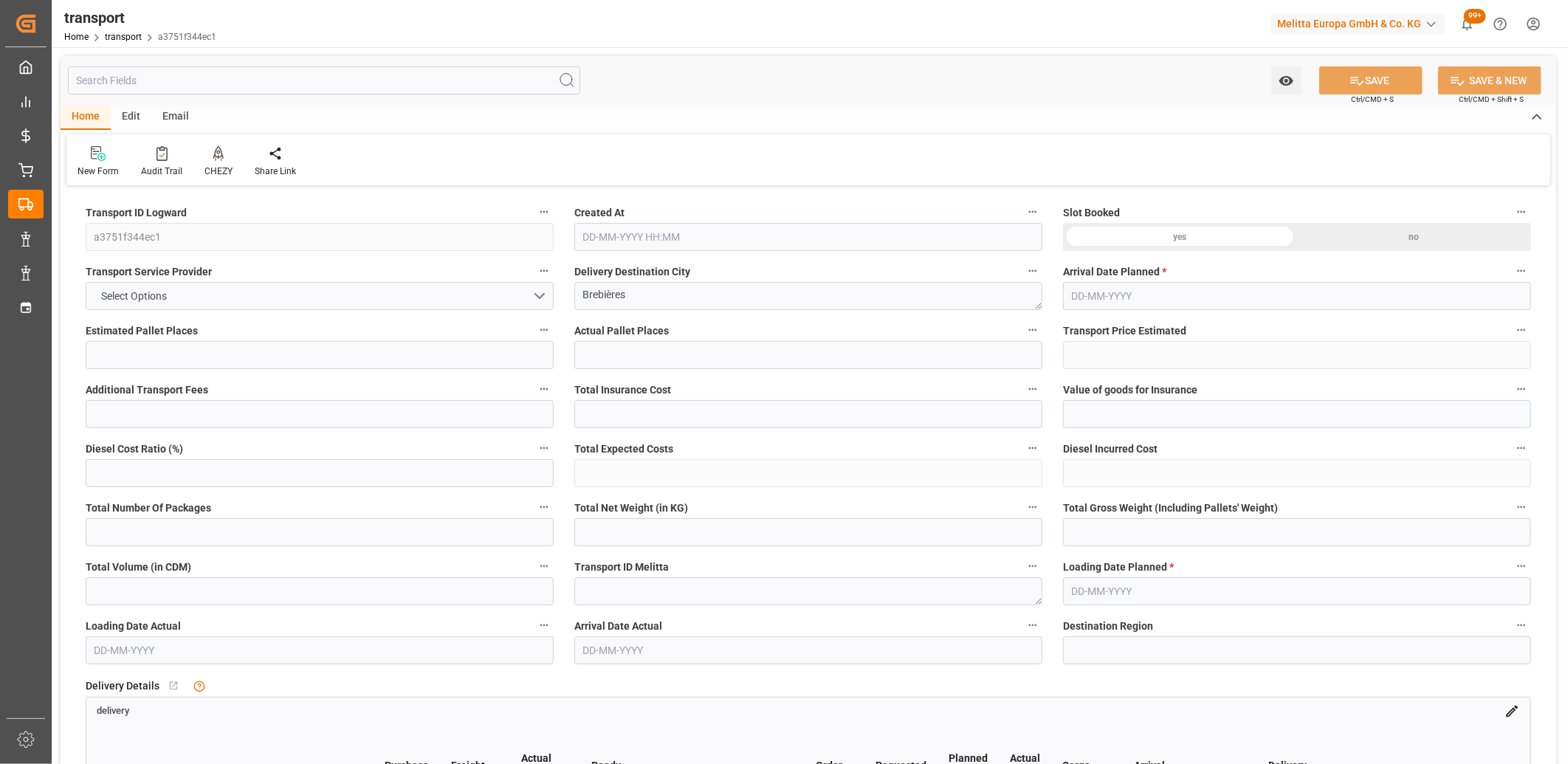
type input "0"
type input "21"
type input "35"
type input "17-09-2025 11:47"
type input "24-09-2025"
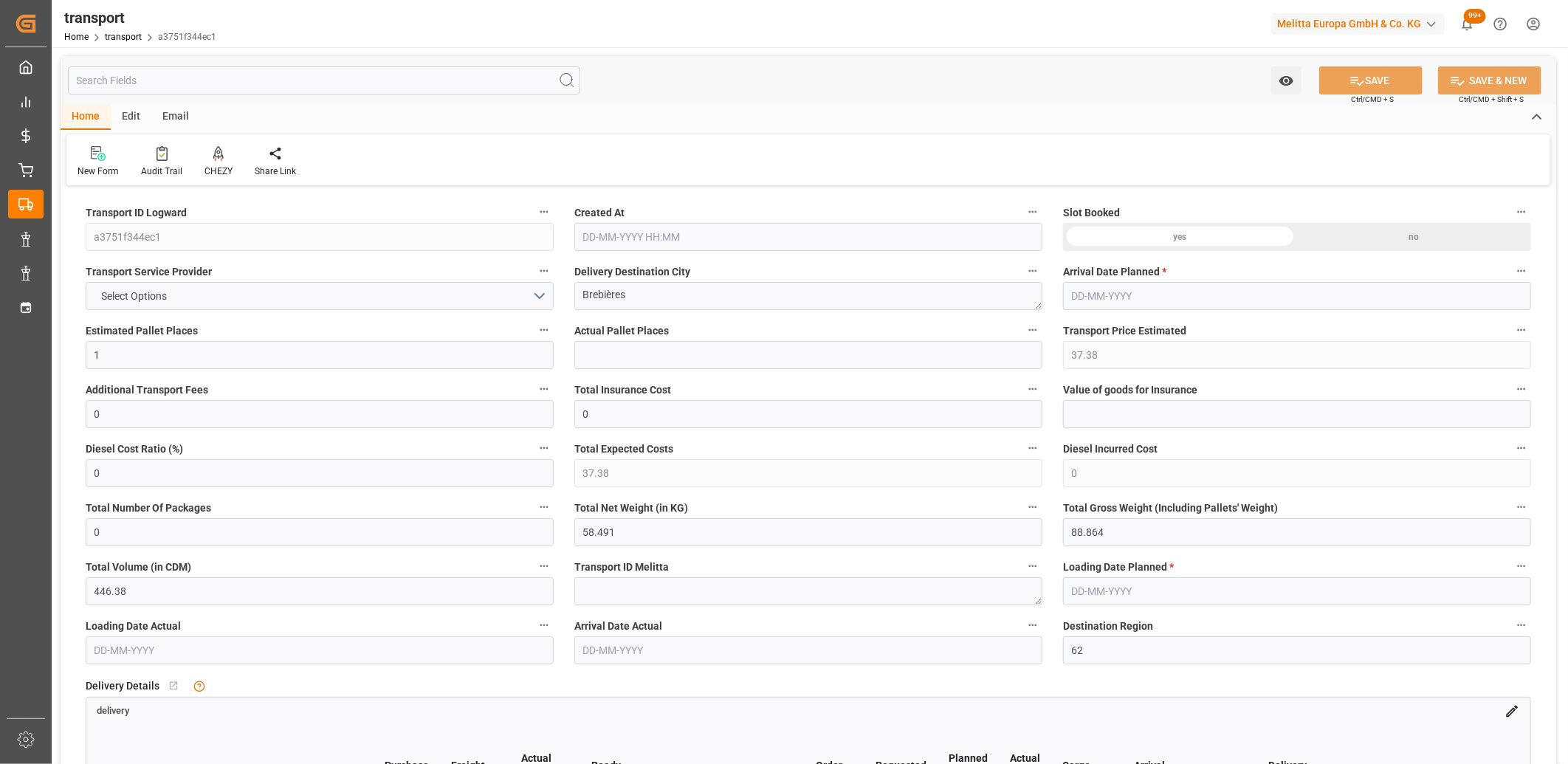
type input "[DATE]"
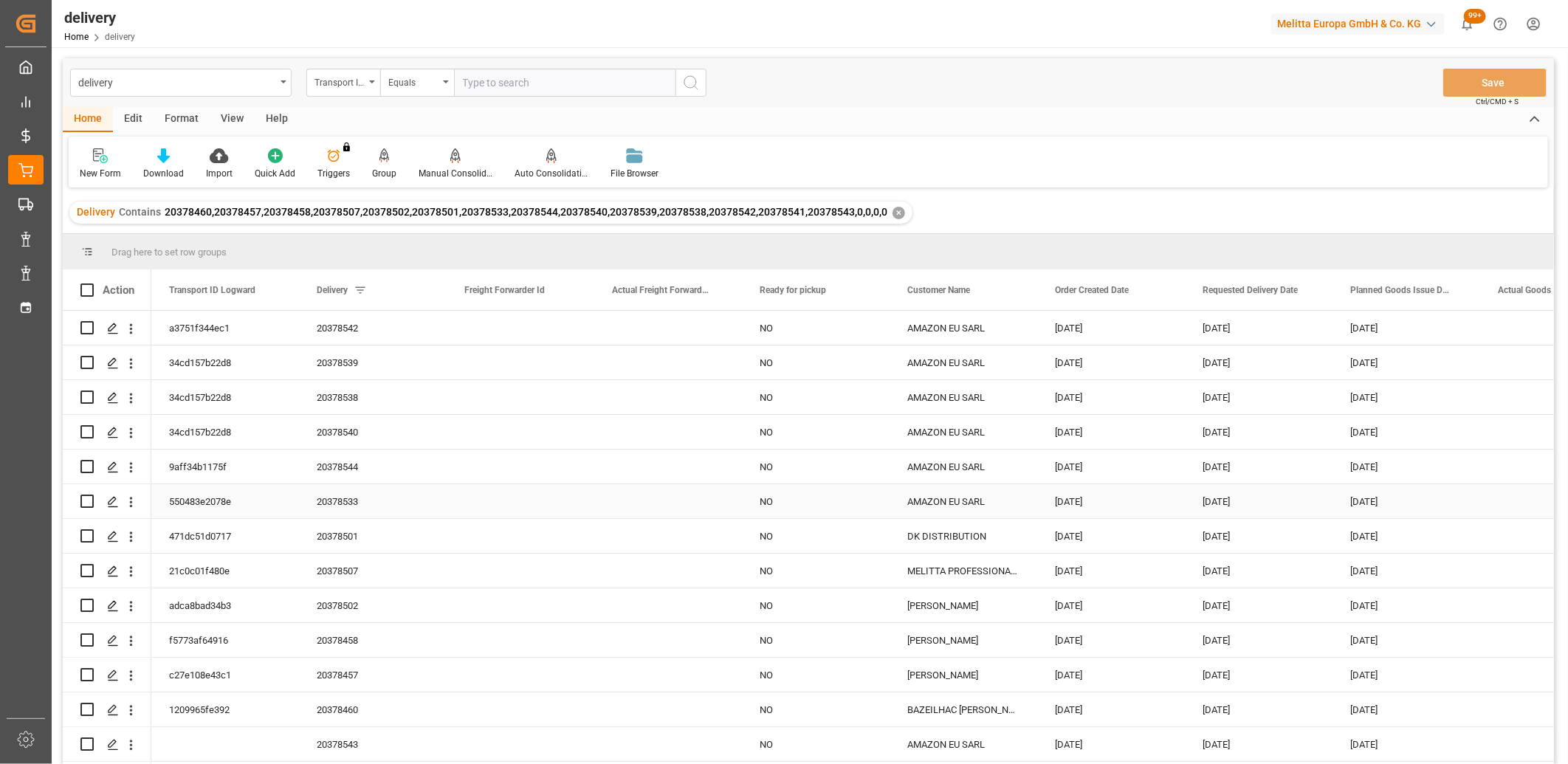
scroll to position [32, 0]
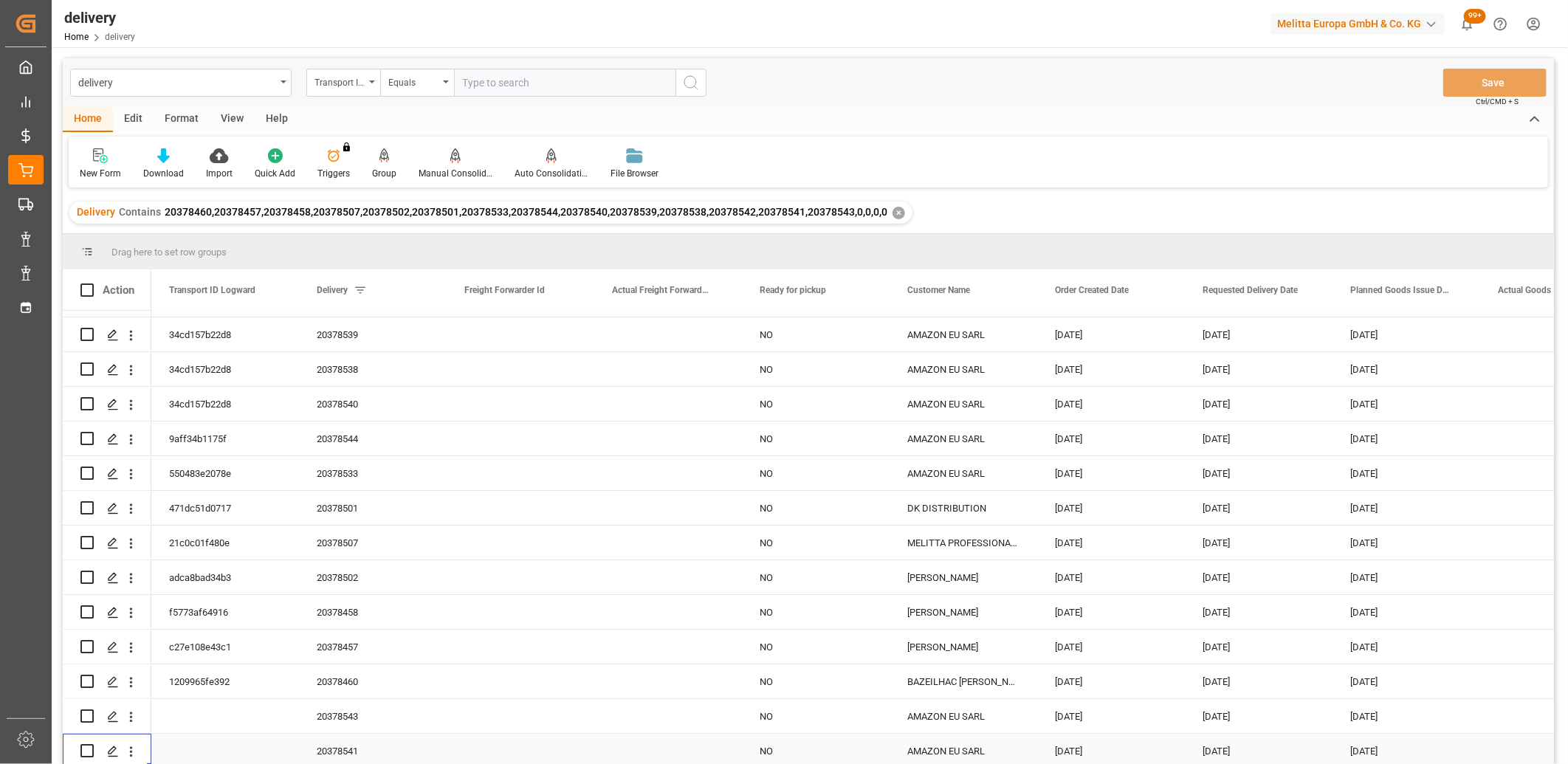
click at [94, 749] on div "Press SPACE to select this row." at bounding box center [106, 750] width 53 height 32
click at [89, 749] on input "Press Space to toggle row selection (unchecked)" at bounding box center [86, 750] width 13 height 13
checkbox input "true"
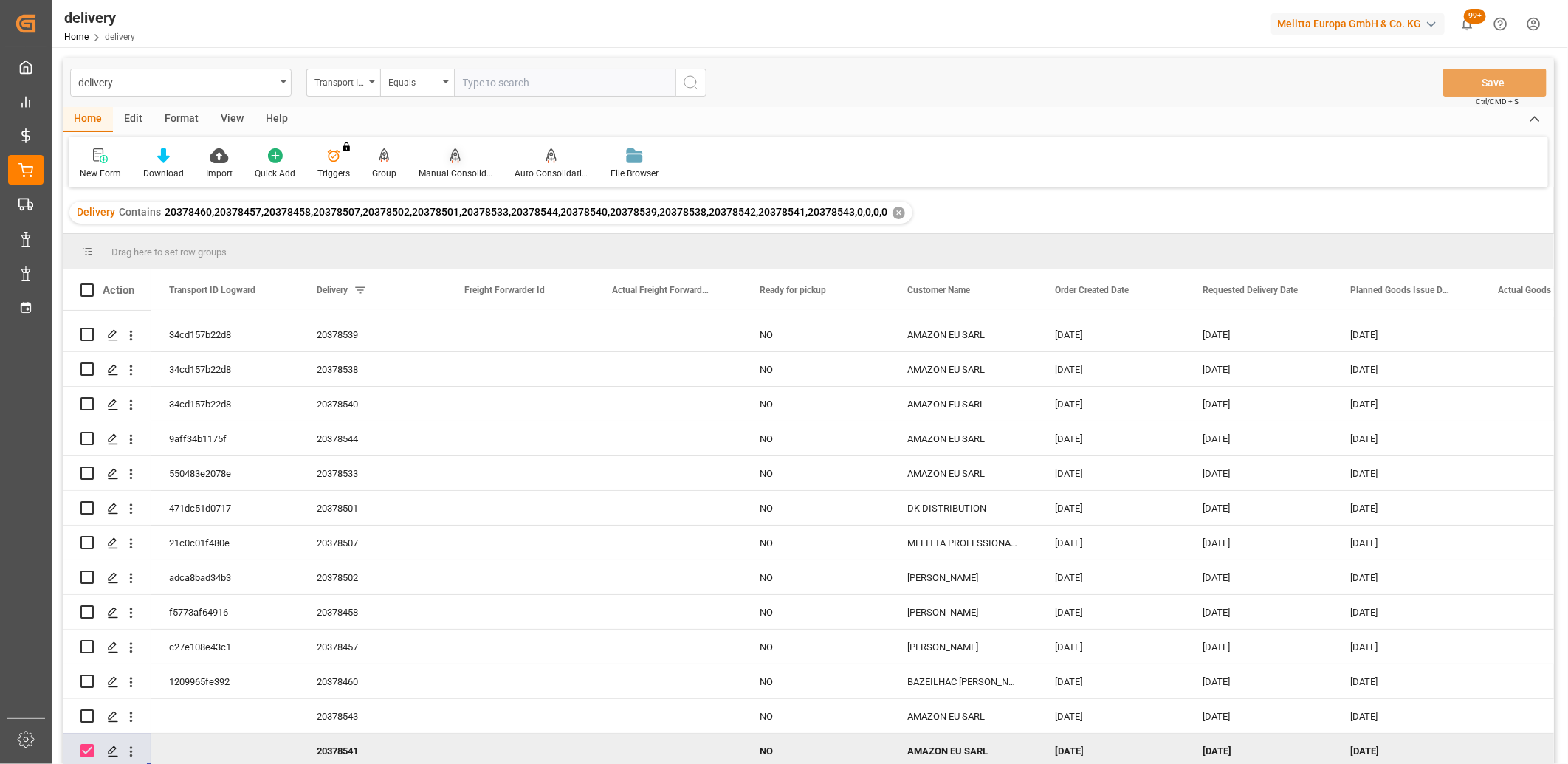
click at [455, 151] on icon at bounding box center [455, 155] width 10 height 15
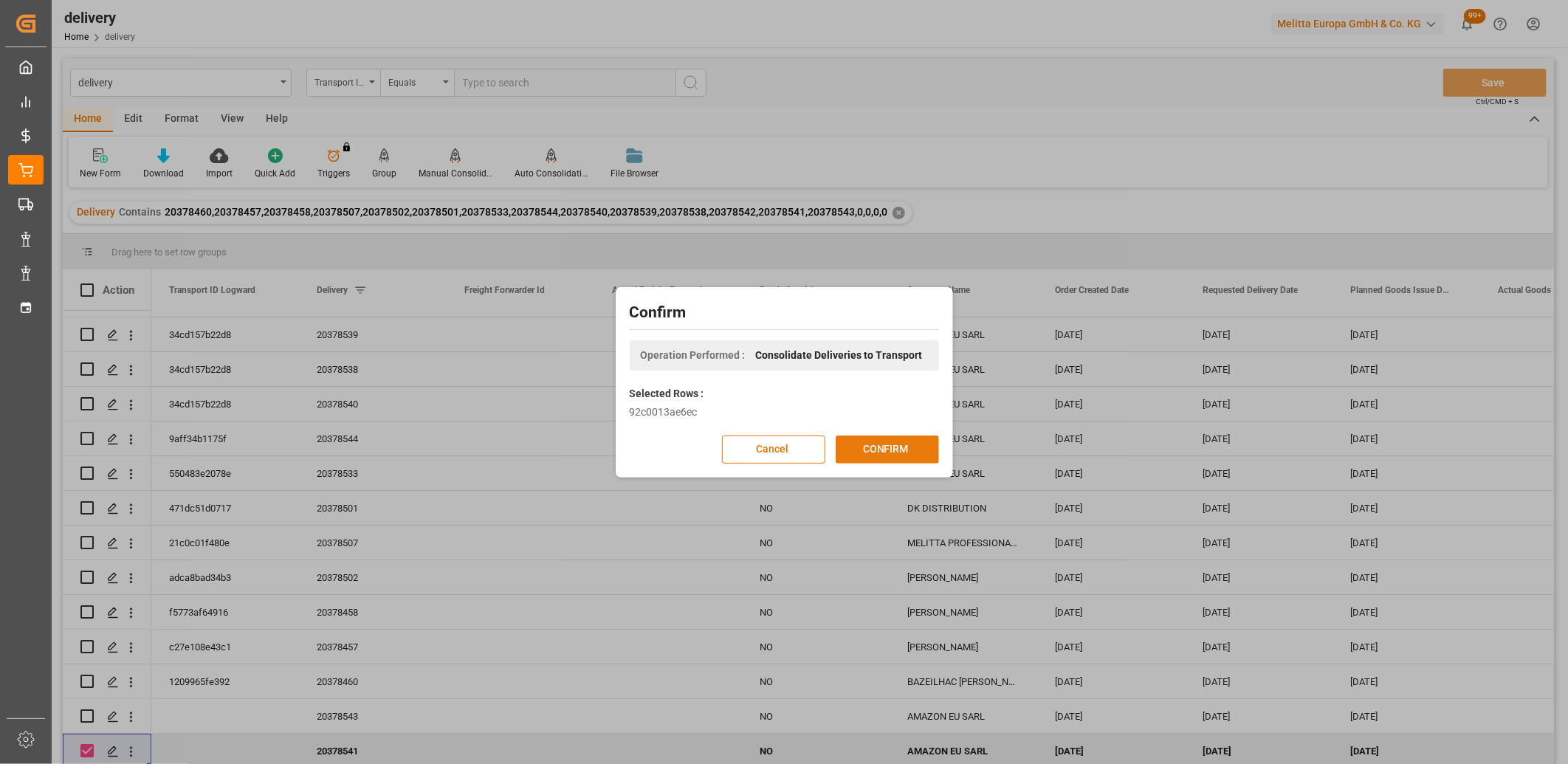
click at [896, 450] on button "CONFIRM" at bounding box center [887, 449] width 103 height 28
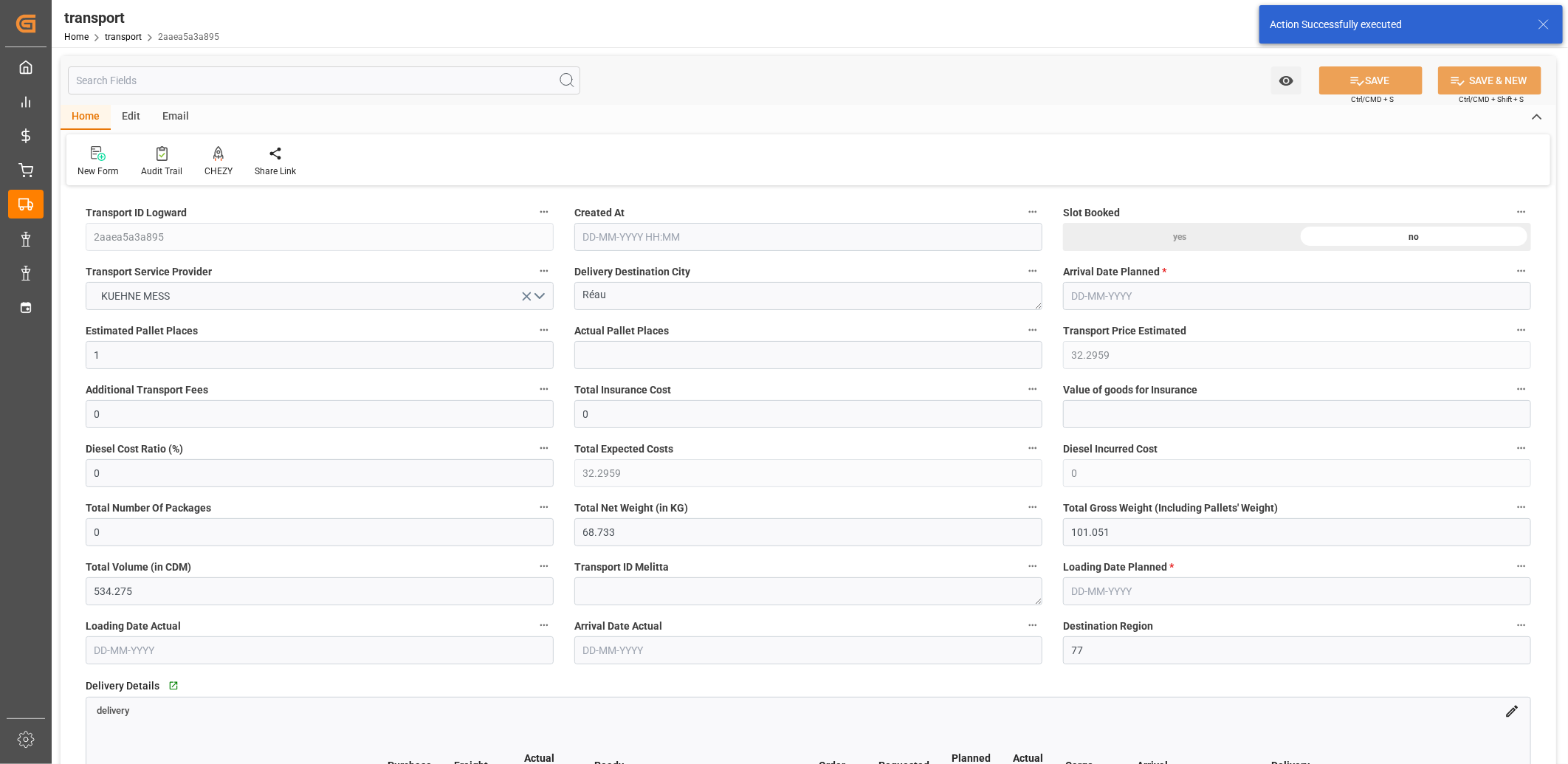
type input "[DATE] 11:48"
type input "[DATE]"
click at [217, 154] on icon at bounding box center [218, 153] width 10 height 15
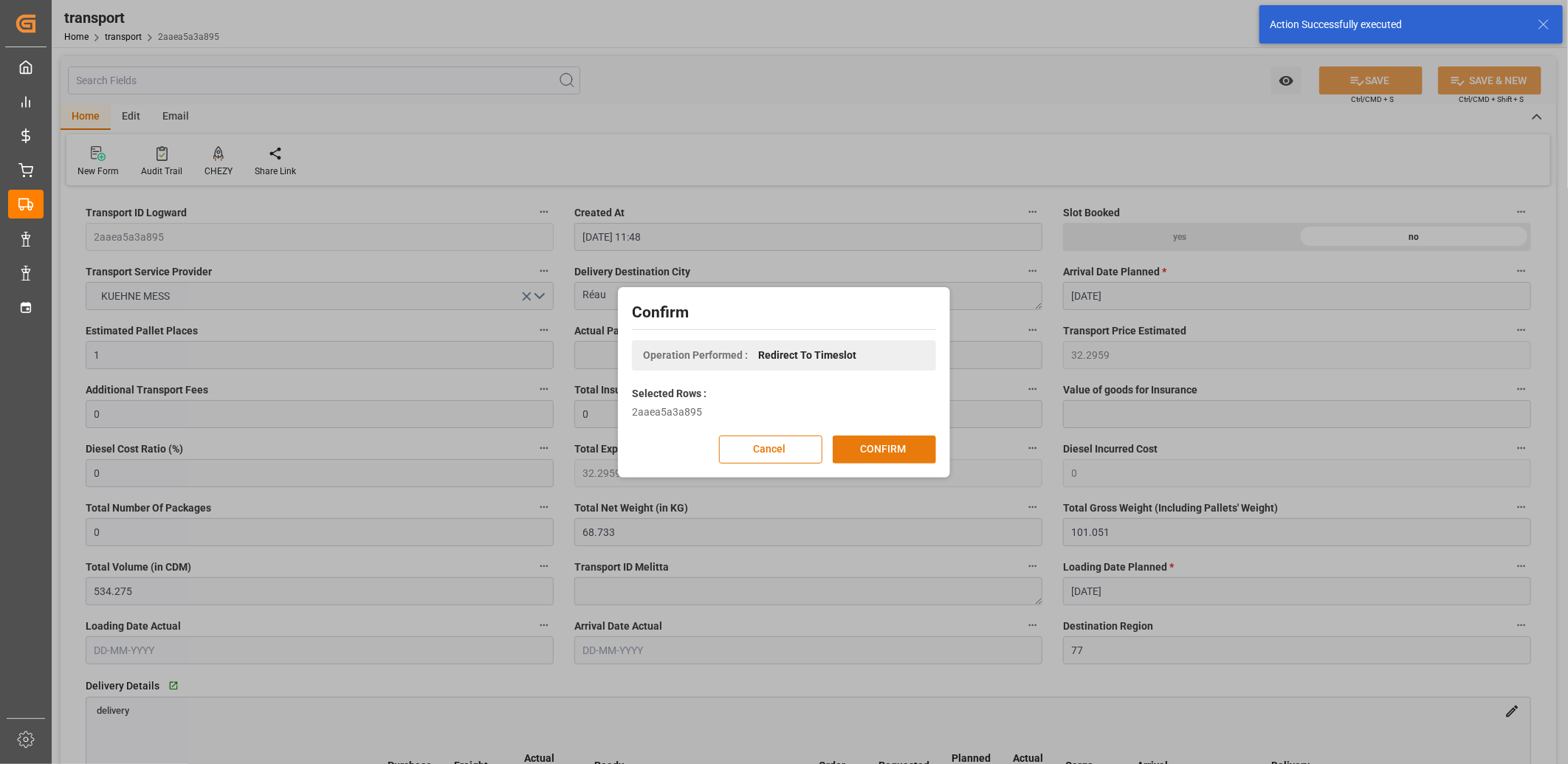
click at [842, 438] on button "CONFIRM" at bounding box center [884, 449] width 103 height 28
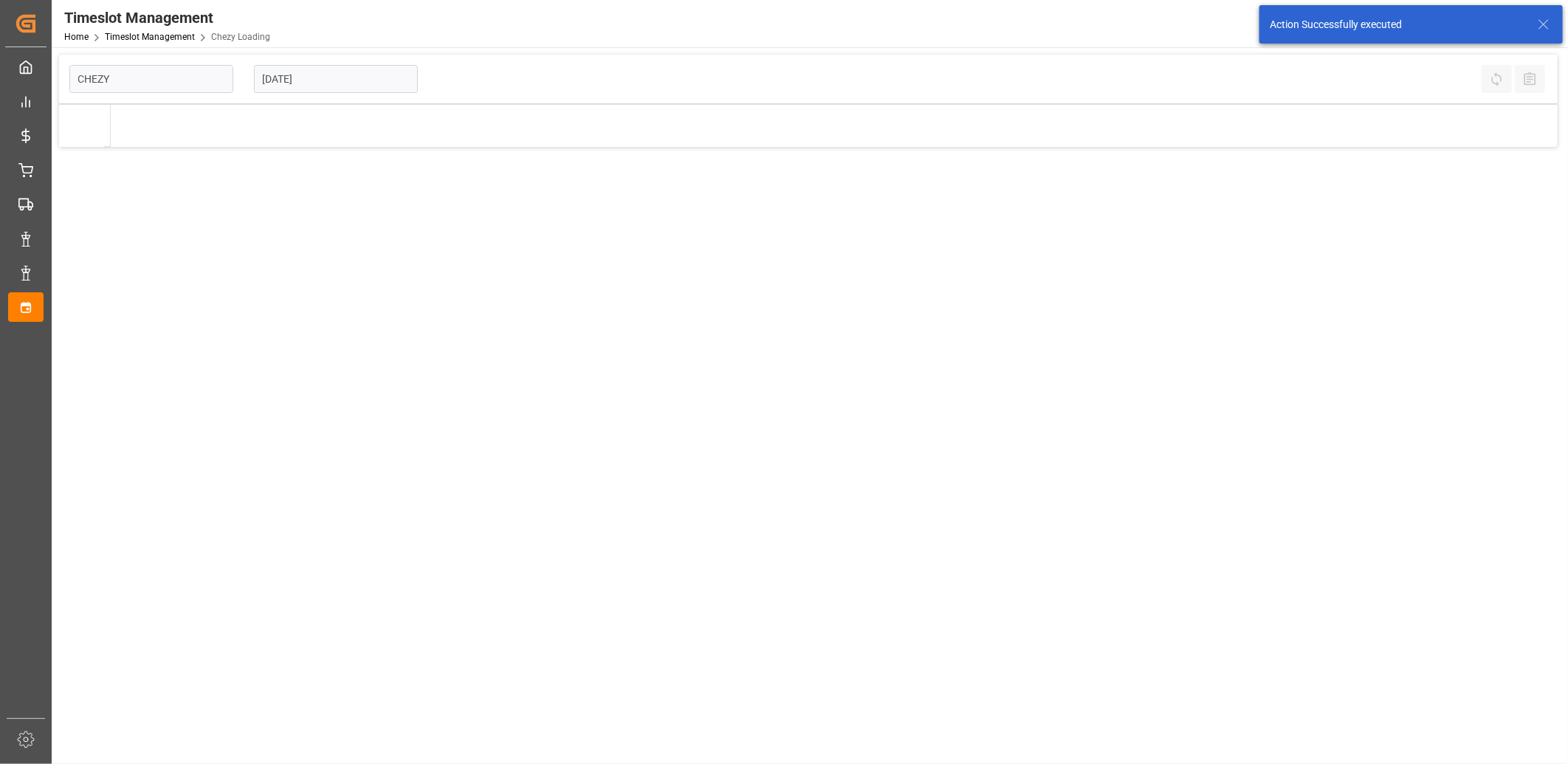
type input "Chezy Loading"
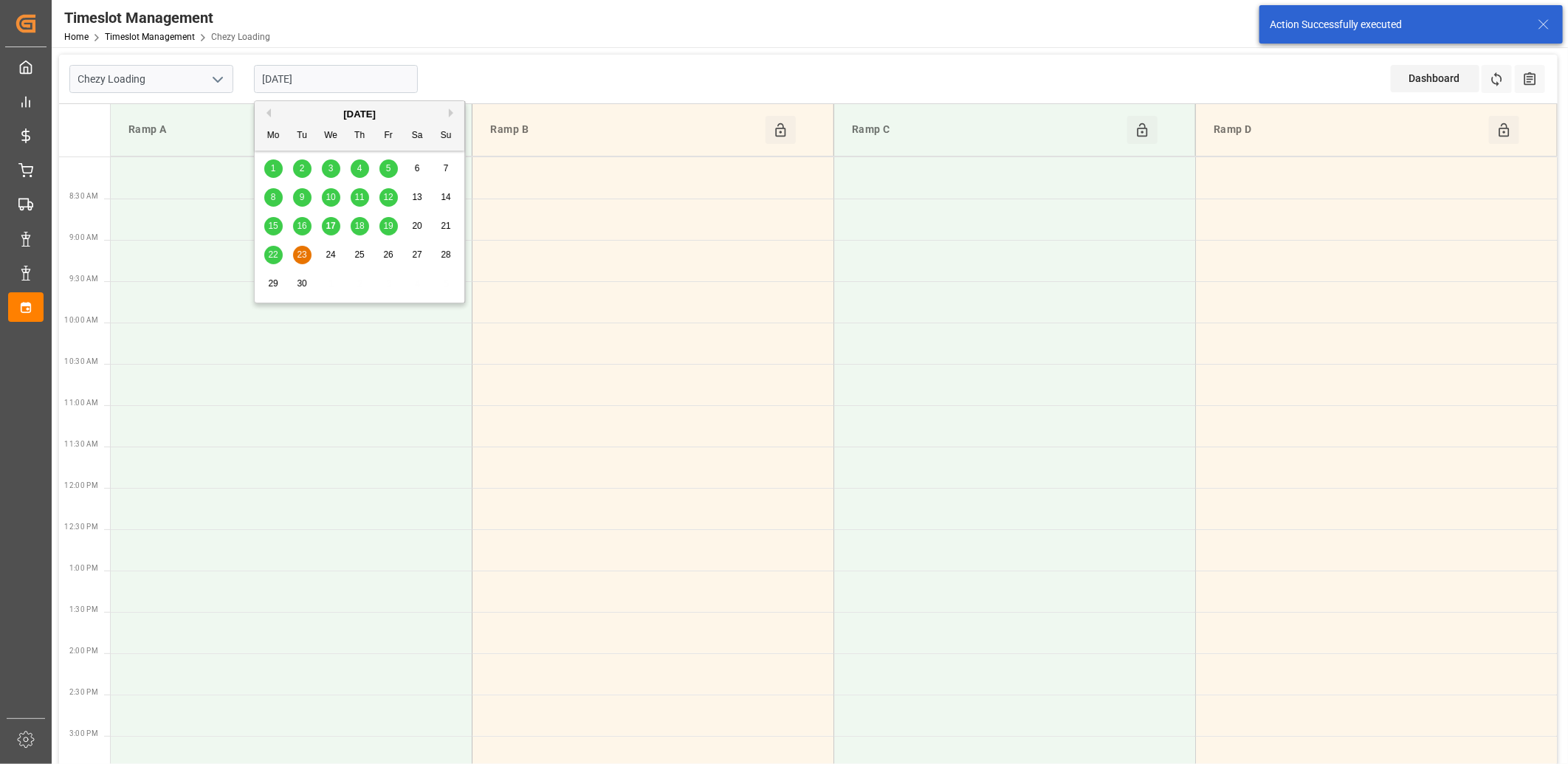
click at [349, 81] on input "[DATE]" at bounding box center [336, 79] width 164 height 28
click at [359, 230] on span "18" at bounding box center [359, 226] width 10 height 10
type input "[DATE]"
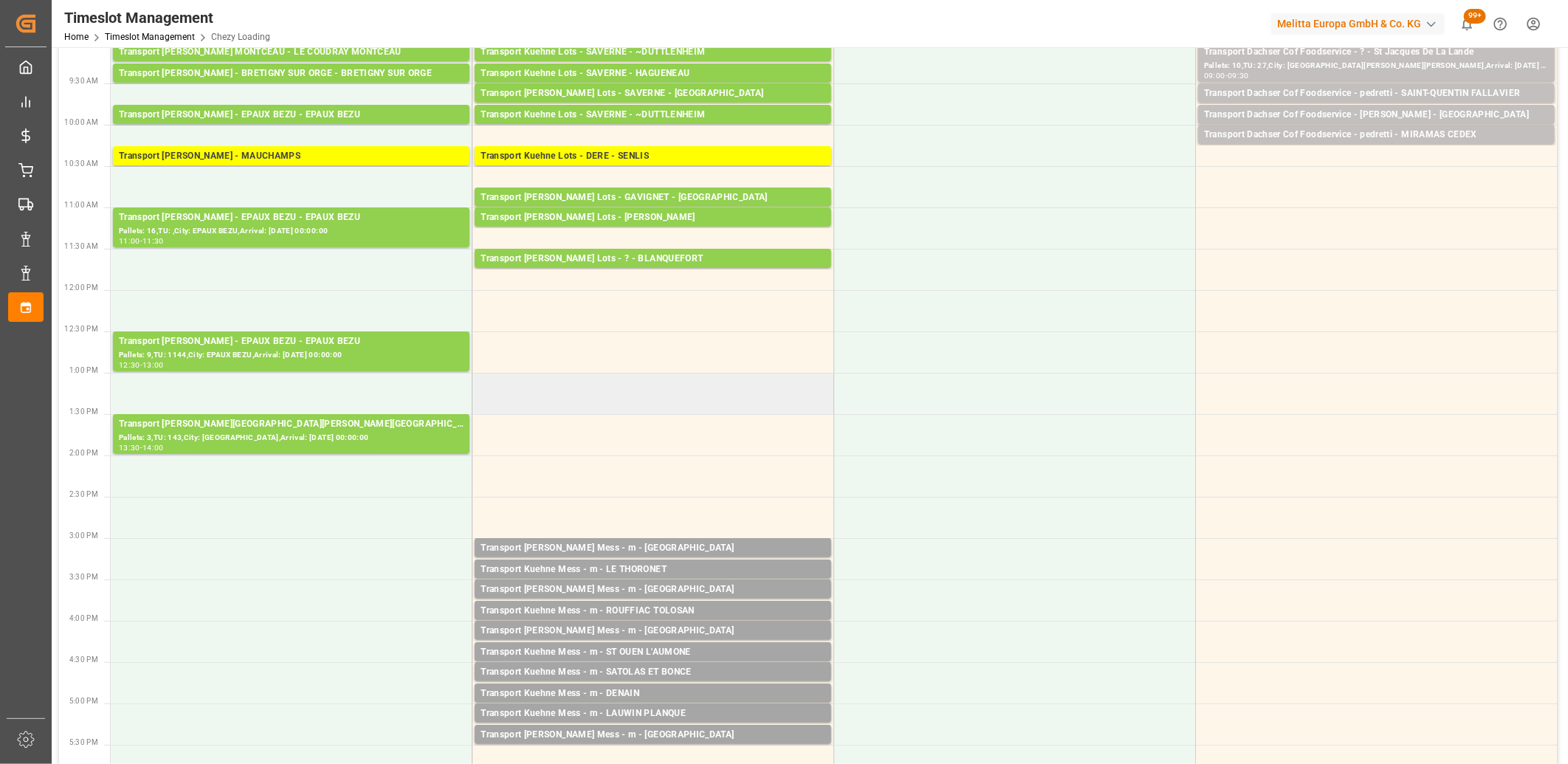
scroll to position [328, 0]
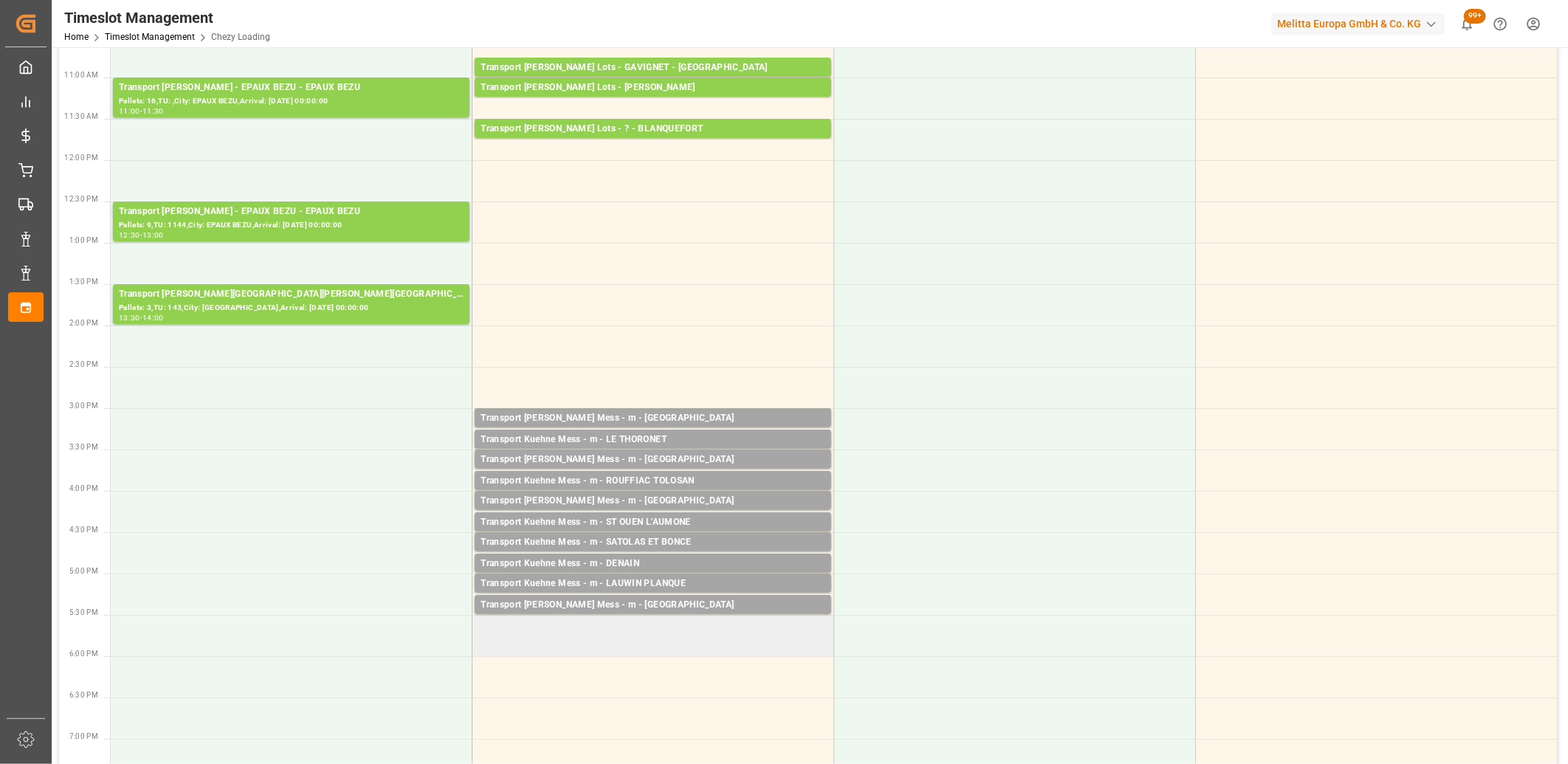
click at [613, 619] on td at bounding box center [653, 635] width 362 height 41
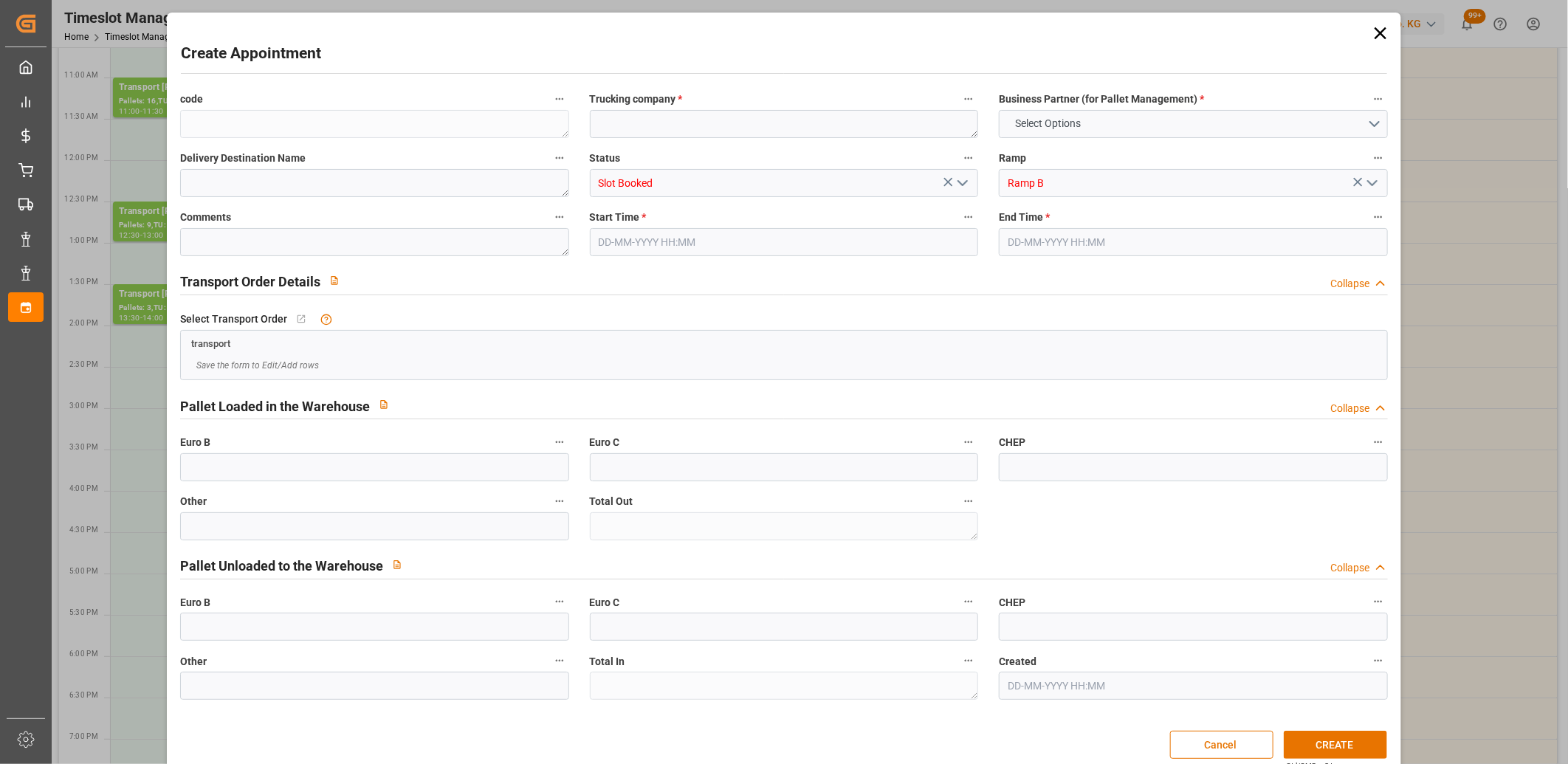
type input "0"
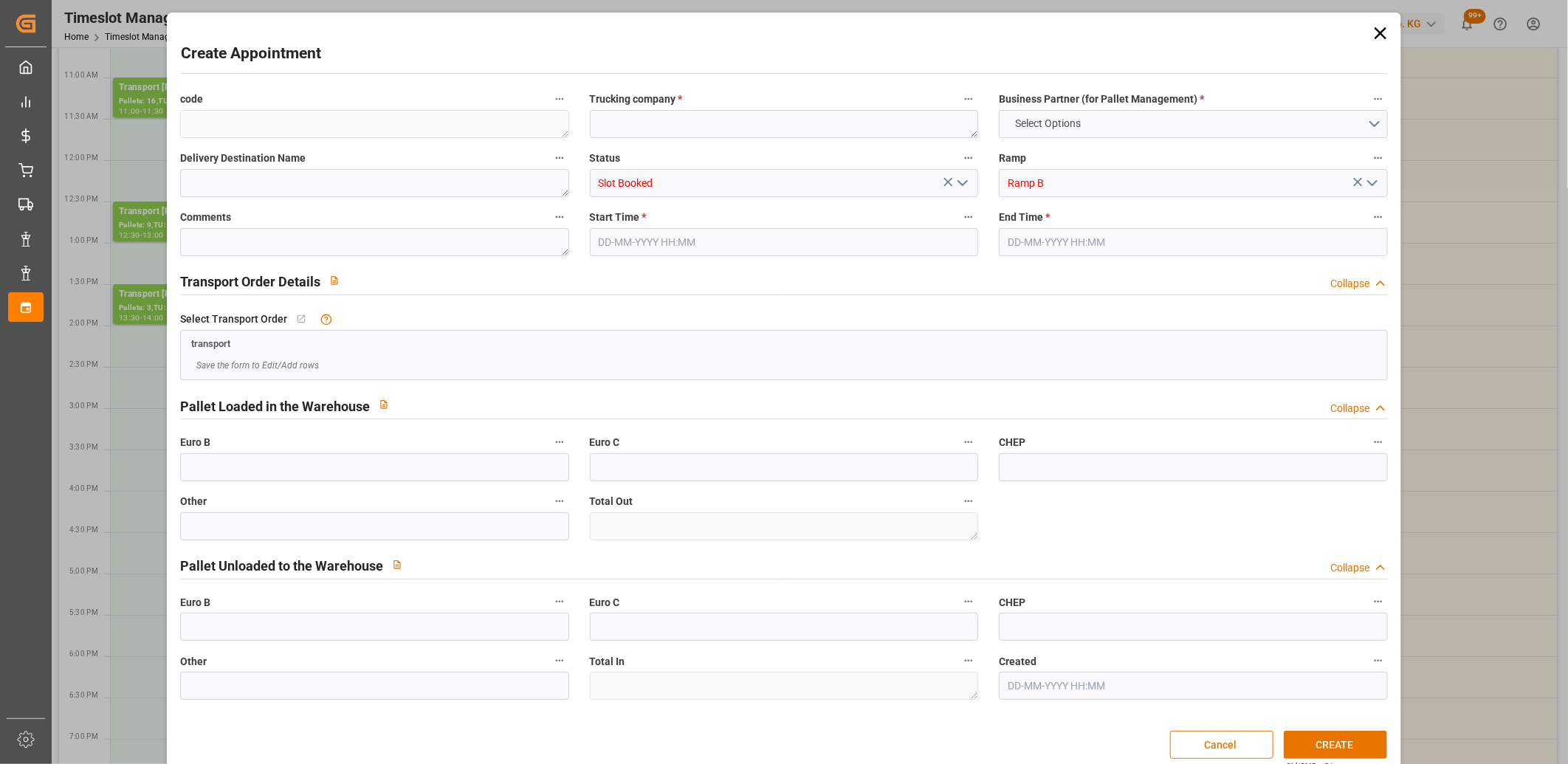
type input "0"
type input "18-09-2025 17:30"
type input "18-09-2025 17:45"
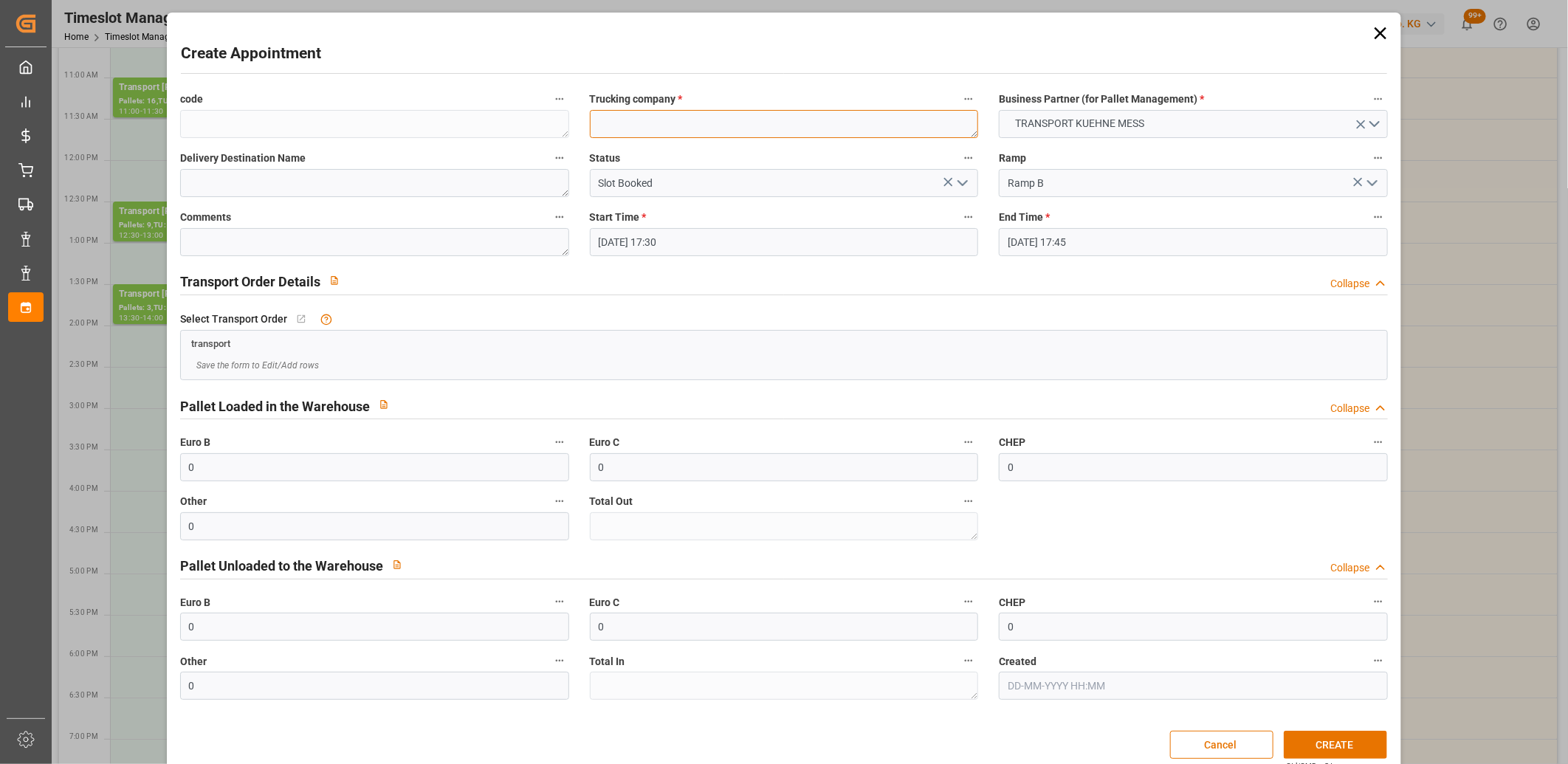
click at [624, 134] on textarea at bounding box center [784, 124] width 389 height 28
type textarea "m"
click at [1330, 744] on button "CREATE" at bounding box center [1335, 745] width 103 height 28
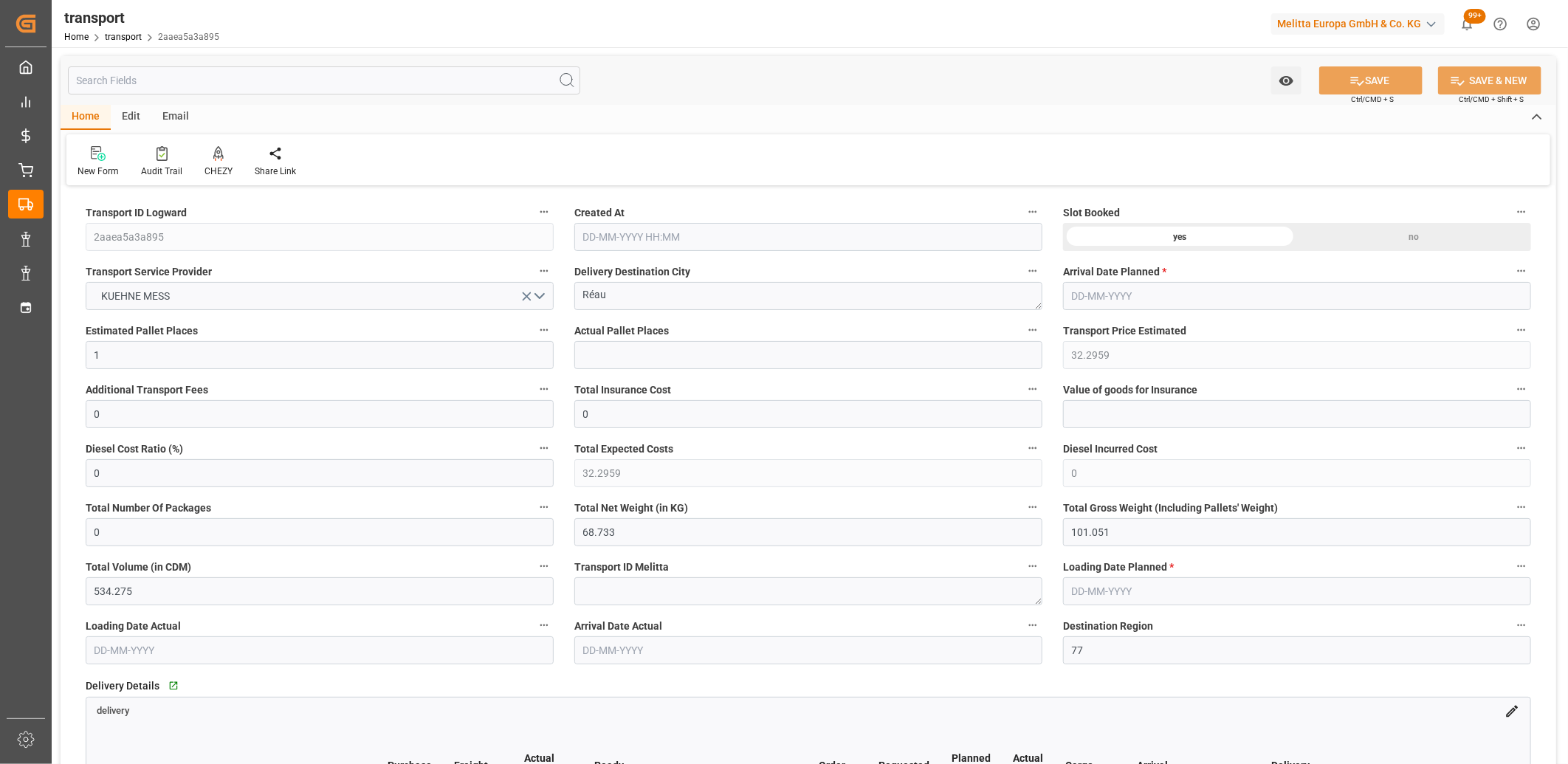
type input "[DATE] 11:48"
type input "[DATE]"
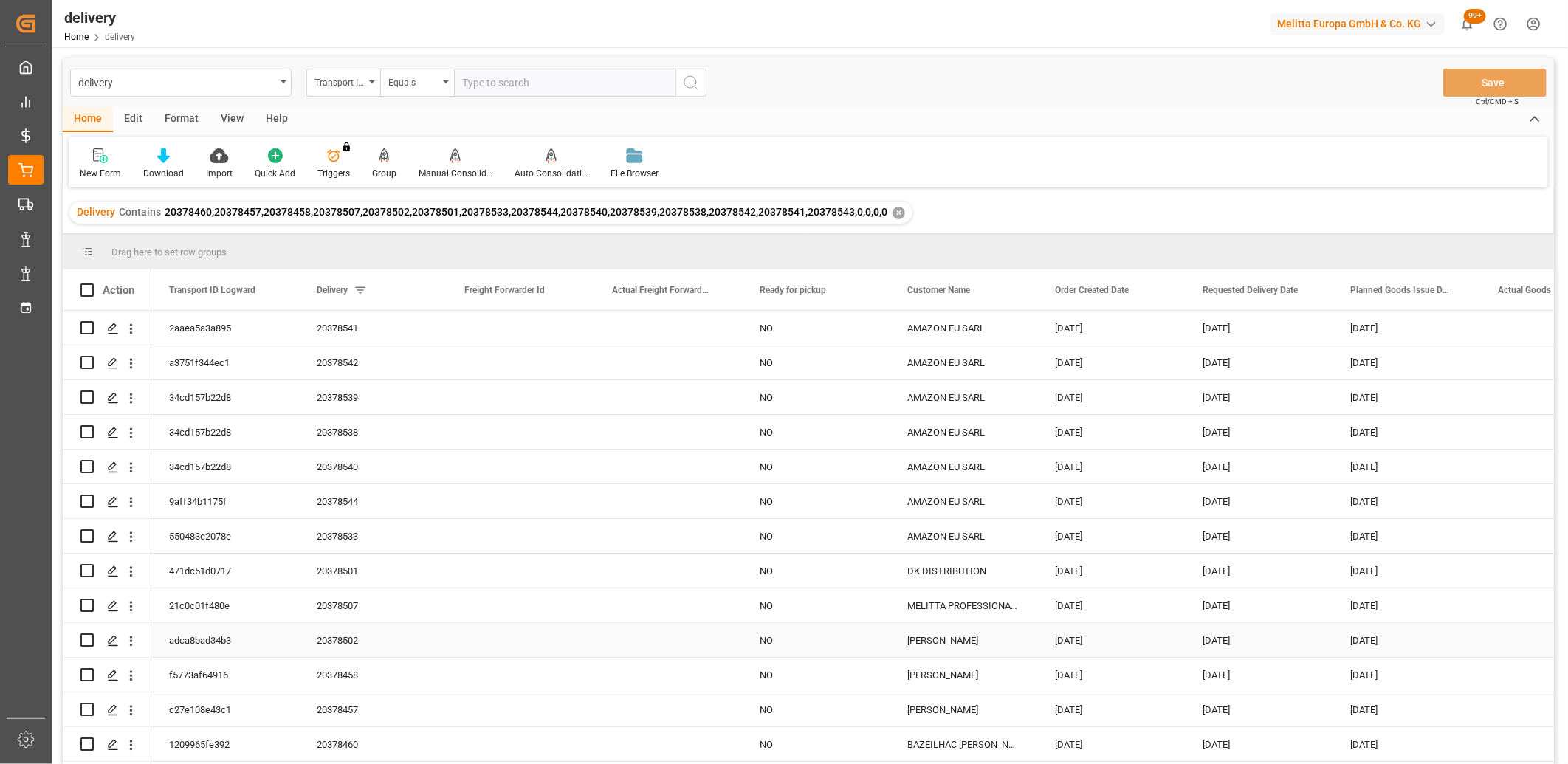
scroll to position [32, 0]
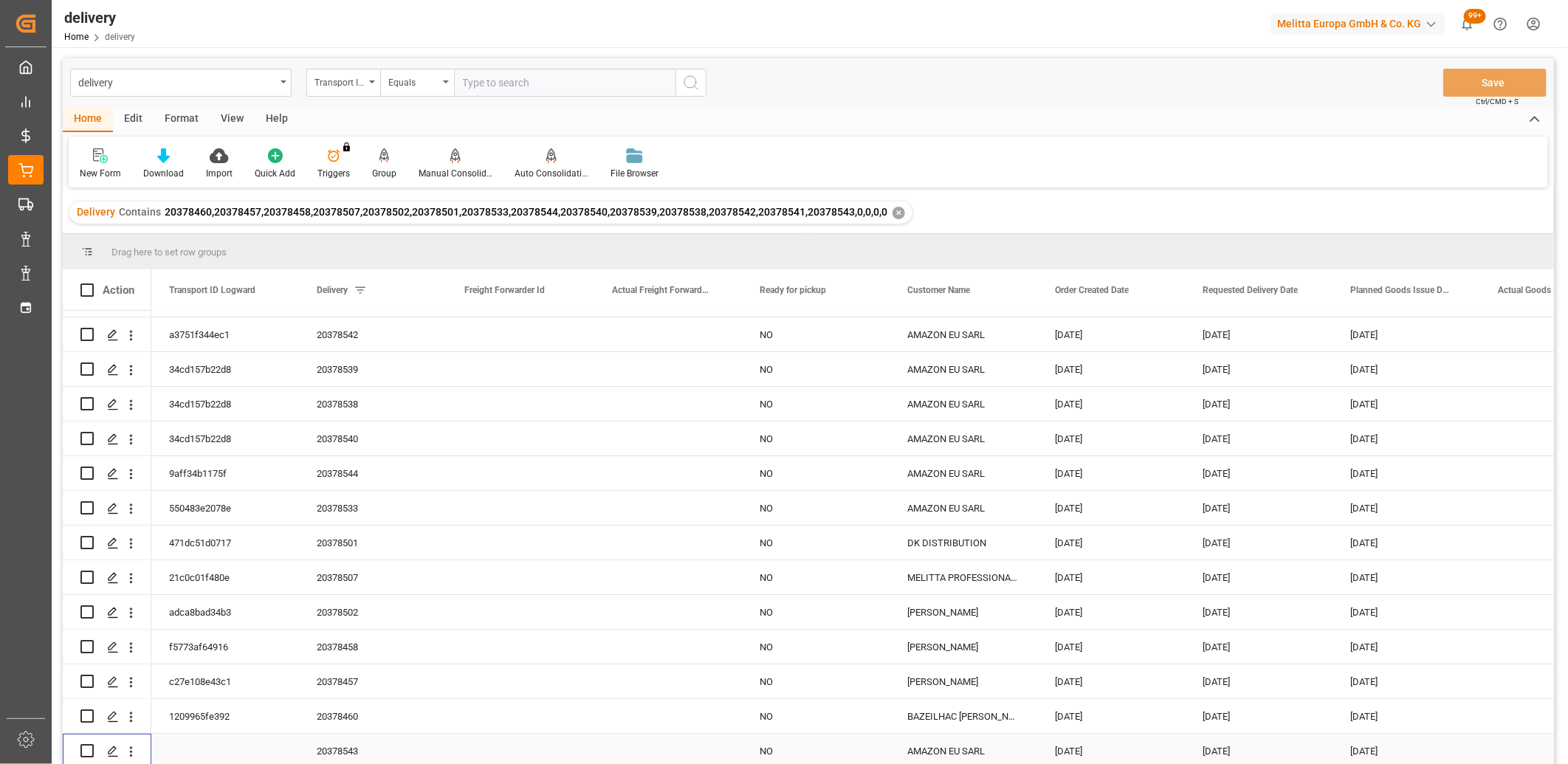
click at [91, 749] on input "Press Space to toggle row selection (unchecked)" at bounding box center [86, 750] width 13 height 13
checkbox input "true"
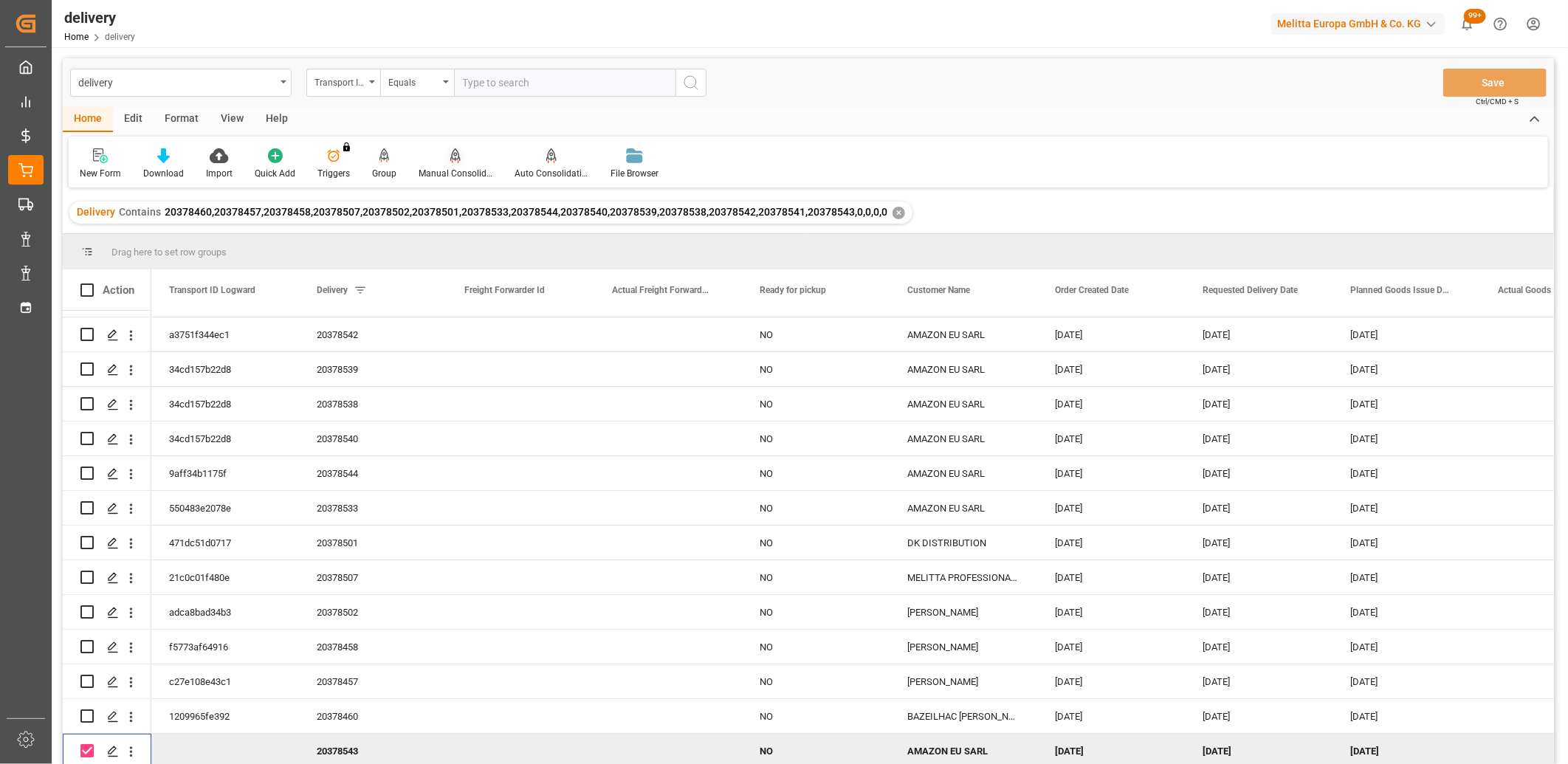
click at [454, 158] on icon at bounding box center [455, 154] width 10 height 13
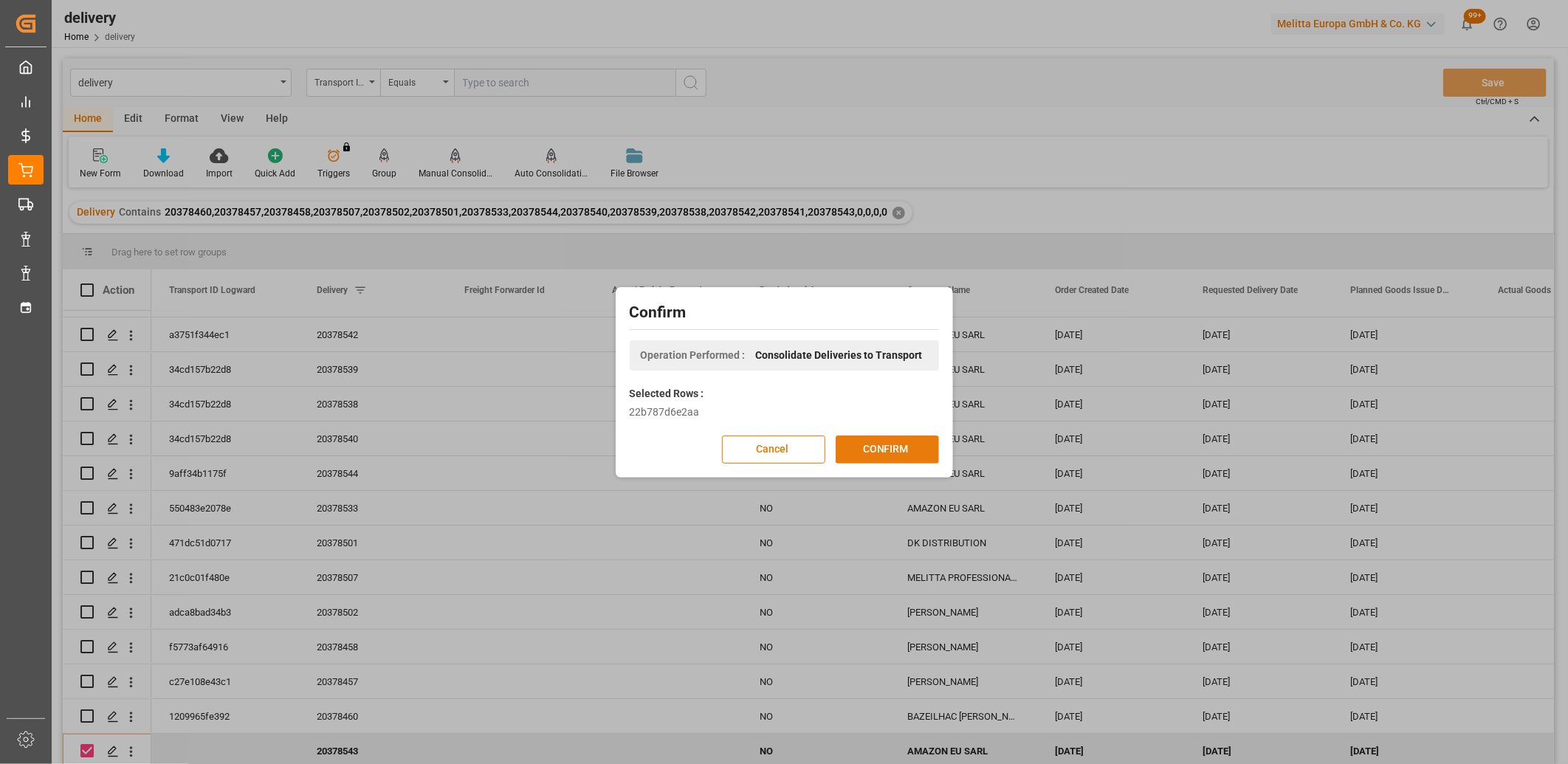
click at [874, 447] on button "CONFIRM" at bounding box center [887, 449] width 103 height 28
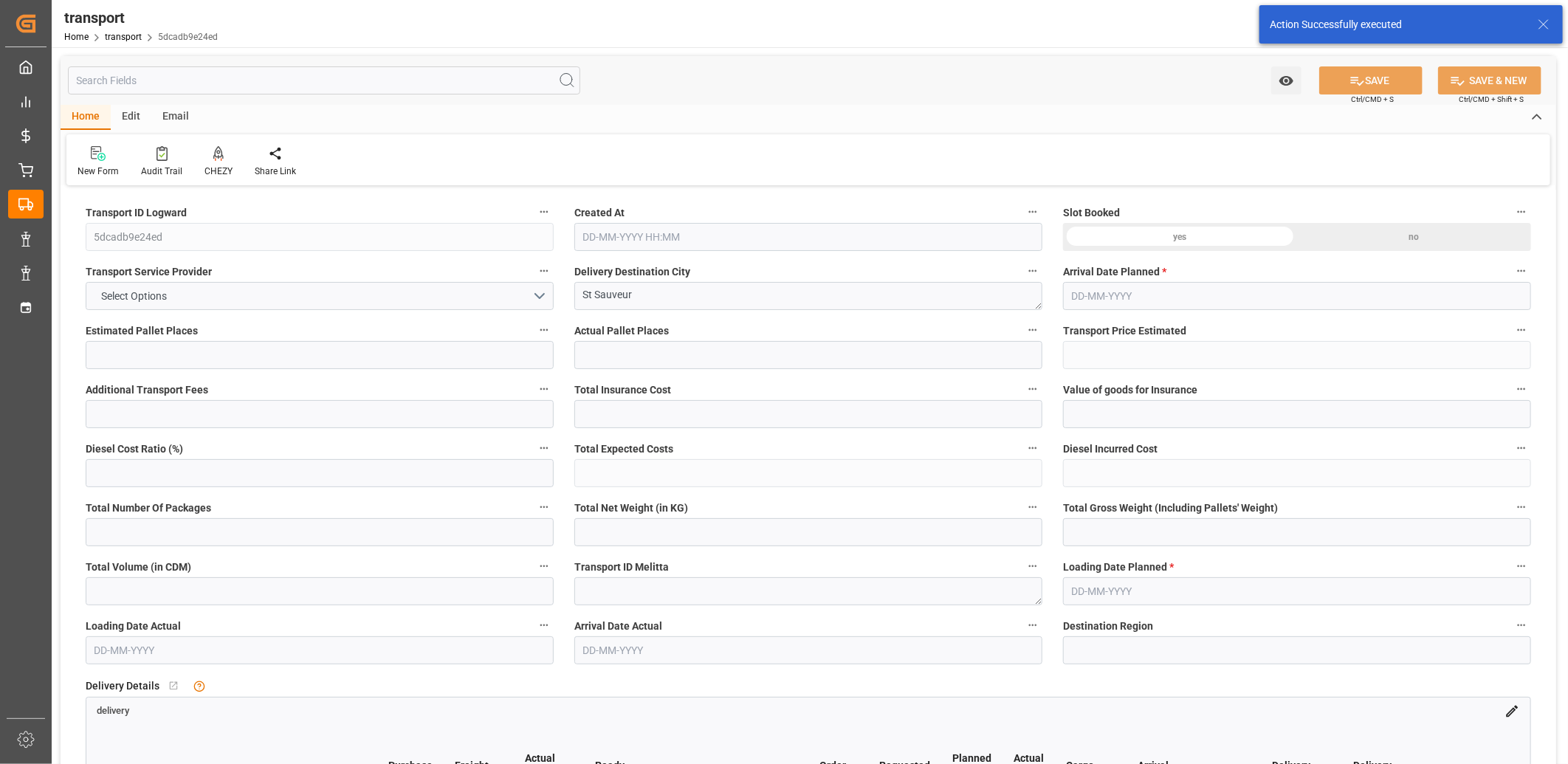
type input "1"
type input "36.25"
type input "0"
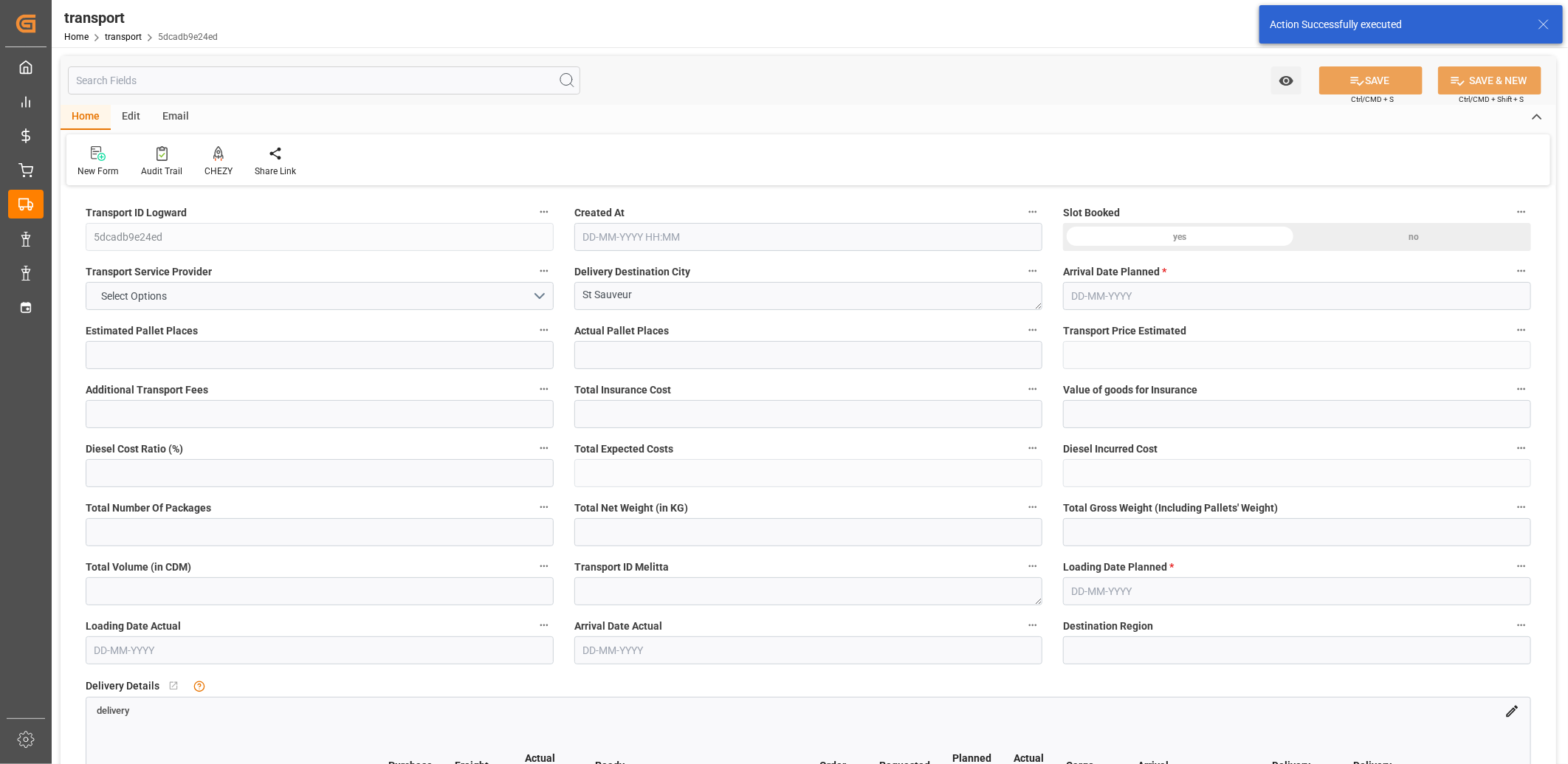
type input "36.25"
type input "0"
type input "58.491"
type input "88.864"
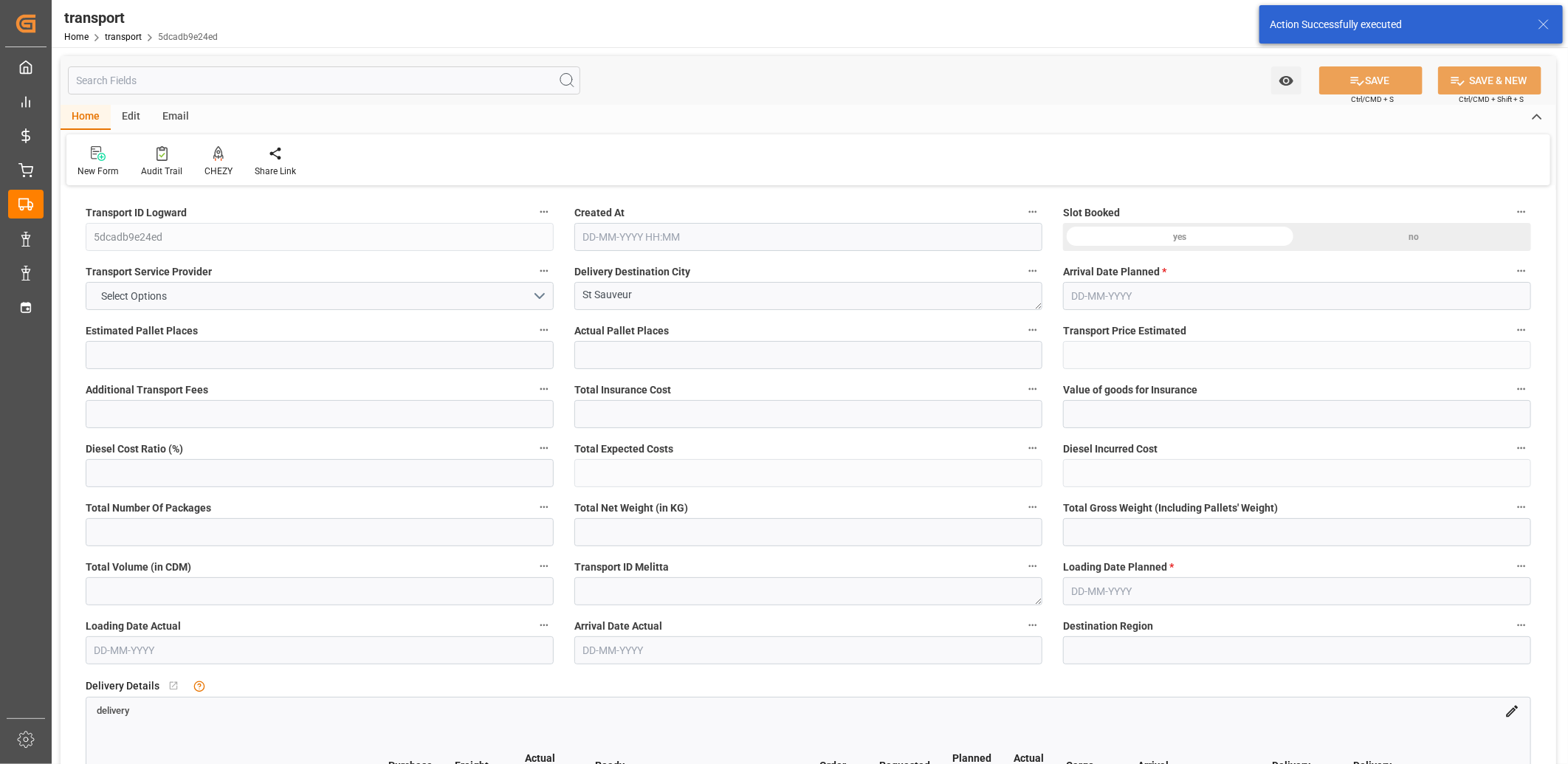
type input "446.38"
type input "80"
type input "0"
type input "7"
type input "1"
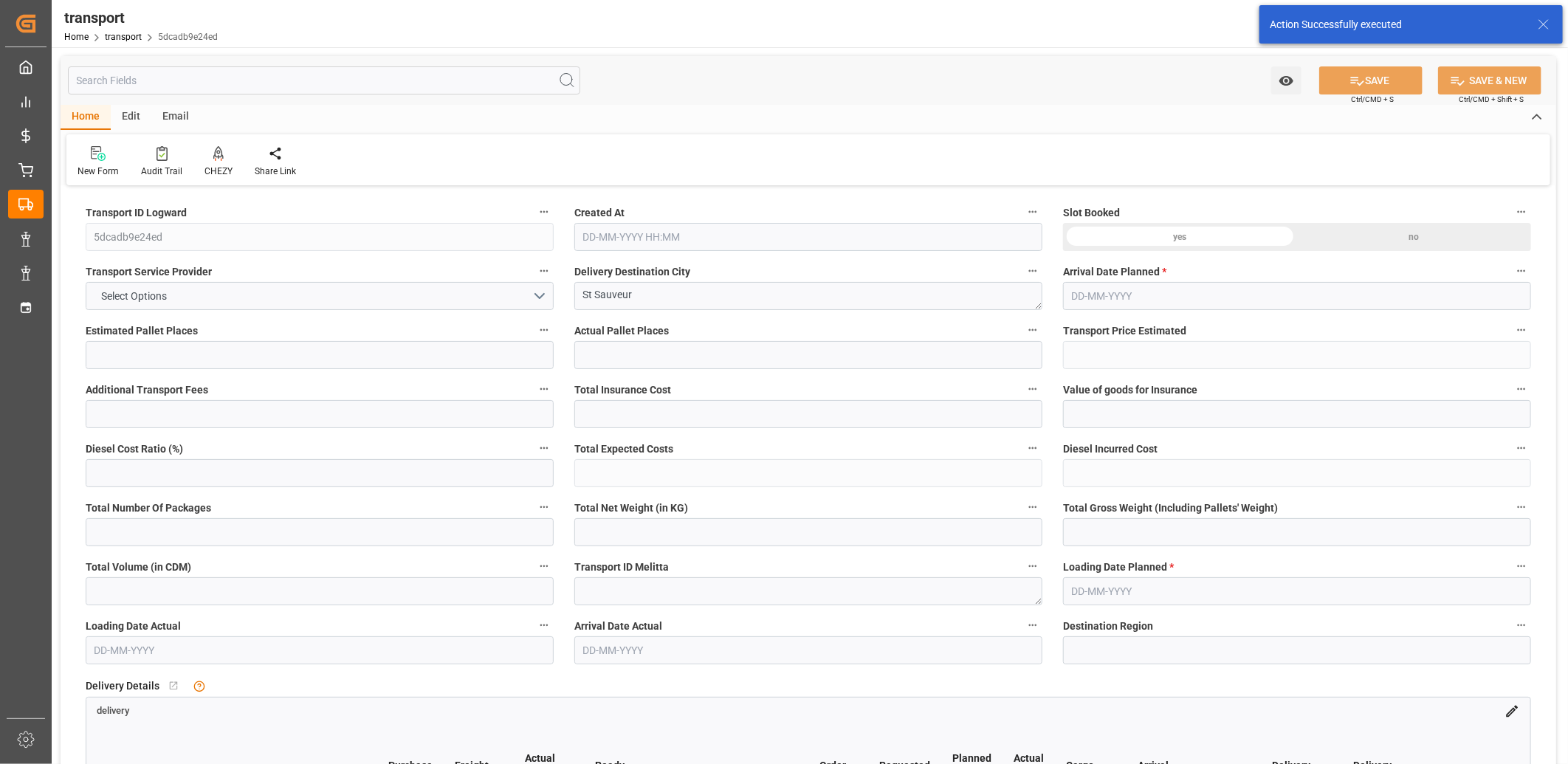
type input "101"
type input "65.864"
type input "0"
type input "4710.8598"
type input "0"
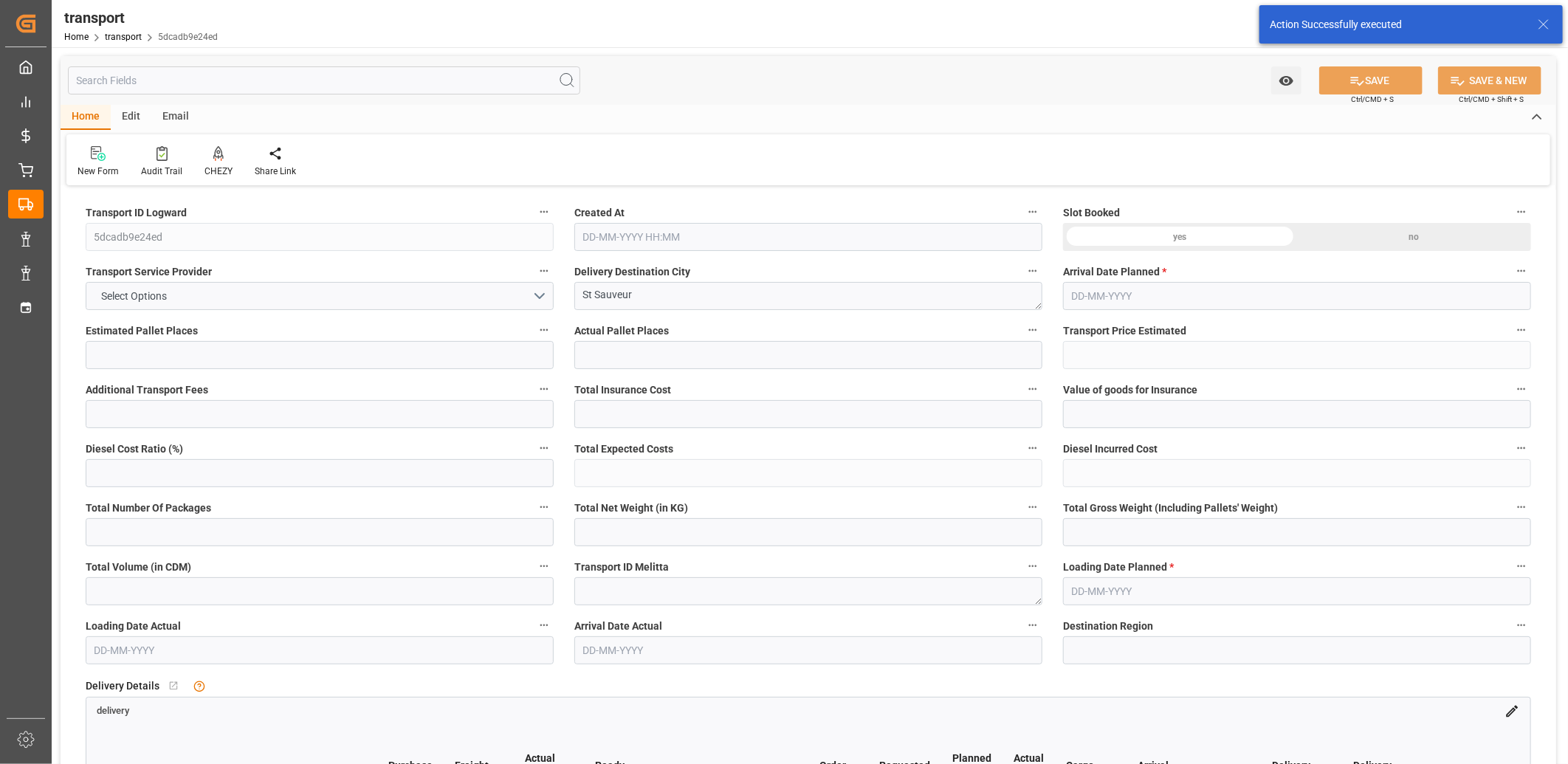
type input "0"
type input "21"
type input "35"
type input "17-09-2025 11:48"
type input "[DATE]"
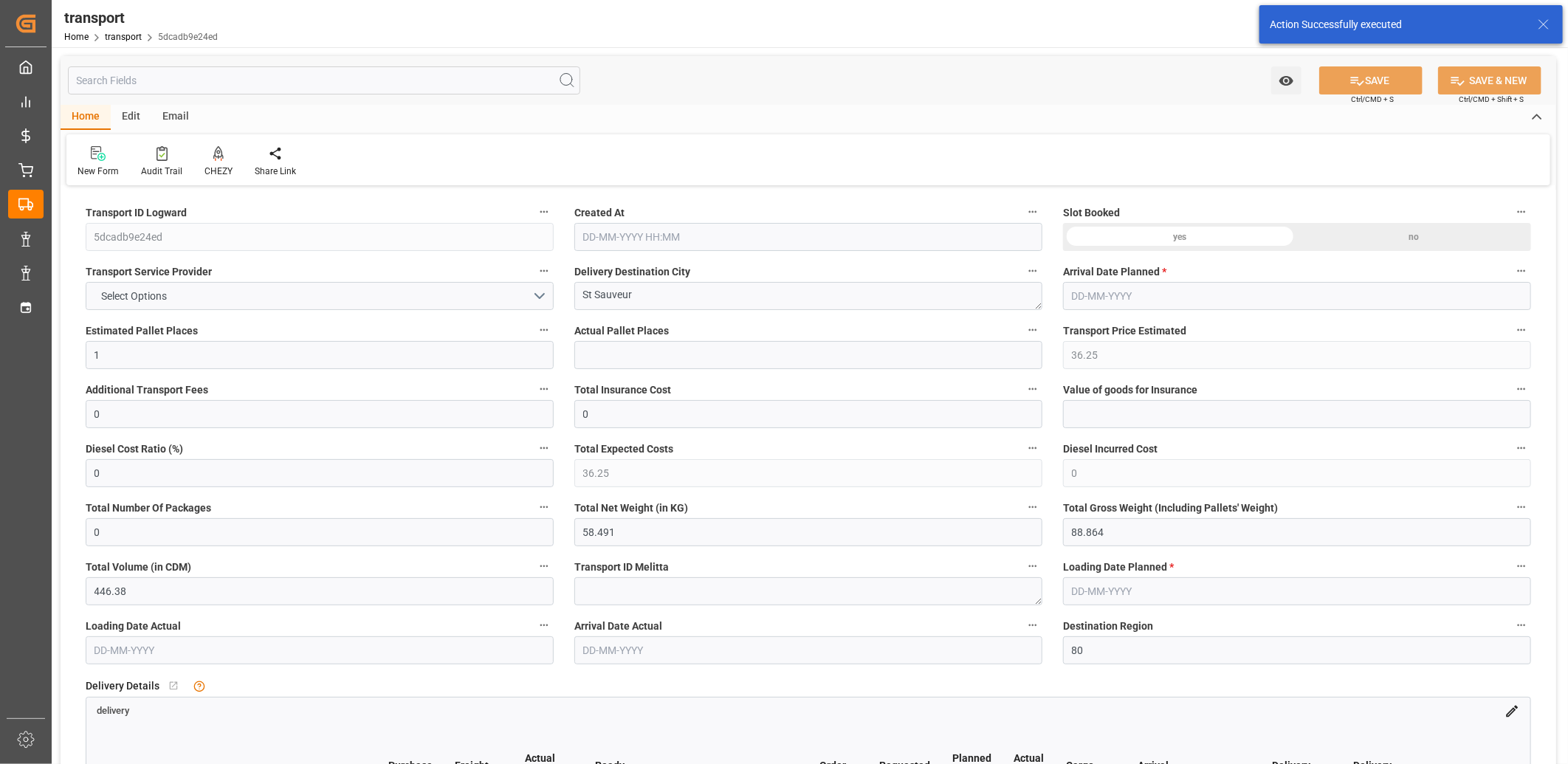
type input "[DATE]"
click at [216, 152] on icon at bounding box center [218, 153] width 10 height 15
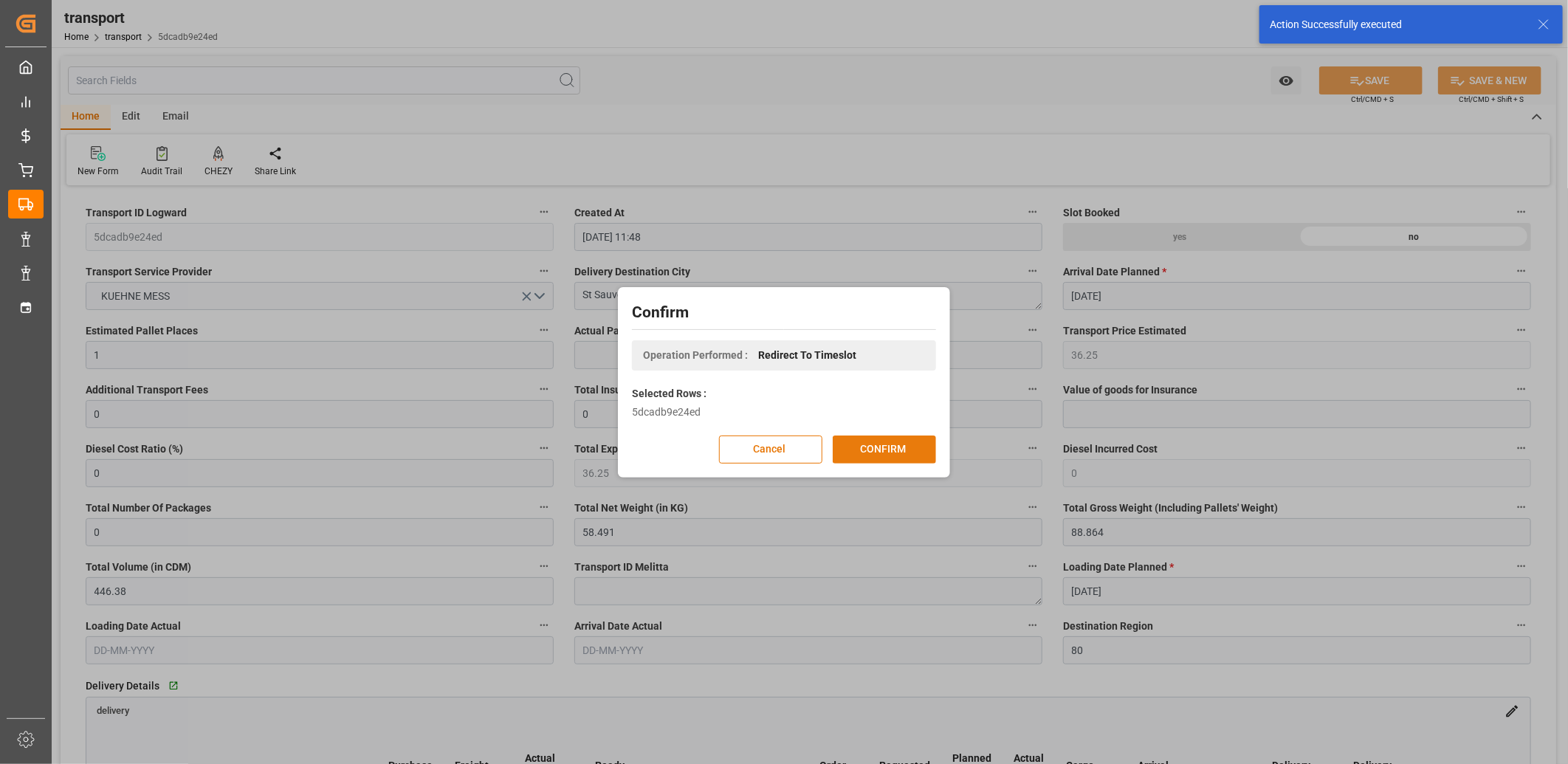
click at [870, 443] on button "CONFIRM" at bounding box center [884, 449] width 103 height 28
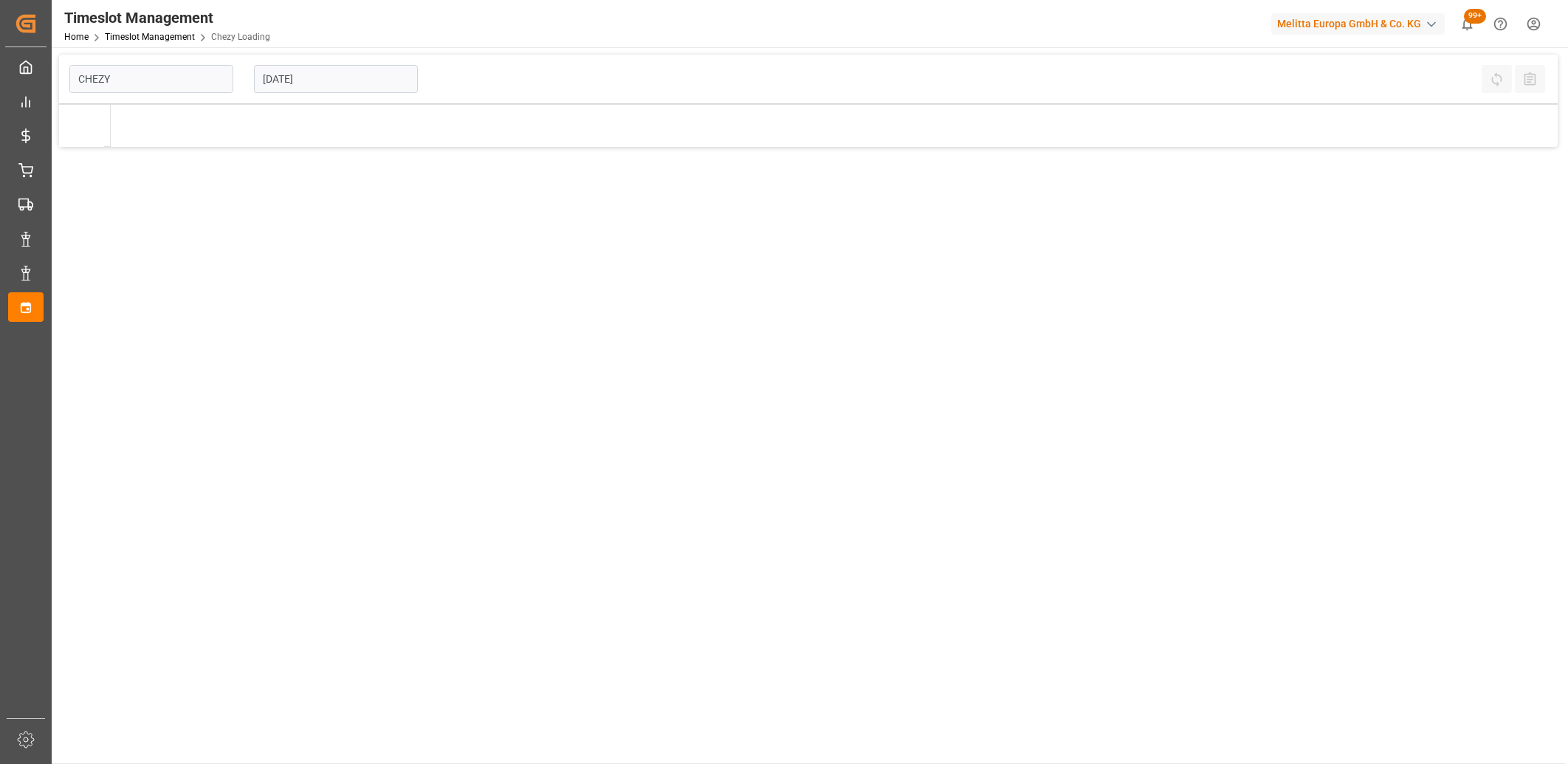
type input "Chezy Loading"
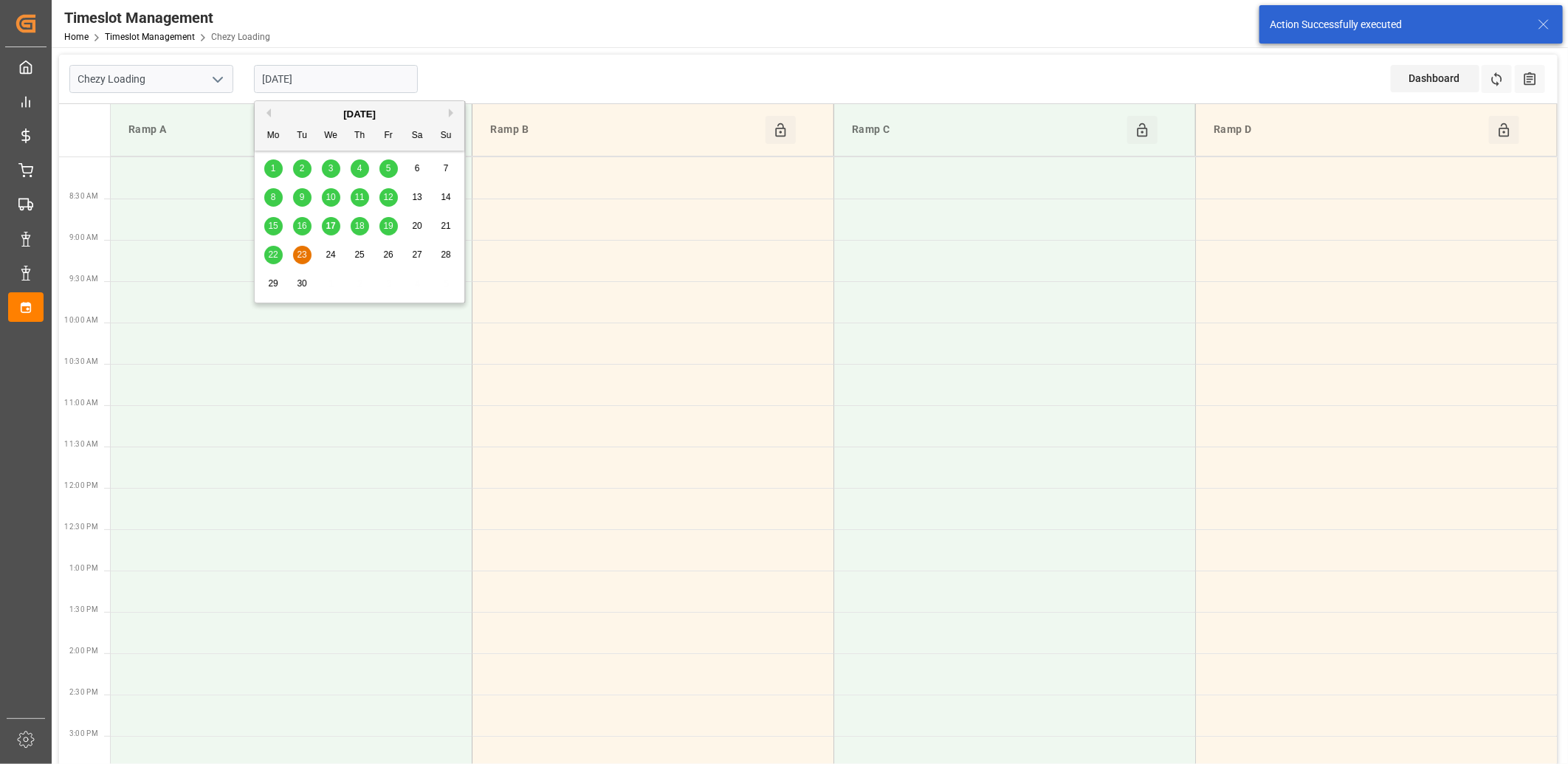
click at [379, 75] on input "[DATE]" at bounding box center [336, 79] width 164 height 28
click at [356, 229] on span "18" at bounding box center [359, 226] width 10 height 10
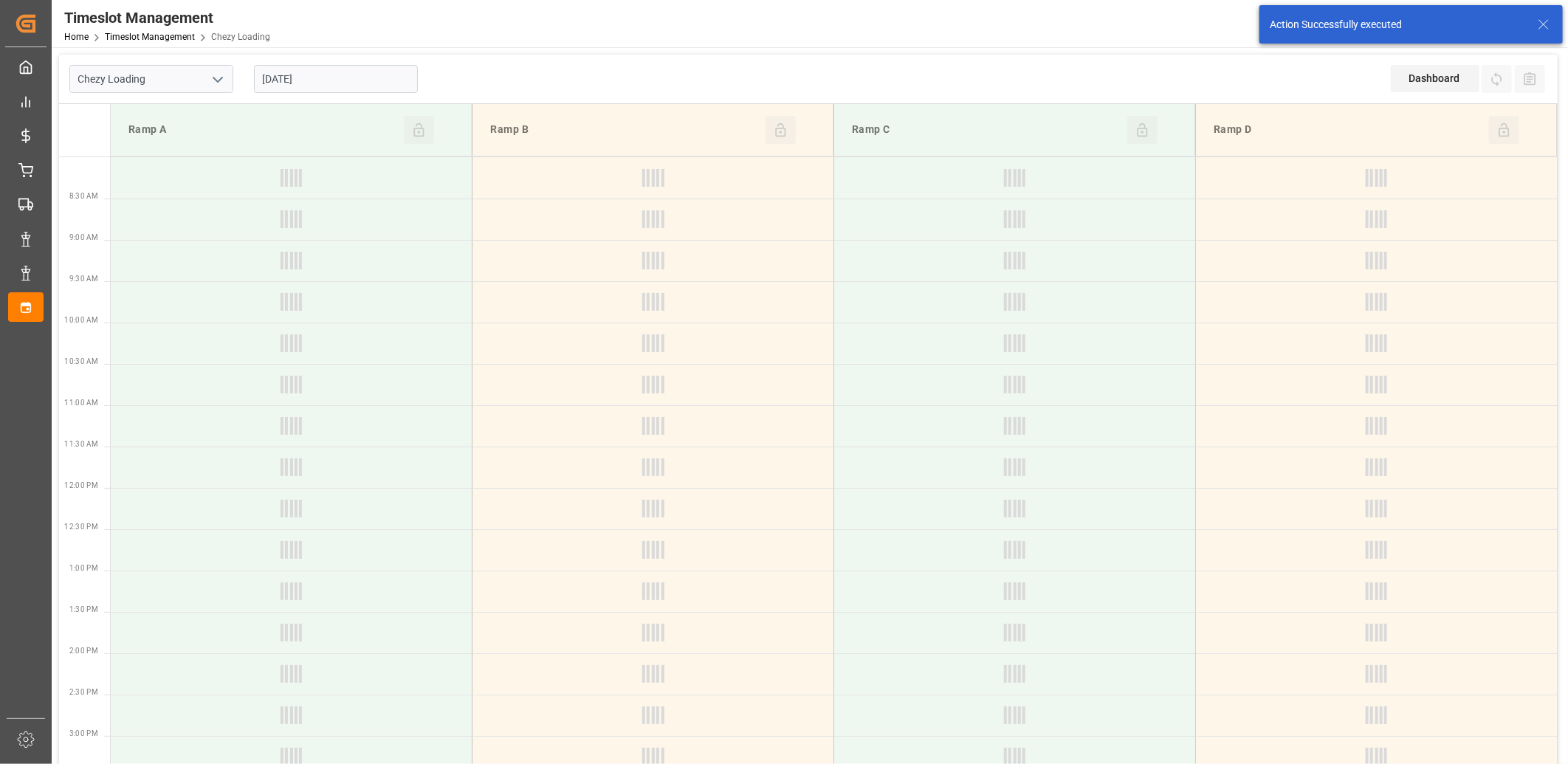
type input "[DATE]"
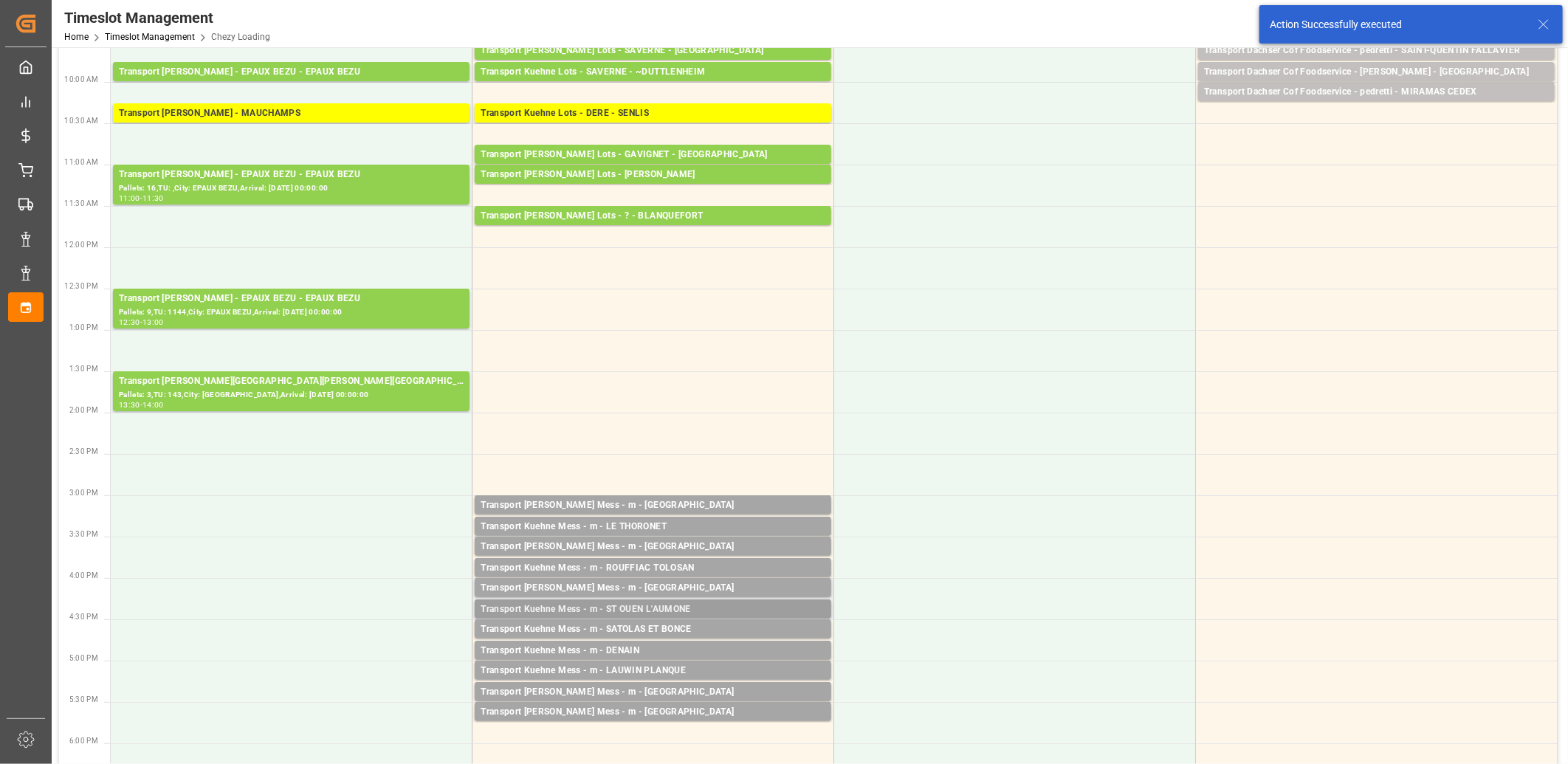
scroll to position [246, 0]
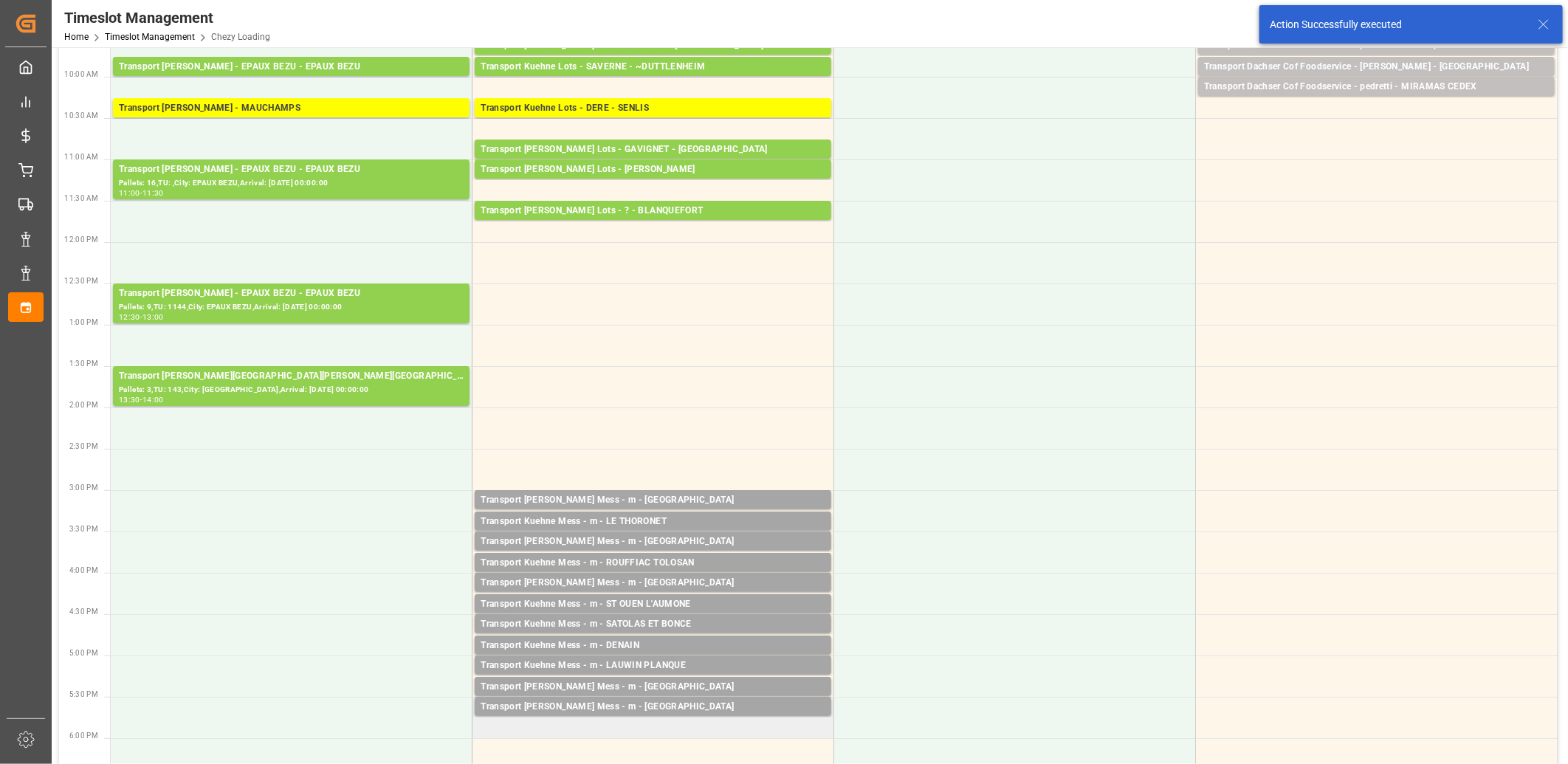
click at [624, 726] on td "Transport [PERSON_NAME] Mess - m - [PERSON_NAME] Pallets: ,TU: 9,City: [GEOGRAP…" at bounding box center [653, 717] width 362 height 41
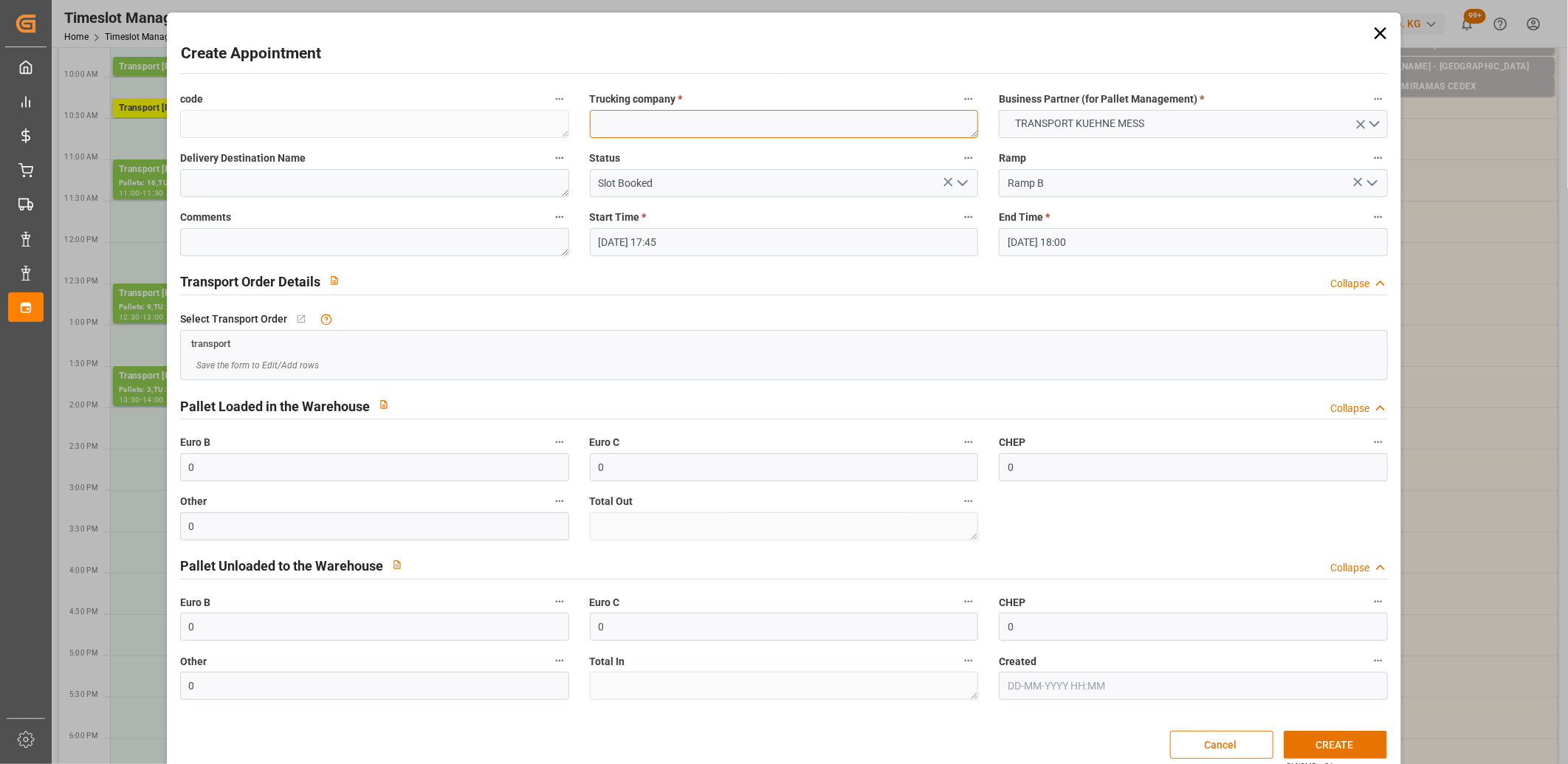
click at [633, 114] on textarea at bounding box center [784, 124] width 389 height 28
type textarea "m"
click at [1324, 743] on button "CREATE" at bounding box center [1335, 745] width 103 height 28
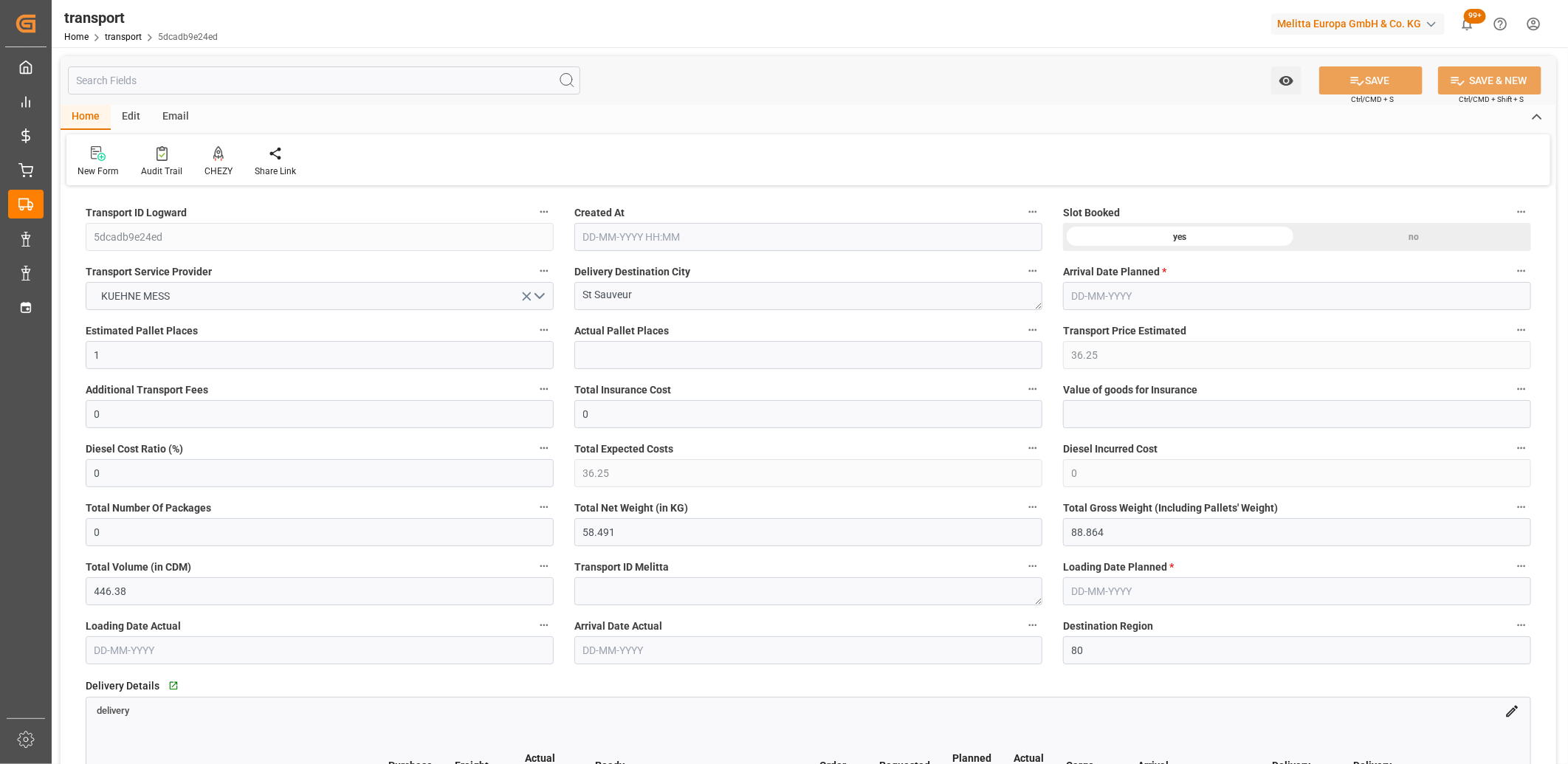
type input "[DATE] 11:48"
type input "[DATE]"
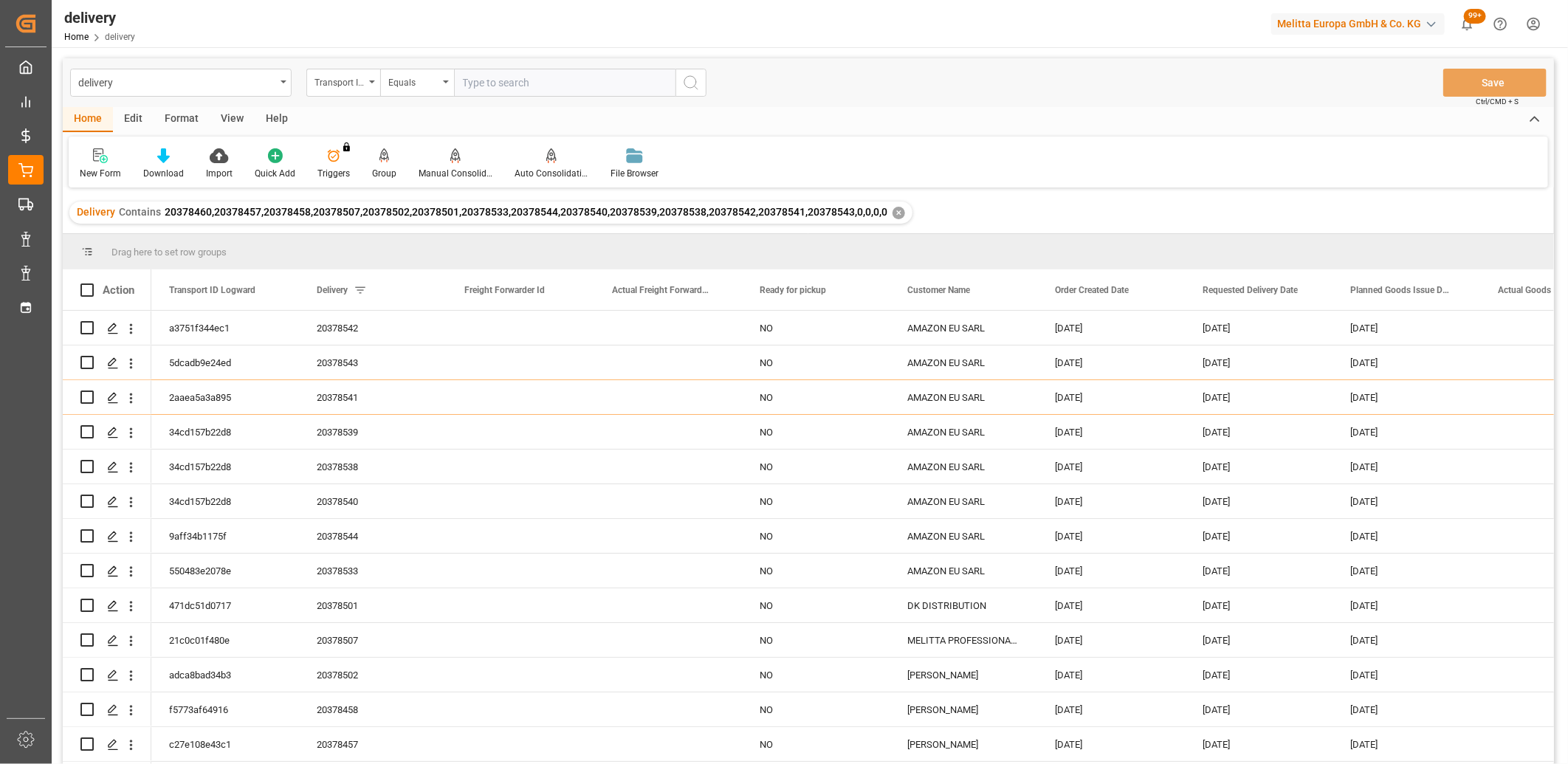
click at [896, 210] on div "✕" at bounding box center [898, 213] width 13 height 13
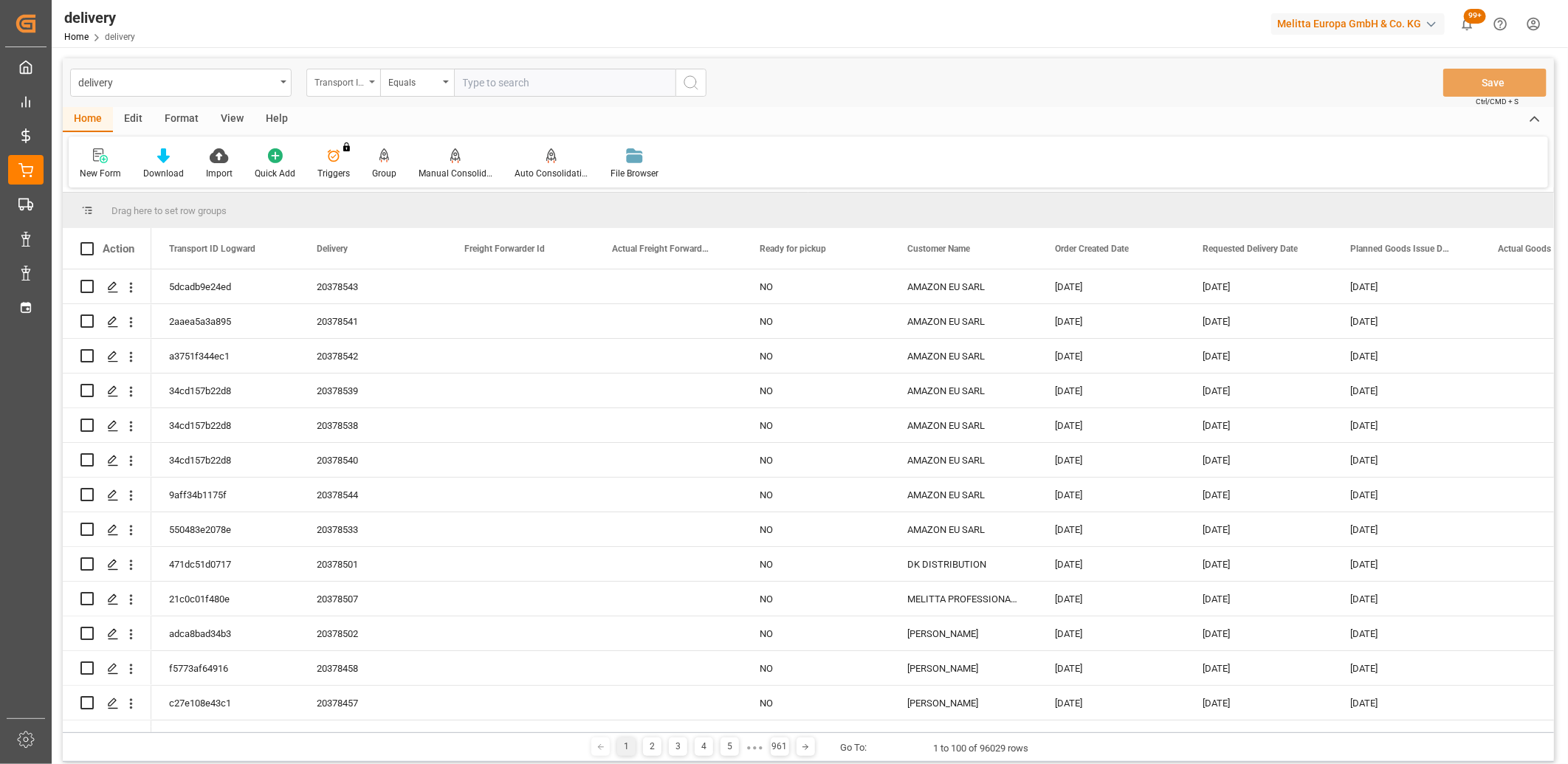
click at [360, 80] on div "Transport ID Logward" at bounding box center [339, 80] width 50 height 17
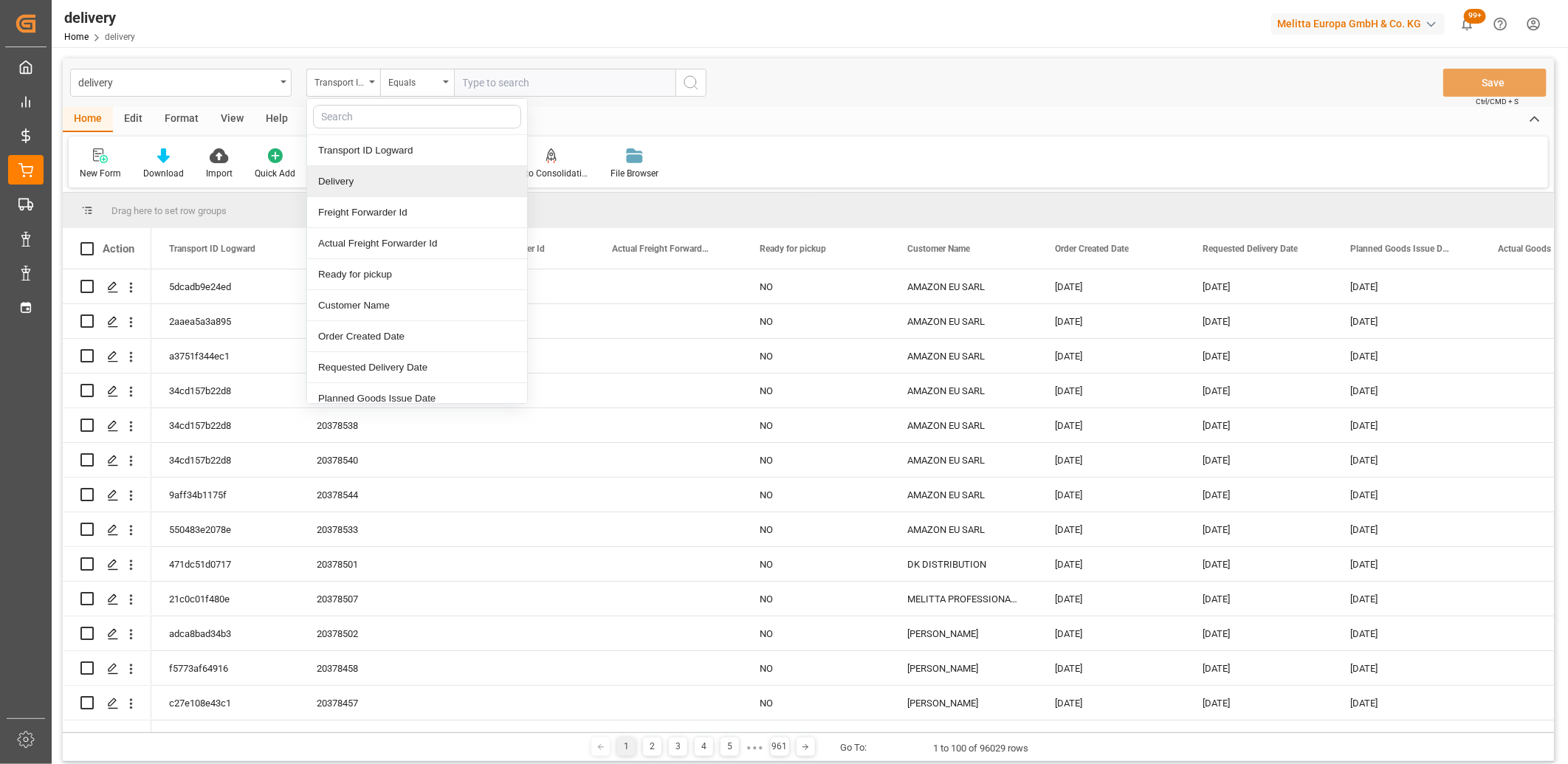
click at [355, 179] on div "Delivery" at bounding box center [417, 181] width 220 height 31
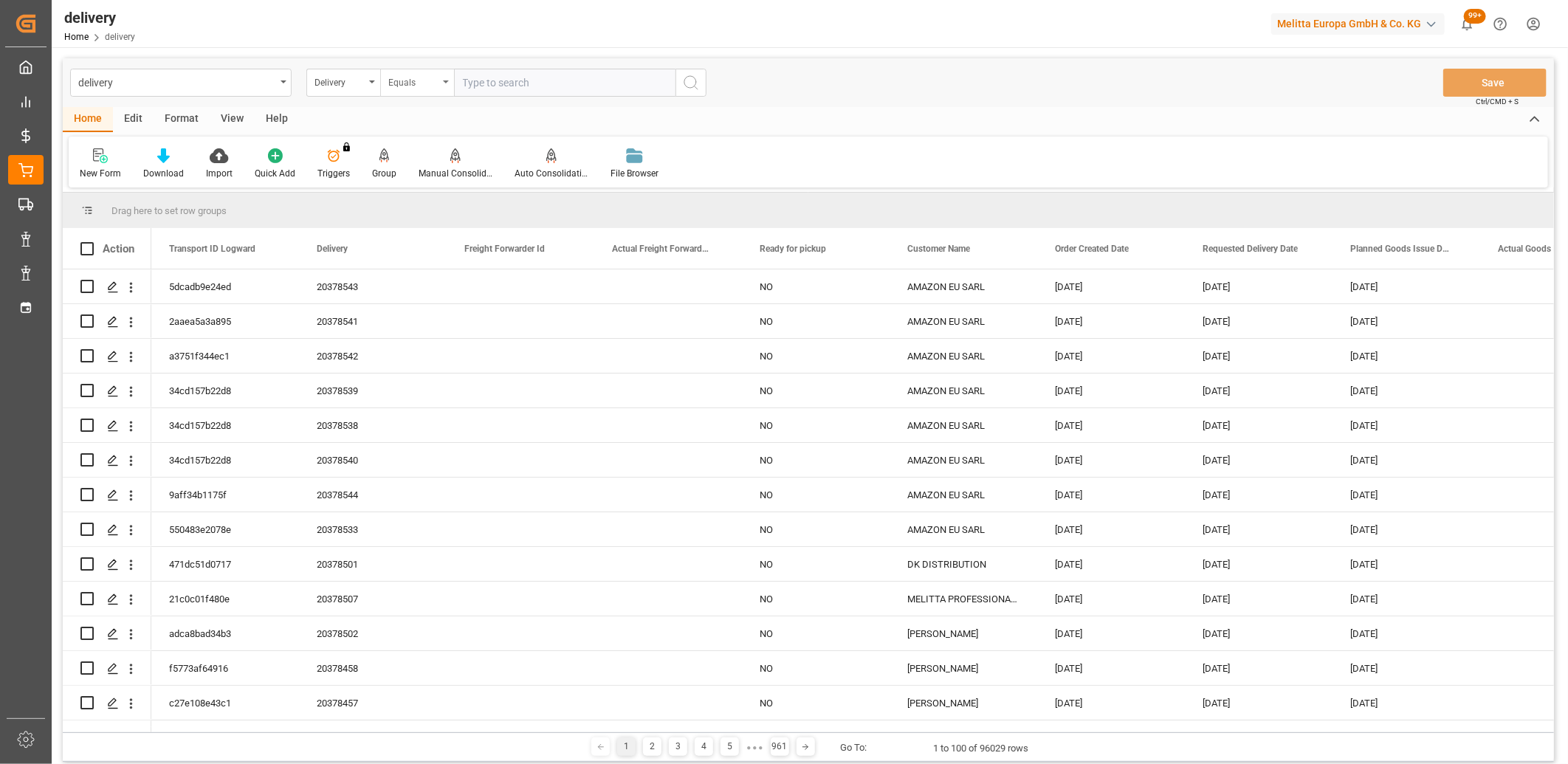
click at [411, 72] on div "Equals" at bounding box center [413, 80] width 50 height 17
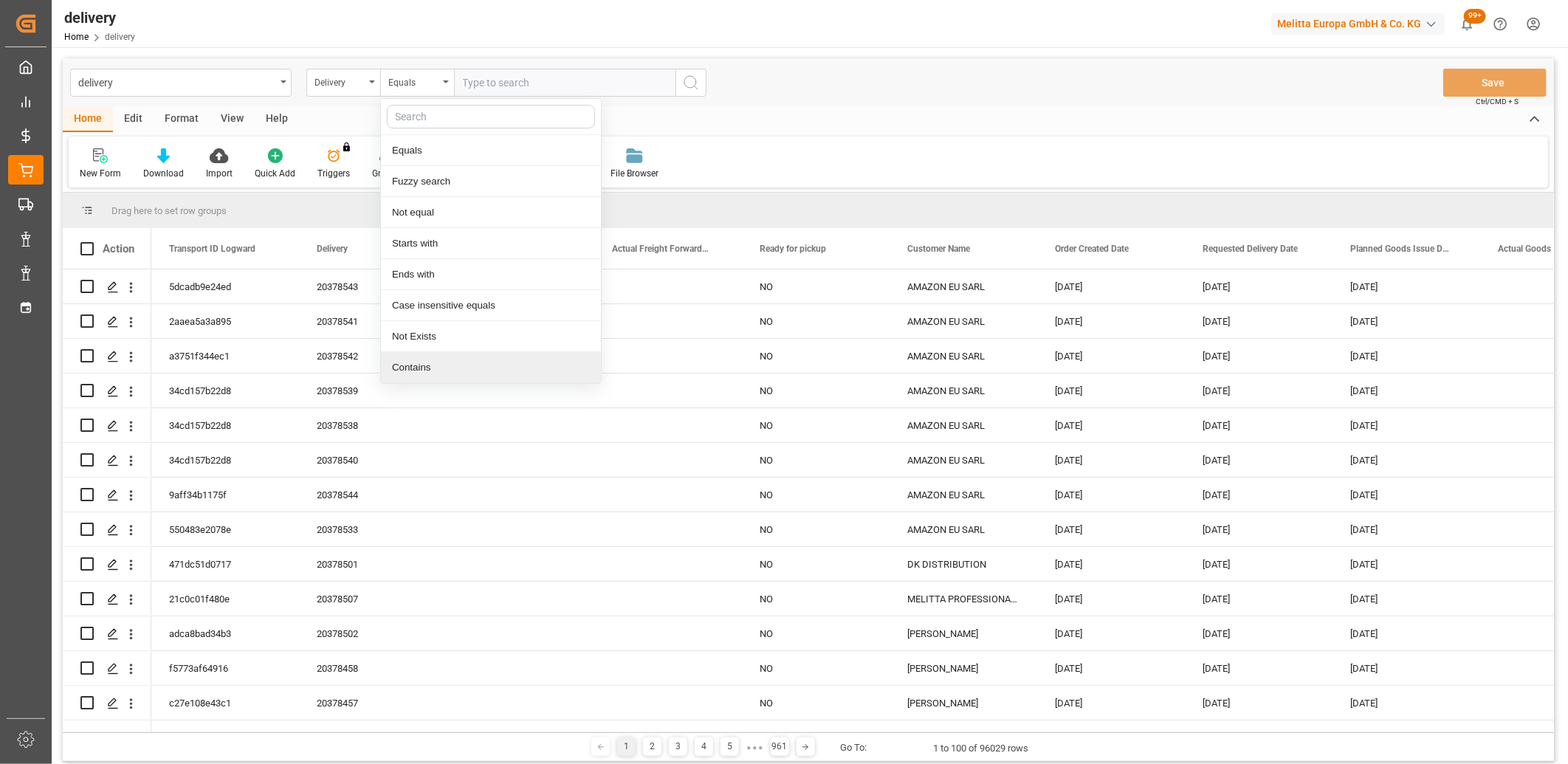
click at [419, 373] on div "Contains" at bounding box center [491, 367] width 220 height 31
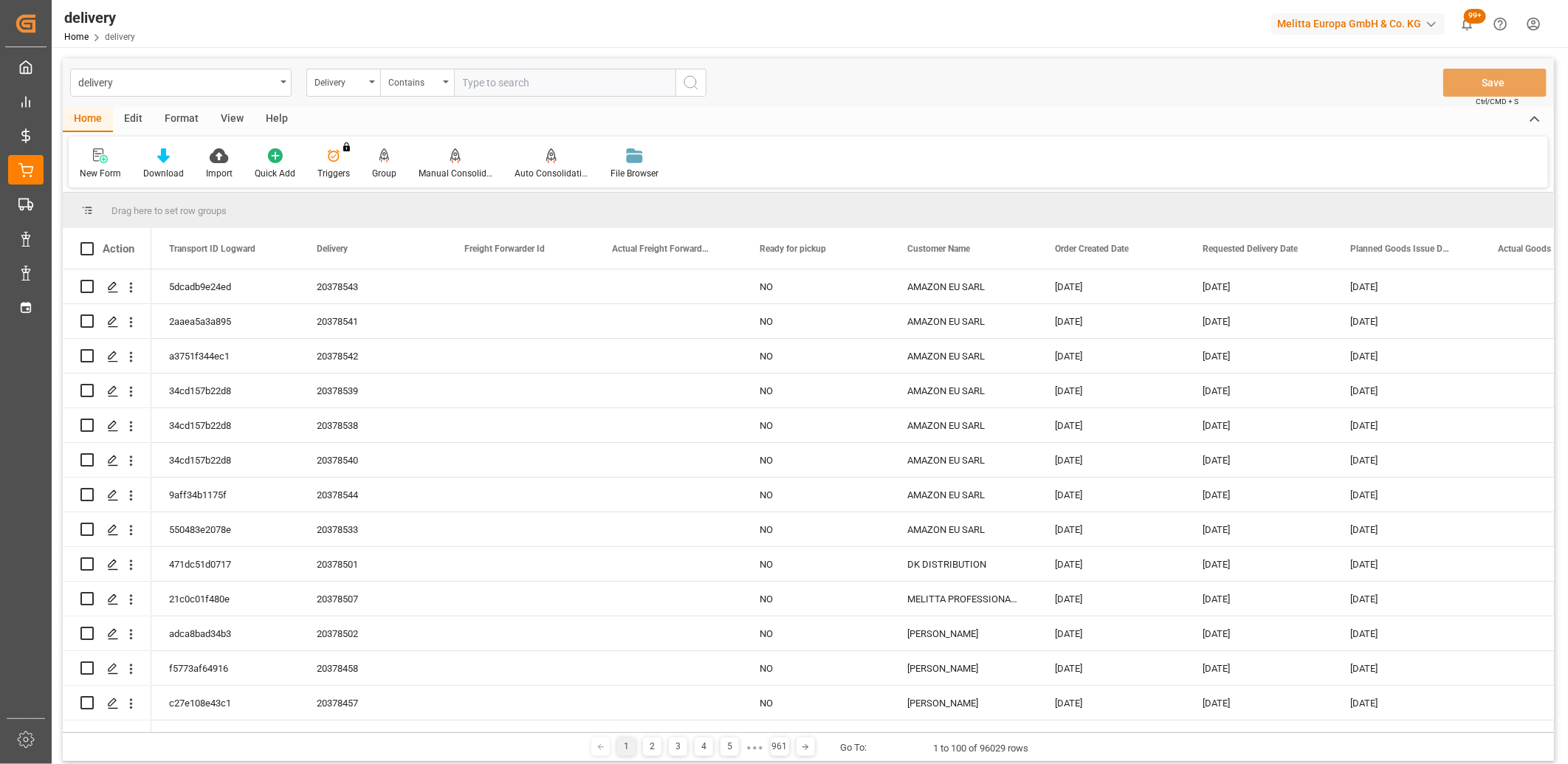
click at [500, 77] on input "text" at bounding box center [564, 83] width 221 height 28
paste input "80003253,80003249,80003200,80003256,80003235,80003237,80003238,0,0,80003293,0,0…"
type input "80003253,80003249,80003200,80003256,80003235,80003237,80003238,0,0,80003293,0,0…"
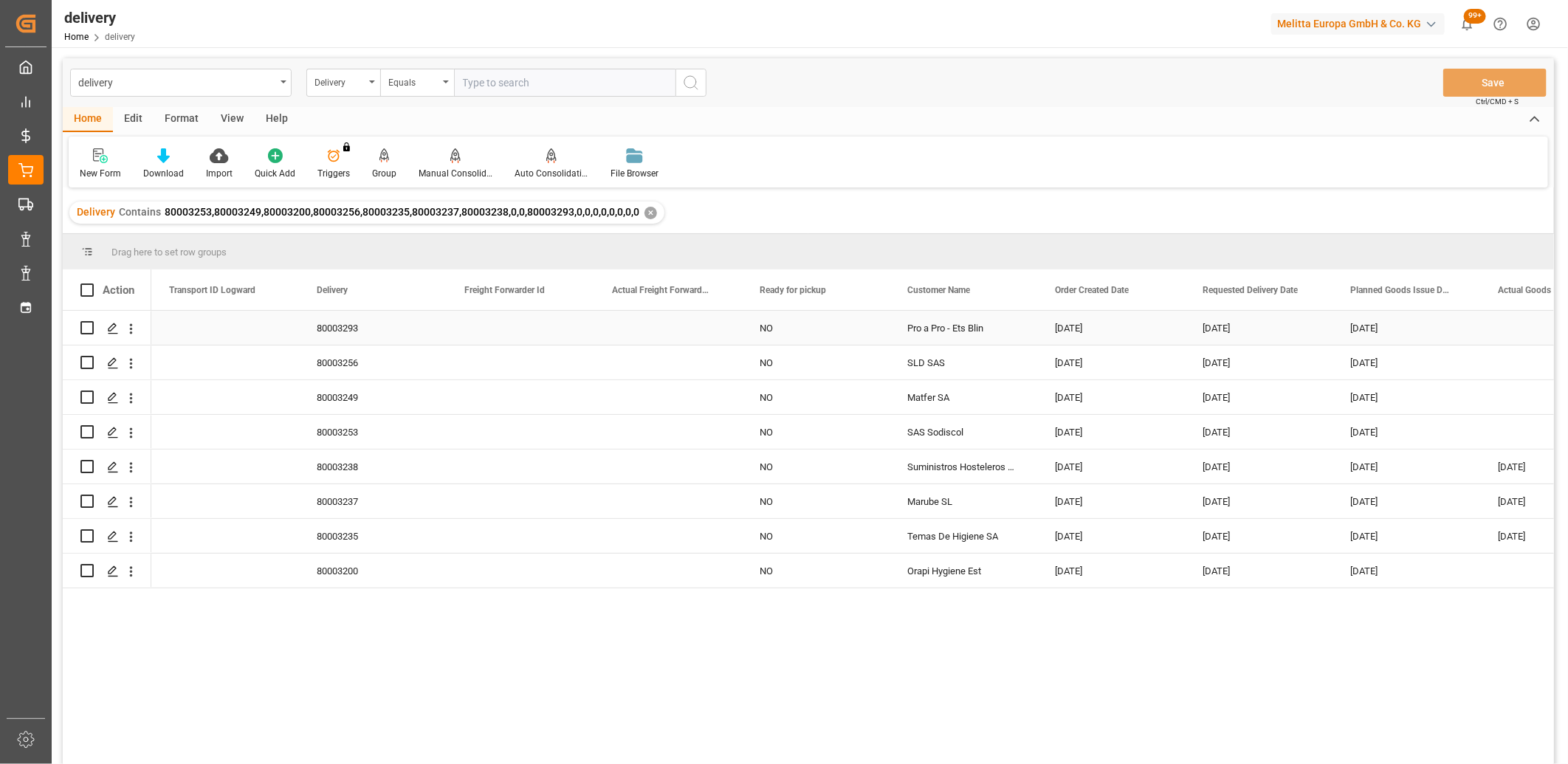
click at [1085, 325] on div "[DATE]" at bounding box center [1111, 328] width 148 height 34
drag, startPoint x: 1182, startPoint y: 341, endPoint x: 1172, endPoint y: 565, distance: 224.6
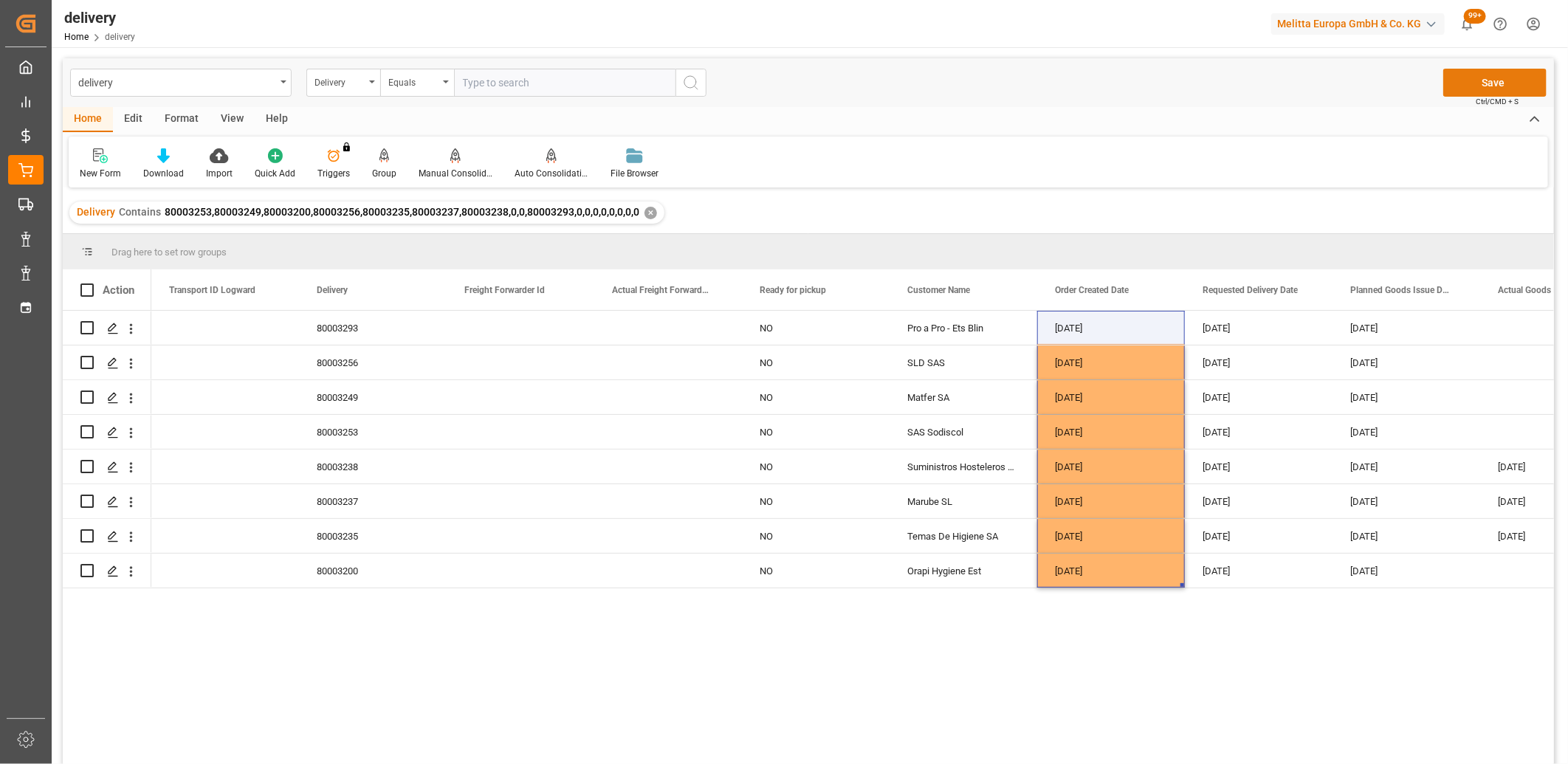
click at [1478, 87] on button "Save" at bounding box center [1494, 83] width 103 height 28
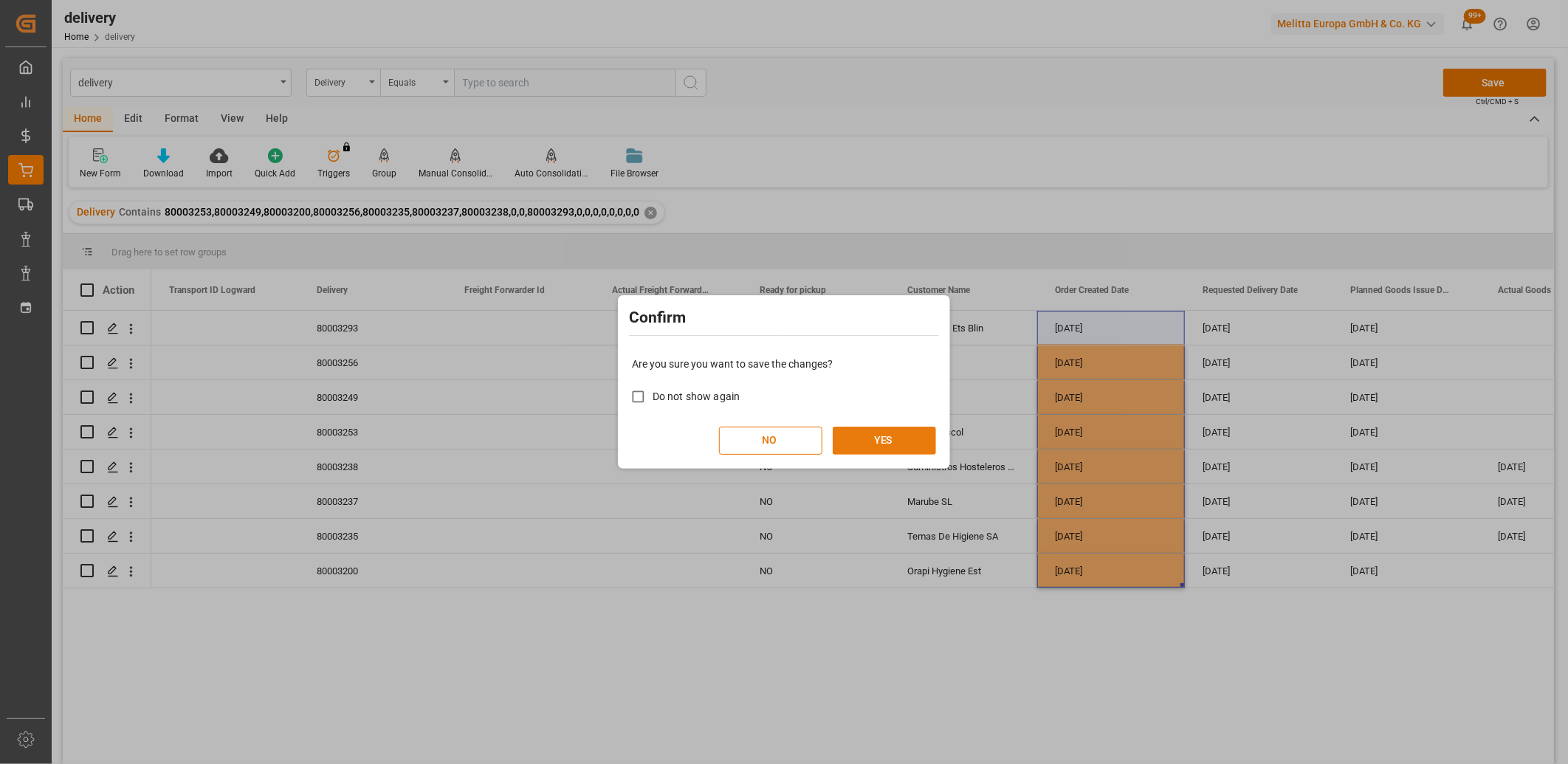
click at [901, 436] on button "YES" at bounding box center [884, 441] width 103 height 28
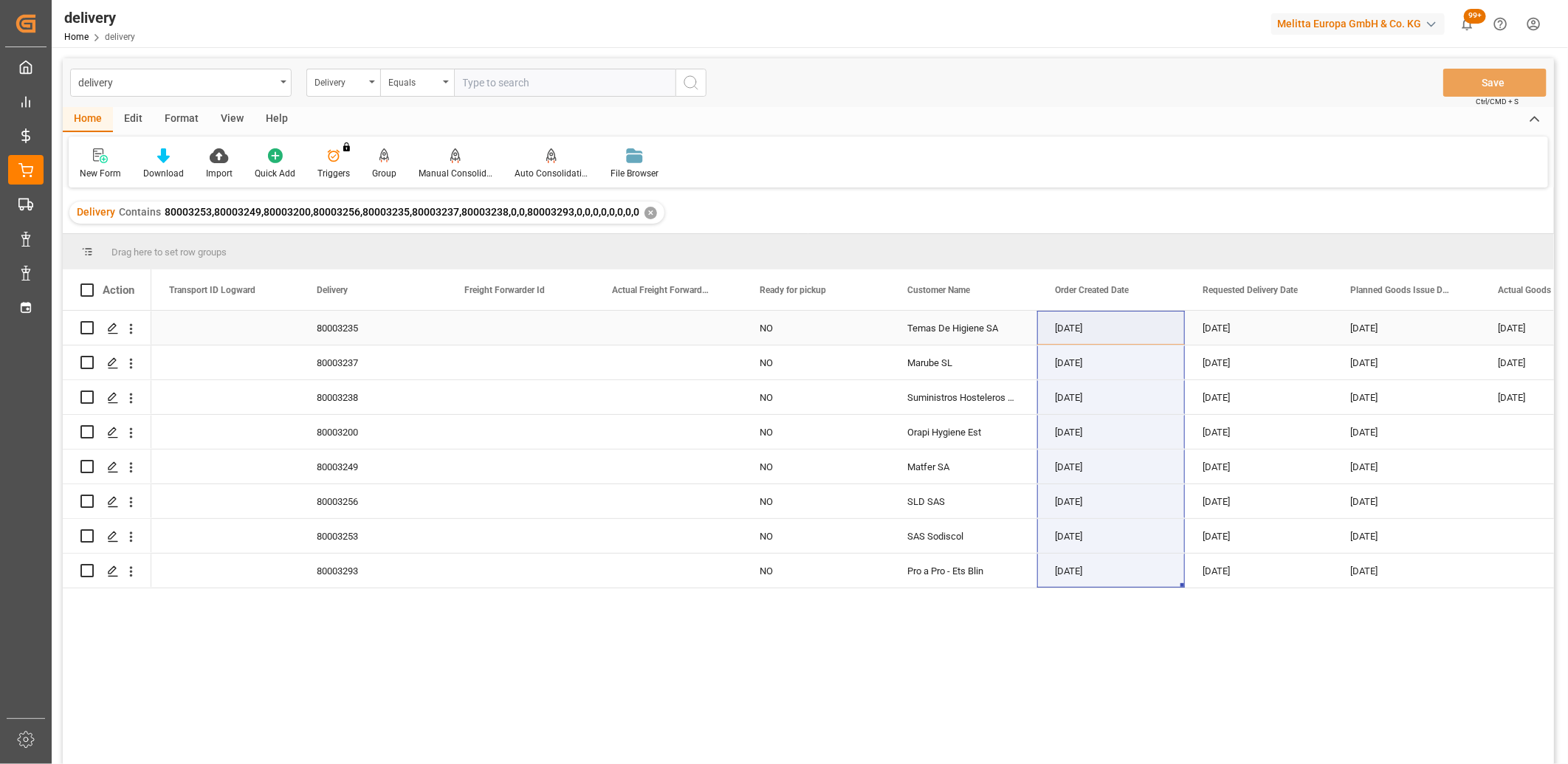
click at [83, 329] on input "Press Space to toggle row selection (unchecked)" at bounding box center [86, 327] width 13 height 13
checkbox input "true"
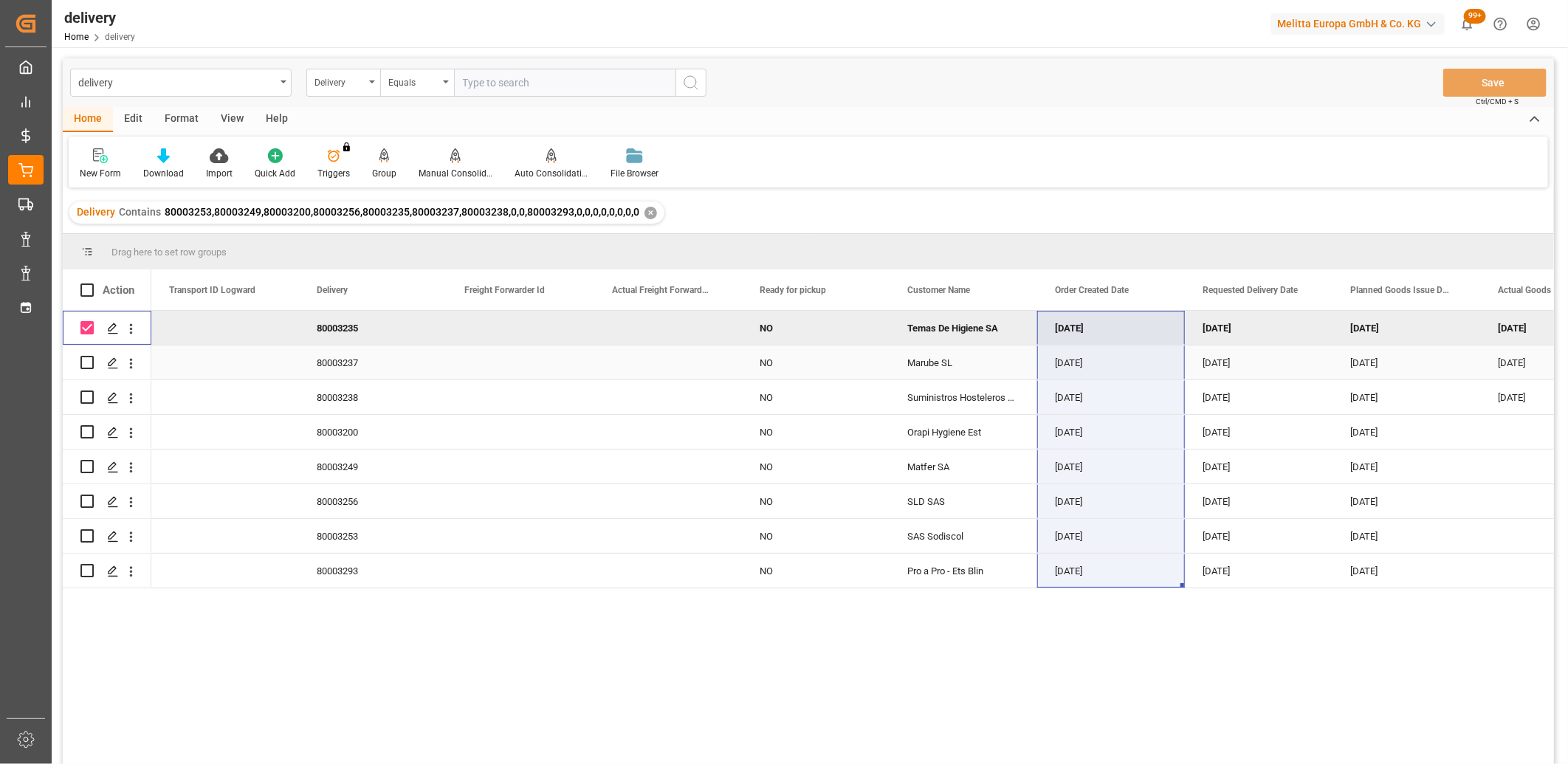
click at [89, 362] on input "Press Space to toggle row selection (unchecked)" at bounding box center [86, 362] width 13 height 13
checkbox input "true"
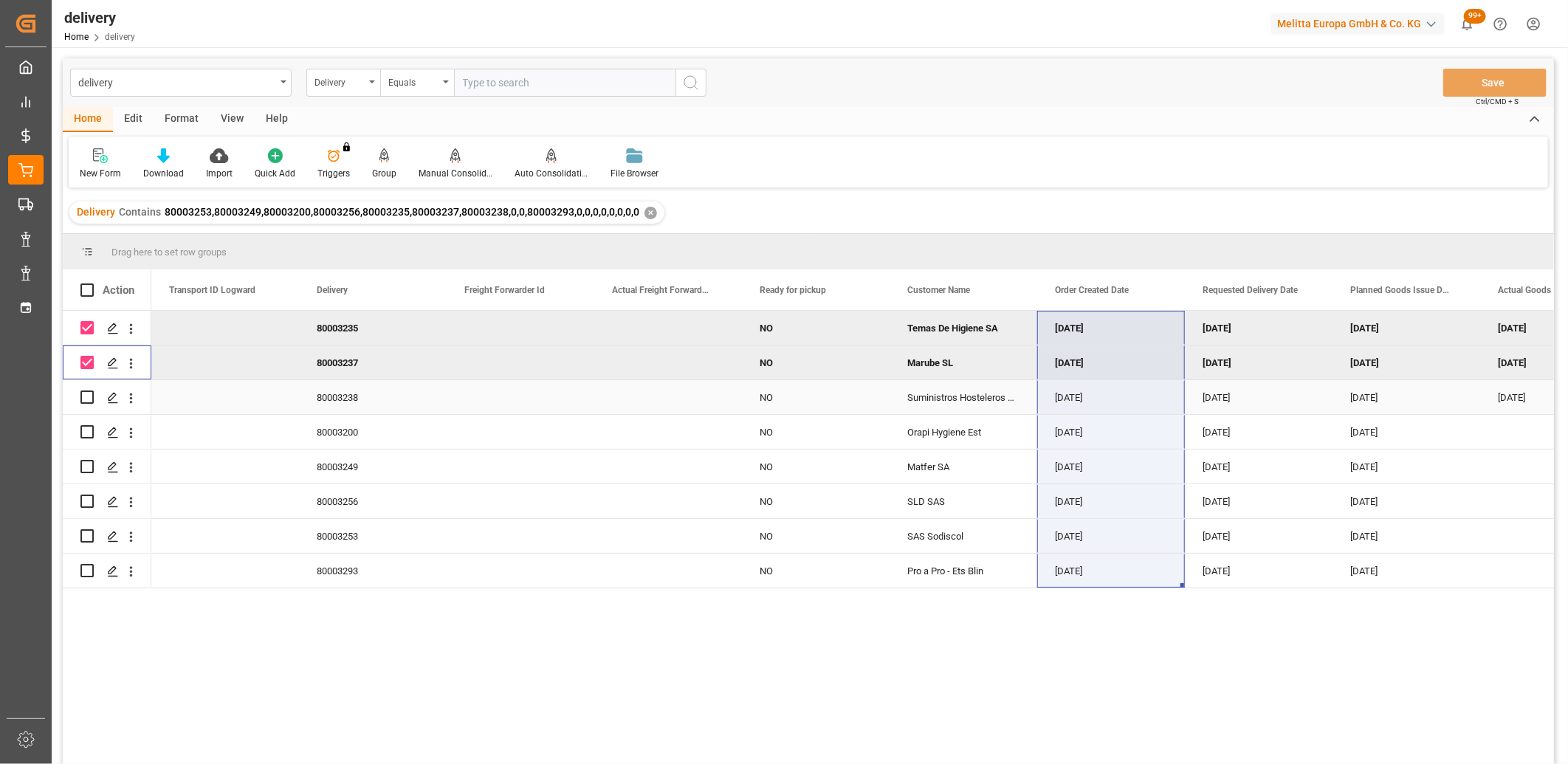
click at [90, 399] on input "Press Space to toggle row selection (unchecked)" at bounding box center [86, 396] width 13 height 13
checkbox input "true"
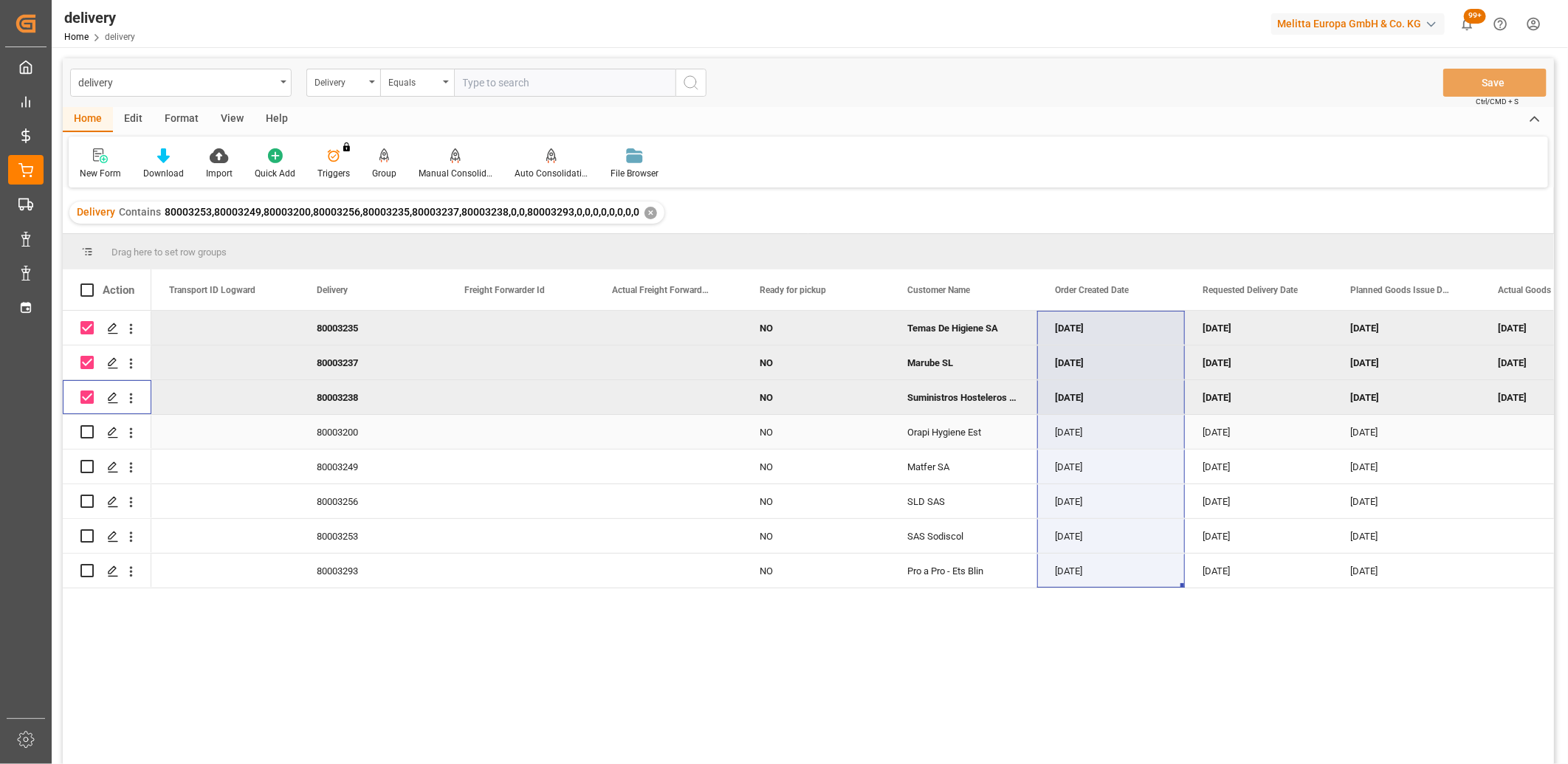
click at [90, 435] on input "Press Space to toggle row selection (unchecked)" at bounding box center [86, 431] width 13 height 13
checkbox input "true"
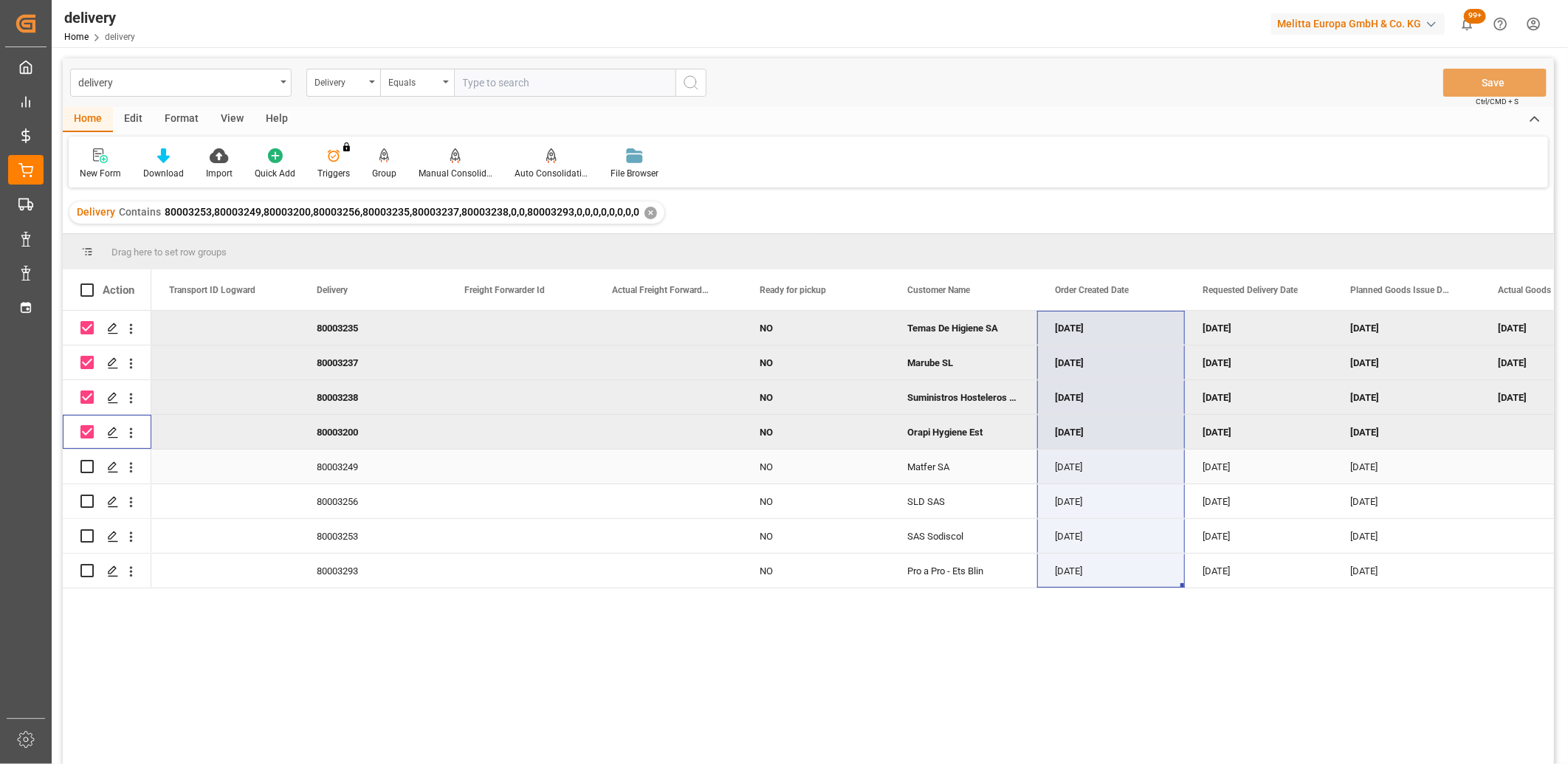
click at [90, 461] on input "Press Space to toggle row selection (unchecked)" at bounding box center [86, 466] width 13 height 13
checkbox input "true"
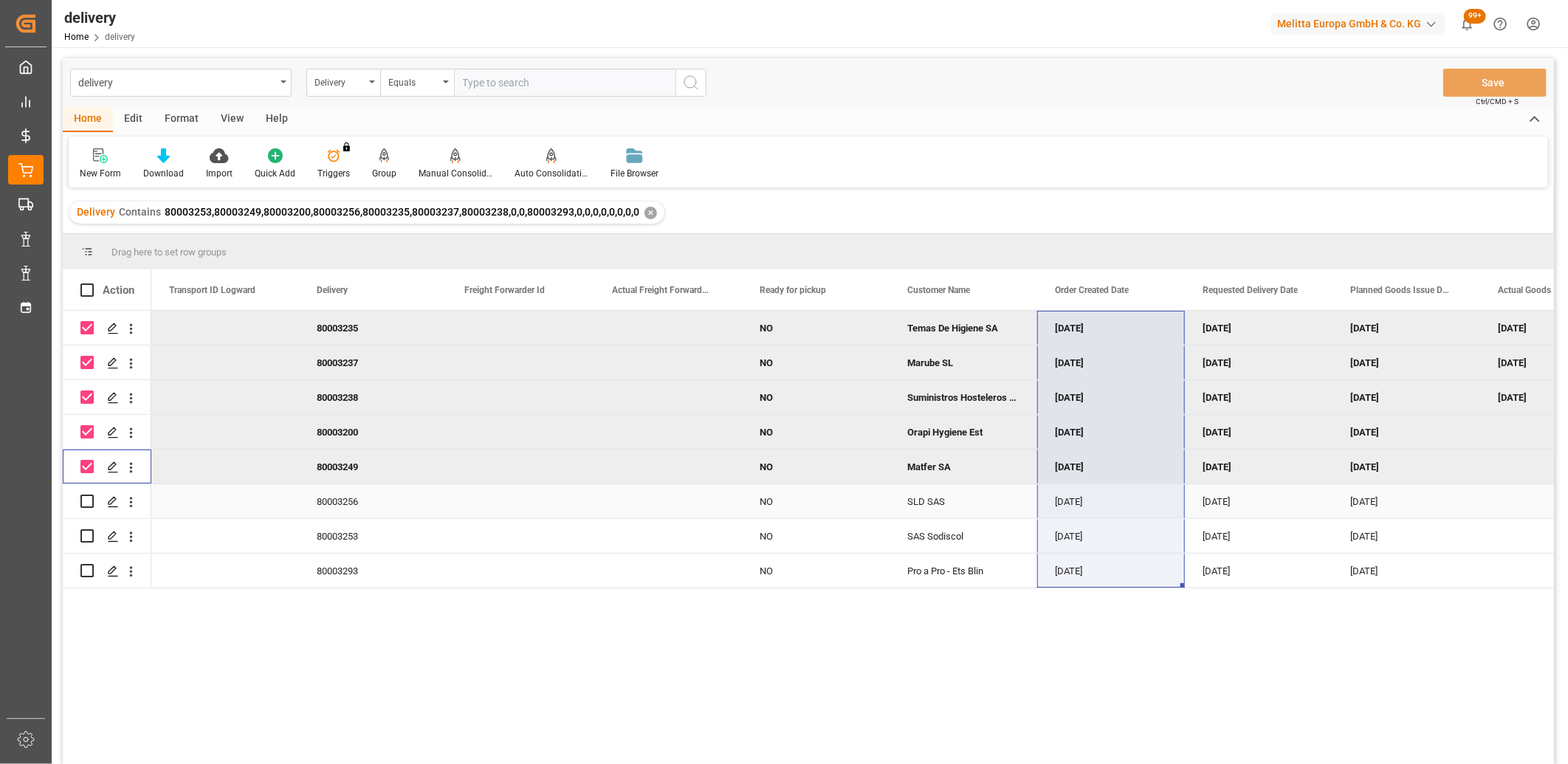
click at [86, 502] on input "Press Space to toggle row selection (unchecked)" at bounding box center [86, 501] width 13 height 13
checkbox input "true"
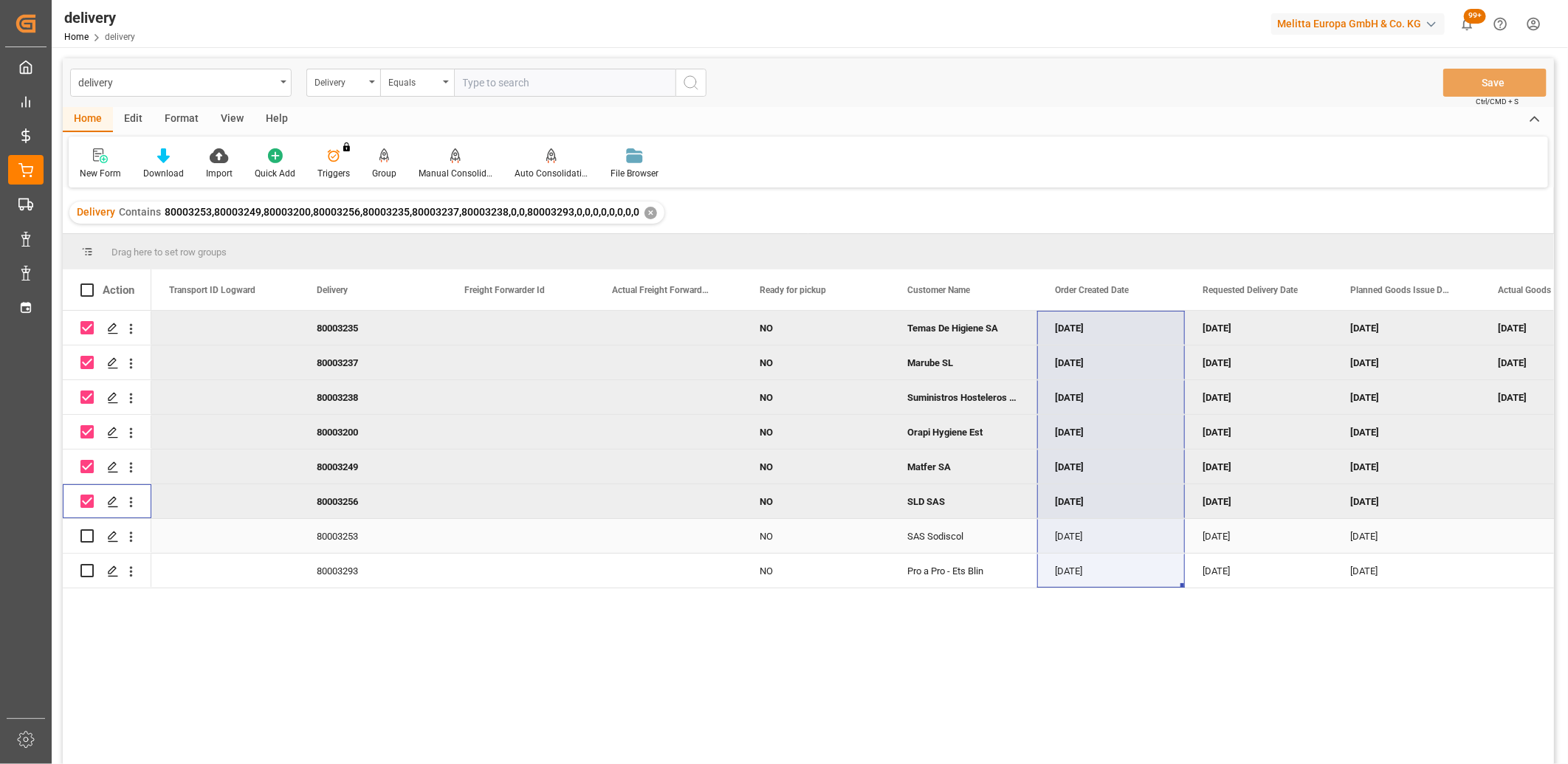
click at [87, 535] on input "Press Space to toggle row selection (unchecked)" at bounding box center [86, 535] width 13 height 13
checkbox input "true"
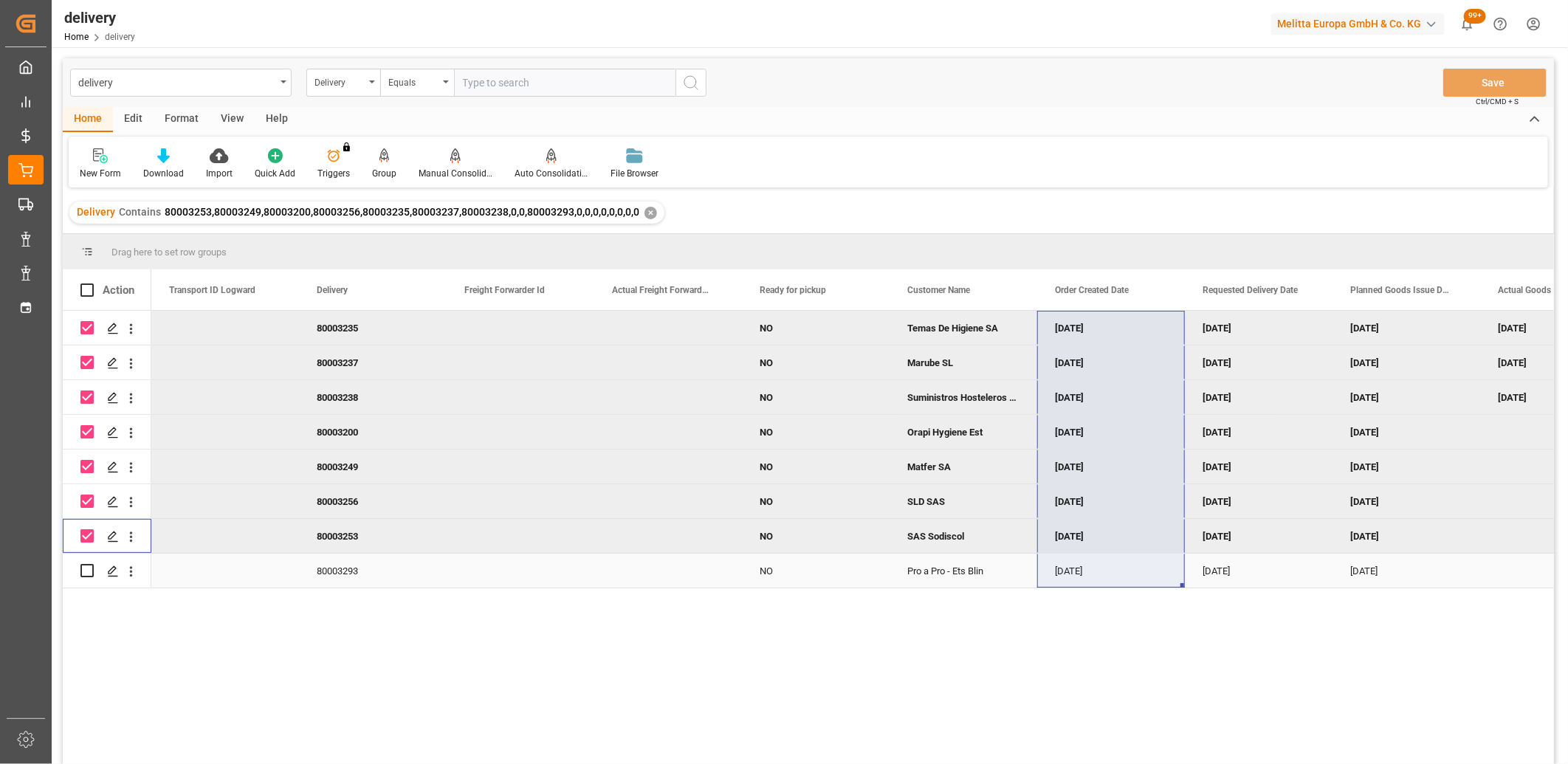
click at [89, 571] on input "Press Space to toggle row selection (unchecked)" at bounding box center [86, 570] width 13 height 13
checkbox input "true"
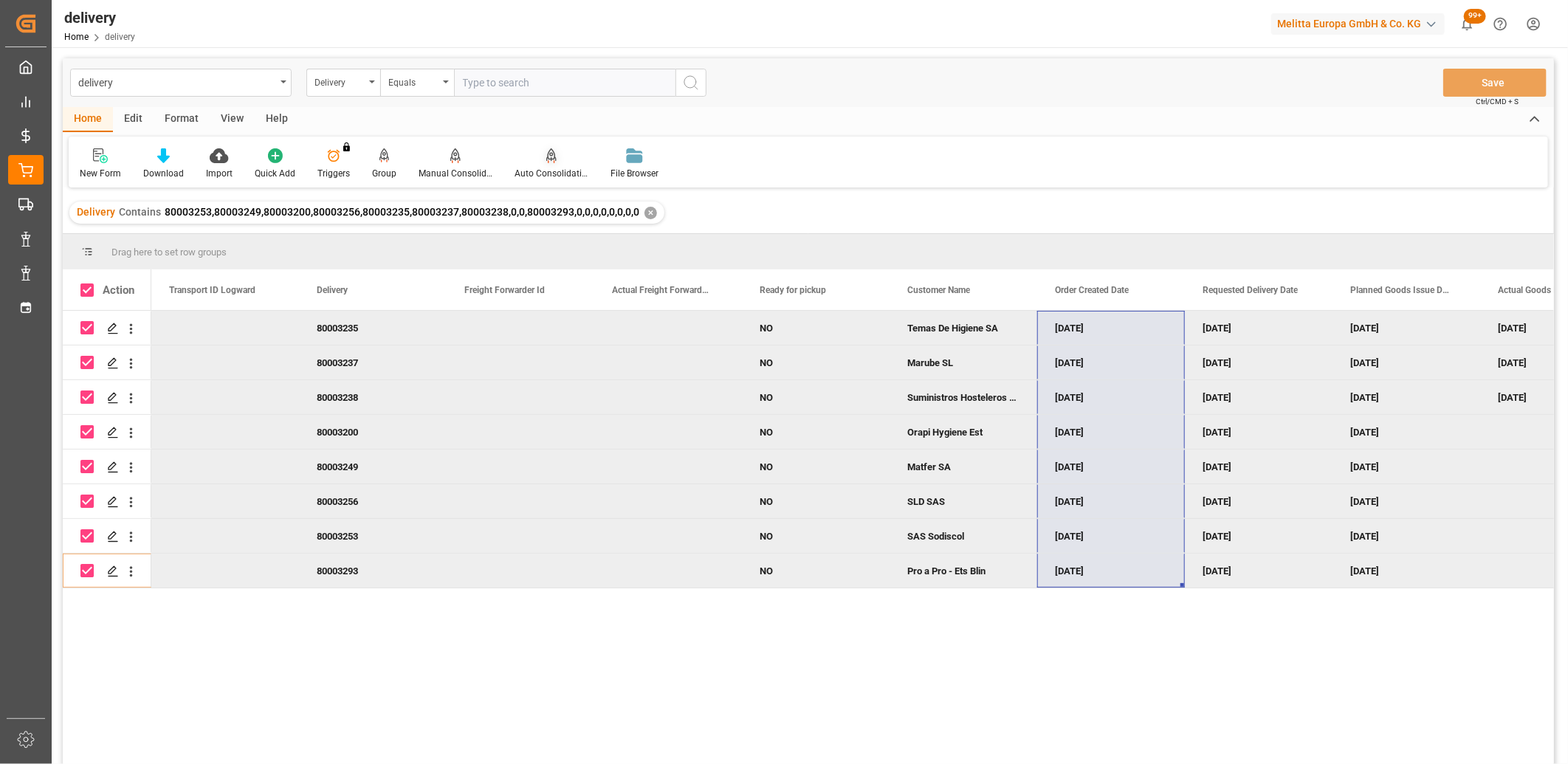
click at [549, 156] on icon at bounding box center [551, 155] width 10 height 15
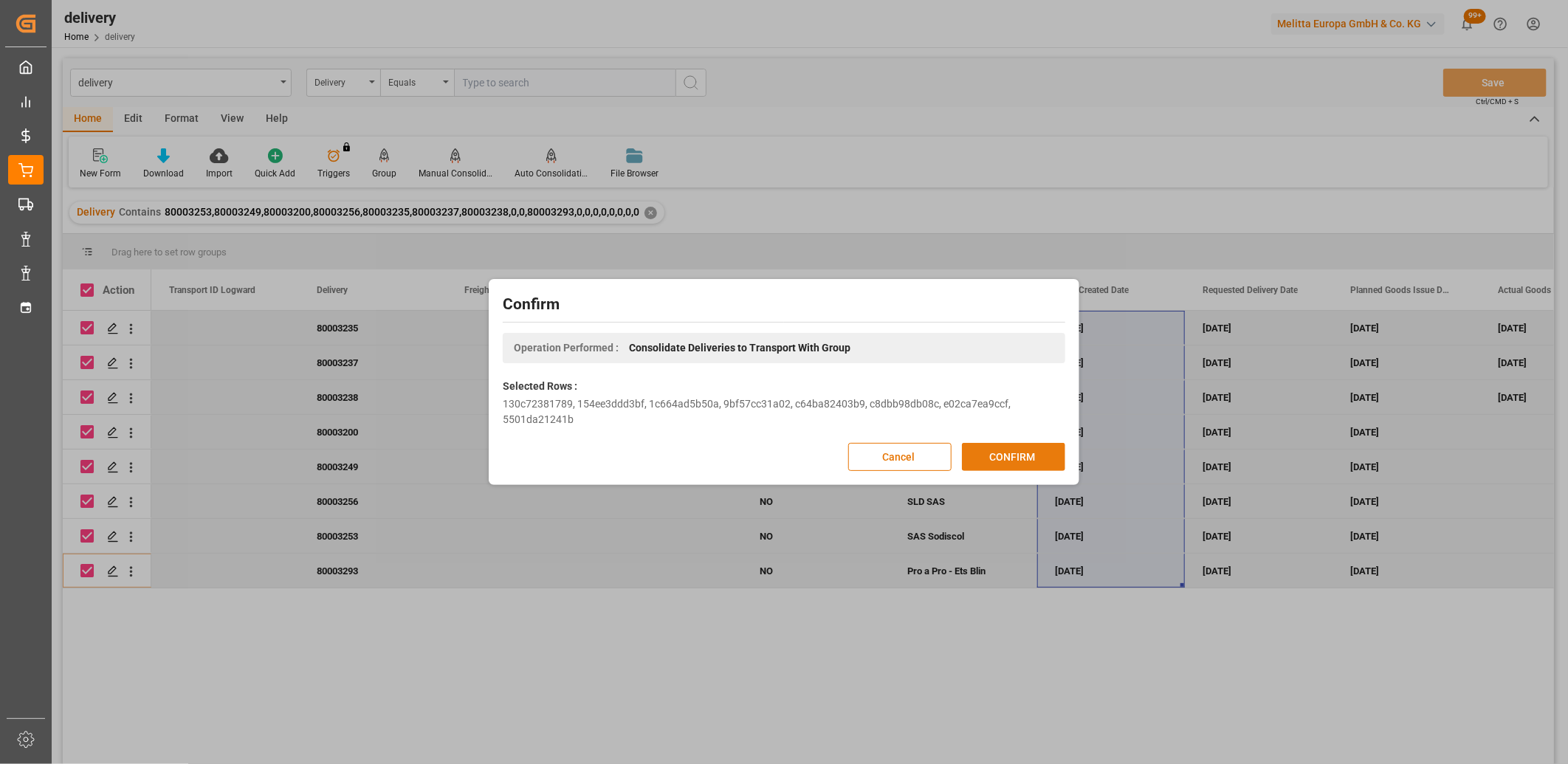
click at [1011, 451] on button "CONFIRM" at bounding box center [1013, 457] width 103 height 28
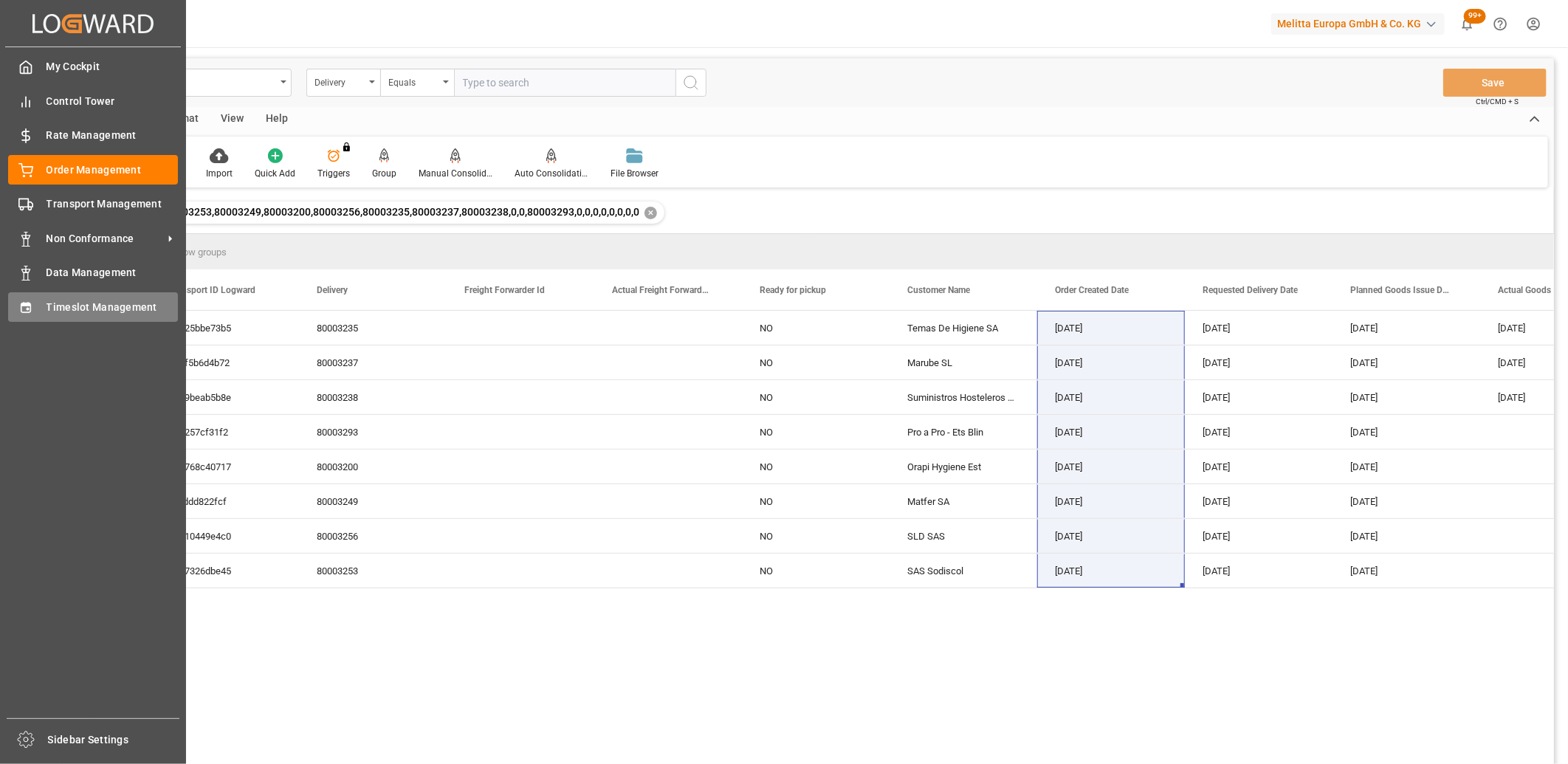
click at [34, 314] on div "Timeslot Management Timeslot Management" at bounding box center [93, 306] width 170 height 29
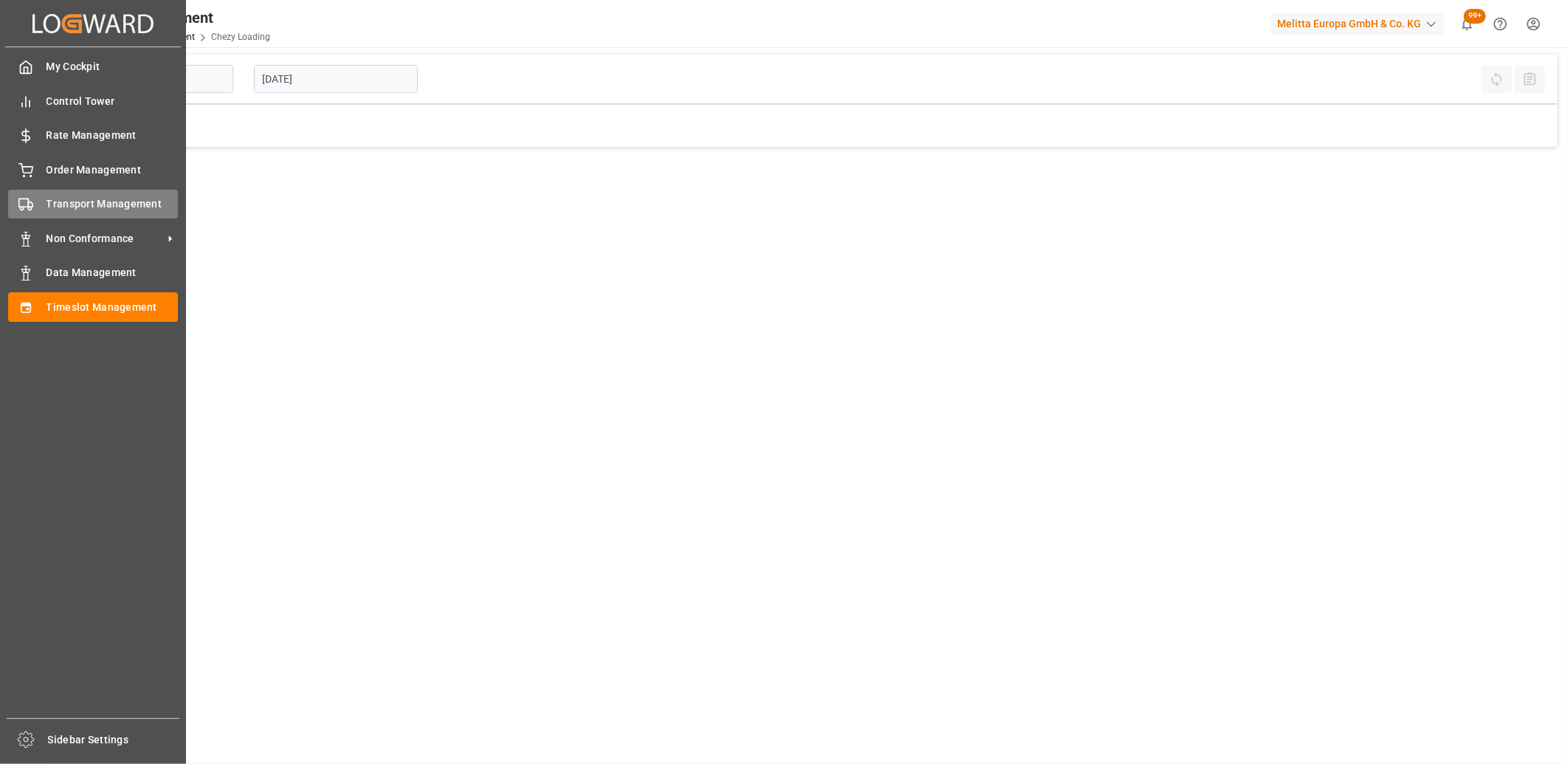
type input "Chezy Loading"
click at [37, 210] on div "Transport Management Transport Management" at bounding box center [93, 204] width 170 height 29
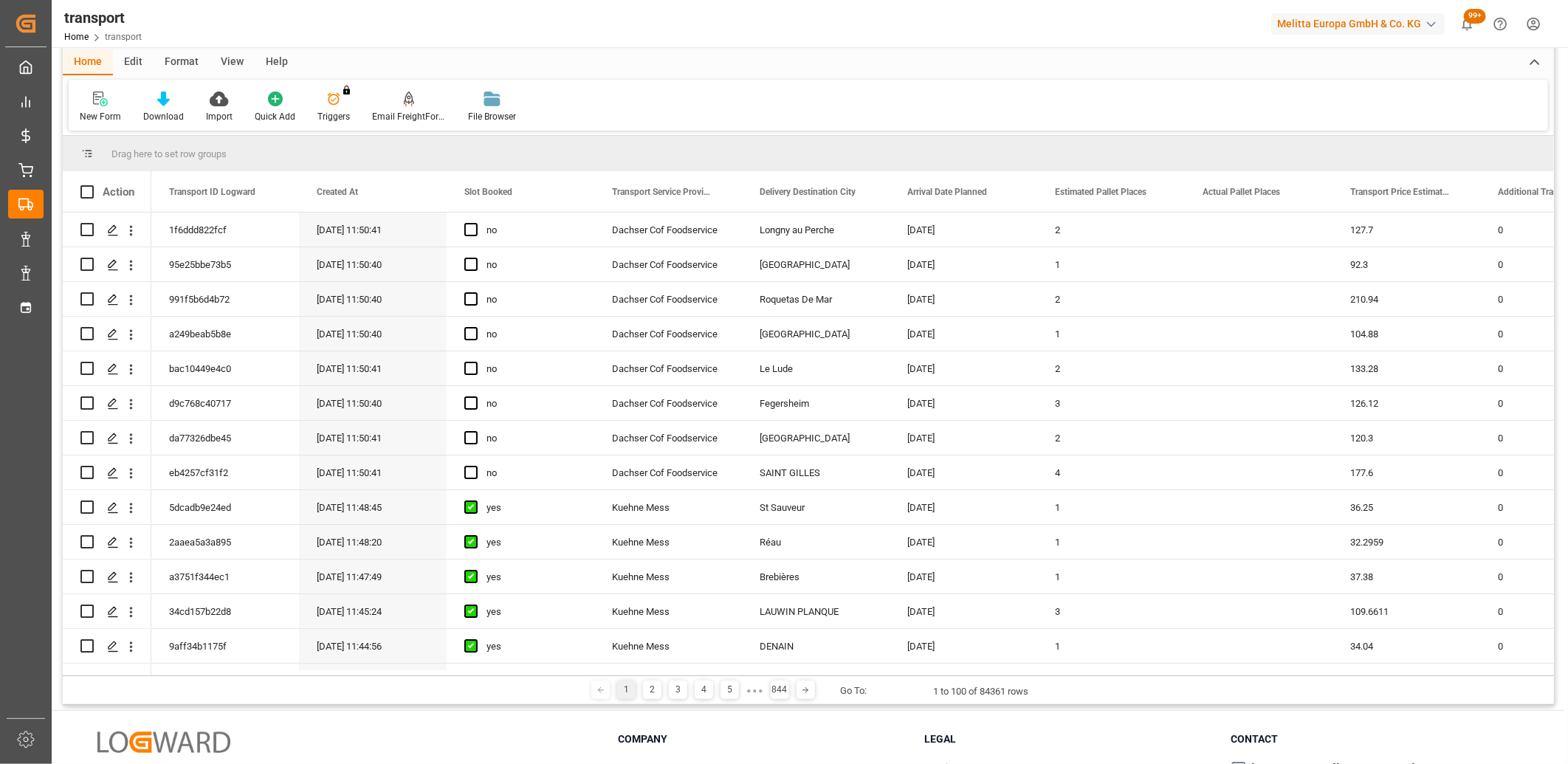
scroll to position [82, 0]
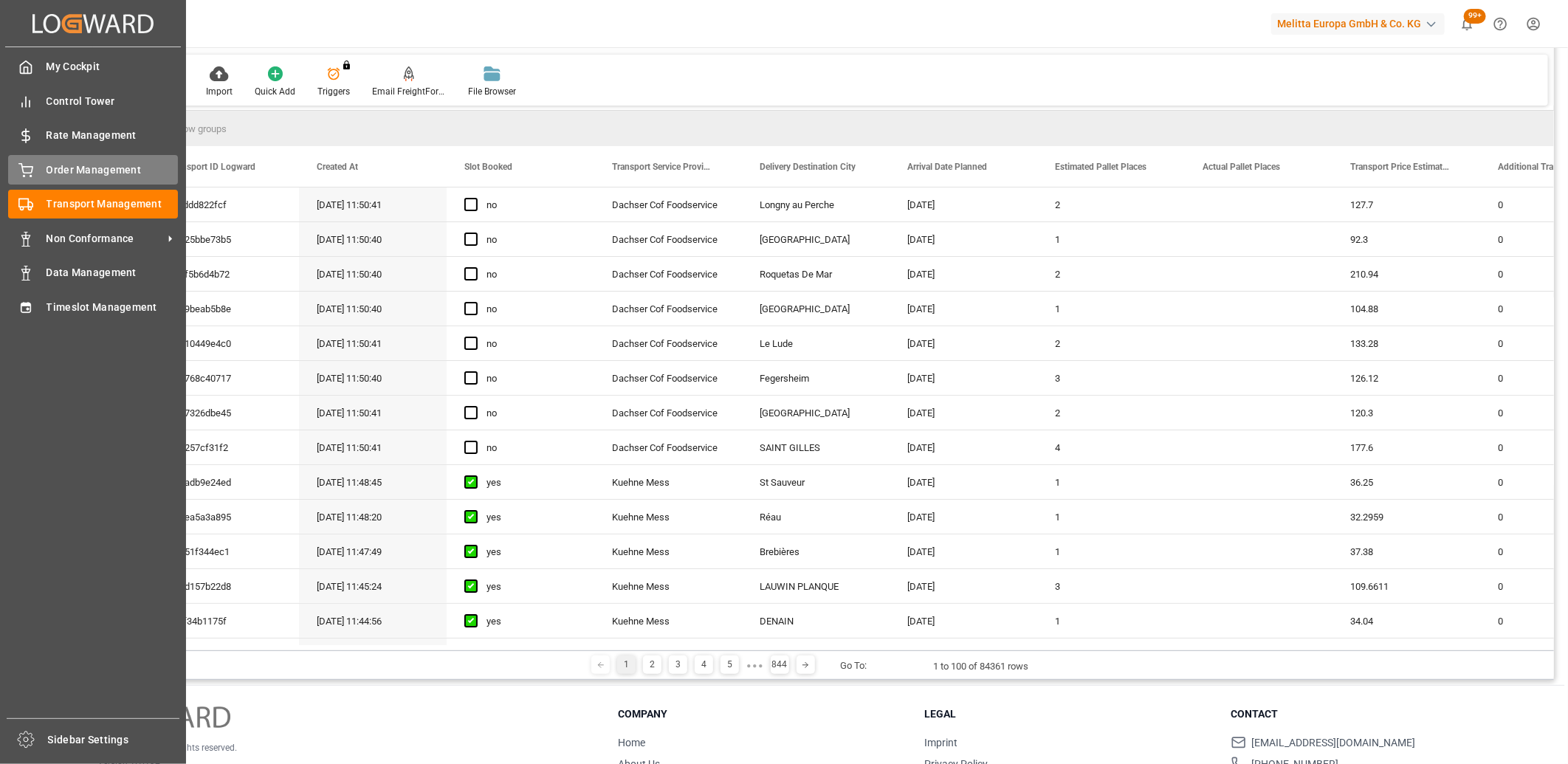
click at [38, 171] on div "Order Management Order Management" at bounding box center [93, 169] width 170 height 29
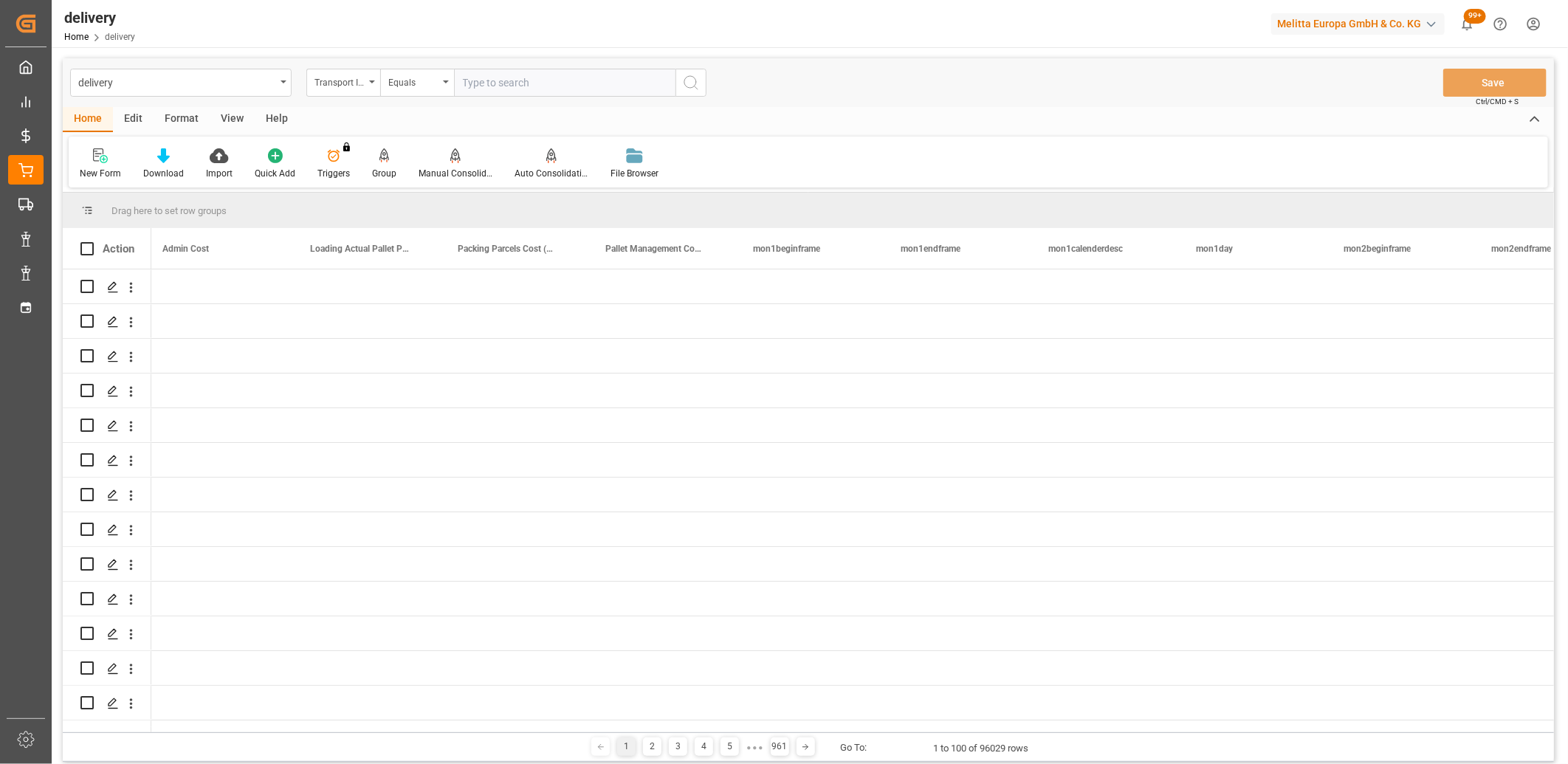
scroll to position [0, 10635]
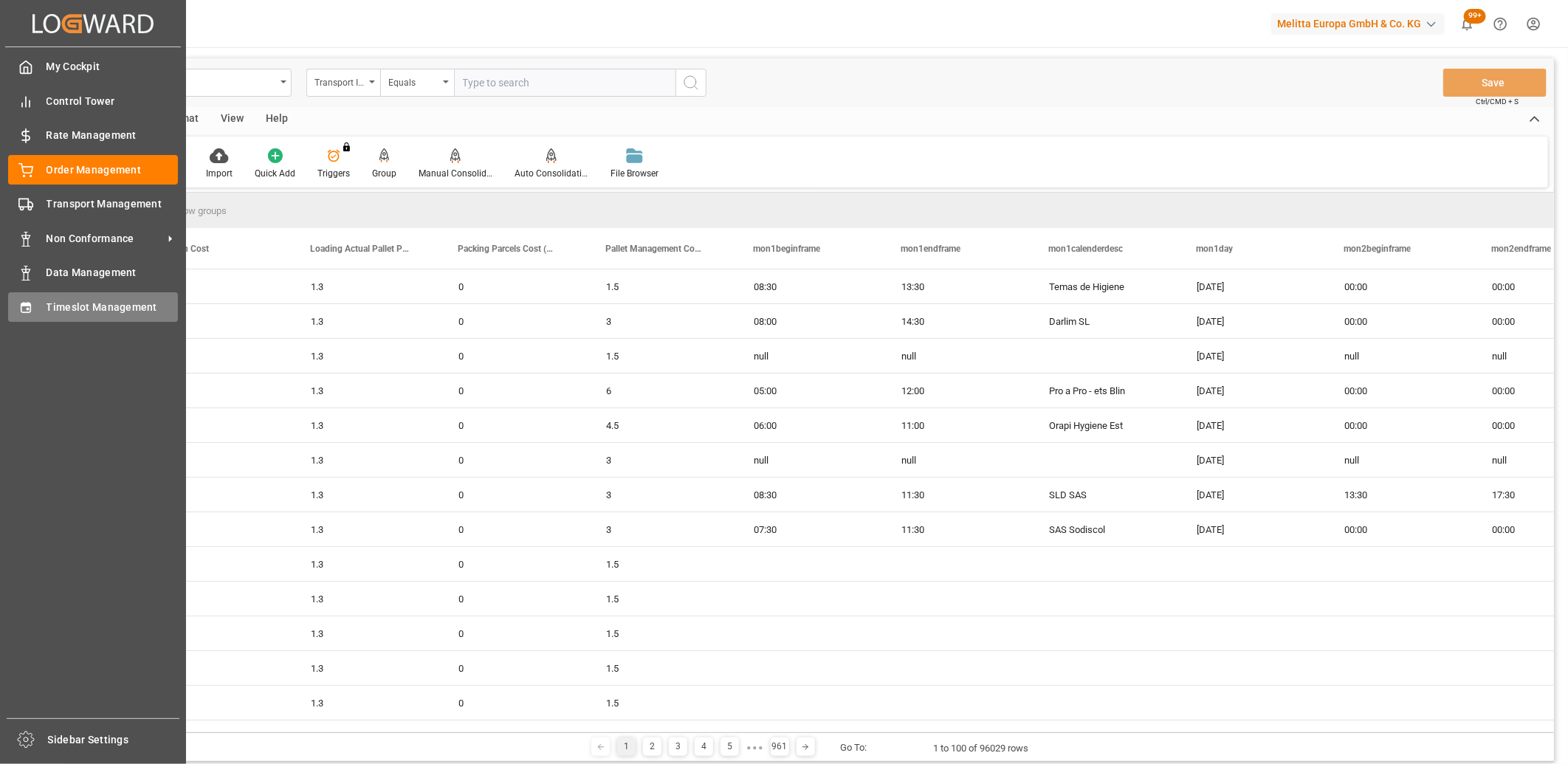
click at [17, 295] on div "Timeslot Management Timeslot Management" at bounding box center [93, 306] width 170 height 29
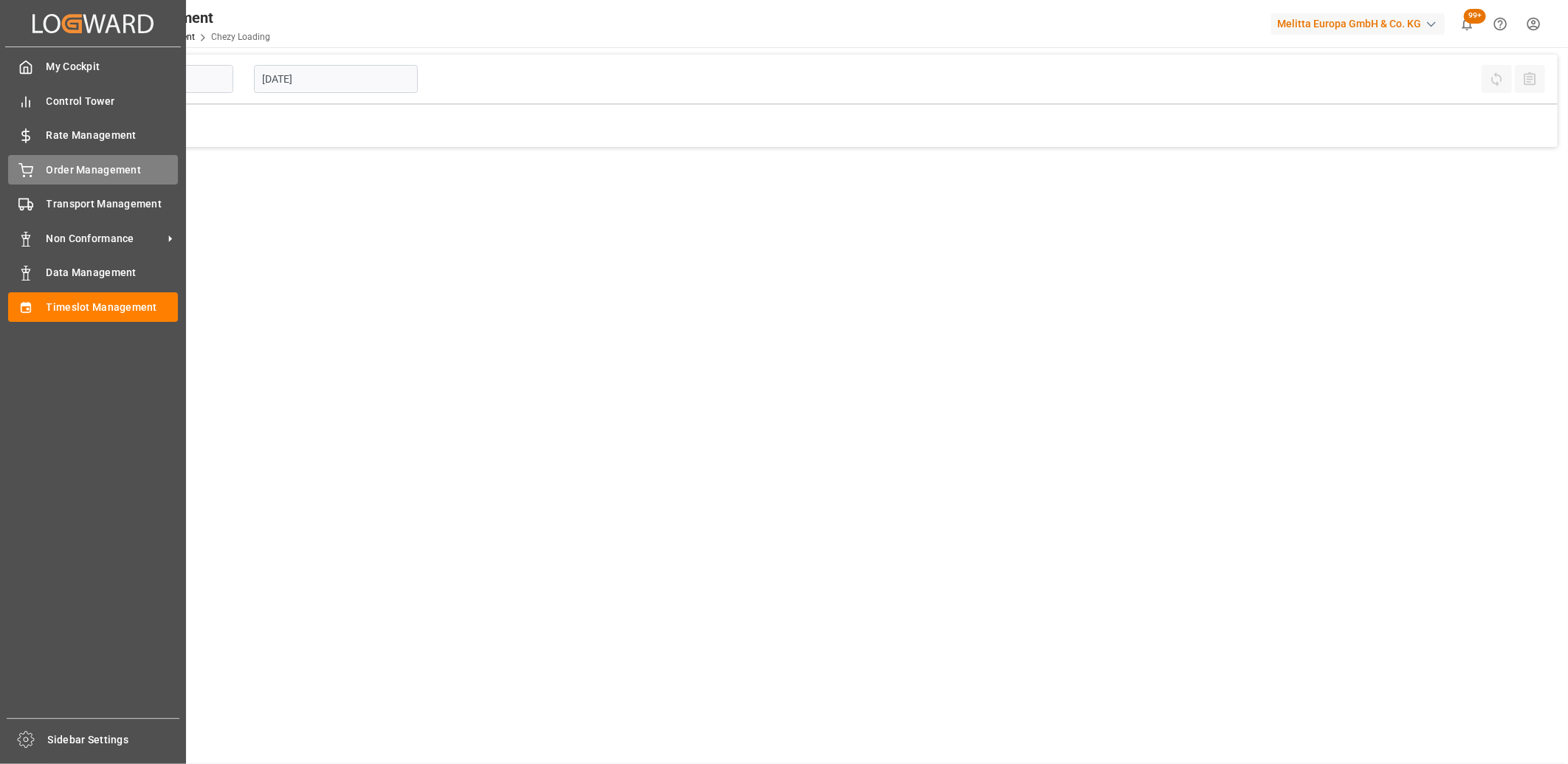
type input "Chezy Loading"
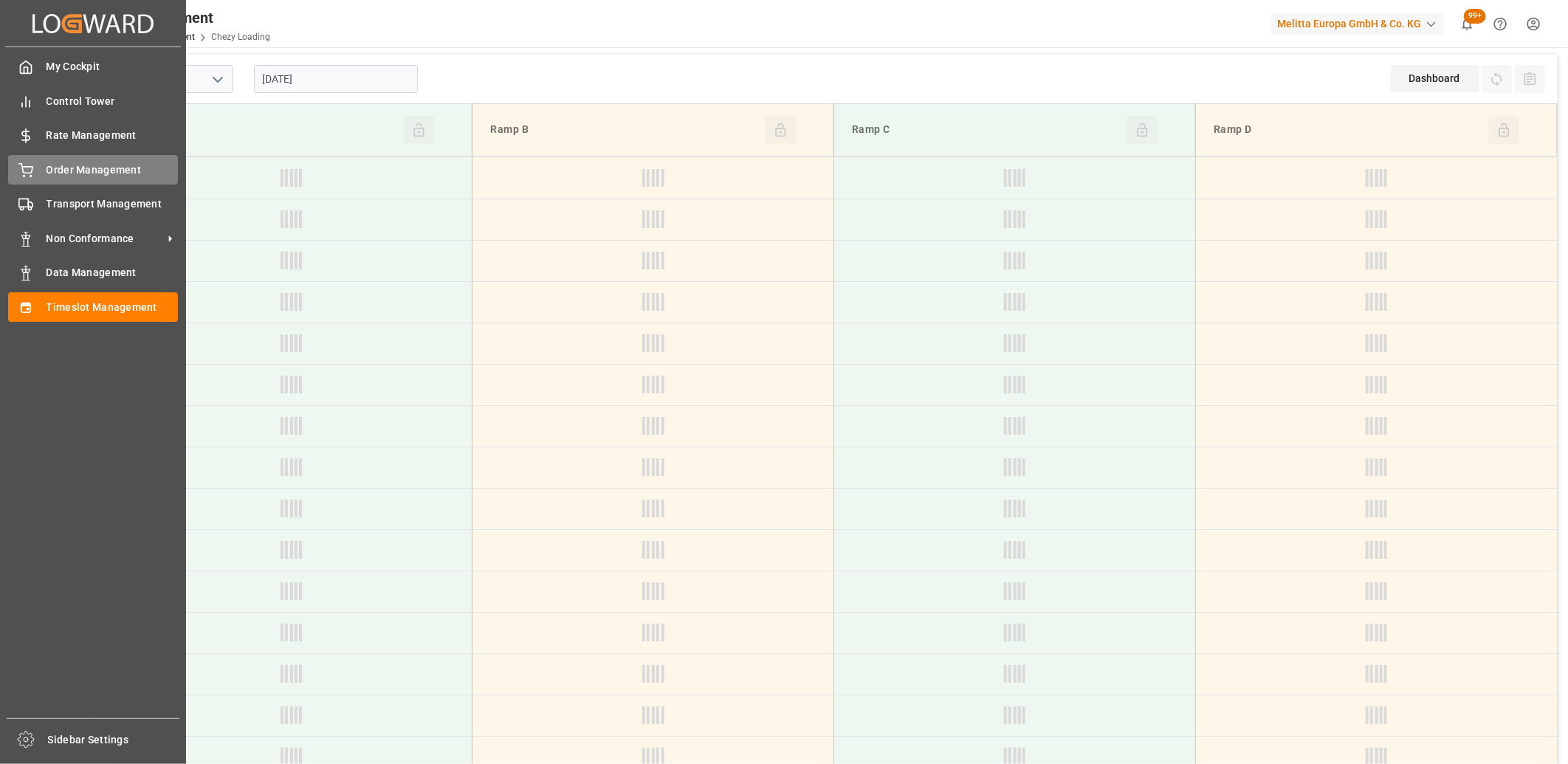
click at [33, 173] on div "Order Management Order Management" at bounding box center [93, 169] width 170 height 29
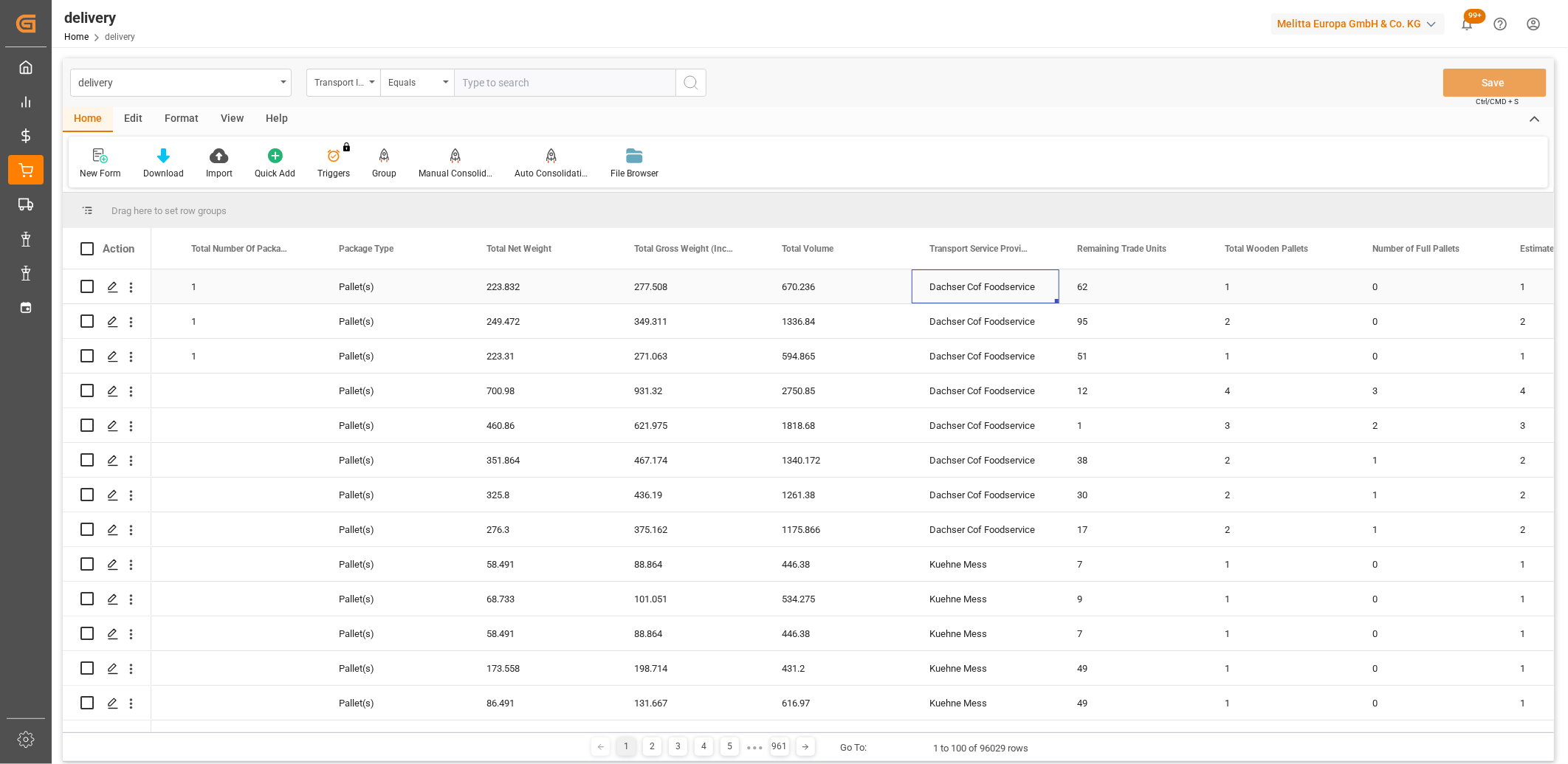
click at [957, 282] on div "Dachser Cof Foodservice" at bounding box center [986, 286] width 148 height 34
click at [1036, 249] on span at bounding box center [1034, 248] width 13 height 13
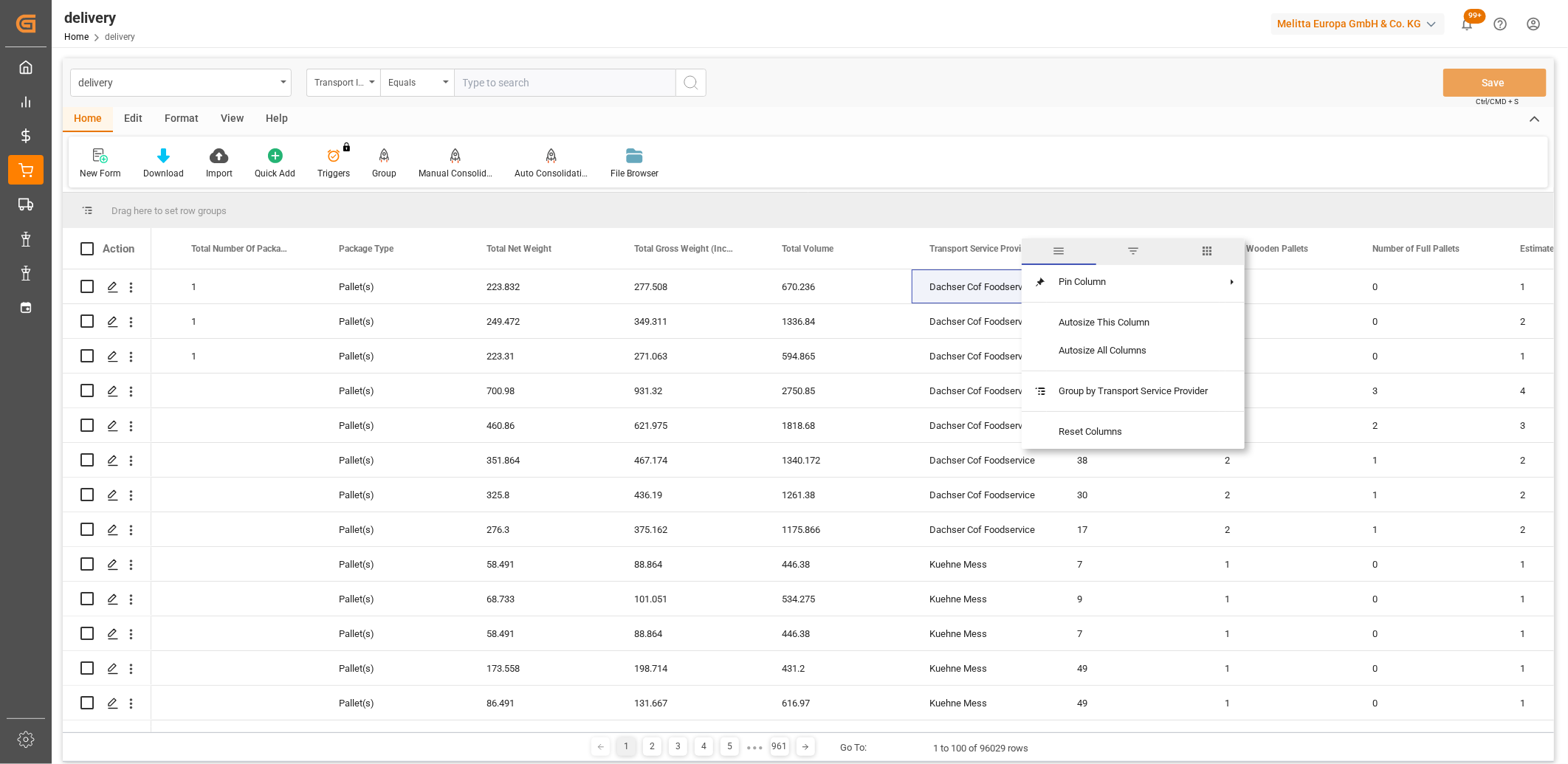
click at [1131, 251] on span "filter" at bounding box center [1132, 250] width 13 height 13
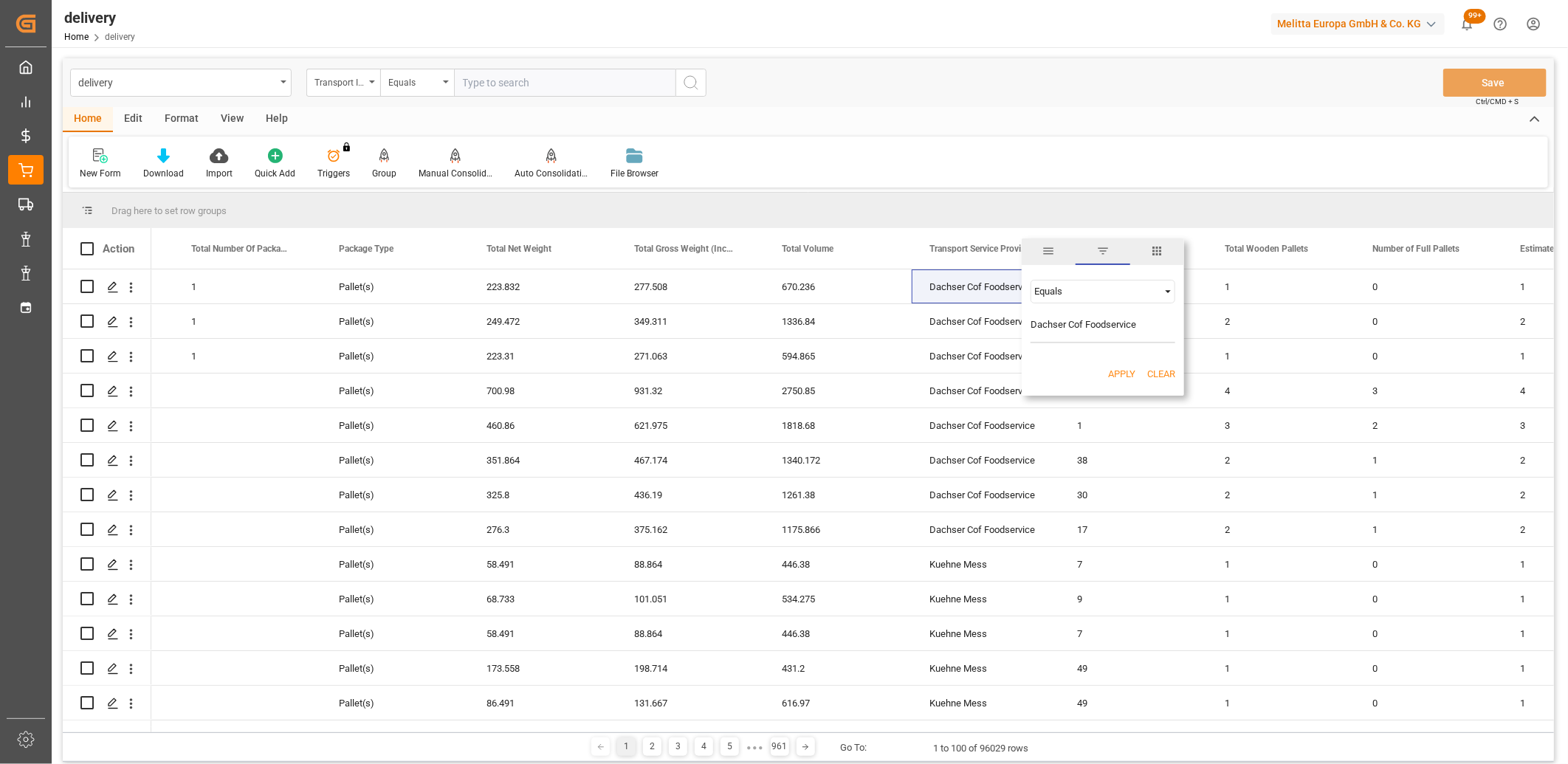
type input "Dachser Cof Foodservice"
click at [1108, 369] on button "Apply" at bounding box center [1121, 374] width 27 height 15
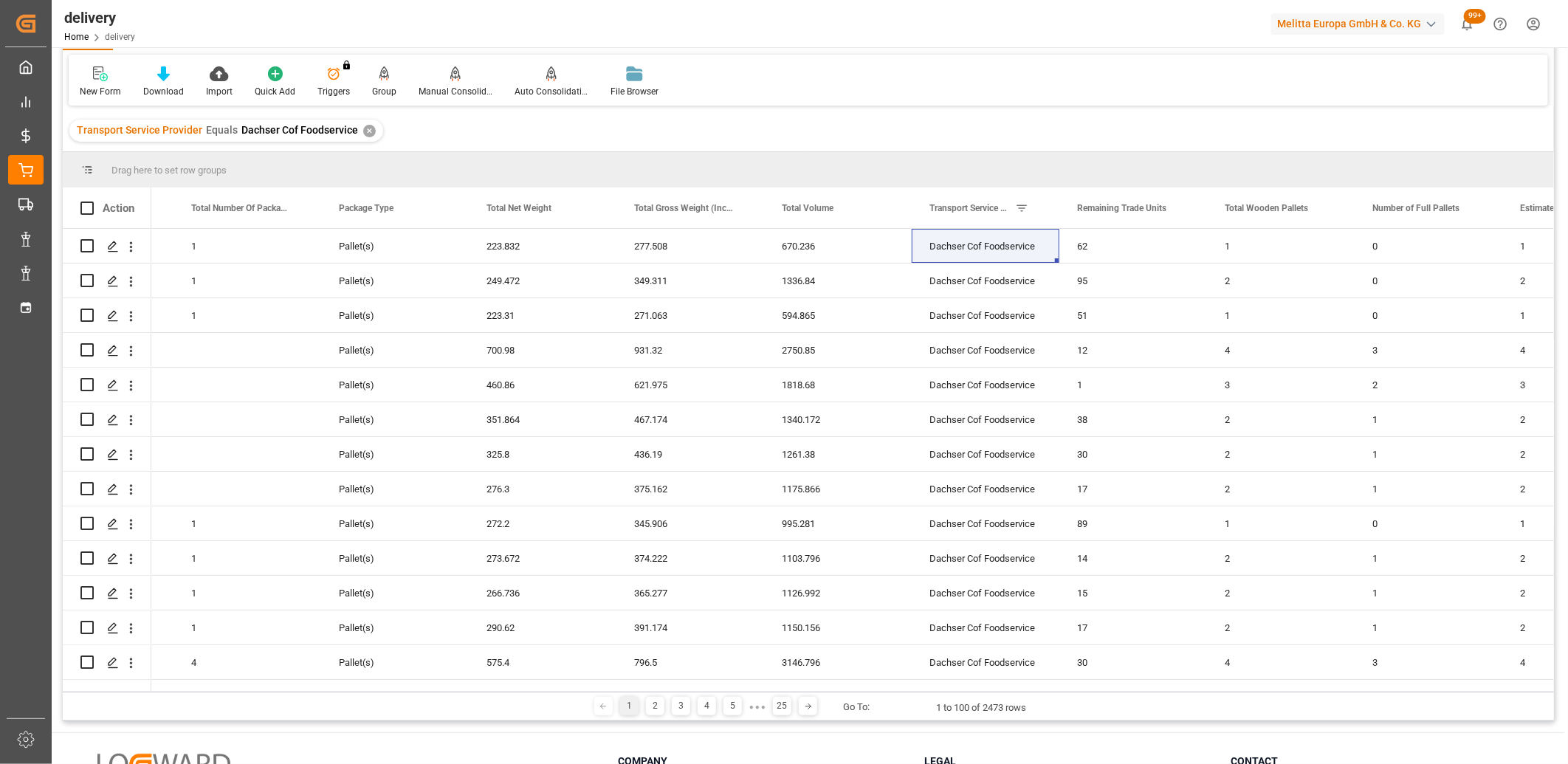
drag, startPoint x: 485, startPoint y: 692, endPoint x: 434, endPoint y: 692, distance: 50.9
click at [434, 692] on div "1 2 3 4 5 ● ● ● 25 Go To: 1 to 100 of 2473 rows" at bounding box center [808, 707] width 1491 height 30
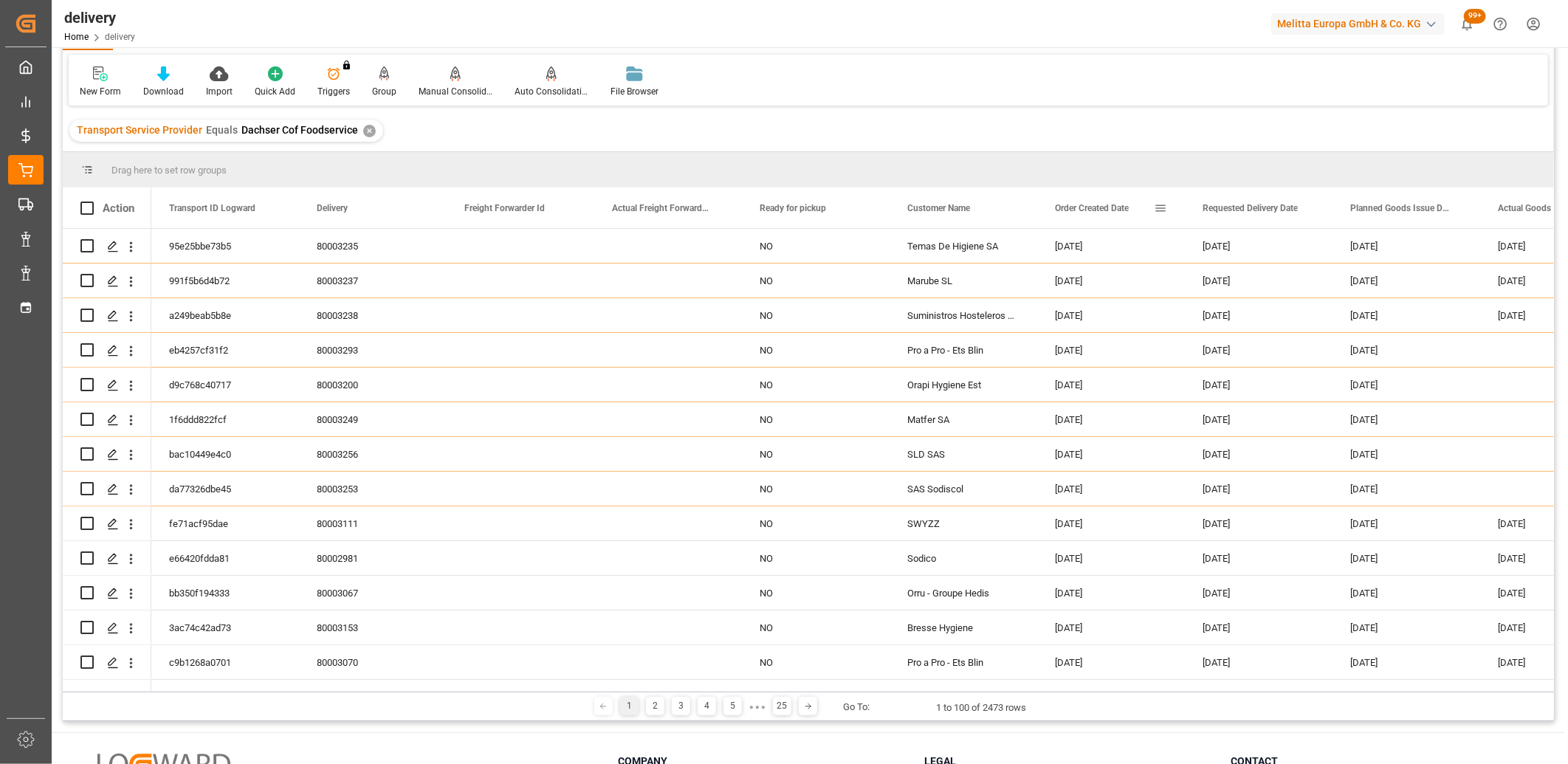
click at [1161, 208] on span at bounding box center [1160, 208] width 13 height 13
type input "[DATE]"
click at [1252, 328] on button "Apply" at bounding box center [1246, 333] width 27 height 15
click at [159, 78] on icon at bounding box center [163, 73] width 13 height 15
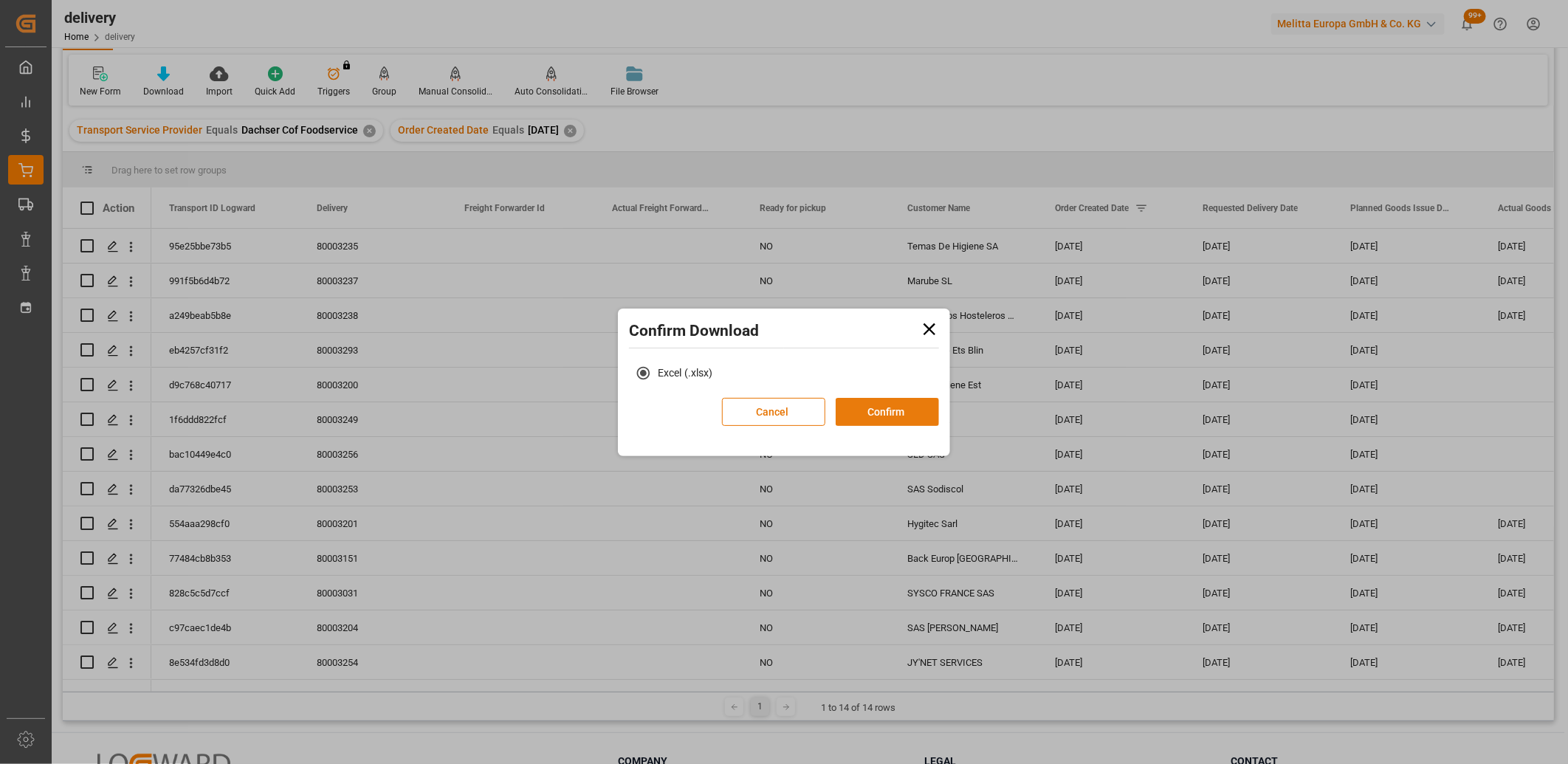
click at [864, 404] on button "Confirm" at bounding box center [887, 412] width 103 height 28
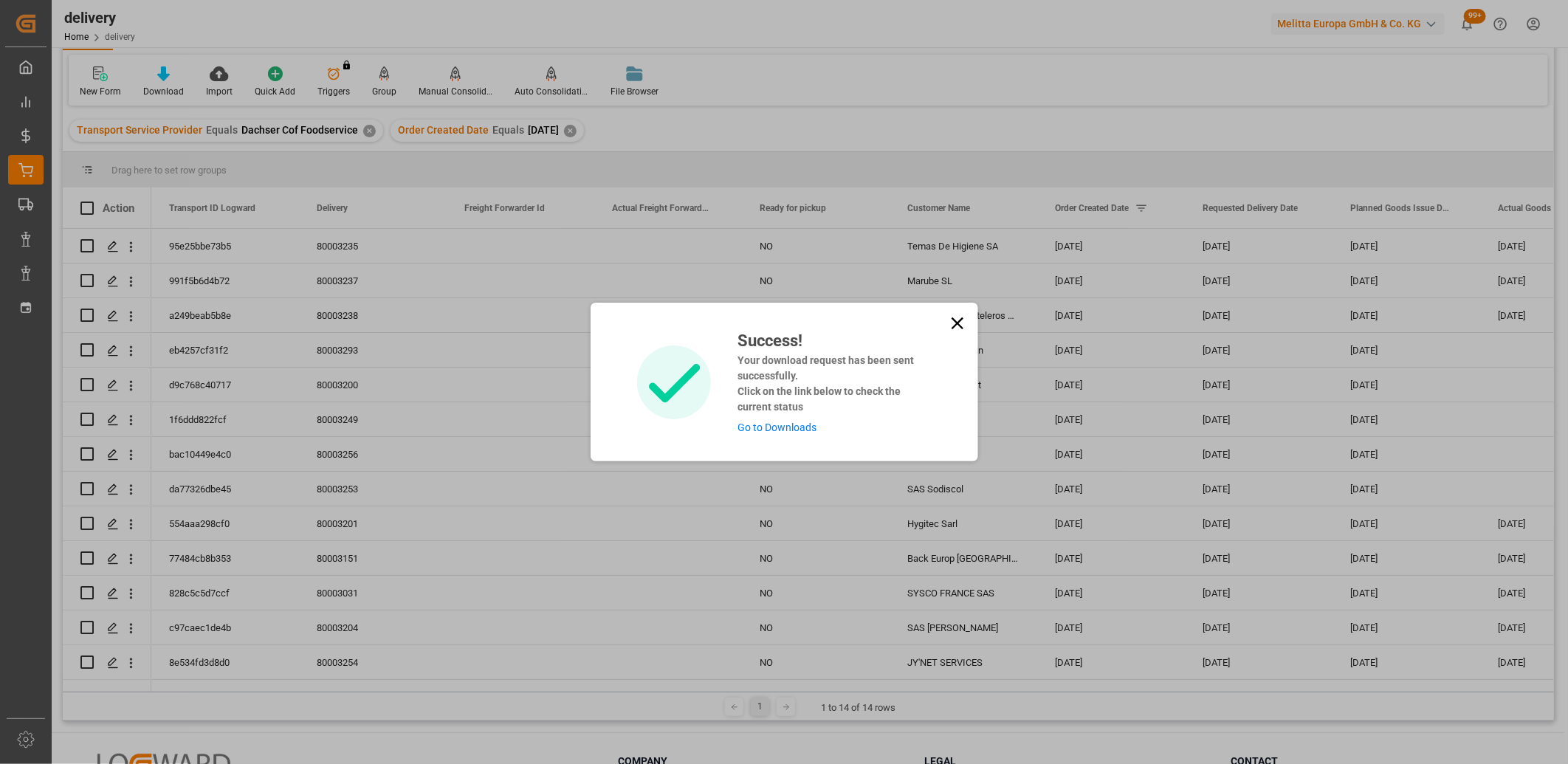
click at [805, 425] on link "Go to Downloads" at bounding box center [776, 427] width 79 height 12
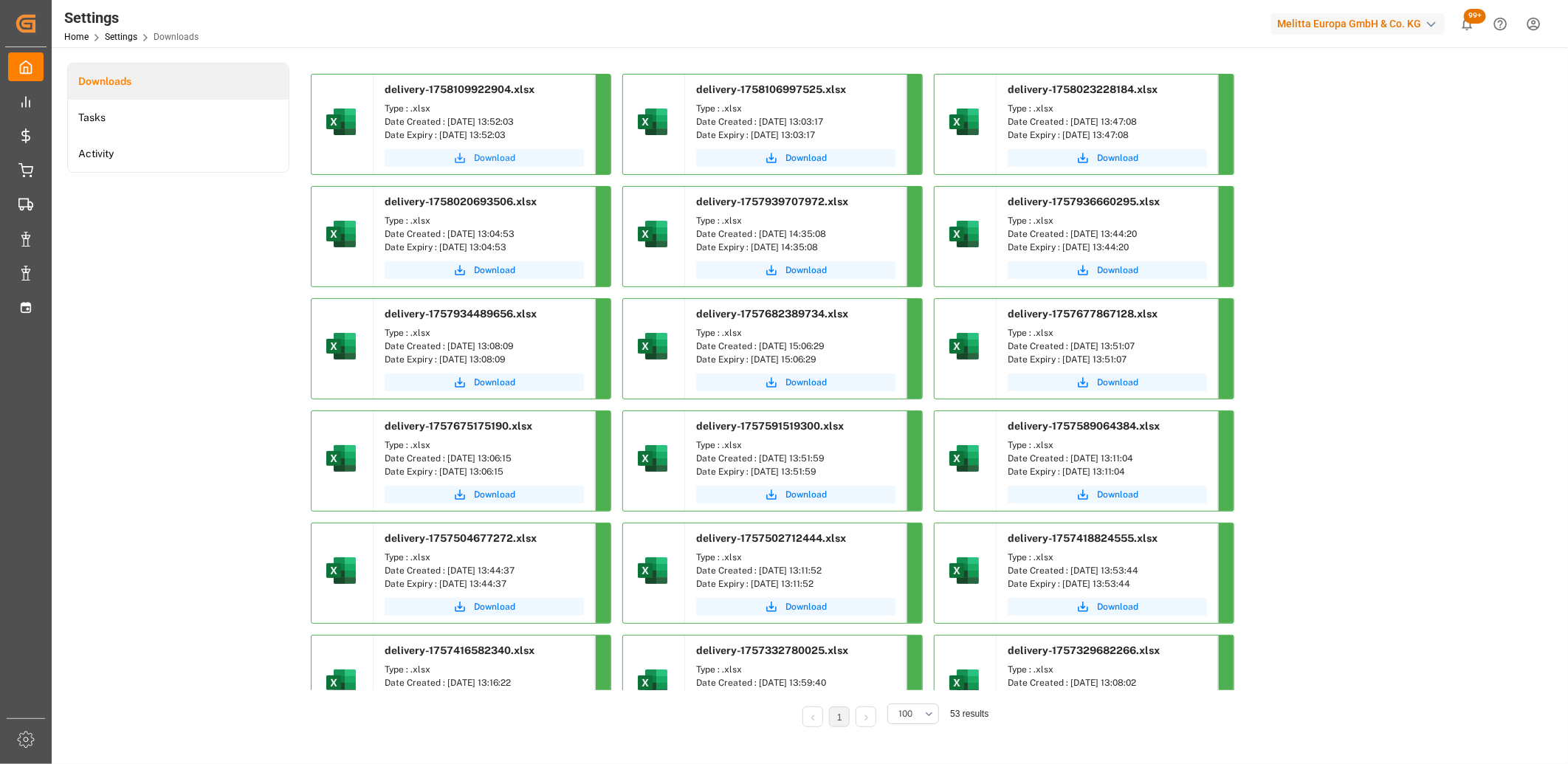
click at [467, 156] on button "Download" at bounding box center [484, 158] width 199 height 18
